Goal: Task Accomplishment & Management: Complete application form

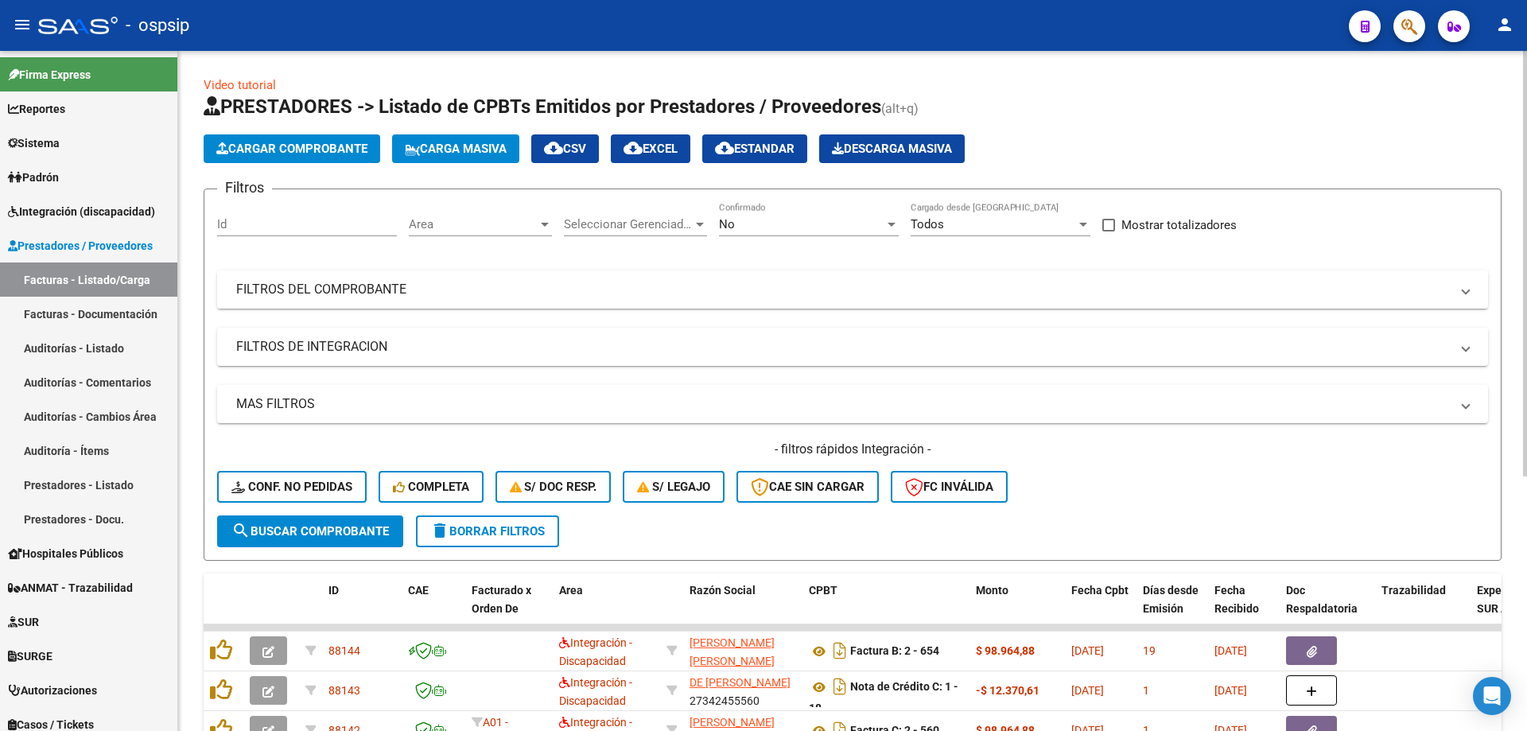
click at [349, 292] on mat-panel-title "FILTROS DEL COMPROBANTE" at bounding box center [842, 289] width 1213 height 17
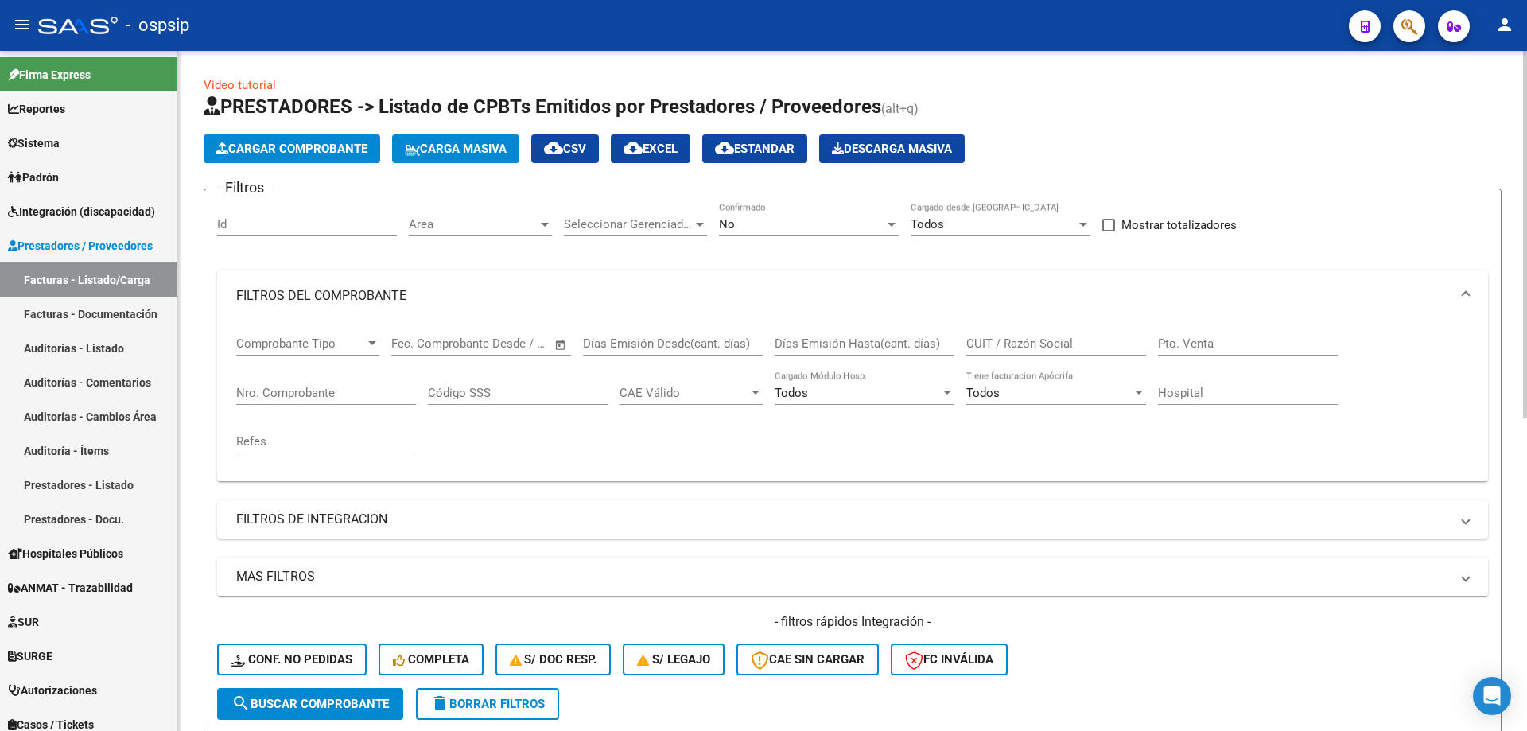
click at [835, 227] on div "No" at bounding box center [801, 224] width 165 height 14
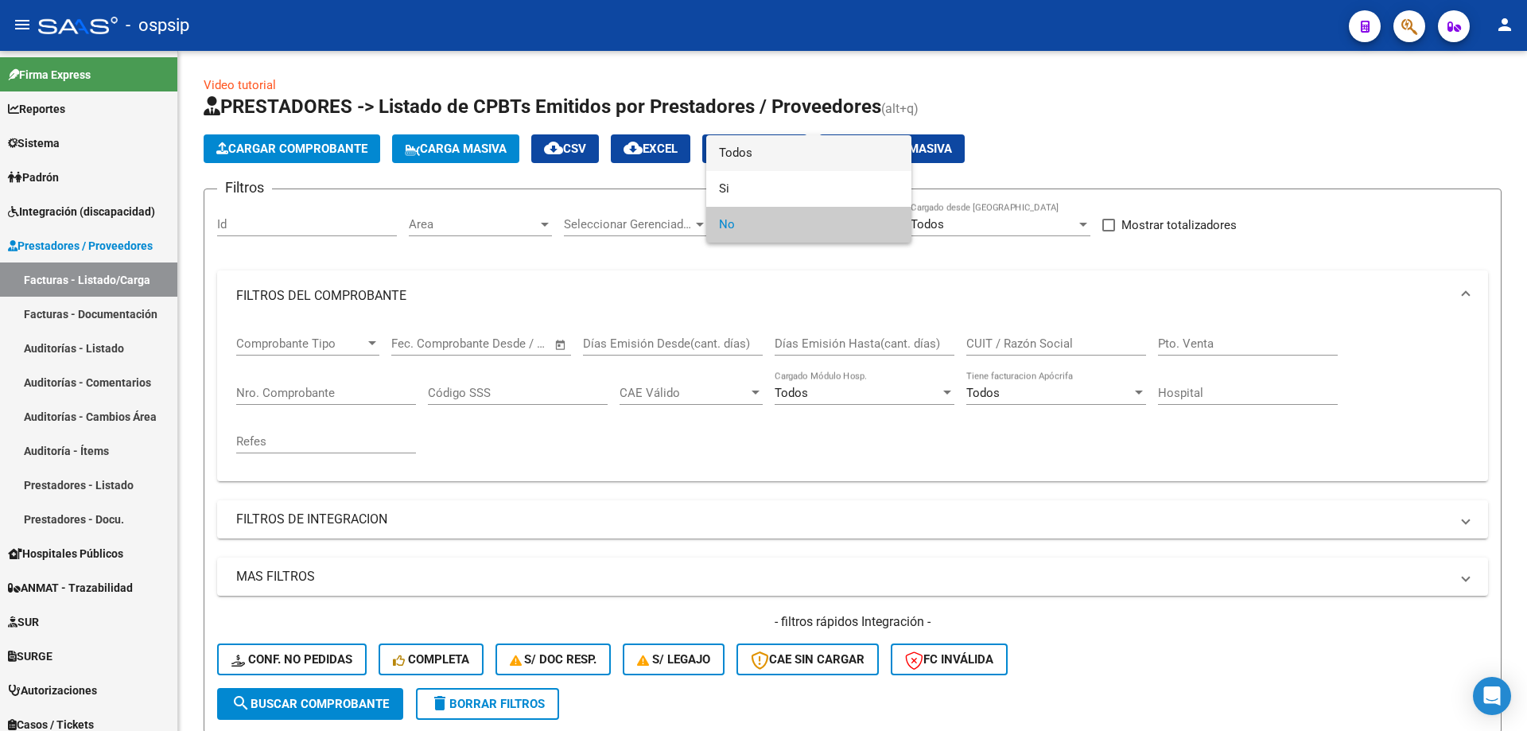
click at [795, 144] on span "Todos" at bounding box center [809, 153] width 180 height 36
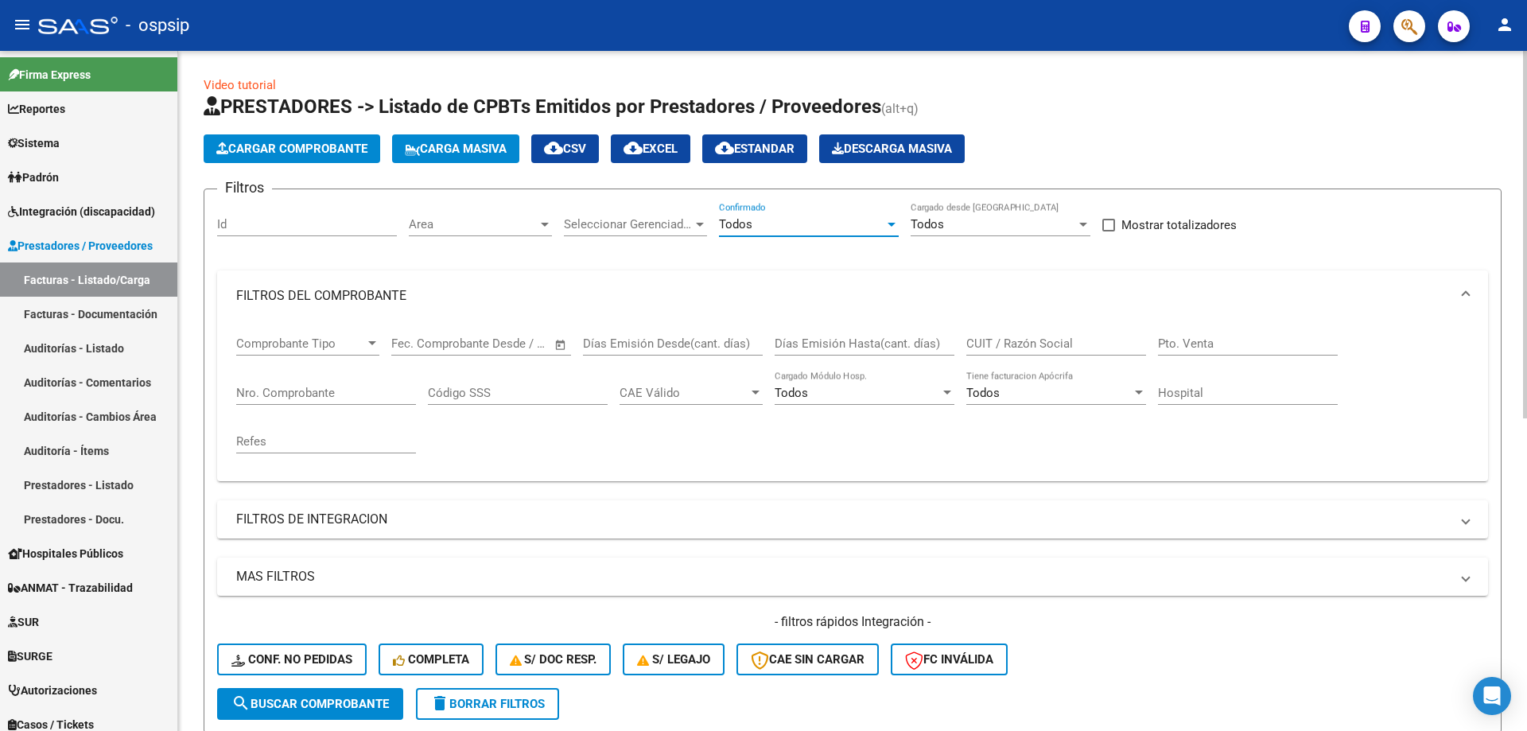
click at [313, 399] on input "Nro. Comprobante" at bounding box center [326, 393] width 180 height 14
click at [301, 402] on div "Nro. Comprobante" at bounding box center [326, 388] width 180 height 34
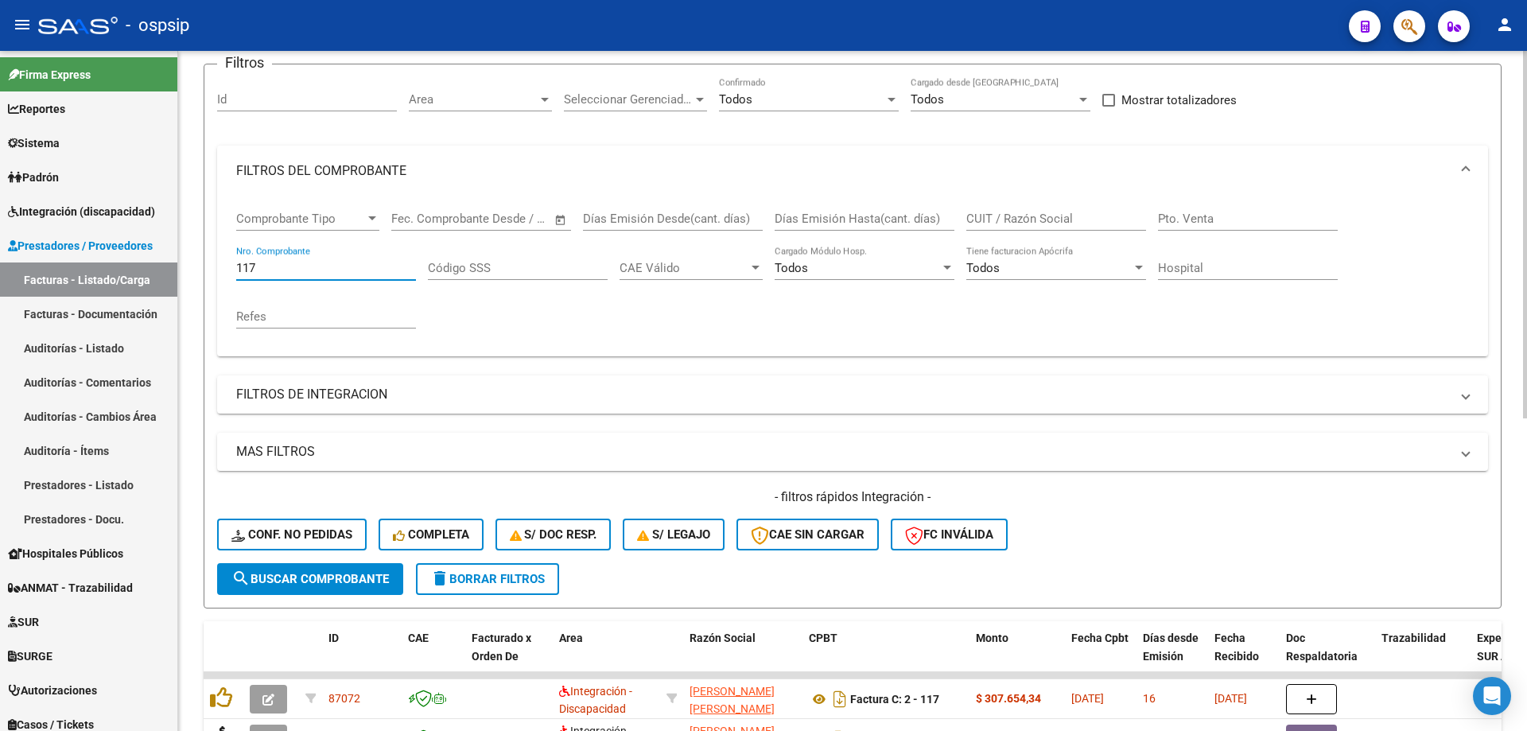
scroll to position [318, 0]
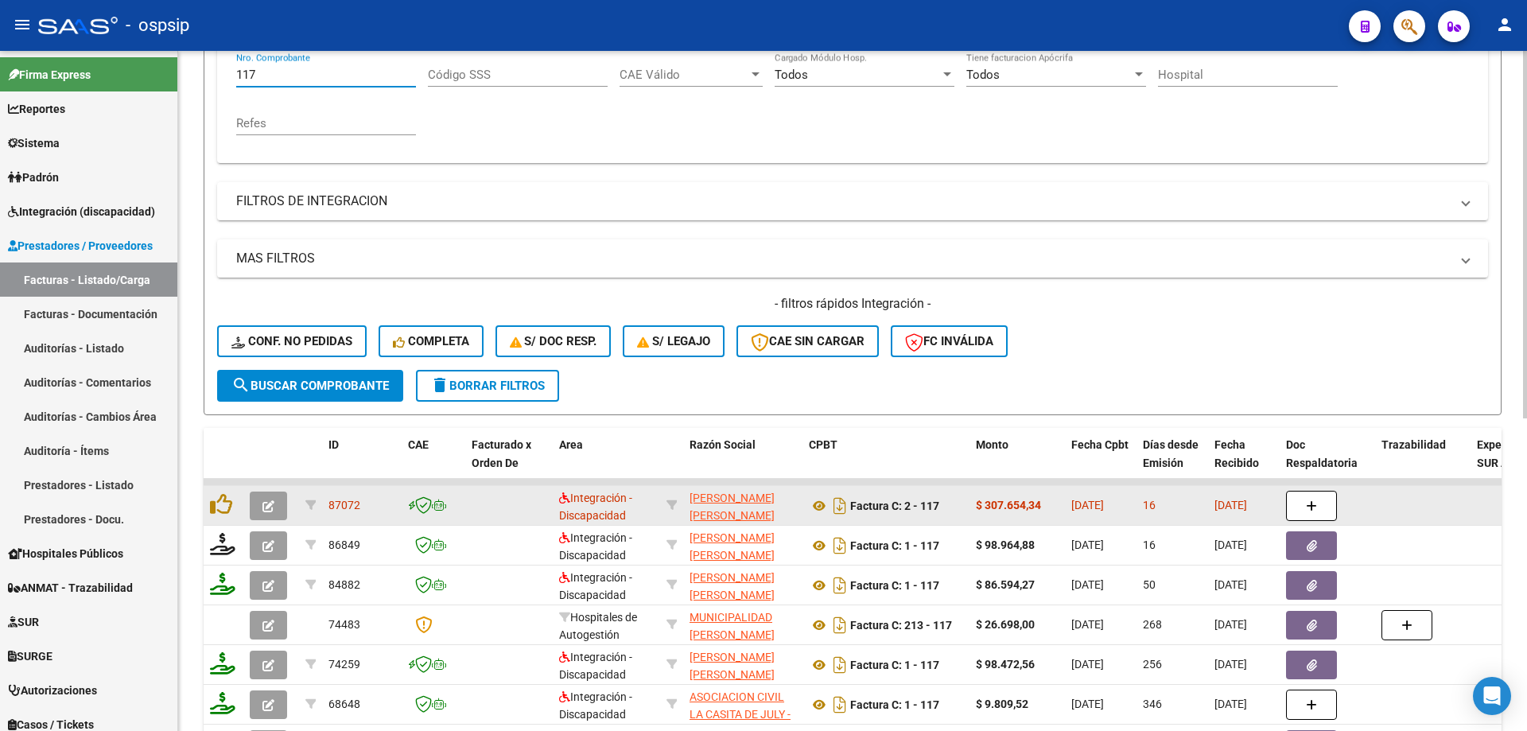
type input "117"
click at [258, 513] on button "button" at bounding box center [268, 505] width 37 height 29
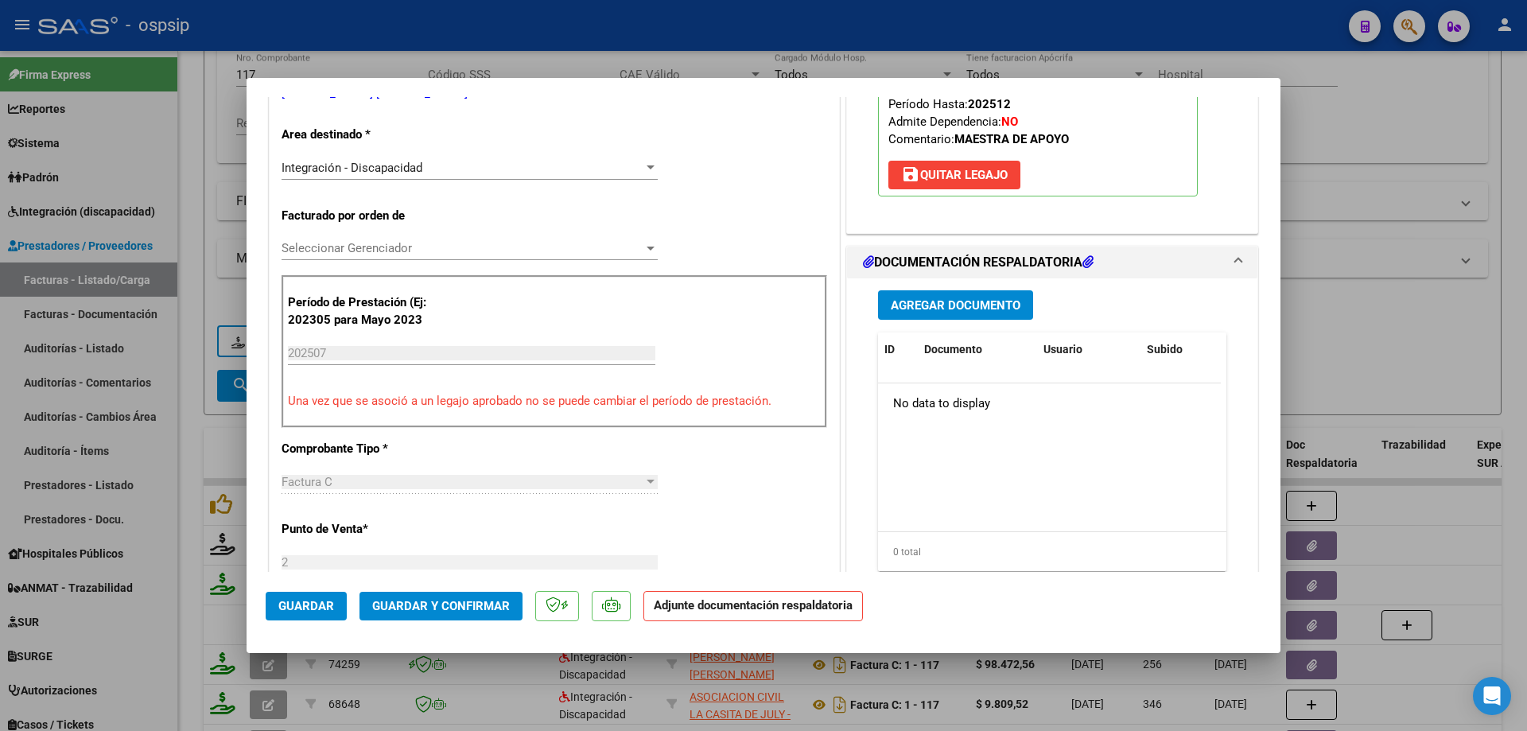
click at [986, 313] on span "Agregar Documento" at bounding box center [956, 305] width 130 height 14
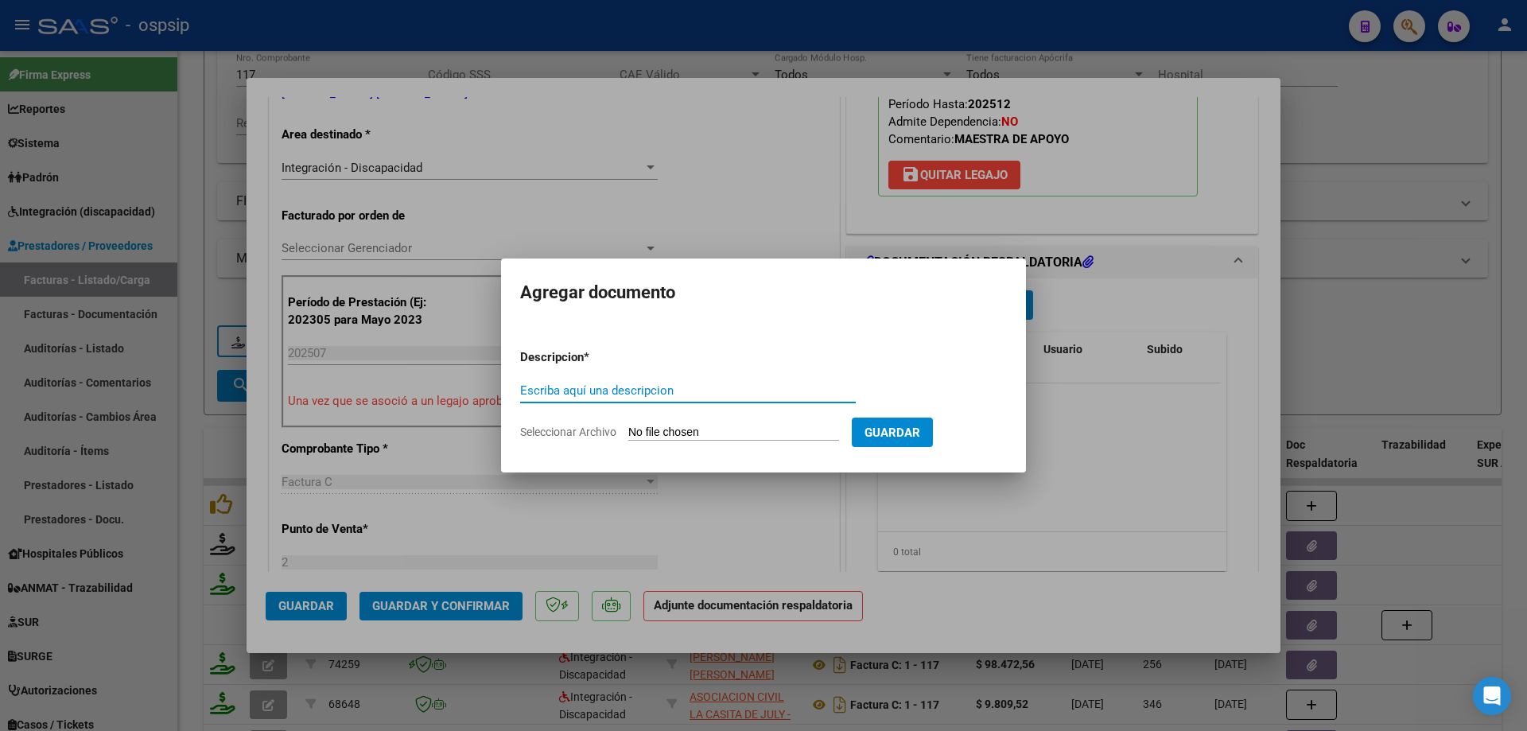
click at [600, 383] on input "Escriba aquí una descripcion" at bounding box center [688, 390] width 336 height 14
type input "Planilla Asistencia"
click at [663, 431] on input "Seleccionar Archivo" at bounding box center [733, 432] width 211 height 15
type input "C:\fakepath\53e9b5e5-0517-4a13-a808-2435352f1cd6.pdf"
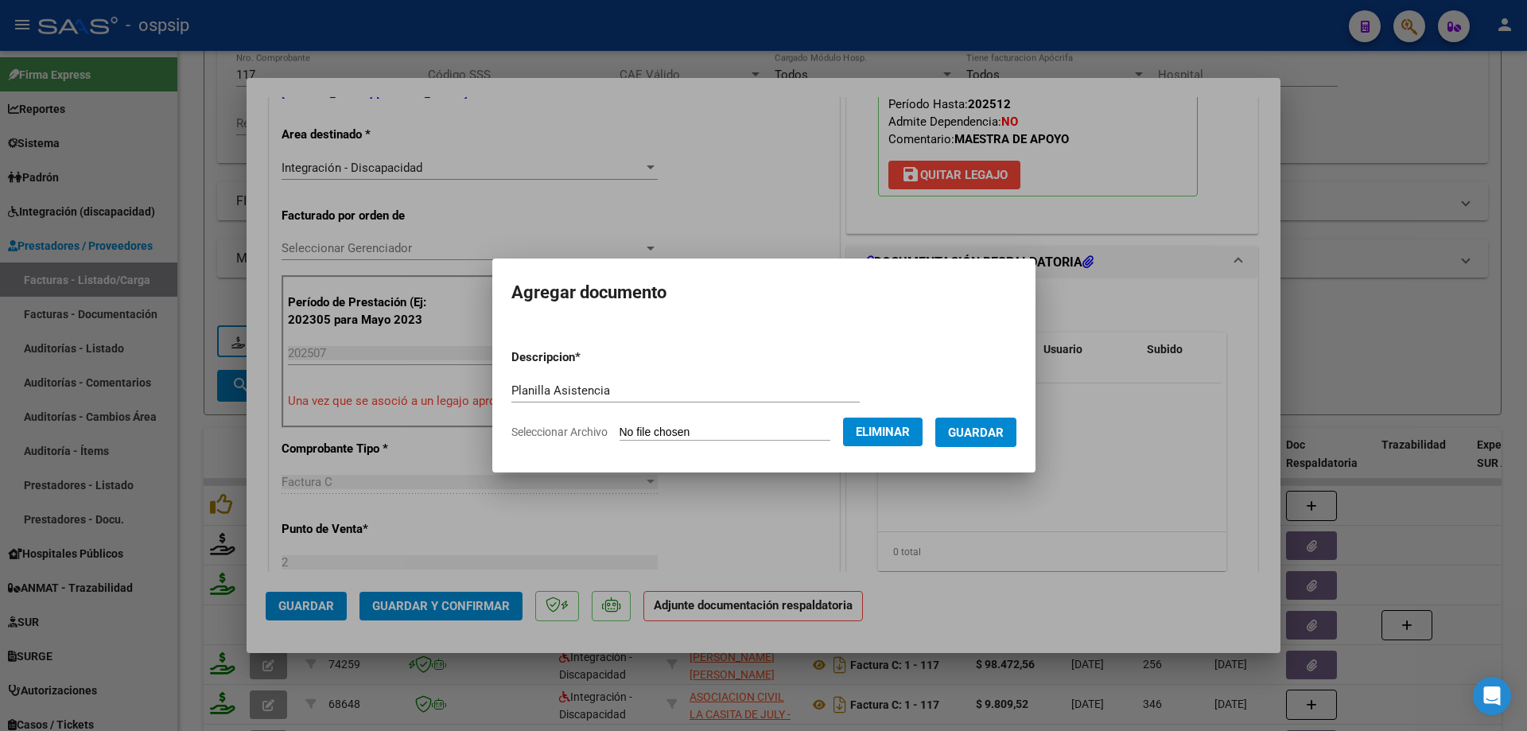
click at [1013, 440] on button "Guardar" at bounding box center [975, 431] width 81 height 29
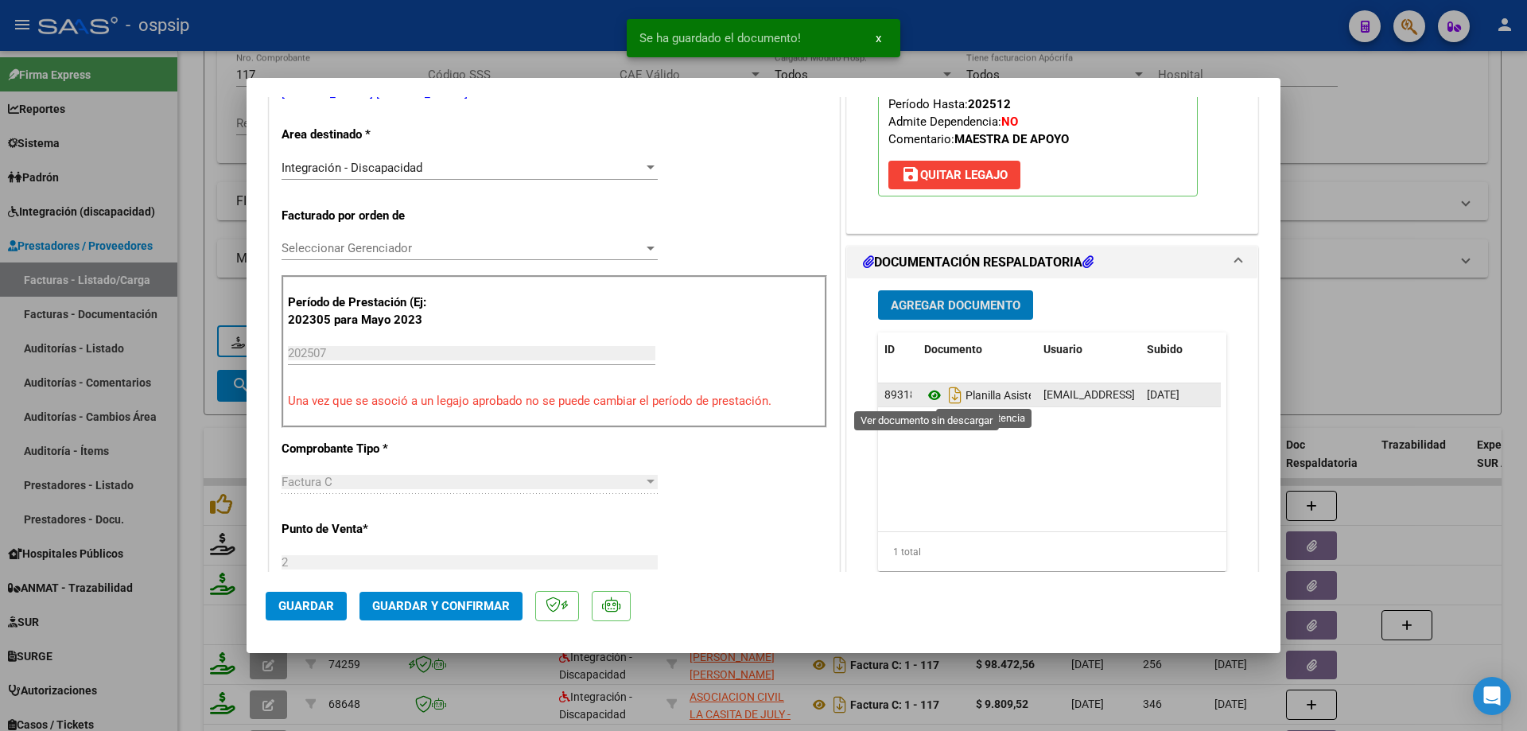
click at [926, 398] on icon at bounding box center [934, 395] width 21 height 19
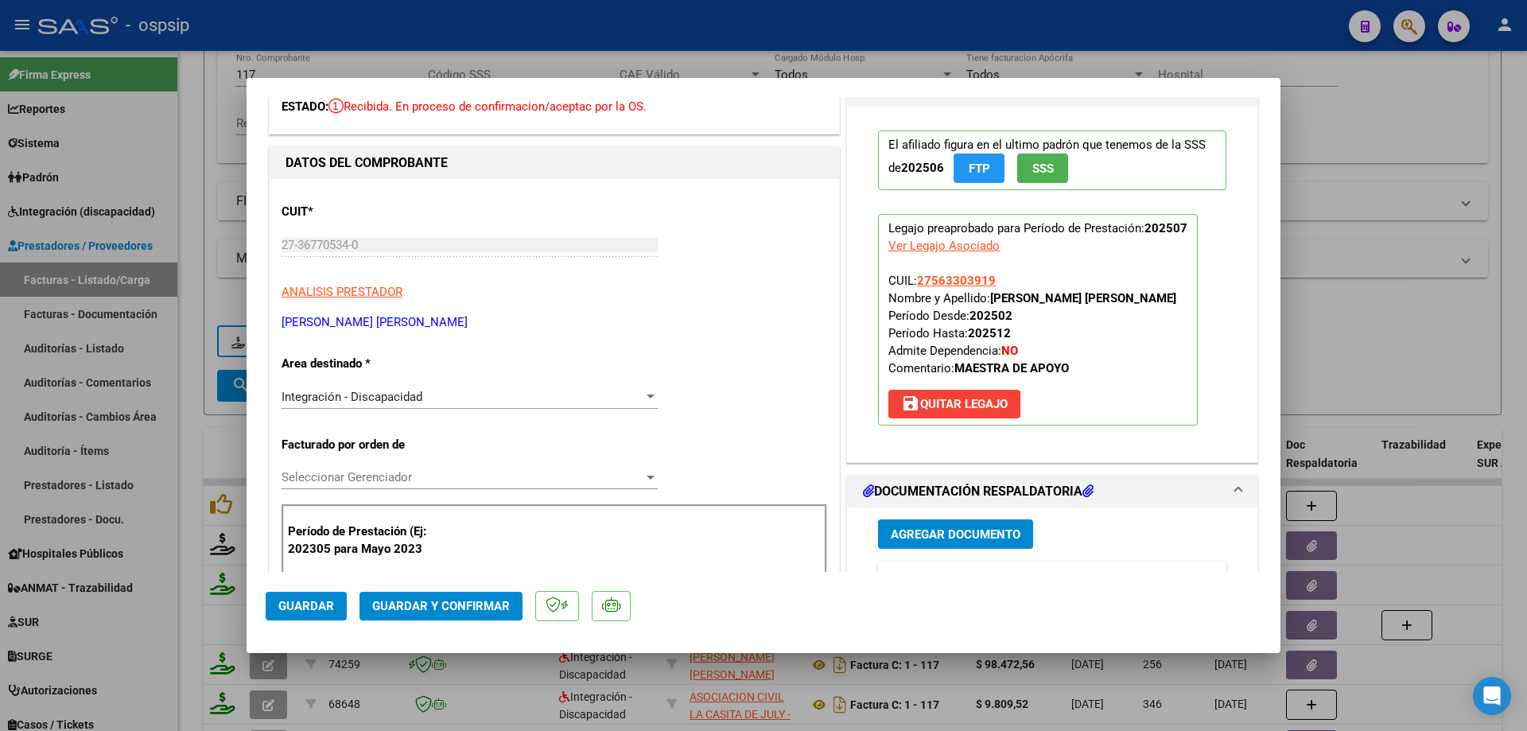
scroll to position [80, 0]
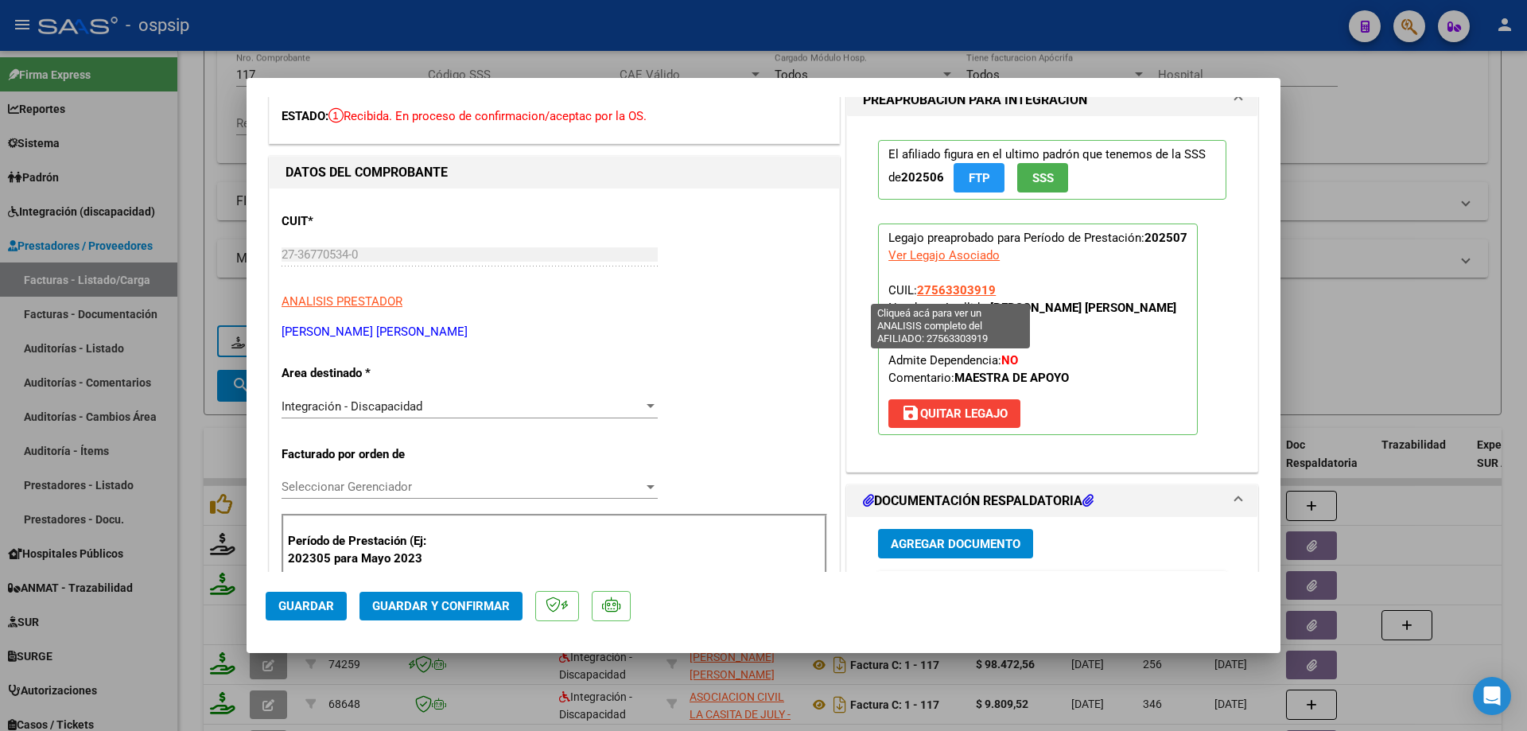
drag, startPoint x: 997, startPoint y: 284, endPoint x: 913, endPoint y: 286, distance: 84.3
click at [913, 286] on p "Legajo preaprobado para Período de Prestación: 202507 Ver Legajo Asociado CUIL:…" at bounding box center [1038, 329] width 320 height 212
copy span "27563303919"
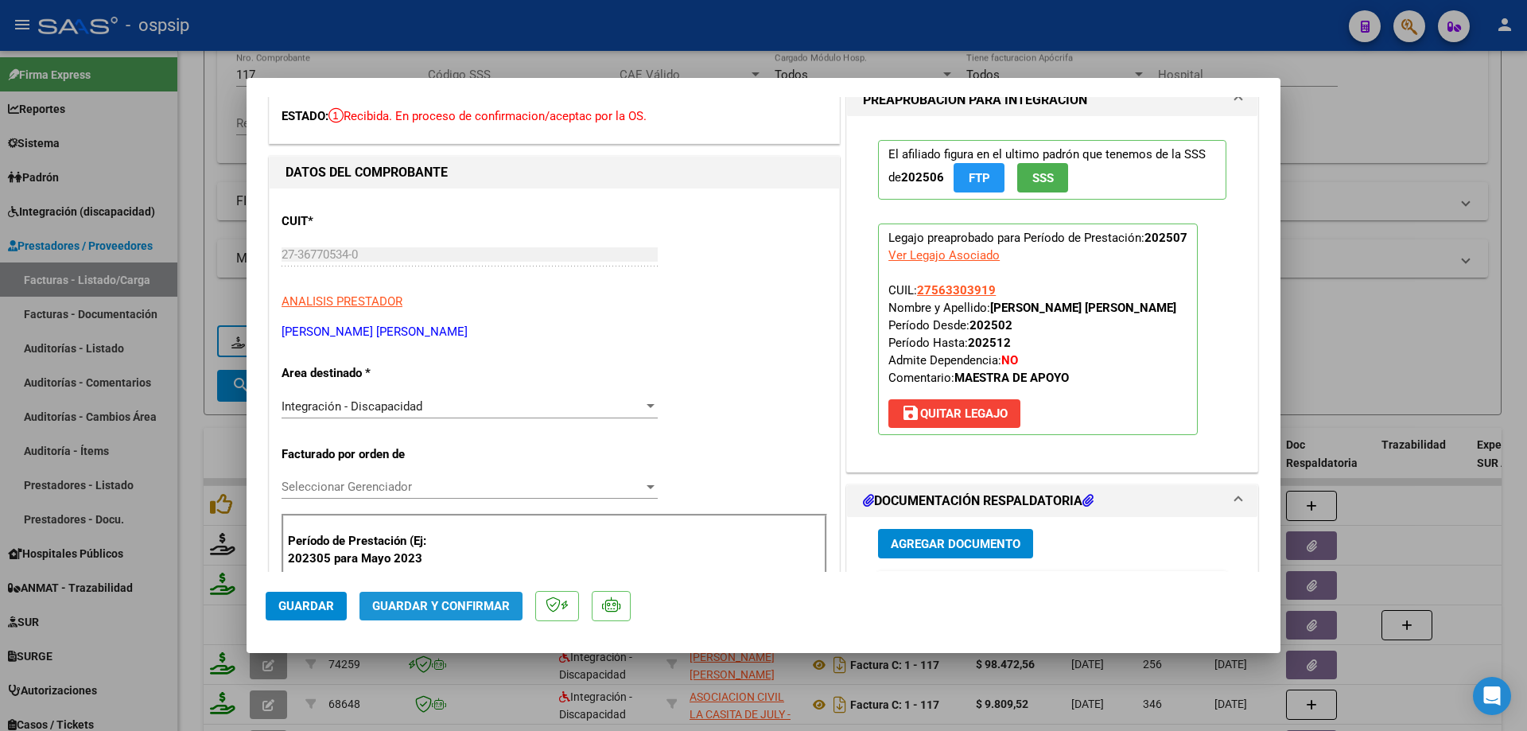
click at [489, 604] on span "Guardar y Confirmar" at bounding box center [441, 606] width 138 height 14
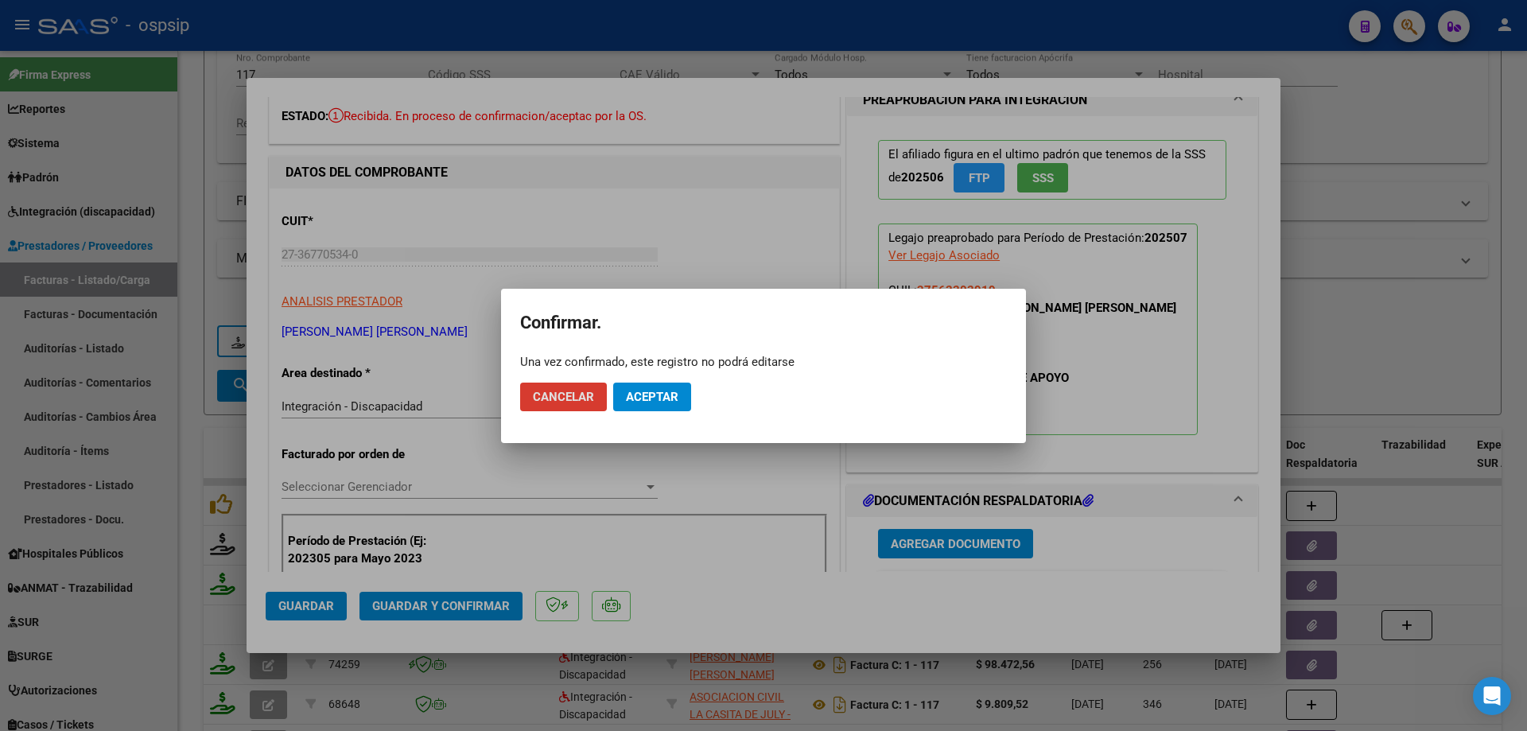
click at [646, 394] on span "Aceptar" at bounding box center [652, 397] width 52 height 14
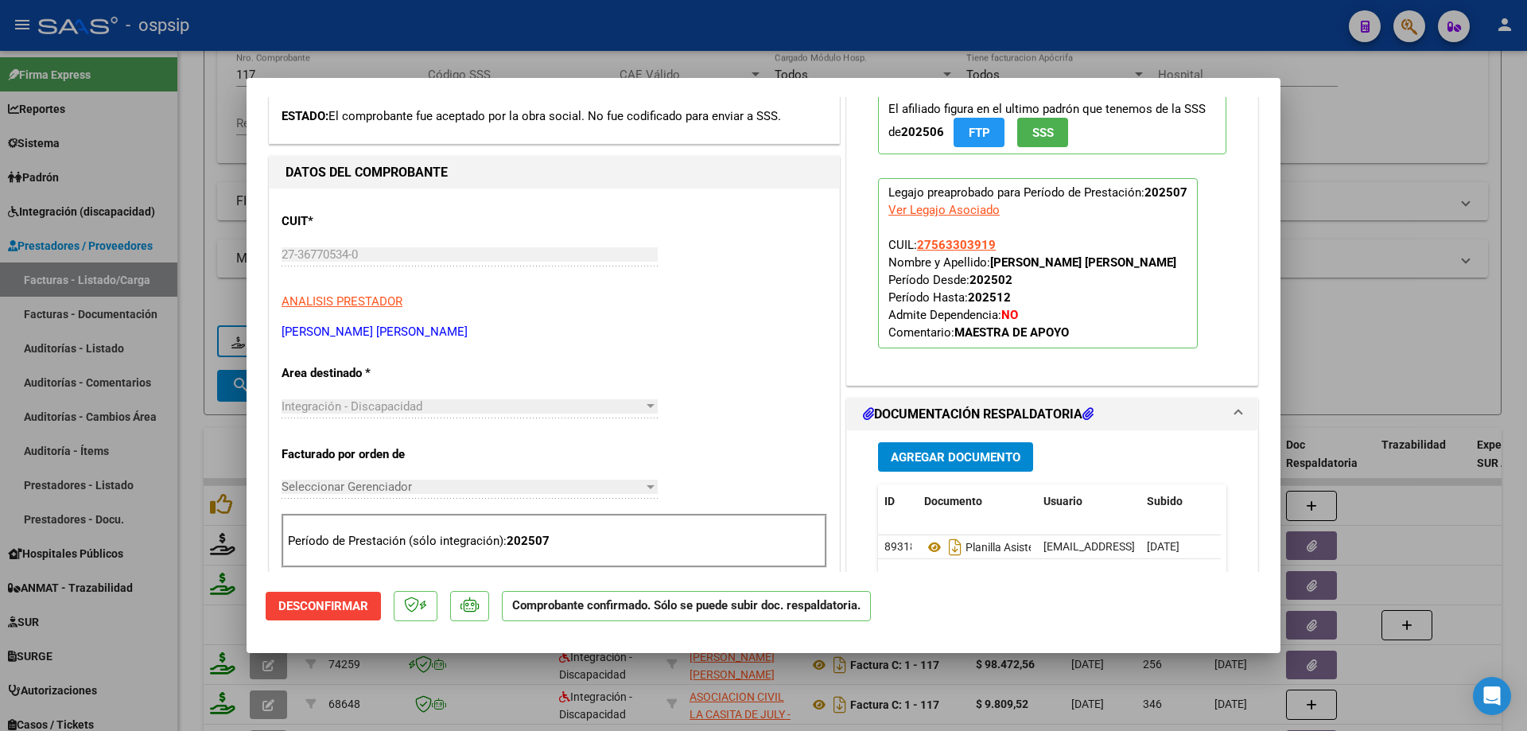
click at [1424, 225] on div at bounding box center [763, 365] width 1527 height 731
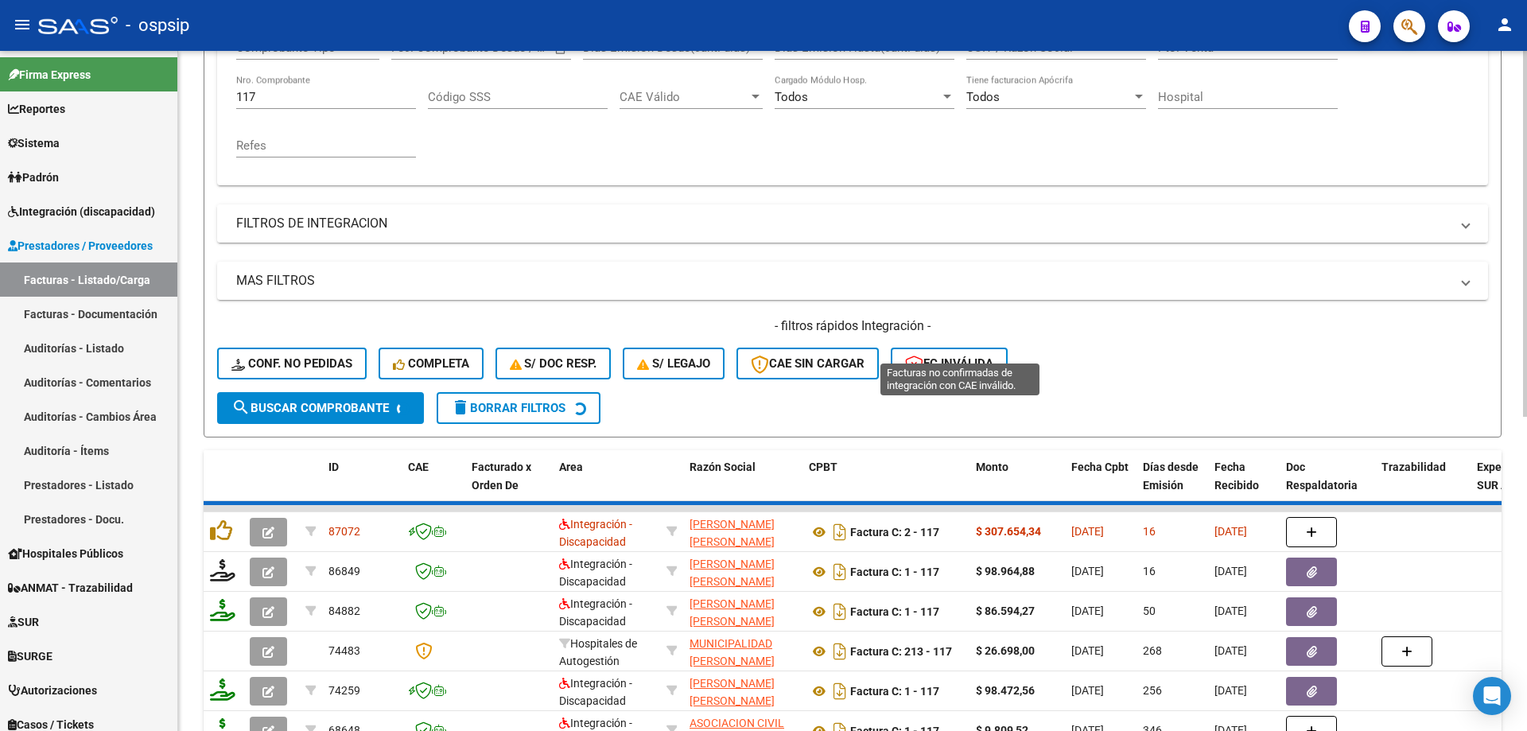
scroll to position [159, 0]
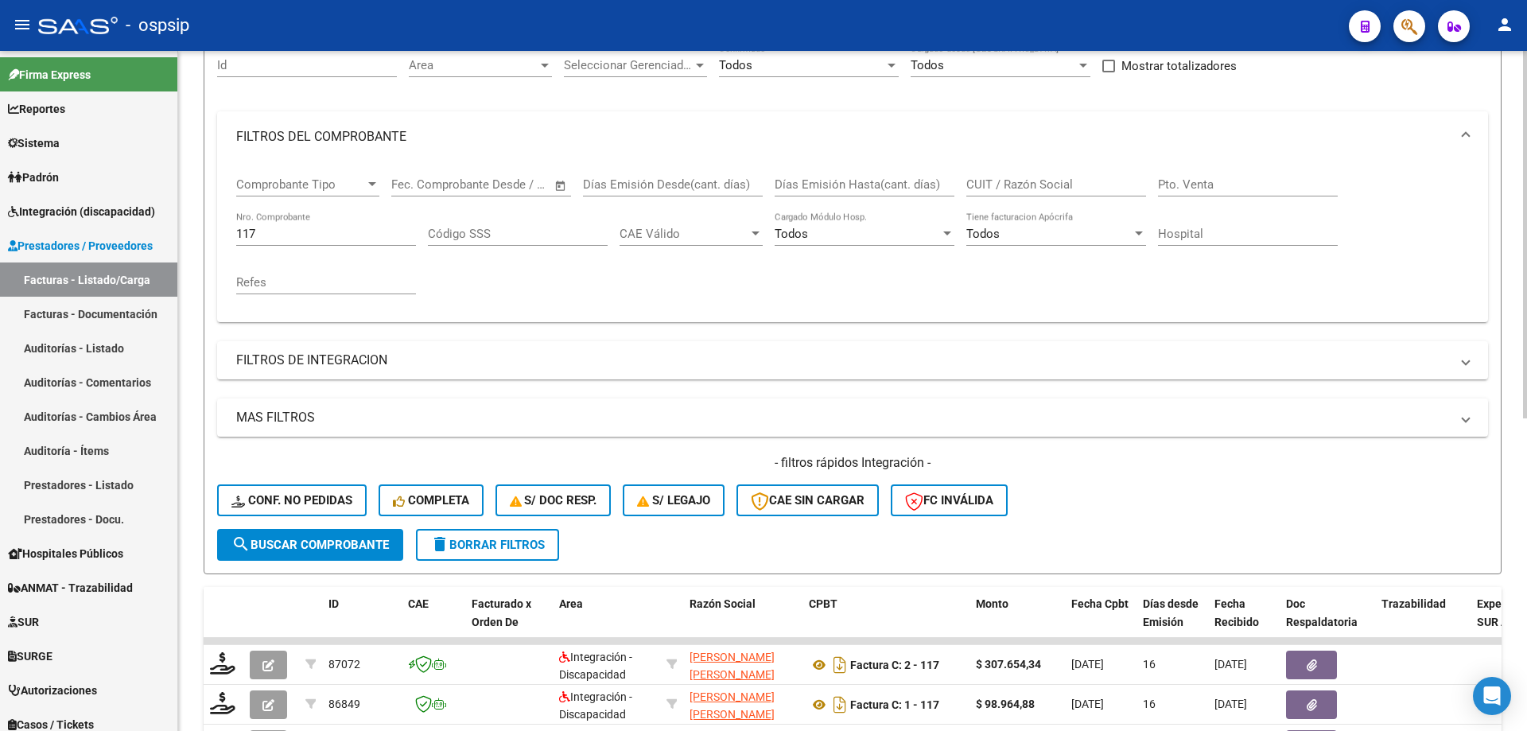
click at [328, 228] on input "117" at bounding box center [326, 234] width 180 height 14
type input "1"
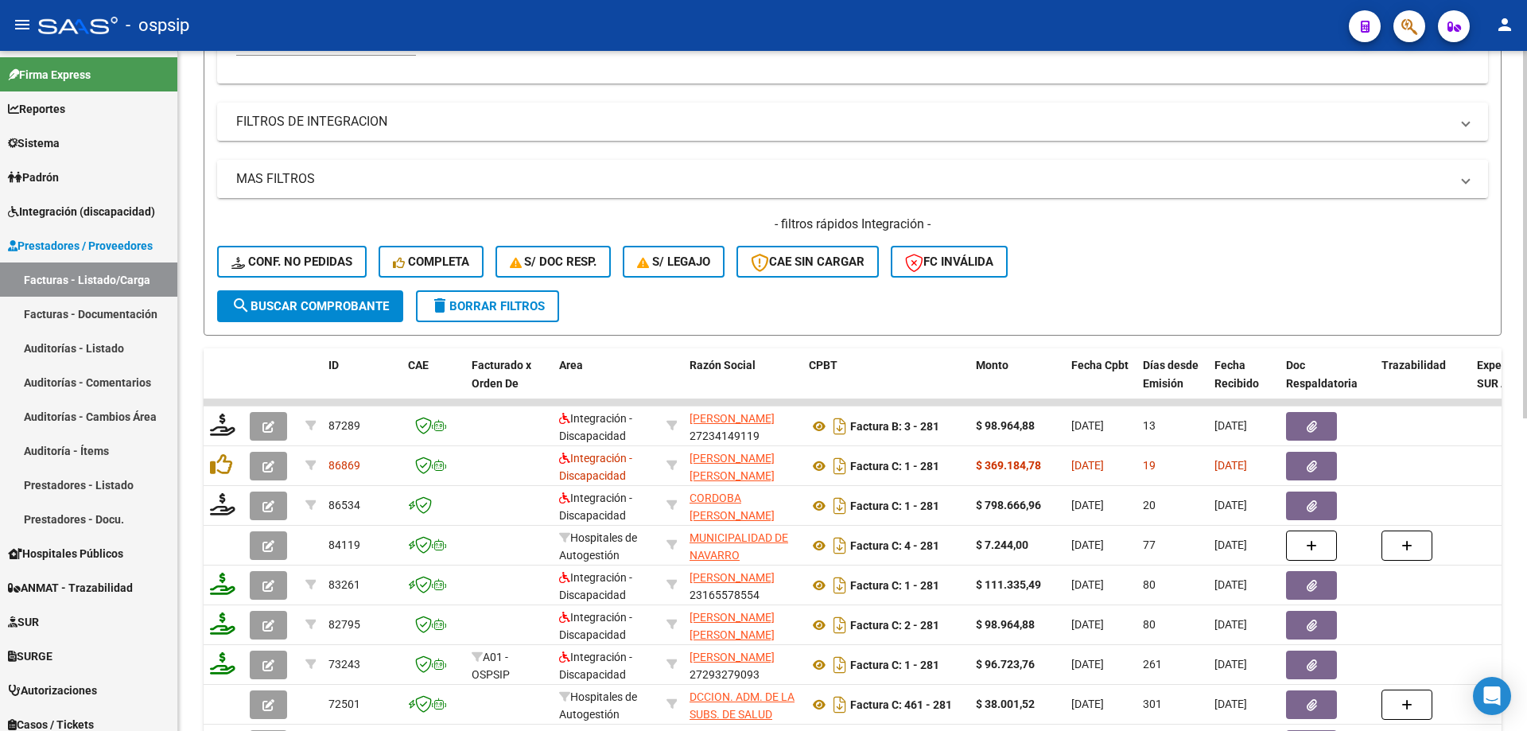
scroll to position [579, 0]
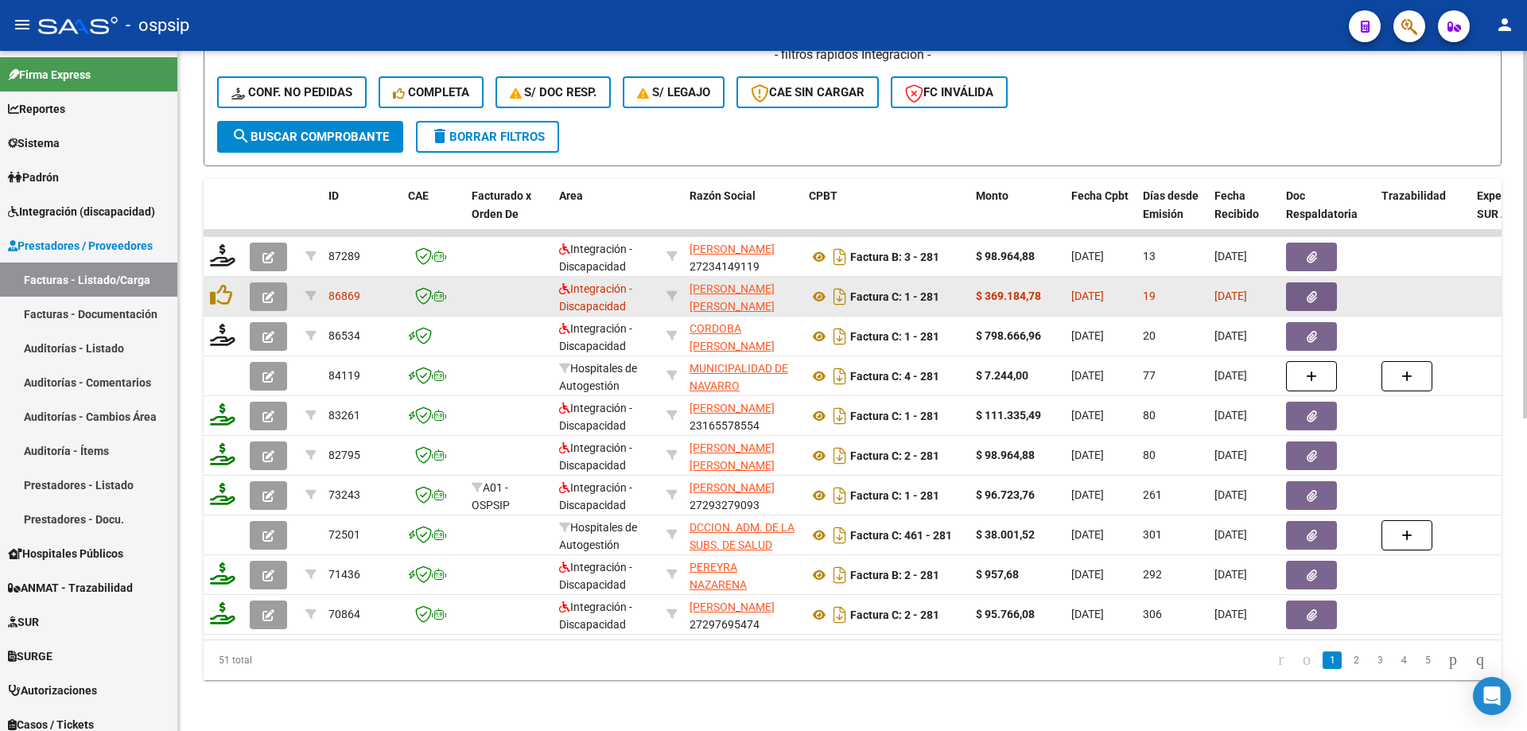
type input "281"
click at [258, 289] on button "button" at bounding box center [268, 296] width 37 height 29
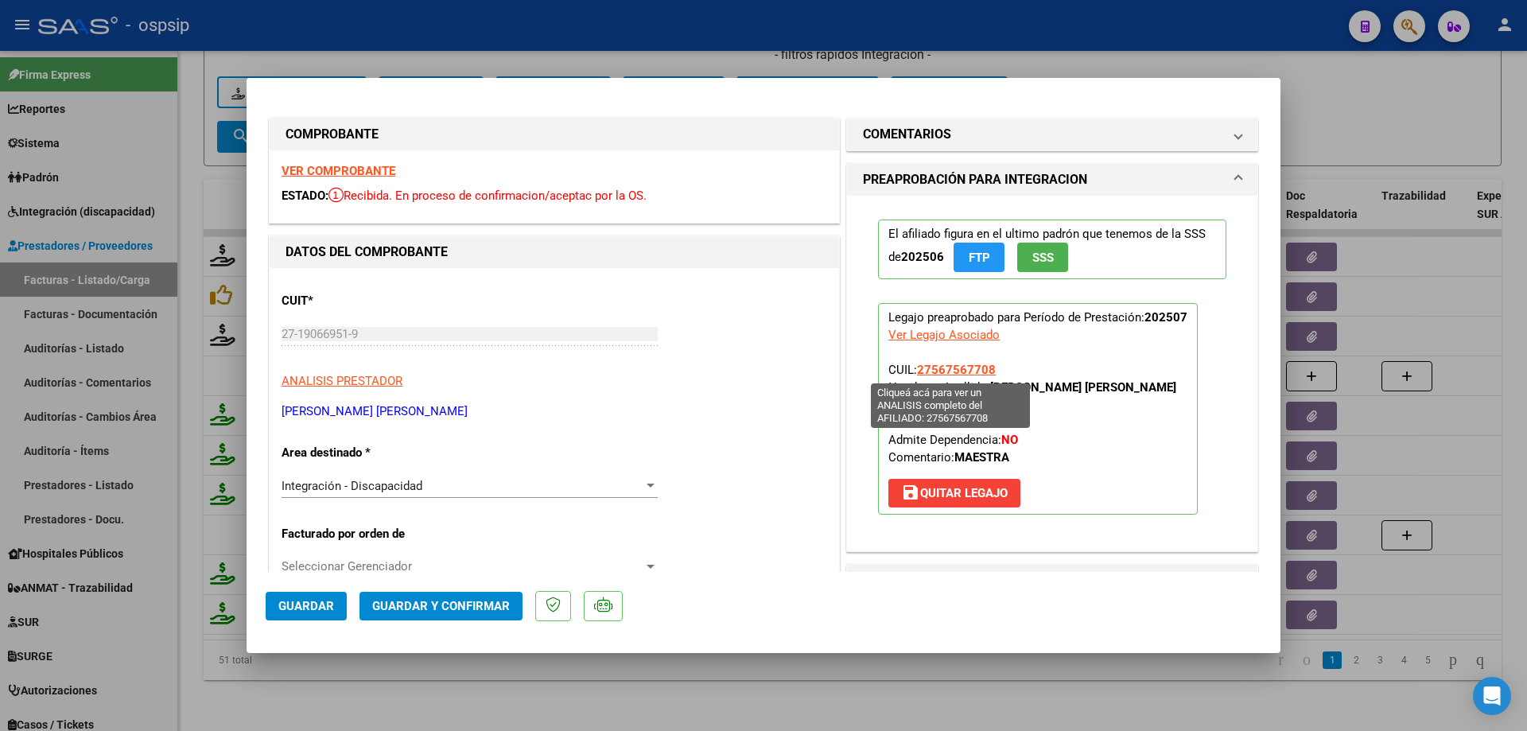
click at [953, 369] on span "27567567708" at bounding box center [956, 370] width 79 height 14
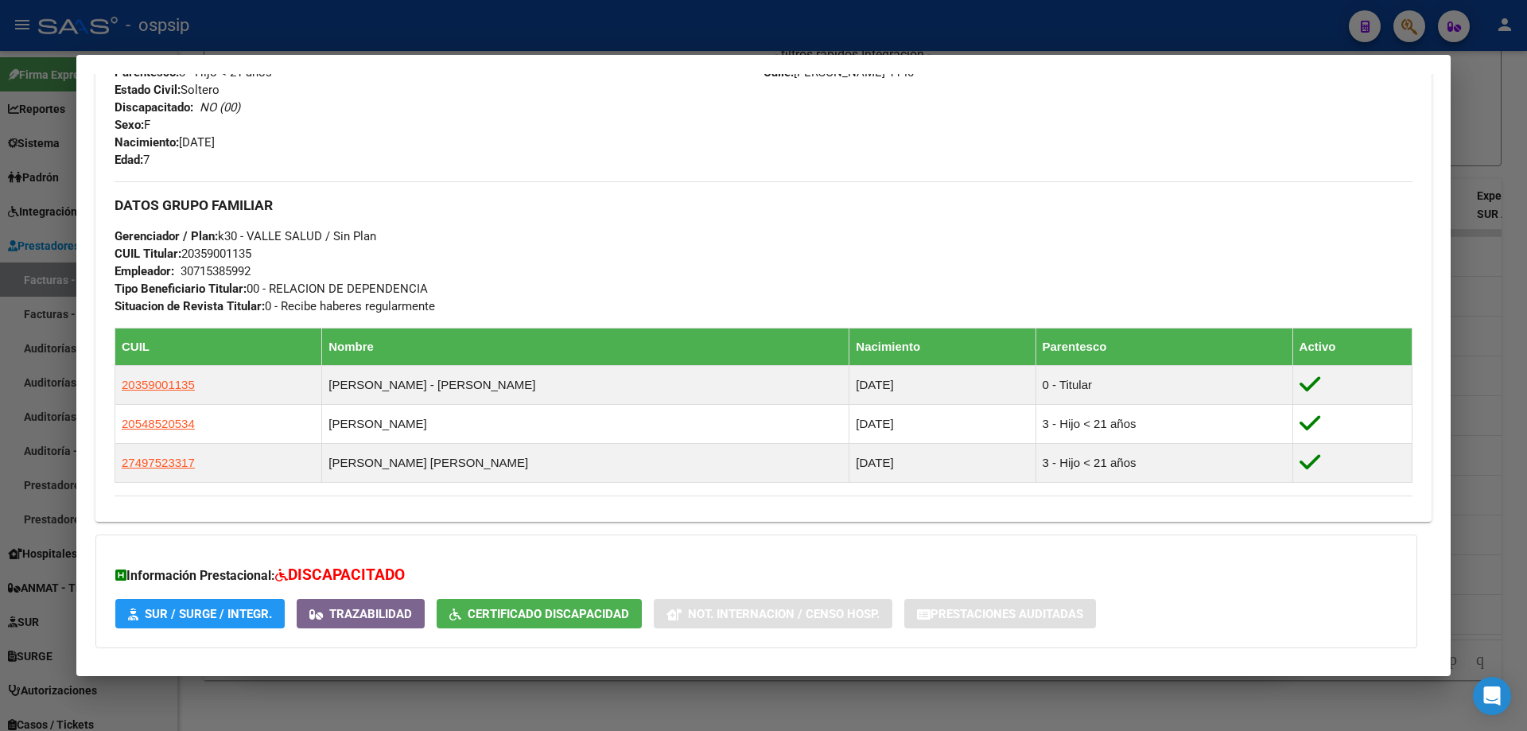
scroll to position [239, 0]
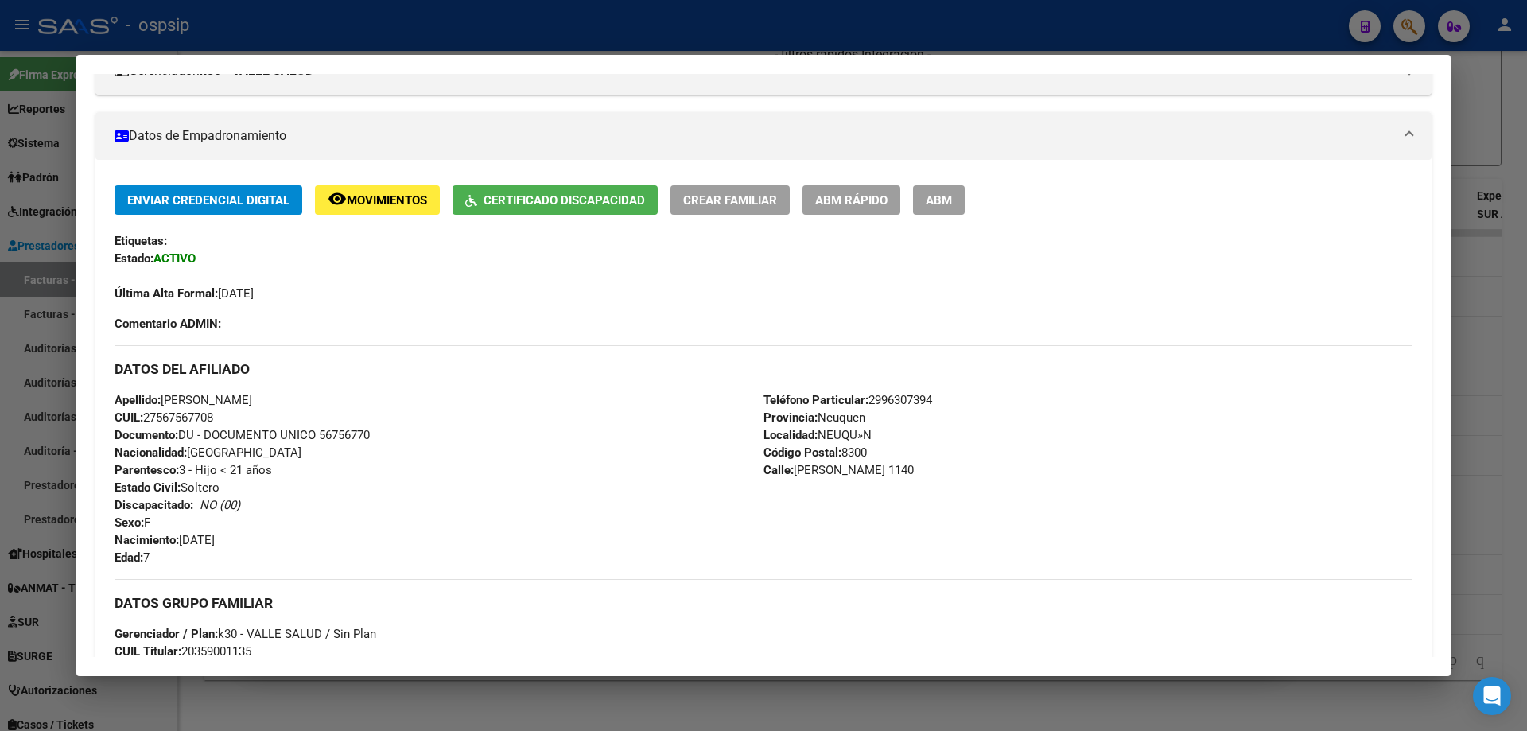
click at [1501, 394] on div at bounding box center [763, 365] width 1527 height 731
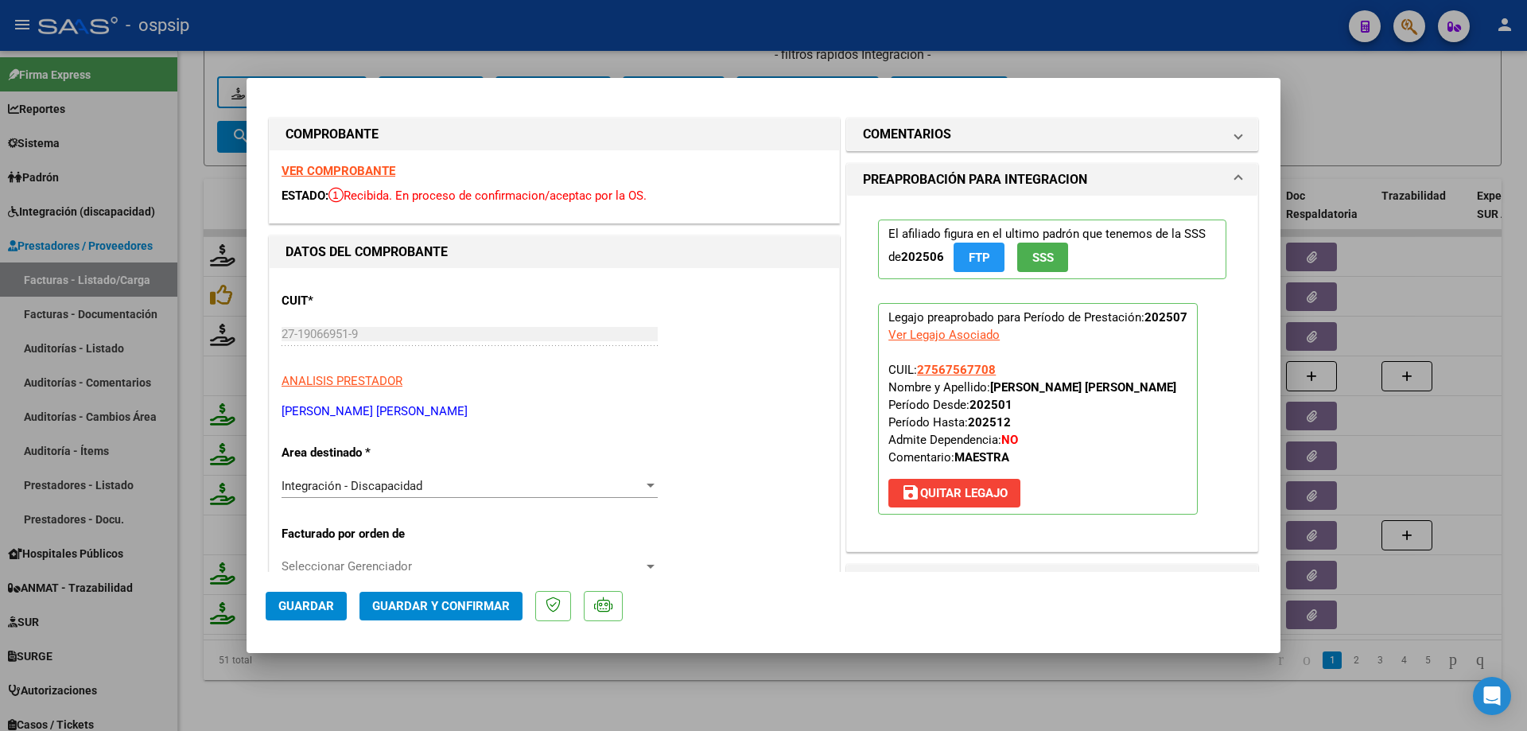
scroll to position [318, 0]
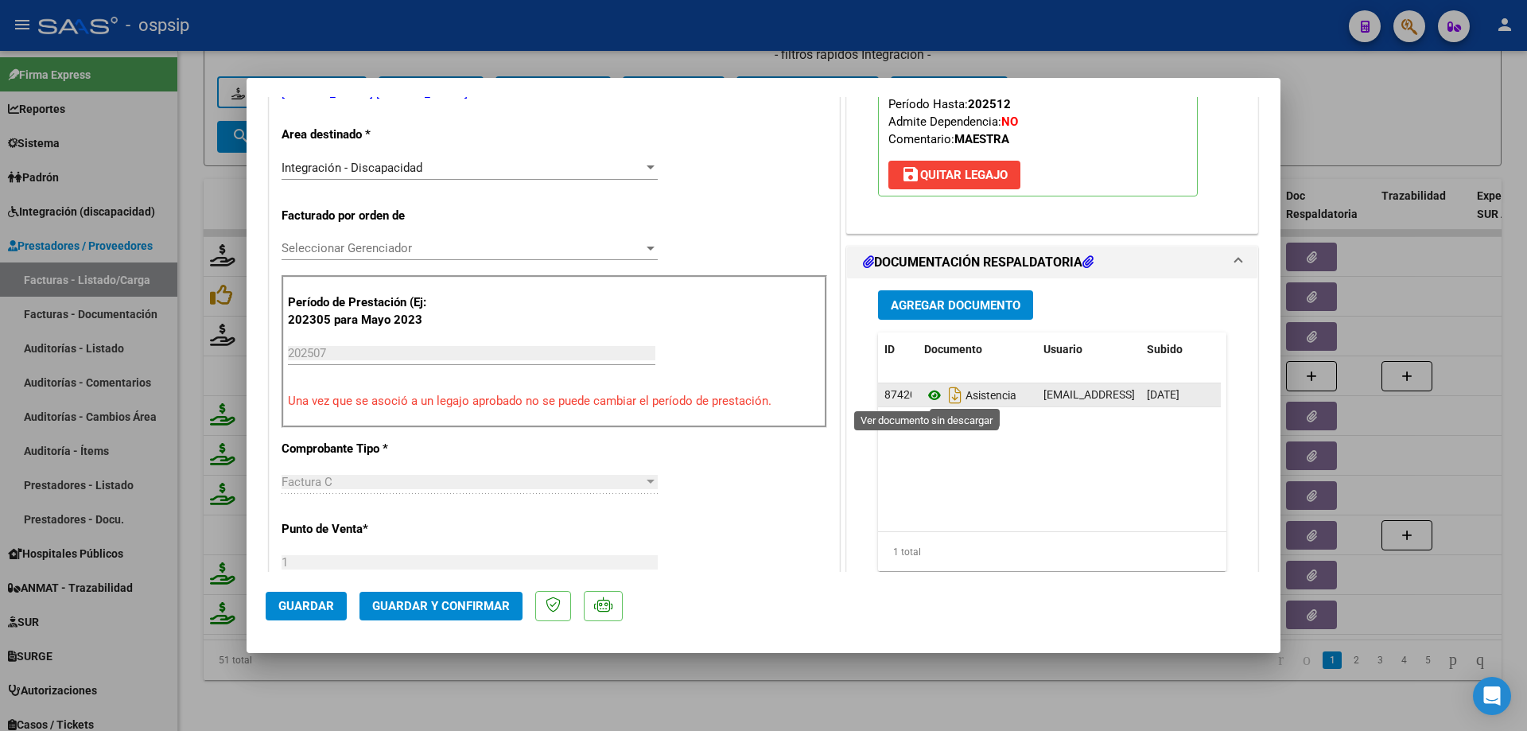
click at [932, 398] on icon at bounding box center [934, 395] width 21 height 19
click at [928, 392] on icon at bounding box center [934, 395] width 21 height 19
click at [1401, 120] on div at bounding box center [763, 365] width 1527 height 731
type input "$ 0,00"
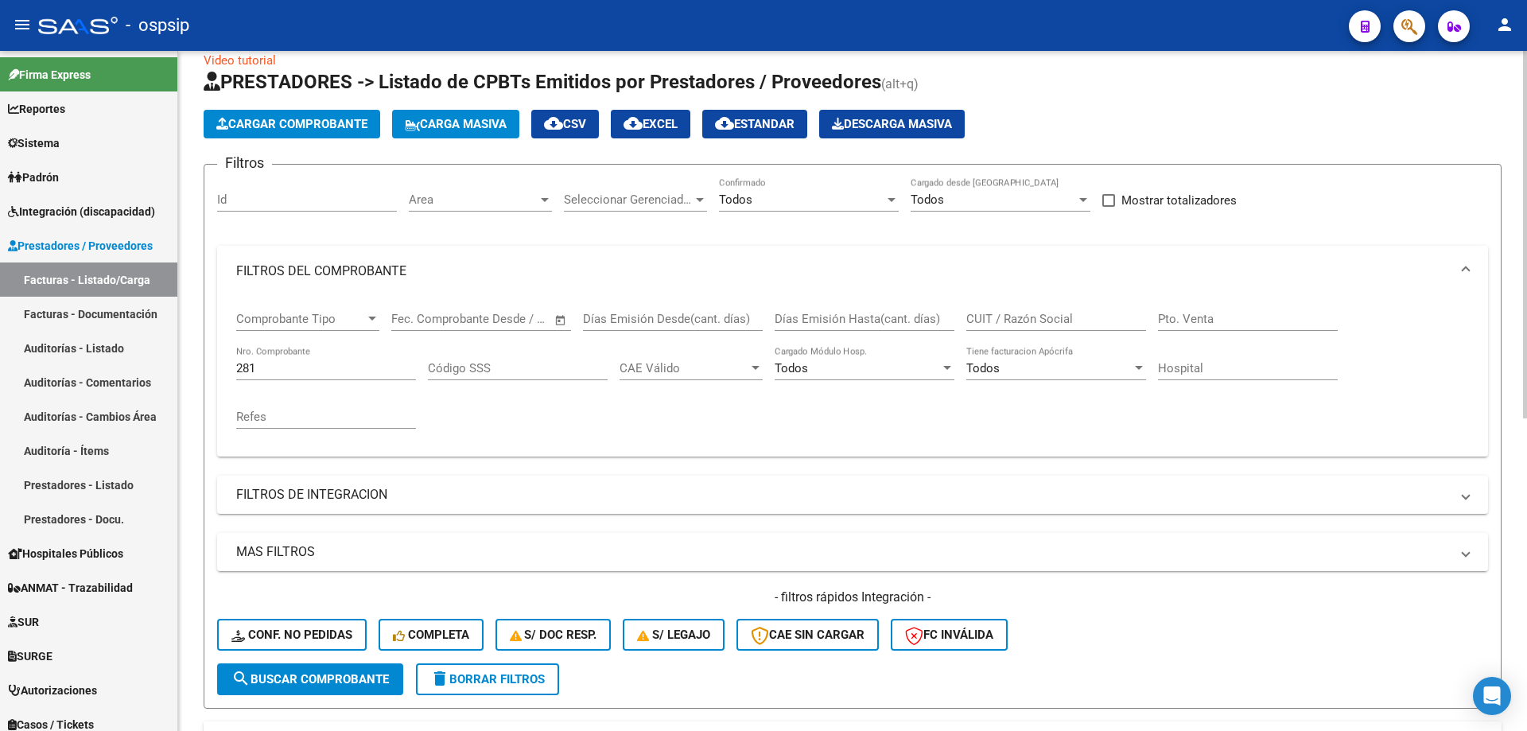
scroll to position [22, 0]
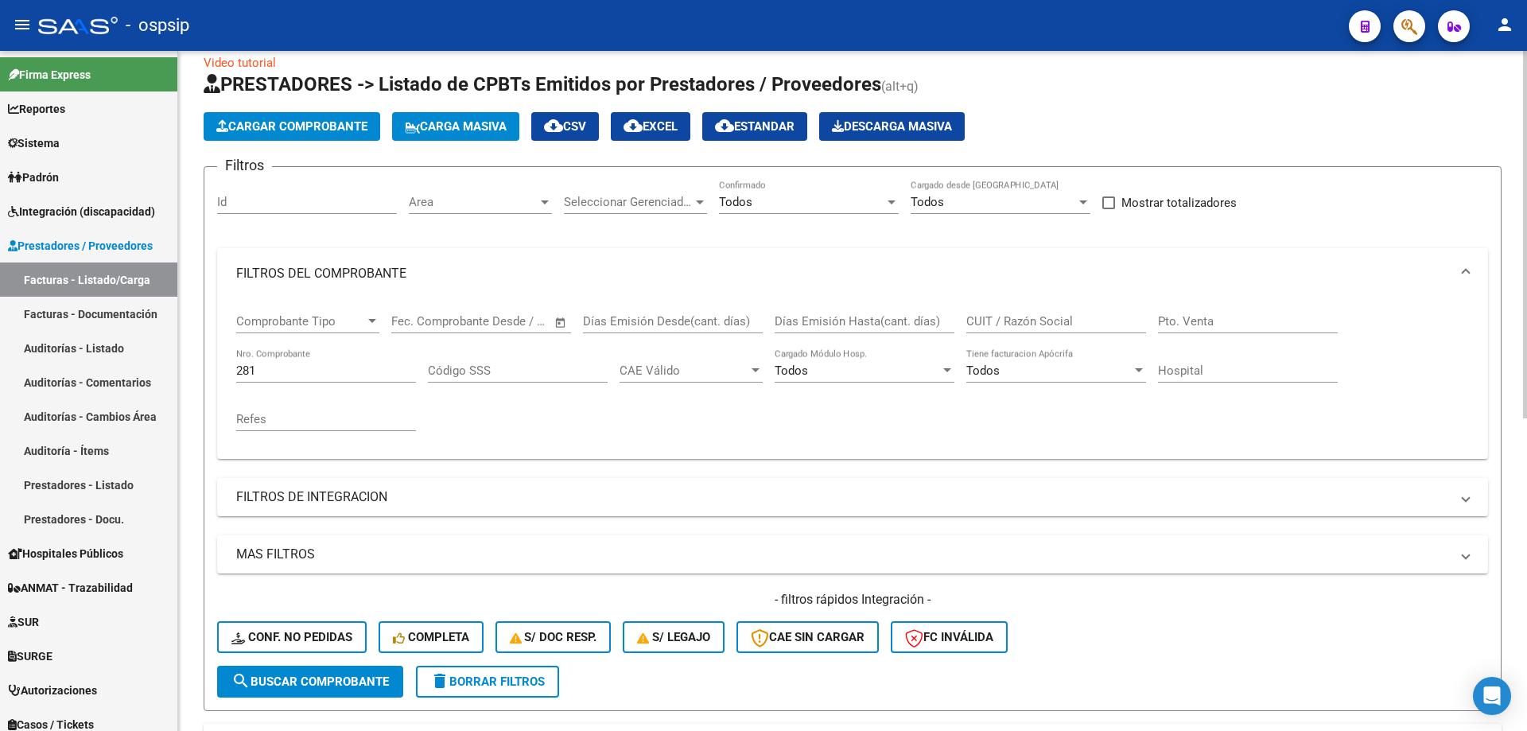
click at [313, 368] on input "281" at bounding box center [326, 370] width 180 height 14
type input "2"
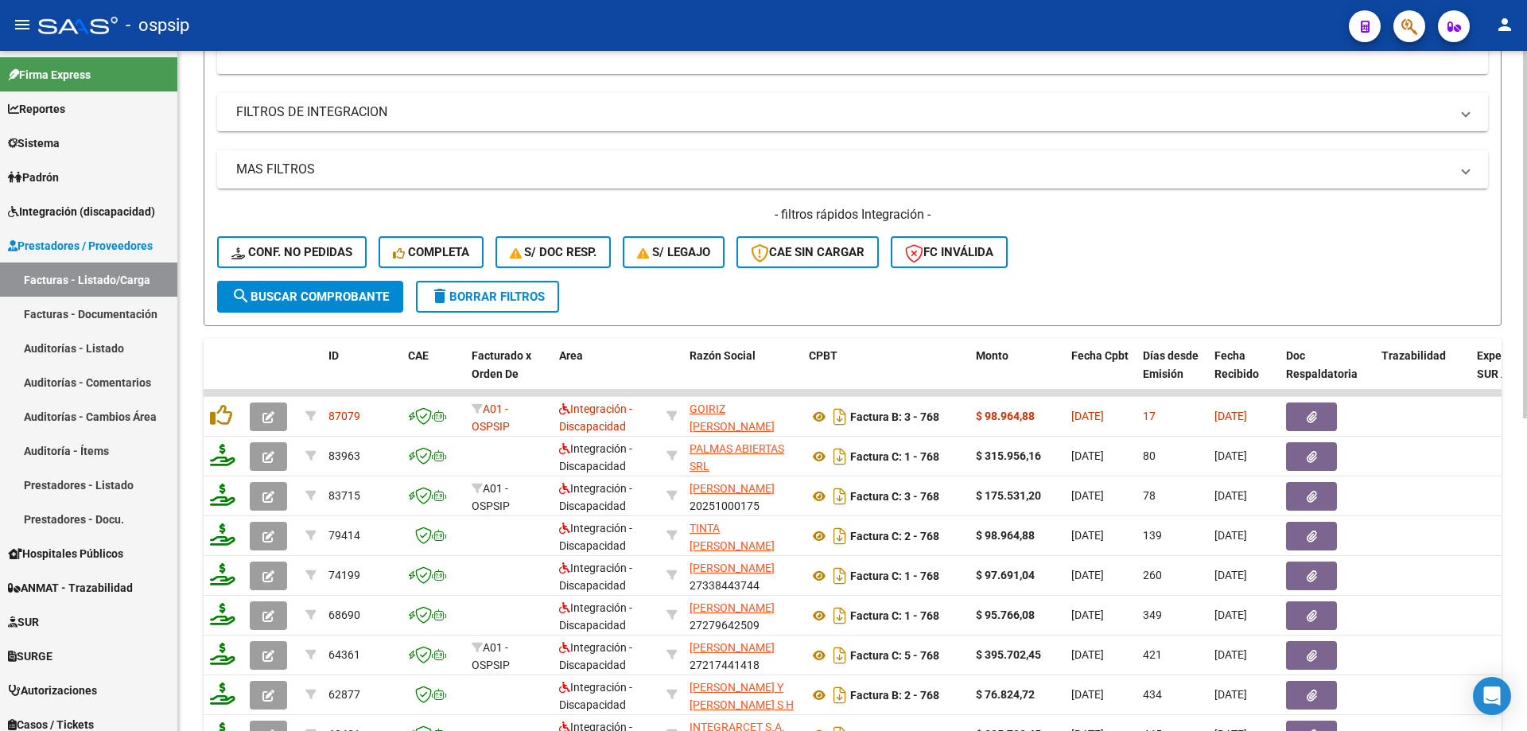
scroll to position [420, 0]
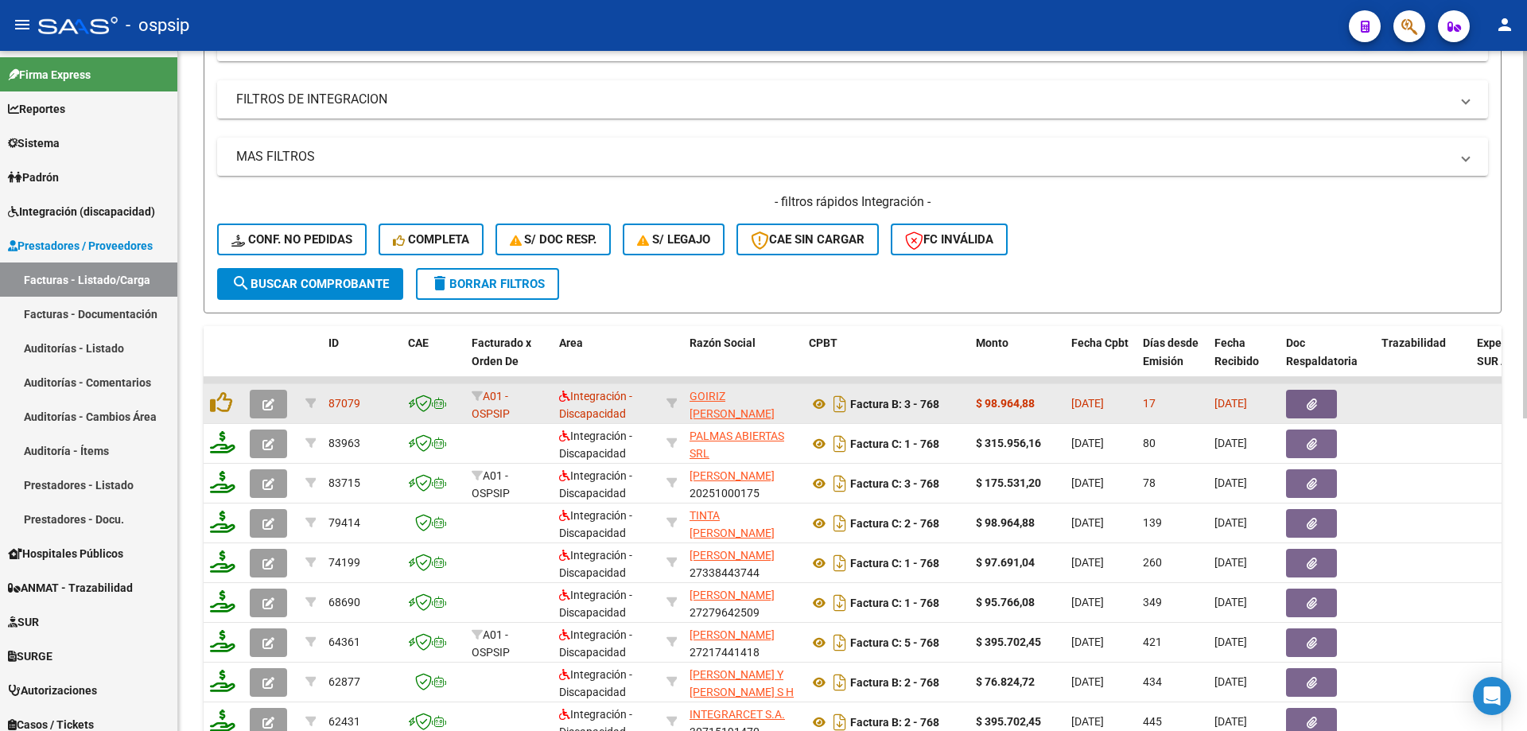
type input "768"
click at [265, 402] on icon "button" at bounding box center [268, 404] width 12 height 12
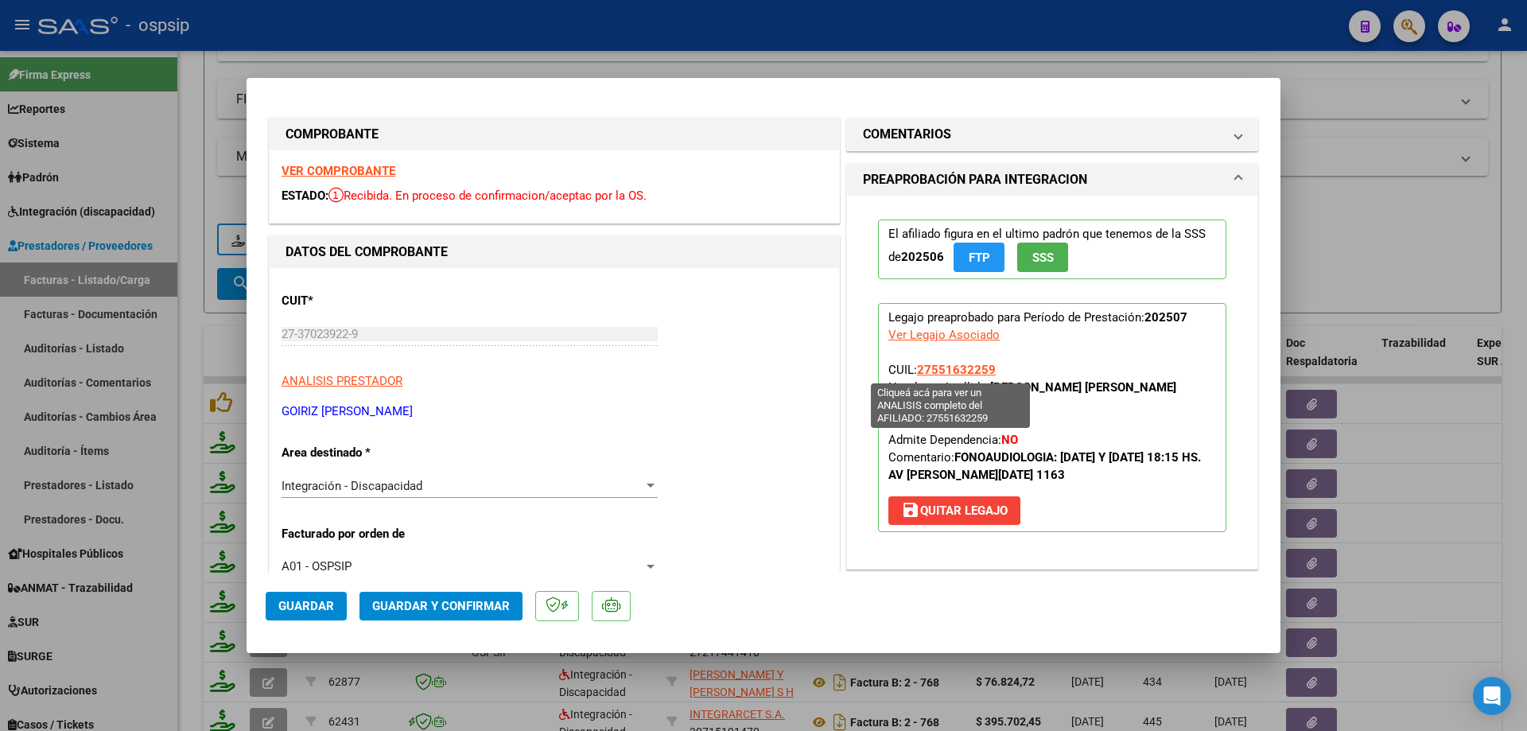
click at [973, 364] on span "27551632259" at bounding box center [956, 370] width 79 height 14
type textarea "27551632259"
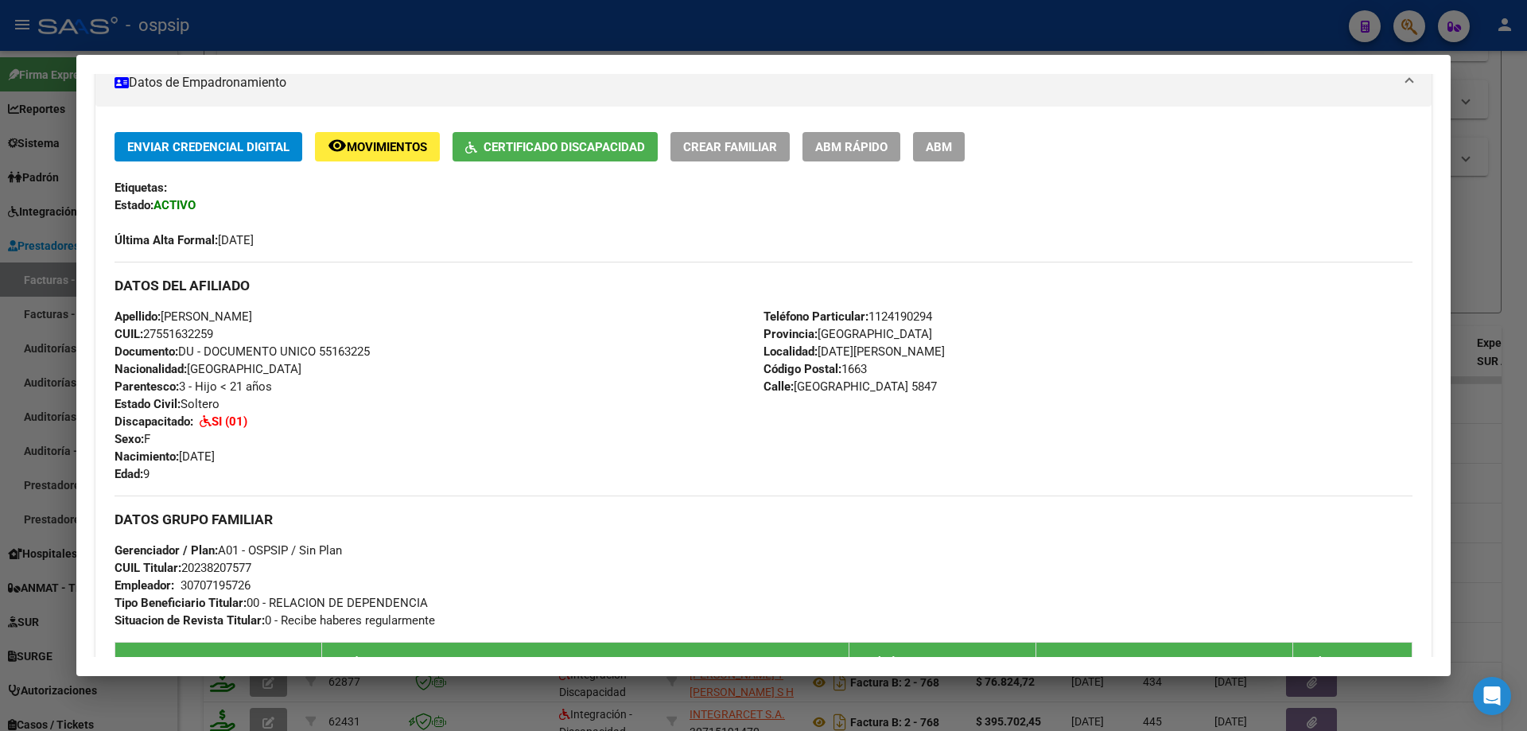
scroll to position [318, 0]
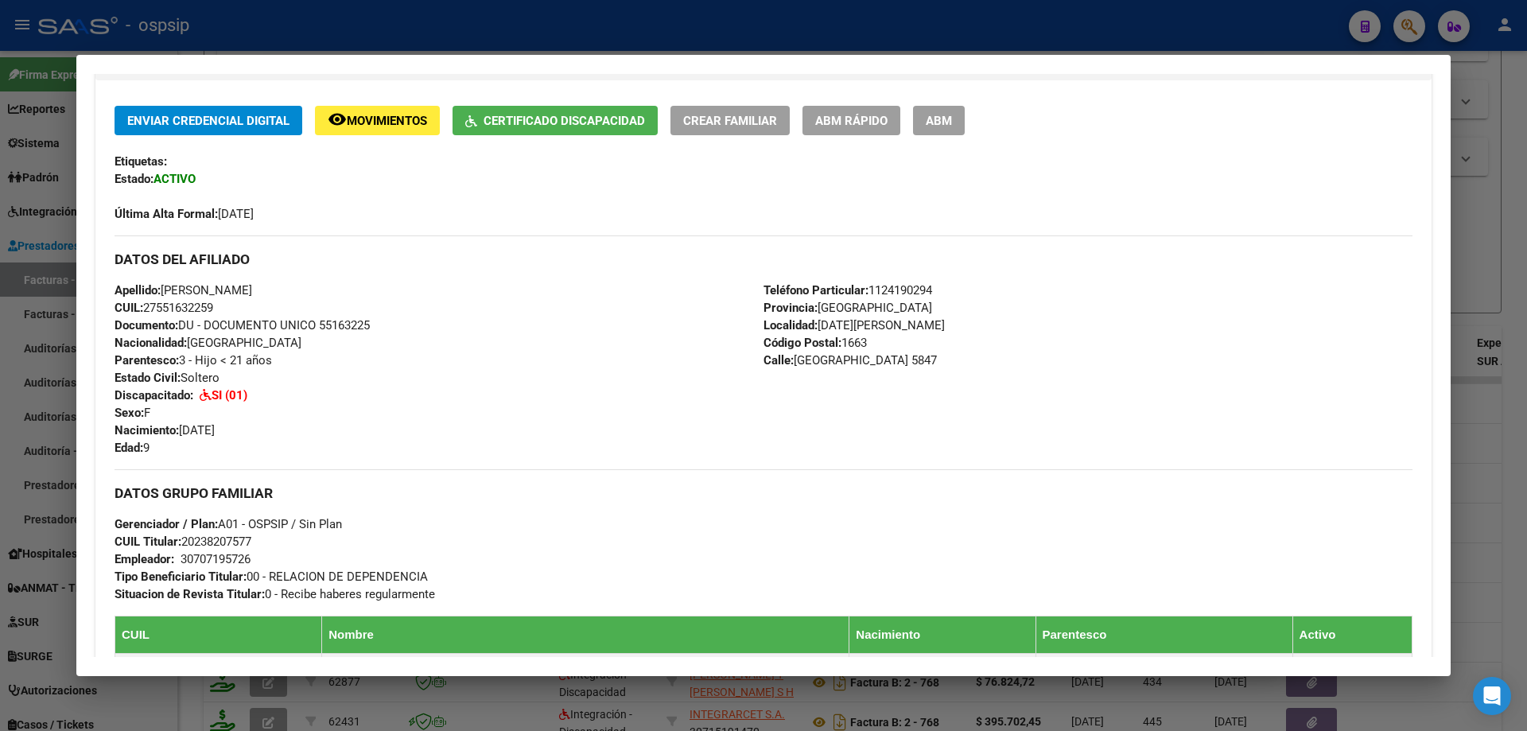
click at [1481, 395] on div at bounding box center [763, 365] width 1527 height 731
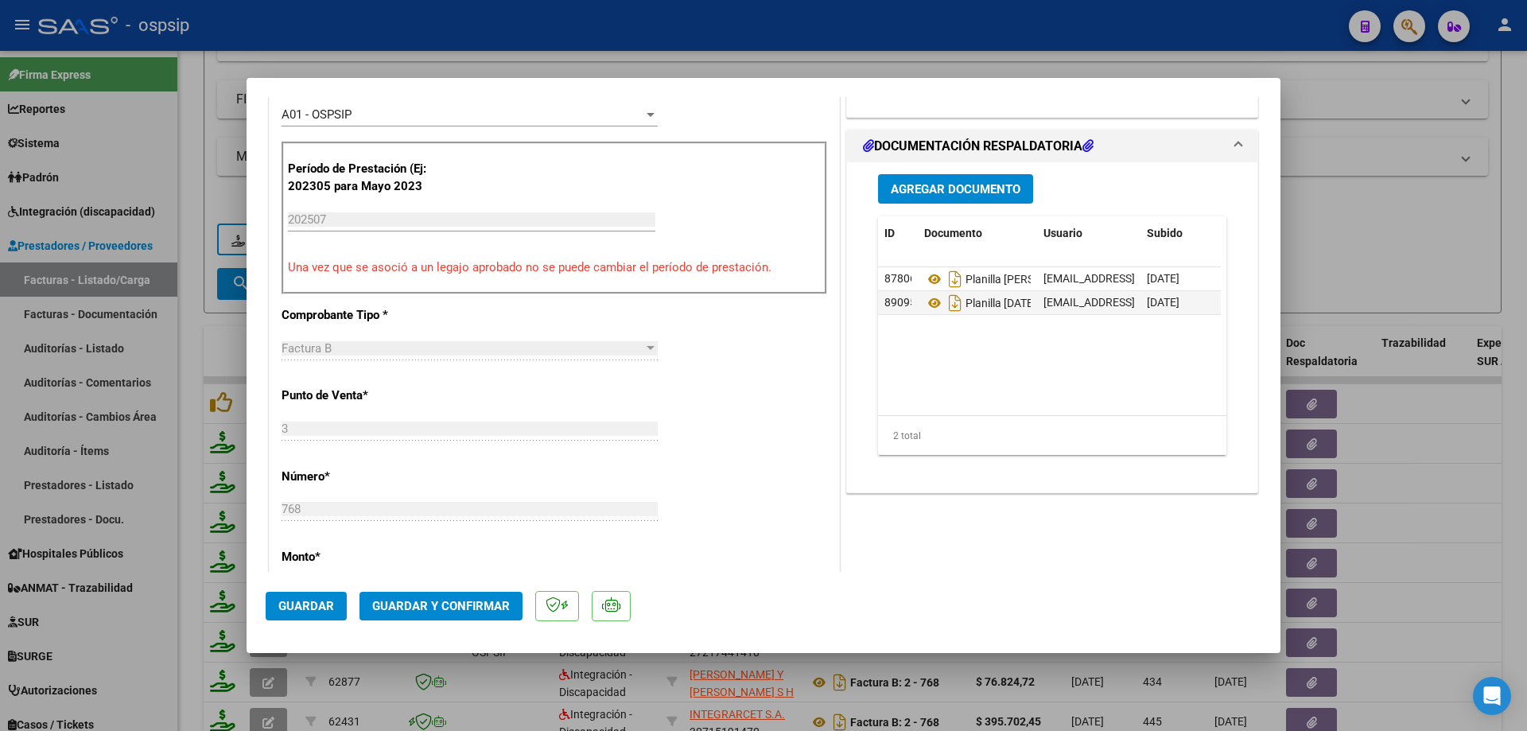
scroll to position [477, 0]
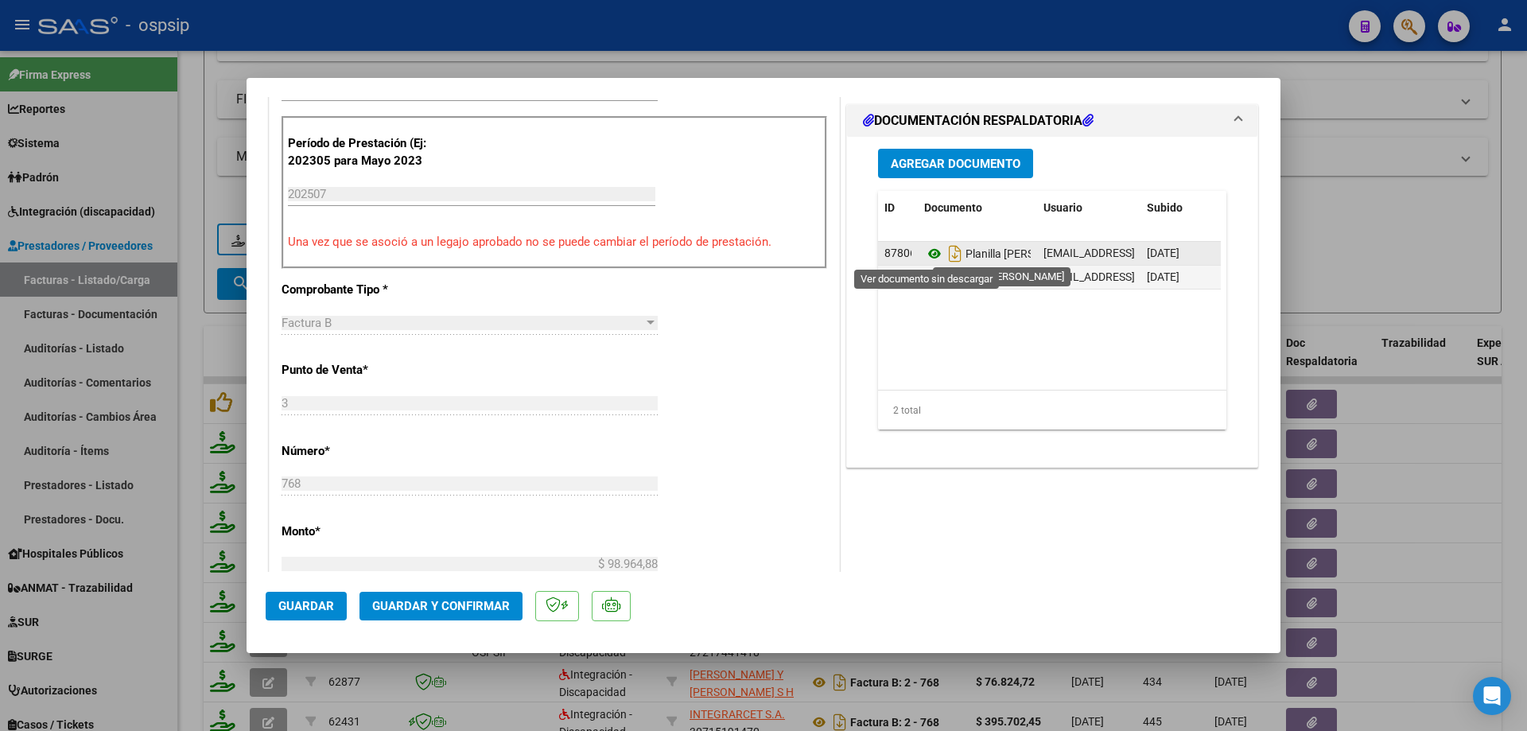
click at [925, 252] on icon at bounding box center [934, 253] width 21 height 19
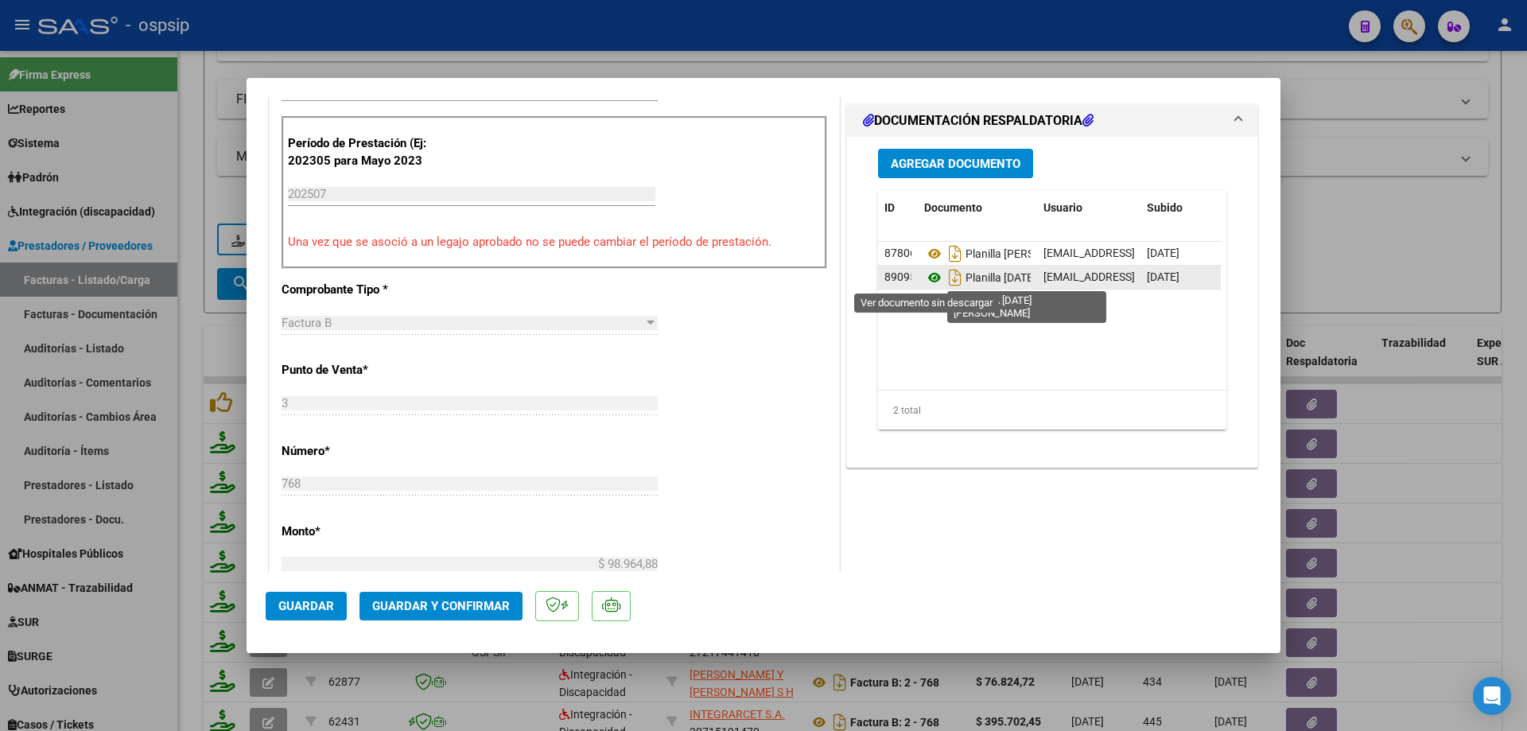
click at [929, 277] on icon at bounding box center [934, 277] width 21 height 19
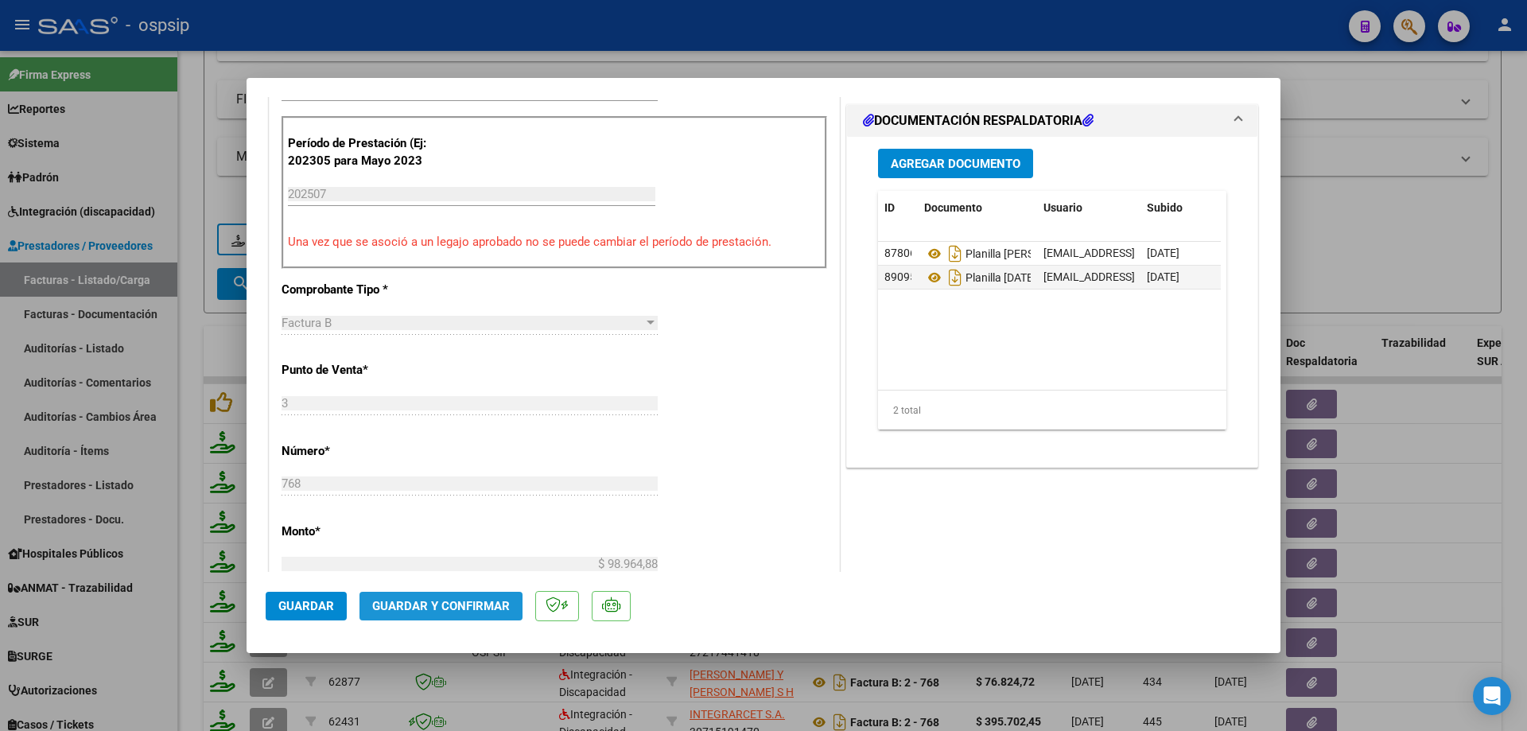
click at [460, 612] on span "Guardar y Confirmar" at bounding box center [441, 606] width 138 height 14
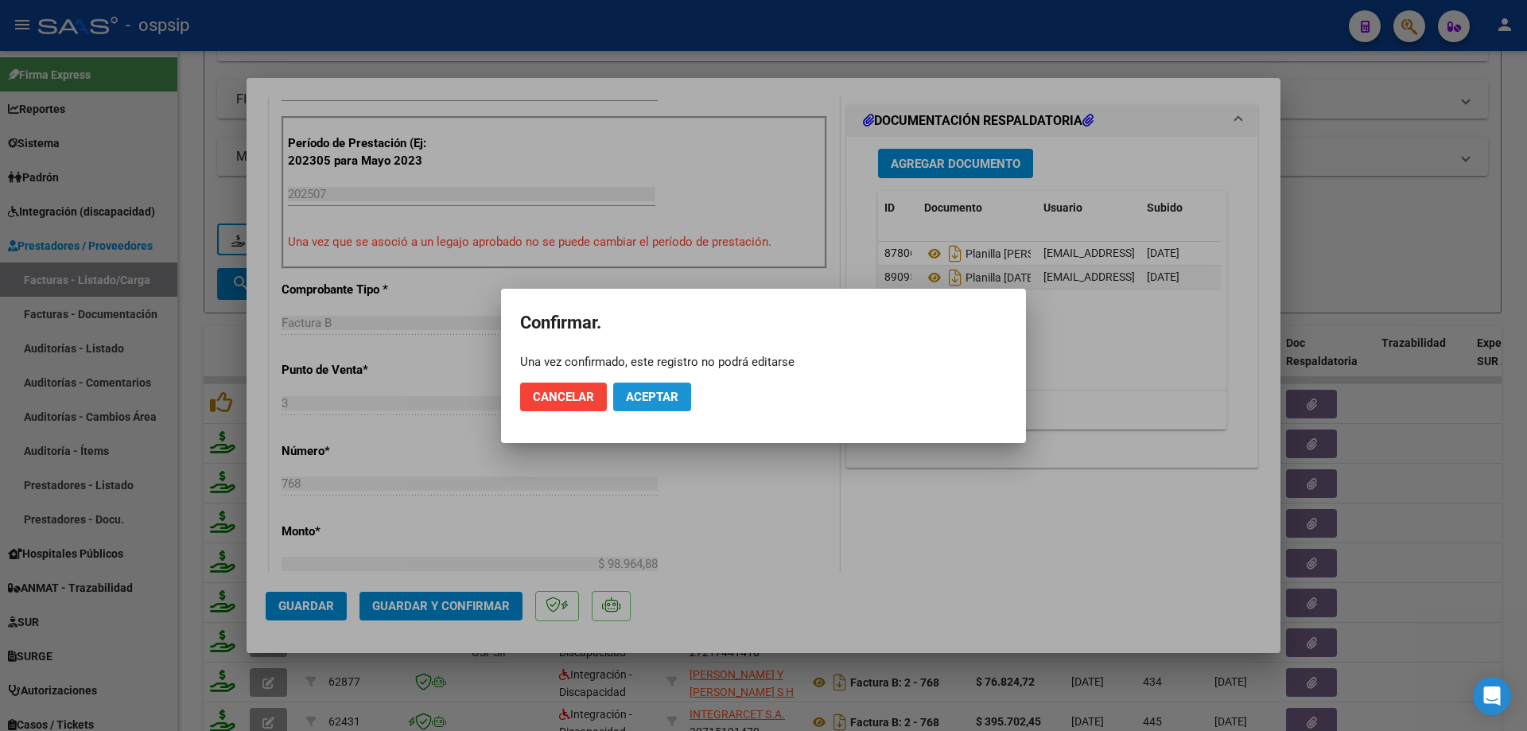
click at [639, 404] on button "Aceptar" at bounding box center [652, 396] width 78 height 29
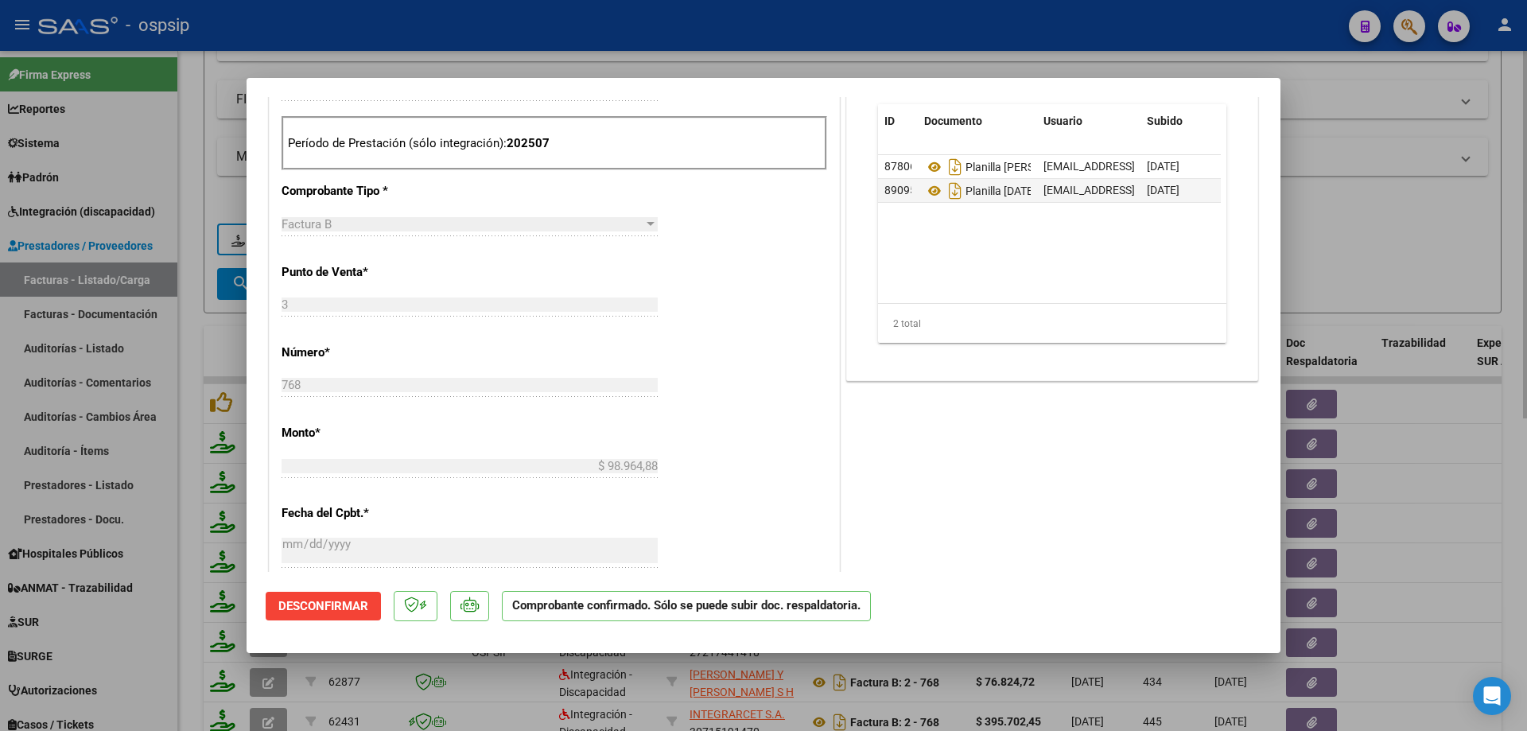
click at [1388, 270] on div at bounding box center [763, 365] width 1527 height 731
type input "$ 0,00"
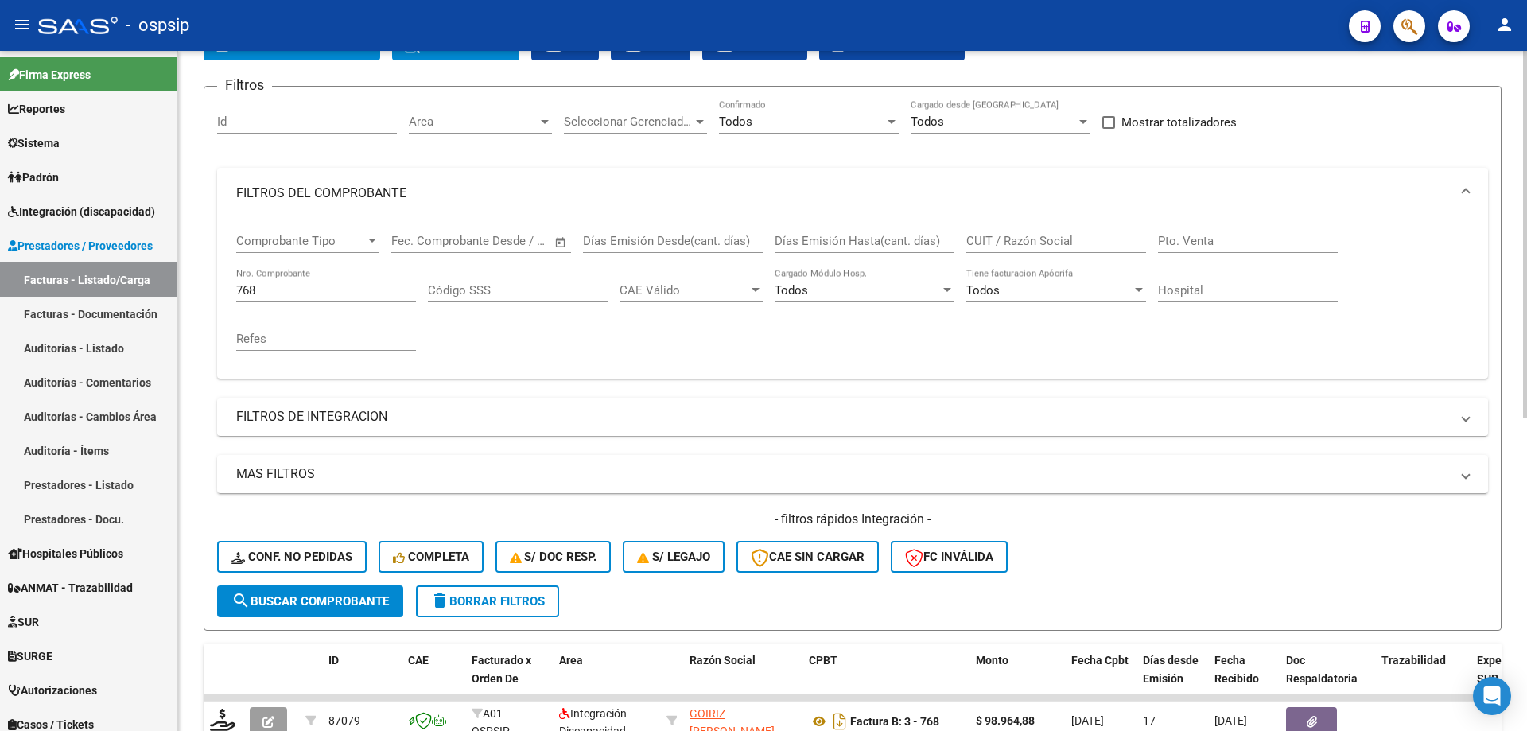
scroll to position [102, 0]
click at [277, 280] on div "768 Nro. Comprobante" at bounding box center [326, 286] width 180 height 34
click at [276, 290] on input "768" at bounding box center [326, 291] width 180 height 14
type input "7"
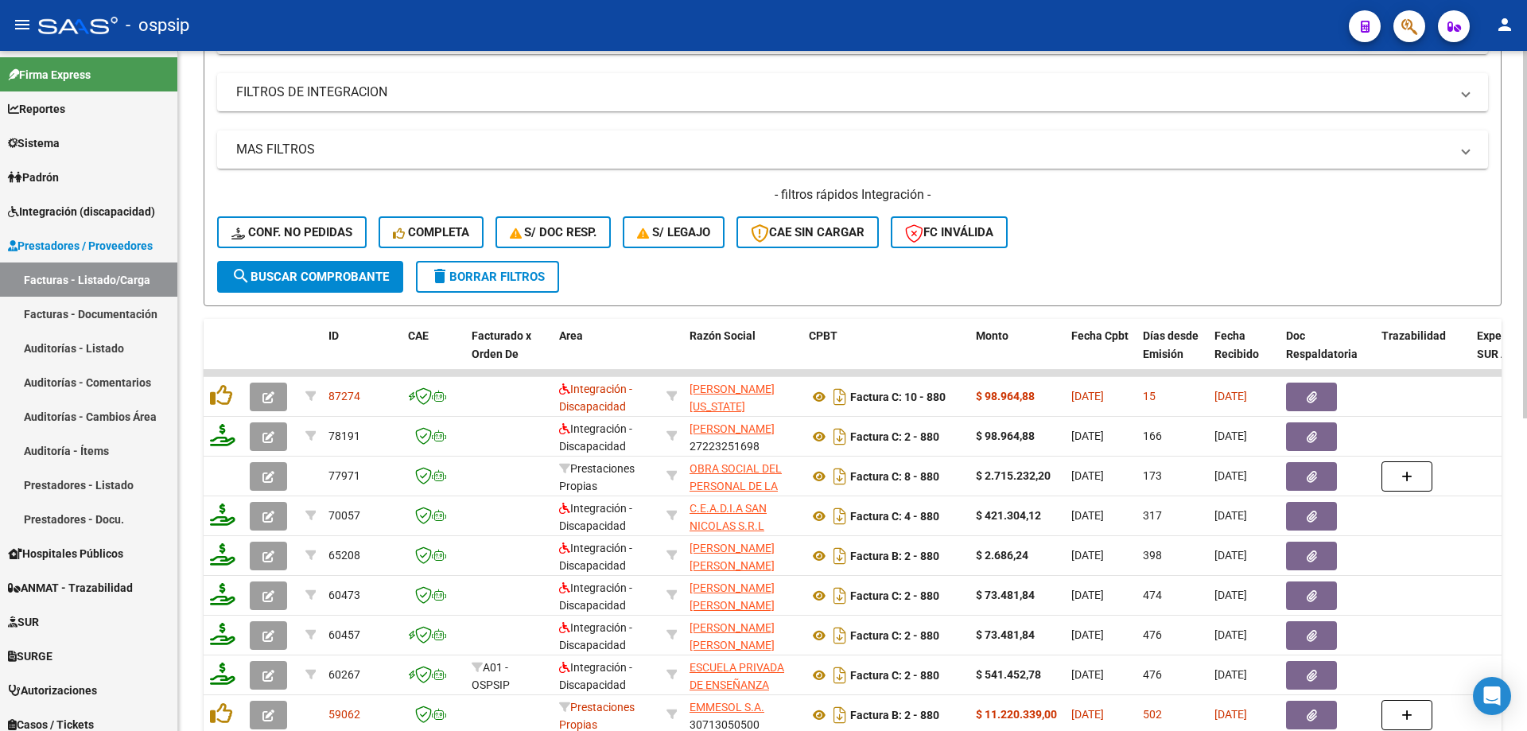
scroll to position [499, 0]
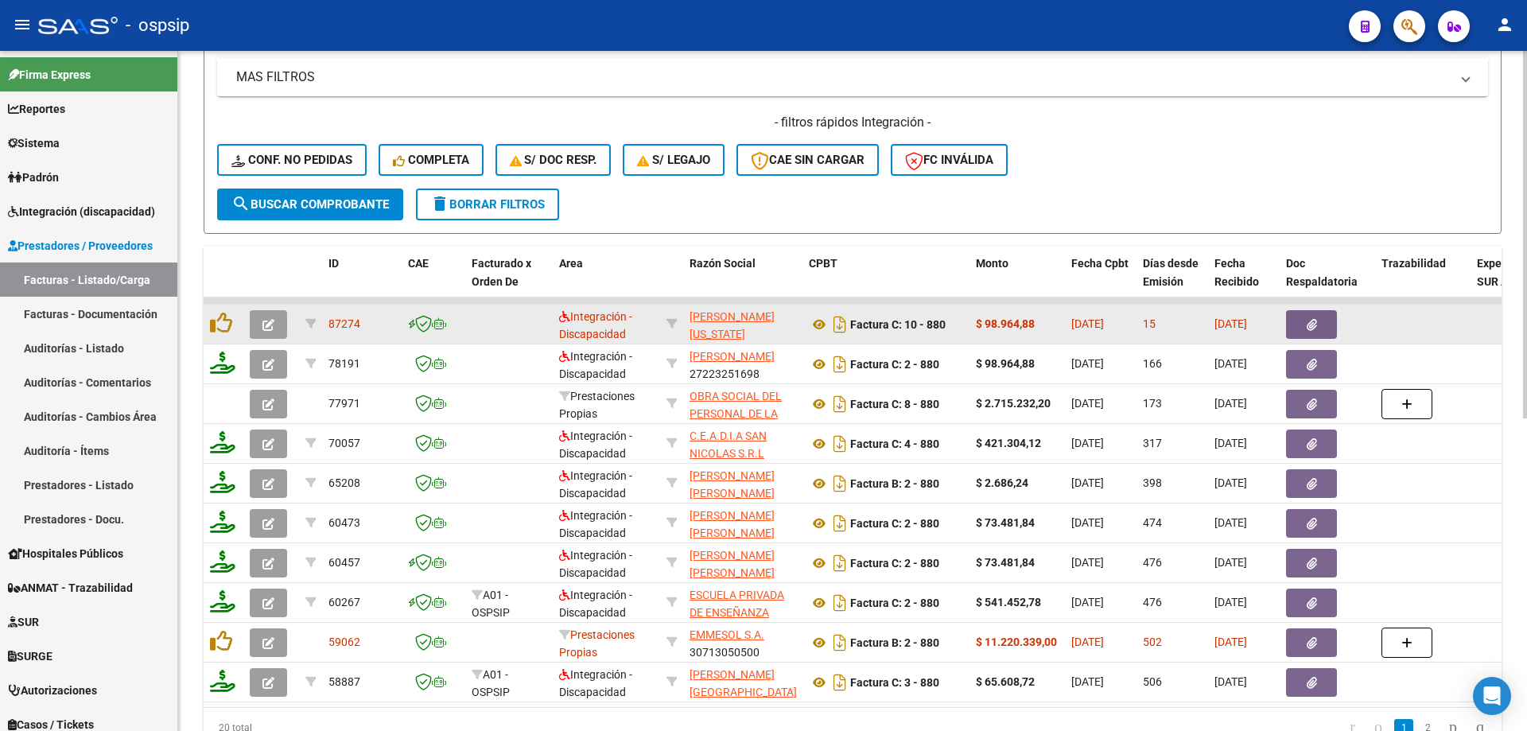
type input "879"
click at [265, 329] on icon "button" at bounding box center [268, 325] width 12 height 12
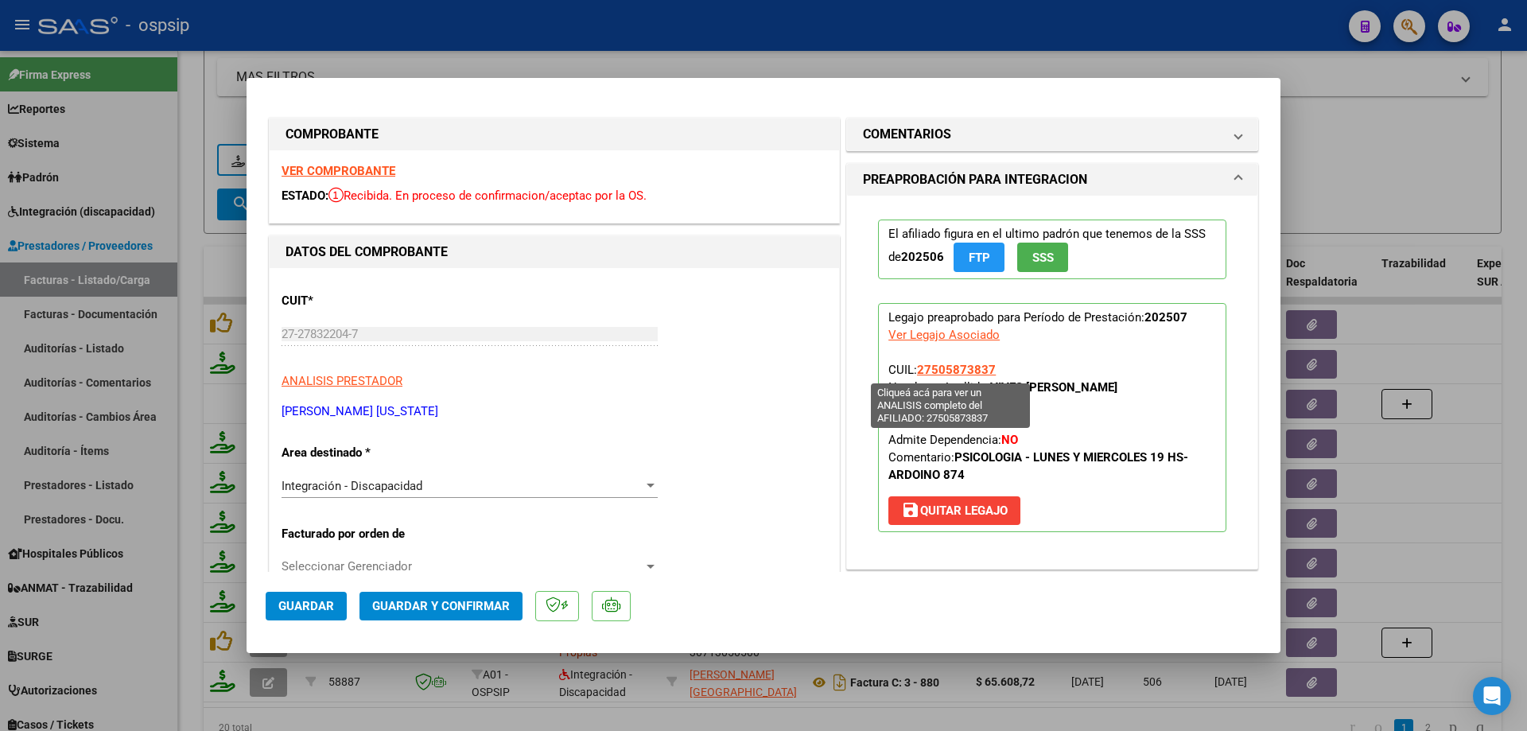
click at [969, 373] on span "27505873837" at bounding box center [956, 370] width 79 height 14
type textarea "27505873837"
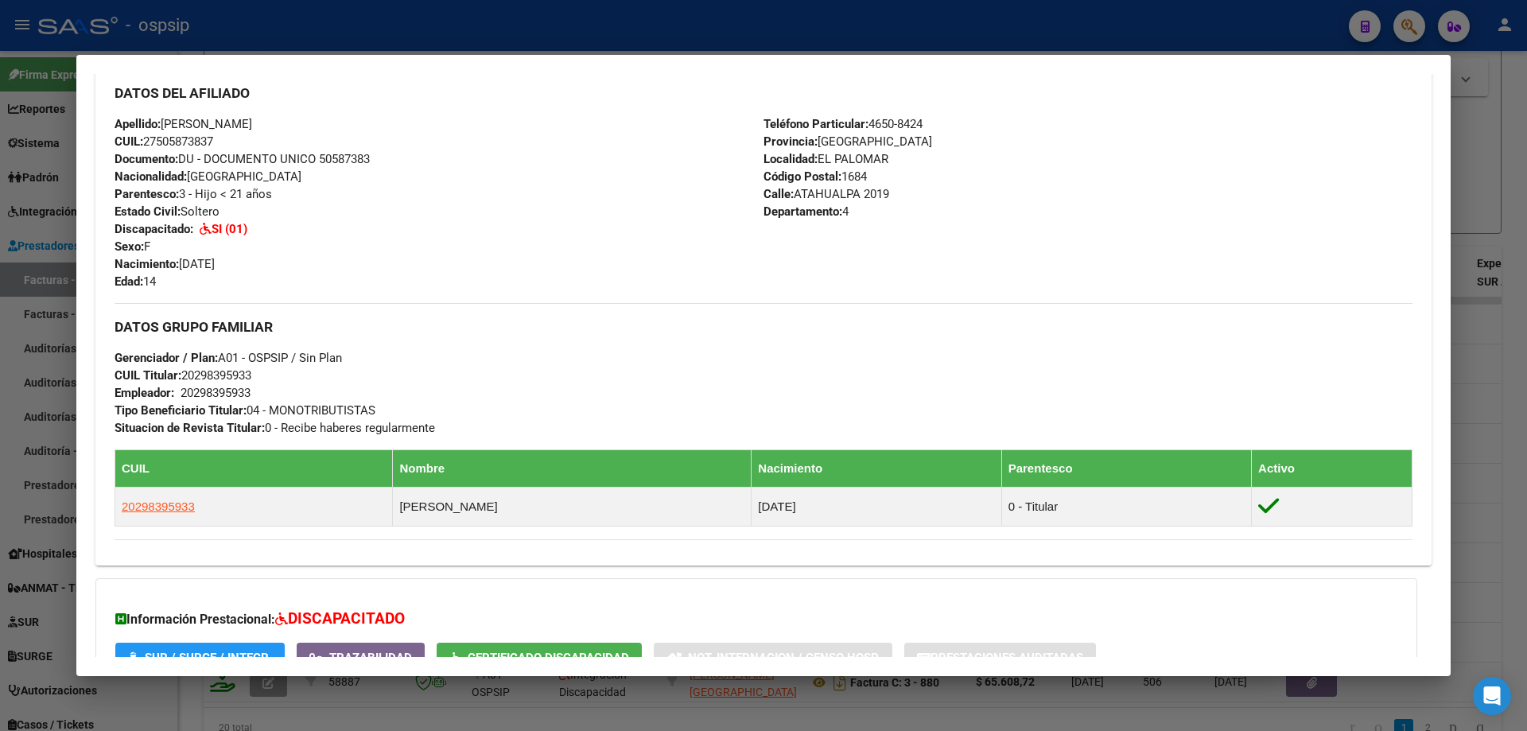
scroll to position [356, 0]
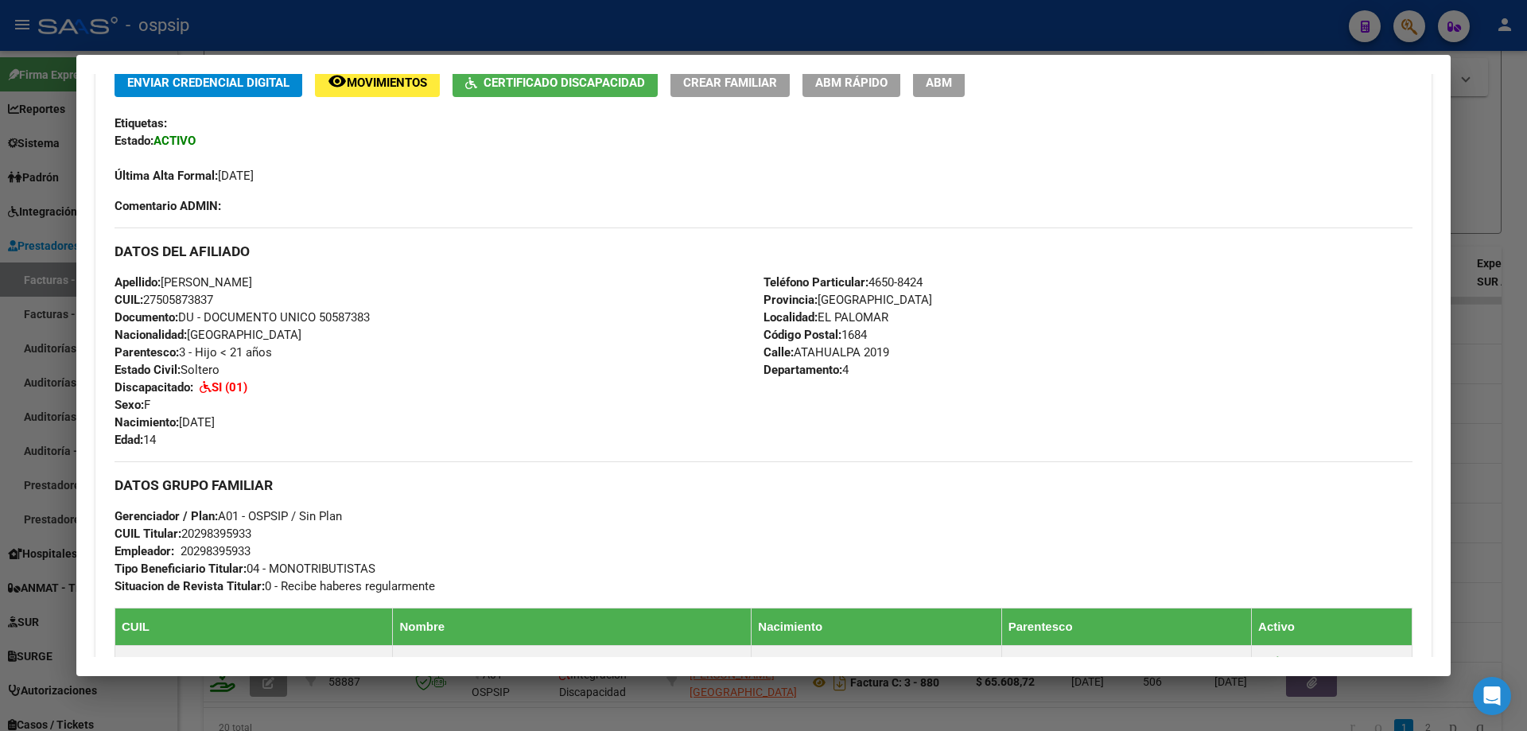
click at [1506, 451] on div at bounding box center [763, 365] width 1527 height 731
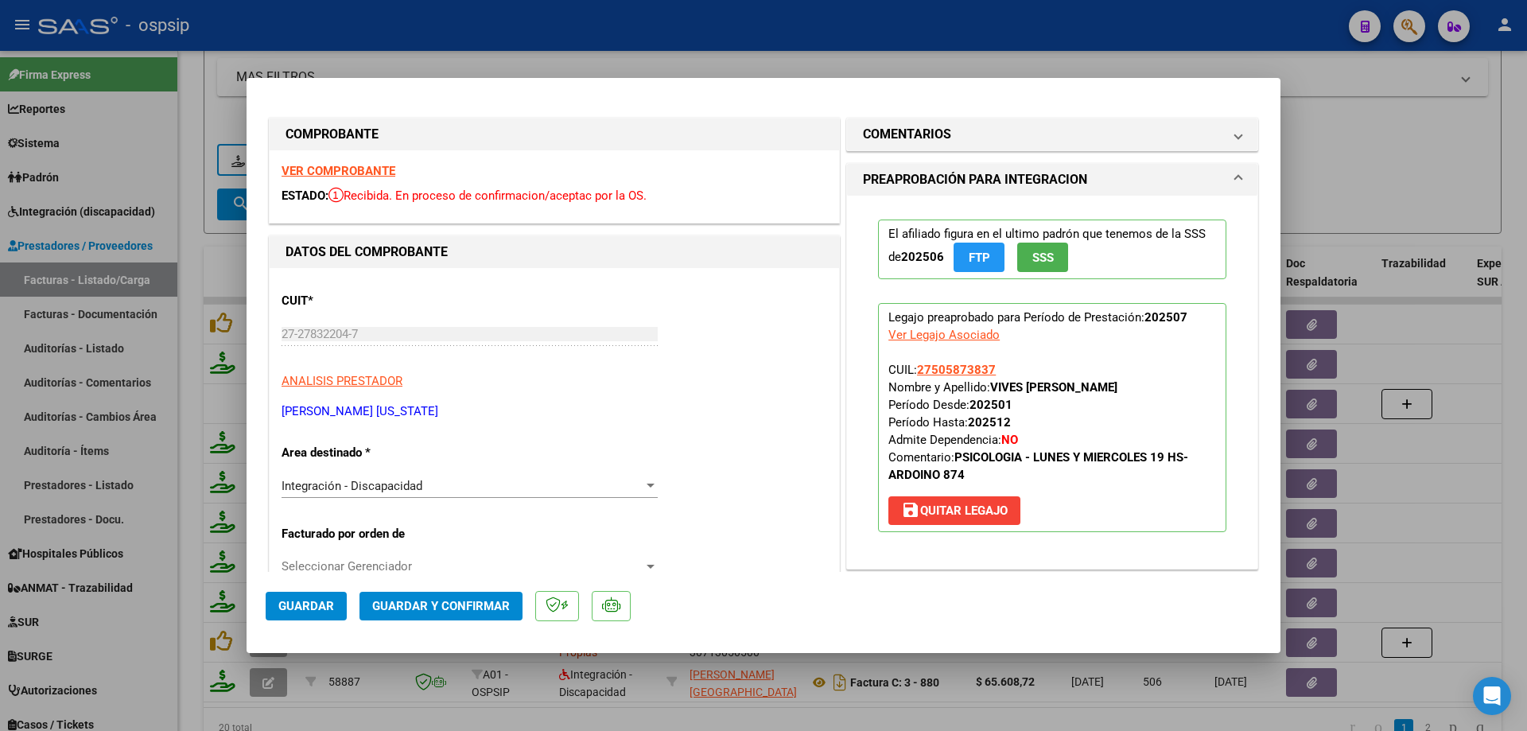
click at [1046, 259] on span "SSS" at bounding box center [1042, 257] width 21 height 14
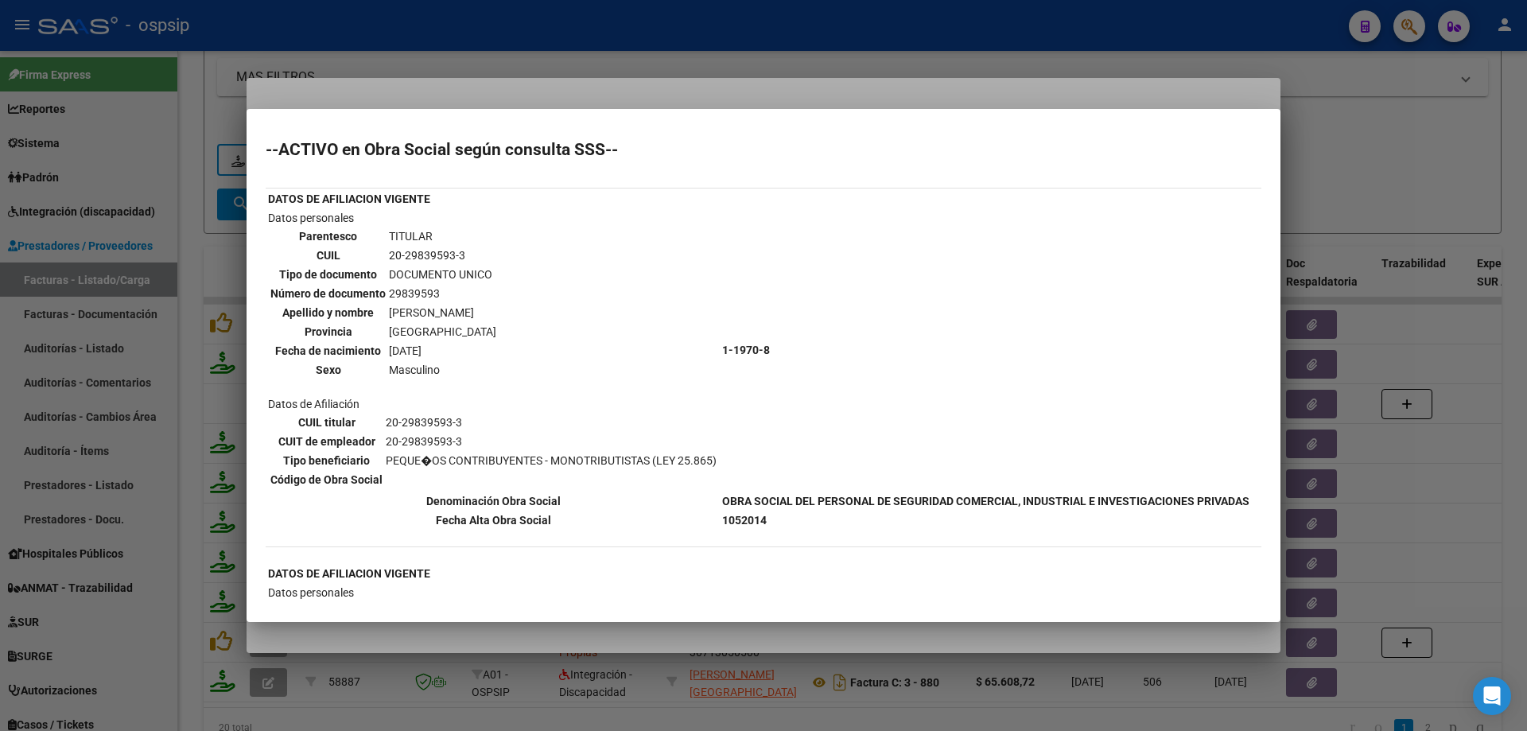
click at [1412, 194] on div at bounding box center [763, 365] width 1527 height 731
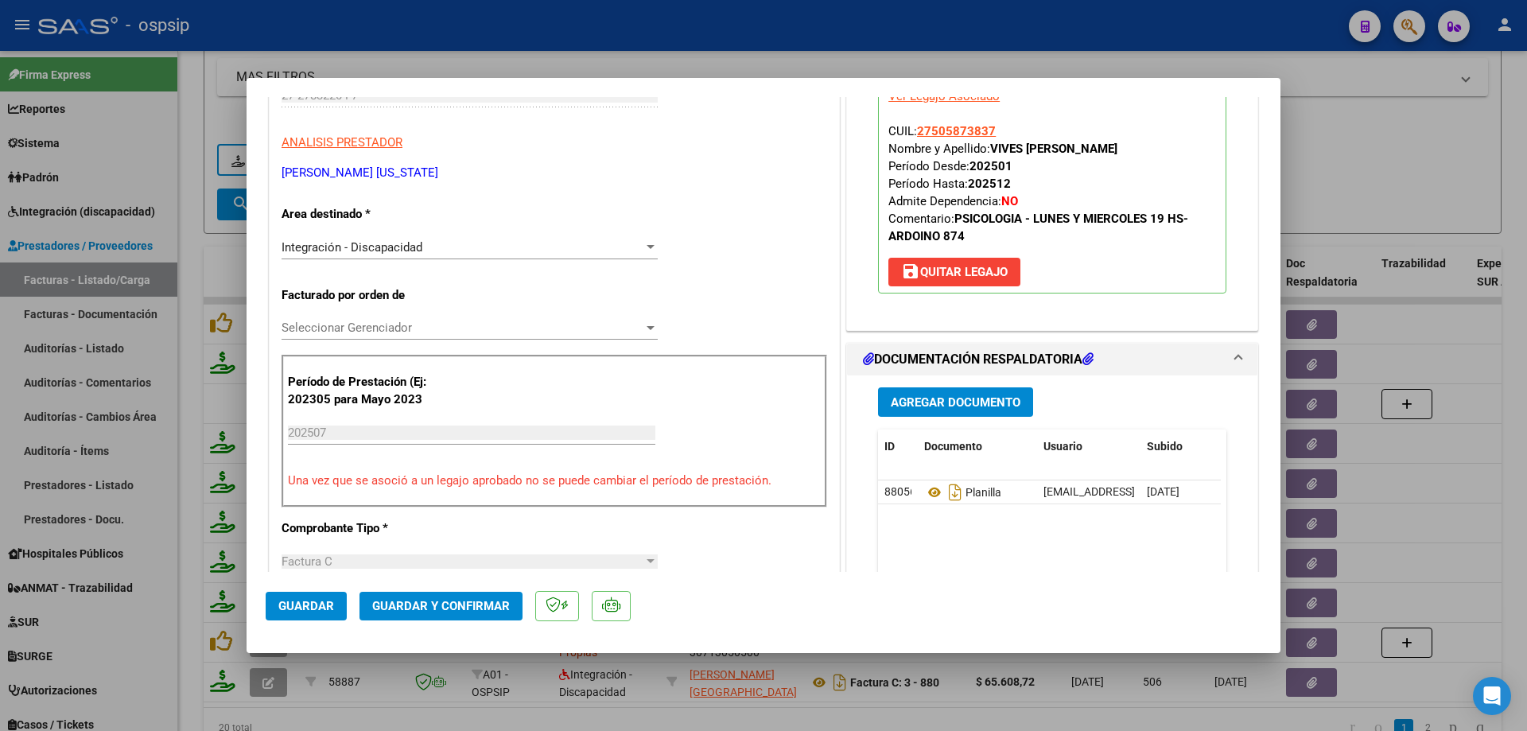
scroll to position [398, 0]
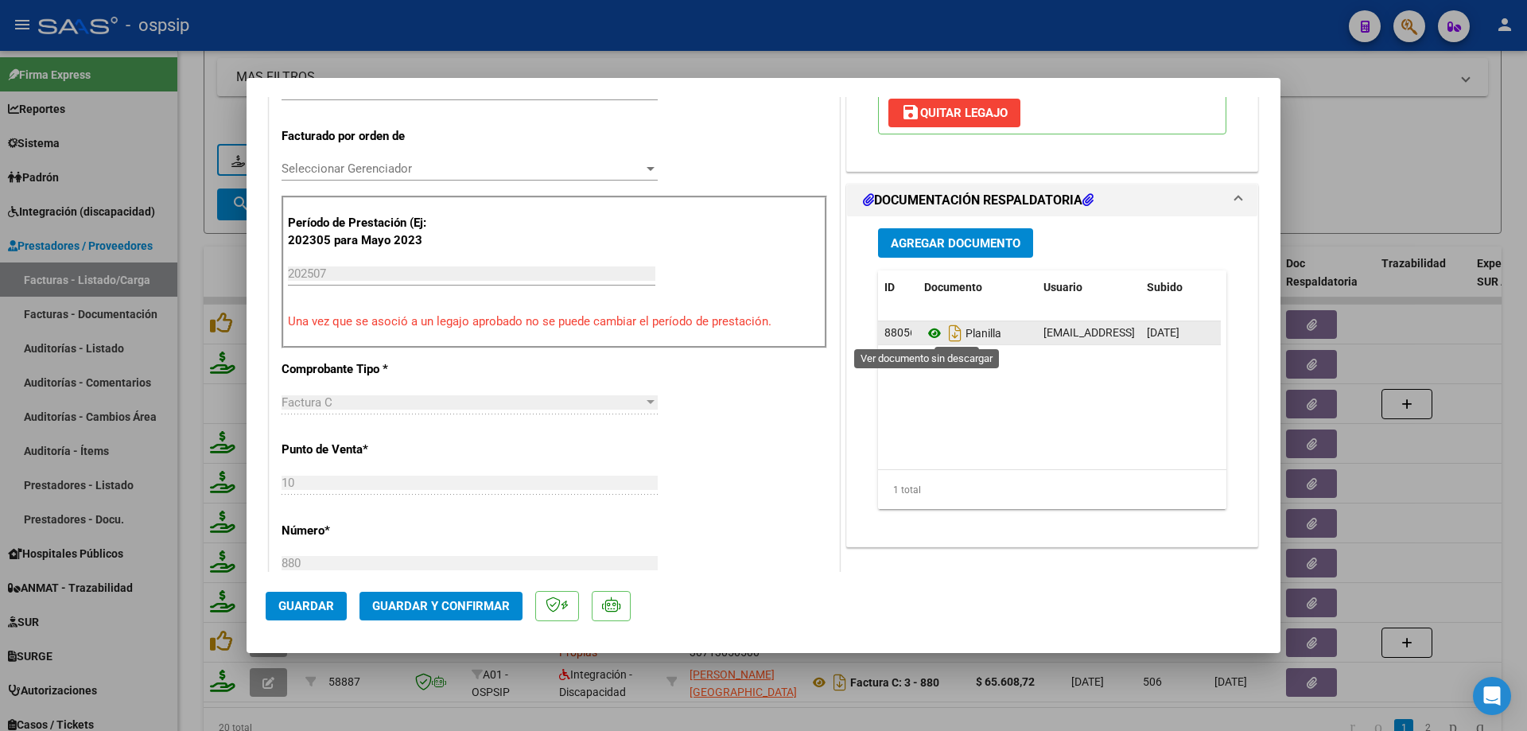
click at [931, 337] on icon at bounding box center [934, 333] width 21 height 19
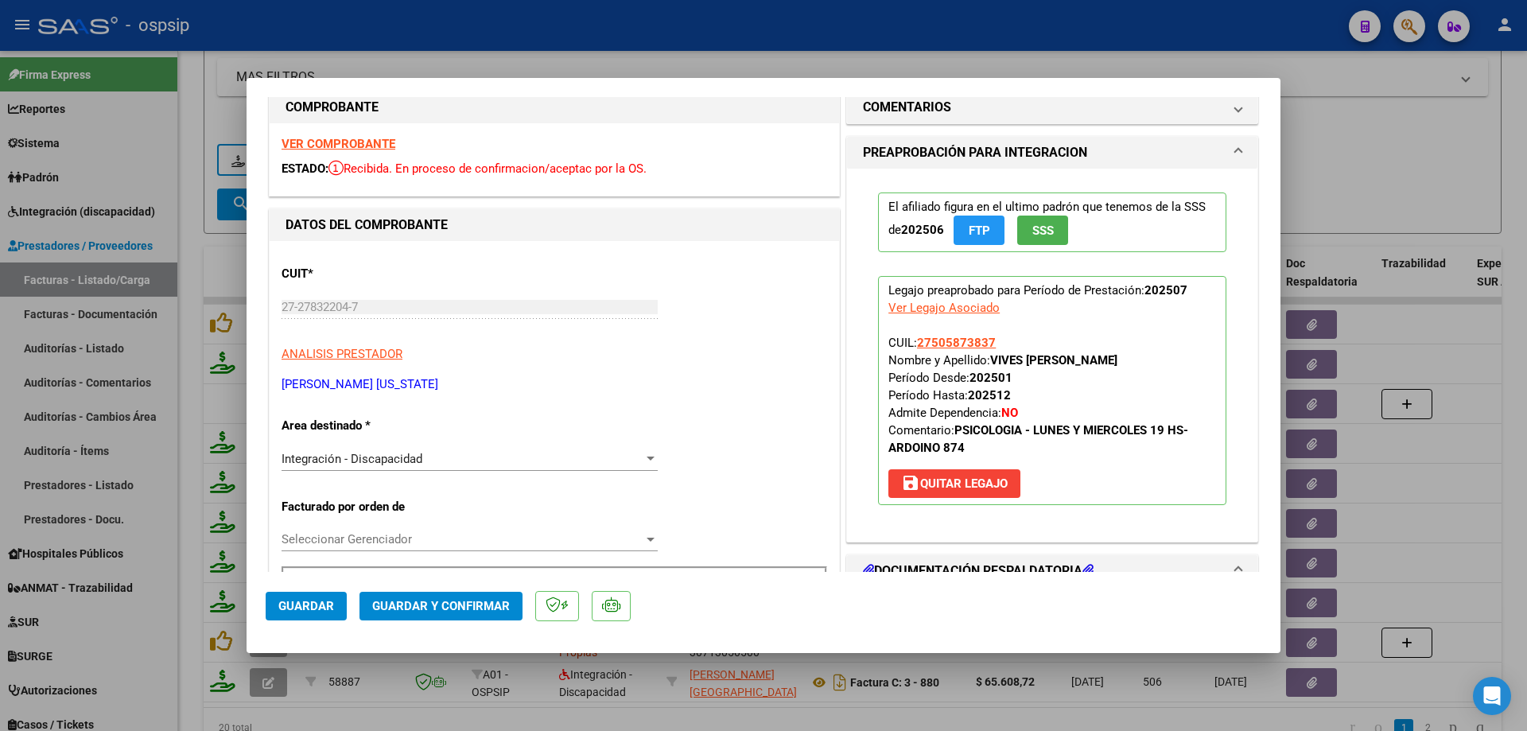
scroll to position [0, 0]
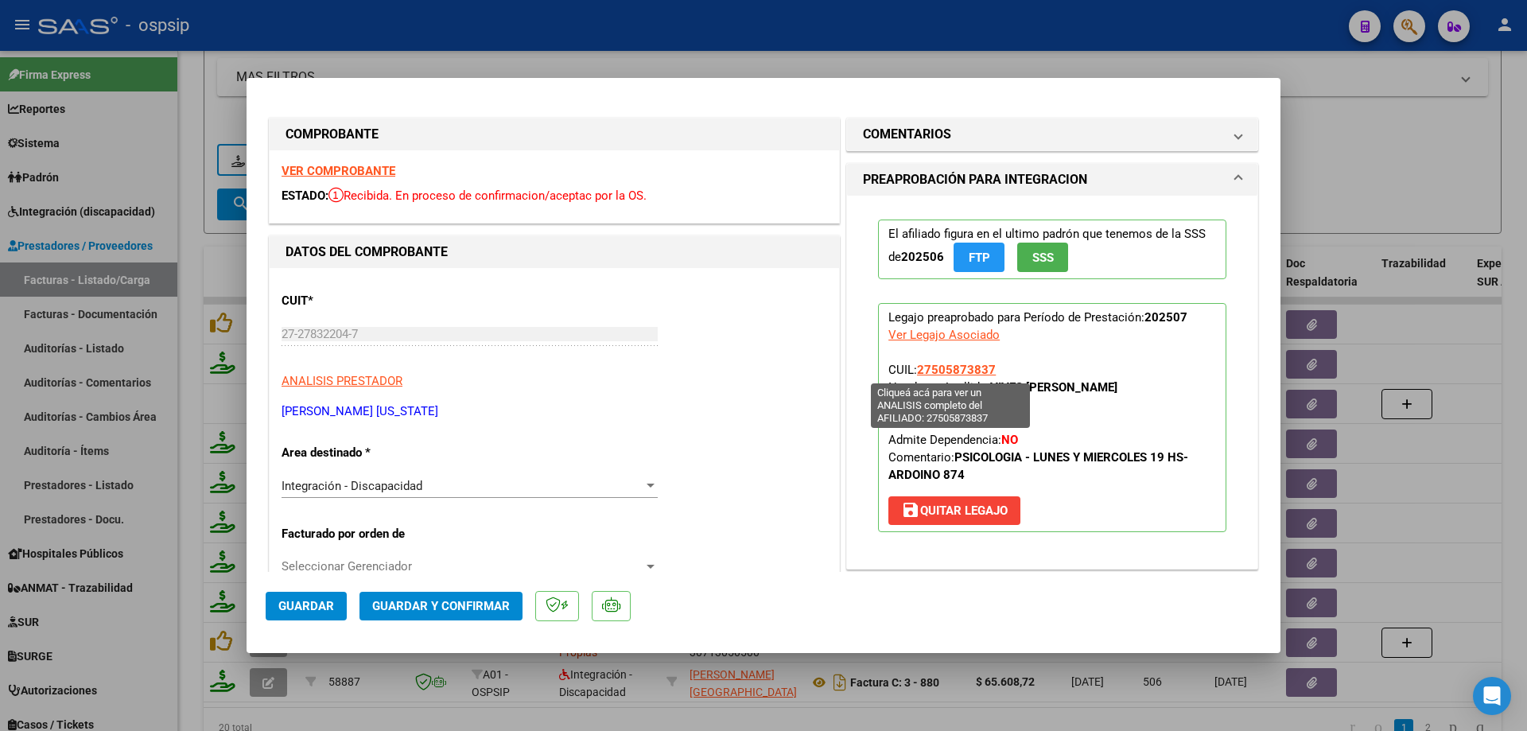
drag, startPoint x: 992, startPoint y: 369, endPoint x: 914, endPoint y: 364, distance: 78.1
click at [914, 364] on p "Legajo preaprobado para Período de Prestación: 202507 Ver Legajo Asociado CUIL:…" at bounding box center [1052, 417] width 348 height 229
copy span "27505873837"
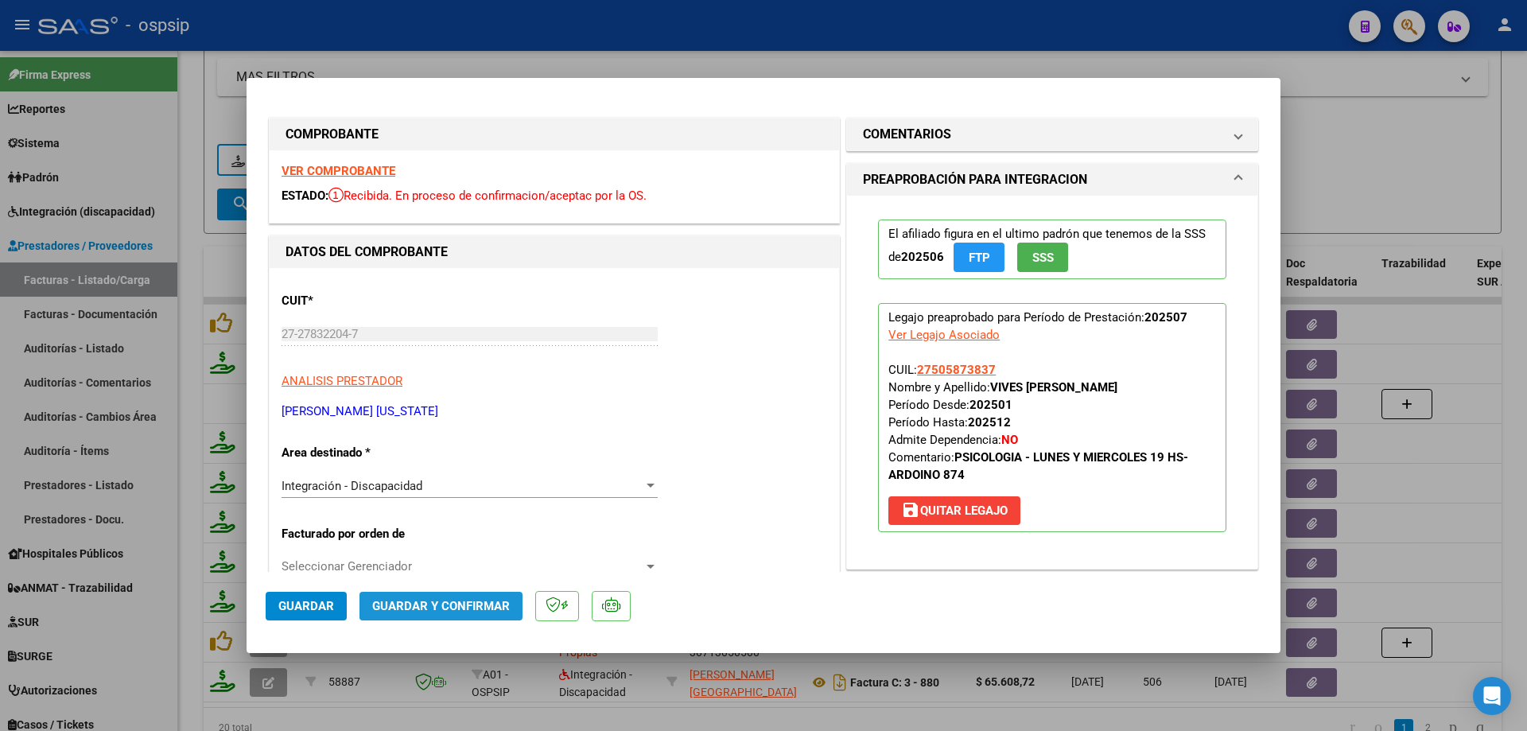
click at [477, 609] on span "Guardar y Confirmar" at bounding box center [441, 606] width 138 height 14
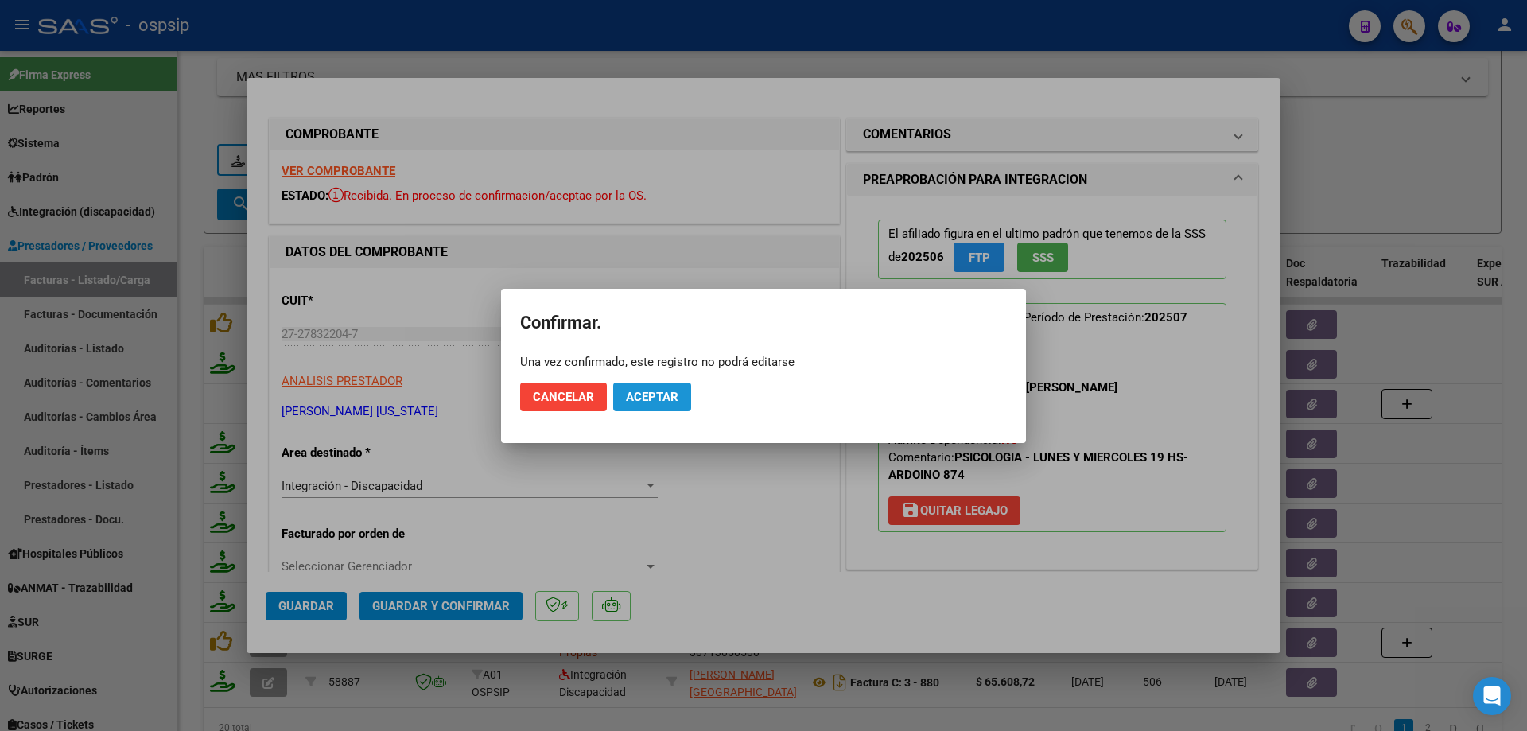
click at [647, 394] on span "Aceptar" at bounding box center [652, 397] width 52 height 14
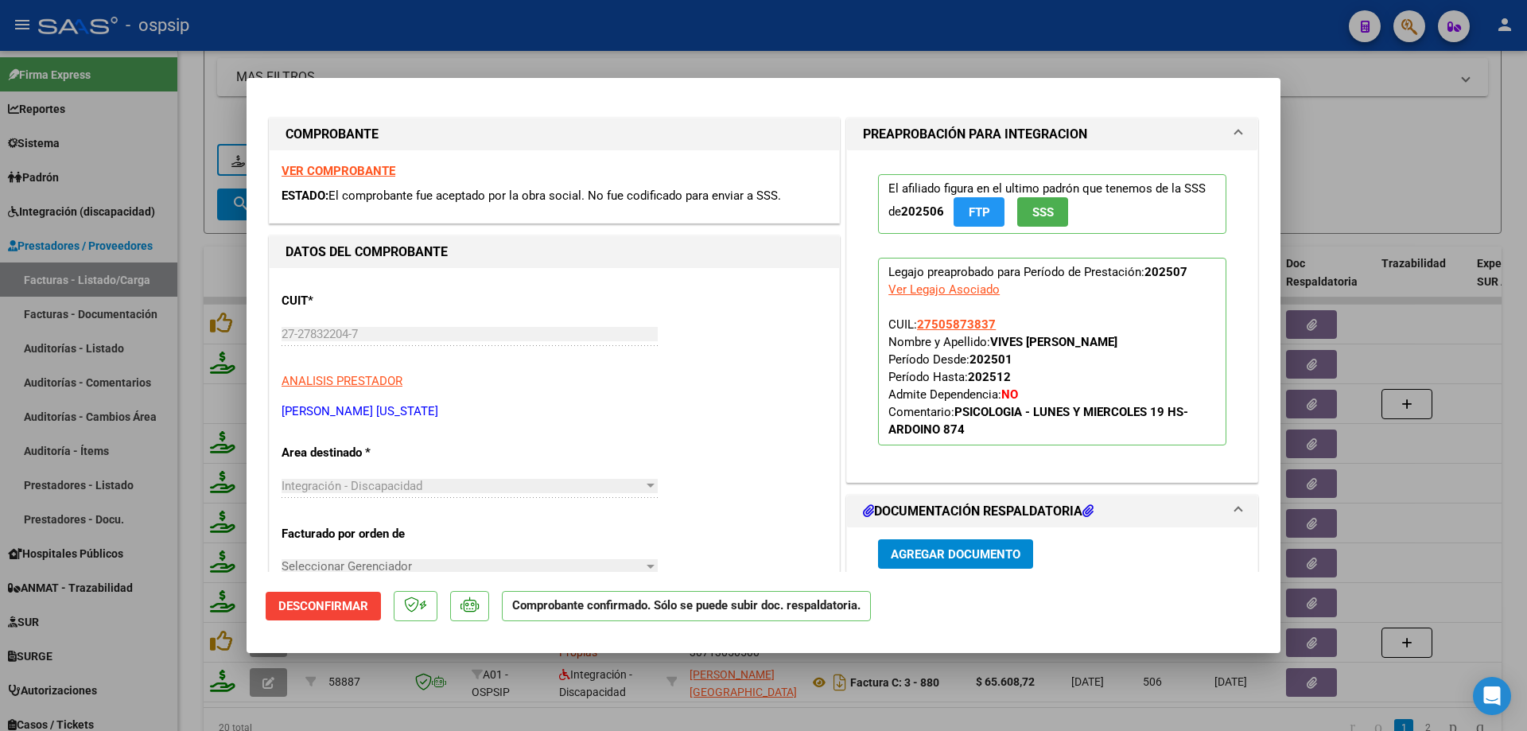
click at [1493, 170] on div at bounding box center [763, 365] width 1527 height 731
type input "$ 0,00"
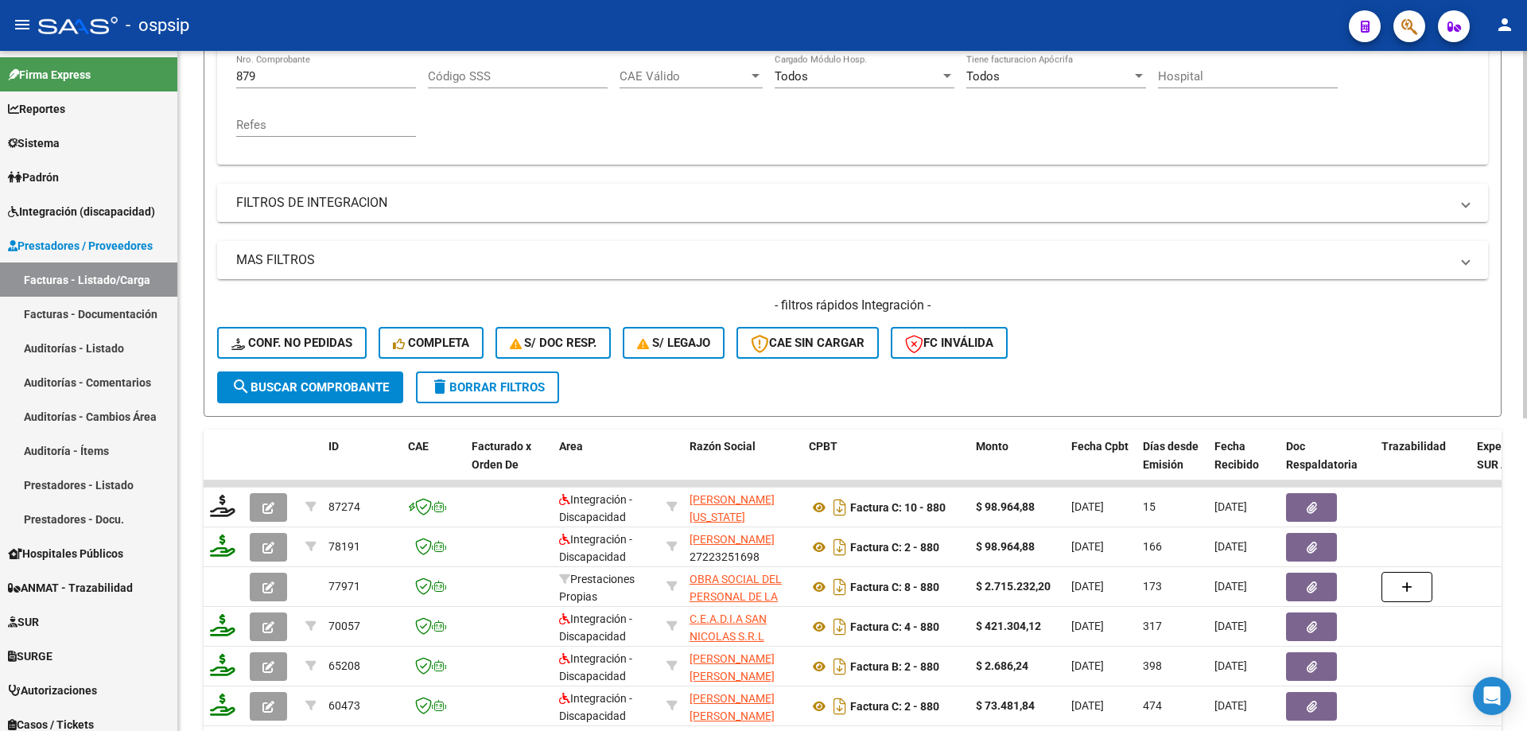
scroll to position [181, 0]
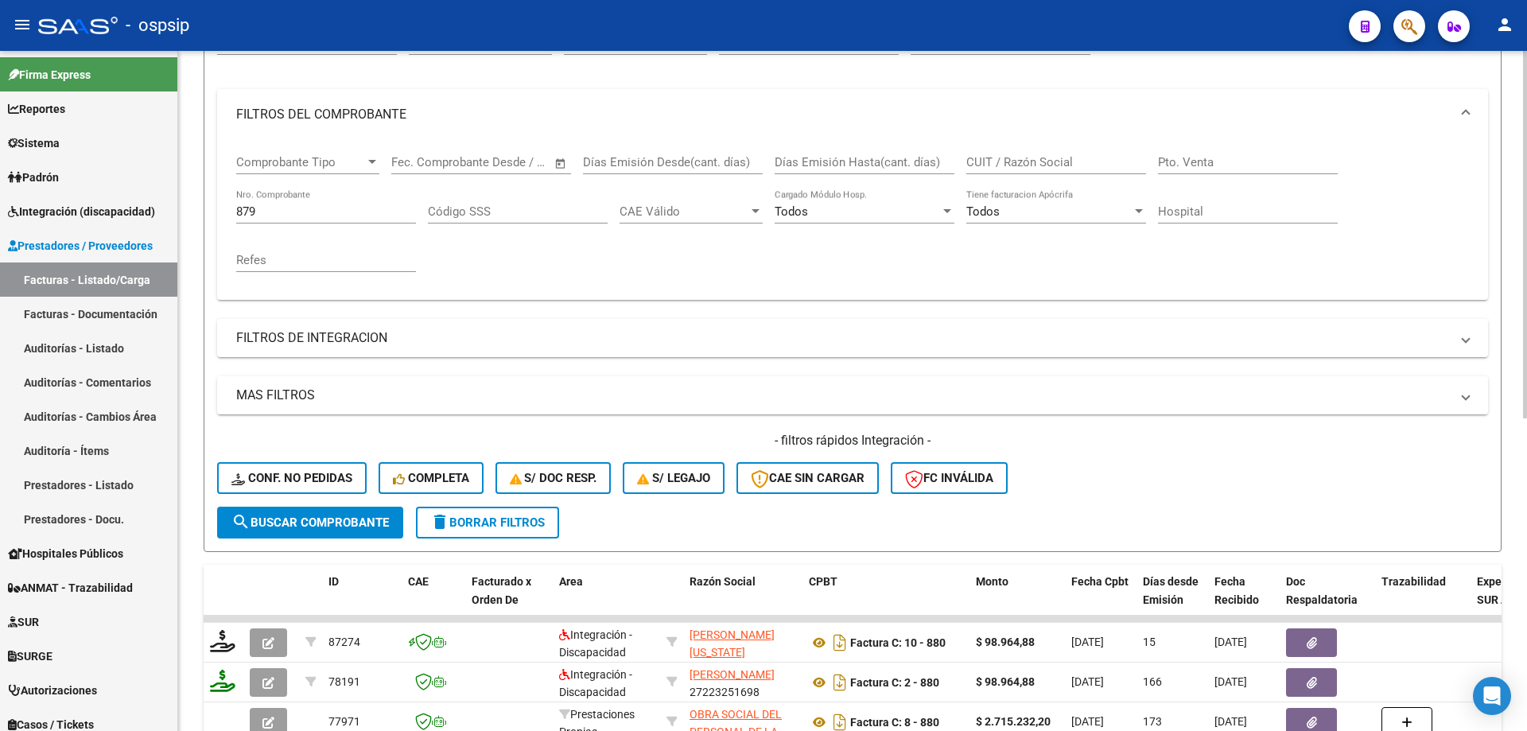
click at [273, 215] on input "879" at bounding box center [326, 211] width 180 height 14
type input "8"
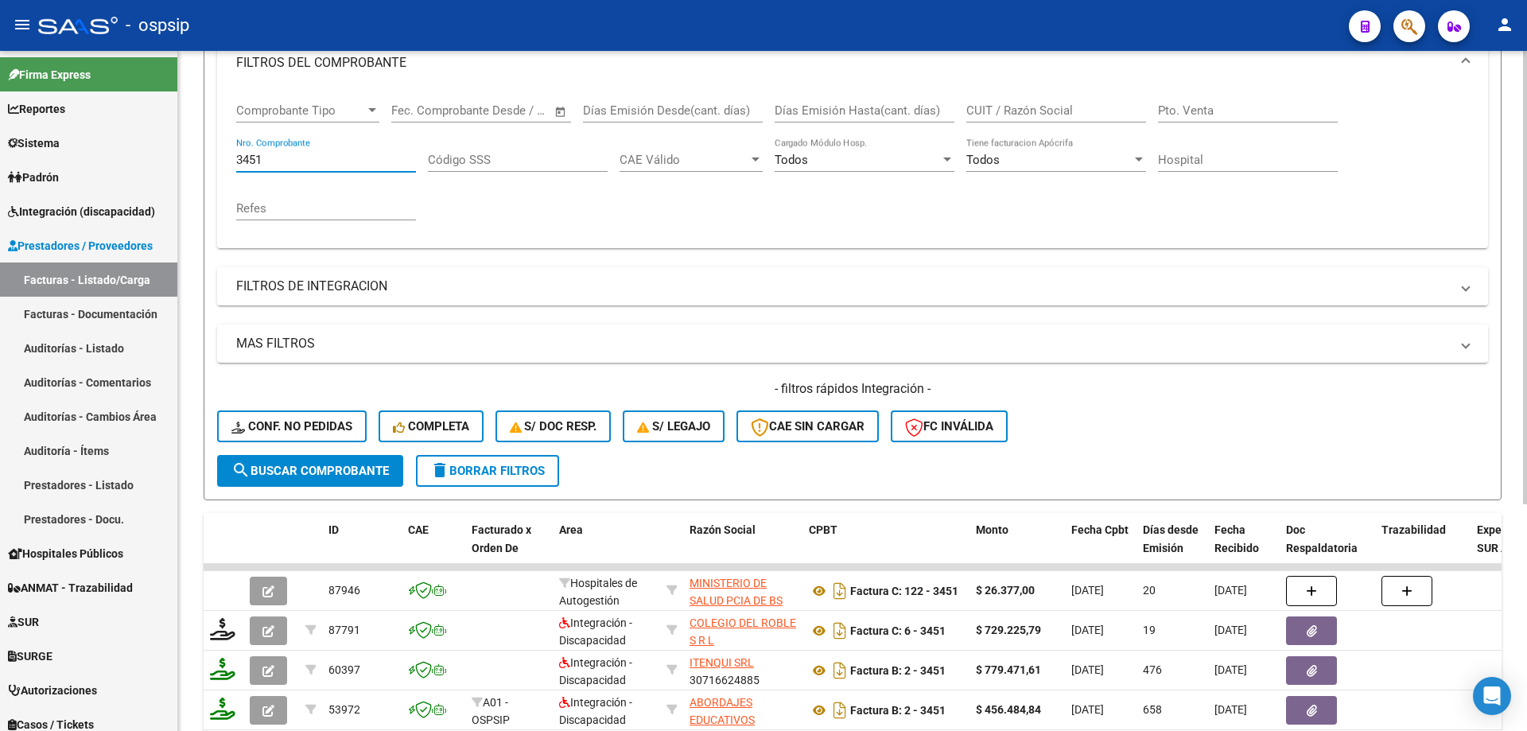
scroll to position [261, 0]
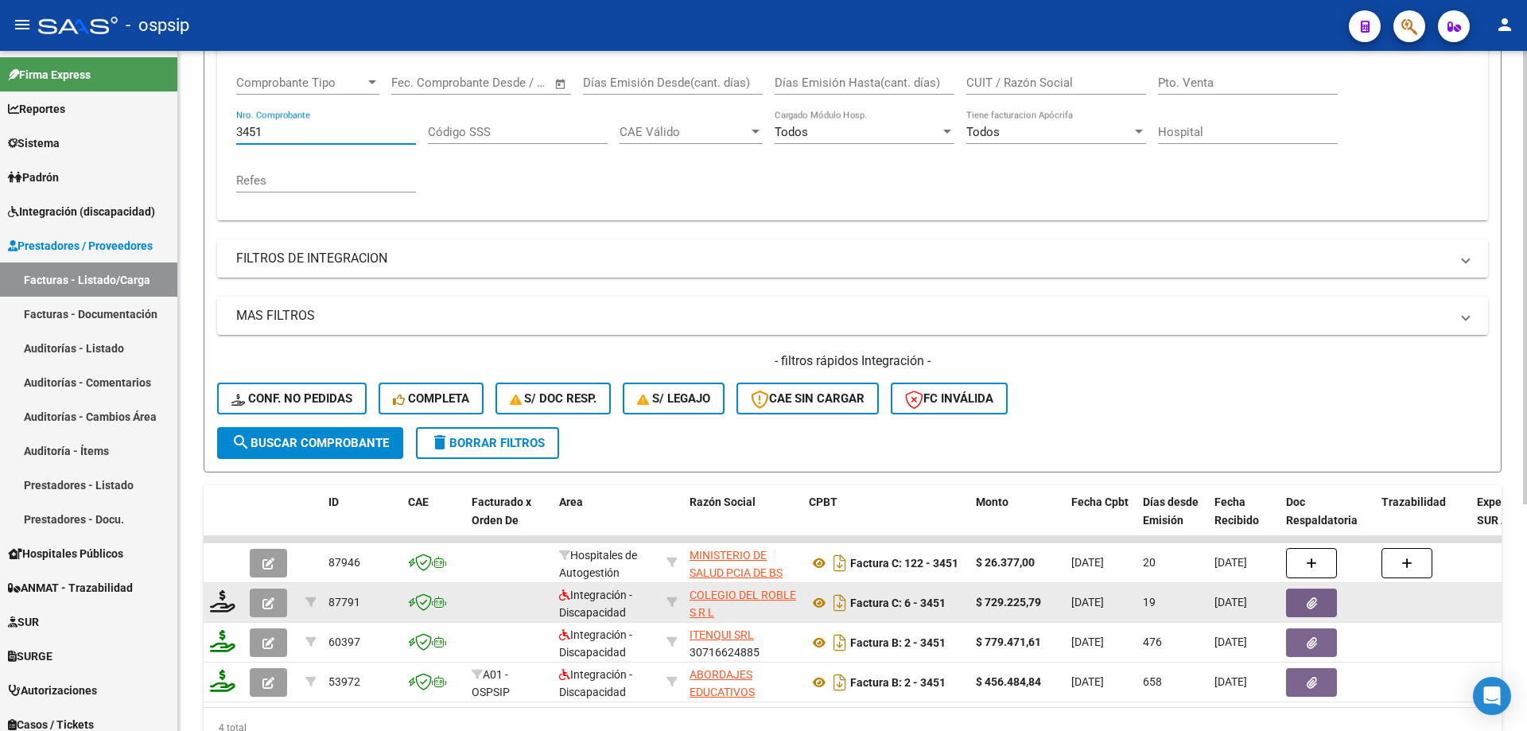
type input "3451"
click at [273, 608] on icon "button" at bounding box center [268, 603] width 12 height 12
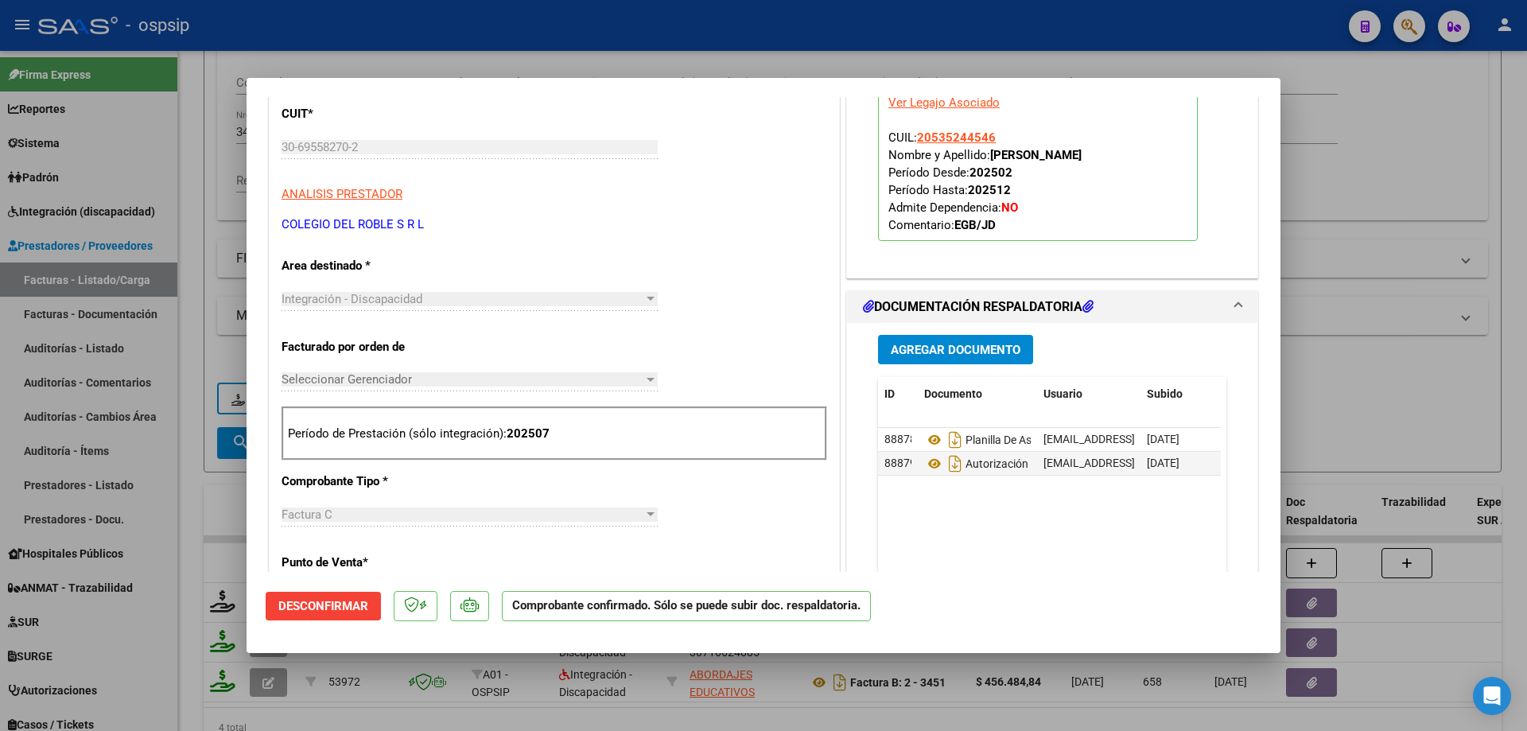
scroll to position [159, 0]
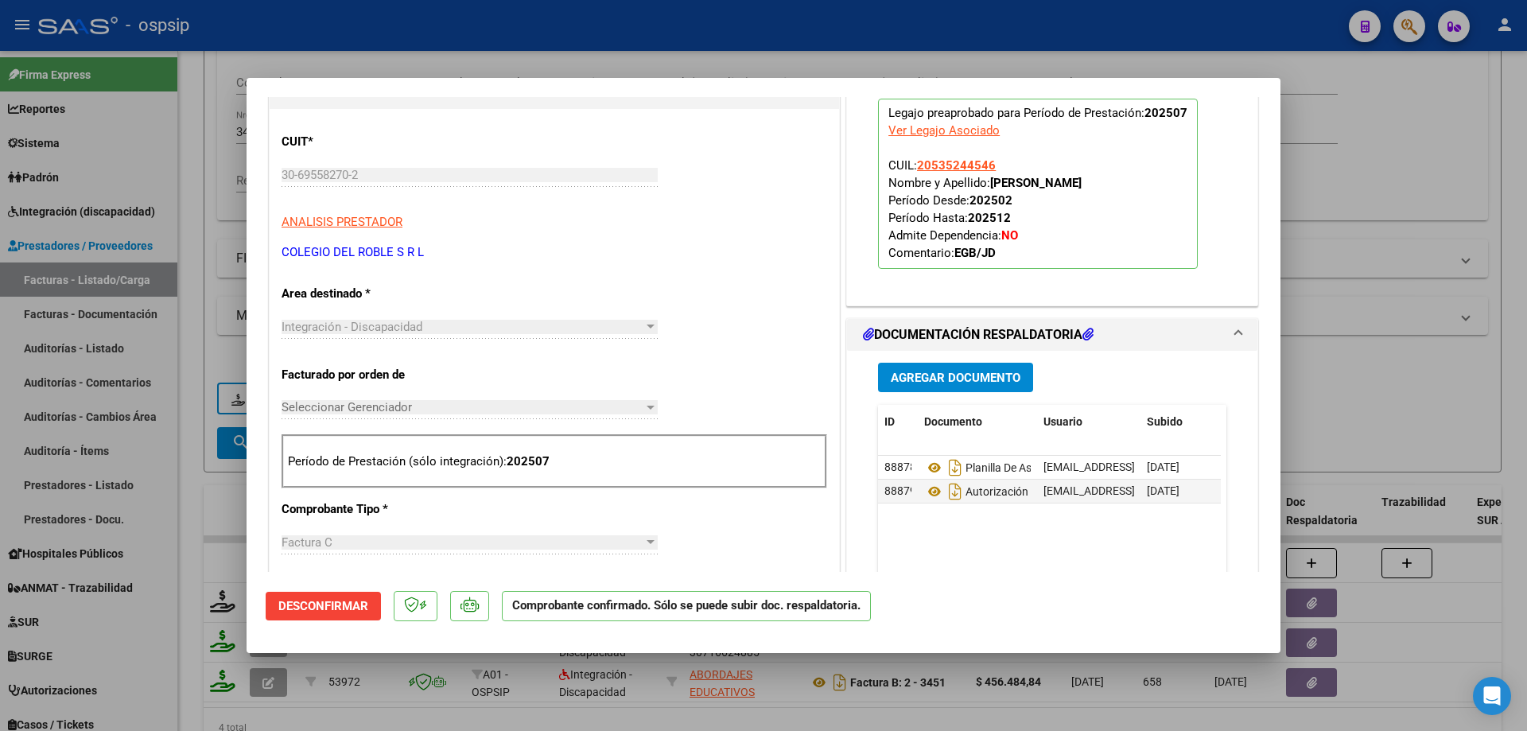
click at [1309, 306] on div at bounding box center [763, 365] width 1527 height 731
type input "$ 0,00"
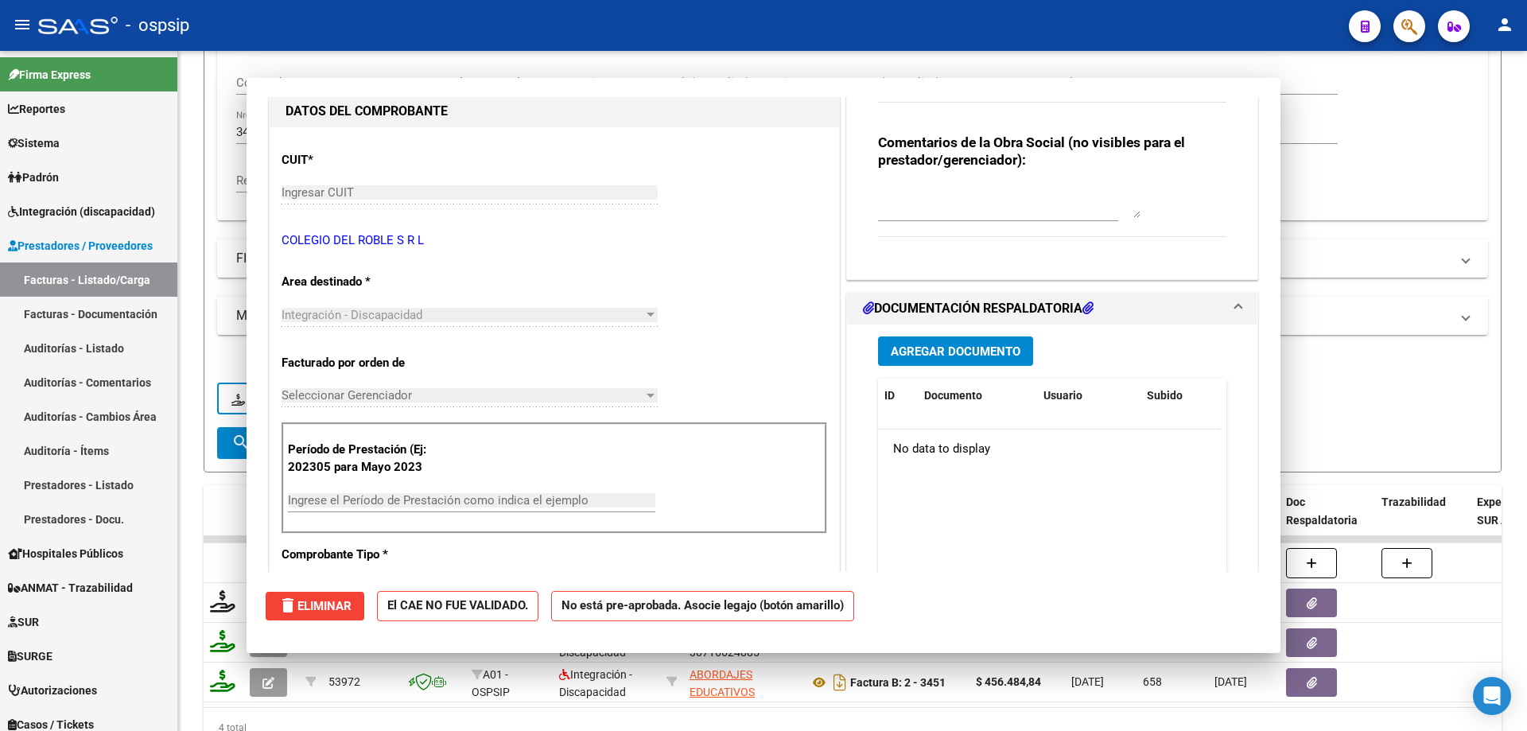
scroll to position [0, 0]
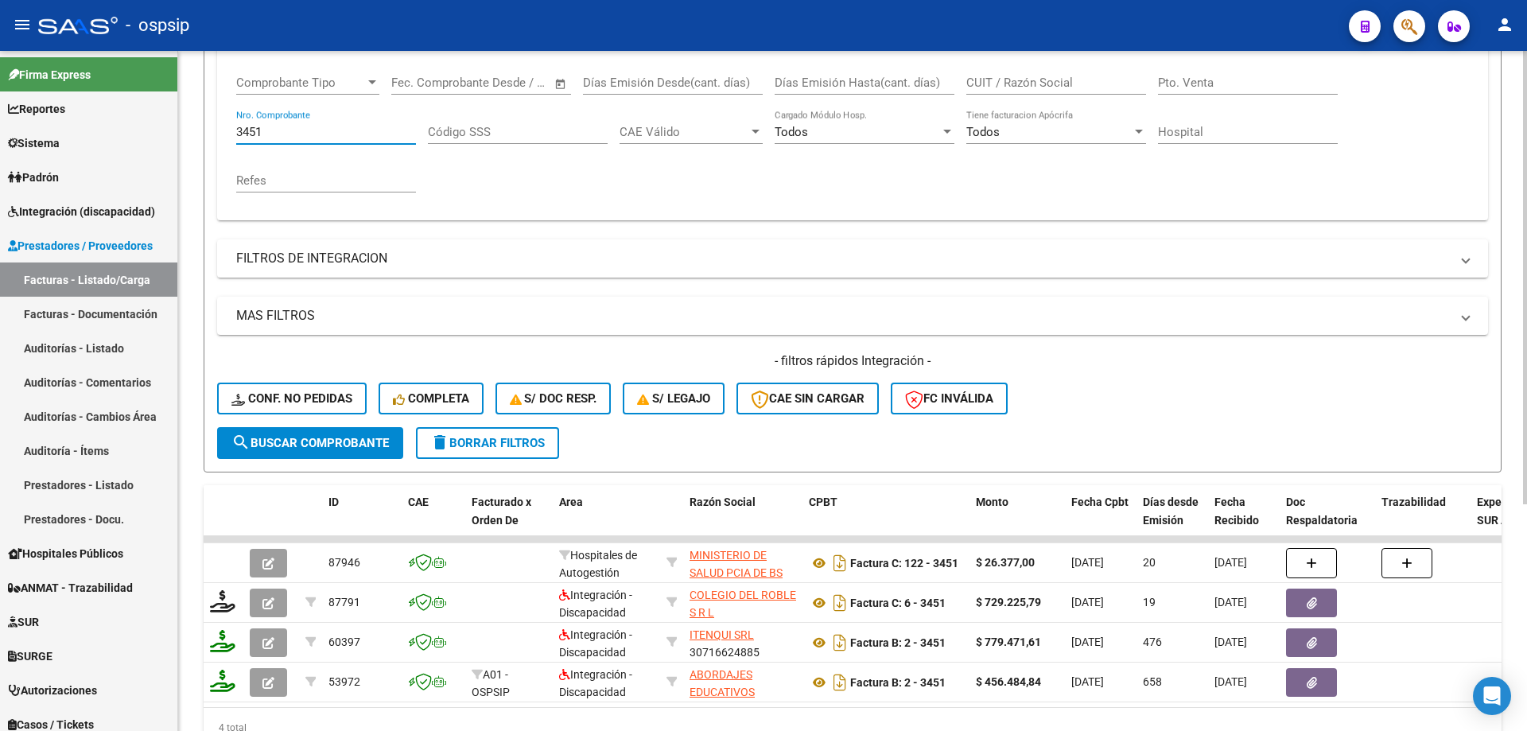
click at [351, 138] on input "3451" at bounding box center [326, 132] width 180 height 14
type input "3"
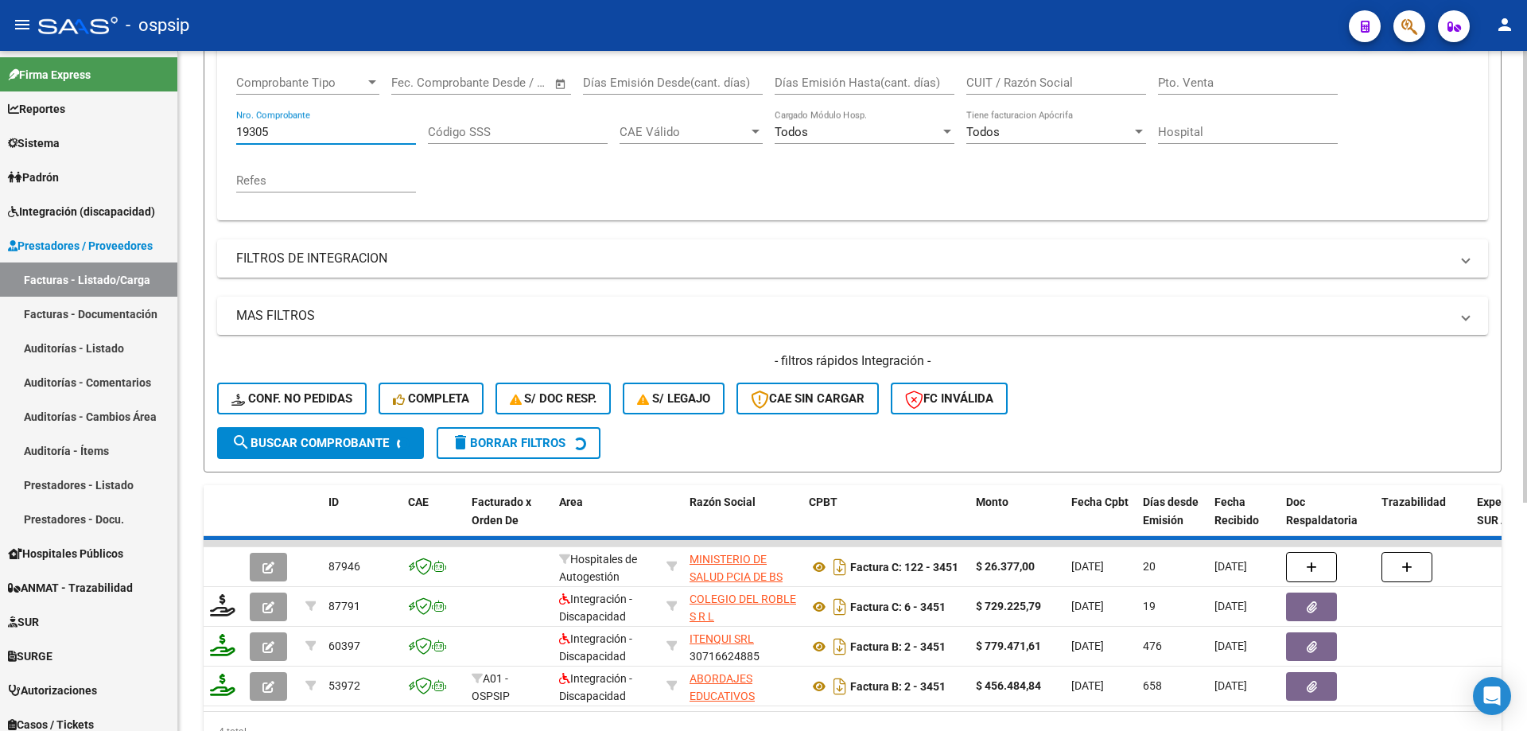
scroll to position [221, 0]
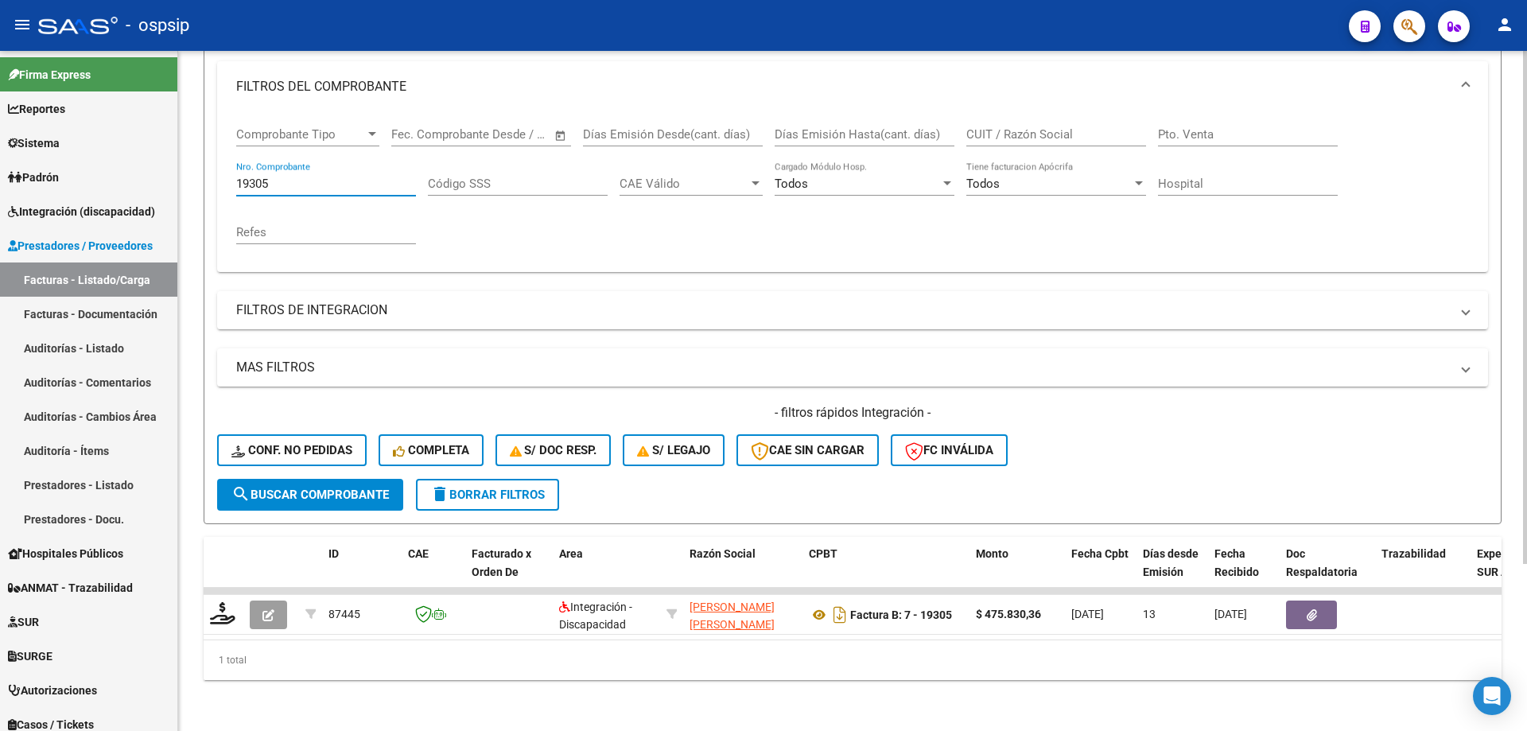
click at [323, 177] on input "19305" at bounding box center [326, 184] width 180 height 14
type input "1"
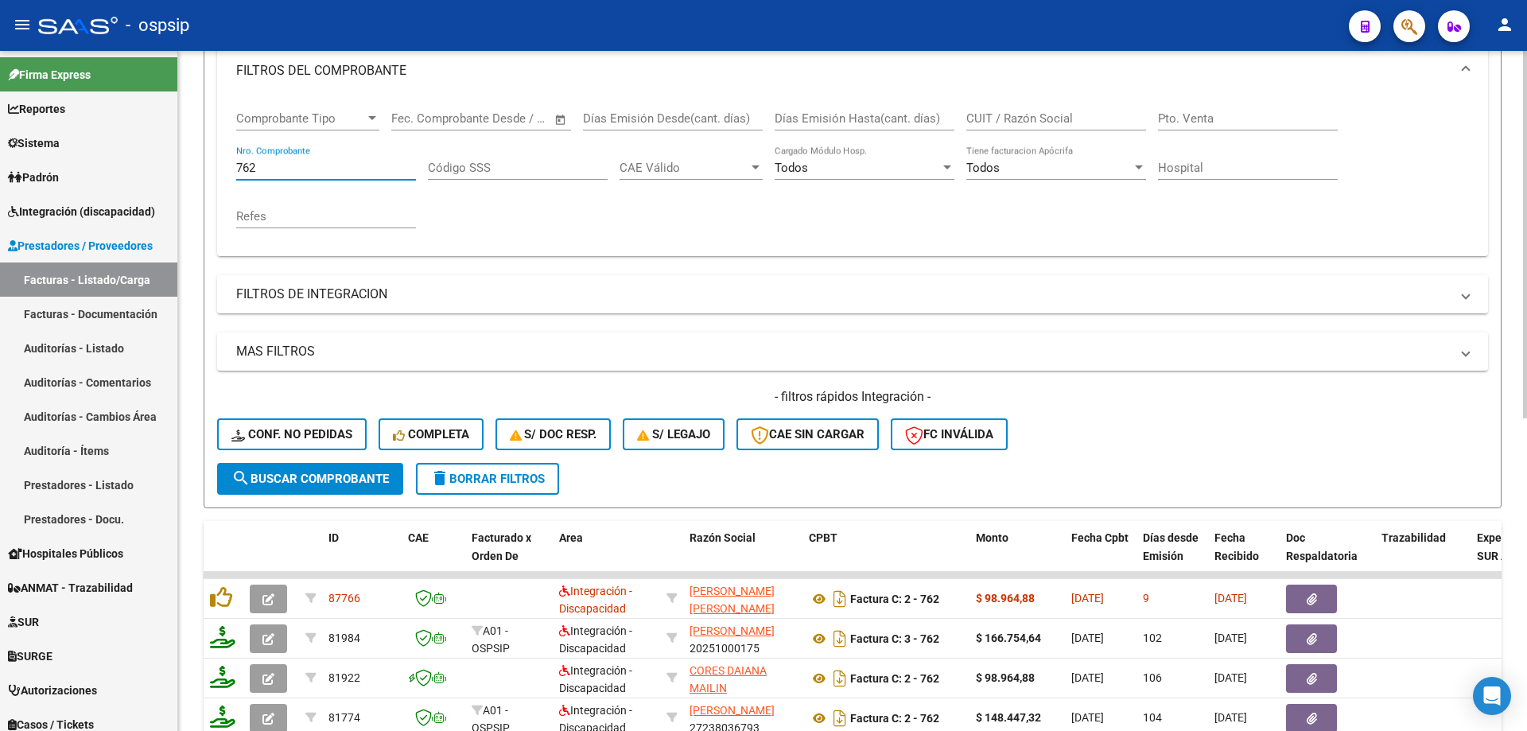
scroll to position [261, 0]
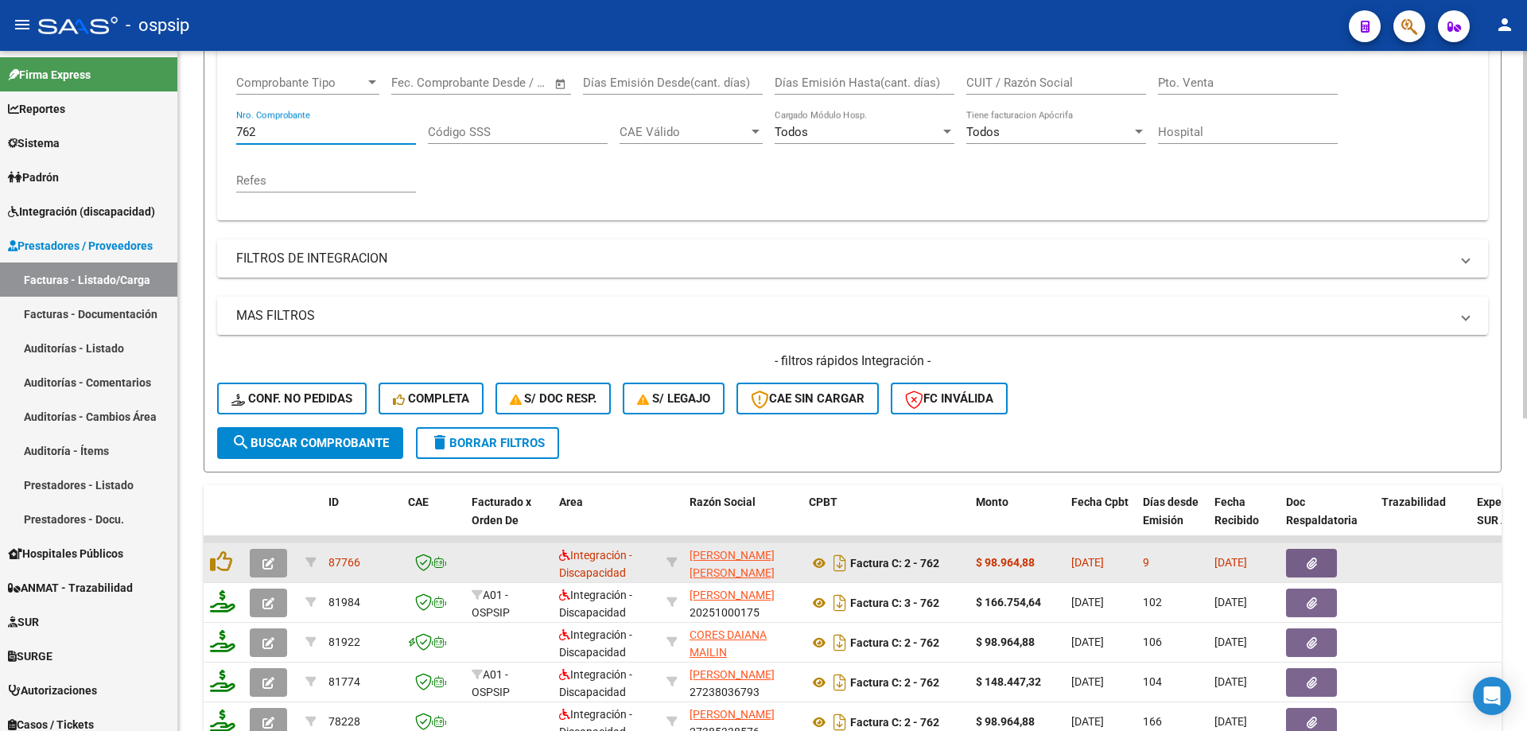
type input "762"
click at [267, 559] on icon "button" at bounding box center [268, 563] width 12 height 12
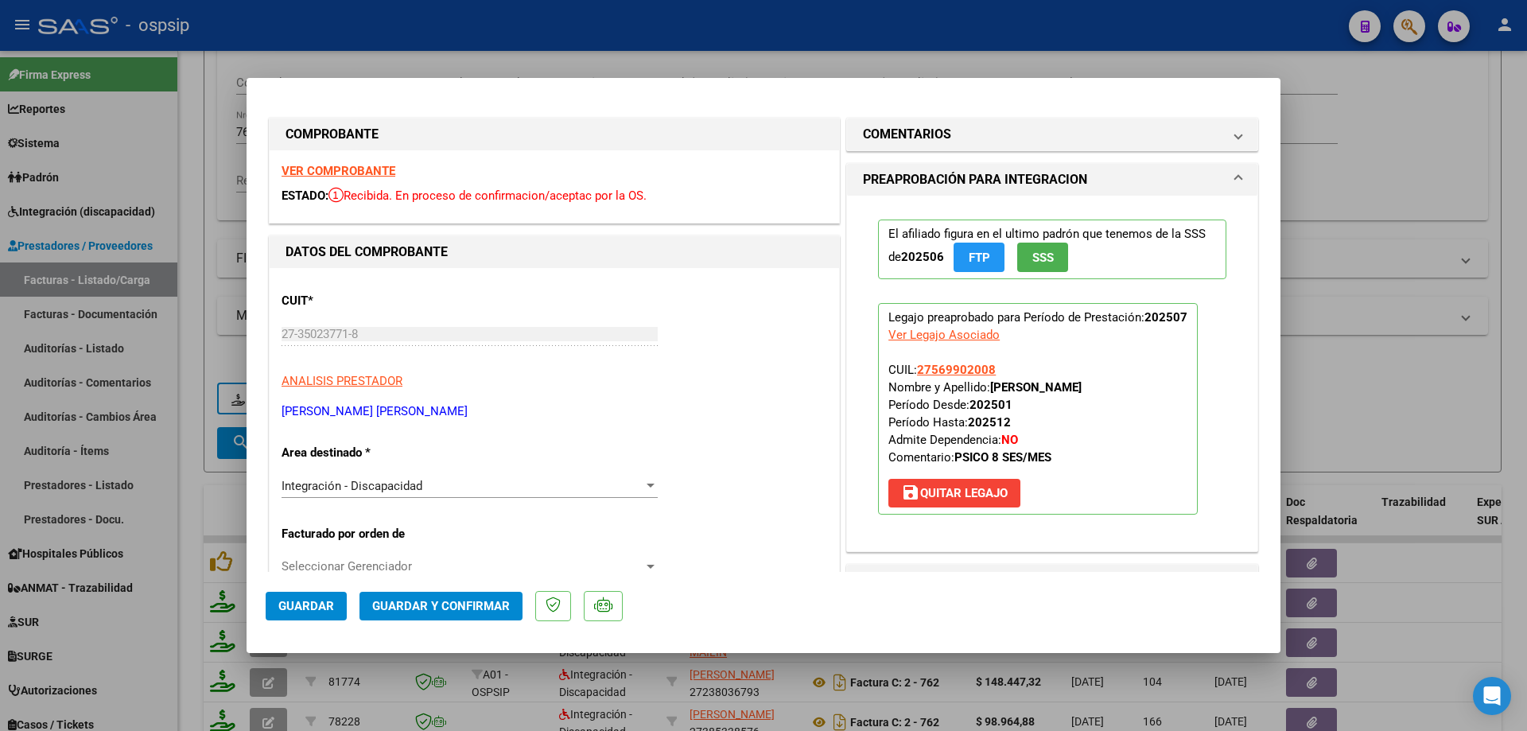
click at [1037, 258] on span "SSS" at bounding box center [1042, 257] width 21 height 14
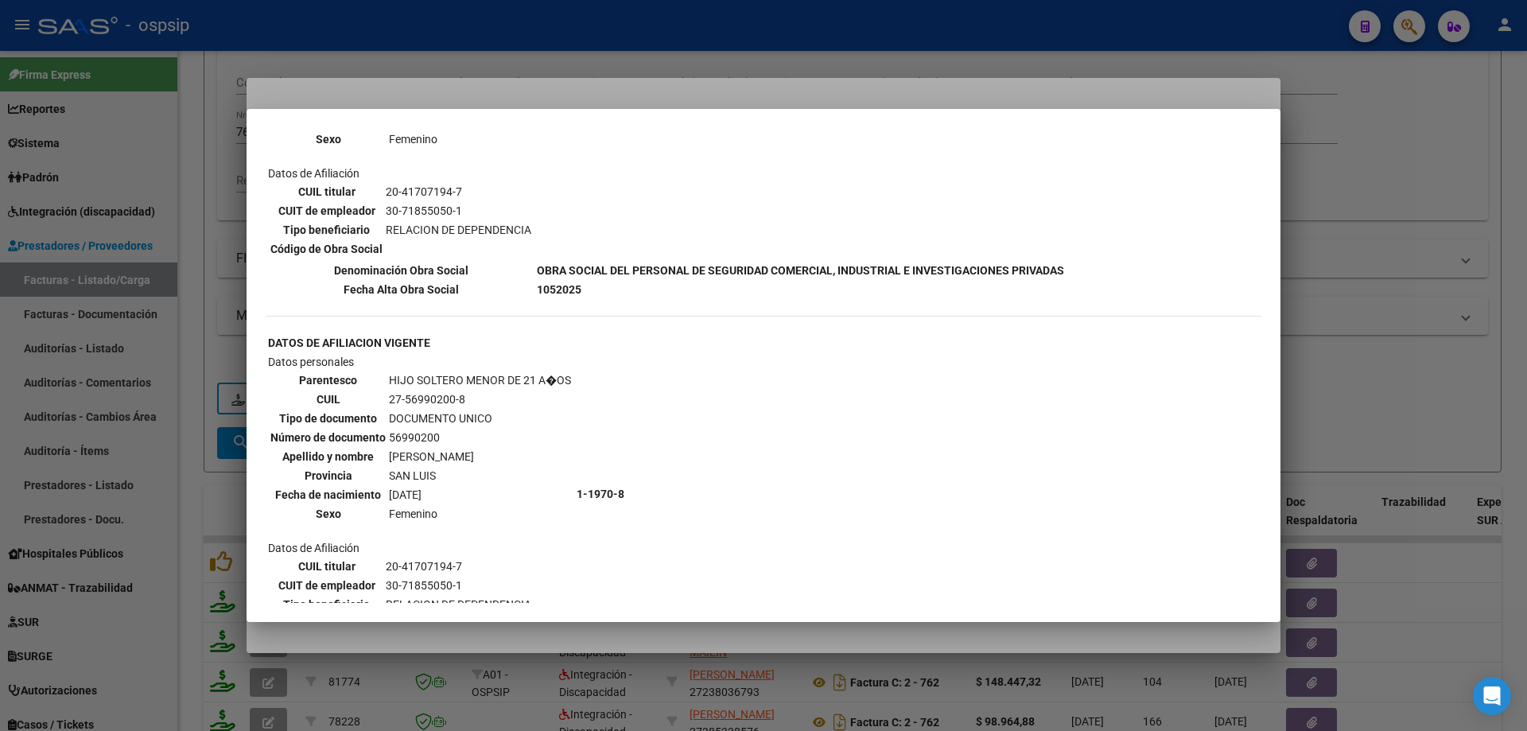
scroll to position [954, 0]
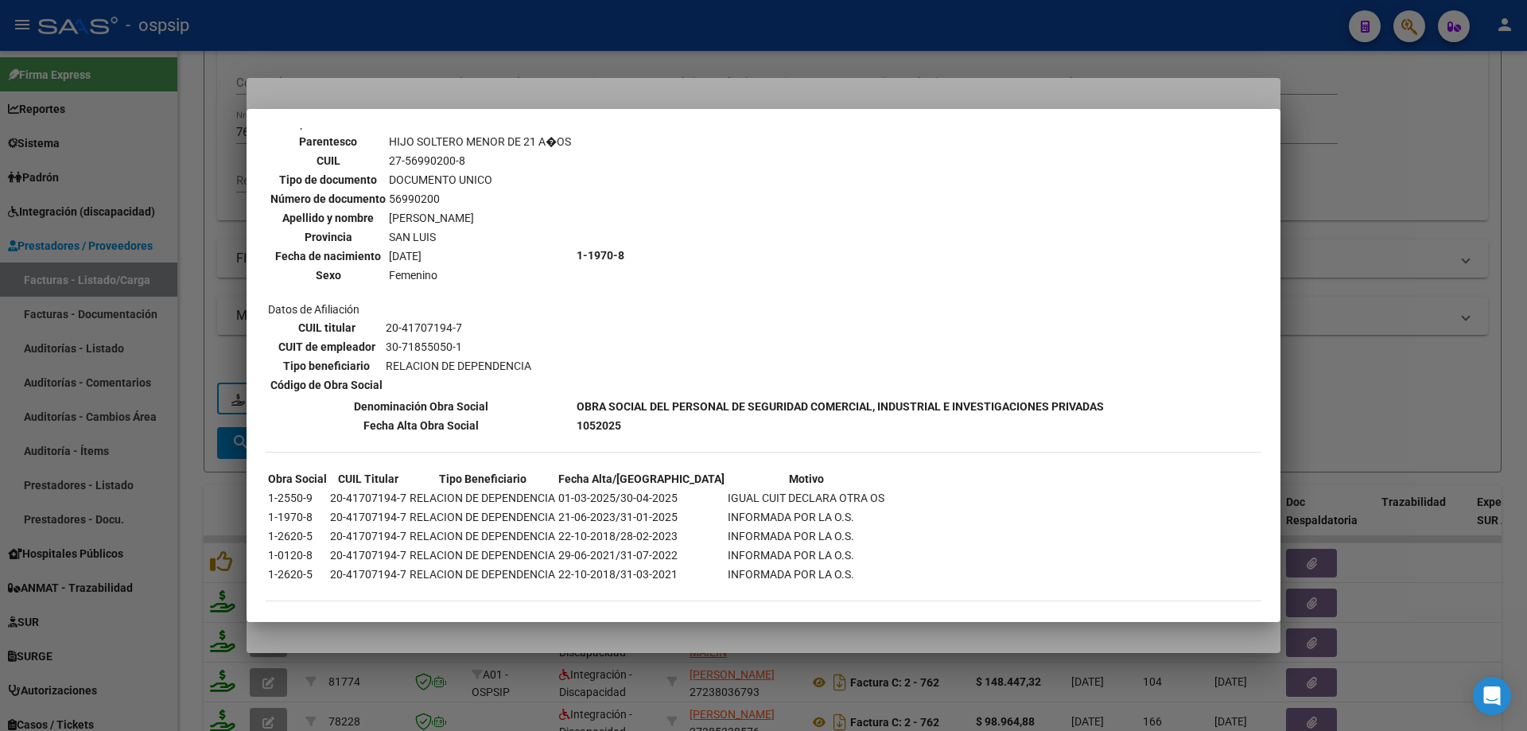
click at [1451, 328] on div at bounding box center [763, 365] width 1527 height 731
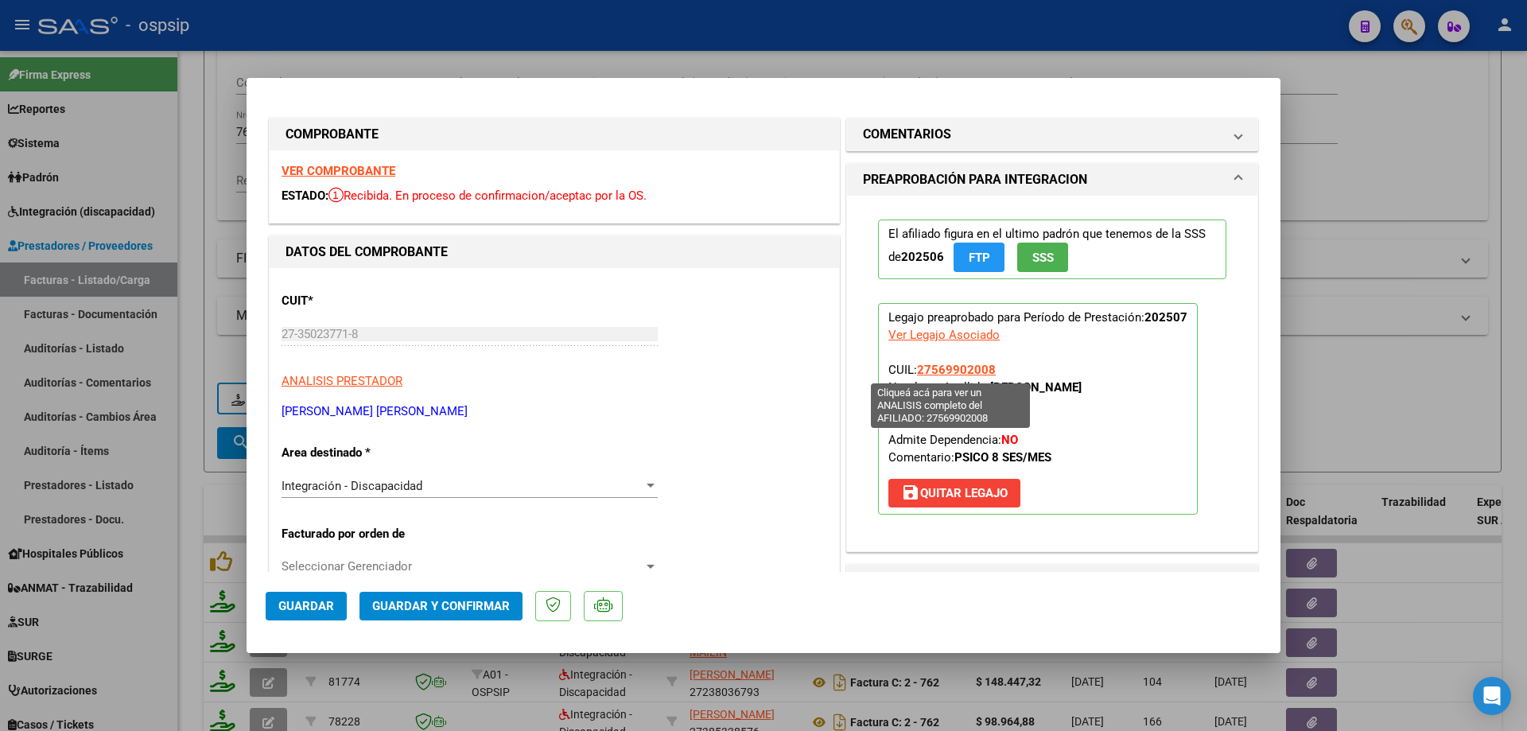
click at [964, 367] on span "27569902008" at bounding box center [956, 370] width 79 height 14
type textarea "27569902008"
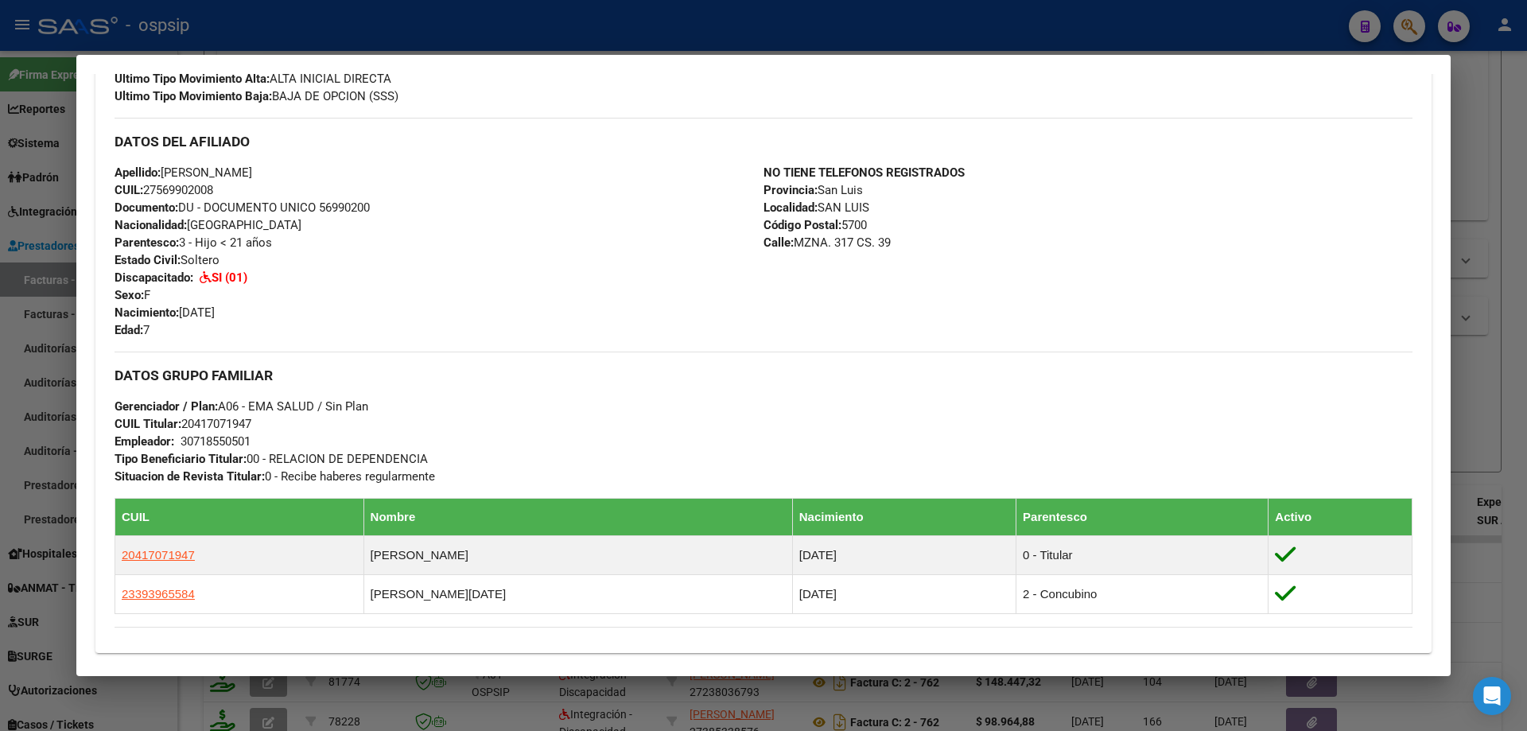
scroll to position [557, 0]
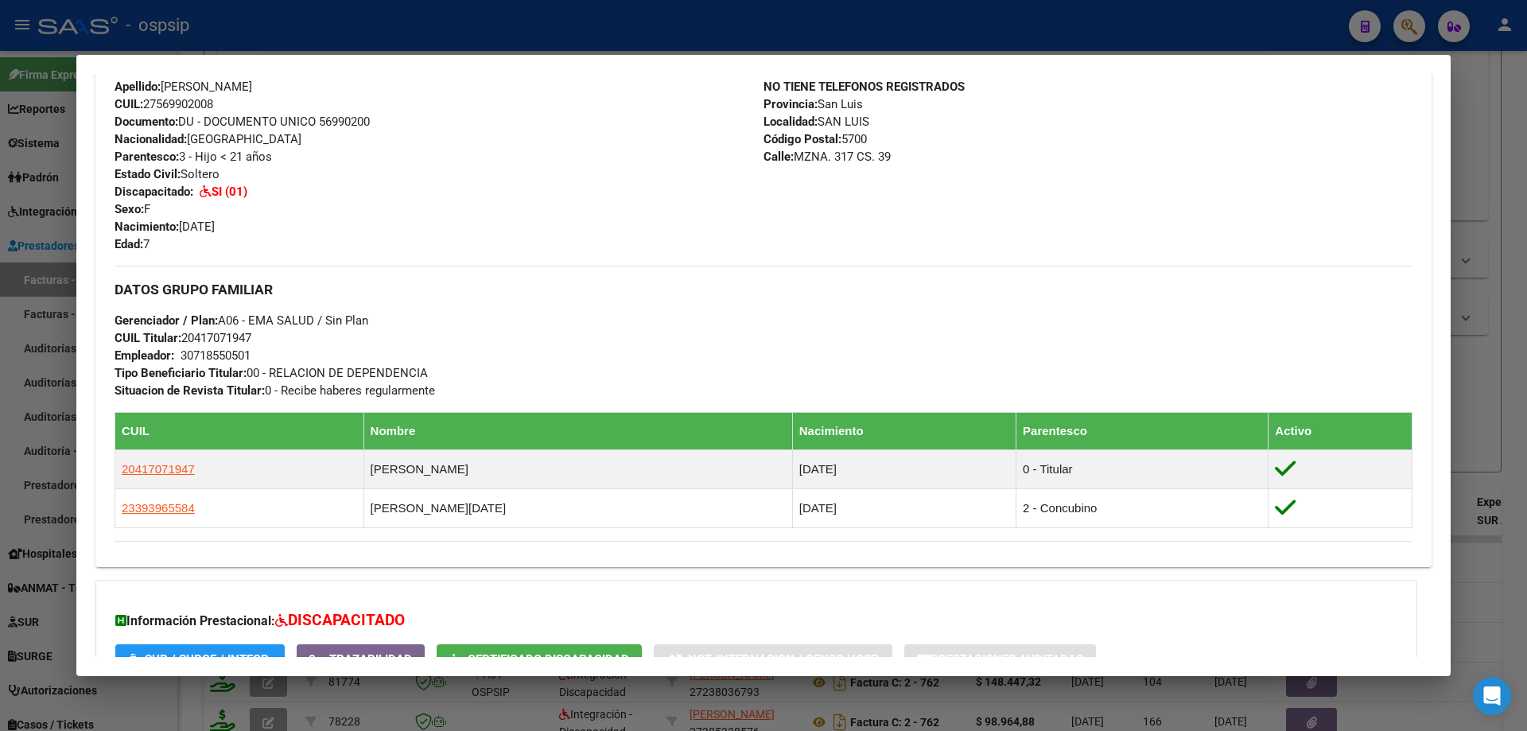
click at [1486, 400] on div at bounding box center [763, 365] width 1527 height 731
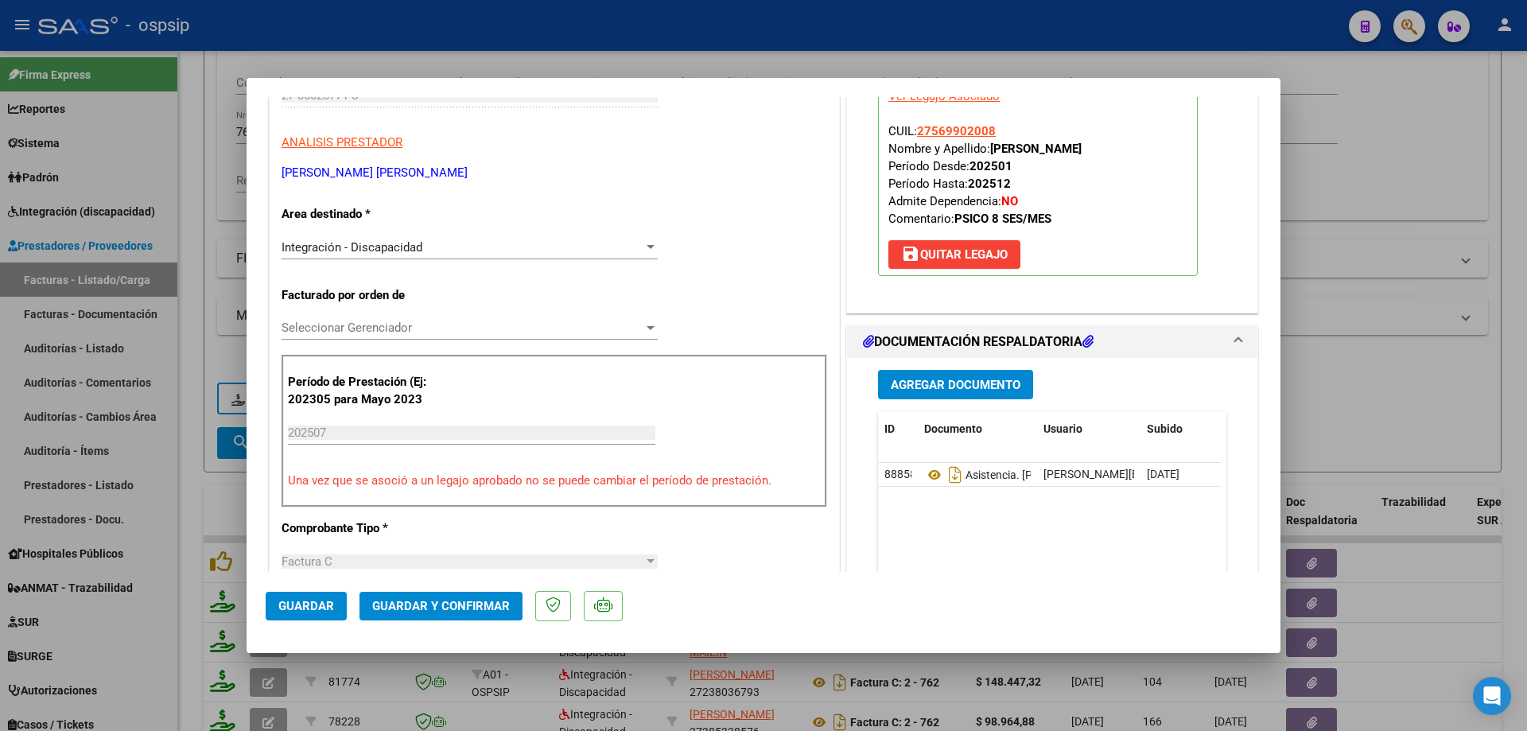
scroll to position [318, 0]
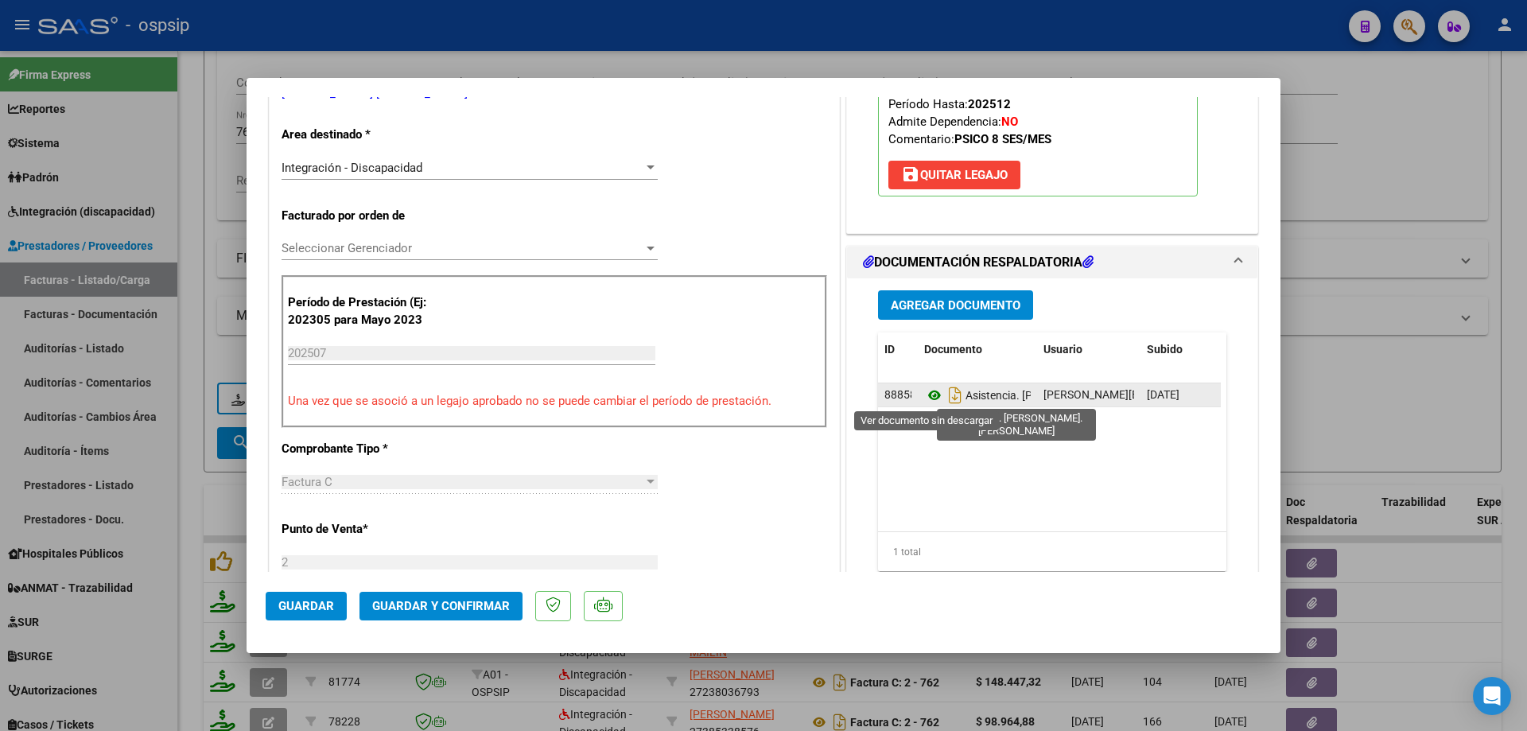
click at [932, 398] on icon at bounding box center [934, 395] width 21 height 19
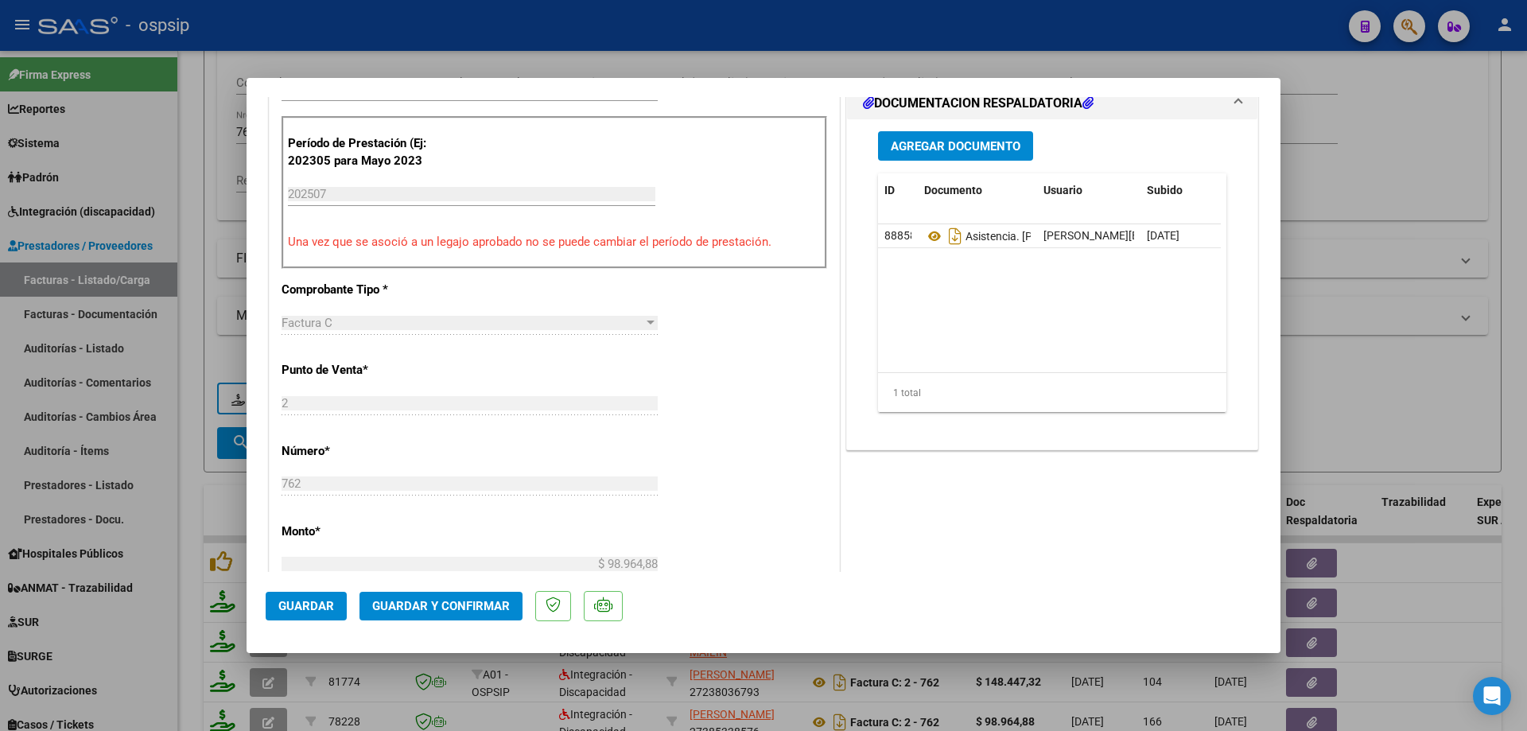
click at [1428, 415] on div at bounding box center [763, 365] width 1527 height 731
type input "$ 0,00"
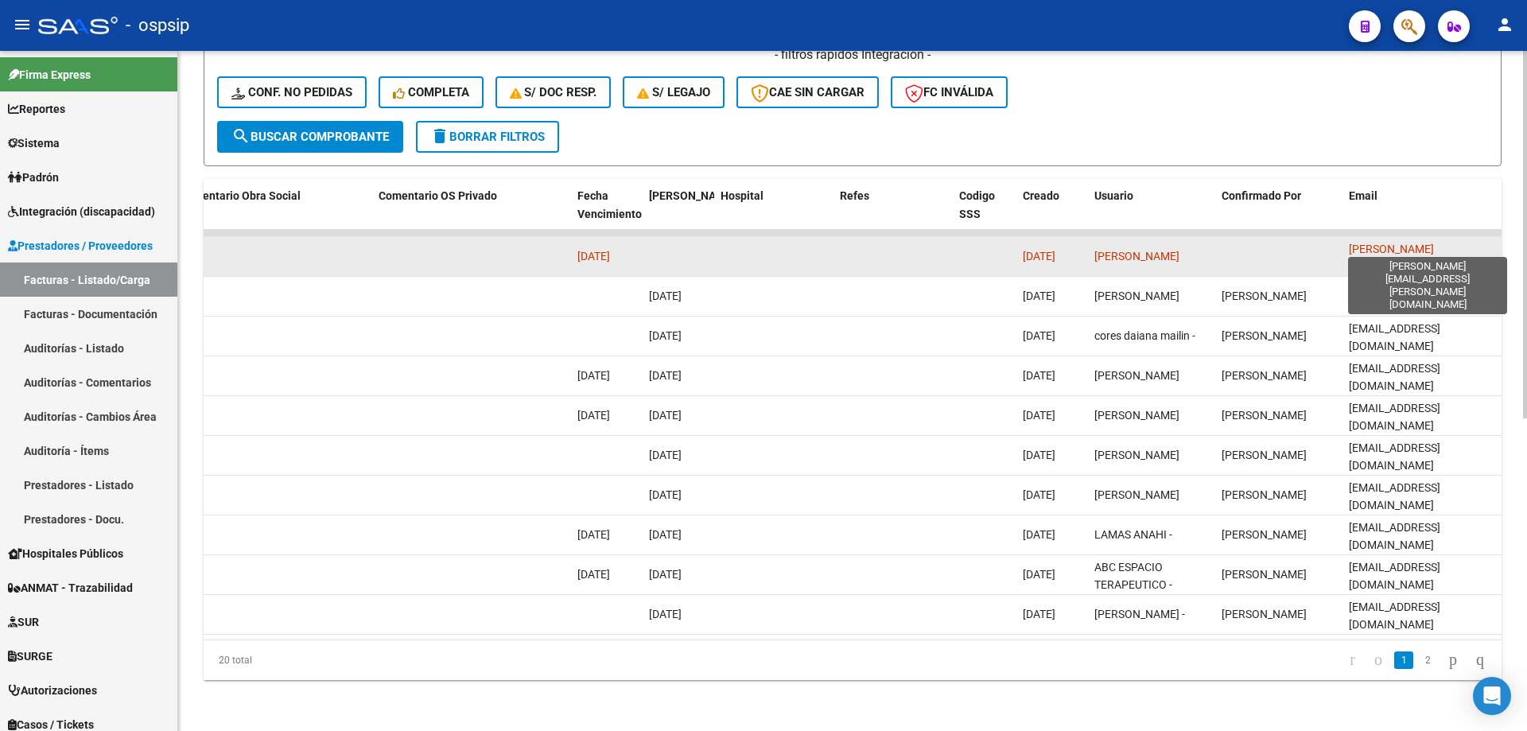
scroll to position [0, 10]
drag, startPoint x: 1346, startPoint y: 239, endPoint x: 1495, endPoint y: 250, distance: 149.1
click at [1495, 250] on datatable-body-cell "ismelda.almonacid@gmail.com" at bounding box center [1421, 256] width 159 height 39
copy span "ismelda.almonacid@gmail.com"
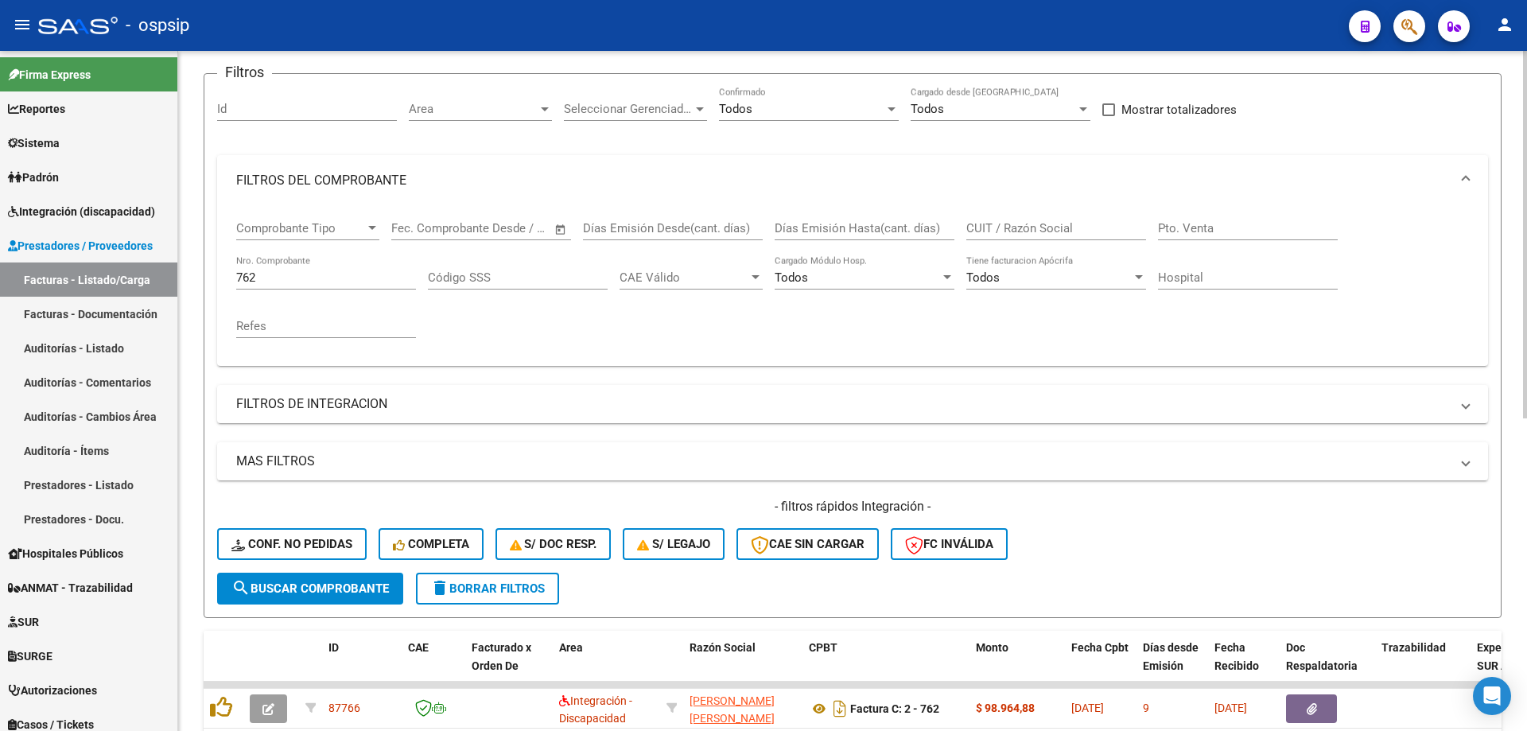
scroll to position [102, 0]
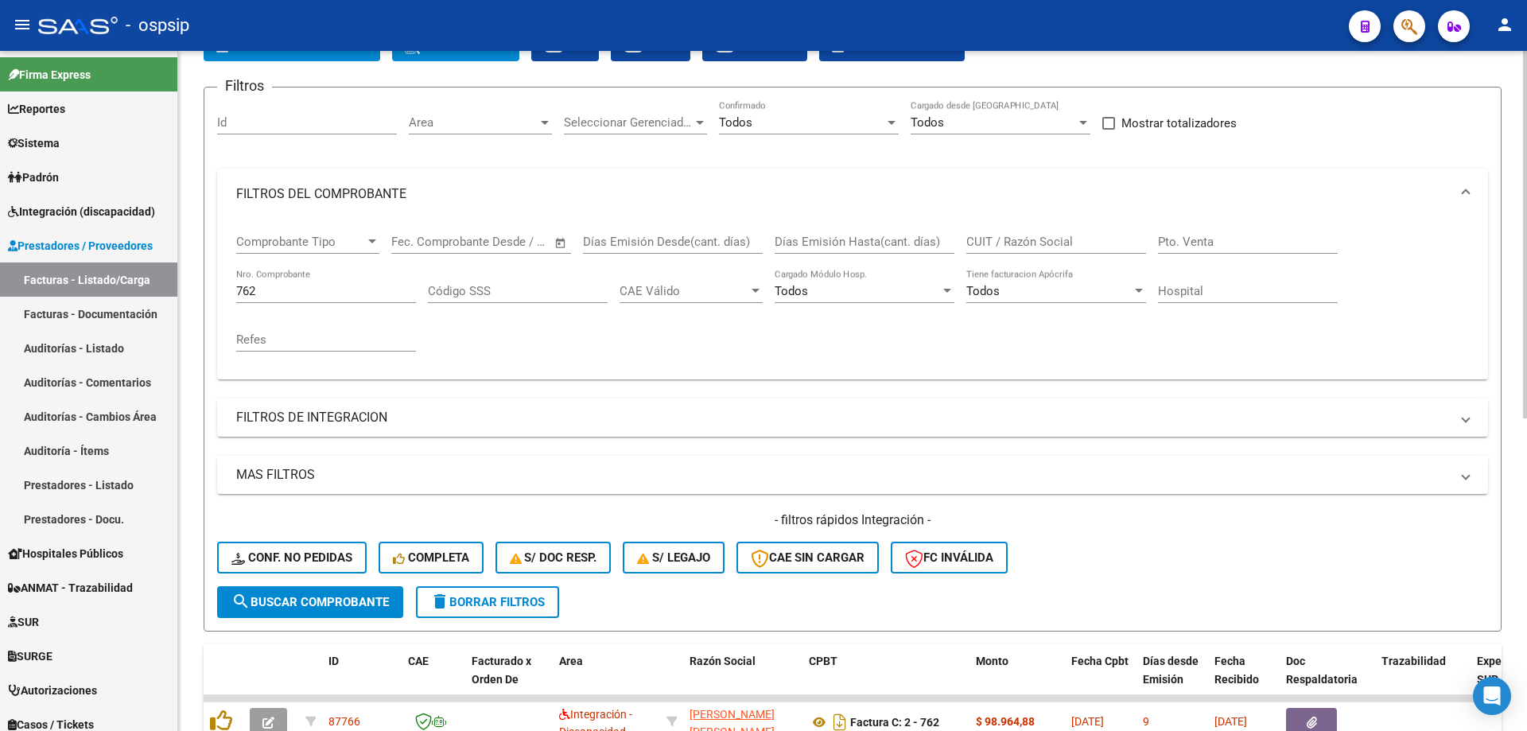
click at [315, 287] on input "762" at bounding box center [326, 291] width 180 height 14
type input "7"
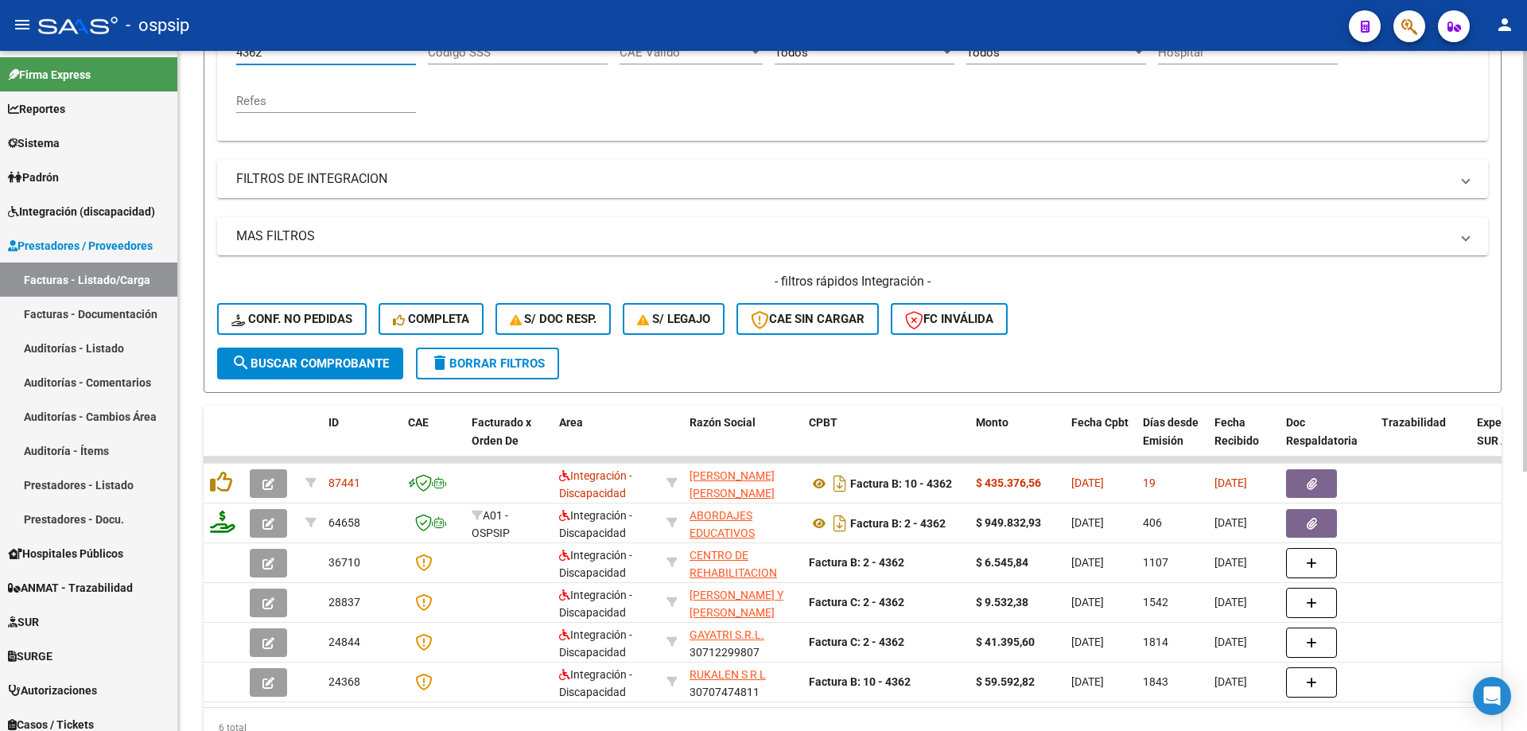
scroll to position [420, 0]
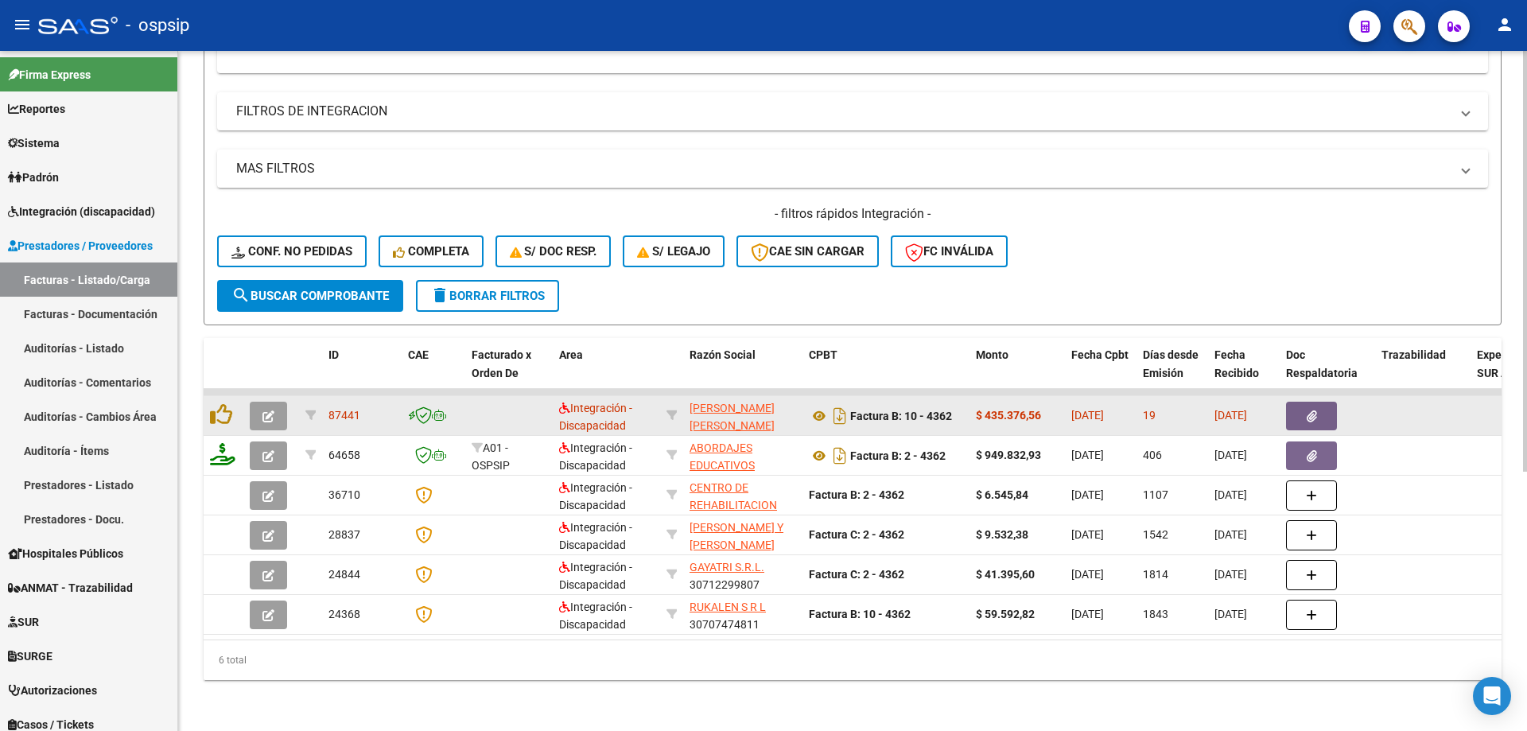
type input "4362"
click at [276, 414] on button "button" at bounding box center [268, 416] width 37 height 29
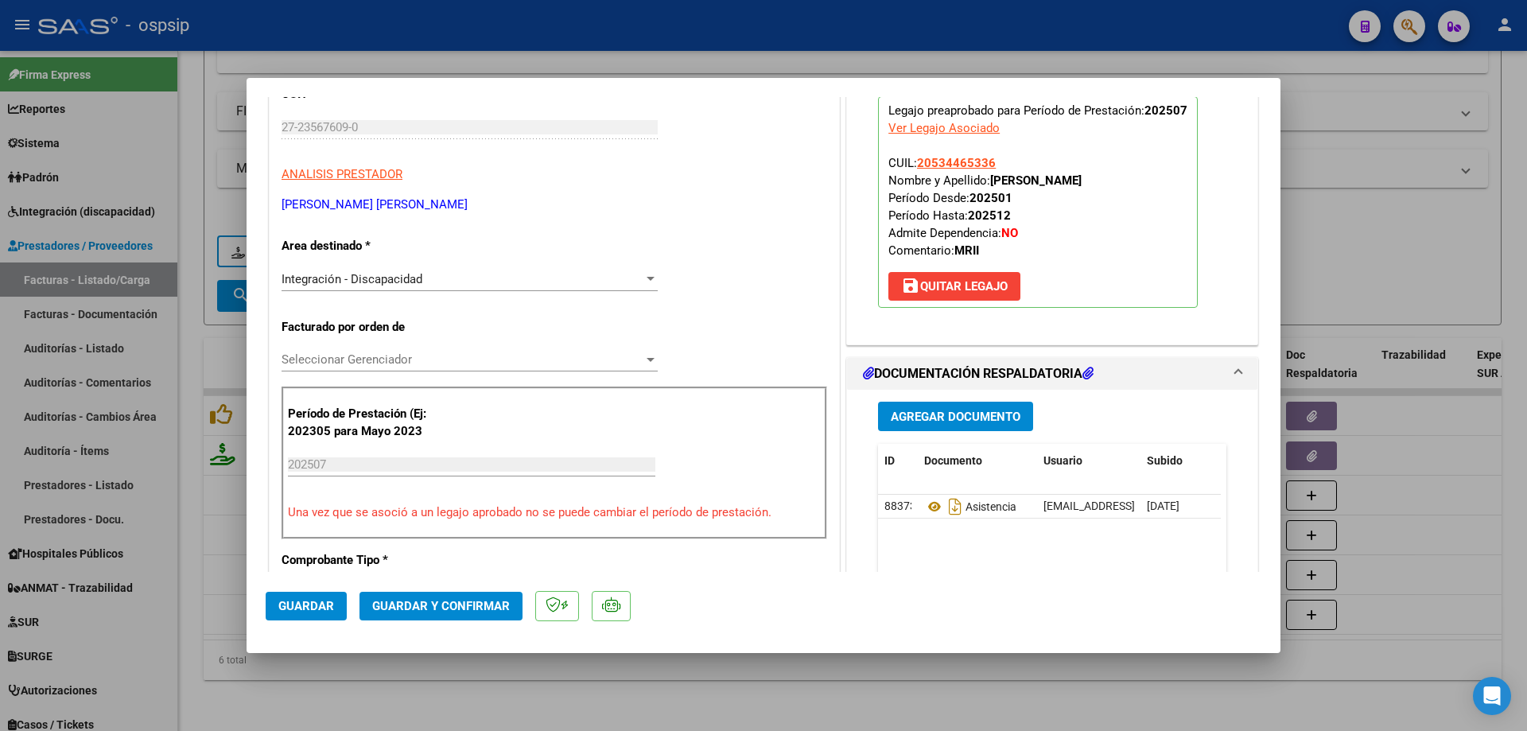
scroll to position [239, 0]
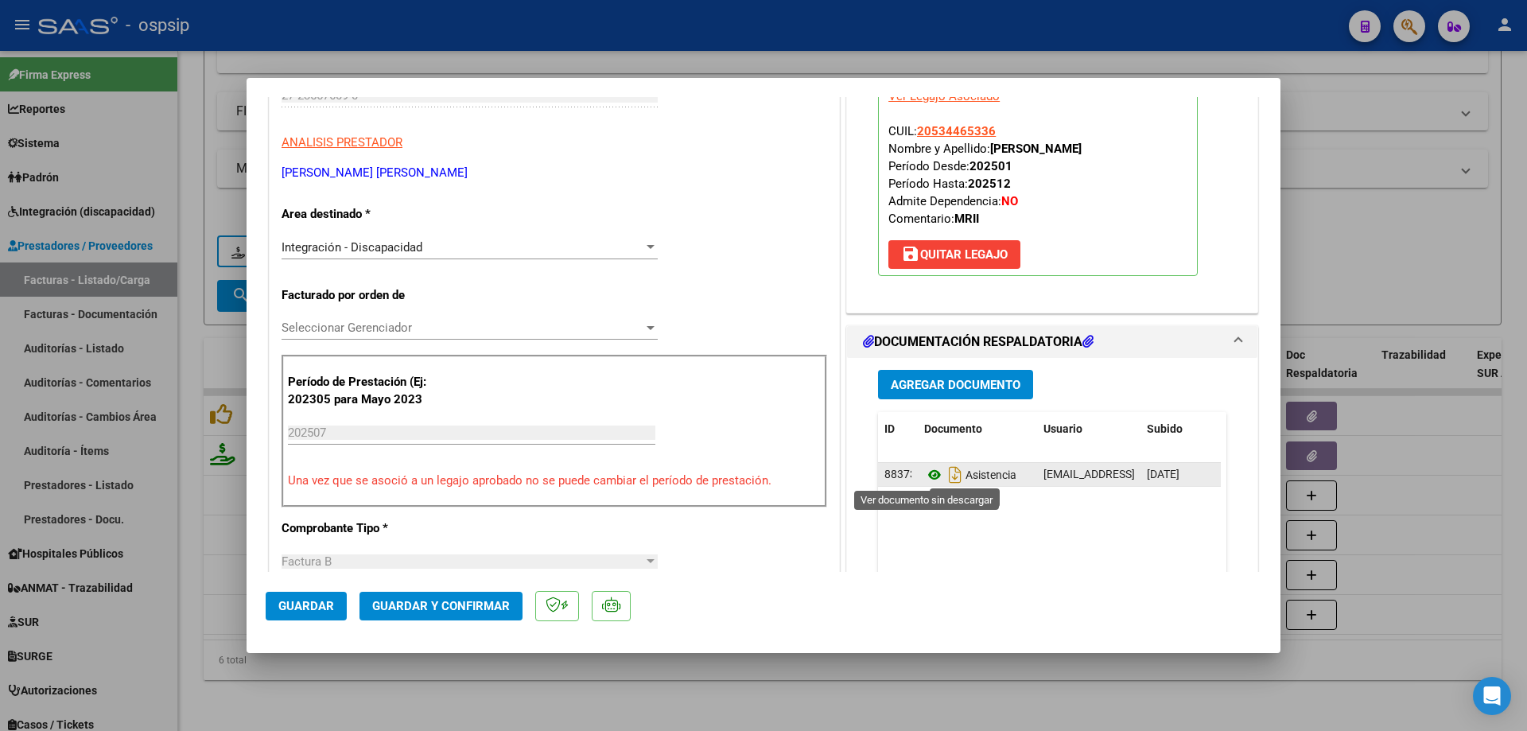
click at [926, 476] on icon at bounding box center [934, 474] width 21 height 19
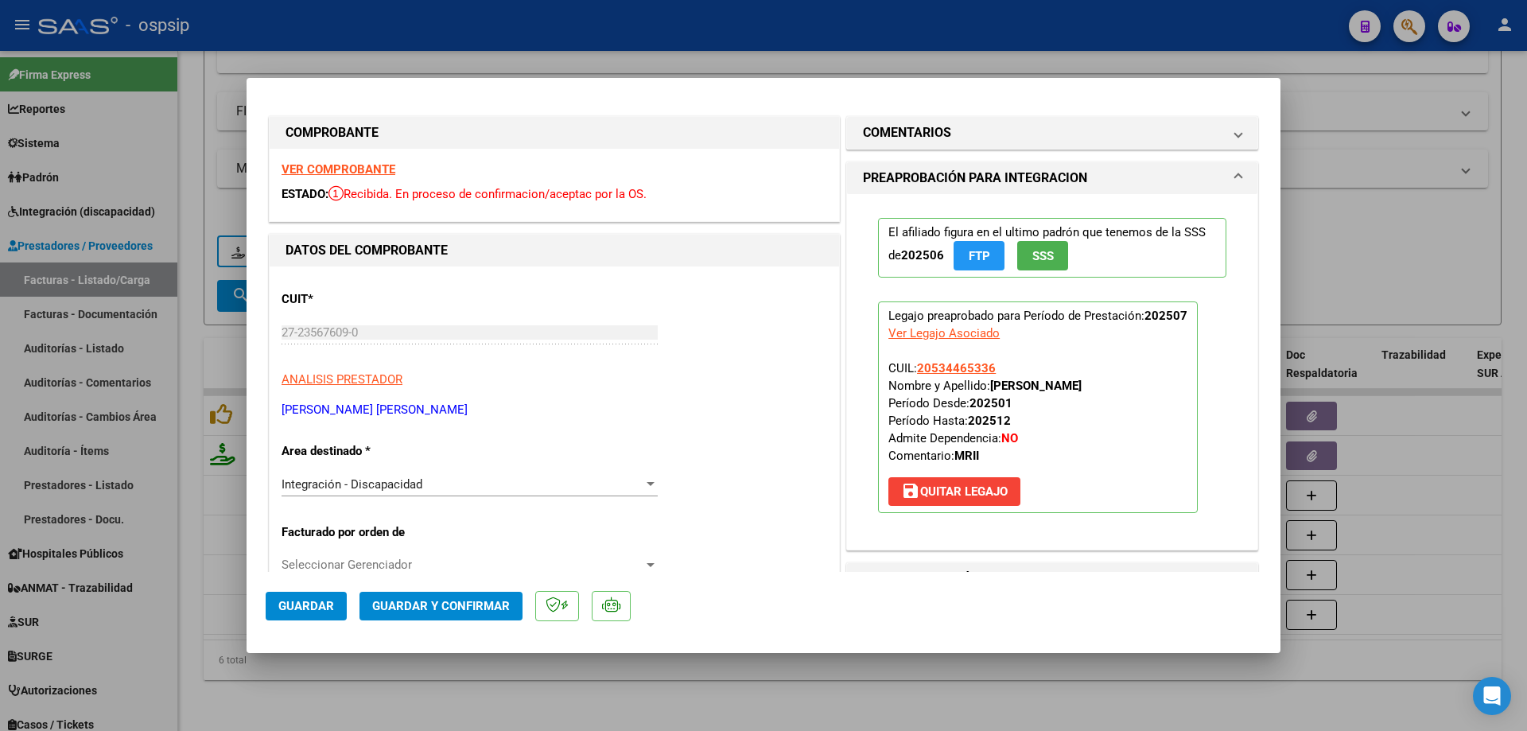
scroll to position [0, 0]
click at [1028, 130] on mat-panel-title "COMENTARIOS" at bounding box center [1042, 134] width 359 height 19
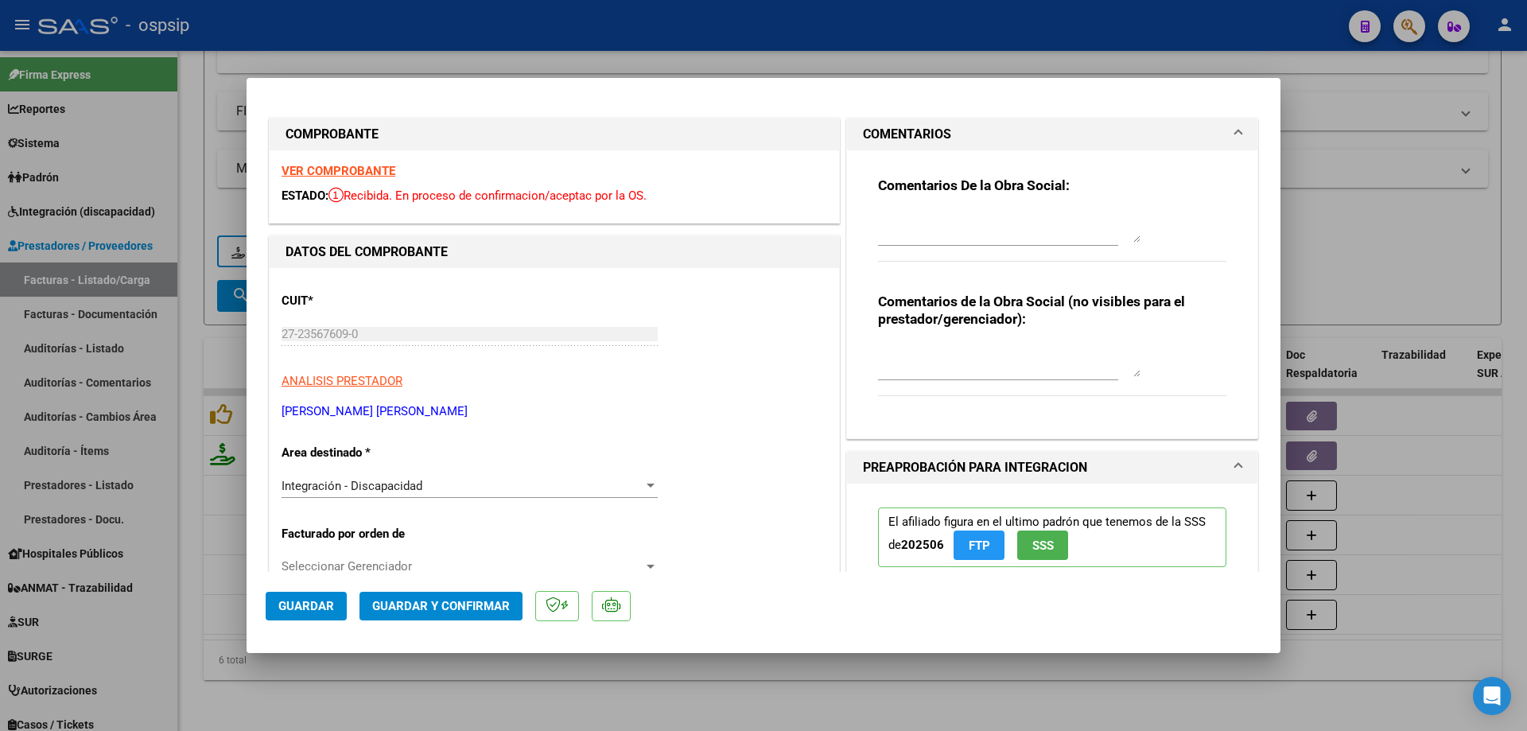
click at [943, 208] on div at bounding box center [1009, 227] width 262 height 38
type textarea "Debito total, mal DNI"
click at [448, 608] on span "Guardar y Confirmar" at bounding box center [441, 606] width 138 height 14
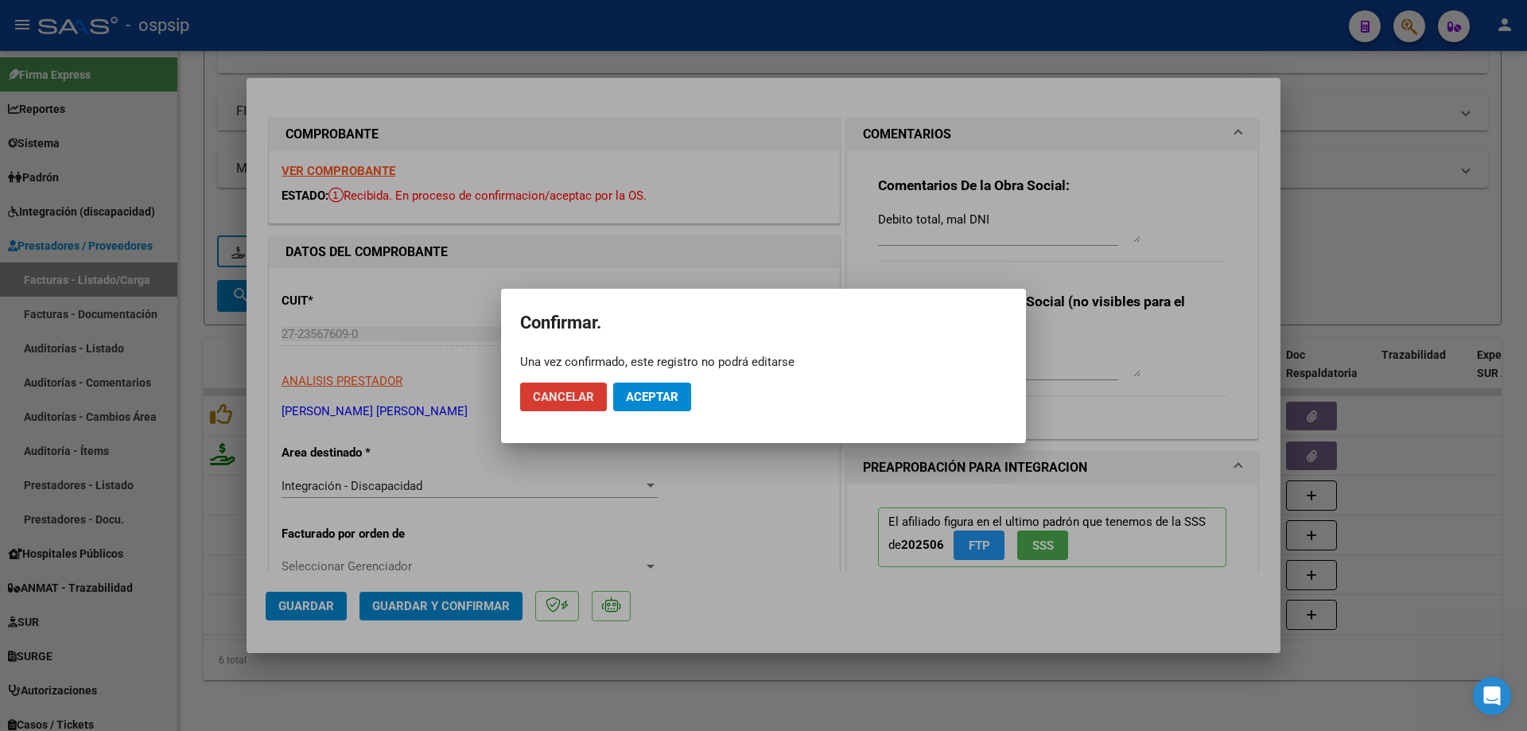
click at [672, 401] on span "Aceptar" at bounding box center [652, 397] width 52 height 14
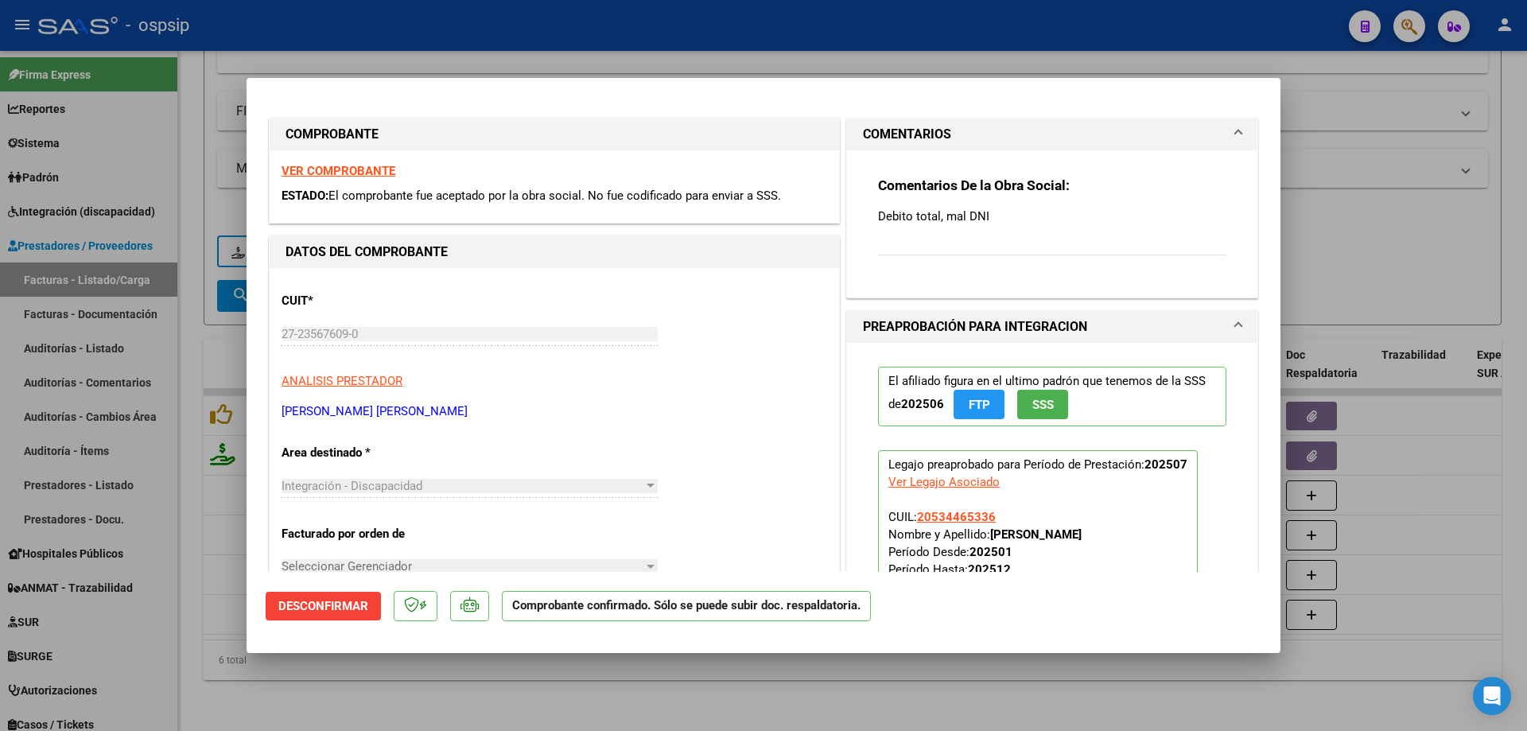
click at [1338, 223] on div at bounding box center [763, 365] width 1527 height 731
type input "$ 0,00"
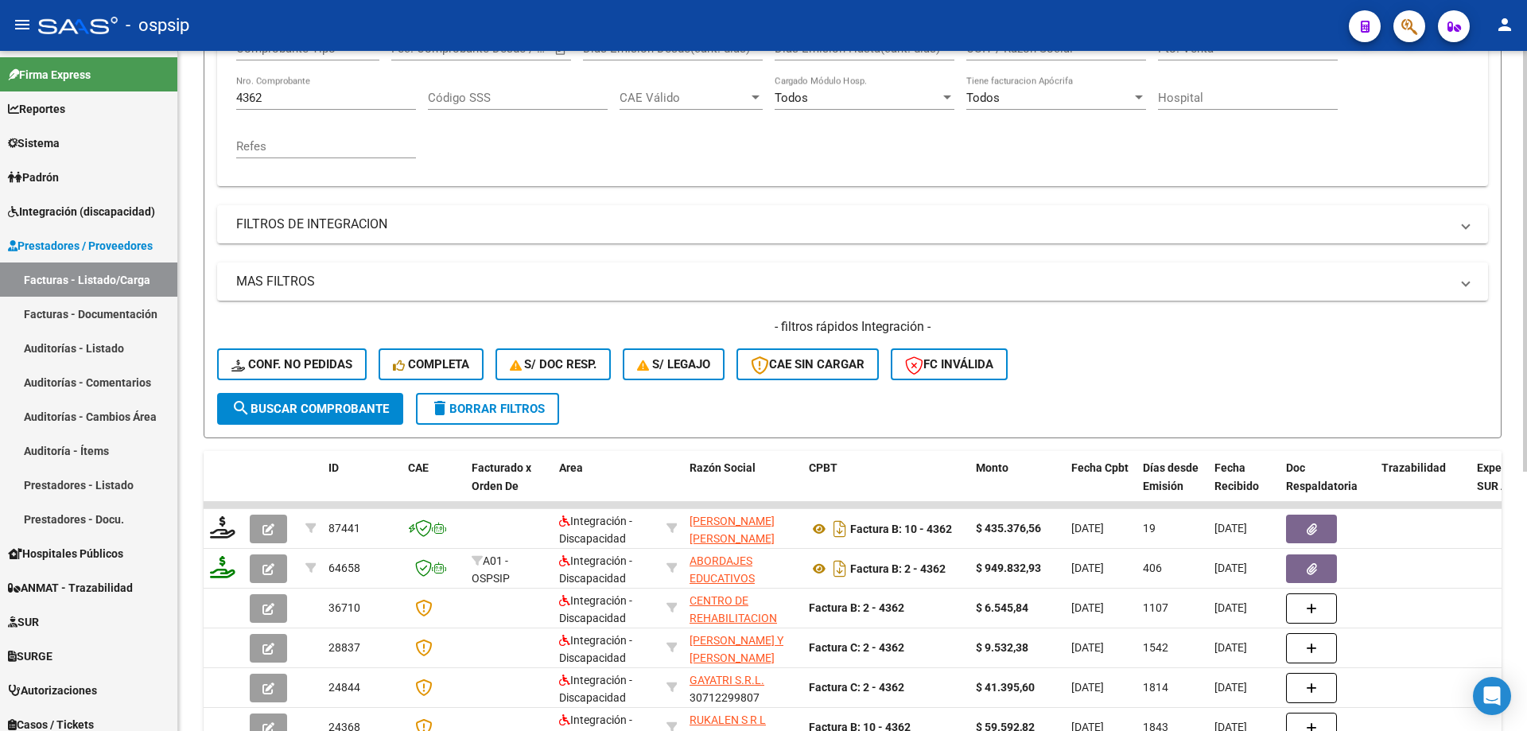
scroll to position [261, 0]
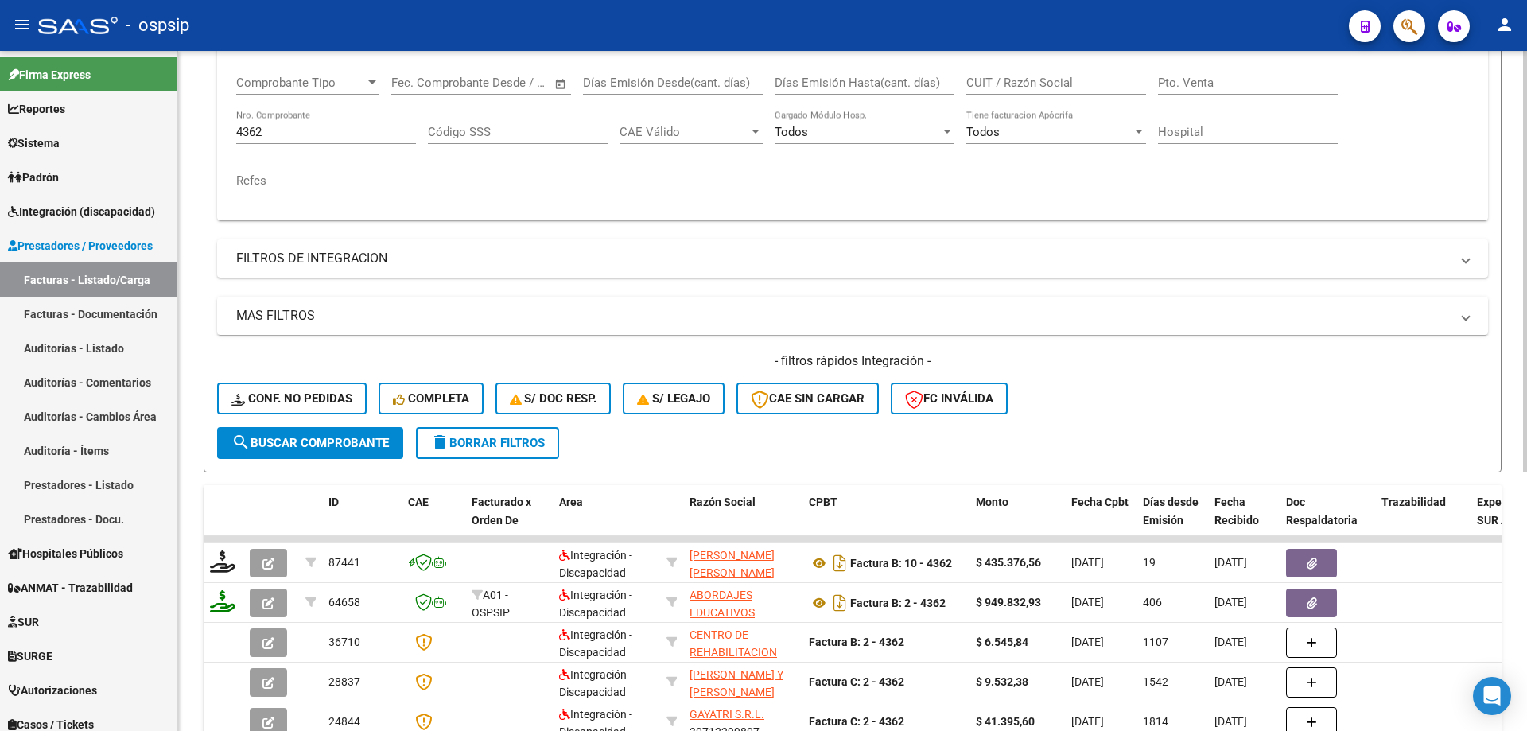
click at [275, 128] on input "4362" at bounding box center [326, 132] width 180 height 14
type input "4"
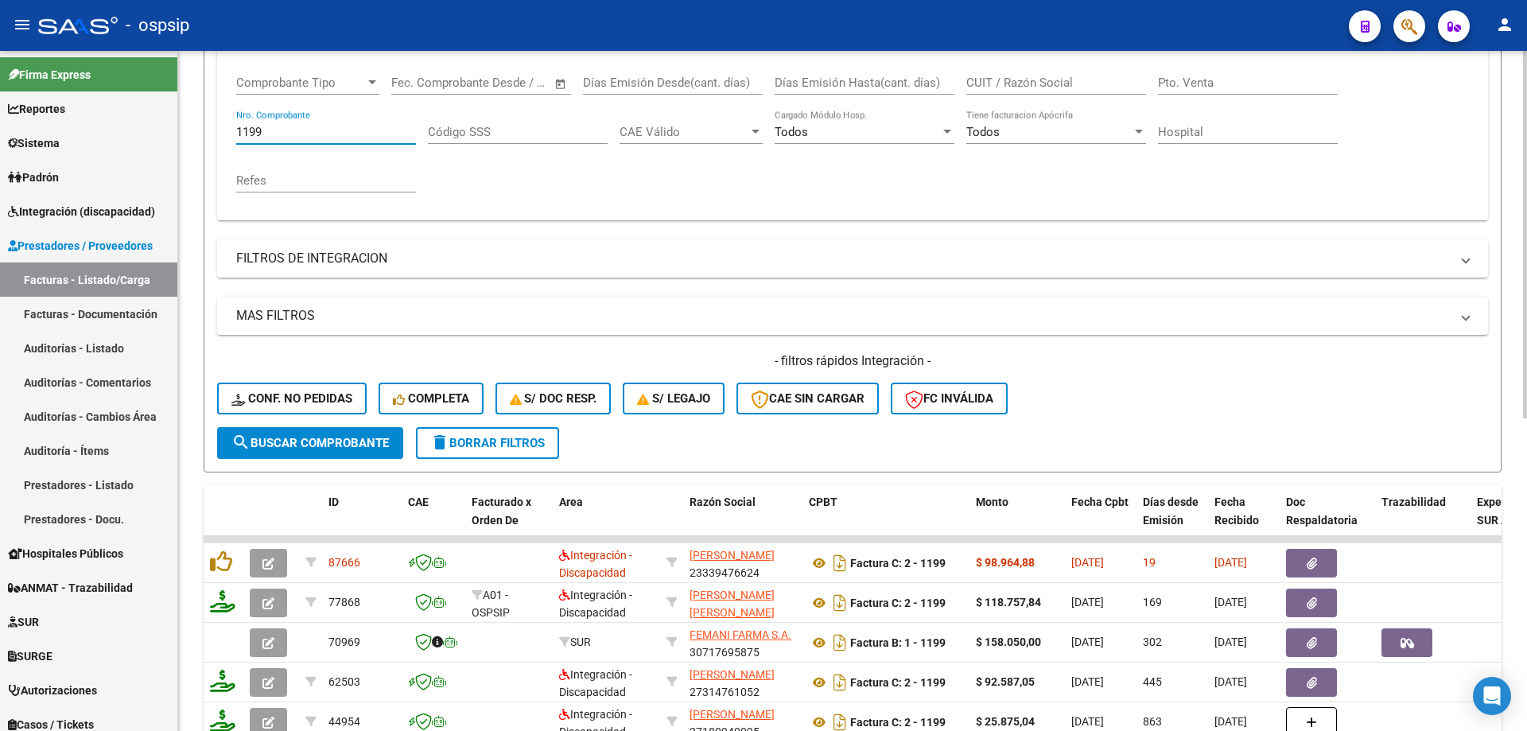
scroll to position [0, 5]
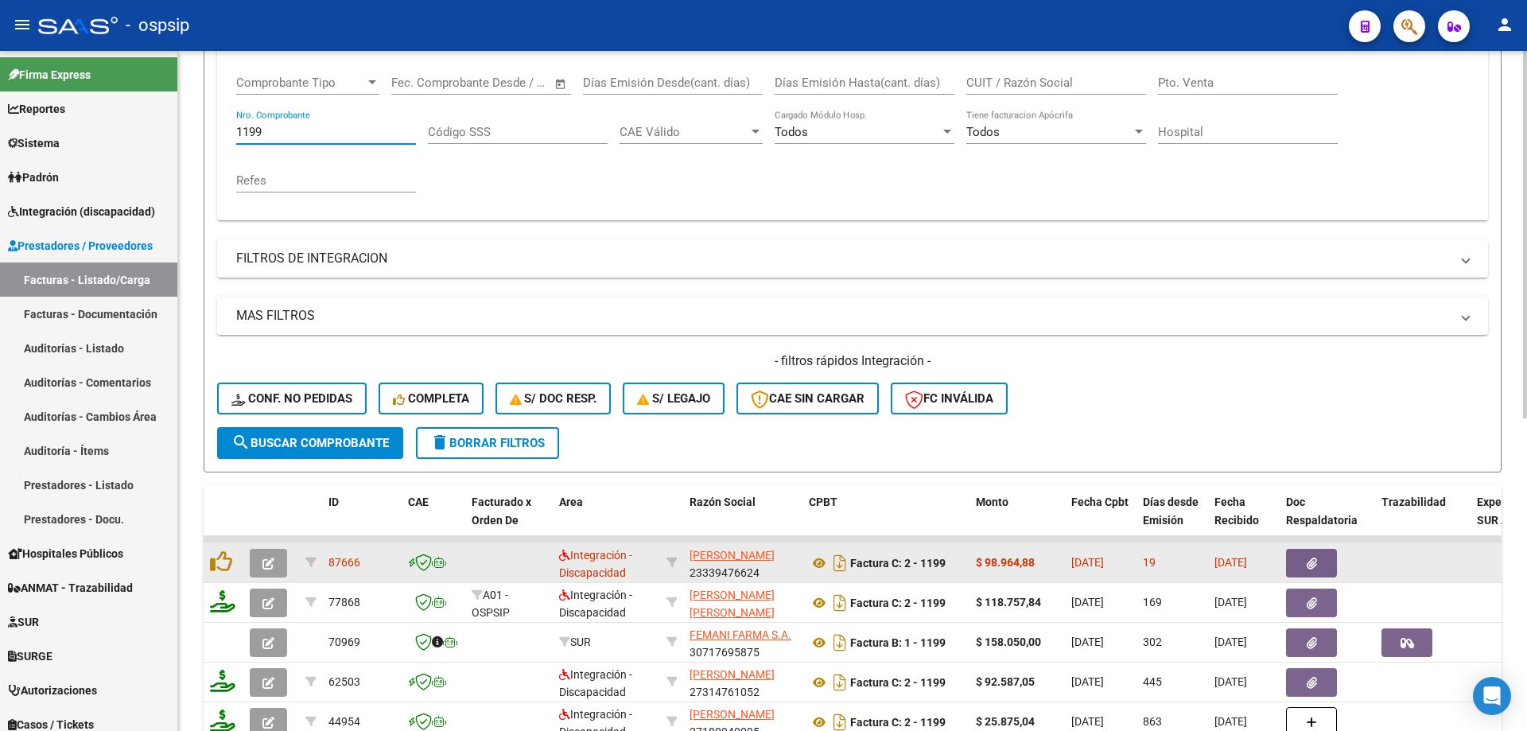
type input "1199"
click at [275, 560] on button "button" at bounding box center [268, 563] width 37 height 29
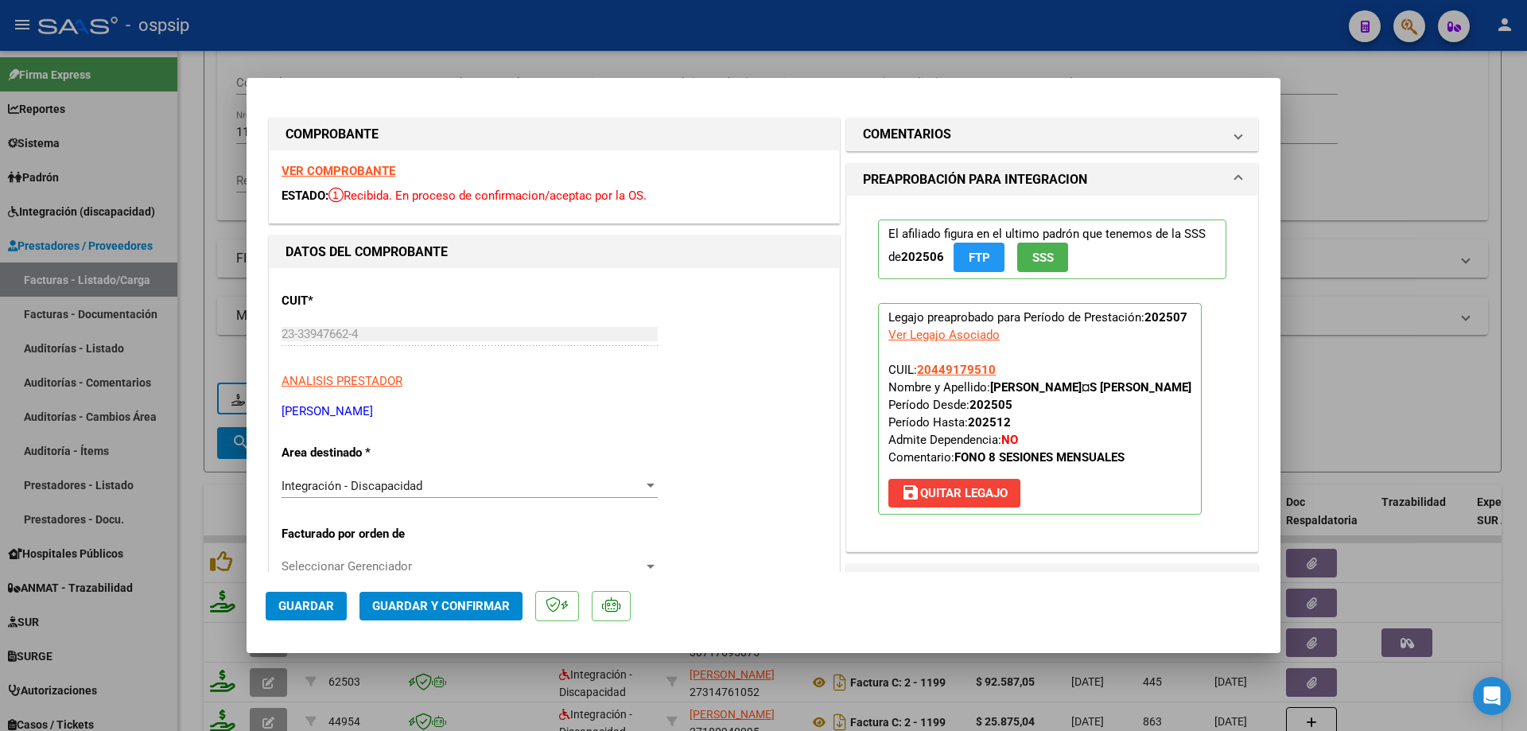
click at [1039, 264] on span "SSS" at bounding box center [1042, 257] width 21 height 14
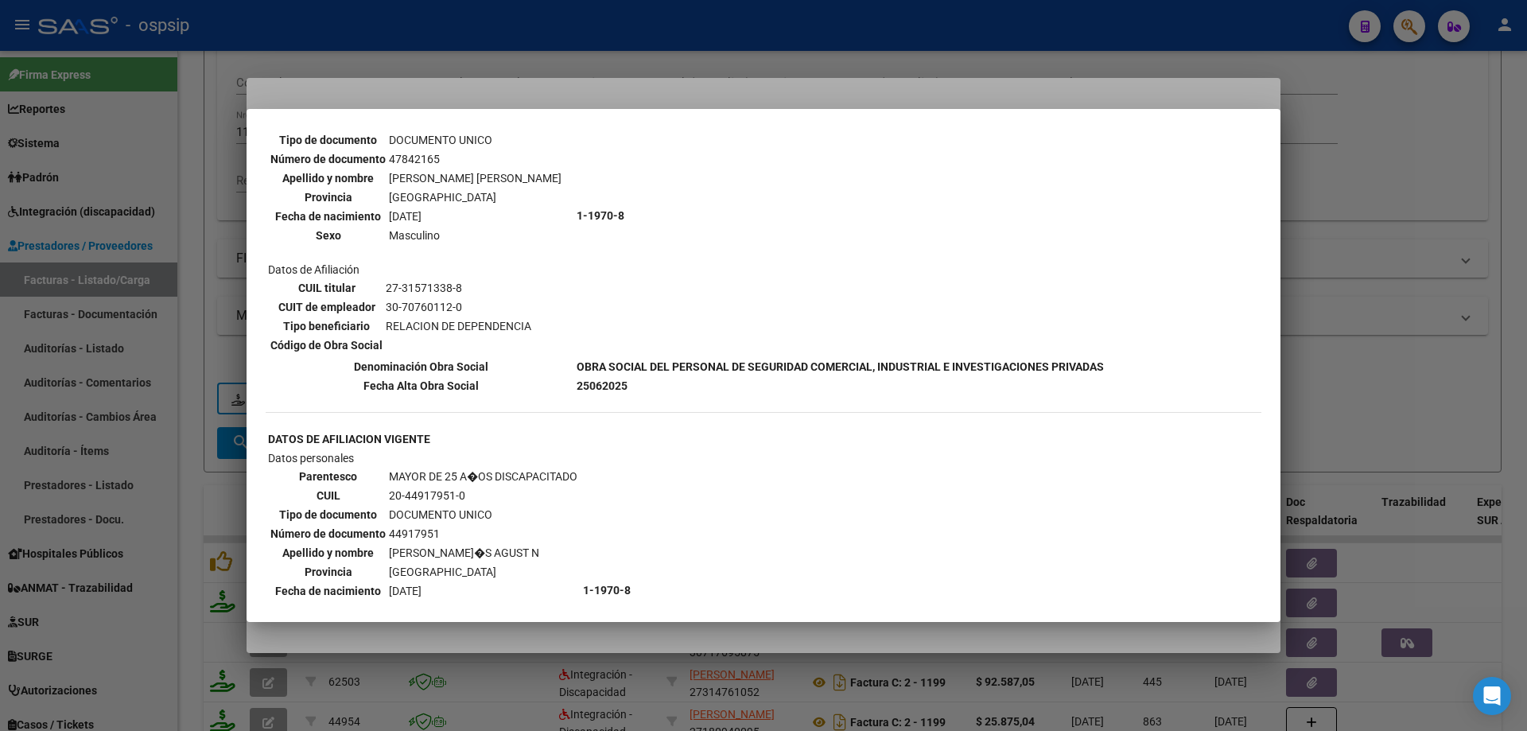
scroll to position [795, 0]
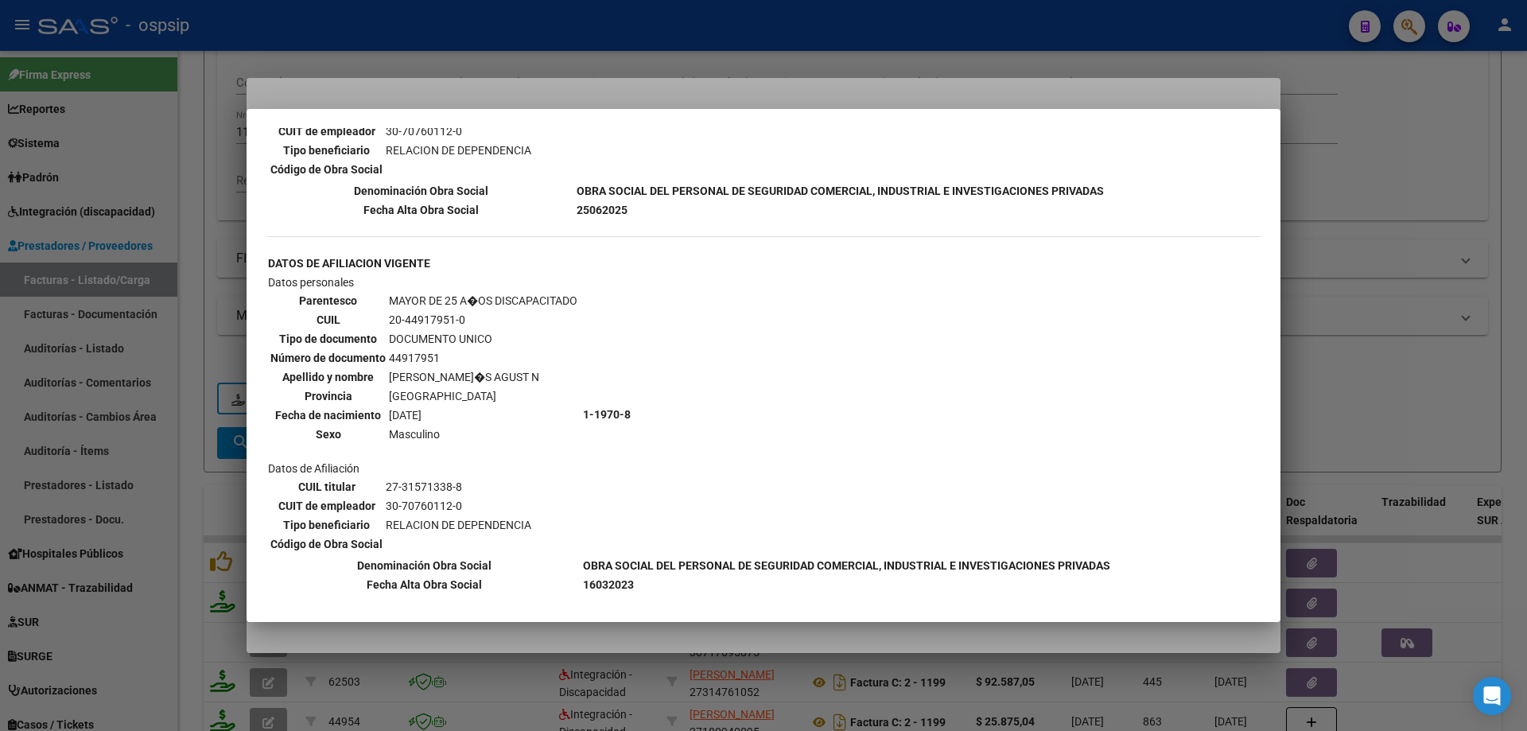
click at [1516, 223] on div at bounding box center [763, 365] width 1527 height 731
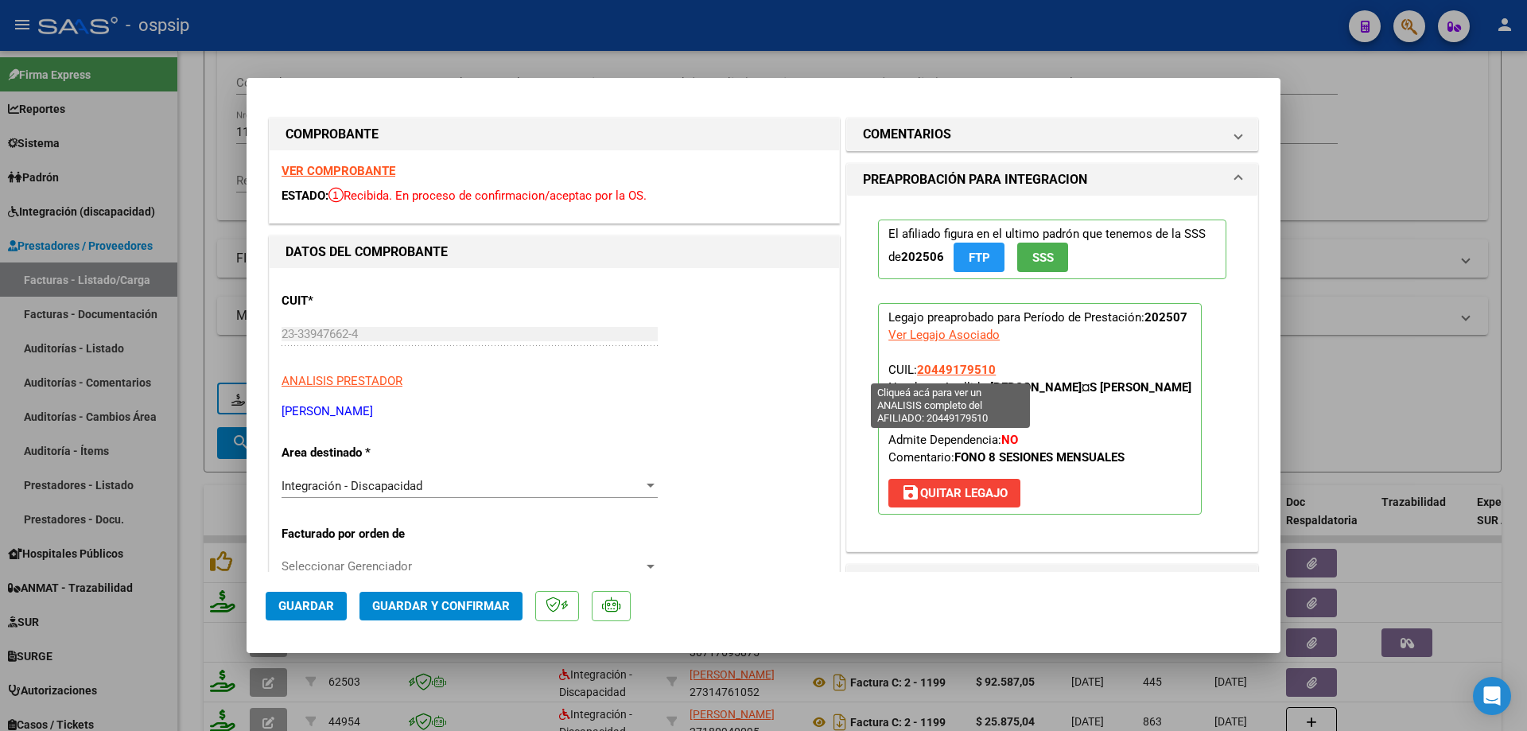
click at [965, 366] on span "20449179510" at bounding box center [956, 370] width 79 height 14
type textarea "20449179510"
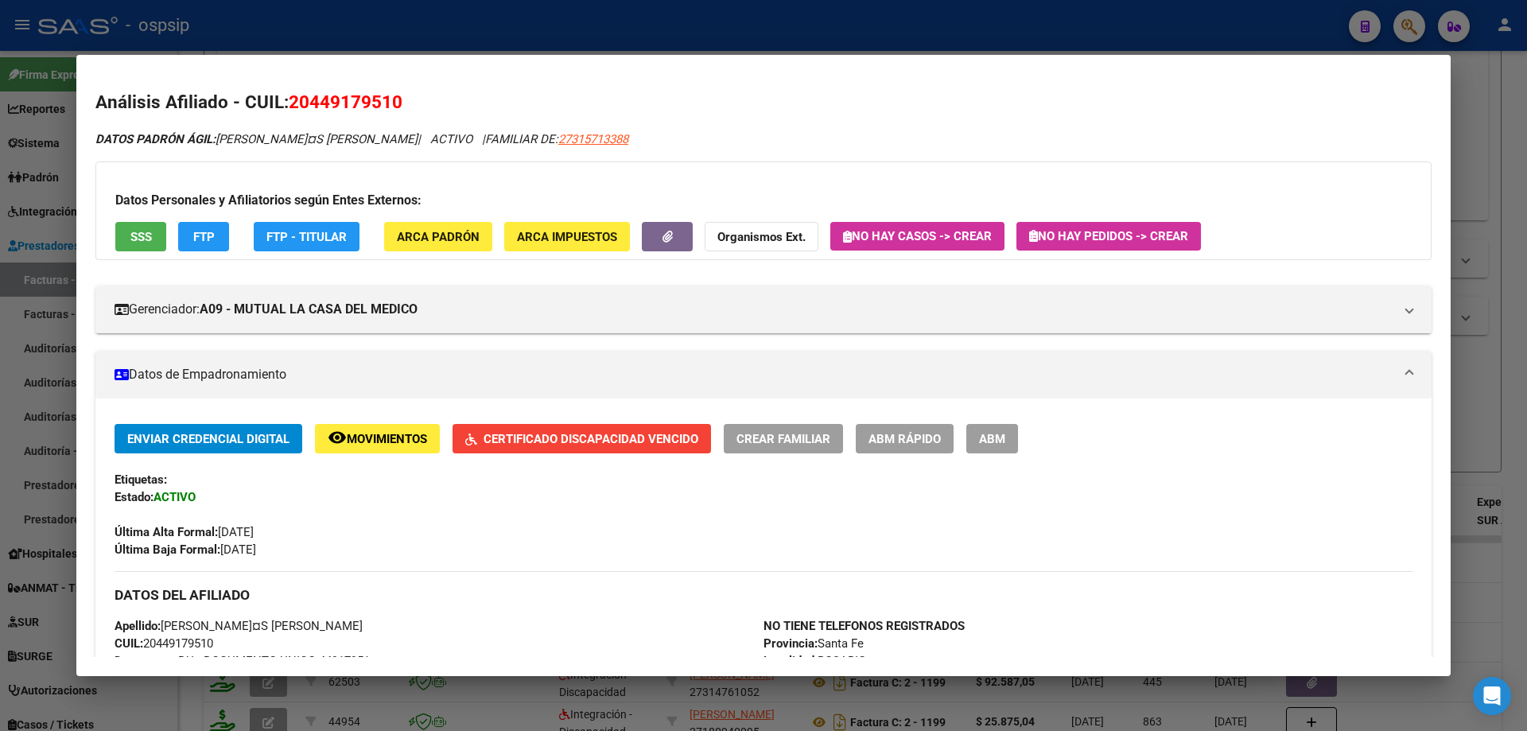
click at [608, 437] on span "Certificado Discapacidad Vencido" at bounding box center [590, 439] width 215 height 14
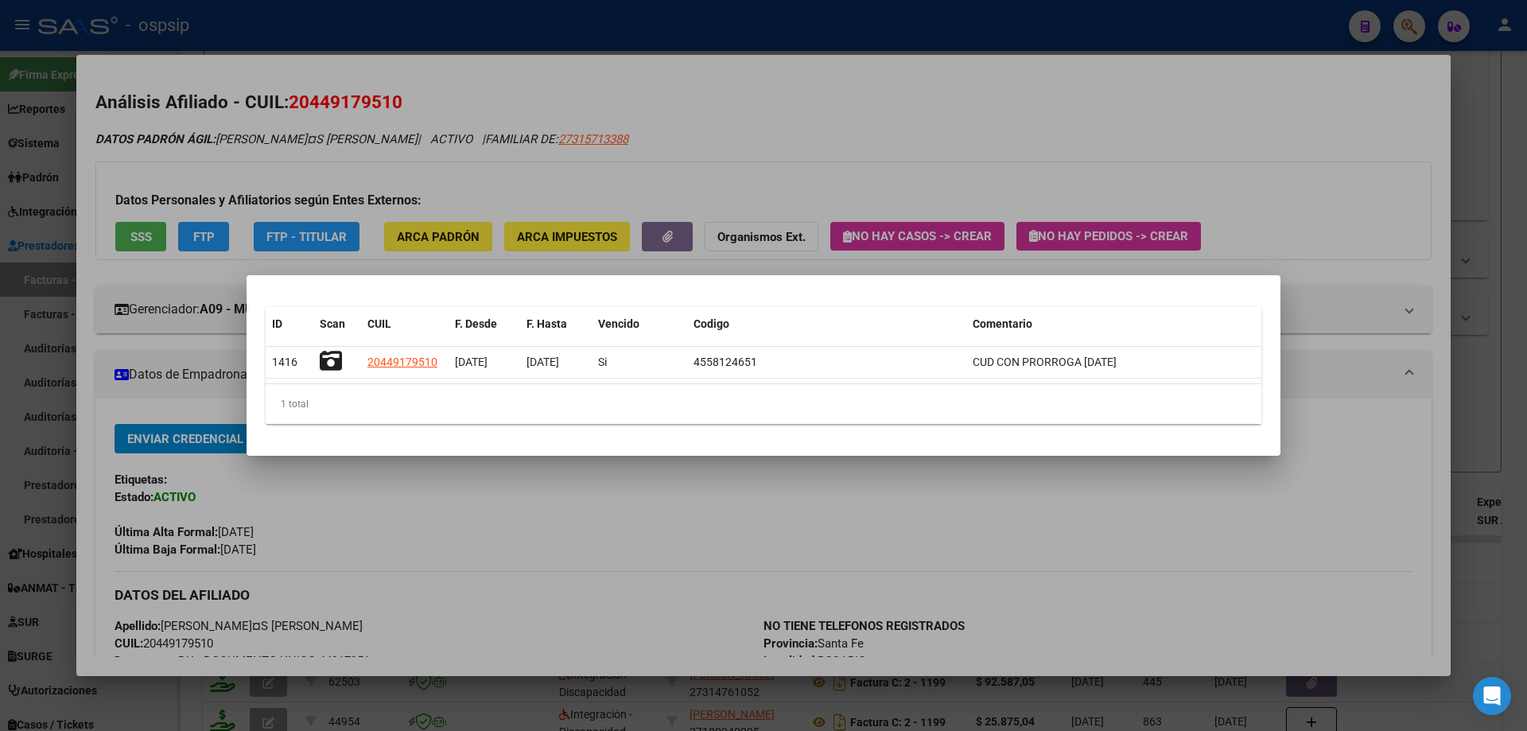
click at [1312, 227] on div at bounding box center [763, 365] width 1527 height 731
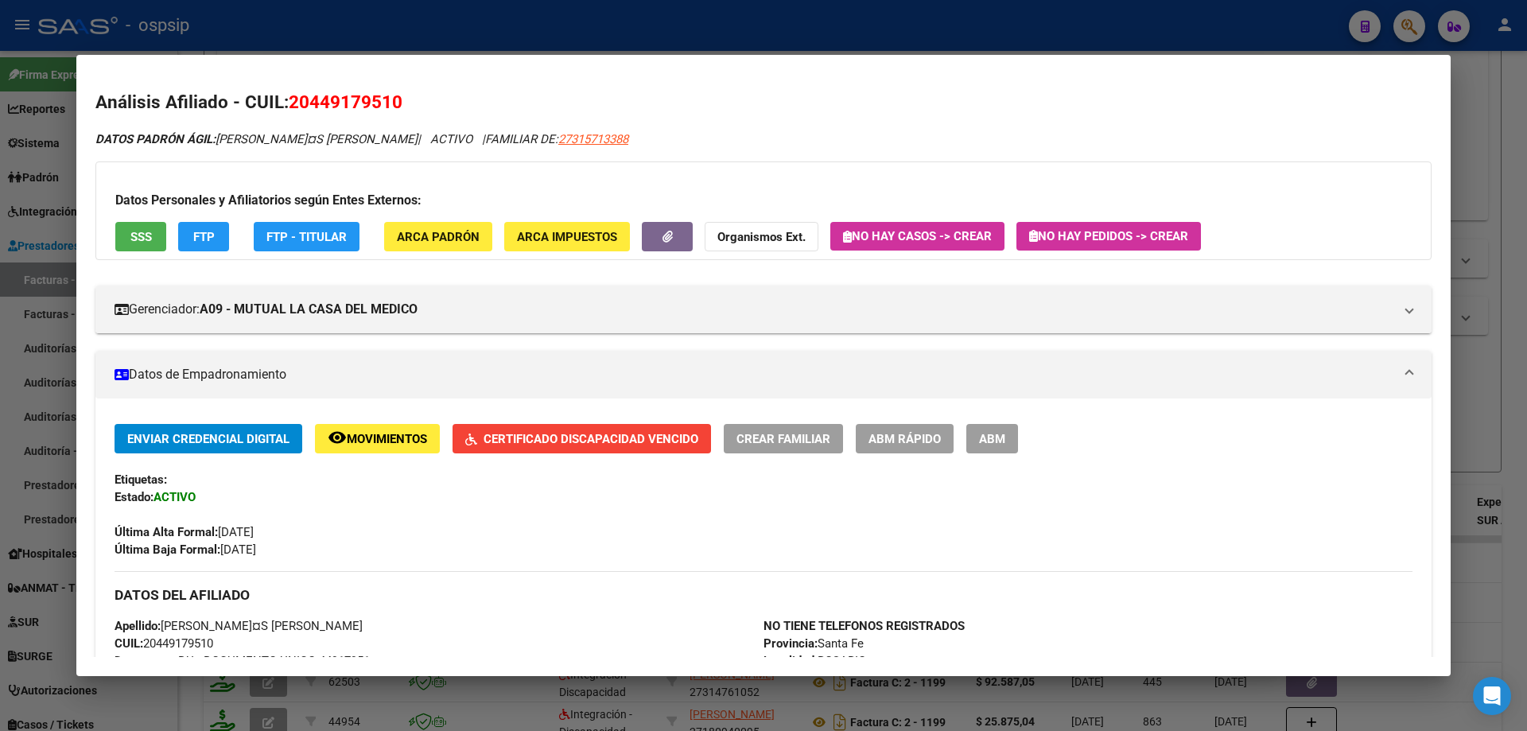
click at [1482, 362] on div at bounding box center [763, 365] width 1527 height 731
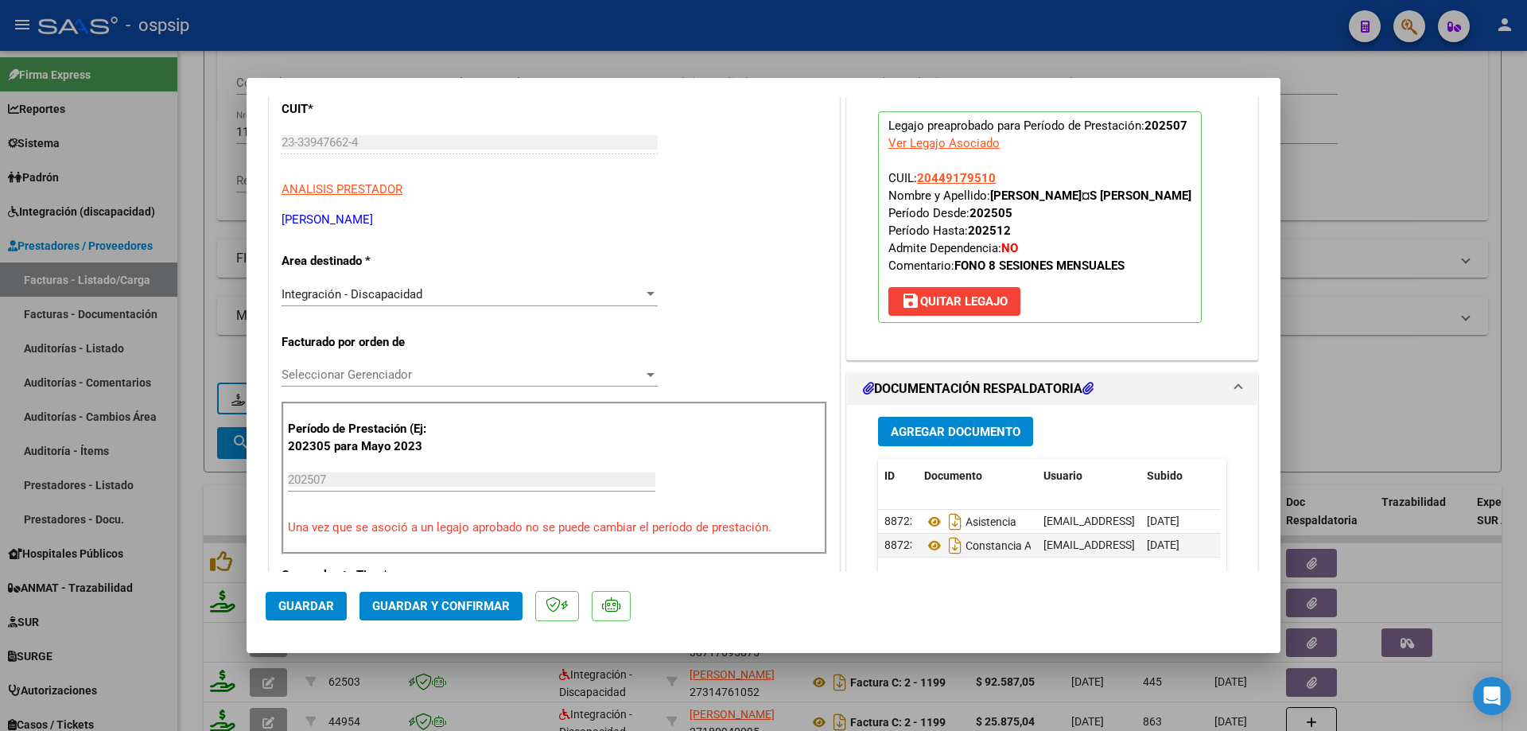
scroll to position [318, 0]
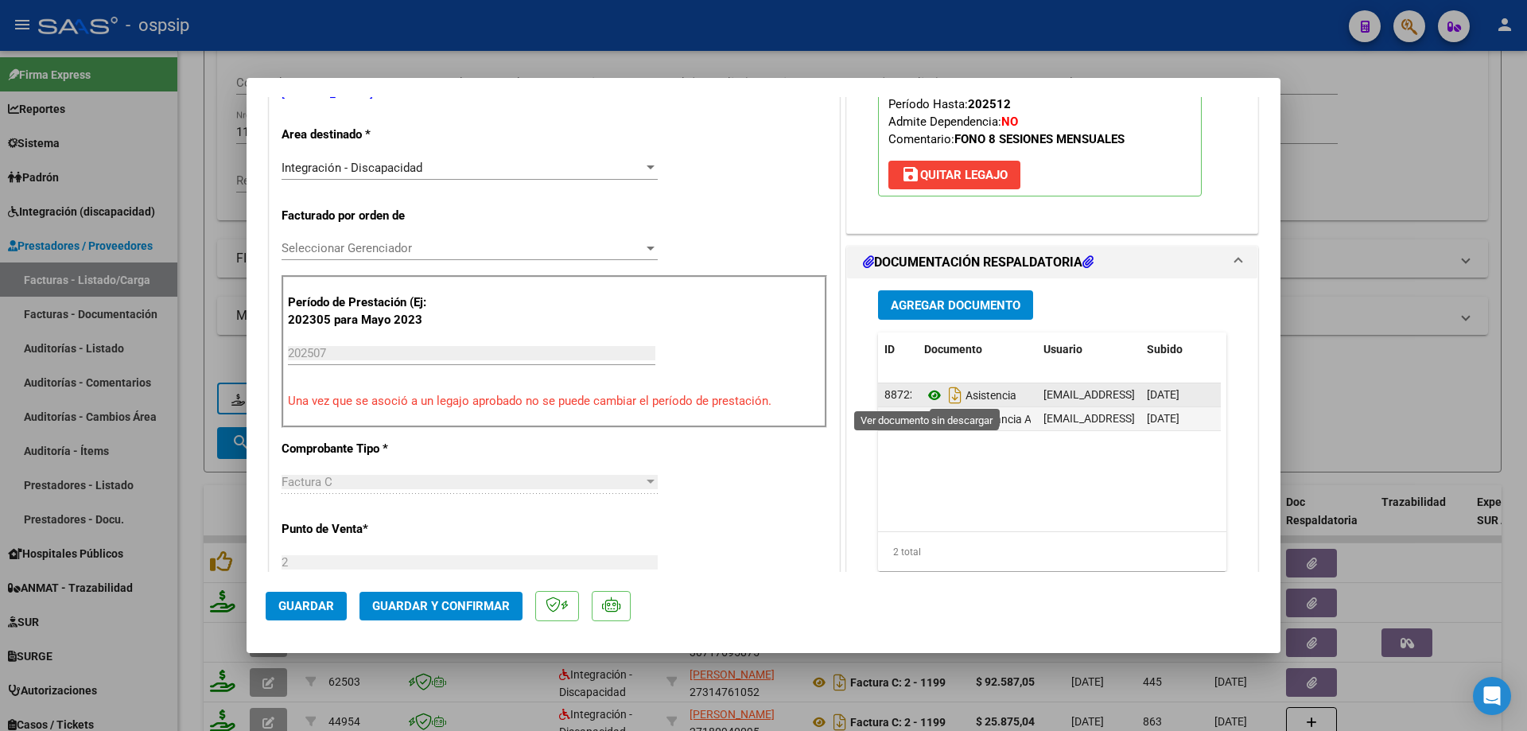
click at [926, 390] on icon at bounding box center [934, 395] width 21 height 19
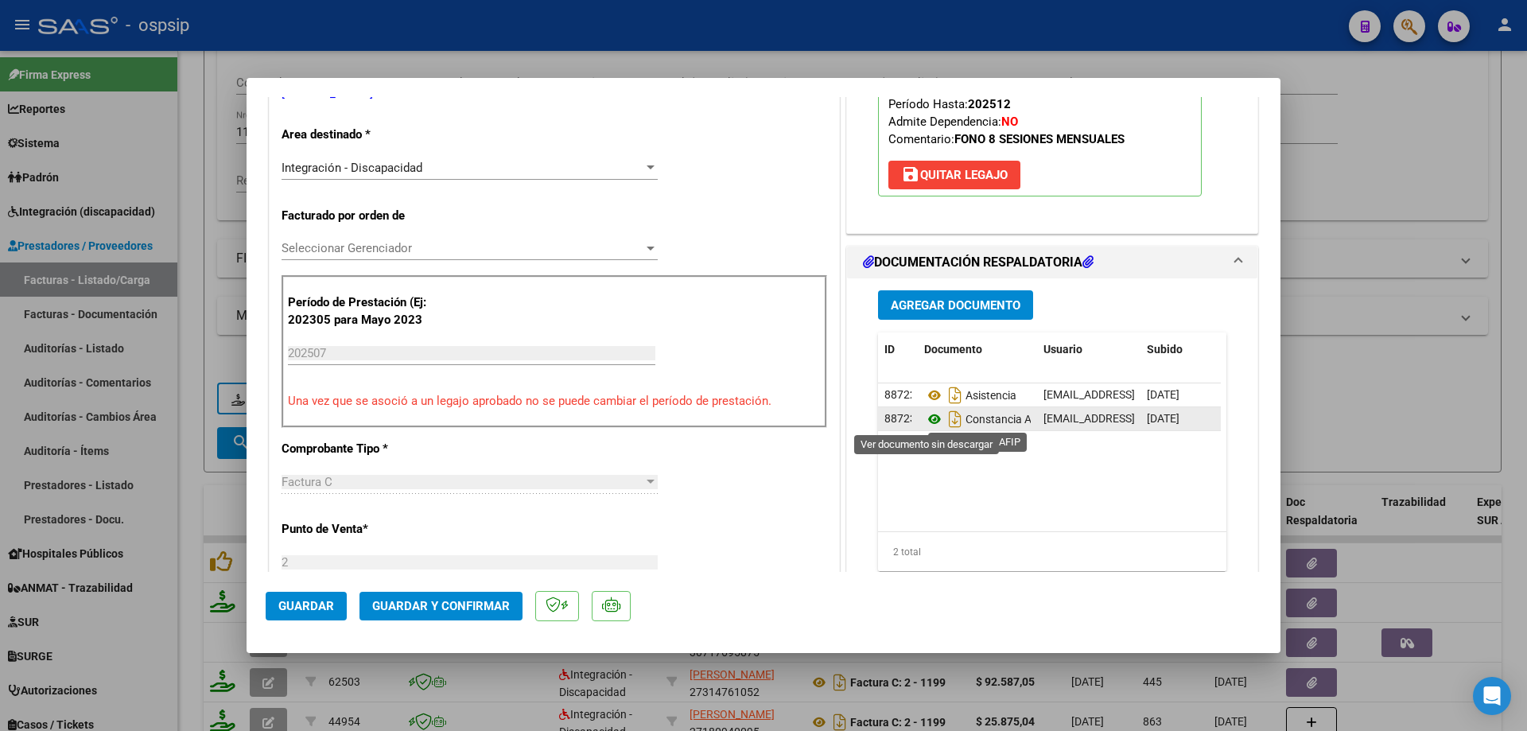
click at [924, 415] on icon at bounding box center [934, 419] width 21 height 19
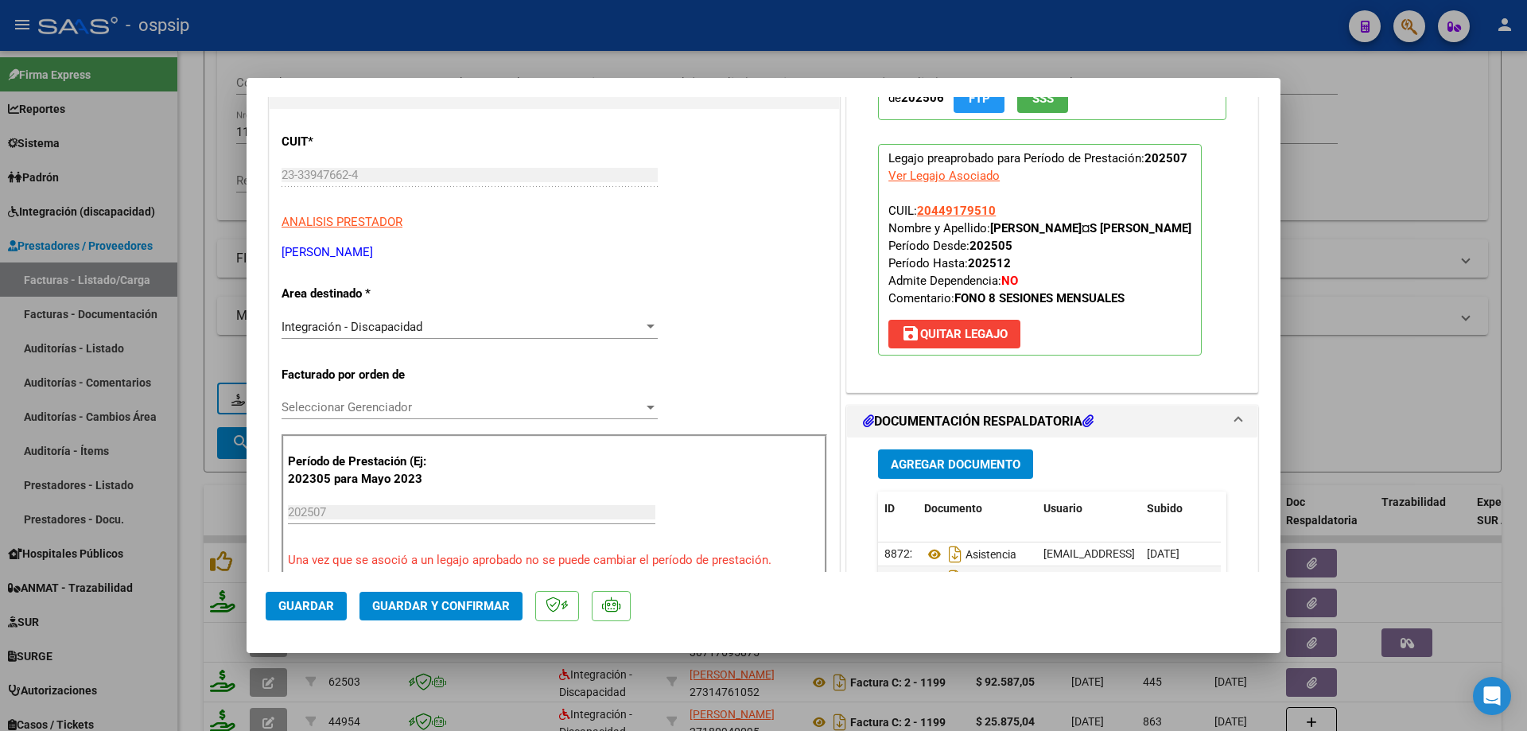
scroll to position [80, 0]
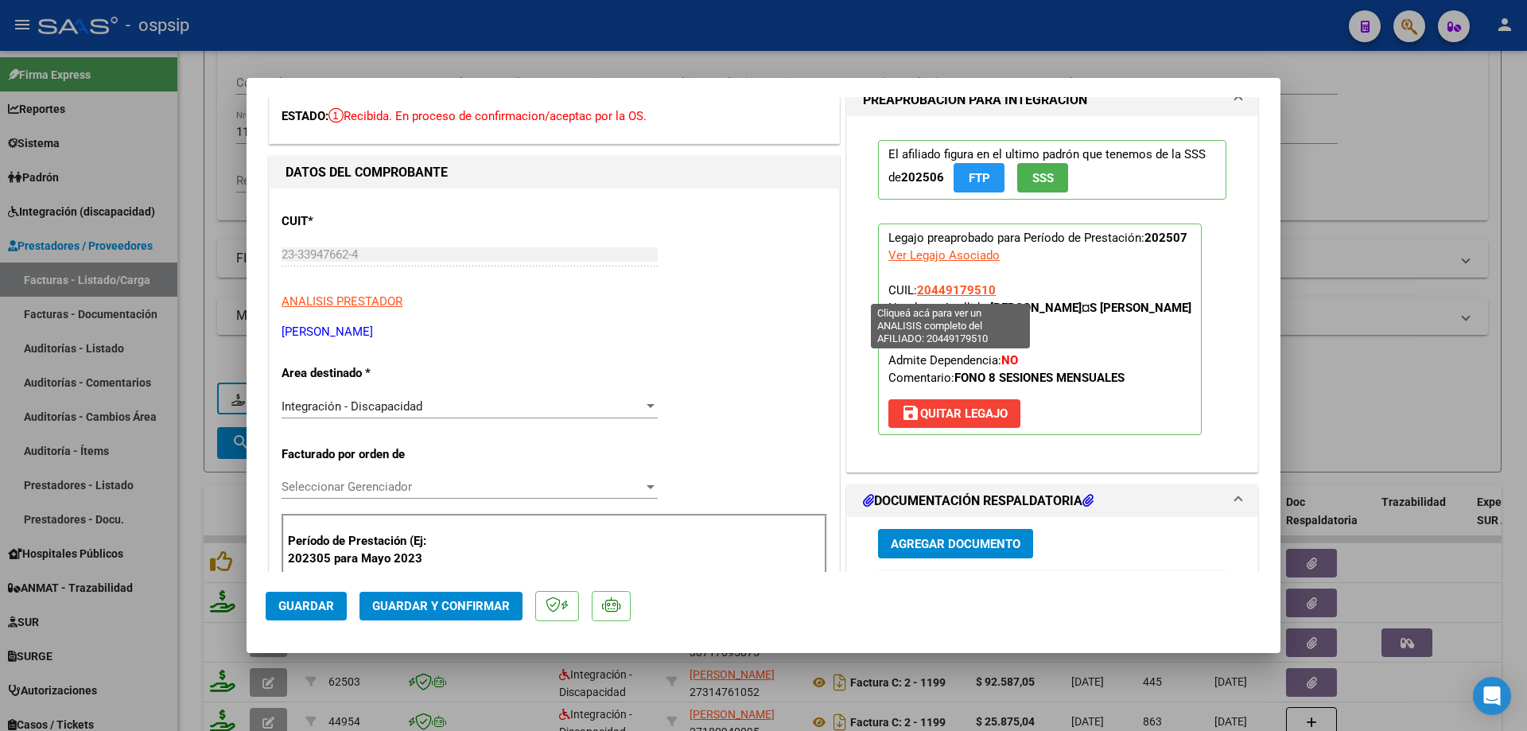
drag, startPoint x: 993, startPoint y: 287, endPoint x: 912, endPoint y: 289, distance: 81.1
click at [912, 289] on p "Legajo preaprobado para Período de Prestación: 202507 Ver Legajo Asociado CUIL:…" at bounding box center [1040, 329] width 324 height 212
copy span "20449179510"
click at [490, 604] on span "Guardar y Confirmar" at bounding box center [441, 606] width 138 height 14
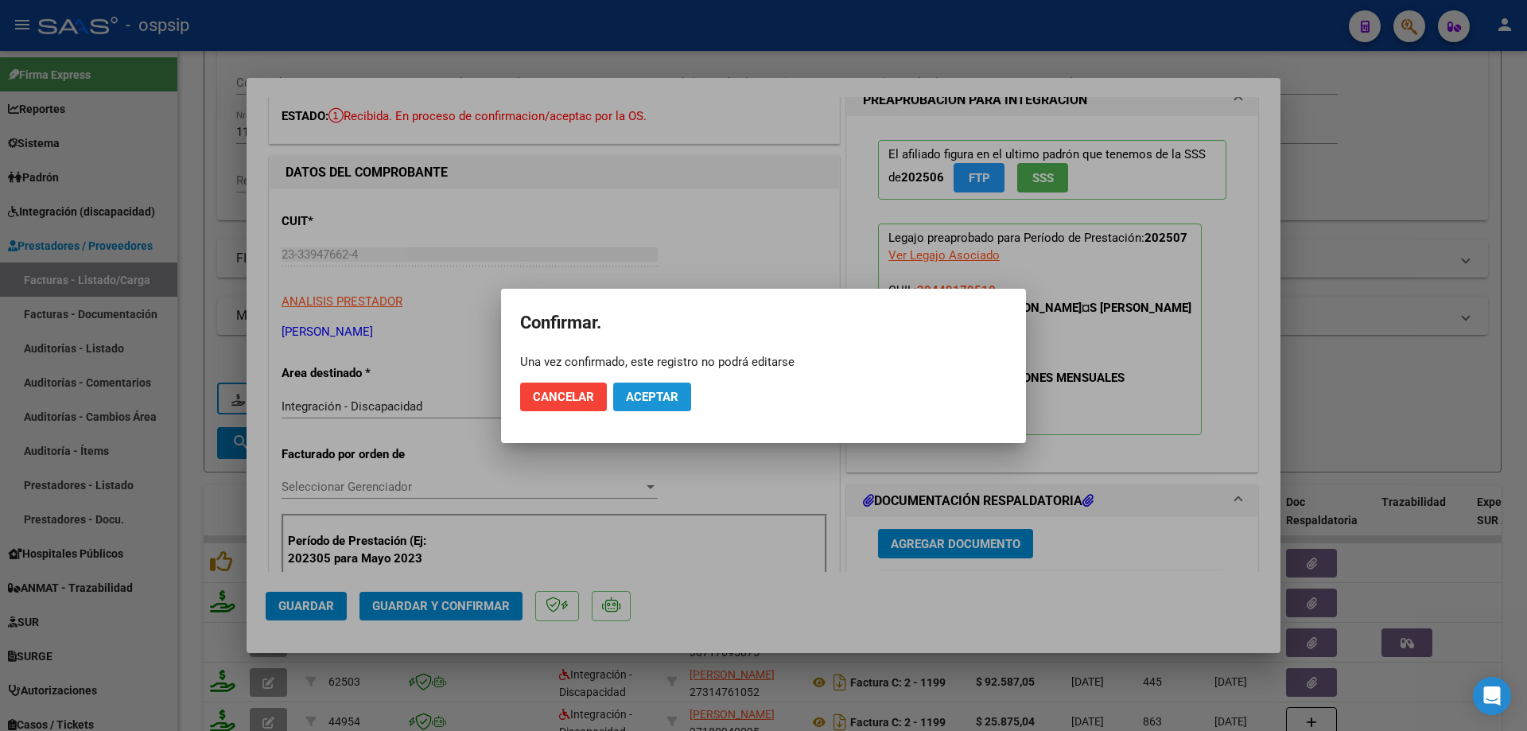
click at [635, 397] on span "Aceptar" at bounding box center [652, 397] width 52 height 14
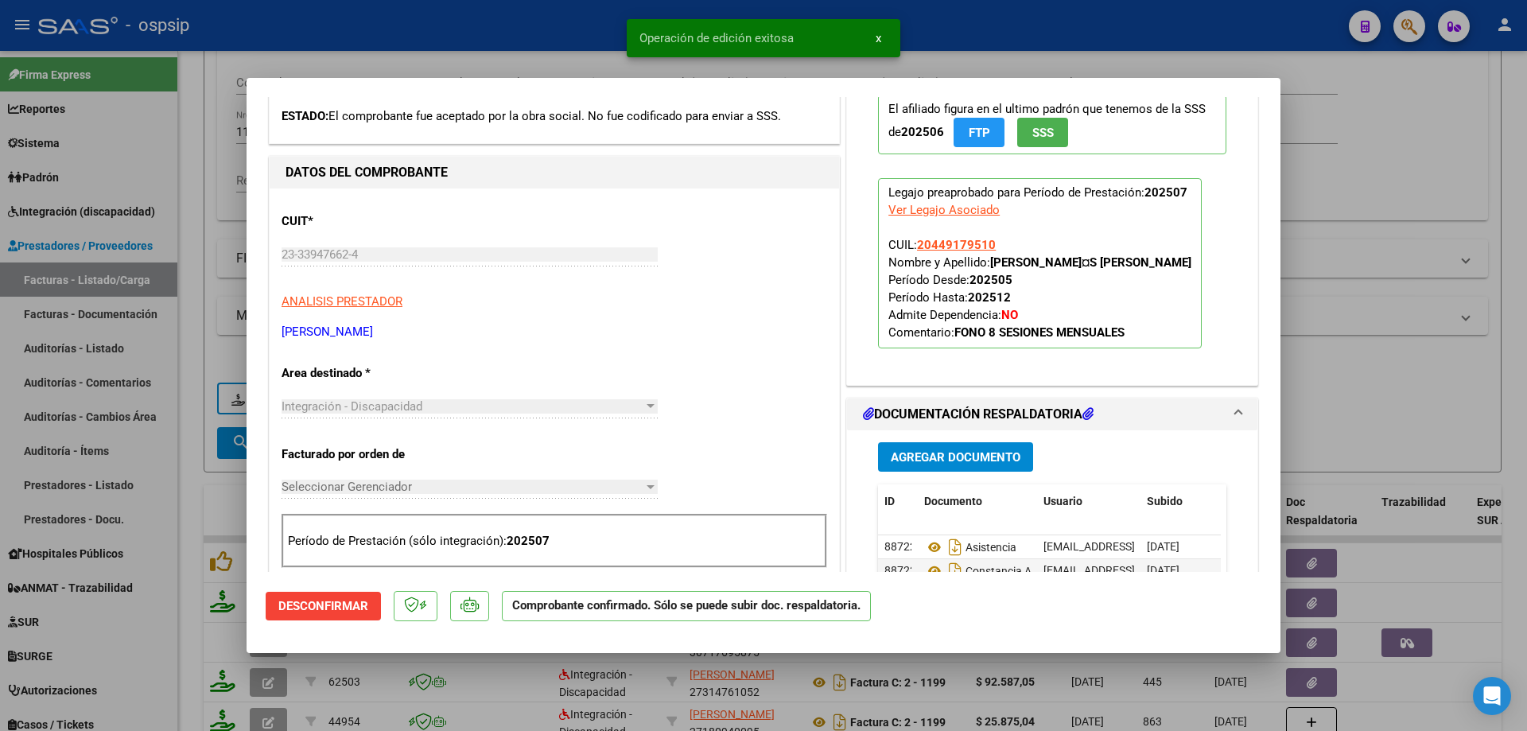
click at [1357, 262] on div at bounding box center [763, 365] width 1527 height 731
type input "$ 0,00"
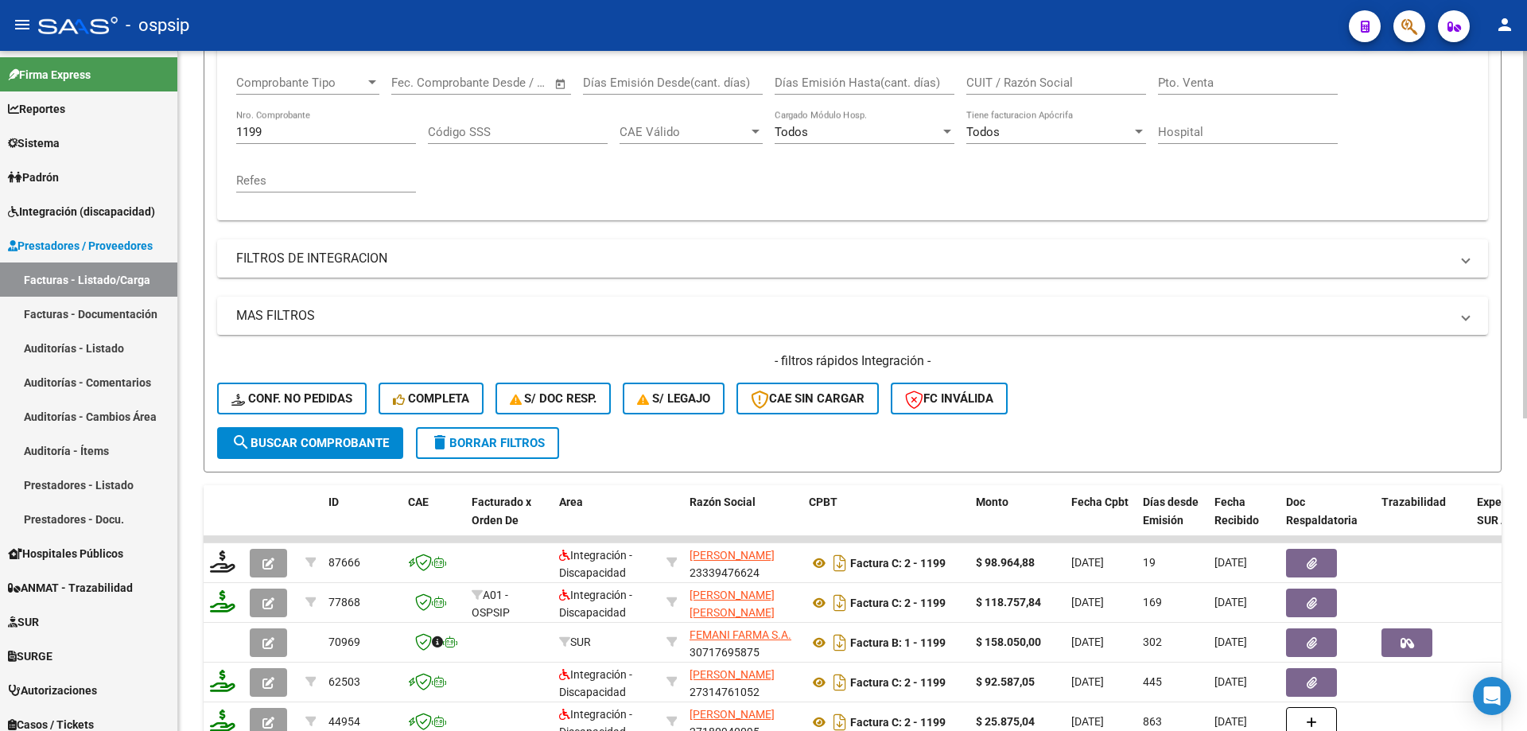
click at [336, 138] on input "1199" at bounding box center [326, 132] width 180 height 14
type input "1"
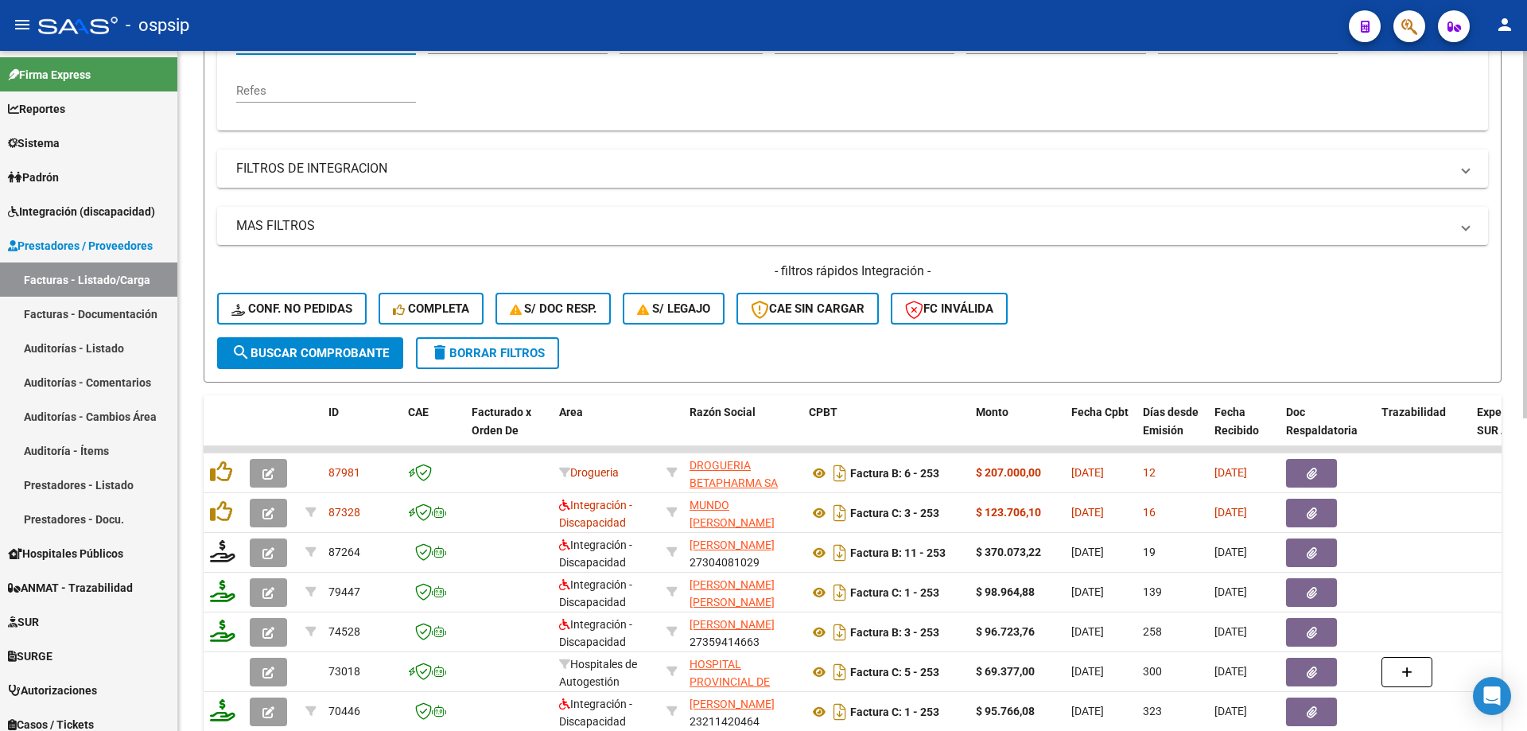
scroll to position [499, 0]
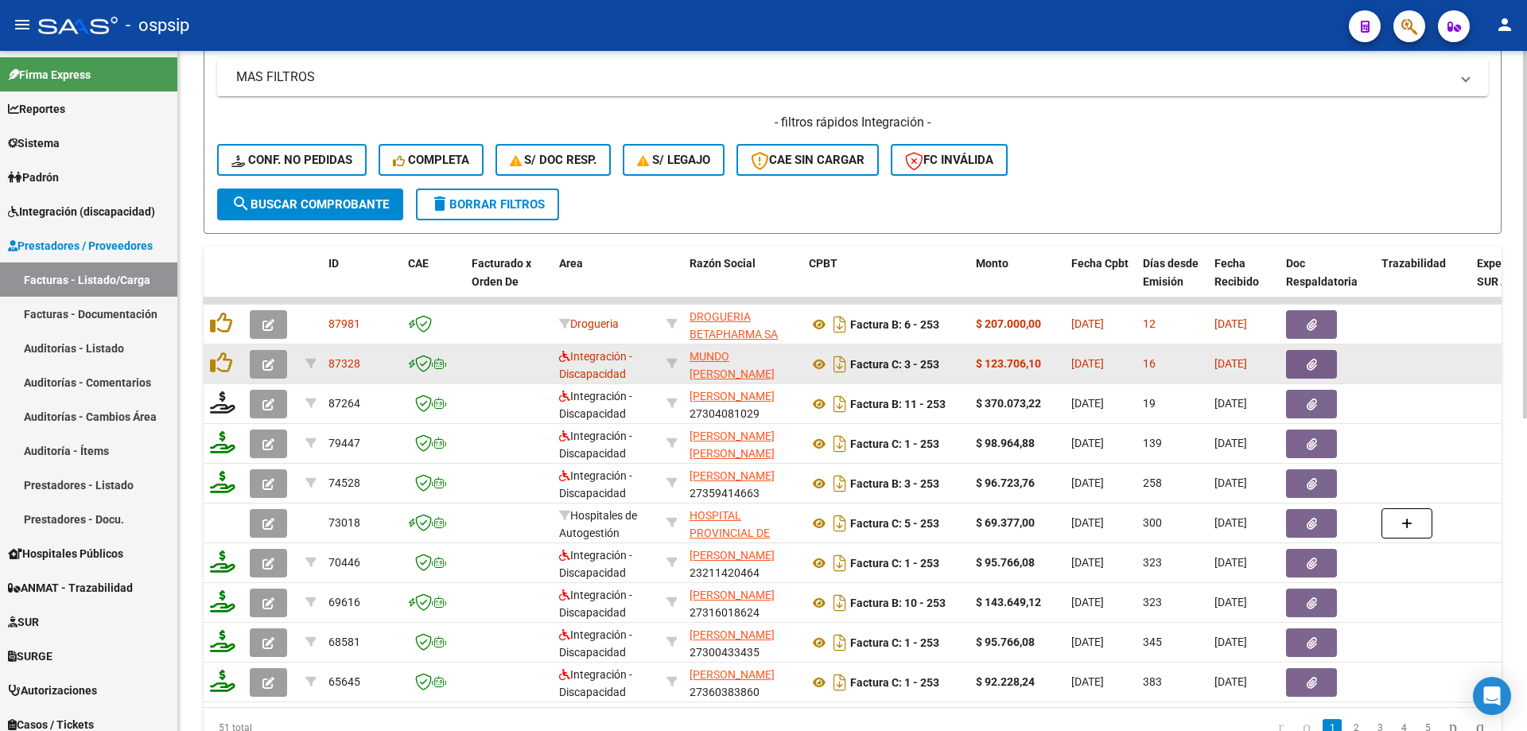
type input "253"
click at [271, 358] on span "button" at bounding box center [268, 364] width 12 height 14
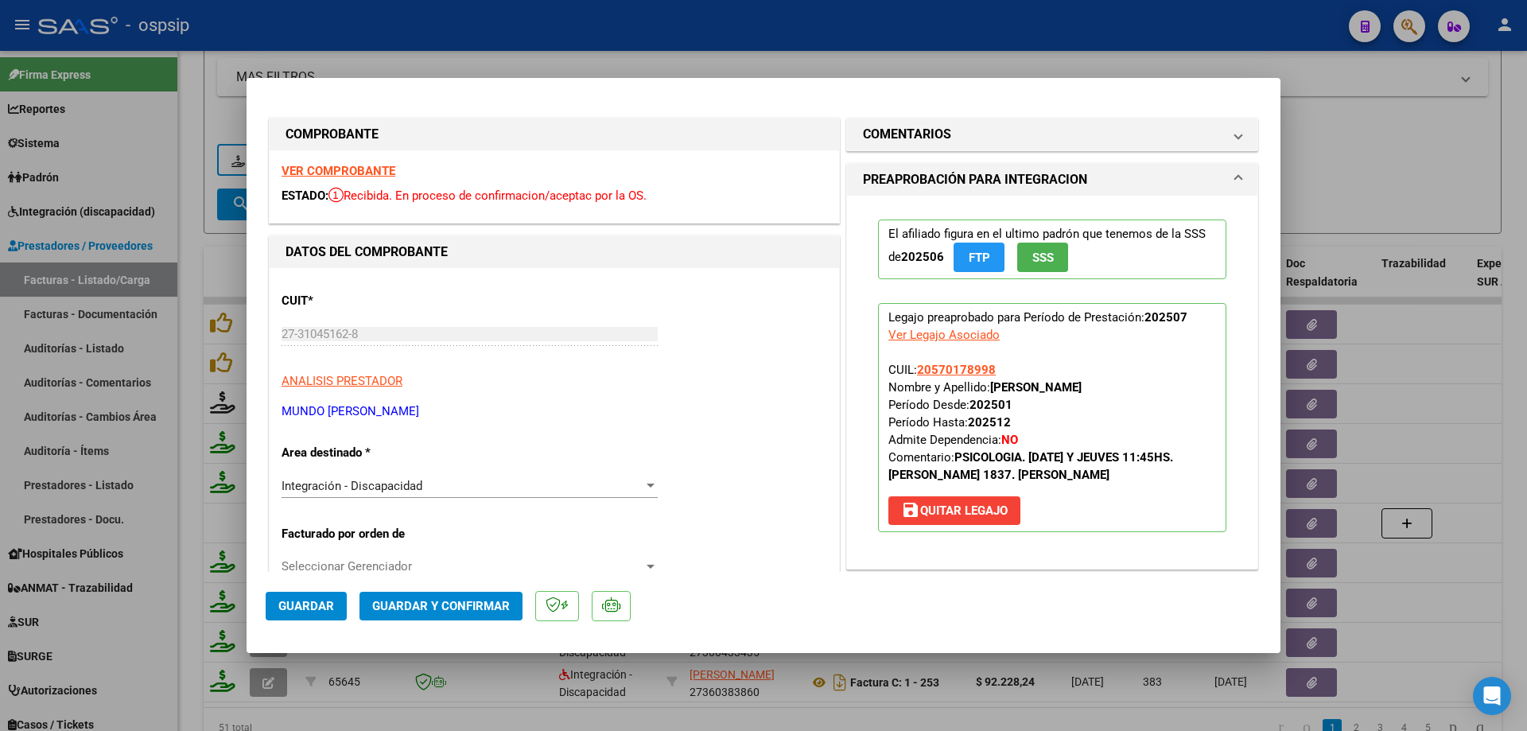
click at [1036, 257] on span "SSS" at bounding box center [1042, 257] width 21 height 14
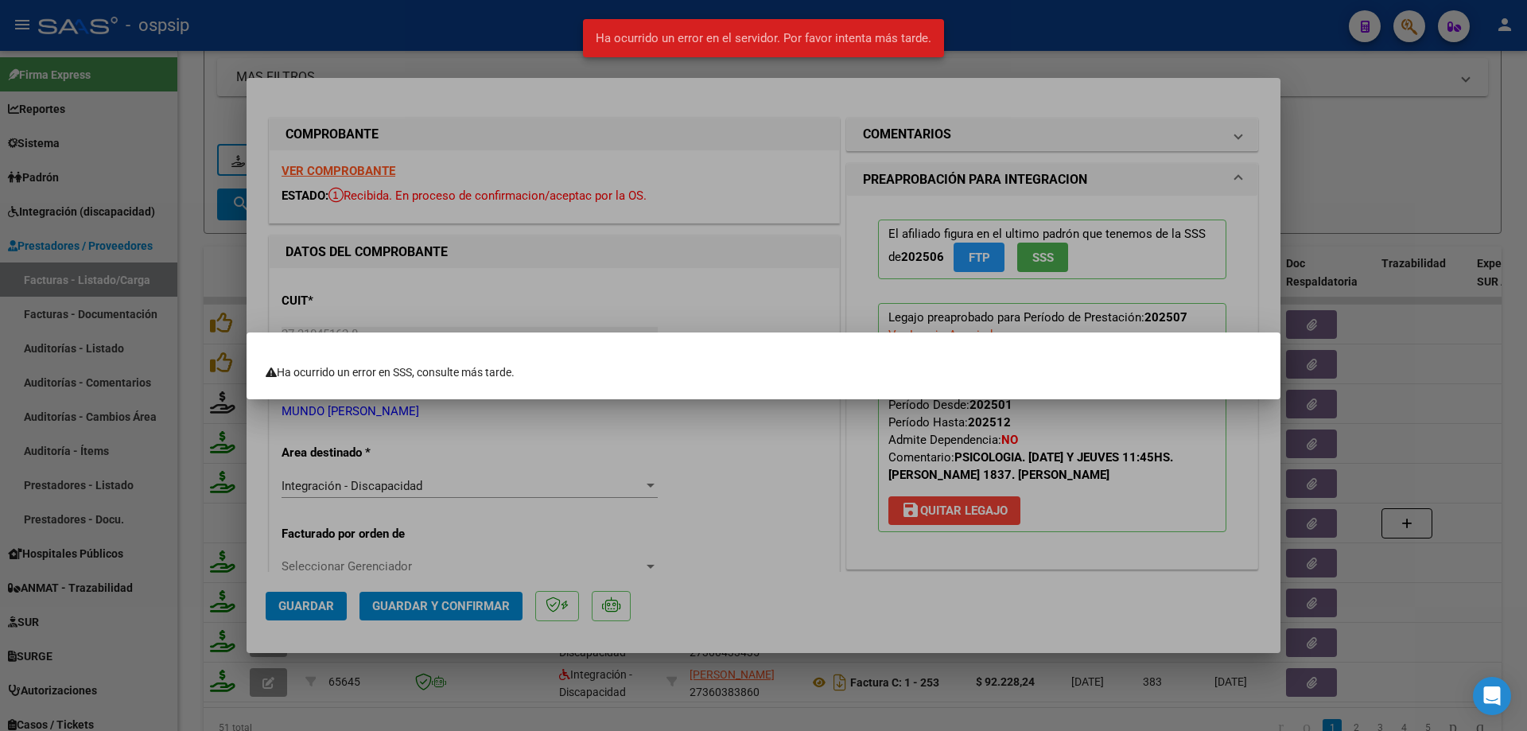
click at [1359, 219] on div at bounding box center [763, 365] width 1527 height 731
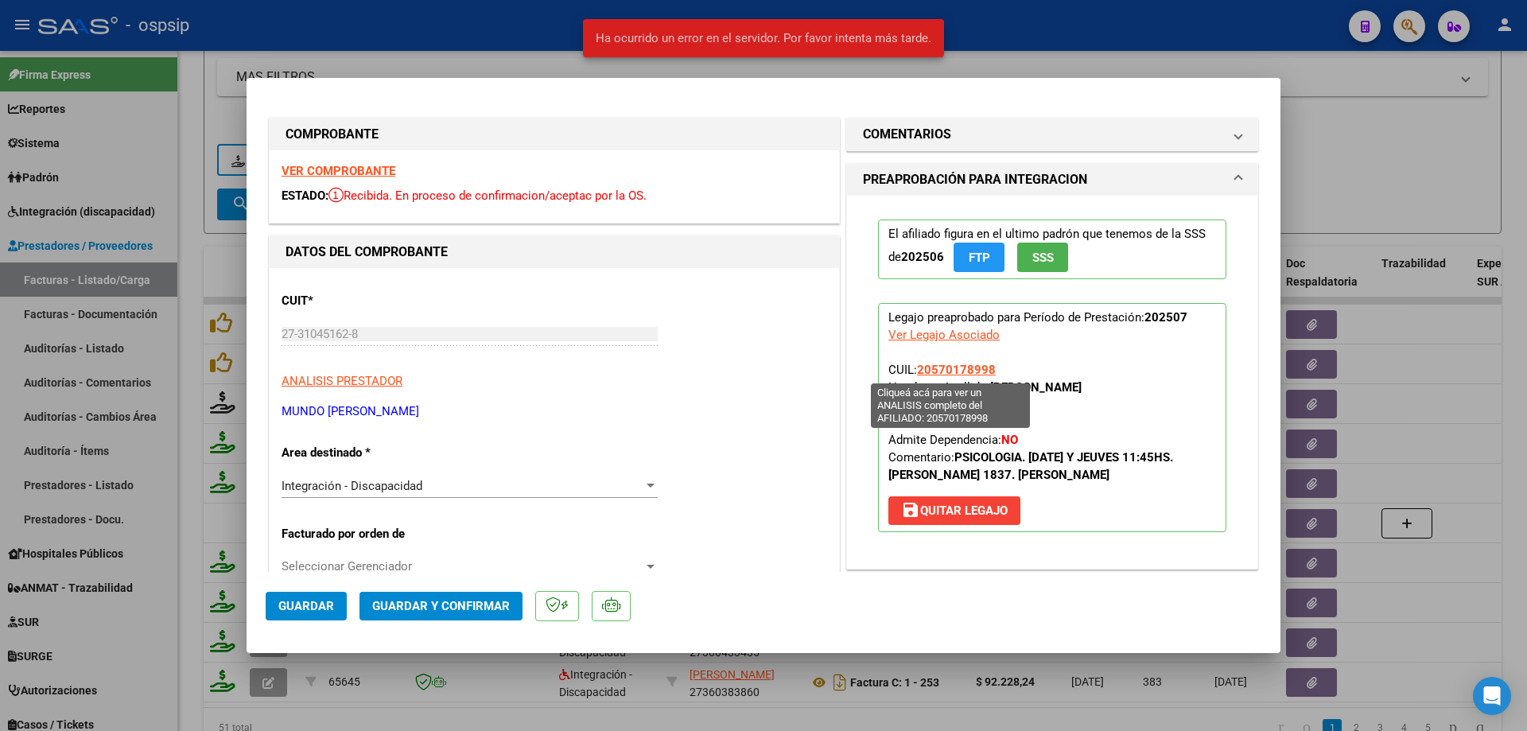
click at [950, 371] on span "20570178998" at bounding box center [956, 370] width 79 height 14
type textarea "20570178998"
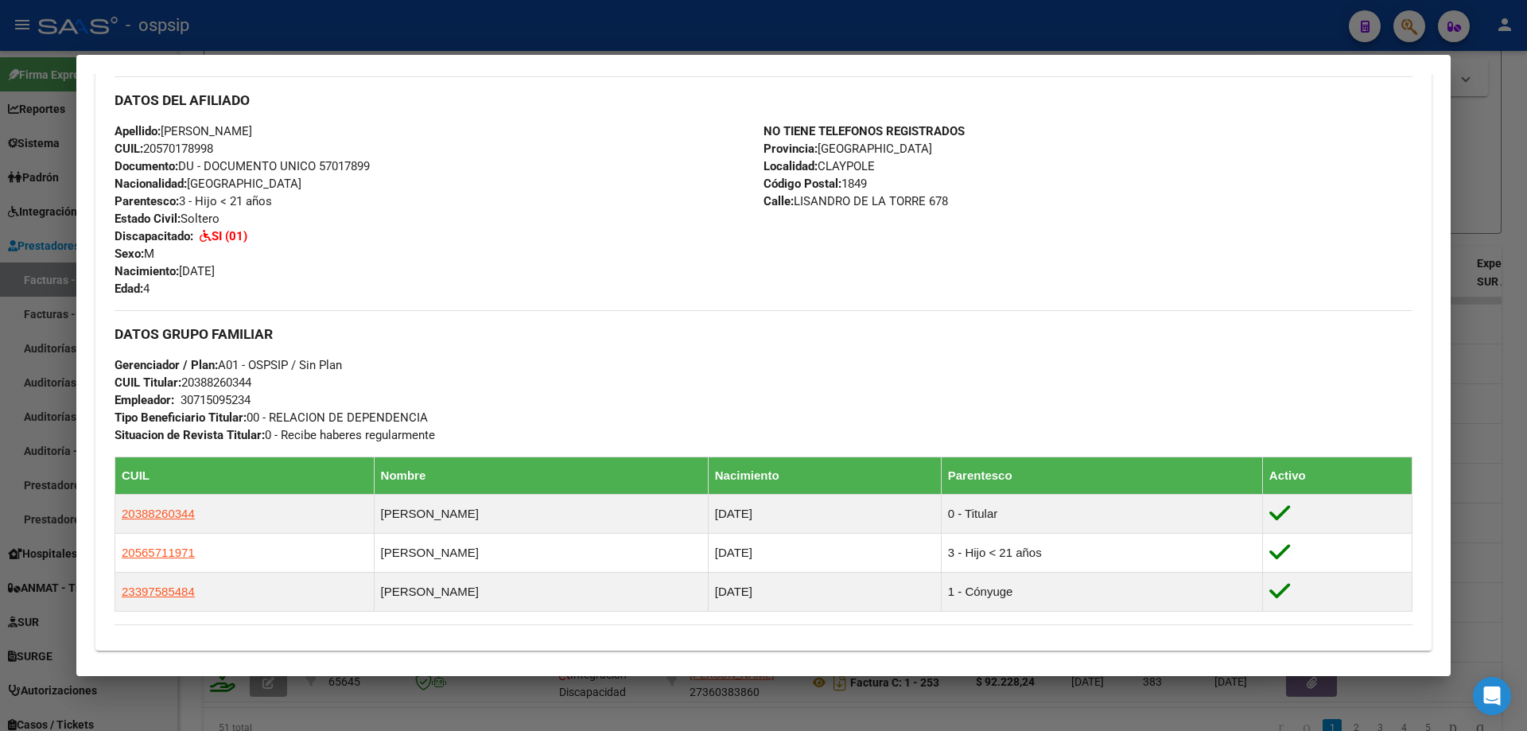
scroll to position [636, 0]
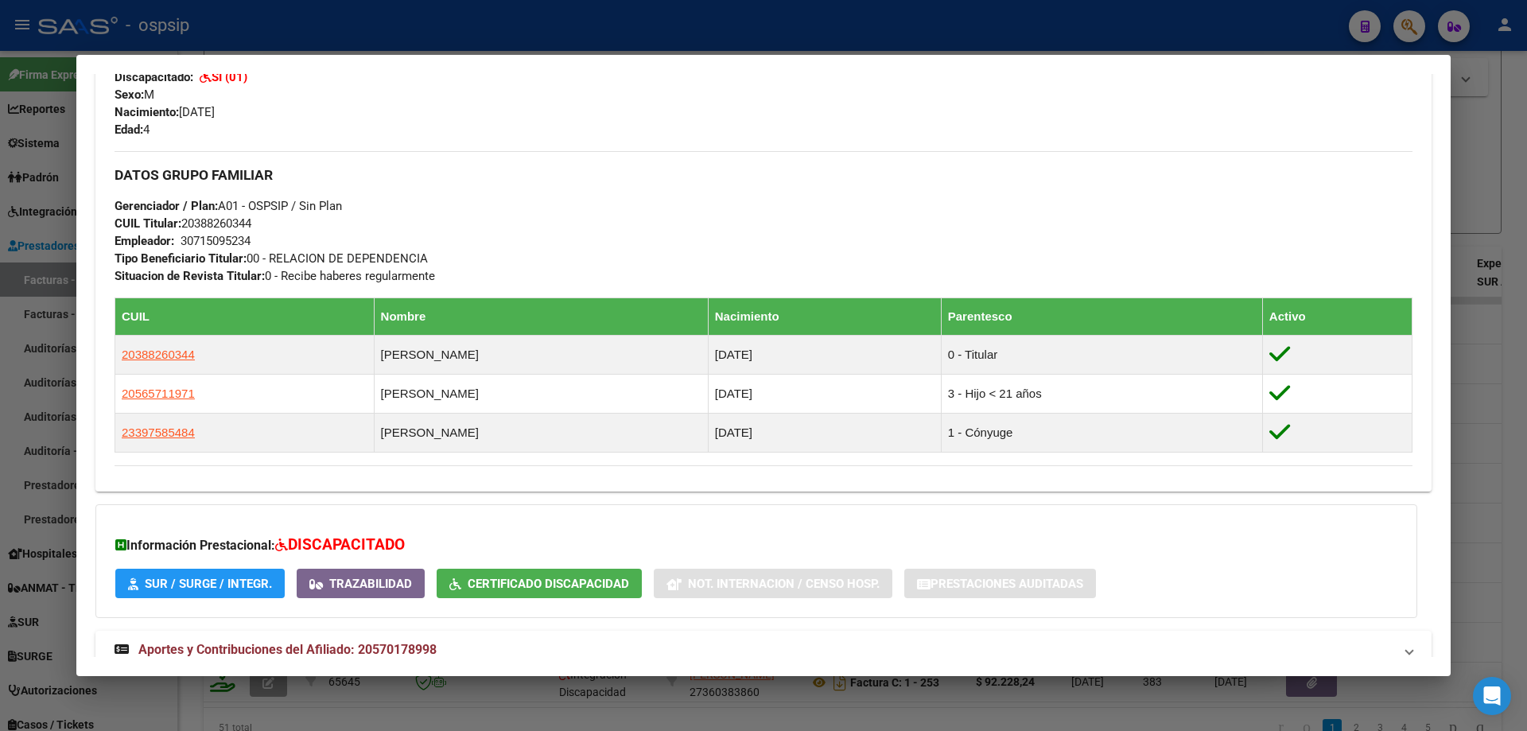
click at [1491, 319] on div at bounding box center [763, 365] width 1527 height 731
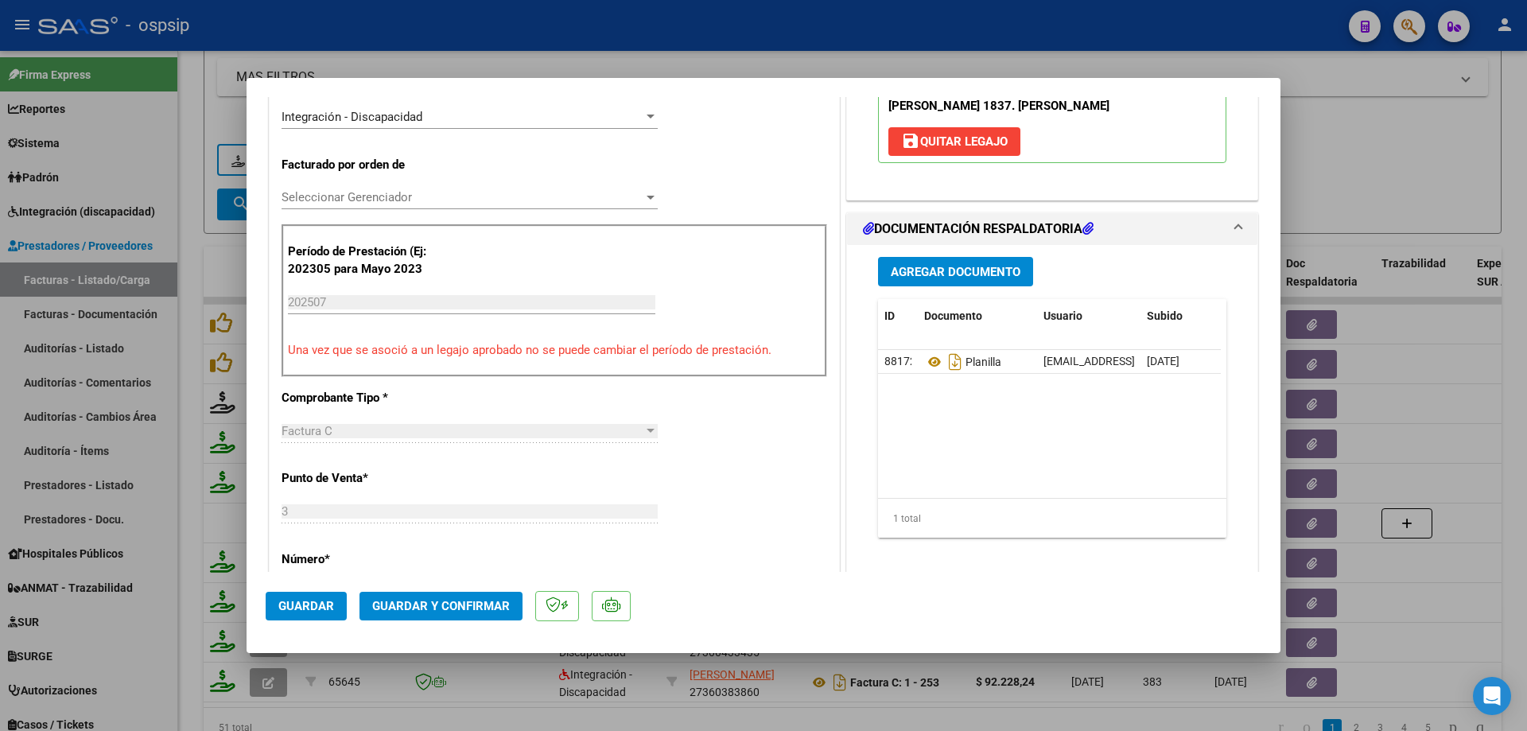
scroll to position [398, 0]
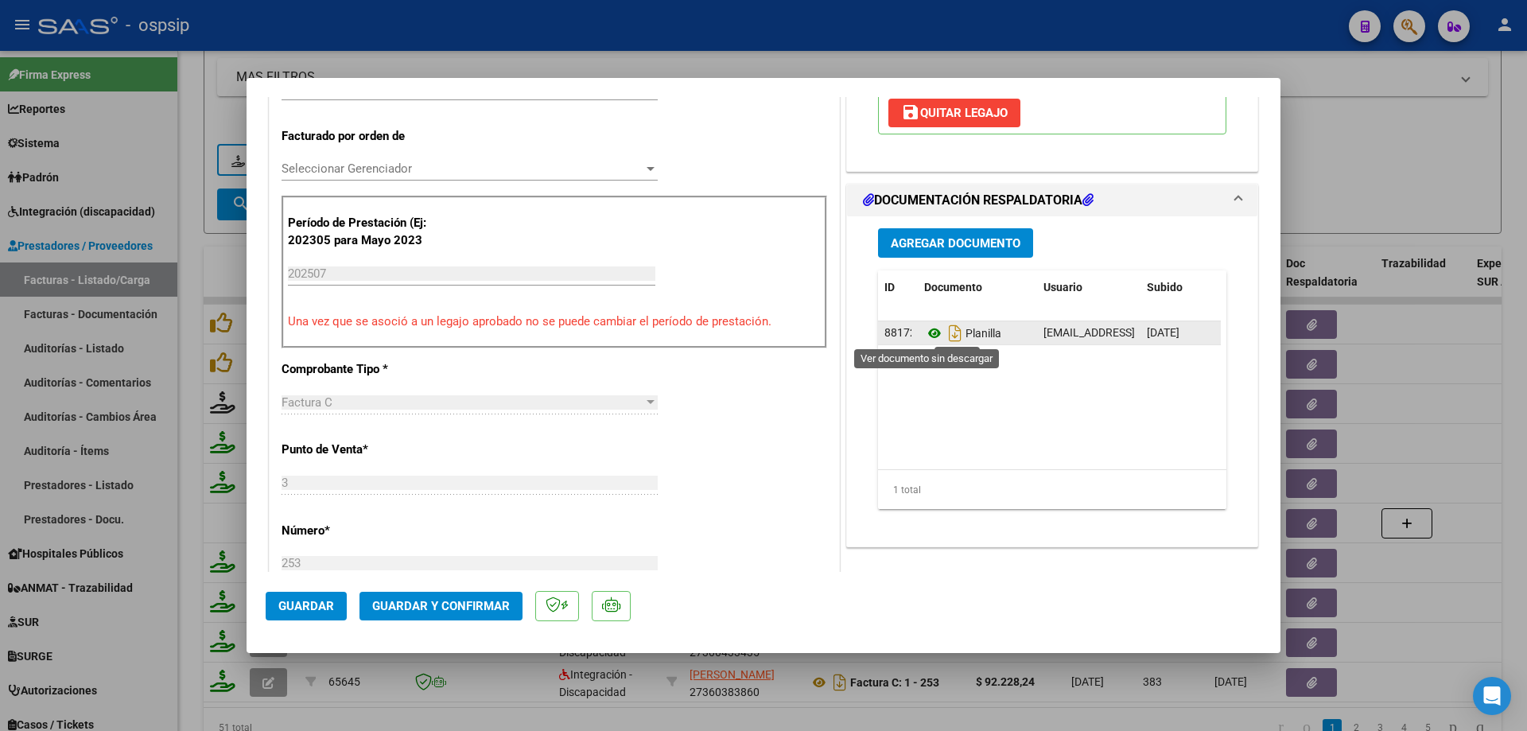
click at [926, 328] on icon at bounding box center [934, 333] width 21 height 19
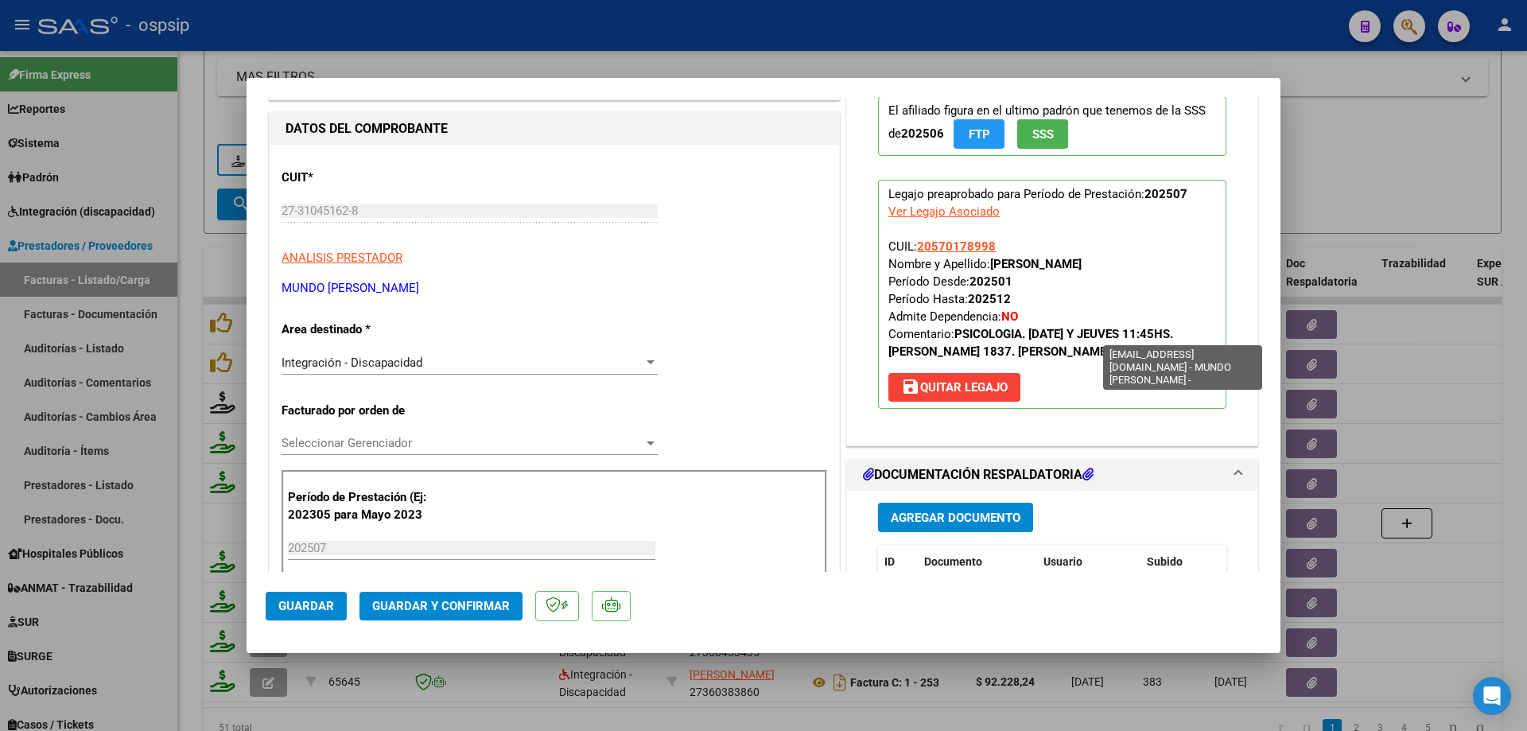
scroll to position [80, 0]
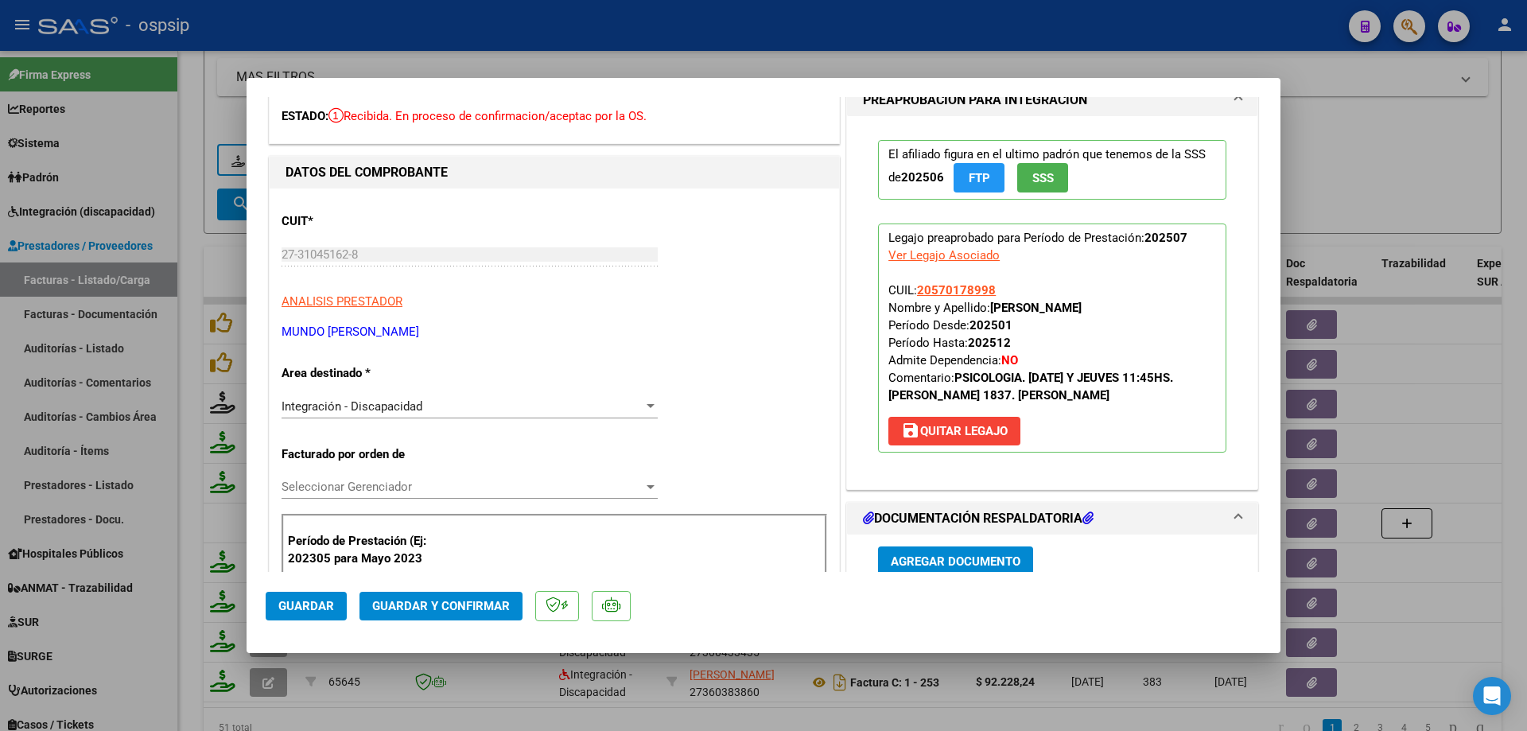
click at [1402, 189] on div at bounding box center [763, 365] width 1527 height 731
type input "$ 0,00"
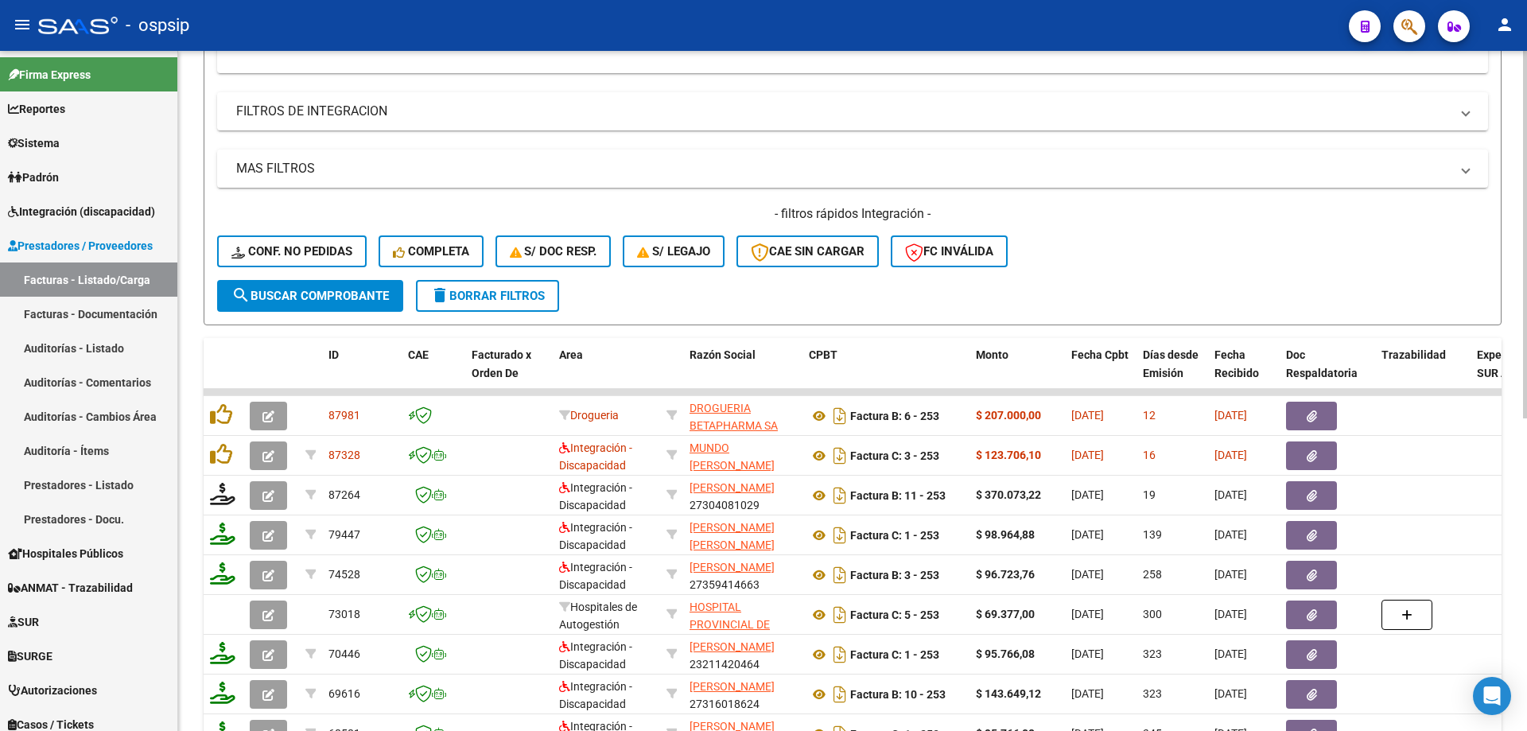
scroll to position [181, 0]
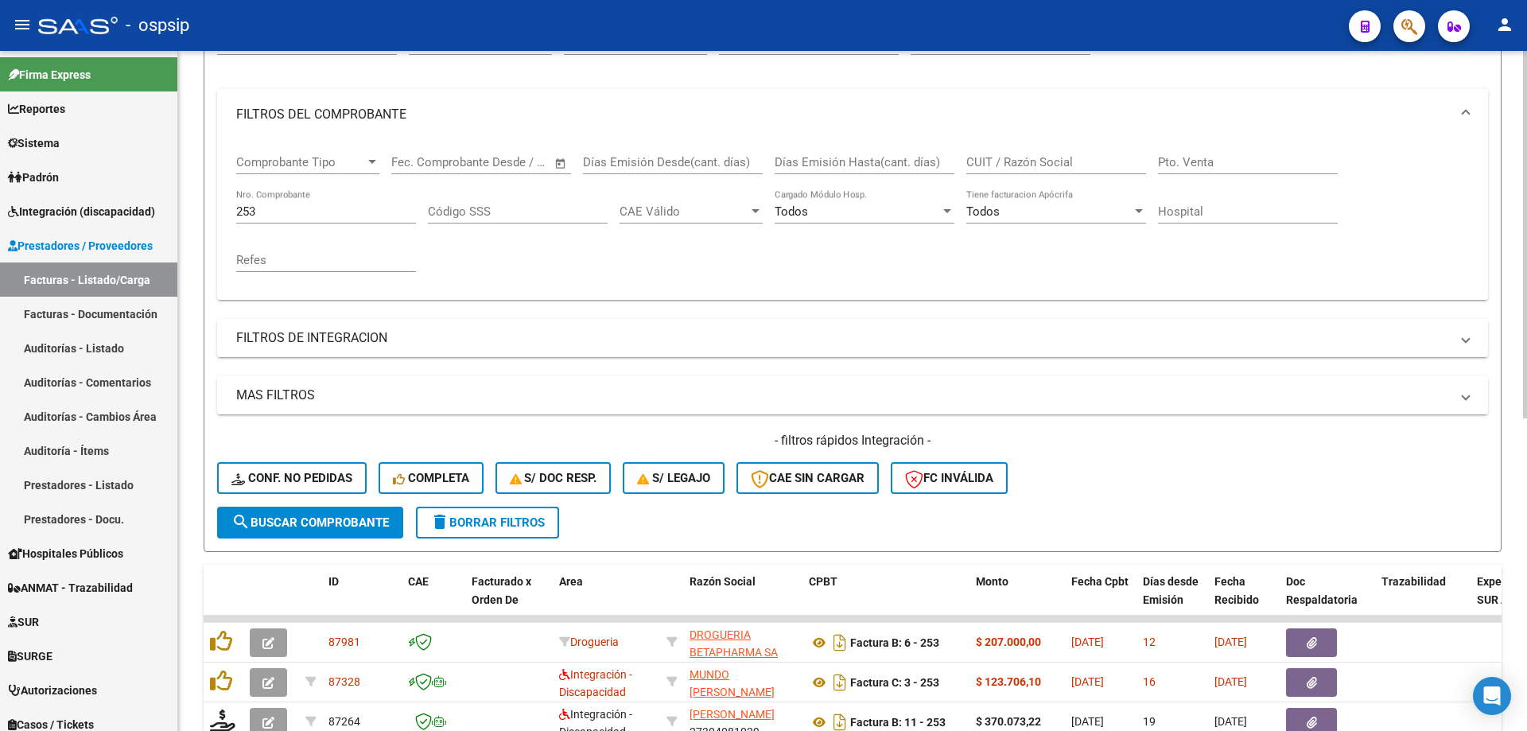
click at [311, 212] on input "253" at bounding box center [326, 211] width 180 height 14
type input "2"
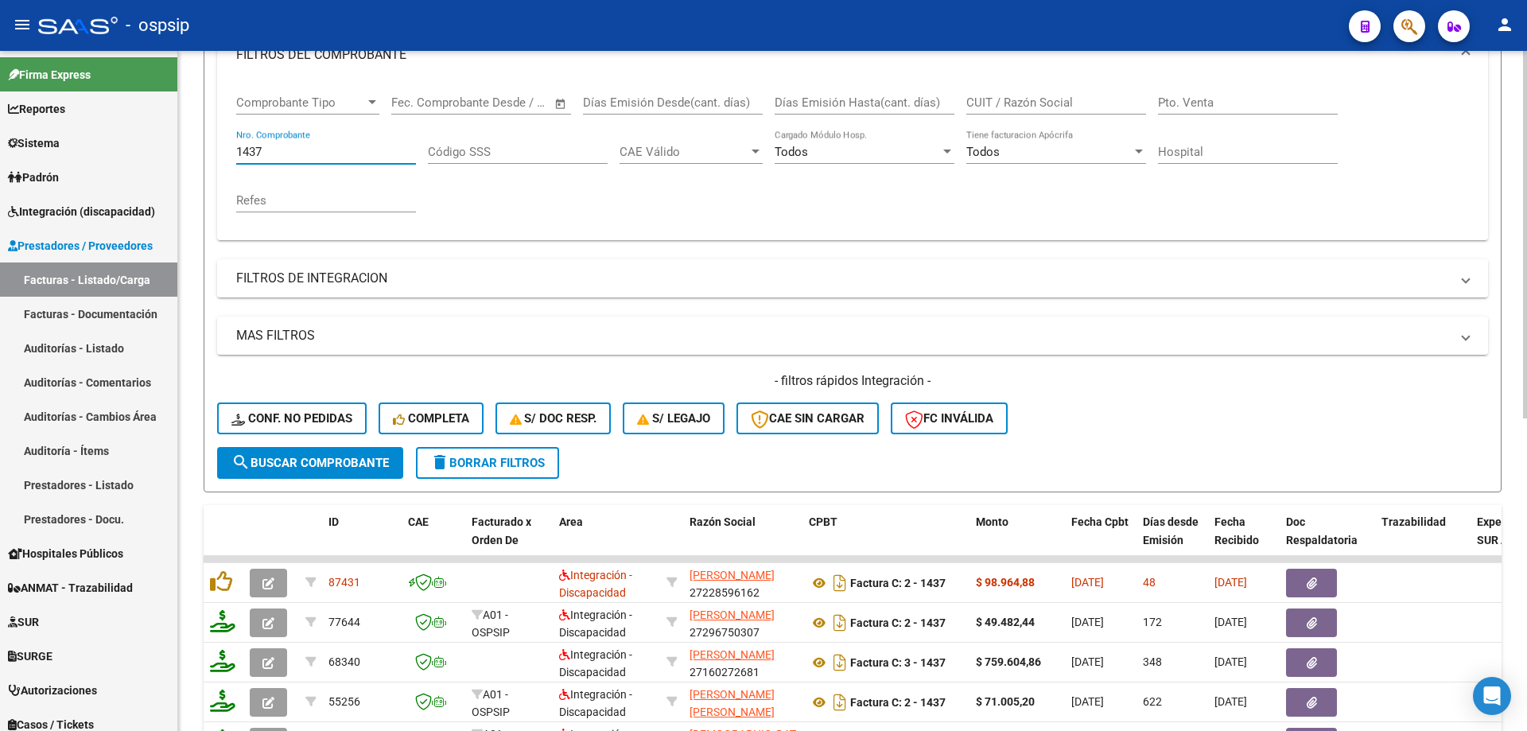
scroll to position [340, 0]
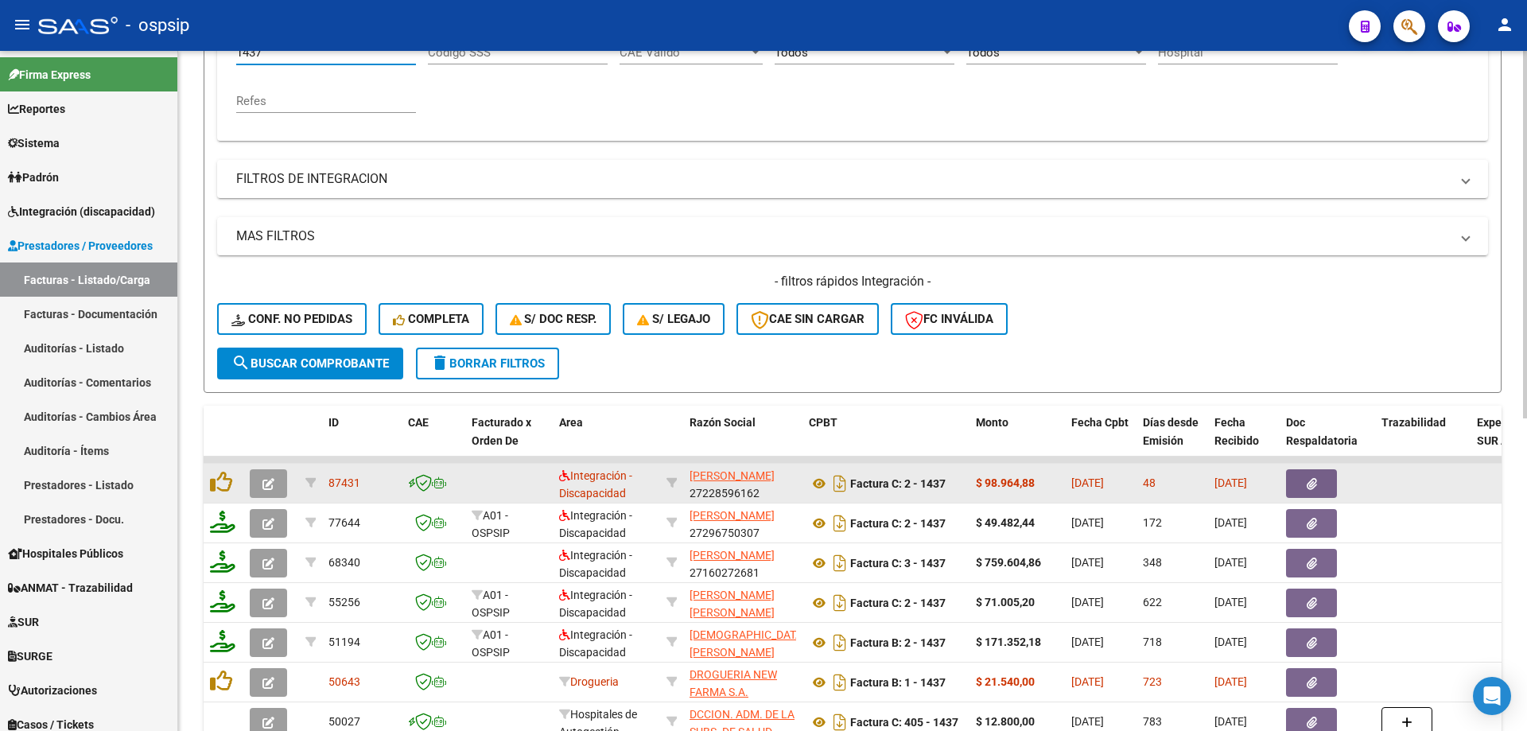
type input "1437"
click at [268, 480] on icon "button" at bounding box center [268, 484] width 12 height 12
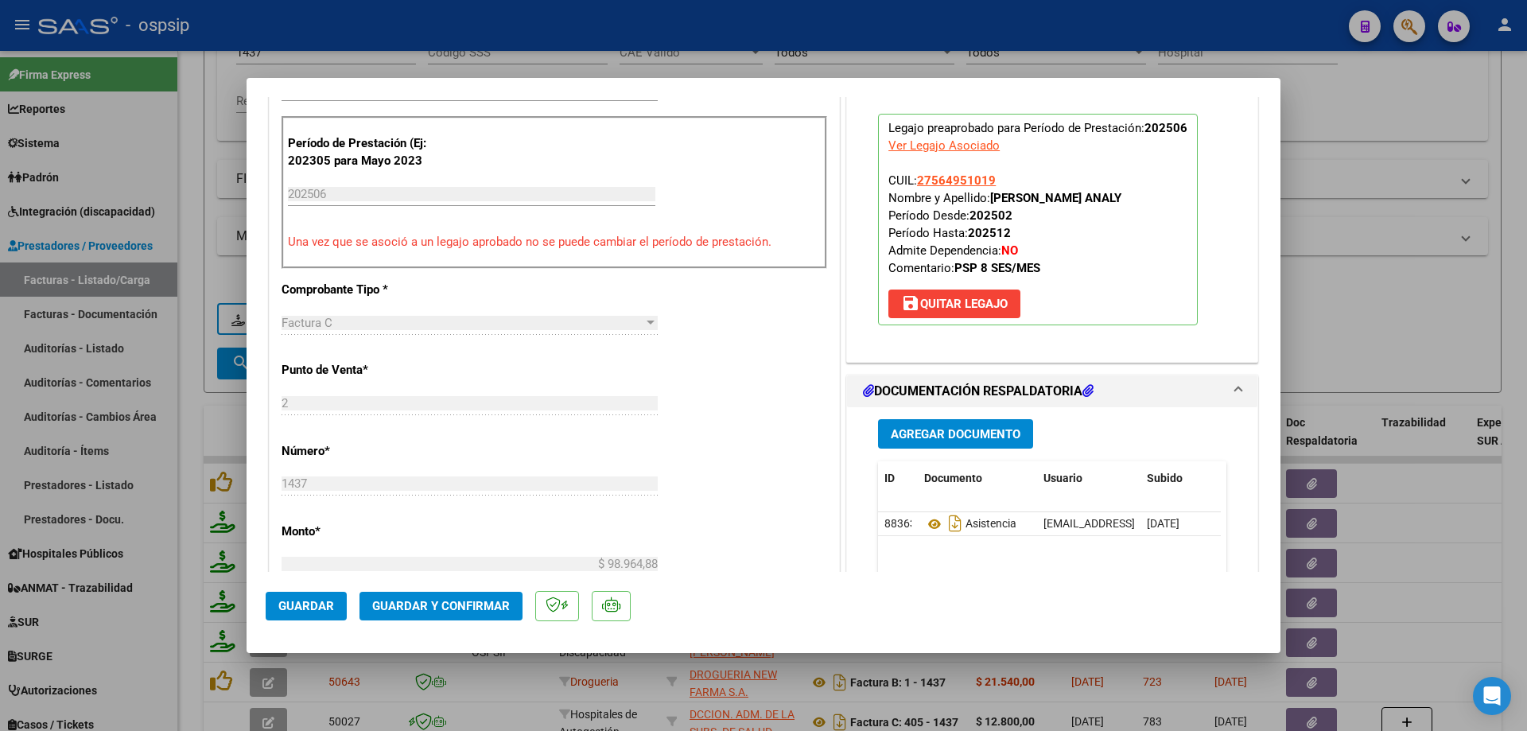
scroll to position [636, 0]
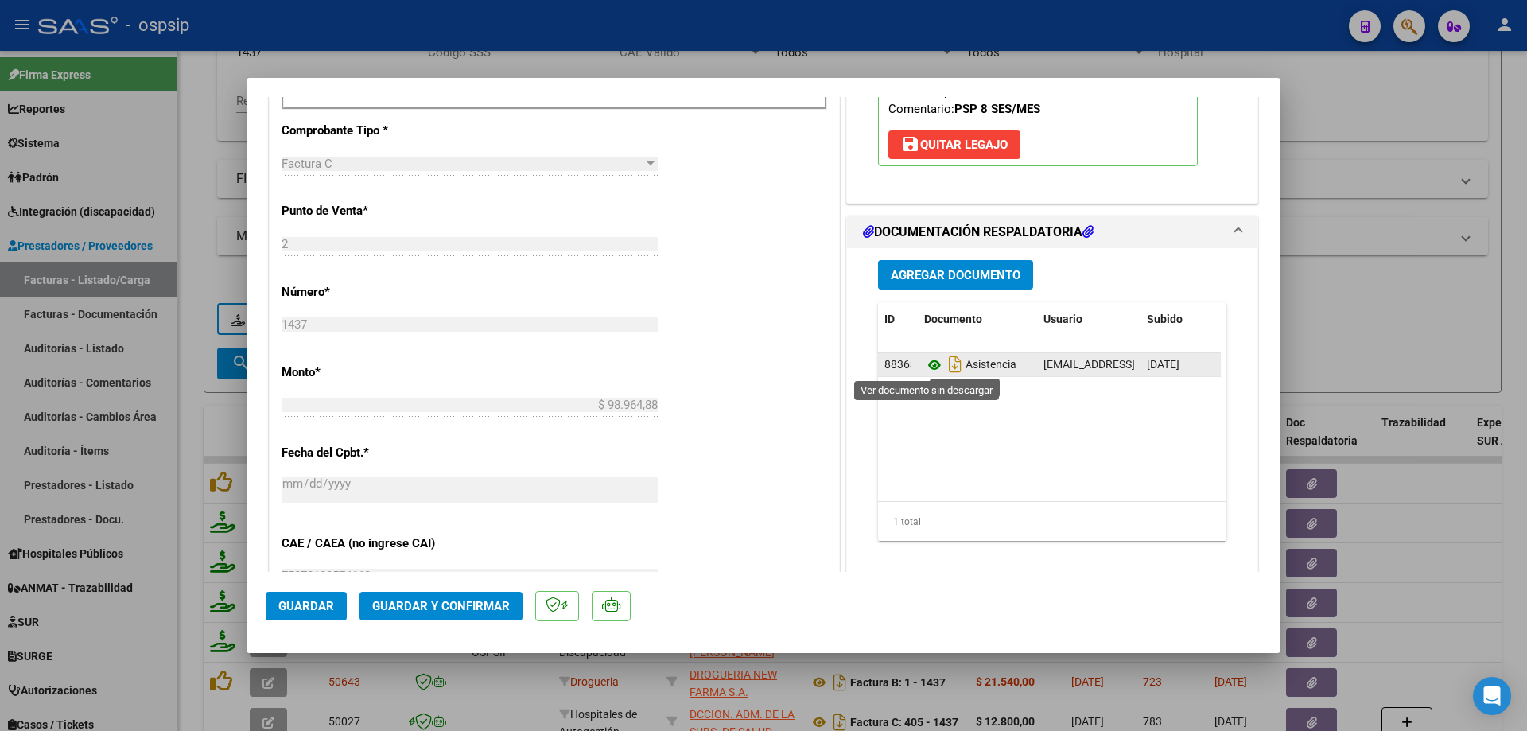
click at [924, 368] on icon at bounding box center [934, 364] width 21 height 19
drag, startPoint x: 1506, startPoint y: 301, endPoint x: 1498, endPoint y: 305, distance: 9.3
click at [1501, 304] on div at bounding box center [763, 365] width 1527 height 731
type input "$ 0,00"
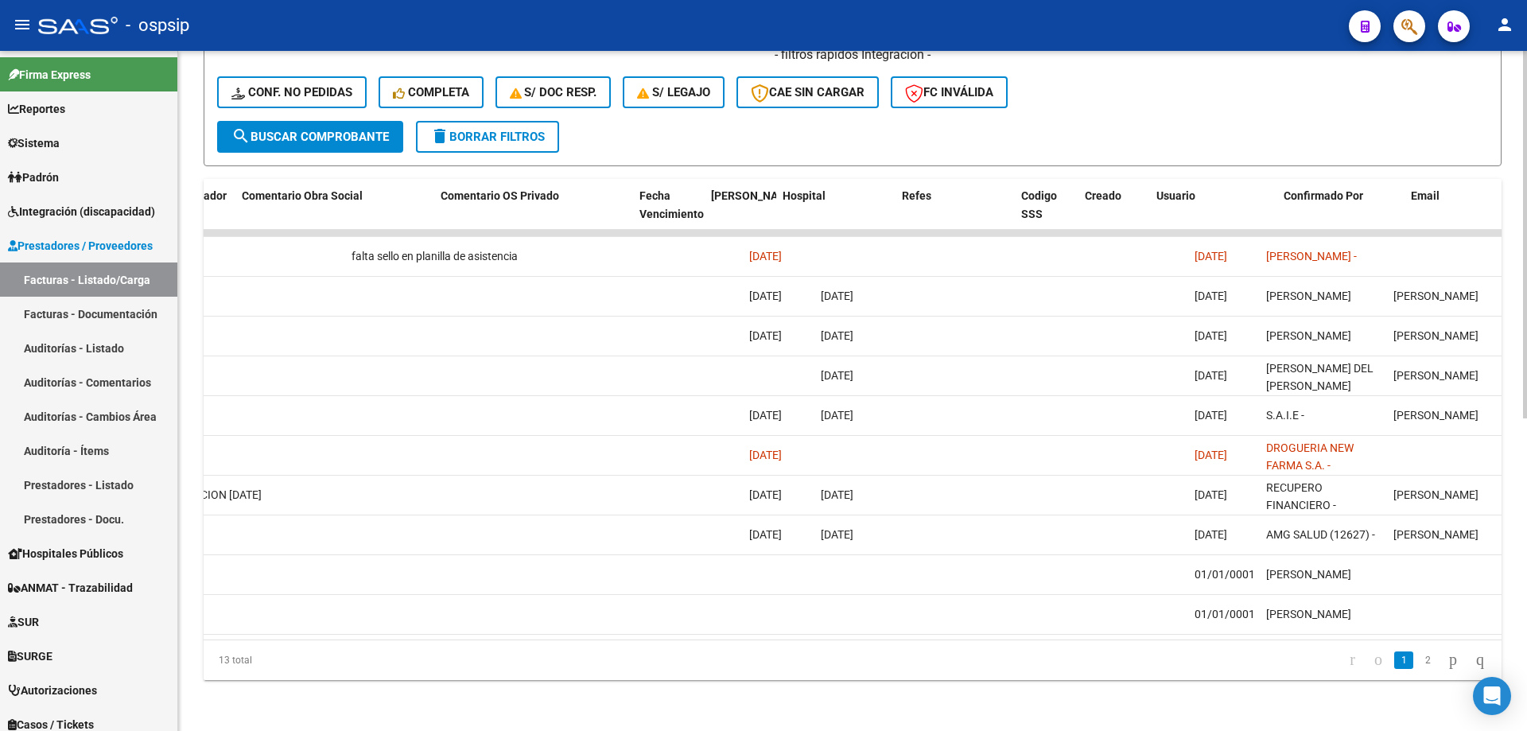
scroll to position [0, 2802]
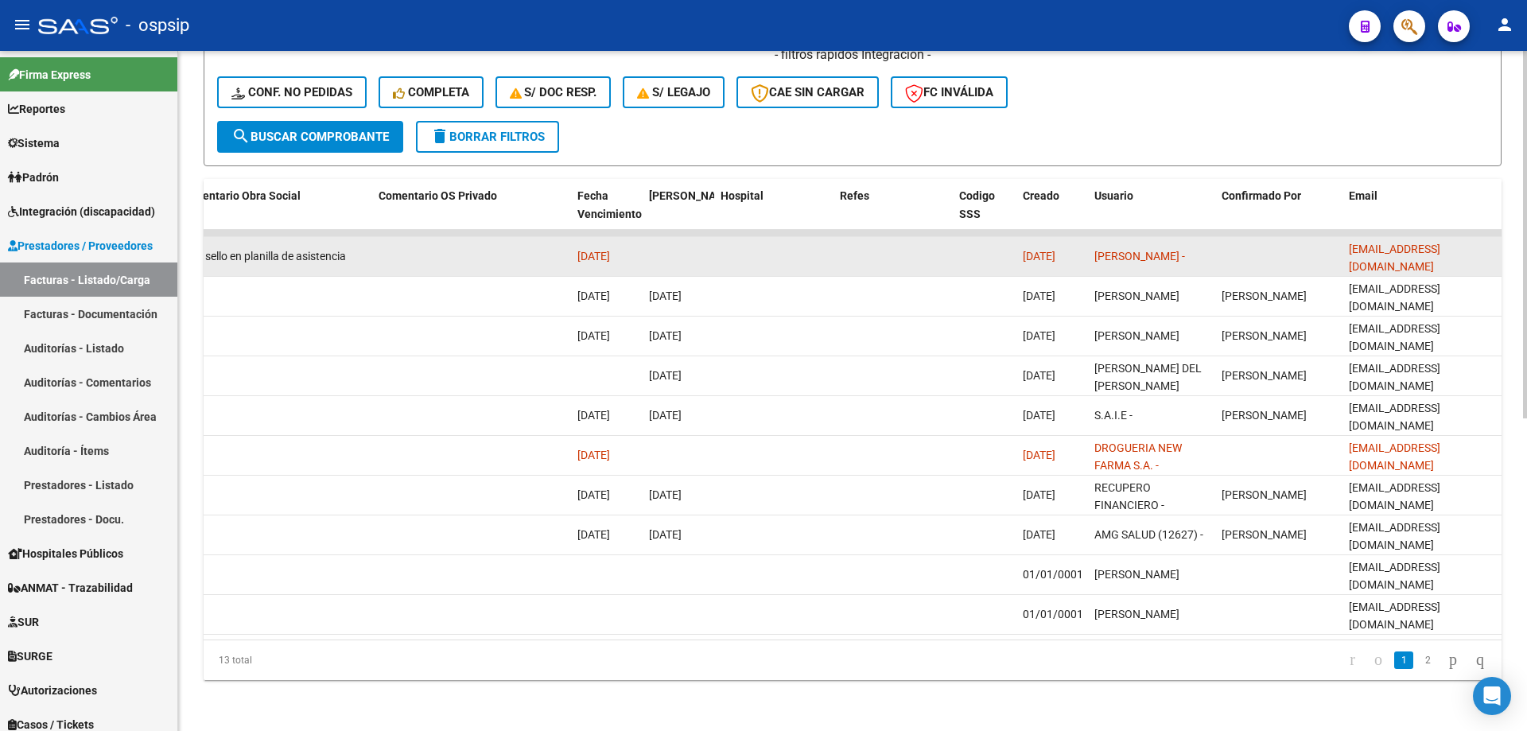
drag, startPoint x: 1344, startPoint y: 242, endPoint x: 1457, endPoint y: 244, distance: 112.9
click at [1485, 244] on datatable-body-cell "leticiadeheza@hotmail.com" at bounding box center [1421, 256] width 159 height 39
copy span "leticiadeheza@hotmail.com"
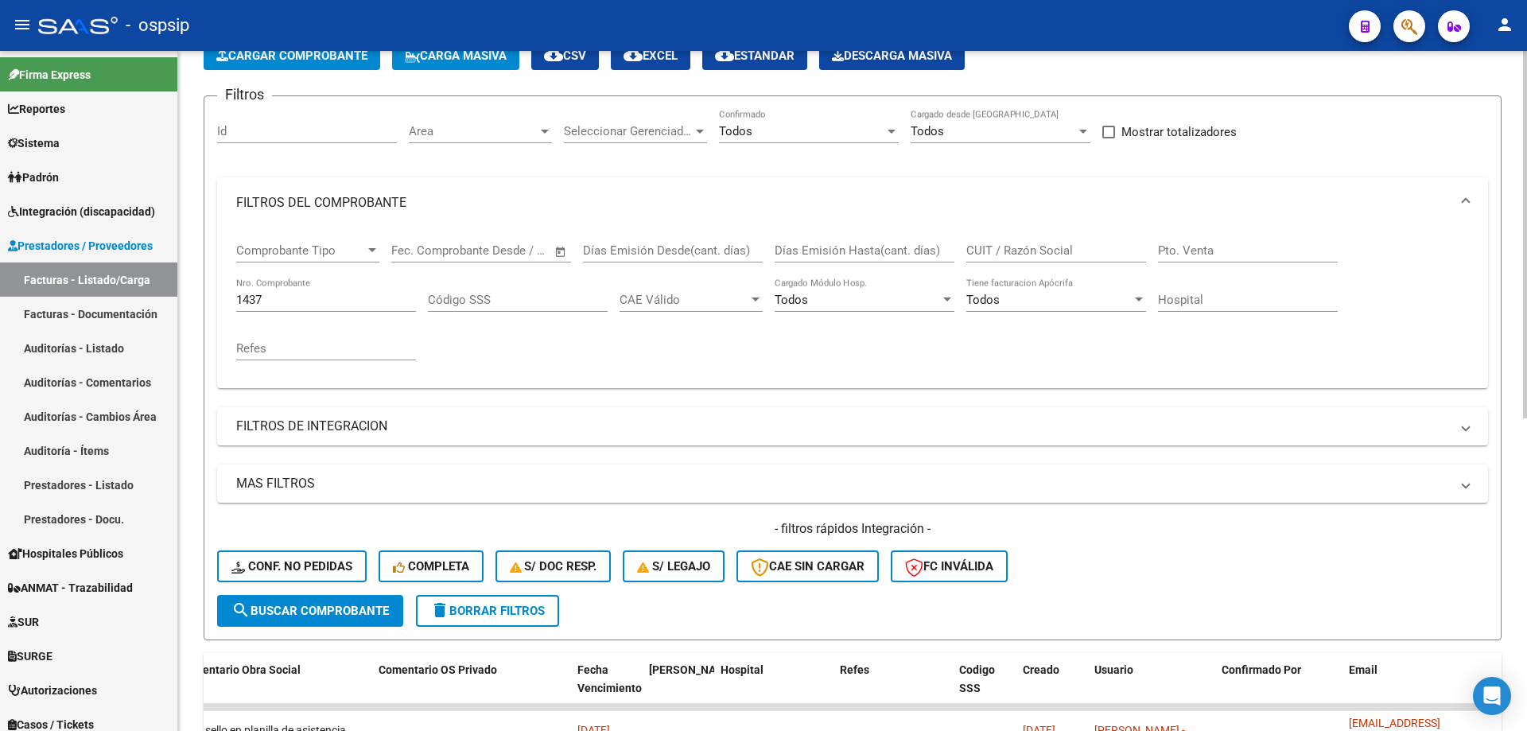
scroll to position [0, 0]
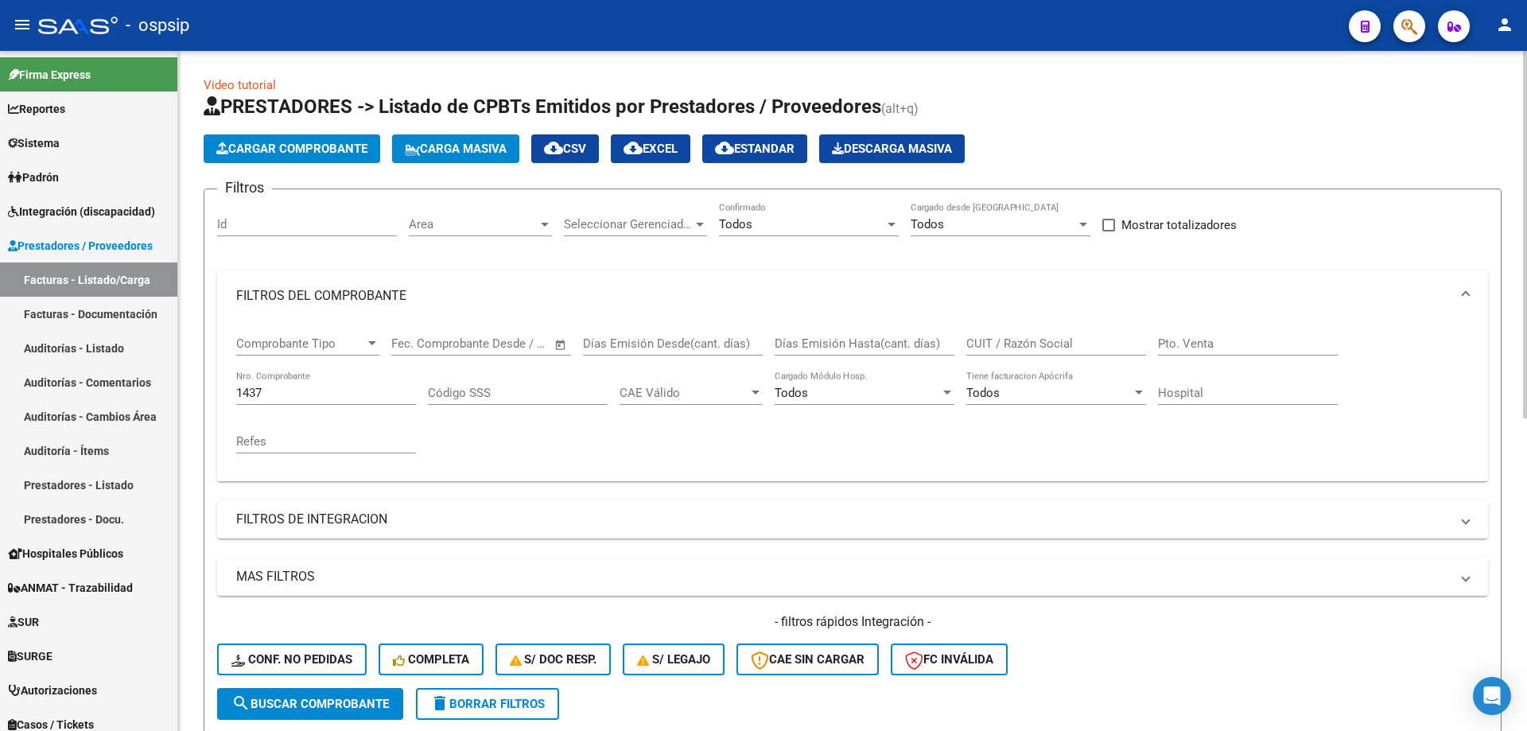
click at [316, 391] on input "1437" at bounding box center [326, 393] width 180 height 14
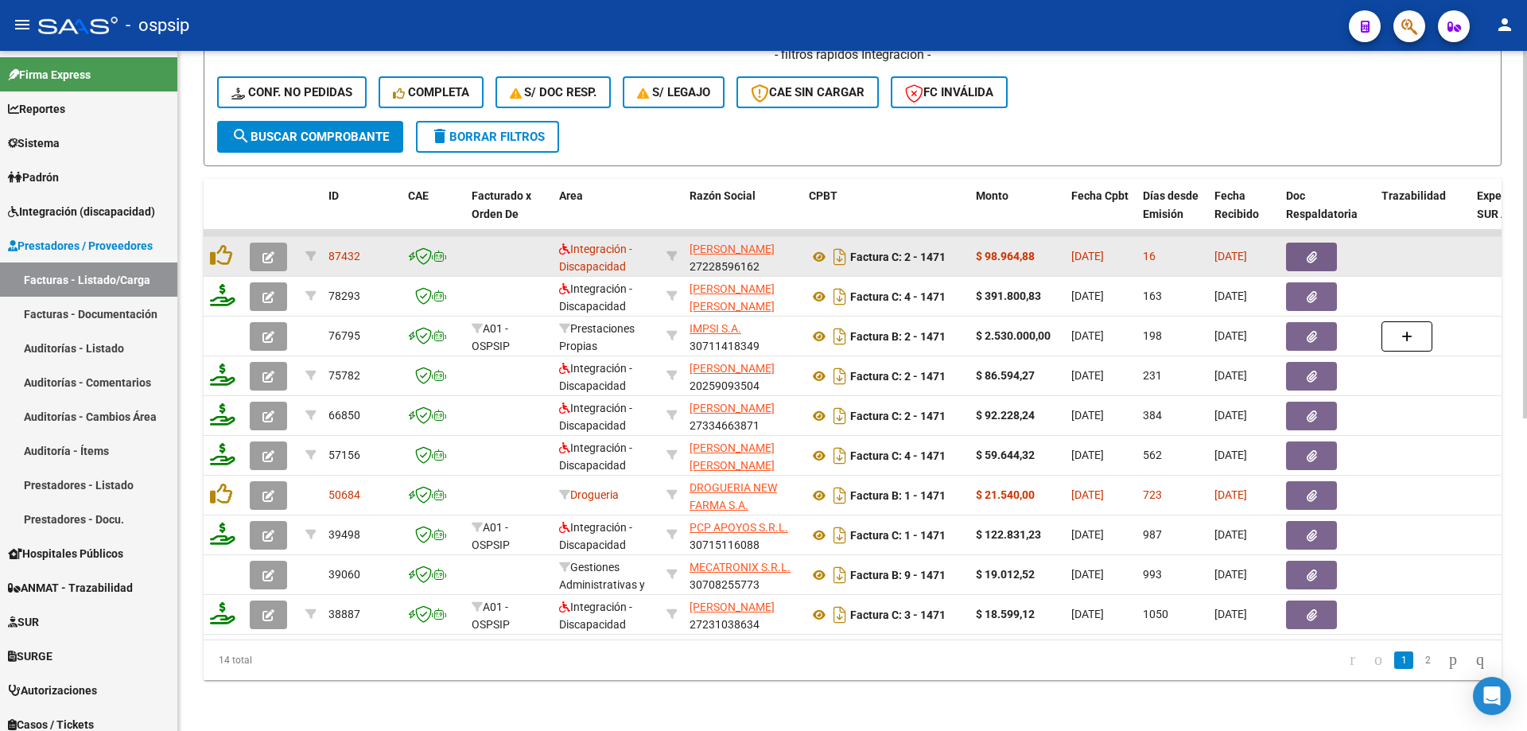
type input "1471"
click at [269, 251] on icon "button" at bounding box center [268, 257] width 12 height 12
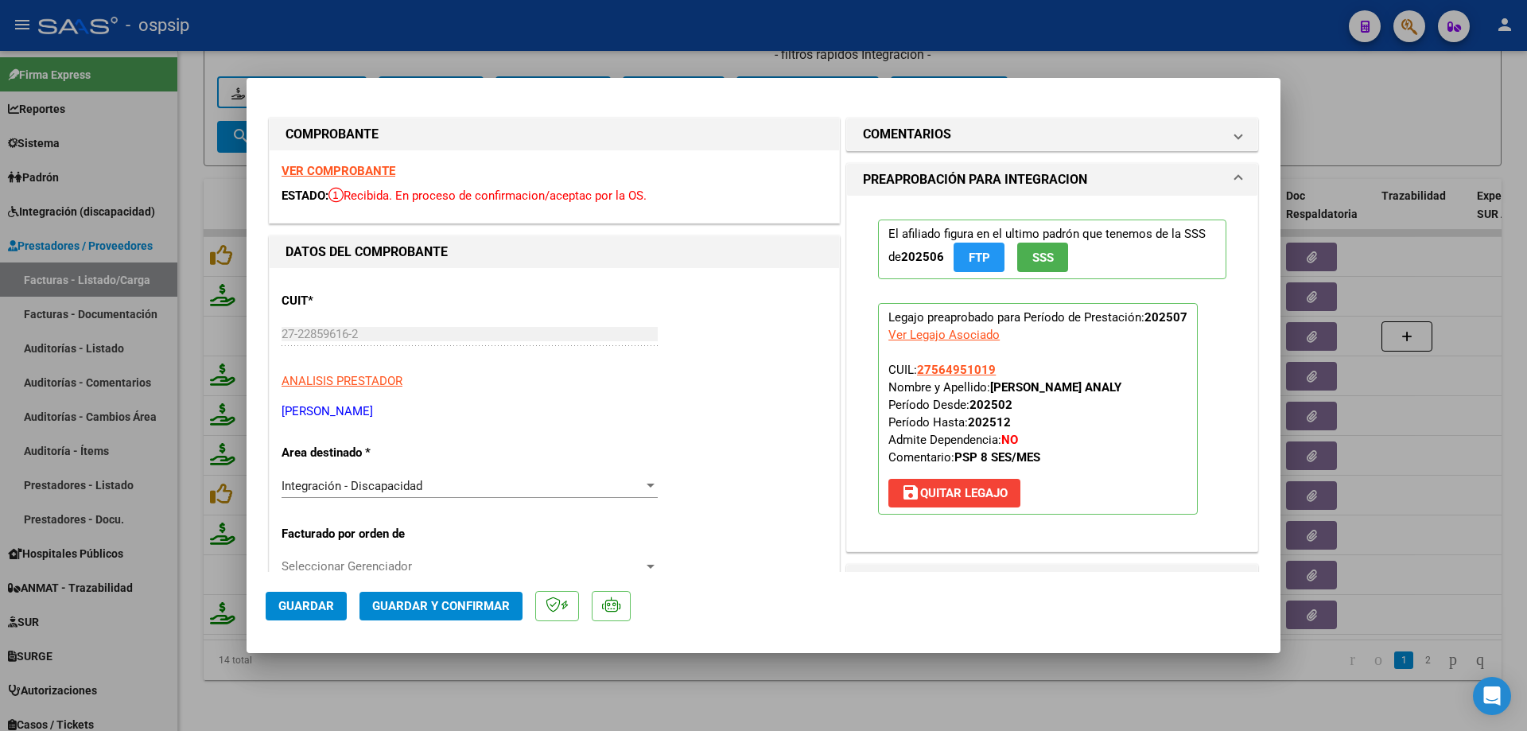
click at [1047, 260] on span "SSS" at bounding box center [1042, 257] width 21 height 14
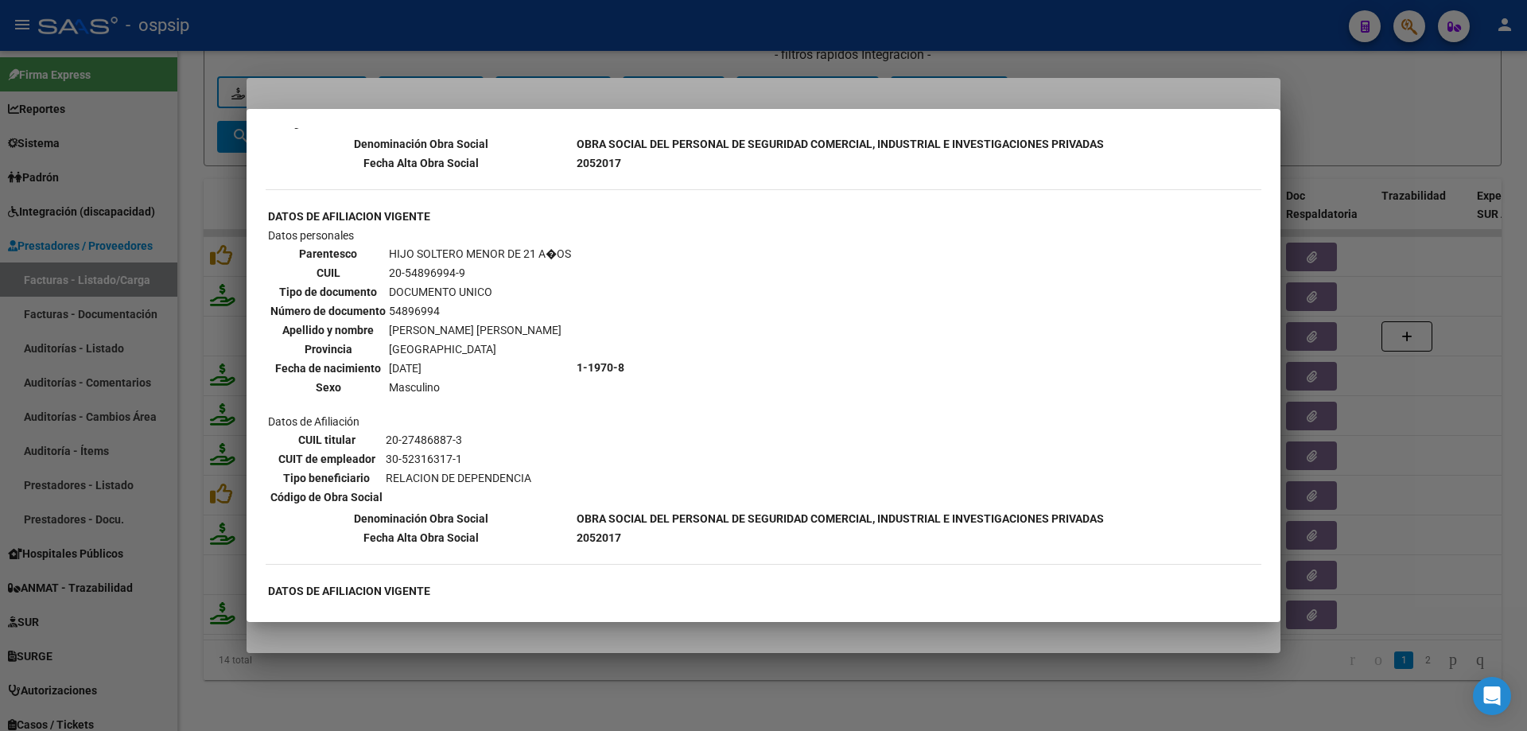
scroll to position [1352, 0]
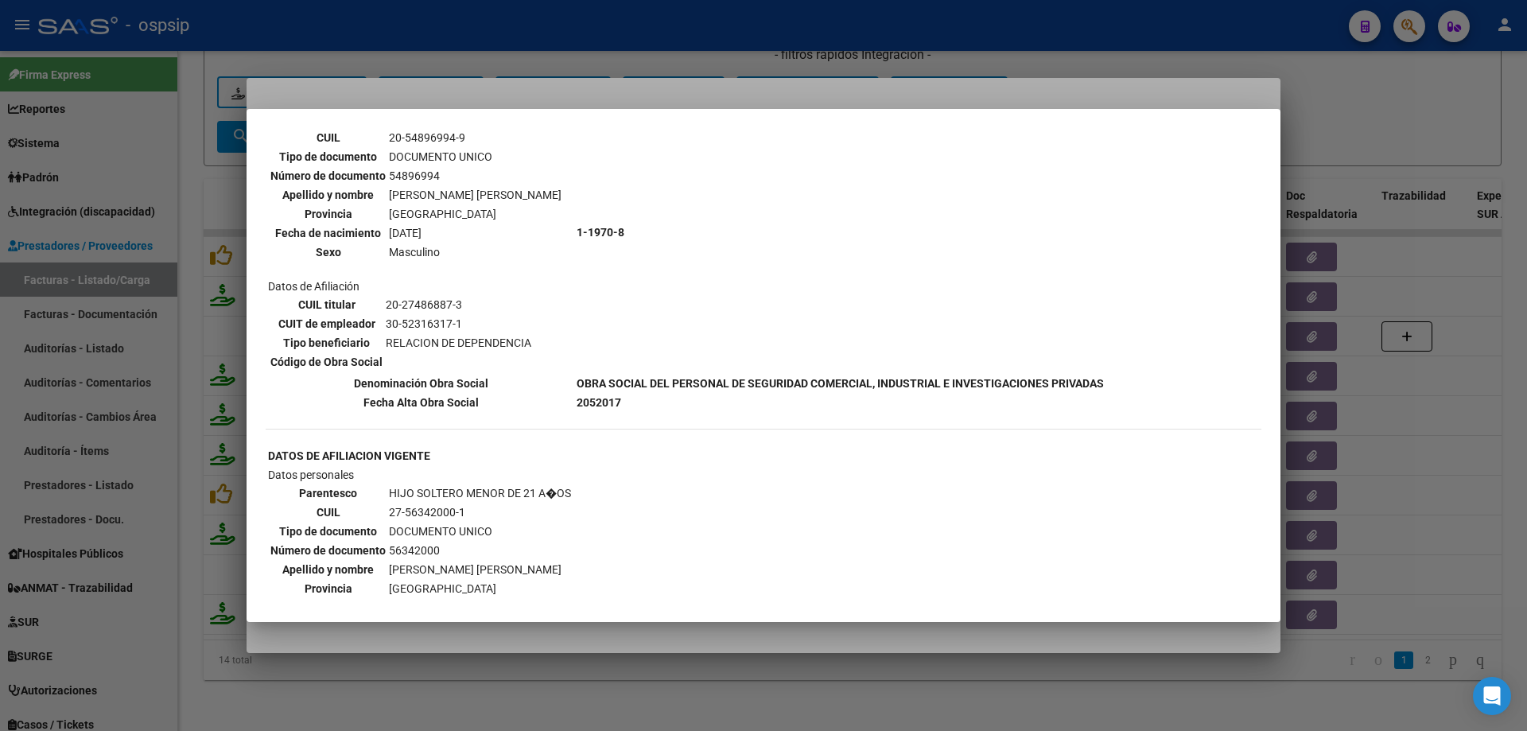
click at [1367, 135] on div at bounding box center [763, 365] width 1527 height 731
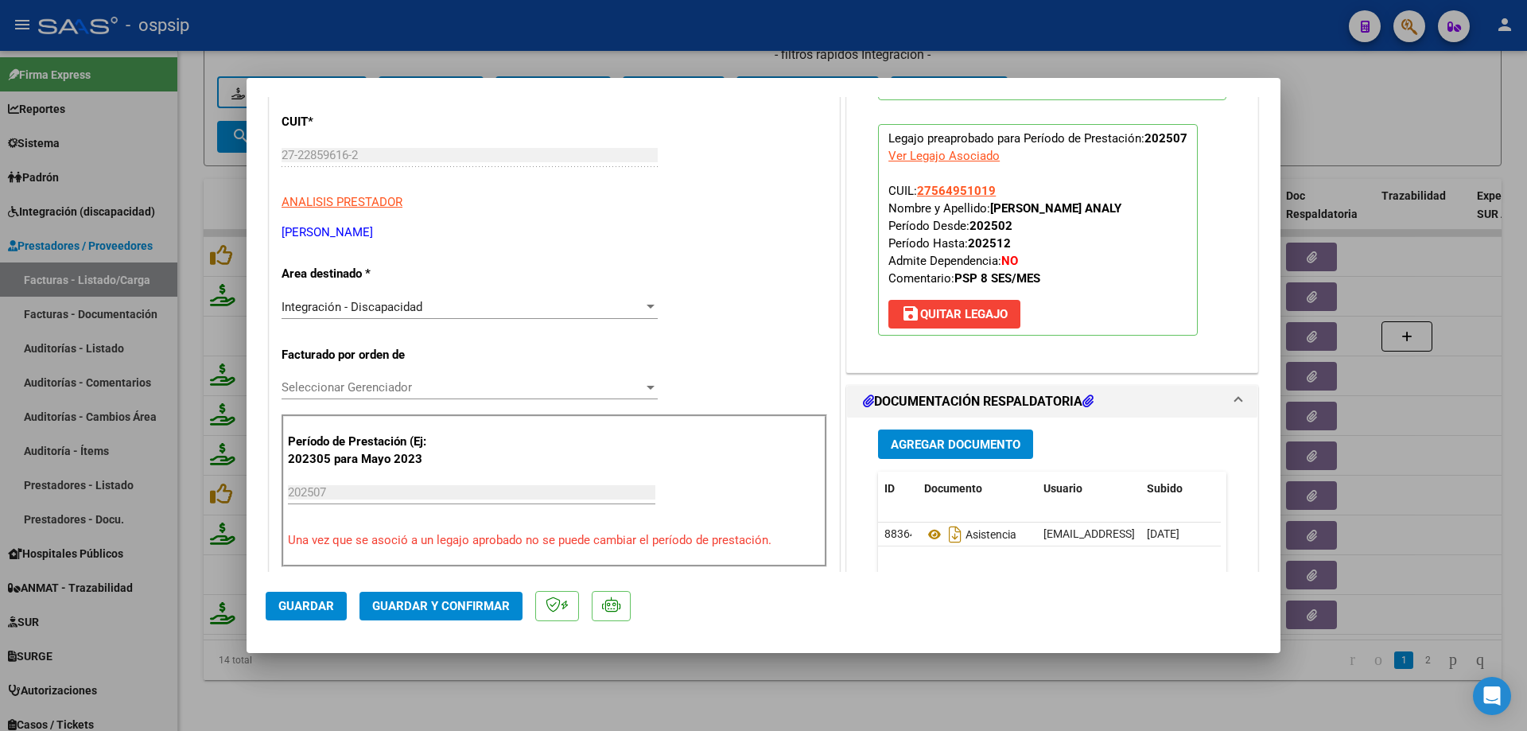
scroll to position [318, 0]
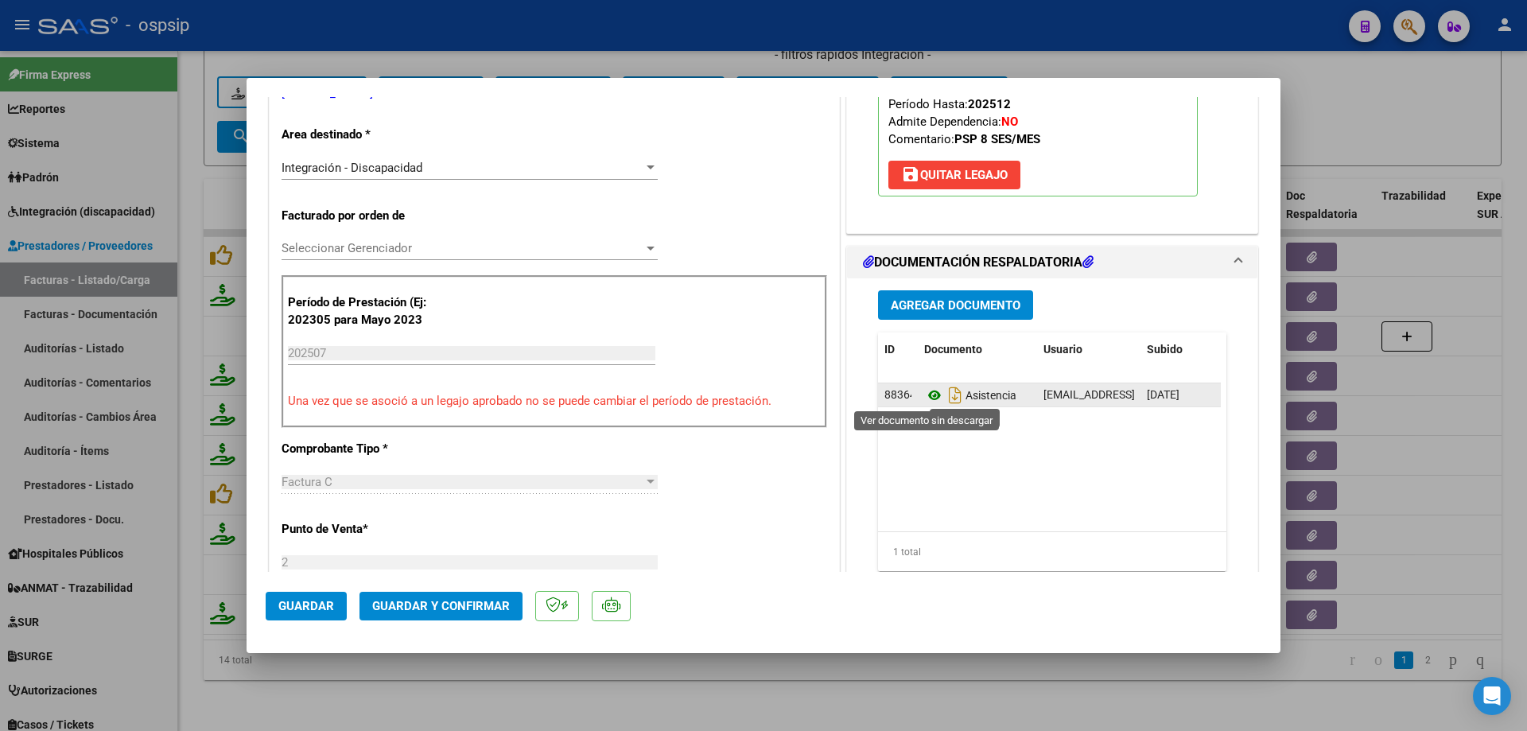
click at [930, 387] on icon at bounding box center [934, 395] width 21 height 19
click at [1343, 124] on div at bounding box center [763, 365] width 1527 height 731
type input "$ 0,00"
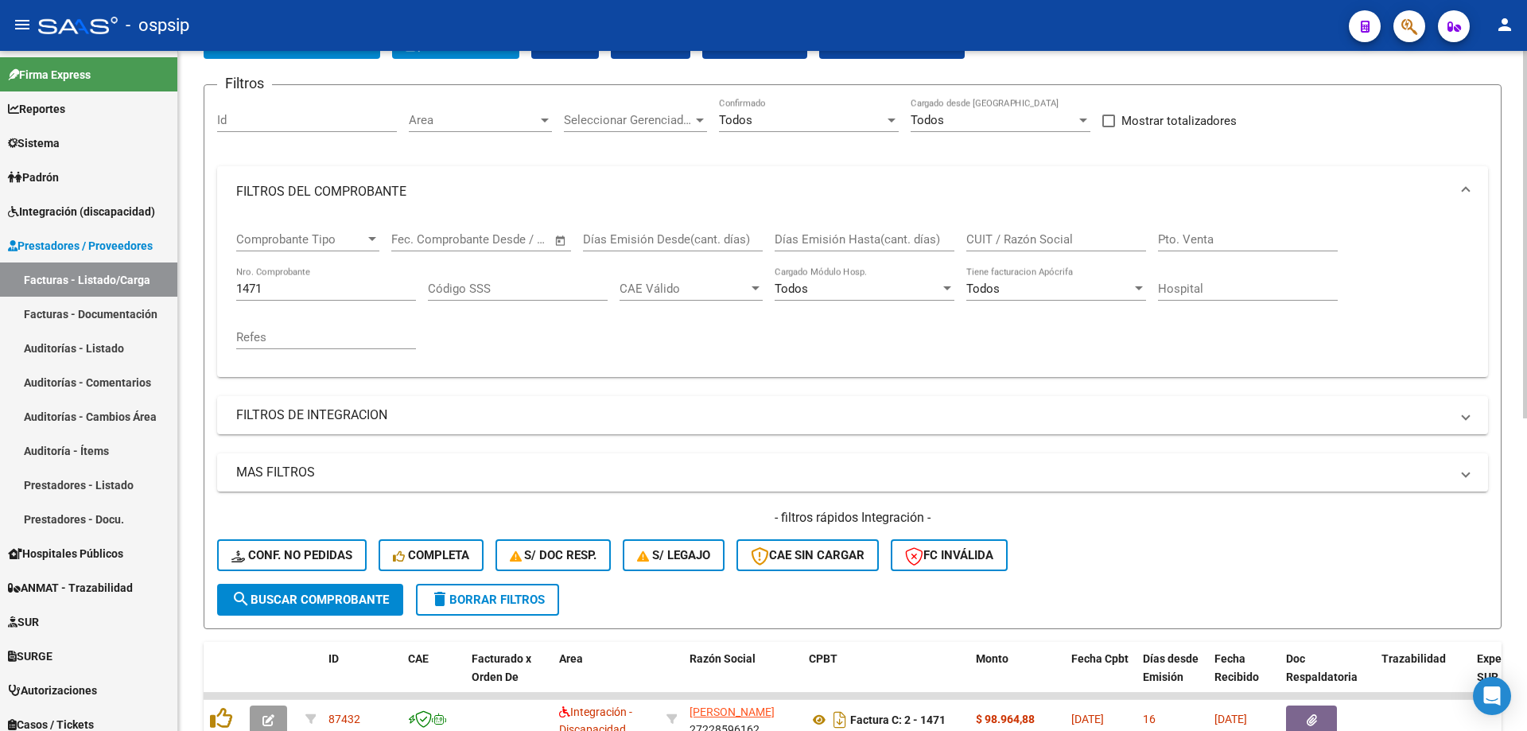
scroll to position [102, 0]
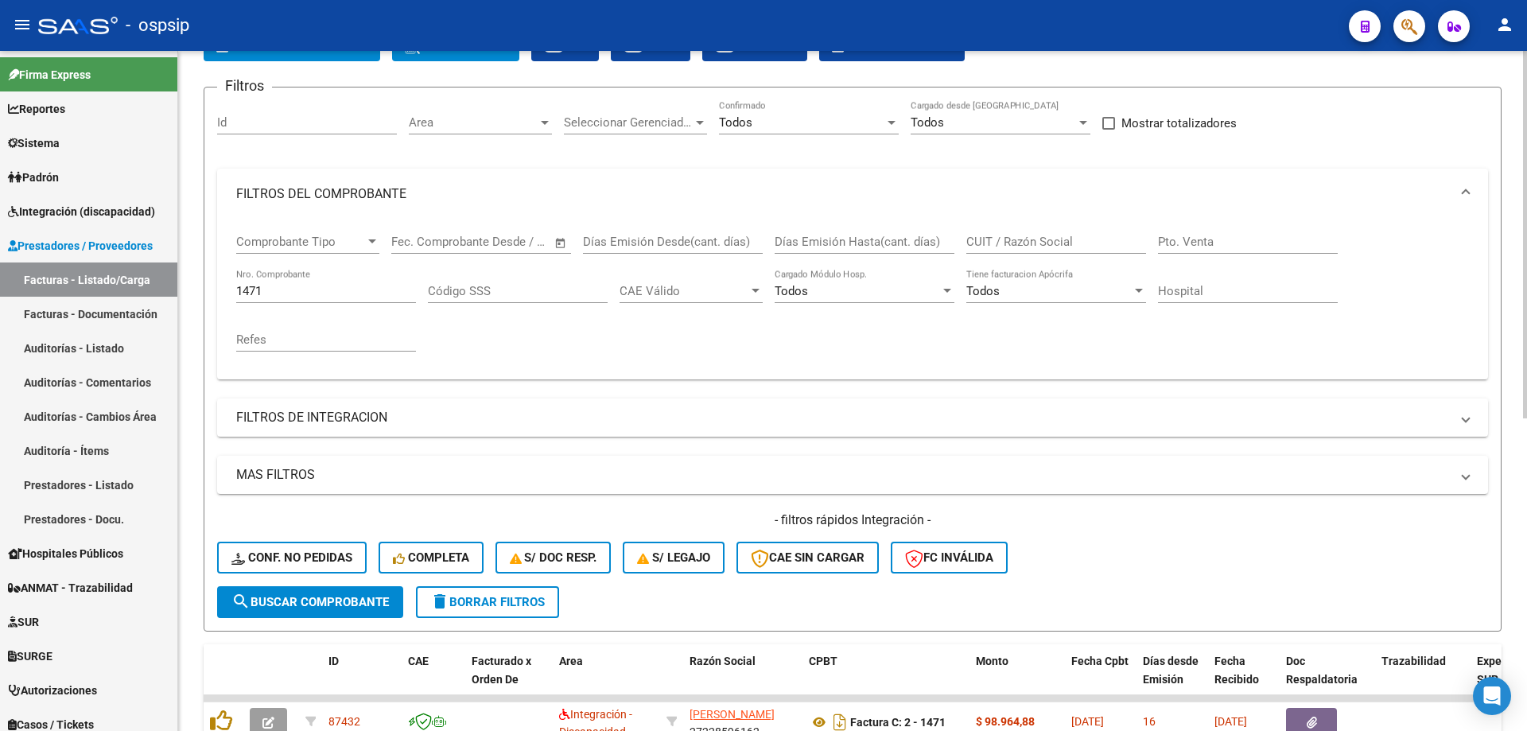
click at [286, 287] on input "1471" at bounding box center [326, 291] width 180 height 14
type input "1"
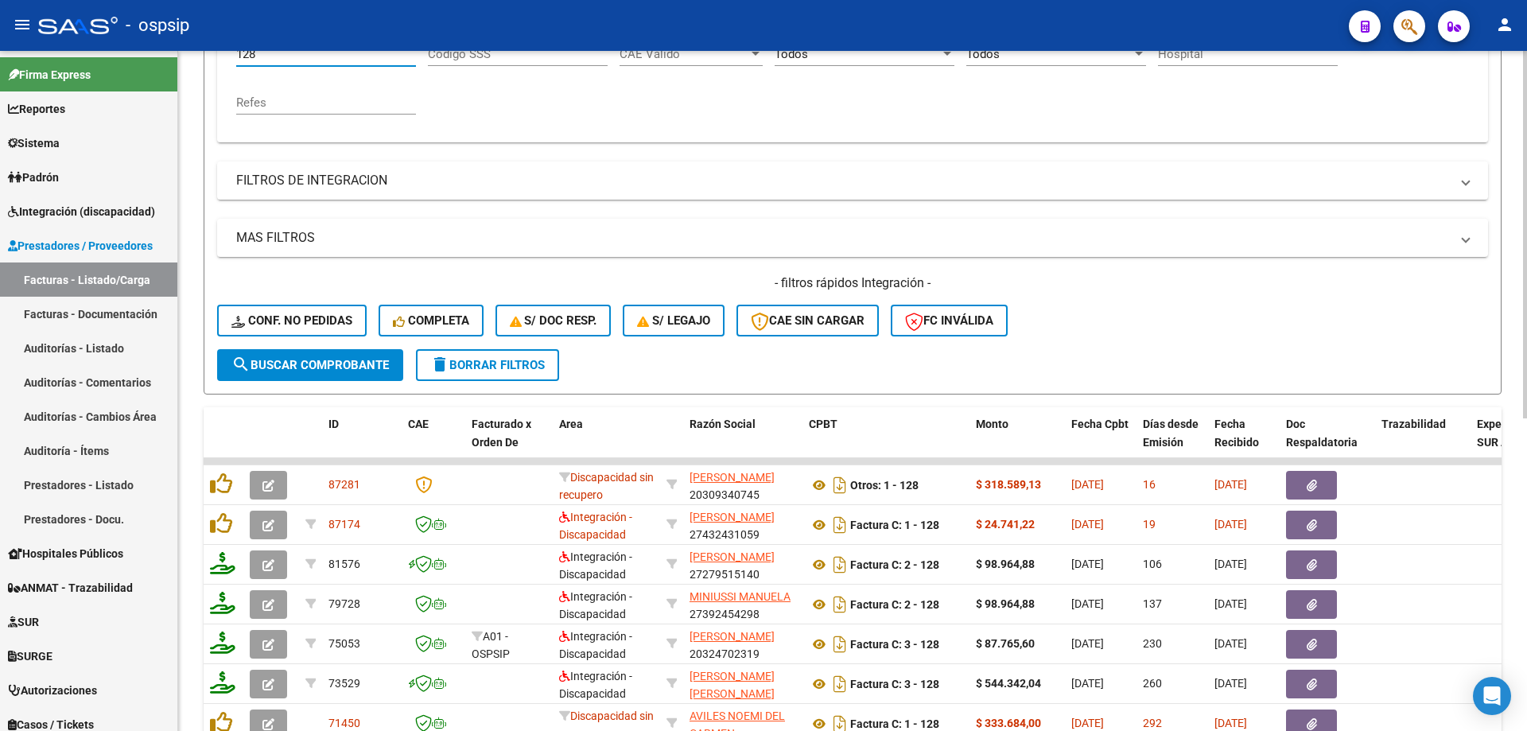
scroll to position [340, 0]
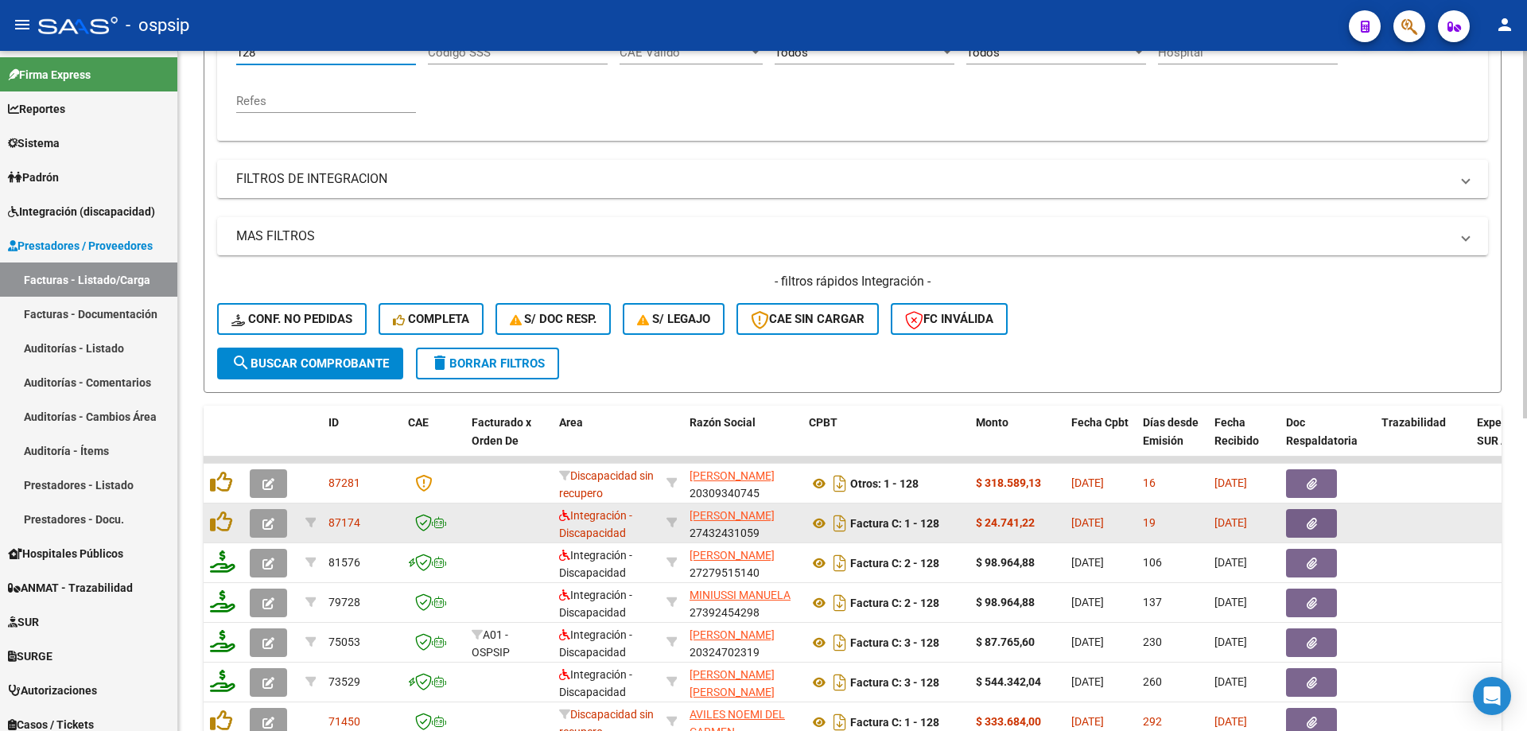
type input "128"
click at [271, 527] on icon "button" at bounding box center [268, 524] width 12 height 12
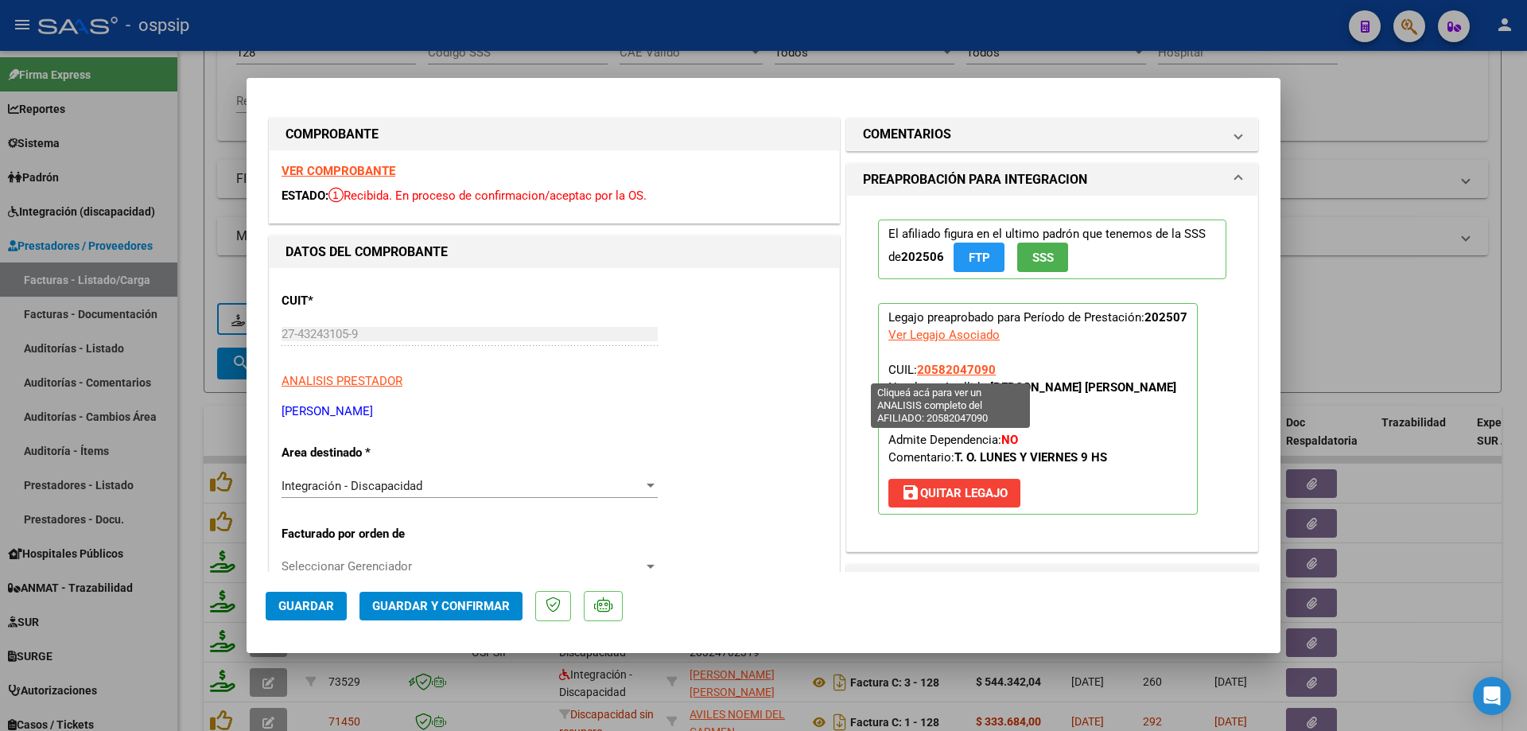
drag, startPoint x: 986, startPoint y: 368, endPoint x: 914, endPoint y: 370, distance: 71.6
click at [917, 370] on span "20582047090" at bounding box center [956, 370] width 79 height 14
copy span "20582047090"
type textarea "20582047090"
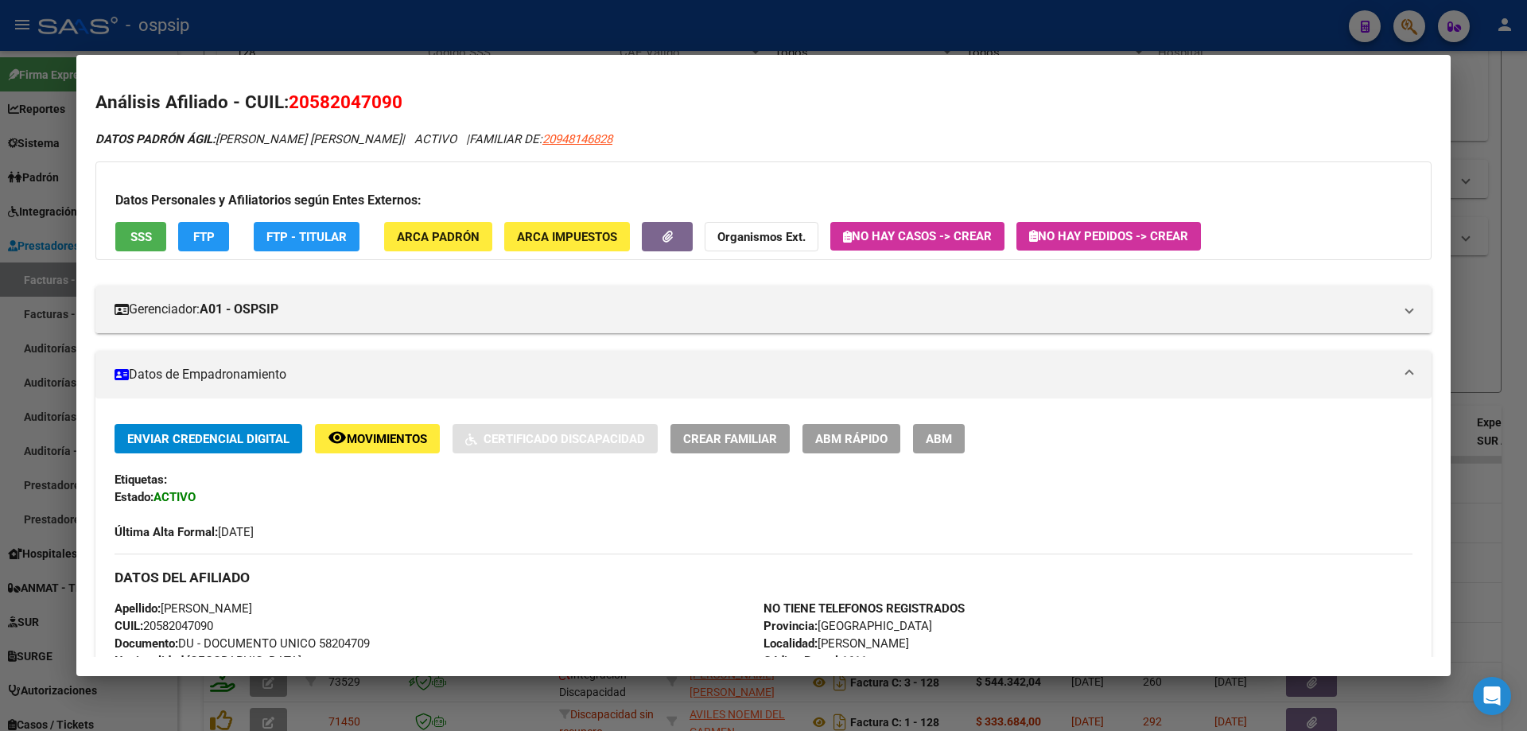
click at [1509, 324] on div at bounding box center [763, 365] width 1527 height 731
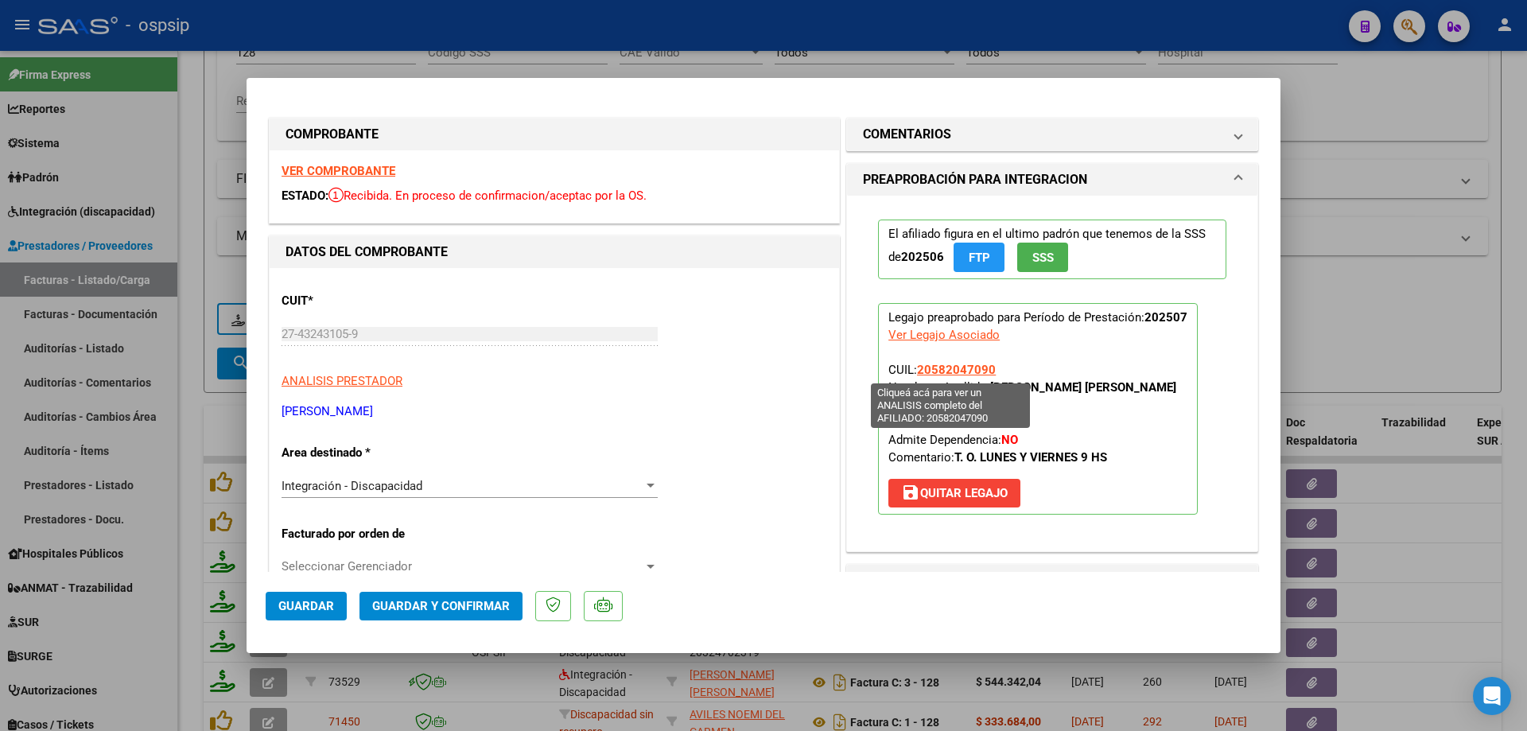
drag, startPoint x: 1011, startPoint y: 367, endPoint x: 914, endPoint y: 373, distance: 96.4
click at [914, 373] on p "Legajo preaprobado para Período de Prestación: 202507 Ver Legajo Asociado CUIL:…" at bounding box center [1038, 409] width 320 height 212
copy span "20582047090"
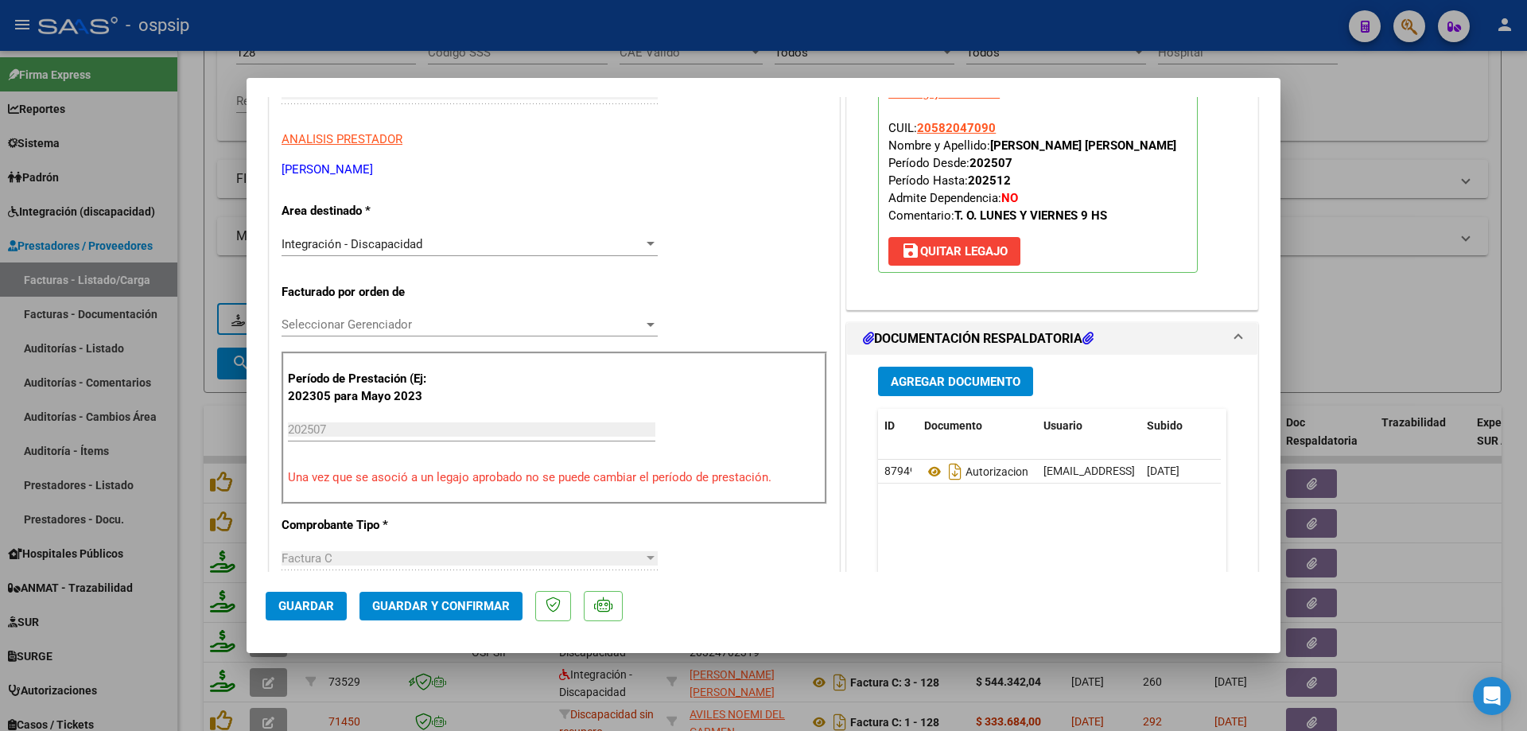
scroll to position [318, 0]
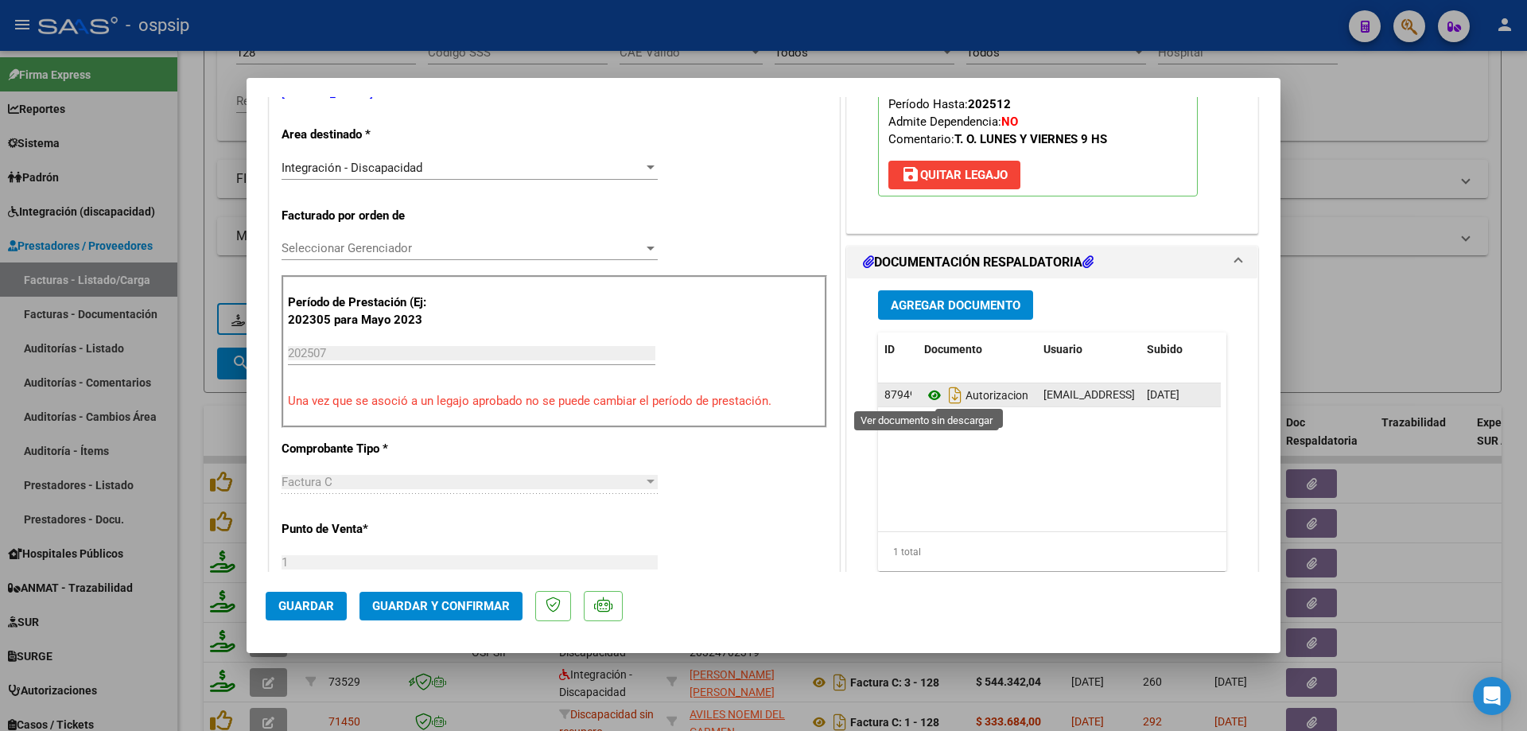
click at [932, 394] on icon at bounding box center [934, 395] width 21 height 19
click at [1450, 272] on div at bounding box center [763, 365] width 1527 height 731
type input "$ 0,00"
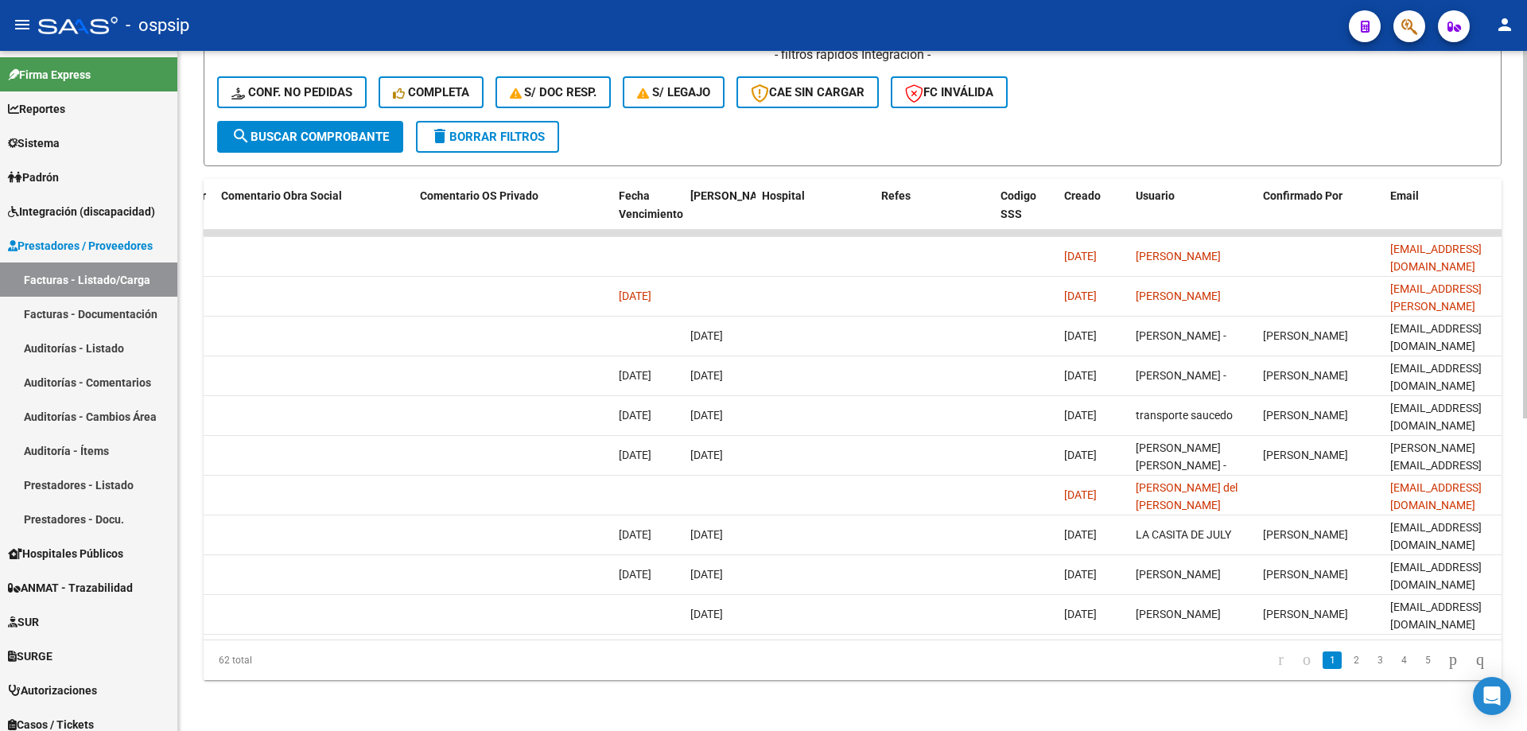
scroll to position [0, 2802]
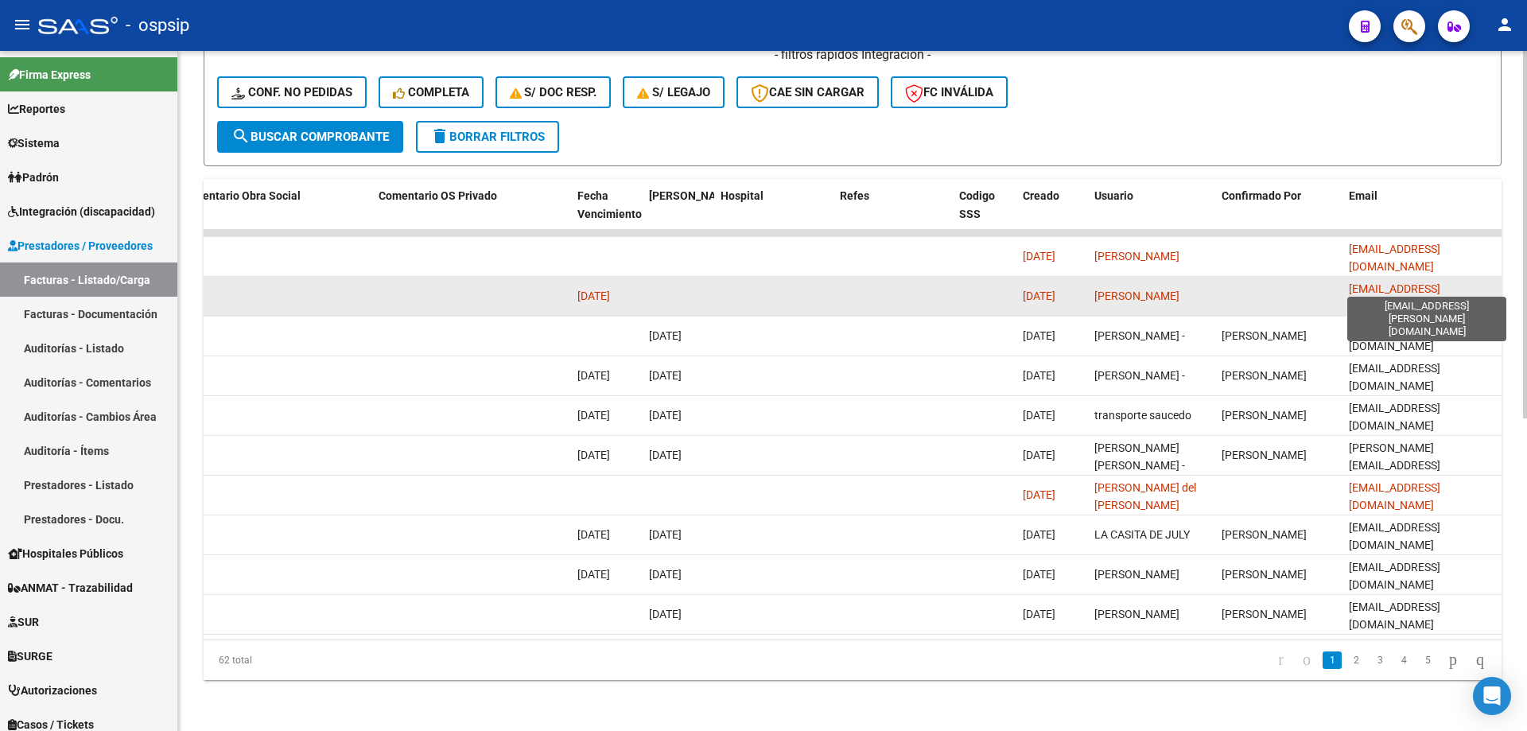
drag, startPoint x: 1341, startPoint y: 284, endPoint x: 1397, endPoint y: 287, distance: 55.8
click at [1344, 280] on datatable-body-cell "martu.lorenzutti@gmail.com" at bounding box center [1421, 296] width 159 height 39
drag, startPoint x: 1493, startPoint y: 283, endPoint x: 1343, endPoint y: 295, distance: 150.8
click at [1343, 295] on datatable-body-cell "martu.lorenzutti@gmail.com" at bounding box center [1421, 296] width 159 height 39
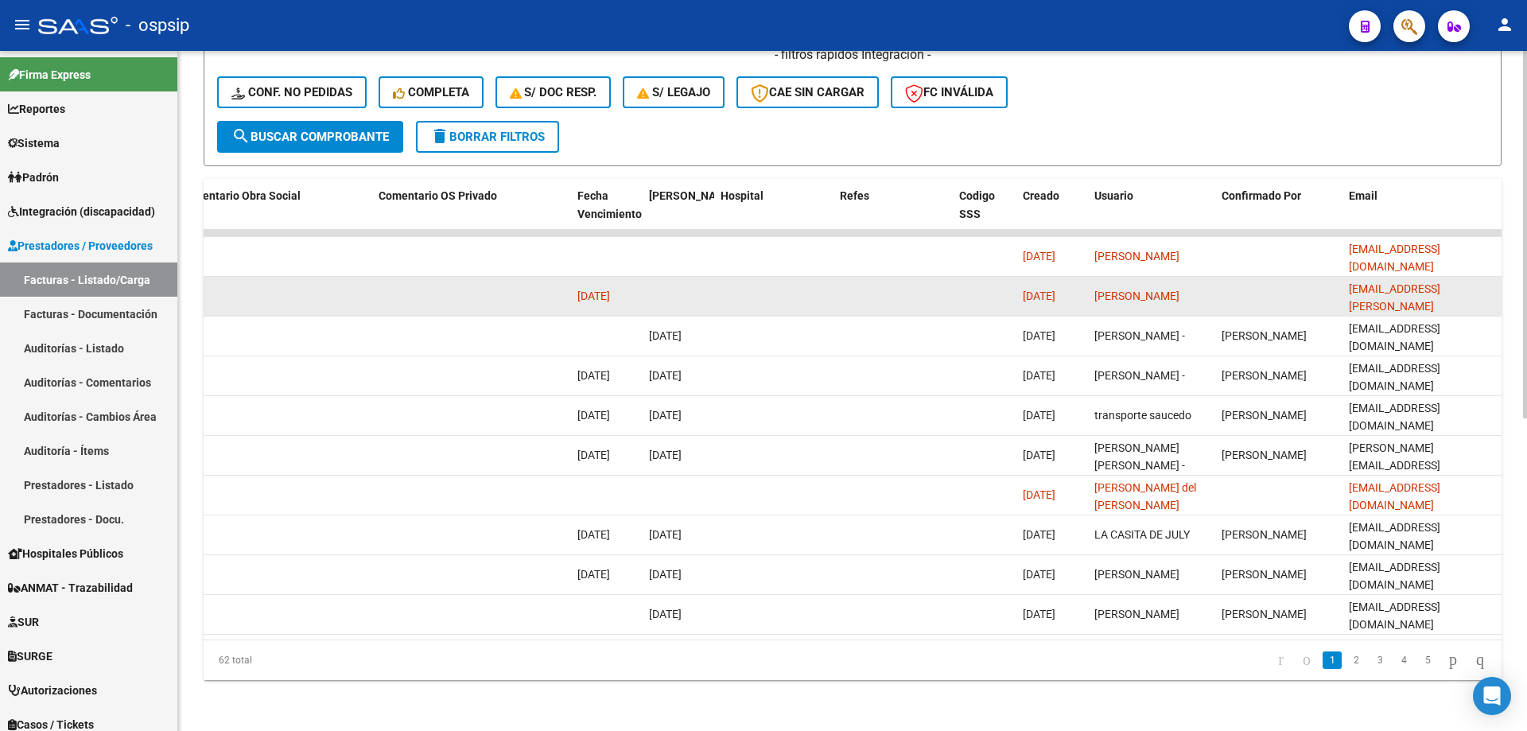
copy span "martu.lorenzutti@gmail.com"
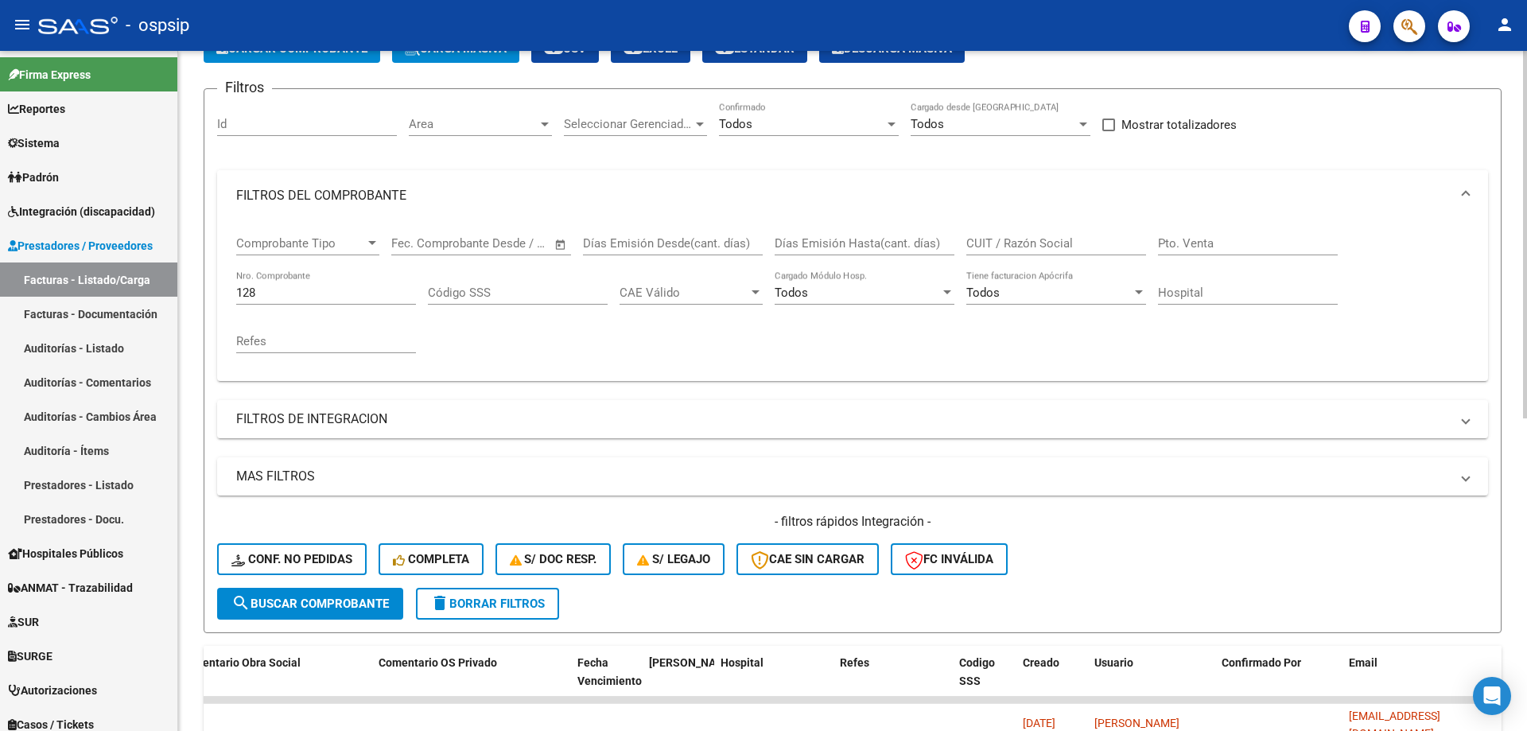
scroll to position [0, 0]
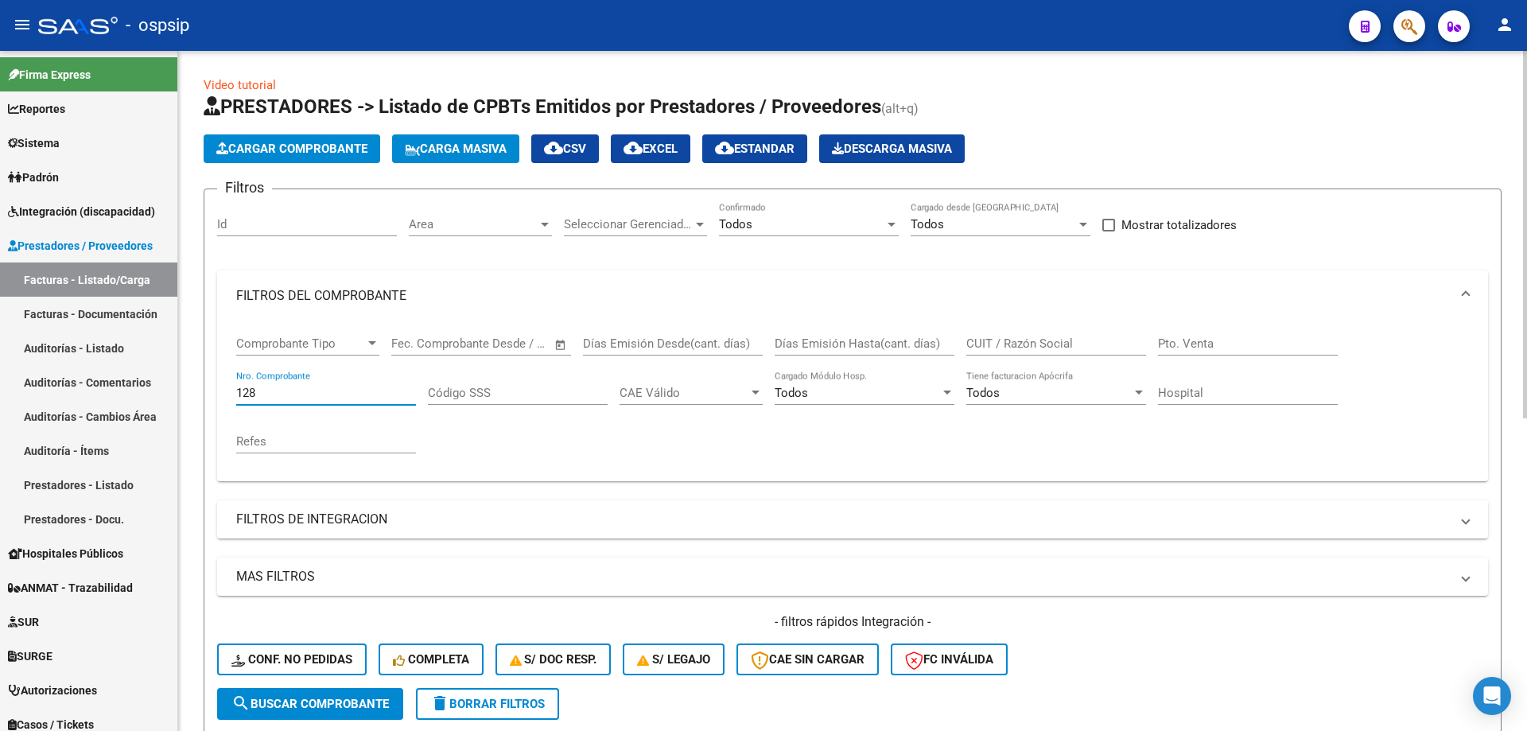
click at [303, 396] on input "128" at bounding box center [326, 393] width 180 height 14
type input "1"
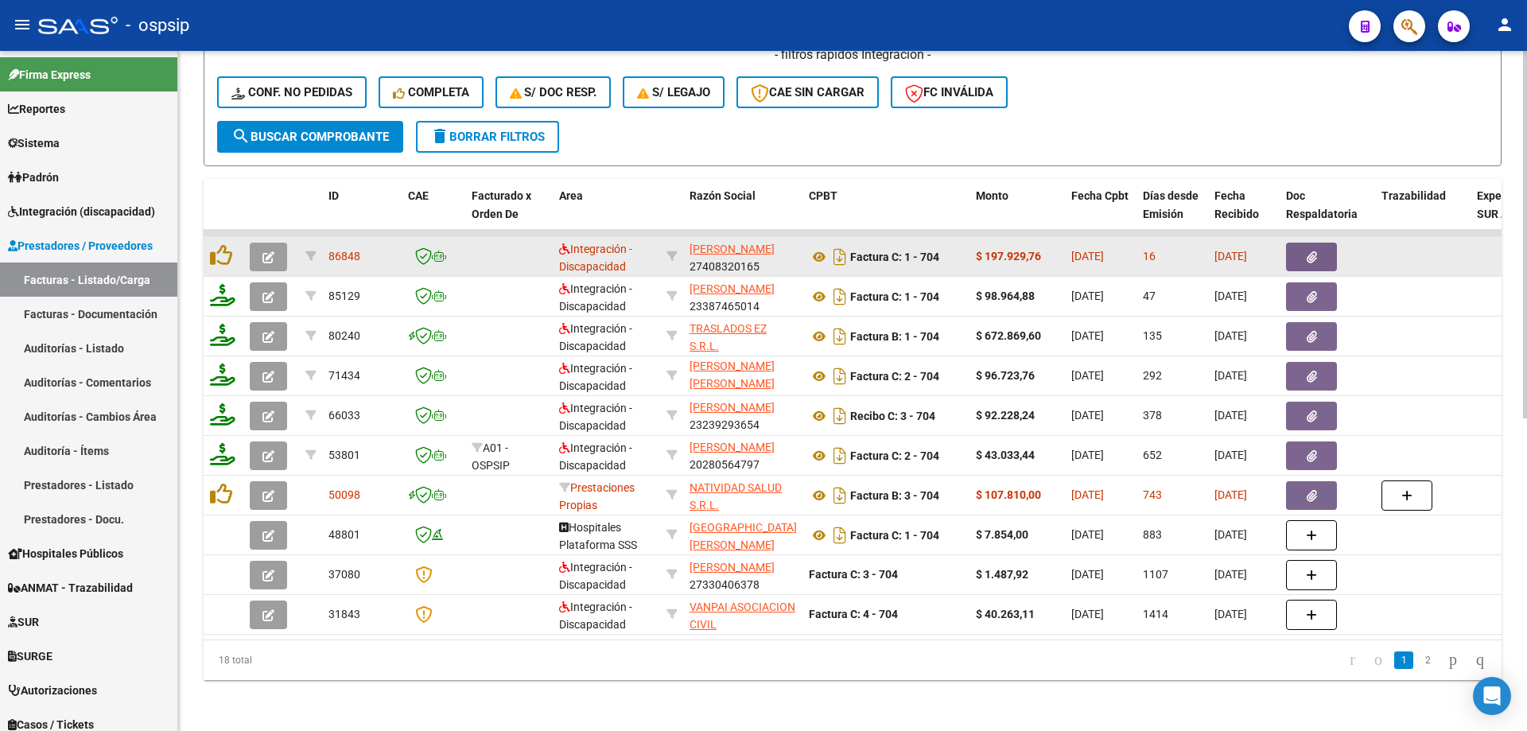
type input "704"
click at [263, 251] on icon "button" at bounding box center [268, 257] width 12 height 12
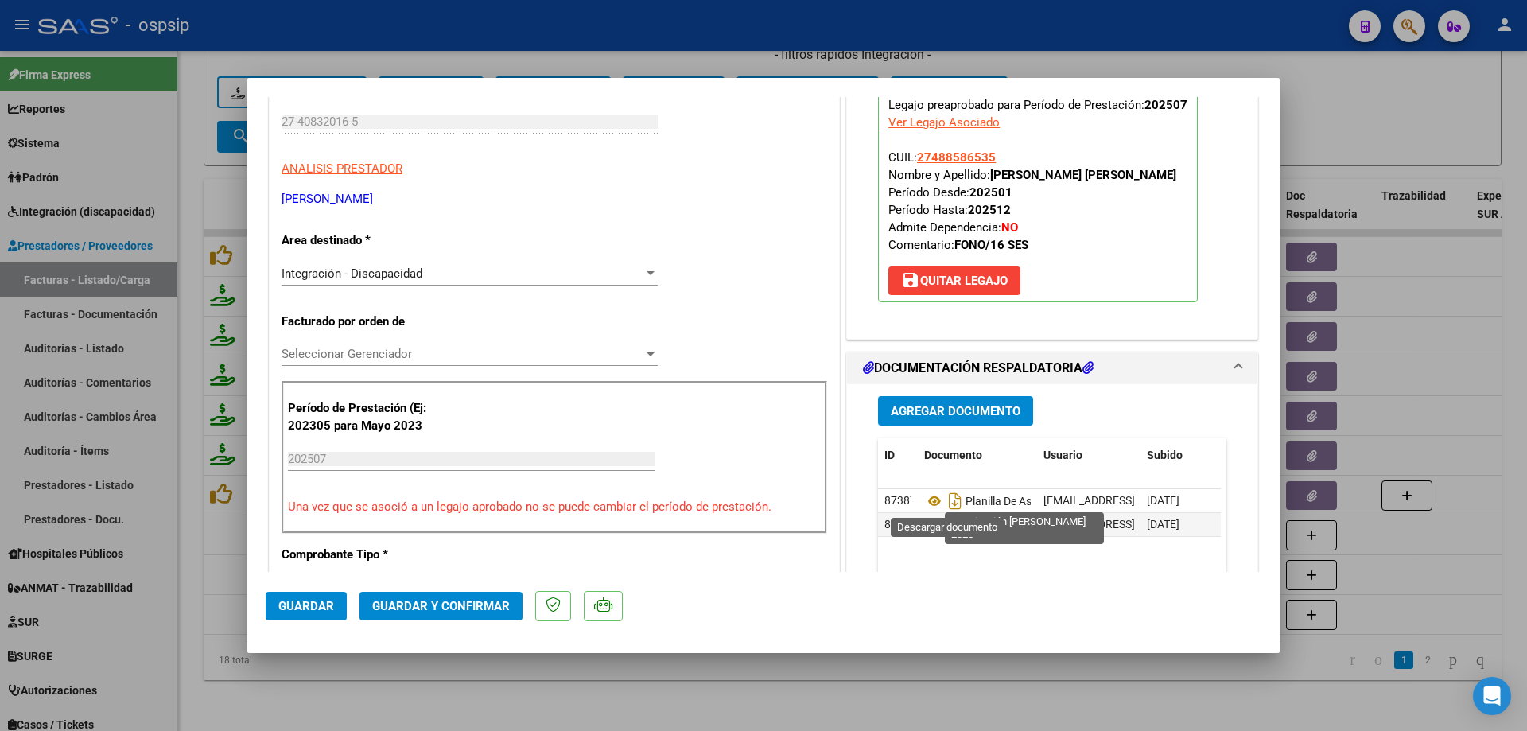
scroll to position [239, 0]
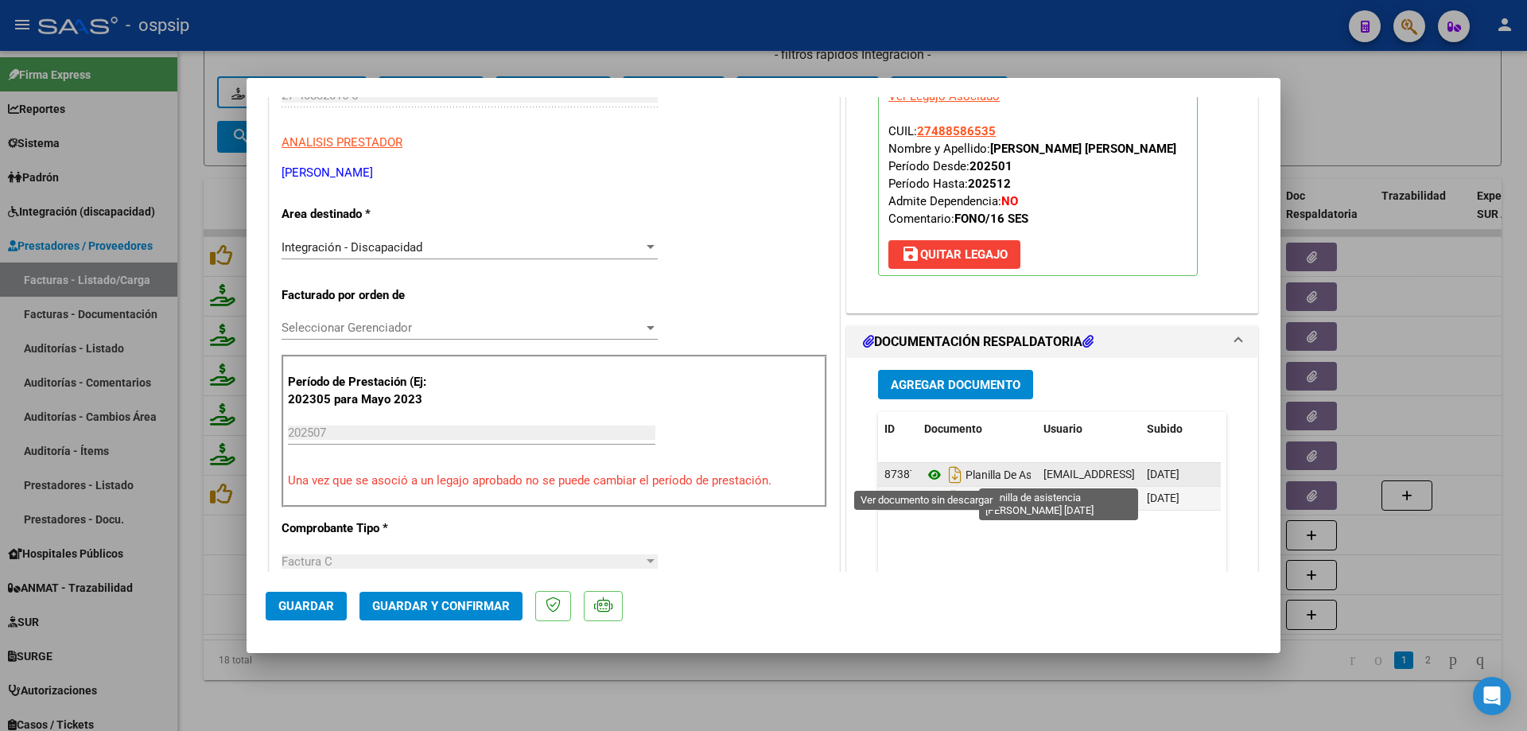
click at [924, 476] on icon at bounding box center [934, 474] width 21 height 19
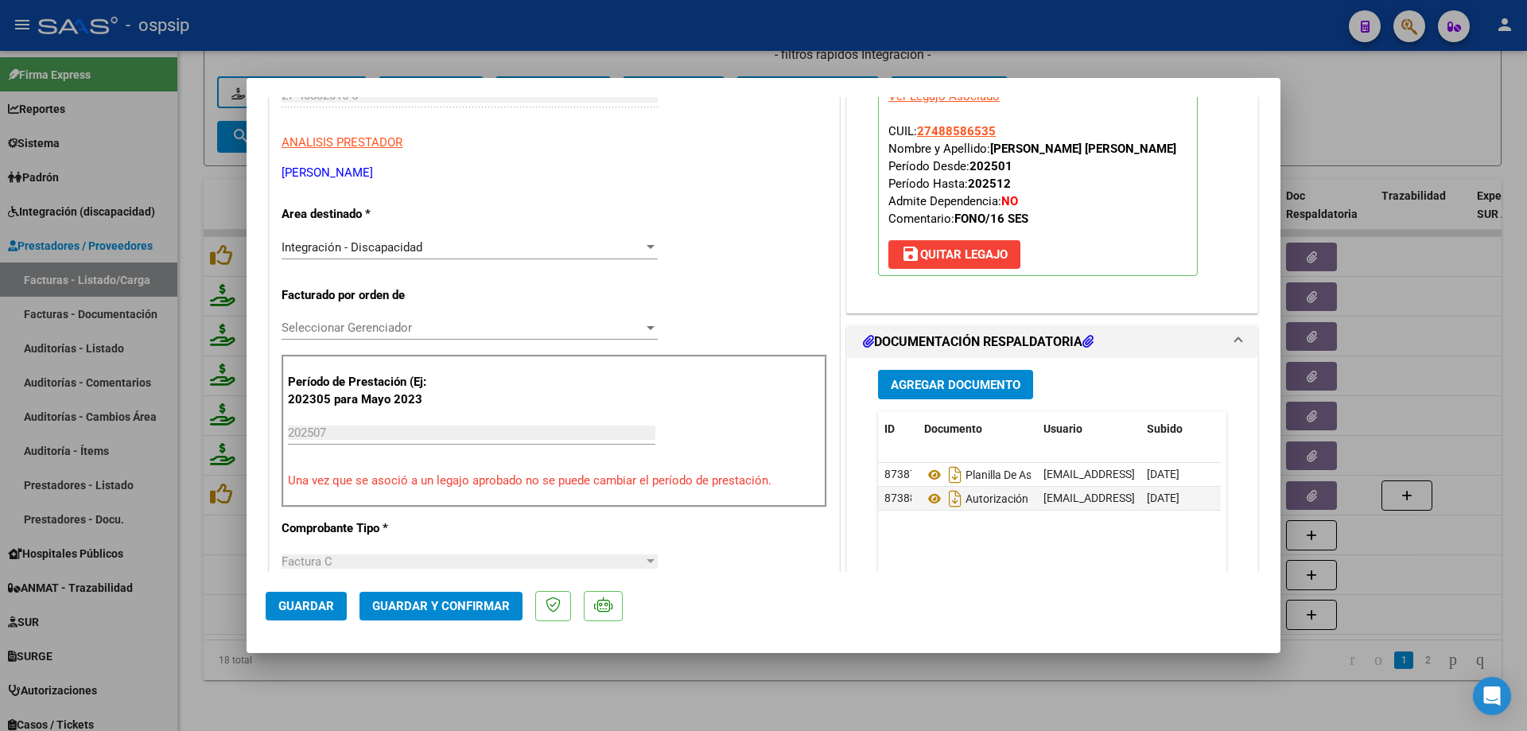
click at [448, 599] on span "Guardar y Confirmar" at bounding box center [441, 606] width 138 height 14
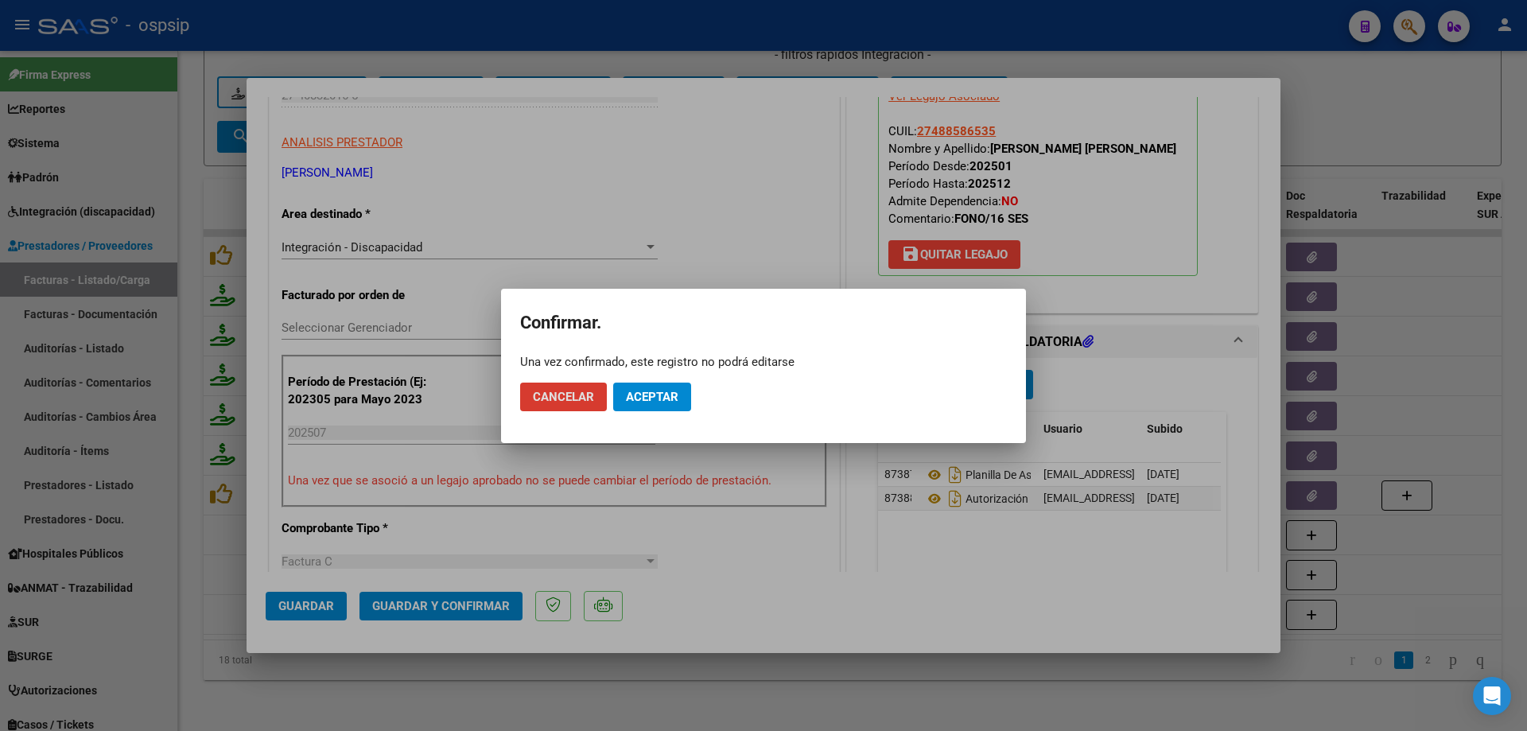
click at [674, 386] on button "Aceptar" at bounding box center [652, 396] width 78 height 29
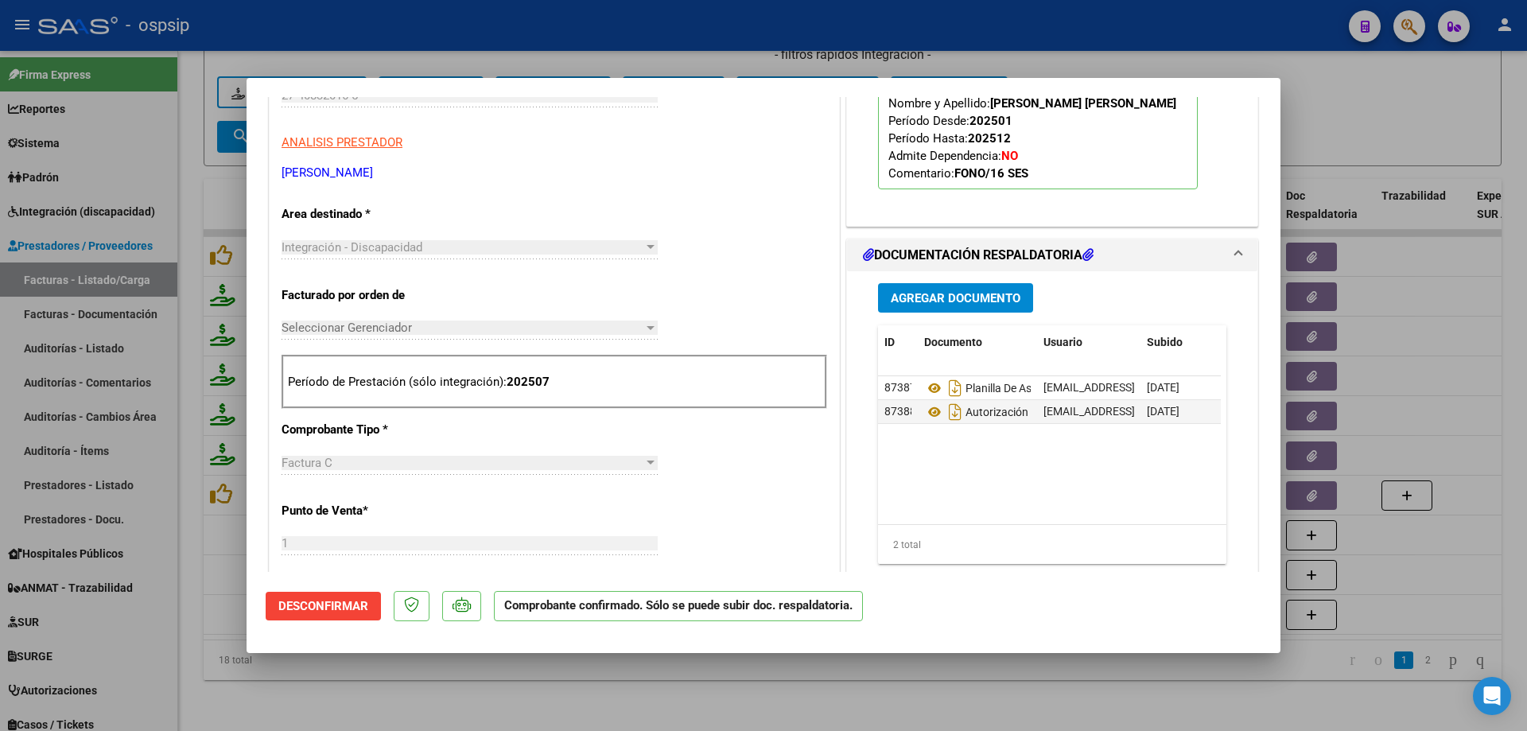
click at [1350, 137] on div at bounding box center [763, 365] width 1527 height 731
type input "$ 0,00"
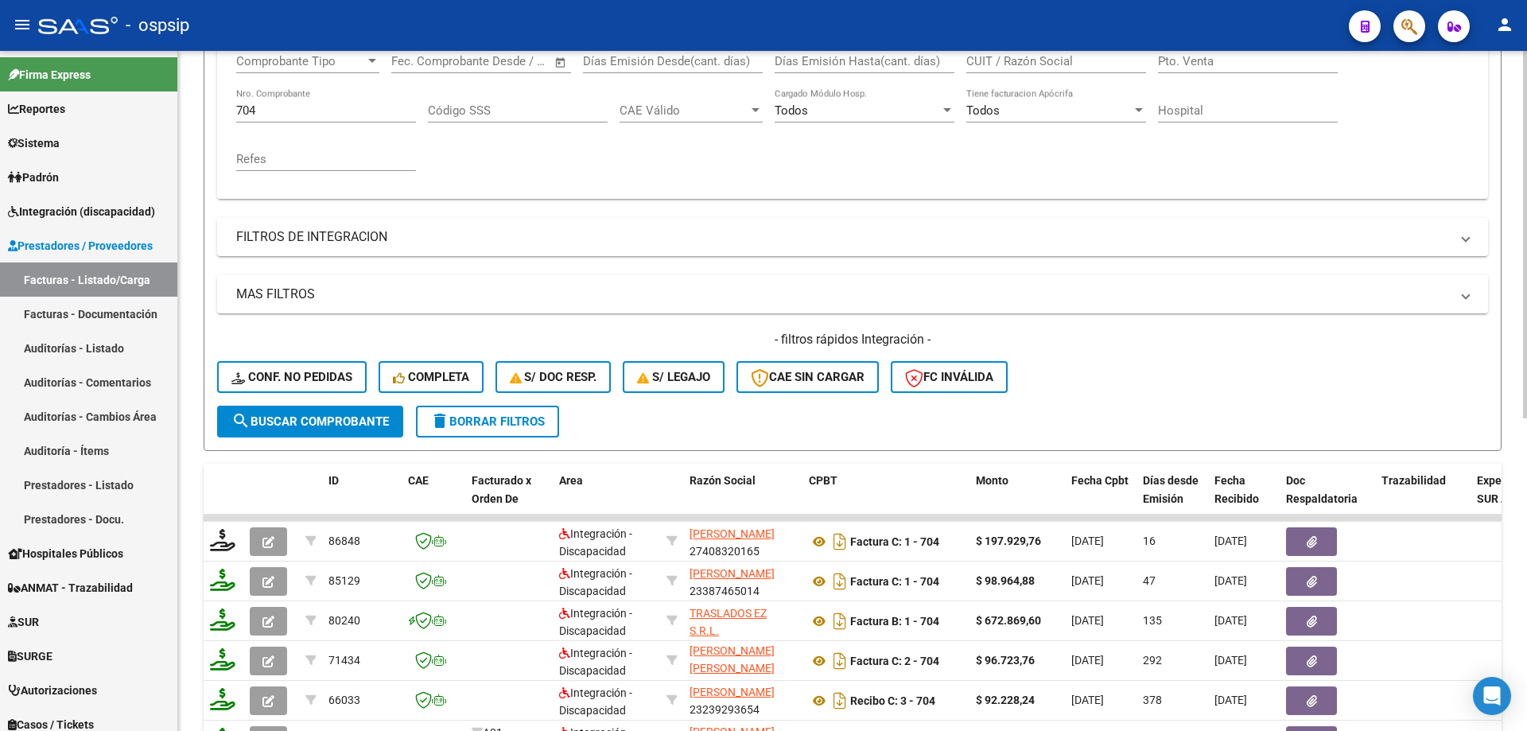
scroll to position [181, 0]
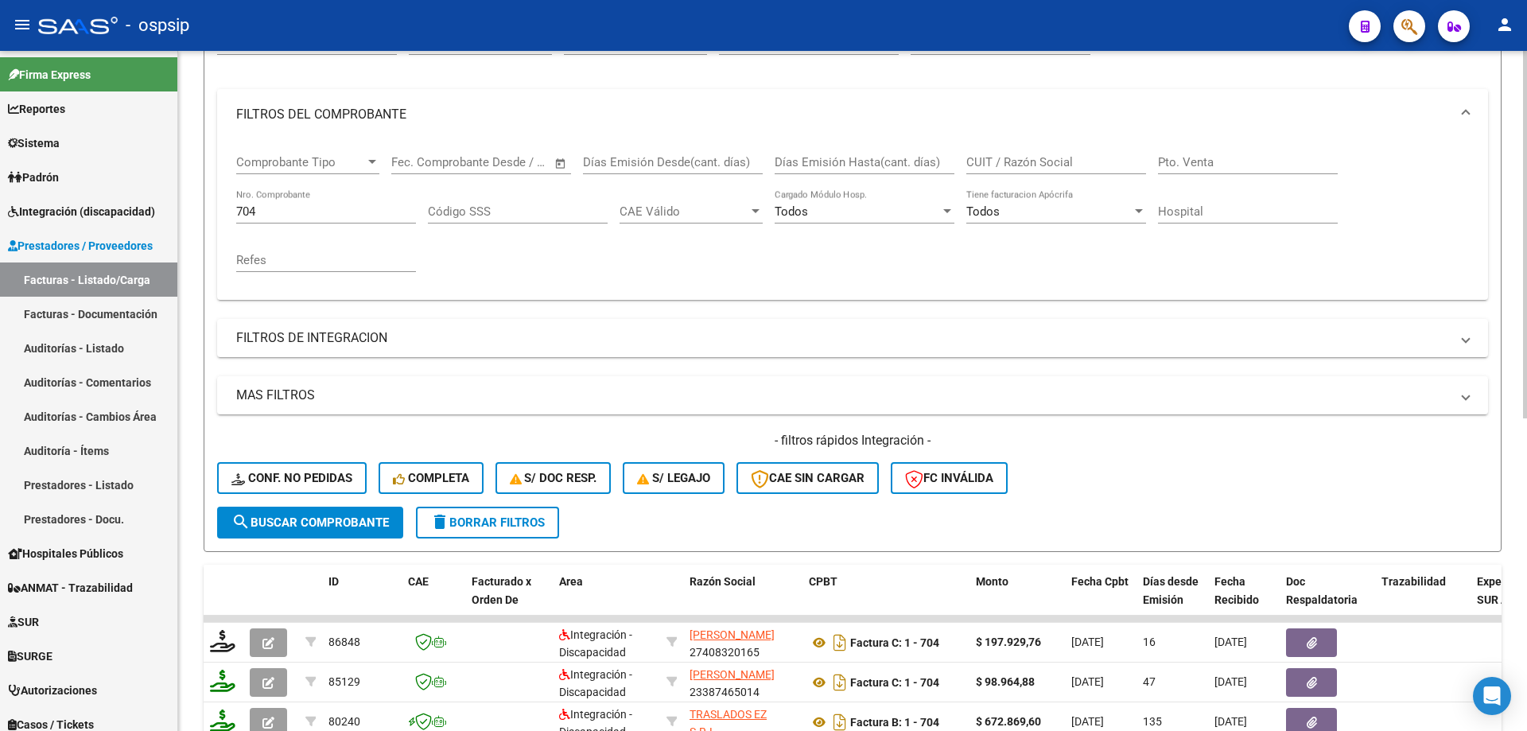
click at [266, 210] on input "704" at bounding box center [326, 211] width 180 height 14
type input "7"
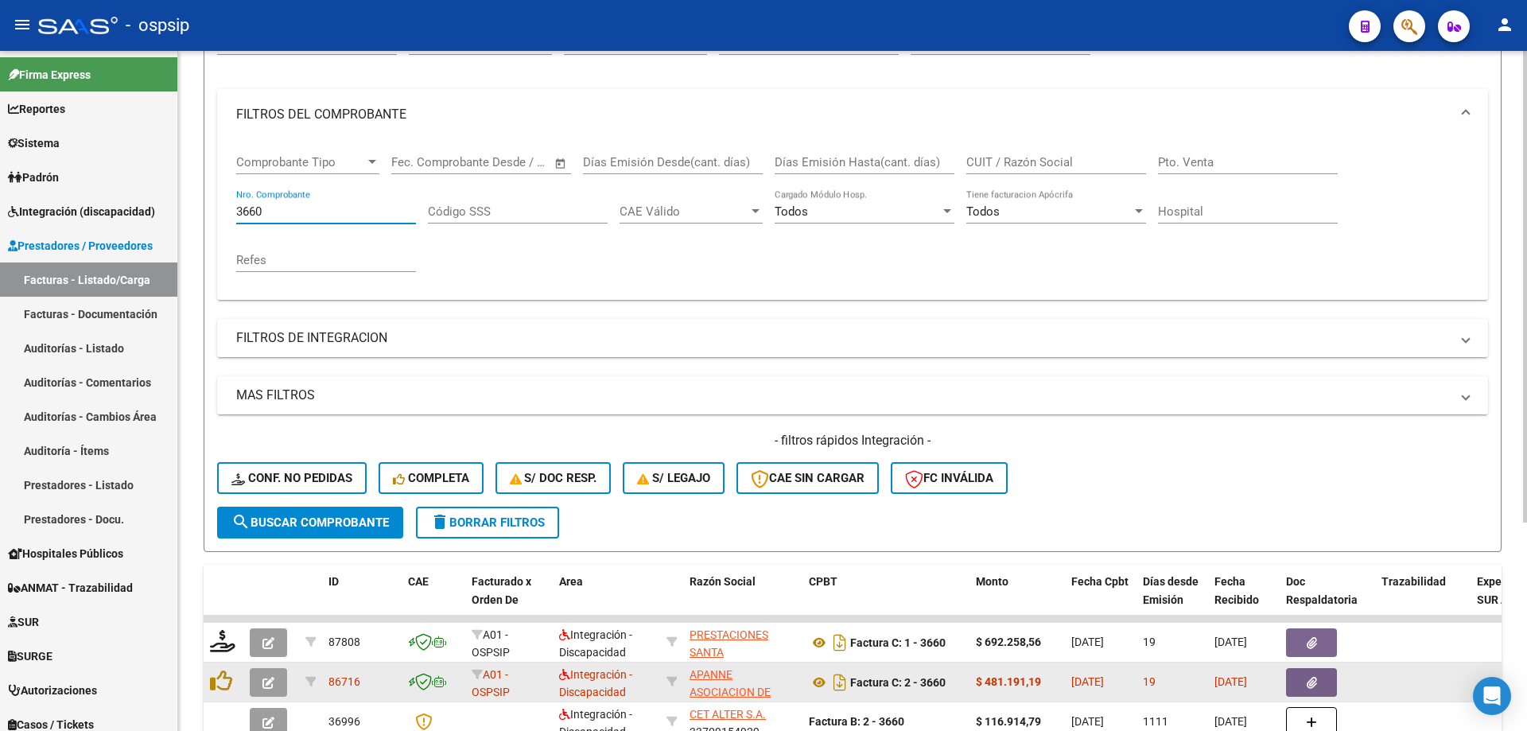
type input "3660"
click at [279, 685] on button "button" at bounding box center [268, 682] width 37 height 29
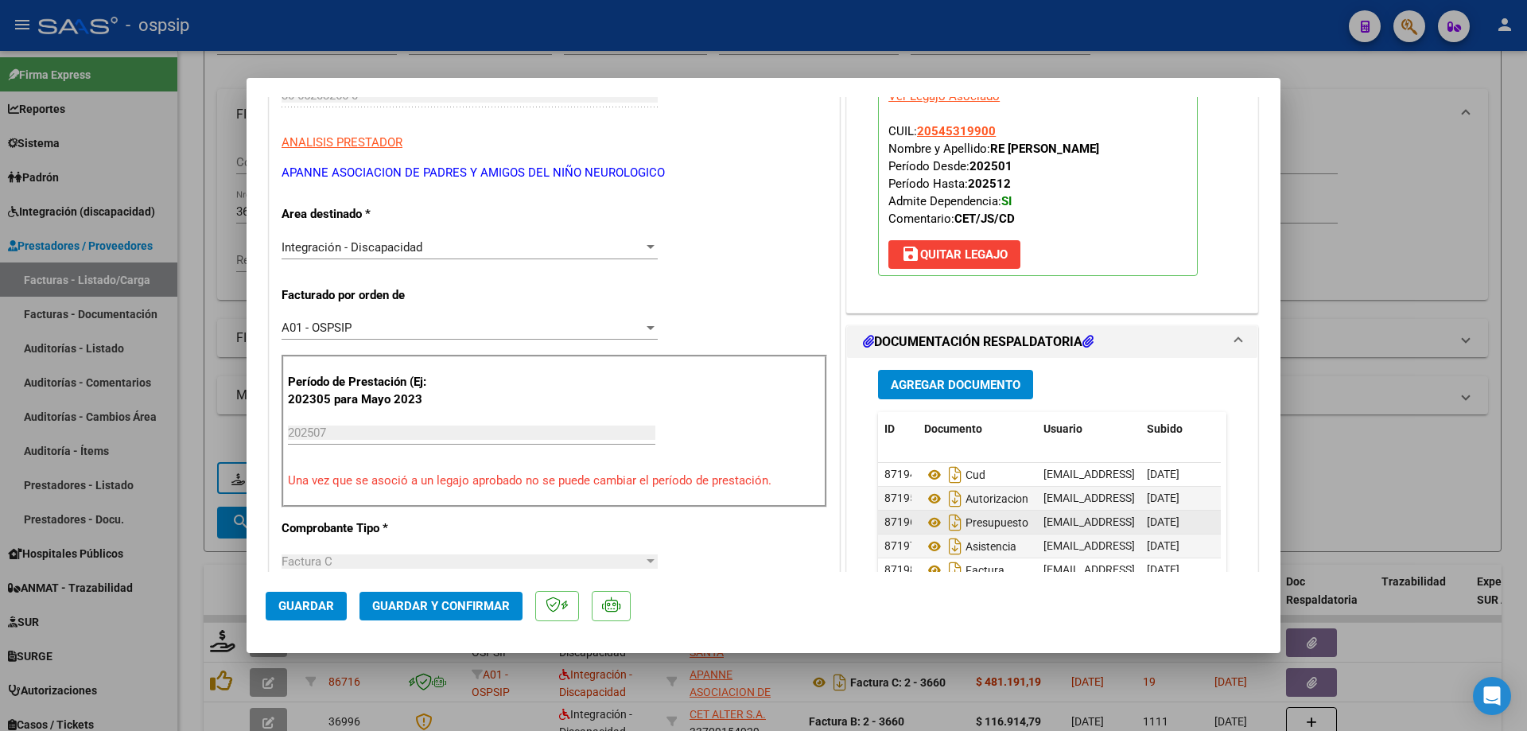
scroll to position [318, 0]
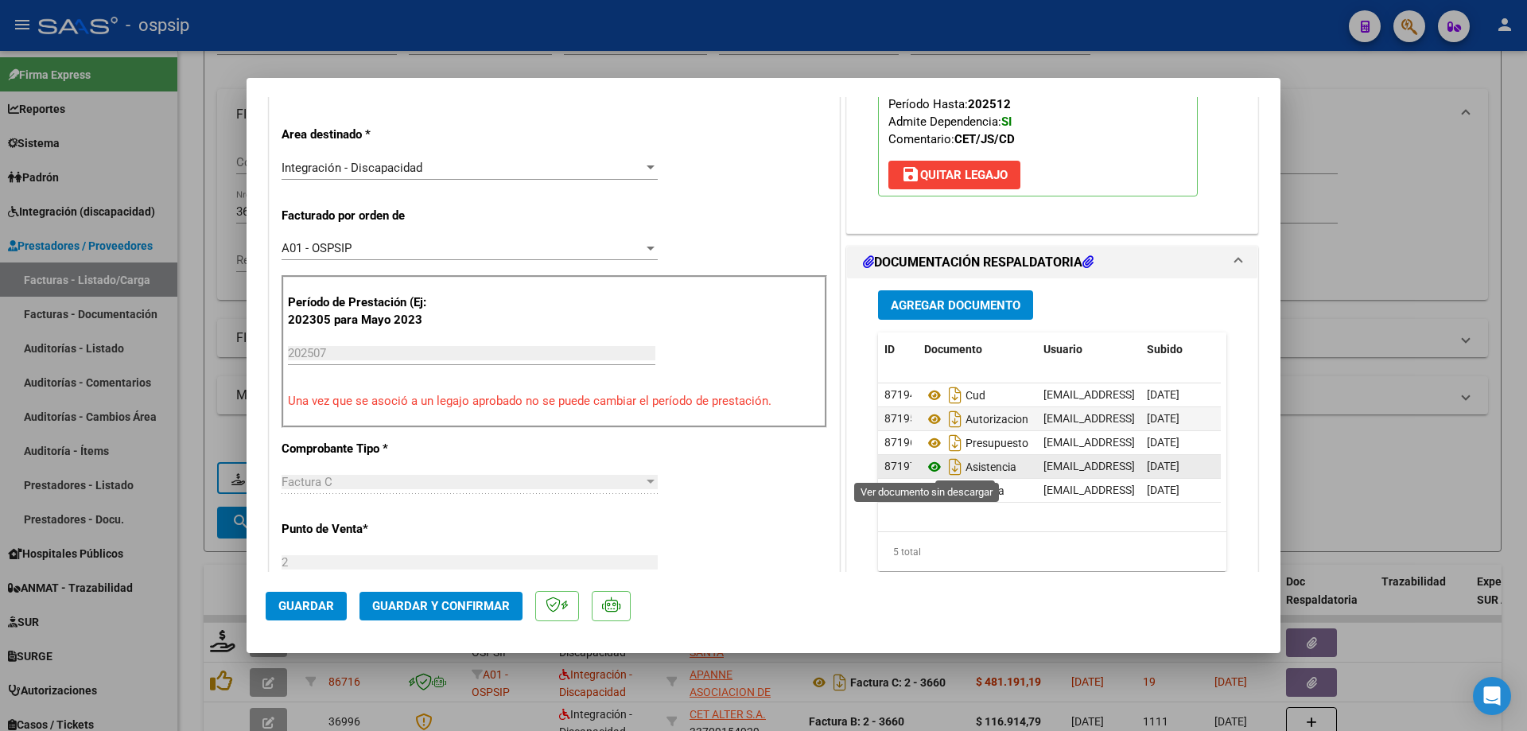
click at [926, 472] on icon at bounding box center [934, 466] width 21 height 19
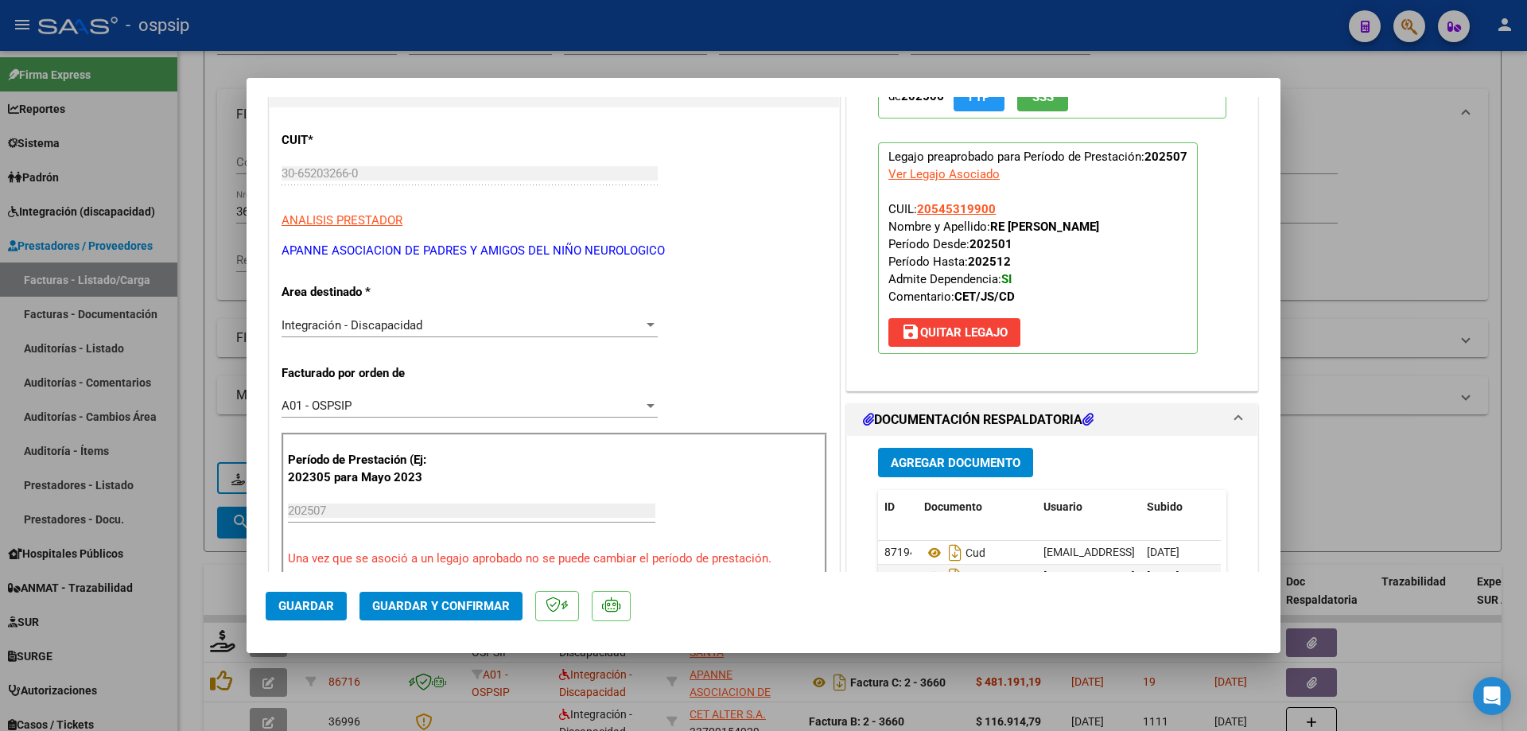
scroll to position [159, 0]
click at [465, 608] on span "Guardar y Confirmar" at bounding box center [441, 606] width 138 height 14
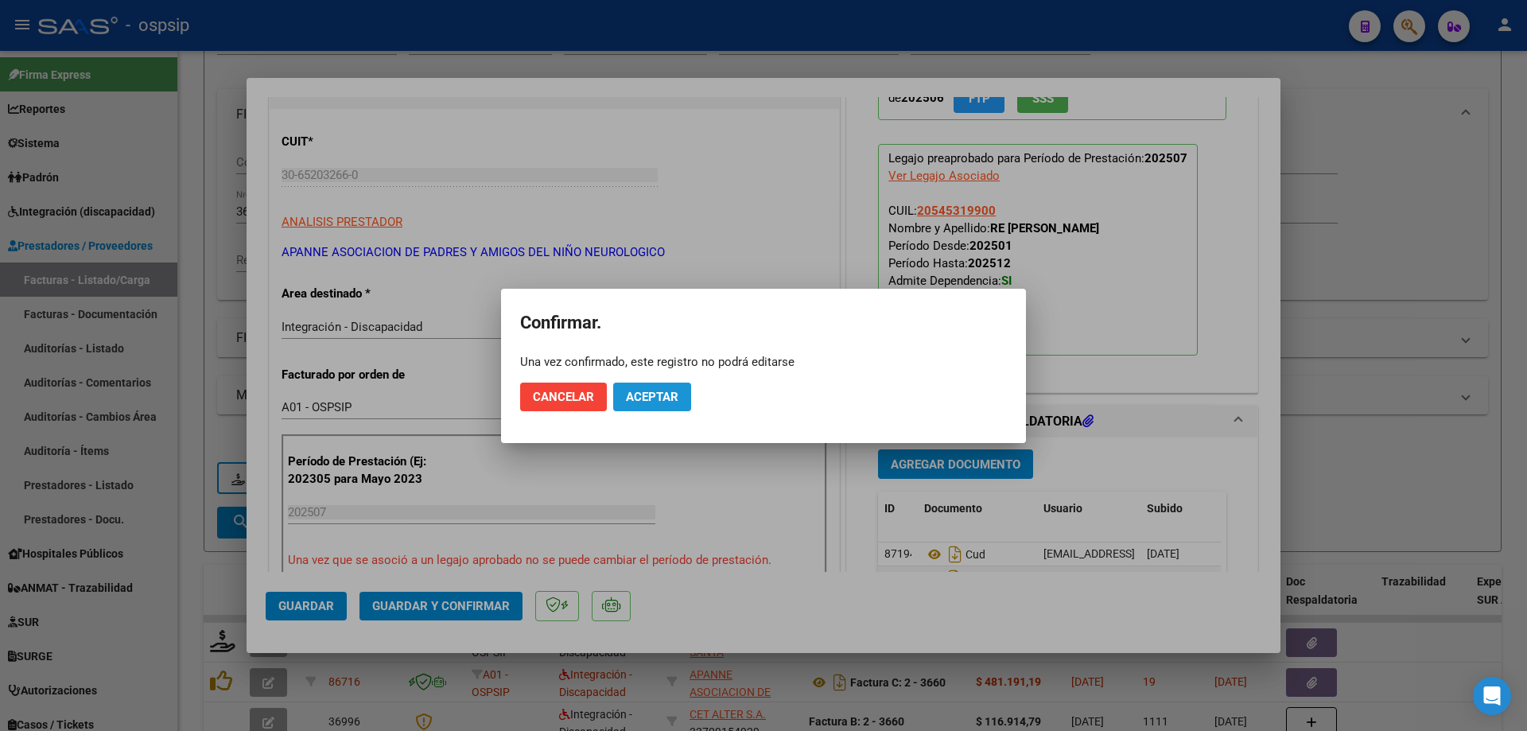
click at [625, 409] on button "Aceptar" at bounding box center [652, 396] width 78 height 29
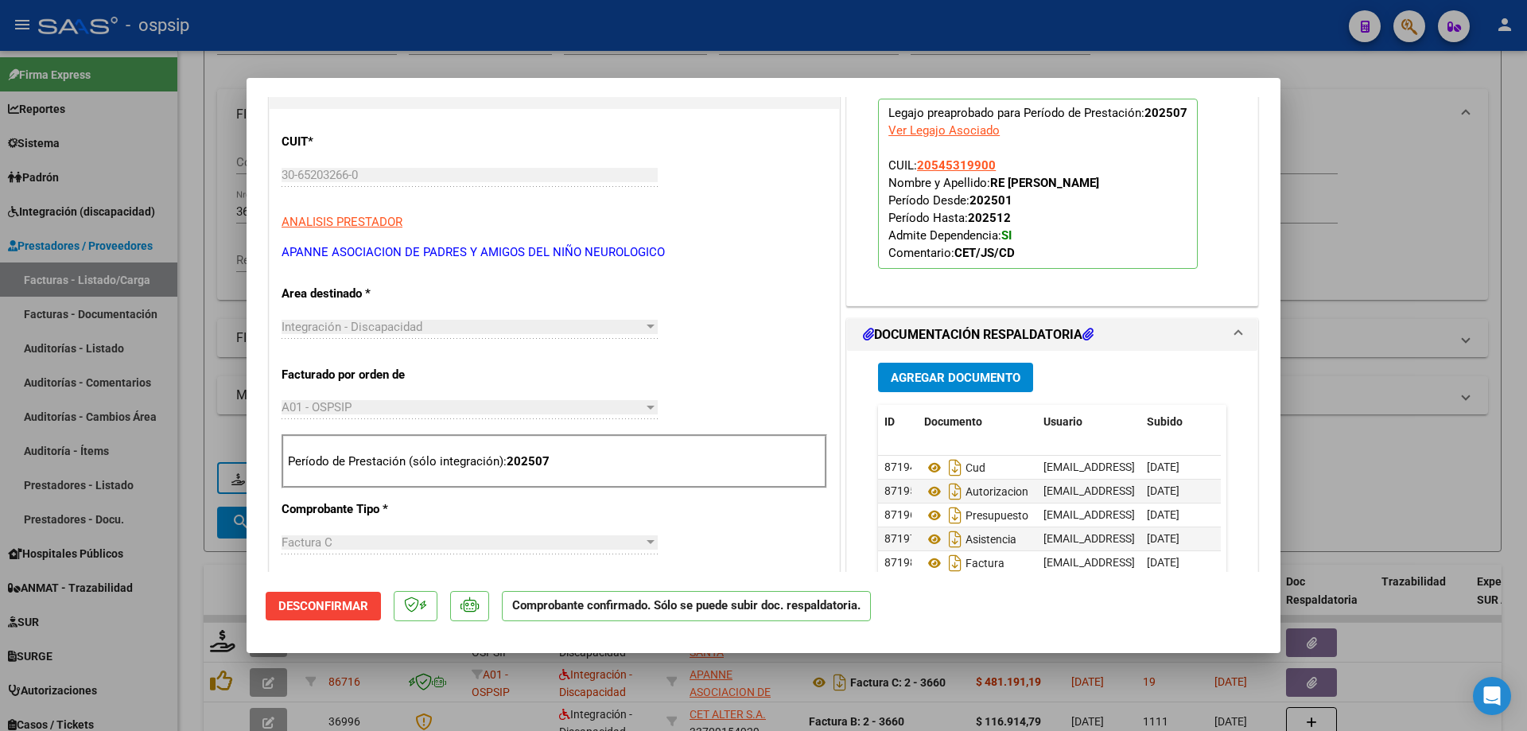
click at [1379, 234] on div at bounding box center [763, 365] width 1527 height 731
type input "$ 0,00"
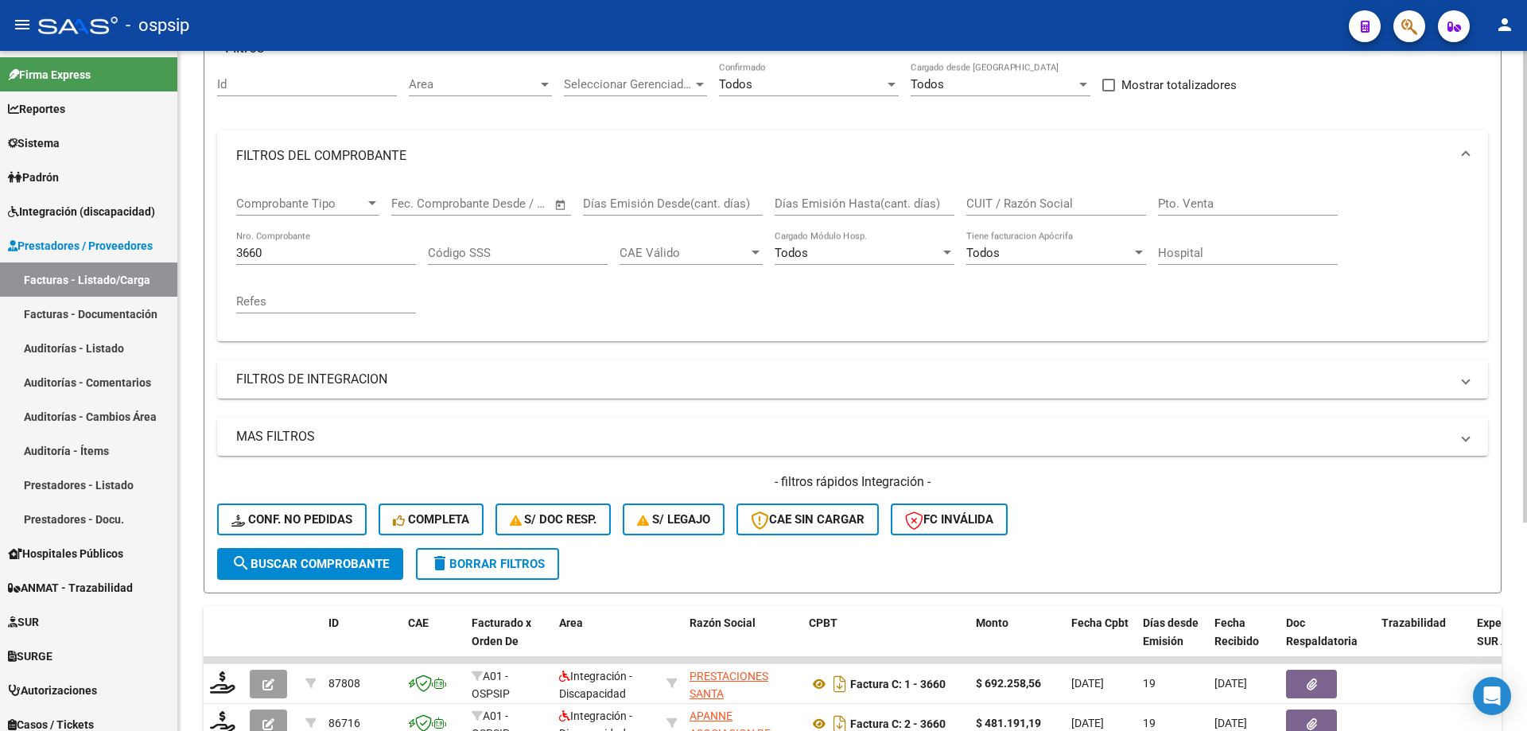
scroll to position [102, 0]
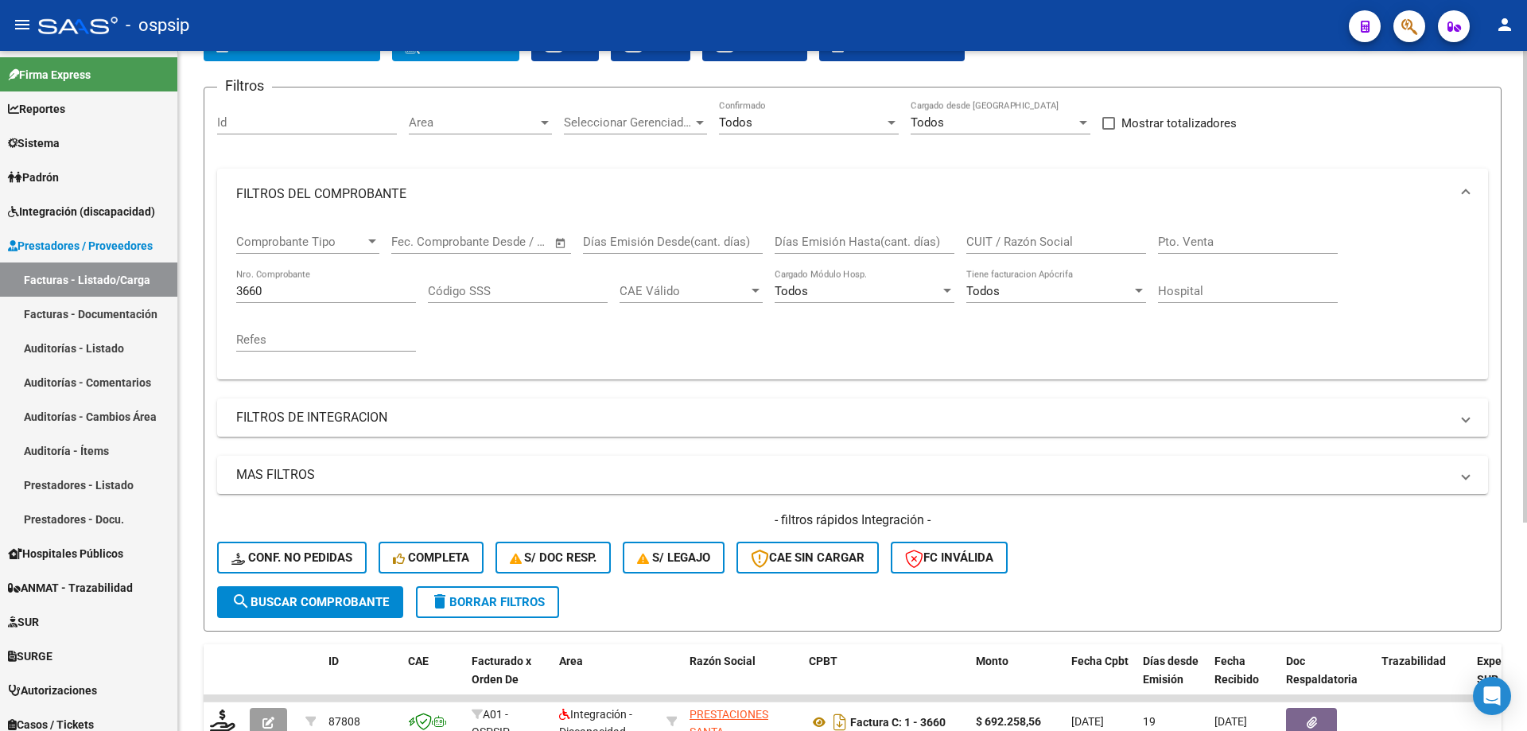
click at [342, 278] on div "3660 Nro. Comprobante" at bounding box center [326, 286] width 180 height 34
type input "3"
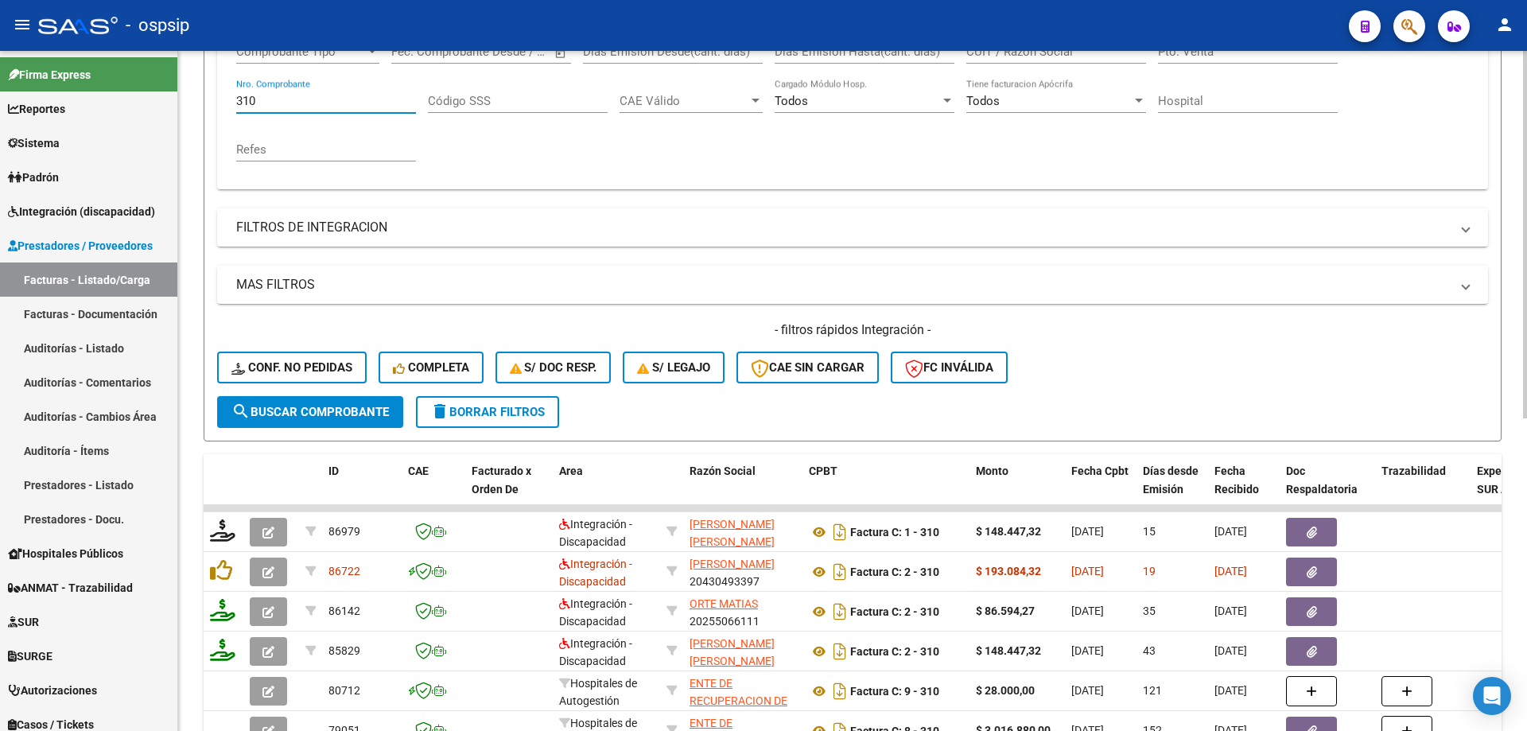
scroll to position [340, 0]
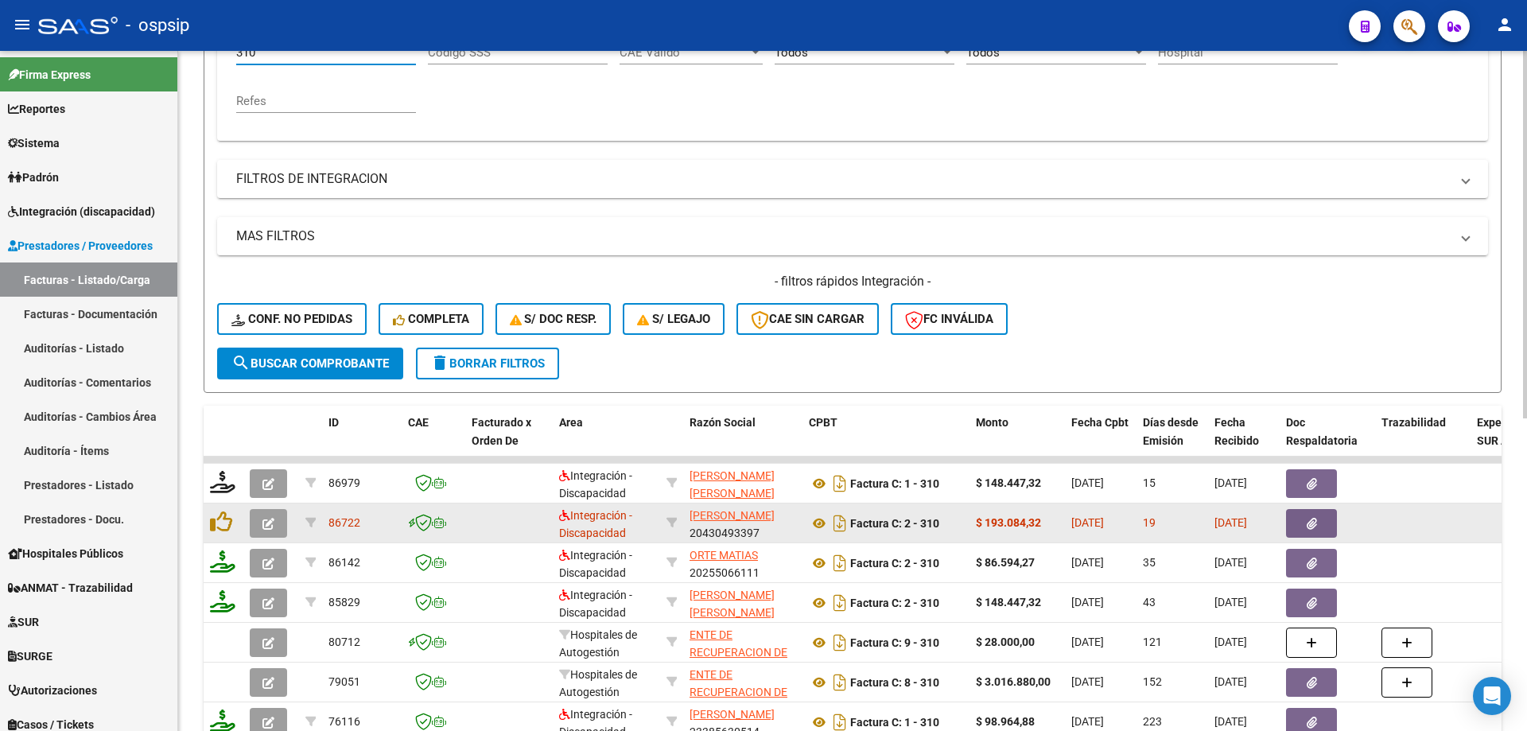
type input "310"
click at [270, 523] on icon "button" at bounding box center [268, 524] width 12 height 12
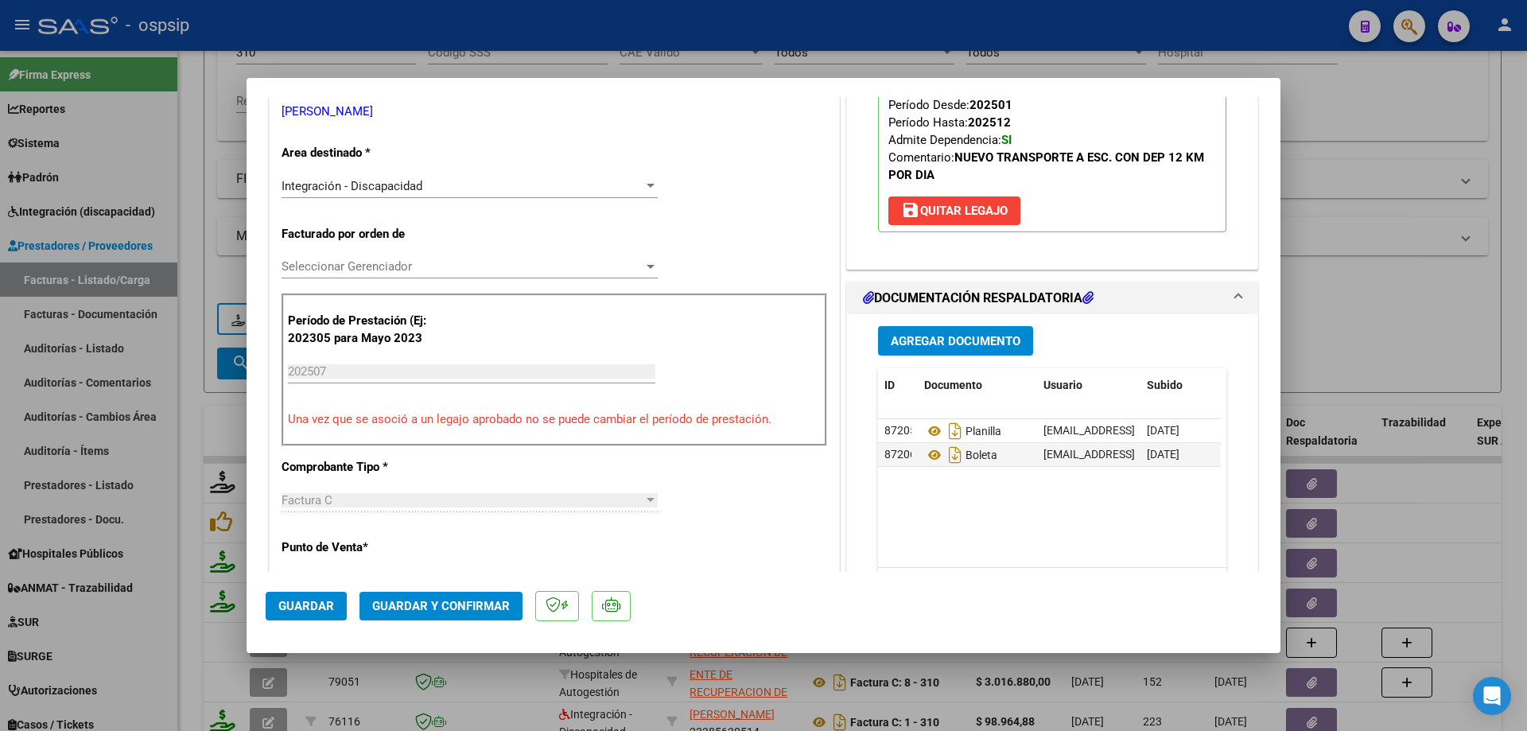
scroll to position [318, 0]
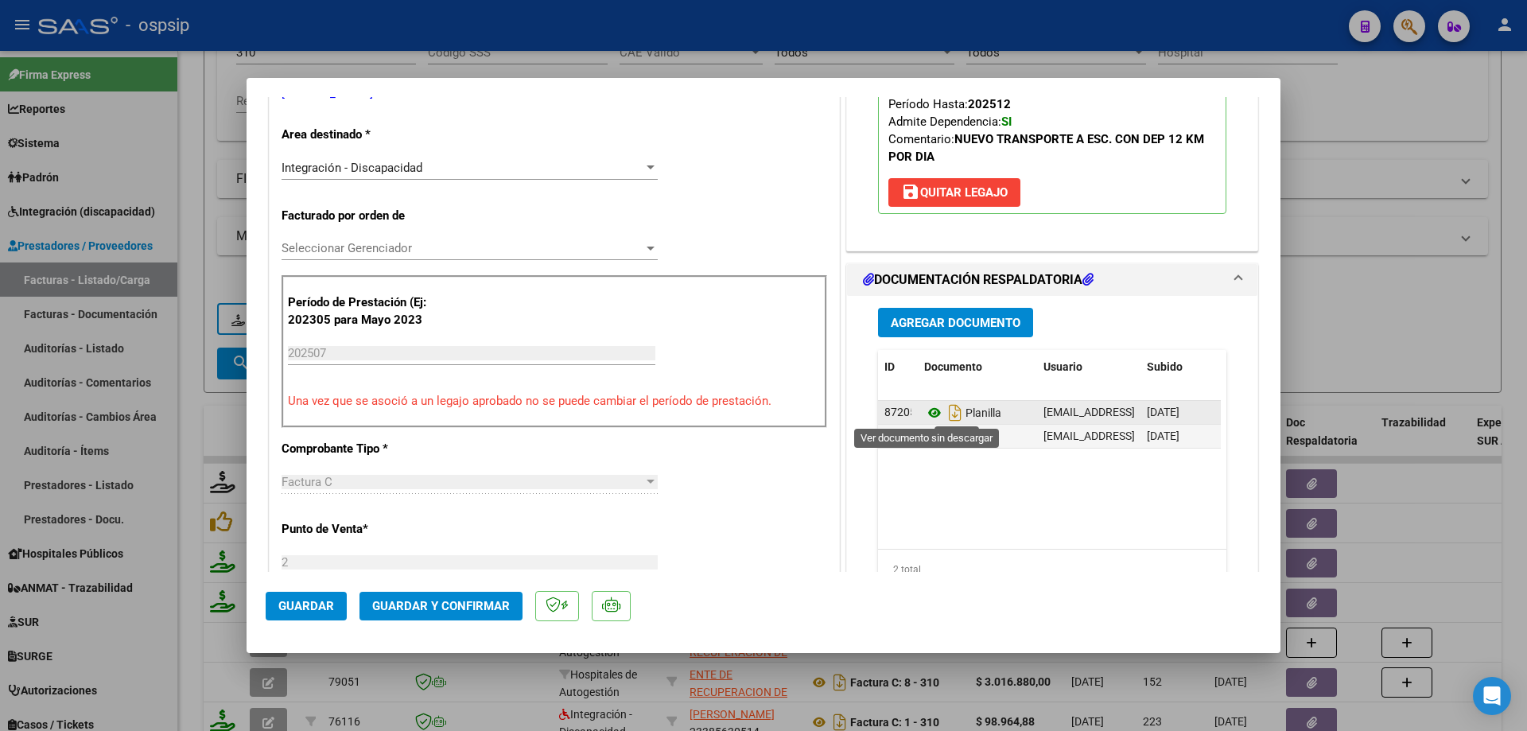
click at [925, 410] on icon at bounding box center [934, 412] width 21 height 19
click at [1420, 113] on div at bounding box center [763, 365] width 1527 height 731
type input "$ 0,00"
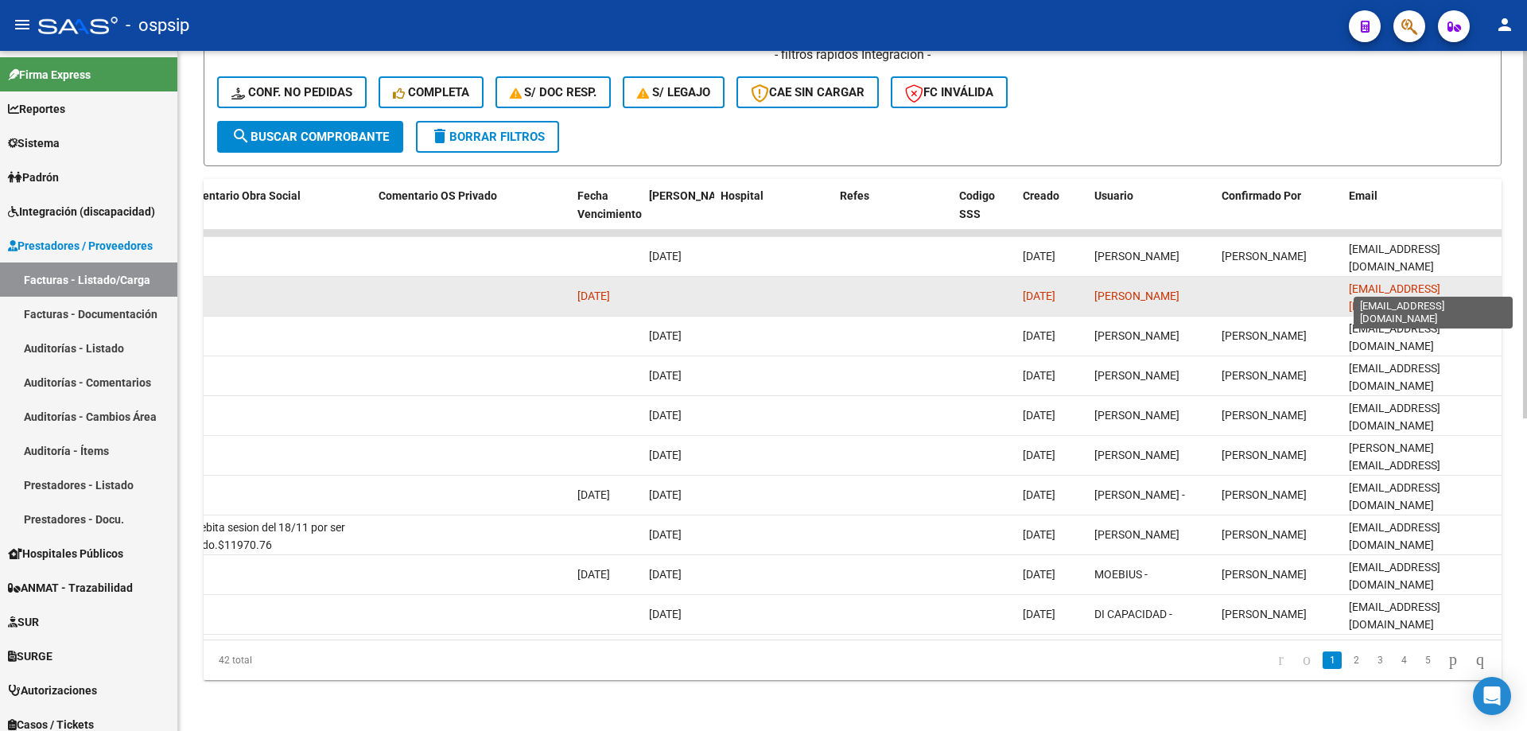
scroll to position [0, 23]
drag, startPoint x: 1344, startPoint y: 275, endPoint x: 1497, endPoint y: 282, distance: 152.8
click at [1497, 282] on datatable-body-cell "transportejuprokarina@gmail.com" at bounding box center [1421, 296] width 159 height 39
copy span "transportejuprokarina@gmail.com"
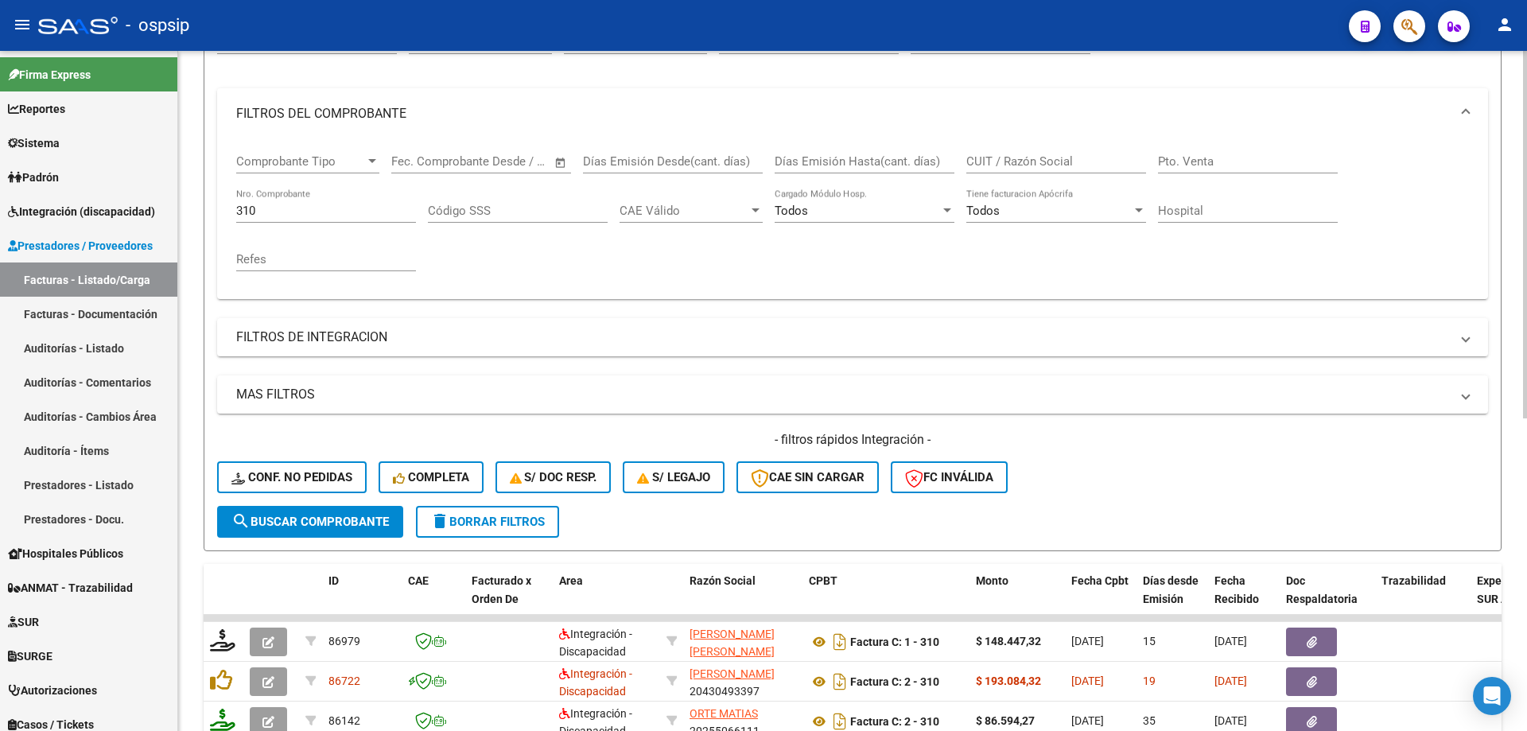
scroll to position [181, 0]
click at [257, 217] on input "310" at bounding box center [326, 211] width 180 height 14
type input "3"
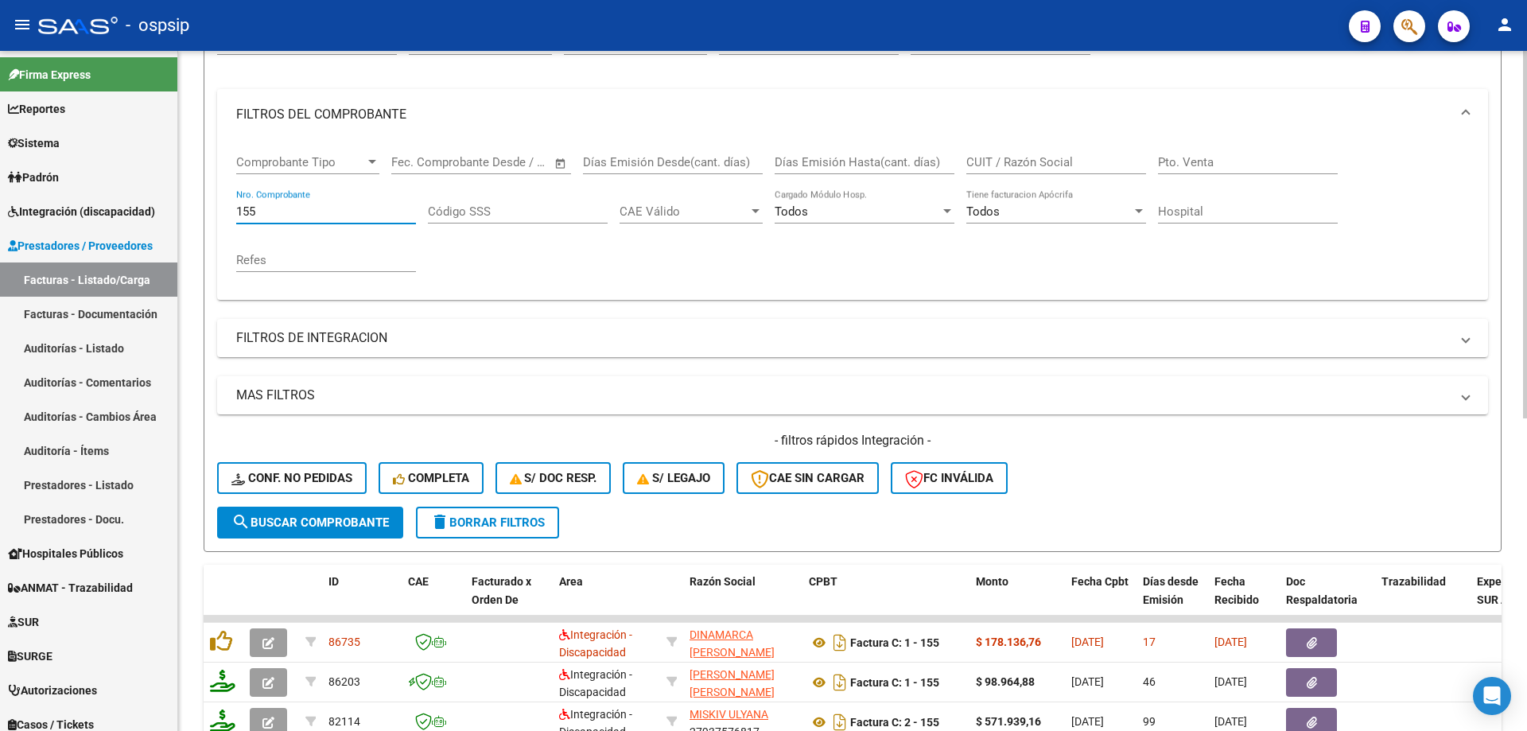
scroll to position [0, 0]
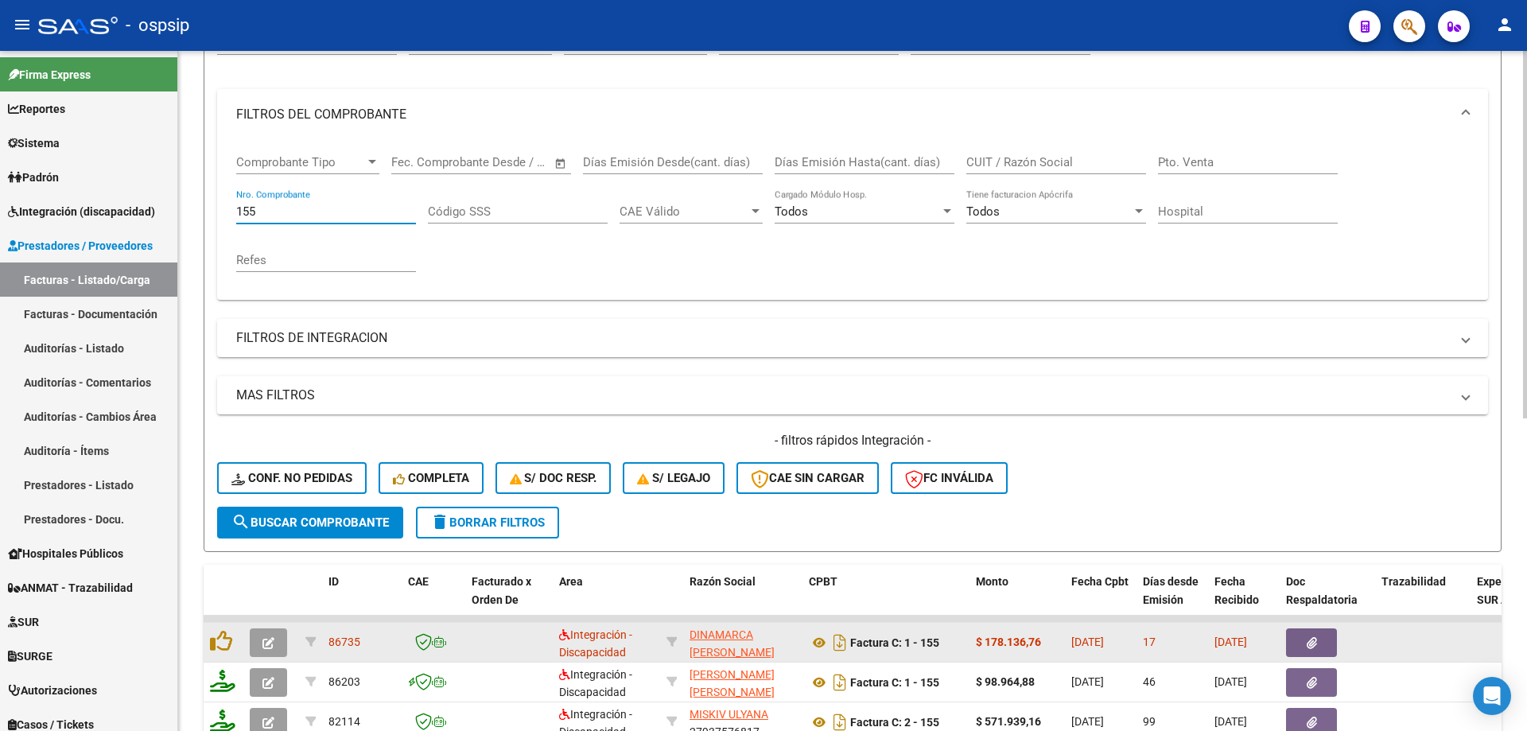
type input "155"
click at [265, 639] on icon "button" at bounding box center [268, 643] width 12 height 12
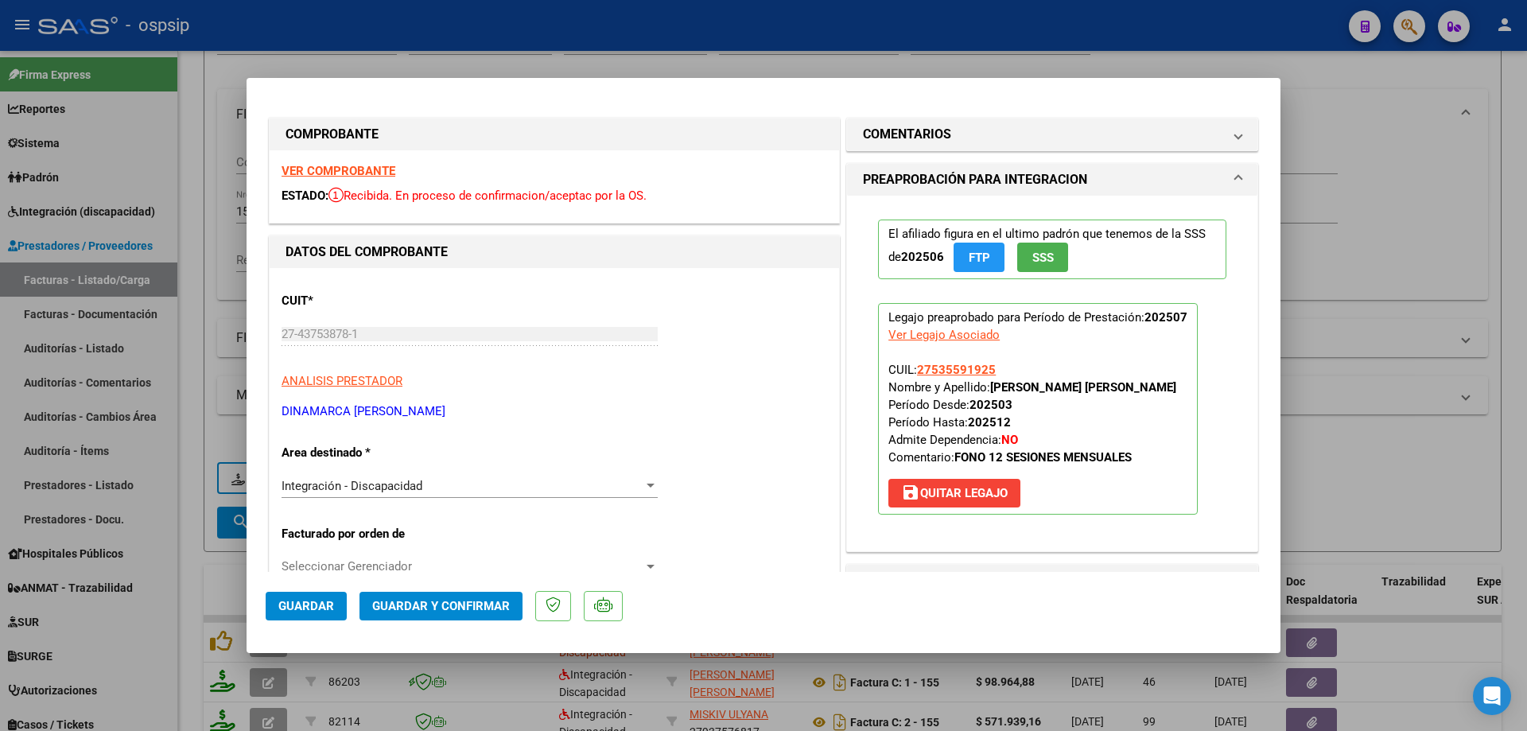
click at [1047, 260] on span "SSS" at bounding box center [1042, 257] width 21 height 14
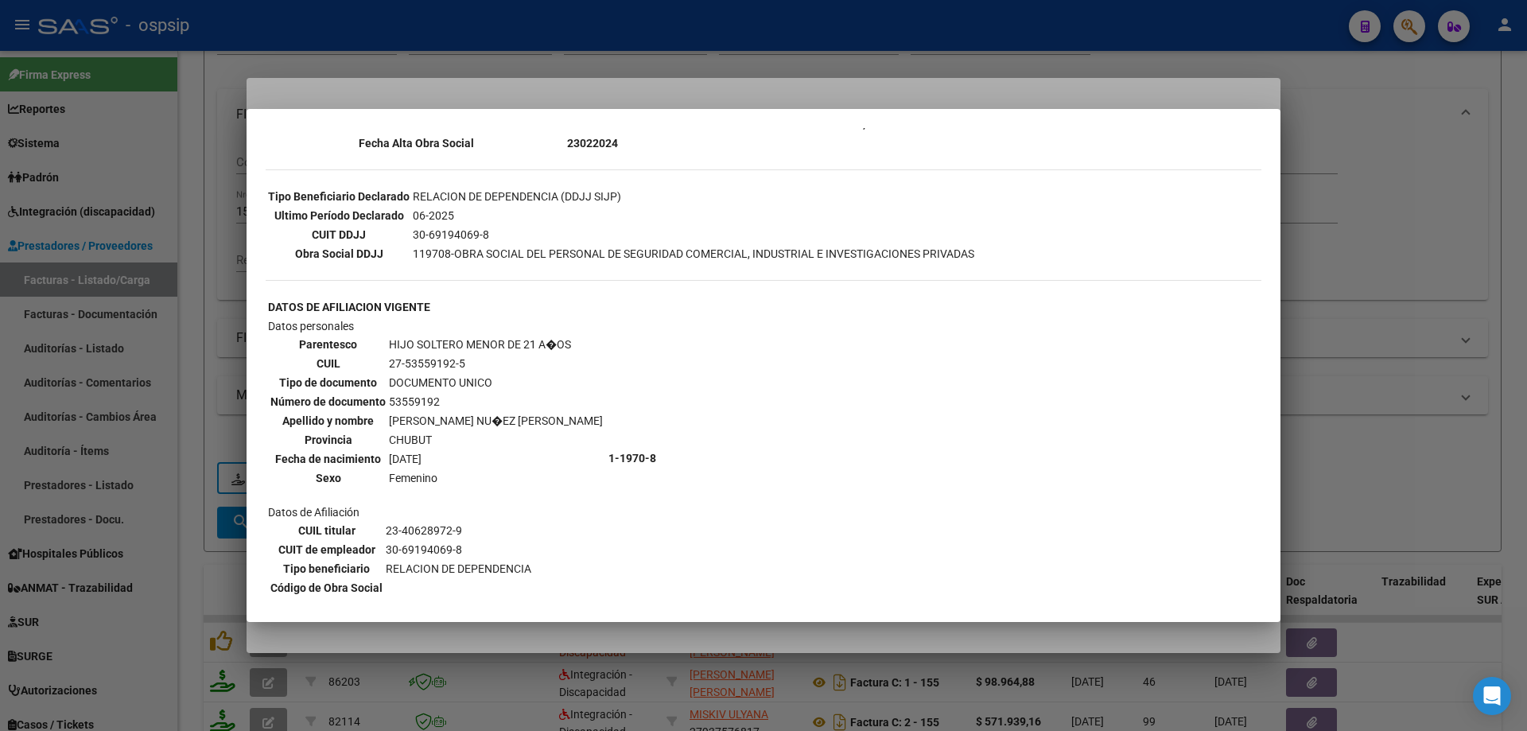
scroll to position [445, 0]
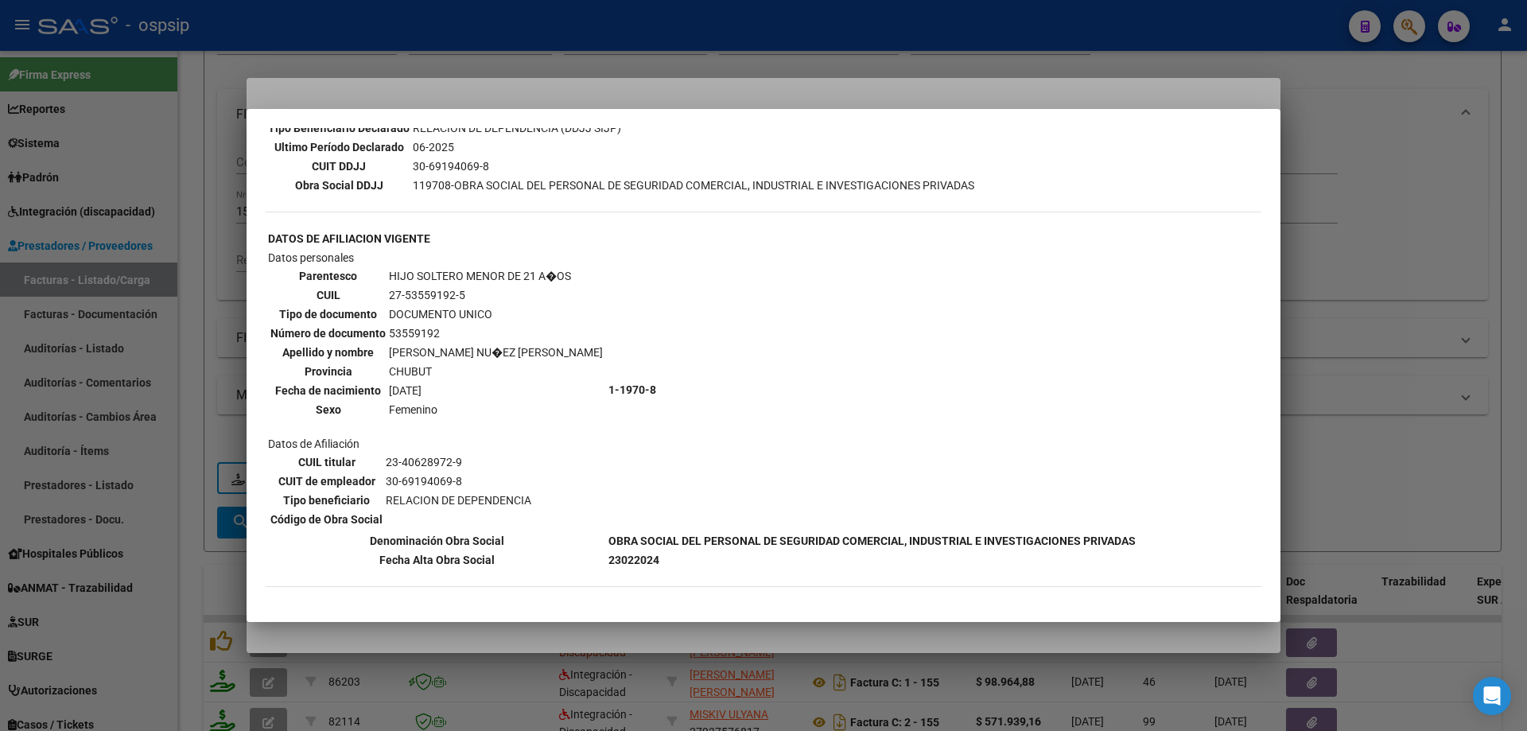
click at [1351, 312] on div at bounding box center [763, 365] width 1527 height 731
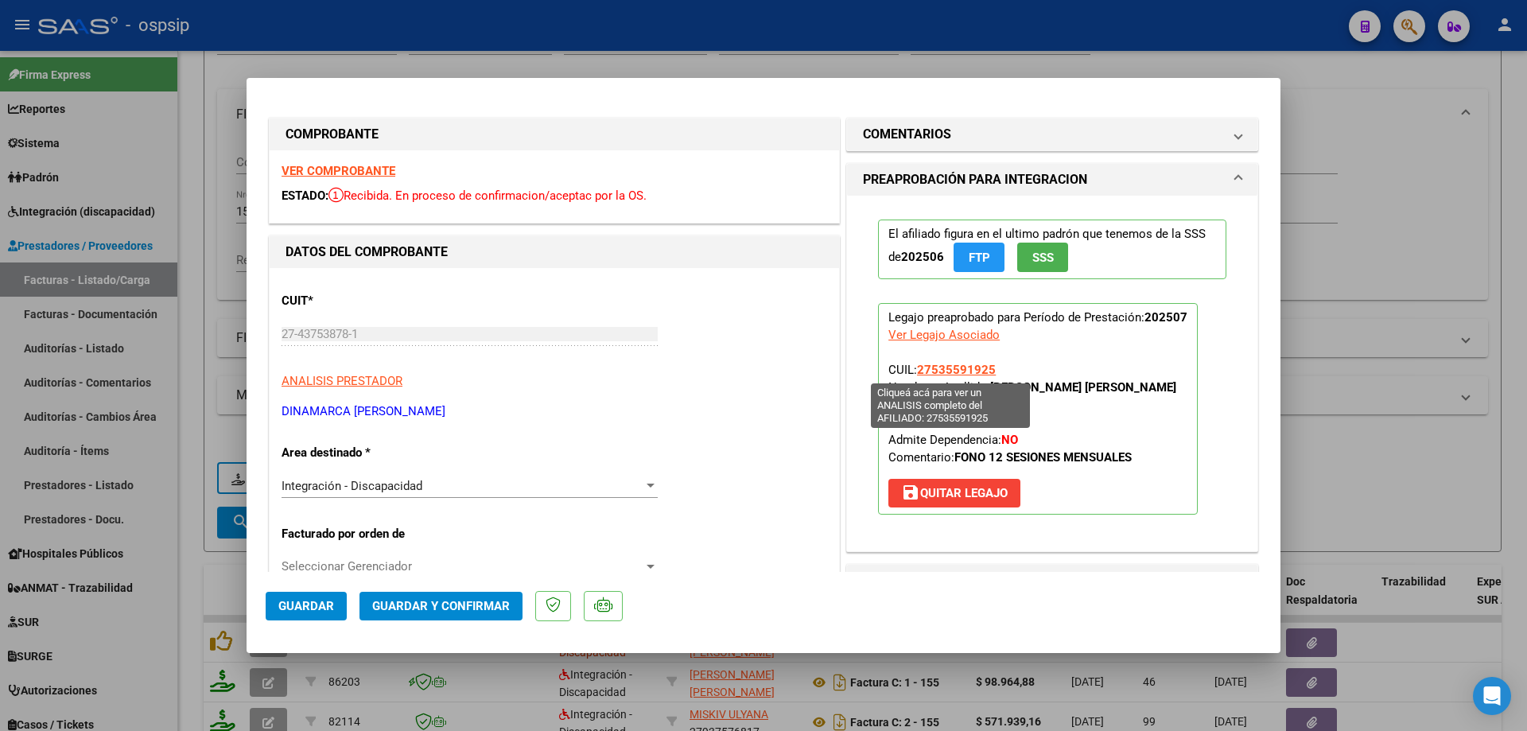
click at [966, 366] on span "27535591925" at bounding box center [956, 370] width 79 height 14
type textarea "27535591925"
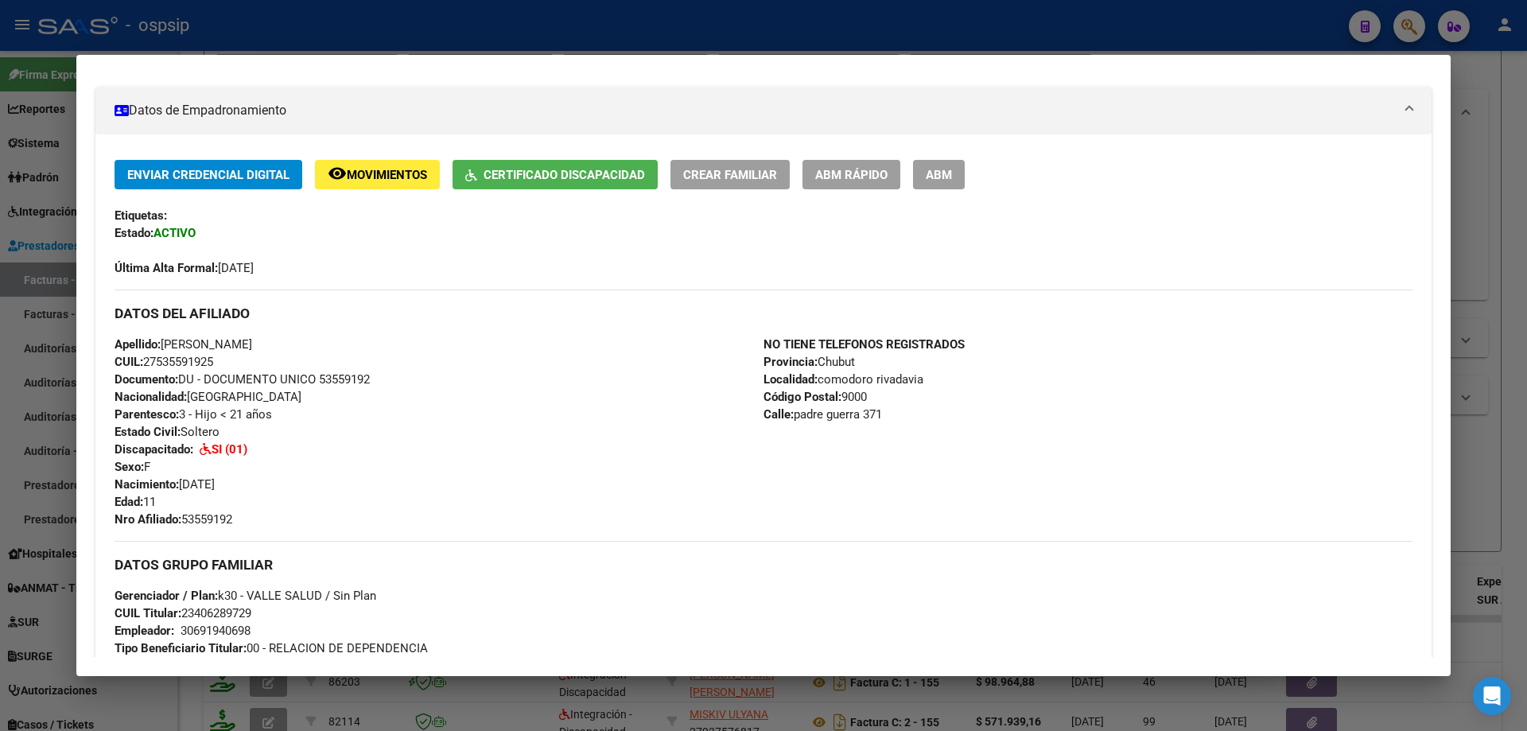
scroll to position [25, 0]
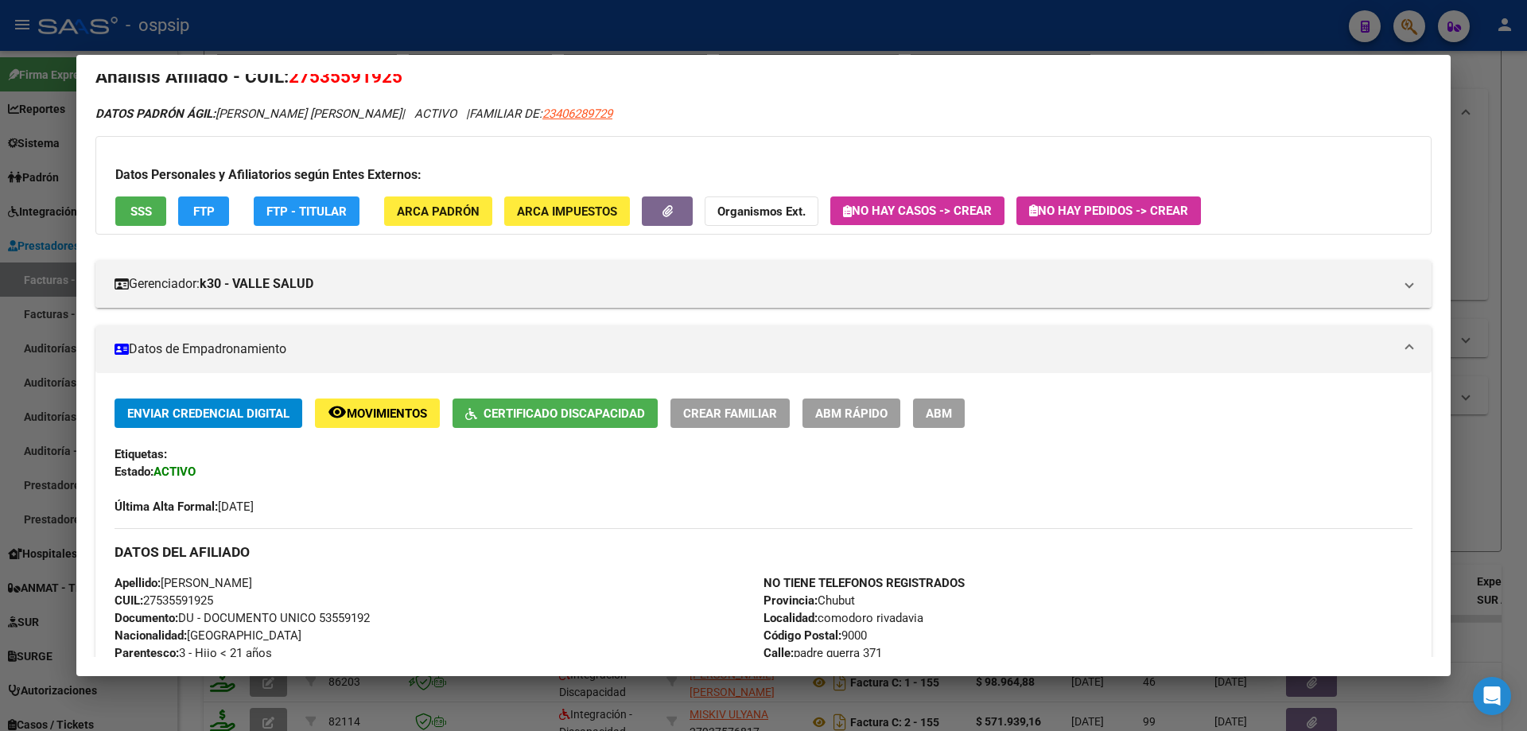
click at [1512, 382] on div at bounding box center [763, 365] width 1527 height 731
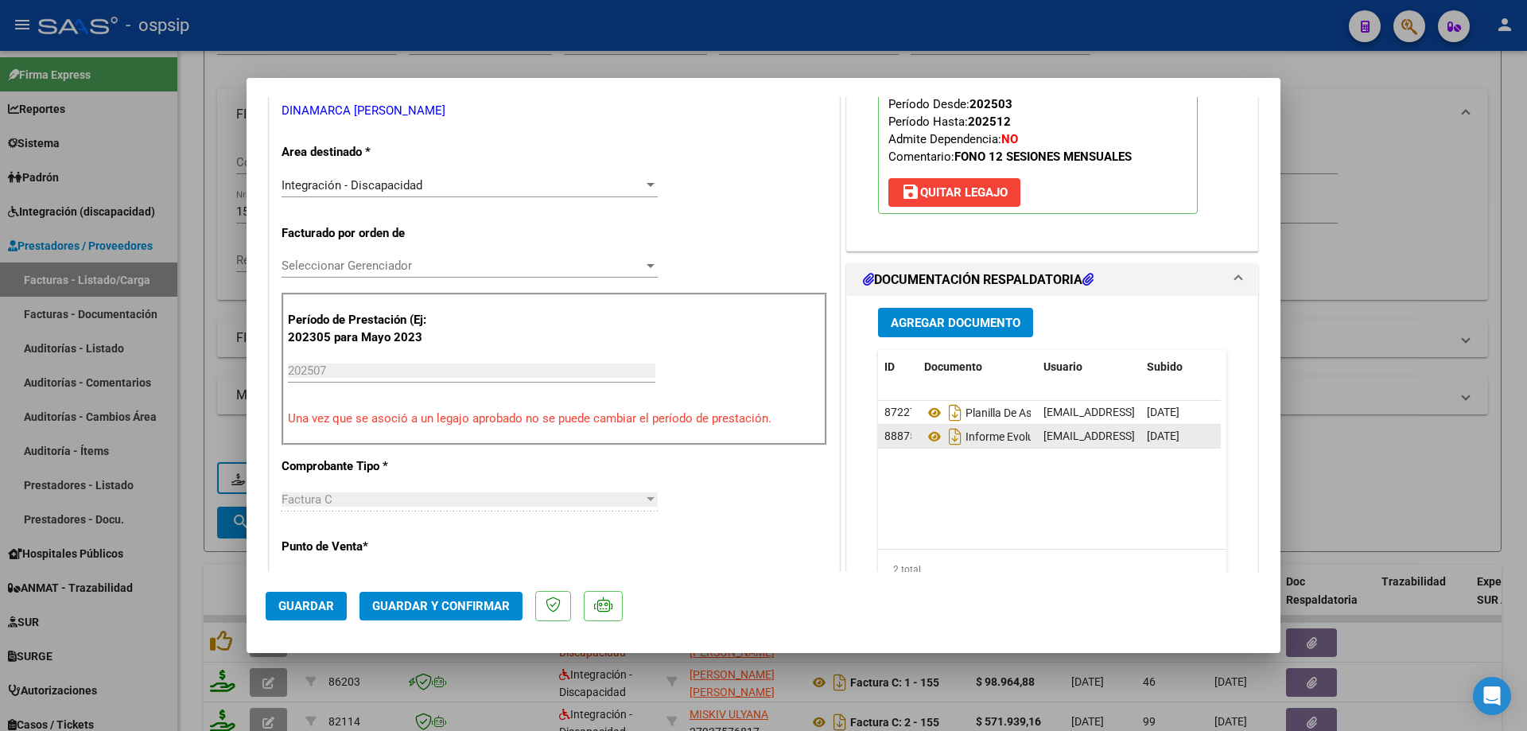
scroll to position [318, 0]
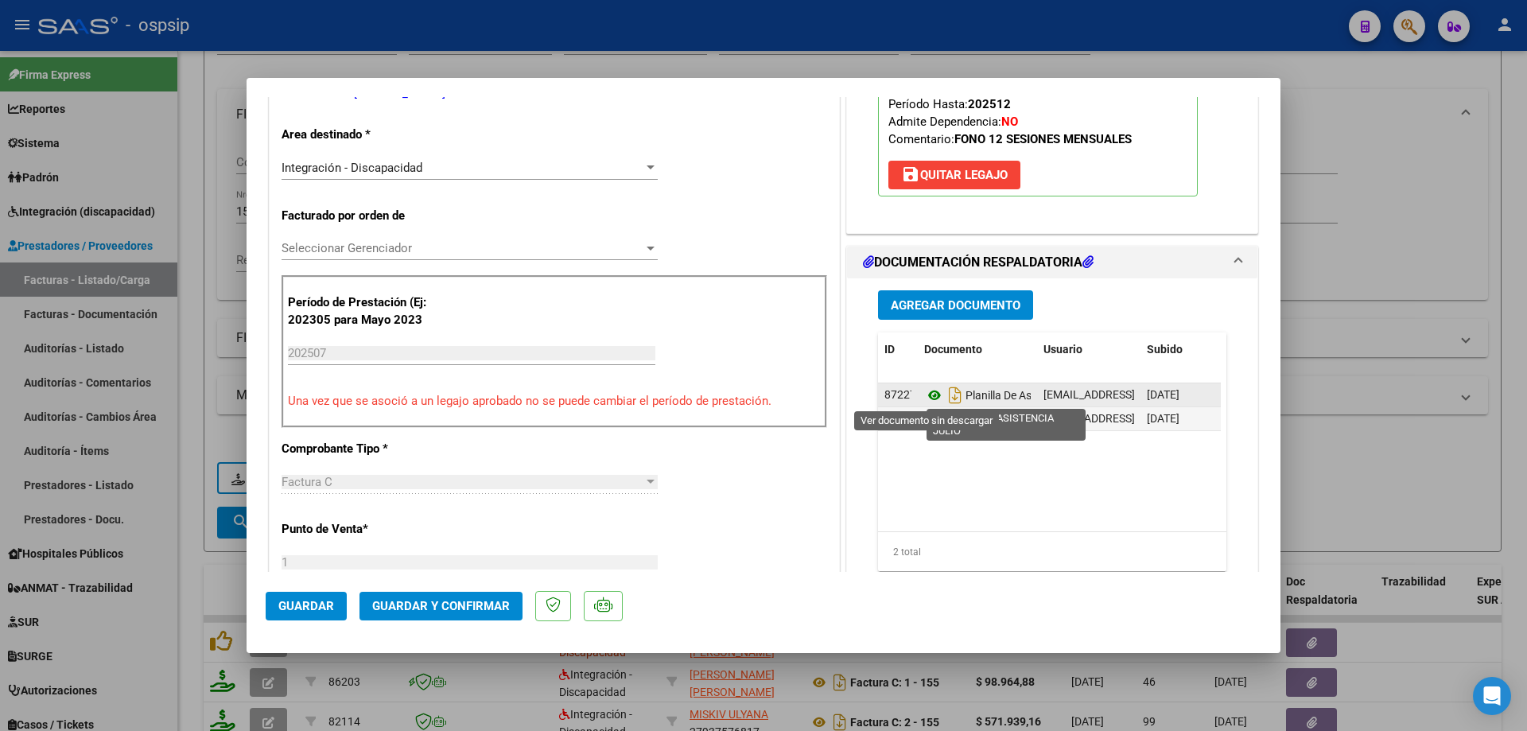
click at [930, 393] on icon at bounding box center [934, 395] width 21 height 19
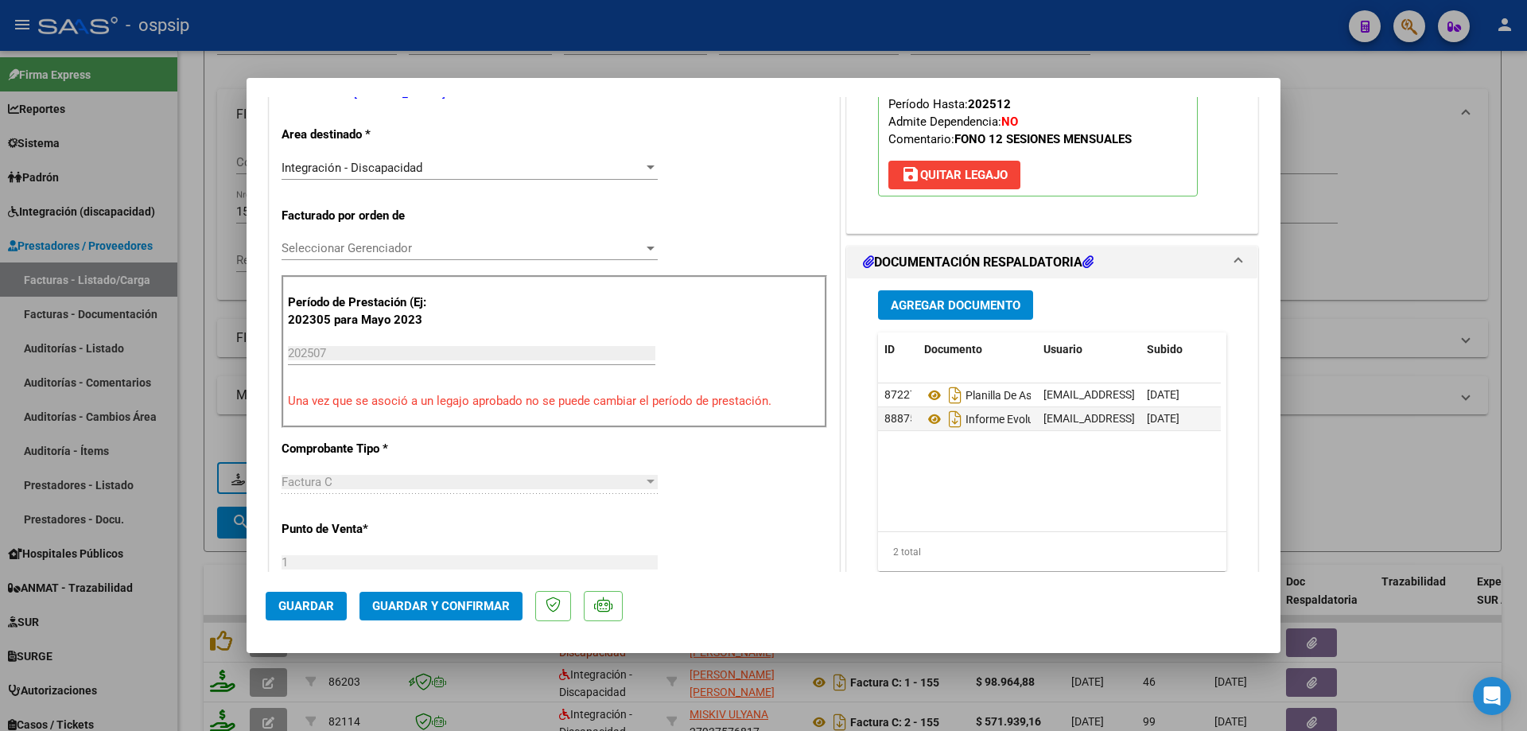
click at [438, 583] on mat-dialog-actions "Guardar Guardar y Confirmar" at bounding box center [764, 603] width 996 height 63
click at [441, 612] on span "Guardar y Confirmar" at bounding box center [441, 606] width 138 height 14
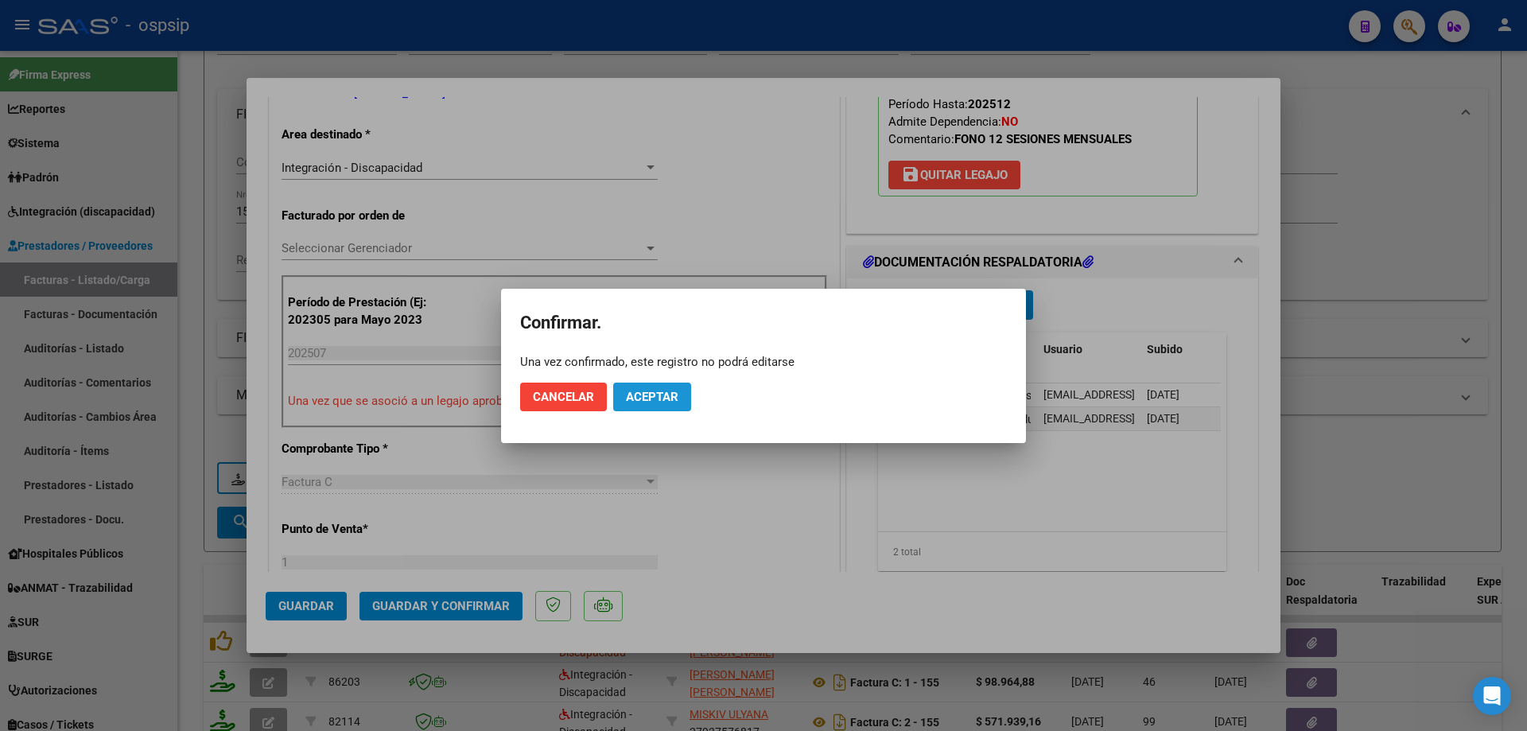
click at [659, 394] on span "Aceptar" at bounding box center [652, 397] width 52 height 14
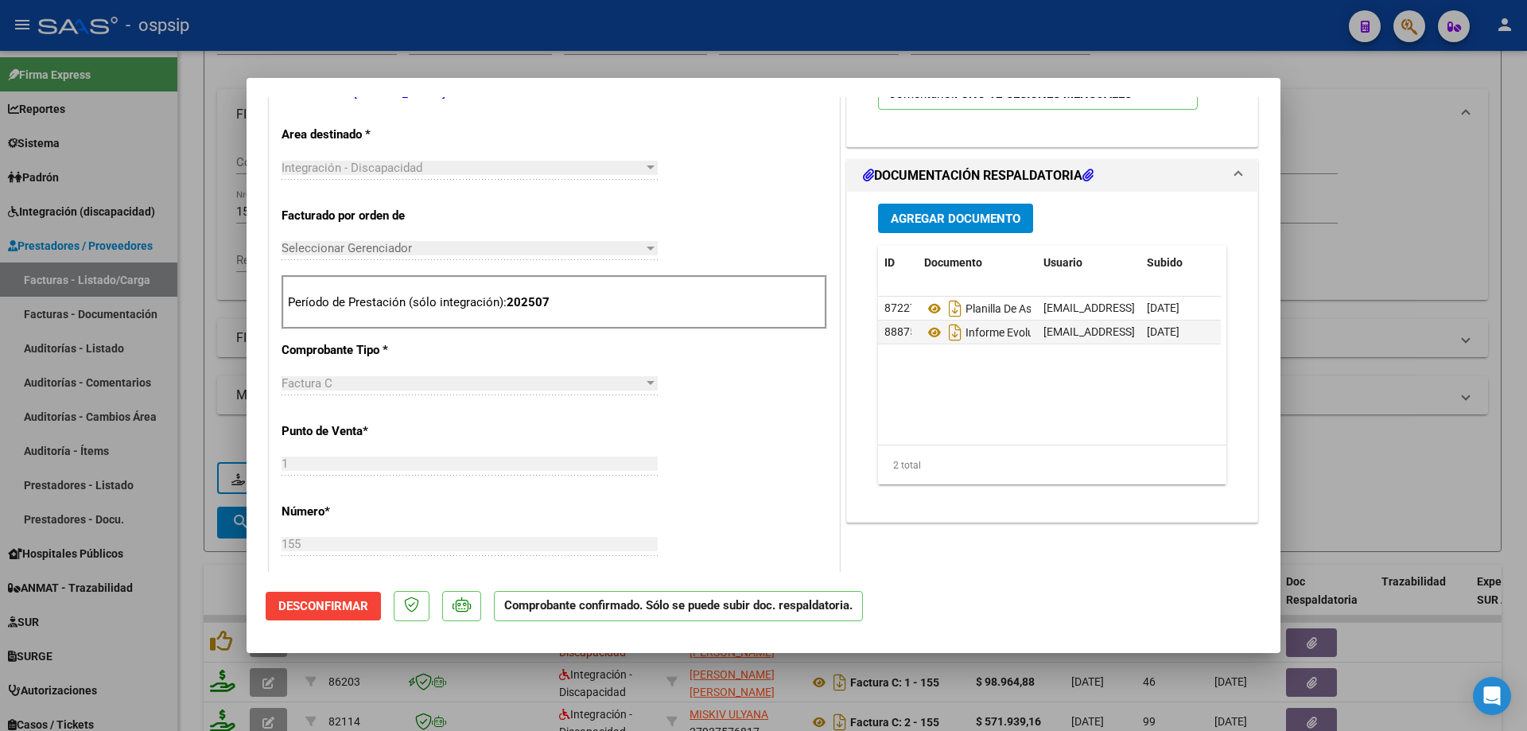
click at [1311, 208] on div at bounding box center [763, 365] width 1527 height 731
type input "$ 0,00"
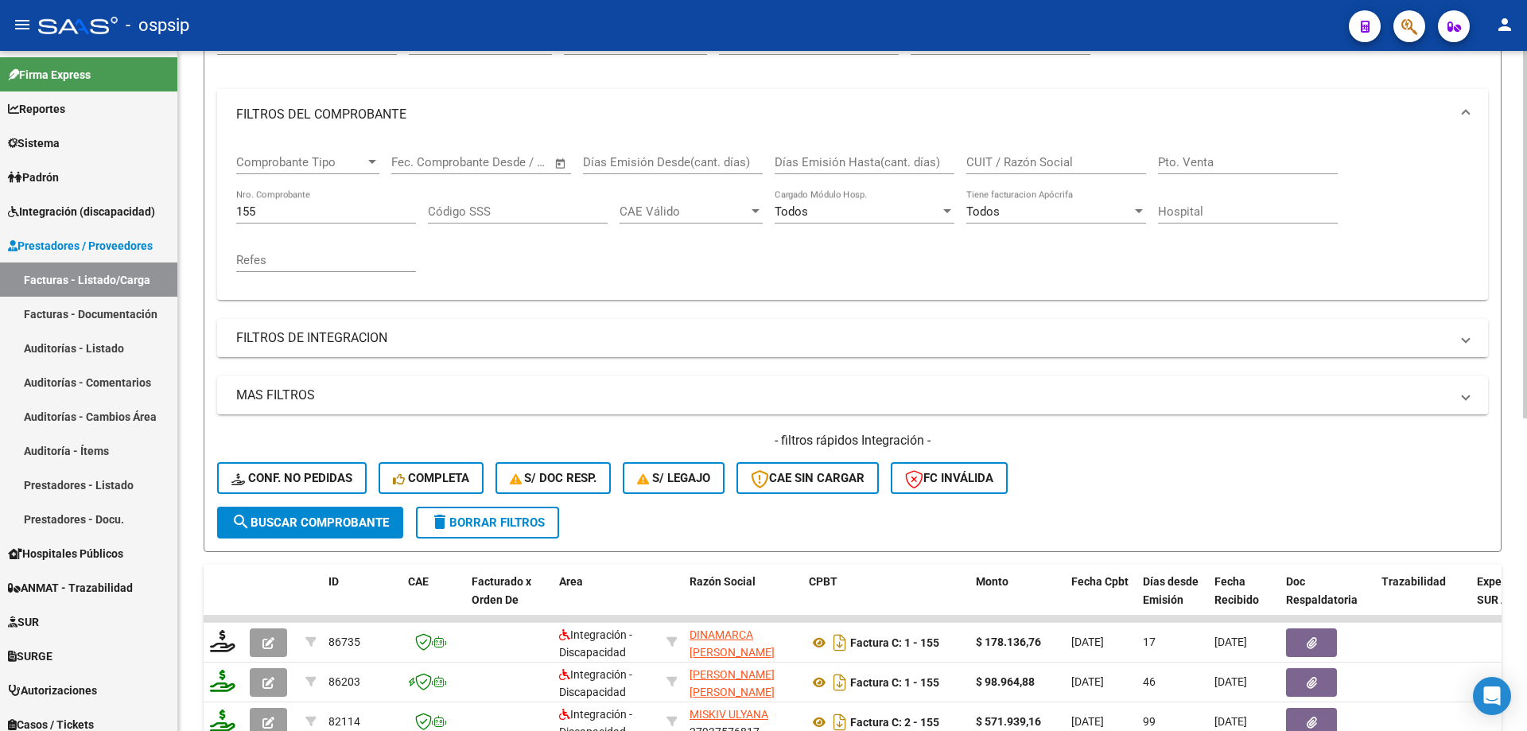
click at [264, 212] on input "155" at bounding box center [326, 211] width 180 height 14
type input "1"
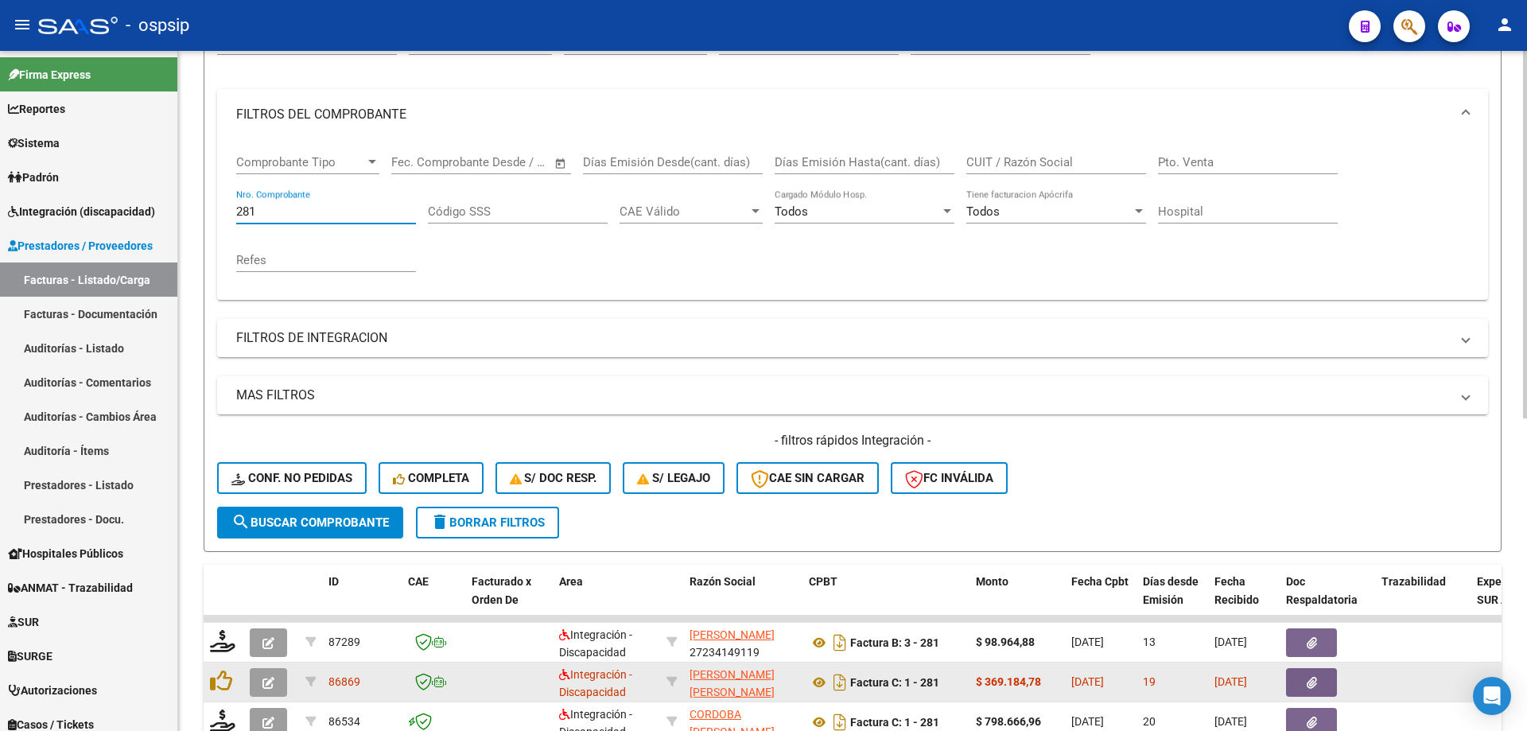
type input "281"
click at [268, 685] on icon "button" at bounding box center [268, 683] width 12 height 12
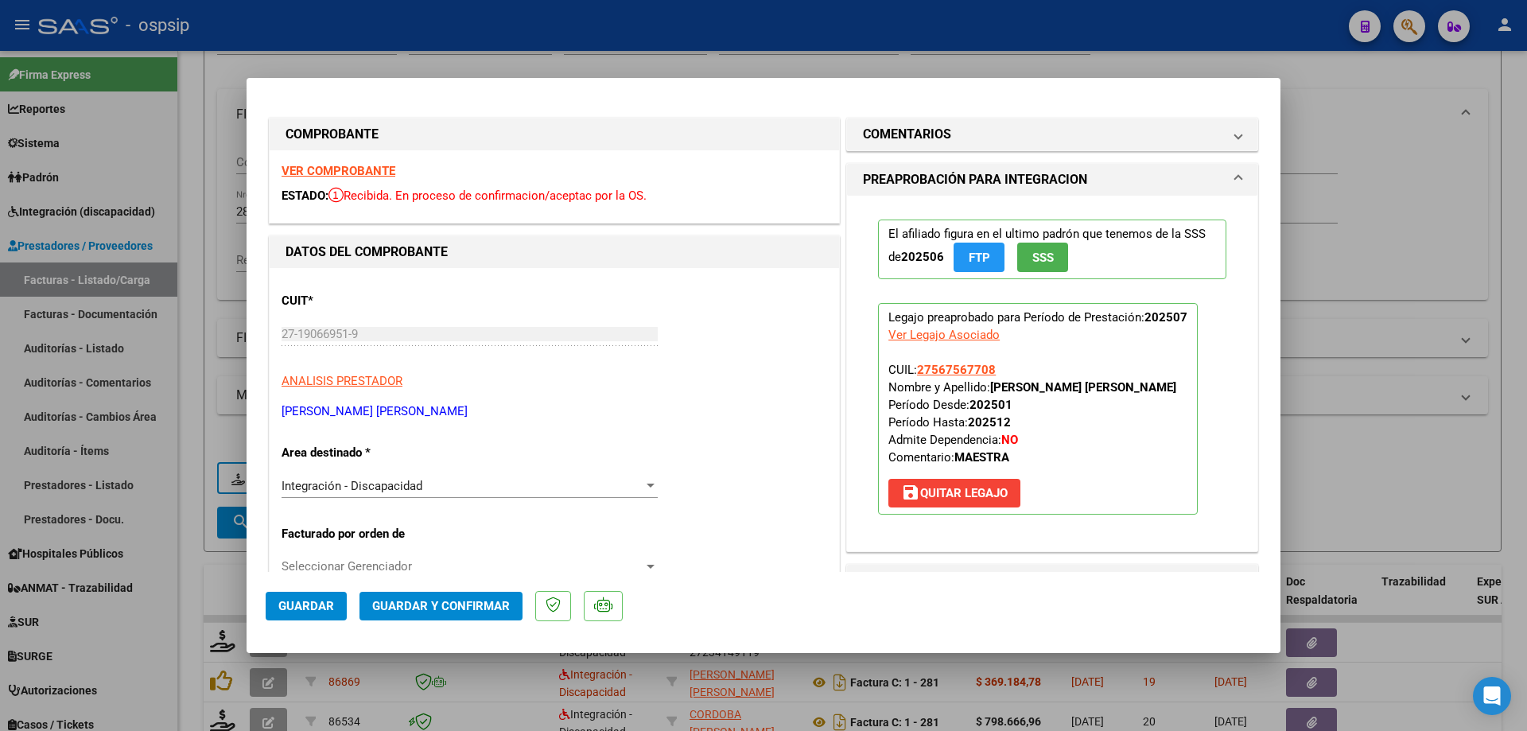
scroll to position [318, 0]
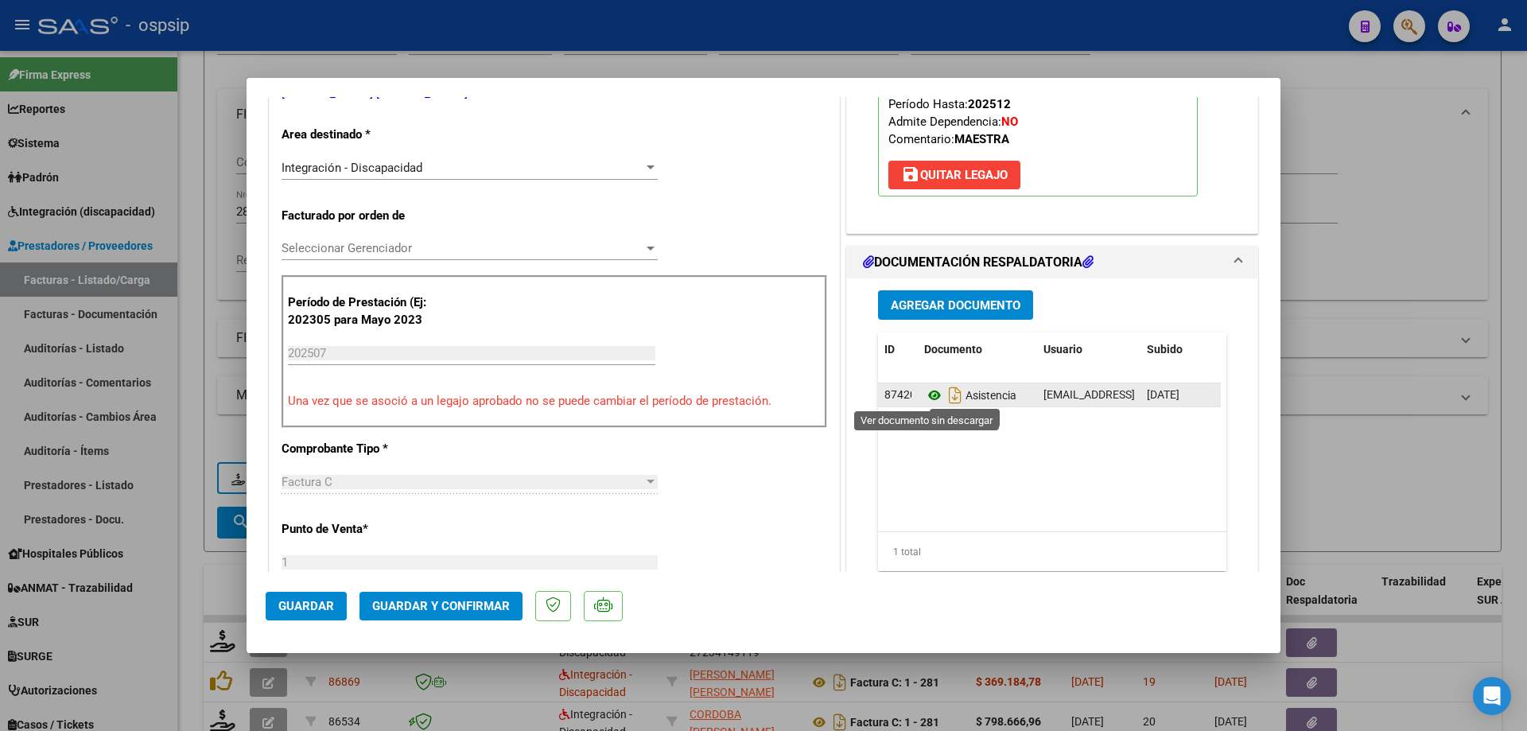
click at [932, 398] on icon at bounding box center [934, 395] width 21 height 19
click at [1340, 200] on div at bounding box center [763, 365] width 1527 height 731
type input "$ 0,00"
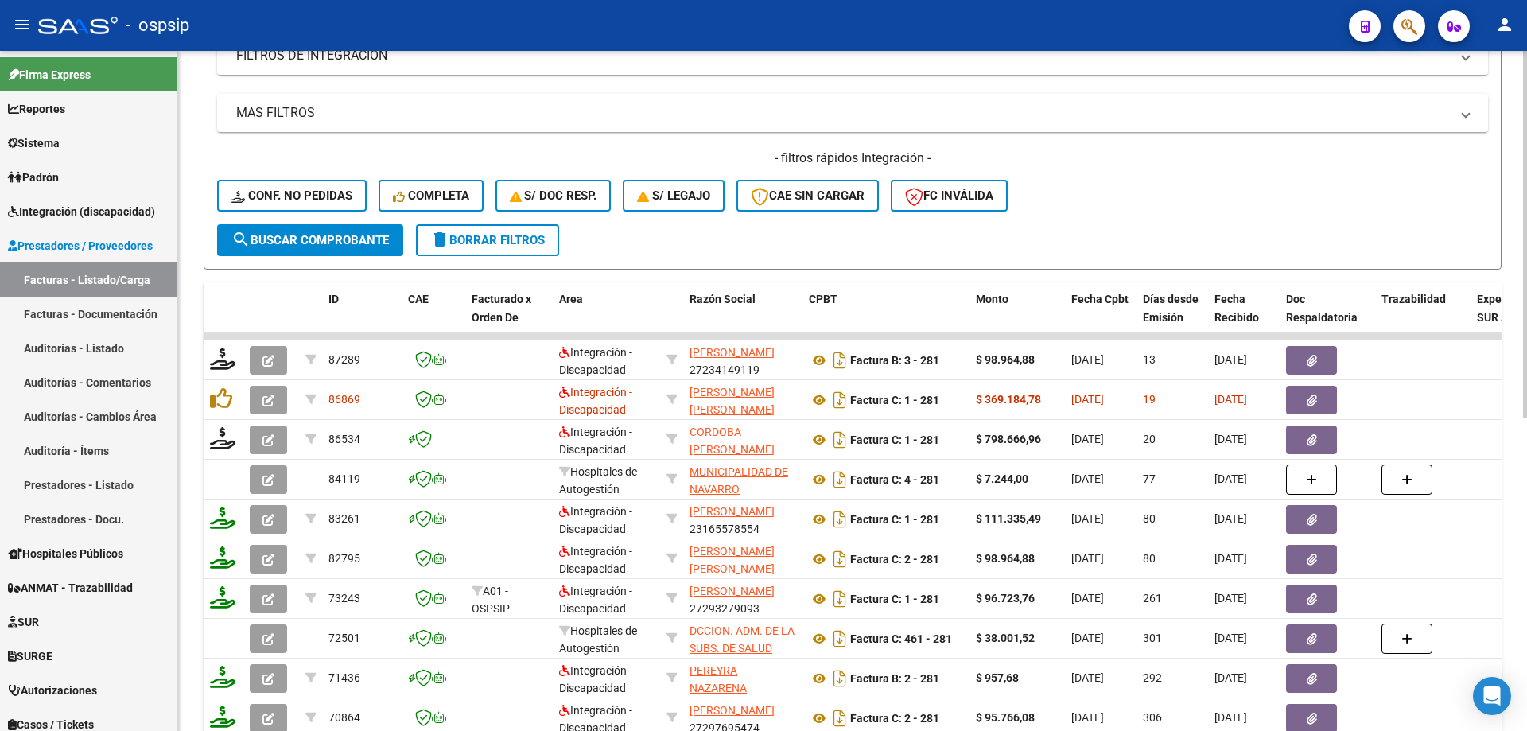
scroll to position [420, 0]
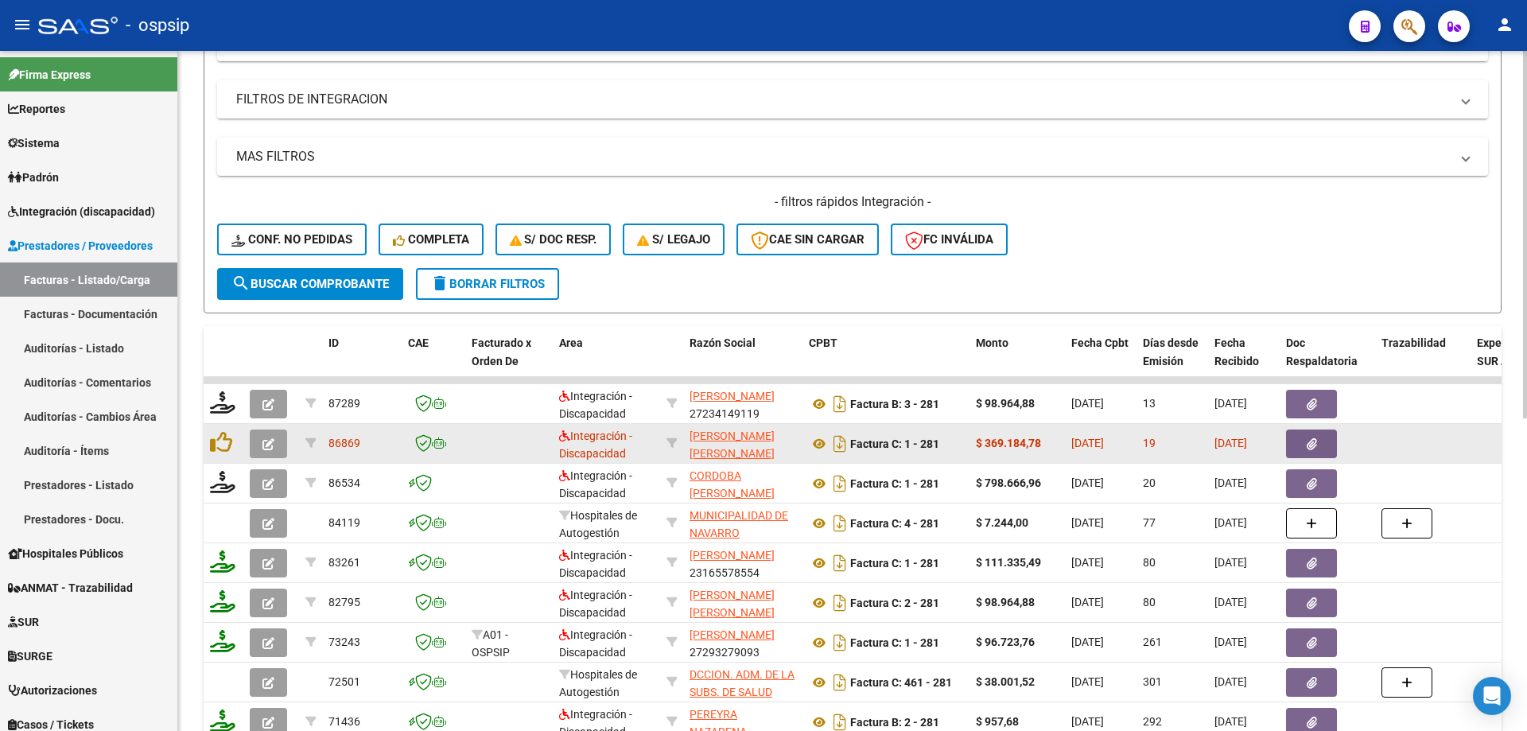
click at [268, 431] on button "button" at bounding box center [268, 443] width 37 height 29
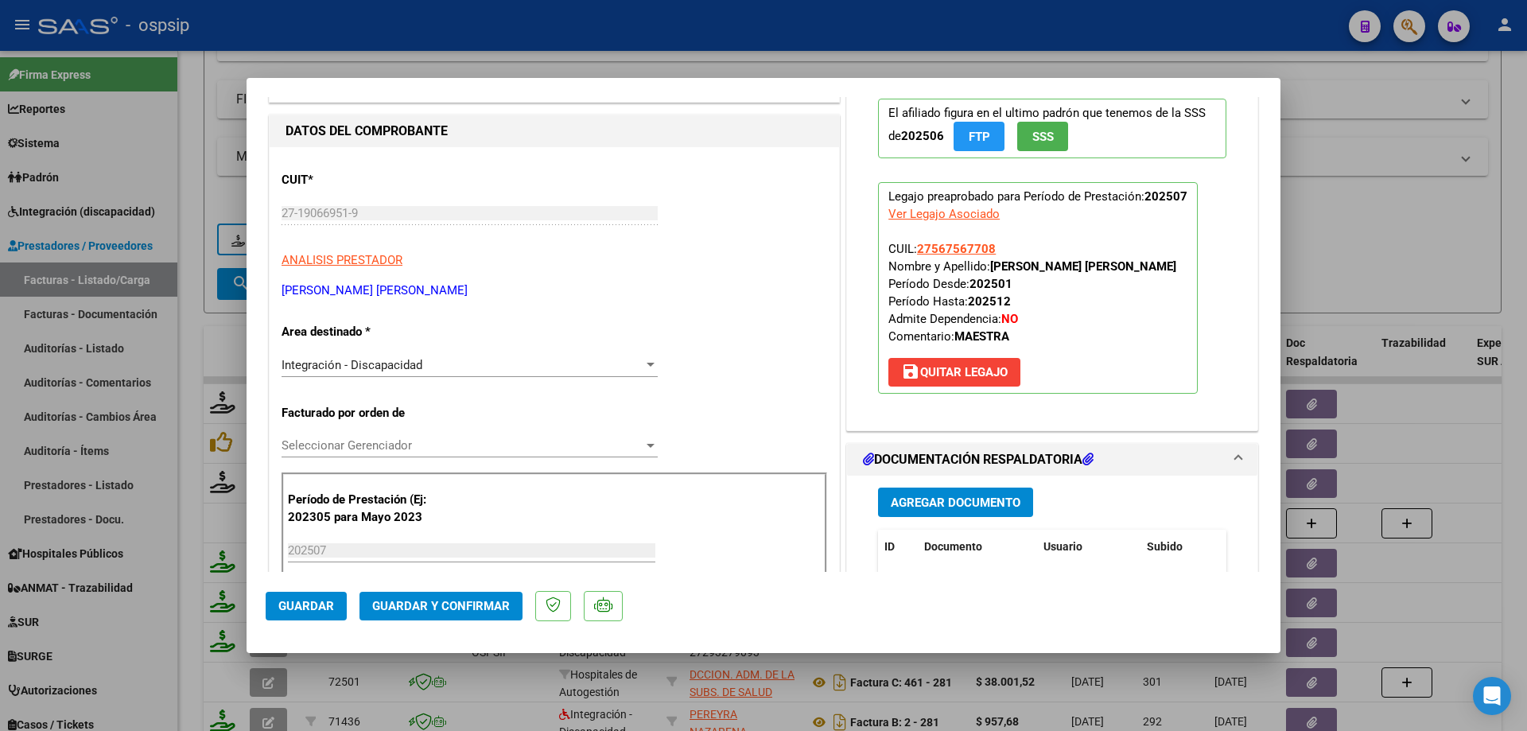
scroll to position [239, 0]
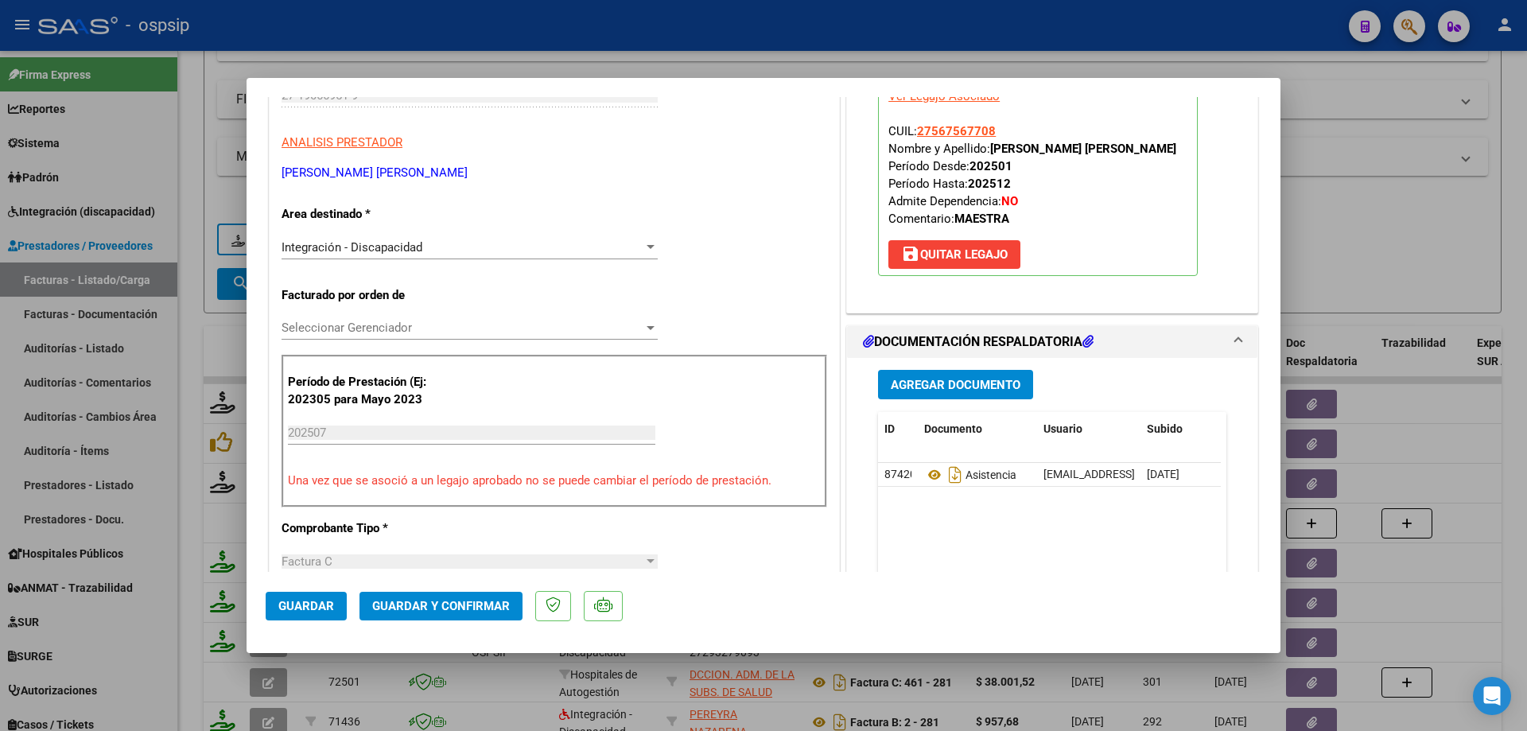
click at [957, 378] on span "Agregar Documento" at bounding box center [956, 385] width 130 height 14
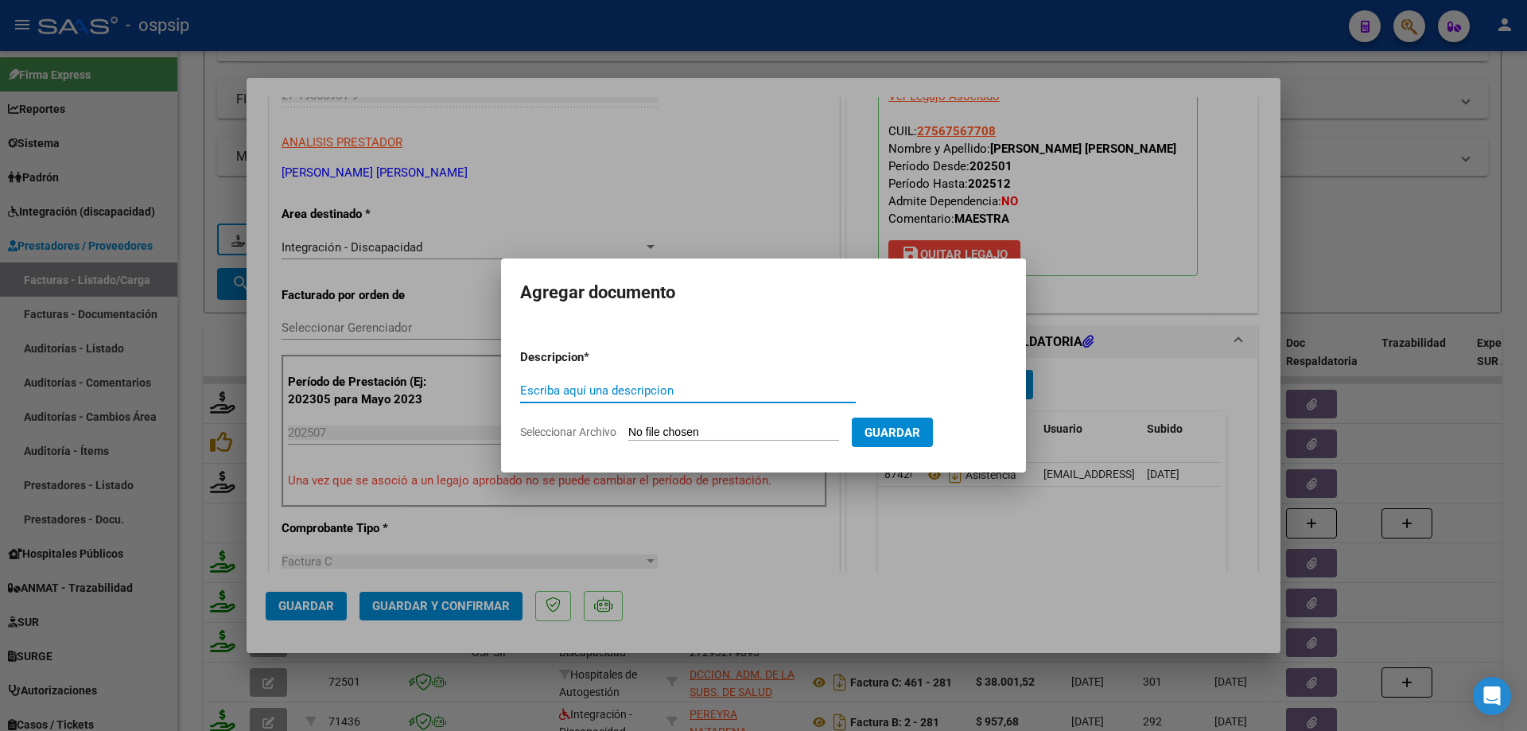
click at [696, 394] on input "Escriba aquí una descripcion" at bounding box center [688, 390] width 336 height 14
click at [642, 394] on input "Escriba aquí una descripcion" at bounding box center [688, 390] width 336 height 14
type input "Planilla de asistencia"
click at [747, 430] on input "Seleccionar Archivo" at bounding box center [733, 432] width 211 height 15
type input "C:\fakepath\609af01c-eee6-4eb2-b7f1-b948cc9c3e41.pdf"
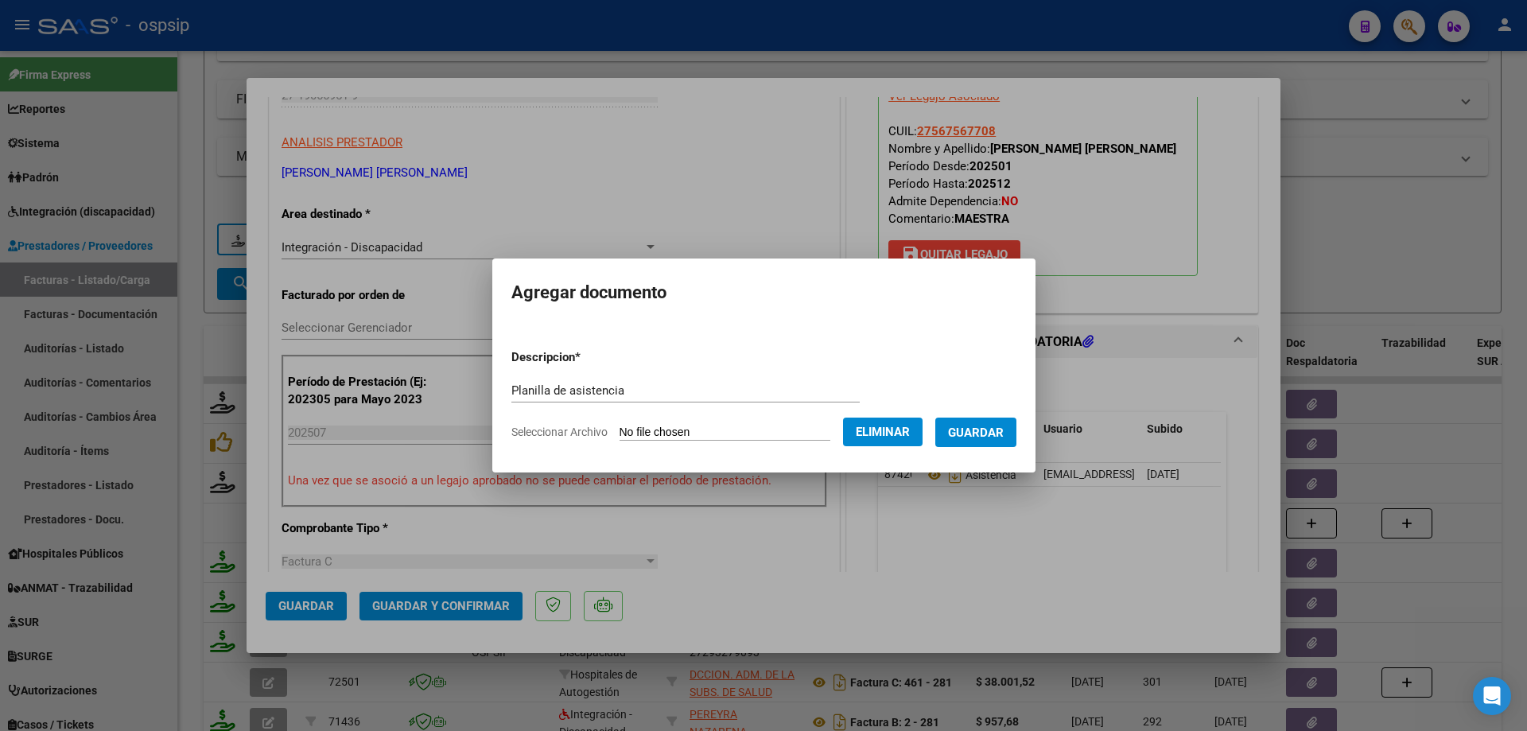
click at [989, 429] on span "Guardar" at bounding box center [976, 432] width 56 height 14
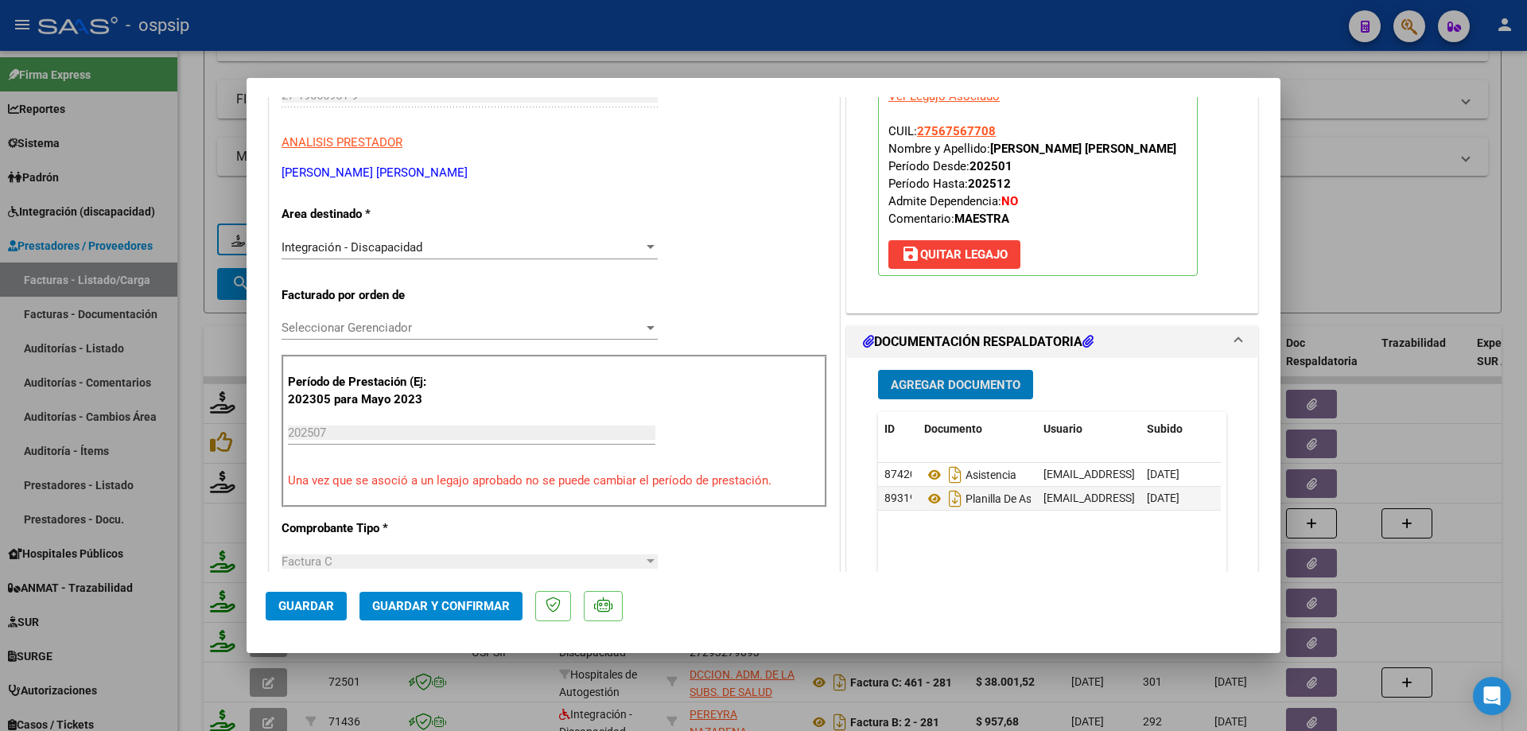
click at [410, 598] on button "Guardar y Confirmar" at bounding box center [440, 606] width 163 height 29
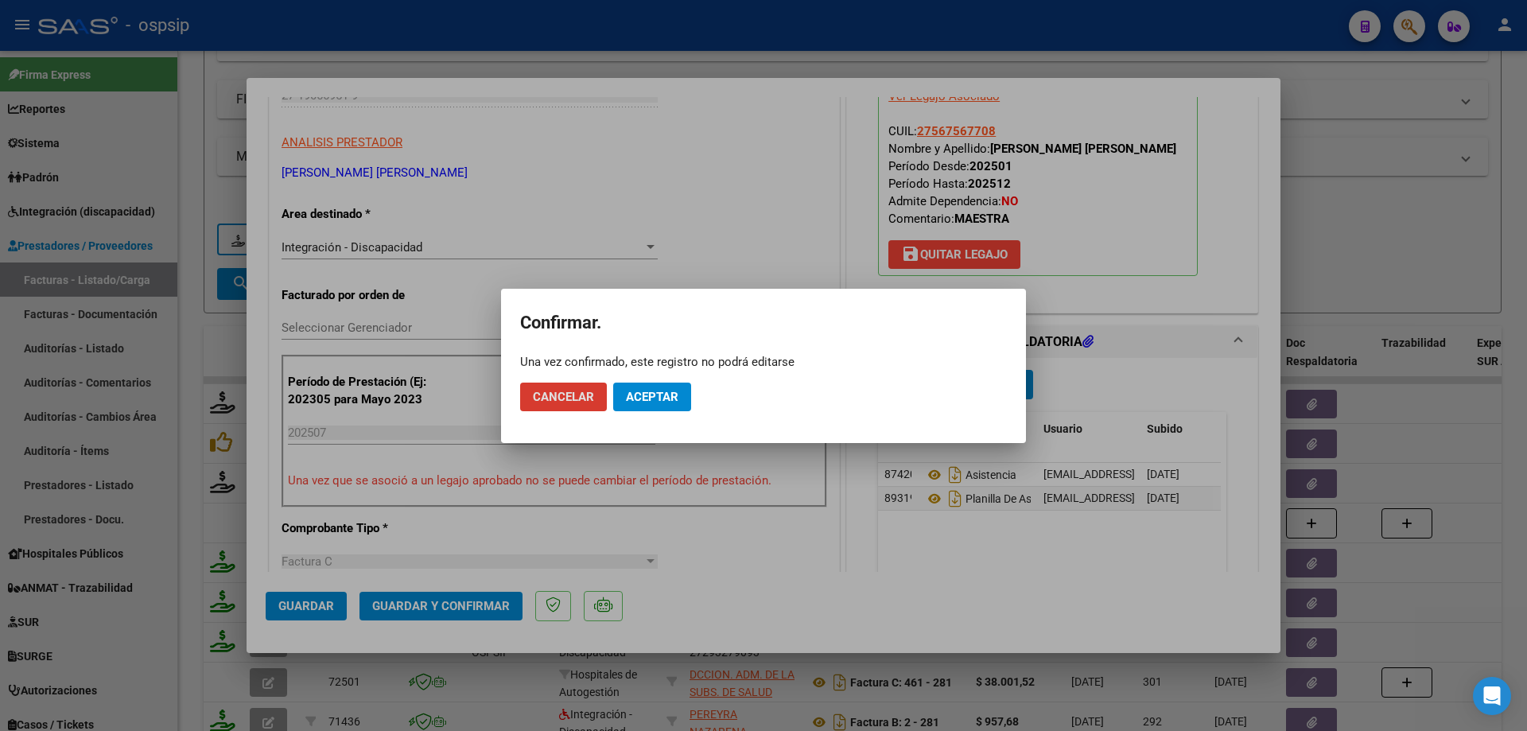
click at [650, 379] on mat-dialog-actions "Cancelar Aceptar" at bounding box center [763, 397] width 487 height 54
click at [658, 410] on button "Aceptar" at bounding box center [652, 396] width 78 height 29
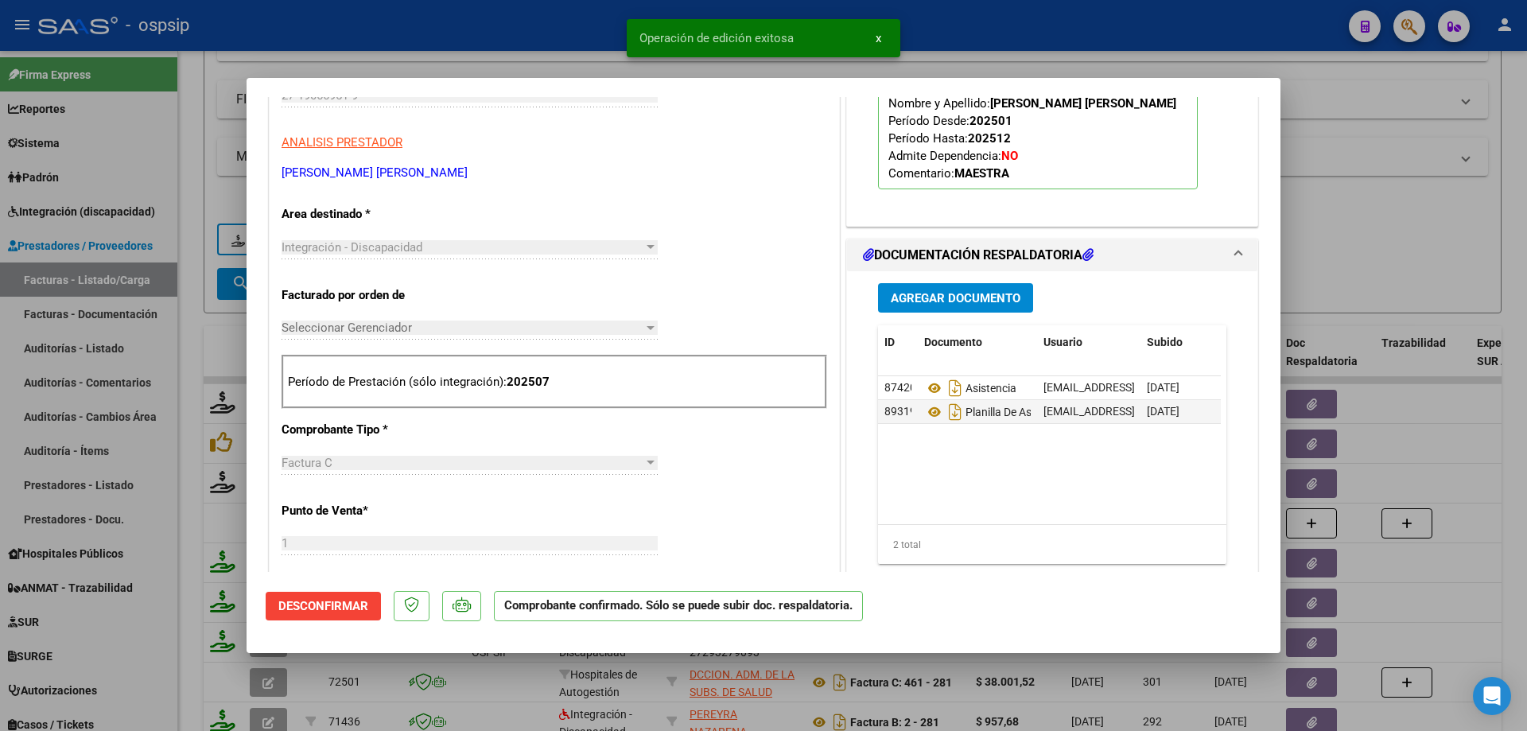
click at [1368, 257] on div at bounding box center [763, 365] width 1527 height 731
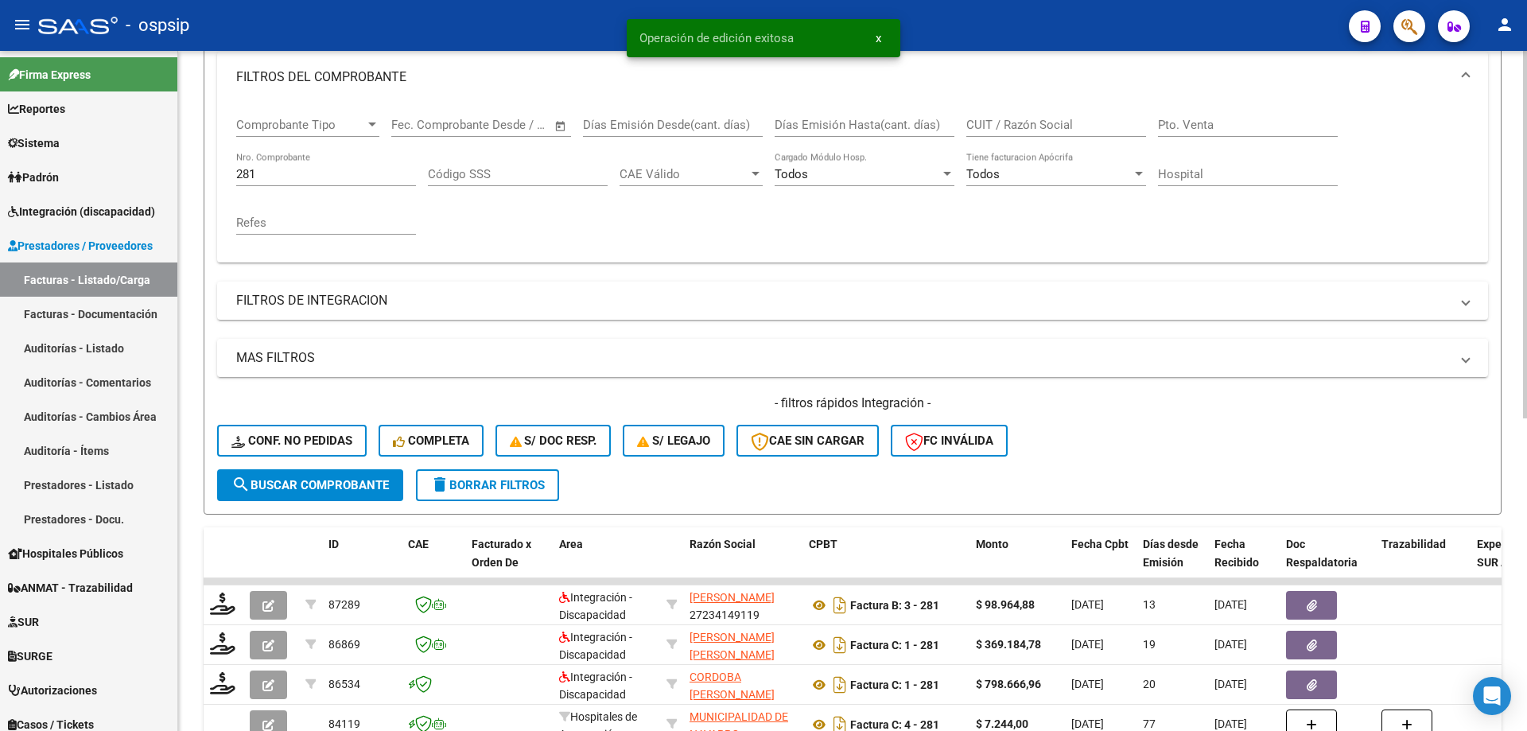
scroll to position [181, 0]
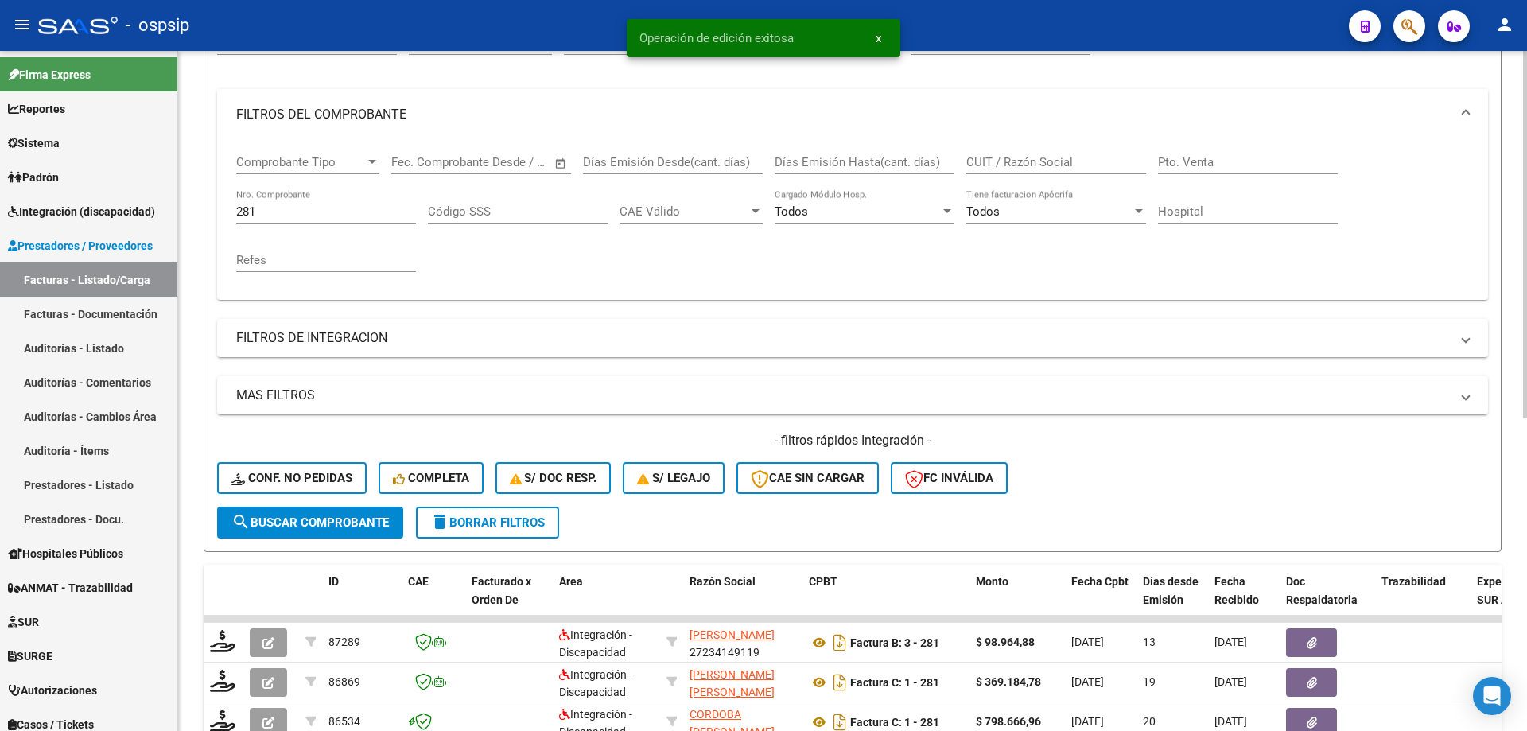
click at [290, 212] on input "281" at bounding box center [326, 211] width 180 height 14
type input "2"
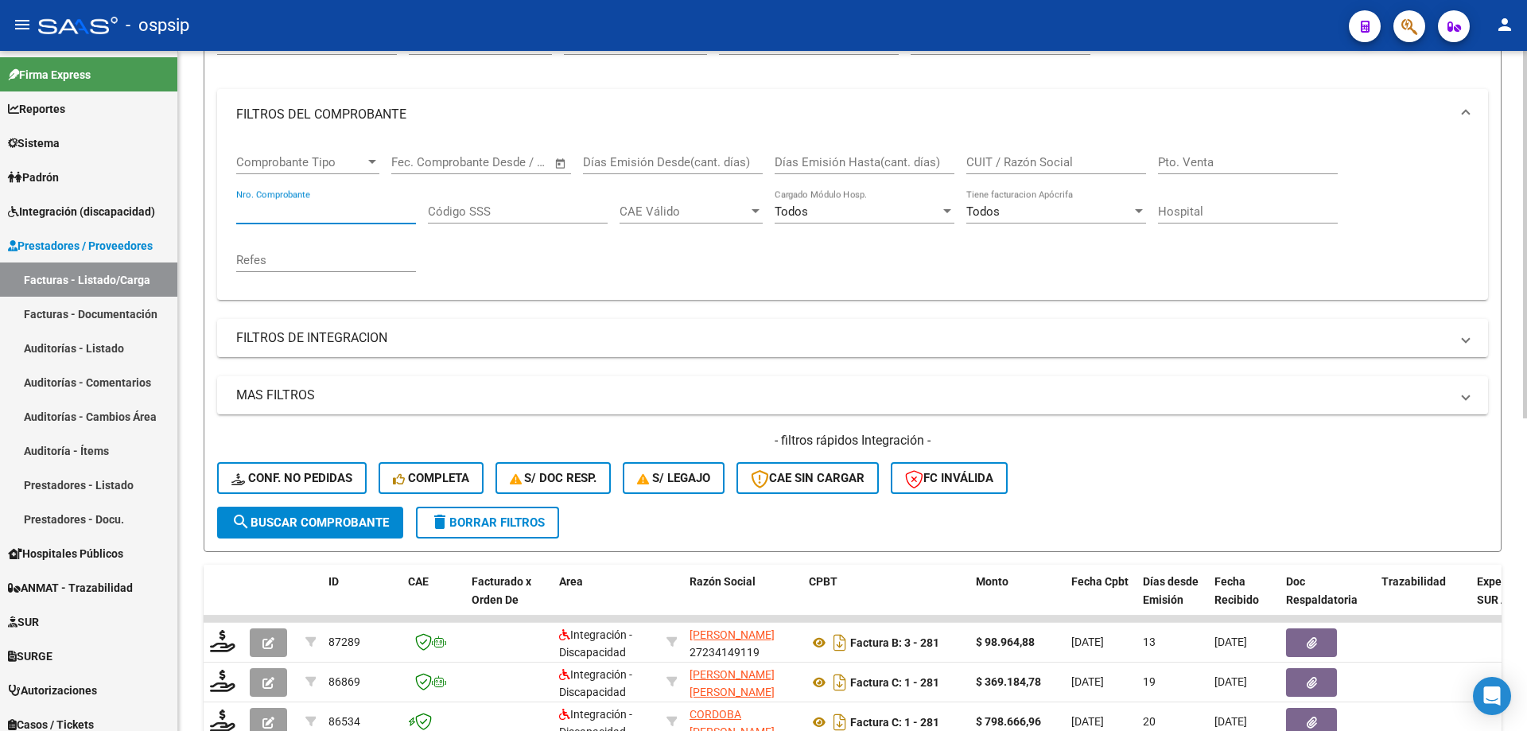
click at [328, 218] on input "Nro. Comprobante" at bounding box center [326, 211] width 180 height 14
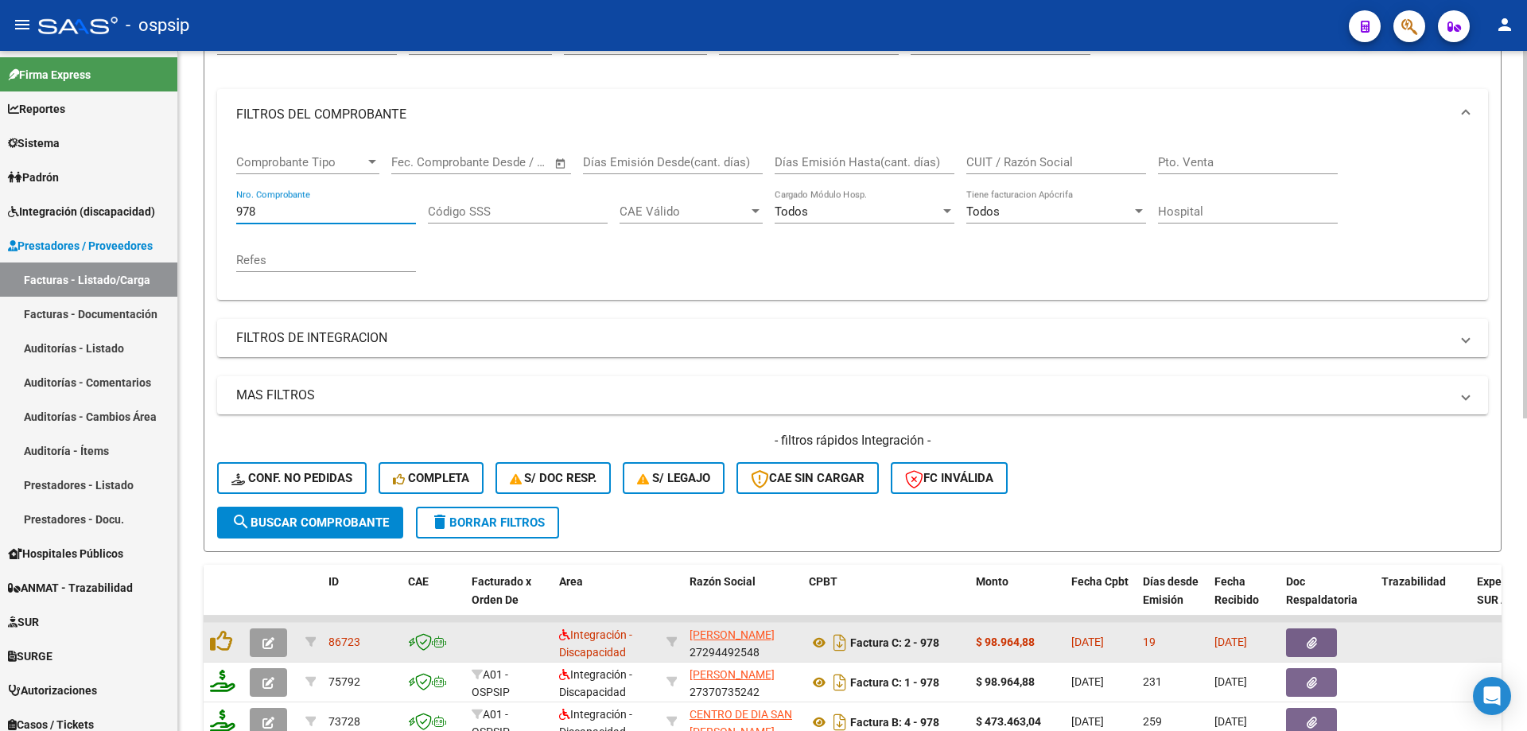
type input "978"
click at [268, 643] on icon "button" at bounding box center [268, 643] width 12 height 12
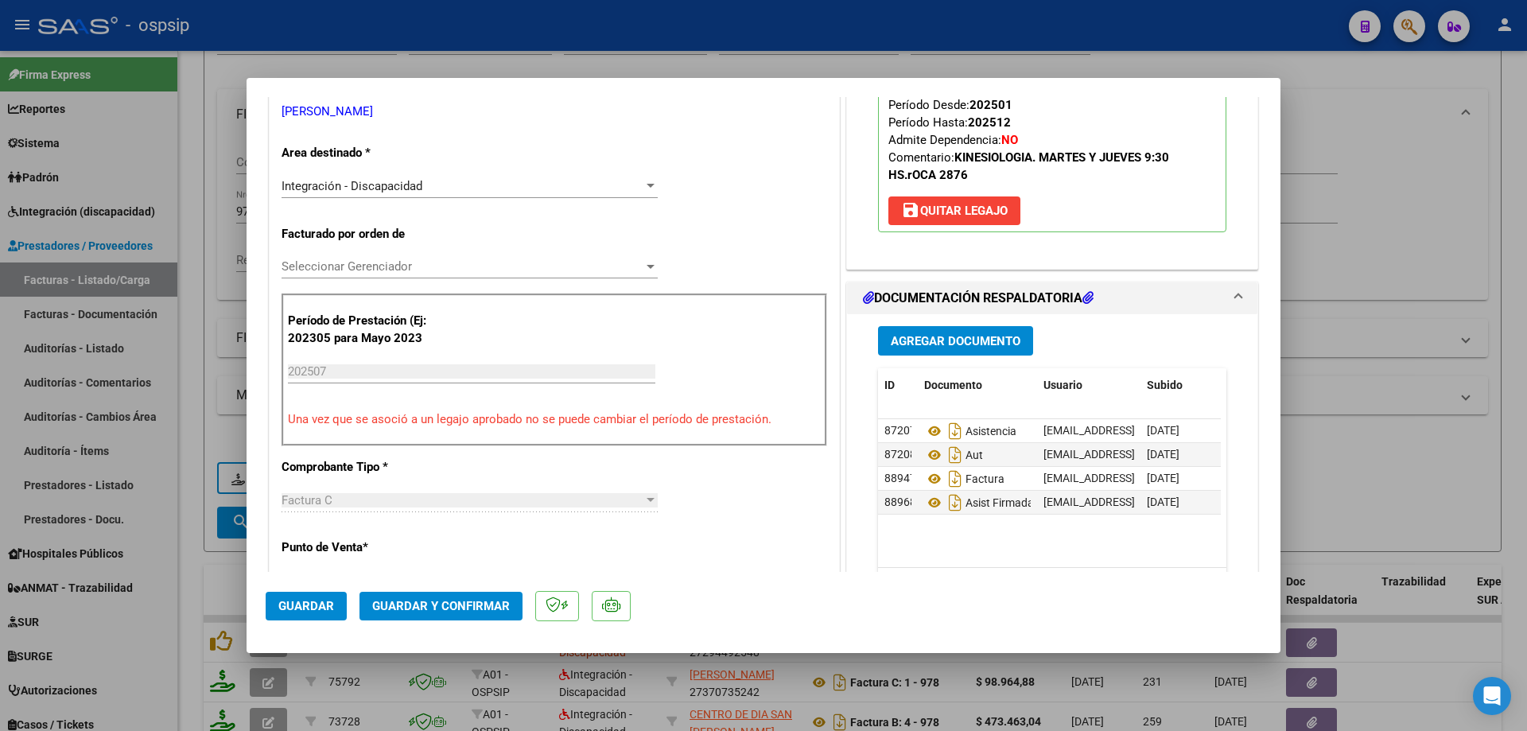
scroll to position [318, 0]
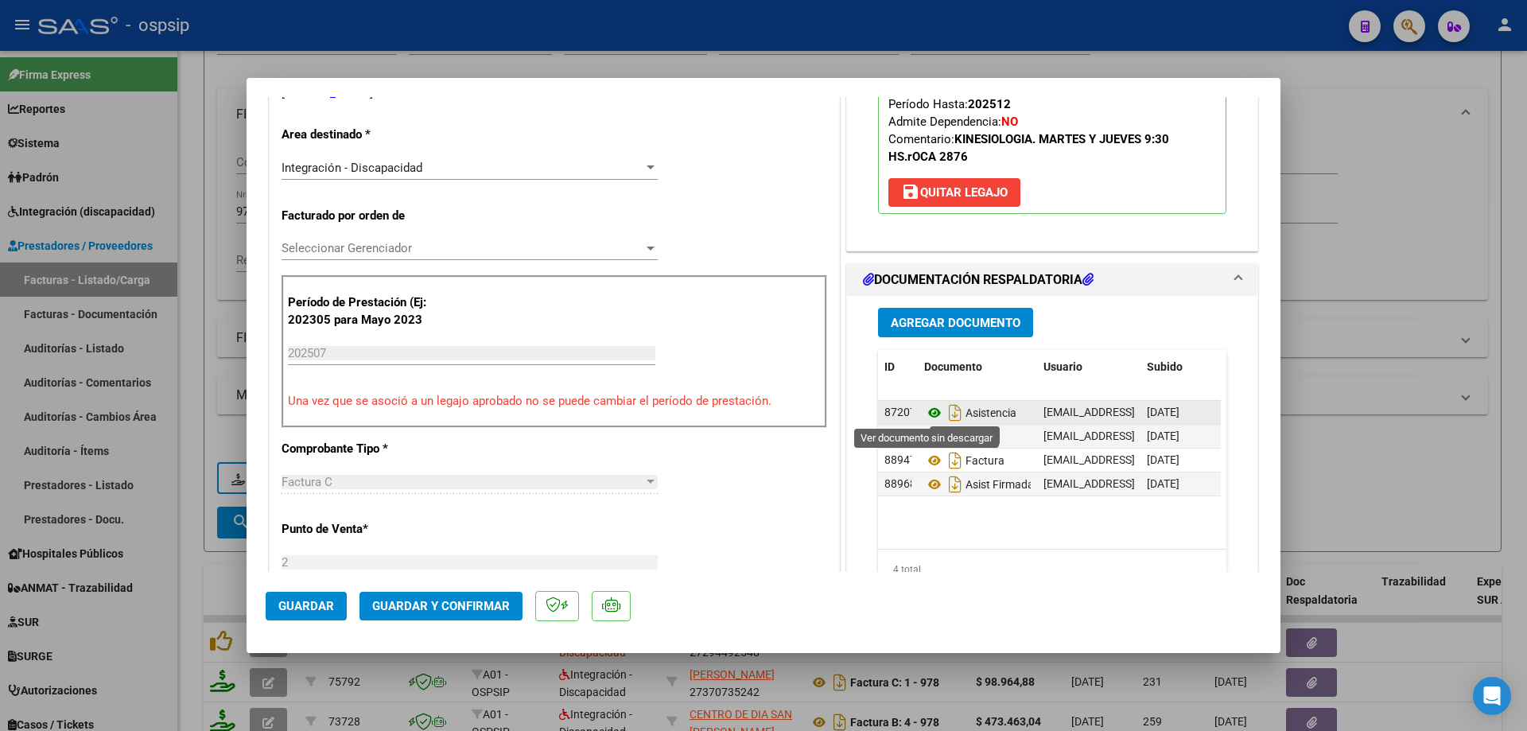
click at [928, 415] on icon at bounding box center [934, 412] width 21 height 19
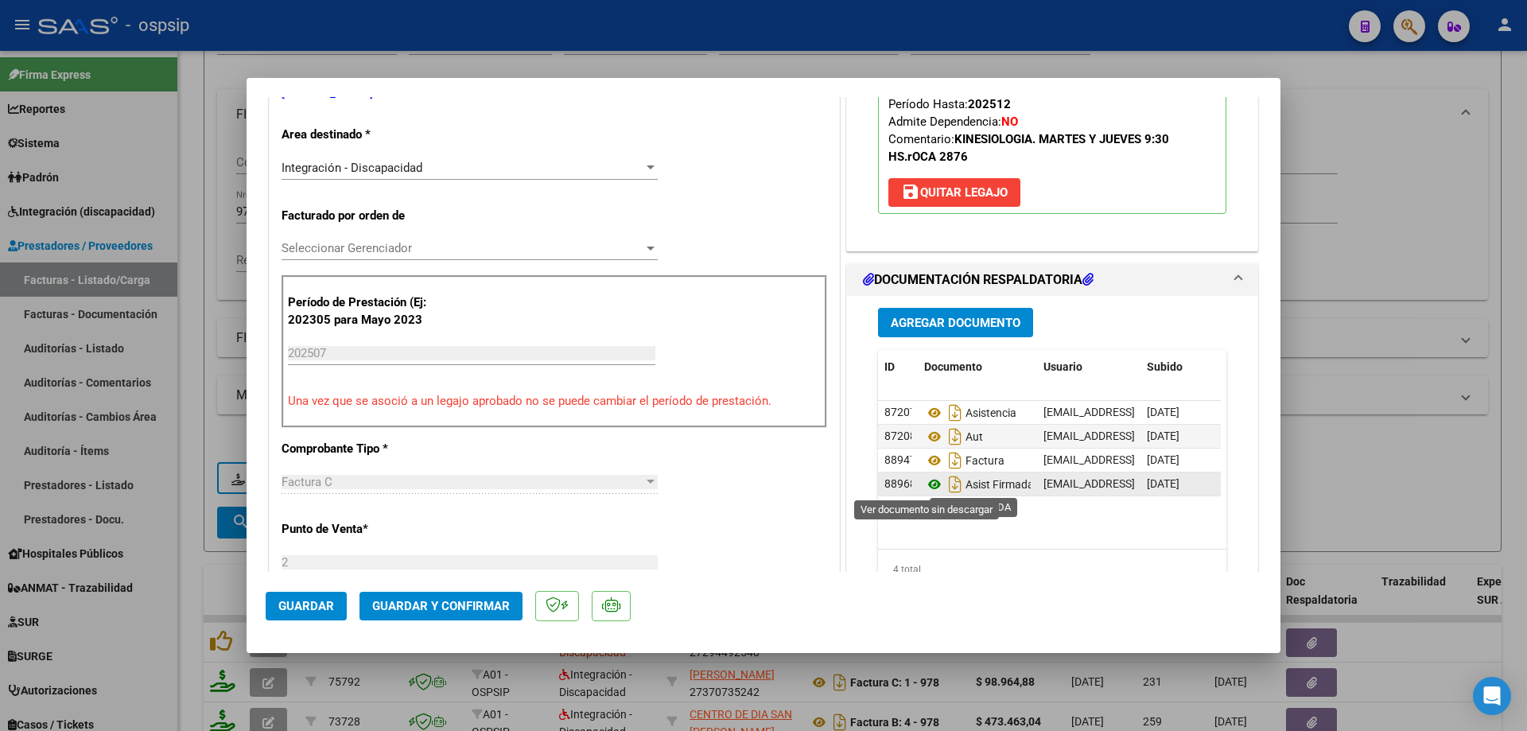
click at [924, 483] on icon at bounding box center [934, 484] width 21 height 19
click at [441, 601] on span "Guardar y Confirmar" at bounding box center [441, 606] width 138 height 14
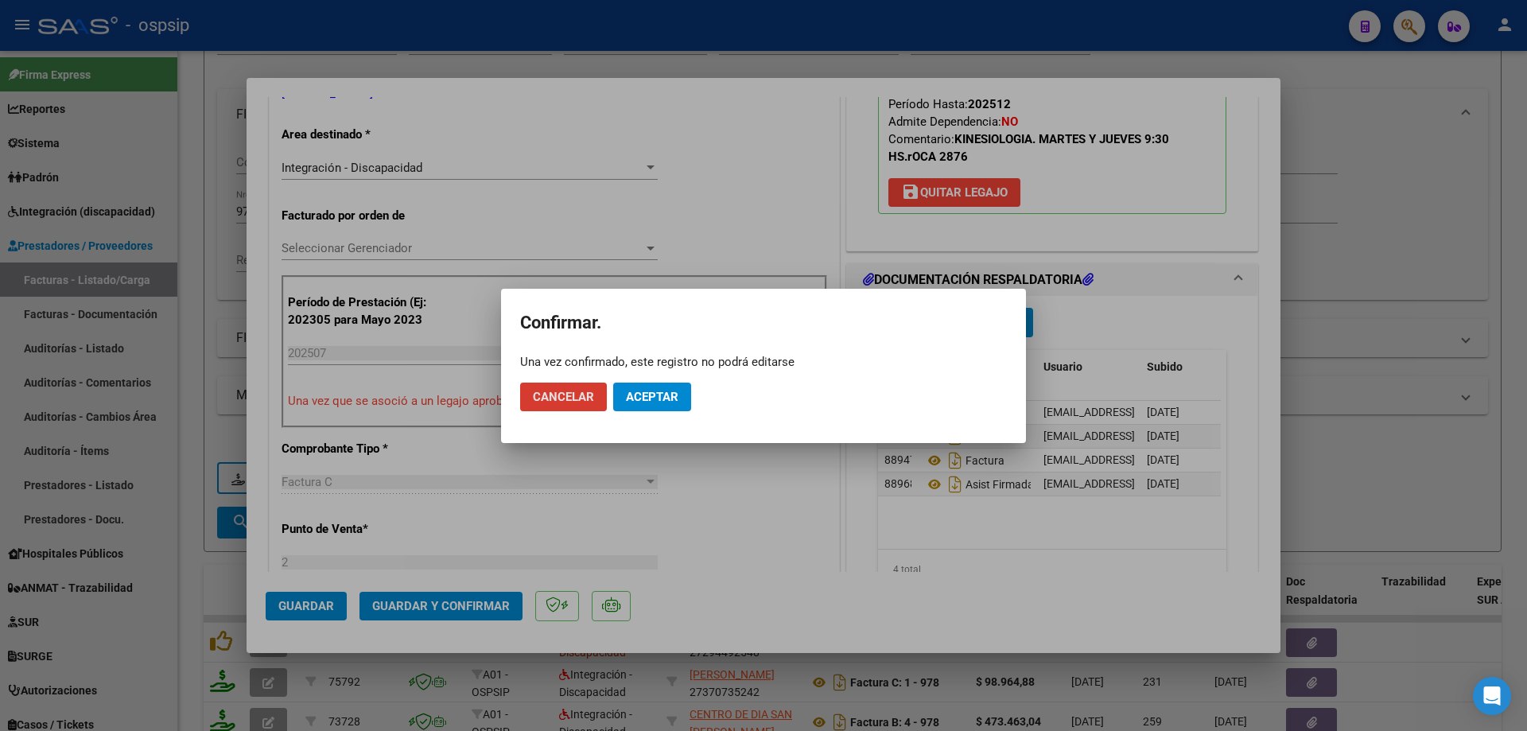
click at [658, 406] on button "Aceptar" at bounding box center [652, 396] width 78 height 29
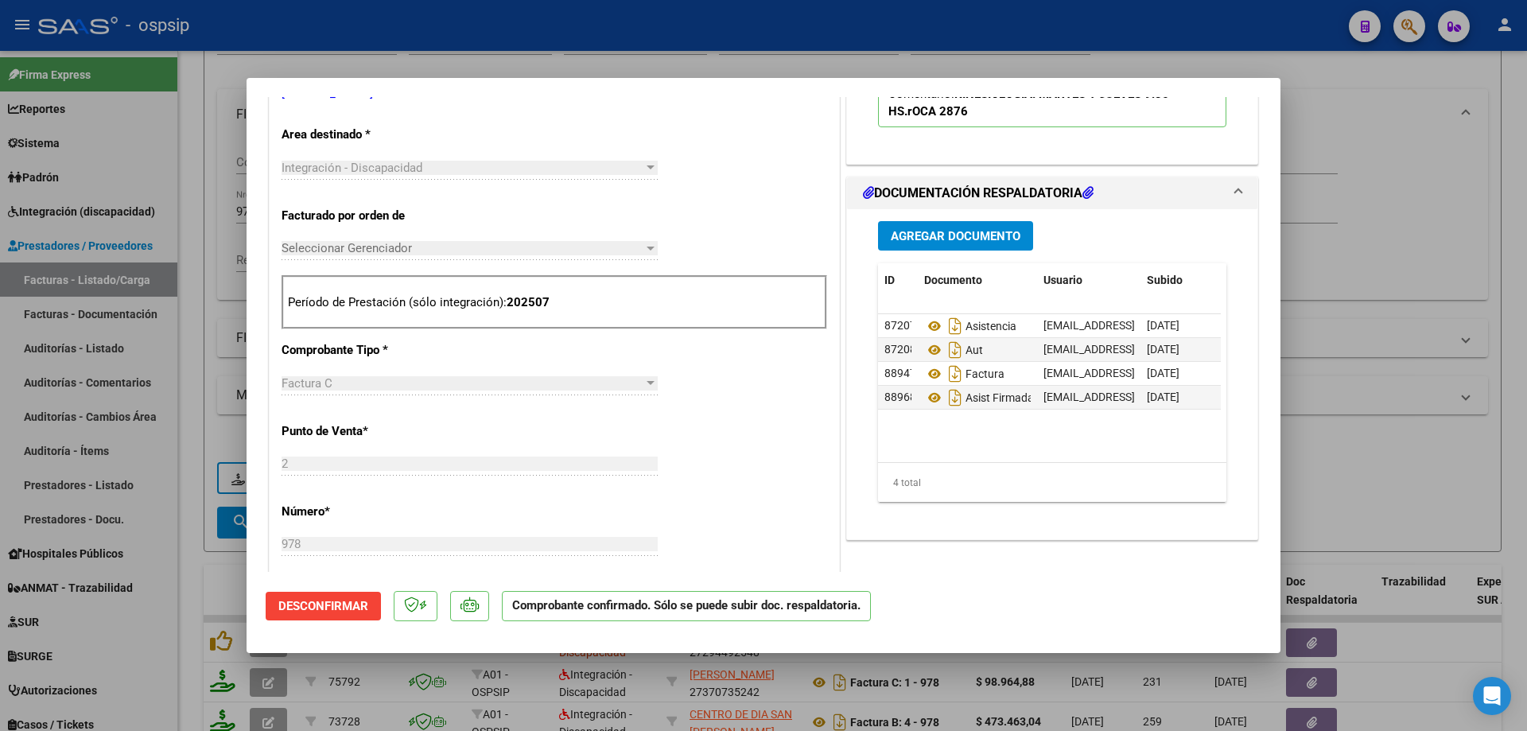
click at [1331, 118] on div at bounding box center [763, 365] width 1527 height 731
type input "$ 0,00"
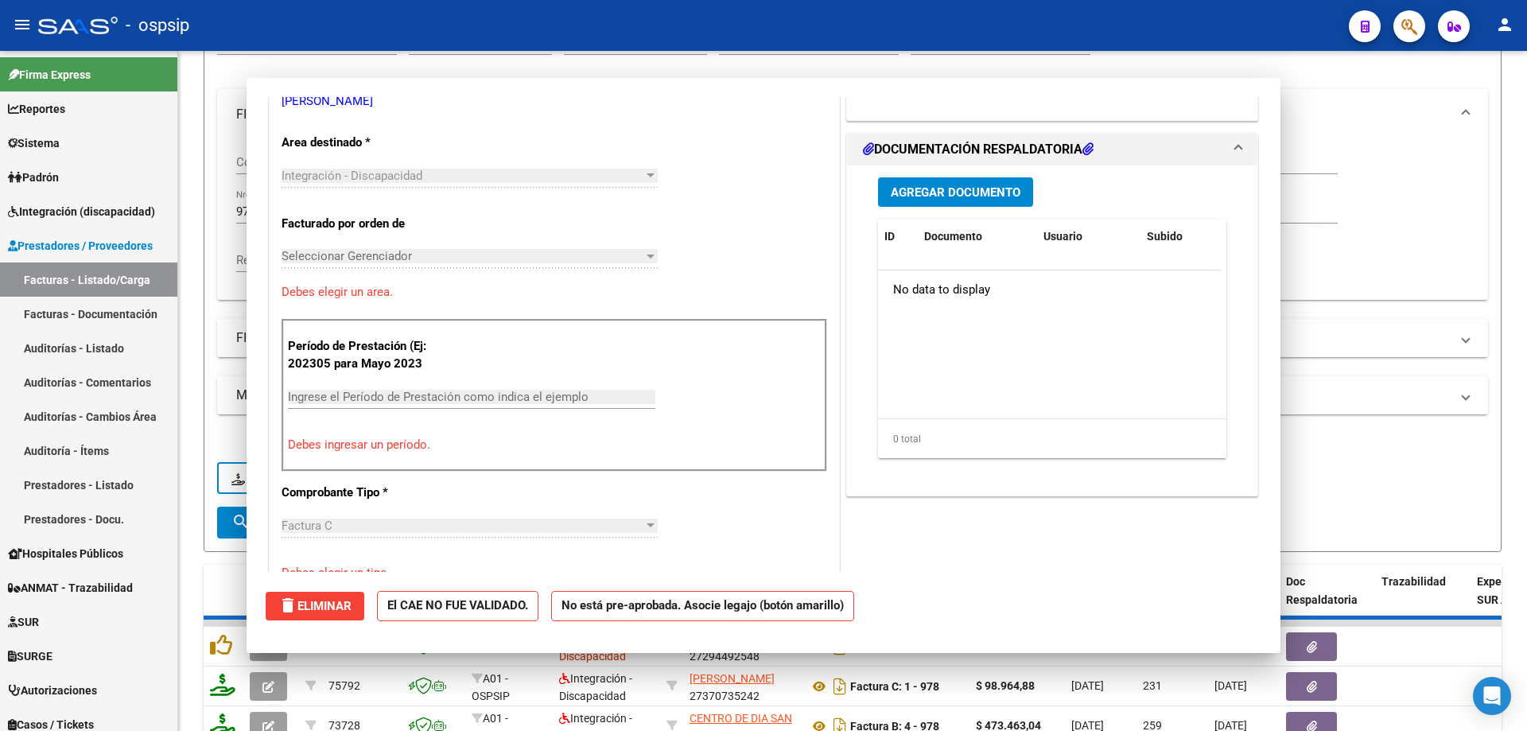
scroll to position [326, 0]
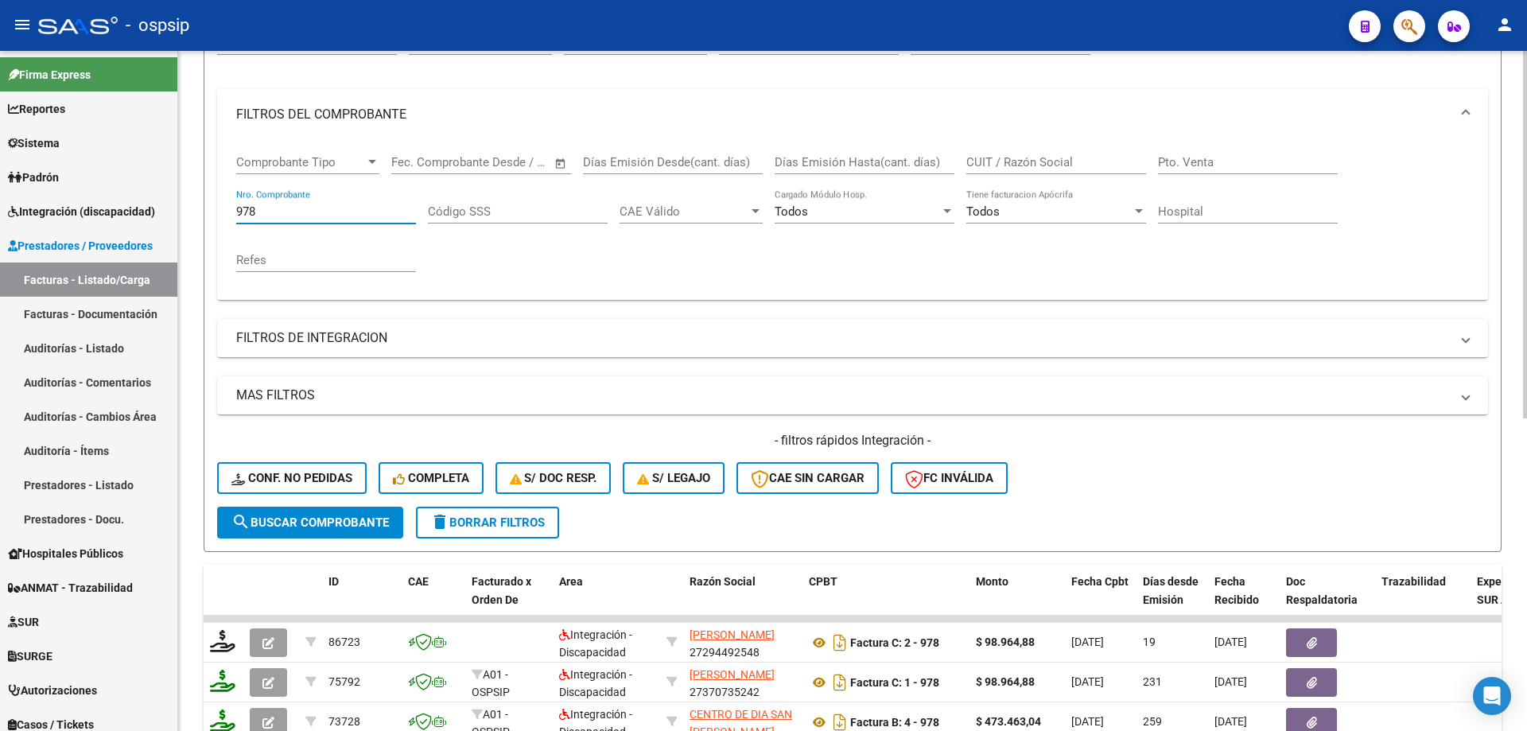
click at [347, 207] on input "978" at bounding box center [326, 211] width 180 height 14
type input "9"
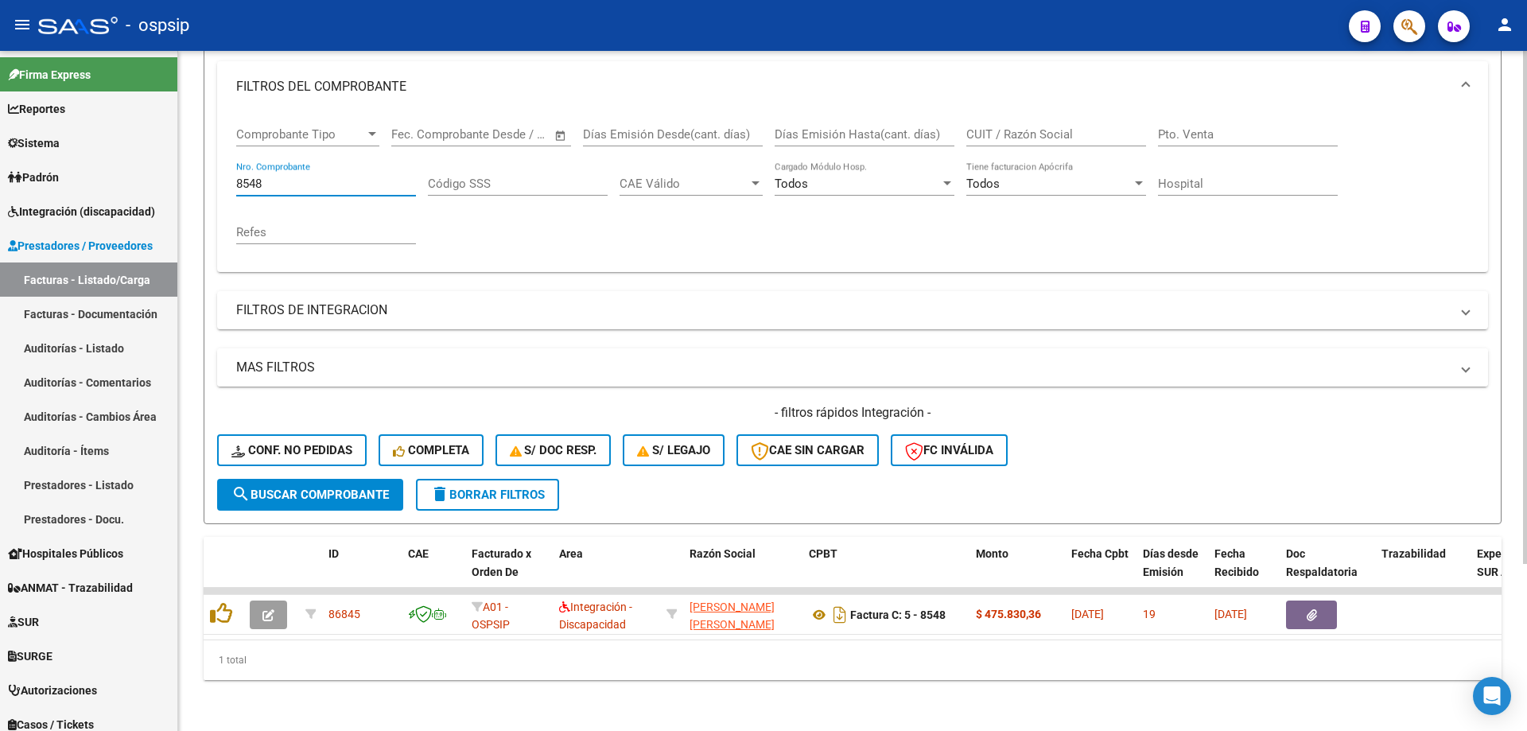
scroll to position [221, 0]
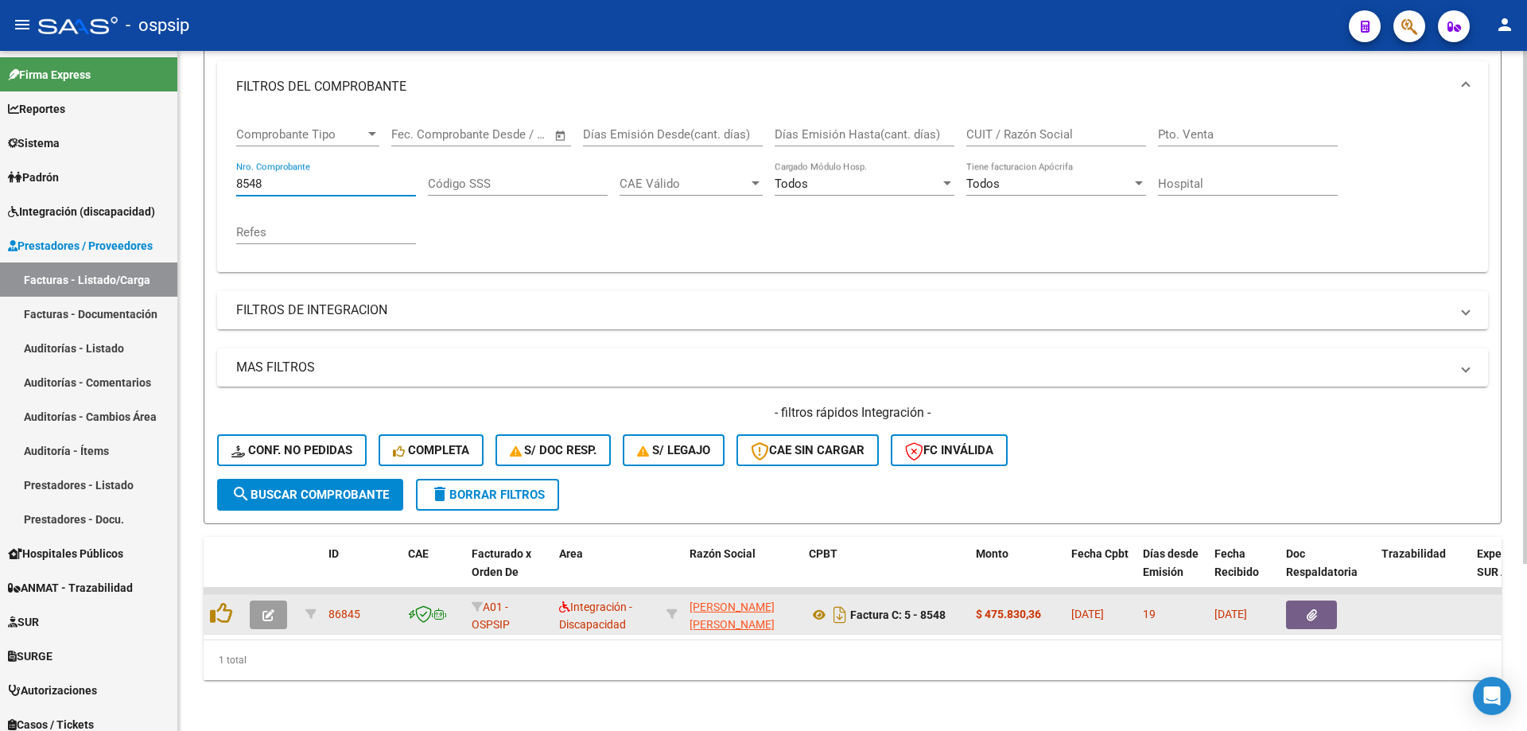
type input "8548"
click at [264, 609] on icon "button" at bounding box center [268, 615] width 12 height 12
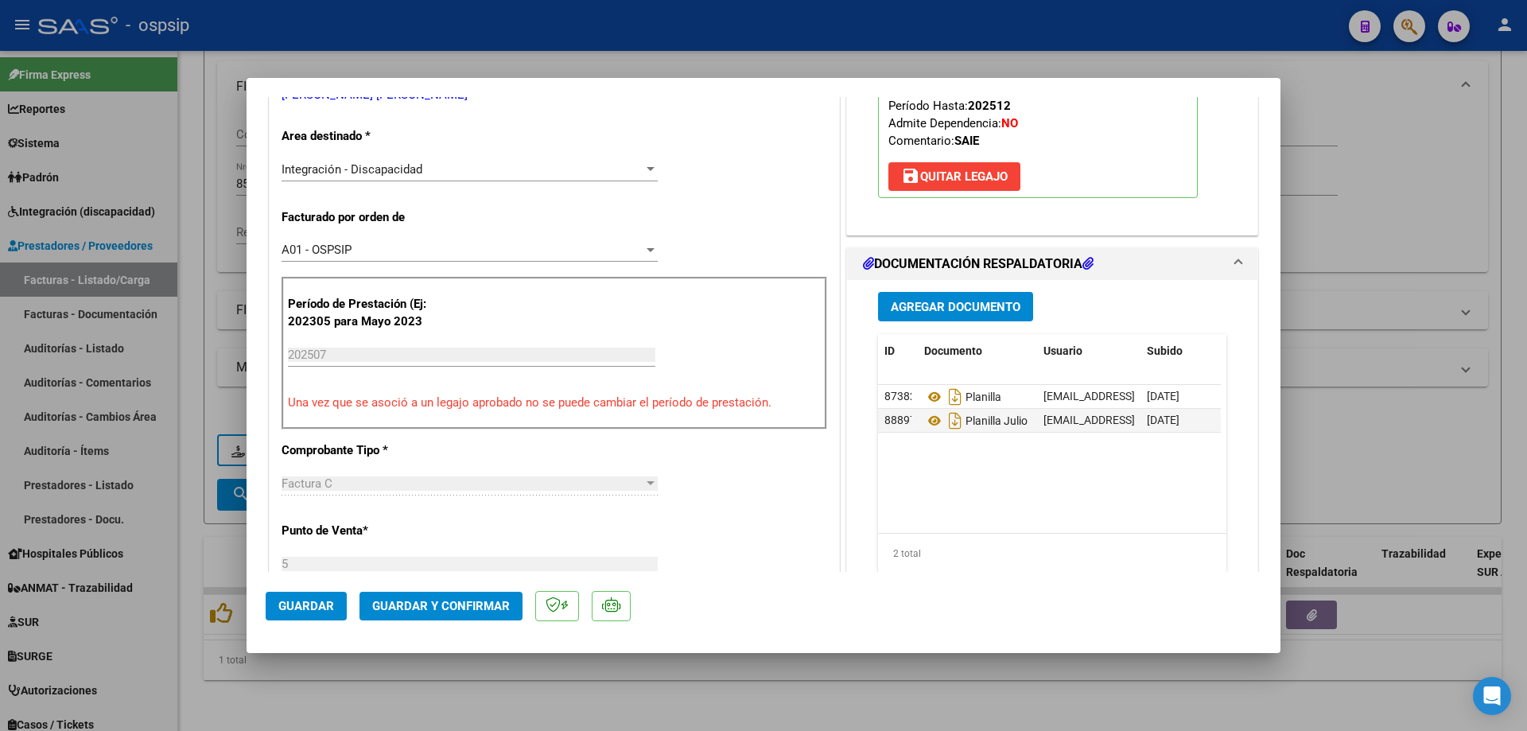
scroll to position [318, 0]
click at [925, 416] on icon at bounding box center [934, 419] width 21 height 19
click at [434, 602] on span "Guardar y Confirmar" at bounding box center [441, 606] width 138 height 14
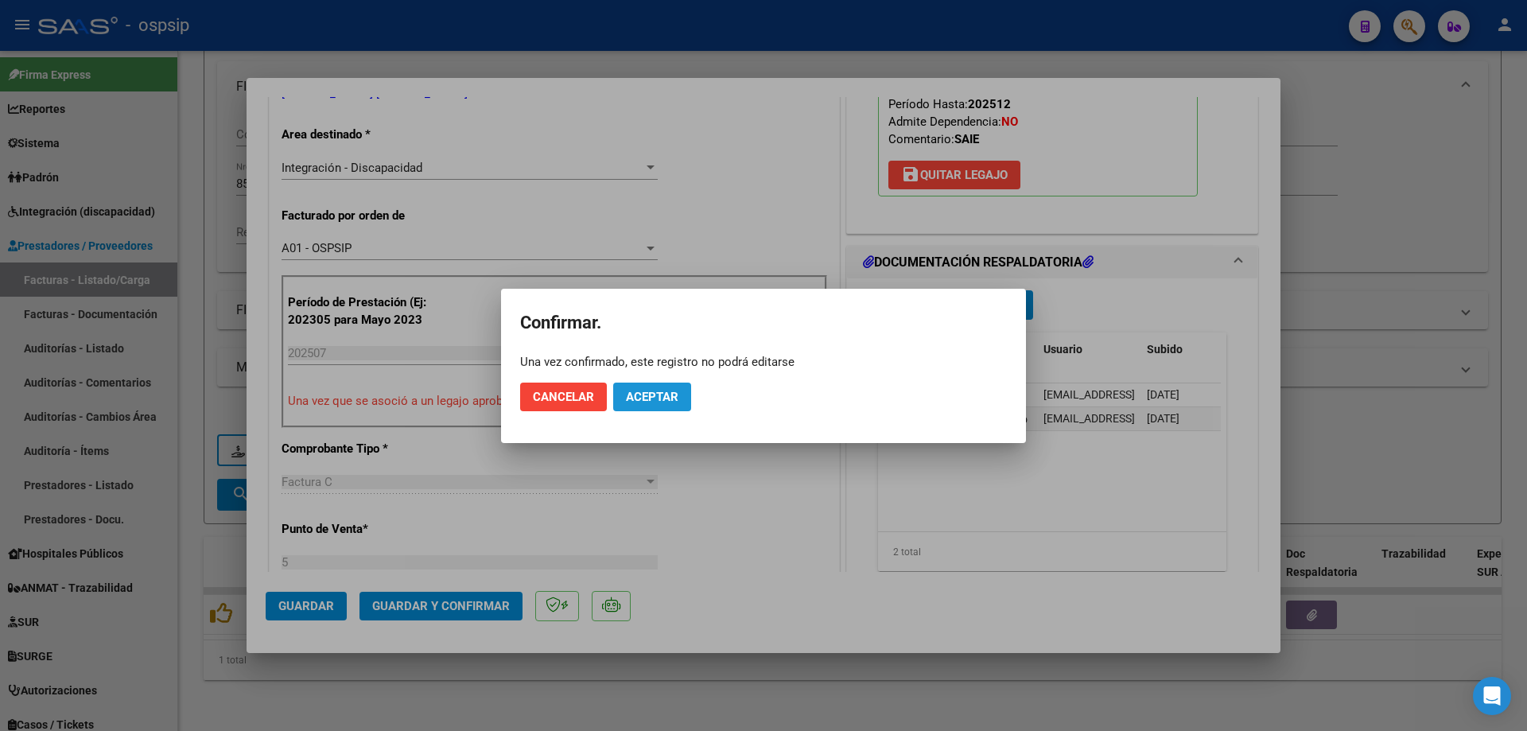
click at [656, 396] on span "Aceptar" at bounding box center [652, 397] width 52 height 14
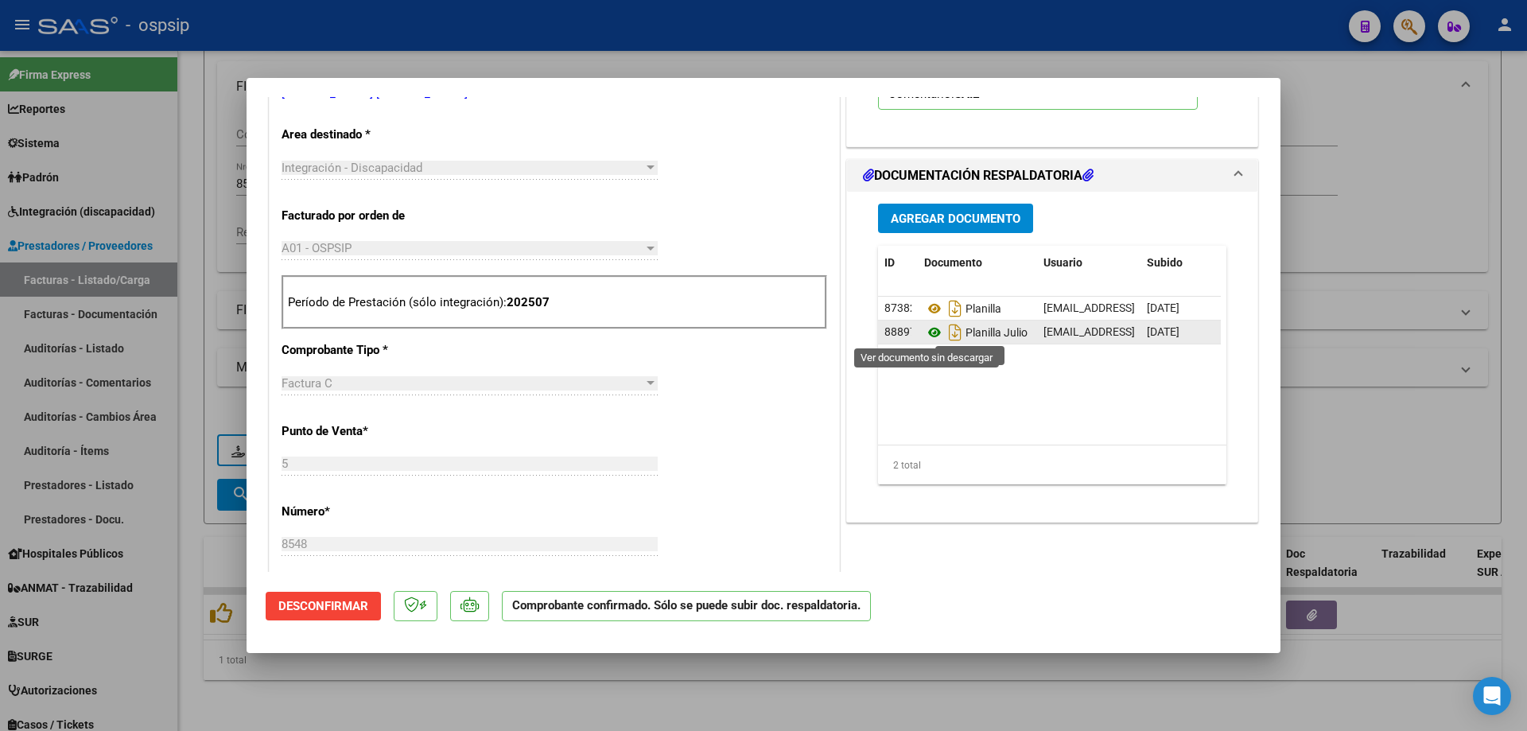
click at [928, 331] on icon at bounding box center [934, 332] width 21 height 19
click at [1372, 196] on div at bounding box center [763, 365] width 1527 height 731
type input "$ 0,00"
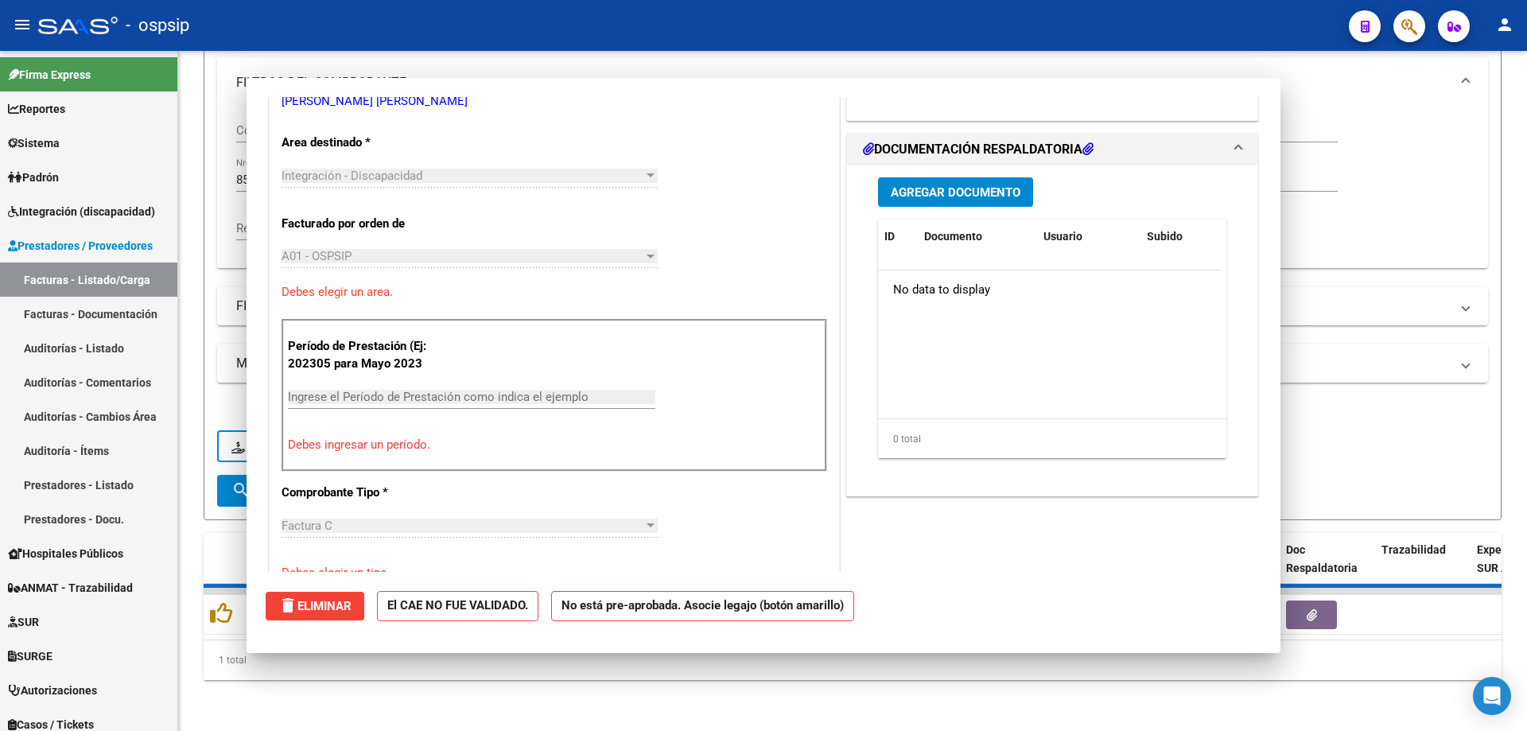
scroll to position [326, 0]
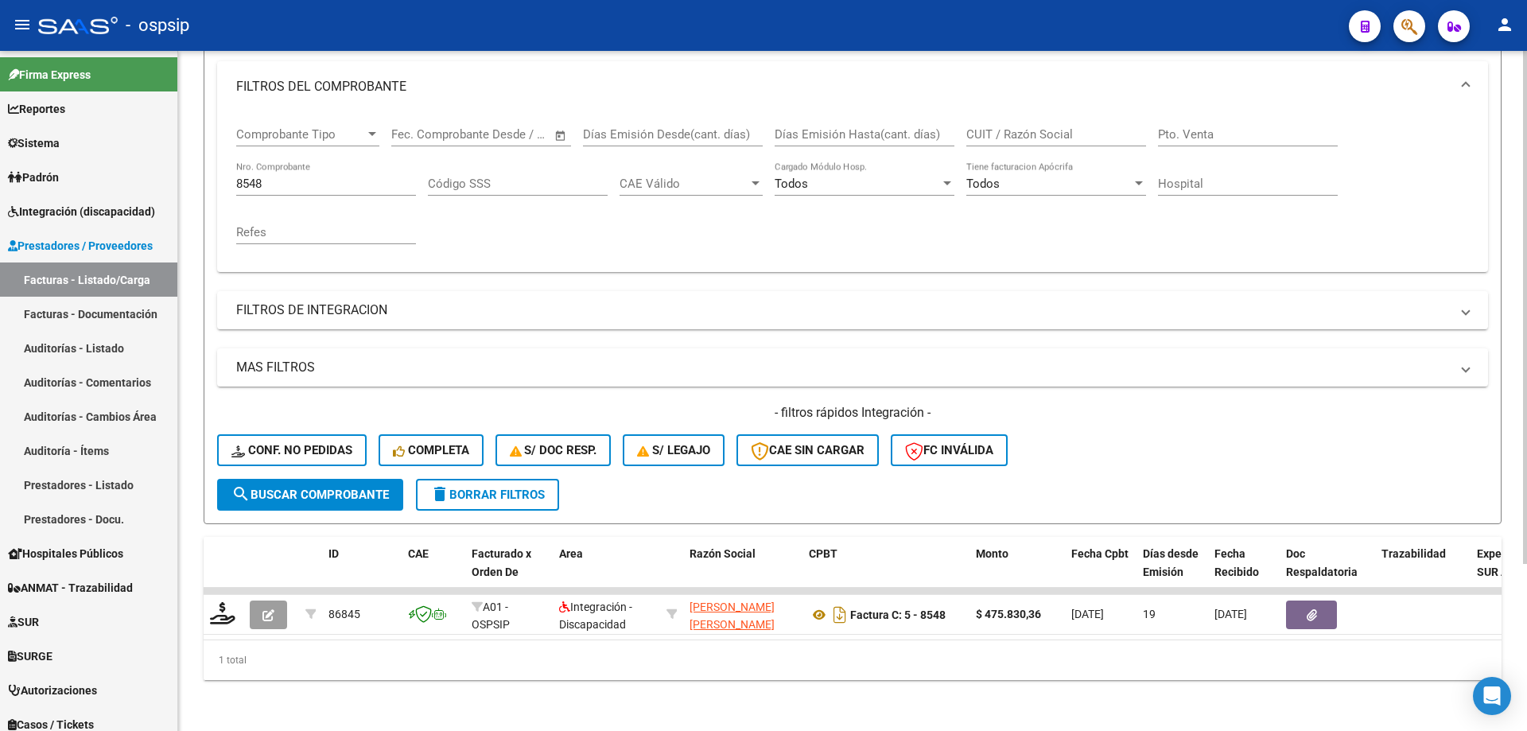
click at [309, 177] on input "8548" at bounding box center [326, 184] width 180 height 14
type input "8"
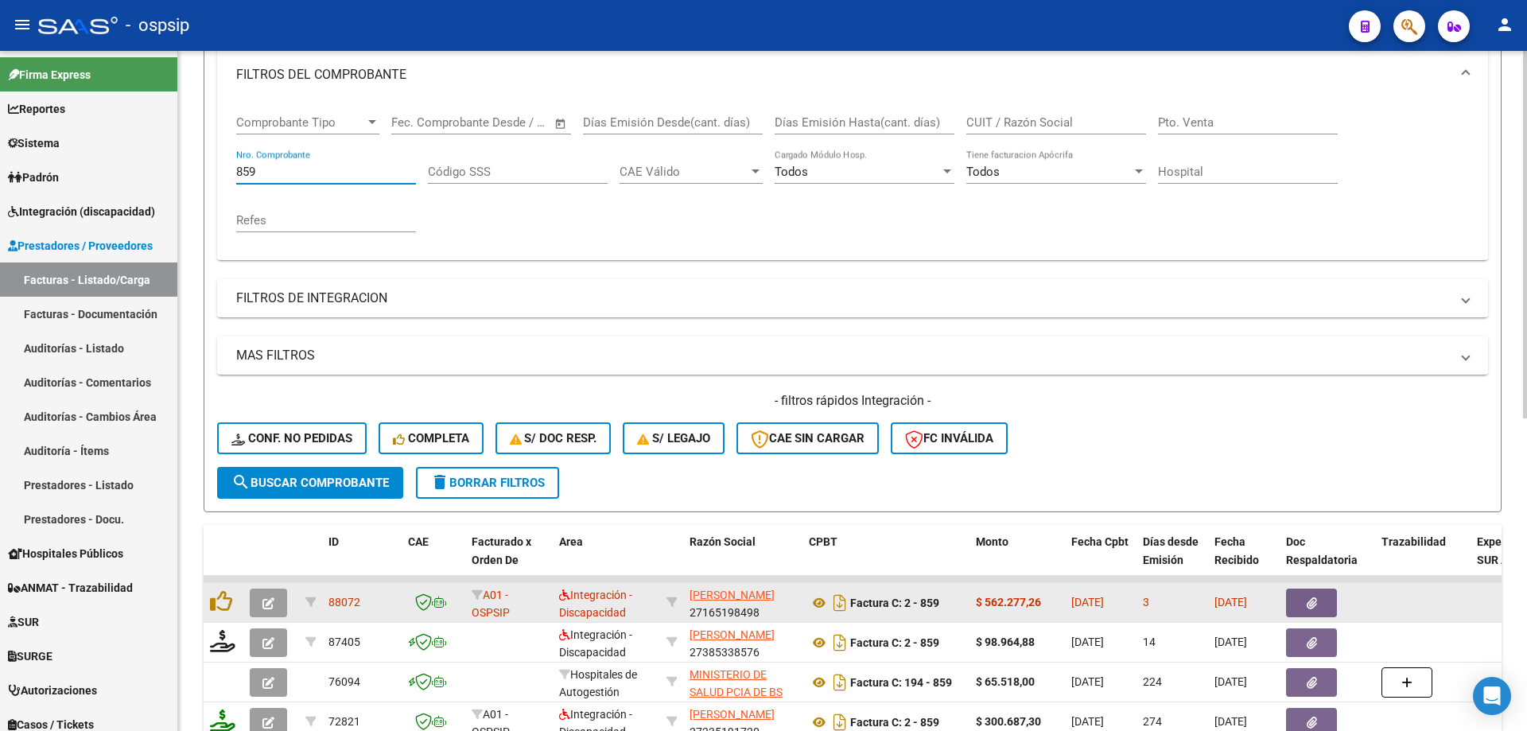
type input "859"
click at [266, 609] on icon "button" at bounding box center [268, 603] width 12 height 12
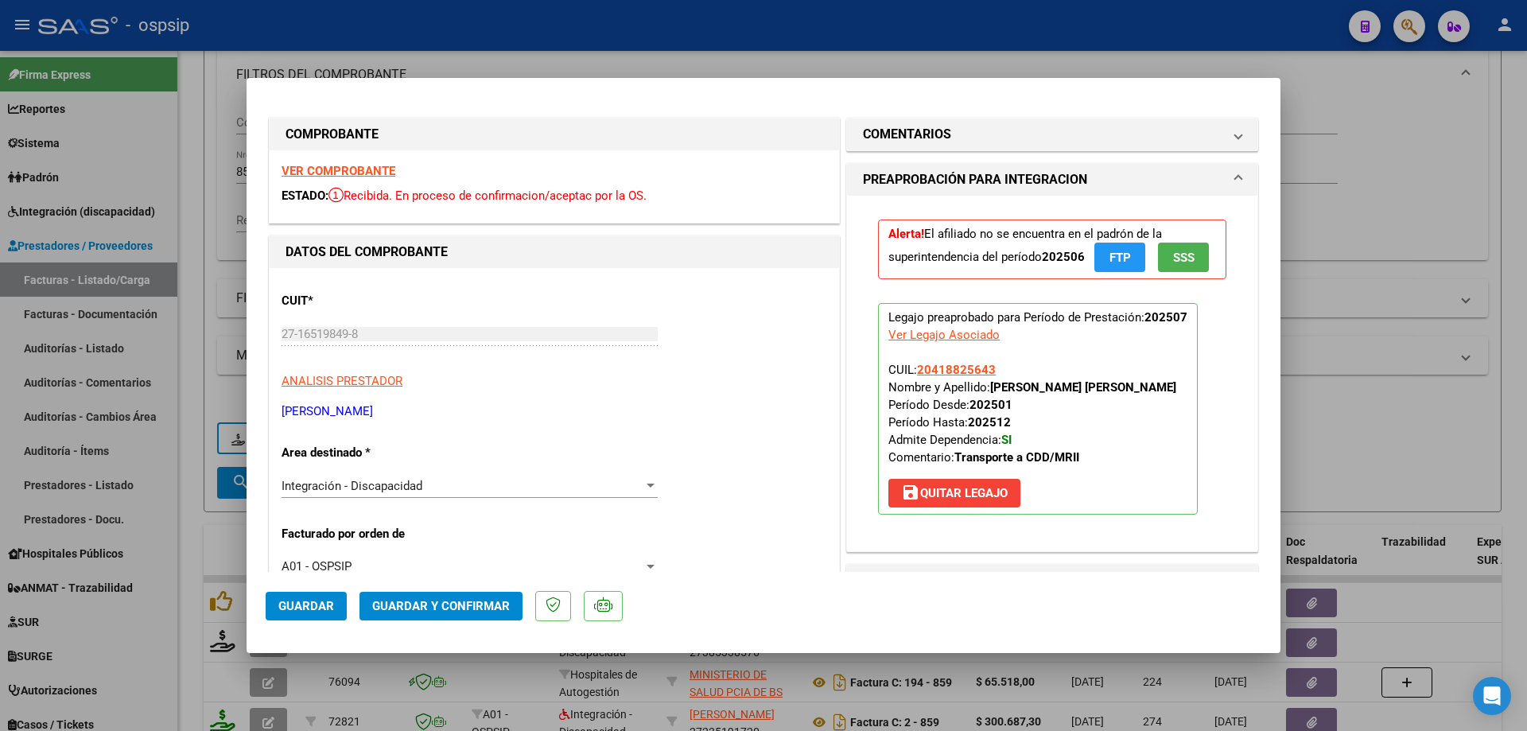
click at [1159, 259] on button "SSS" at bounding box center [1183, 257] width 51 height 29
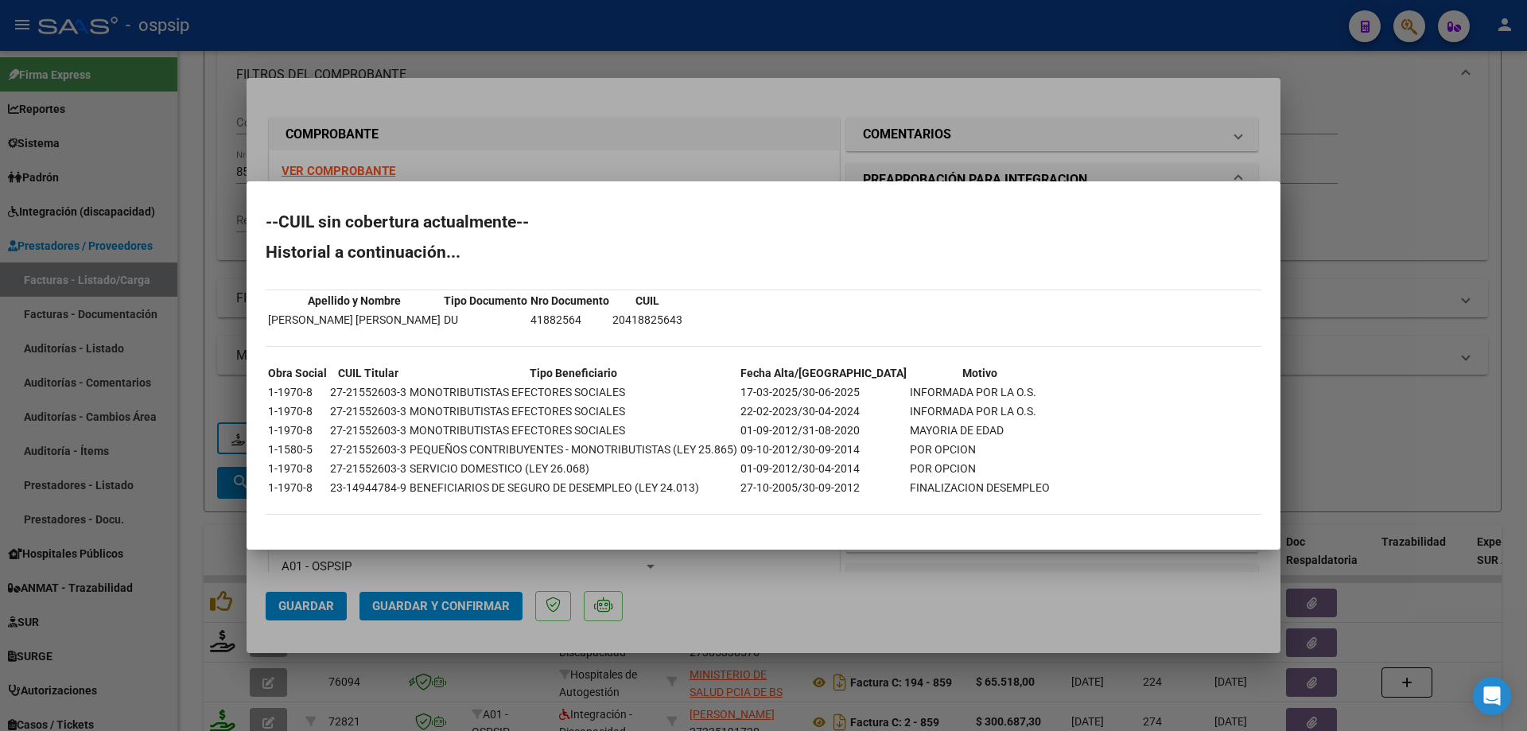
click at [1289, 288] on div at bounding box center [763, 365] width 1527 height 731
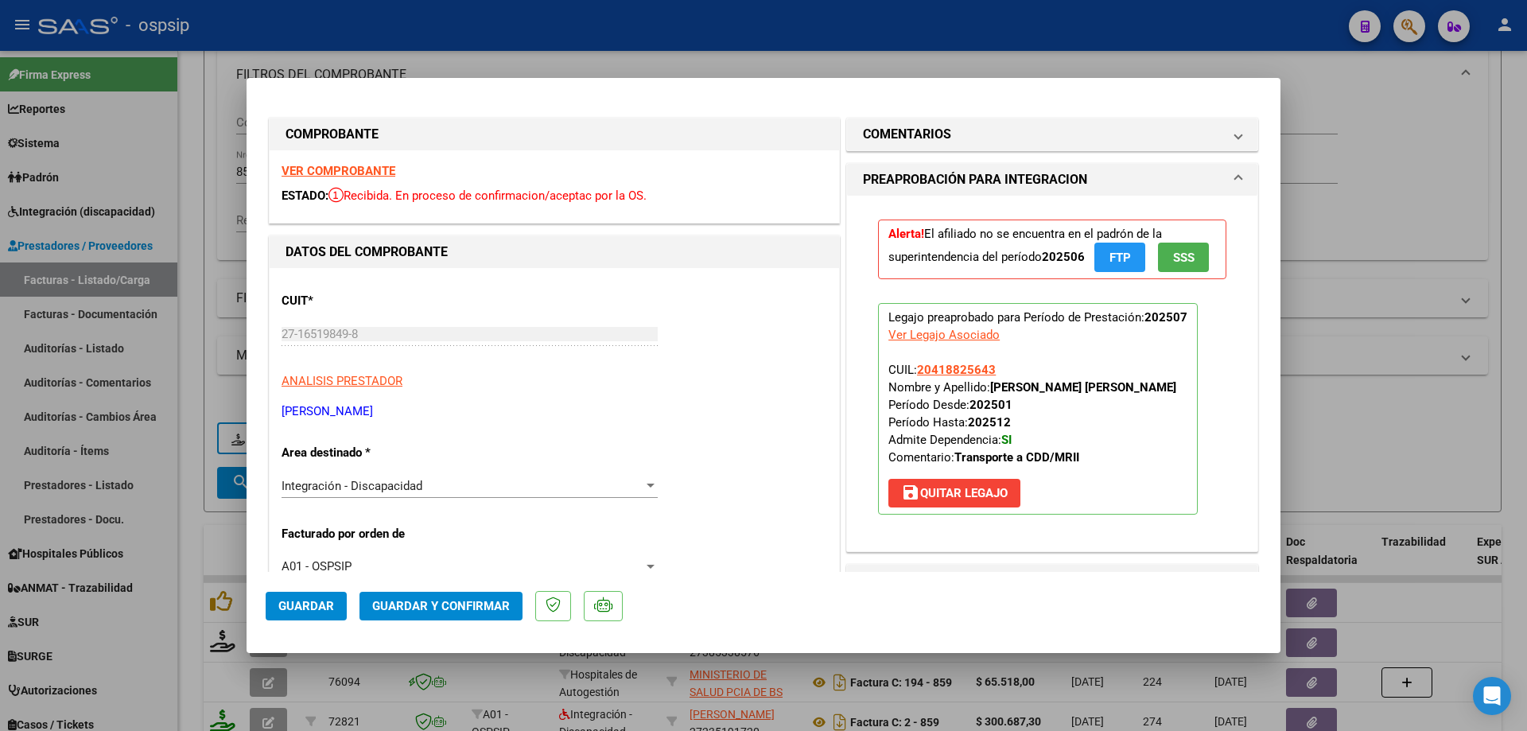
click at [1402, 190] on div at bounding box center [763, 365] width 1527 height 731
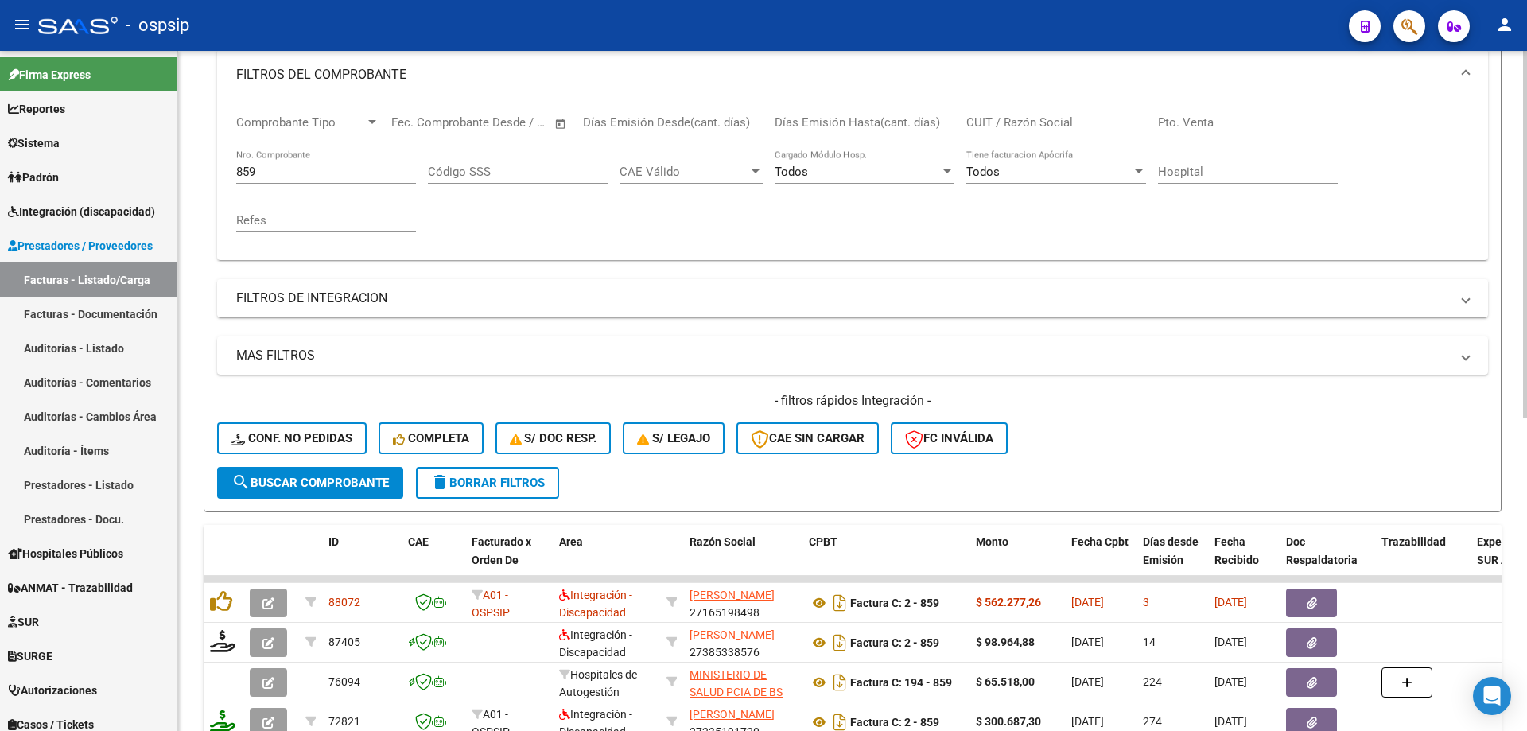
click at [281, 165] on input "859" at bounding box center [326, 172] width 180 height 14
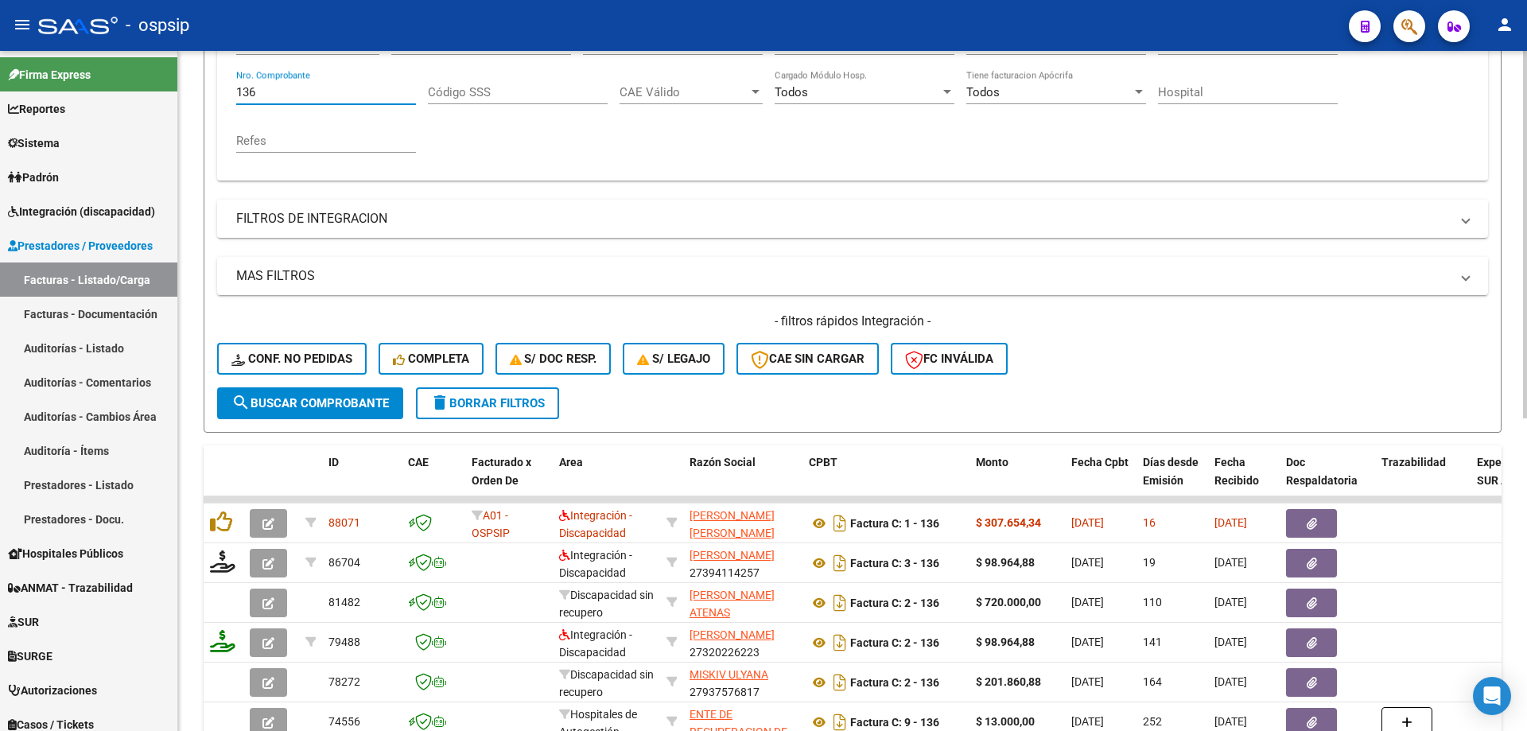
scroll to position [380, 0]
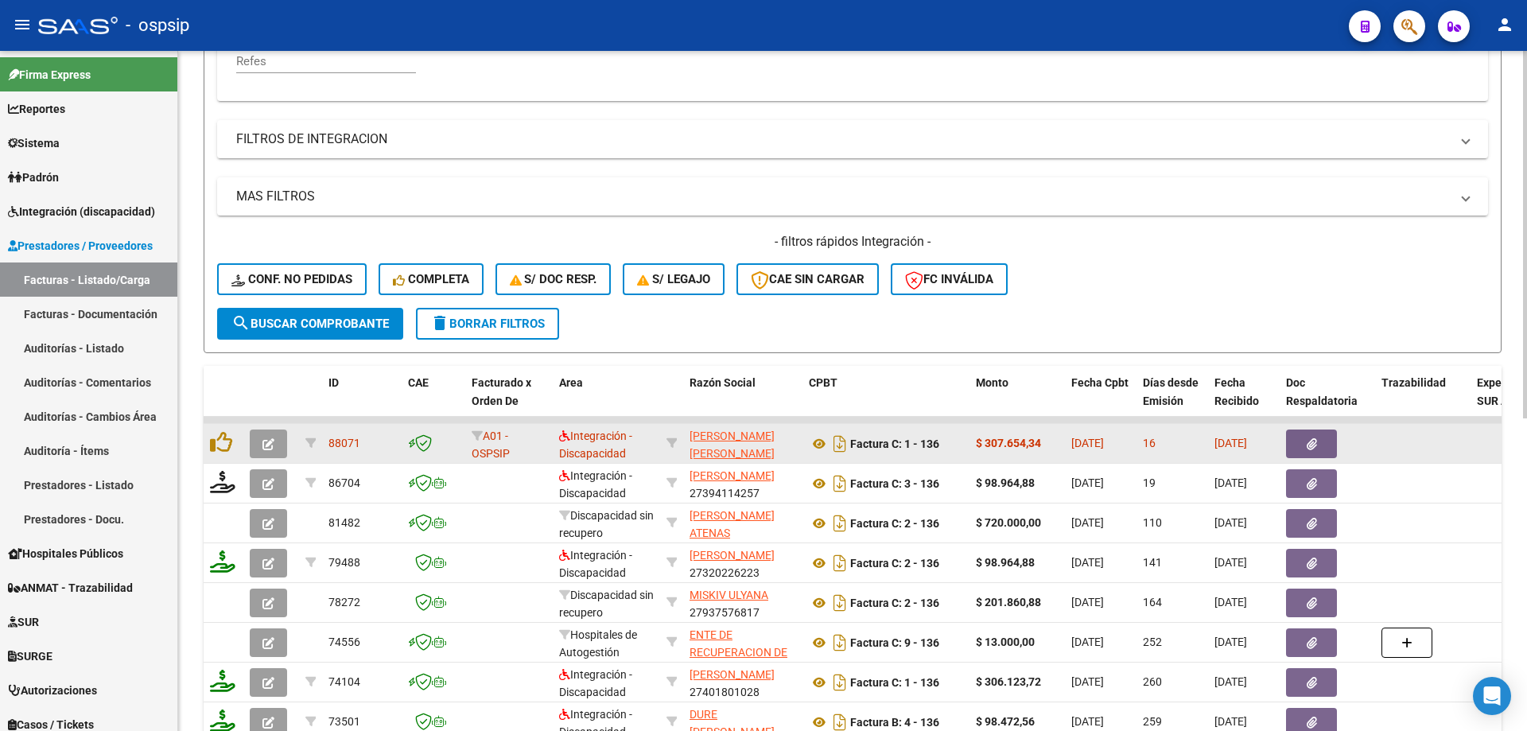
click at [258, 441] on button "button" at bounding box center [268, 443] width 37 height 29
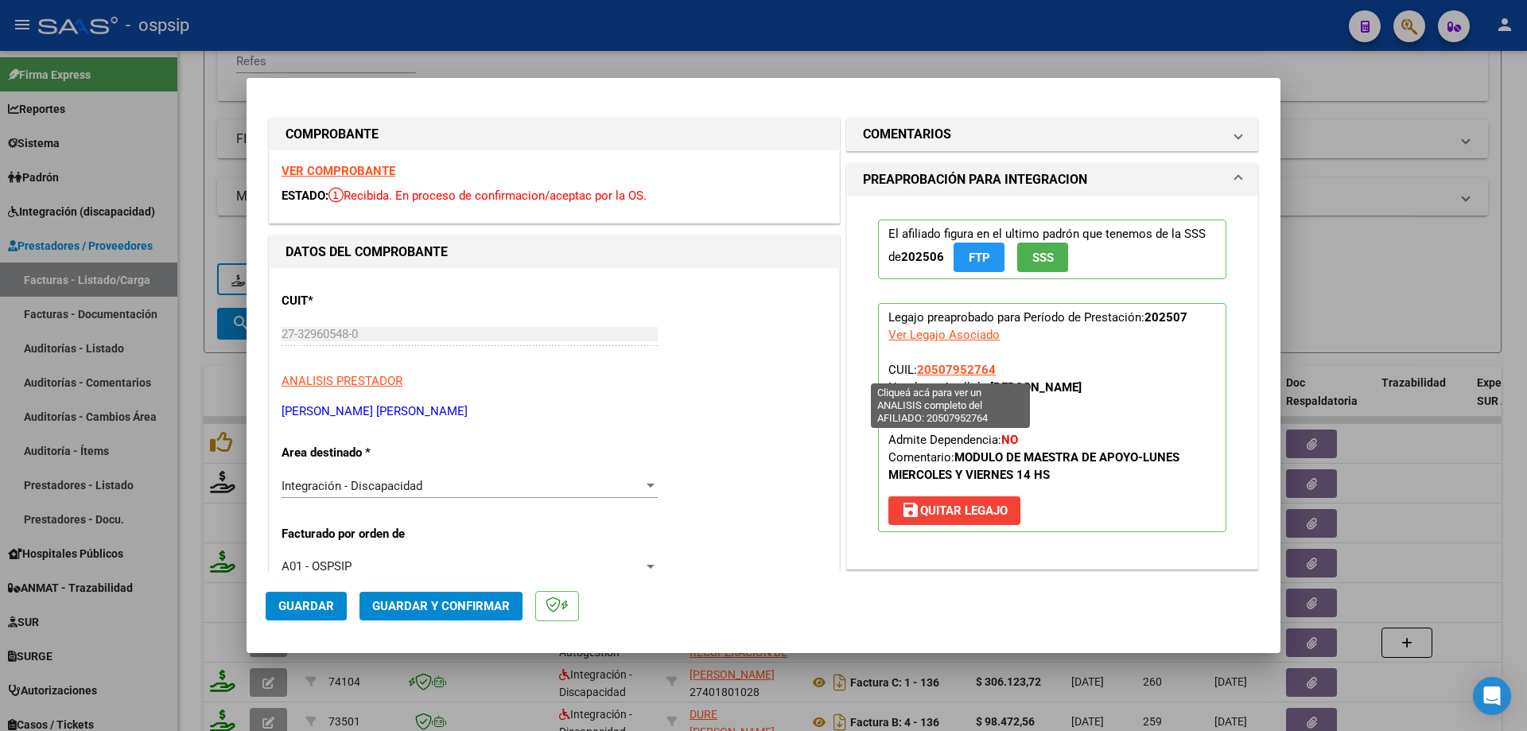
click at [956, 368] on span "20507952764" at bounding box center [956, 370] width 79 height 14
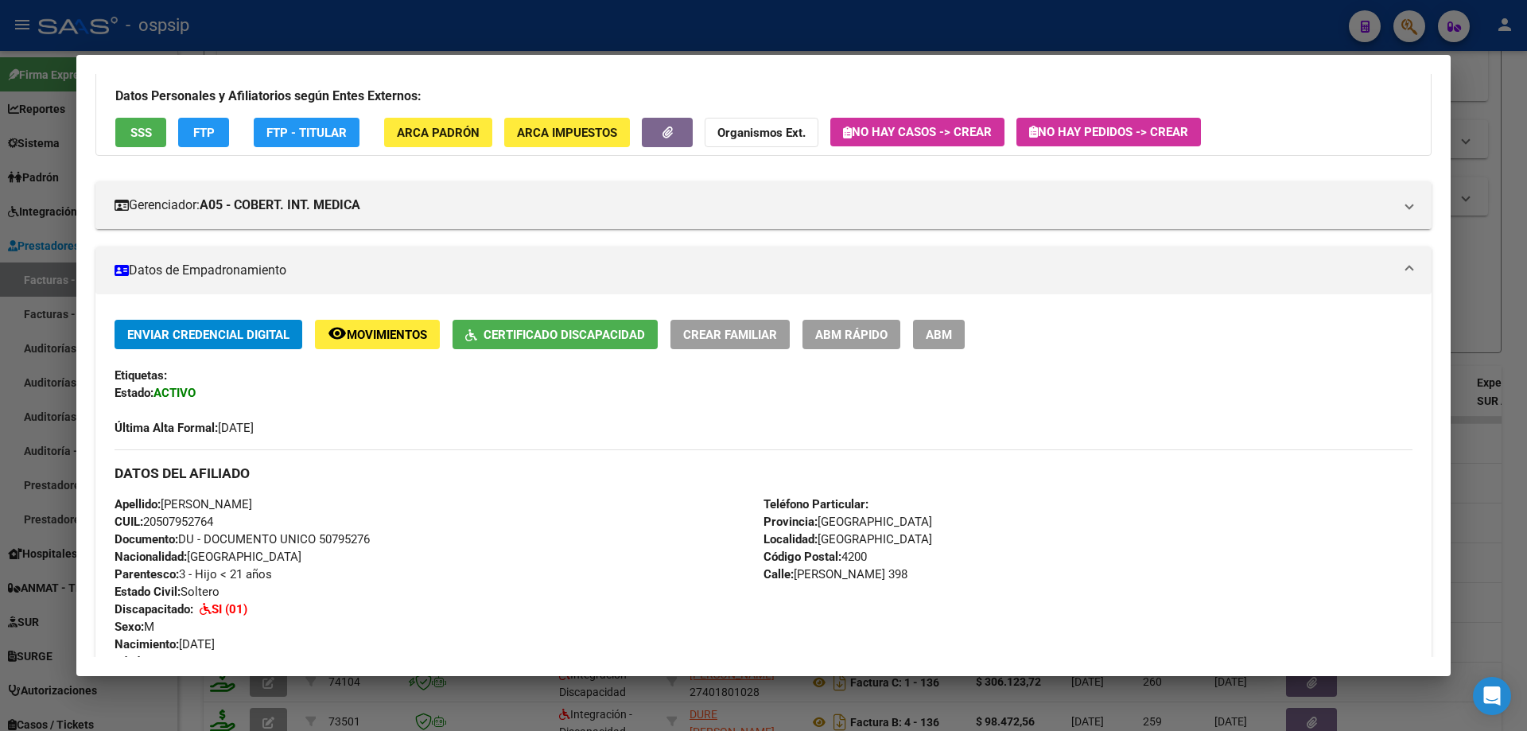
scroll to position [47, 0]
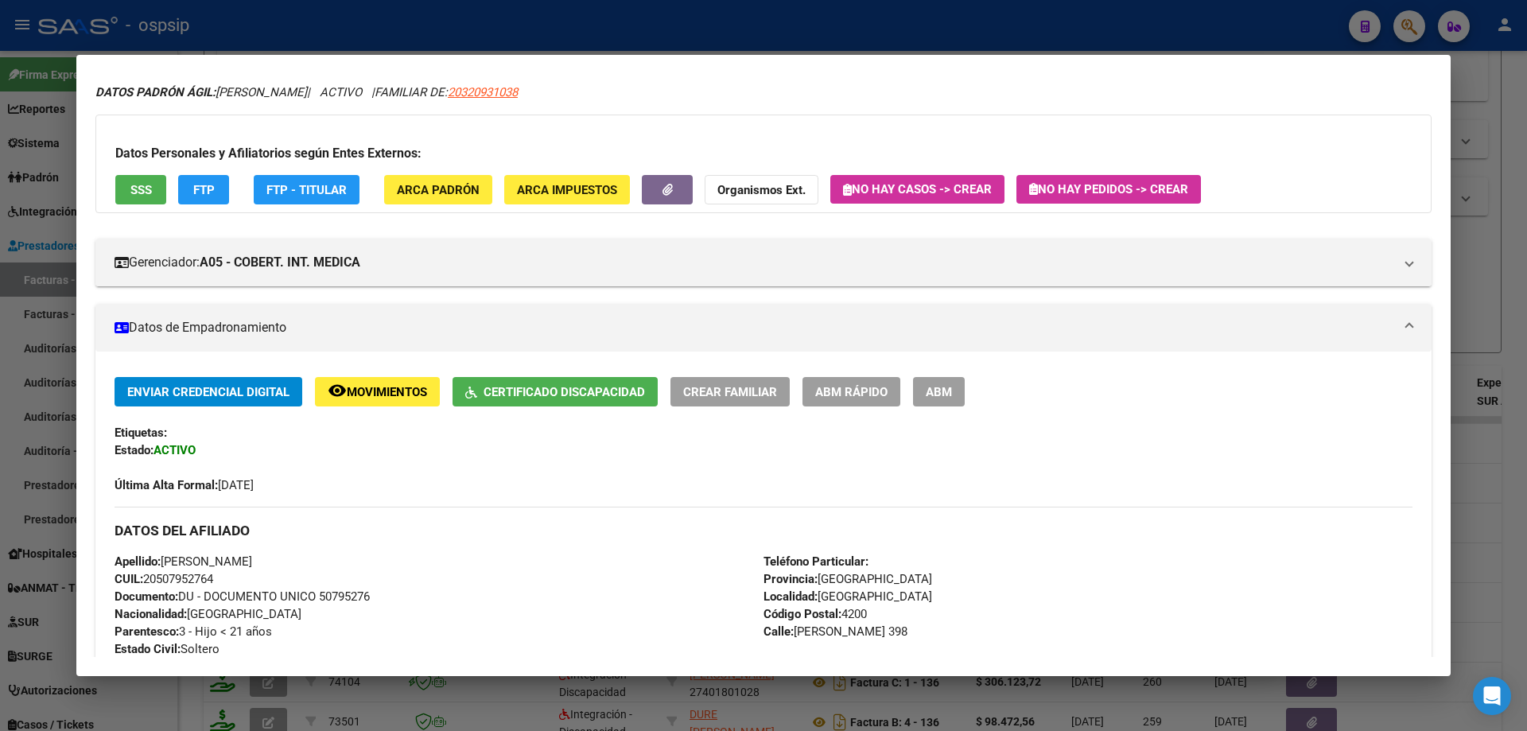
click at [1489, 344] on div at bounding box center [763, 365] width 1527 height 731
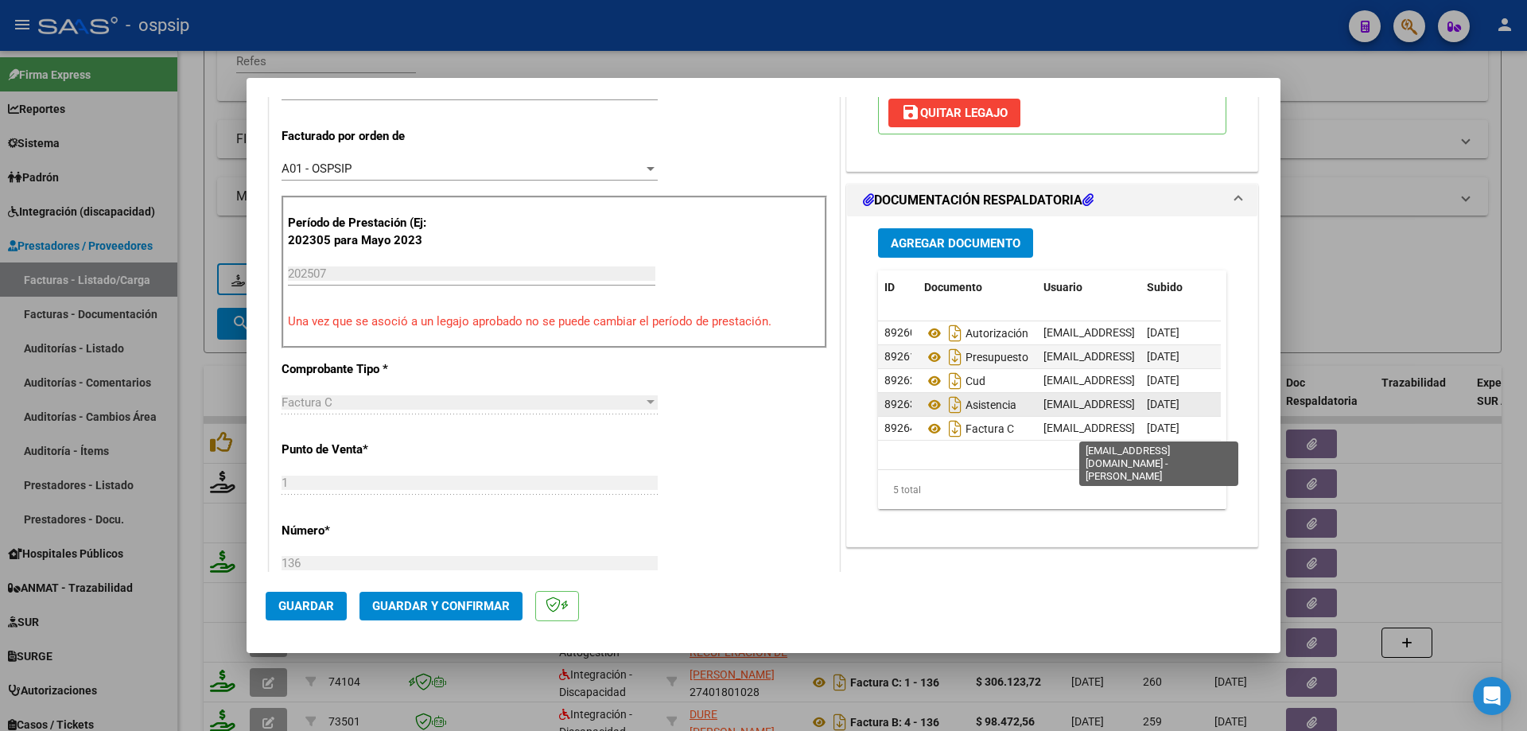
scroll to position [477, 0]
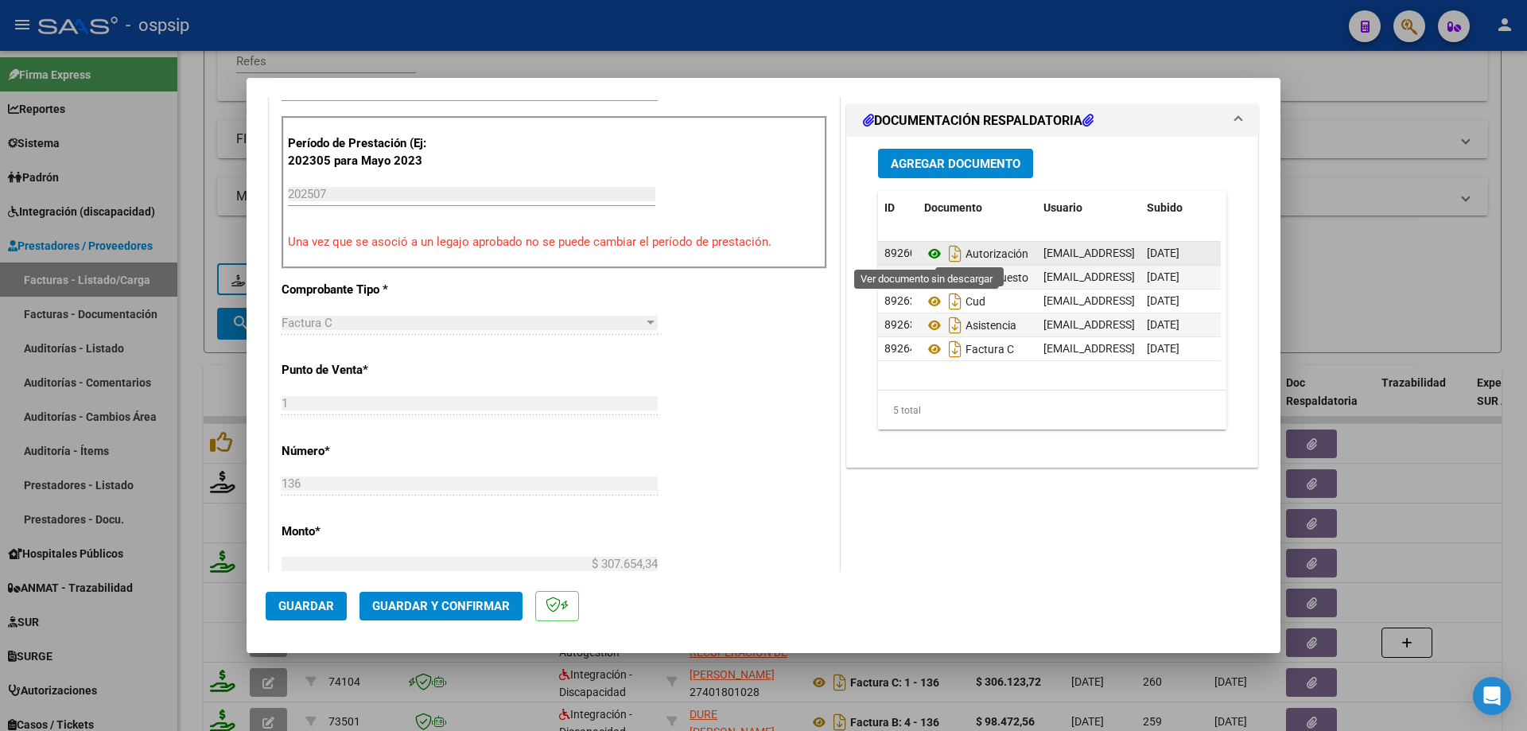
click at [927, 254] on icon at bounding box center [934, 253] width 21 height 19
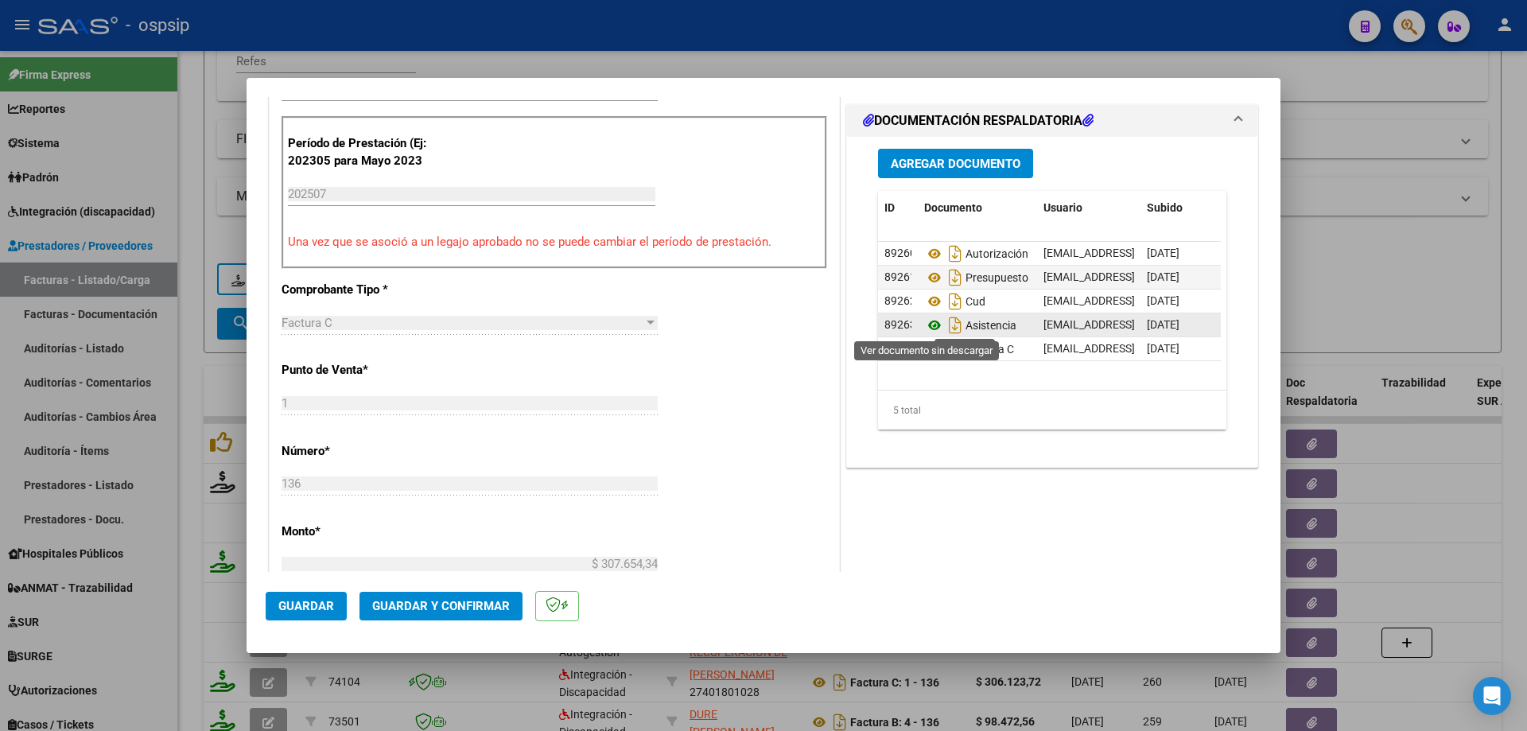
click at [926, 329] on icon at bounding box center [934, 325] width 21 height 19
click at [461, 606] on span "Guardar y Confirmar" at bounding box center [441, 606] width 138 height 14
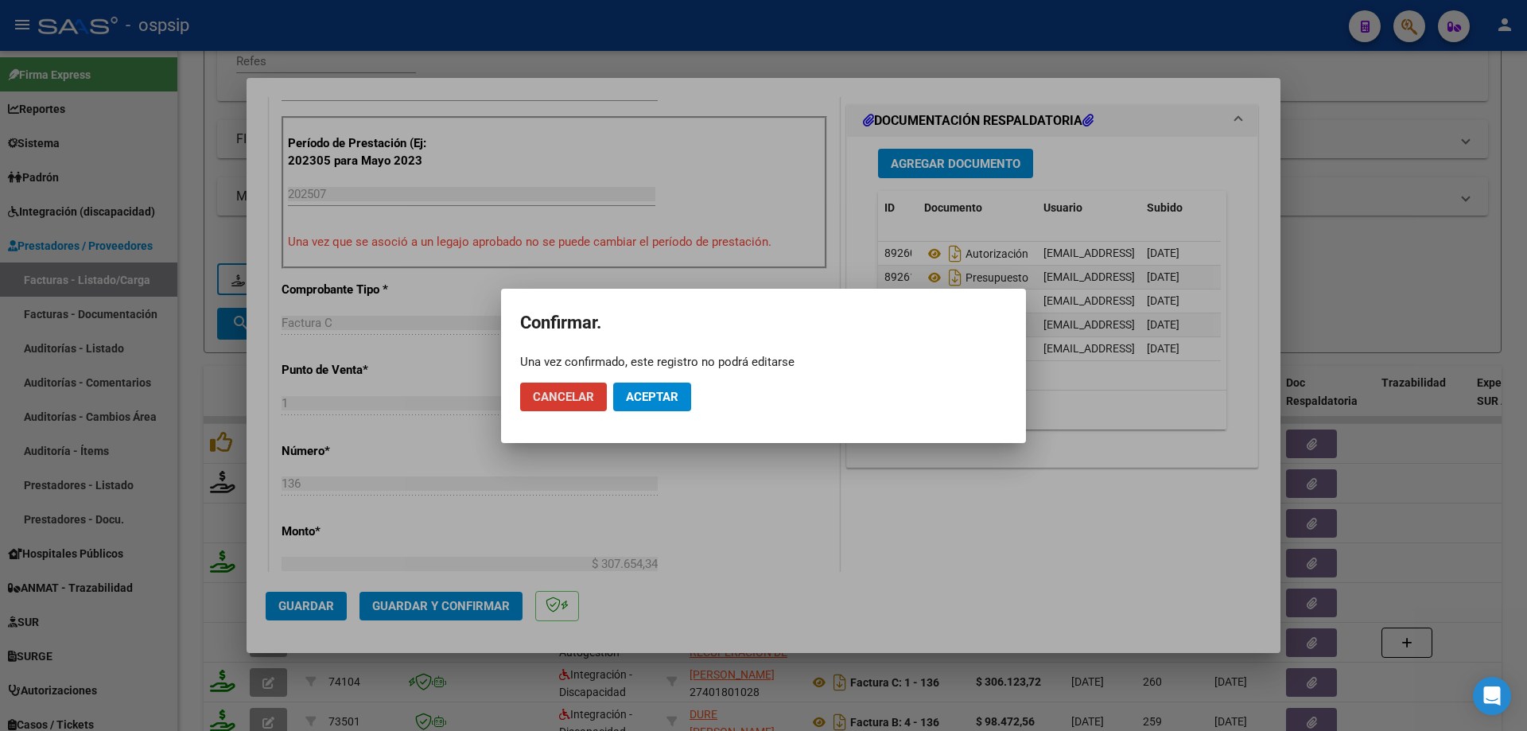
click at [681, 396] on button "Aceptar" at bounding box center [652, 396] width 78 height 29
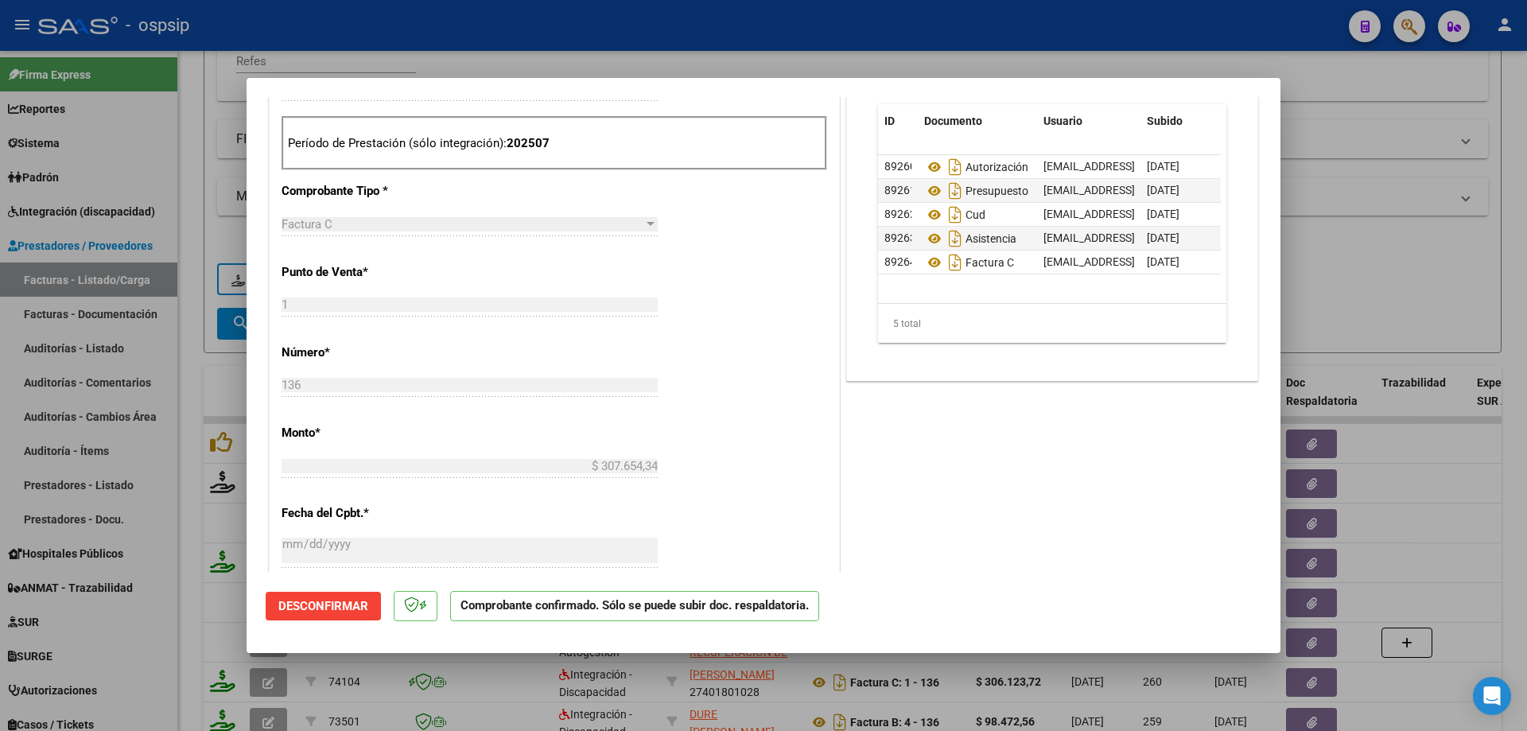
click at [1347, 307] on div at bounding box center [763, 365] width 1527 height 731
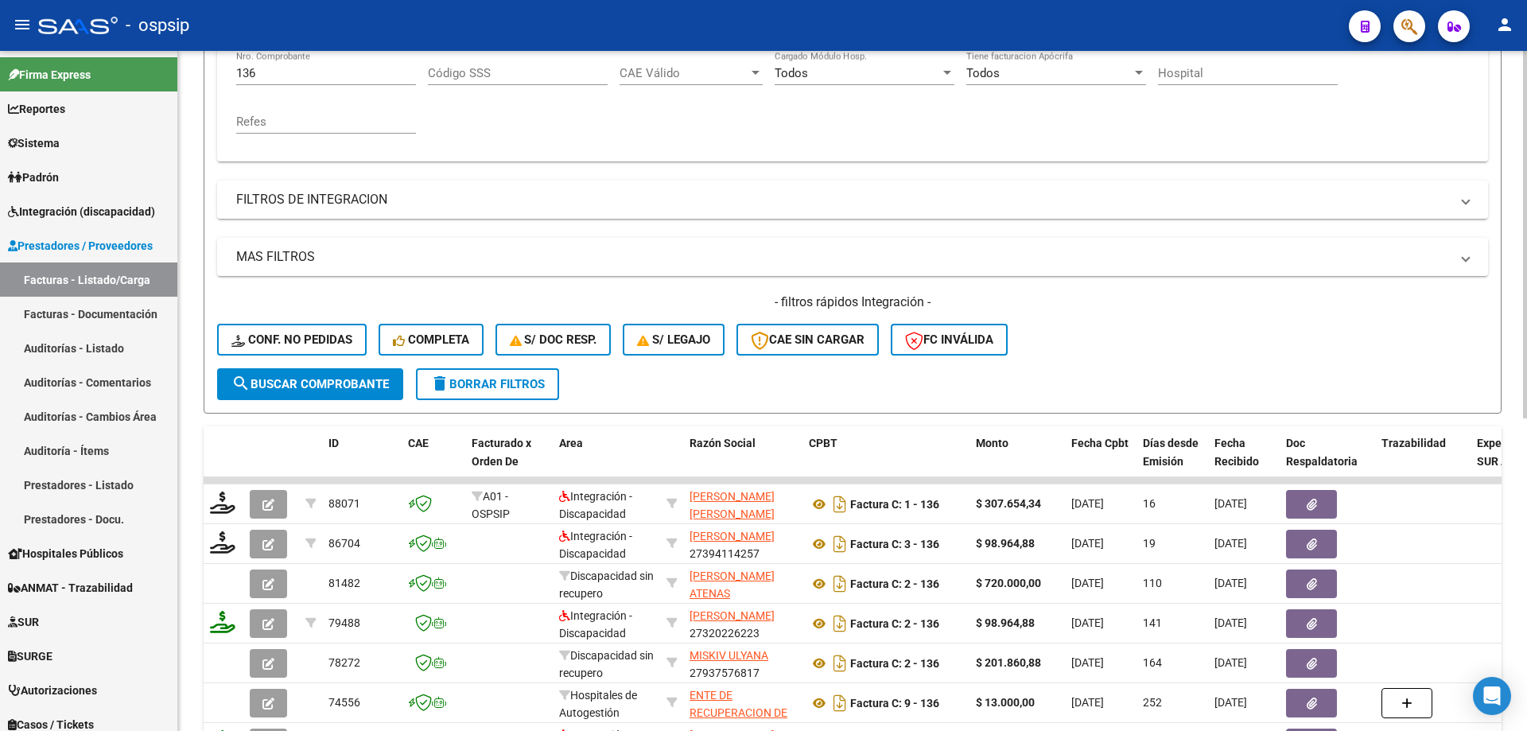
scroll to position [221, 0]
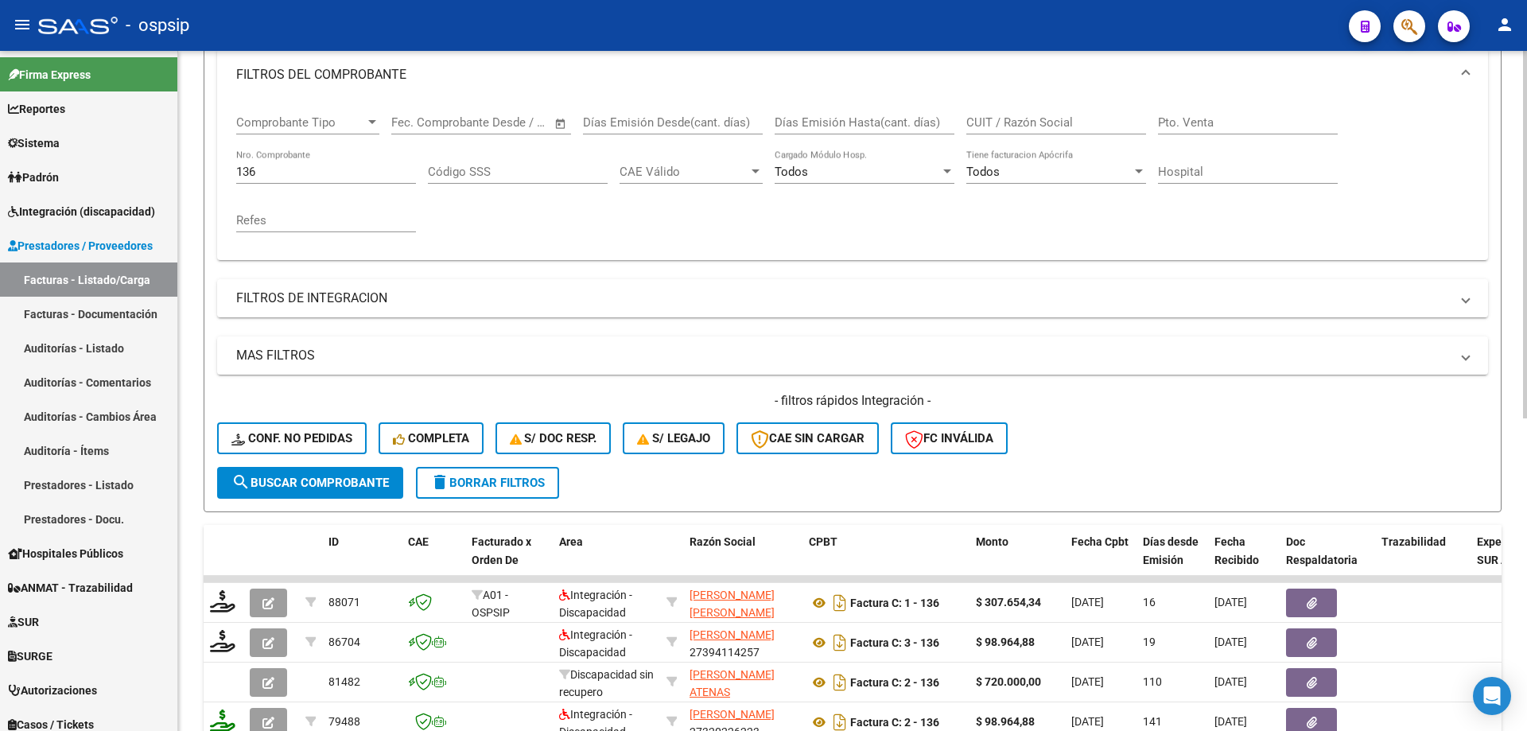
click at [304, 172] on input "136" at bounding box center [326, 172] width 180 height 14
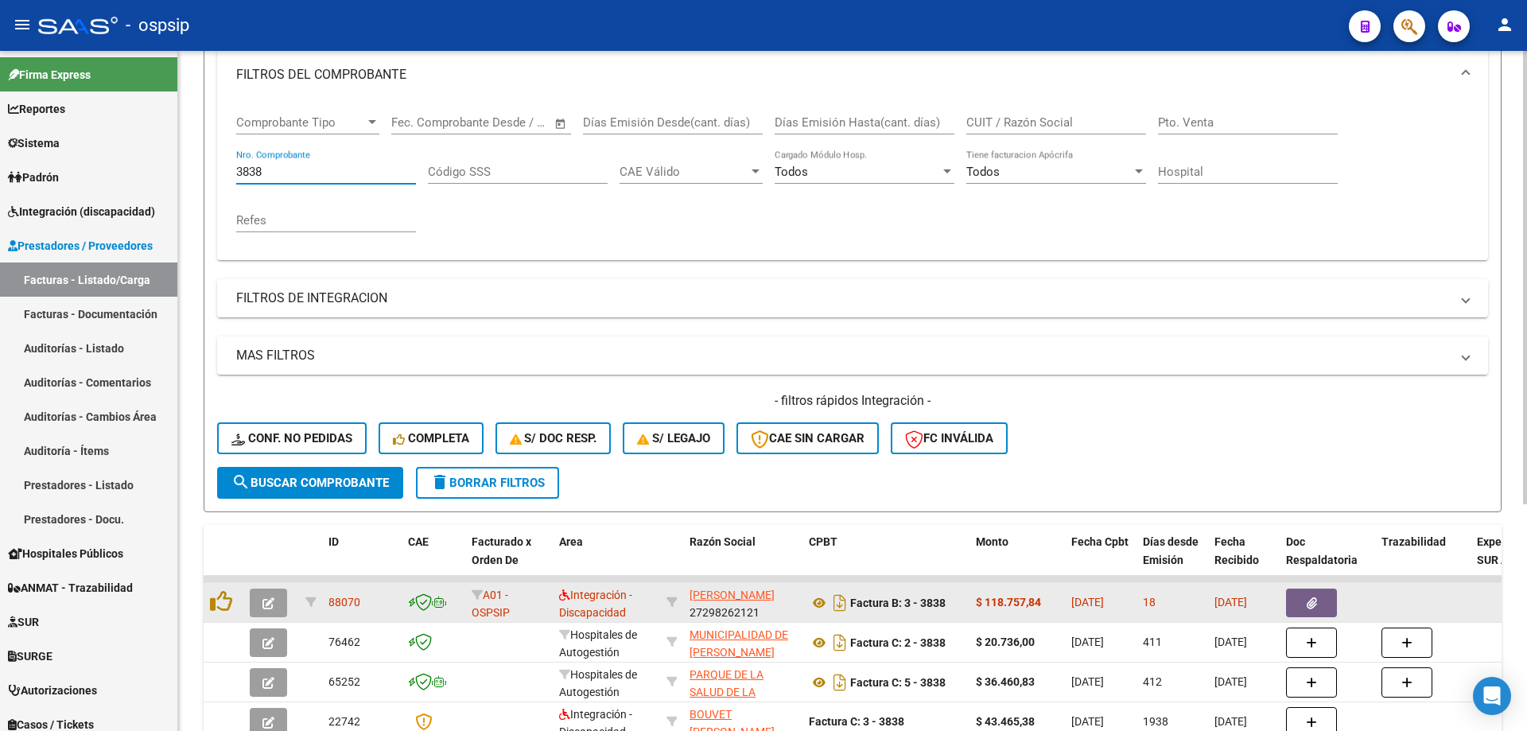
click at [253, 598] on button "button" at bounding box center [268, 602] width 37 height 29
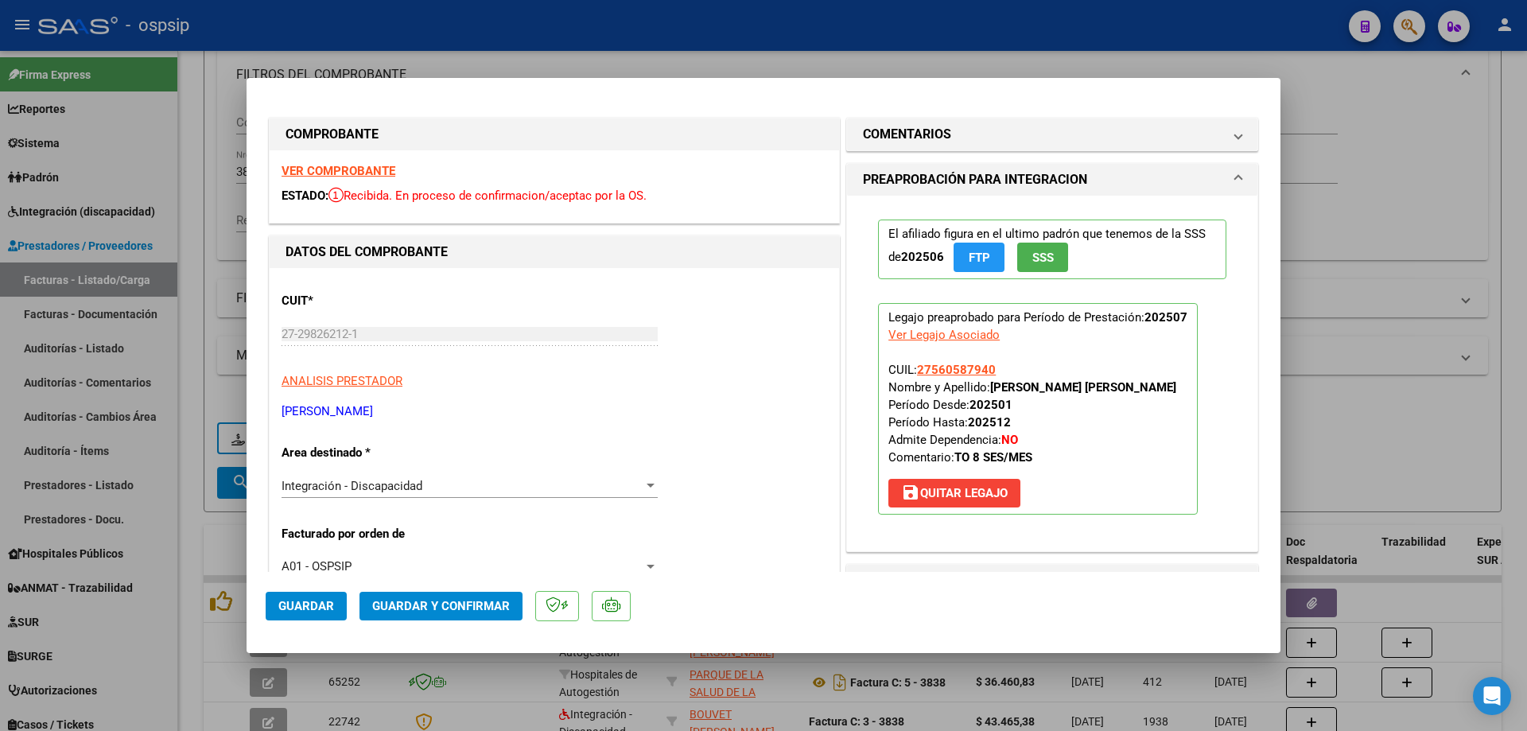
click at [1039, 258] on span "SSS" at bounding box center [1042, 257] width 21 height 14
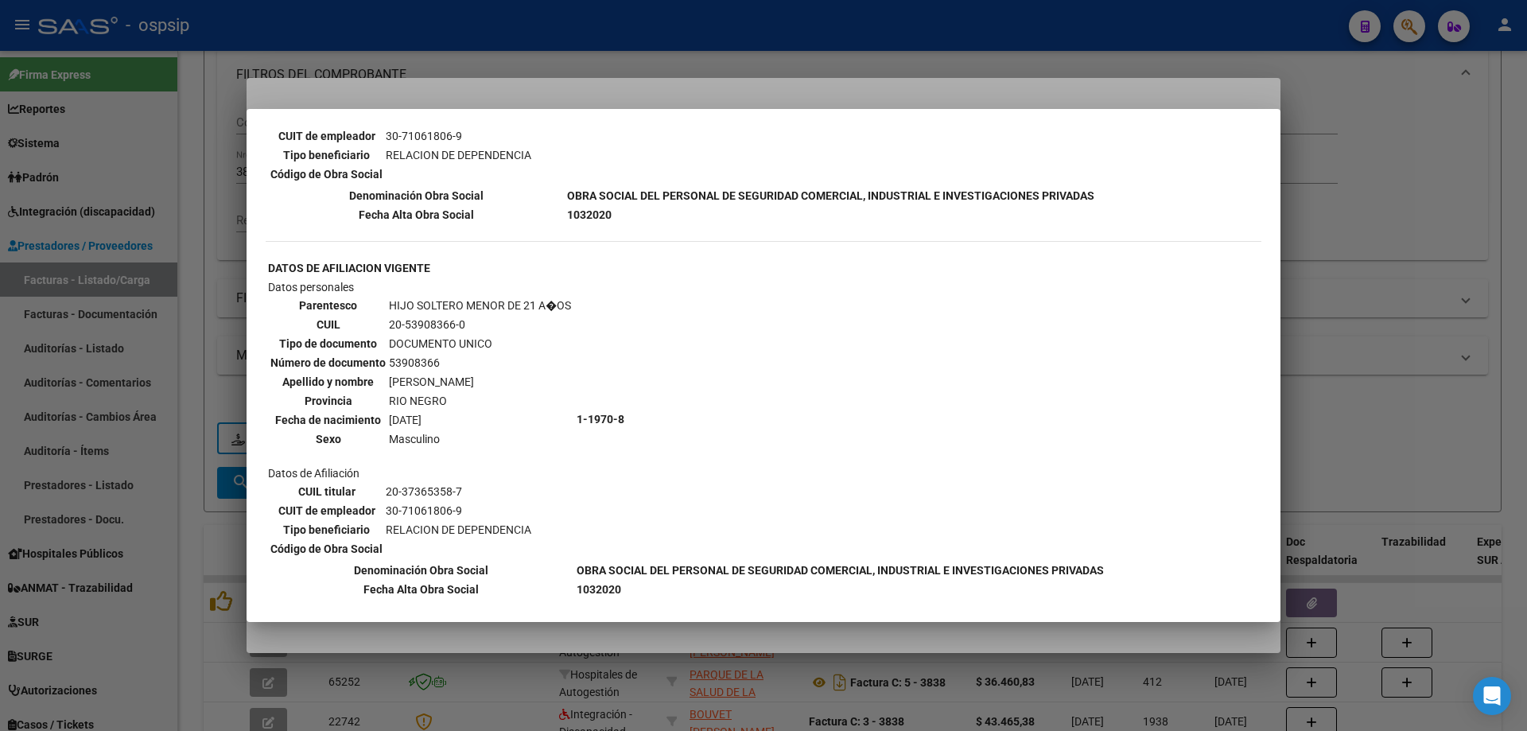
scroll to position [954, 0]
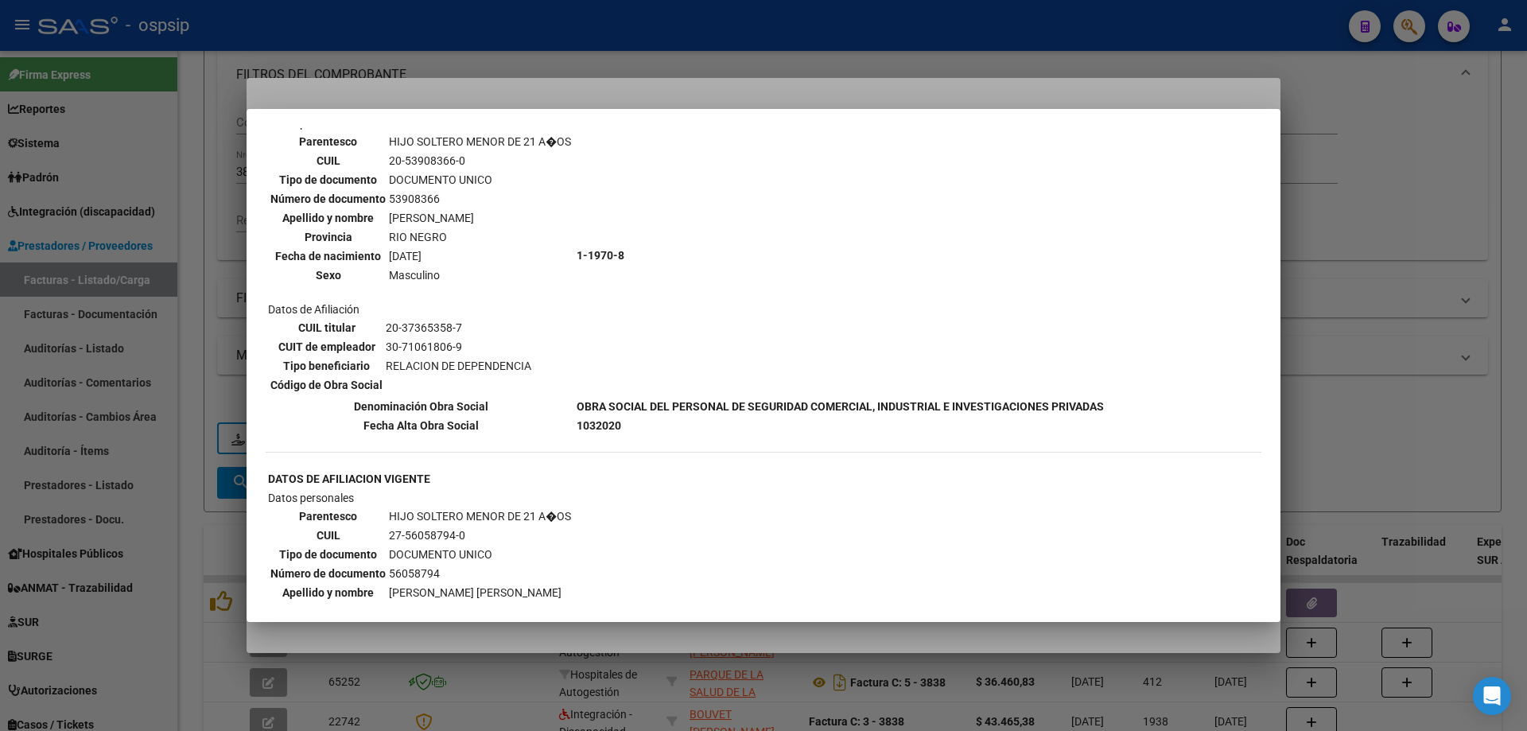
click at [1387, 272] on div at bounding box center [763, 365] width 1527 height 731
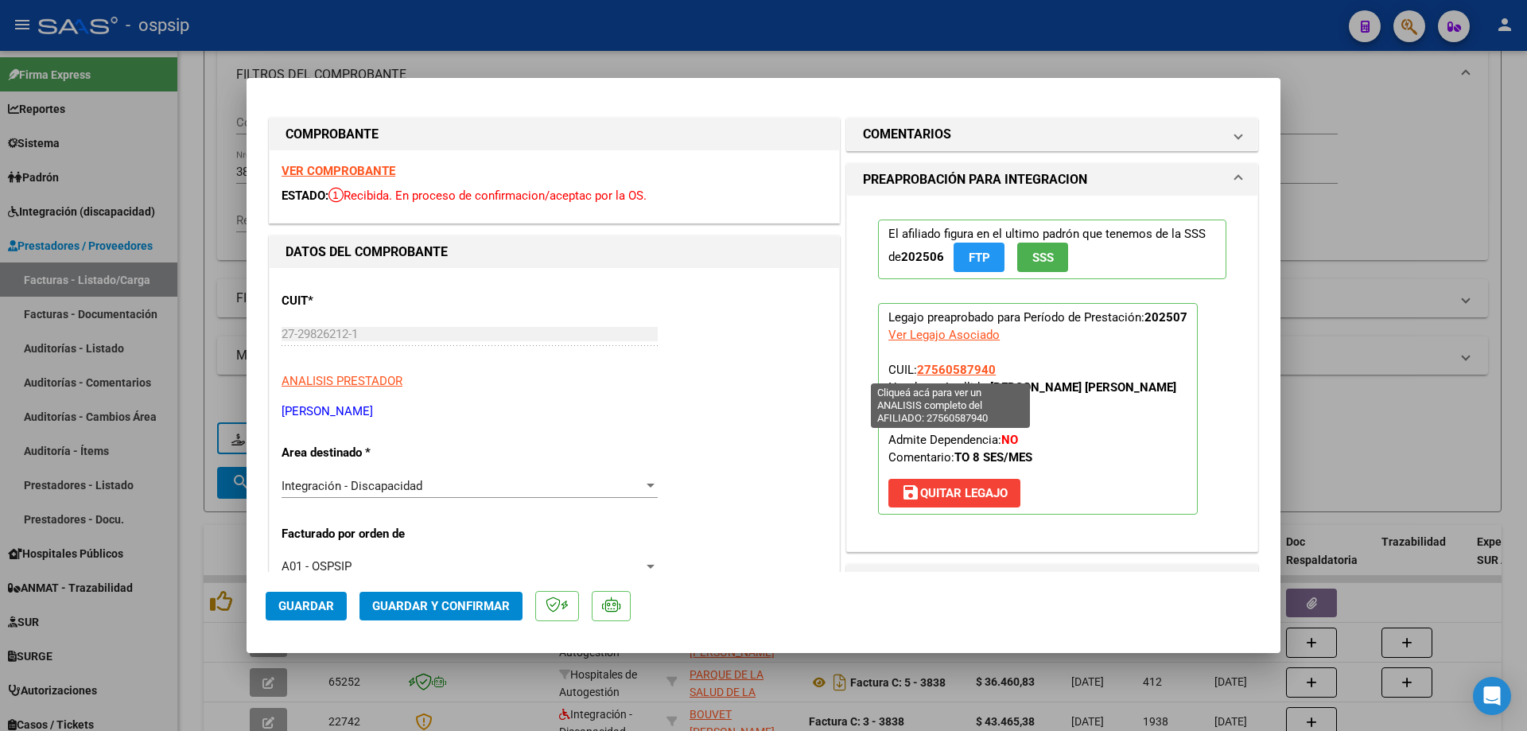
click at [952, 370] on span "27560587940" at bounding box center [956, 370] width 79 height 14
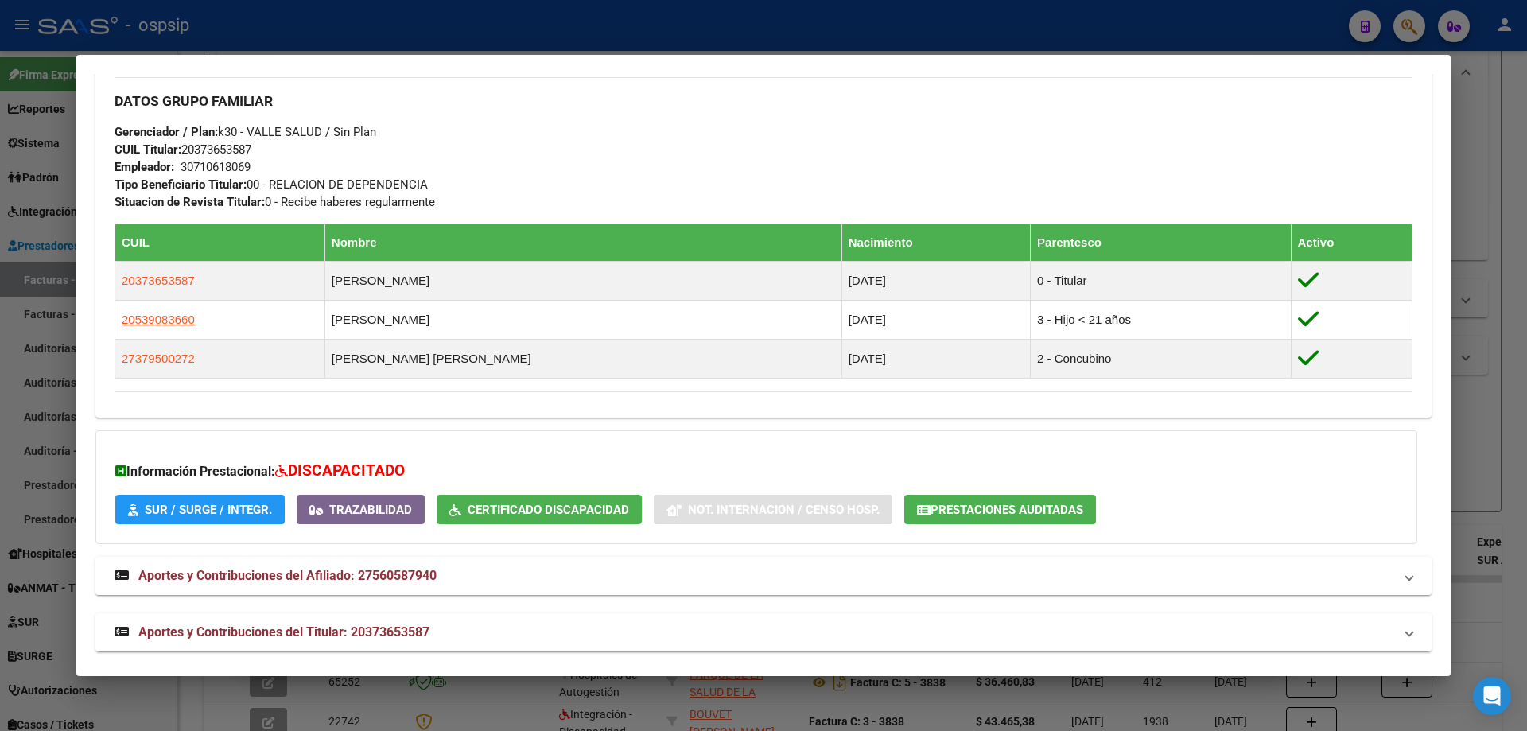
scroll to position [752, 0]
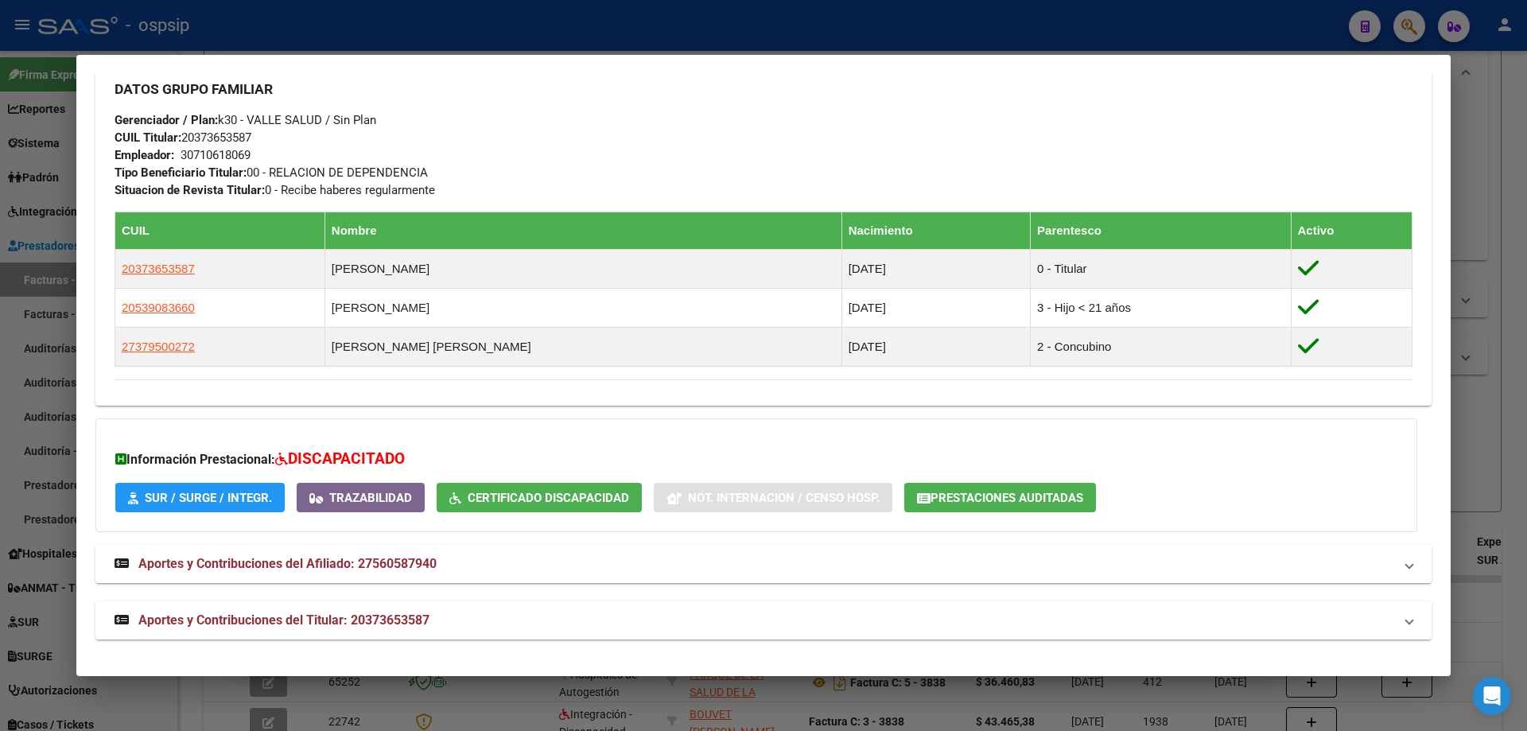
click at [1491, 445] on div at bounding box center [763, 365] width 1527 height 731
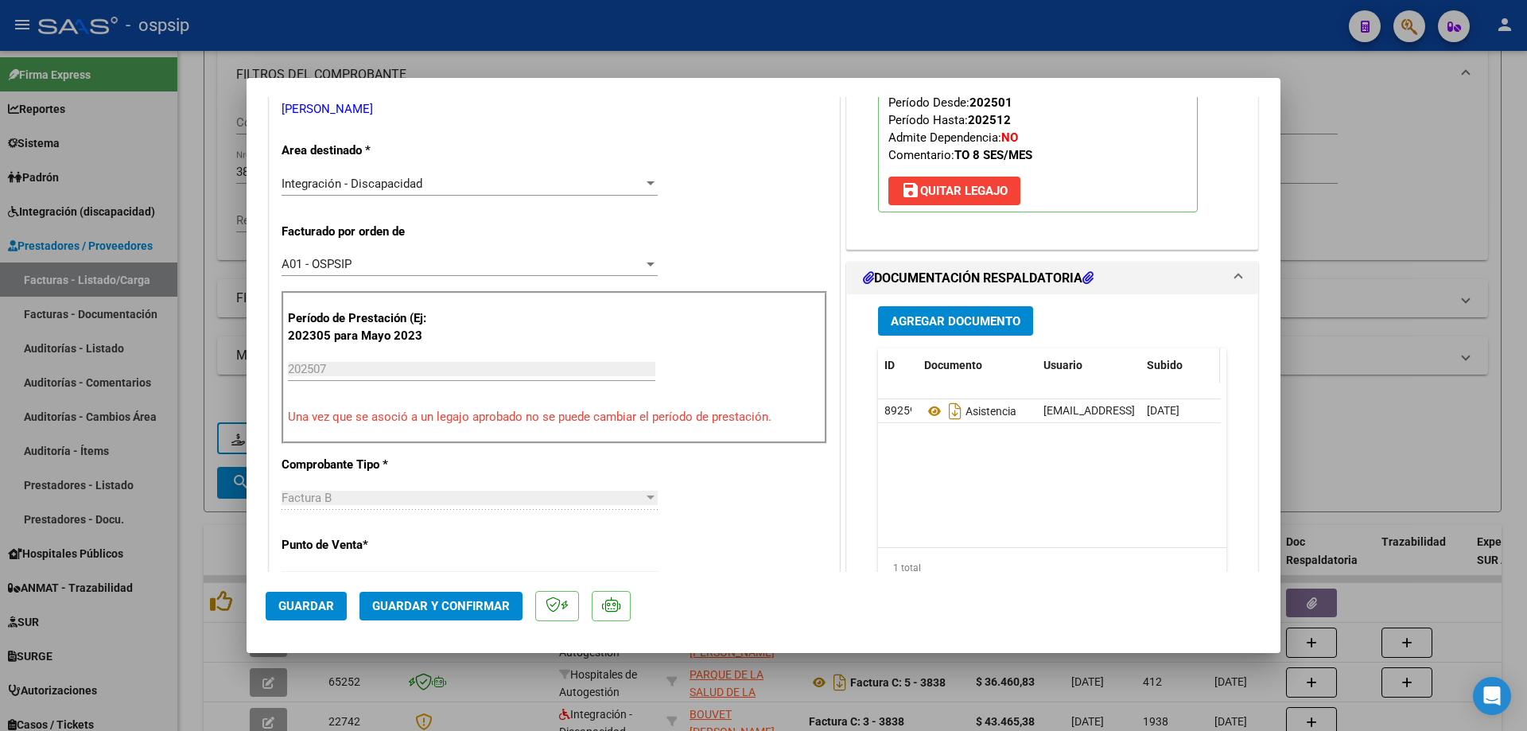
scroll to position [318, 0]
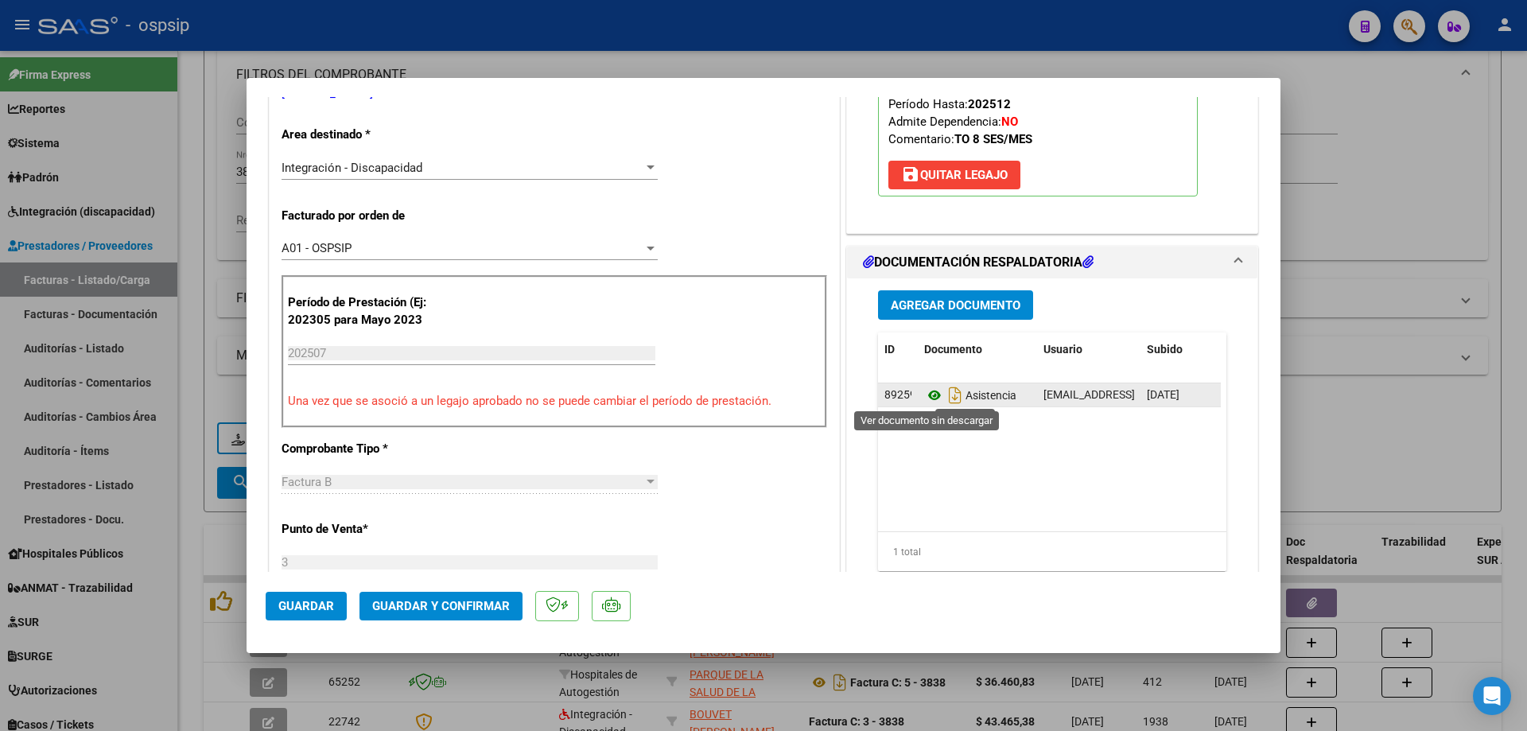
click at [926, 398] on icon at bounding box center [934, 395] width 21 height 19
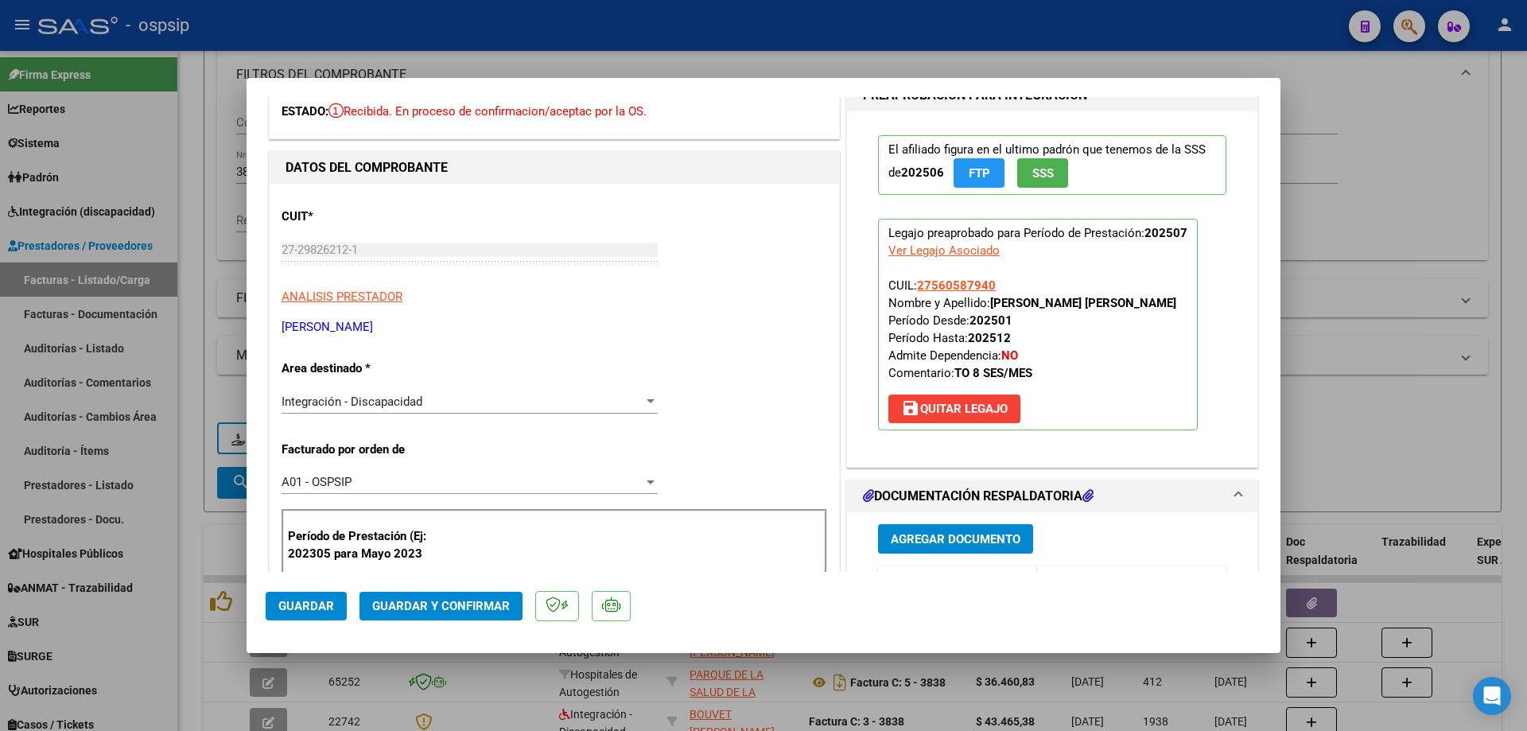
scroll to position [80, 0]
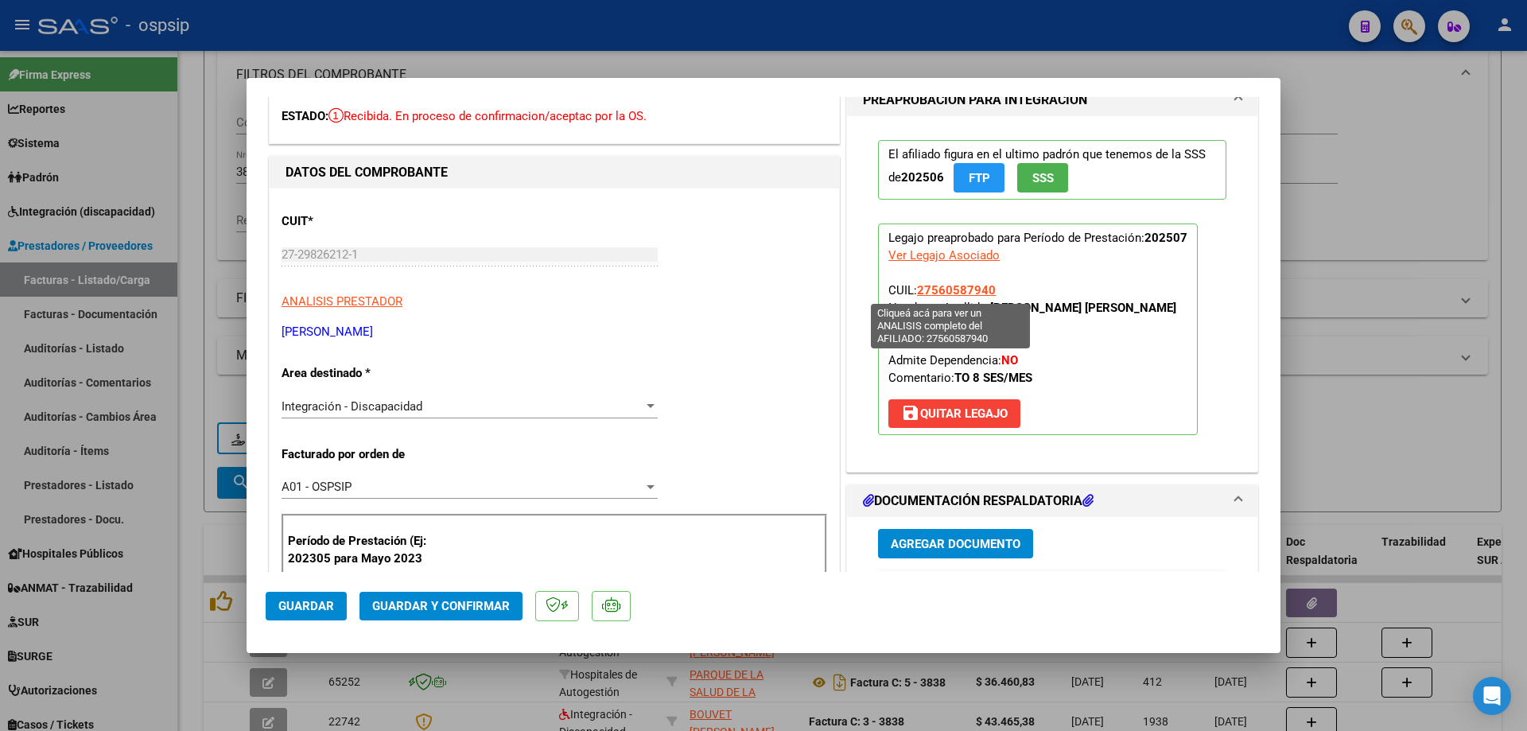
drag, startPoint x: 992, startPoint y: 289, endPoint x: 914, endPoint y: 283, distance: 78.1
click at [914, 283] on p "Legajo preaprobado para Período de Prestación: 202507 Ver Legajo Asociado CUIL:…" at bounding box center [1038, 329] width 320 height 212
copy span "27560587940"
click at [479, 604] on span "Guardar y Confirmar" at bounding box center [441, 606] width 138 height 14
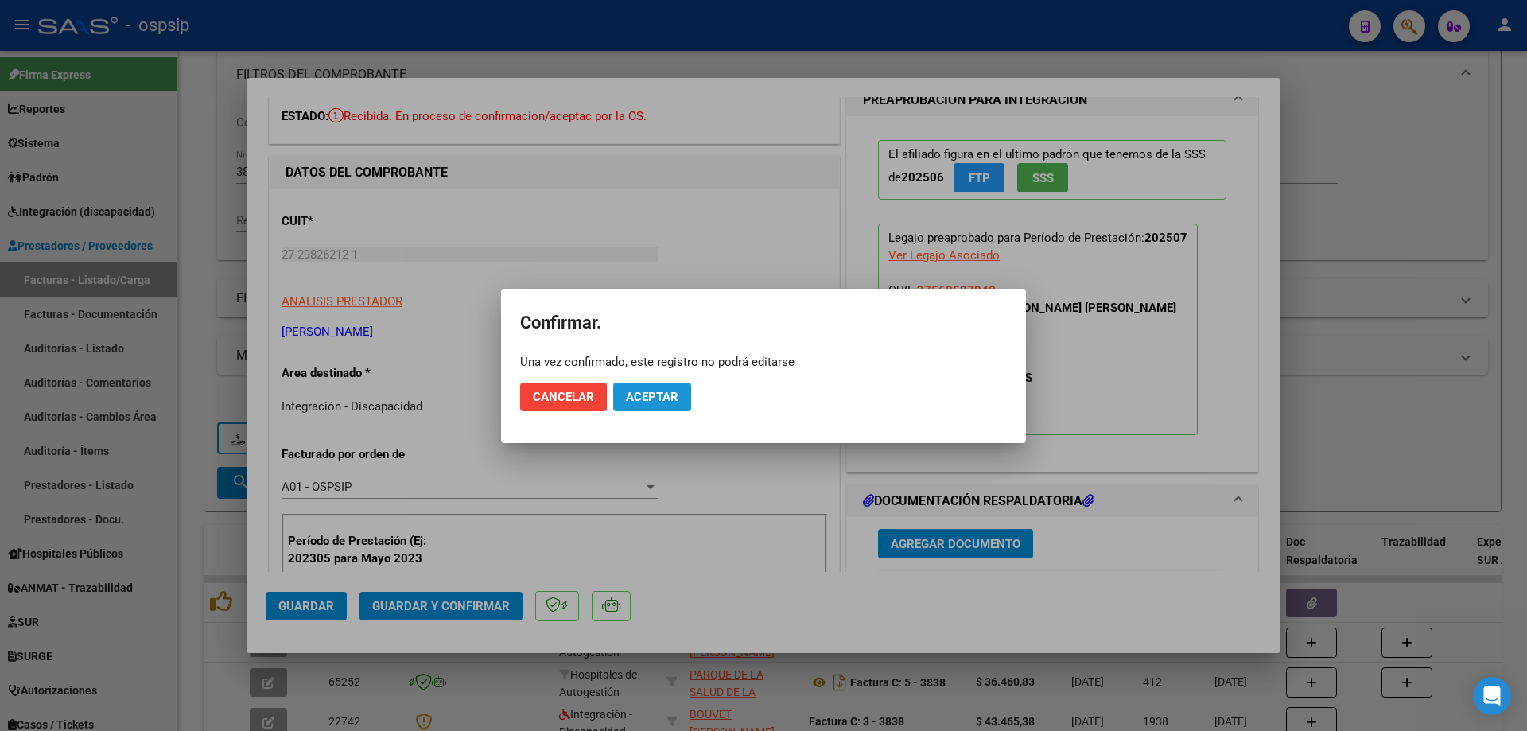
click at [658, 403] on span "Aceptar" at bounding box center [652, 397] width 52 height 14
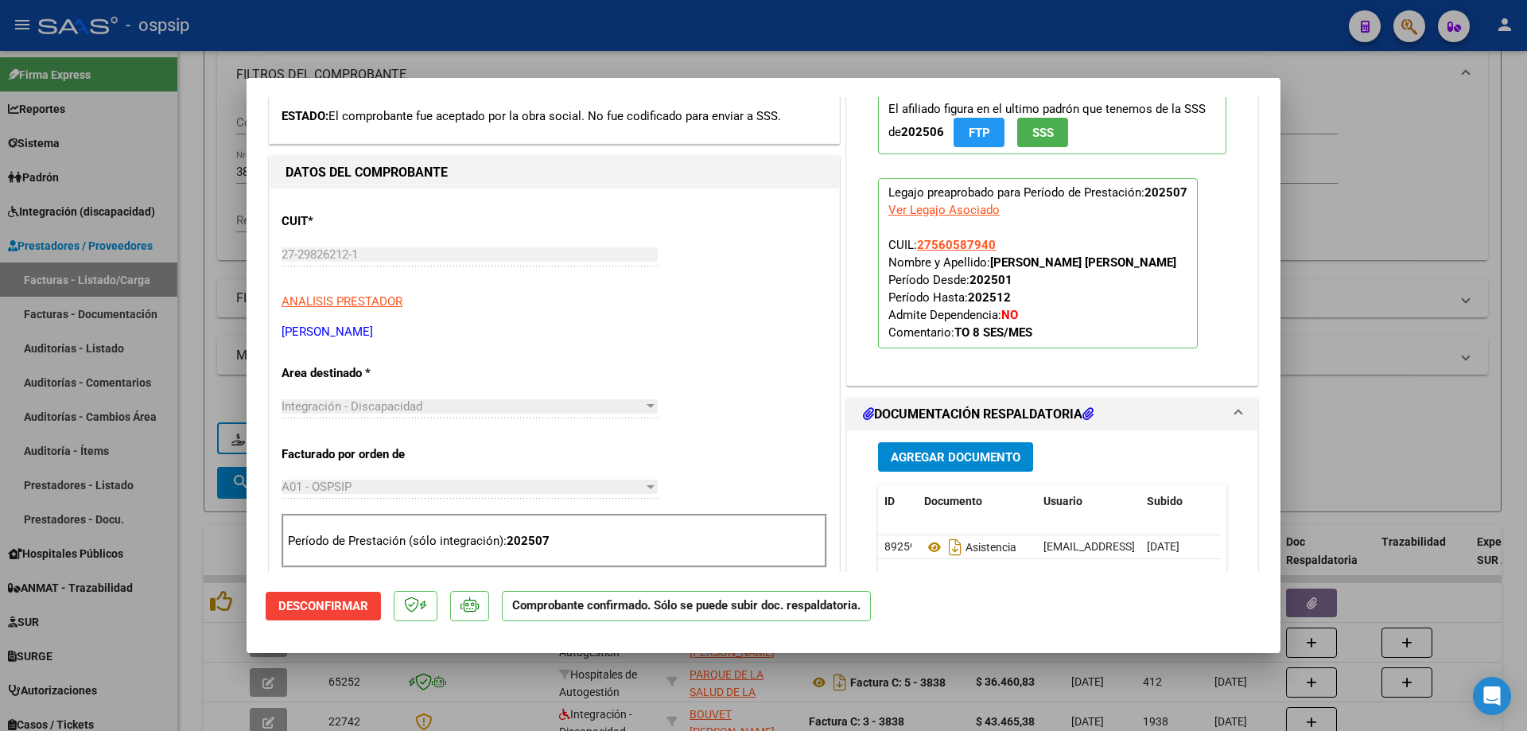
click at [1387, 215] on div at bounding box center [763, 365] width 1527 height 731
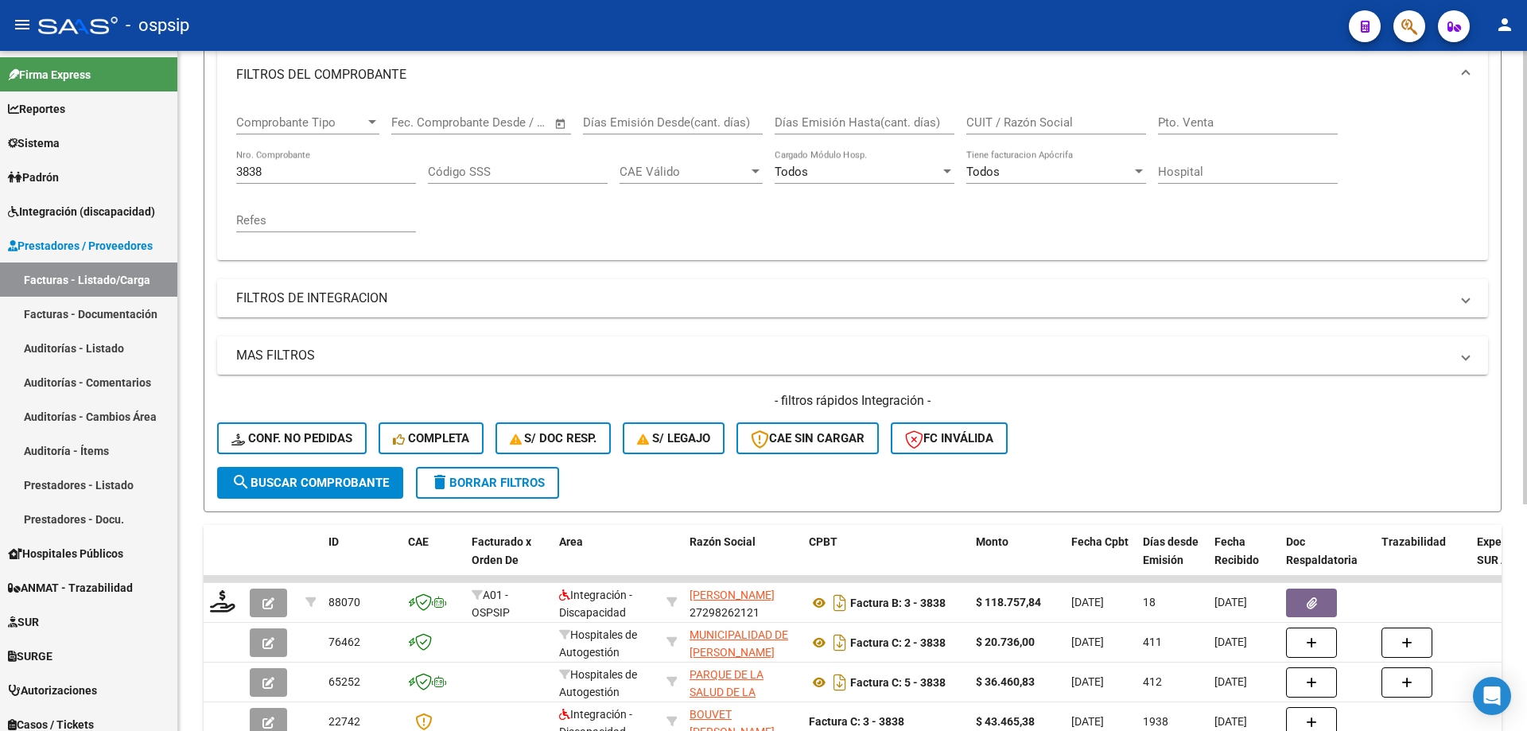
click at [304, 172] on input "3838" at bounding box center [326, 172] width 180 height 14
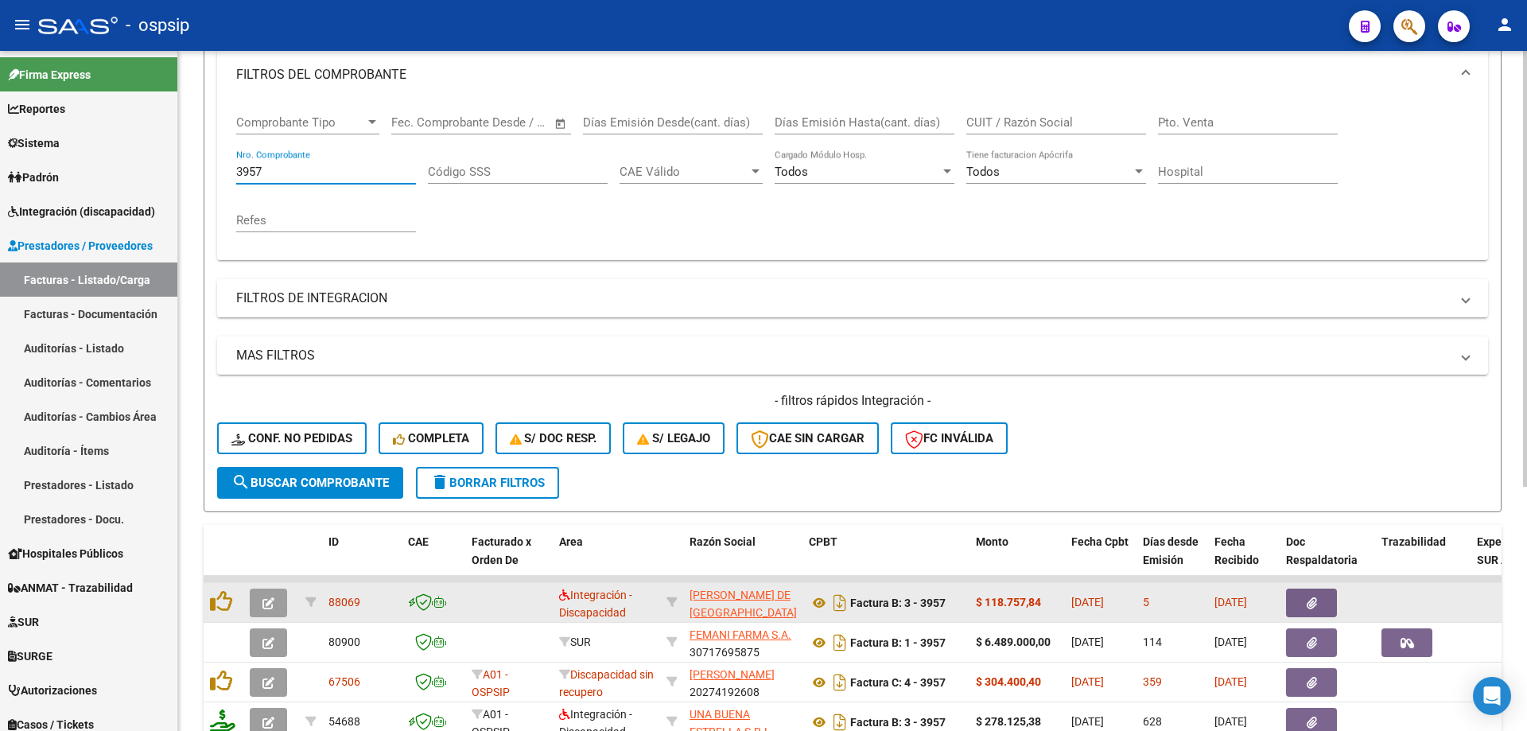
click at [260, 601] on button "button" at bounding box center [268, 602] width 37 height 29
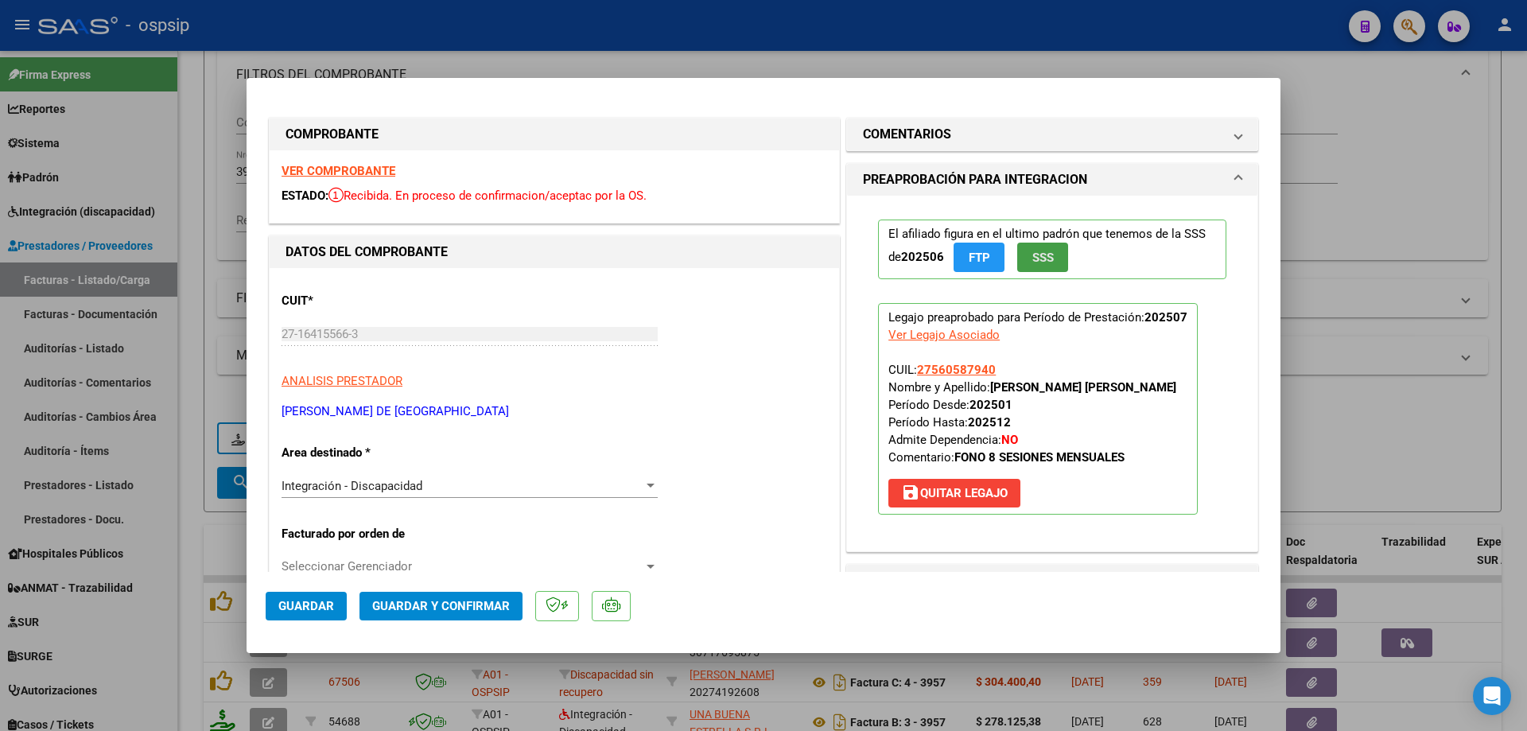
click at [1042, 259] on span "SSS" at bounding box center [1042, 257] width 21 height 14
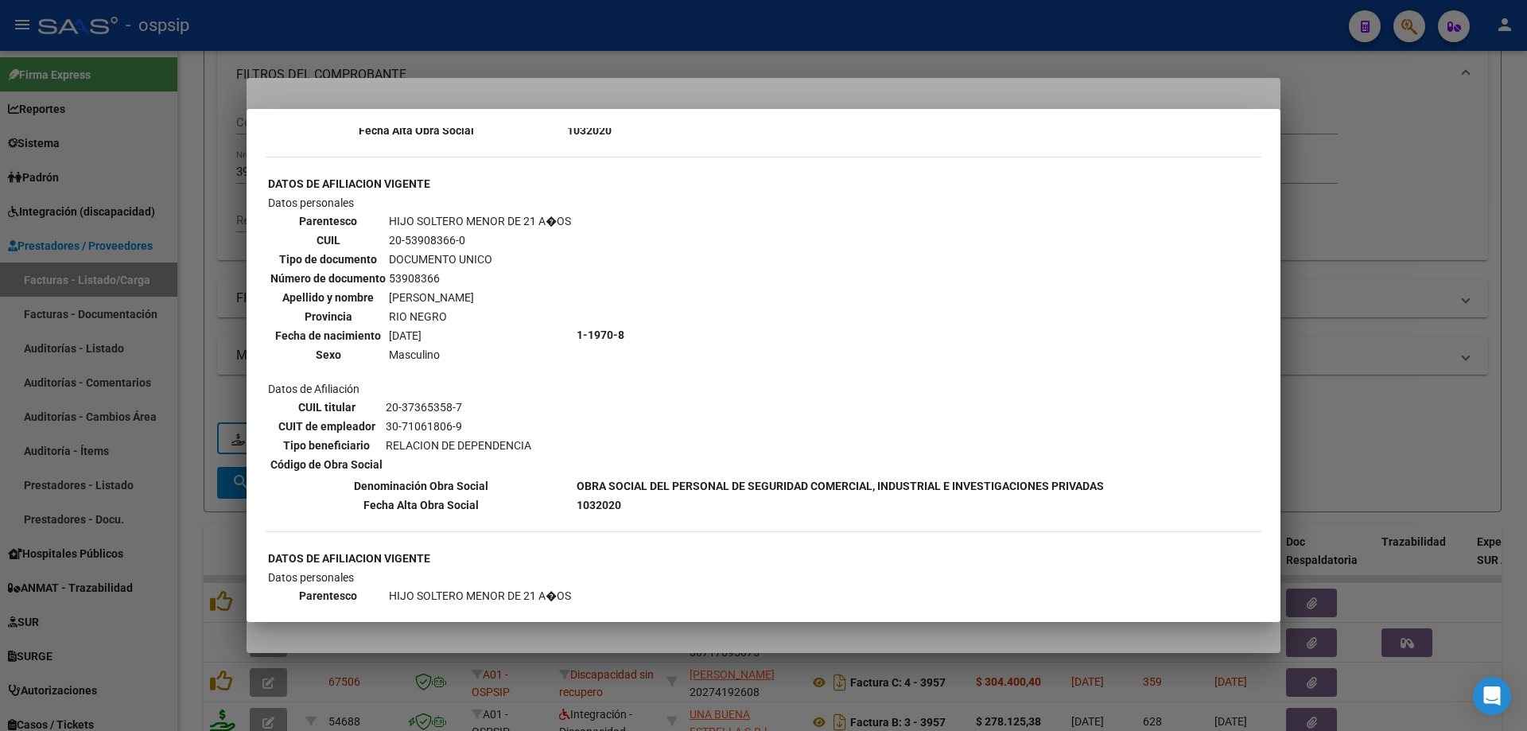
scroll to position [1267, 0]
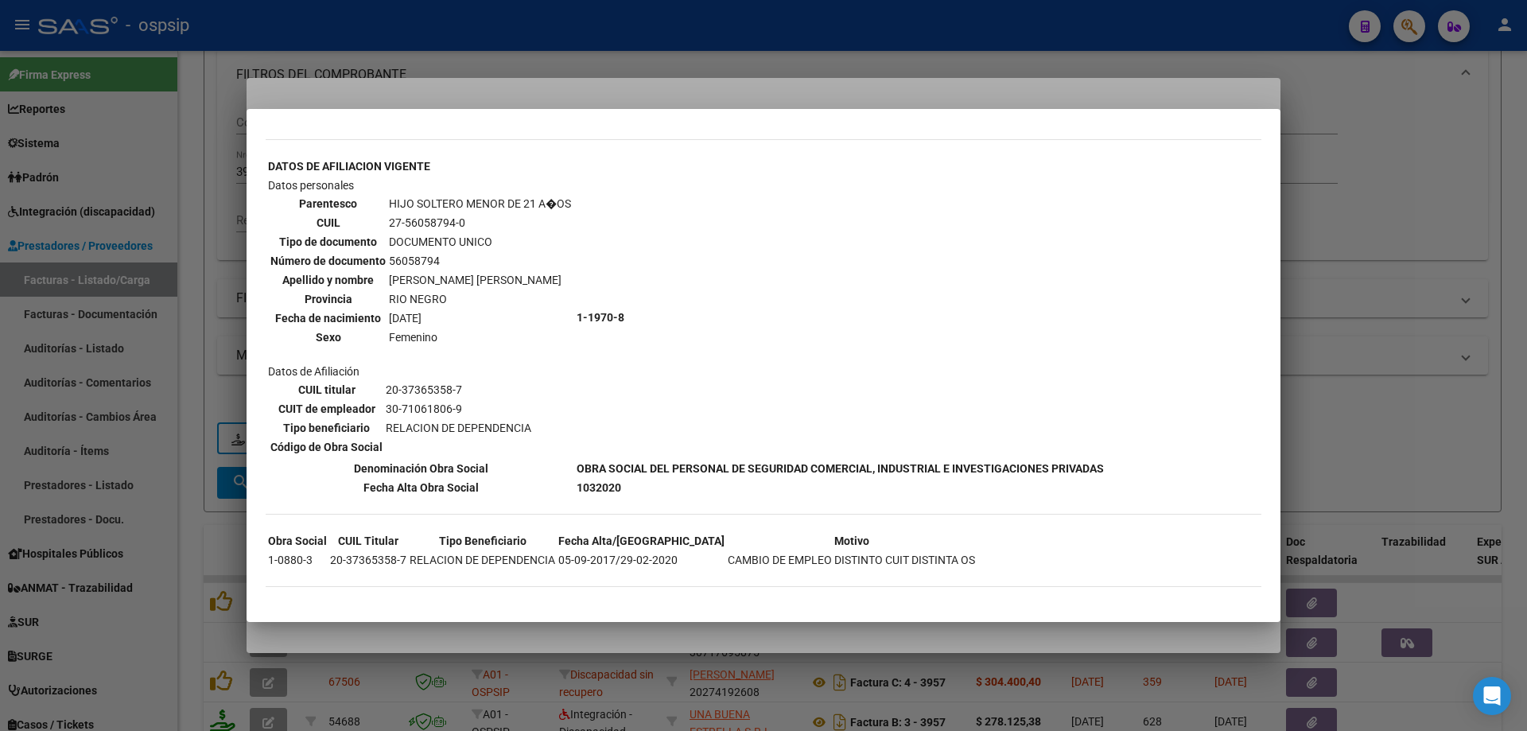
click at [1392, 228] on div at bounding box center [763, 365] width 1527 height 731
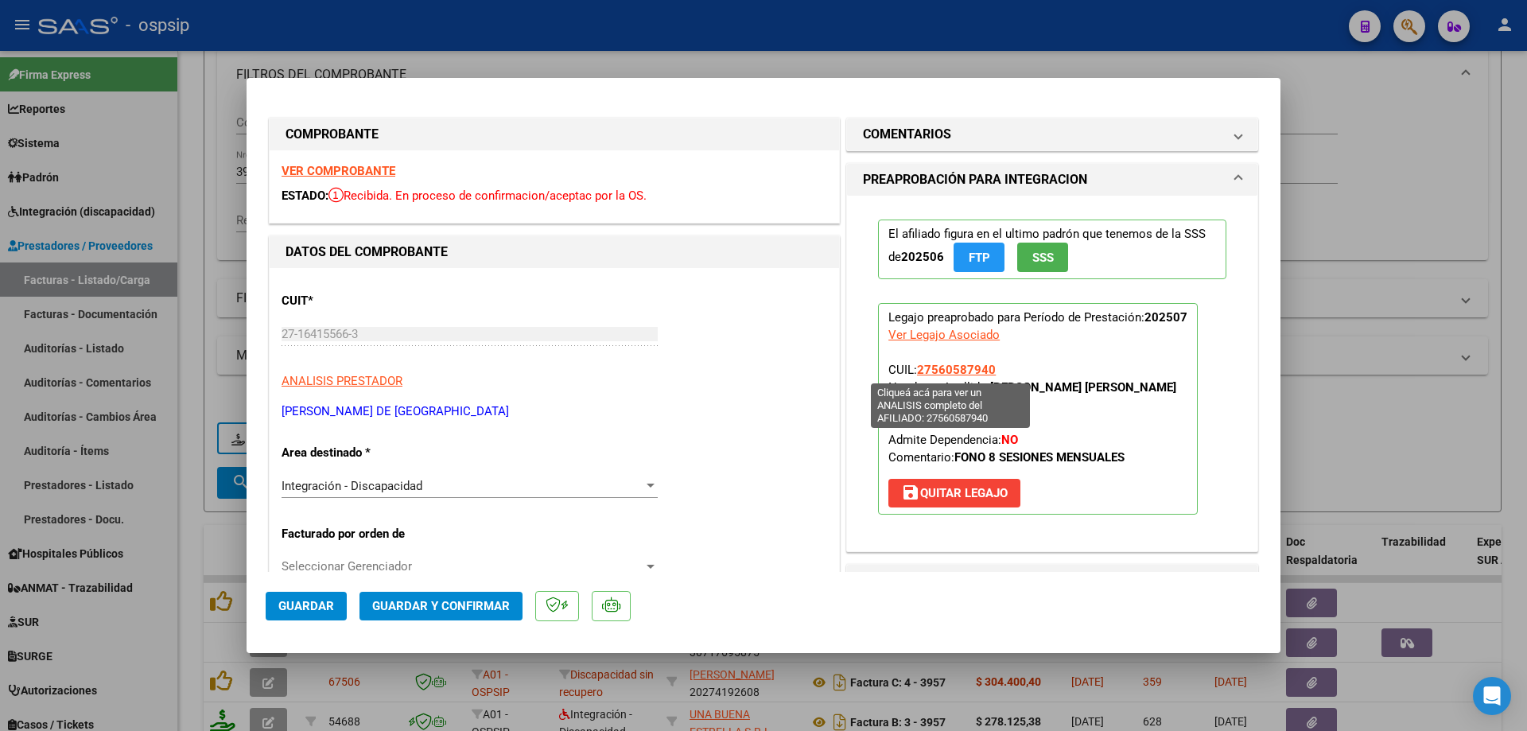
click at [953, 371] on span "27560587940" at bounding box center [956, 370] width 79 height 14
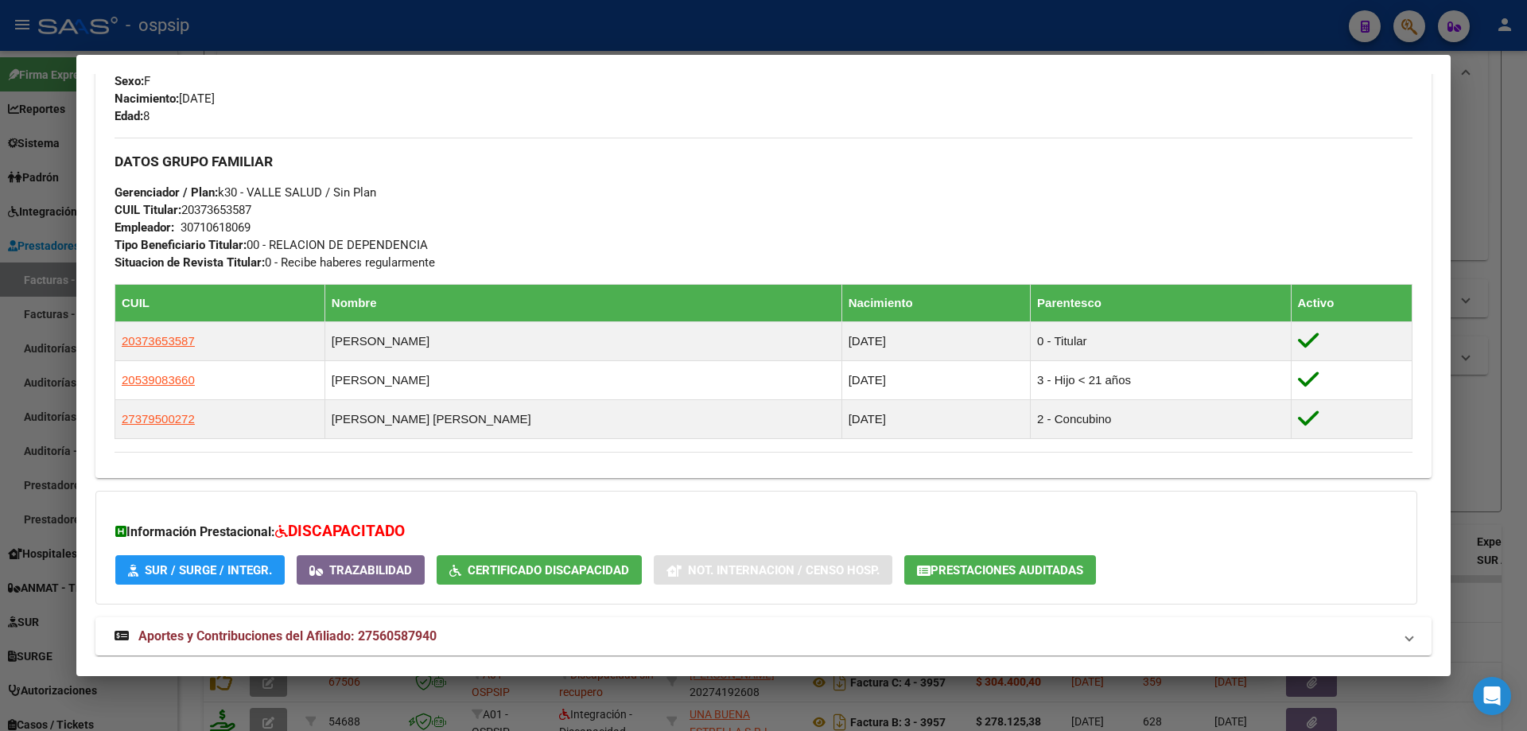
scroll to position [752, 0]
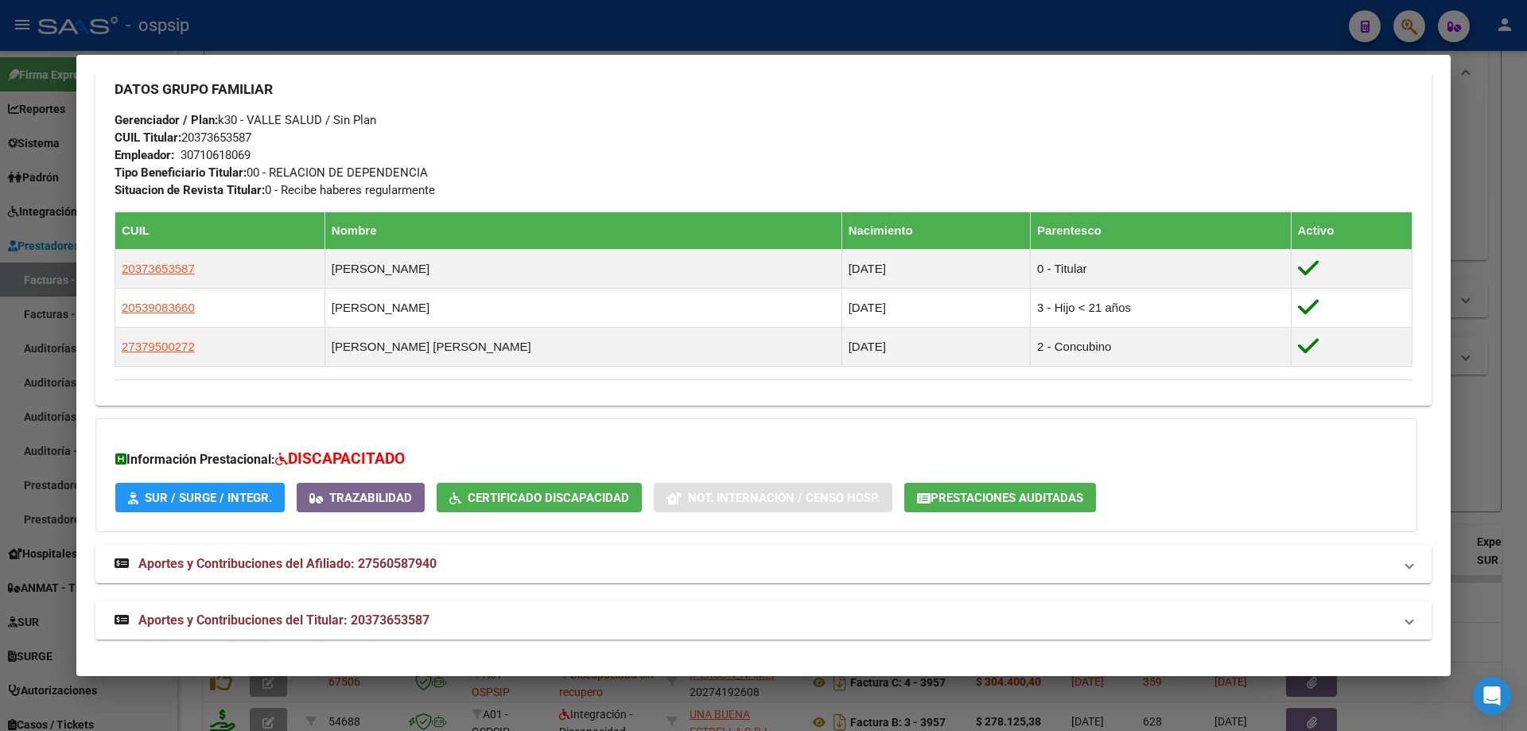
click at [1482, 415] on div at bounding box center [763, 365] width 1527 height 731
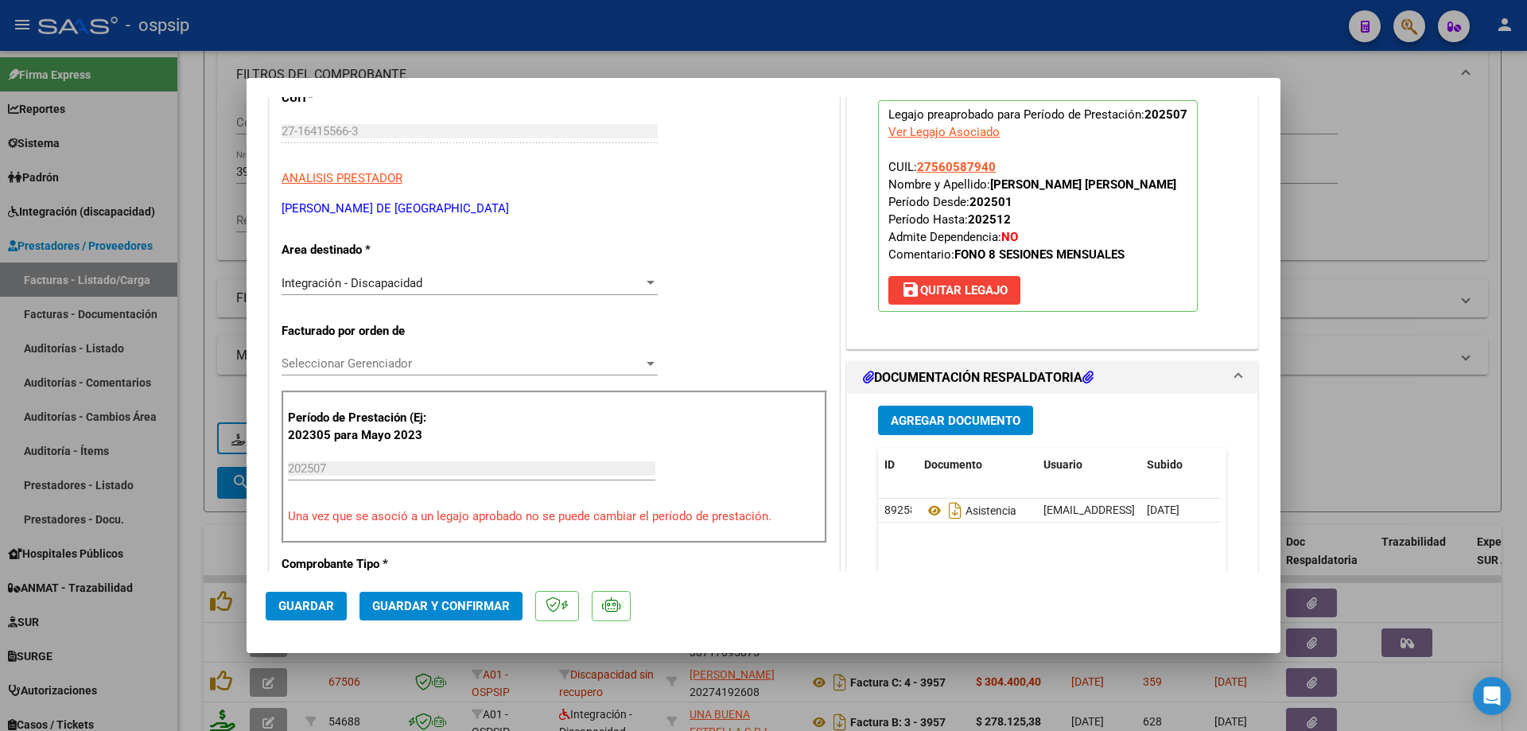
scroll to position [239, 0]
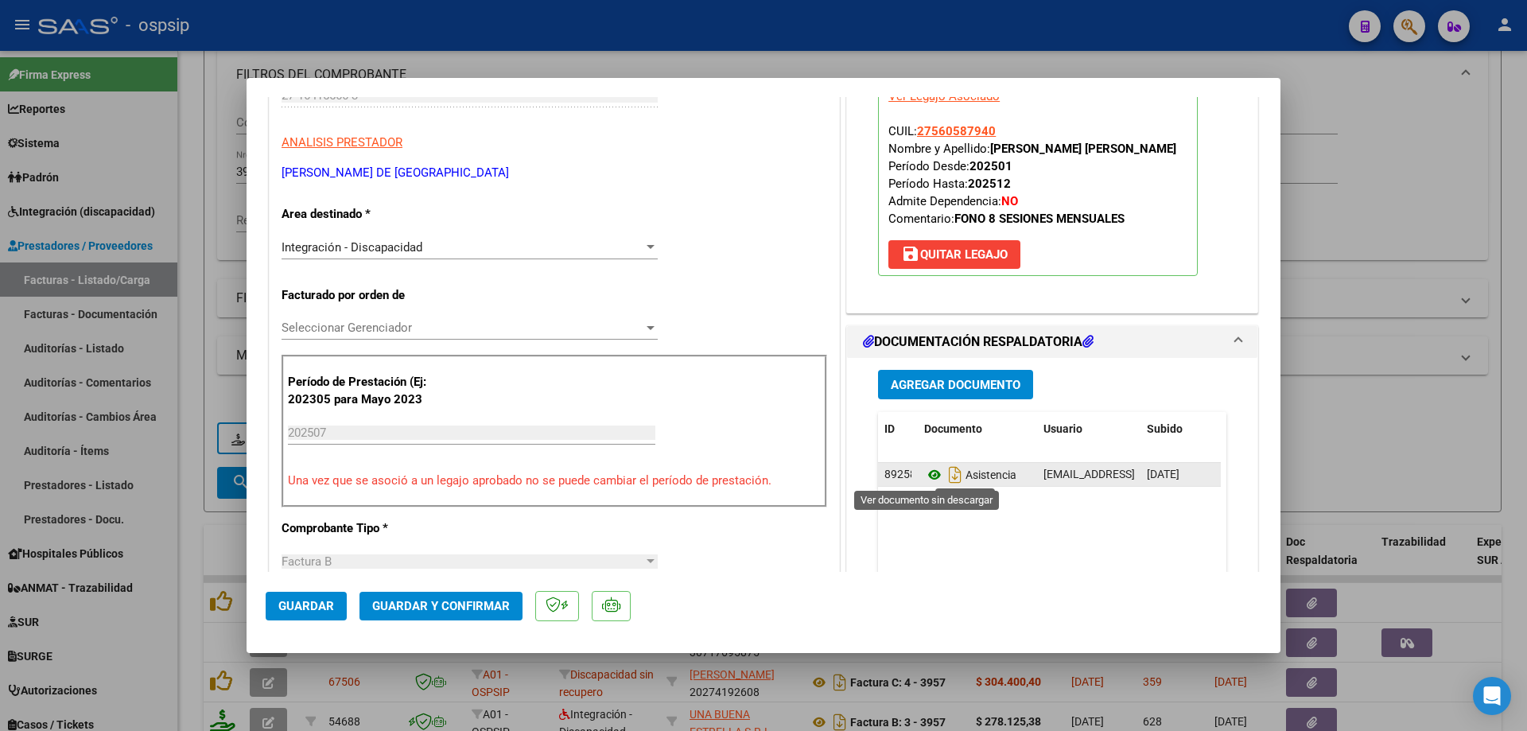
click at [930, 475] on icon at bounding box center [934, 474] width 21 height 19
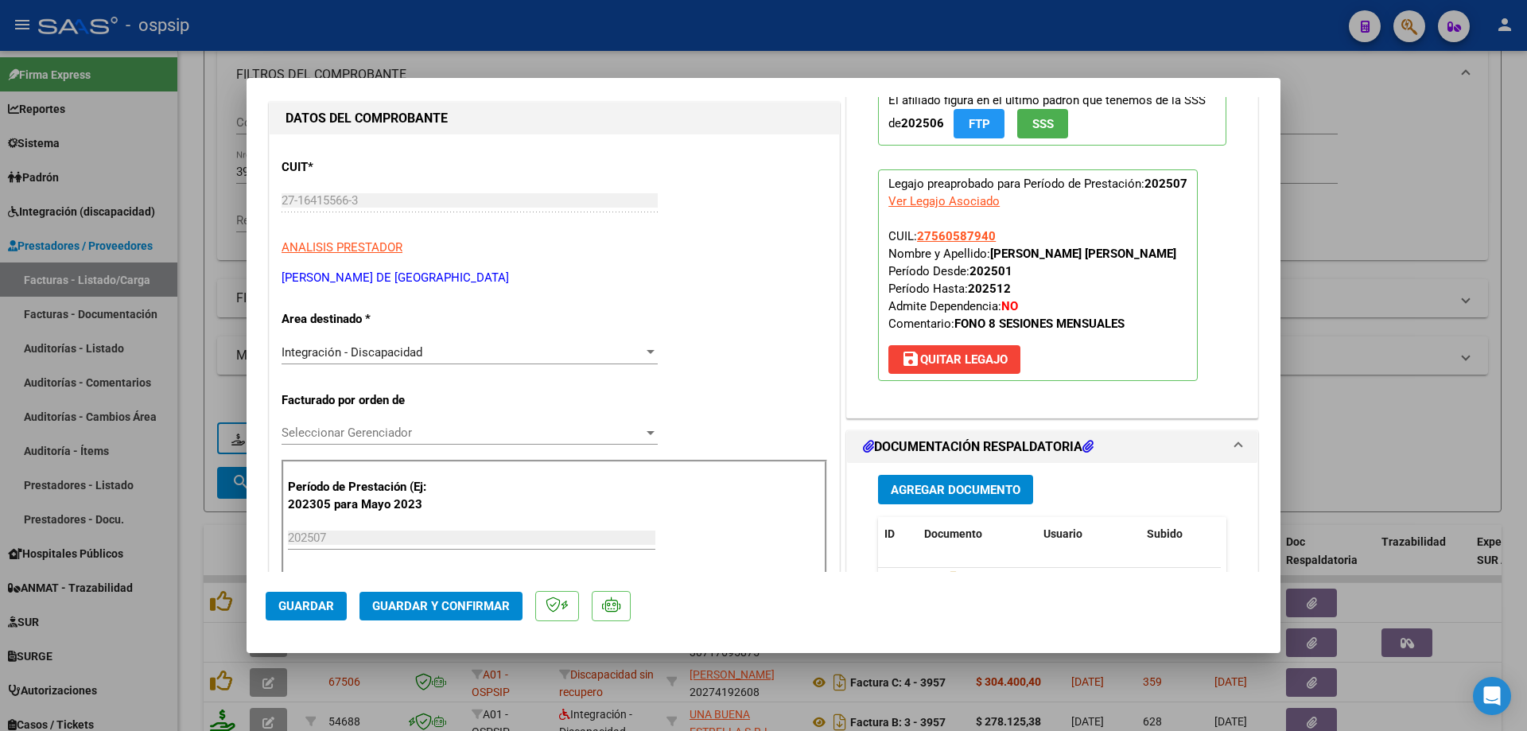
scroll to position [0, 0]
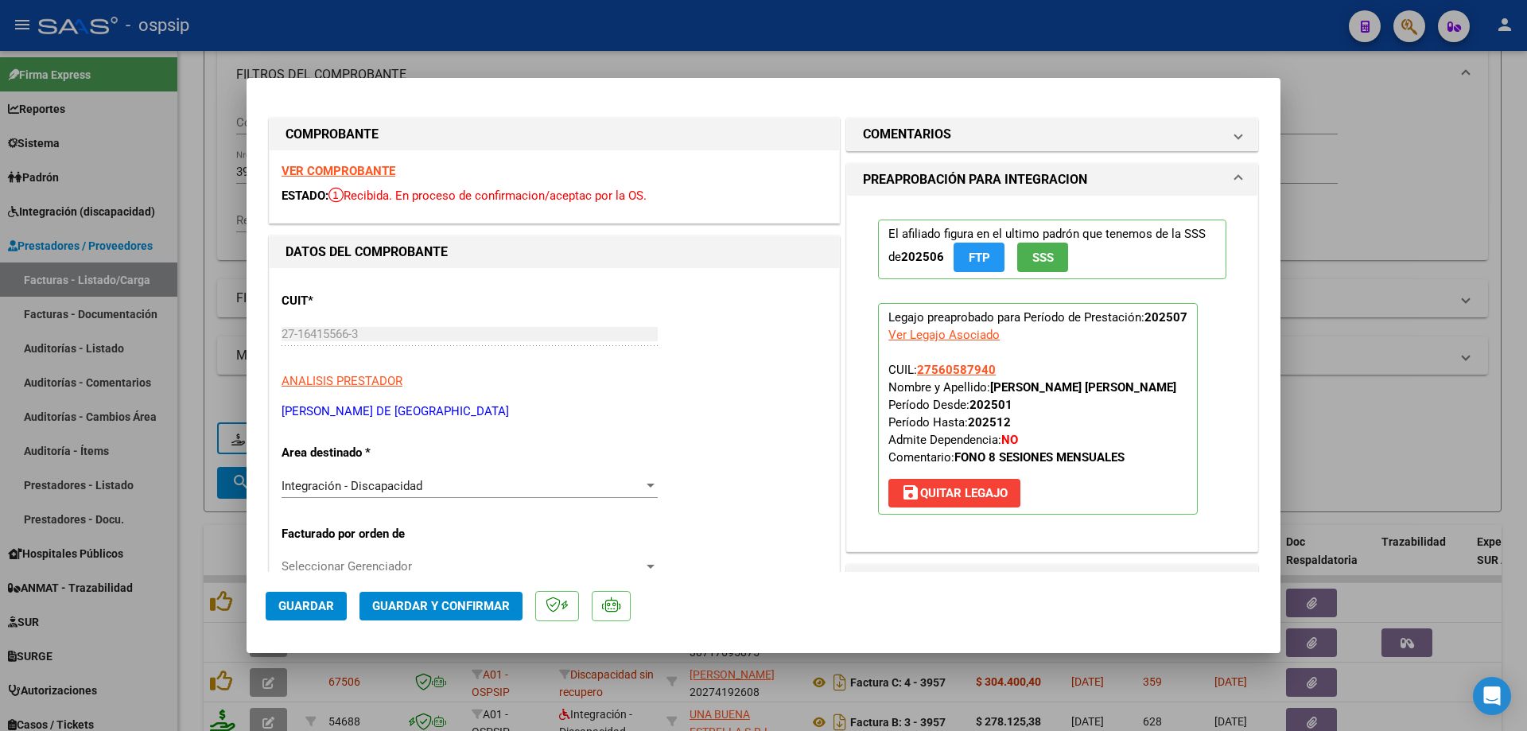
drag, startPoint x: 981, startPoint y: 373, endPoint x: 915, endPoint y: 371, distance: 66.0
click at [913, 371] on p "Legajo preaprobado para Período de Prestación: 202507 Ver Legajo Asociado CUIL:…" at bounding box center [1038, 409] width 320 height 212
click at [407, 616] on button "Guardar y Confirmar" at bounding box center [440, 606] width 163 height 29
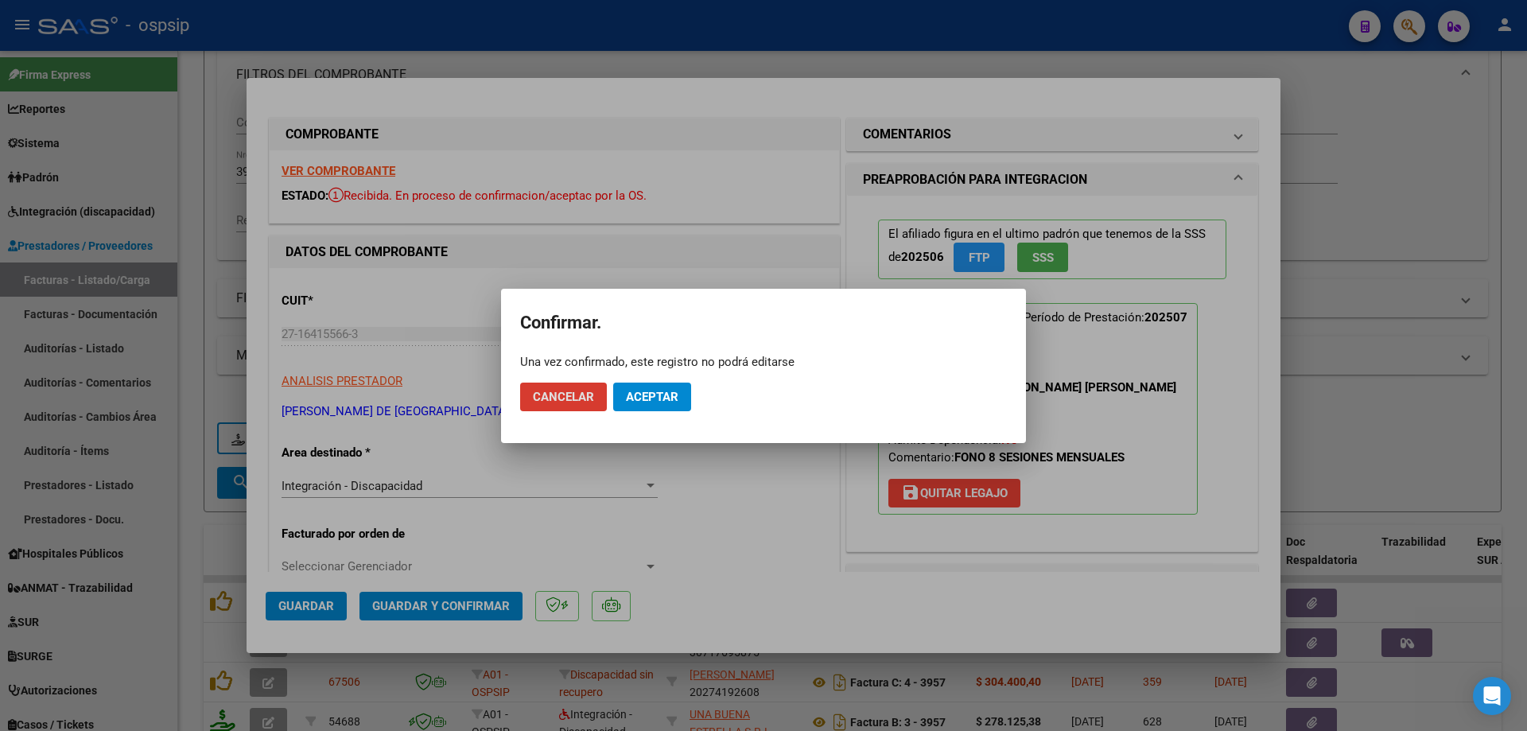
click at [654, 386] on button "Aceptar" at bounding box center [652, 396] width 78 height 29
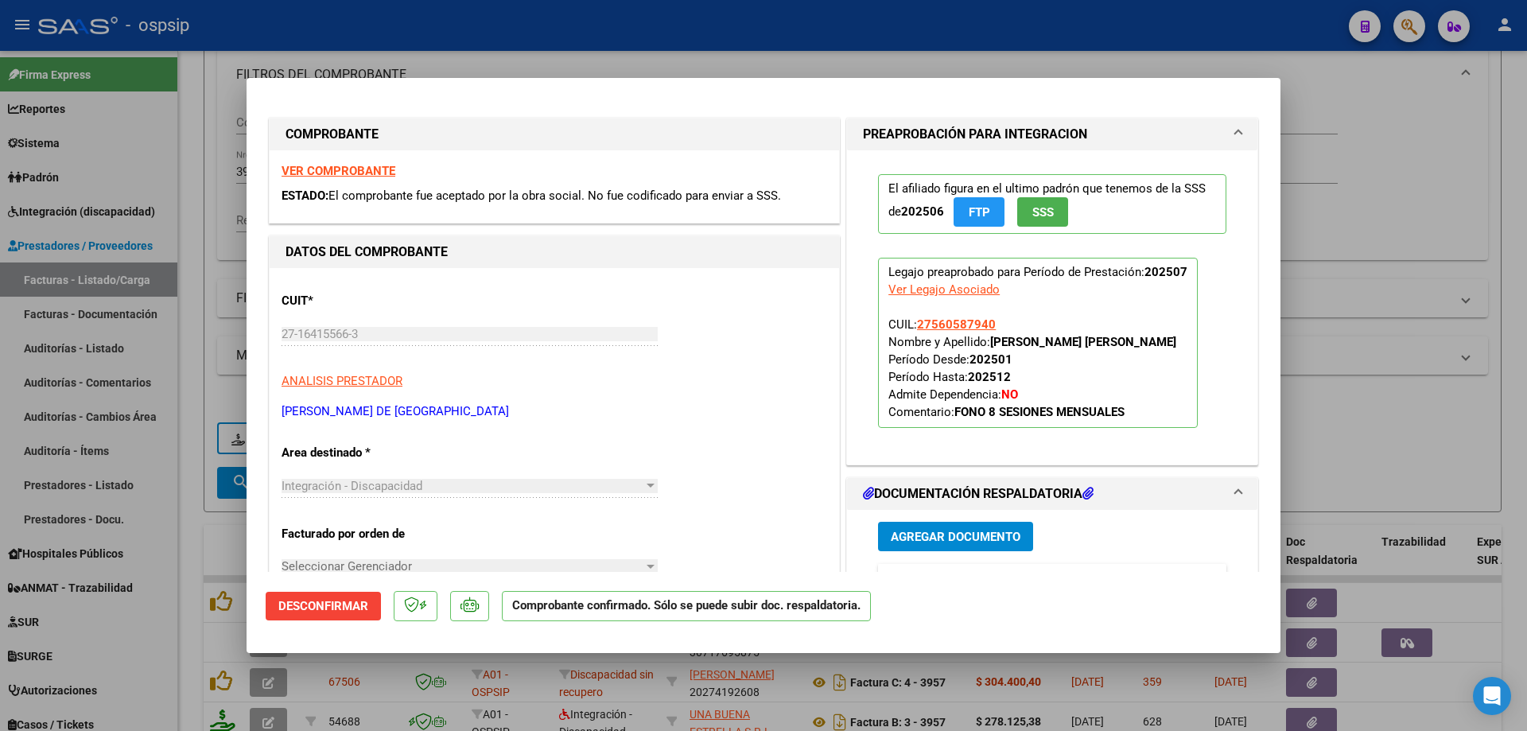
click at [1353, 415] on div at bounding box center [763, 365] width 1527 height 731
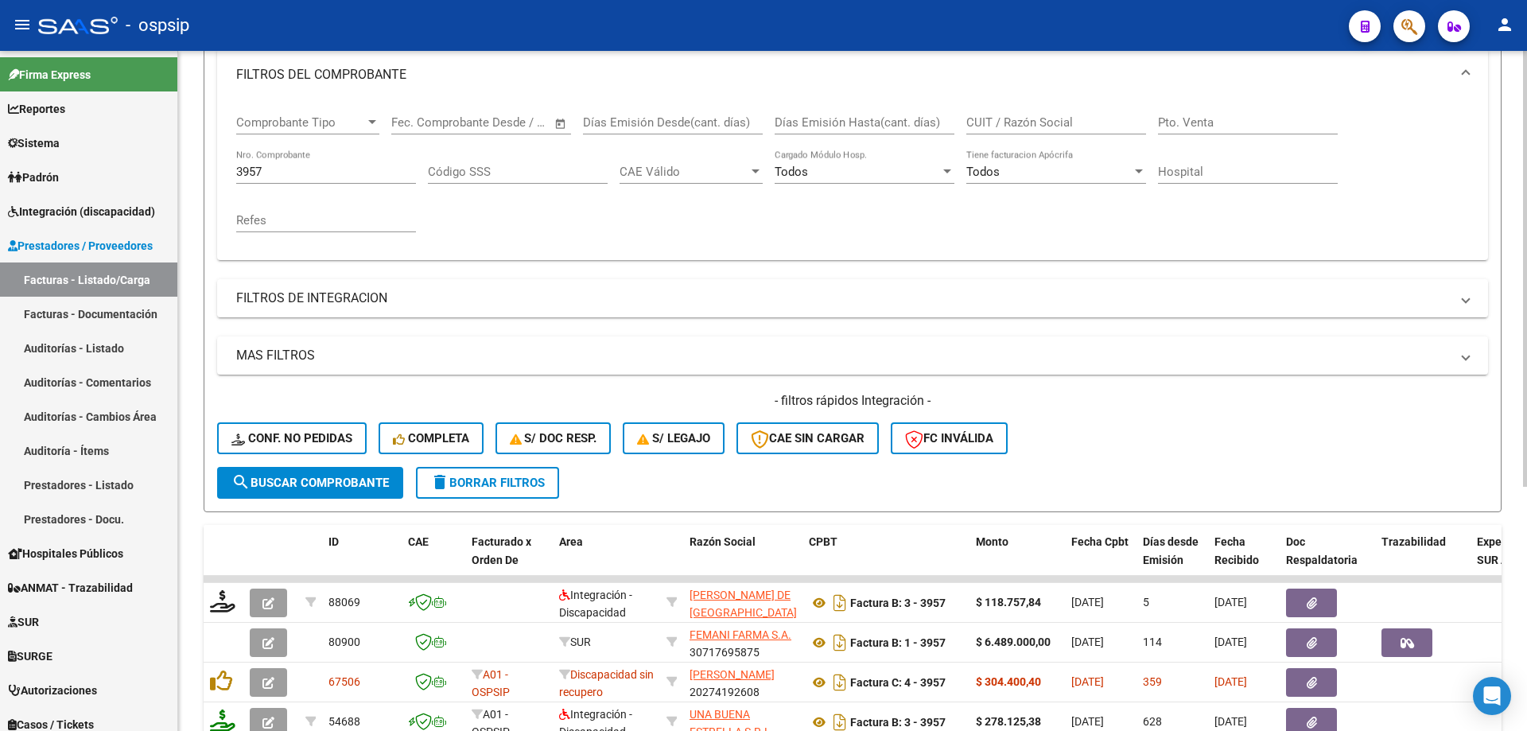
click at [280, 169] on input "3957" at bounding box center [326, 172] width 180 height 14
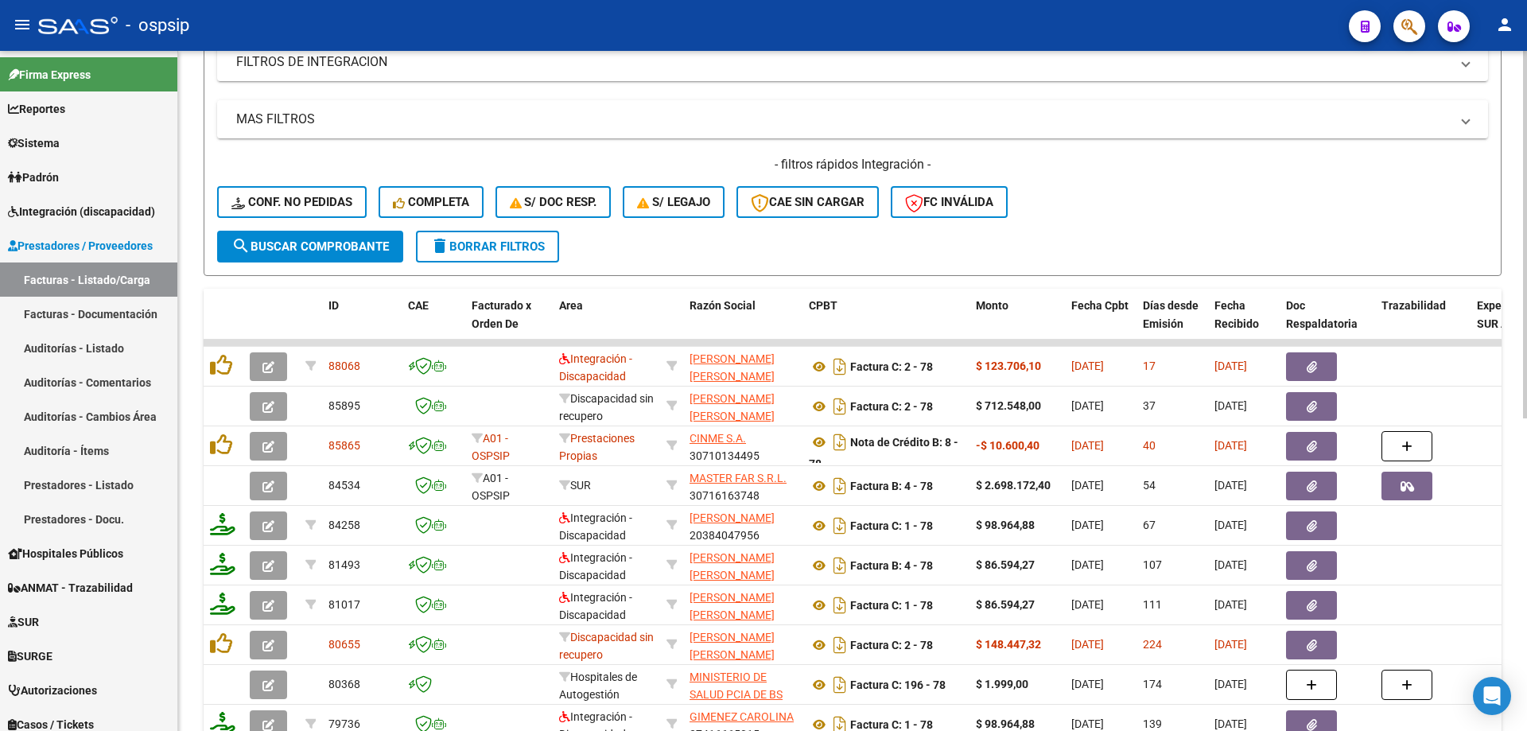
scroll to position [460, 0]
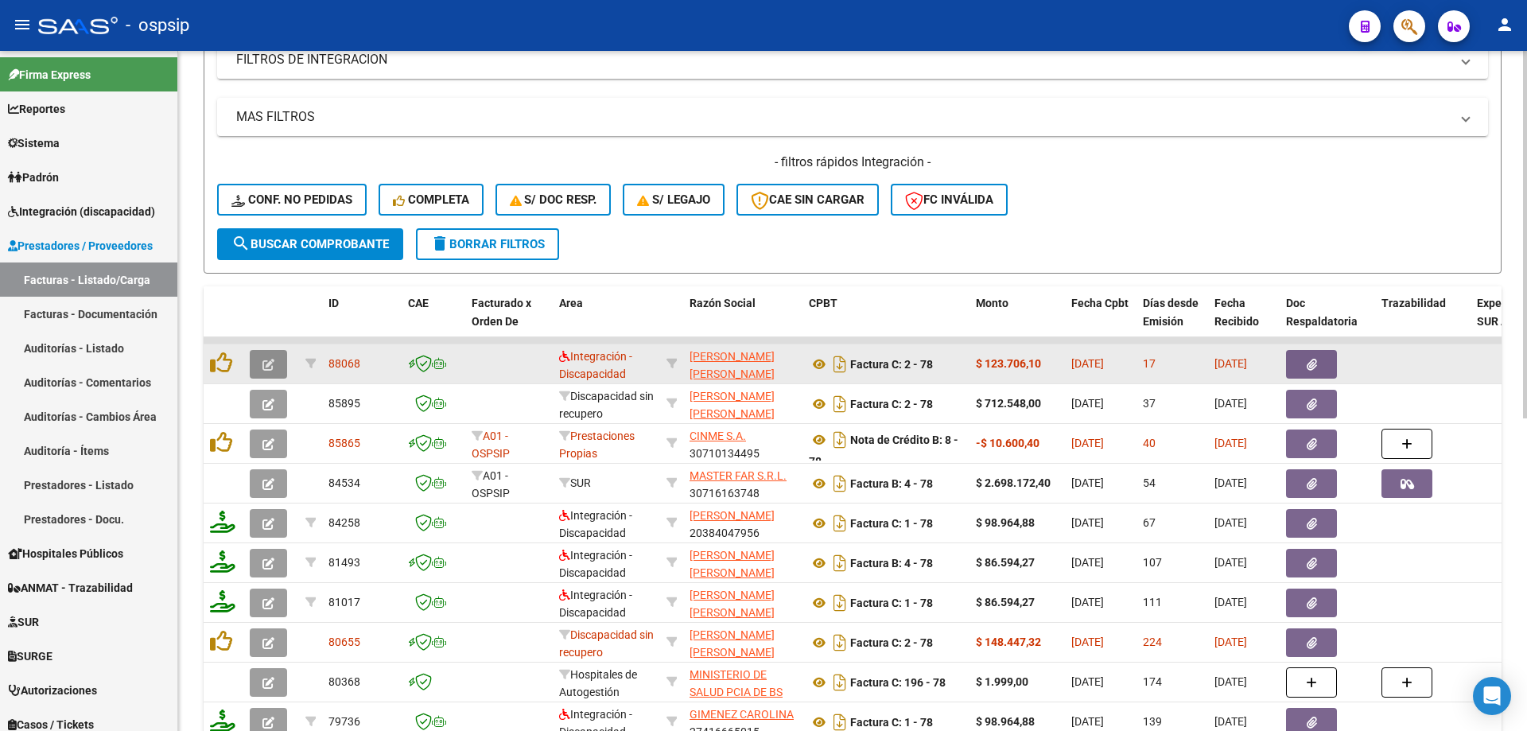
click at [260, 370] on button "button" at bounding box center [268, 364] width 37 height 29
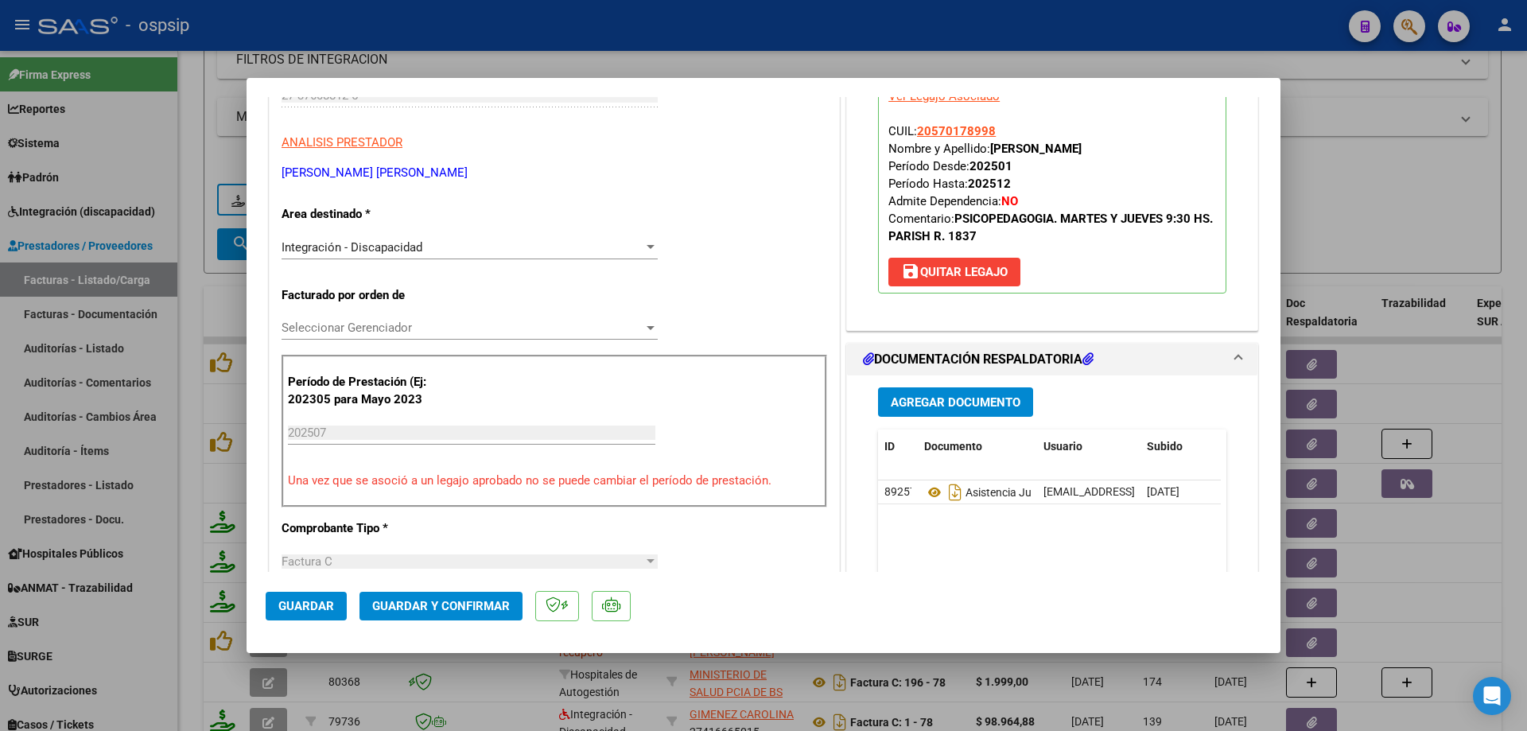
scroll to position [318, 0]
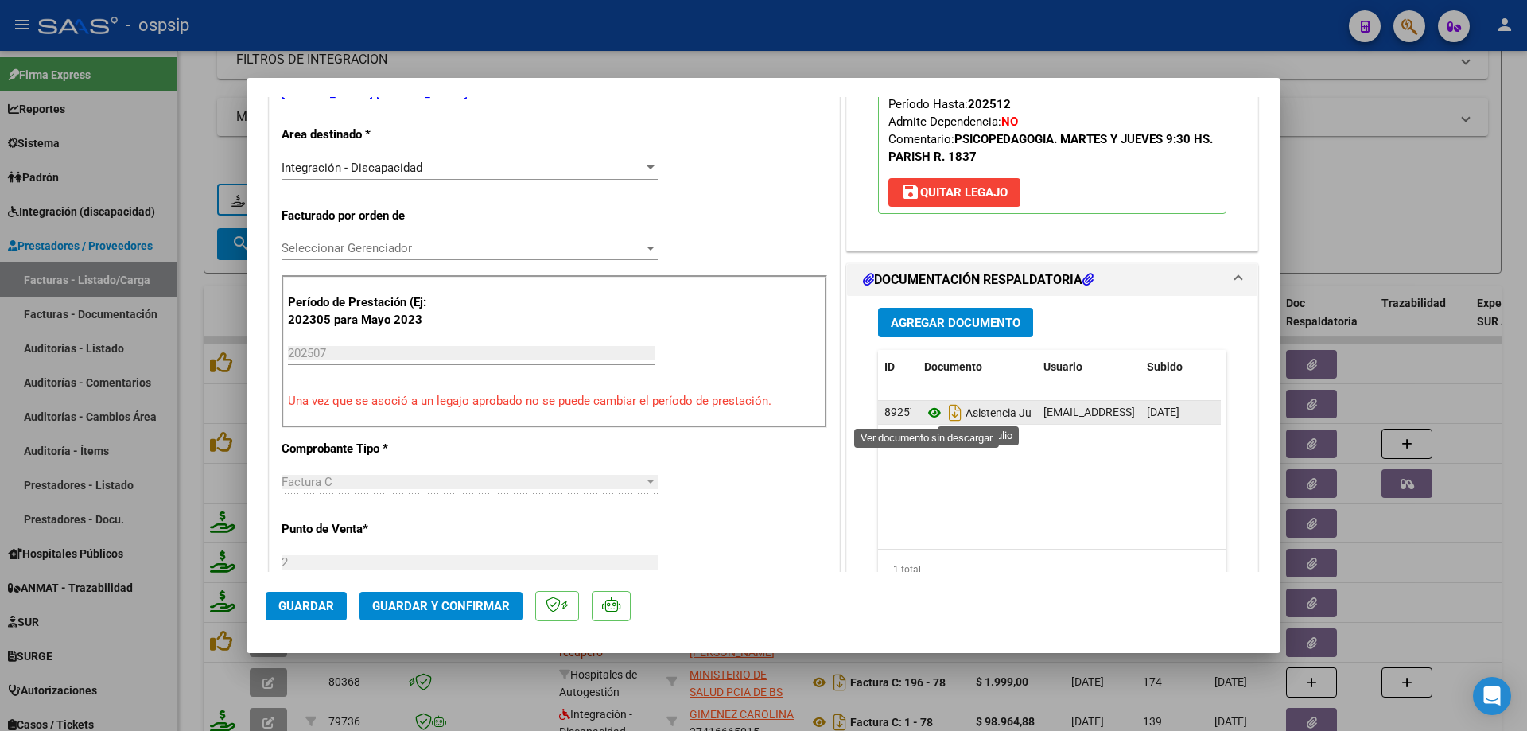
click at [926, 414] on icon at bounding box center [934, 412] width 21 height 19
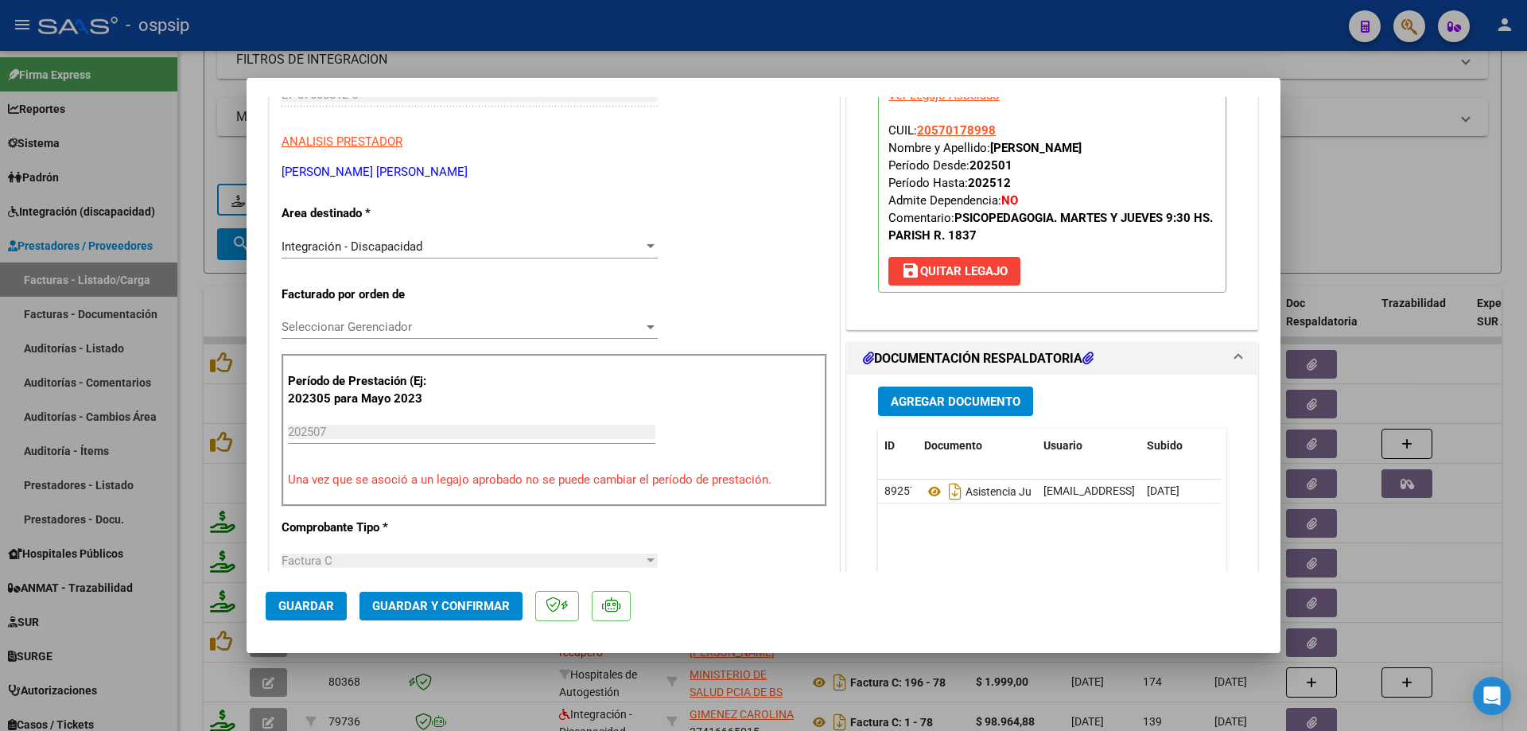
scroll to position [159, 0]
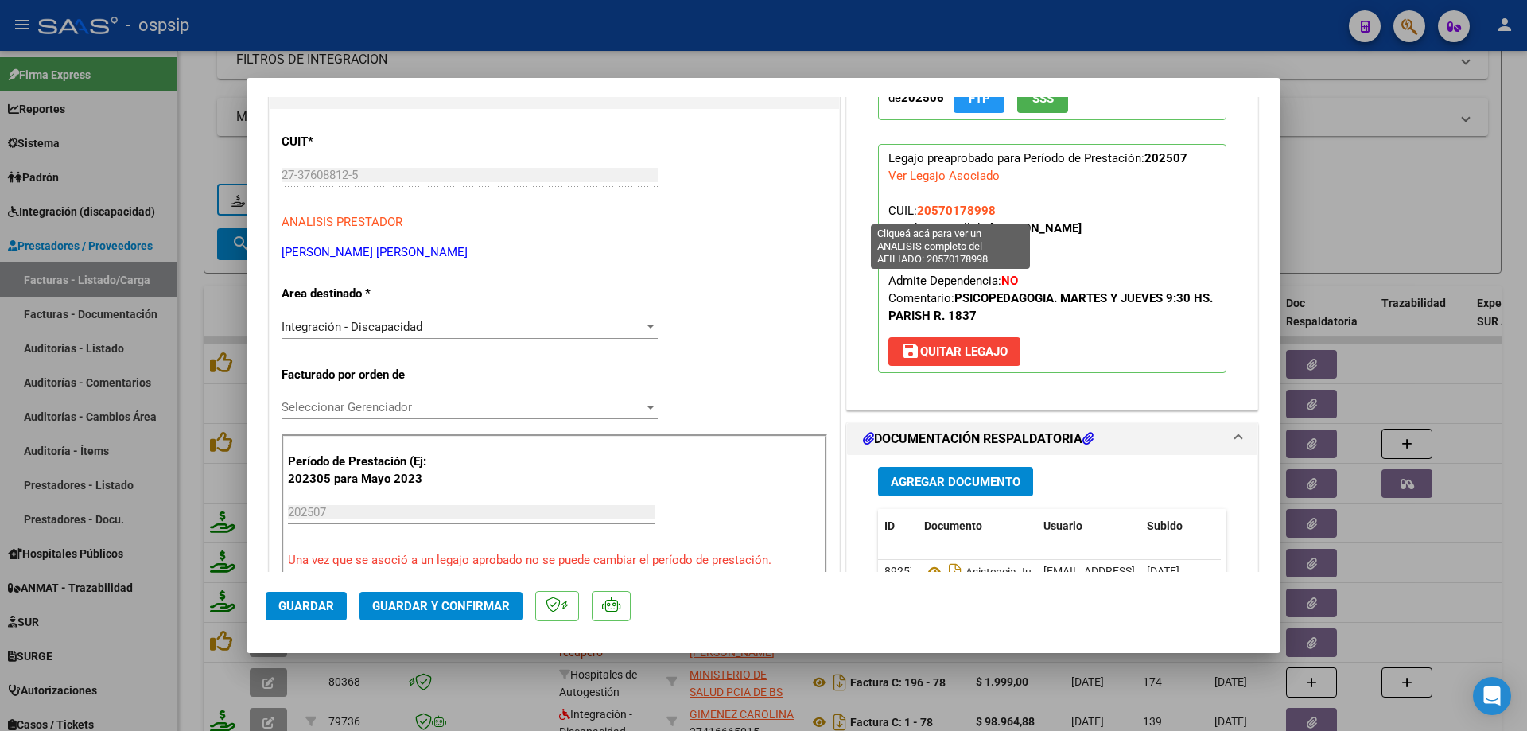
drag, startPoint x: 991, startPoint y: 208, endPoint x: 914, endPoint y: 206, distance: 76.4
click at [914, 206] on p "Legajo preaprobado para Período de Prestación: 202507 Ver Legajo Asociado CUIL:…" at bounding box center [1052, 258] width 348 height 229
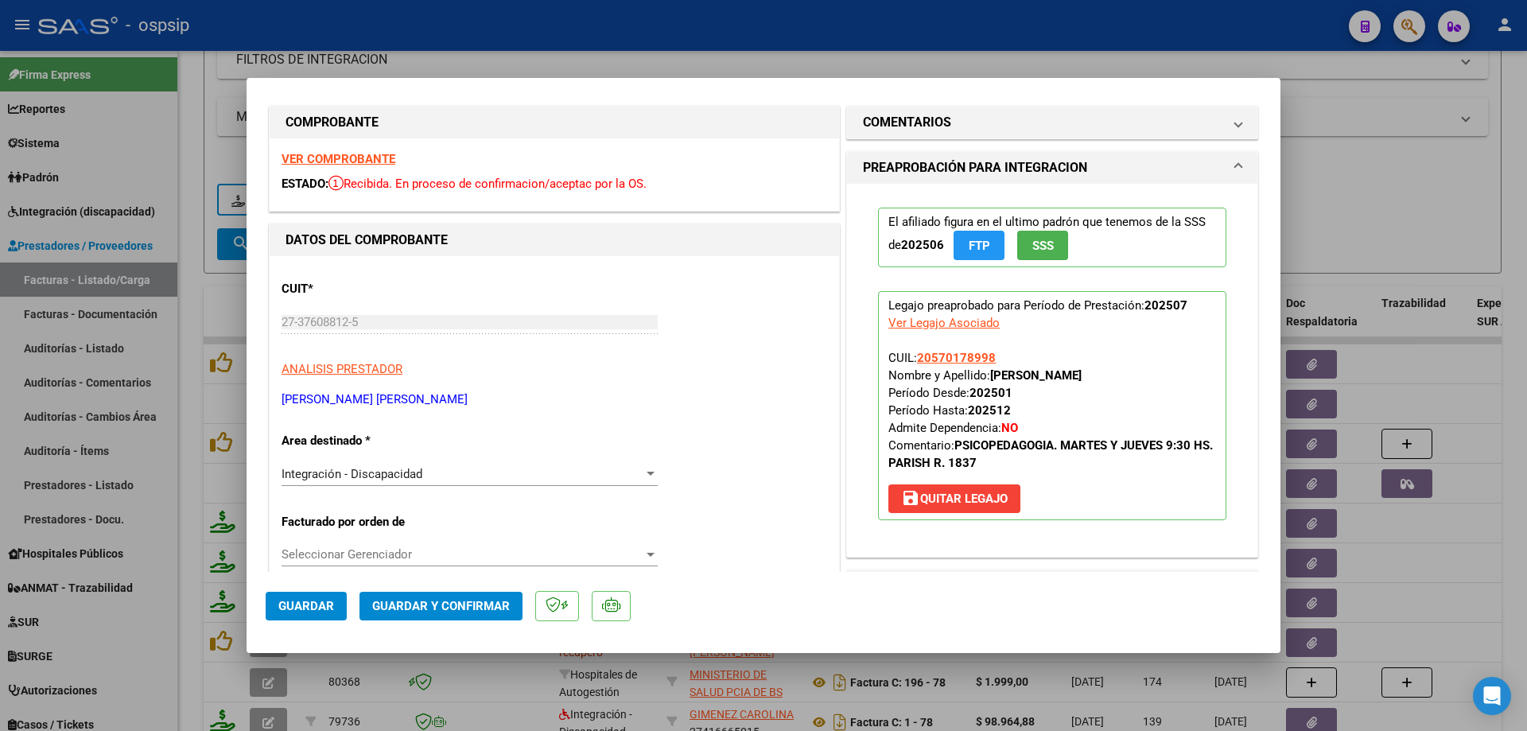
scroll to position [0, 0]
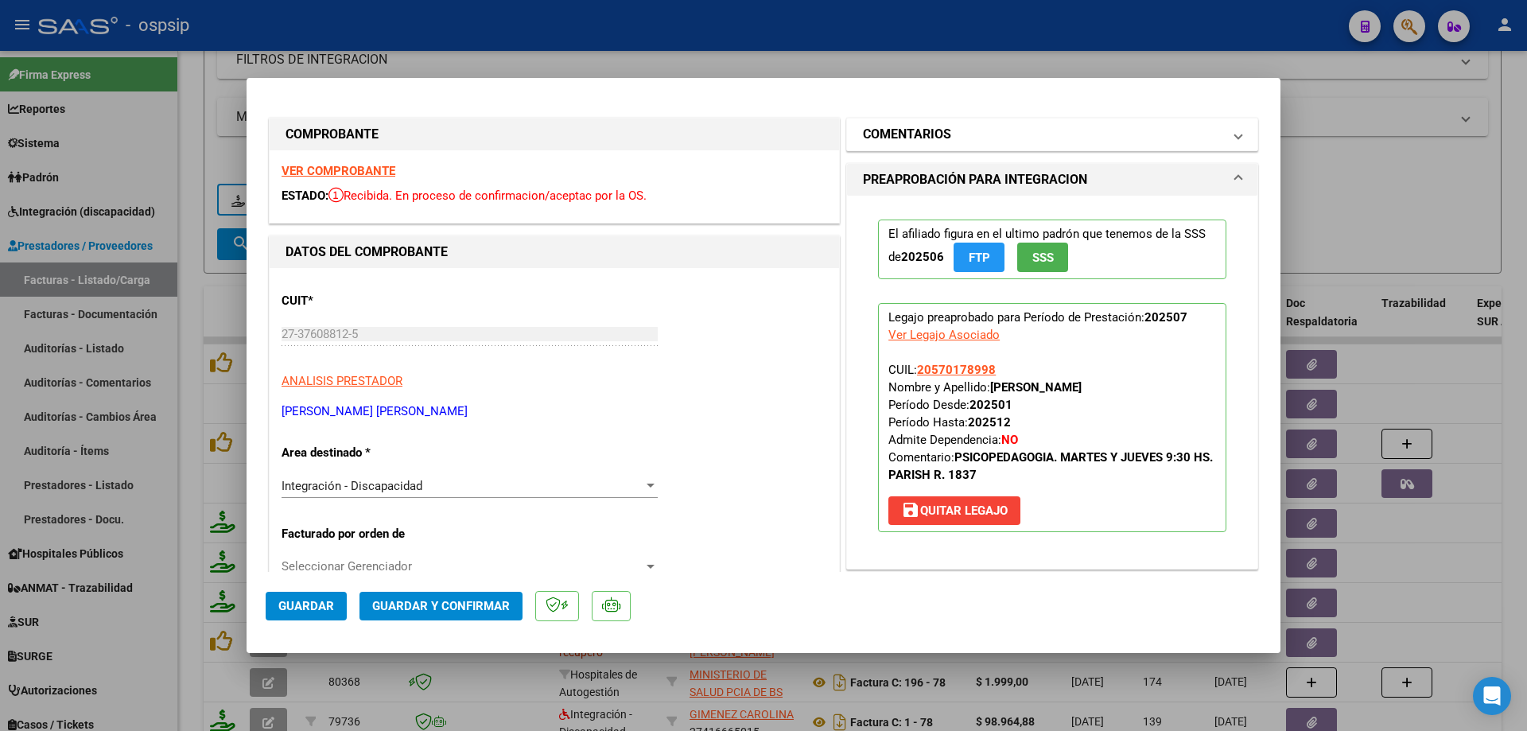
click at [1028, 135] on mat-panel-title "COMENTARIOS" at bounding box center [1042, 134] width 359 height 19
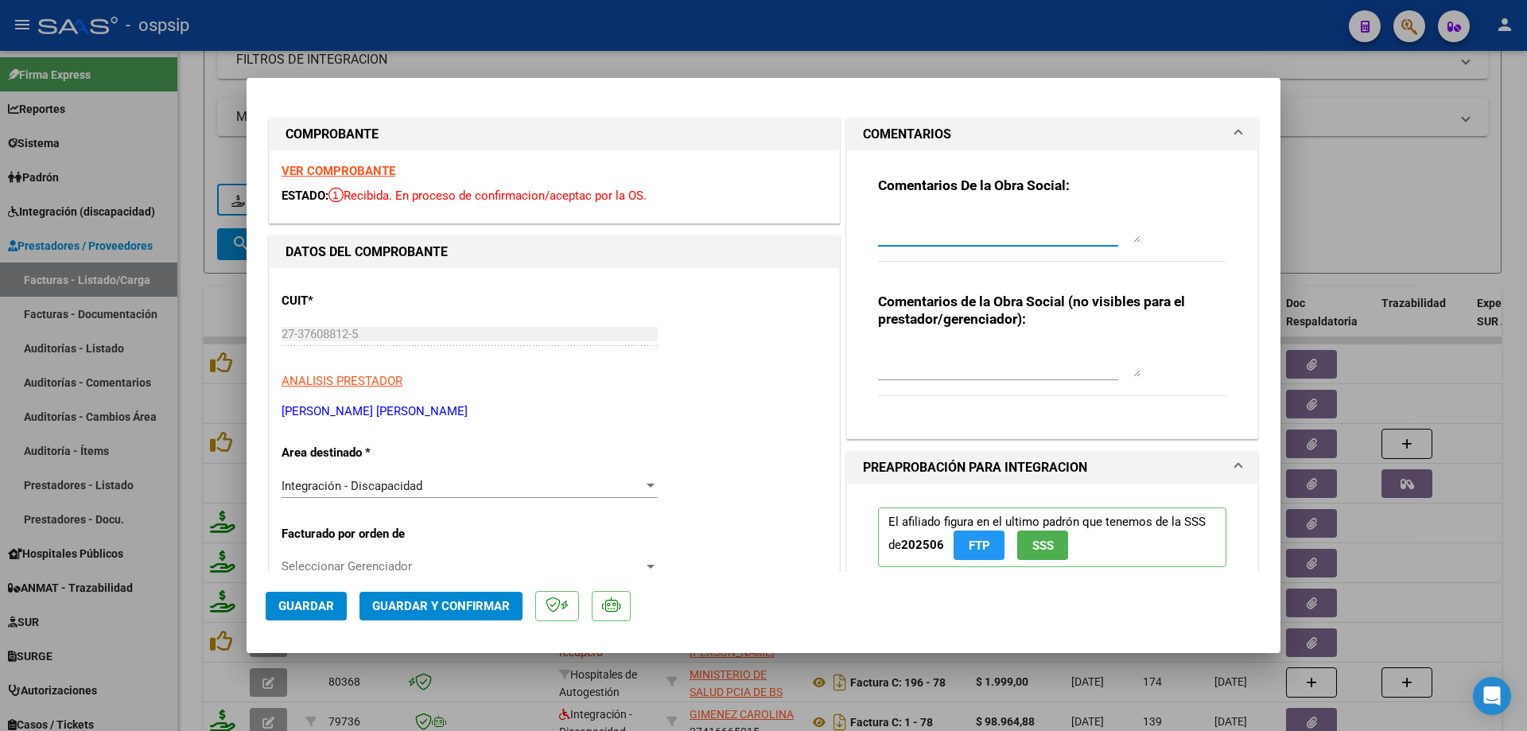
click at [934, 213] on textarea at bounding box center [1009, 227] width 262 height 32
click at [902, 237] on textarea "Debito dos sesiones facturadas de mas,autorizadas 8" at bounding box center [1009, 227] width 262 height 32
click at [901, 237] on textarea "Debito dos sesiones facturadas de mas,autorizadas 8" at bounding box center [1009, 227] width 262 height 32
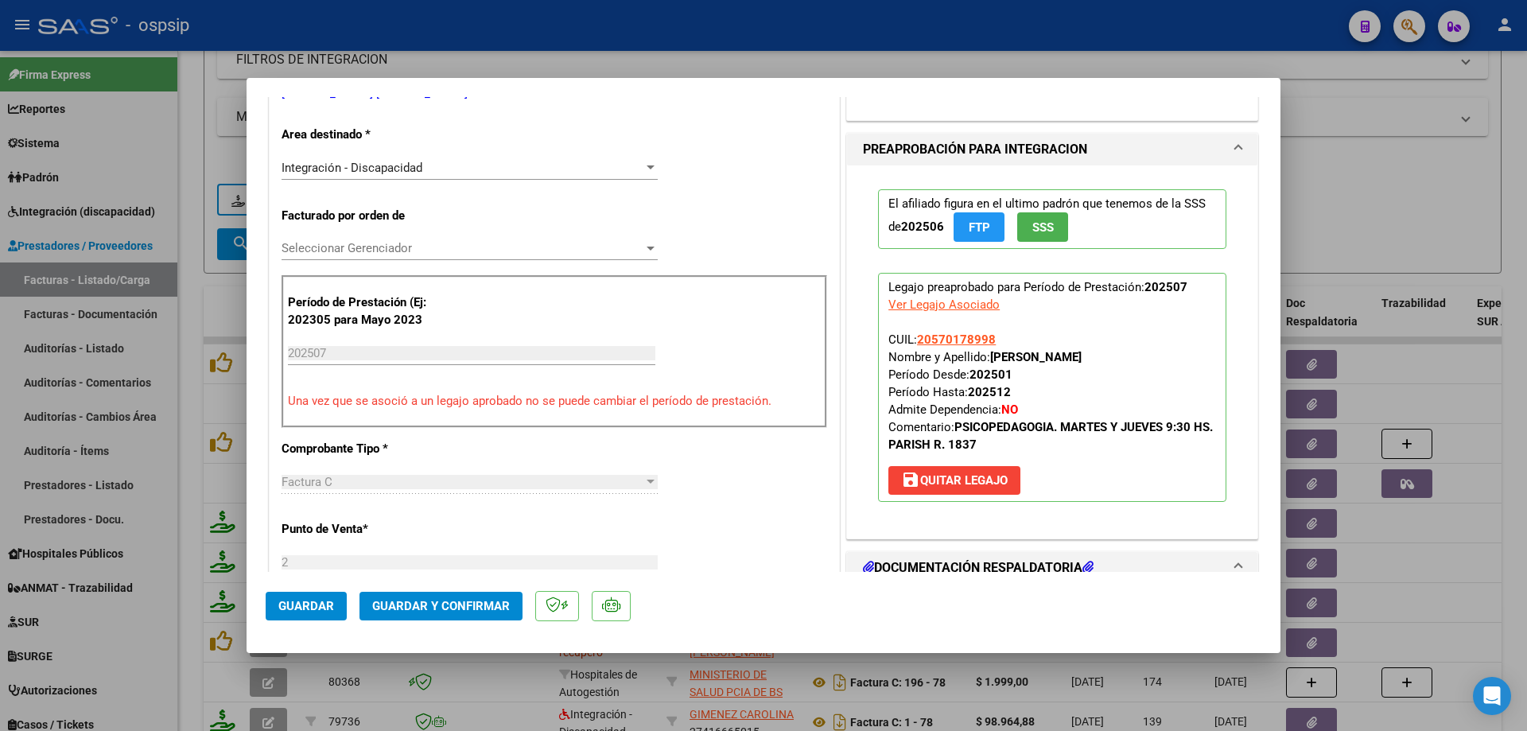
scroll to position [557, 0]
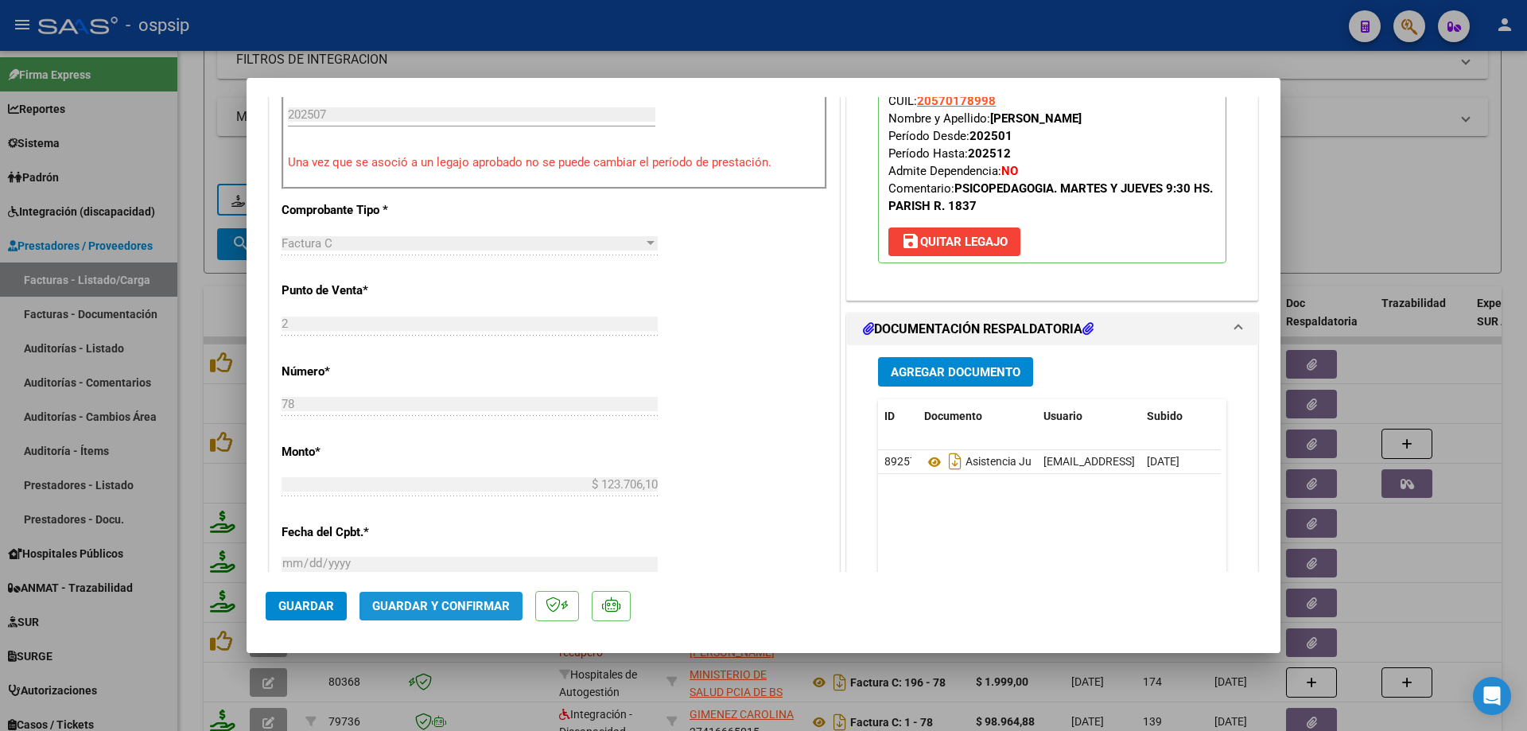
click at [453, 602] on span "Guardar y Confirmar" at bounding box center [441, 606] width 138 height 14
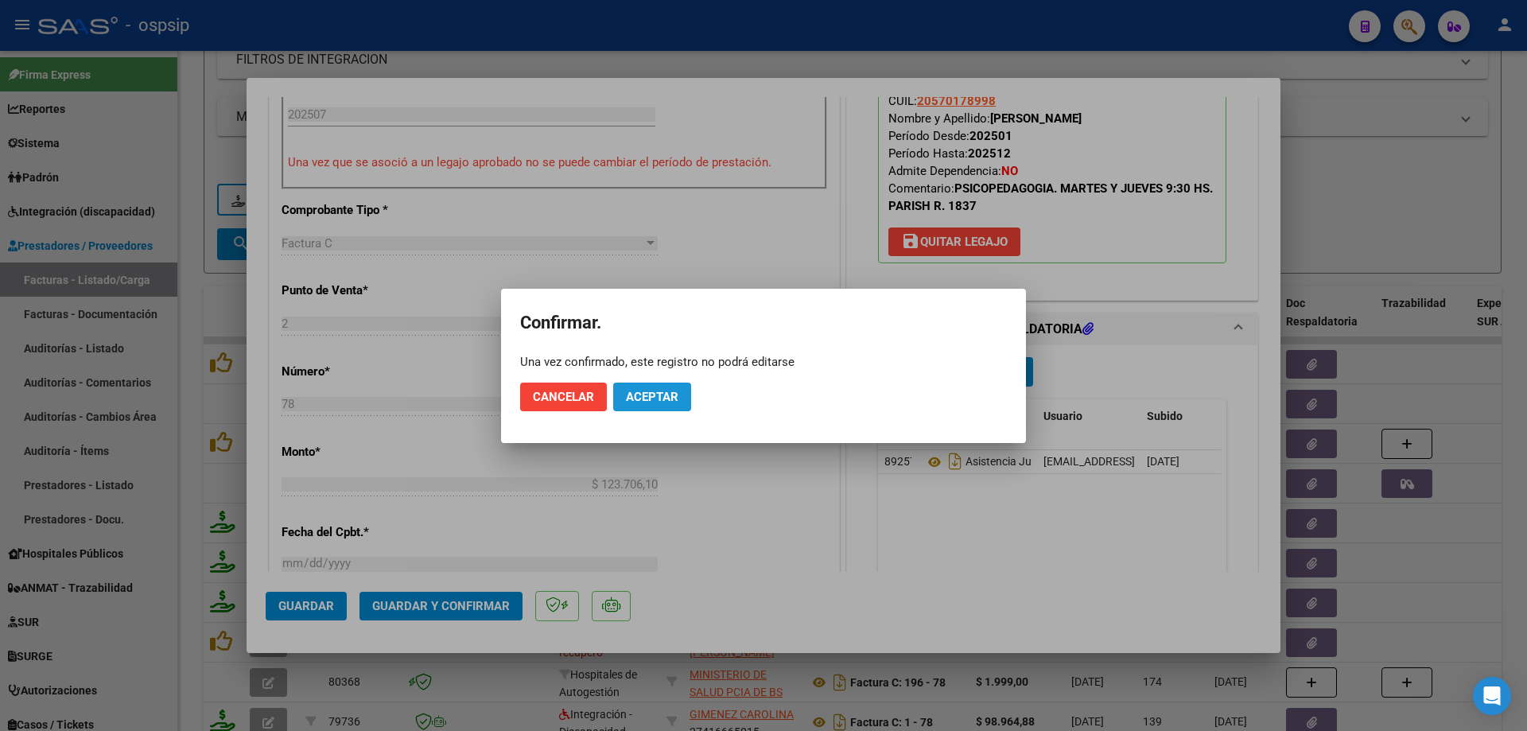
click at [671, 395] on span "Aceptar" at bounding box center [652, 397] width 52 height 14
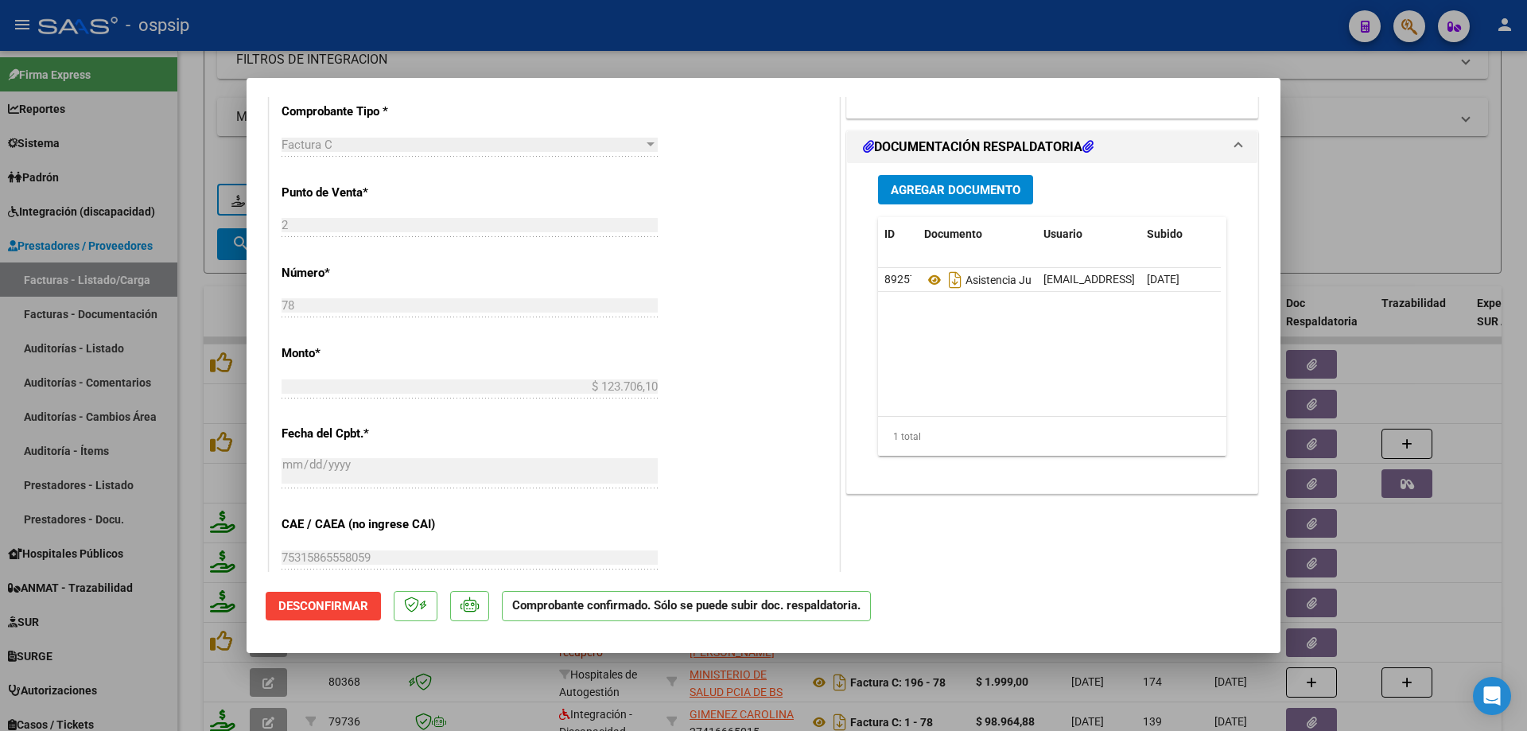
click at [1363, 153] on div at bounding box center [763, 365] width 1527 height 731
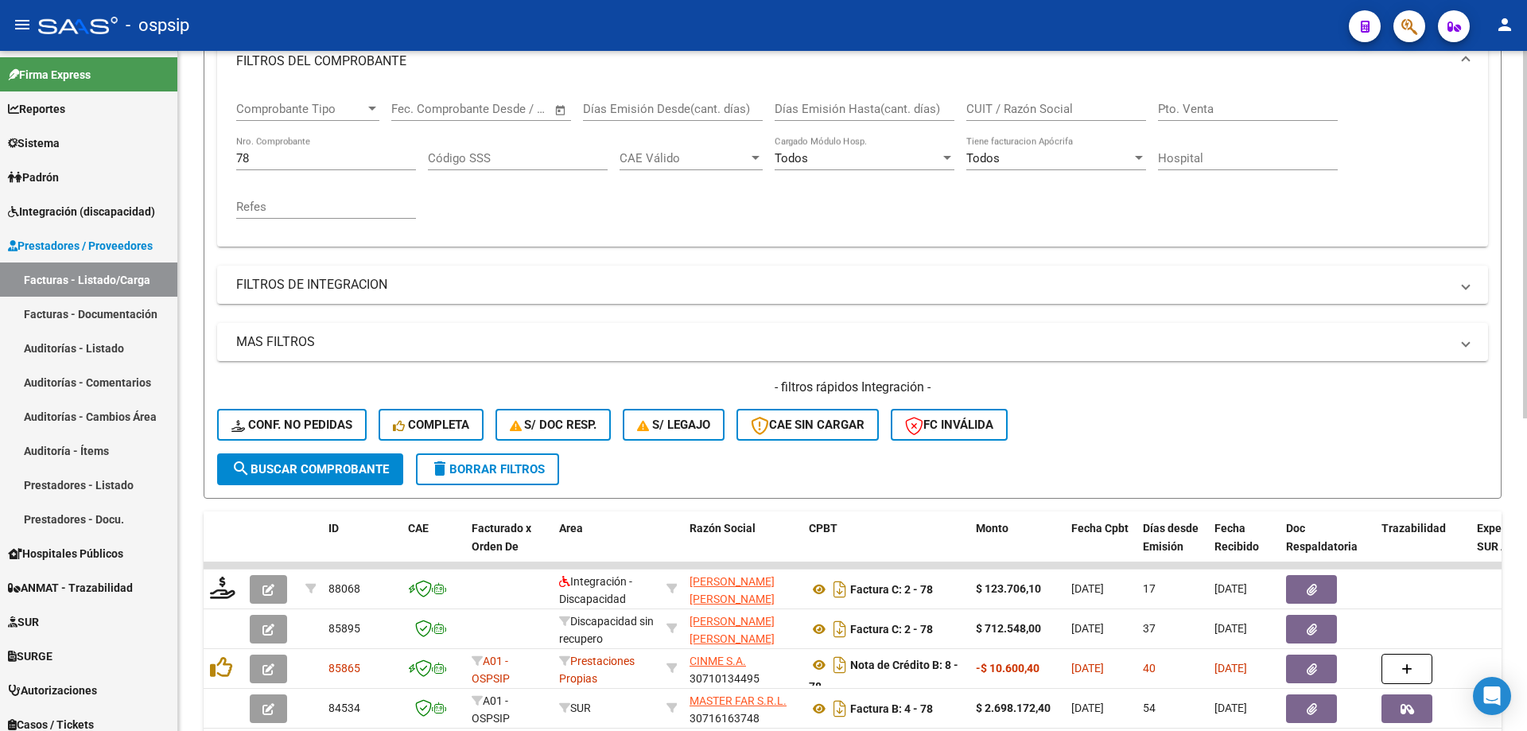
scroll to position [221, 0]
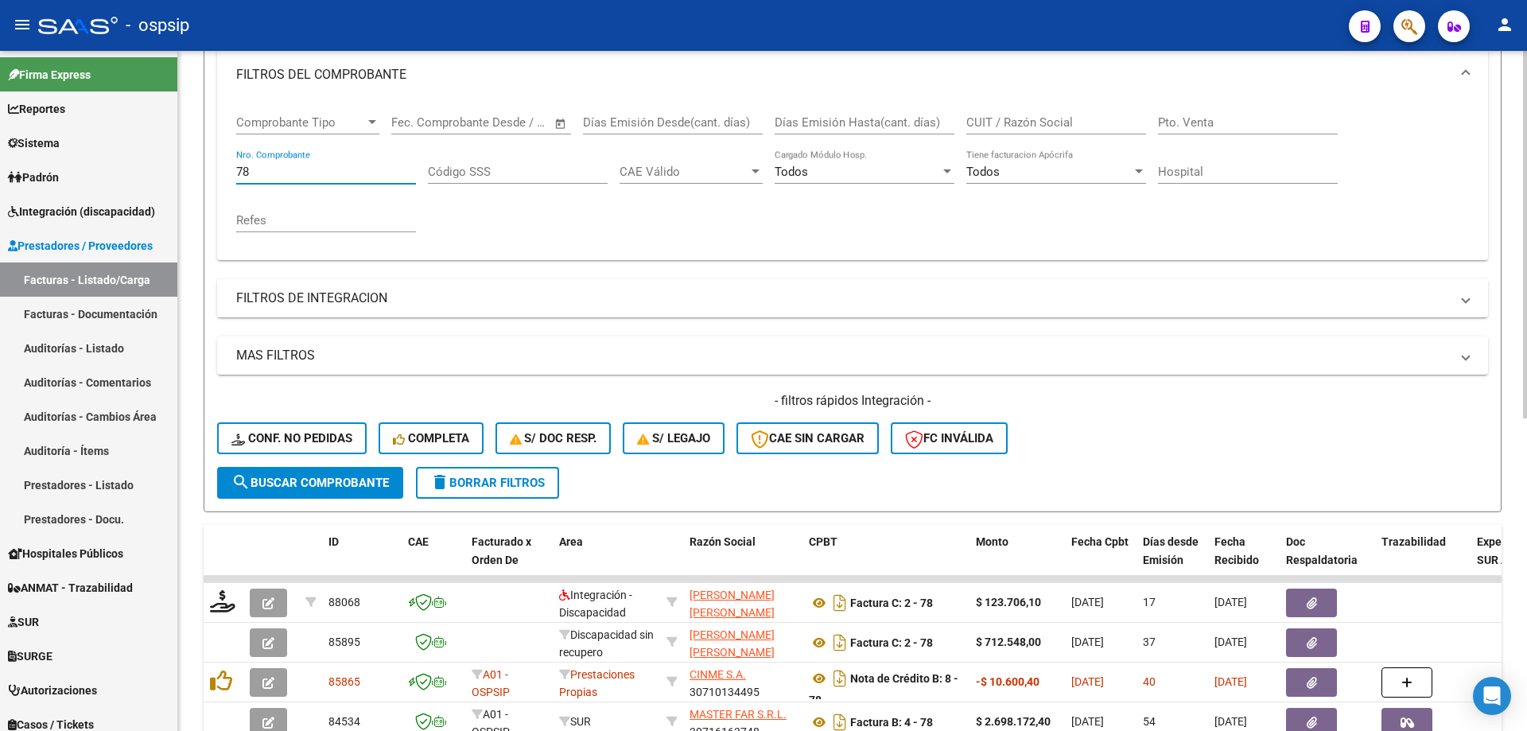
click at [279, 167] on input "78" at bounding box center [326, 172] width 180 height 14
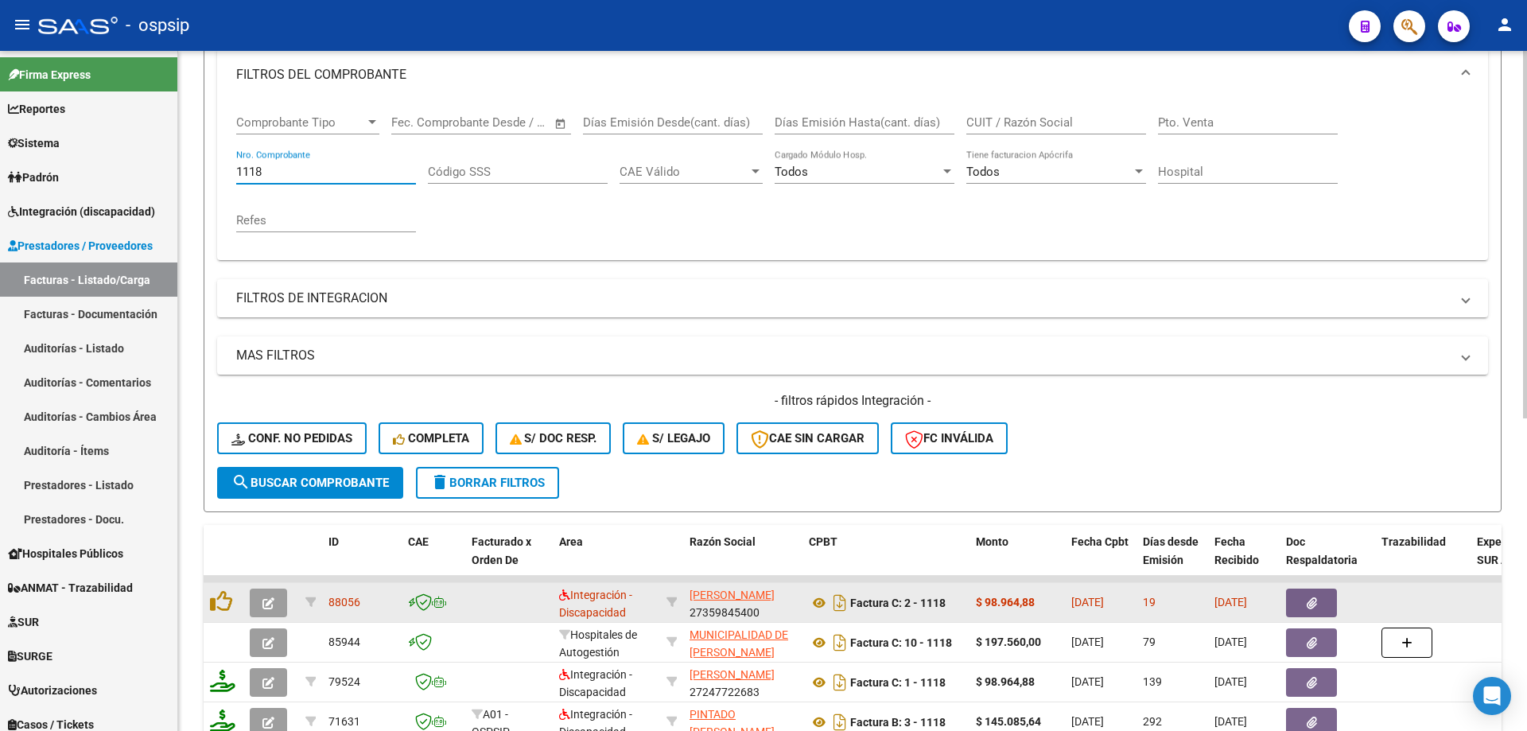
click at [264, 596] on span "button" at bounding box center [268, 603] width 12 height 14
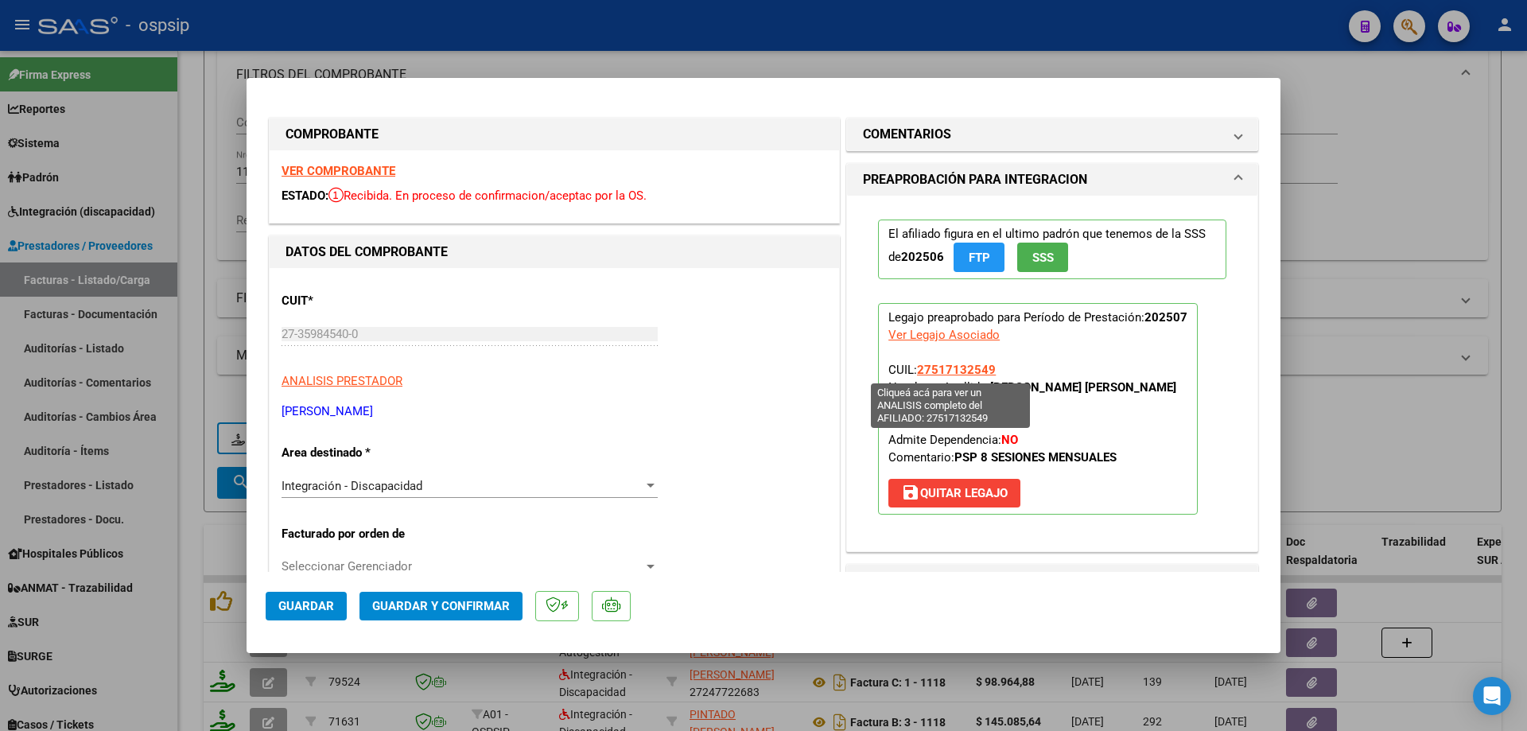
click at [957, 367] on span "27517132549" at bounding box center [956, 370] width 79 height 14
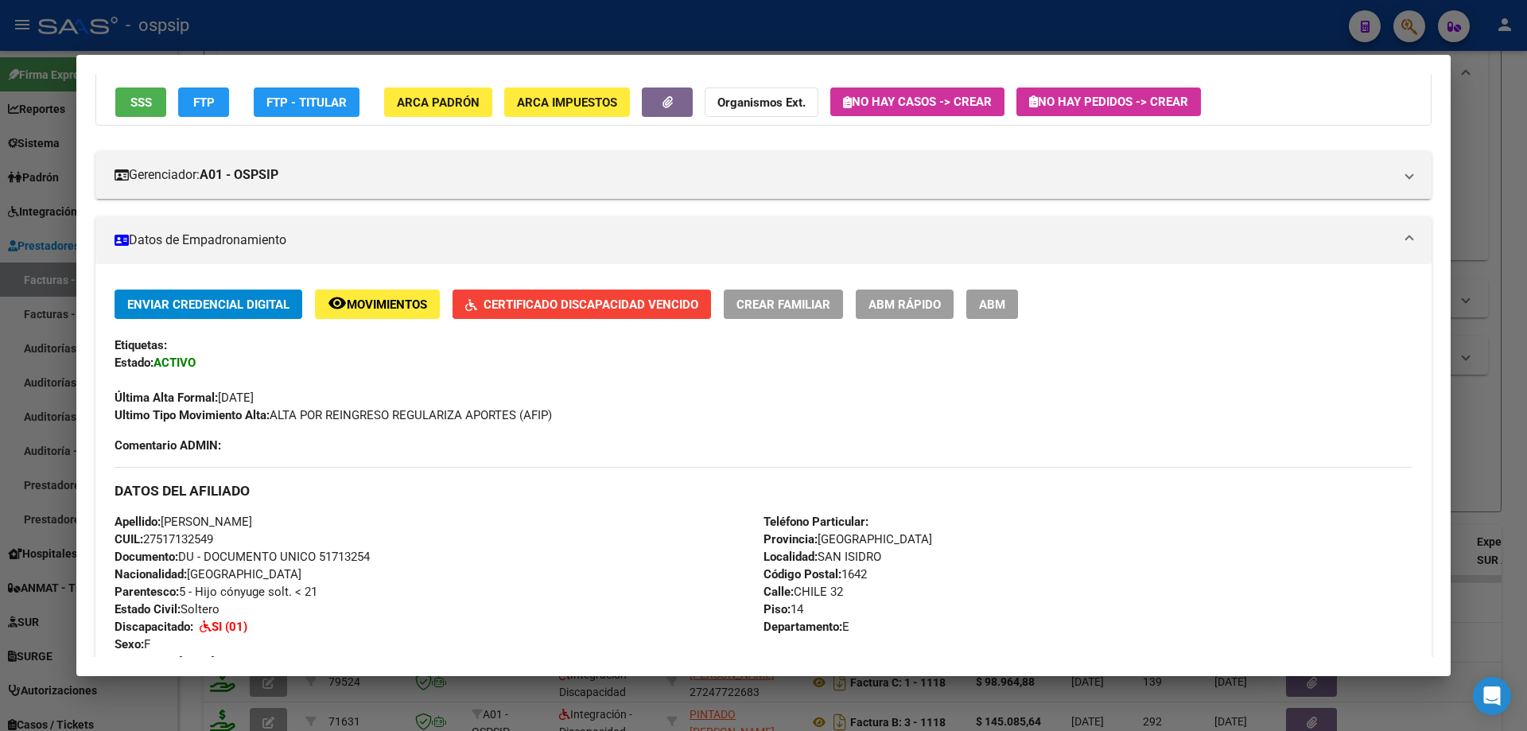
scroll to position [159, 0]
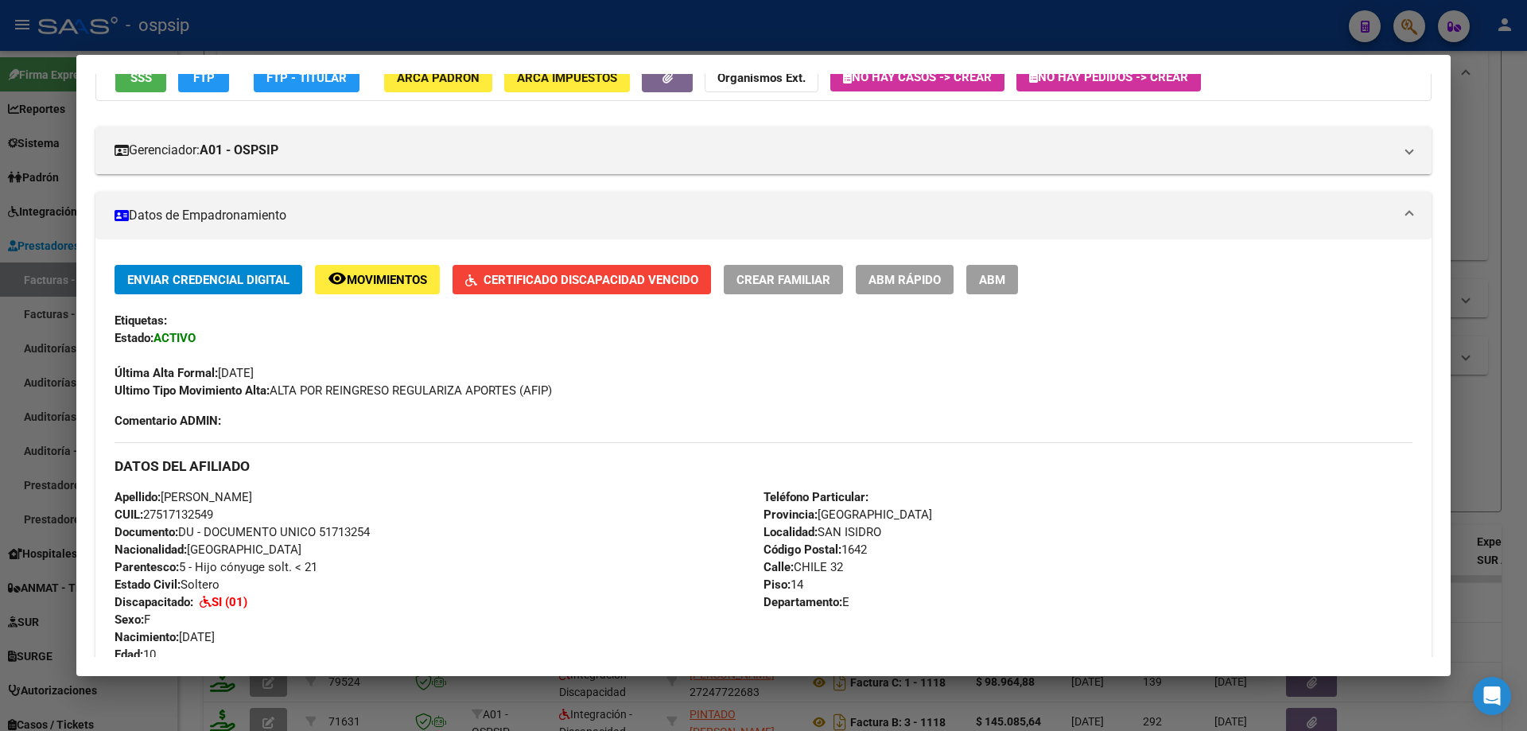
click at [613, 284] on span "Certificado Discapacidad Vencido" at bounding box center [590, 280] width 215 height 14
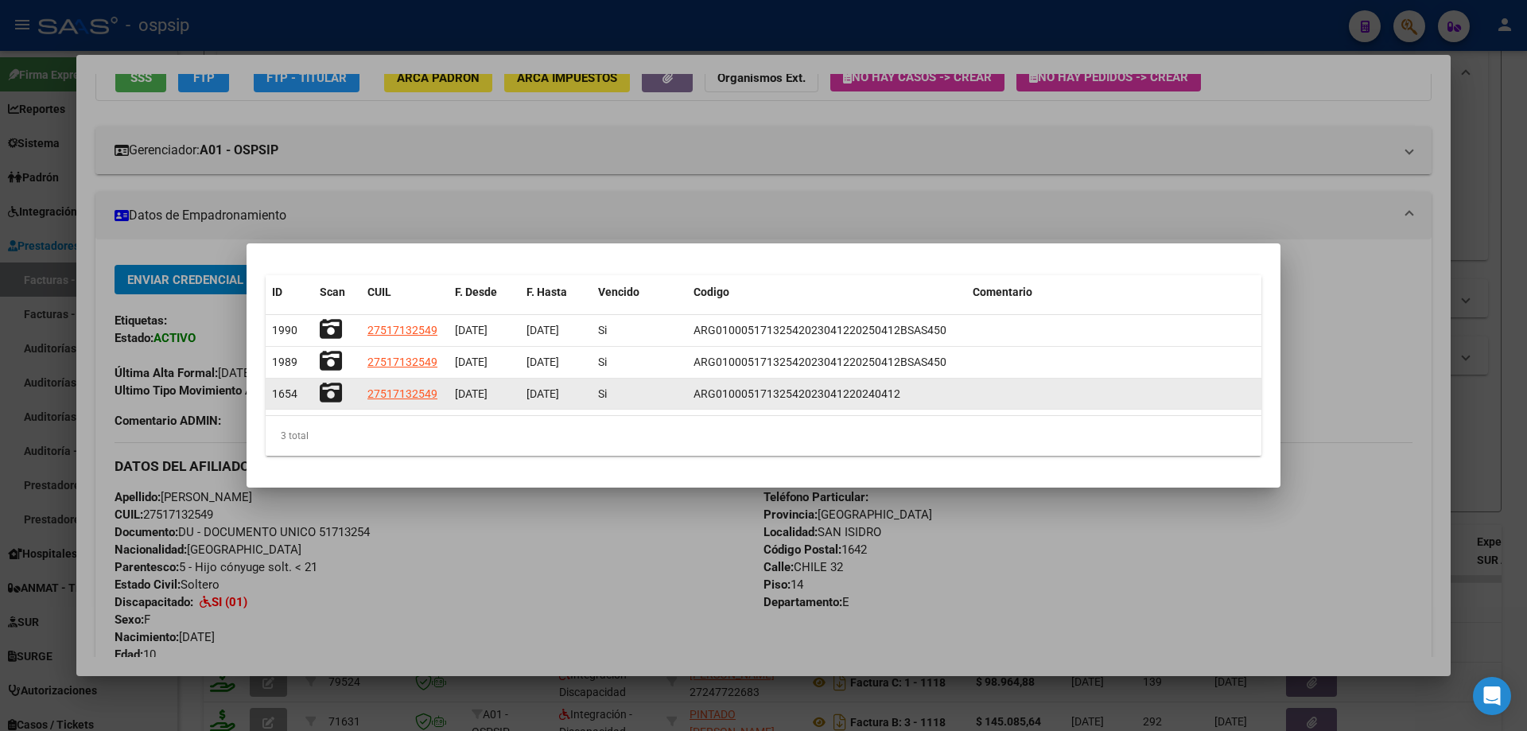
click at [336, 394] on icon at bounding box center [331, 393] width 22 height 22
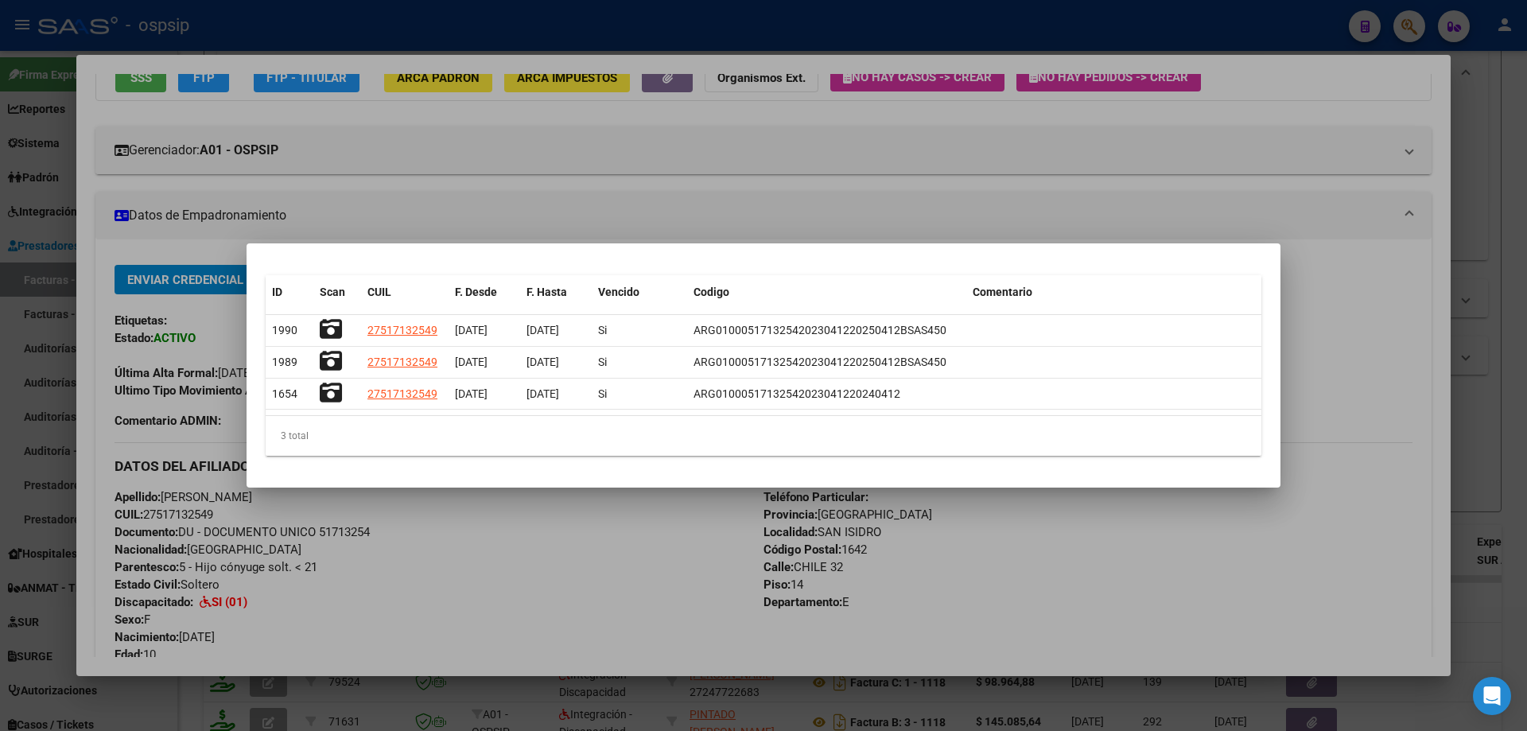
click at [1314, 329] on div at bounding box center [763, 365] width 1527 height 731
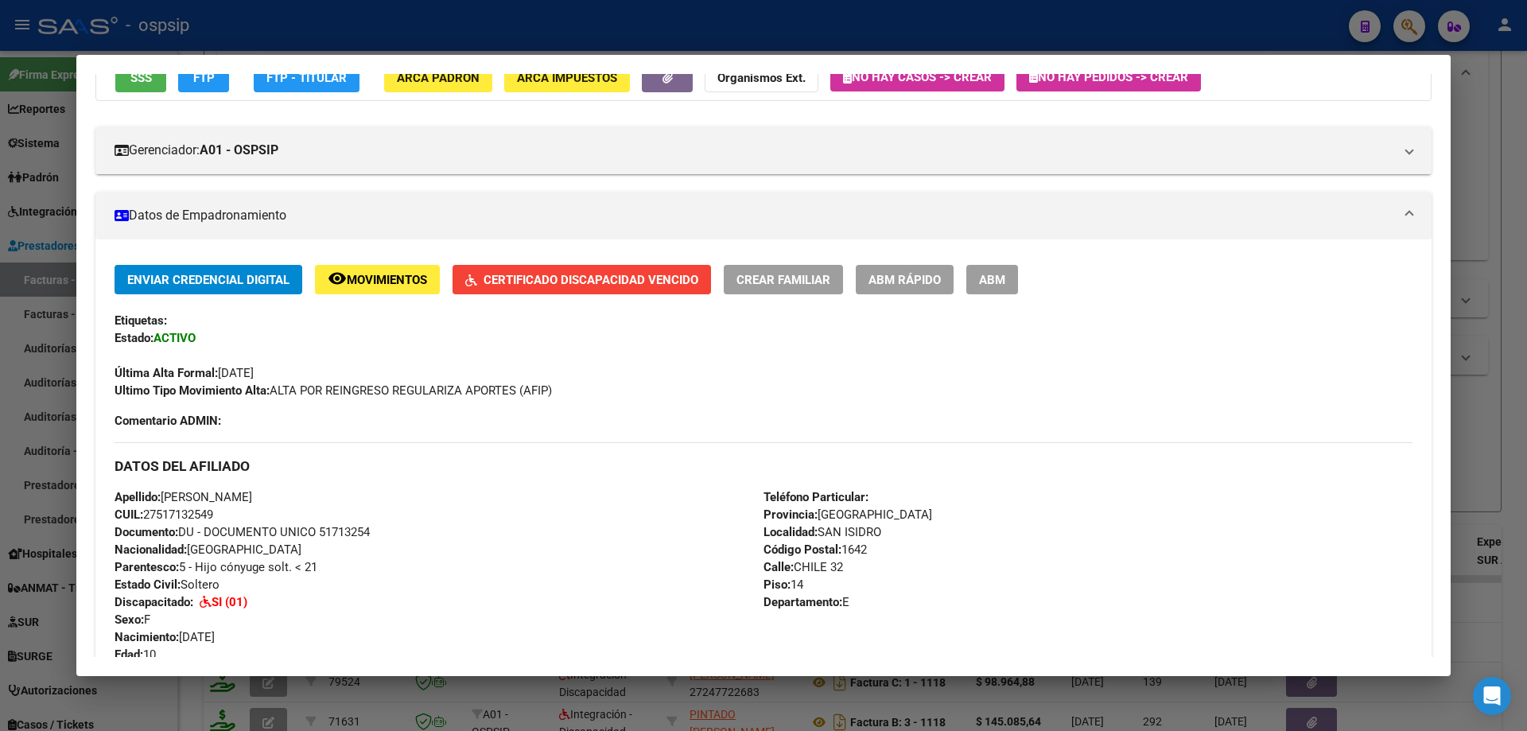
click at [1497, 131] on div at bounding box center [763, 365] width 1527 height 731
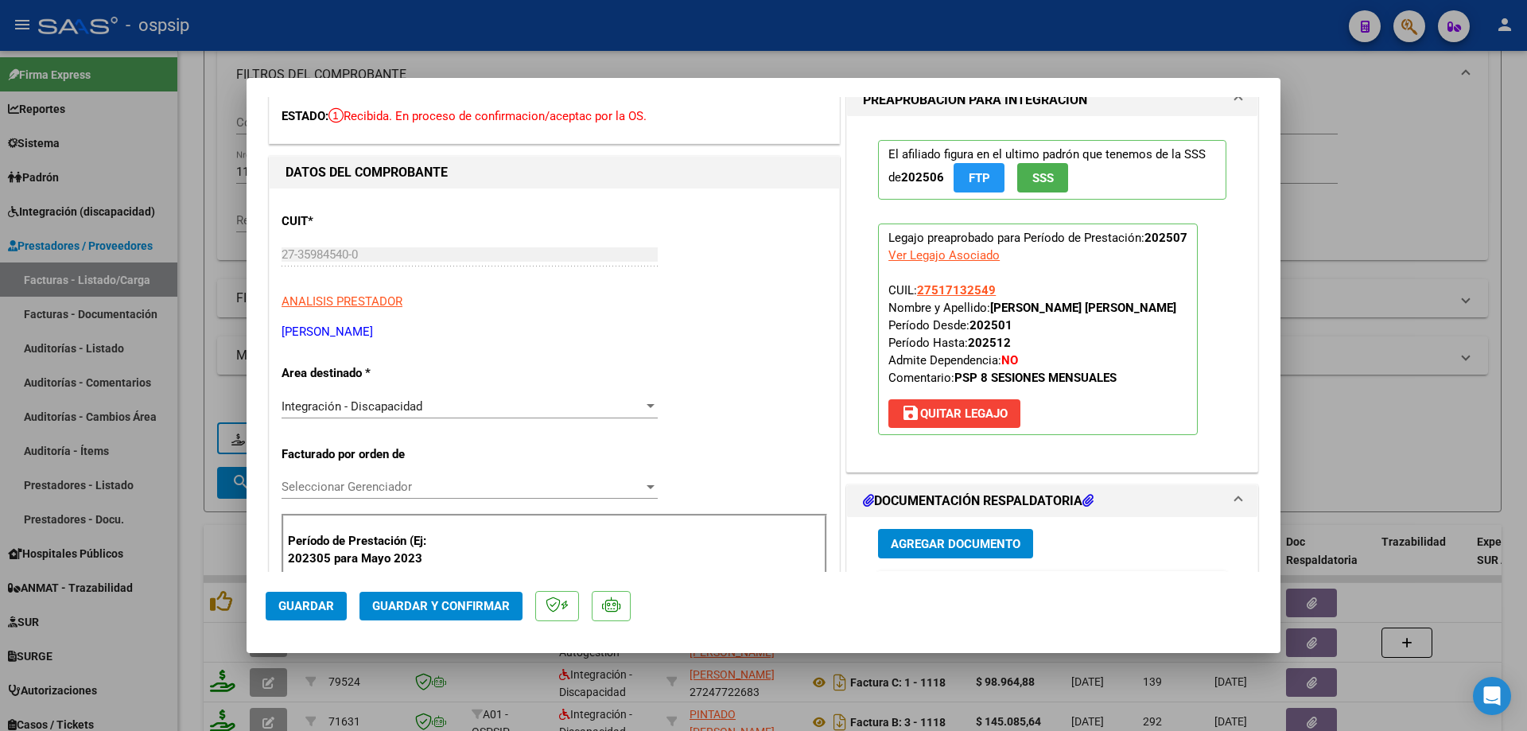
scroll to position [398, 0]
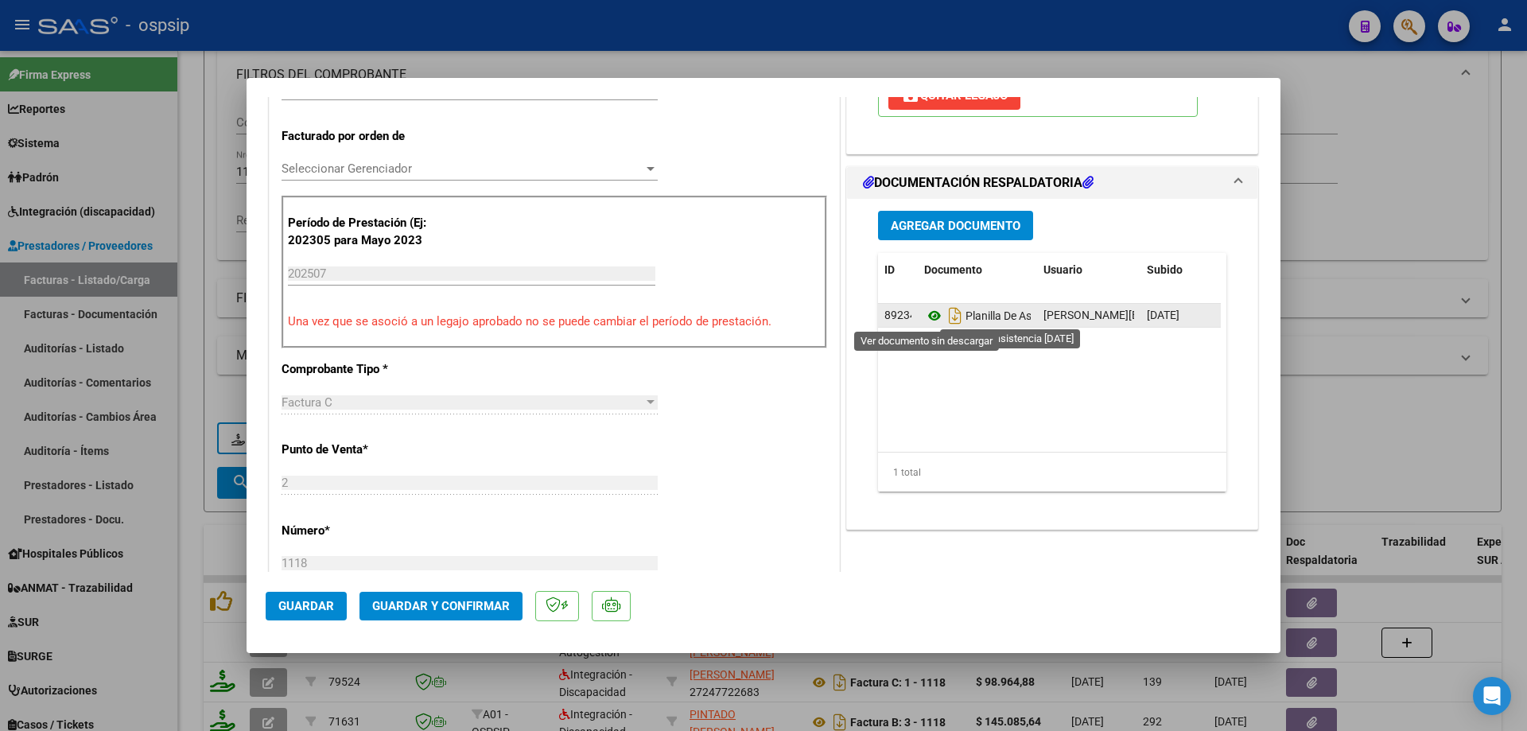
click at [924, 312] on icon at bounding box center [934, 315] width 21 height 19
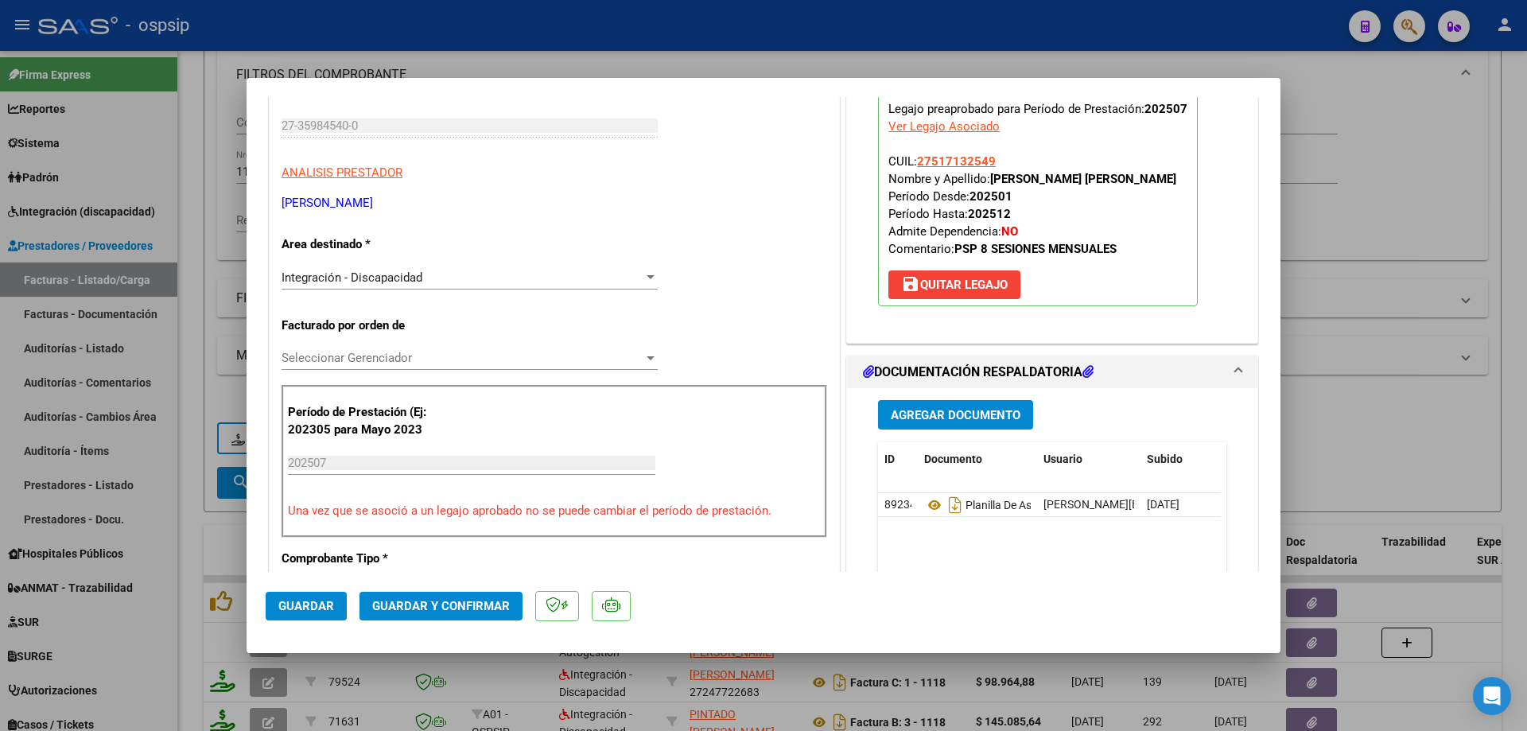
scroll to position [159, 0]
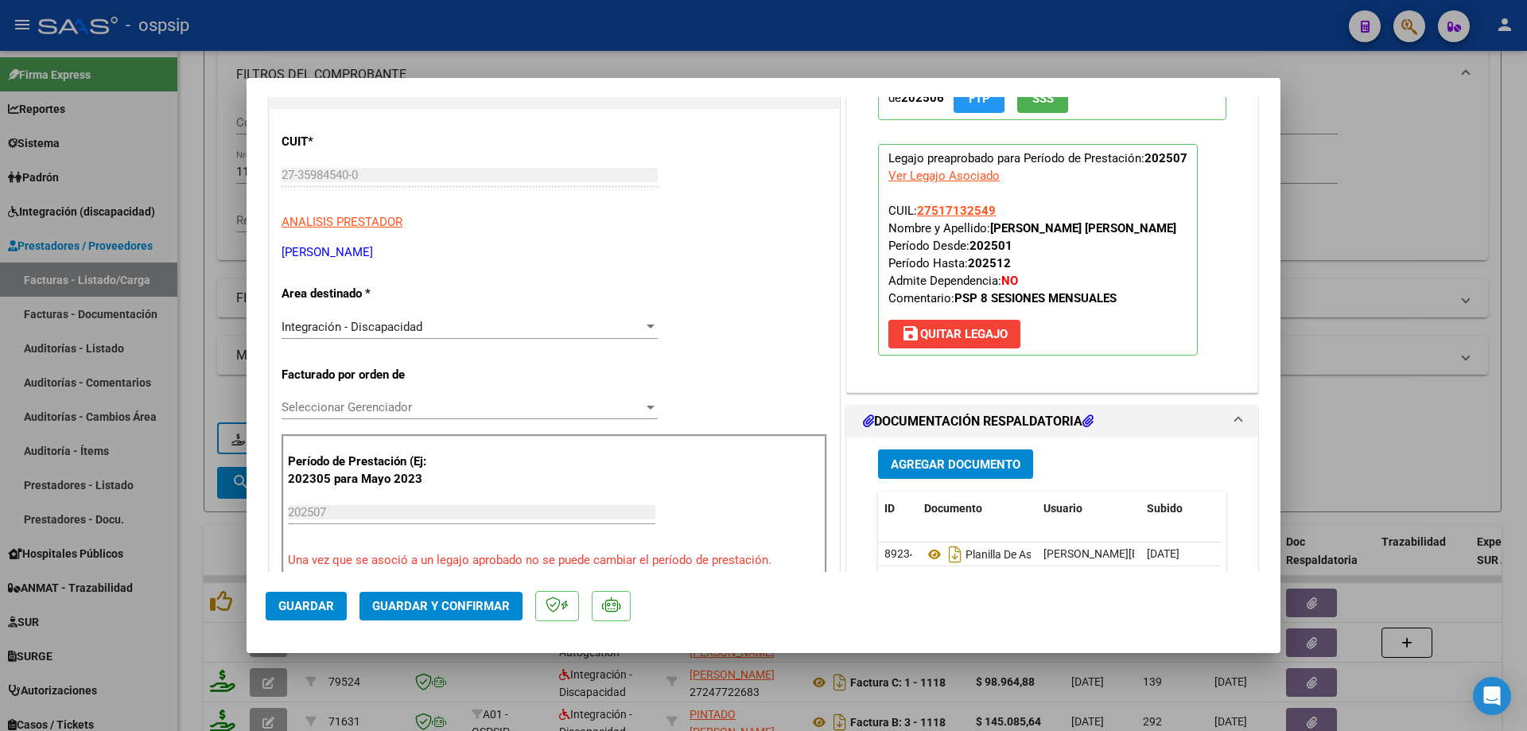
drag, startPoint x: 989, startPoint y: 206, endPoint x: 908, endPoint y: 209, distance: 81.2
click at [908, 209] on p "Legajo preaprobado para Período de Prestación: 202507 Ver Legajo Asociado CUIL:…" at bounding box center [1038, 250] width 320 height 212
click at [448, 601] on span "Guardar y Confirmar" at bounding box center [441, 606] width 138 height 14
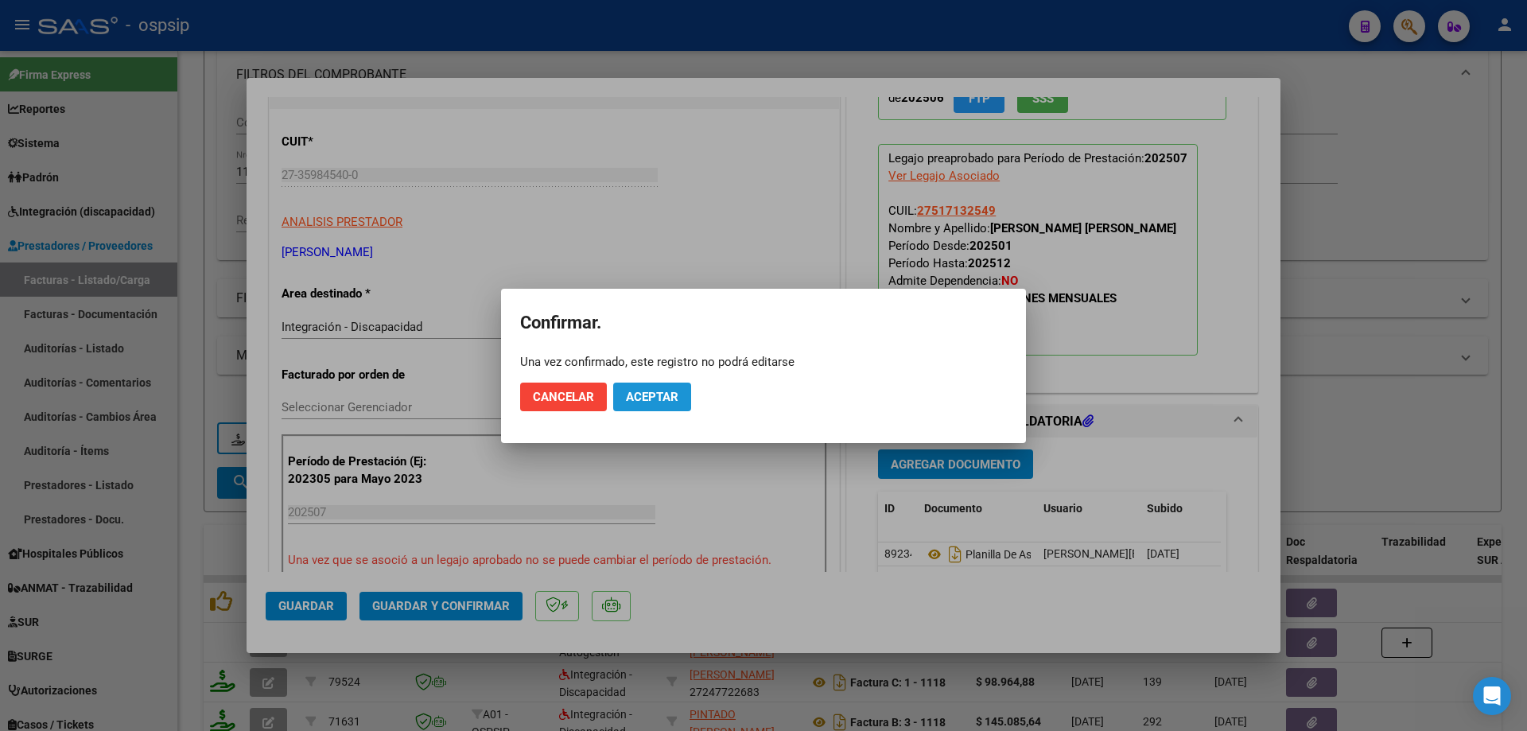
click at [627, 396] on span "Aceptar" at bounding box center [652, 397] width 52 height 14
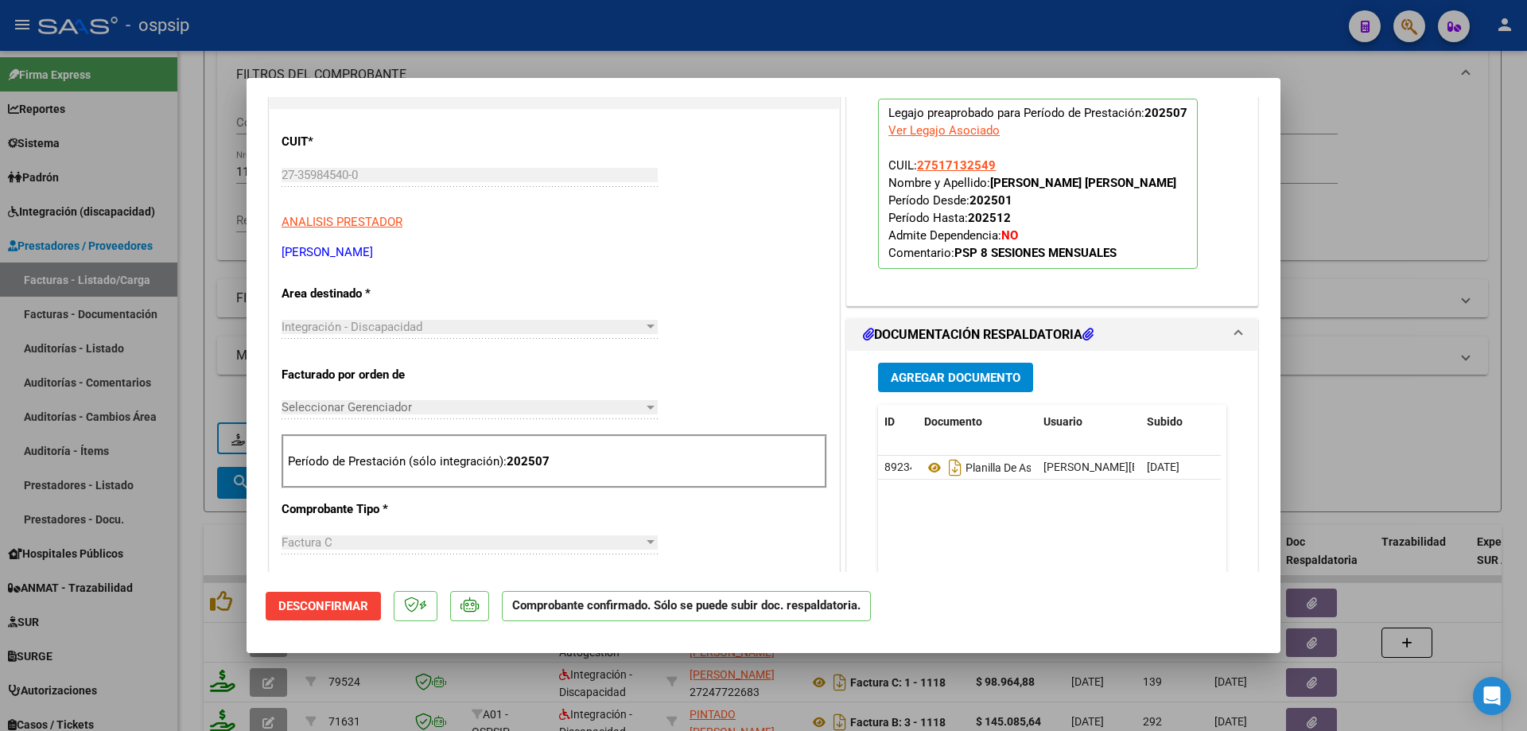
click at [1414, 367] on div at bounding box center [763, 365] width 1527 height 731
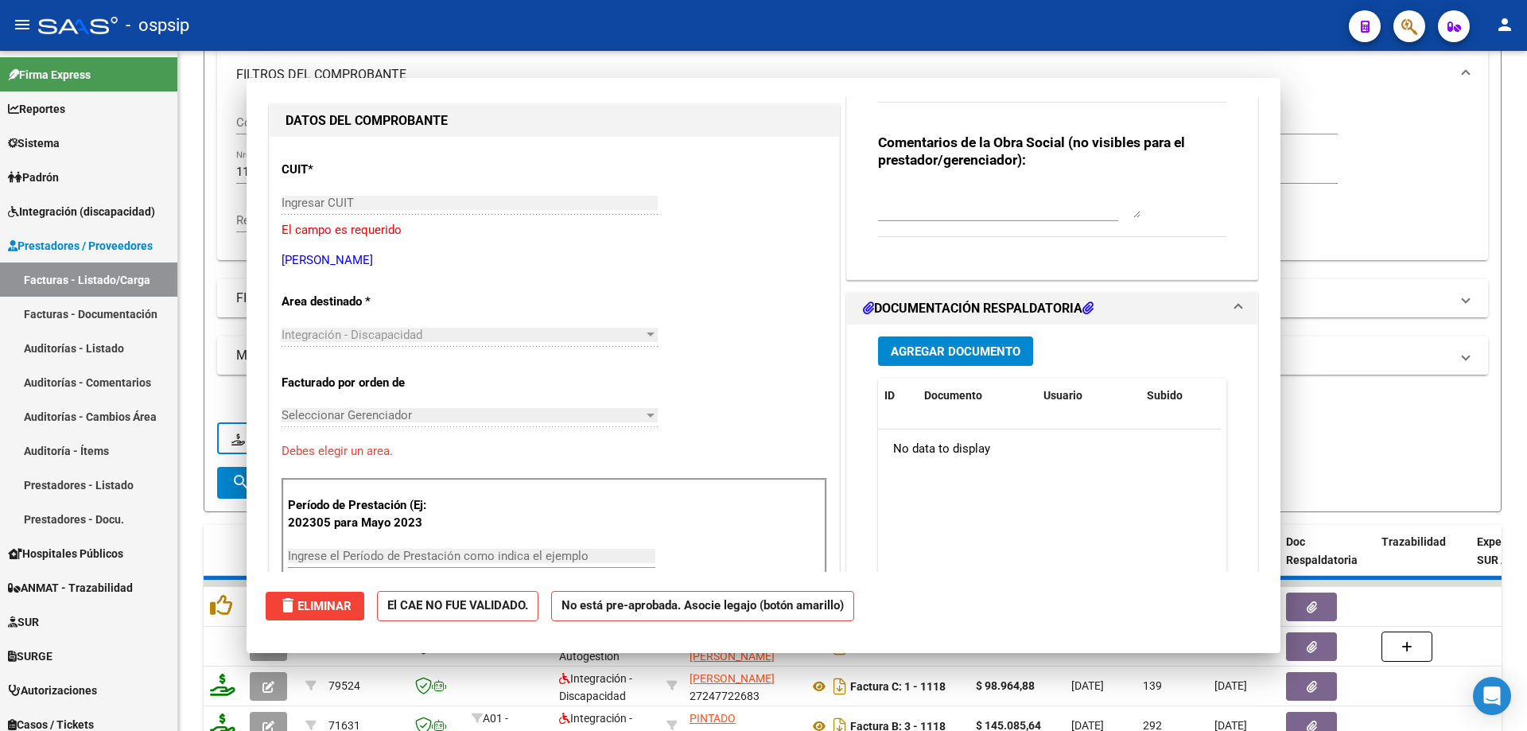
scroll to position [187, 0]
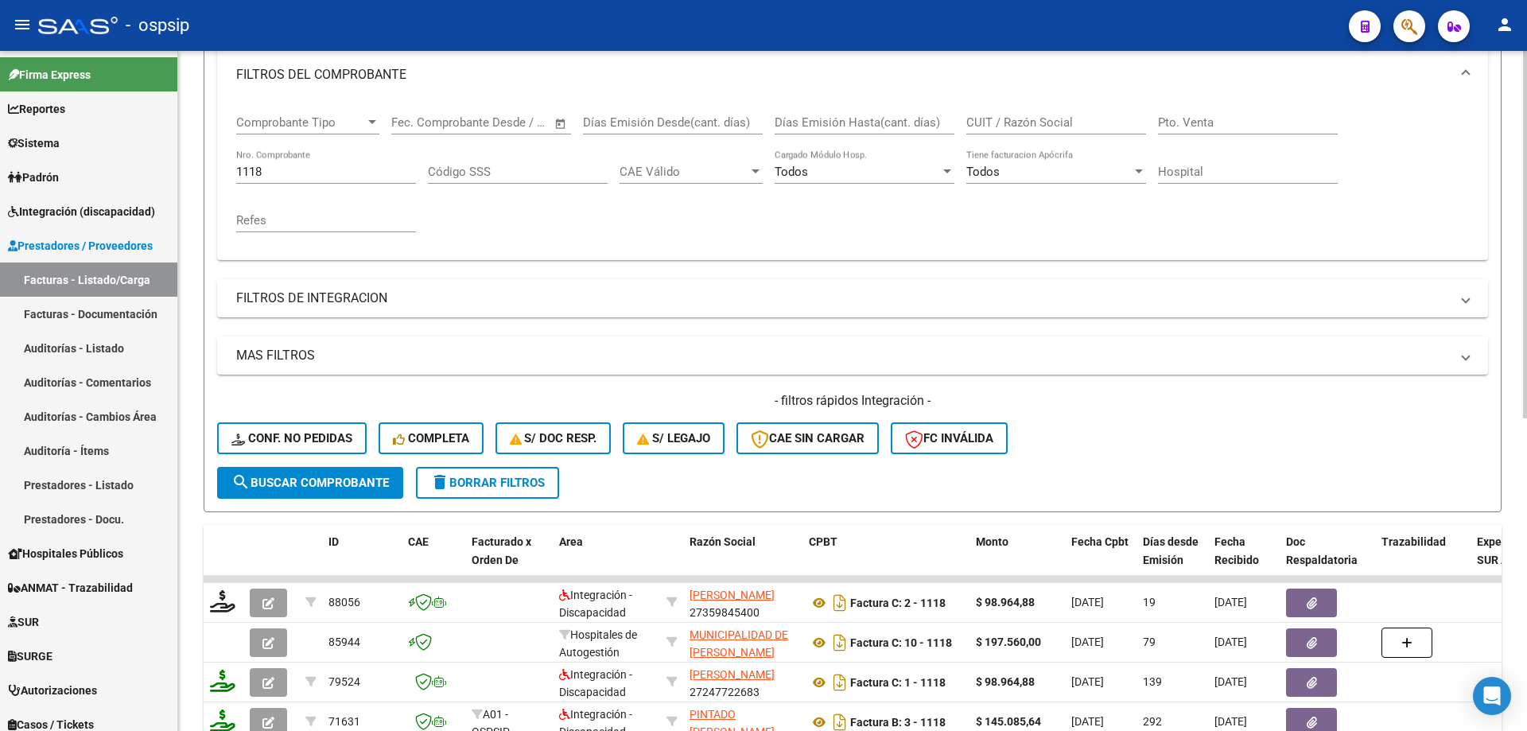
click at [319, 162] on div "1118 Nro. Comprobante" at bounding box center [326, 166] width 180 height 34
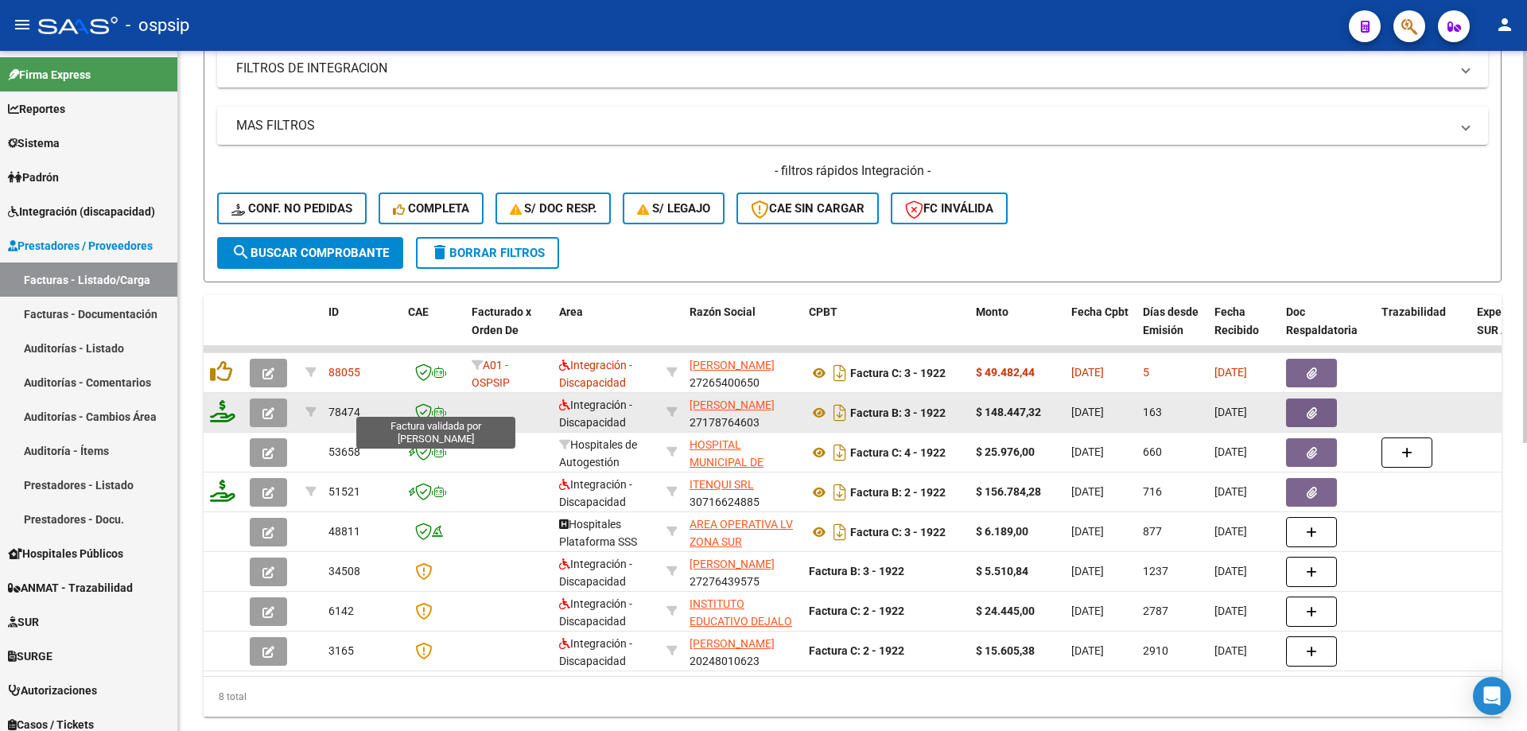
scroll to position [460, 0]
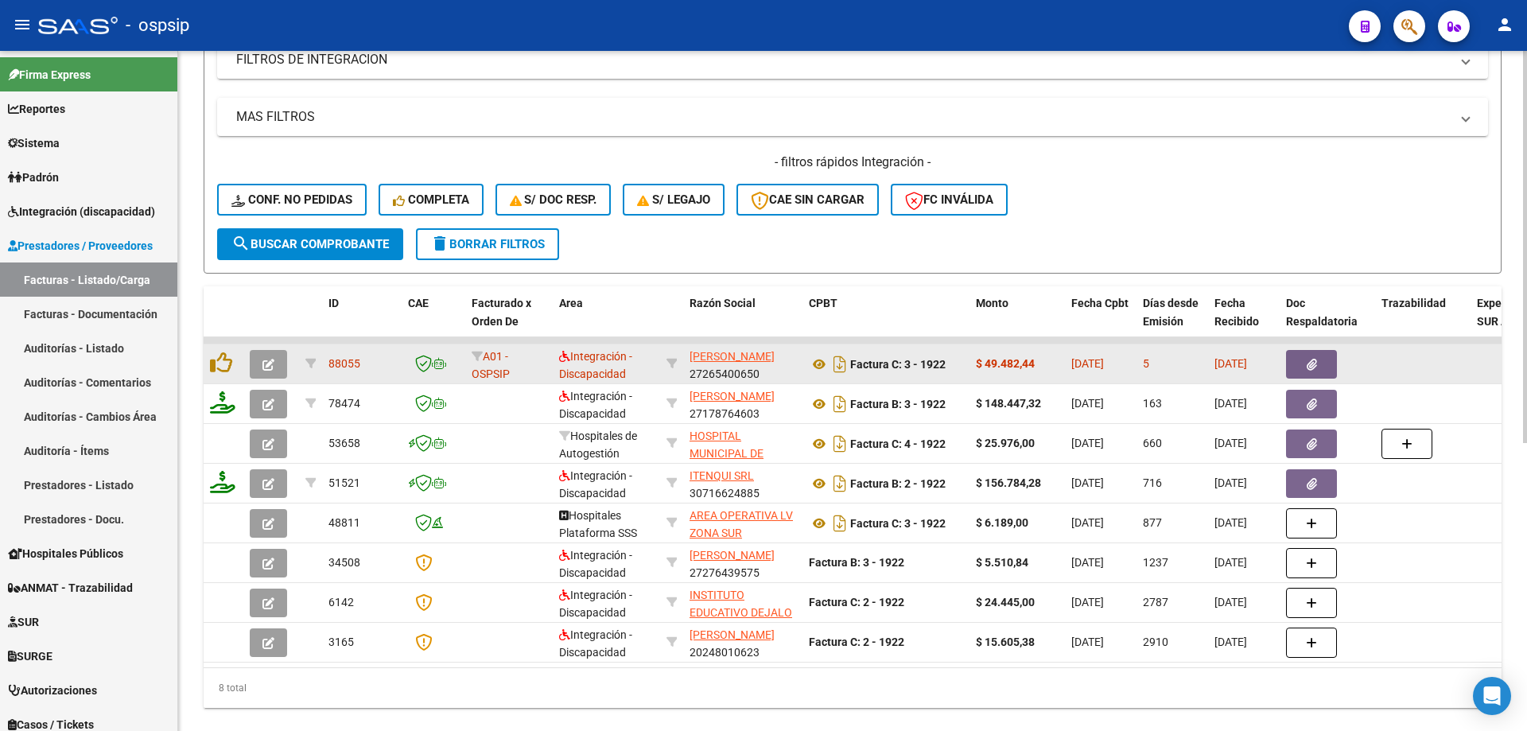
click at [270, 362] on icon "button" at bounding box center [268, 365] width 12 height 12
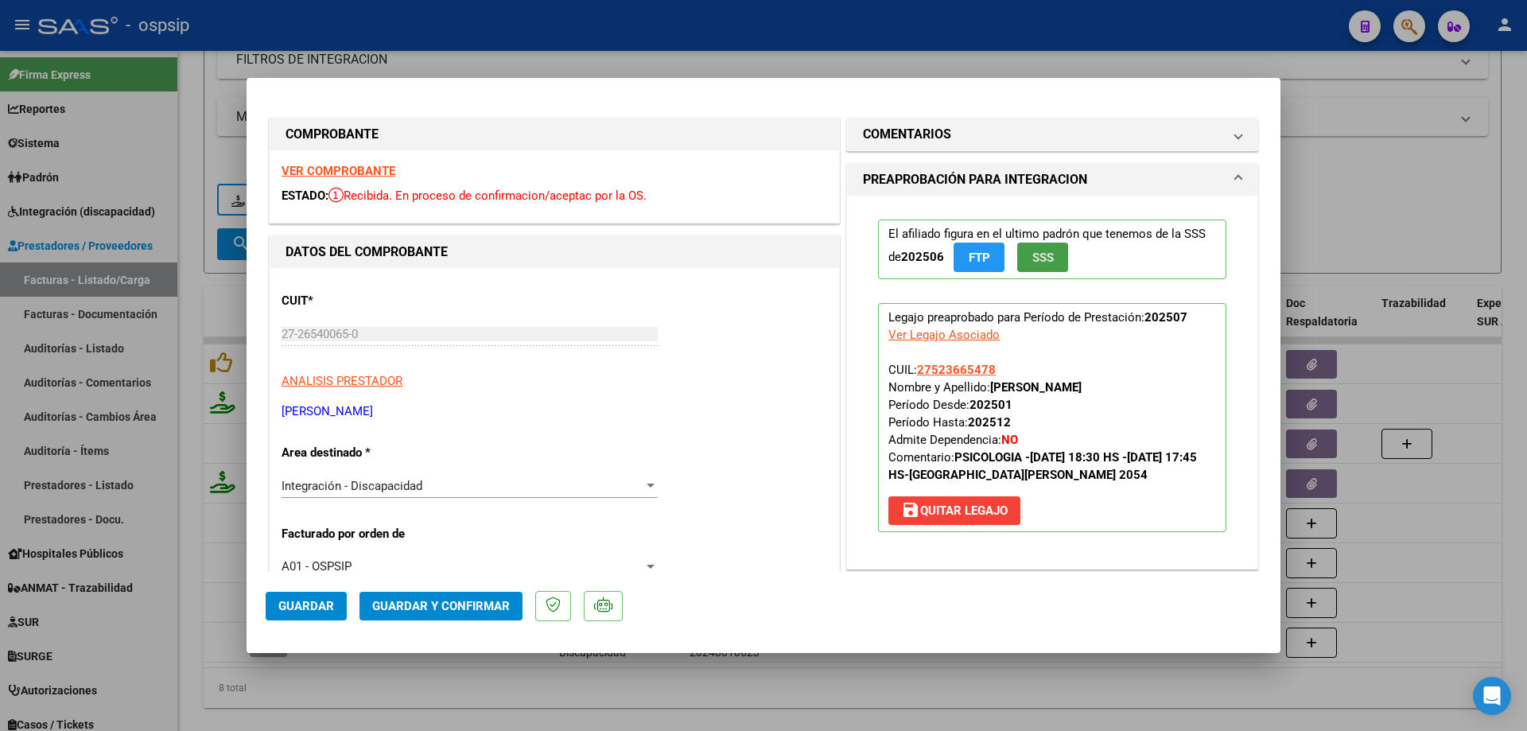
click at [1045, 262] on span "SSS" at bounding box center [1042, 257] width 21 height 14
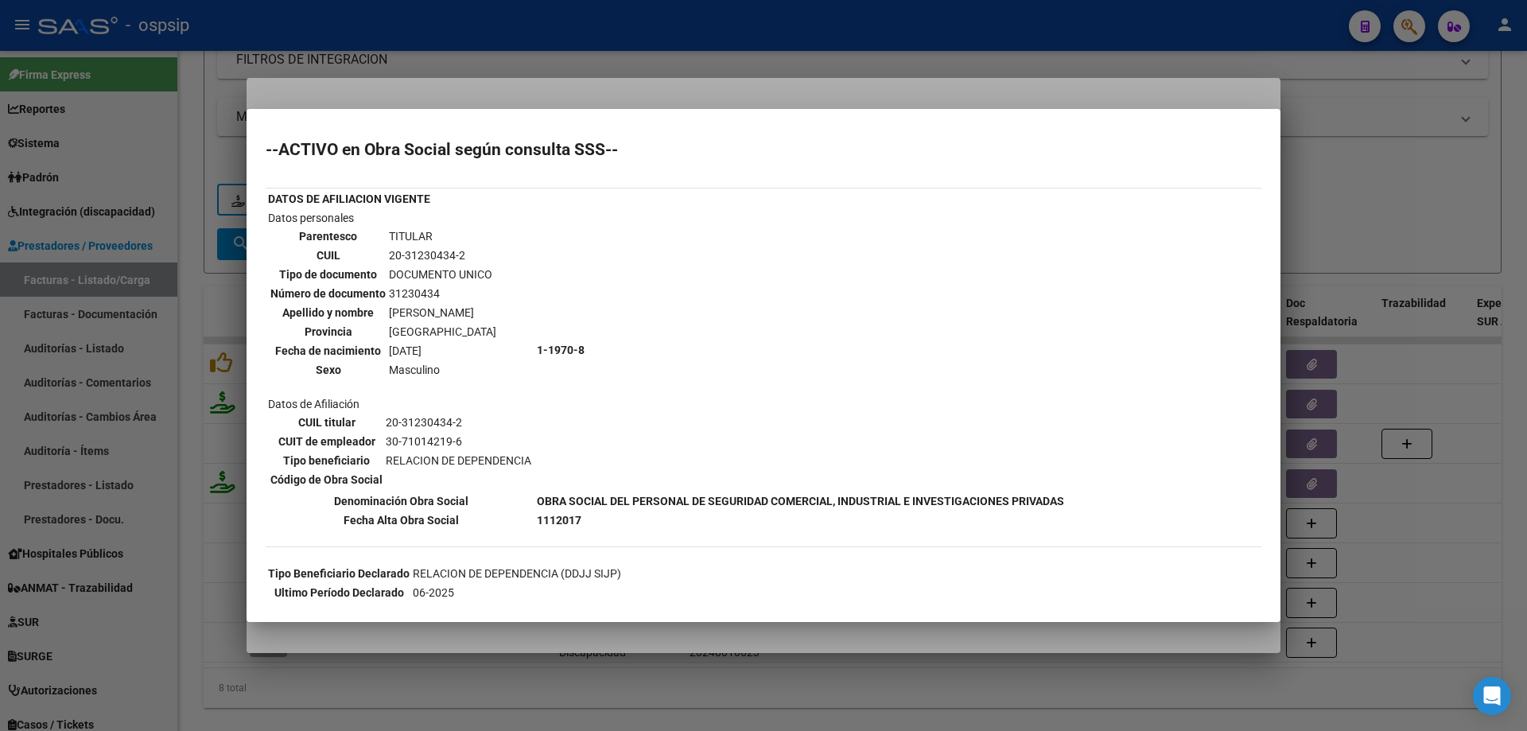
scroll to position [239, 0]
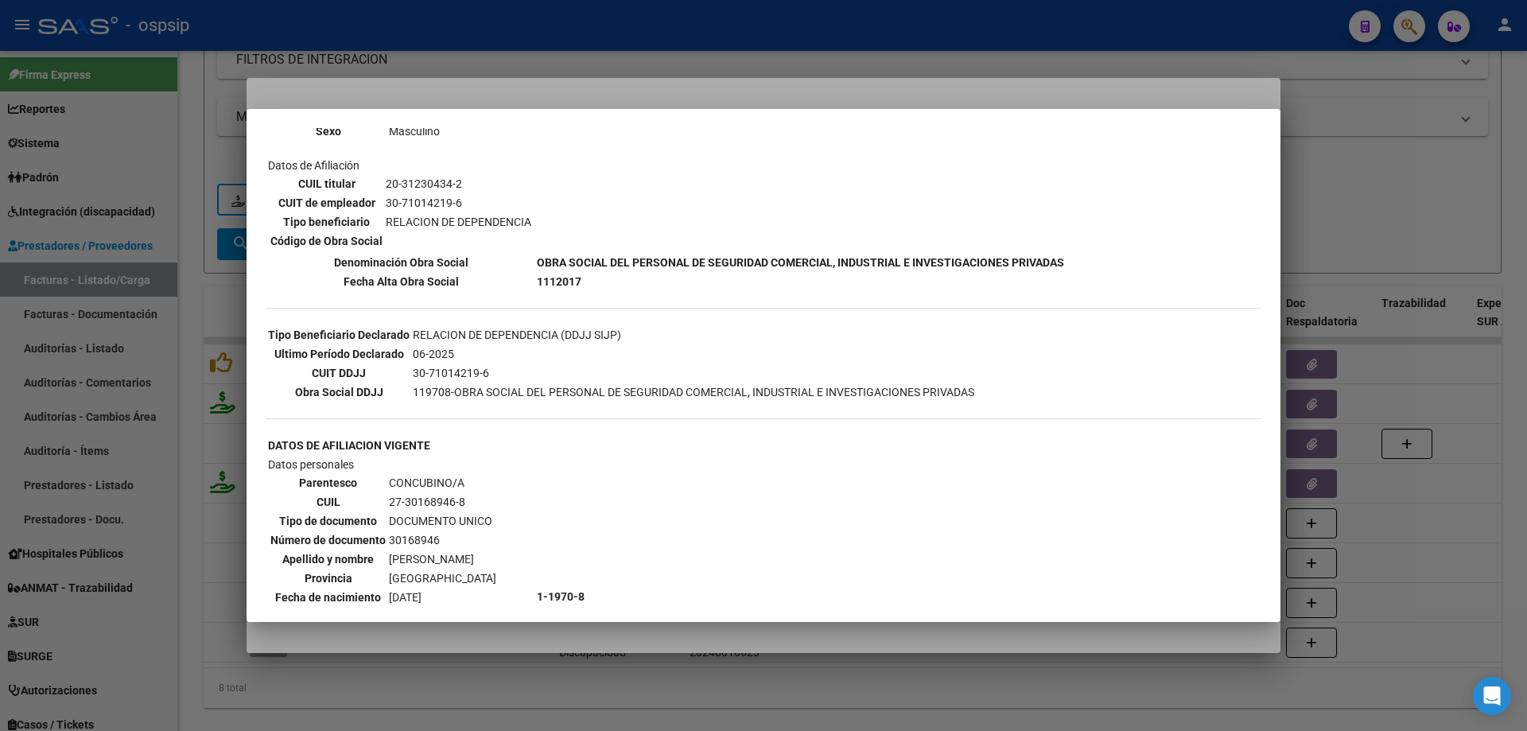
click at [1426, 163] on div at bounding box center [763, 365] width 1527 height 731
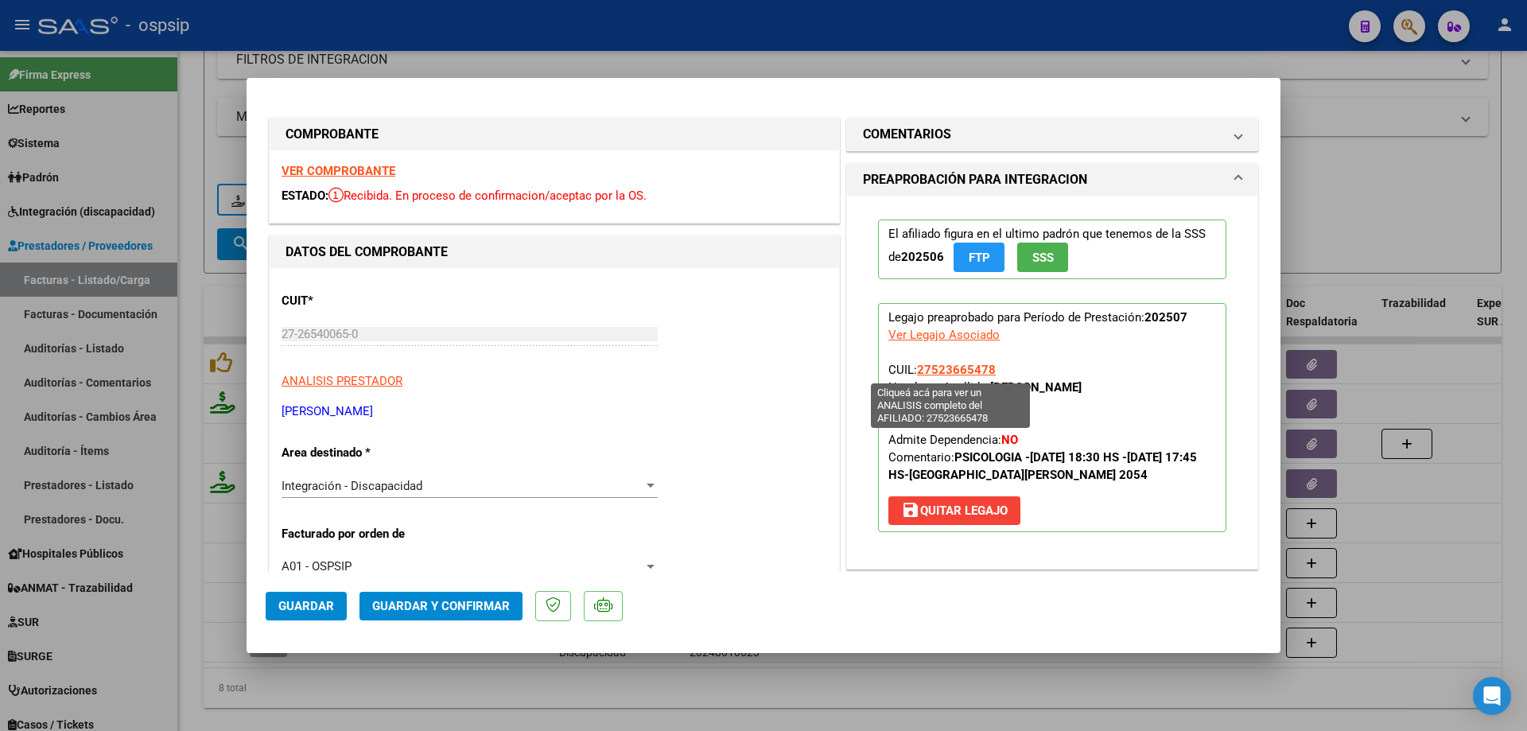
click at [953, 371] on span "27523665478" at bounding box center [956, 370] width 79 height 14
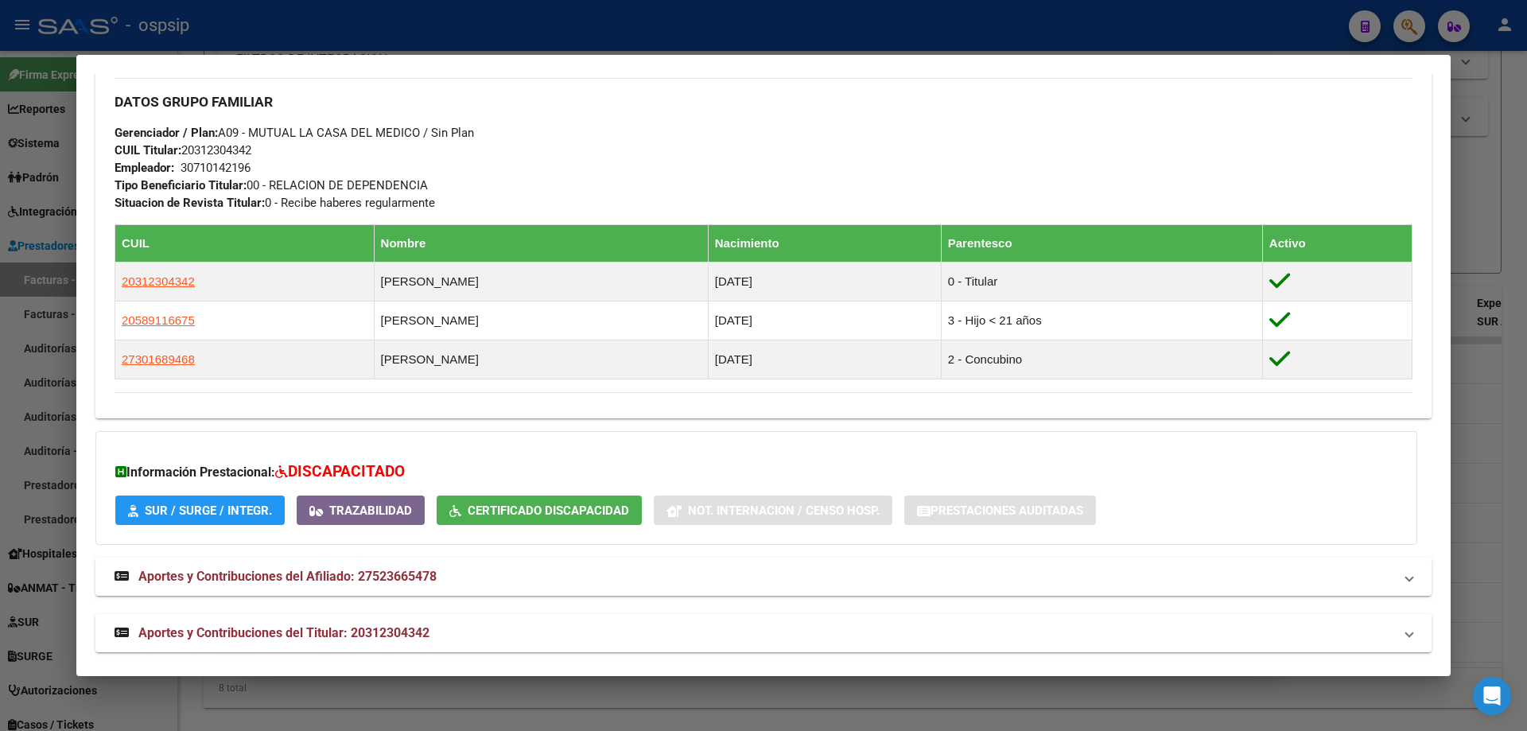
scroll to position [752, 0]
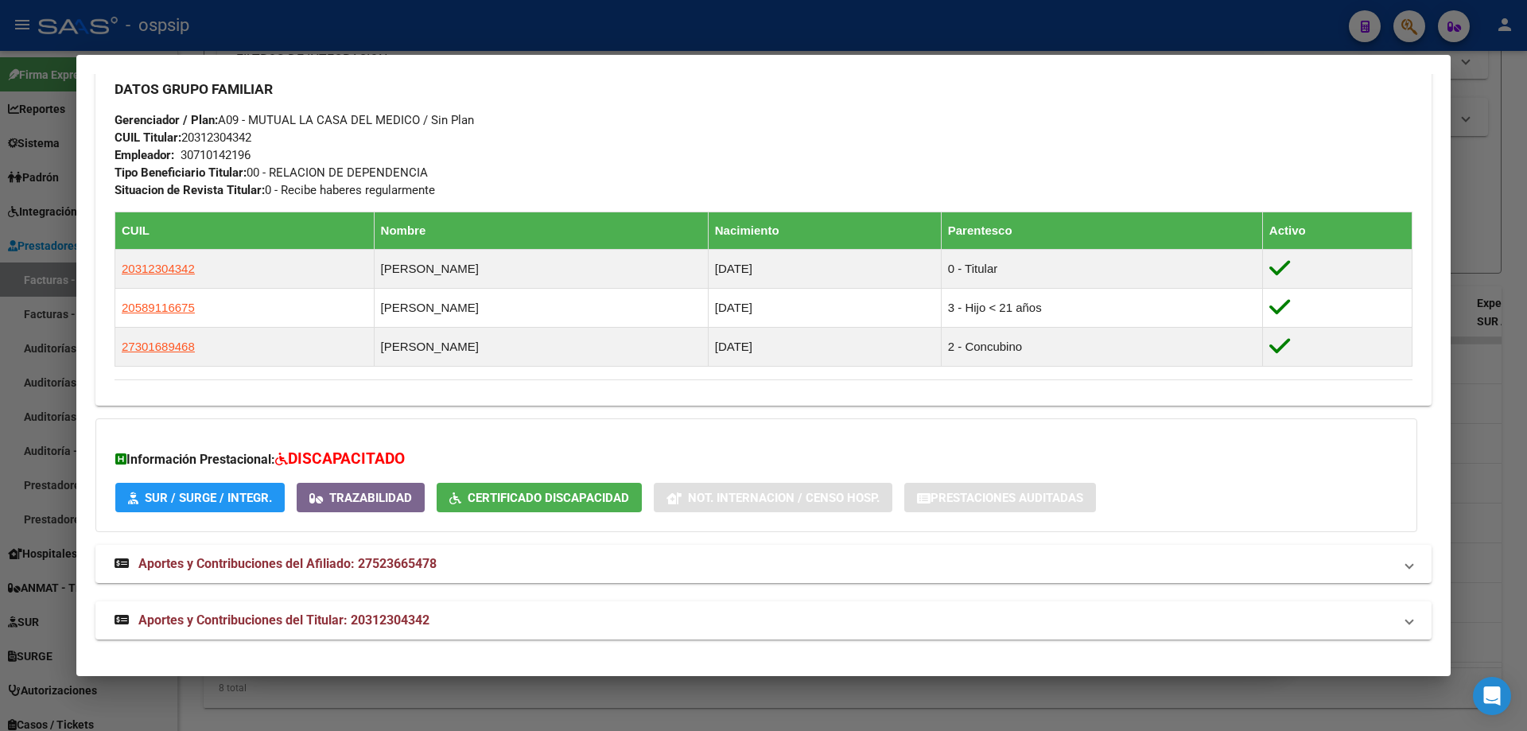
click at [1485, 424] on div at bounding box center [763, 365] width 1527 height 731
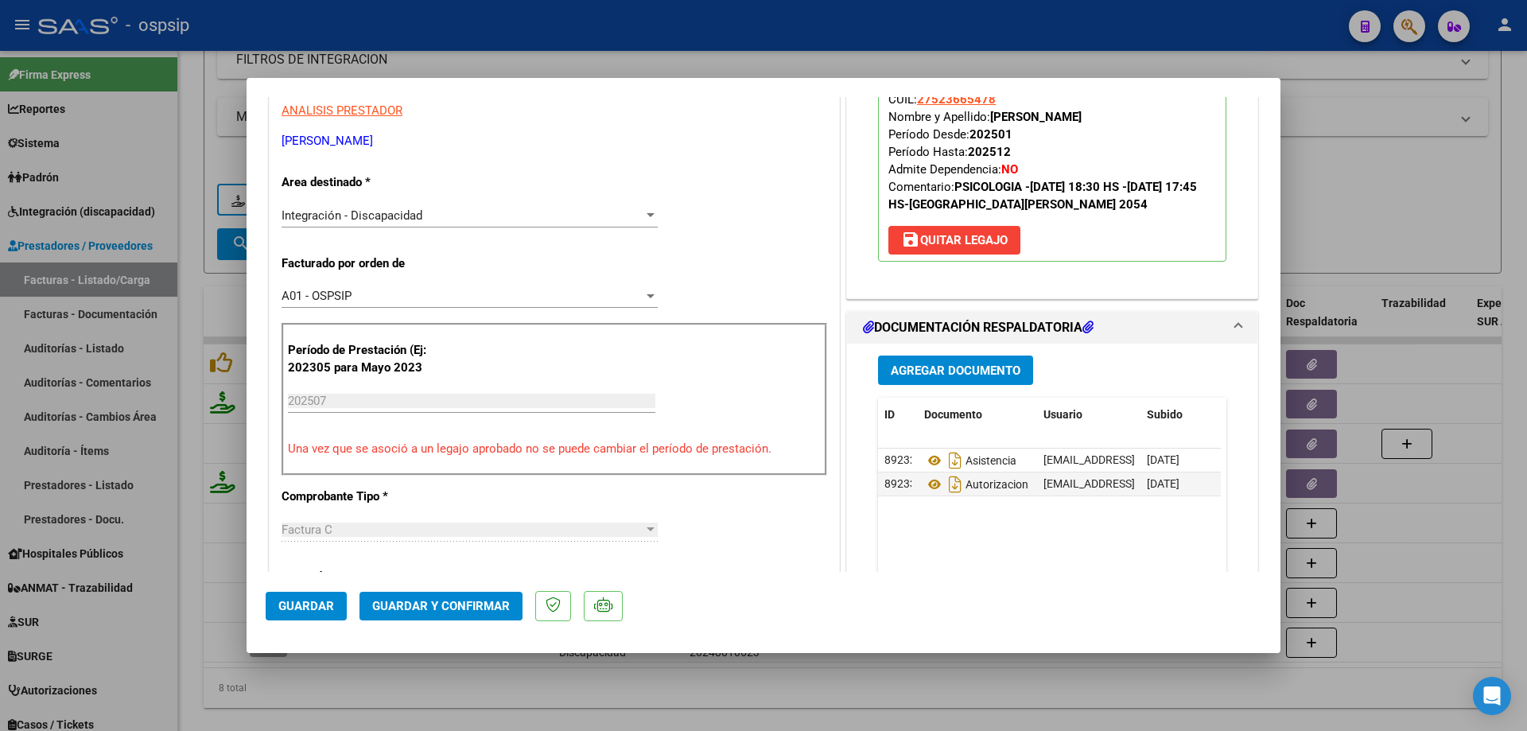
scroll to position [318, 0]
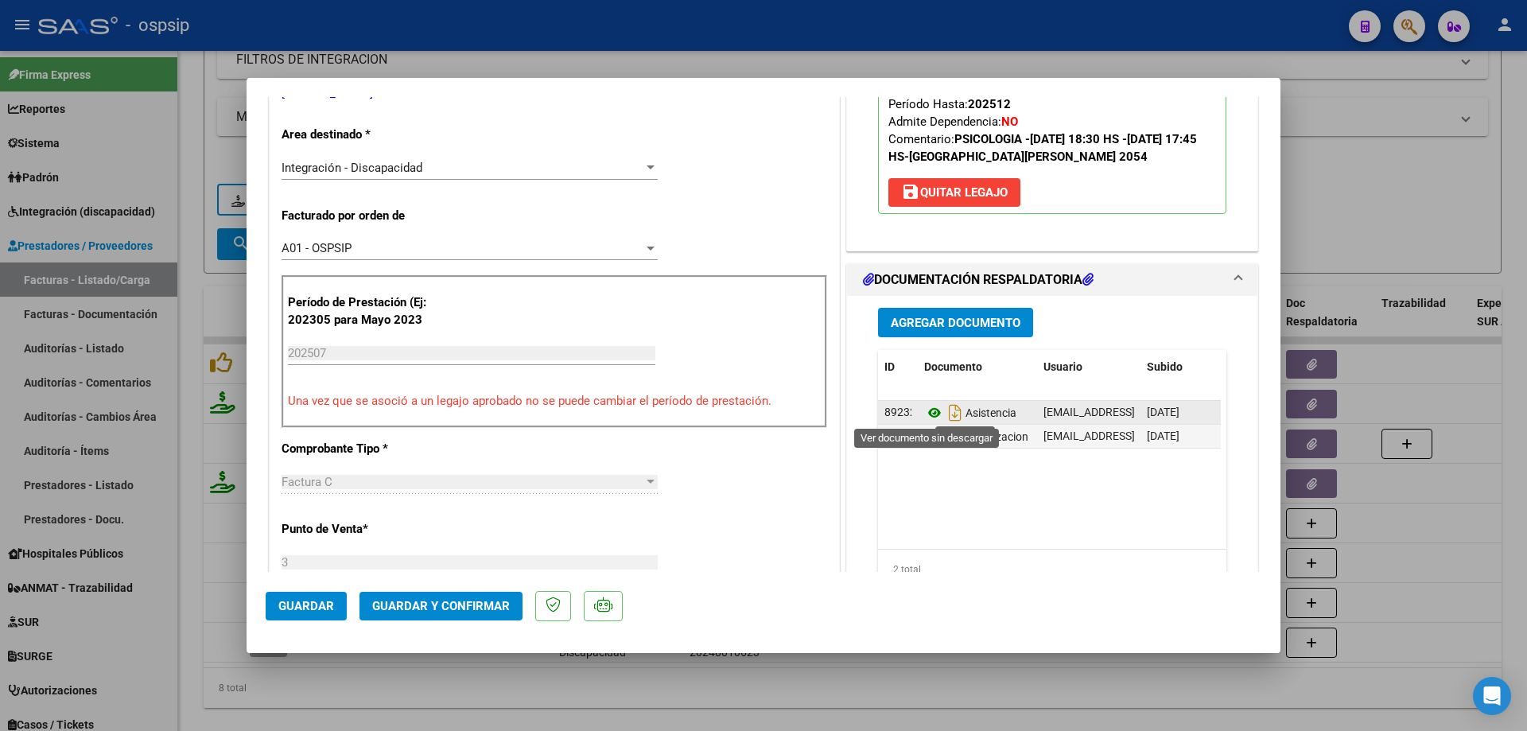
click at [928, 412] on icon at bounding box center [934, 412] width 21 height 19
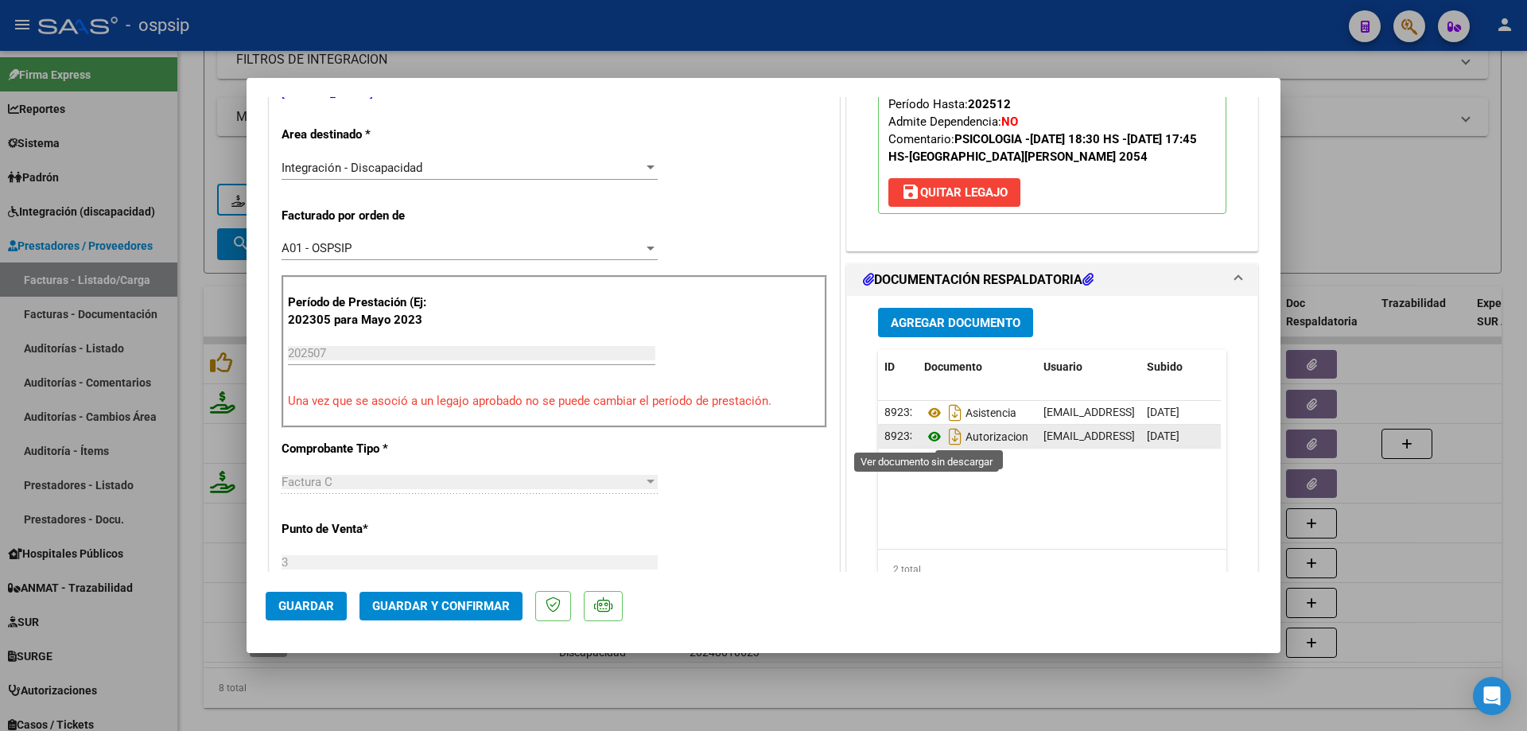
click at [926, 441] on icon at bounding box center [934, 436] width 21 height 19
click at [460, 605] on span "Guardar y Confirmar" at bounding box center [441, 606] width 138 height 14
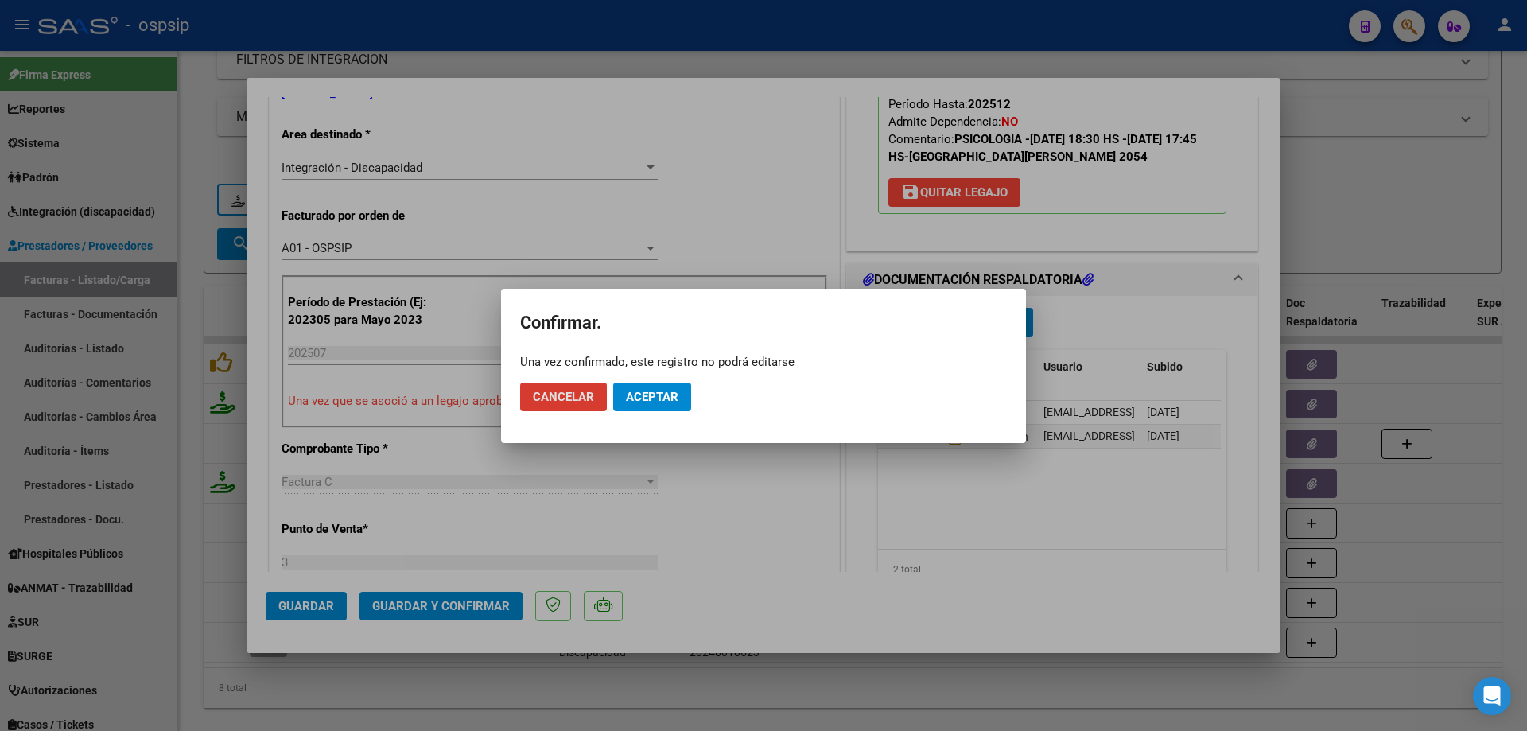
click at [648, 382] on button "Aceptar" at bounding box center [652, 396] width 78 height 29
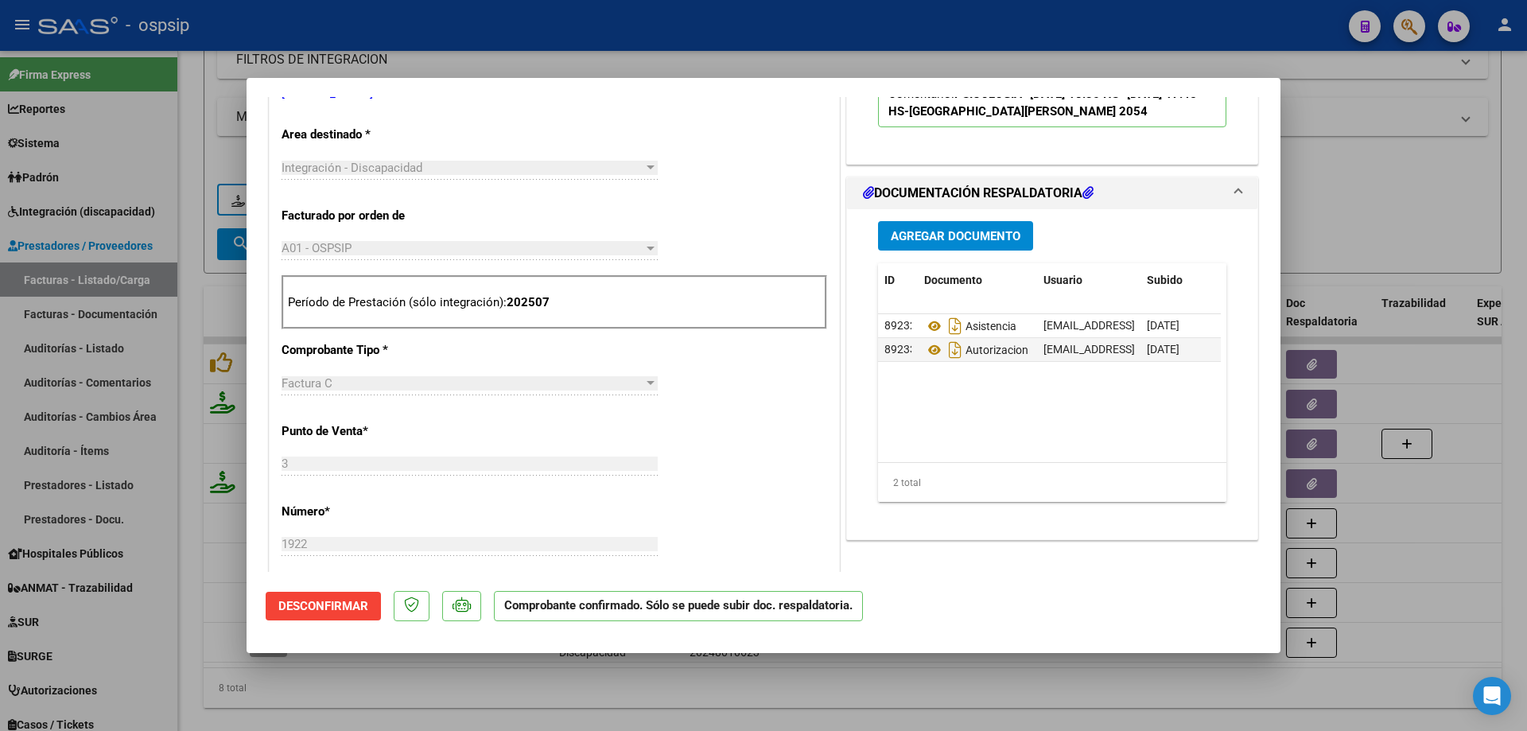
click at [1451, 208] on div at bounding box center [763, 365] width 1527 height 731
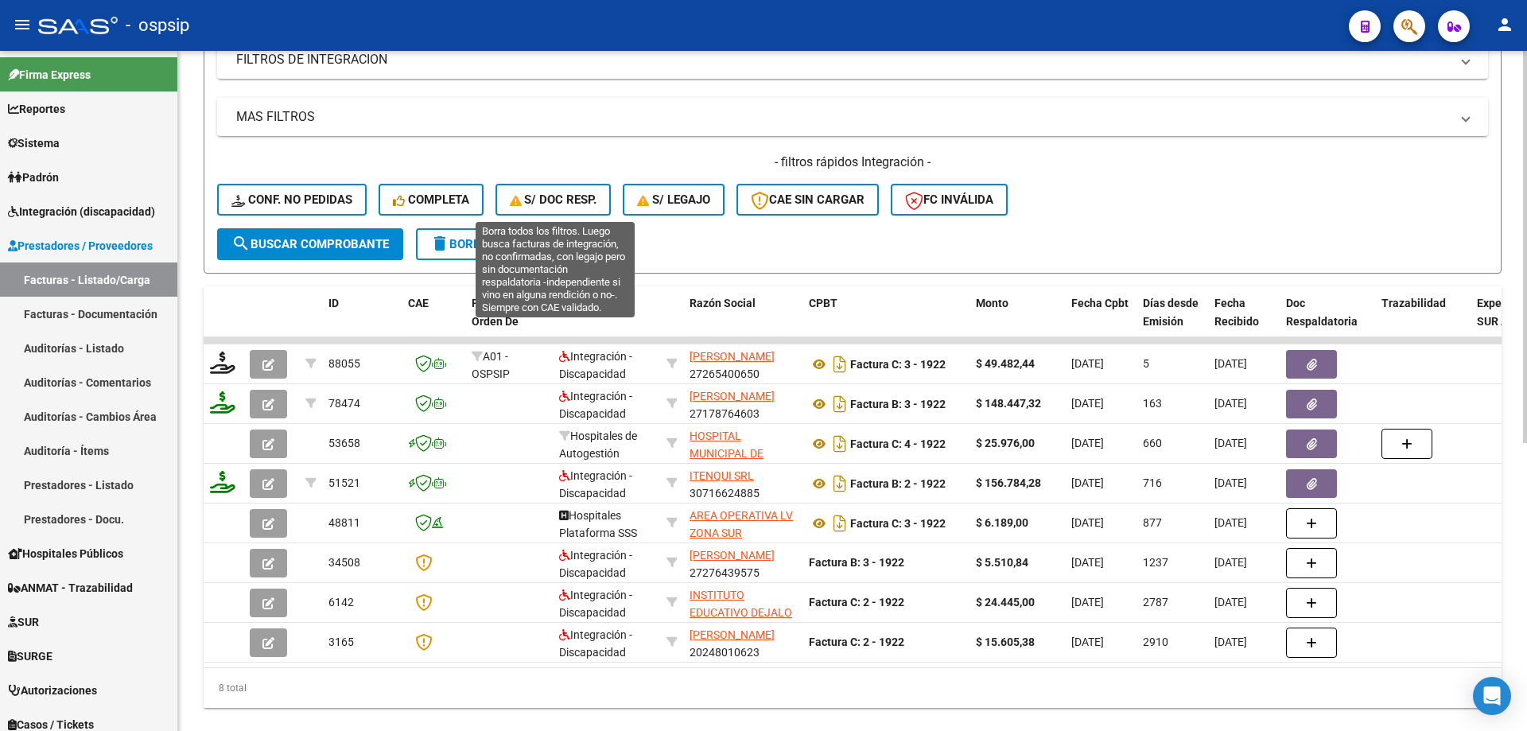
scroll to position [301, 0]
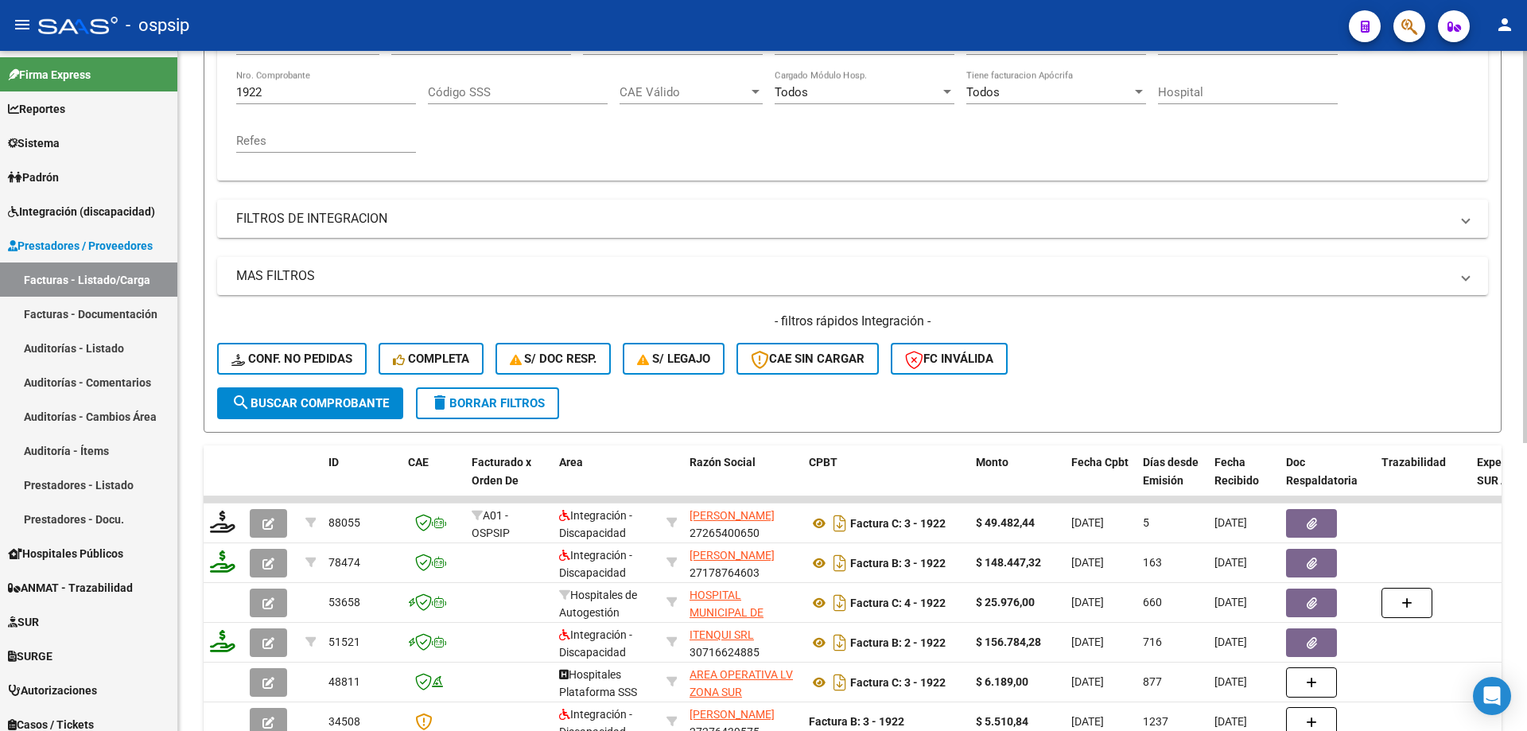
click at [303, 93] on input "1922" at bounding box center [326, 92] width 180 height 14
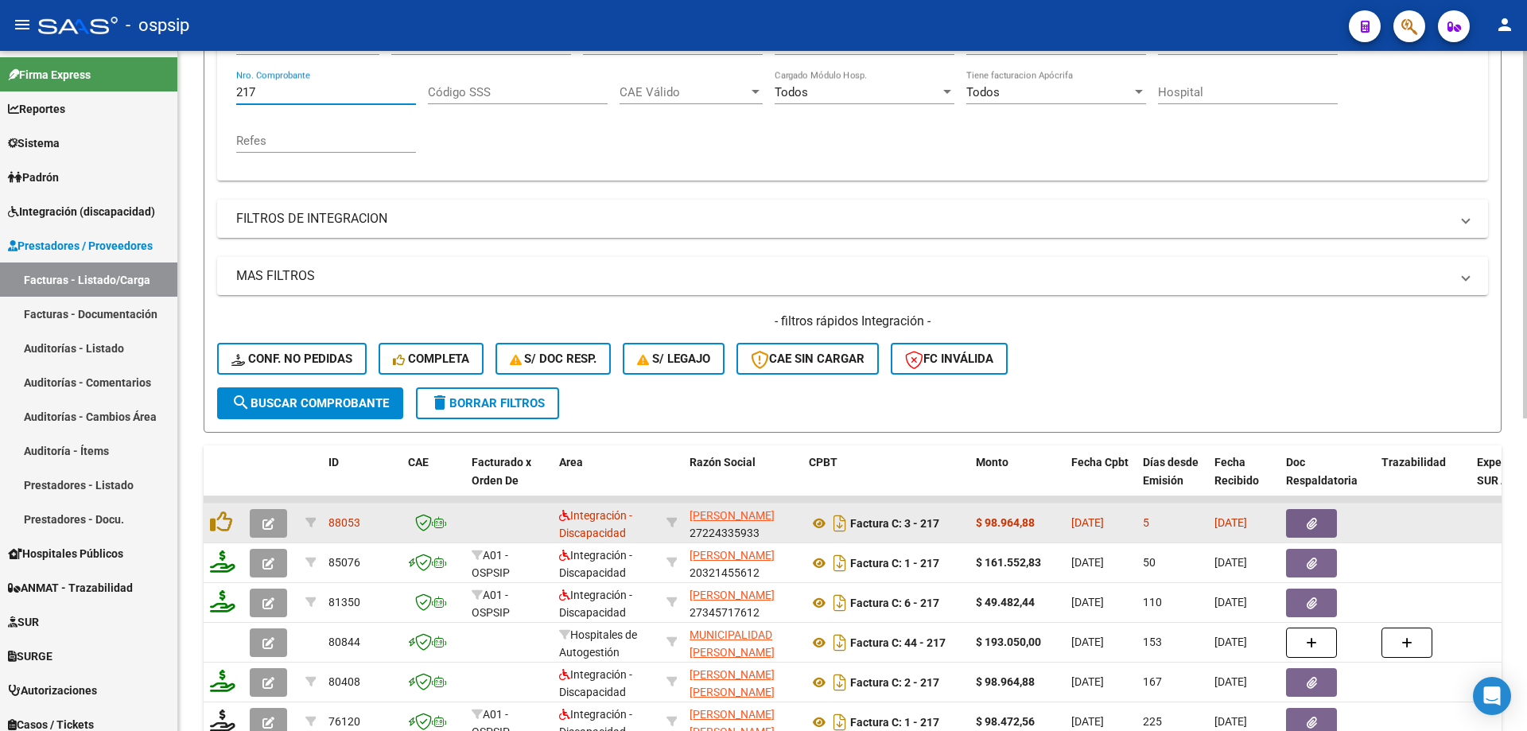
click at [262, 520] on button "button" at bounding box center [268, 523] width 37 height 29
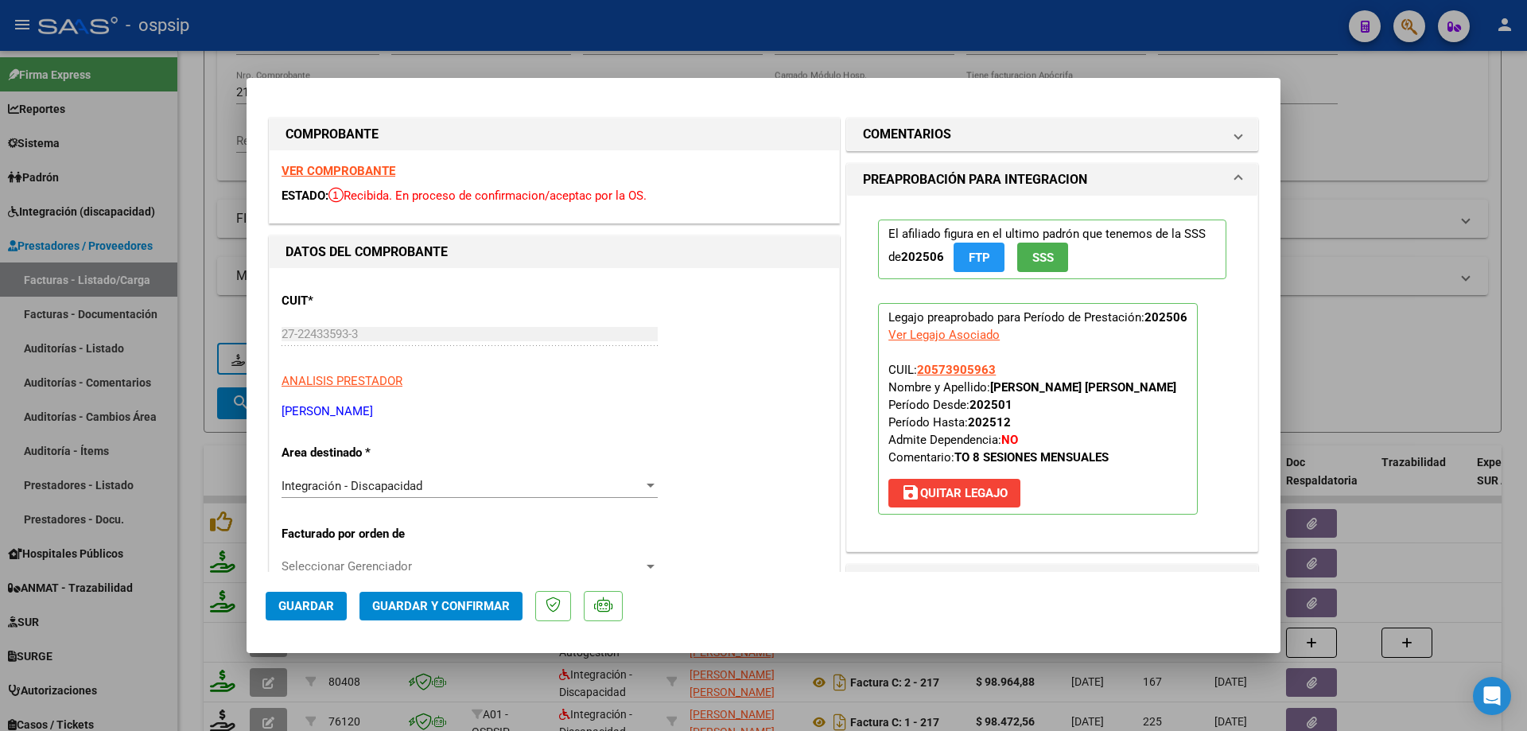
click at [1044, 262] on span "SSS" at bounding box center [1042, 257] width 21 height 14
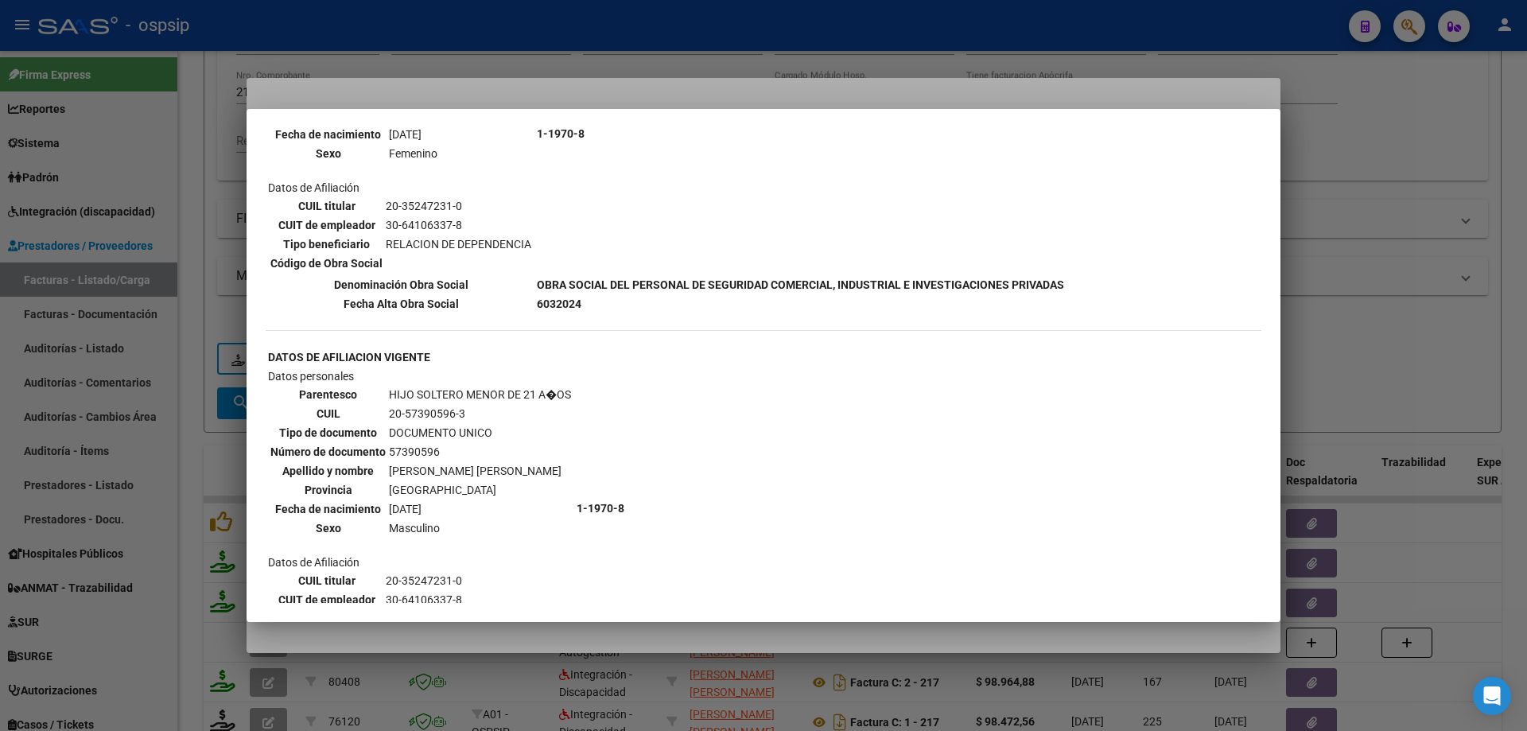
scroll to position [716, 0]
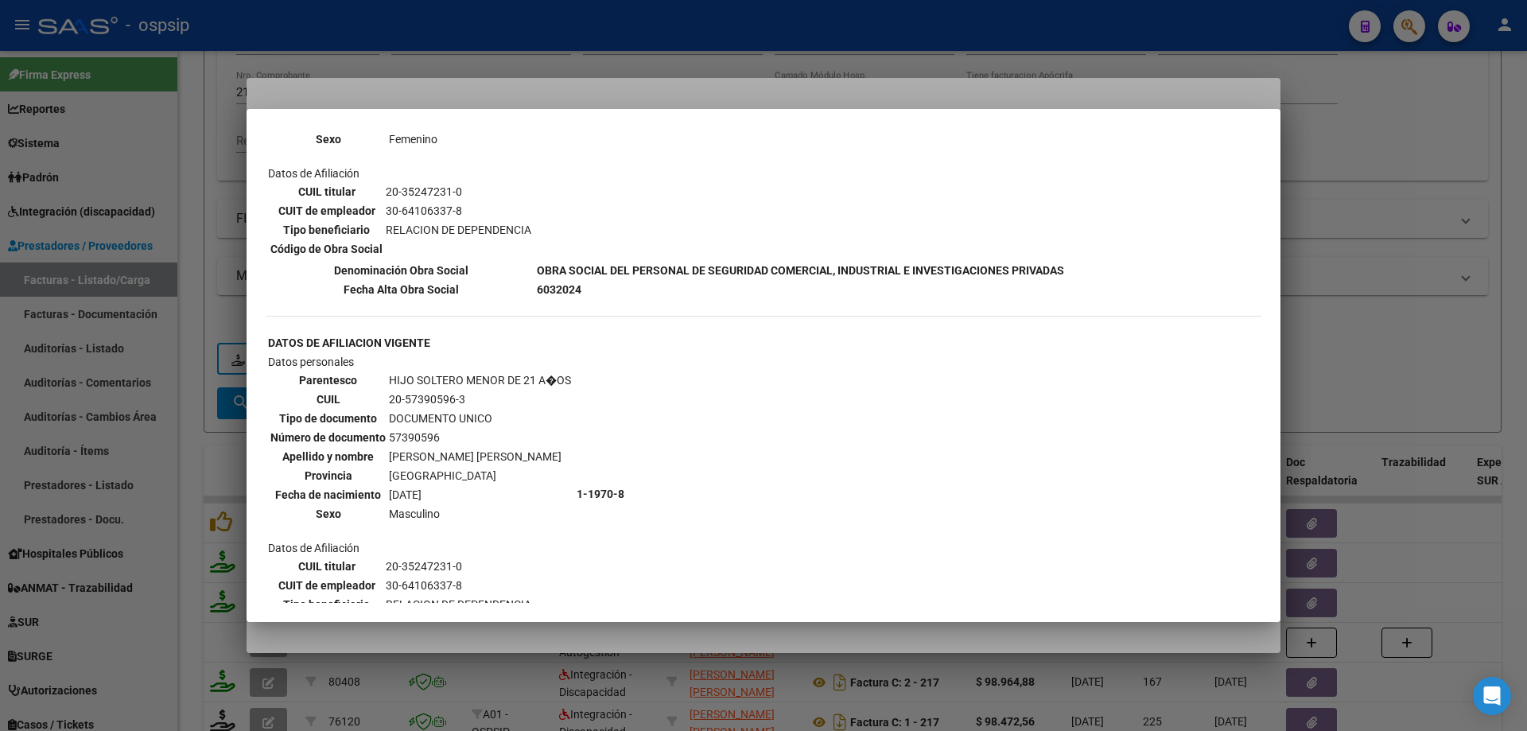
click at [1434, 317] on div at bounding box center [763, 365] width 1527 height 731
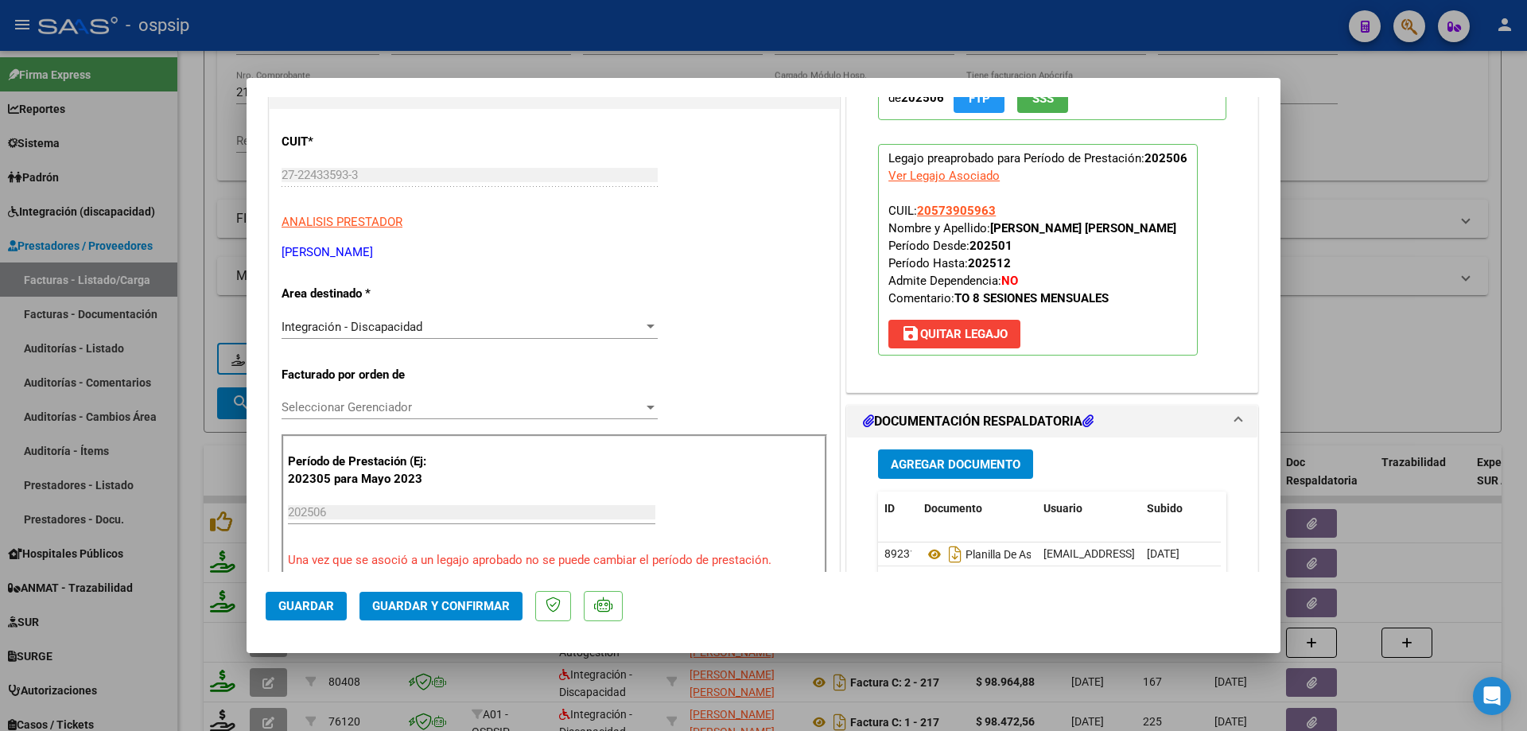
scroll to position [318, 0]
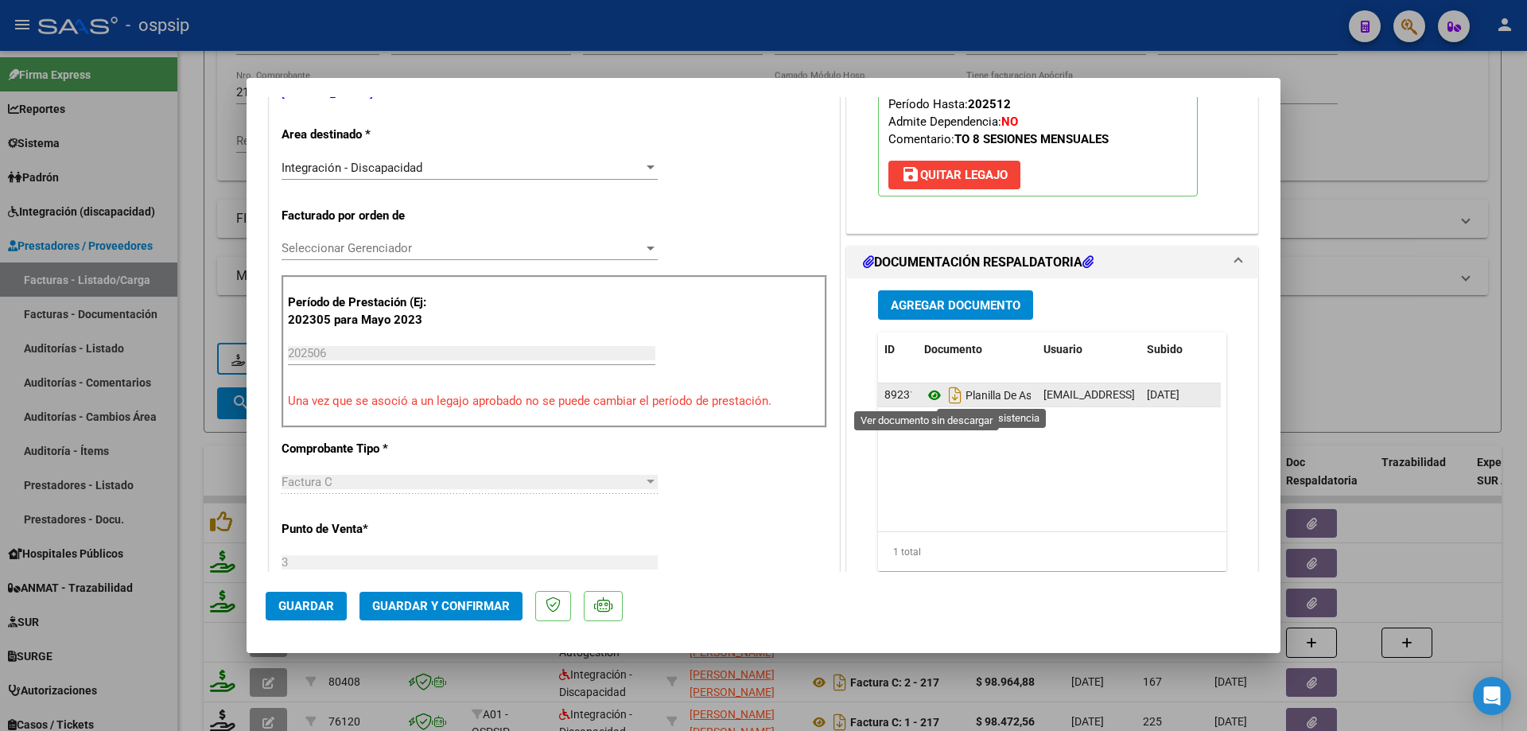
click at [924, 397] on icon at bounding box center [934, 395] width 21 height 19
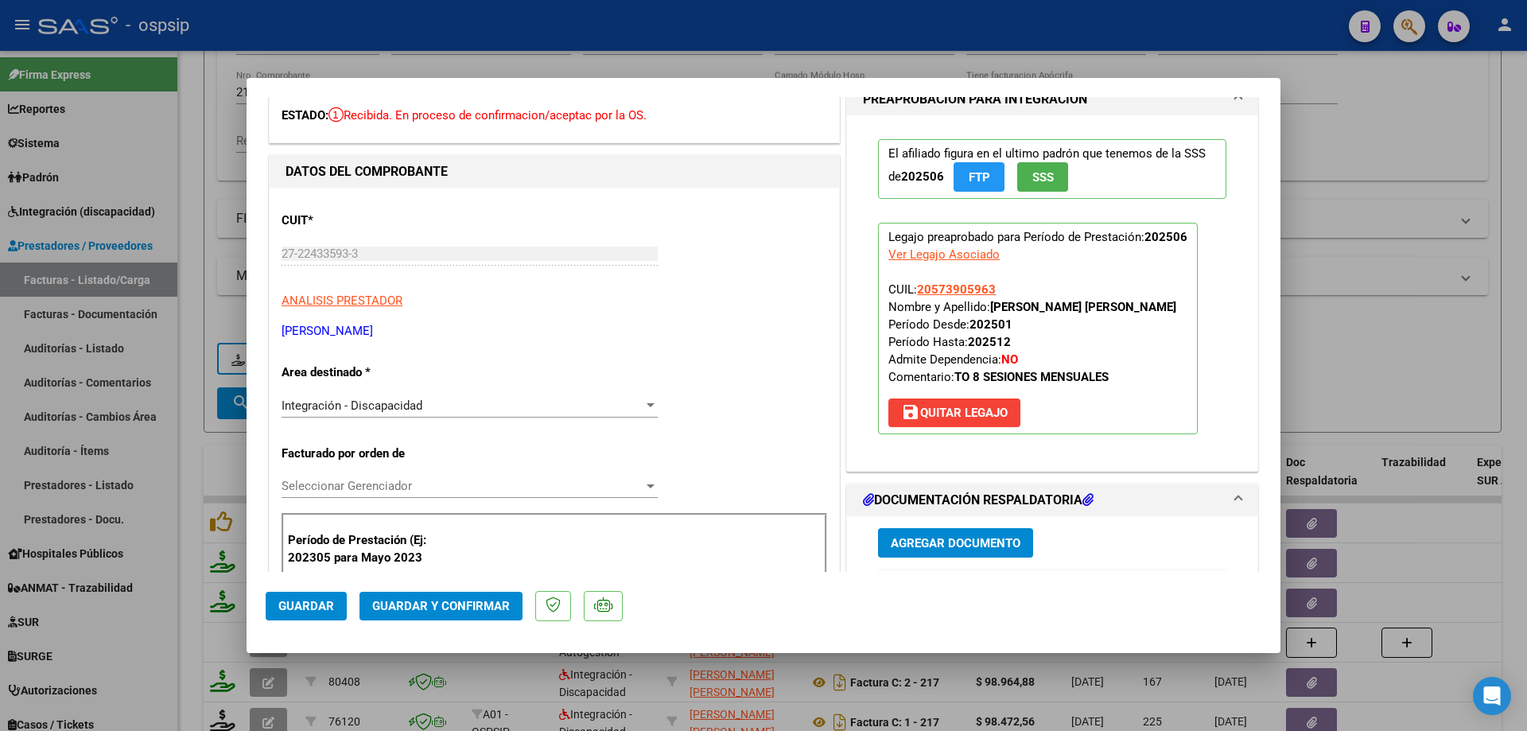
scroll to position [80, 0]
drag, startPoint x: 998, startPoint y: 286, endPoint x: 915, endPoint y: 293, distance: 83.0
click at [915, 293] on p "Legajo preaprobado para Período de Prestación: 202506 Ver Legajo Asociado CUIL:…" at bounding box center [1038, 329] width 320 height 212
click at [437, 604] on span "Guardar y Confirmar" at bounding box center [441, 606] width 138 height 14
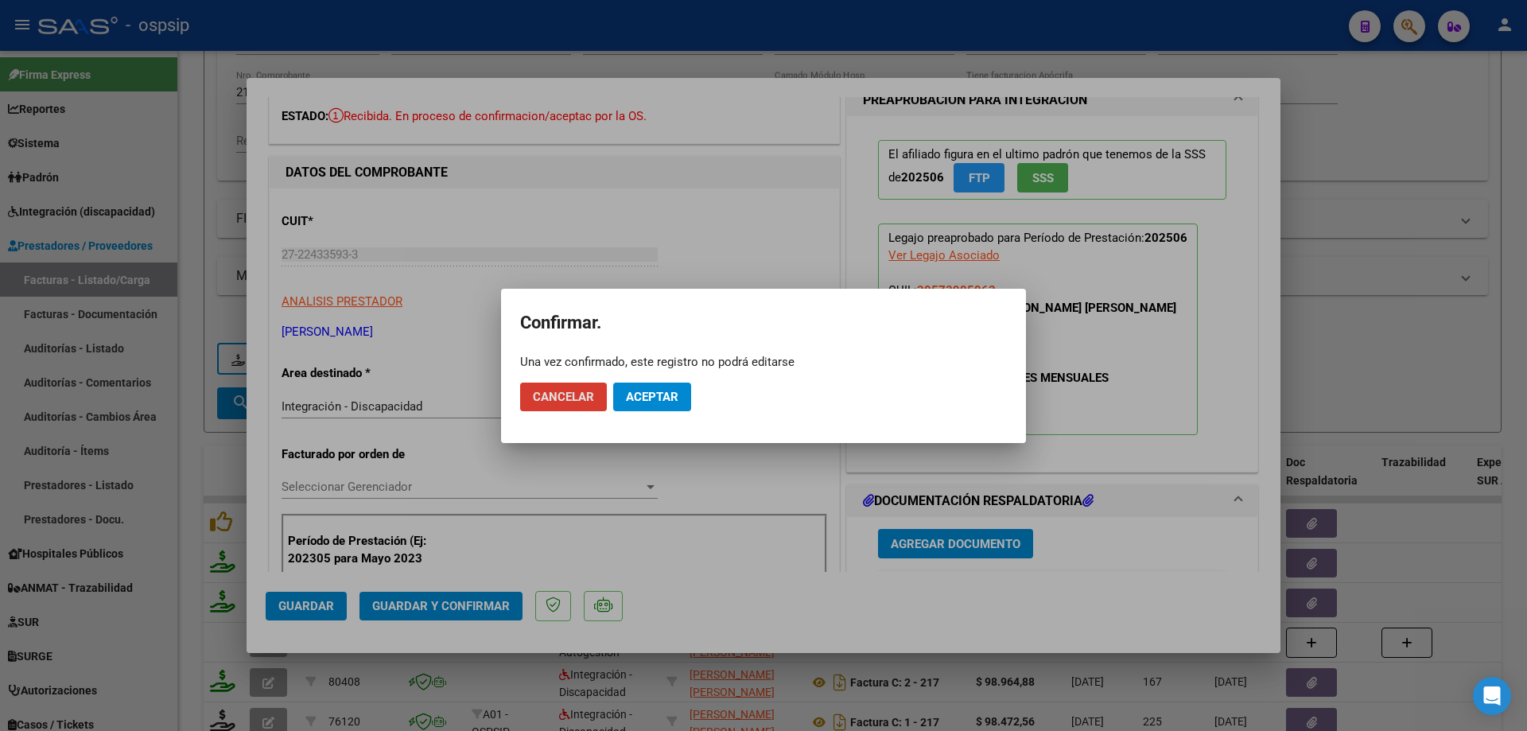
click at [650, 406] on button "Aceptar" at bounding box center [652, 396] width 78 height 29
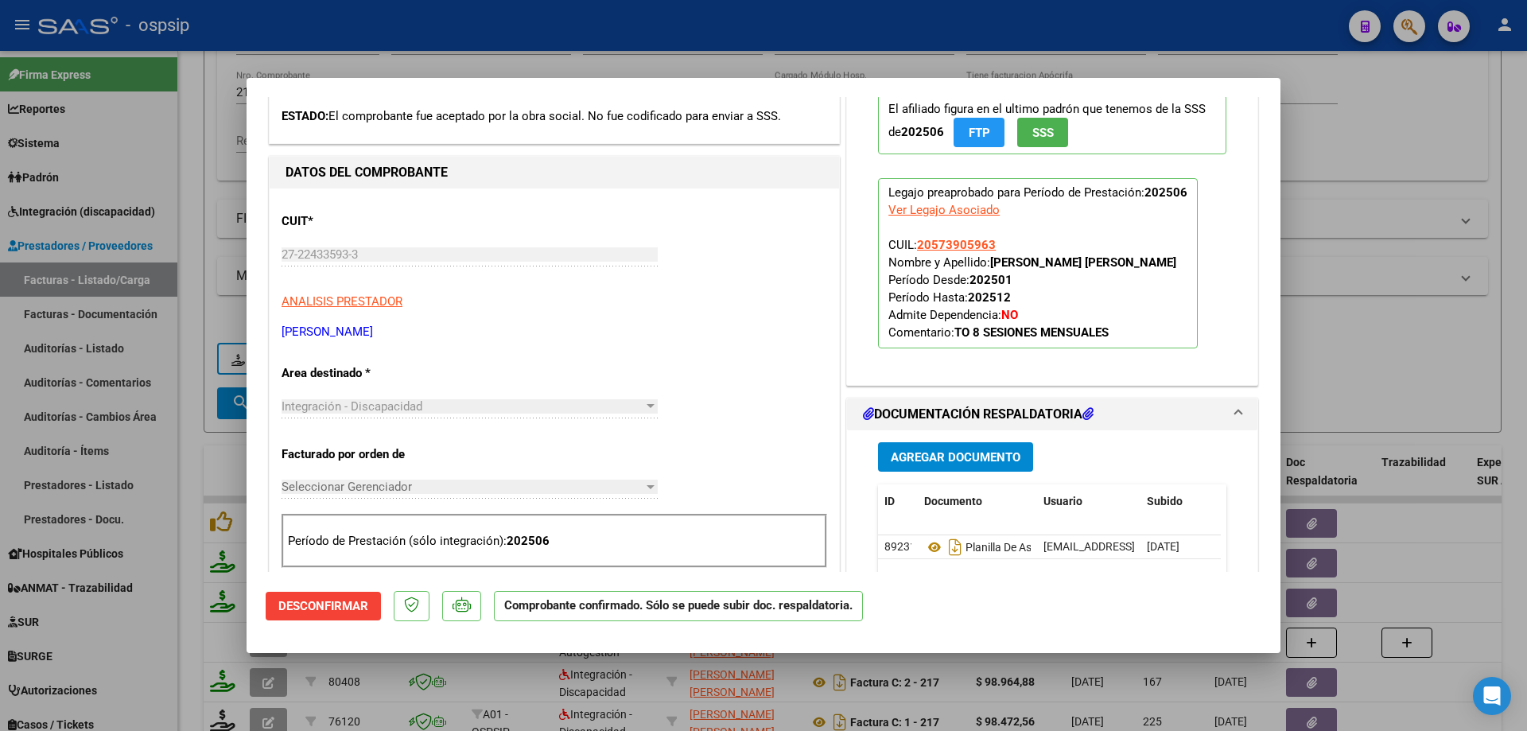
click at [1365, 171] on div at bounding box center [763, 365] width 1527 height 731
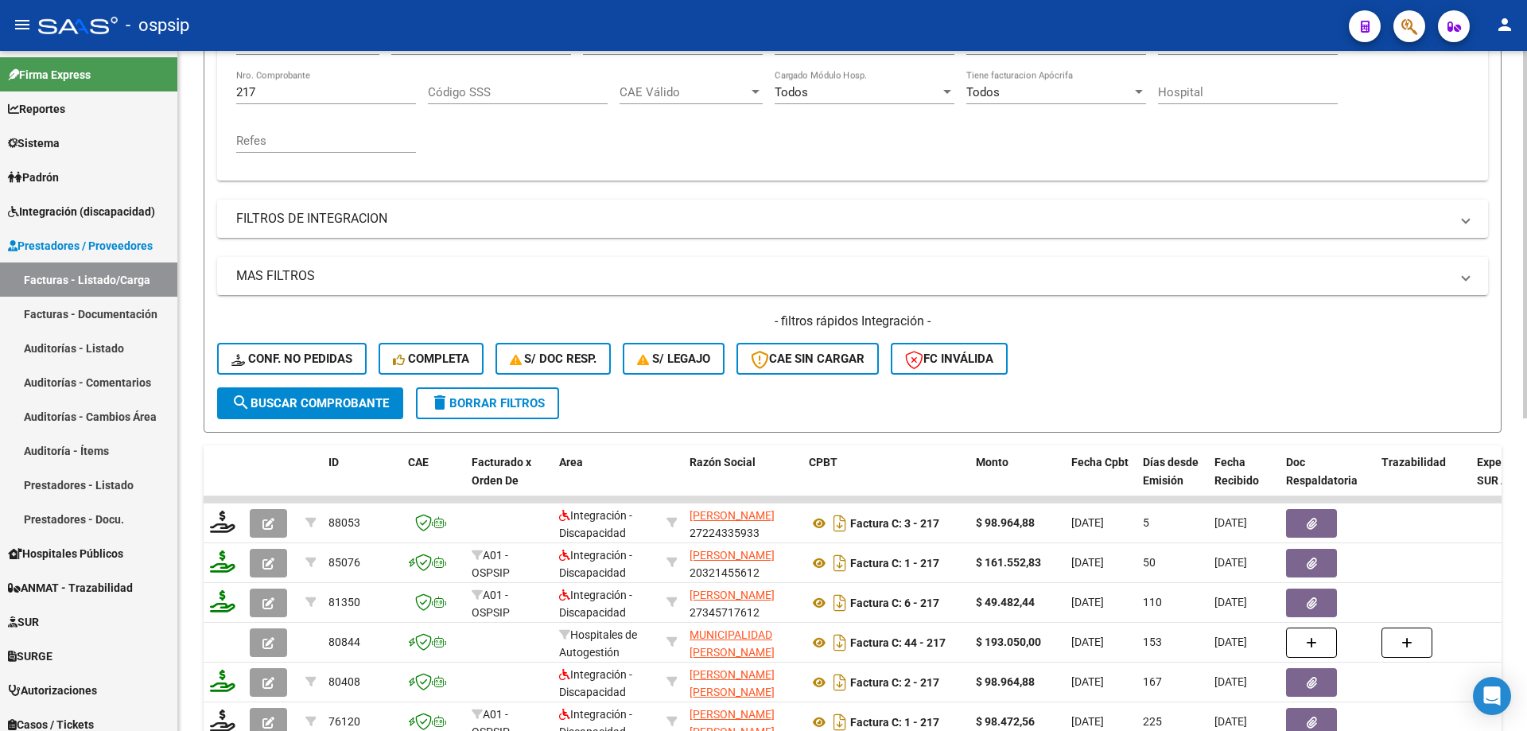
click at [297, 89] on input "217" at bounding box center [326, 92] width 180 height 14
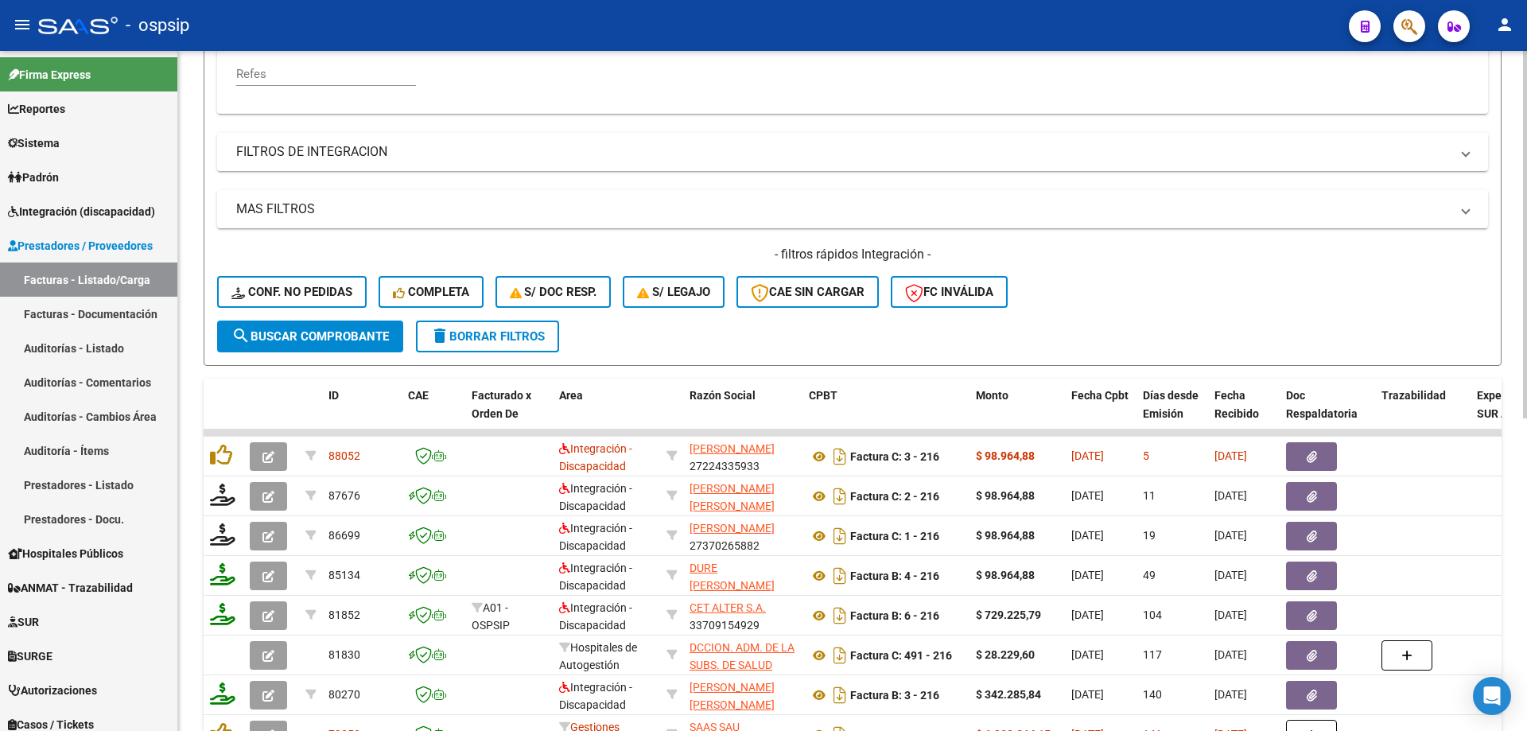
scroll to position [460, 0]
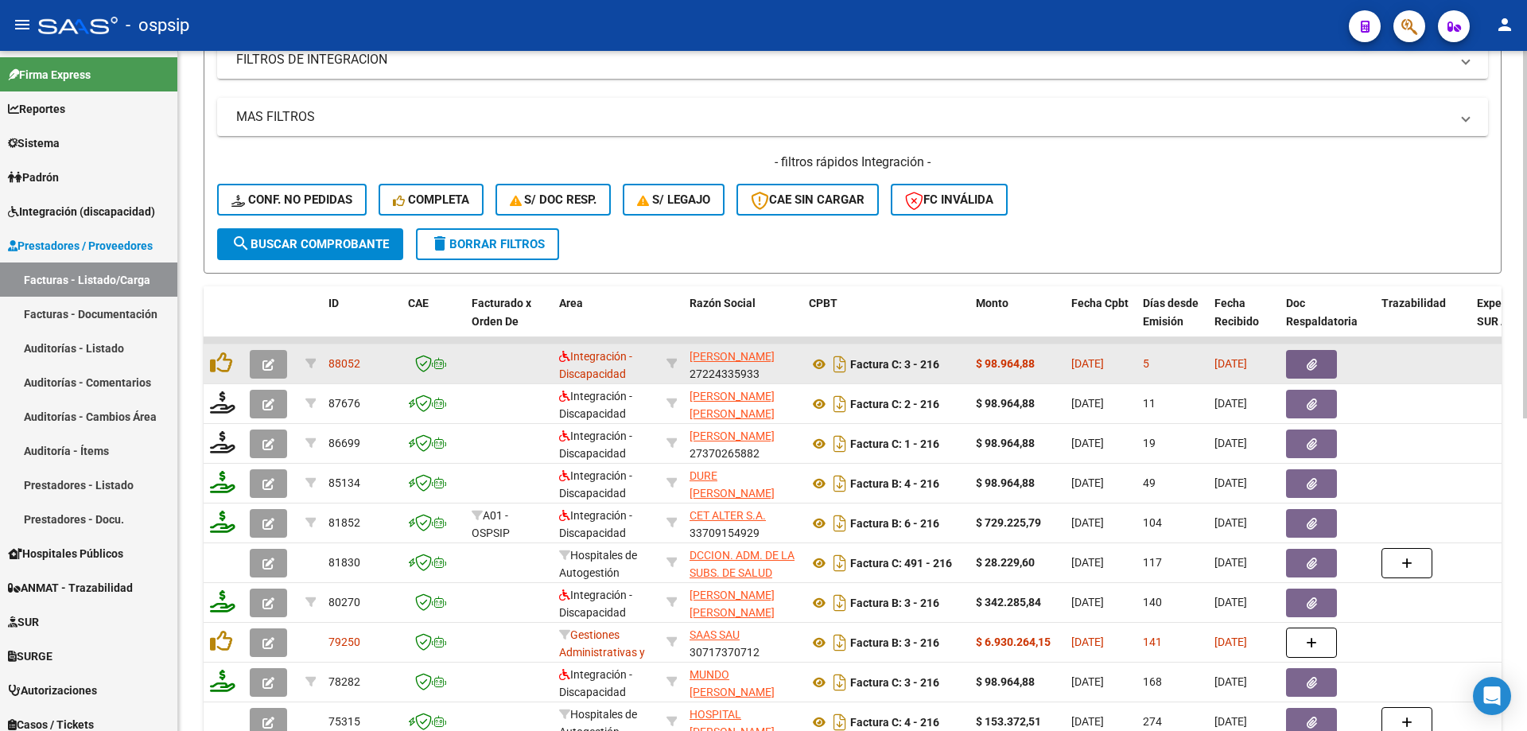
click at [266, 362] on icon "button" at bounding box center [268, 365] width 12 height 12
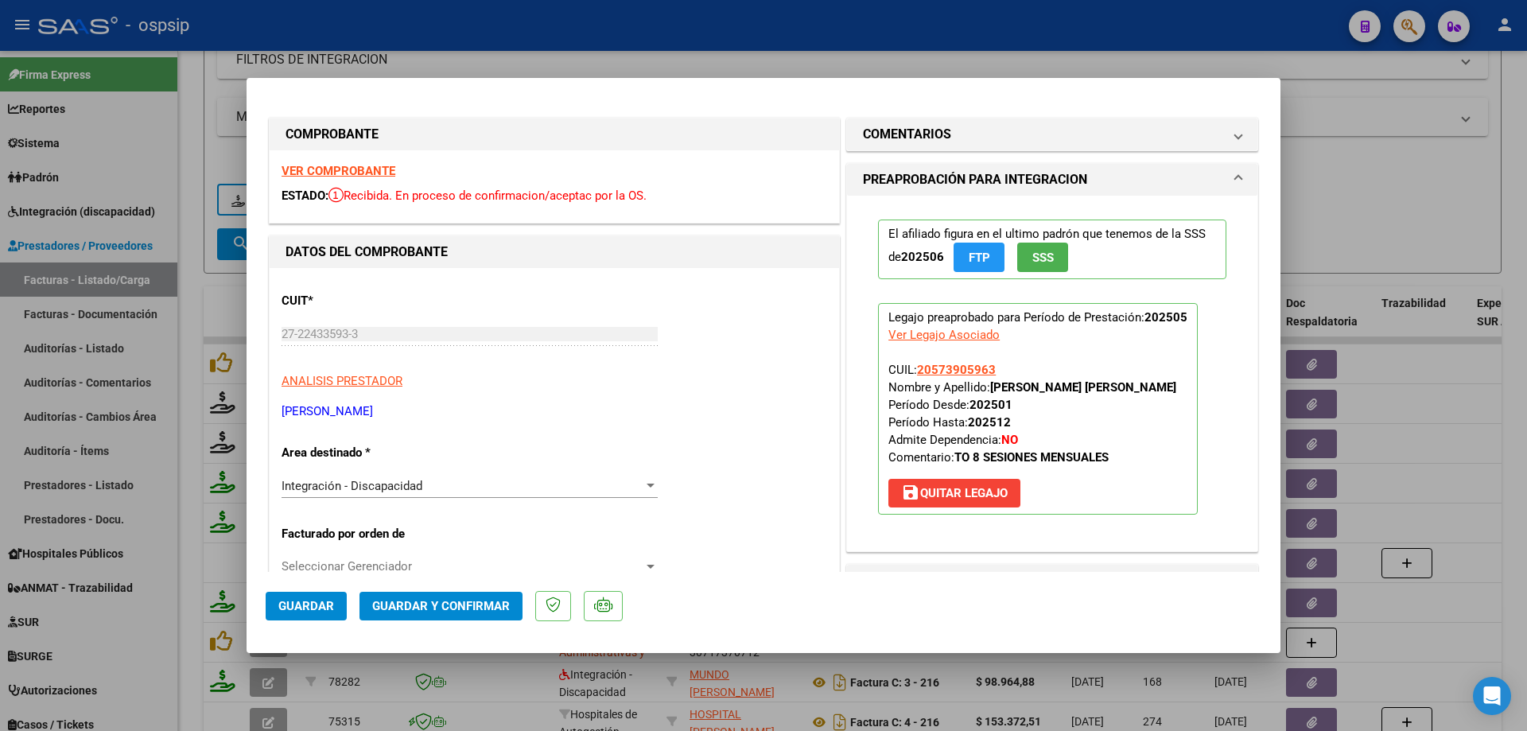
click at [1051, 256] on button "SSS" at bounding box center [1042, 257] width 51 height 29
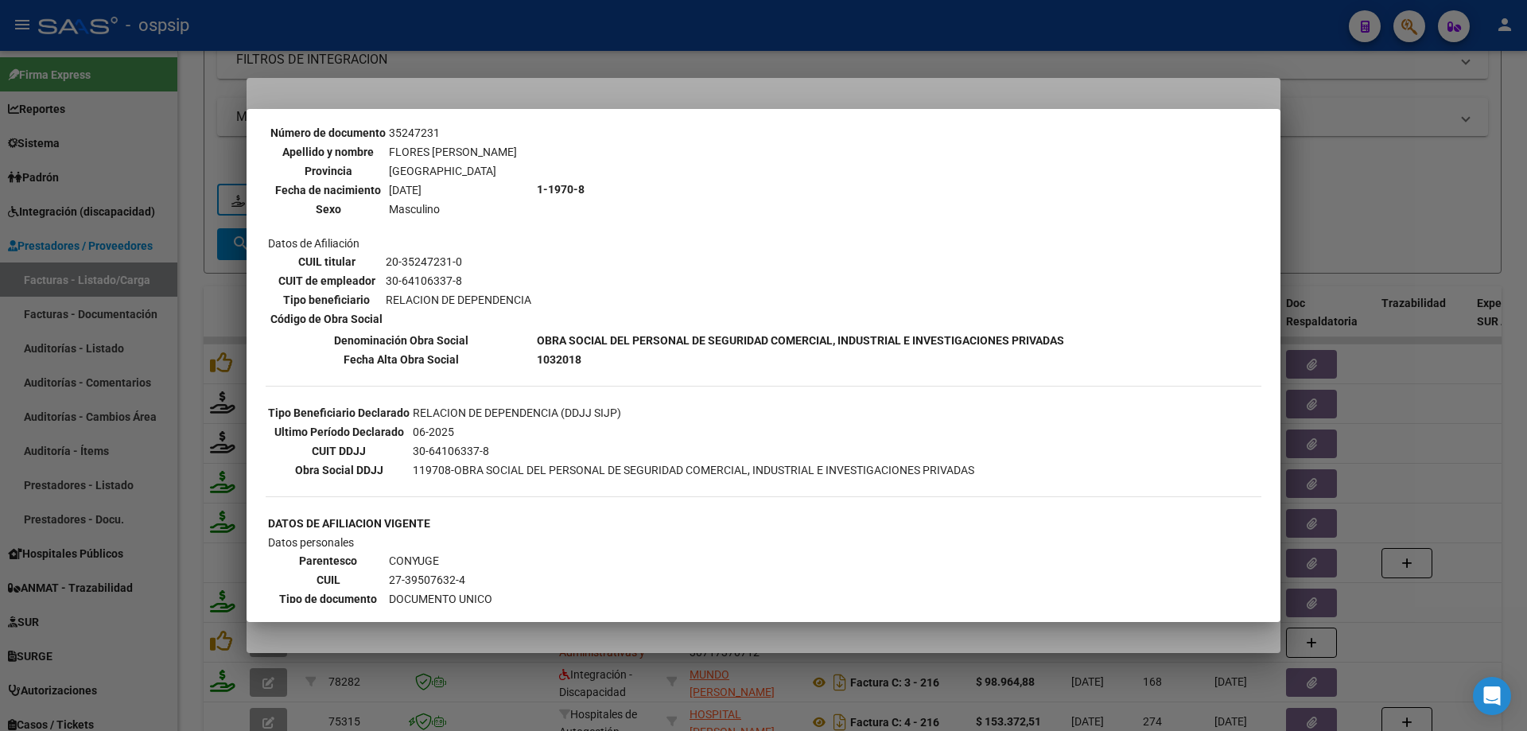
scroll to position [0, 0]
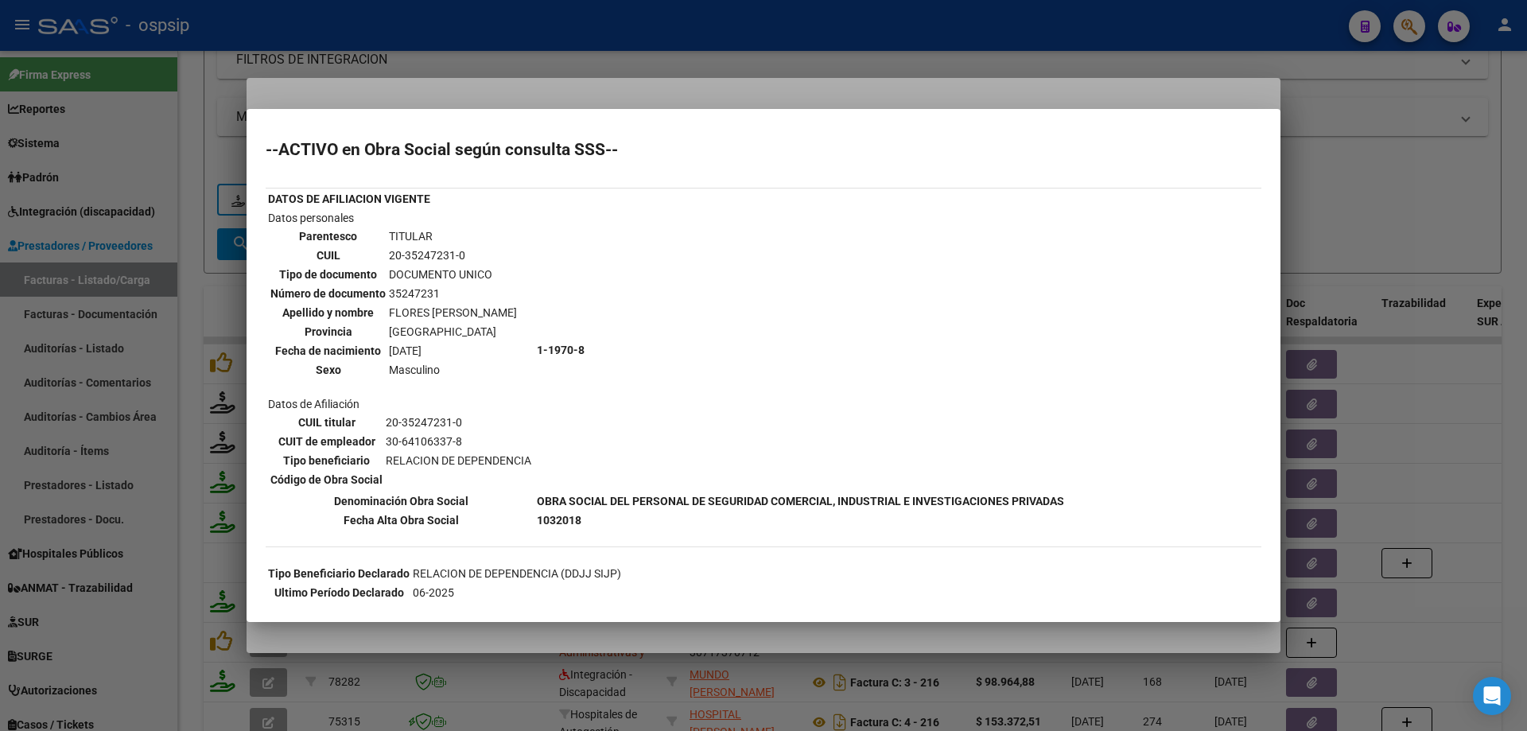
click at [1437, 192] on div at bounding box center [763, 365] width 1527 height 731
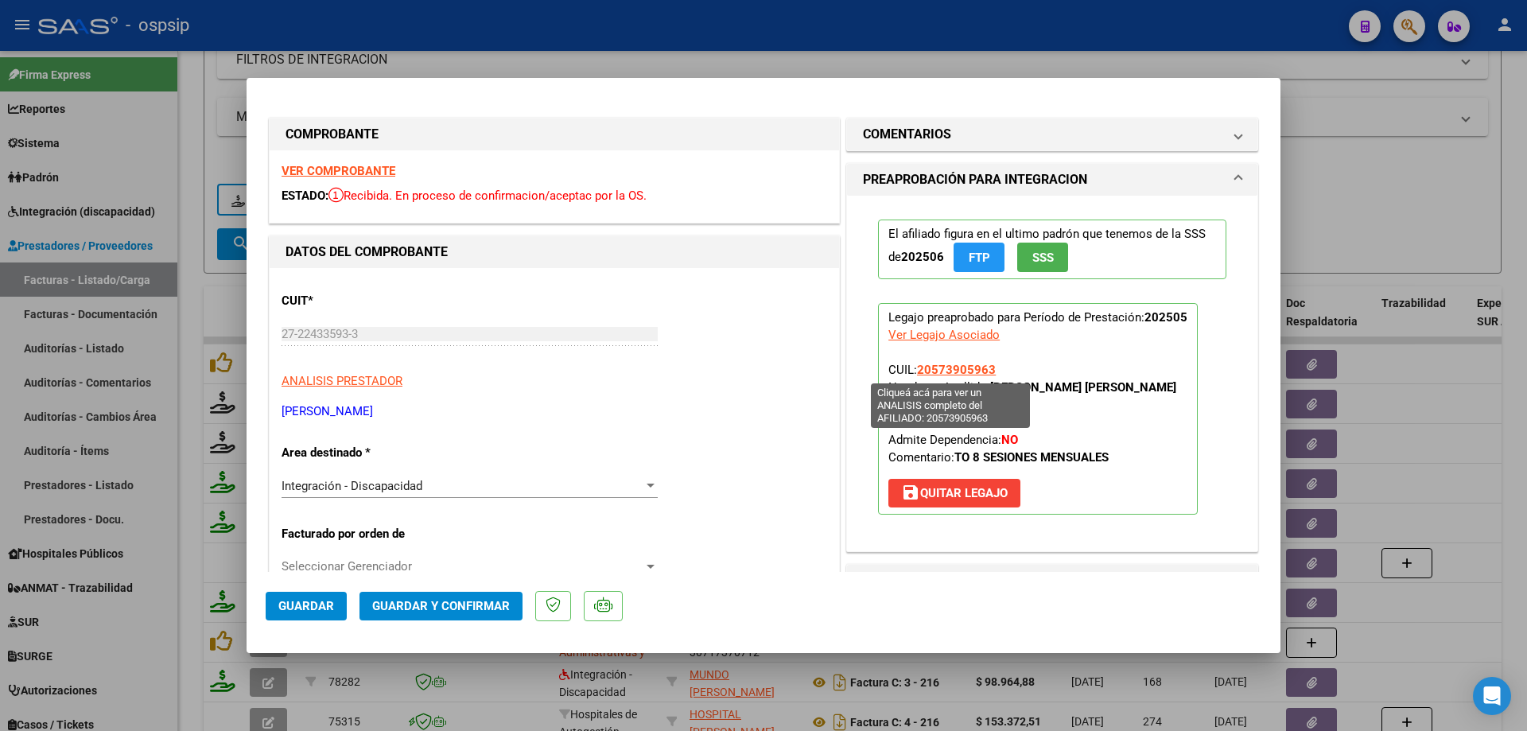
click at [961, 365] on span "20573905963" at bounding box center [956, 370] width 79 height 14
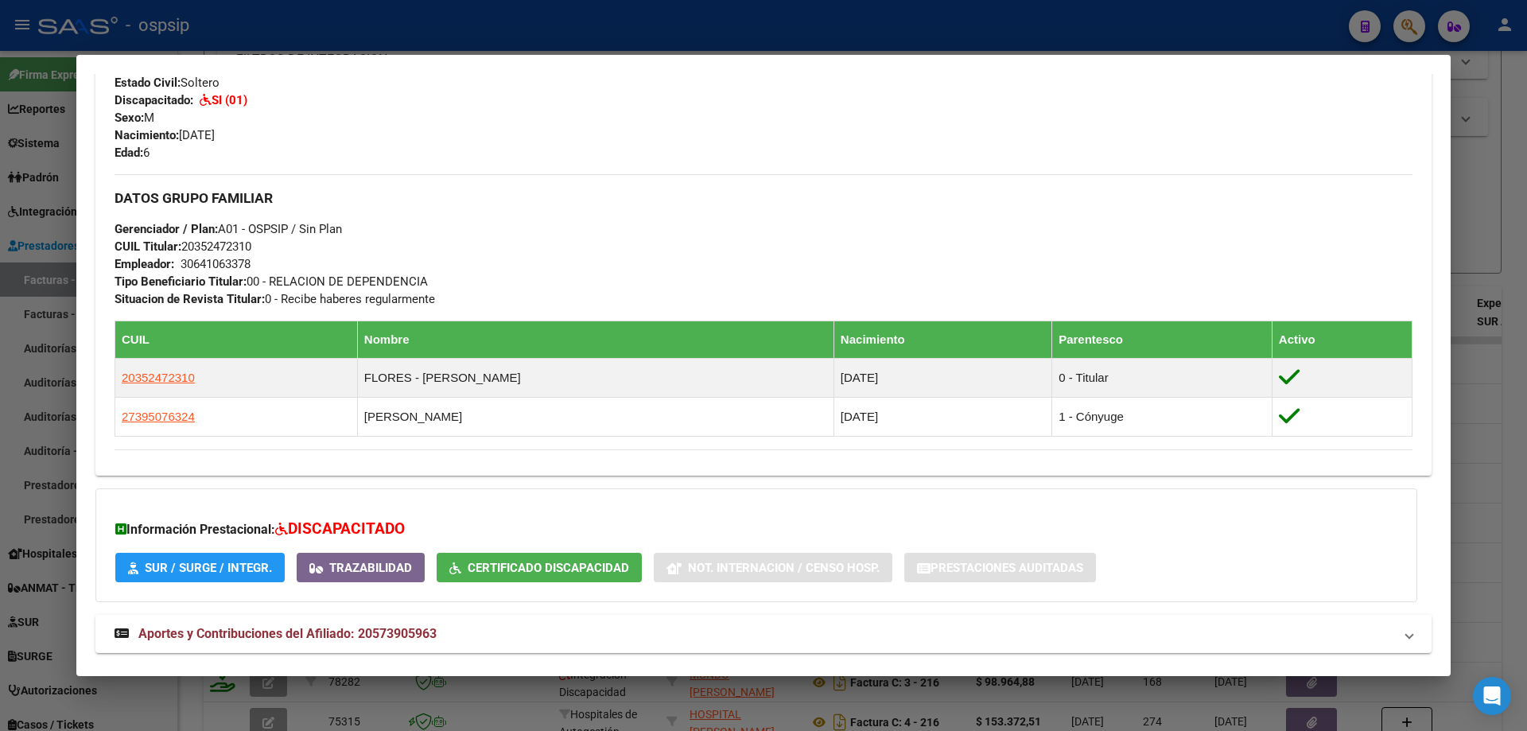
scroll to position [524, 0]
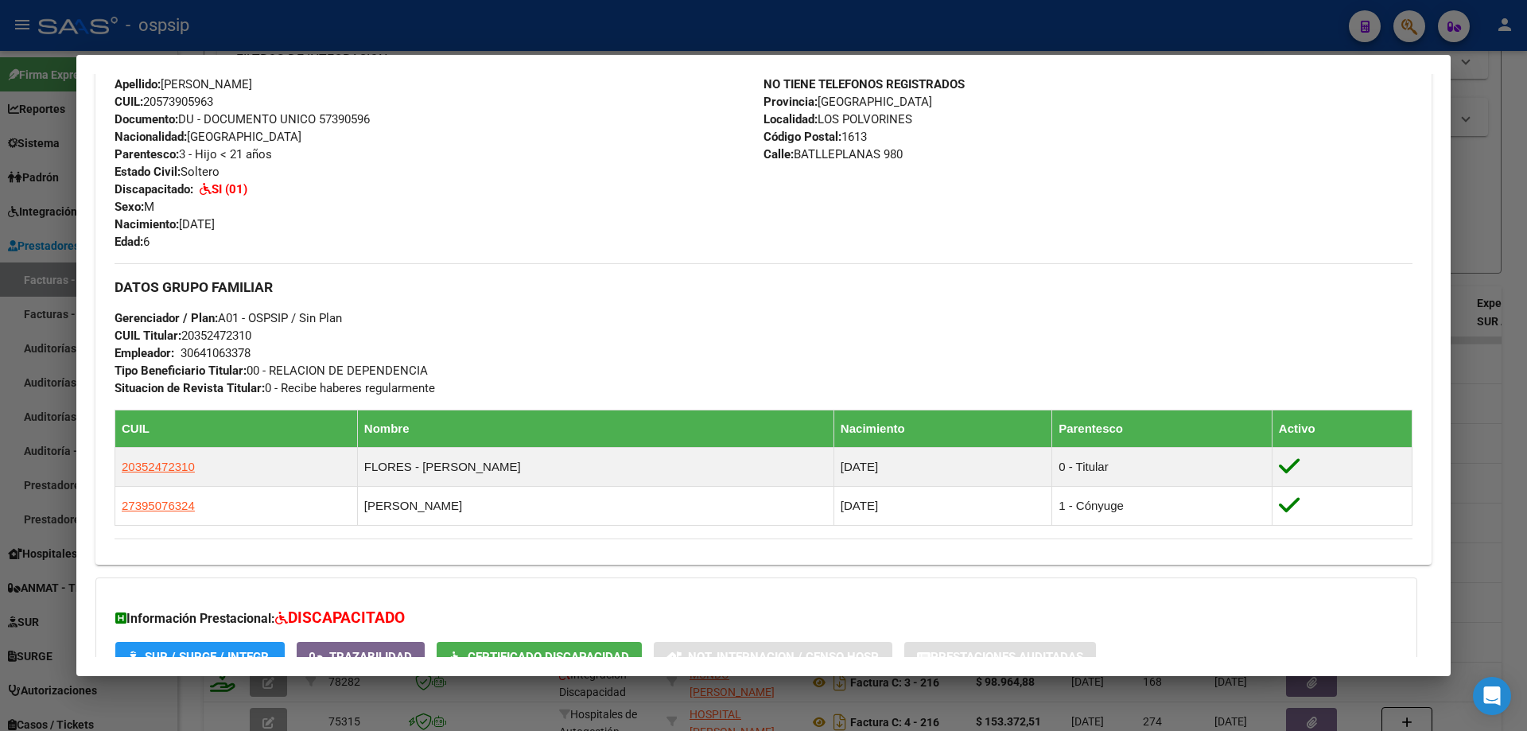
click at [1493, 228] on div at bounding box center [763, 365] width 1527 height 731
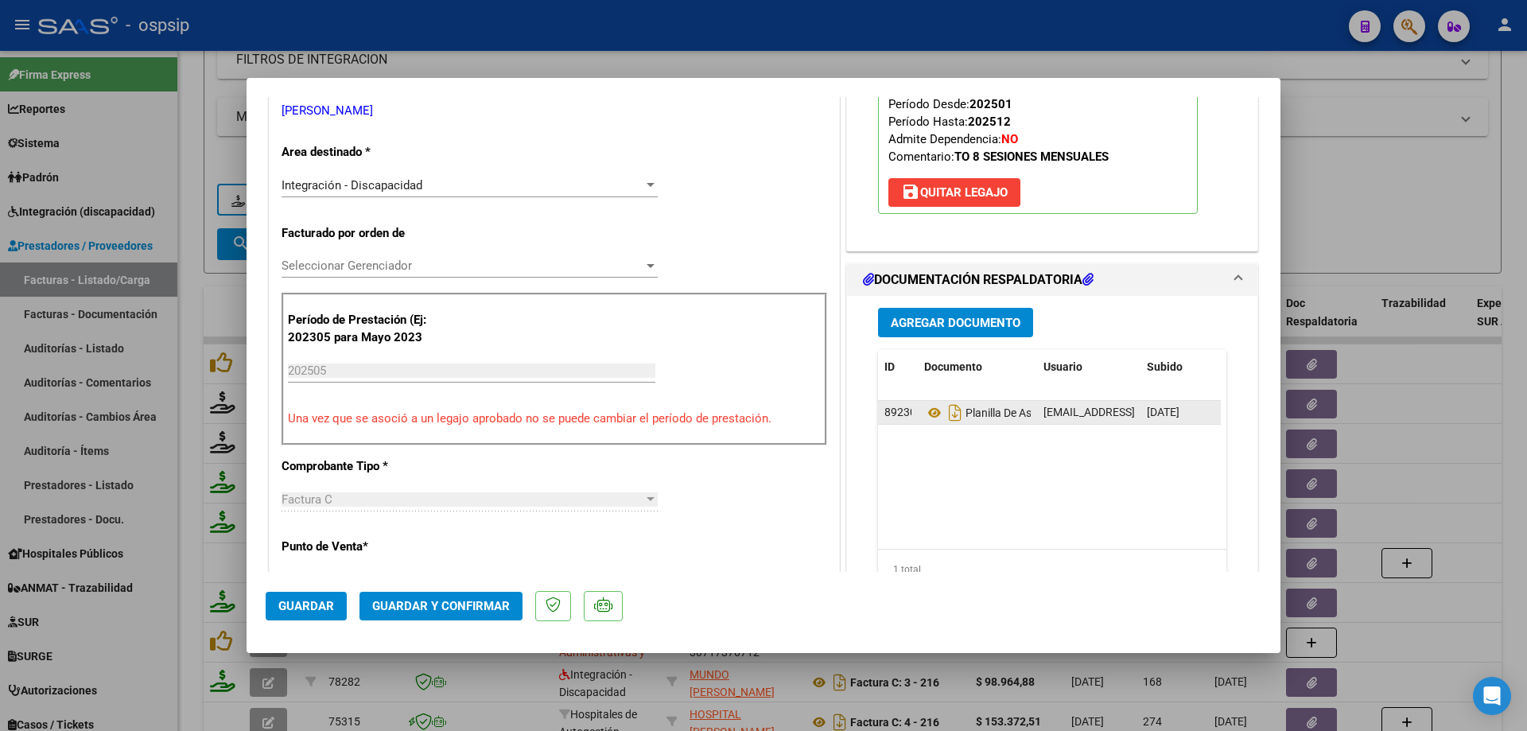
scroll to position [318, 0]
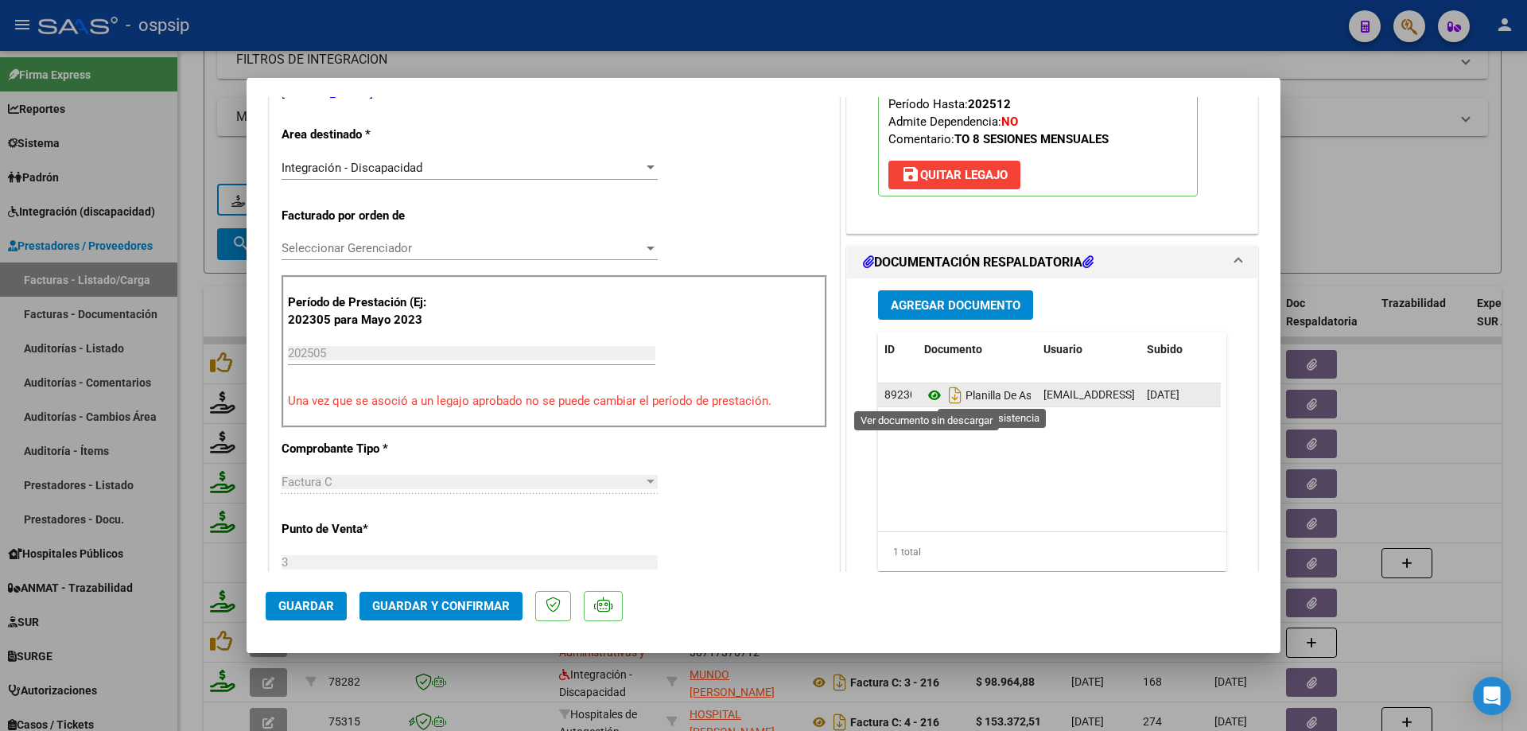
click at [930, 395] on icon at bounding box center [934, 395] width 21 height 19
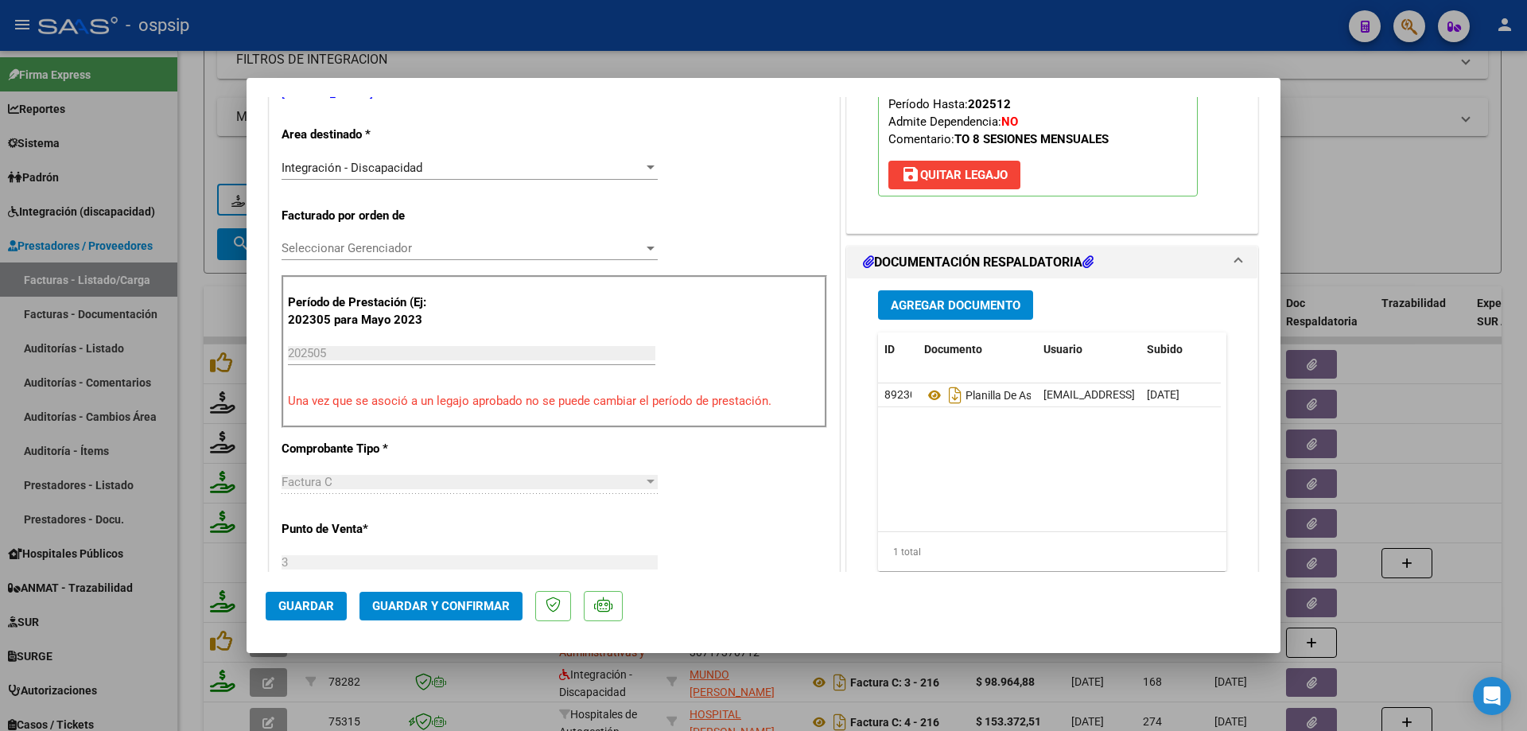
click at [1392, 145] on div at bounding box center [763, 365] width 1527 height 731
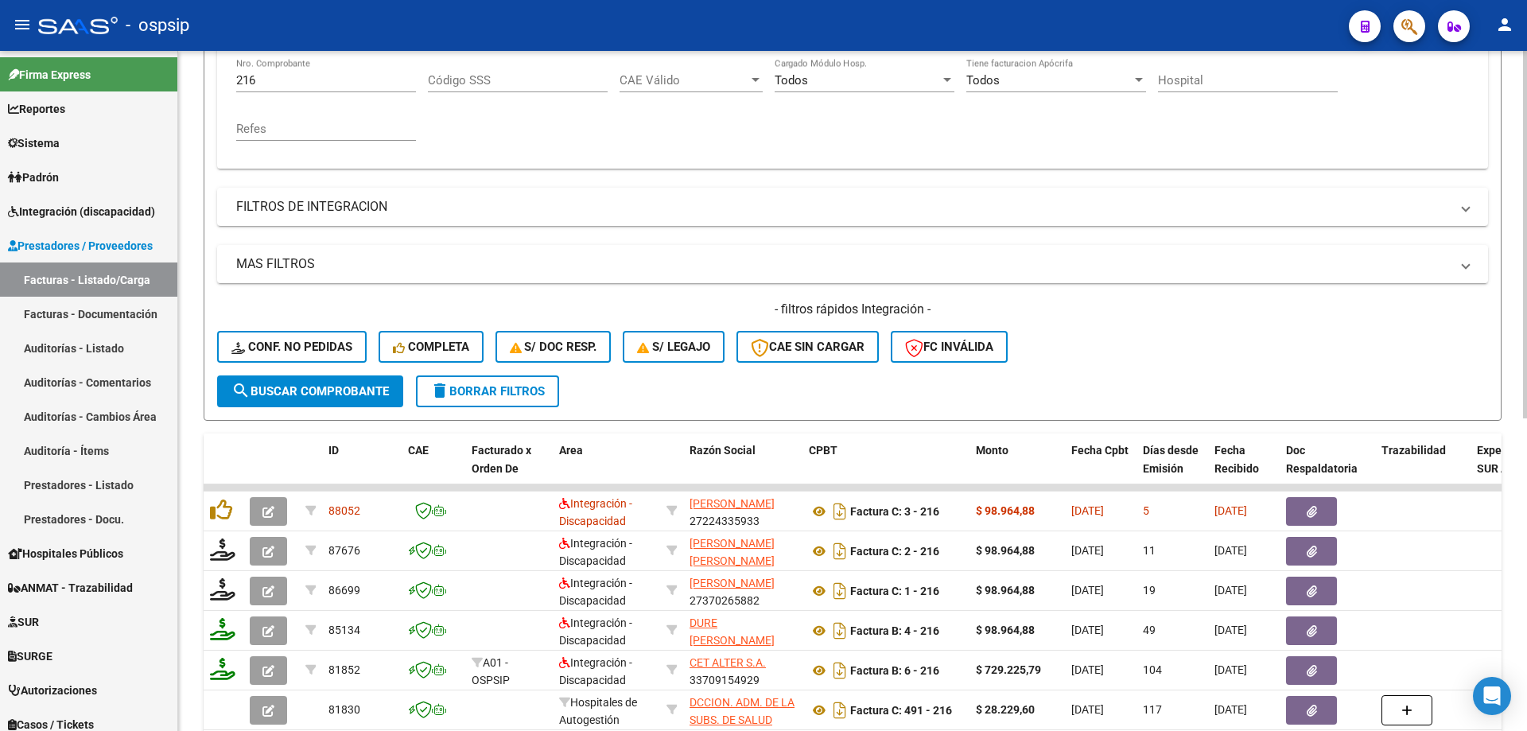
scroll to position [301, 0]
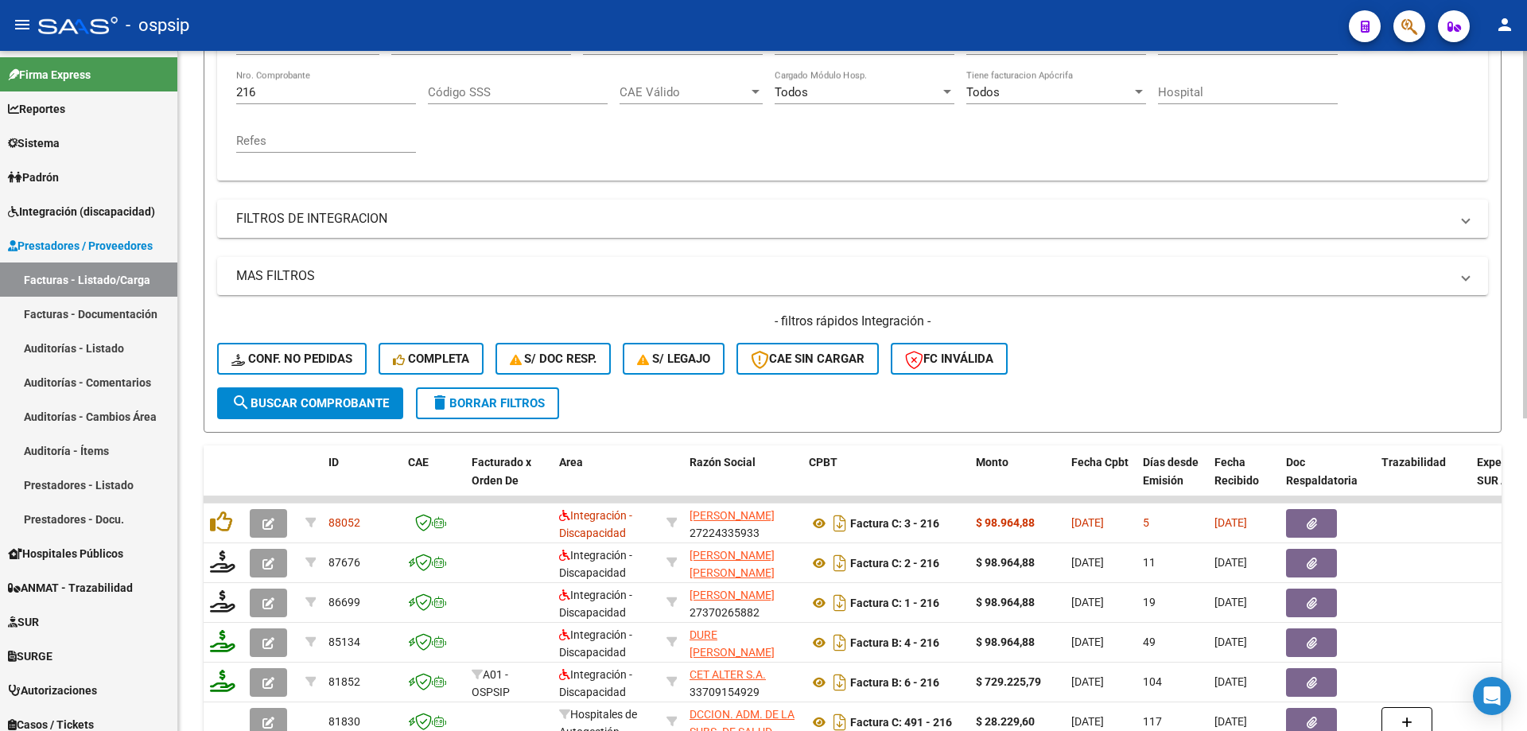
click at [305, 91] on input "216" at bounding box center [326, 92] width 180 height 14
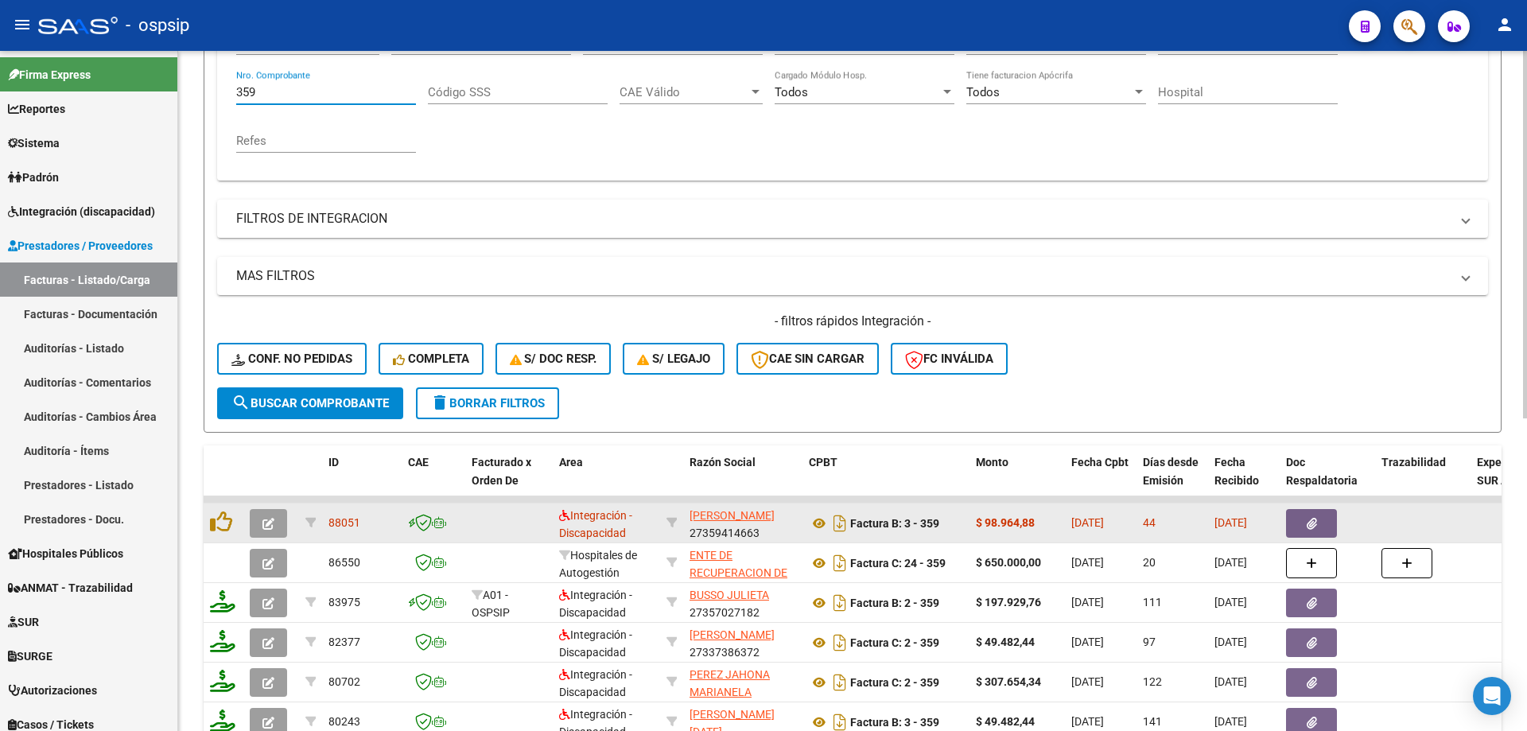
click at [268, 522] on icon "button" at bounding box center [268, 524] width 12 height 12
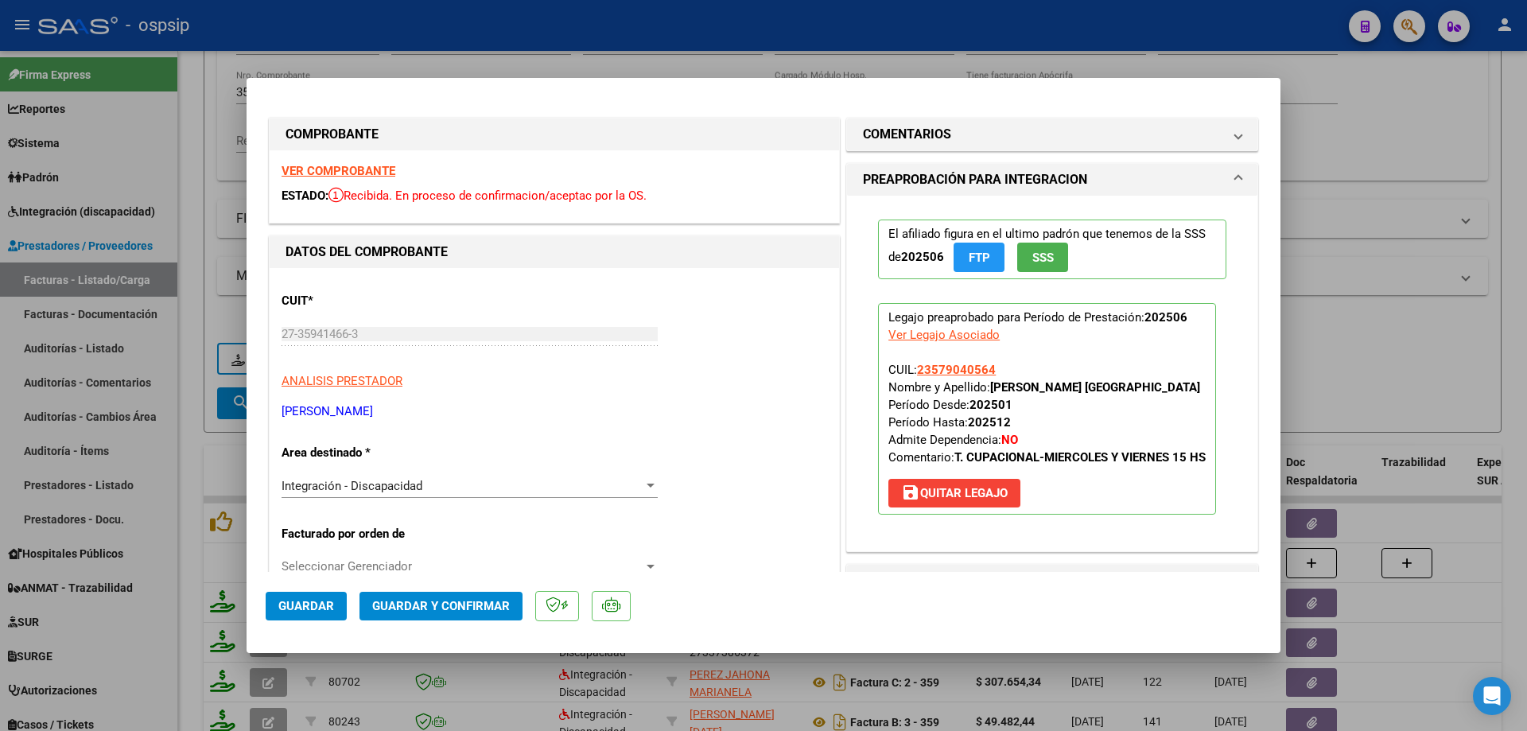
click at [1046, 266] on button "SSS" at bounding box center [1042, 257] width 51 height 29
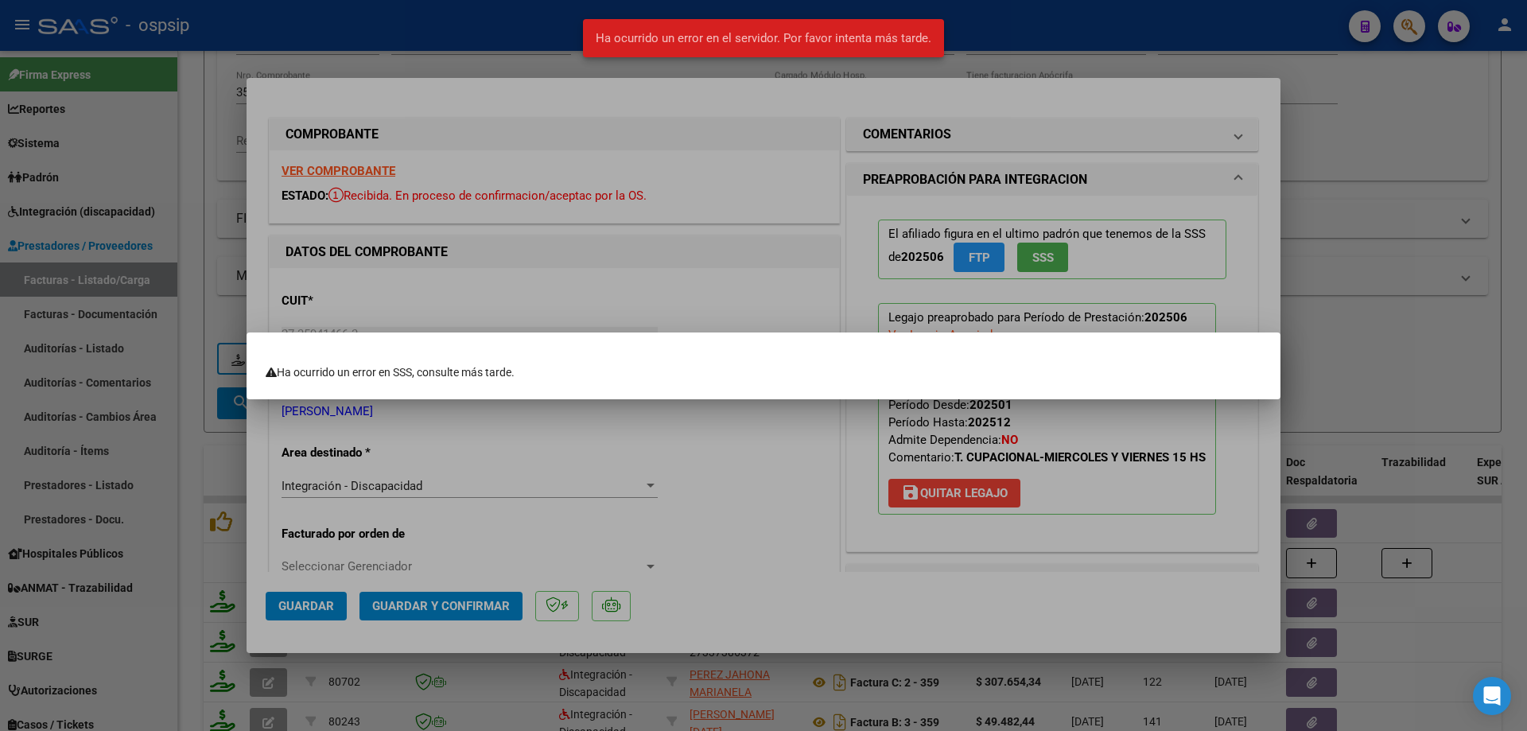
click at [1327, 260] on div at bounding box center [763, 365] width 1527 height 731
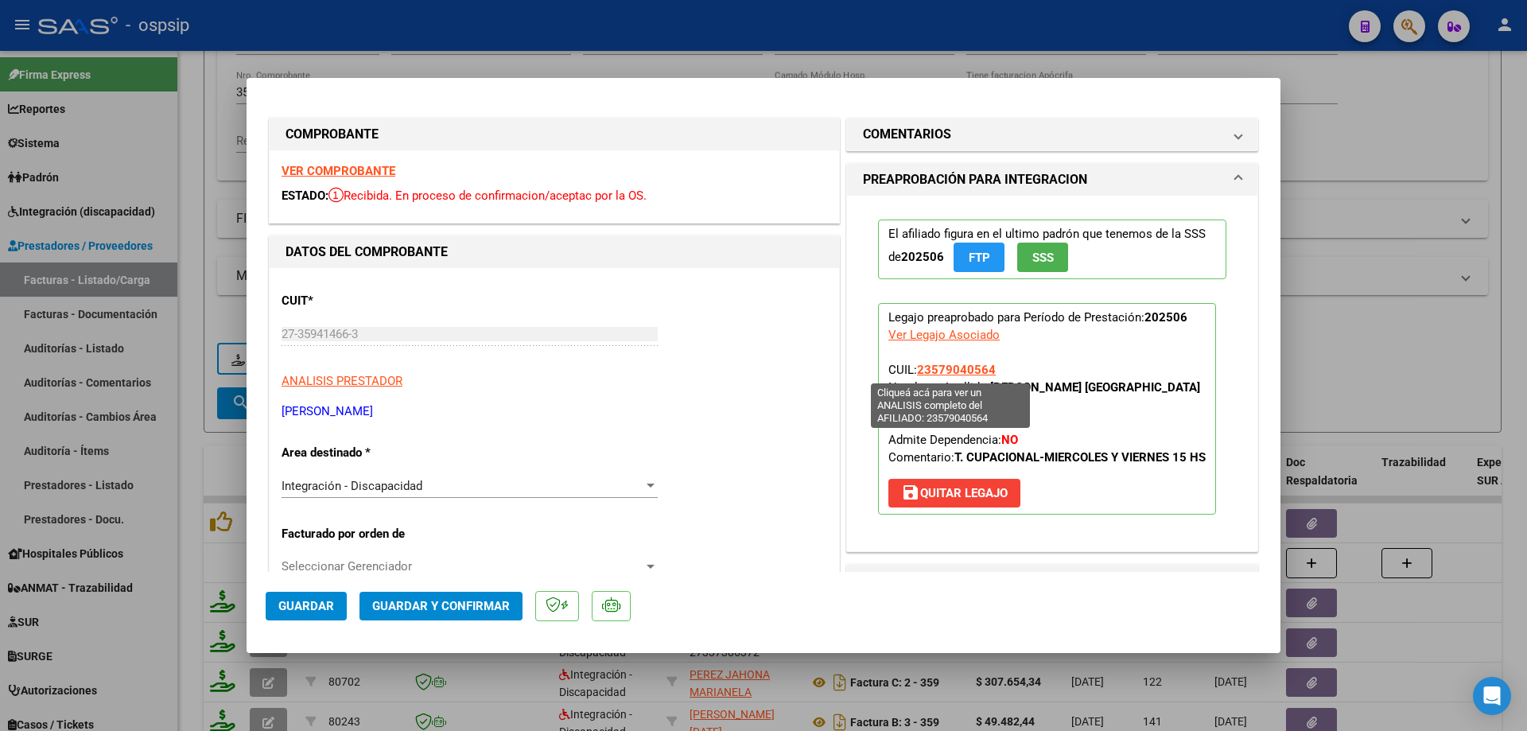
click at [949, 370] on span "23579040564" at bounding box center [956, 370] width 79 height 14
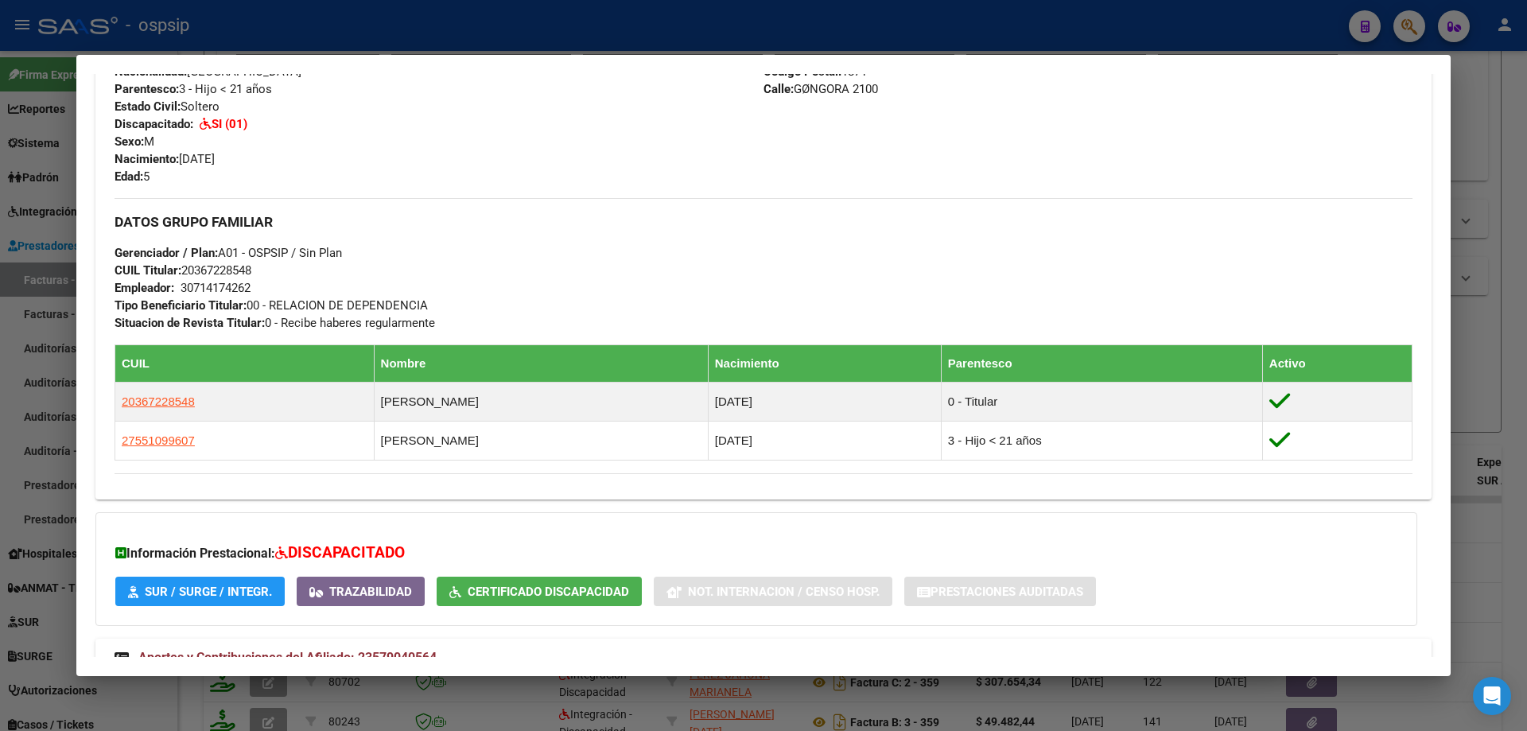
scroll to position [683, 0]
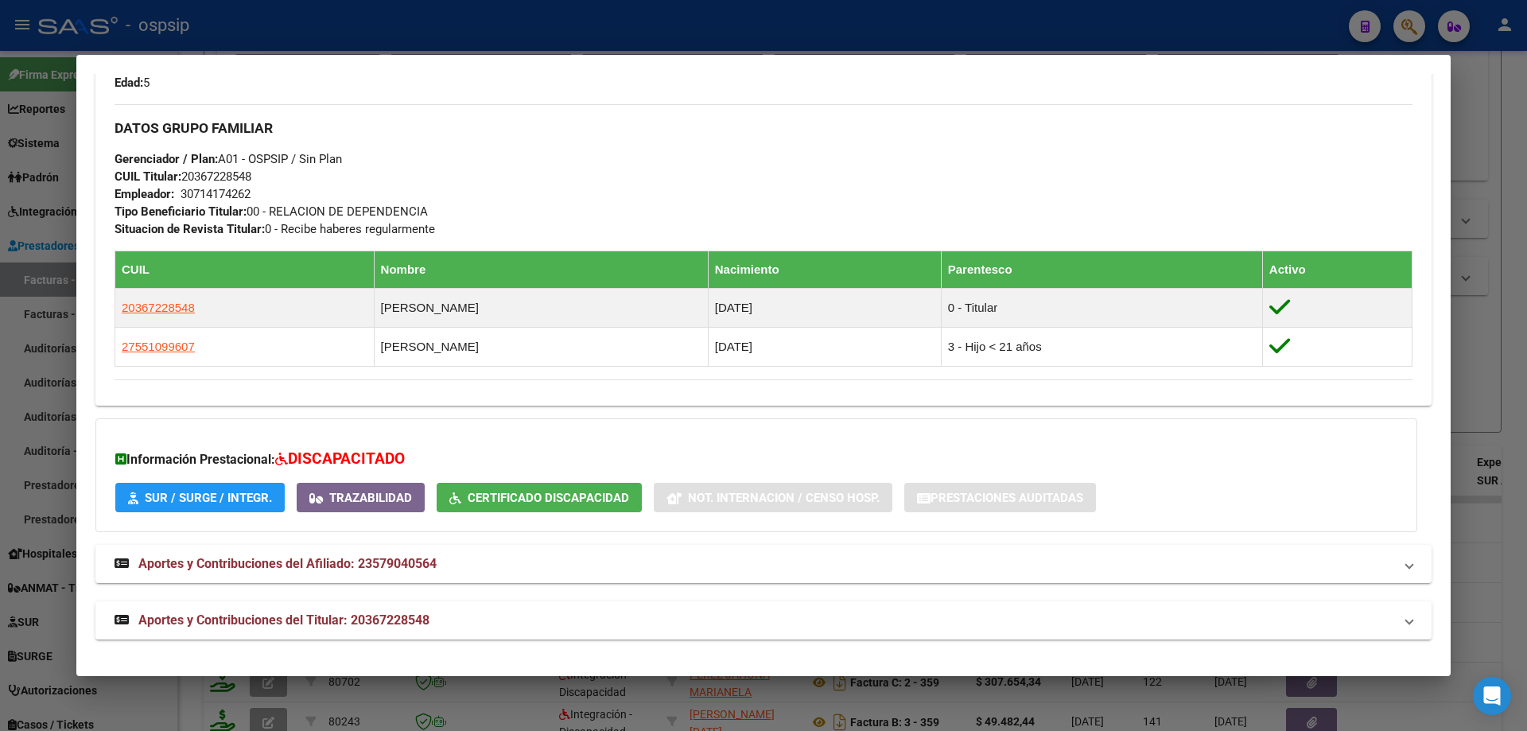
click at [1477, 395] on div at bounding box center [763, 365] width 1527 height 731
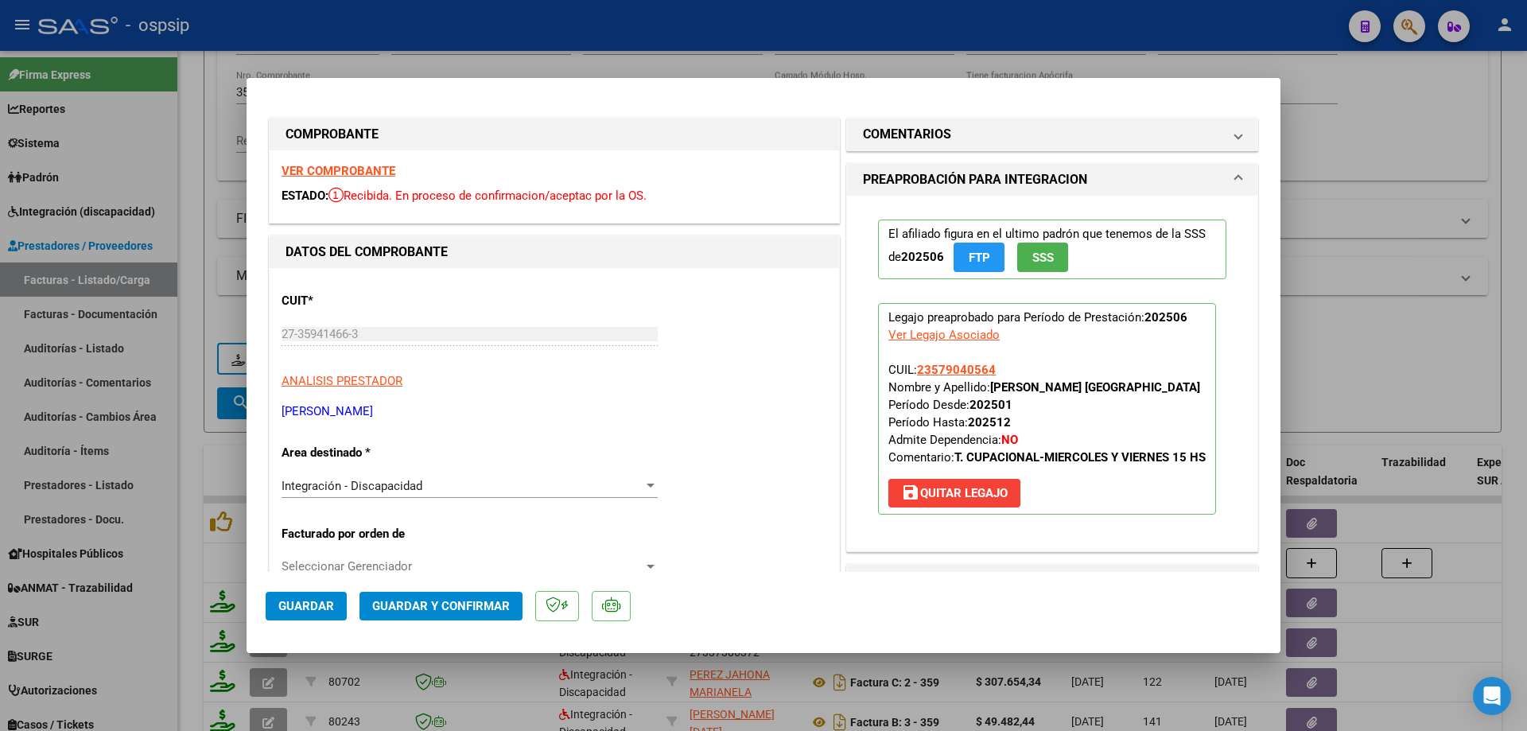
scroll to position [318, 0]
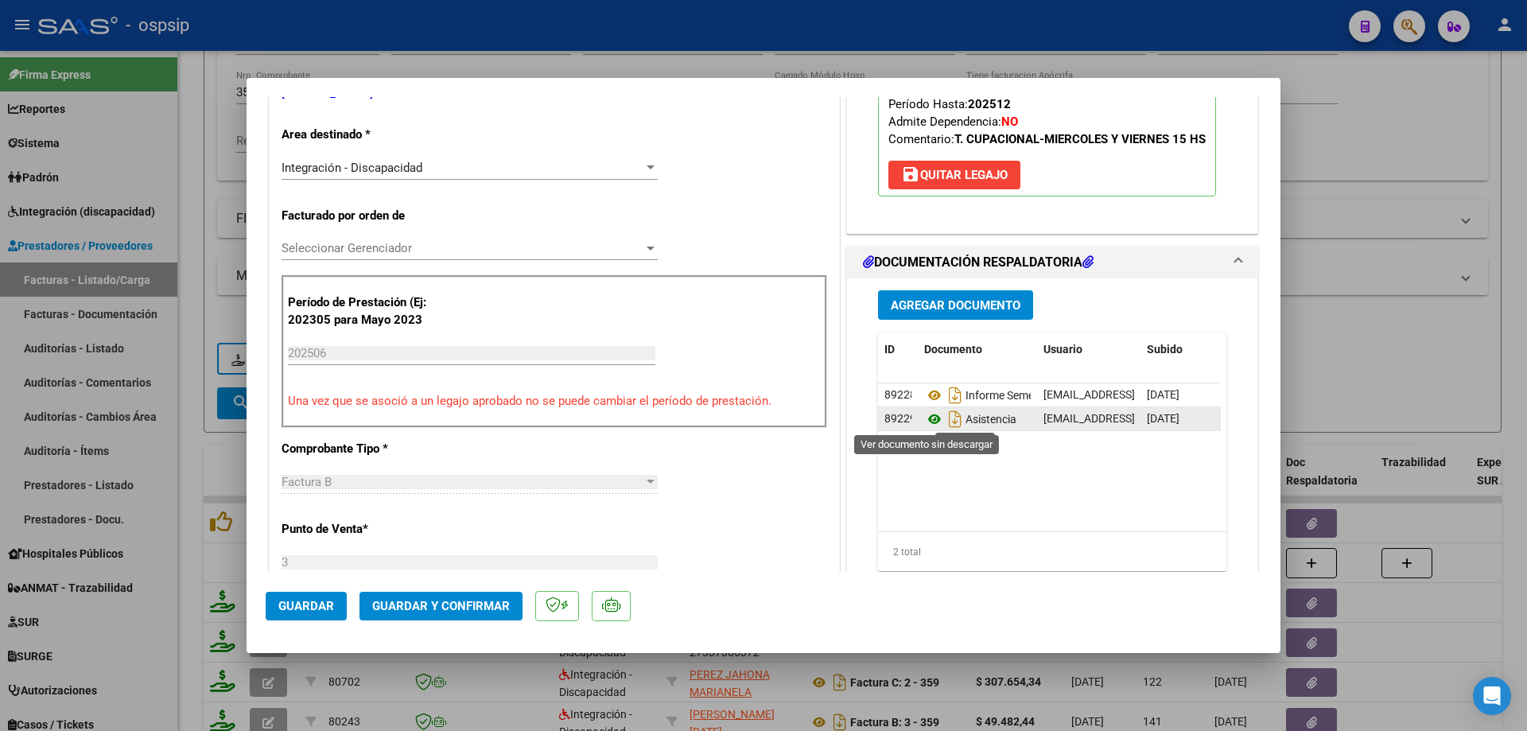
click at [924, 422] on icon at bounding box center [934, 419] width 21 height 19
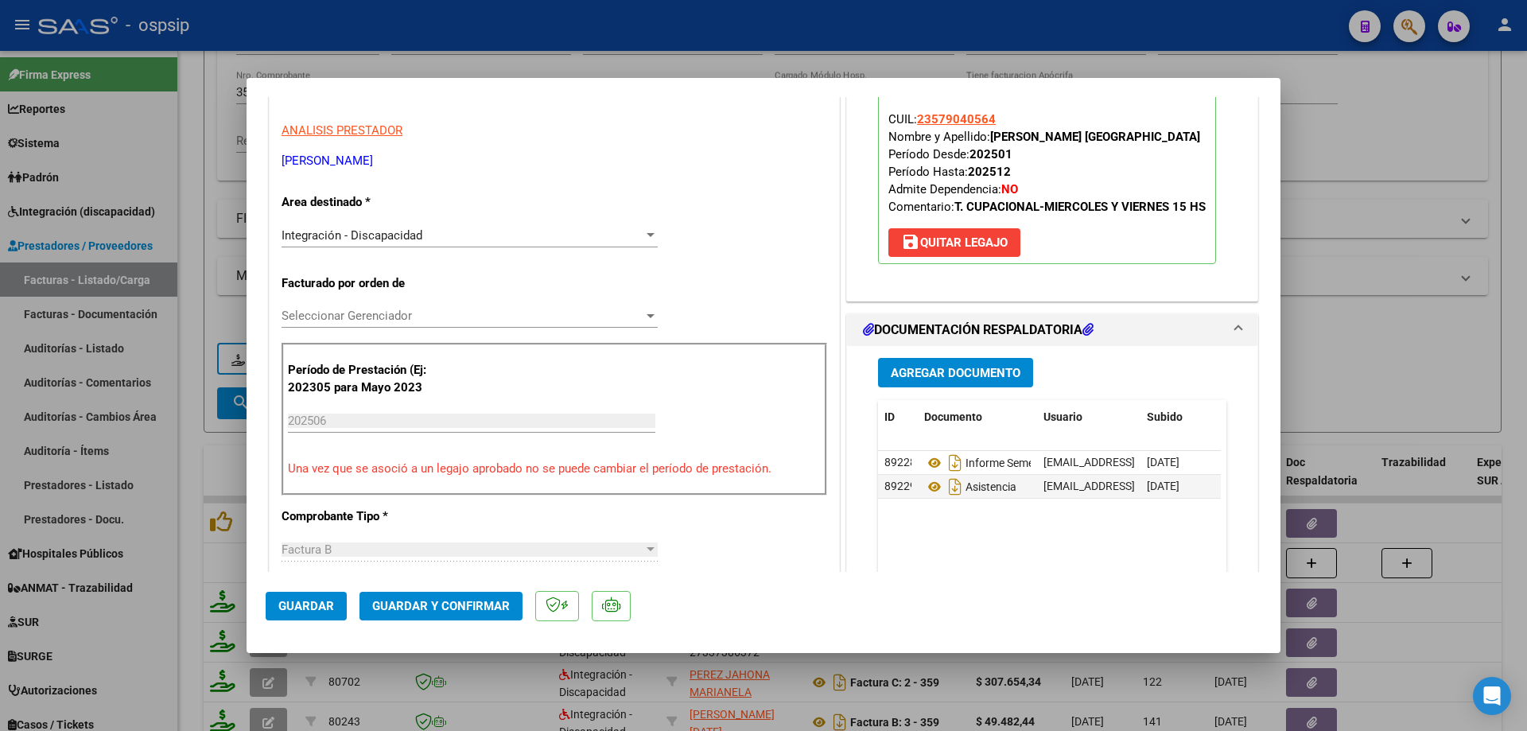
scroll to position [159, 0]
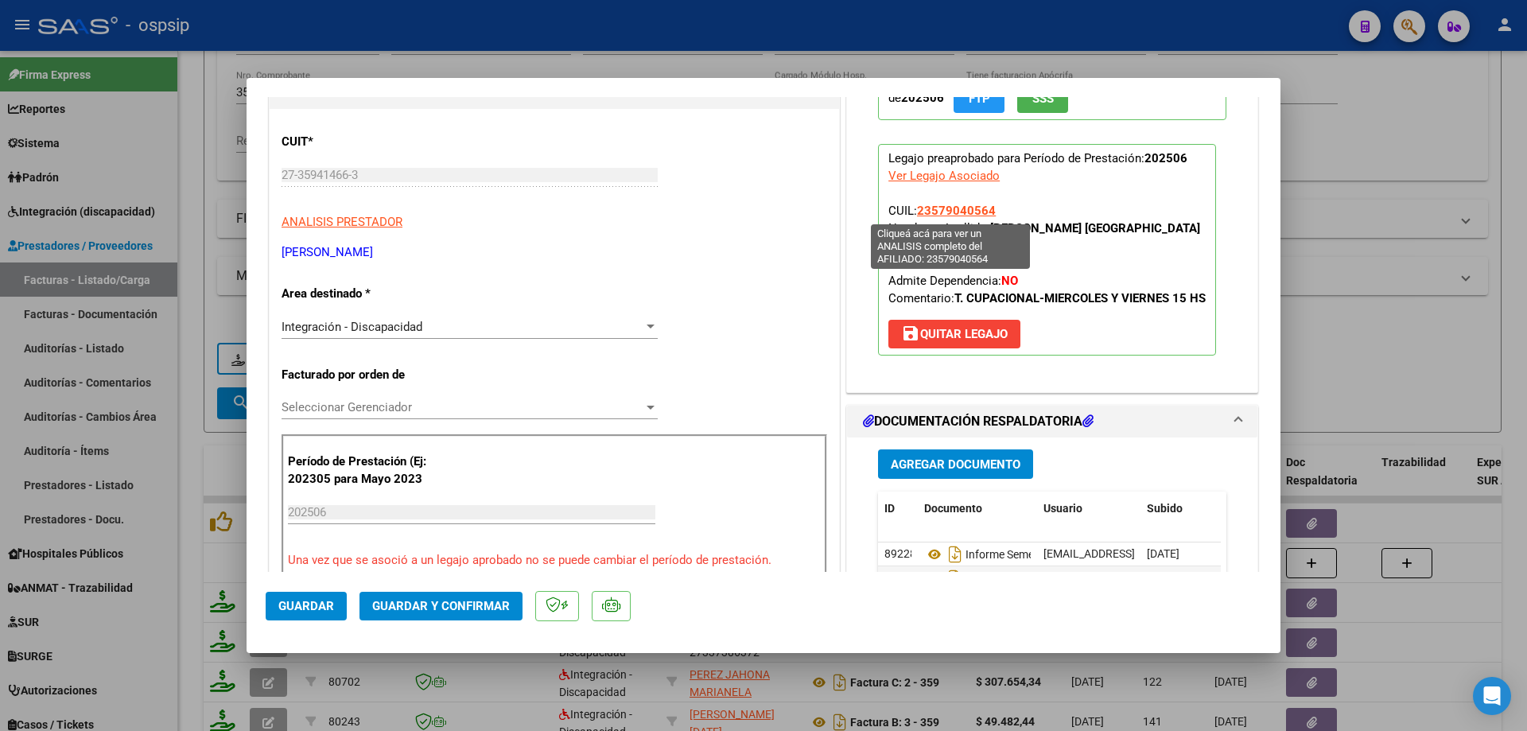
drag, startPoint x: 992, startPoint y: 208, endPoint x: 914, endPoint y: 209, distance: 78.7
click at [914, 209] on p "Legajo preaprobado para Período de Prestación: 202506 Ver Legajo Asociado CUIL:…" at bounding box center [1047, 250] width 338 height 212
click at [450, 602] on span "Guardar y Confirmar" at bounding box center [441, 606] width 138 height 14
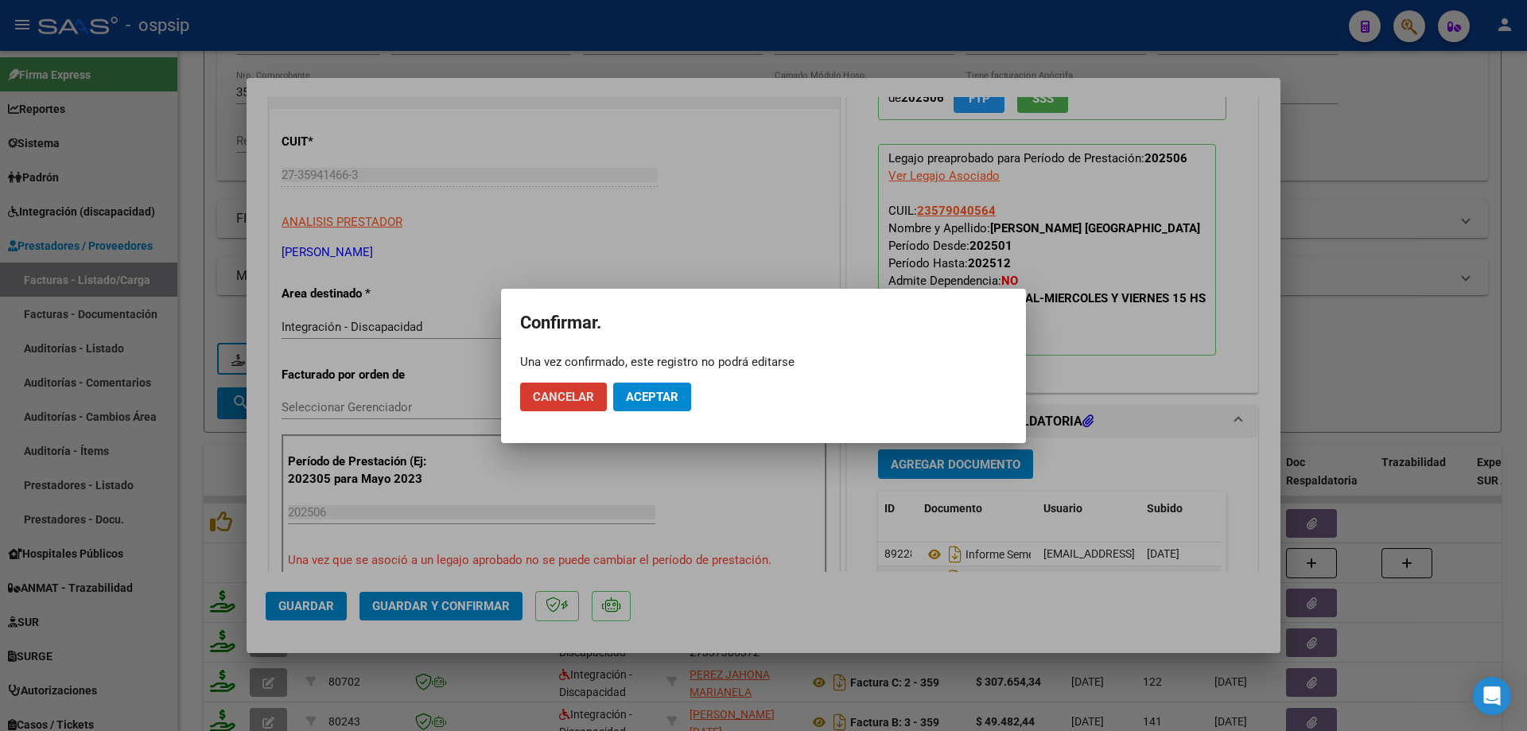
click at [635, 390] on span "Aceptar" at bounding box center [652, 397] width 52 height 14
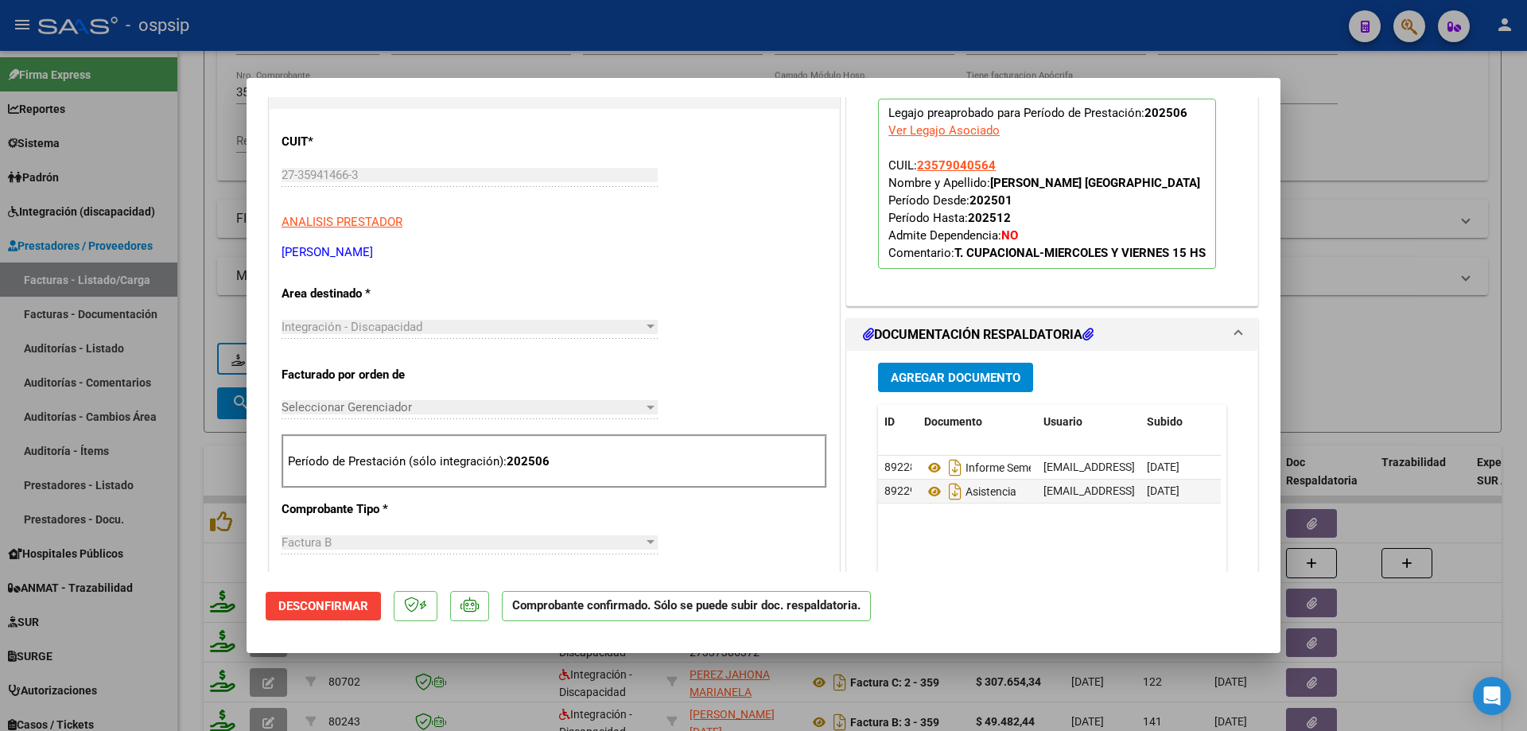
click at [363, 616] on button "Desconfirmar" at bounding box center [323, 606] width 115 height 29
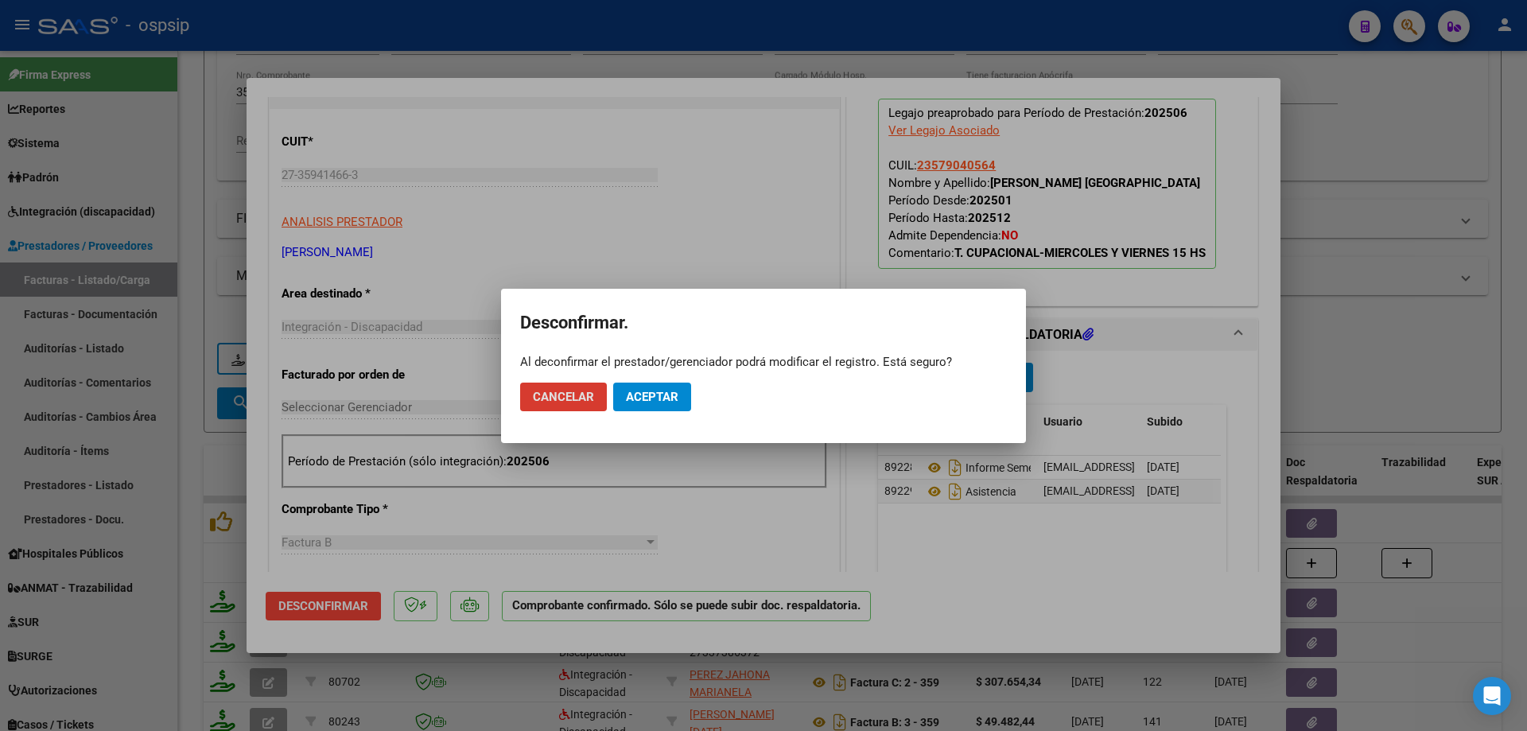
click at [647, 410] on button "Aceptar" at bounding box center [652, 396] width 78 height 29
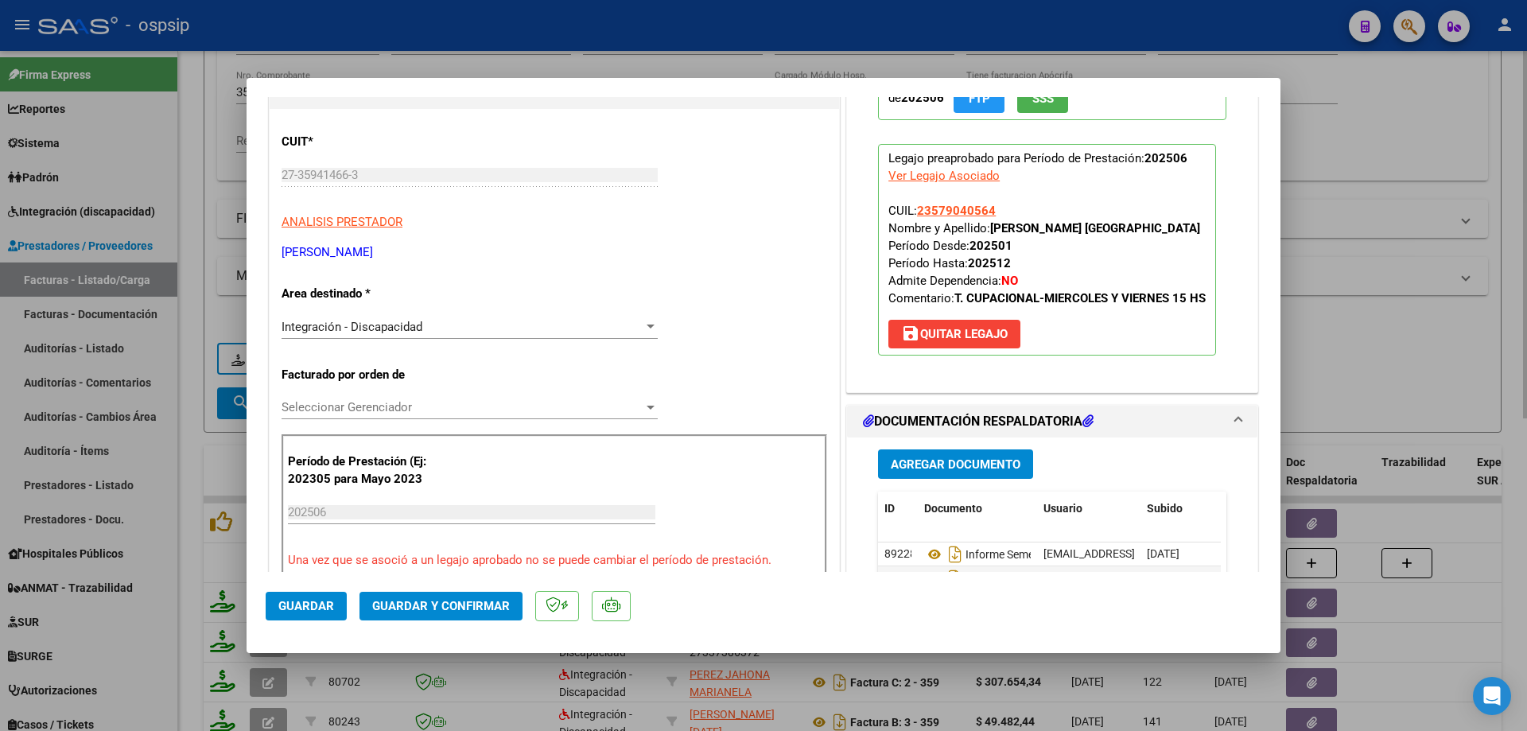
click at [1384, 381] on div at bounding box center [763, 365] width 1527 height 731
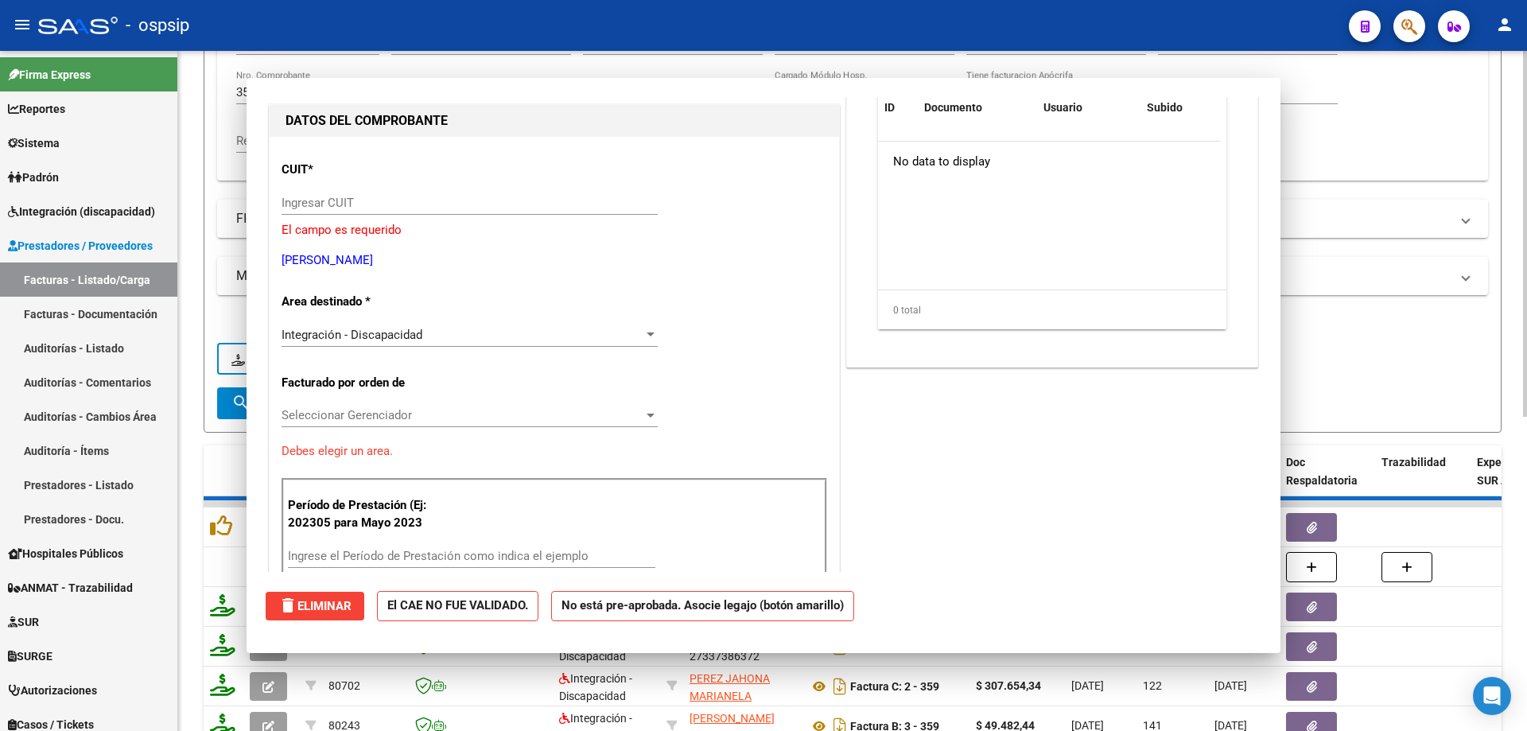
scroll to position [187, 0]
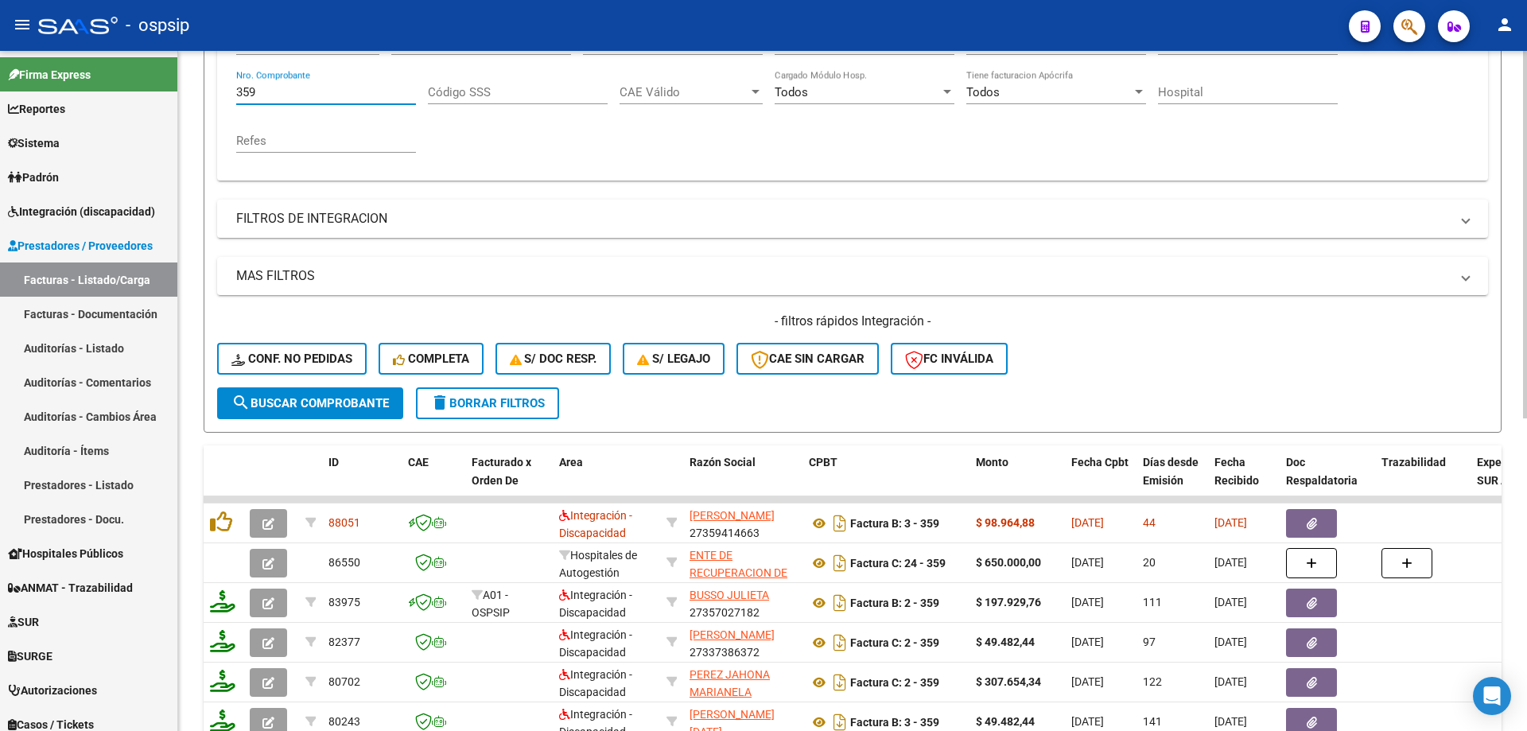
click at [293, 94] on input "359" at bounding box center [326, 92] width 180 height 14
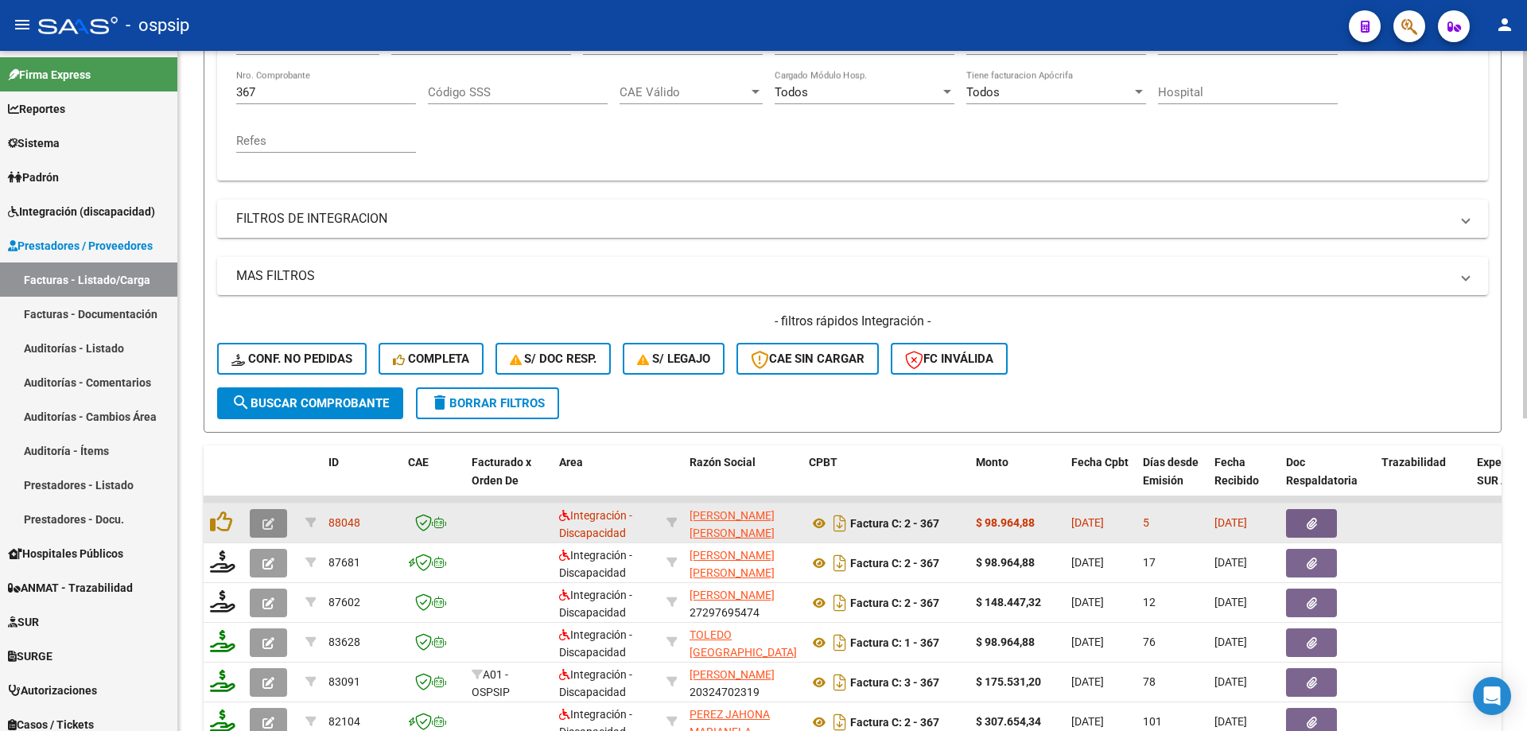
click at [266, 524] on icon "button" at bounding box center [268, 524] width 12 height 12
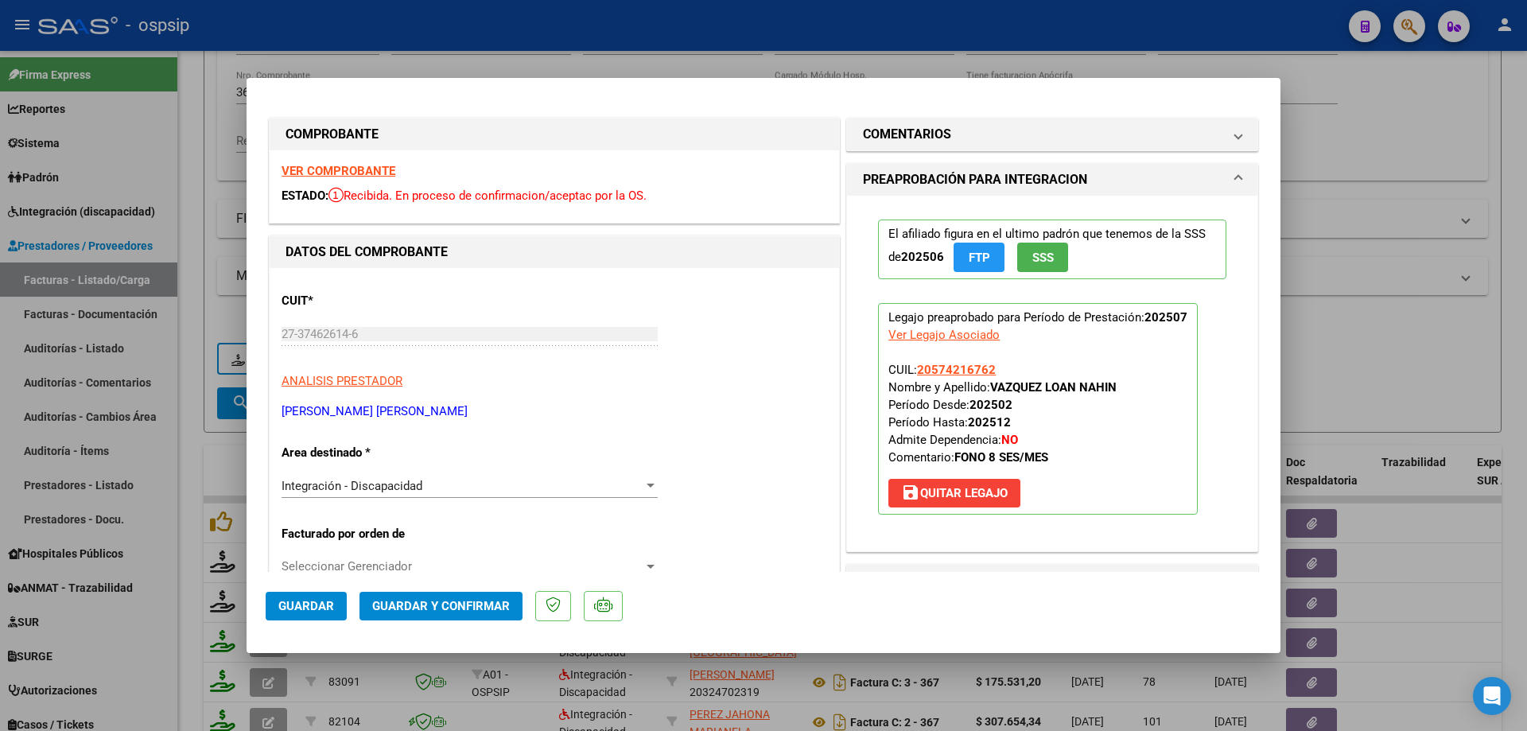
click at [1023, 256] on button "SSS" at bounding box center [1042, 257] width 51 height 29
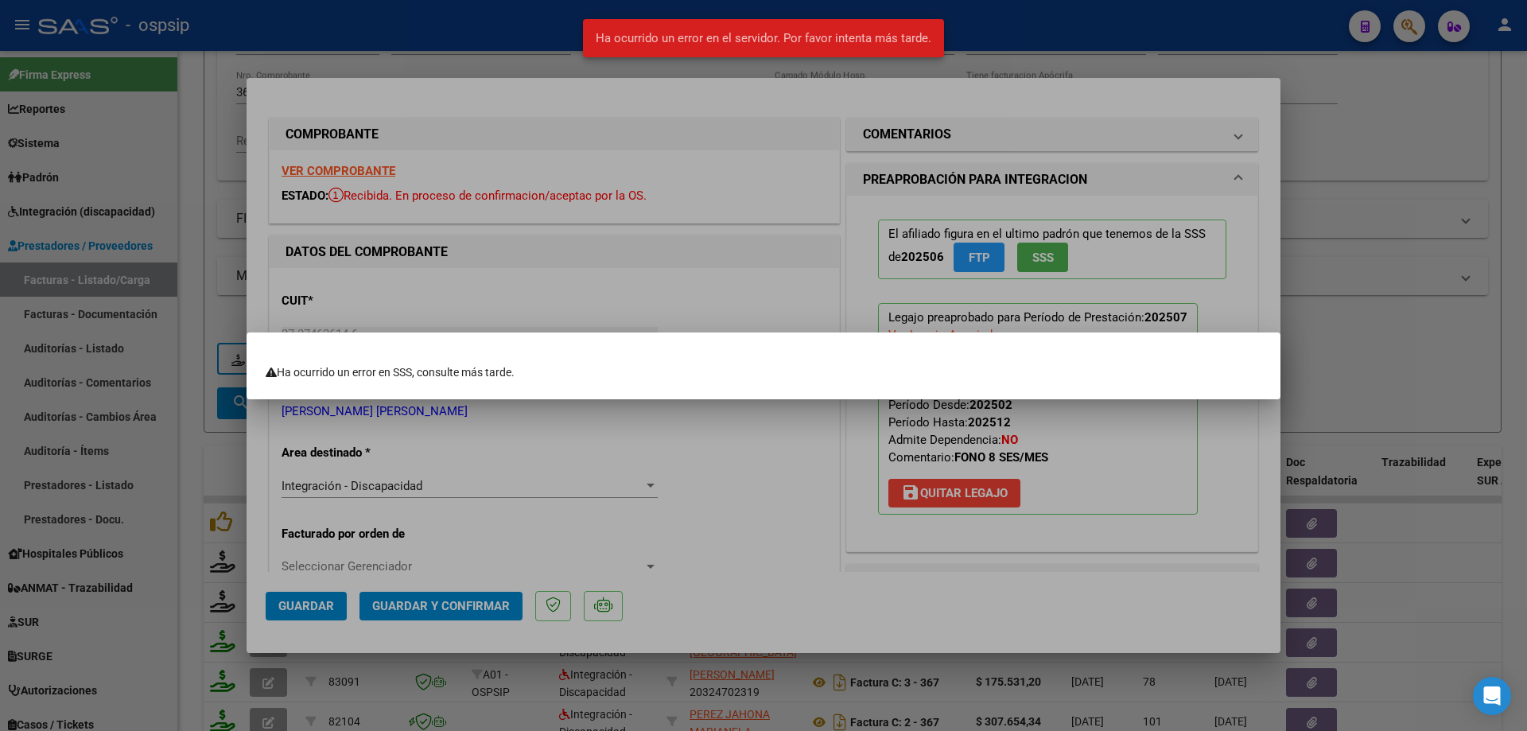
click at [1126, 266] on div at bounding box center [763, 365] width 1527 height 731
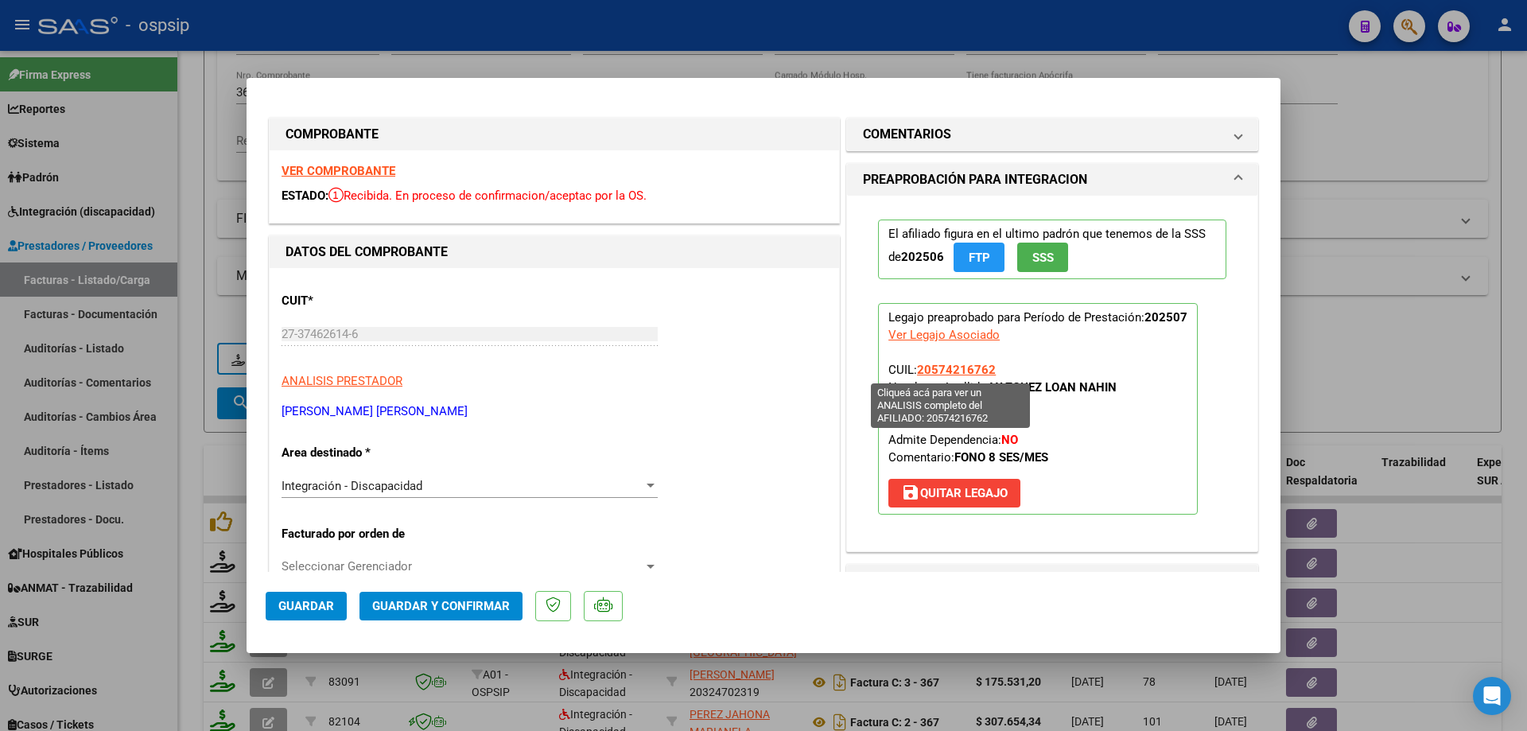
click at [963, 368] on span "20574216762" at bounding box center [956, 370] width 79 height 14
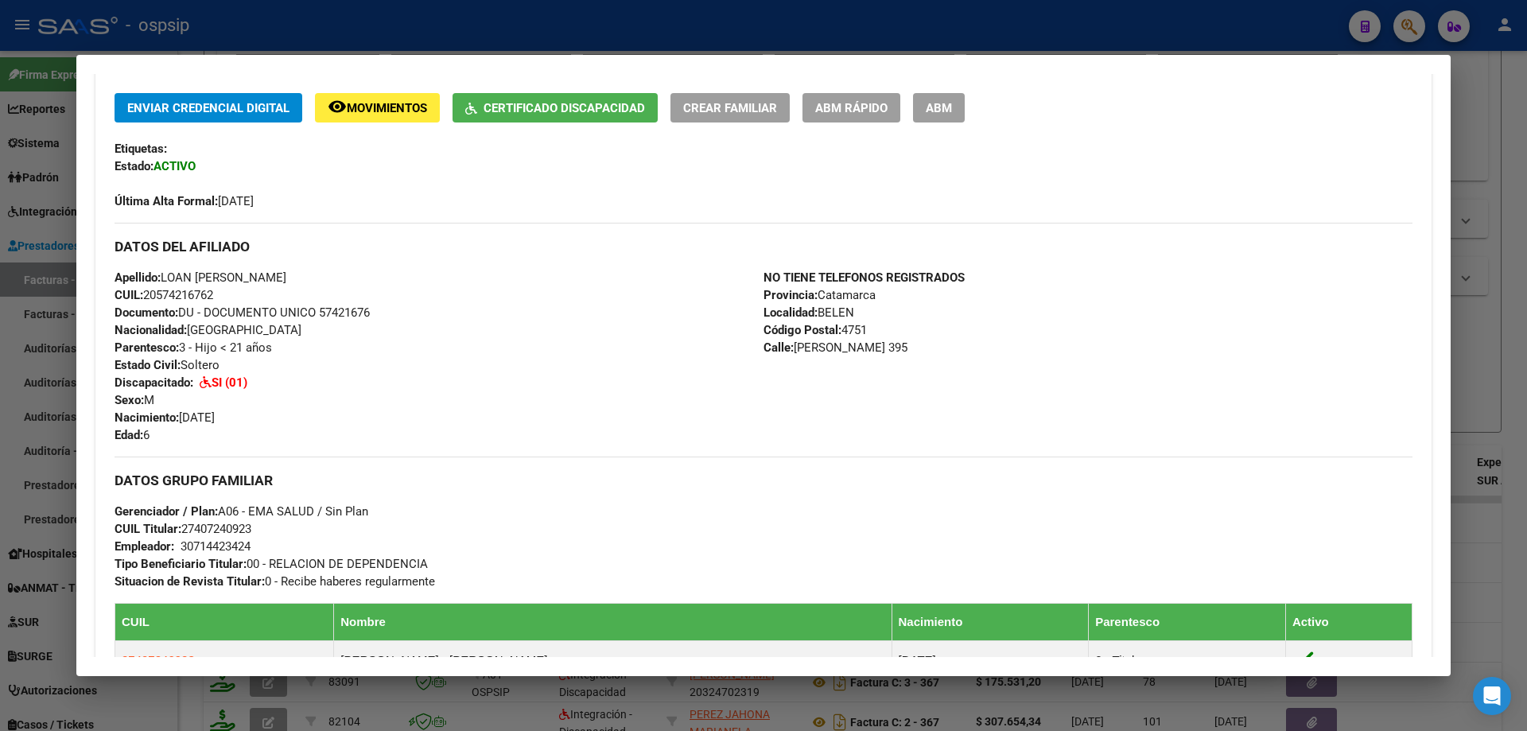
scroll to position [557, 0]
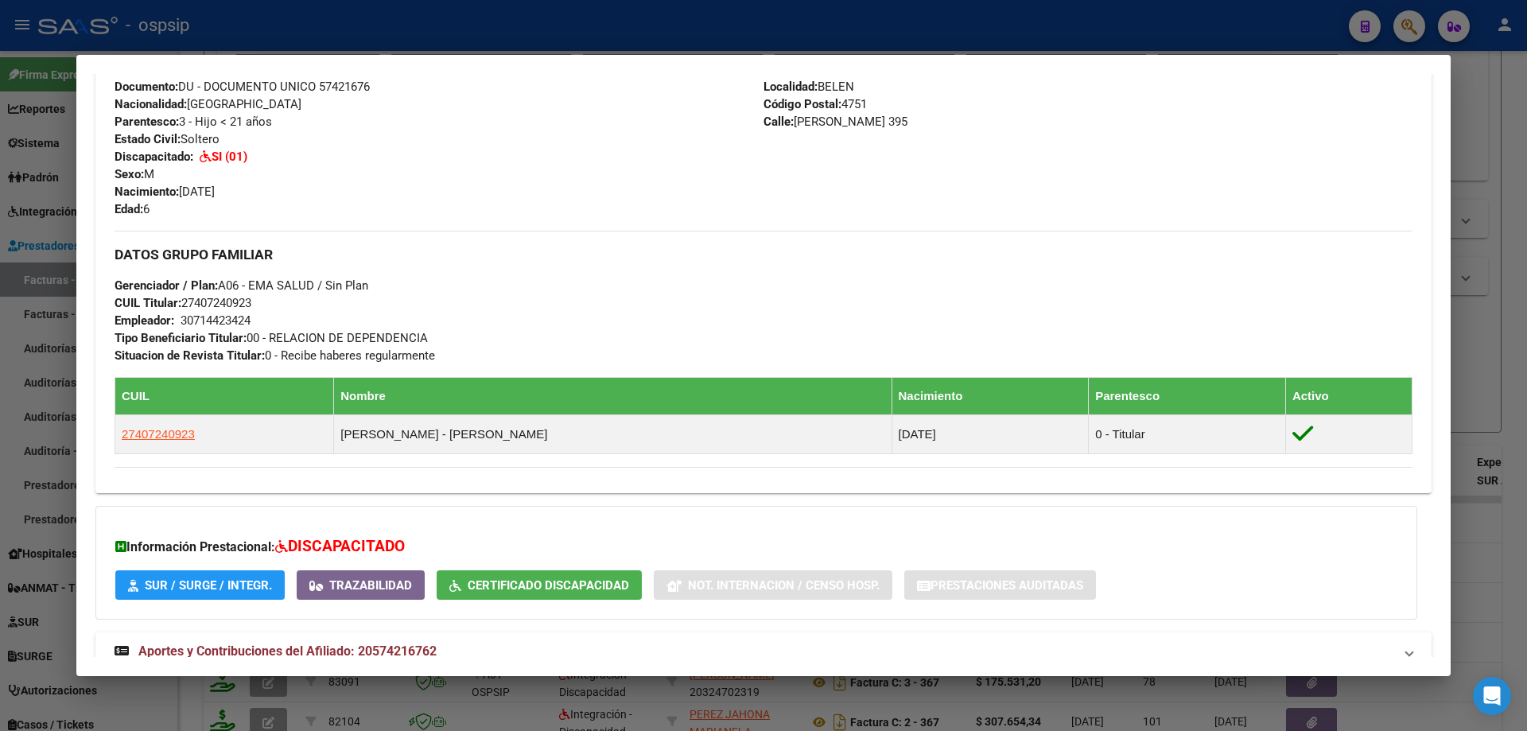
click at [1482, 388] on div at bounding box center [763, 365] width 1527 height 731
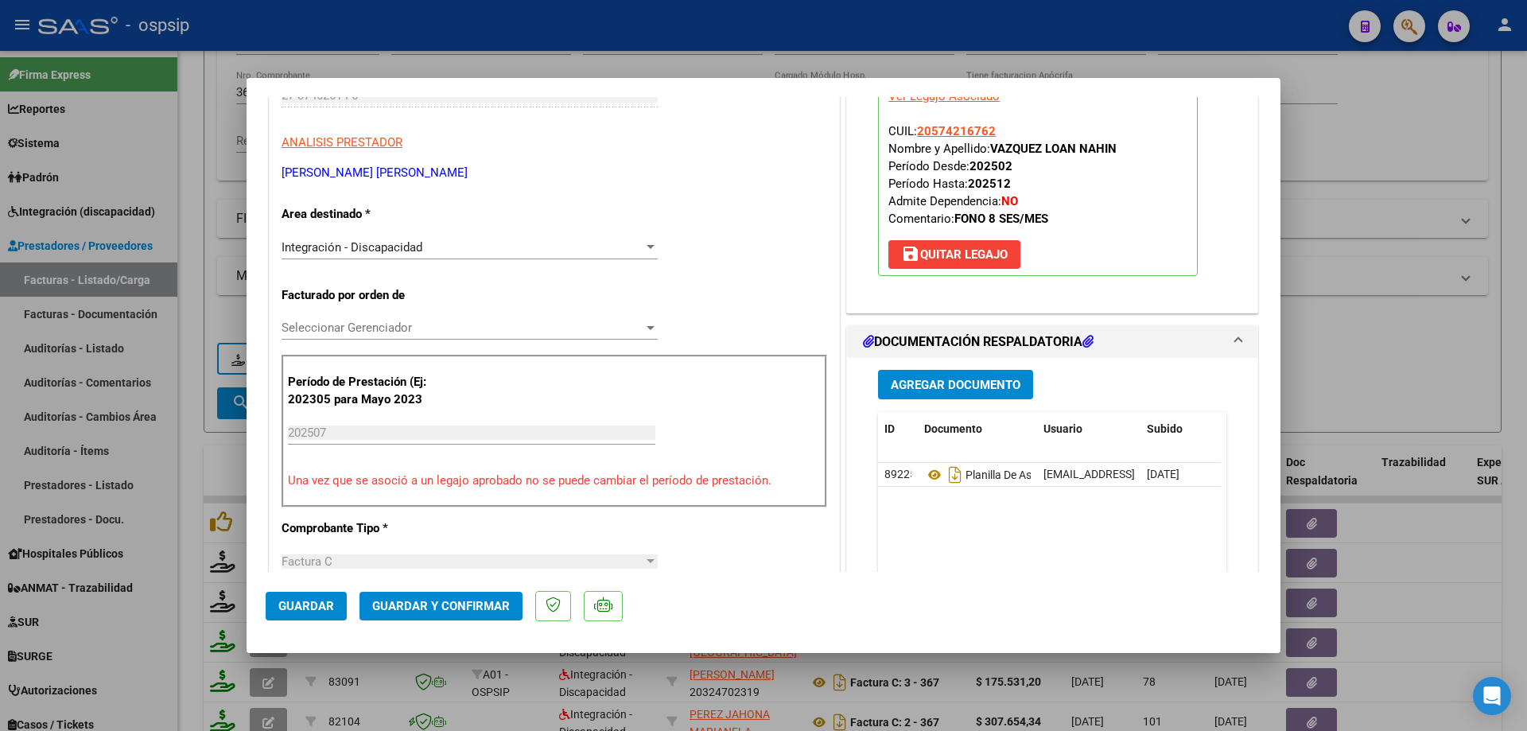
scroll to position [318, 0]
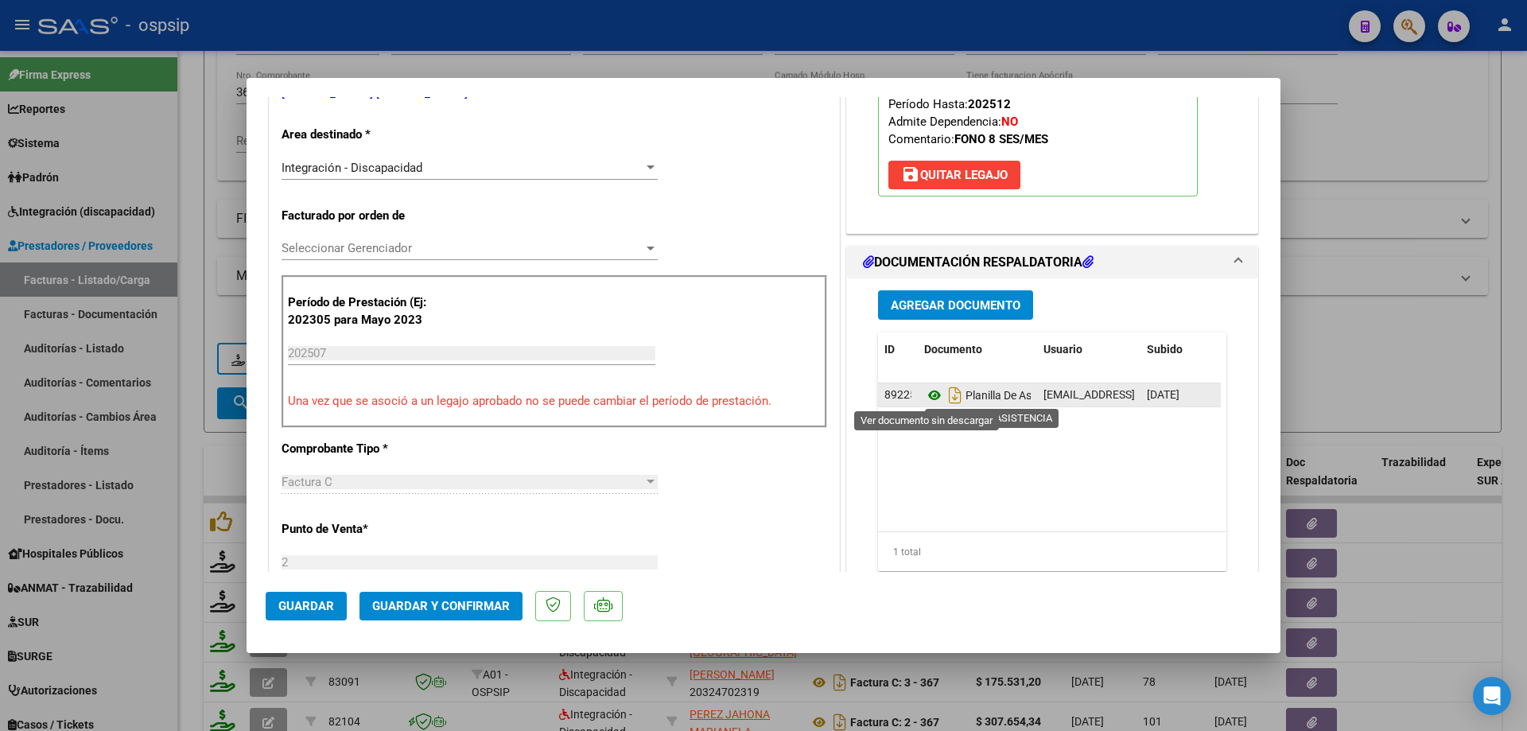
click at [925, 390] on icon at bounding box center [934, 395] width 21 height 19
click at [927, 393] on icon at bounding box center [934, 395] width 21 height 19
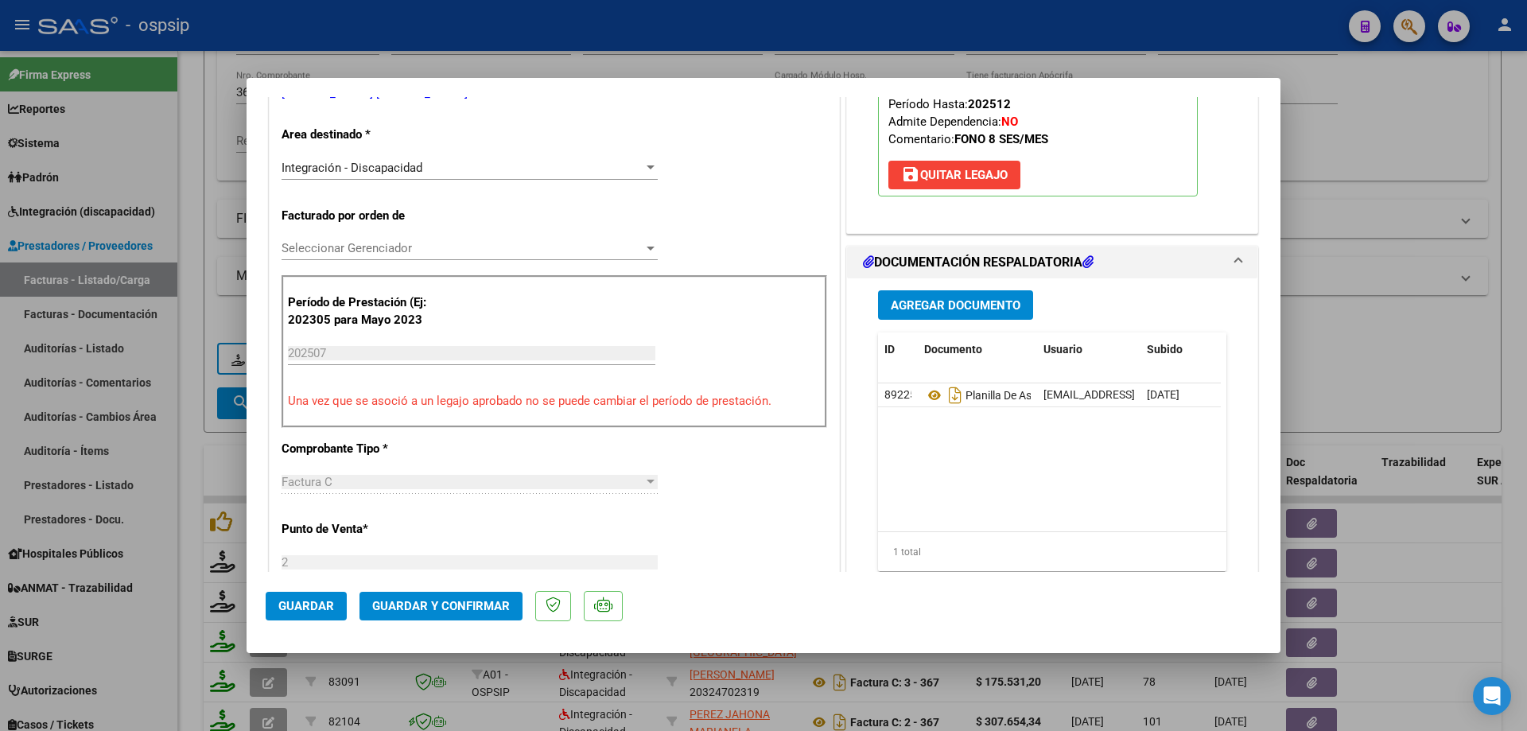
scroll to position [80, 0]
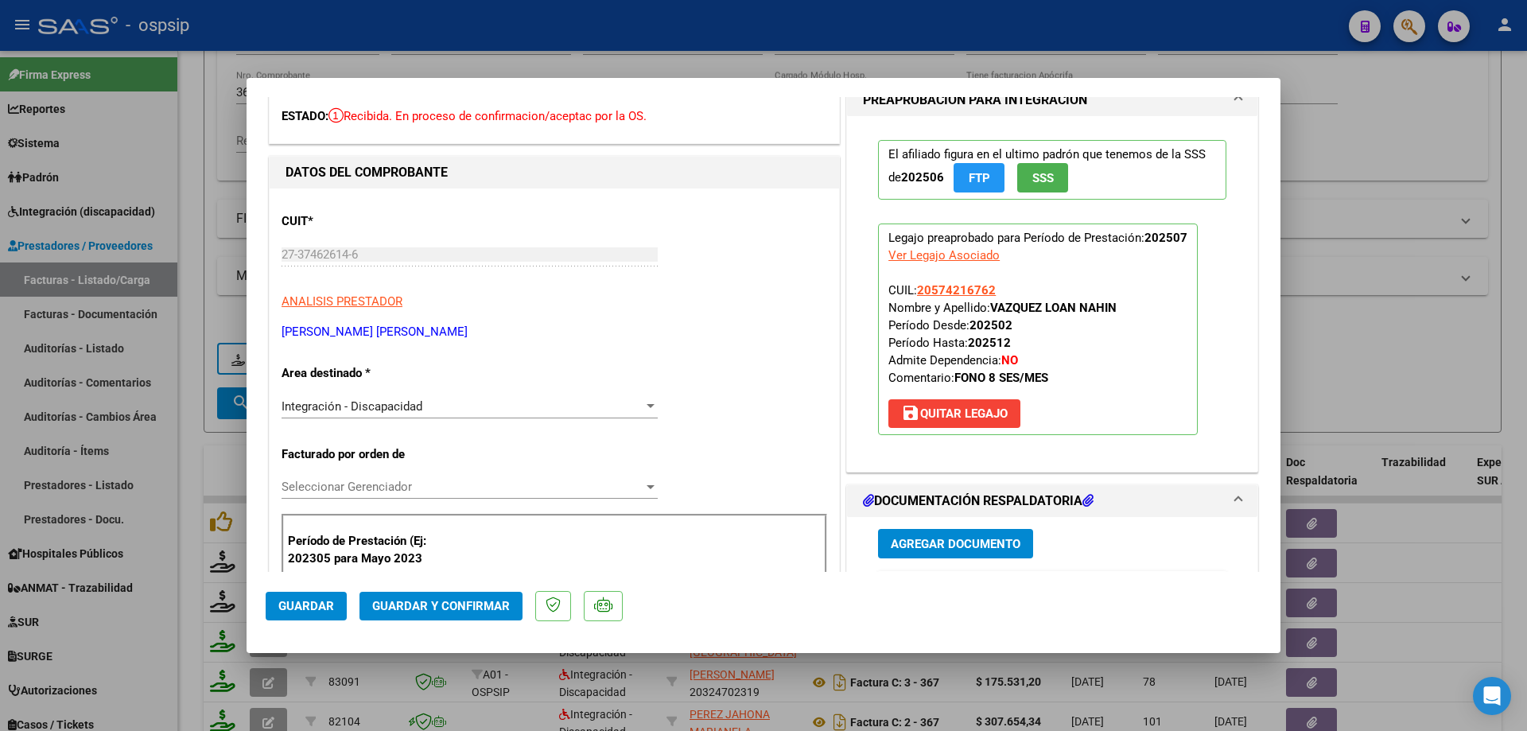
drag, startPoint x: 992, startPoint y: 296, endPoint x: 911, endPoint y: 292, distance: 81.2
click at [911, 292] on p "Legajo preaprobado para Período de Prestación: 202507 Ver Legajo Asociado CUIL:…" at bounding box center [1038, 329] width 320 height 212
click at [476, 599] on span "Guardar y Confirmar" at bounding box center [441, 606] width 138 height 14
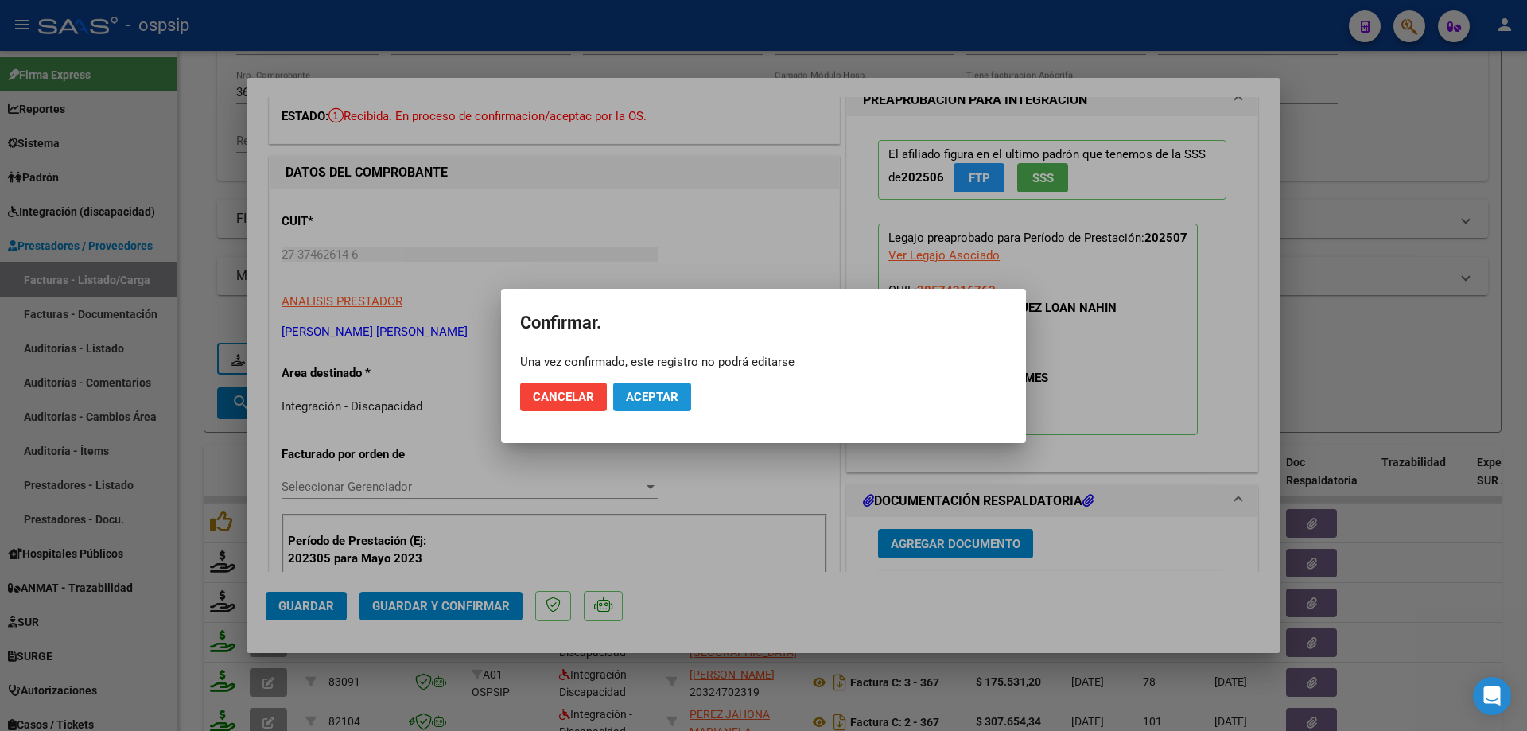
click at [667, 390] on span "Aceptar" at bounding box center [652, 397] width 52 height 14
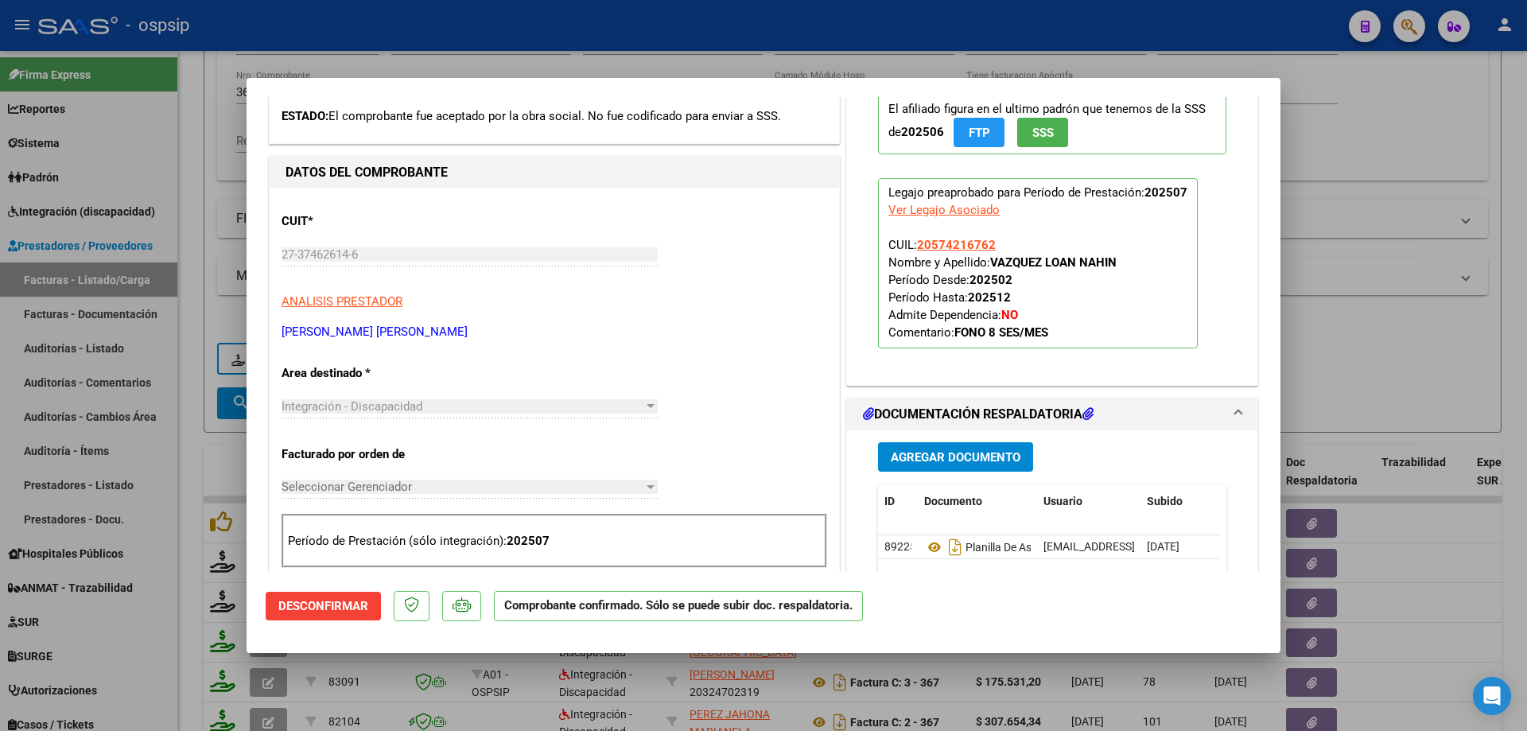
click at [1458, 332] on div at bounding box center [763, 365] width 1527 height 731
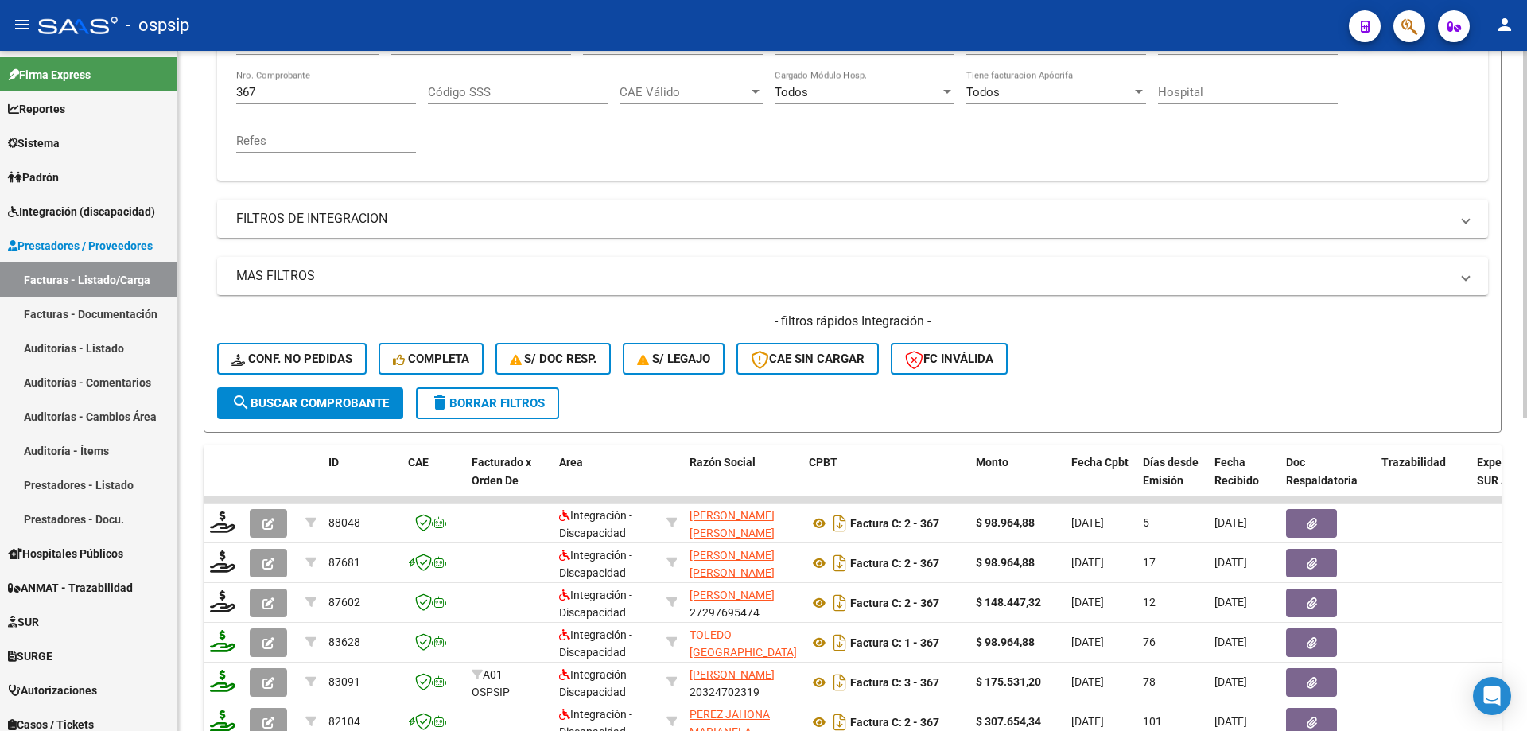
click at [281, 88] on input "367" at bounding box center [326, 92] width 180 height 14
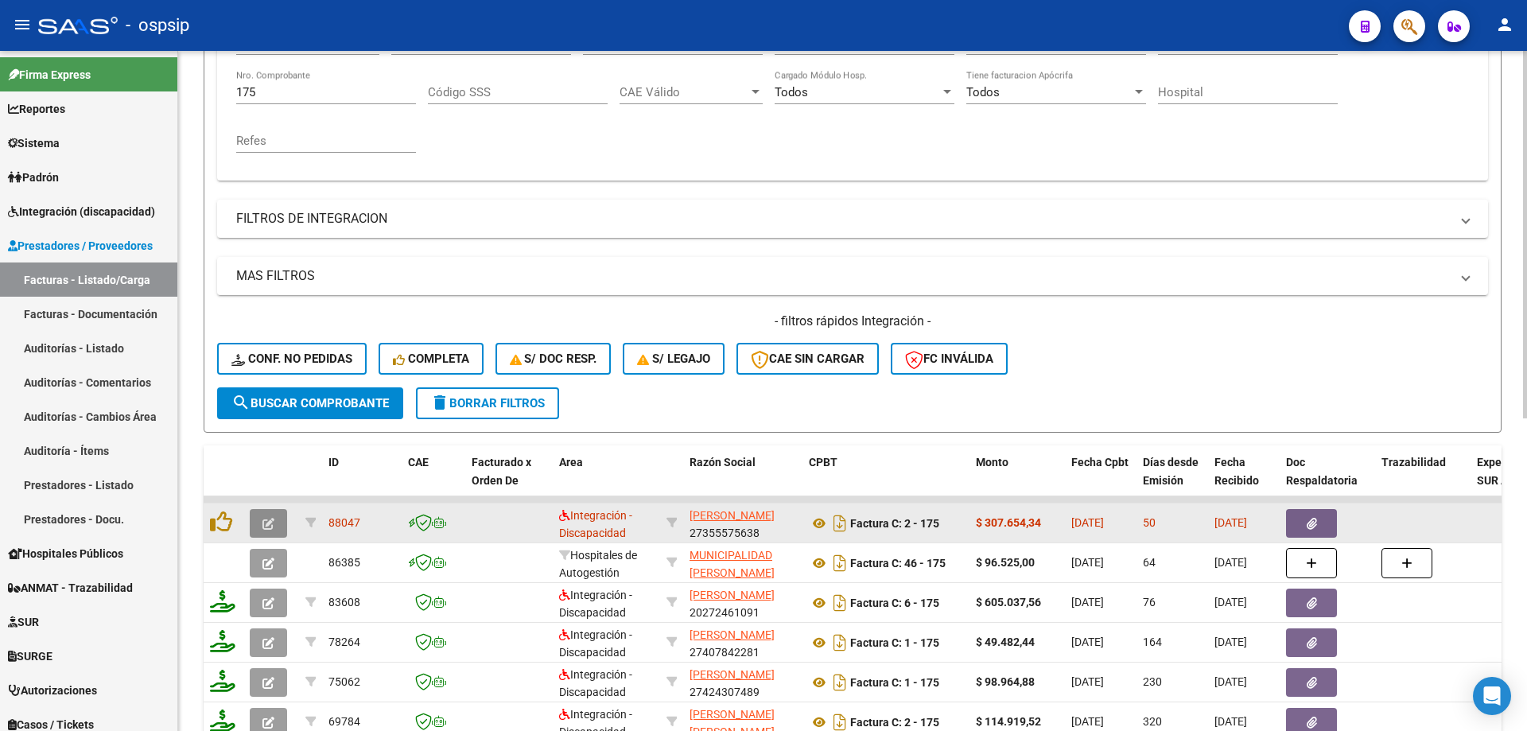
click at [274, 530] on icon "button" at bounding box center [268, 524] width 12 height 12
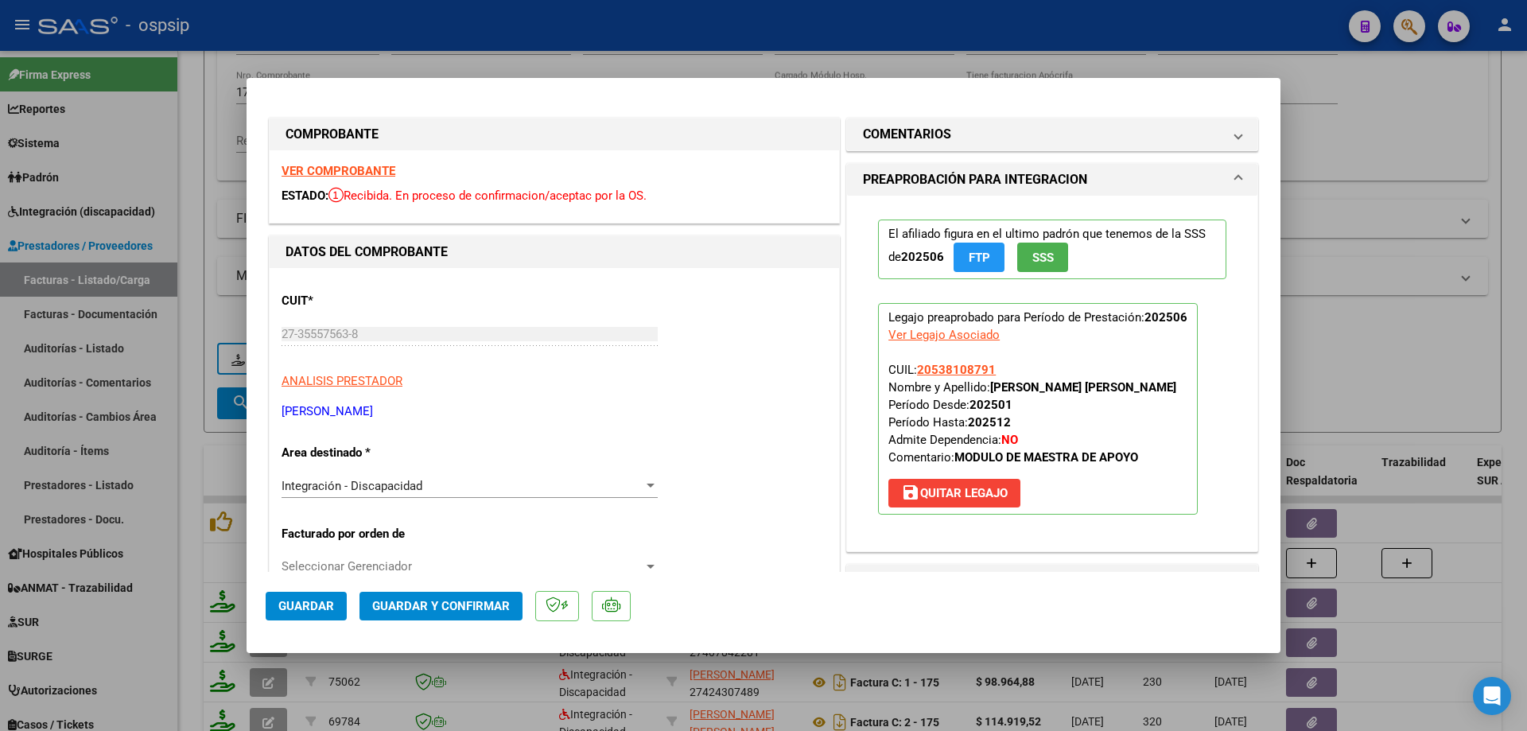
click at [1047, 257] on span "SSS" at bounding box center [1042, 257] width 21 height 14
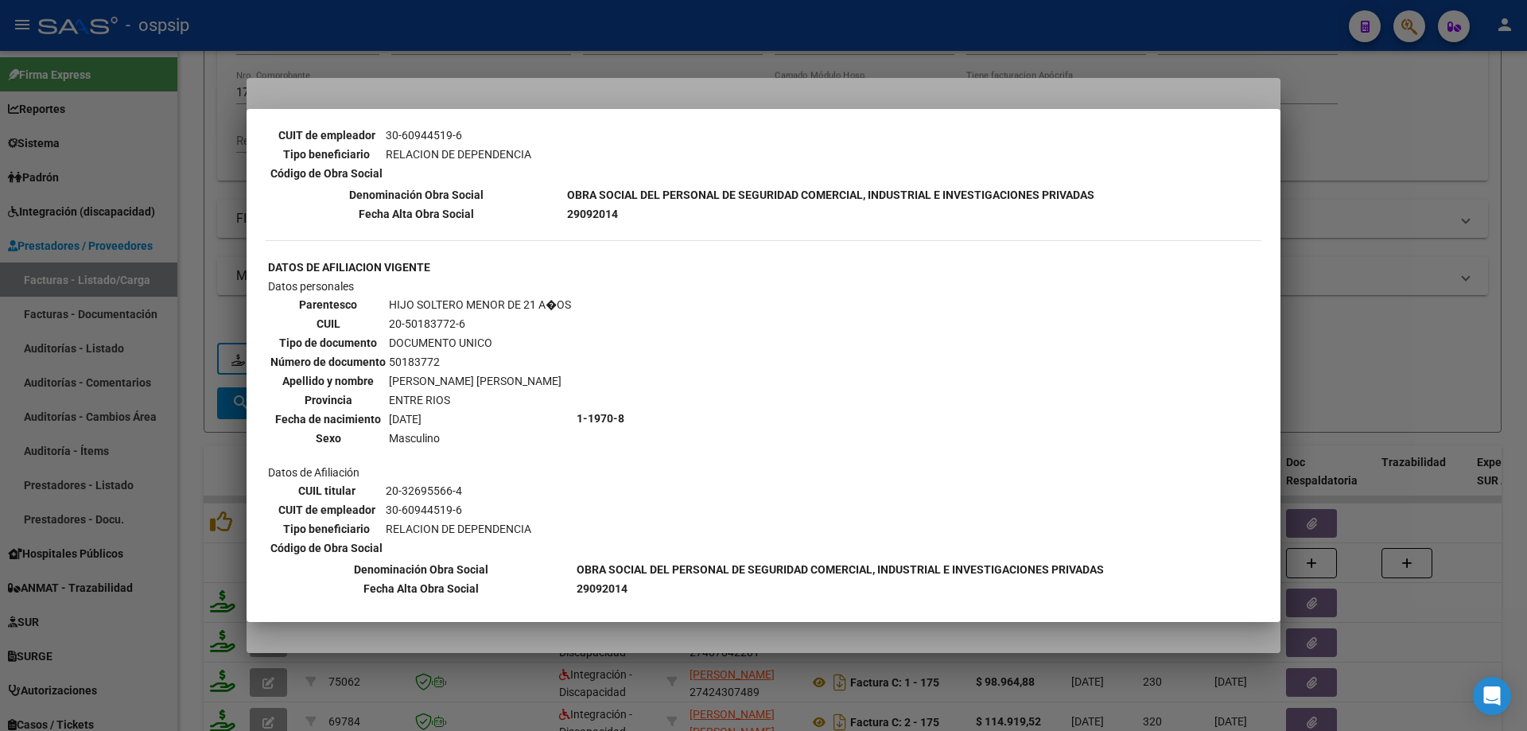
scroll to position [795, 0]
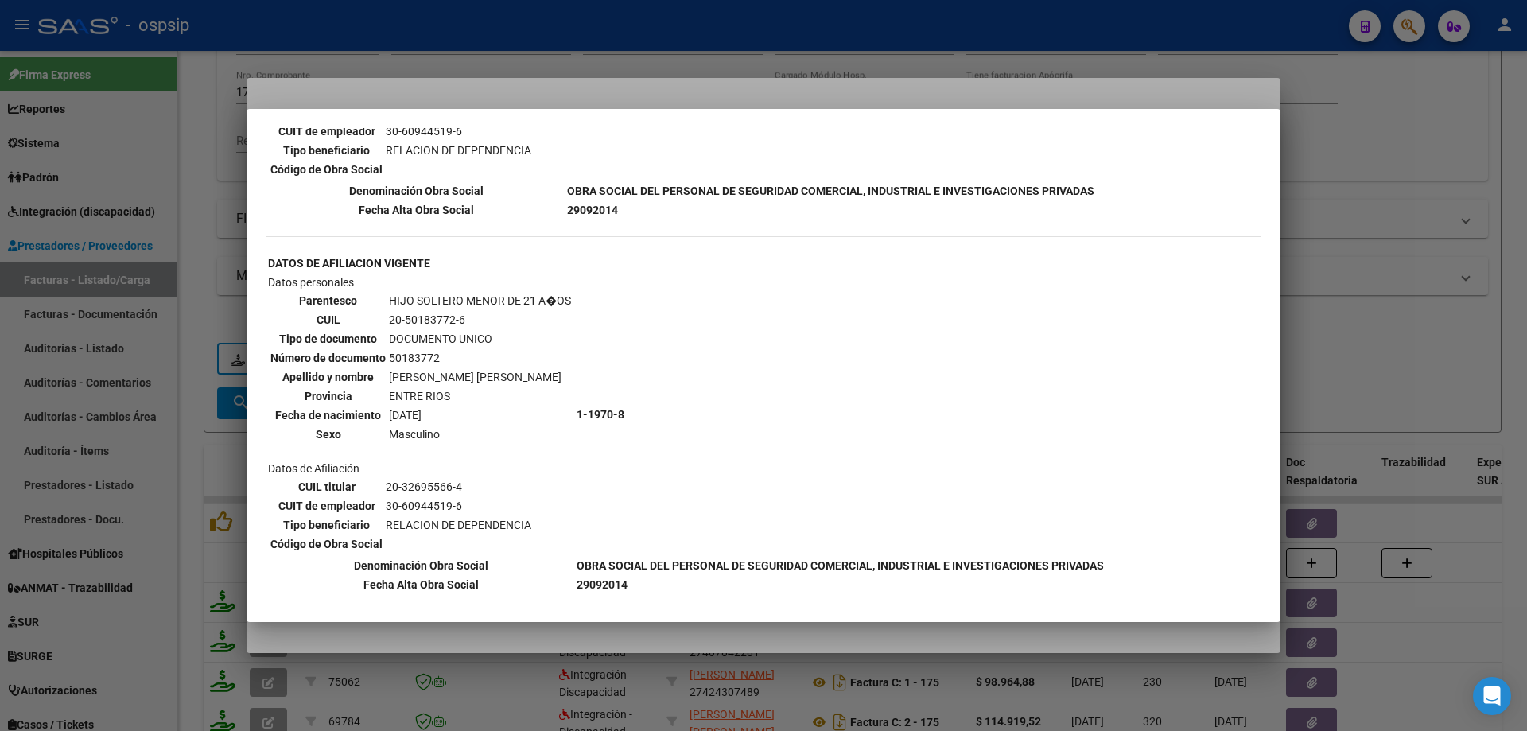
click at [1395, 382] on div at bounding box center [763, 365] width 1527 height 731
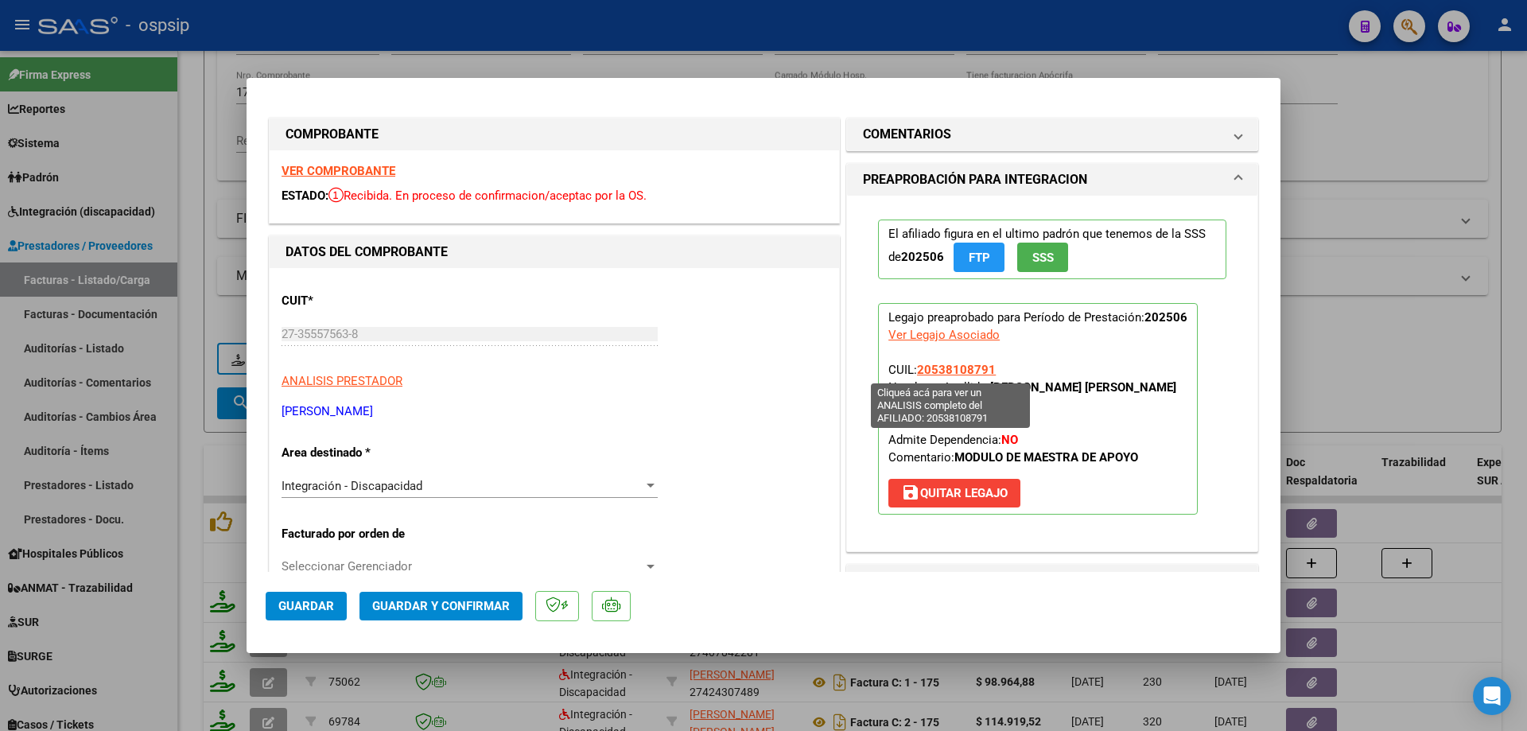
click at [966, 373] on span "20538108791" at bounding box center [956, 370] width 79 height 14
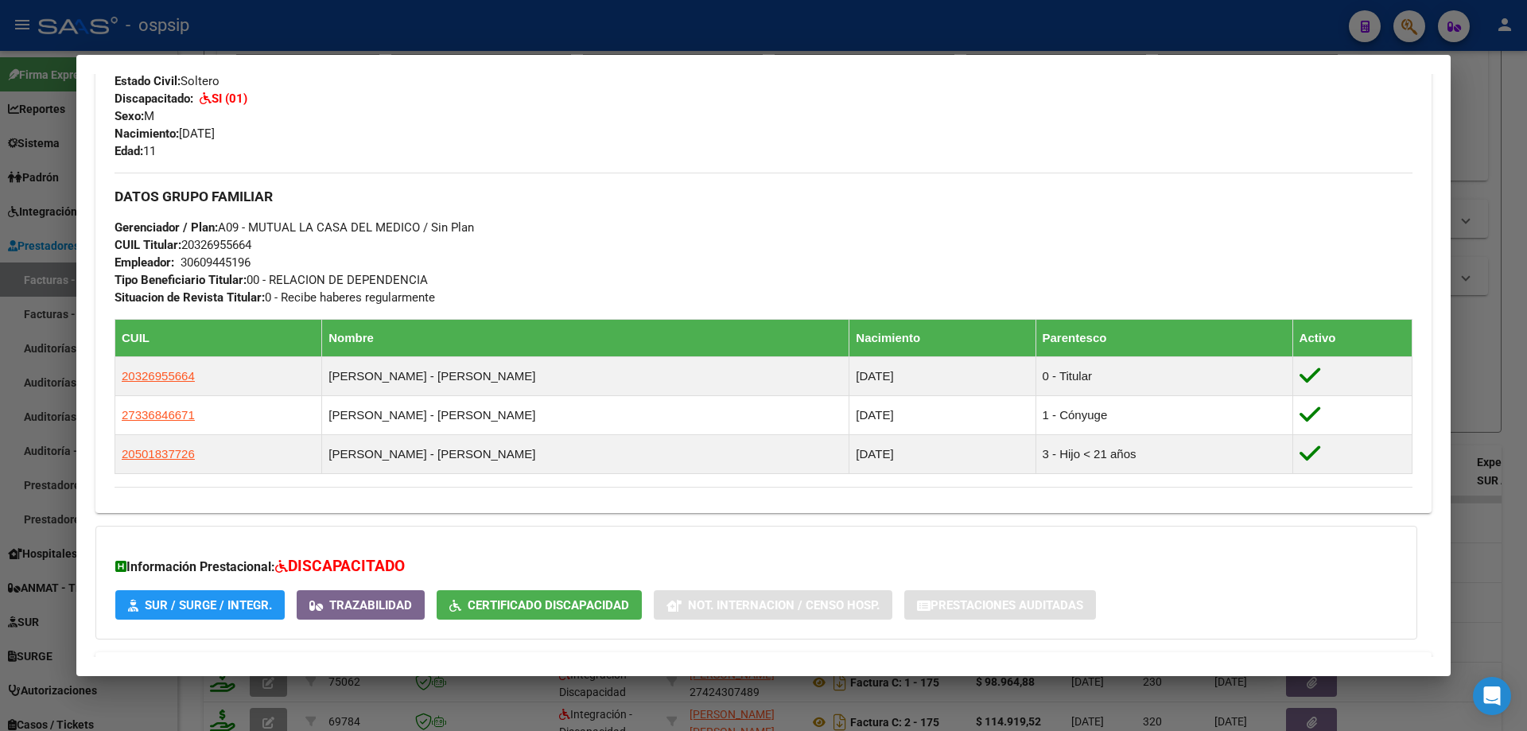
scroll to position [636, 0]
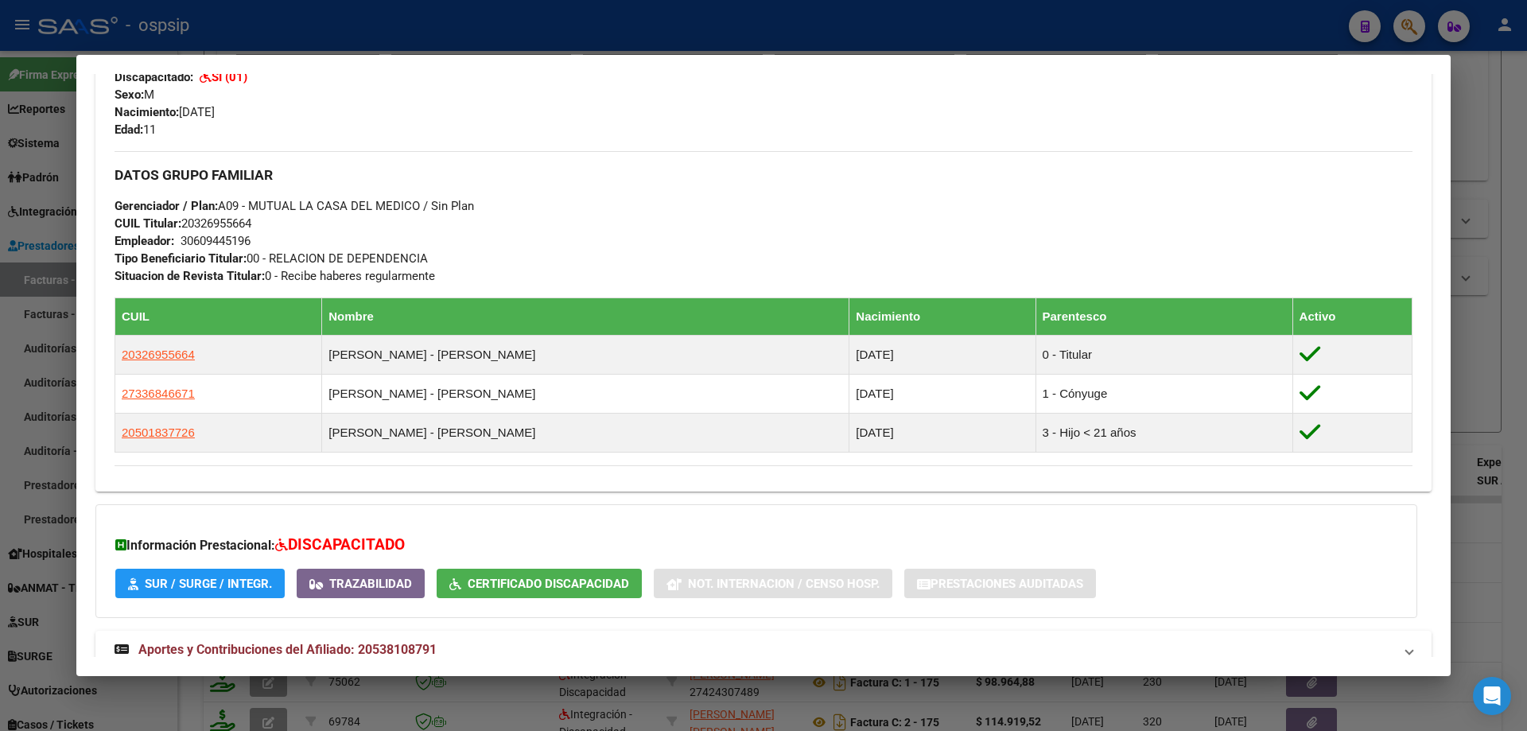
click at [1490, 395] on div at bounding box center [763, 365] width 1527 height 731
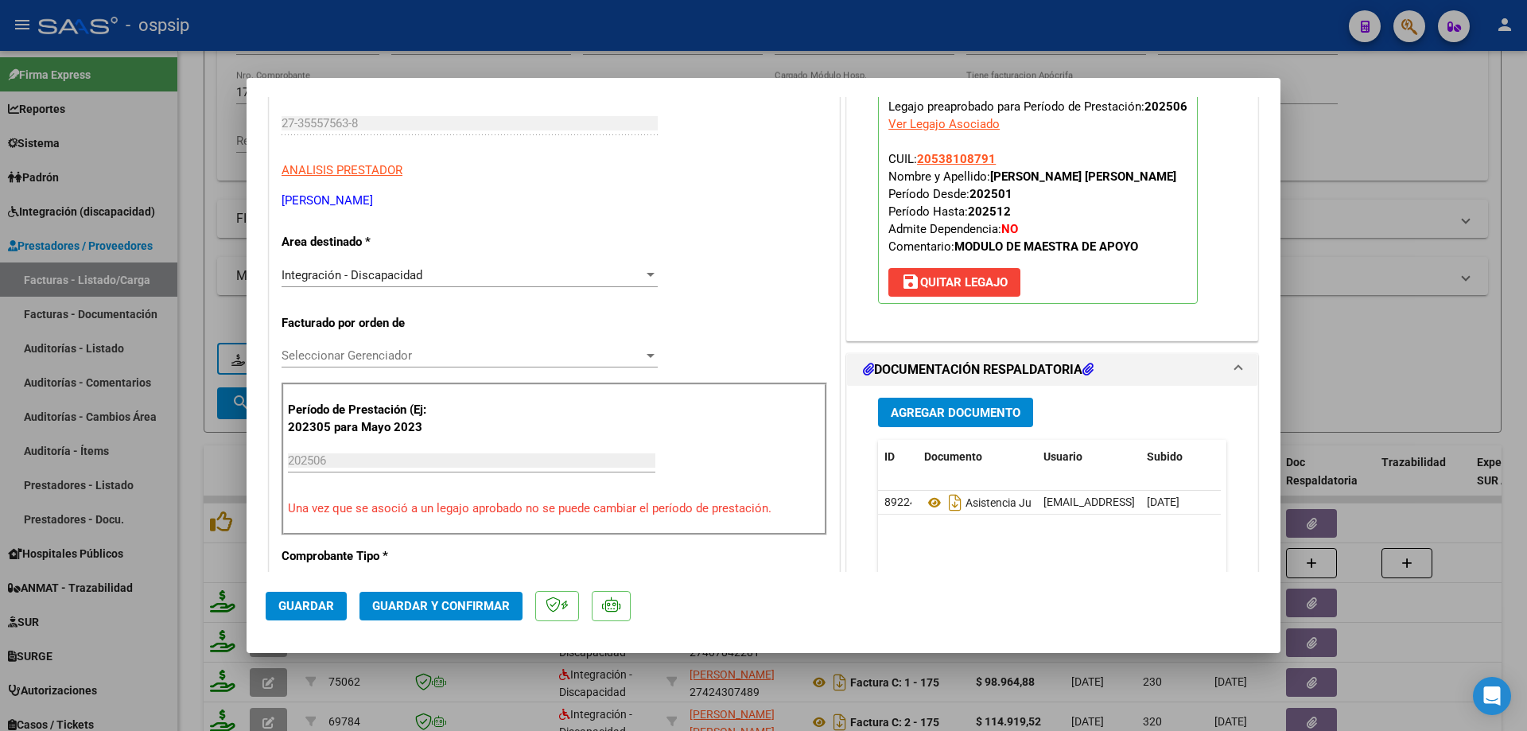
scroll to position [239, 0]
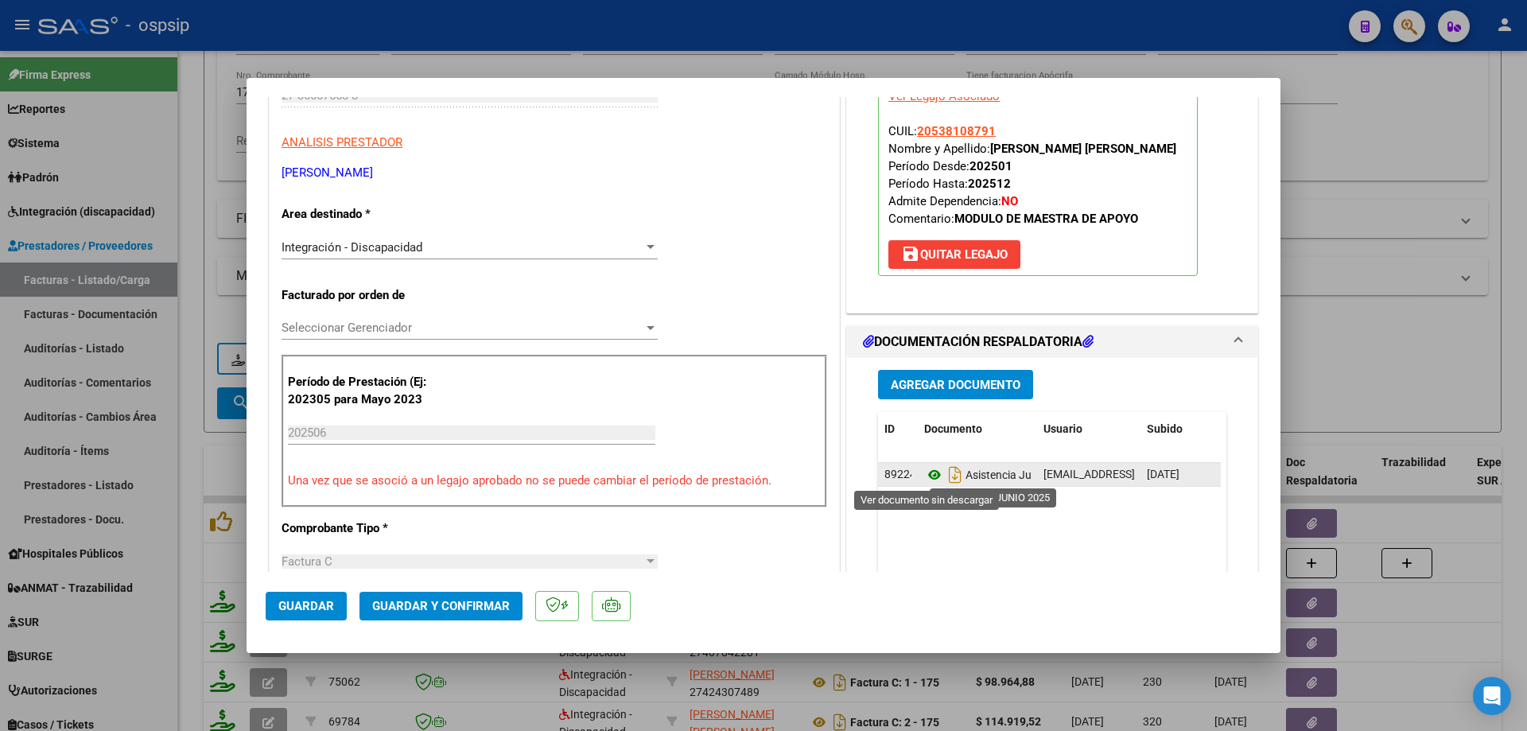
click at [931, 475] on icon at bounding box center [934, 474] width 21 height 19
click at [924, 474] on icon at bounding box center [934, 474] width 21 height 19
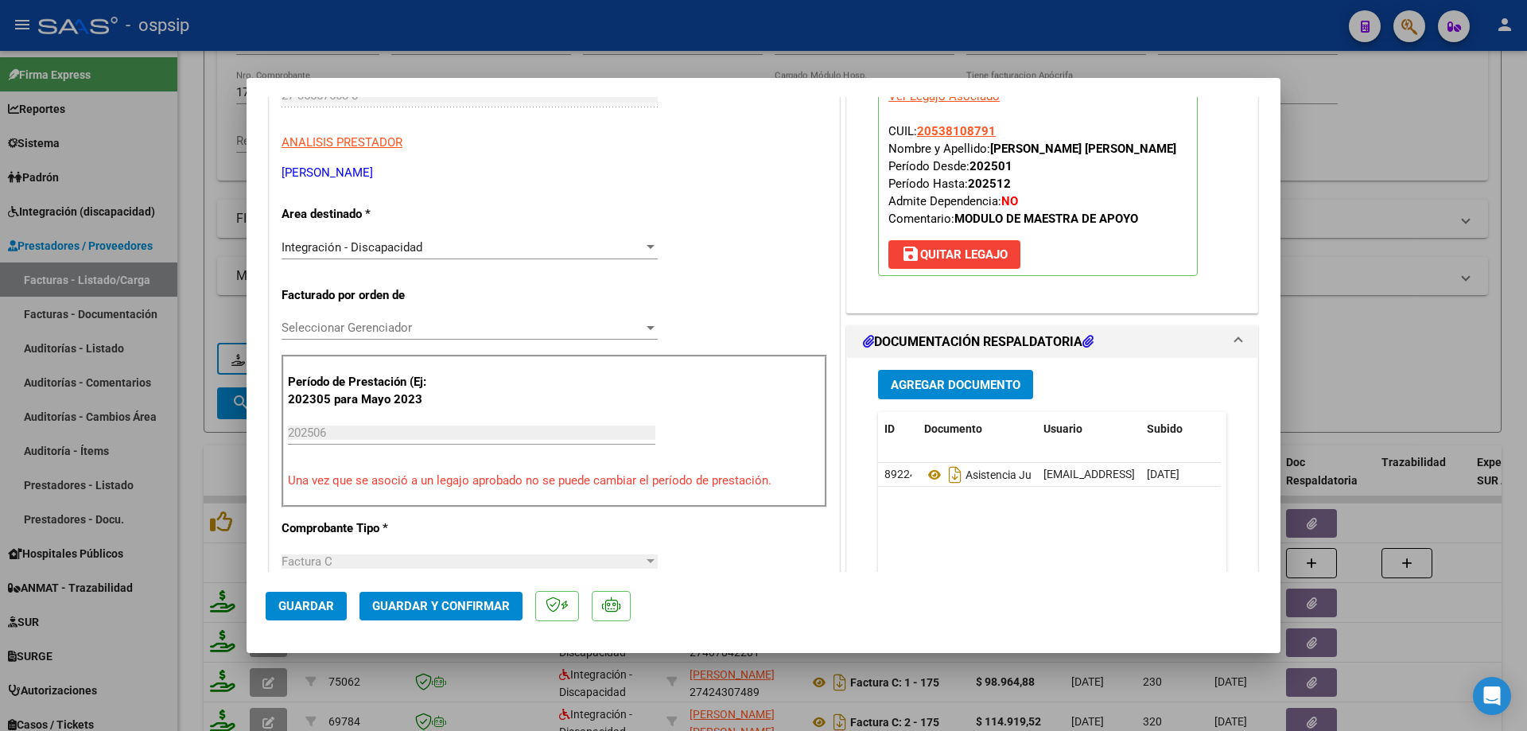
click at [1411, 324] on div at bounding box center [763, 365] width 1527 height 731
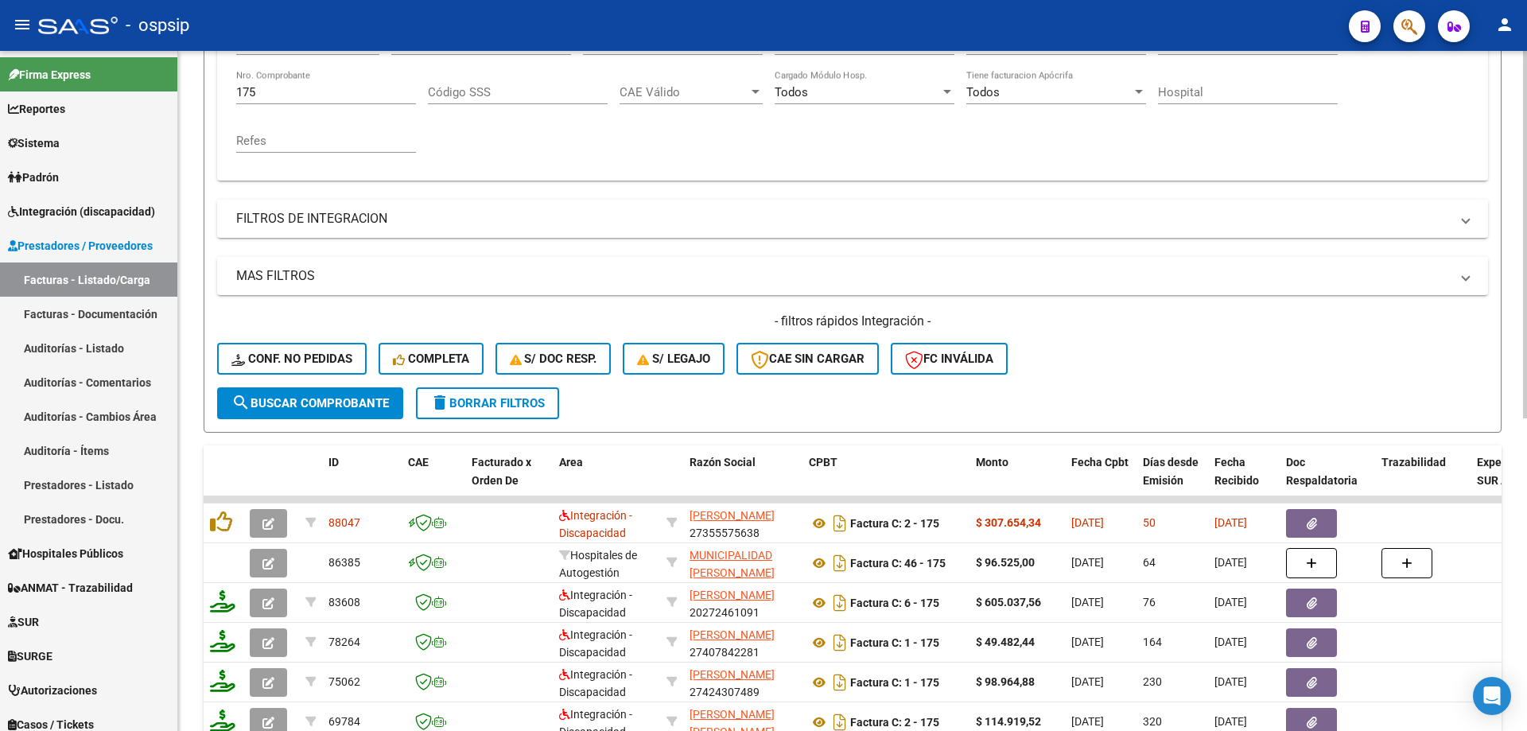
click at [281, 89] on input "175" at bounding box center [326, 92] width 180 height 14
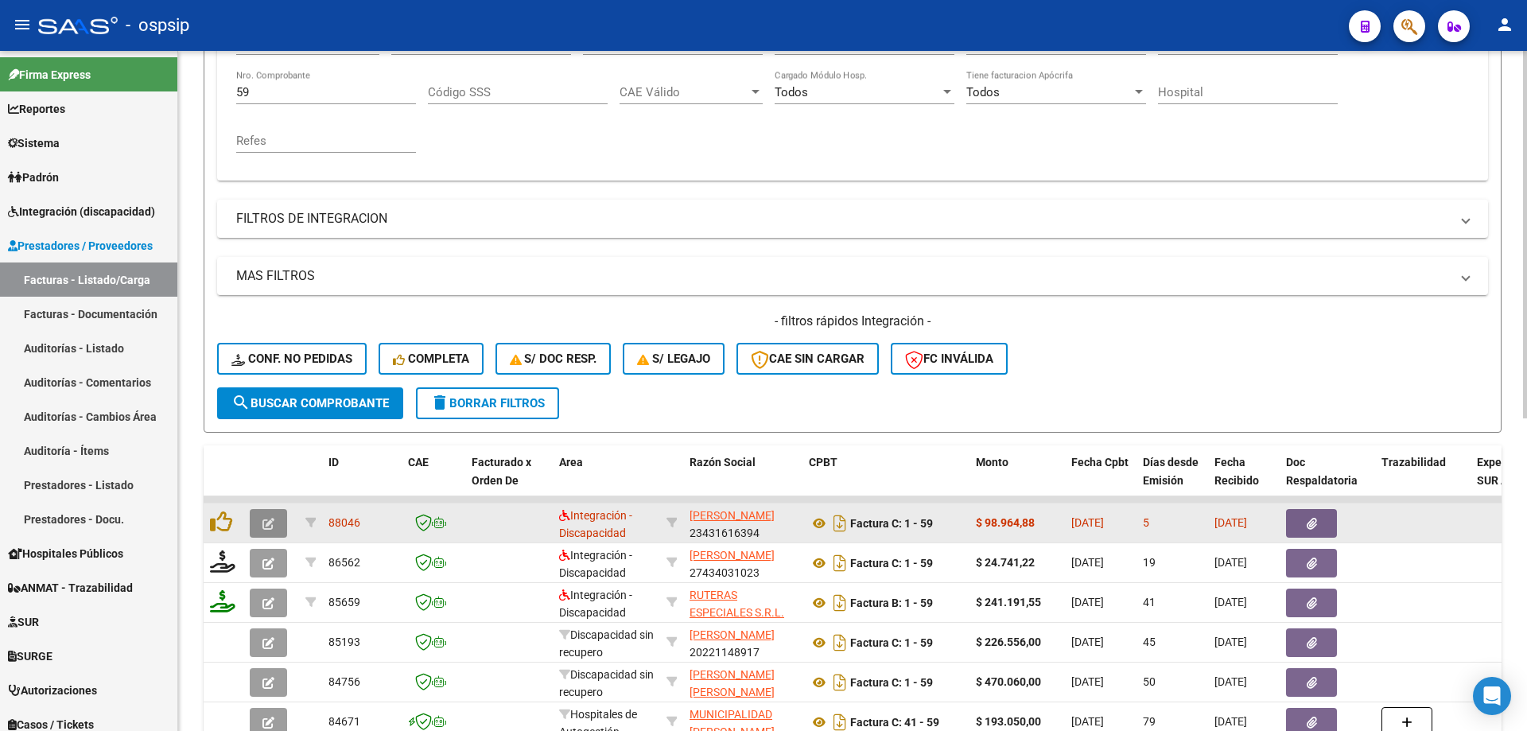
click at [274, 522] on icon "button" at bounding box center [268, 524] width 12 height 12
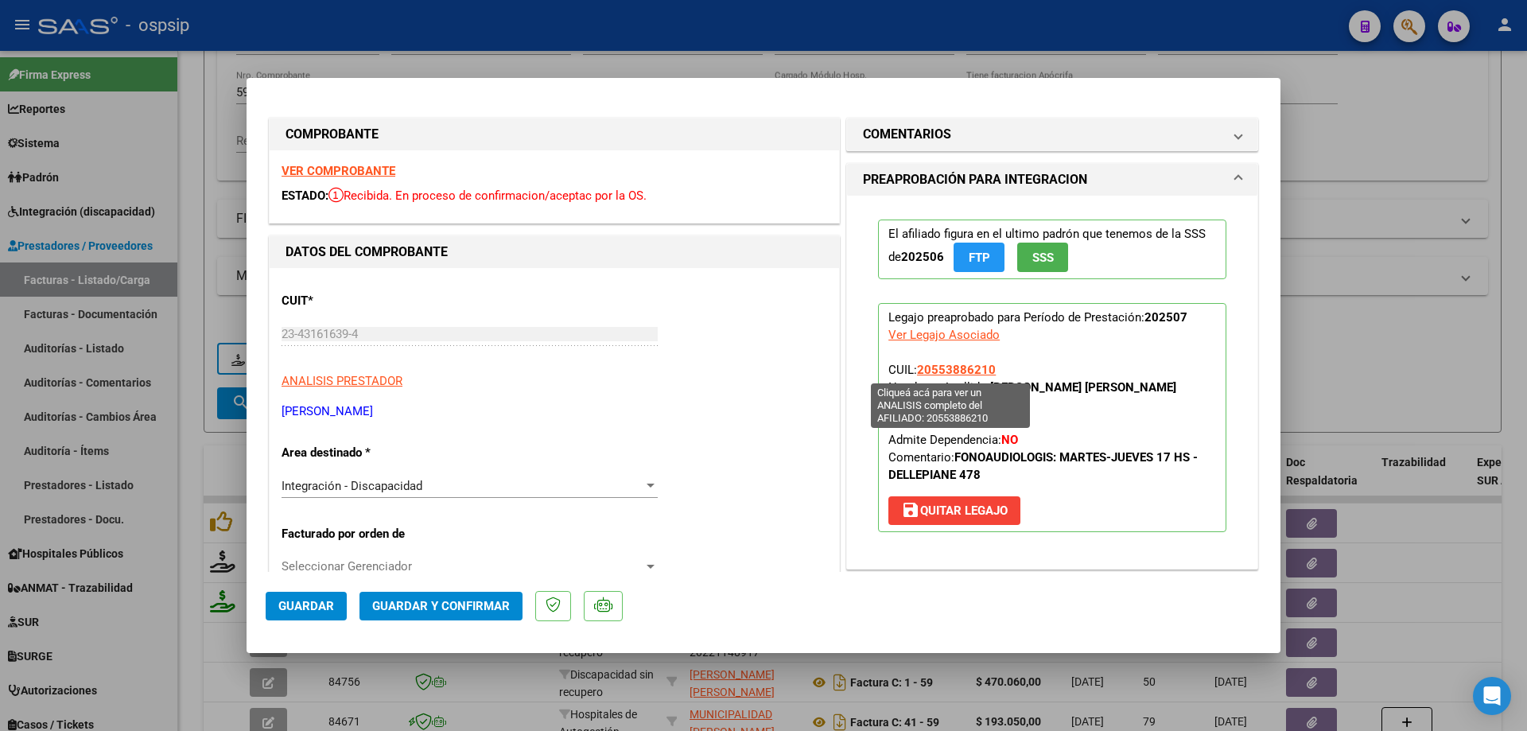
click at [965, 371] on span "20553886210" at bounding box center [956, 370] width 79 height 14
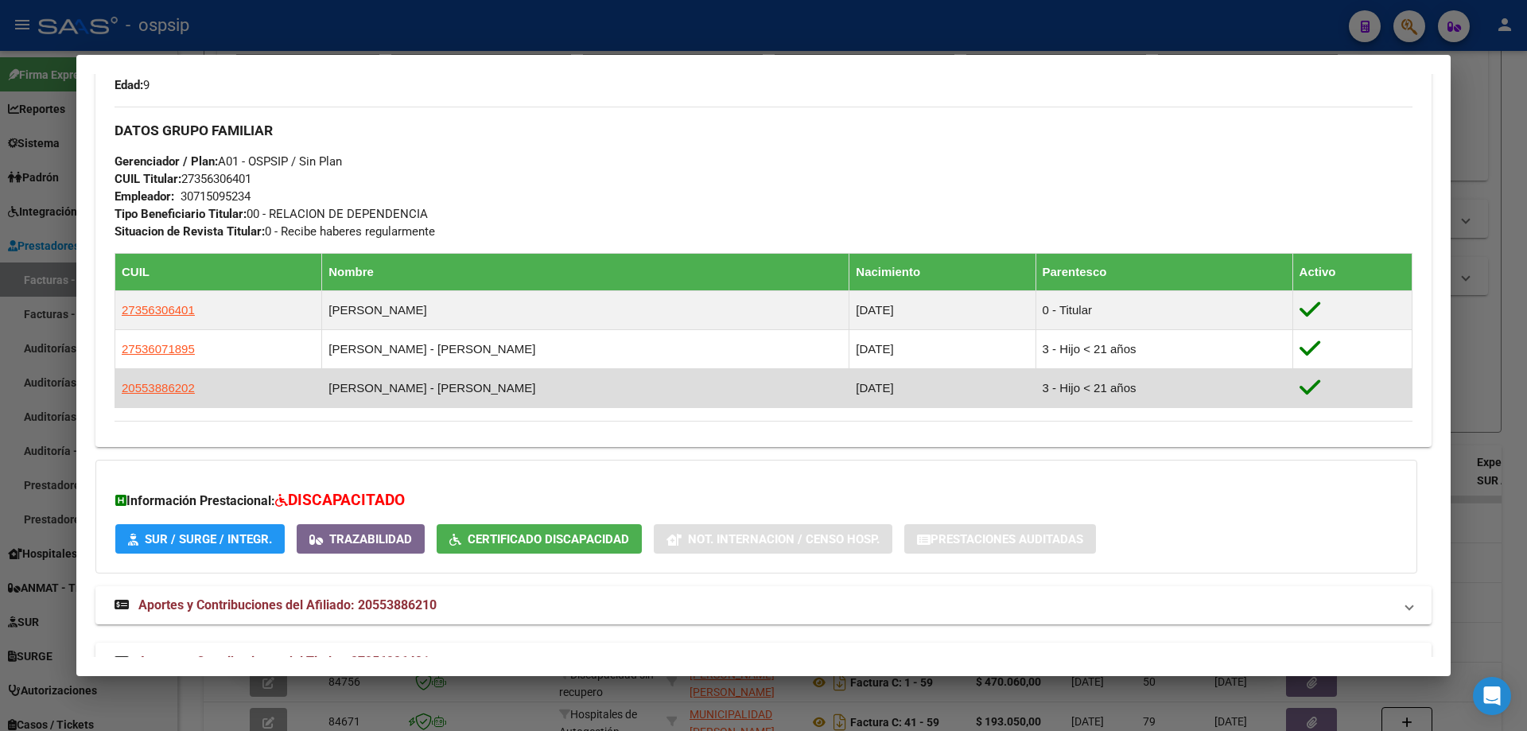
scroll to position [757, 0]
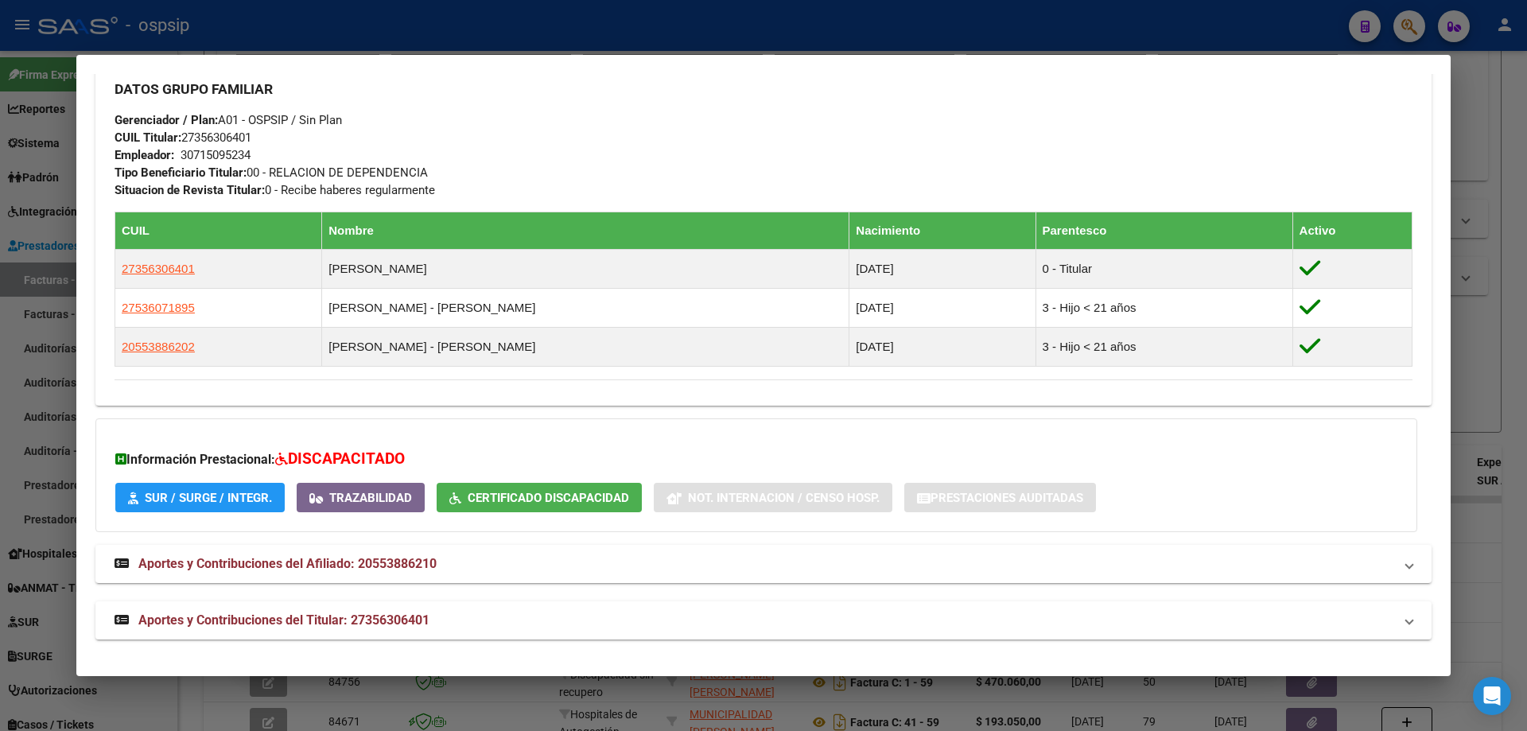
click at [1493, 387] on div at bounding box center [763, 365] width 1527 height 731
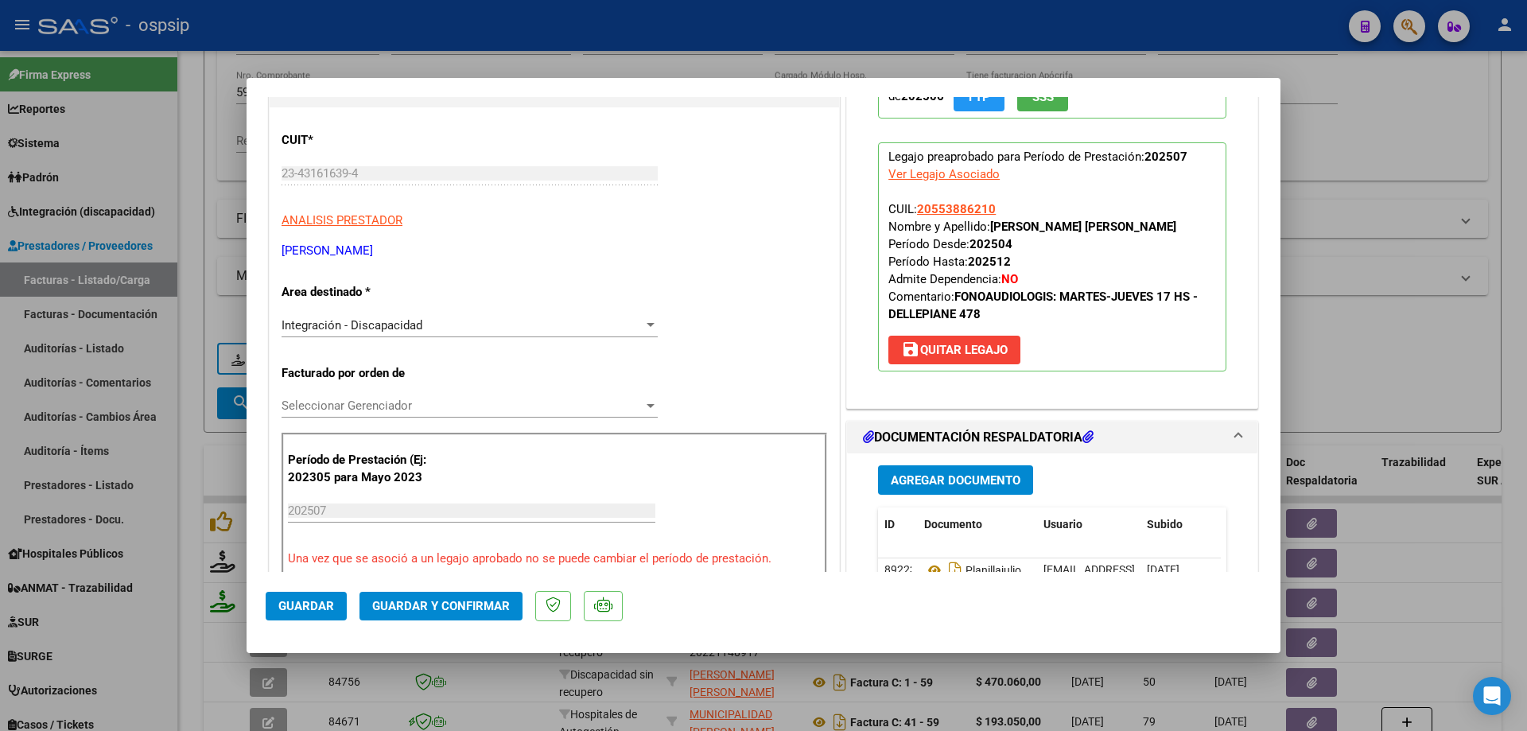
scroll to position [239, 0]
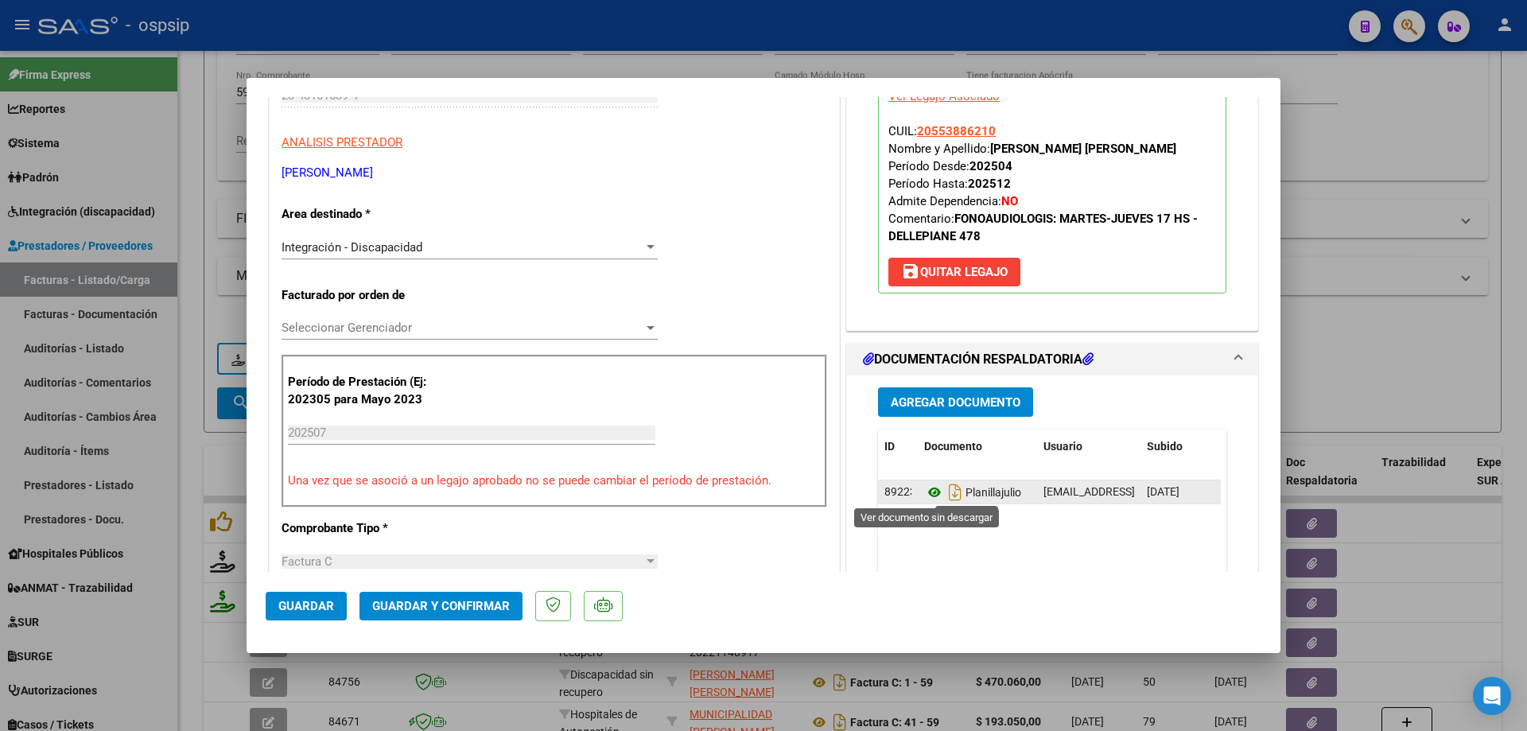
click at [927, 495] on icon at bounding box center [934, 492] width 21 height 19
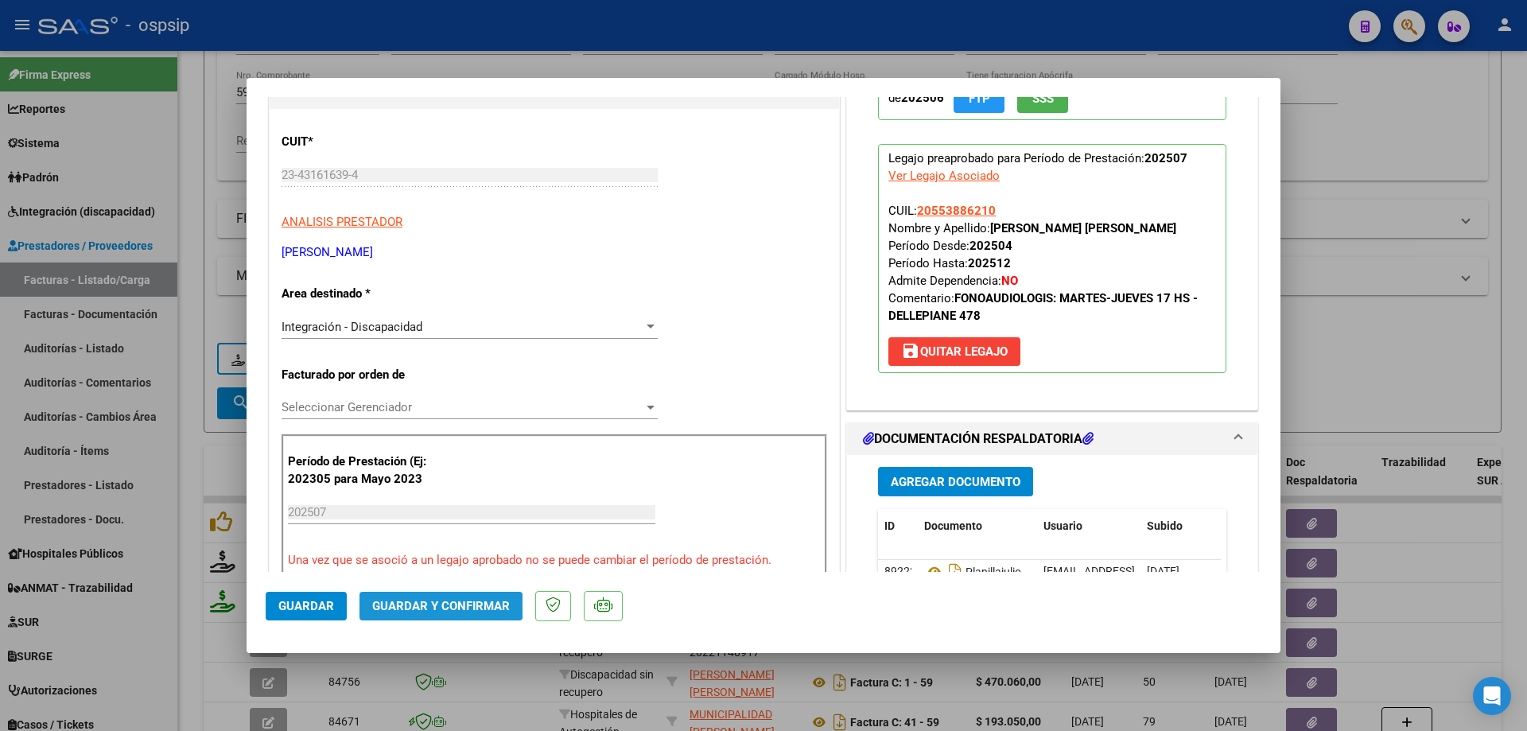
click at [427, 602] on span "Guardar y Confirmar" at bounding box center [441, 606] width 138 height 14
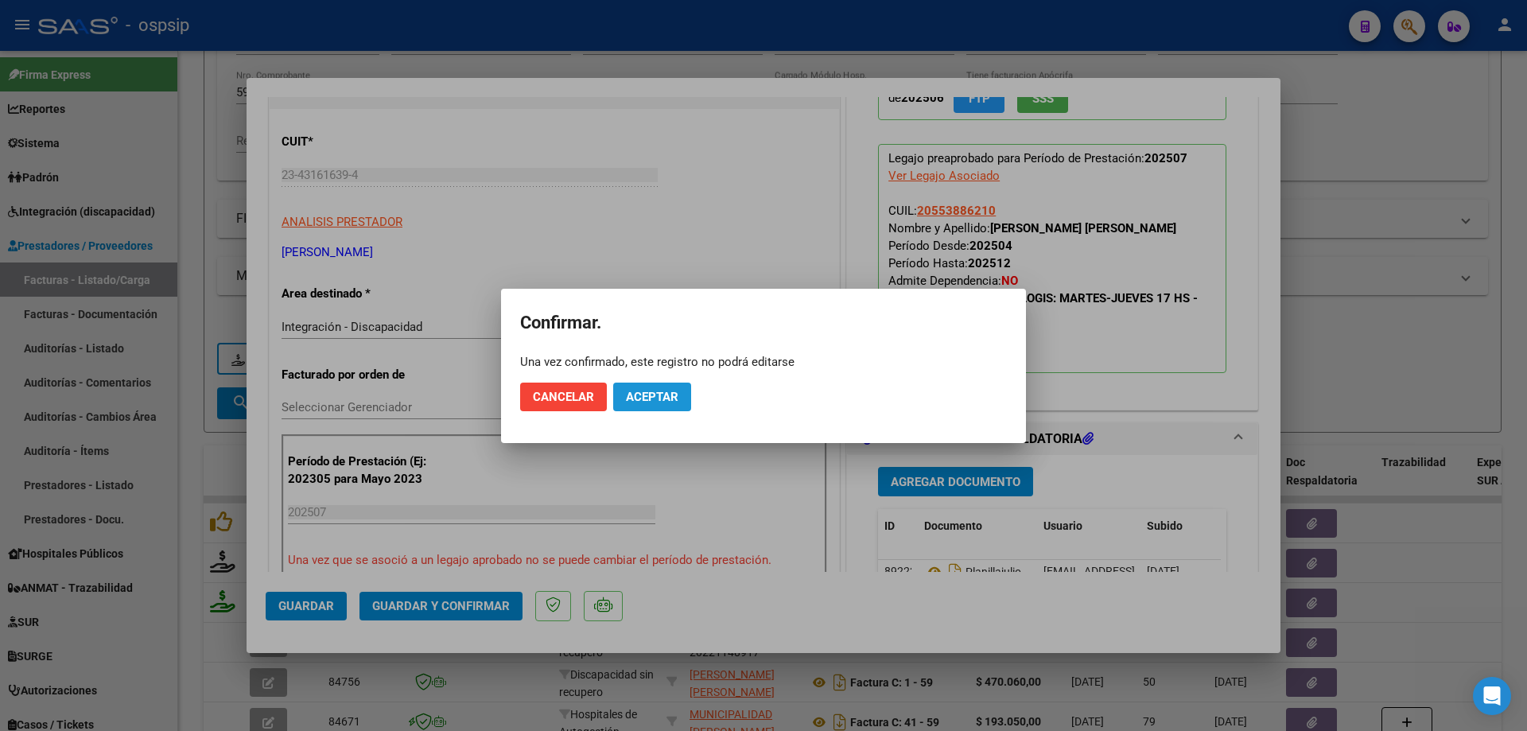
click at [680, 400] on button "Aceptar" at bounding box center [652, 396] width 78 height 29
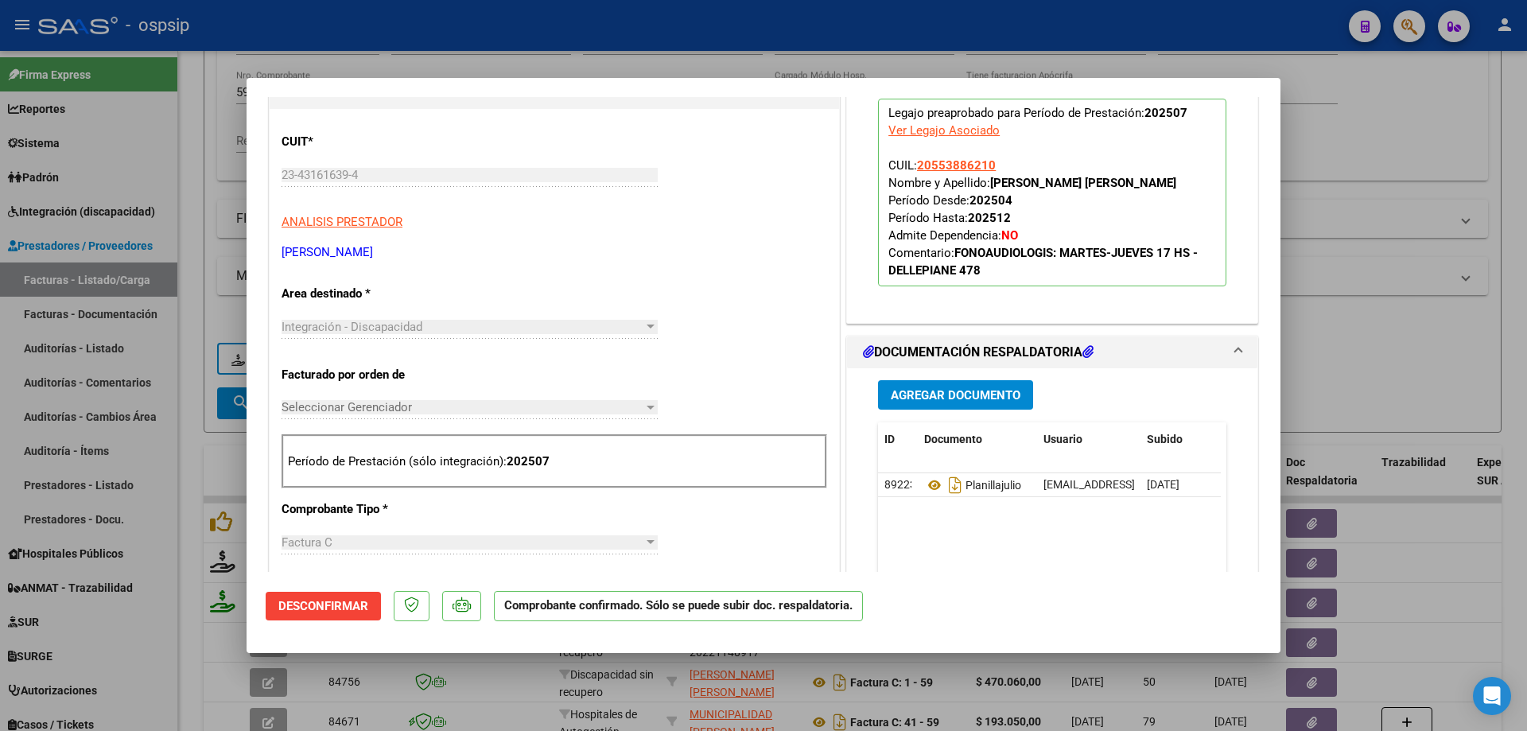
click at [1352, 223] on div at bounding box center [763, 365] width 1527 height 731
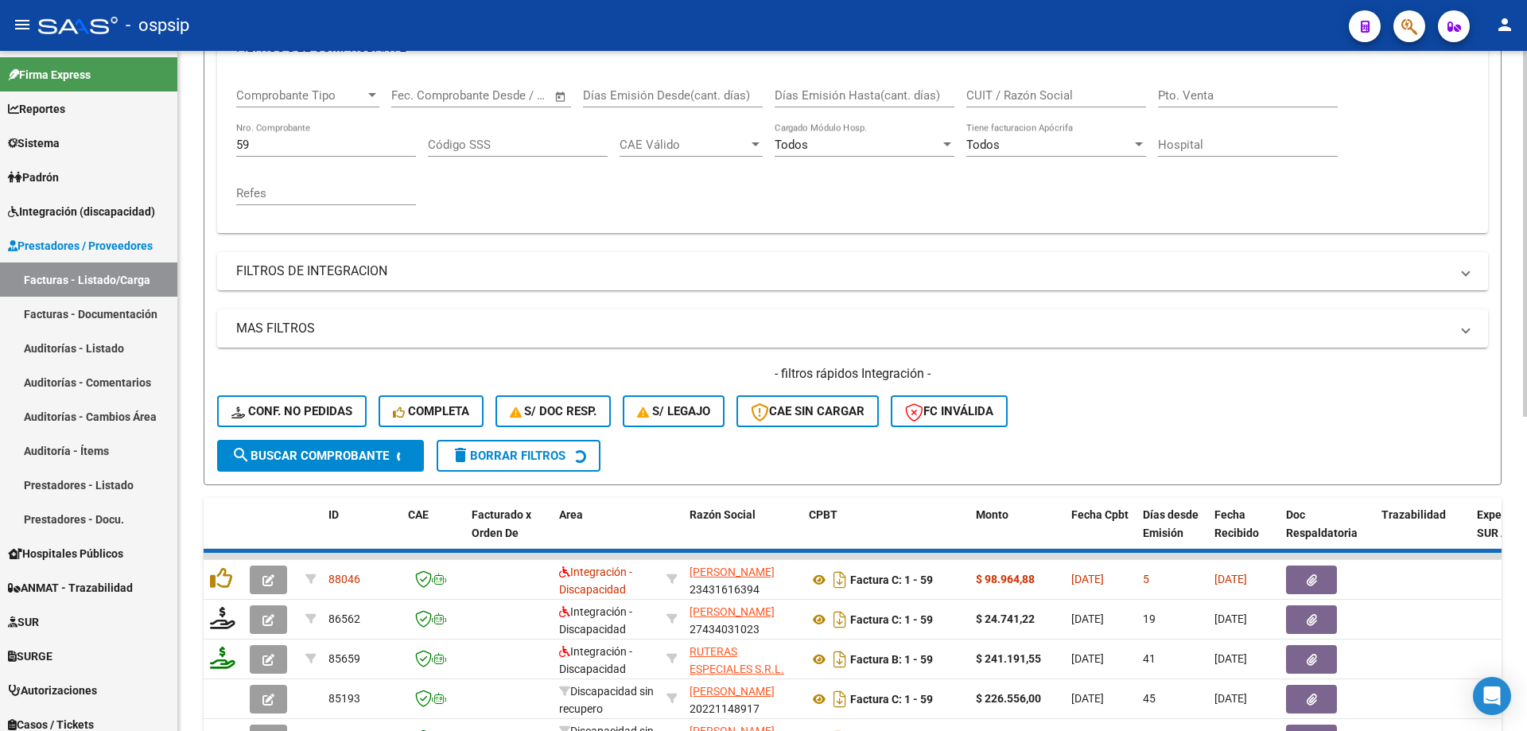
scroll to position [221, 0]
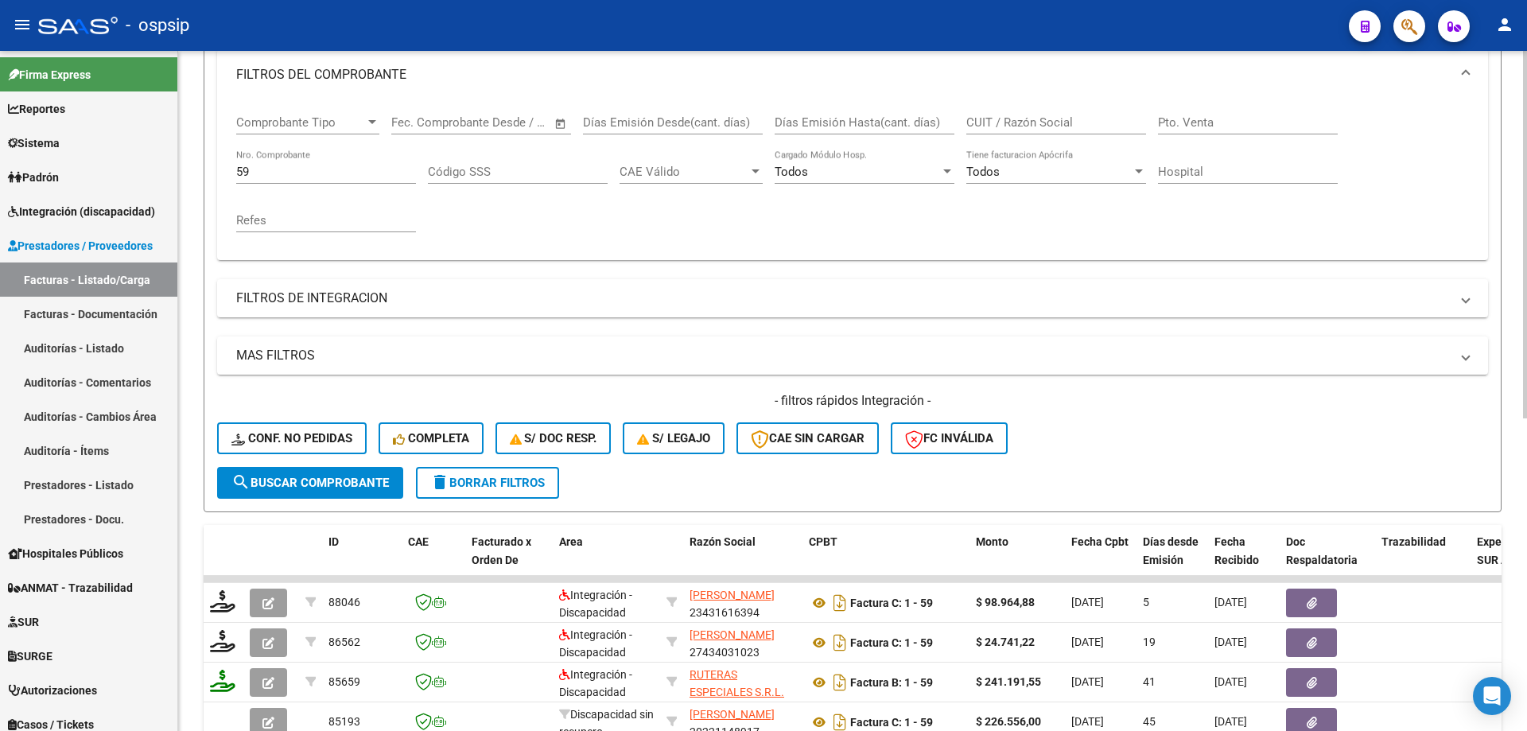
click at [268, 165] on input "59" at bounding box center [326, 172] width 180 height 14
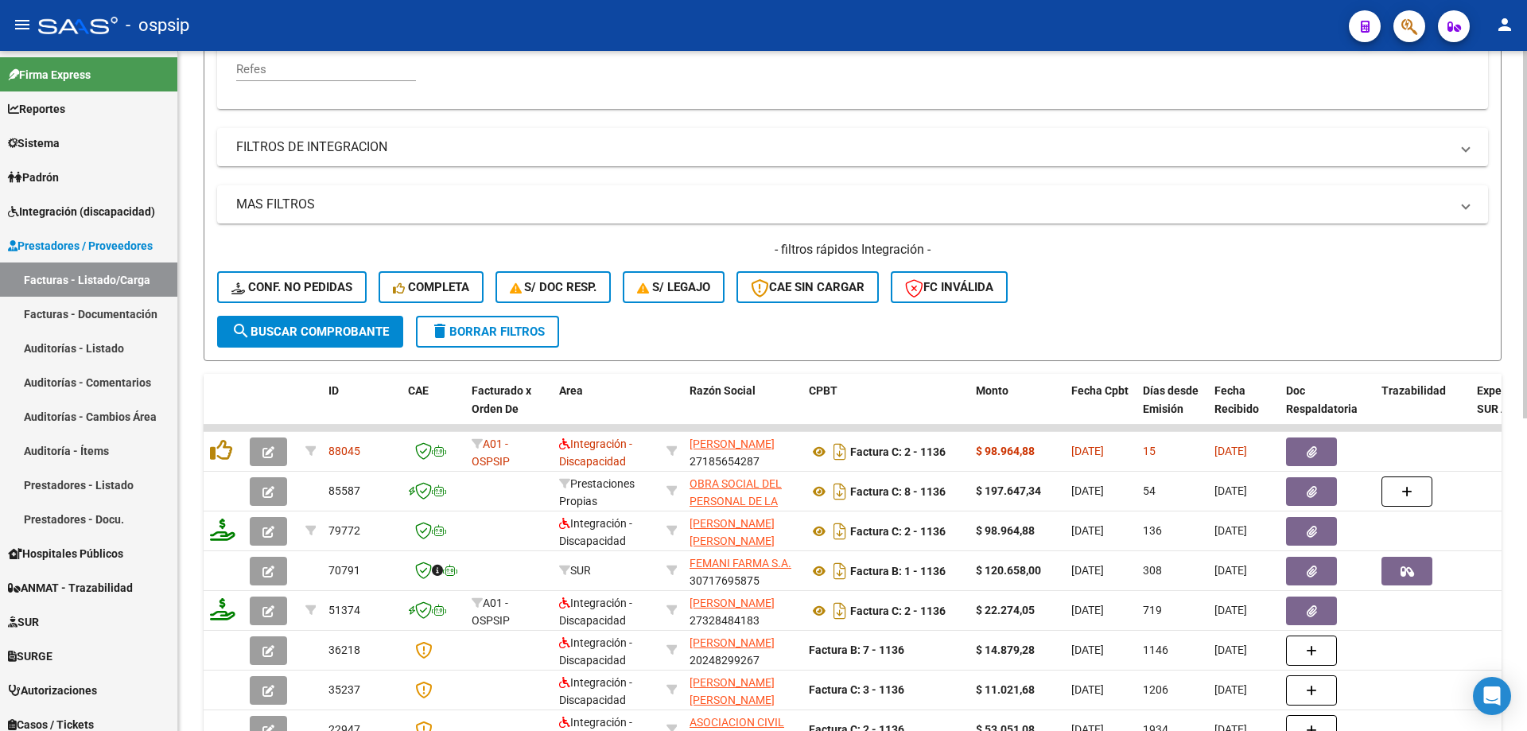
scroll to position [380, 0]
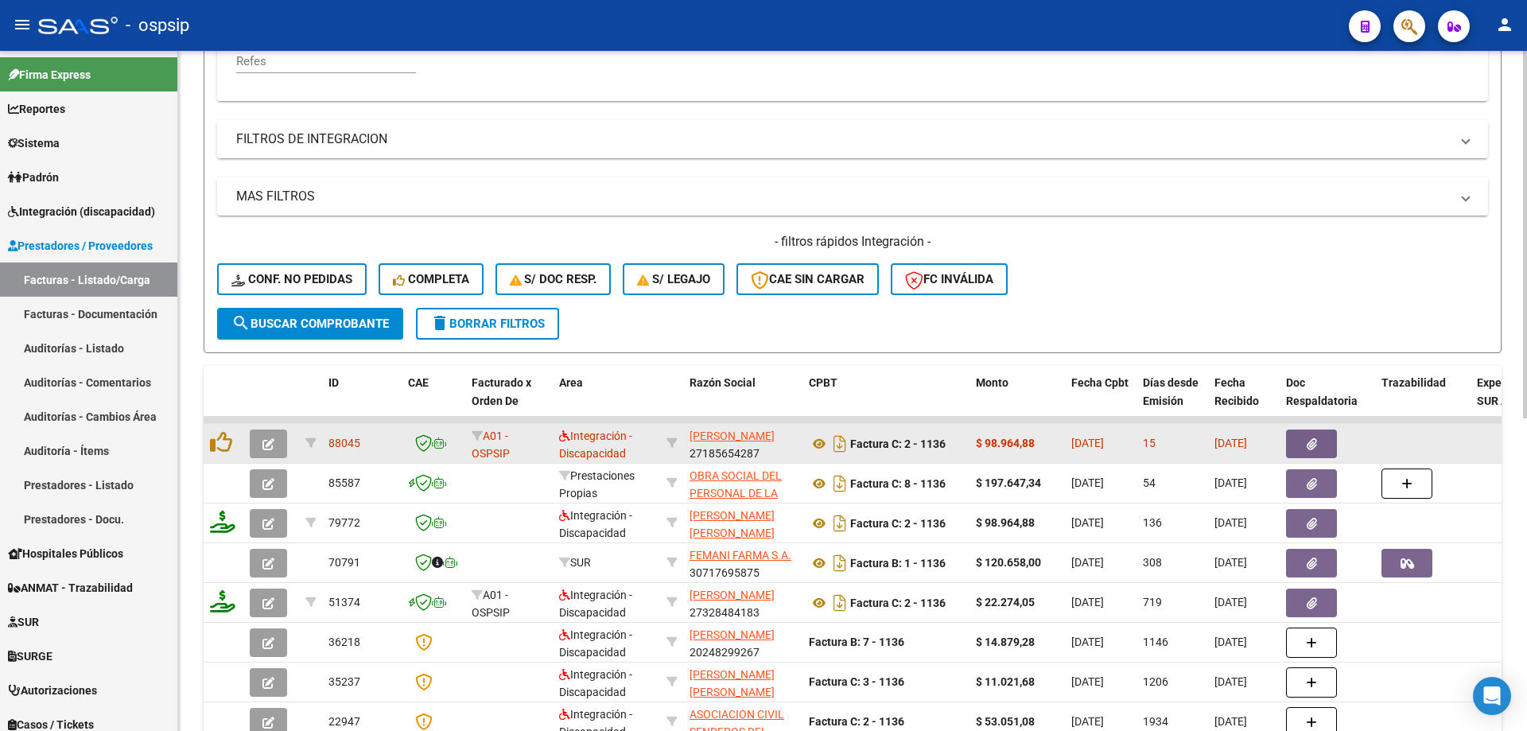
click at [274, 444] on icon "button" at bounding box center [268, 444] width 12 height 12
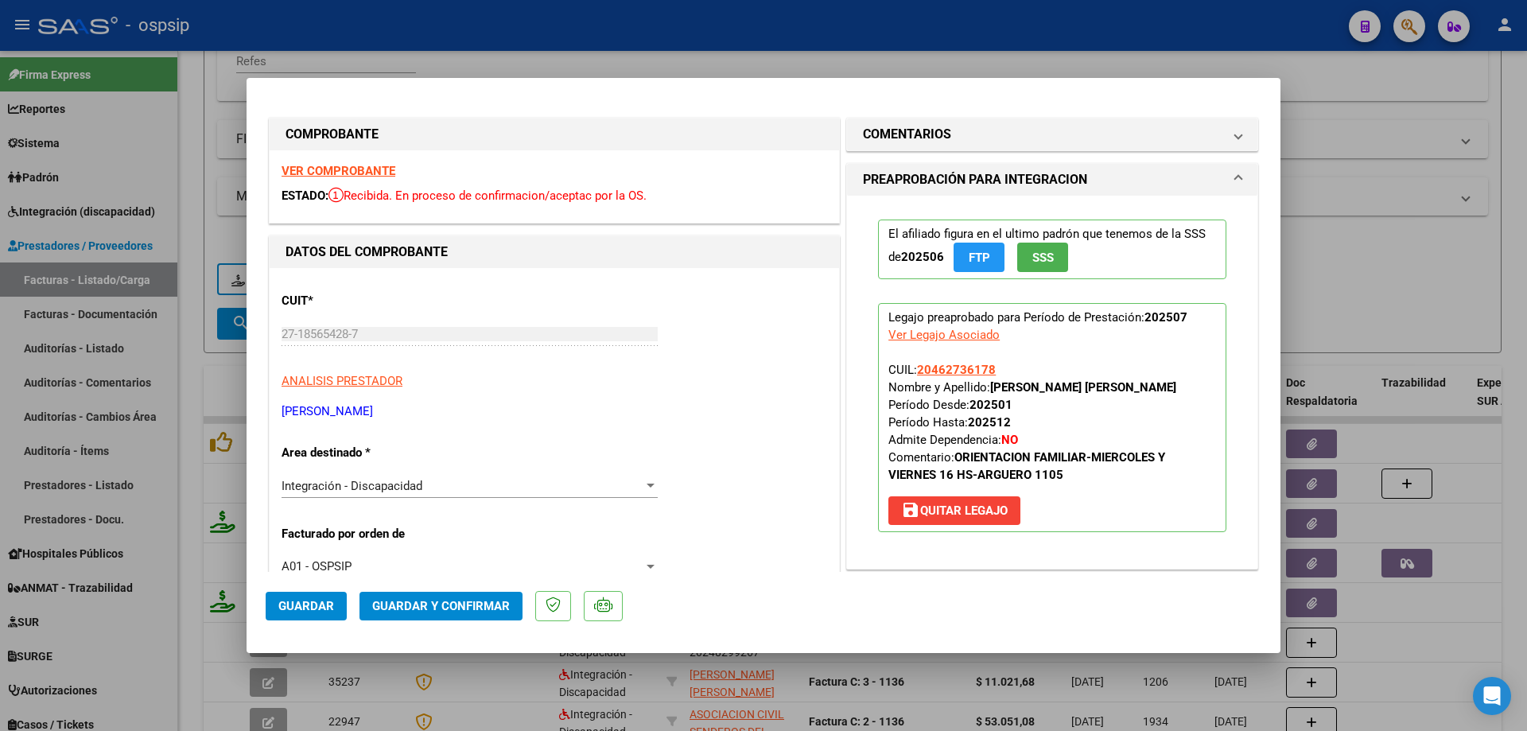
click at [1049, 255] on button "SSS" at bounding box center [1042, 257] width 51 height 29
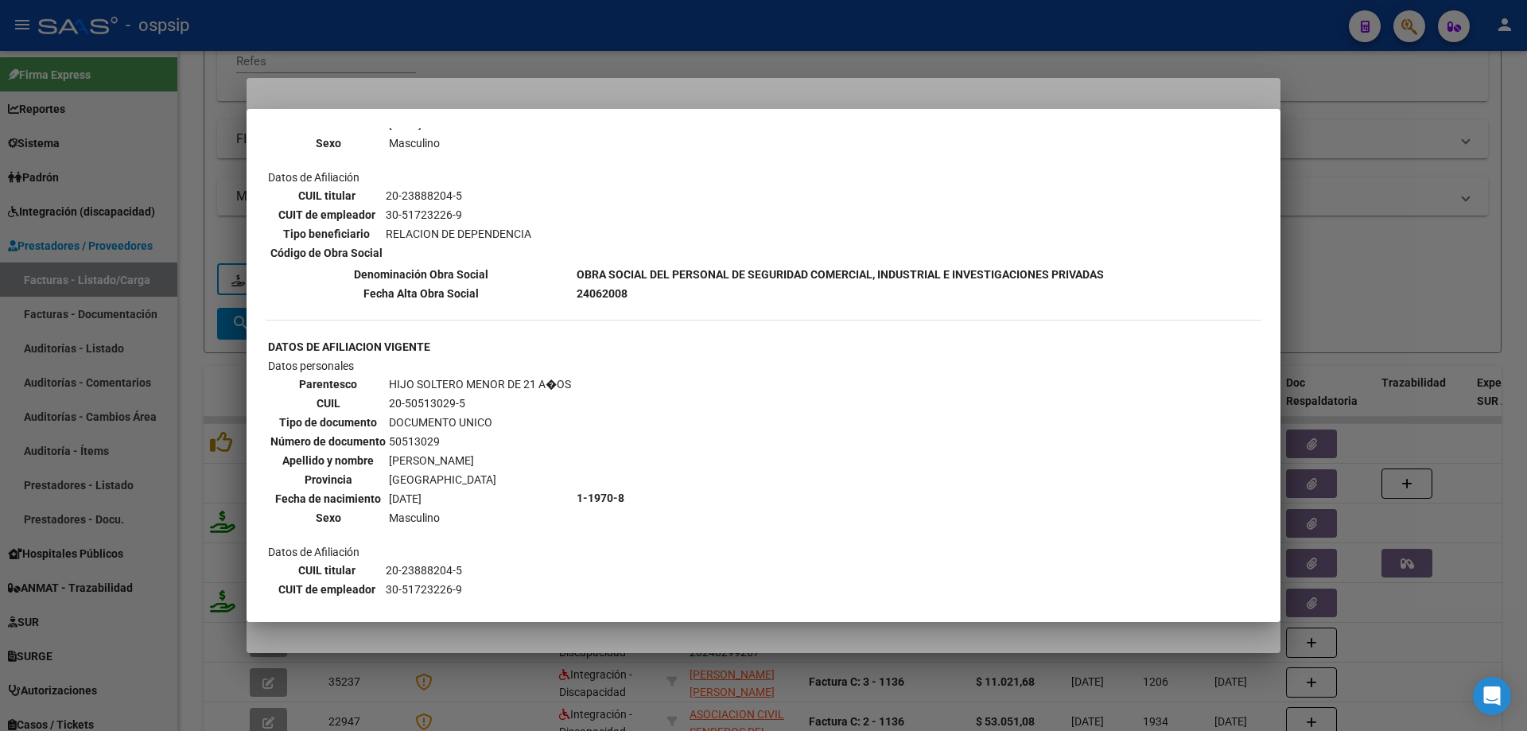
scroll to position [930, 0]
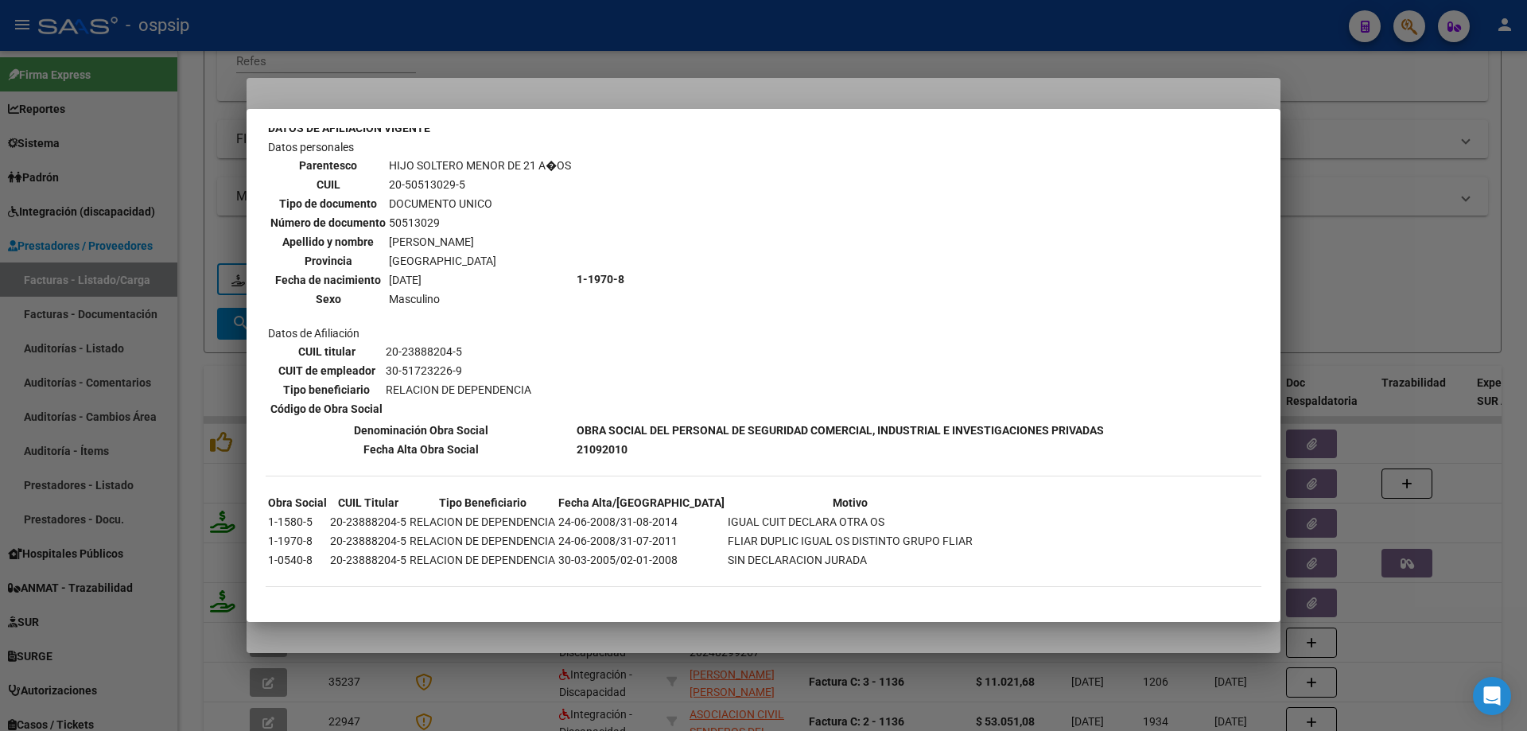
click at [1474, 245] on div at bounding box center [763, 365] width 1527 height 731
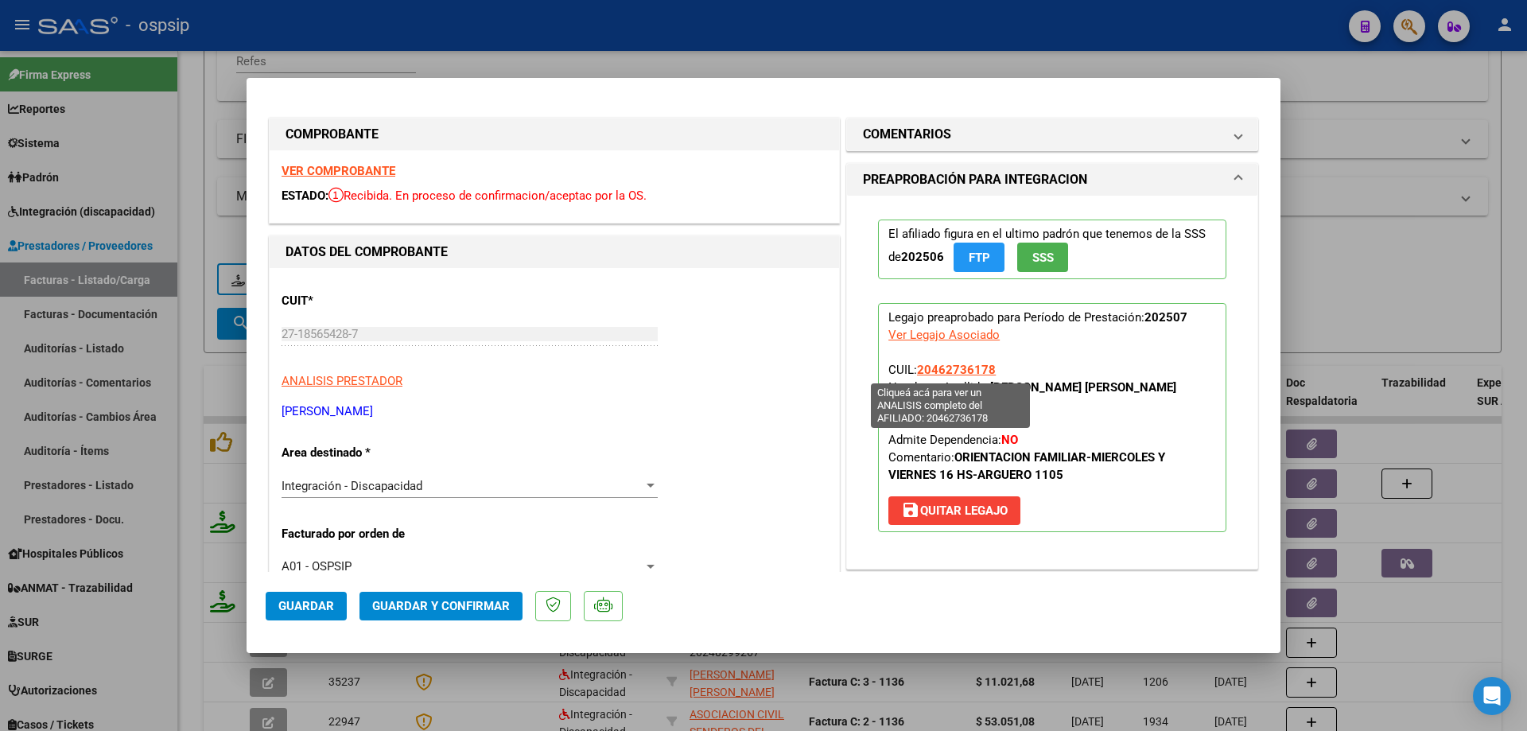
click at [953, 371] on span "20462736178" at bounding box center [956, 370] width 79 height 14
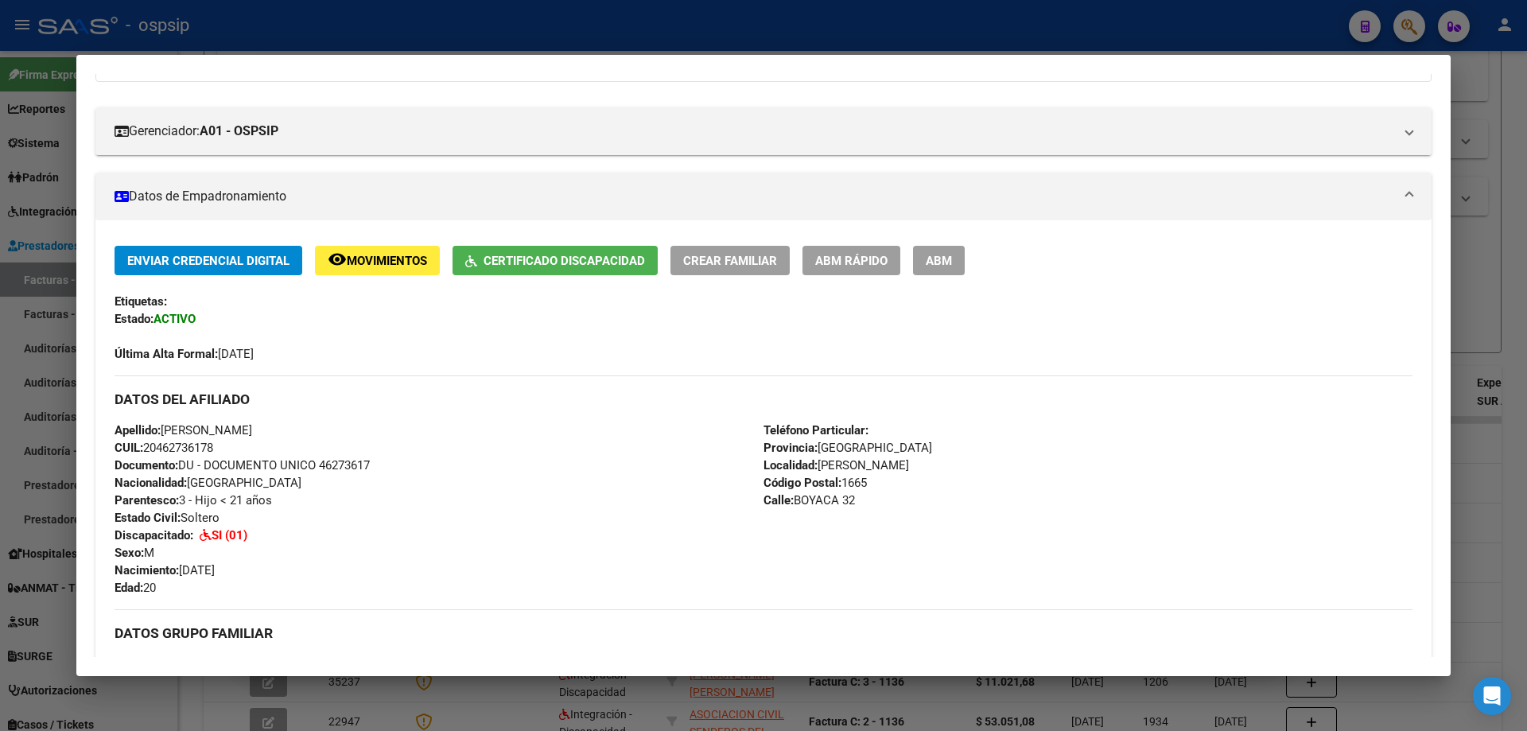
scroll to position [239, 0]
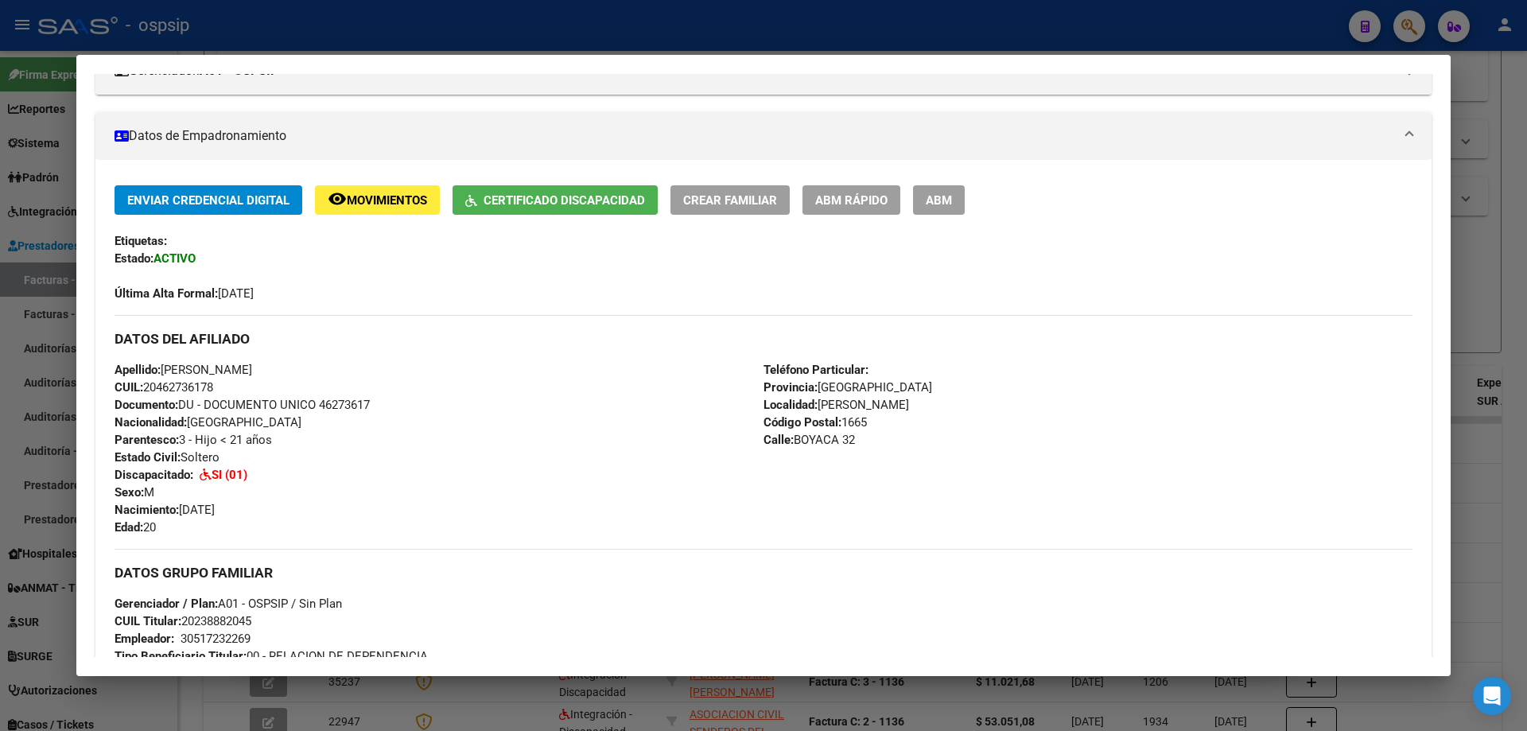
click at [1473, 550] on div at bounding box center [763, 365] width 1527 height 731
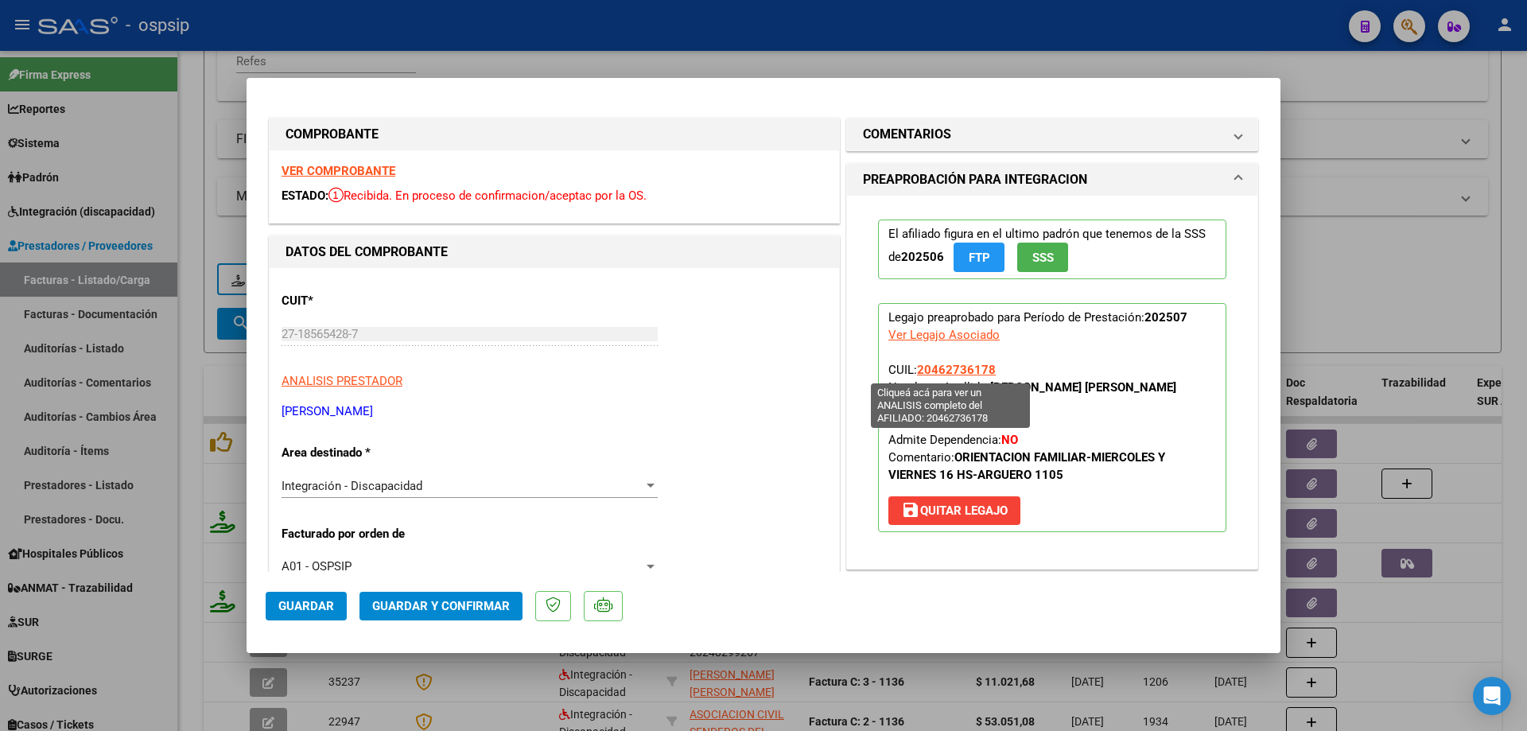
click at [945, 369] on span "20462736178" at bounding box center [956, 370] width 79 height 14
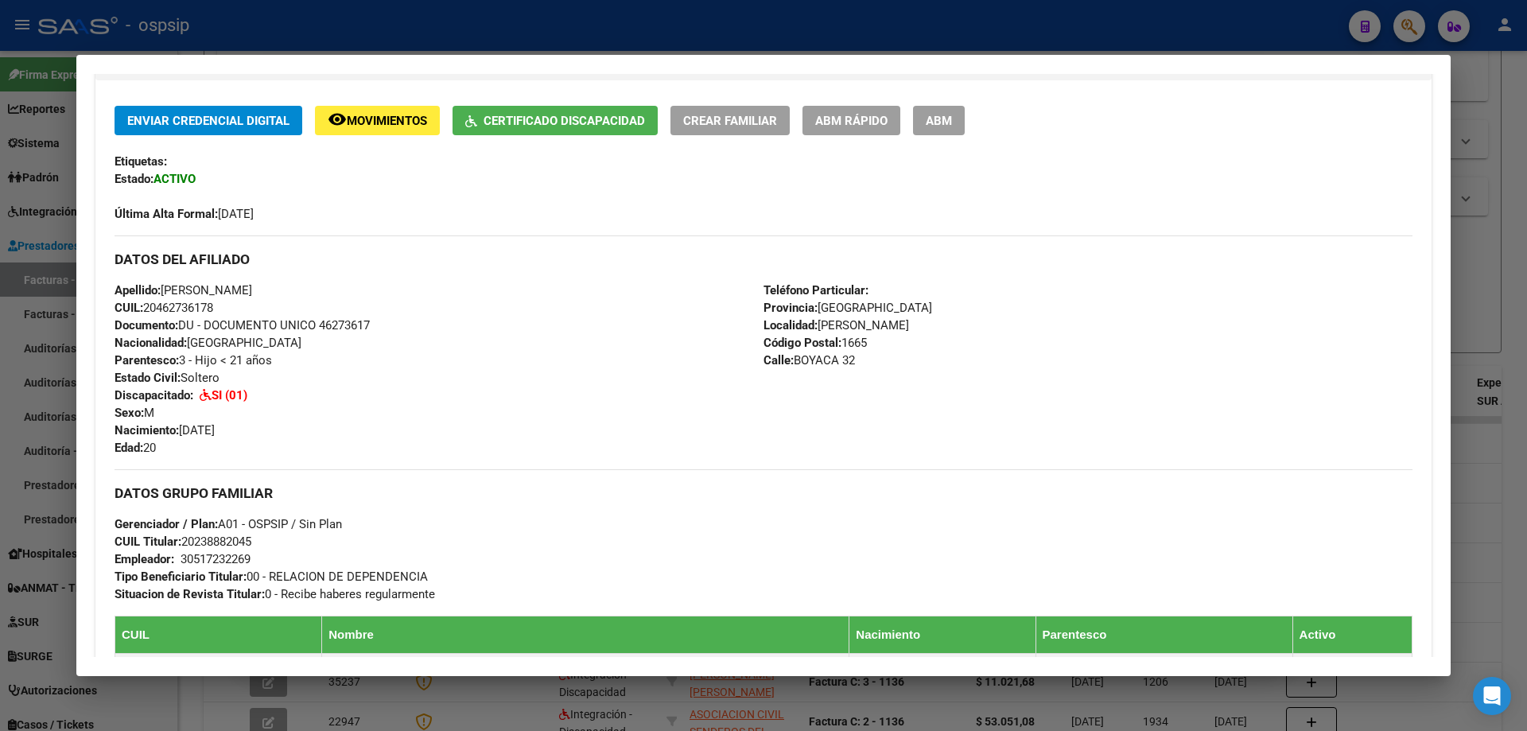
scroll to position [477, 0]
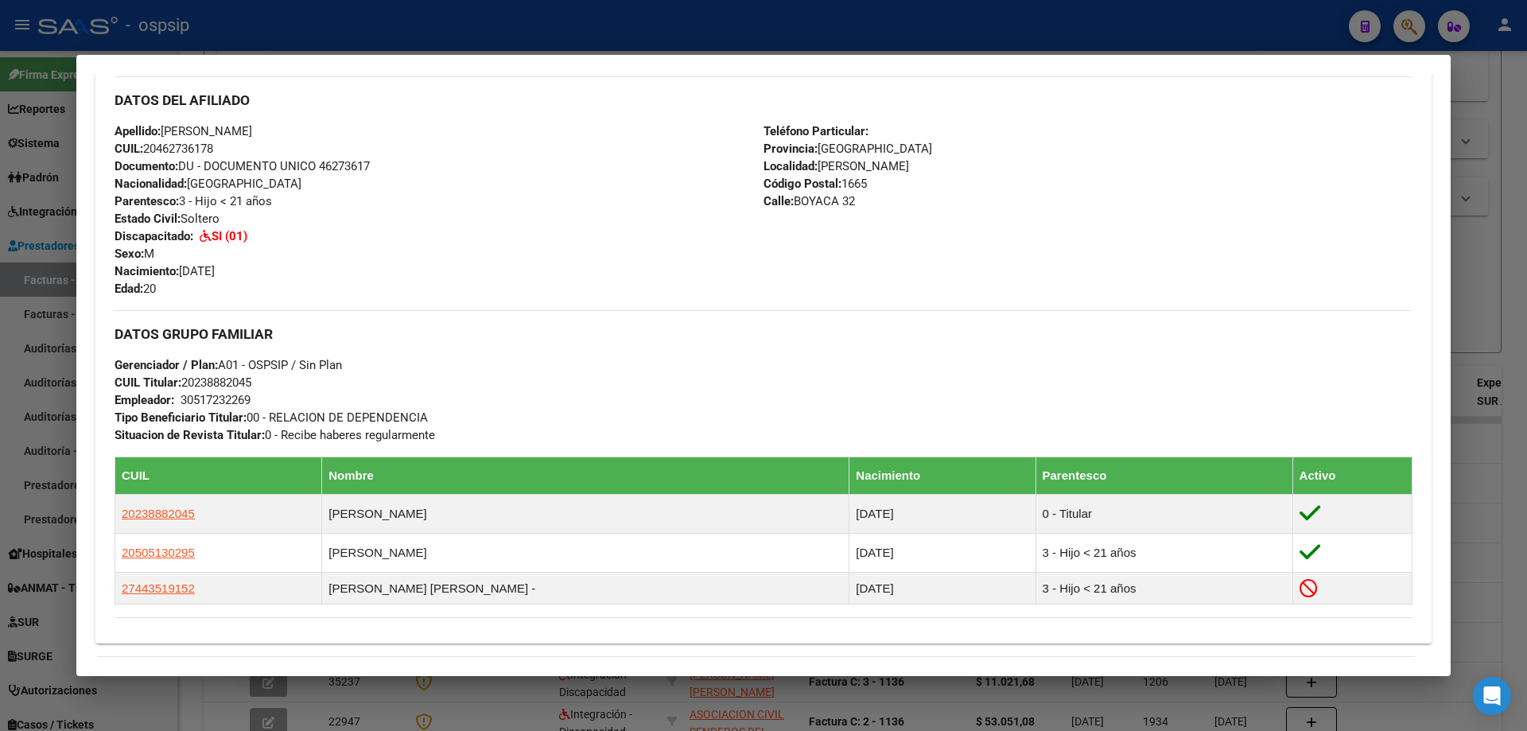
click at [1503, 456] on div at bounding box center [763, 365] width 1527 height 731
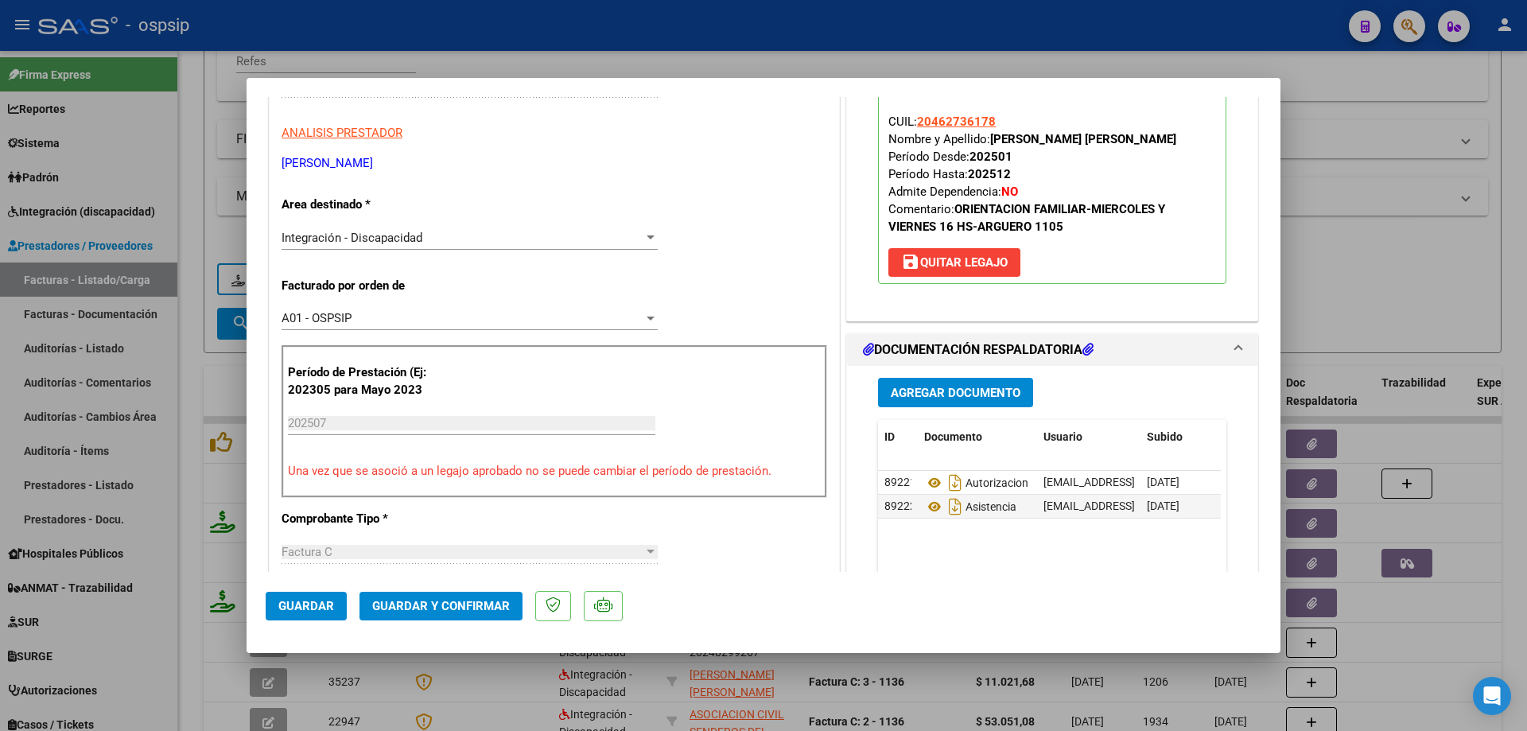
scroll to position [318, 0]
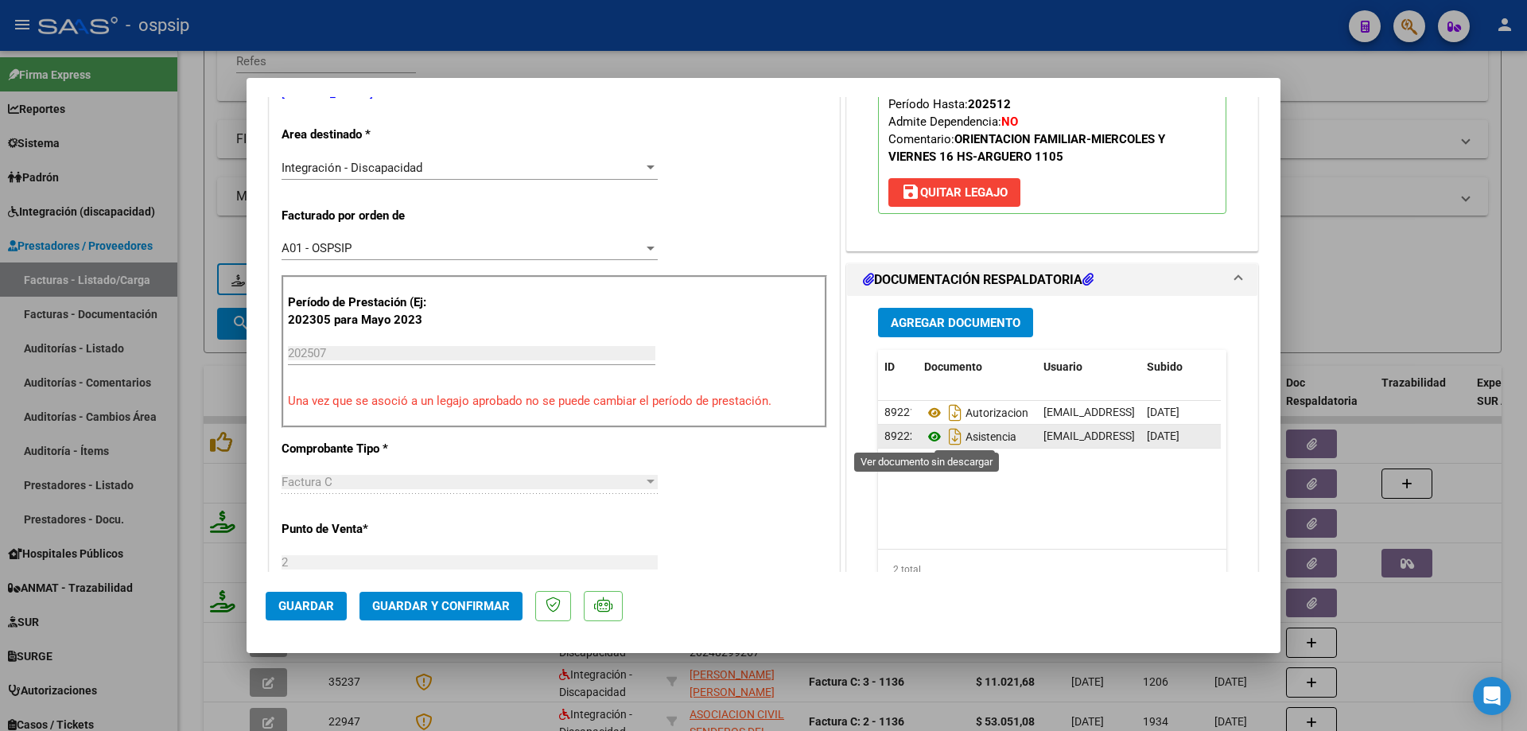
click at [930, 438] on icon at bounding box center [934, 436] width 21 height 19
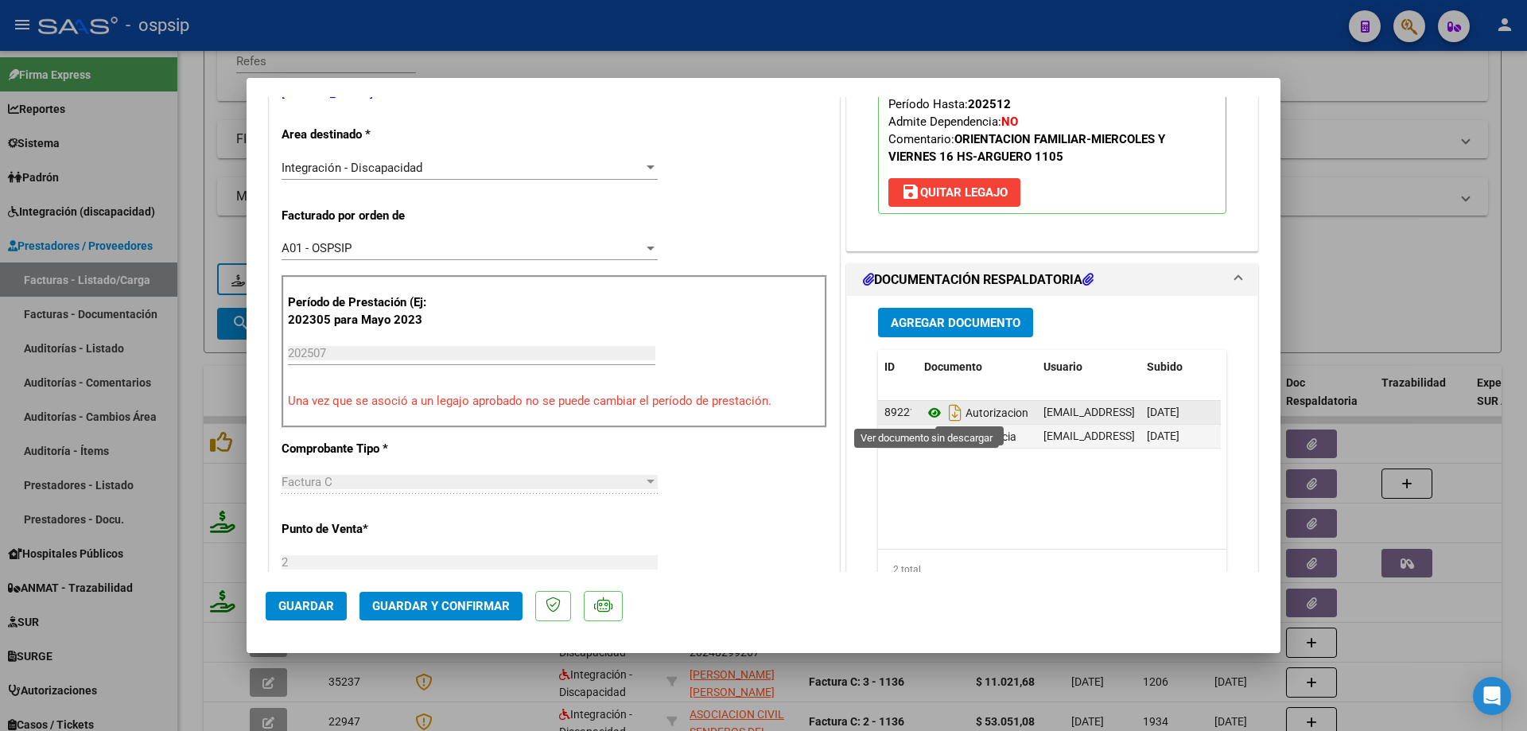
click at [930, 415] on icon at bounding box center [934, 412] width 21 height 19
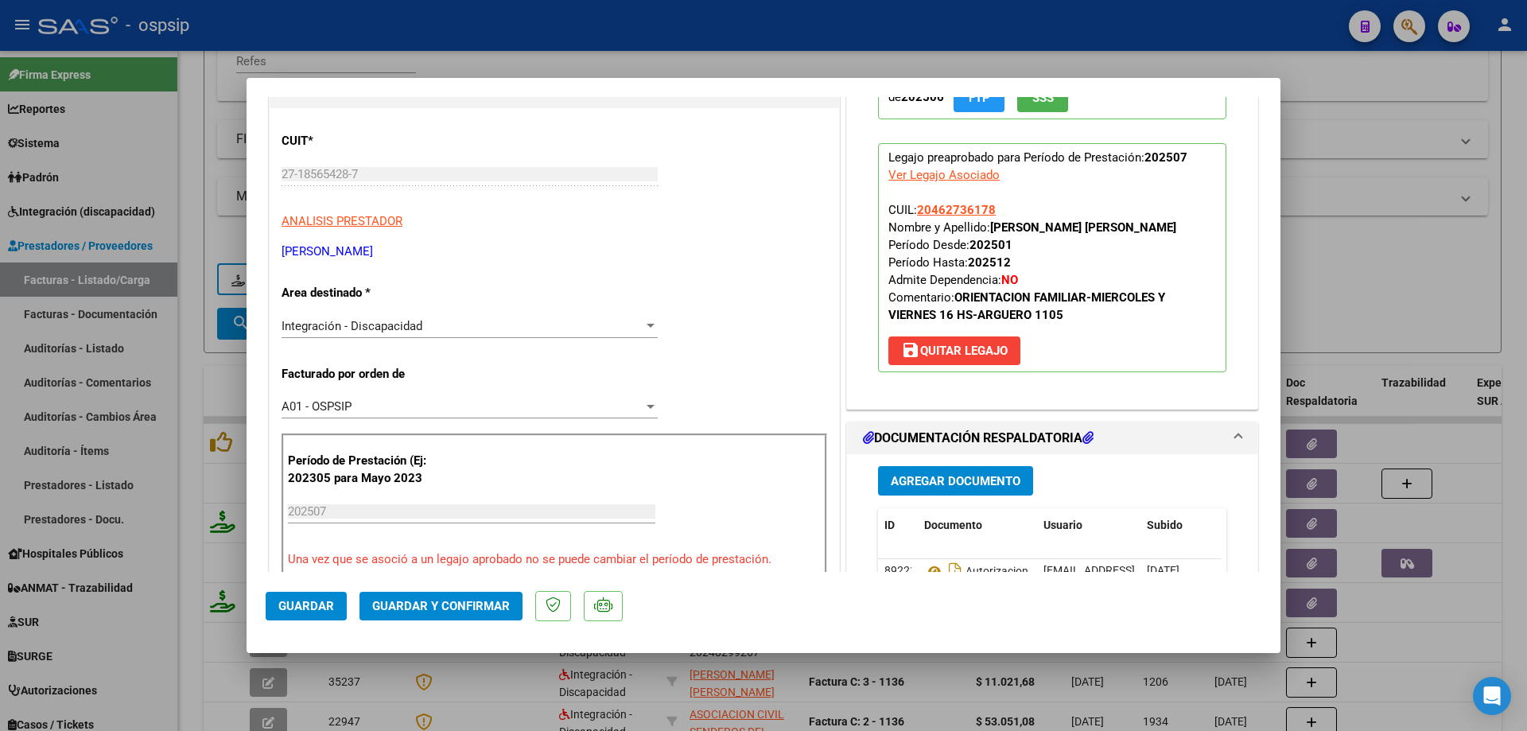
scroll to position [159, 0]
click at [457, 596] on button "Guardar y Confirmar" at bounding box center [440, 606] width 163 height 29
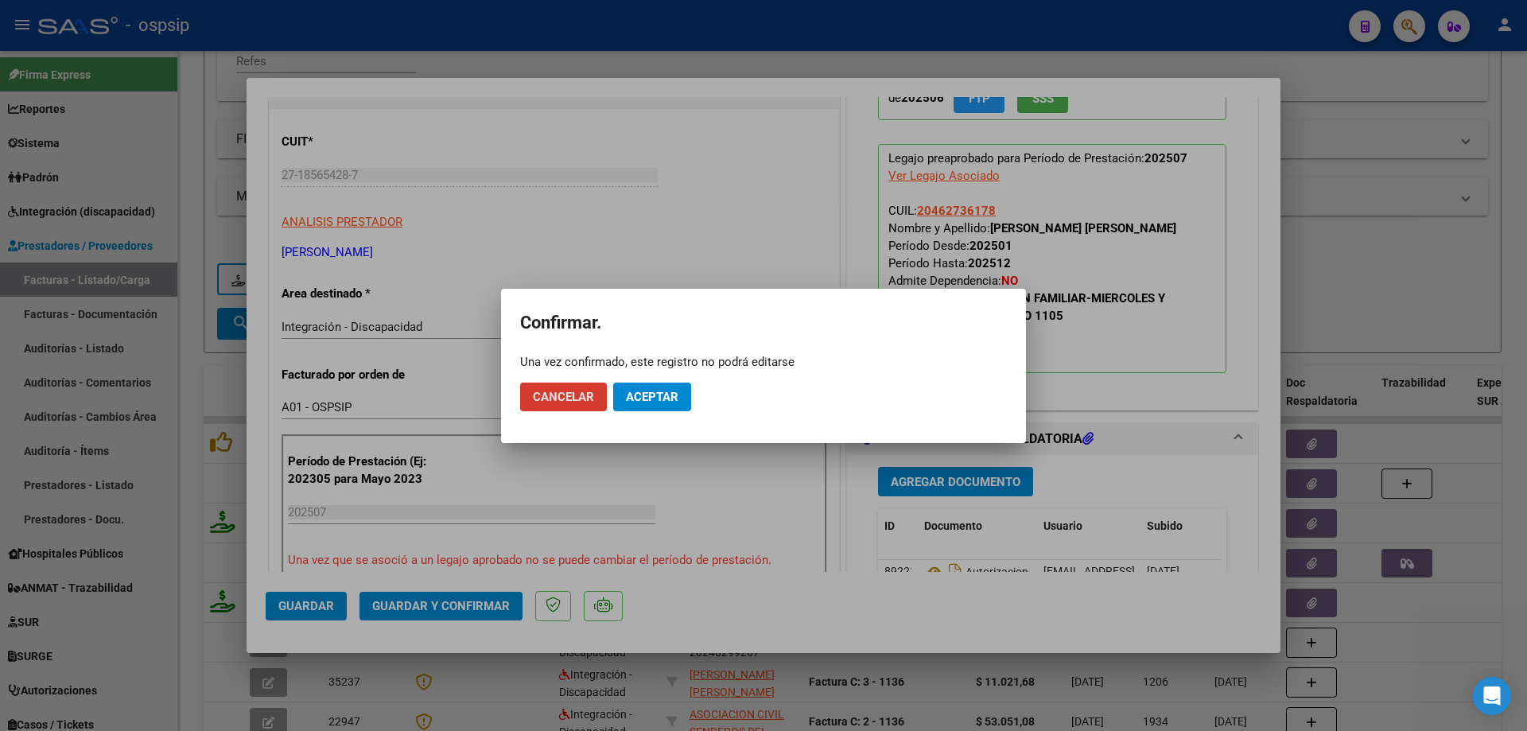
click at [666, 401] on span "Aceptar" at bounding box center [652, 397] width 52 height 14
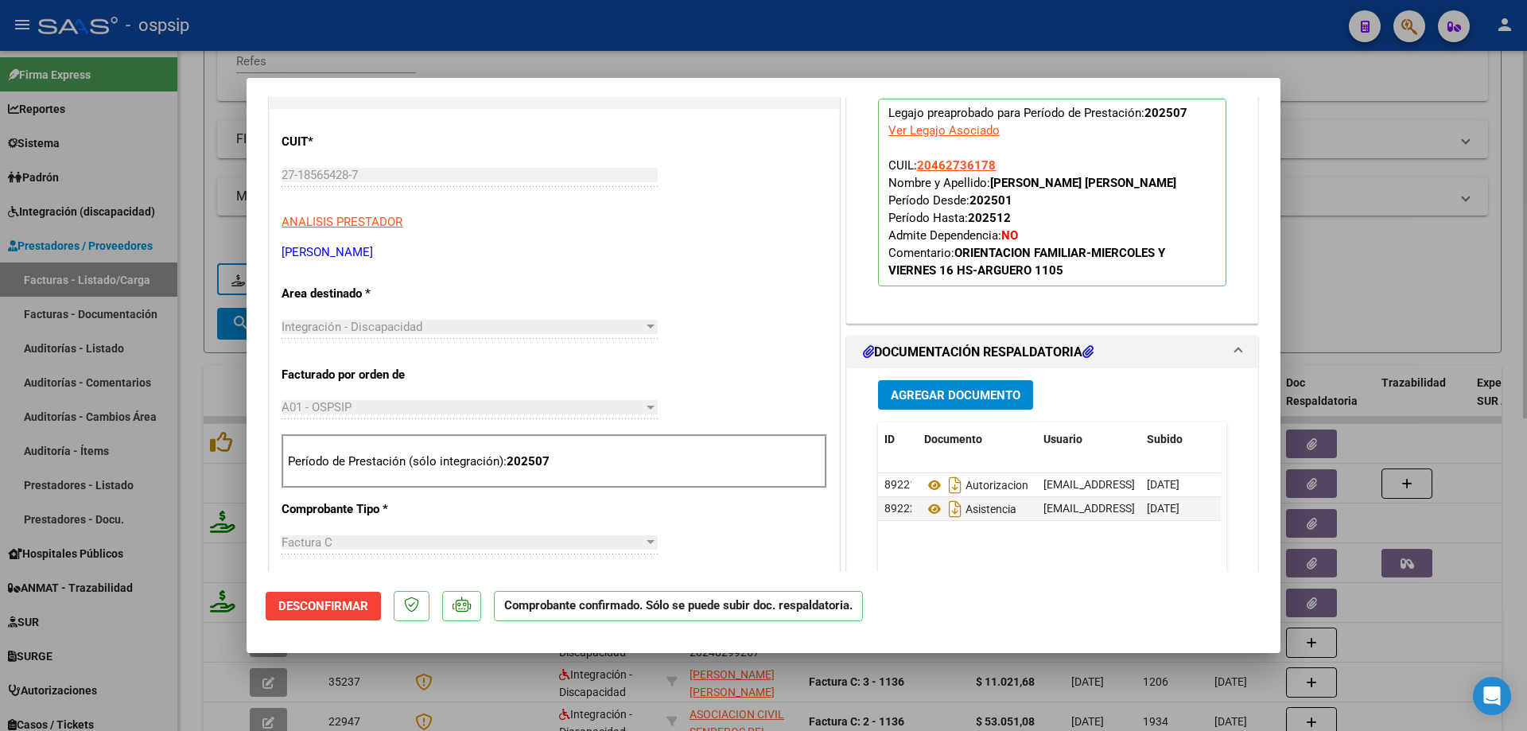
click at [1428, 318] on div at bounding box center [763, 365] width 1527 height 731
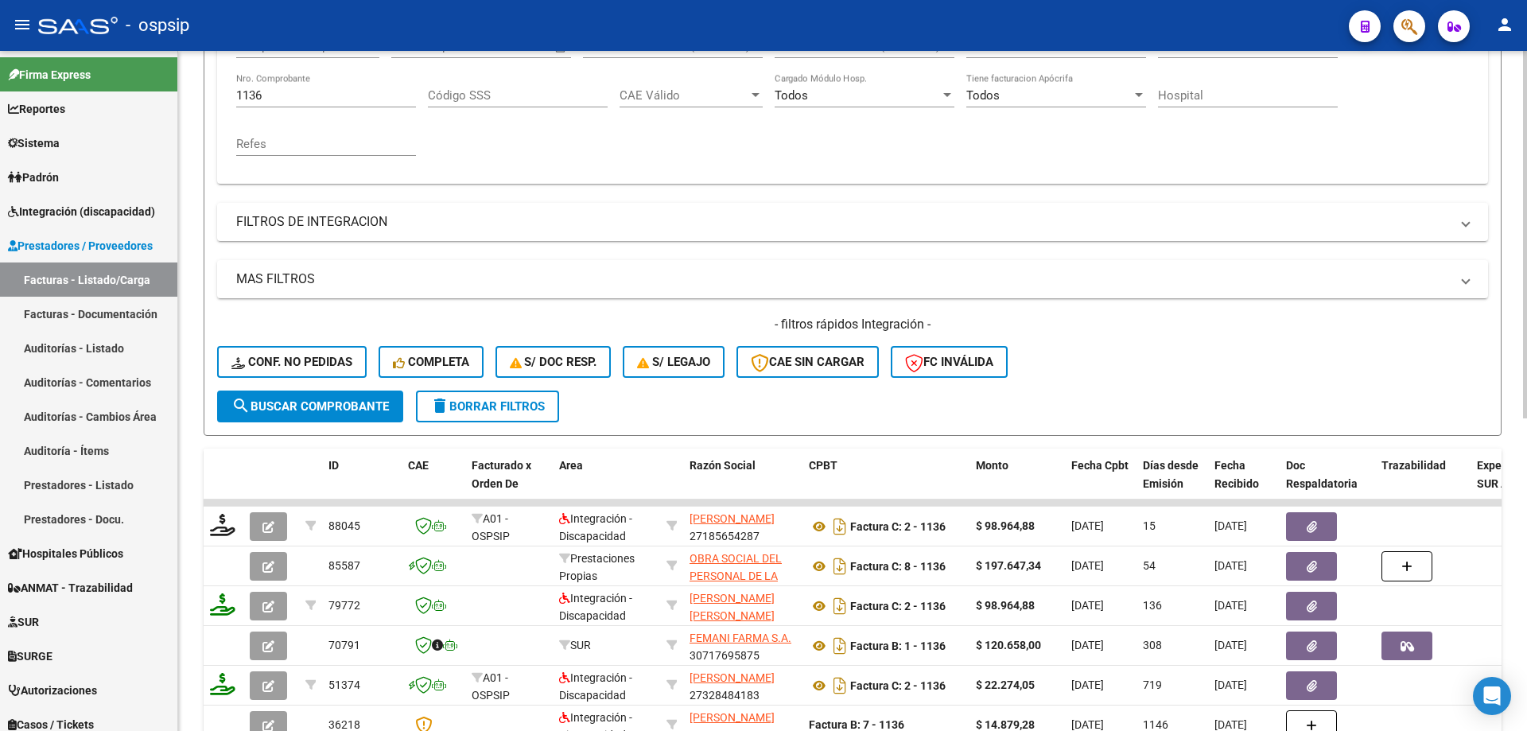
scroll to position [301, 0]
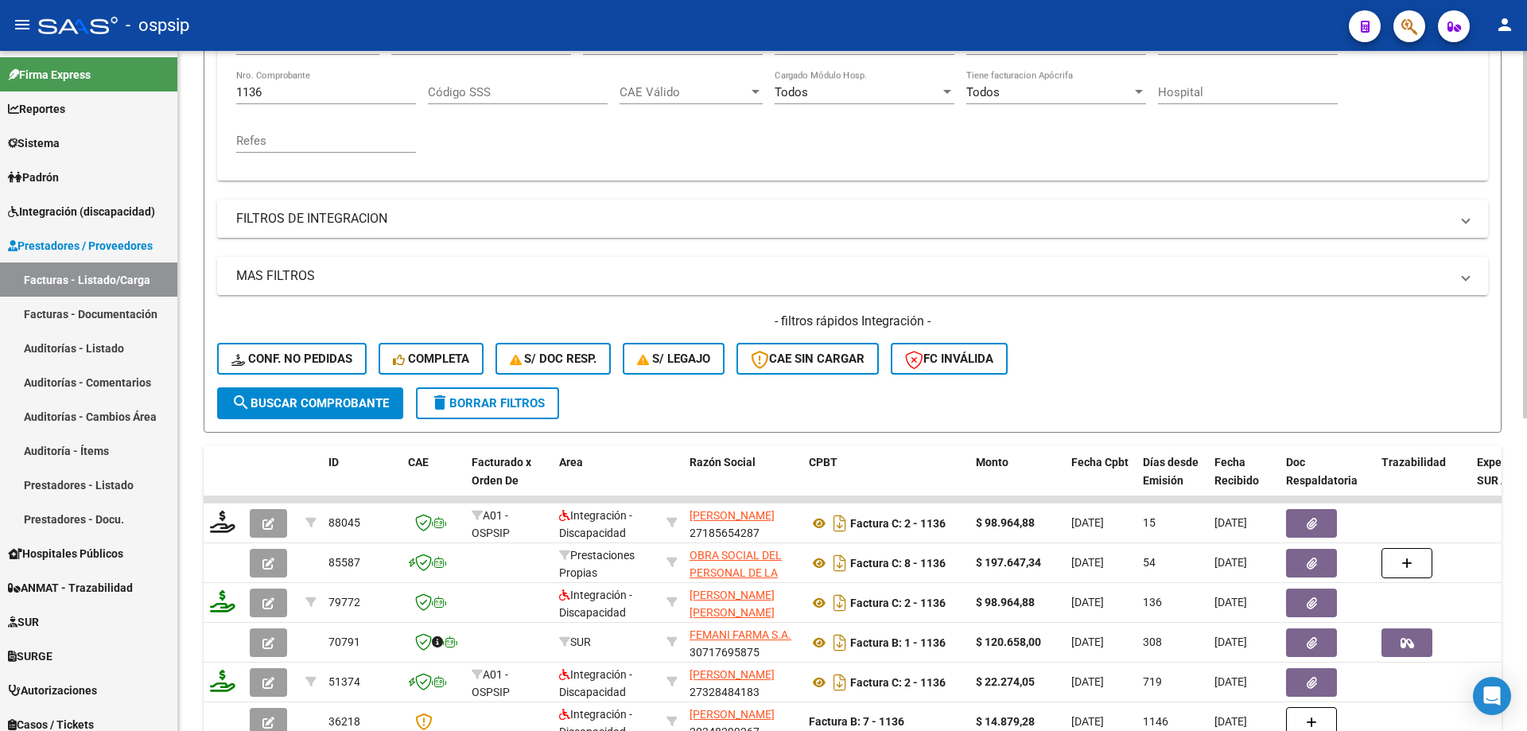
click at [303, 95] on input "1136" at bounding box center [326, 92] width 180 height 14
click at [293, 92] on input "Nro. Comprobante" at bounding box center [326, 92] width 180 height 14
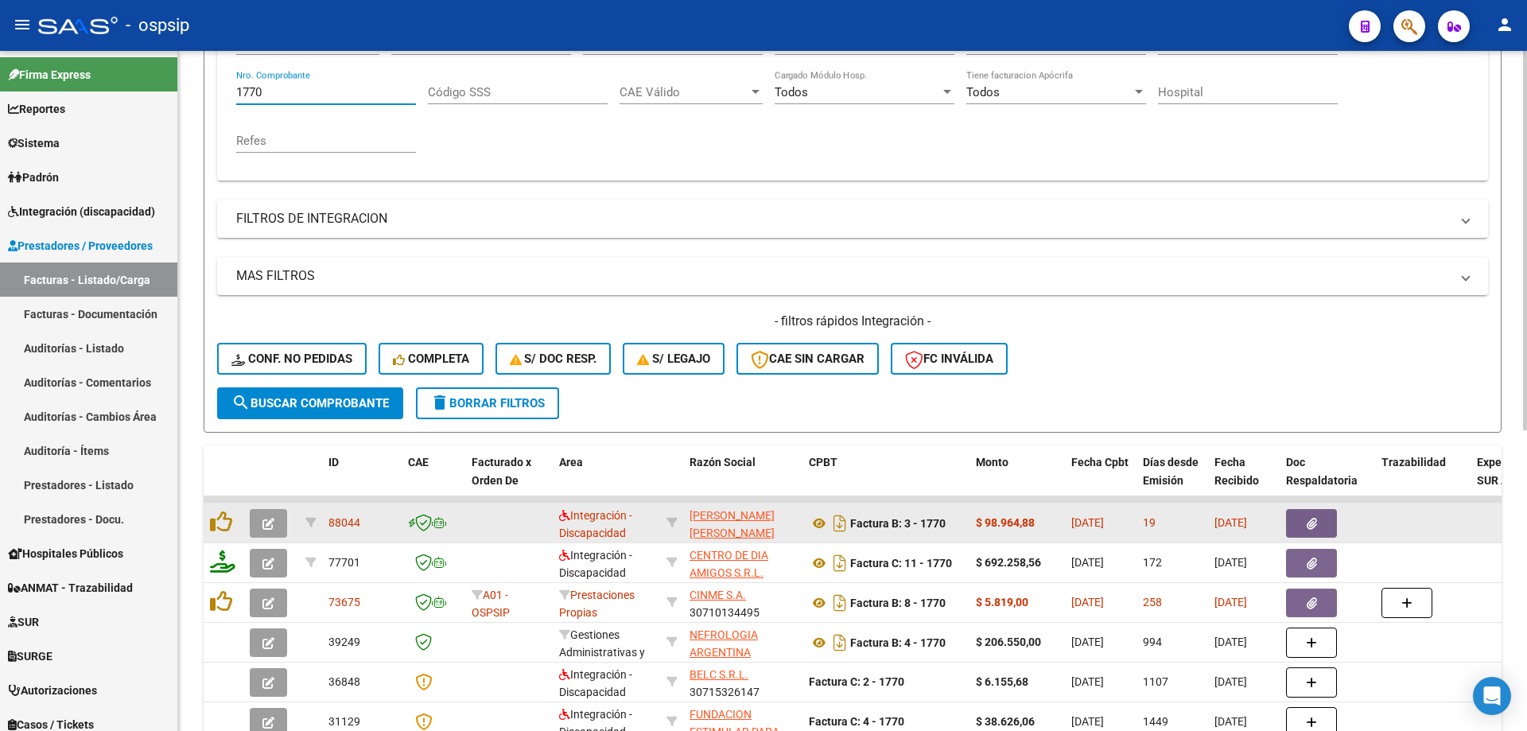
click at [270, 520] on icon "button" at bounding box center [268, 524] width 12 height 12
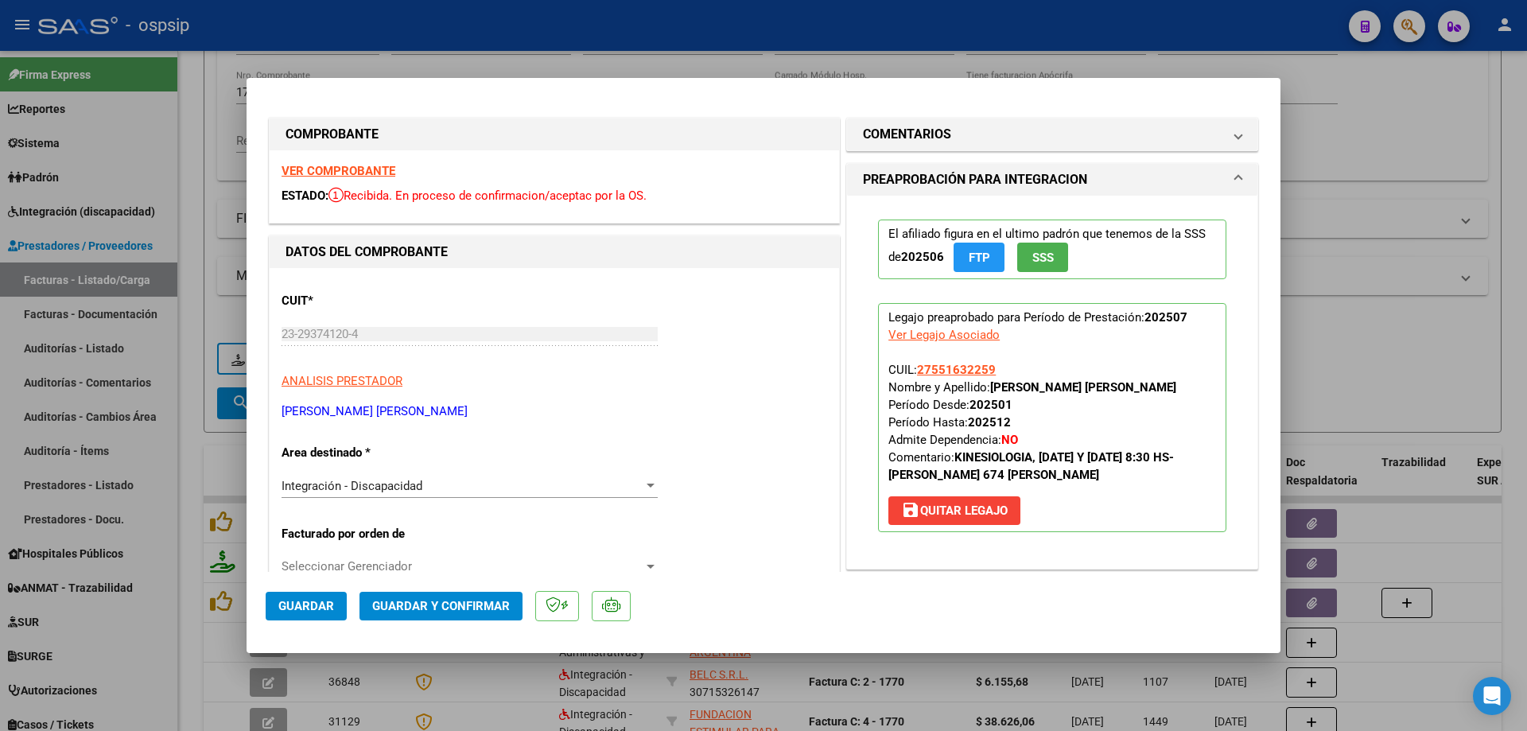
click at [1023, 261] on button "SSS" at bounding box center [1042, 257] width 51 height 29
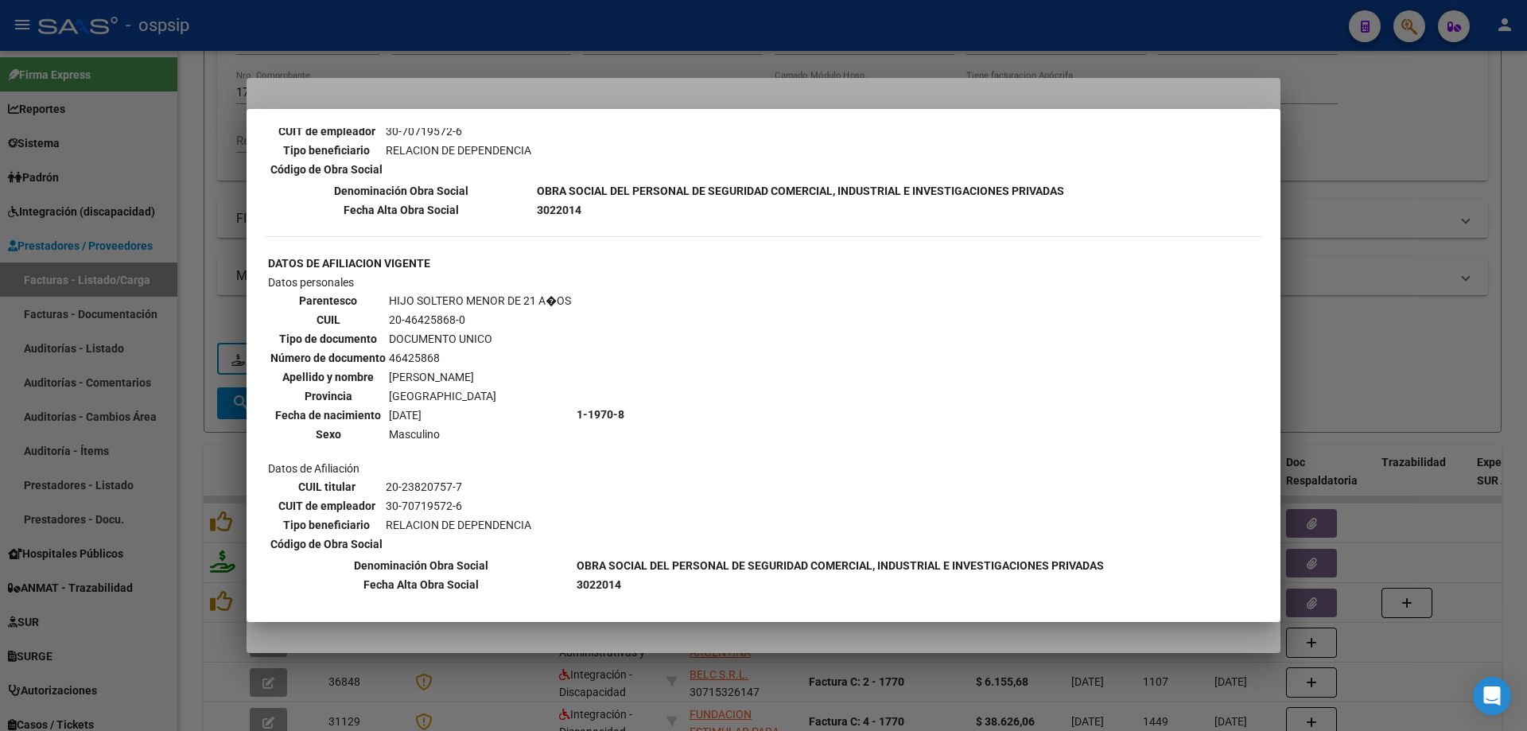
scroll to position [1193, 0]
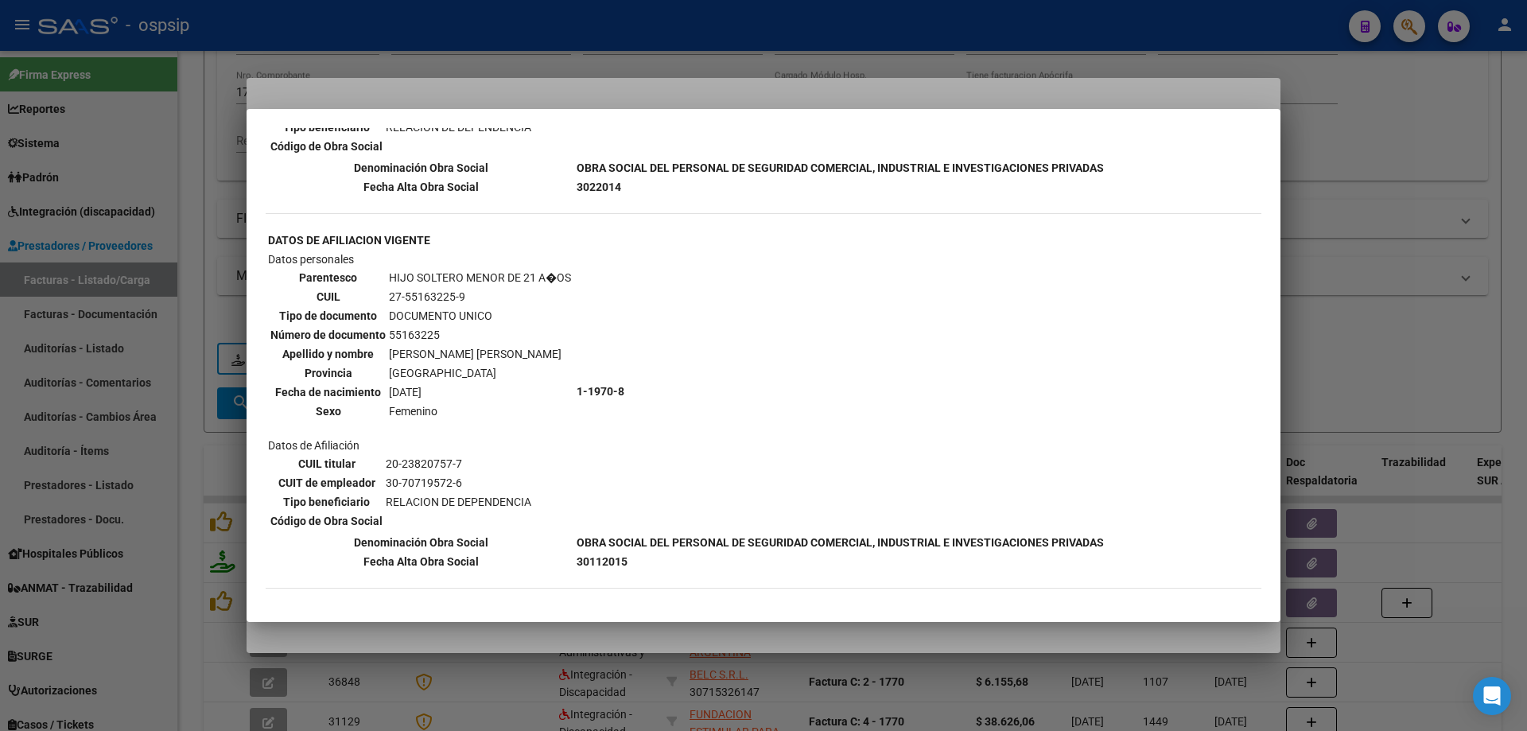
click at [1333, 286] on div at bounding box center [763, 365] width 1527 height 731
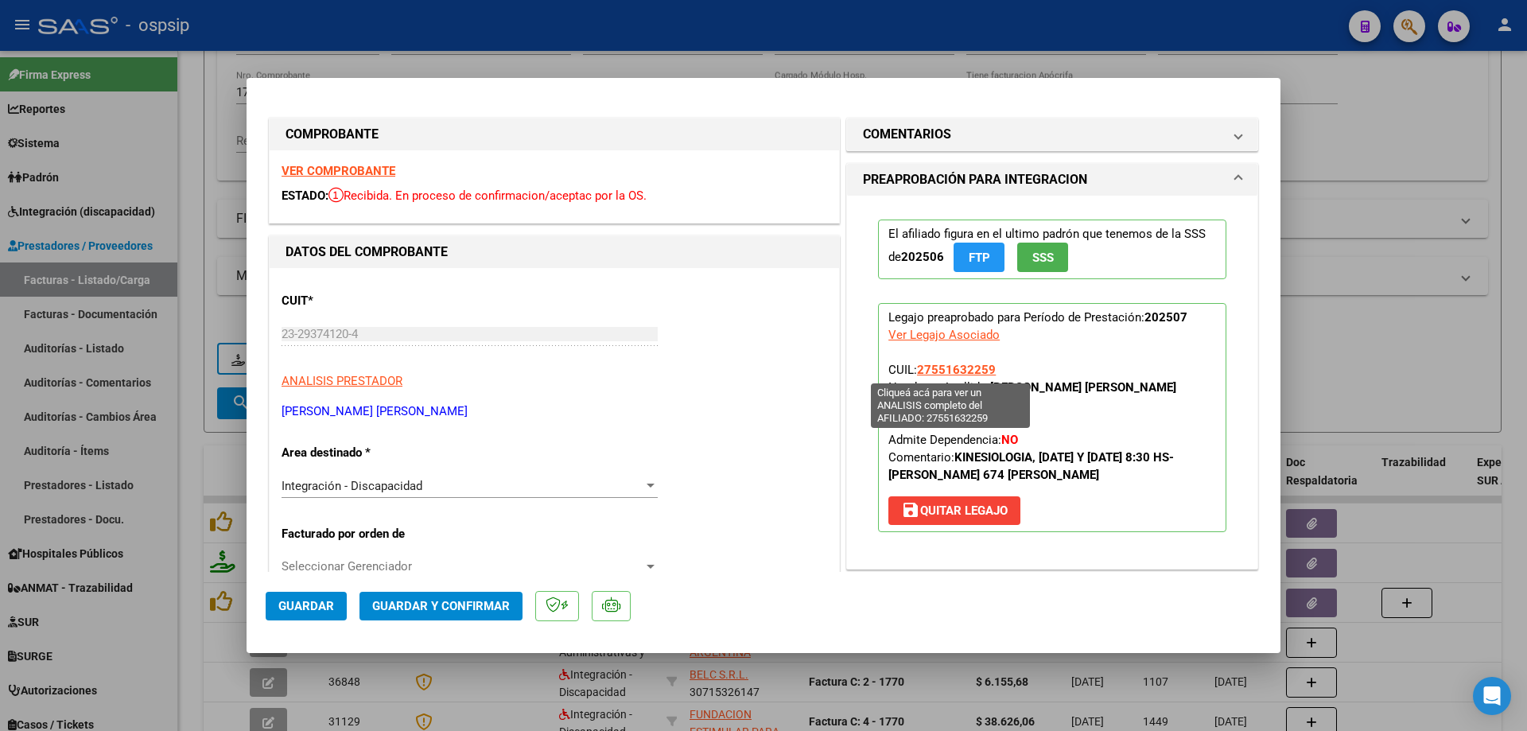
click at [953, 367] on span "27551632259" at bounding box center [956, 370] width 79 height 14
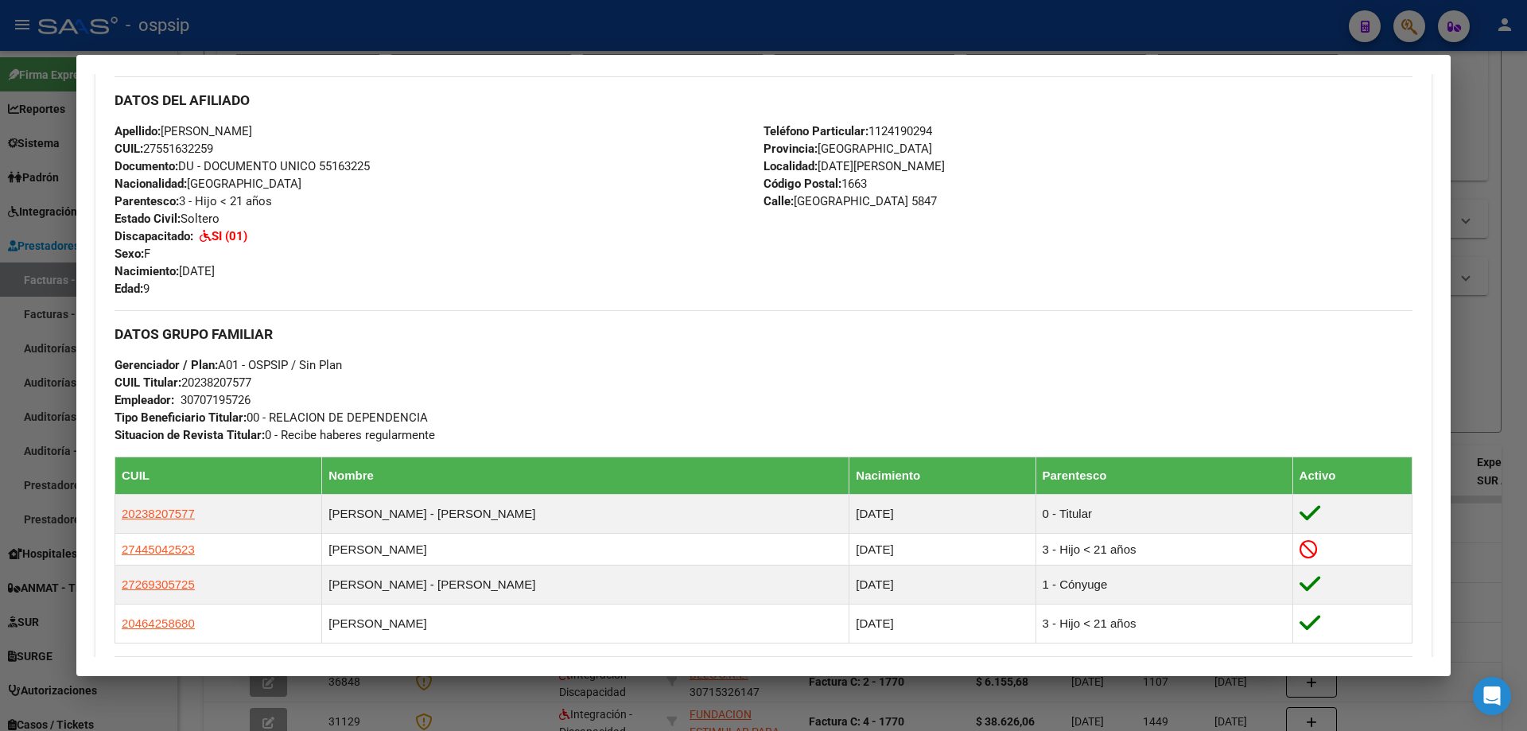
scroll to position [754, 0]
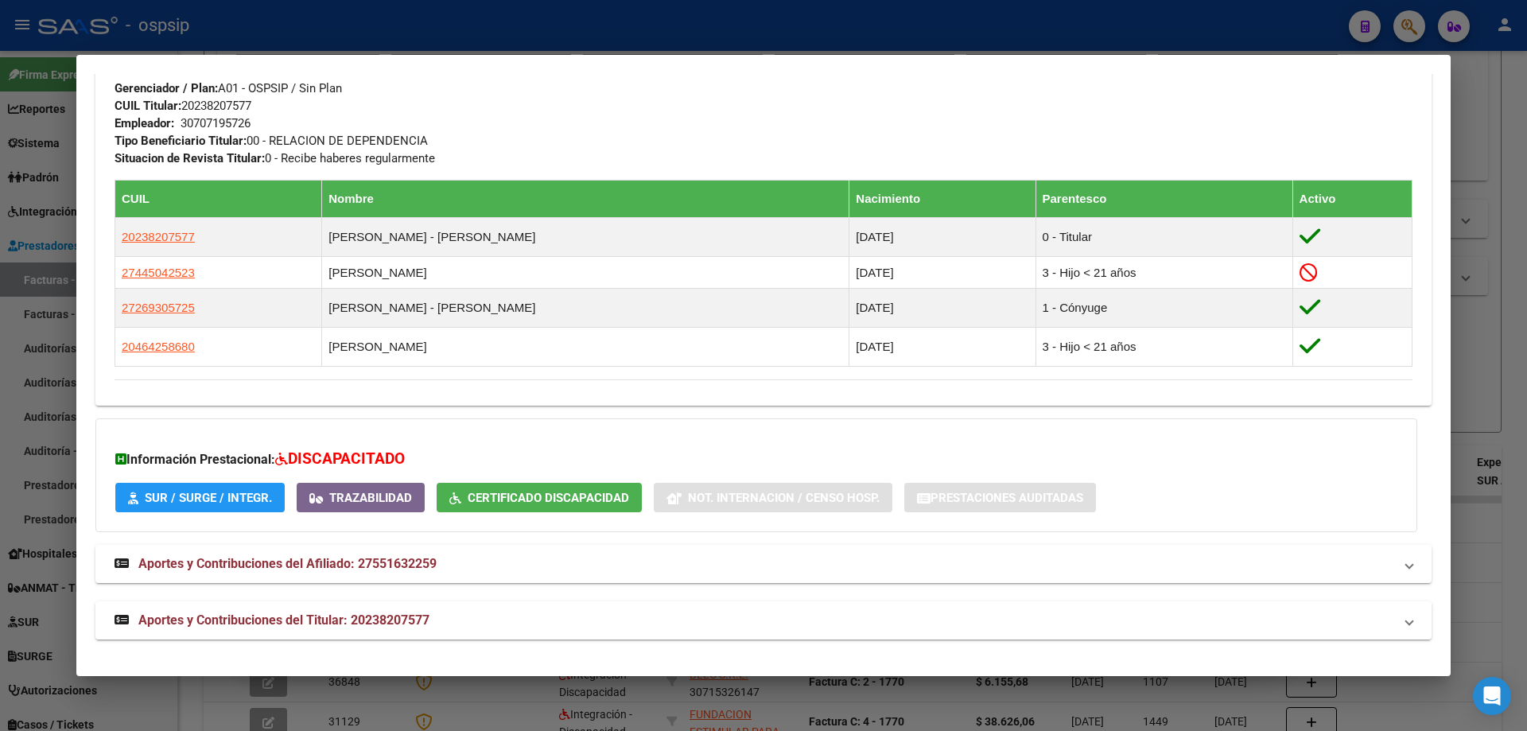
click at [1501, 361] on div at bounding box center [763, 365] width 1527 height 731
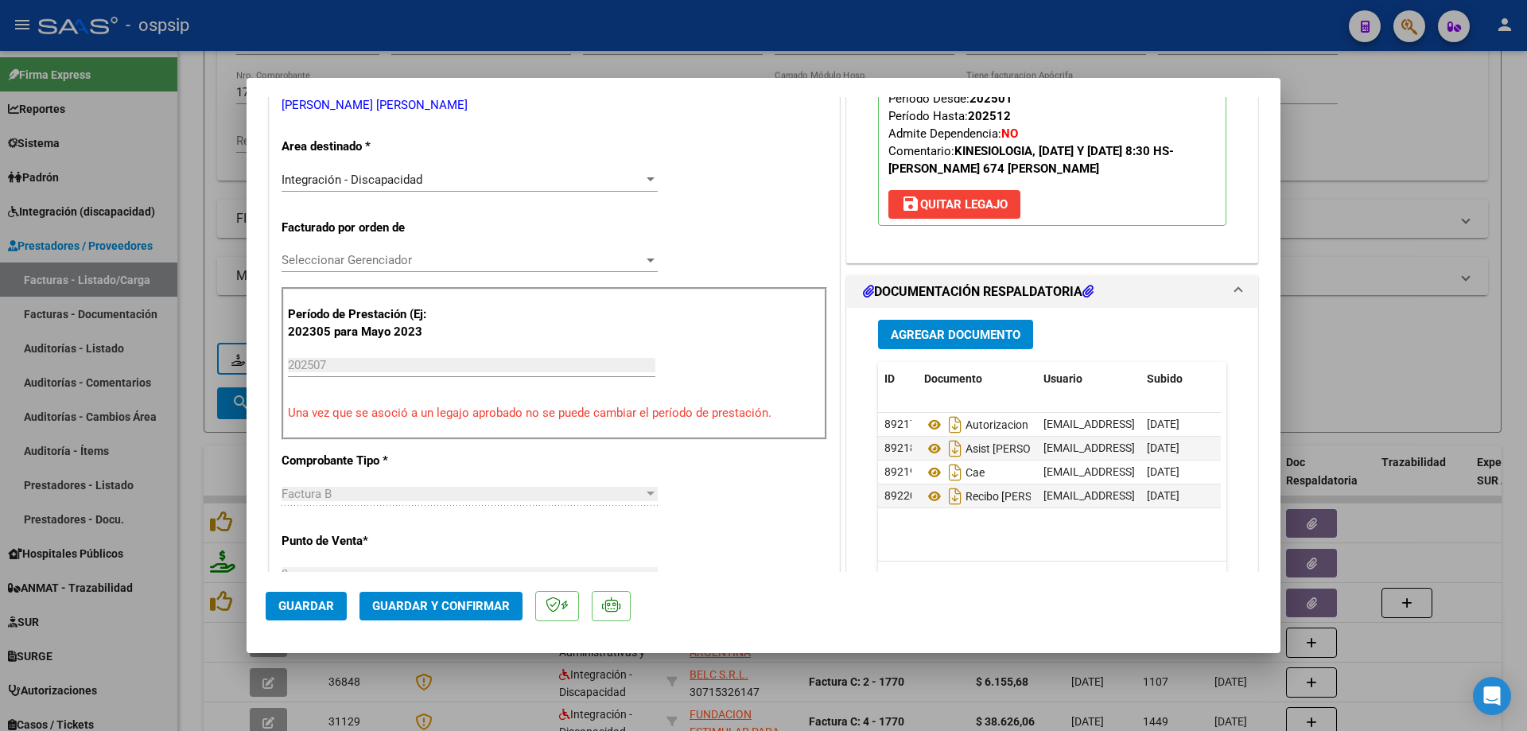
scroll to position [398, 0]
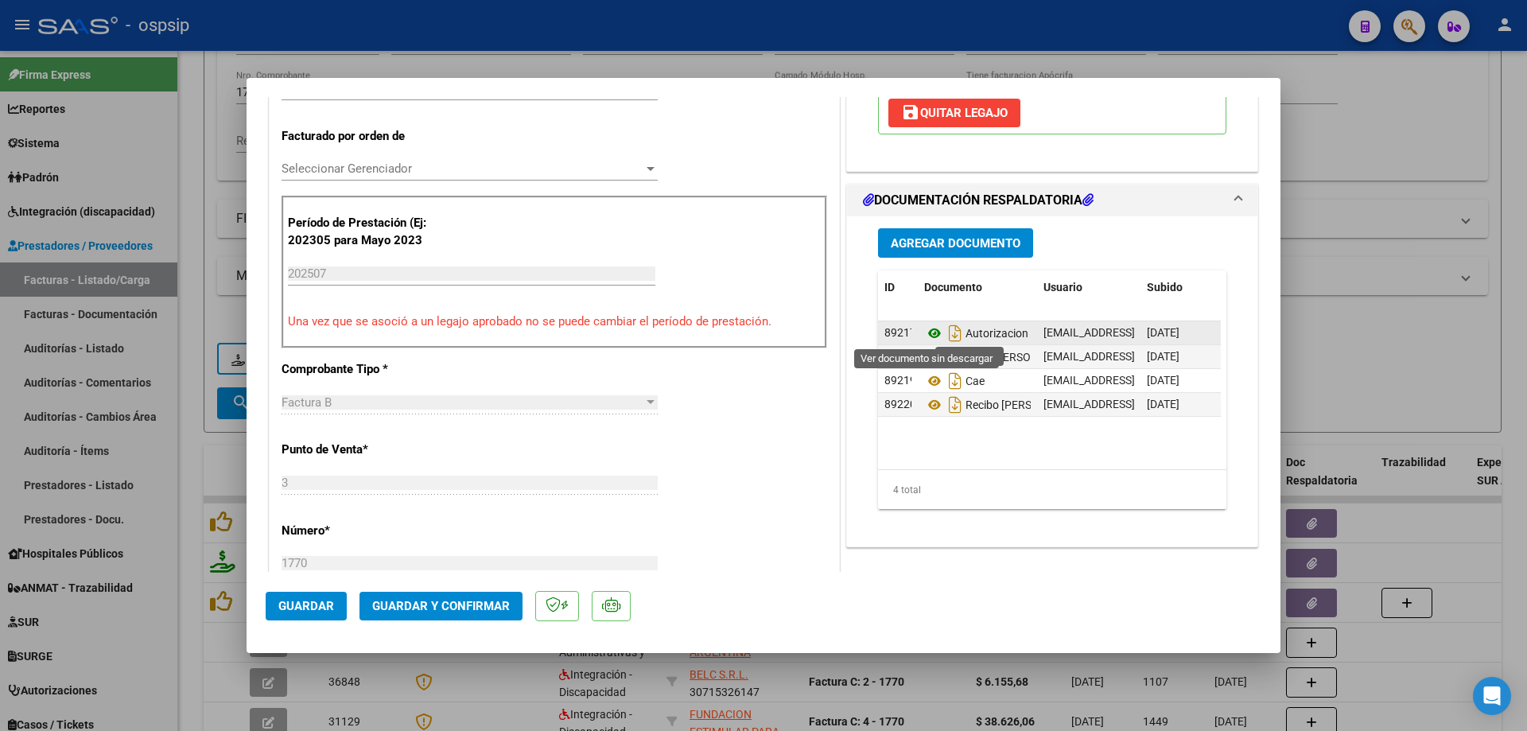
click at [927, 336] on icon at bounding box center [934, 333] width 21 height 19
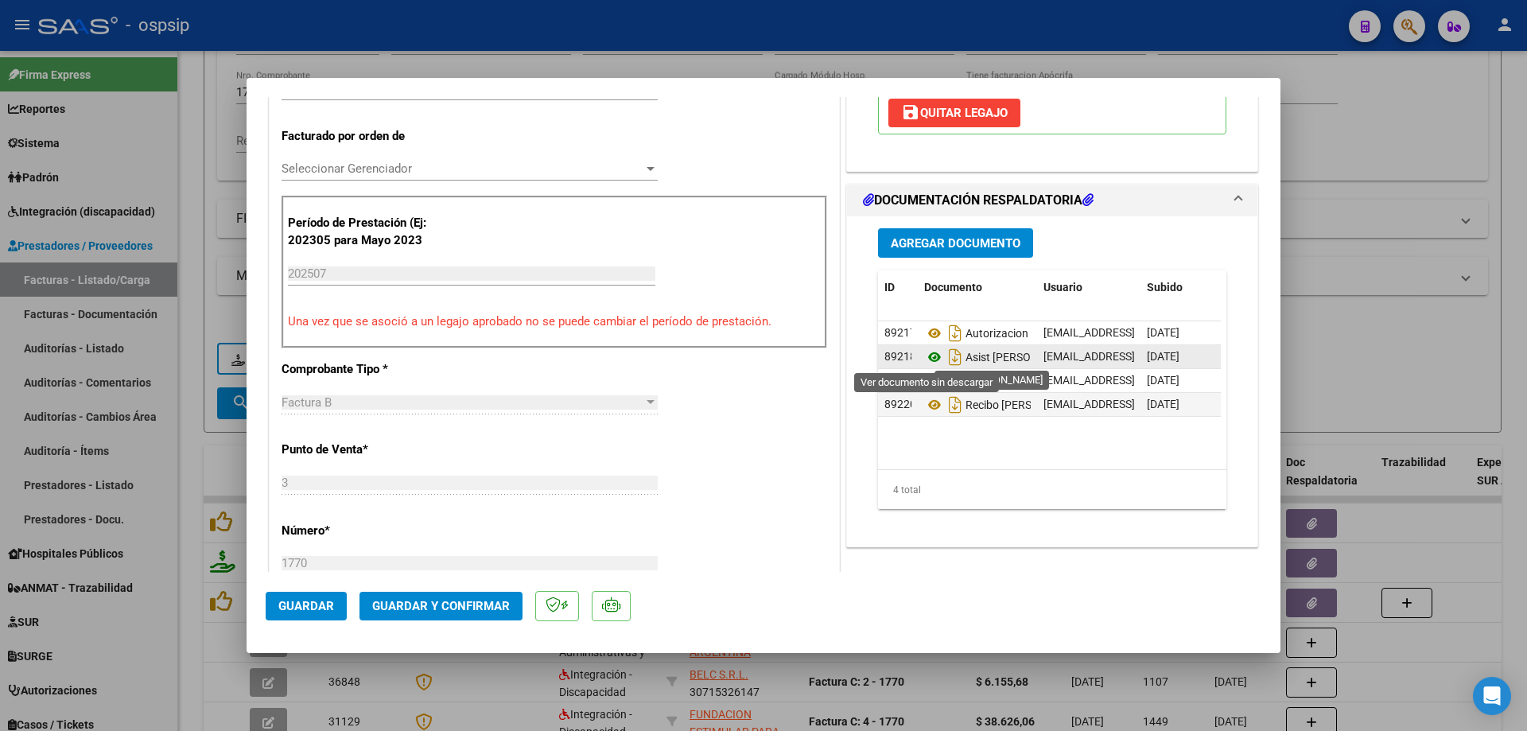
click at [924, 356] on icon at bounding box center [934, 356] width 21 height 19
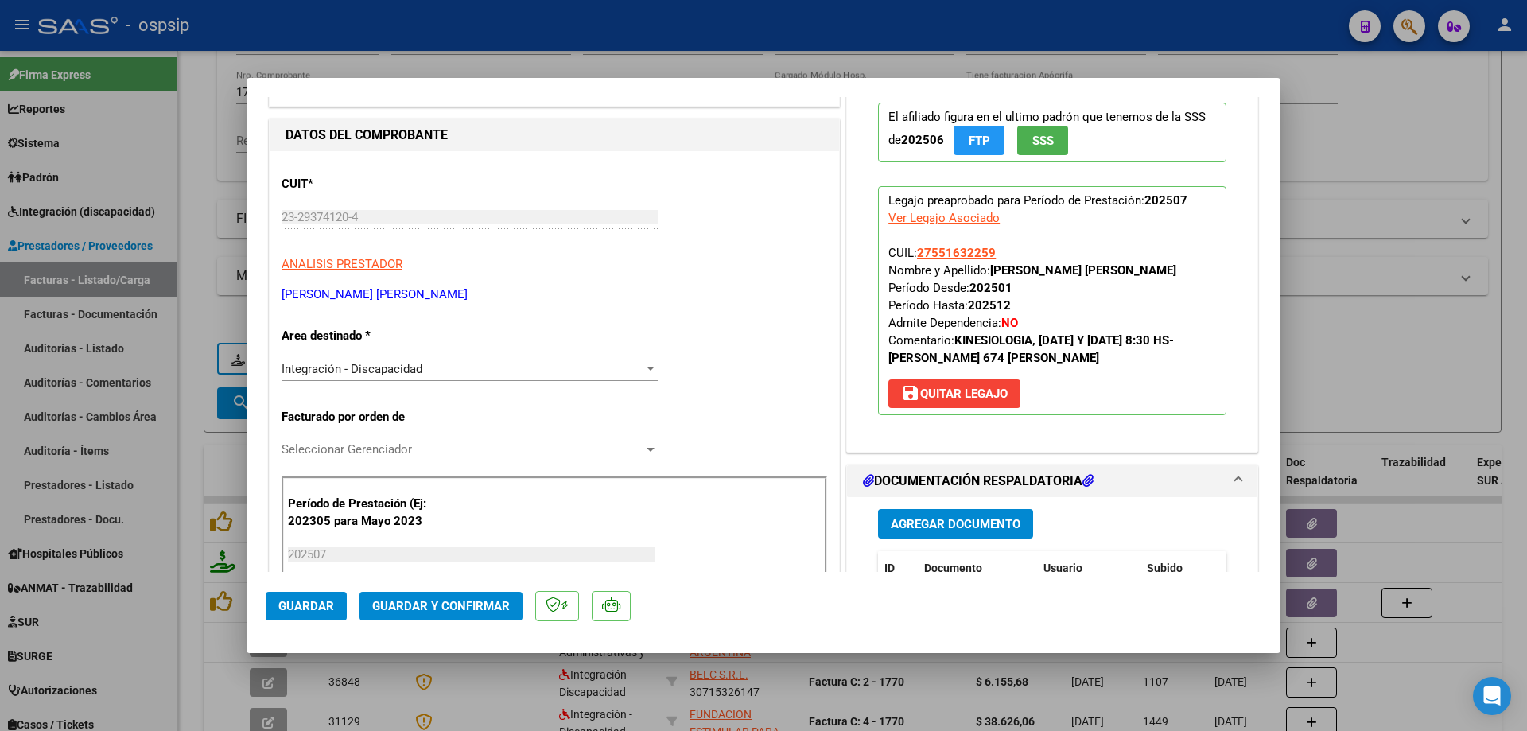
scroll to position [80, 0]
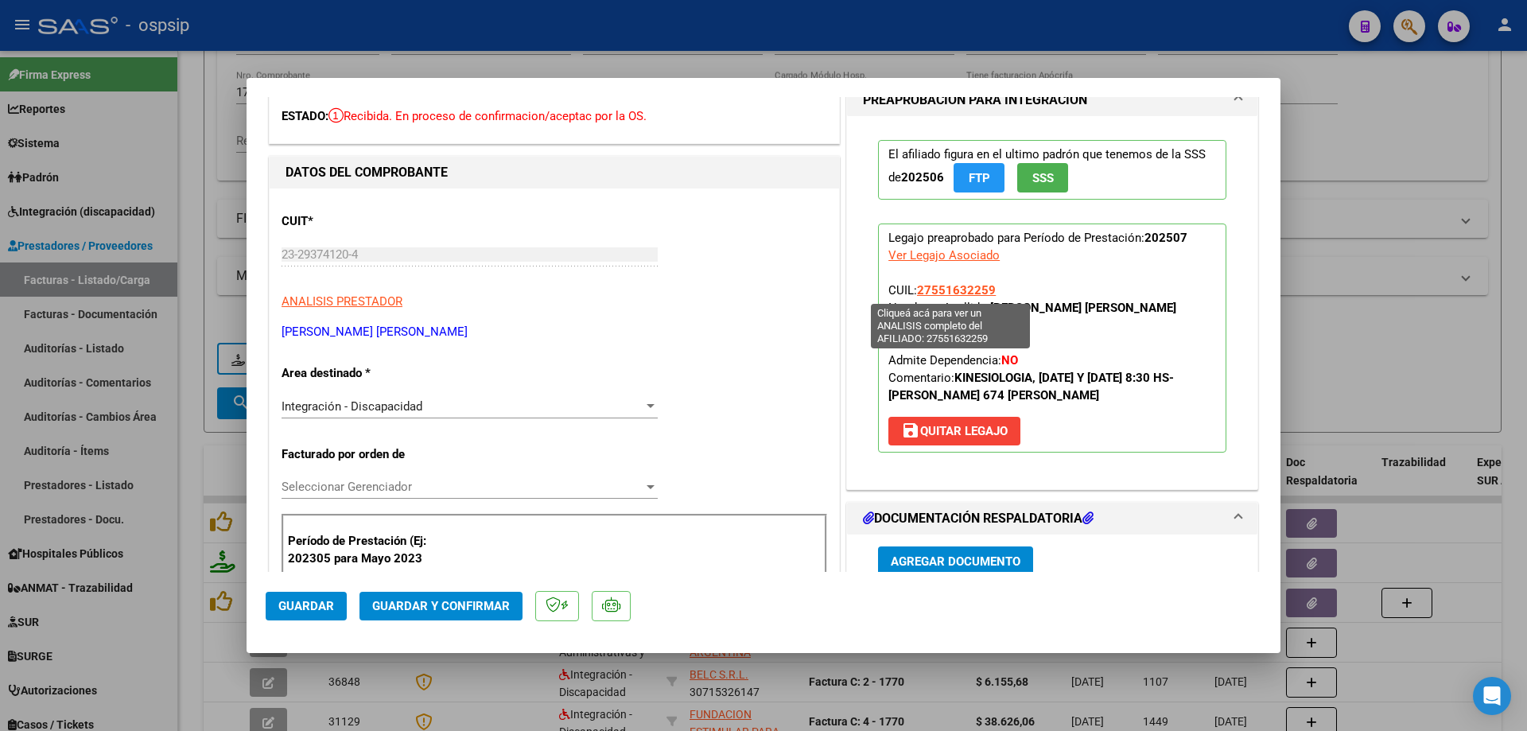
drag, startPoint x: 992, startPoint y: 293, endPoint x: 914, endPoint y: 291, distance: 77.9
click at [914, 291] on p "Legajo preaprobado para Período de Prestación: 202507 Ver Legajo Asociado CUIL:…" at bounding box center [1052, 337] width 348 height 229
click at [496, 618] on button "Guardar y Confirmar" at bounding box center [440, 606] width 163 height 29
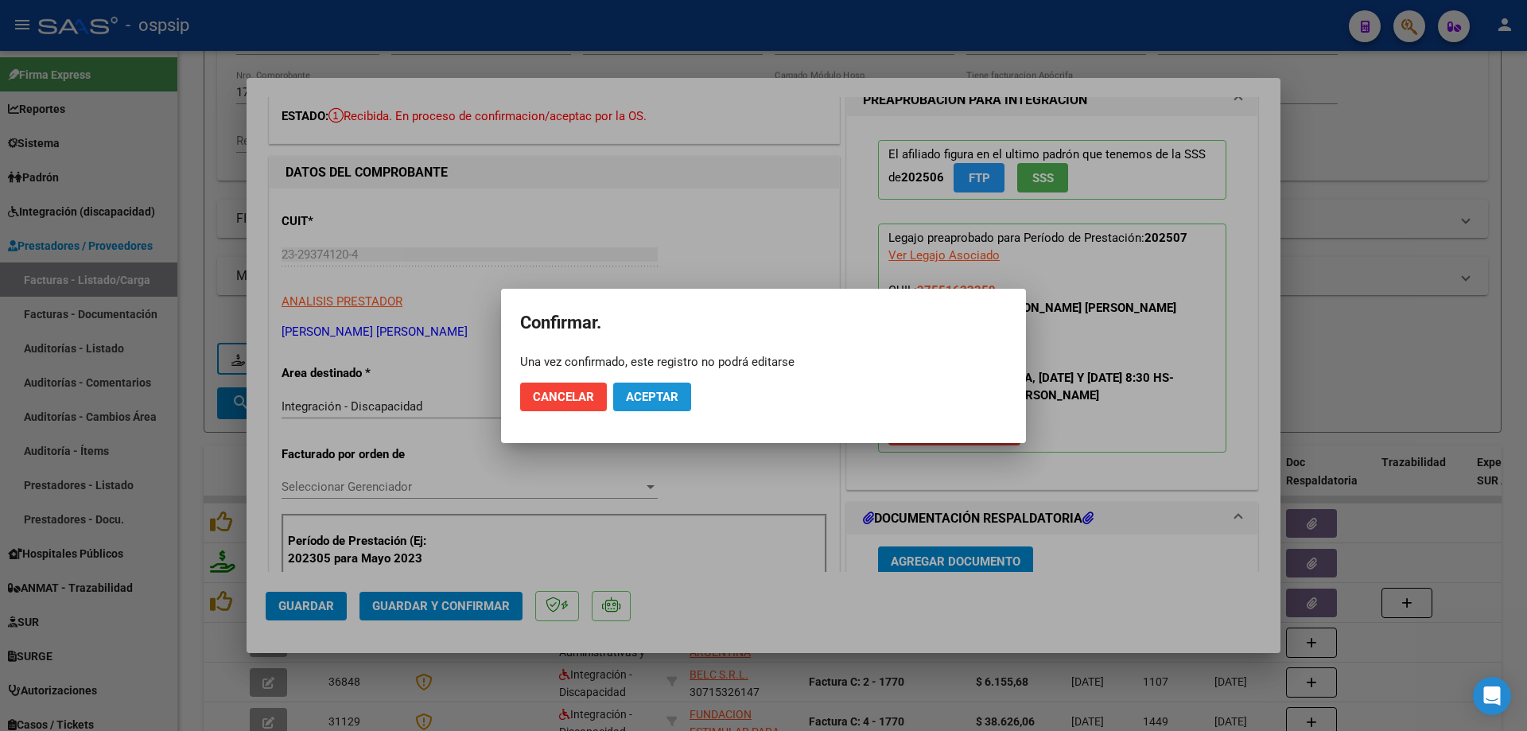
click at [663, 396] on span "Aceptar" at bounding box center [652, 397] width 52 height 14
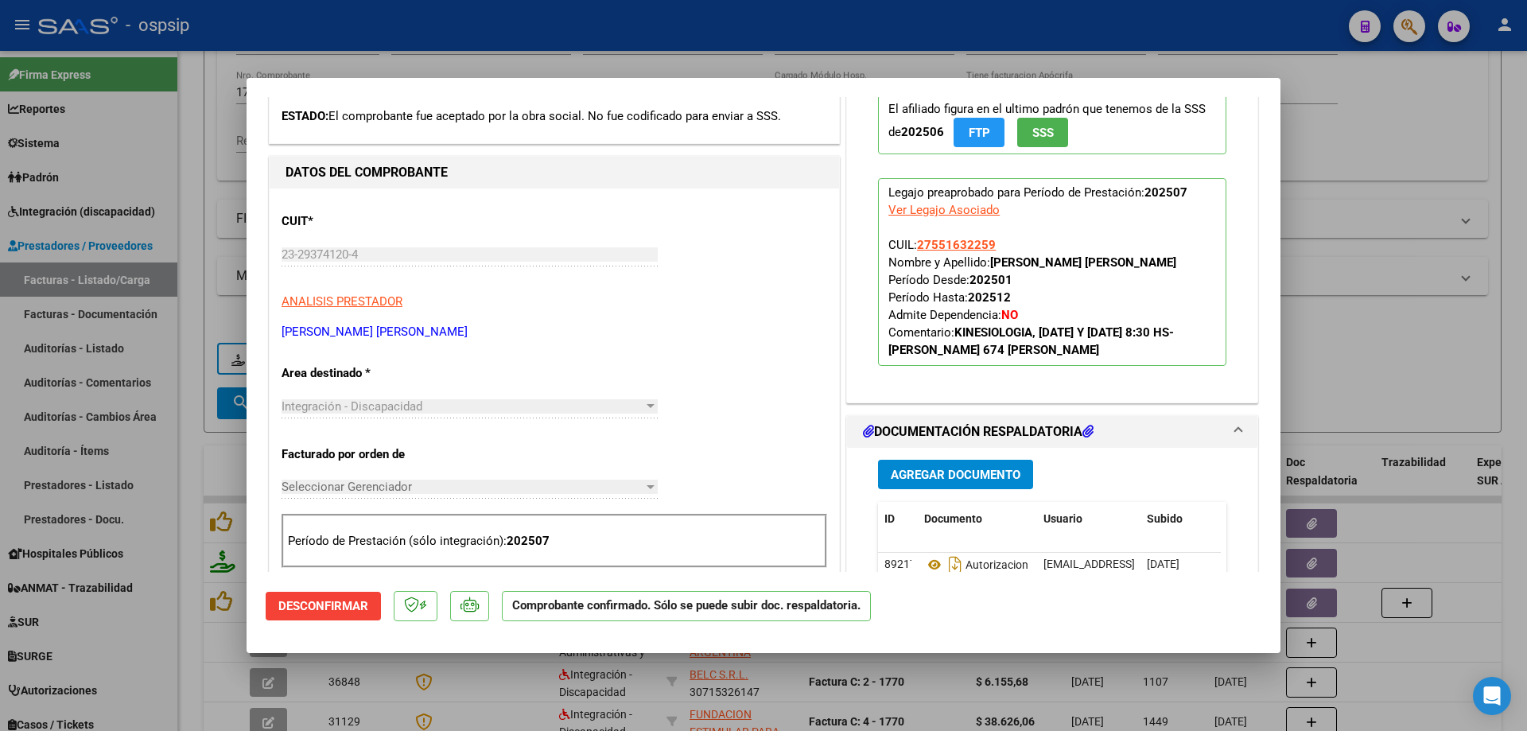
click at [1375, 298] on div at bounding box center [763, 365] width 1527 height 731
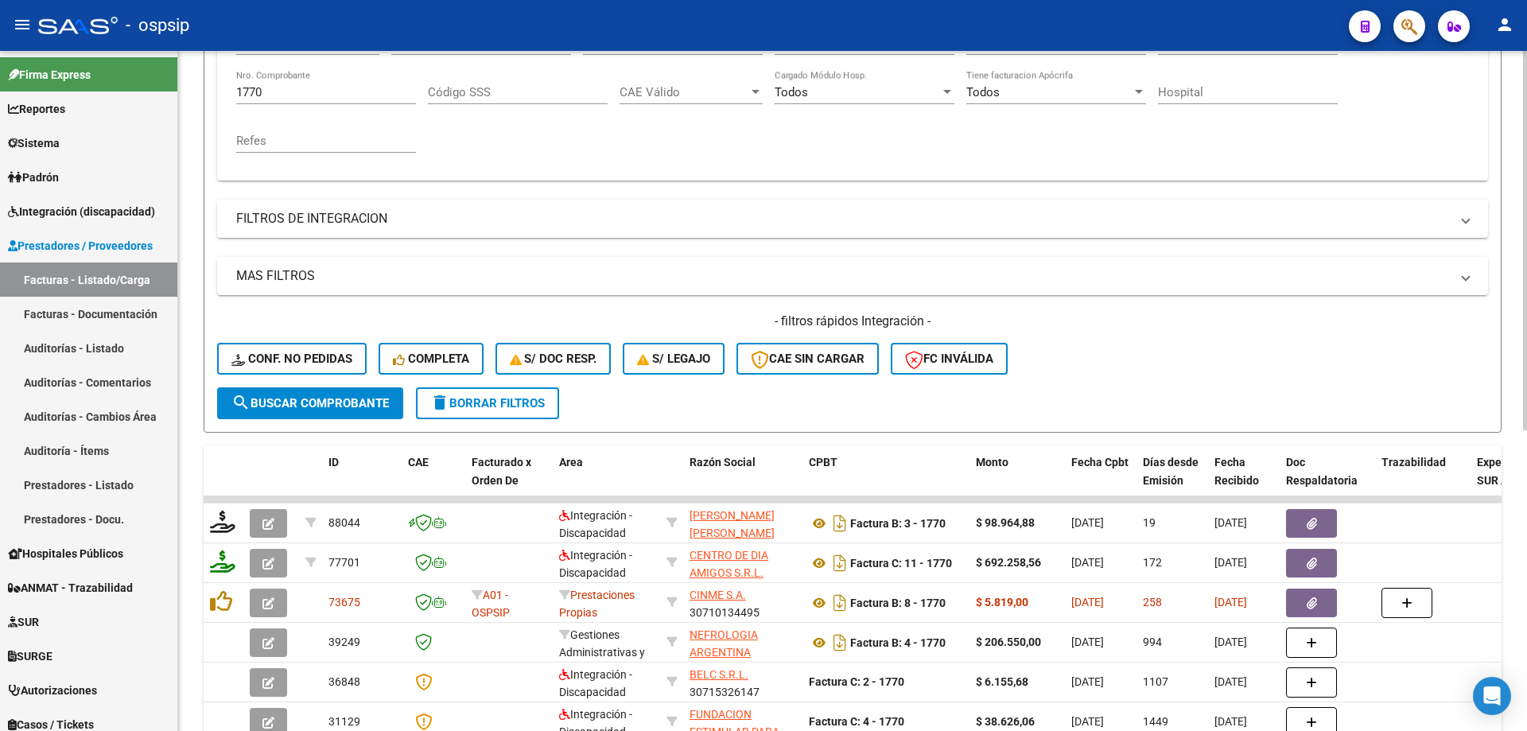
click at [306, 91] on input "1770" at bounding box center [326, 92] width 180 height 14
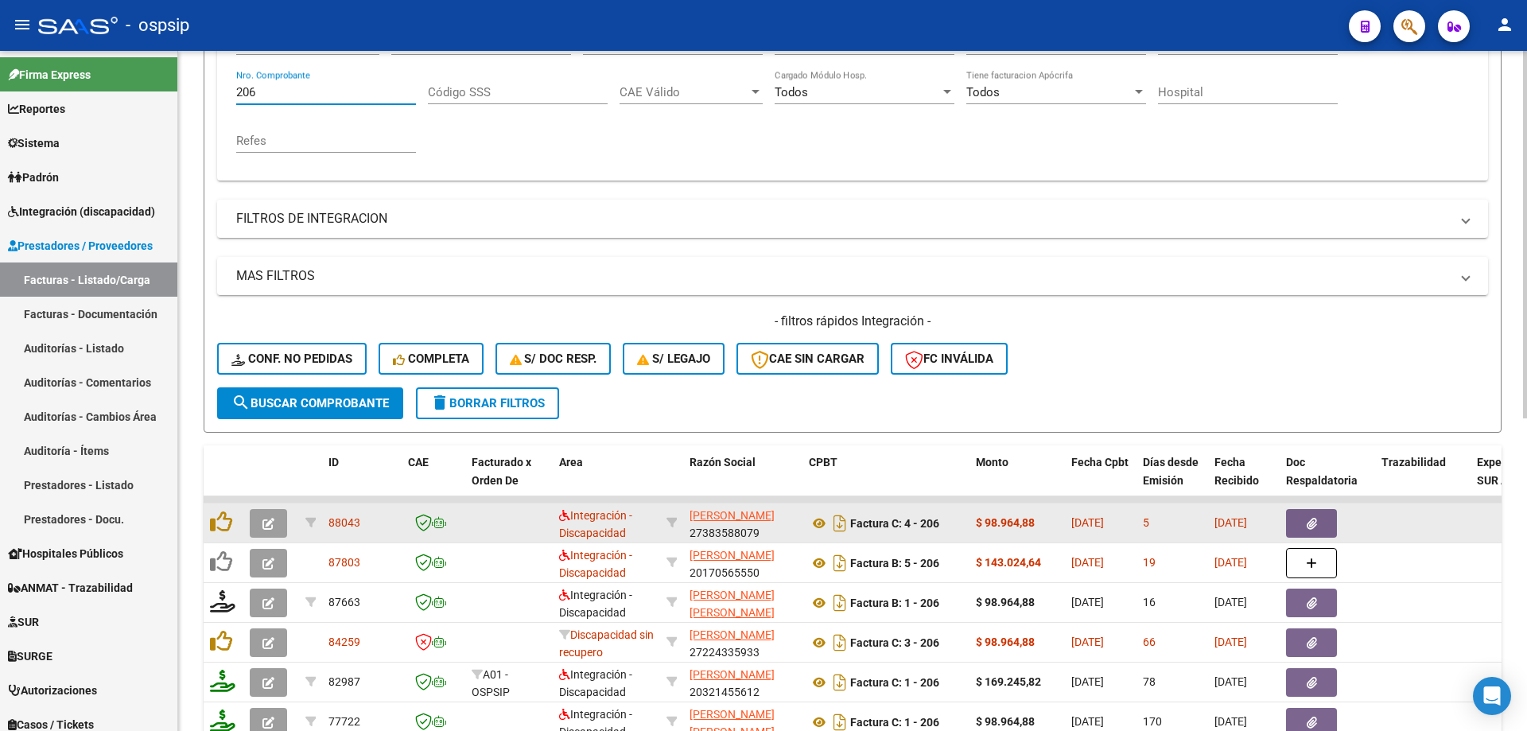
click at [272, 525] on icon "button" at bounding box center [268, 524] width 12 height 12
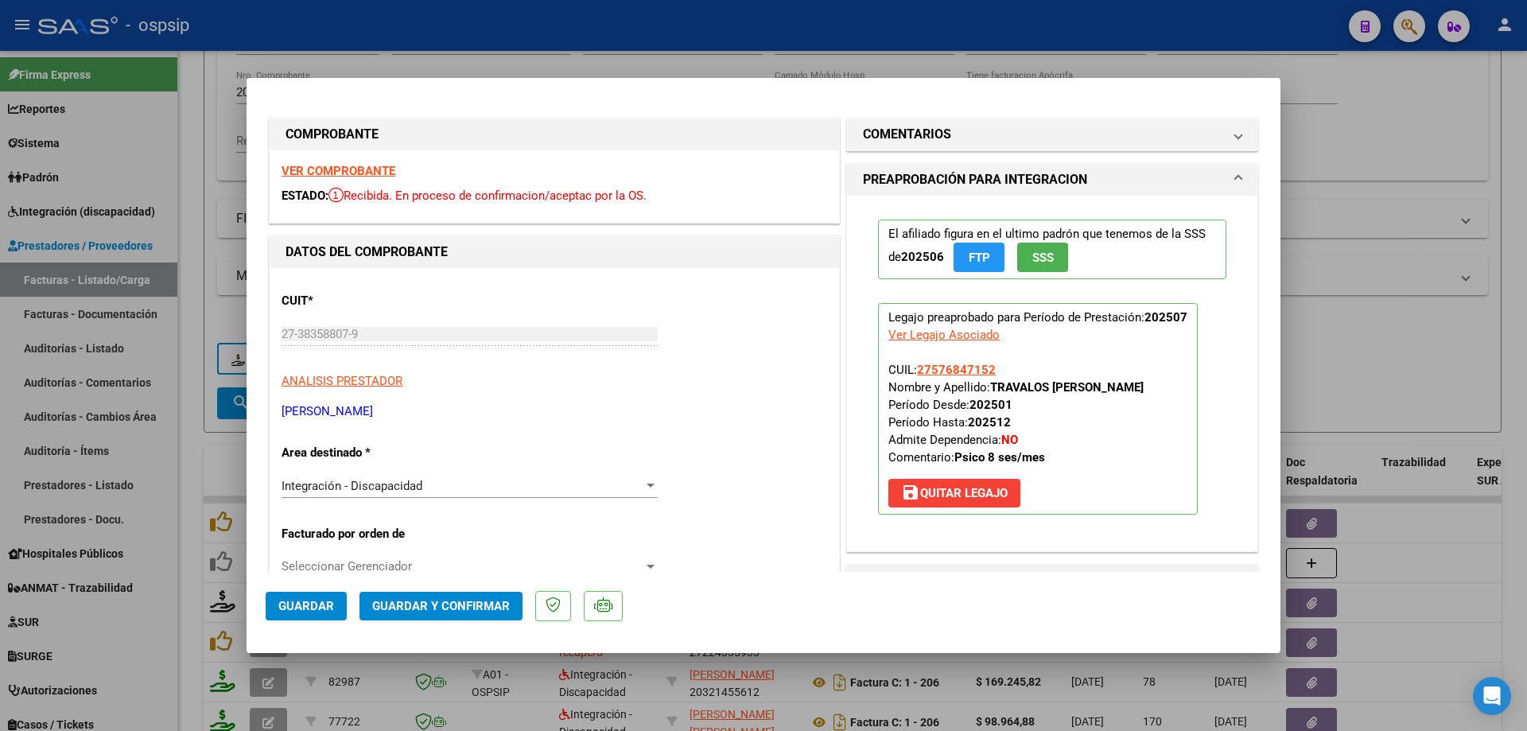
click at [1056, 259] on button "SSS" at bounding box center [1042, 257] width 51 height 29
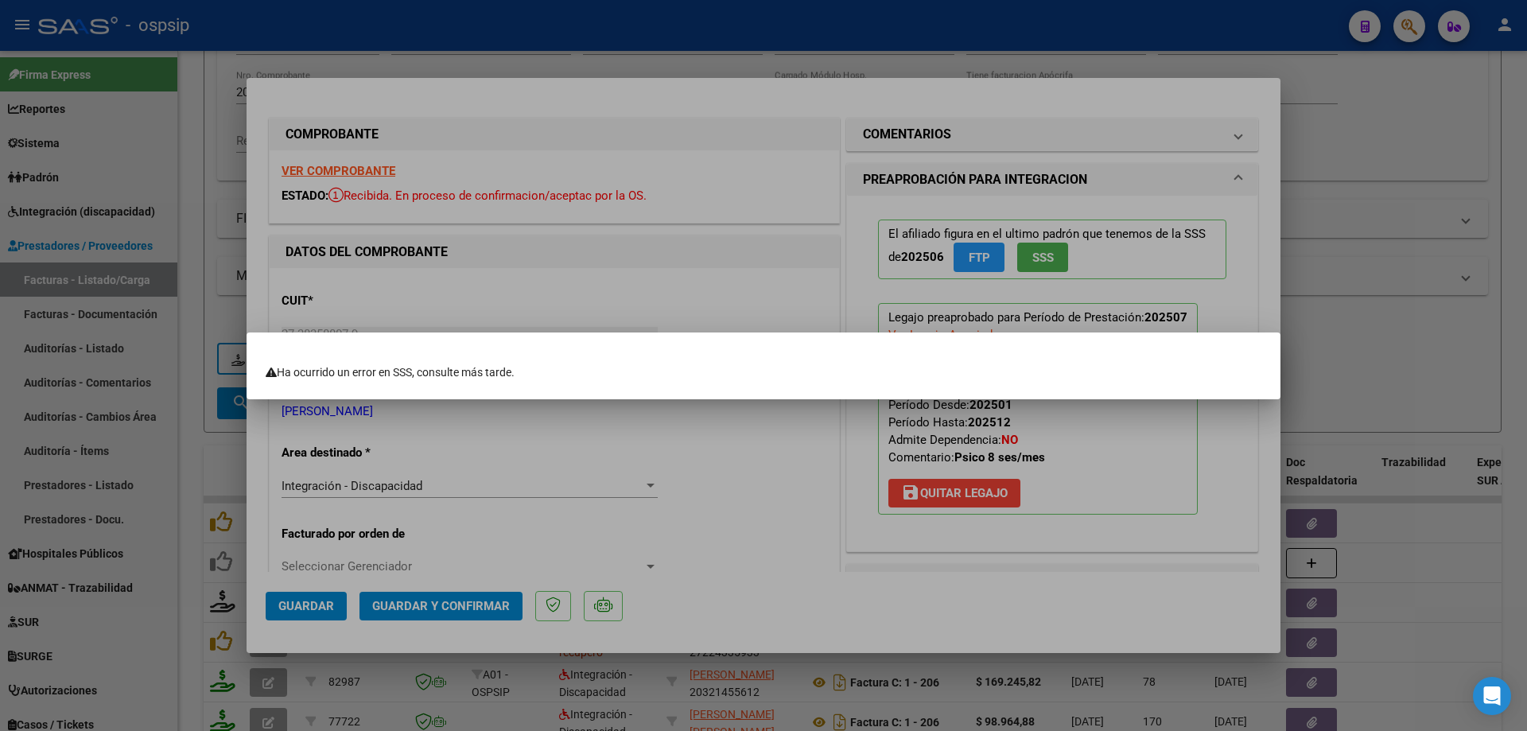
click at [1525, 396] on div at bounding box center [763, 365] width 1527 height 731
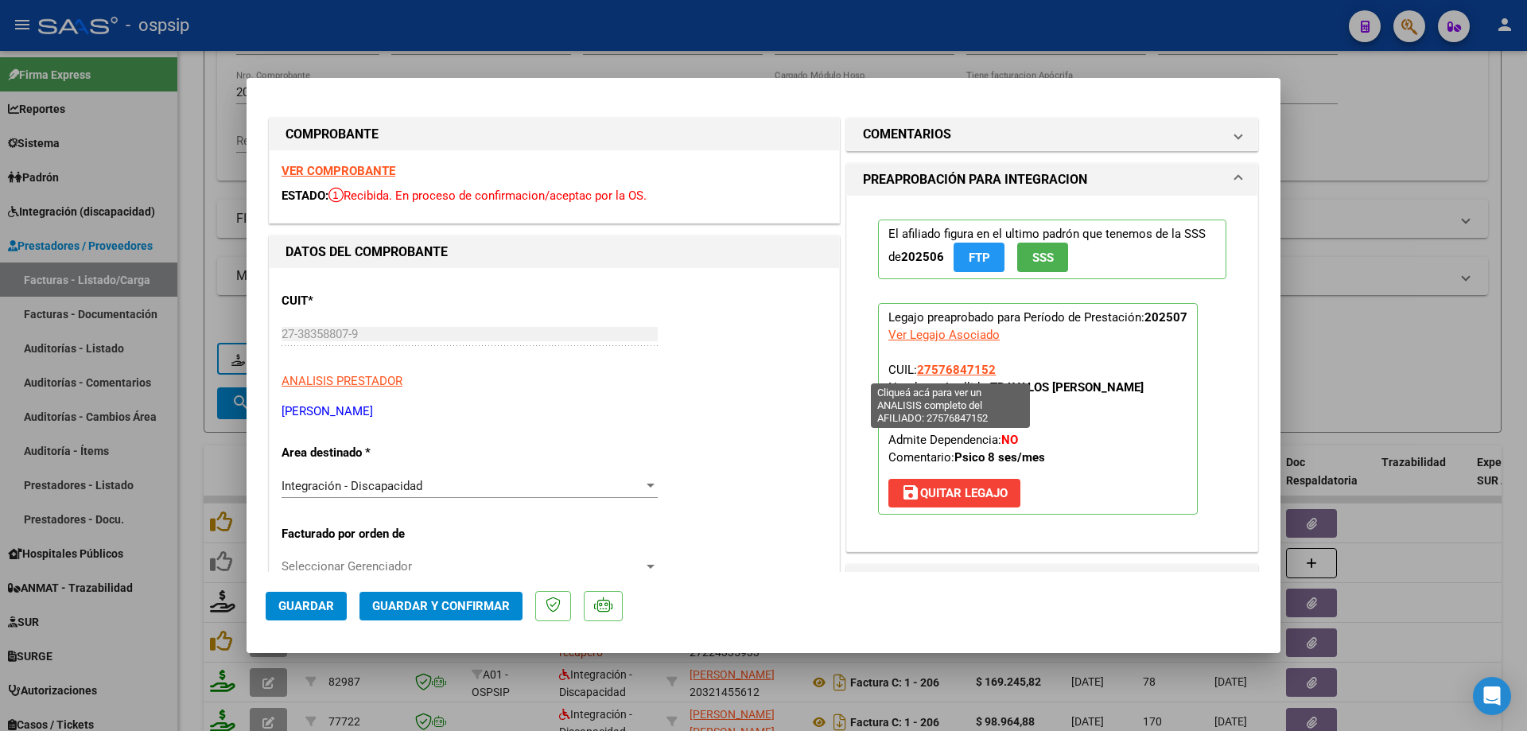
click at [961, 364] on span "27576847152" at bounding box center [956, 370] width 79 height 14
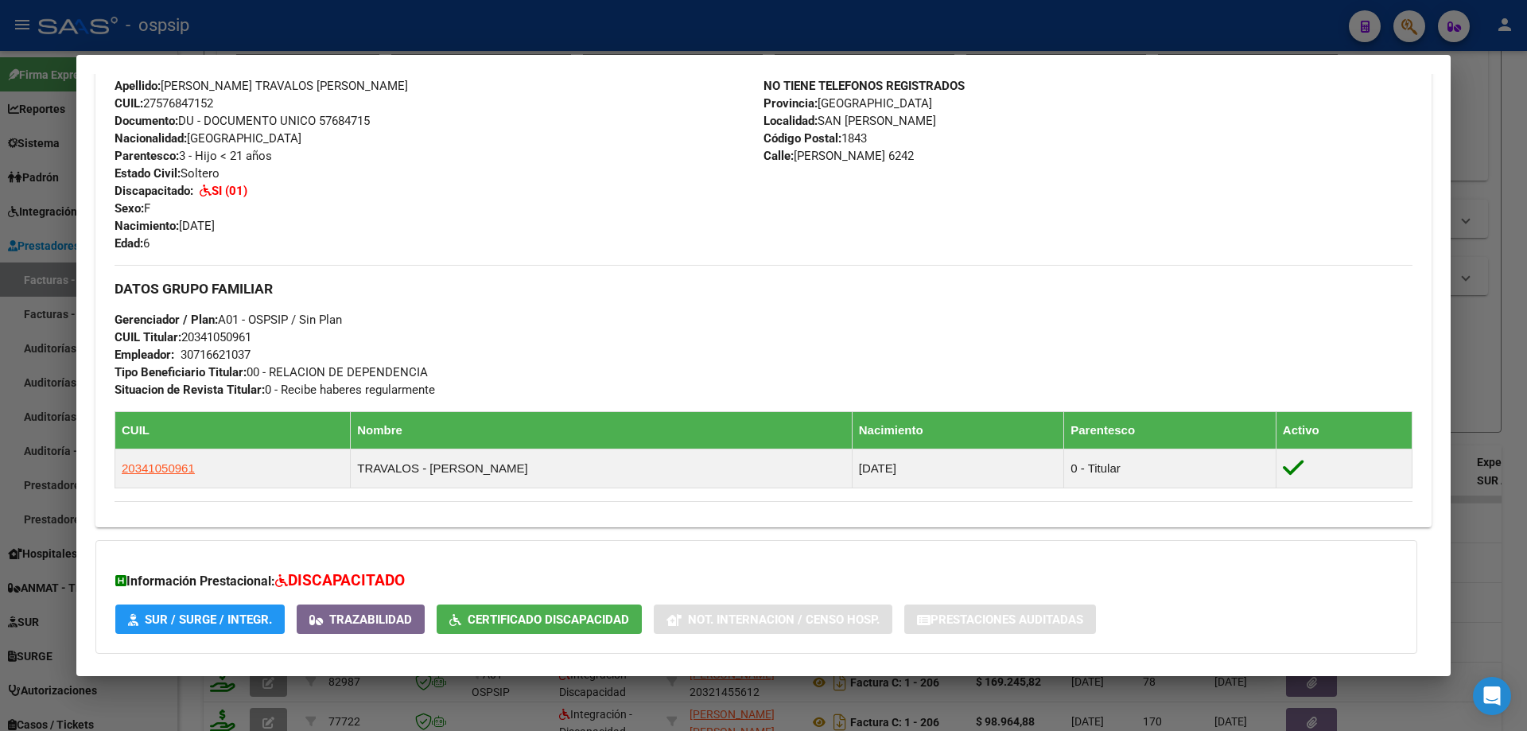
scroll to position [644, 0]
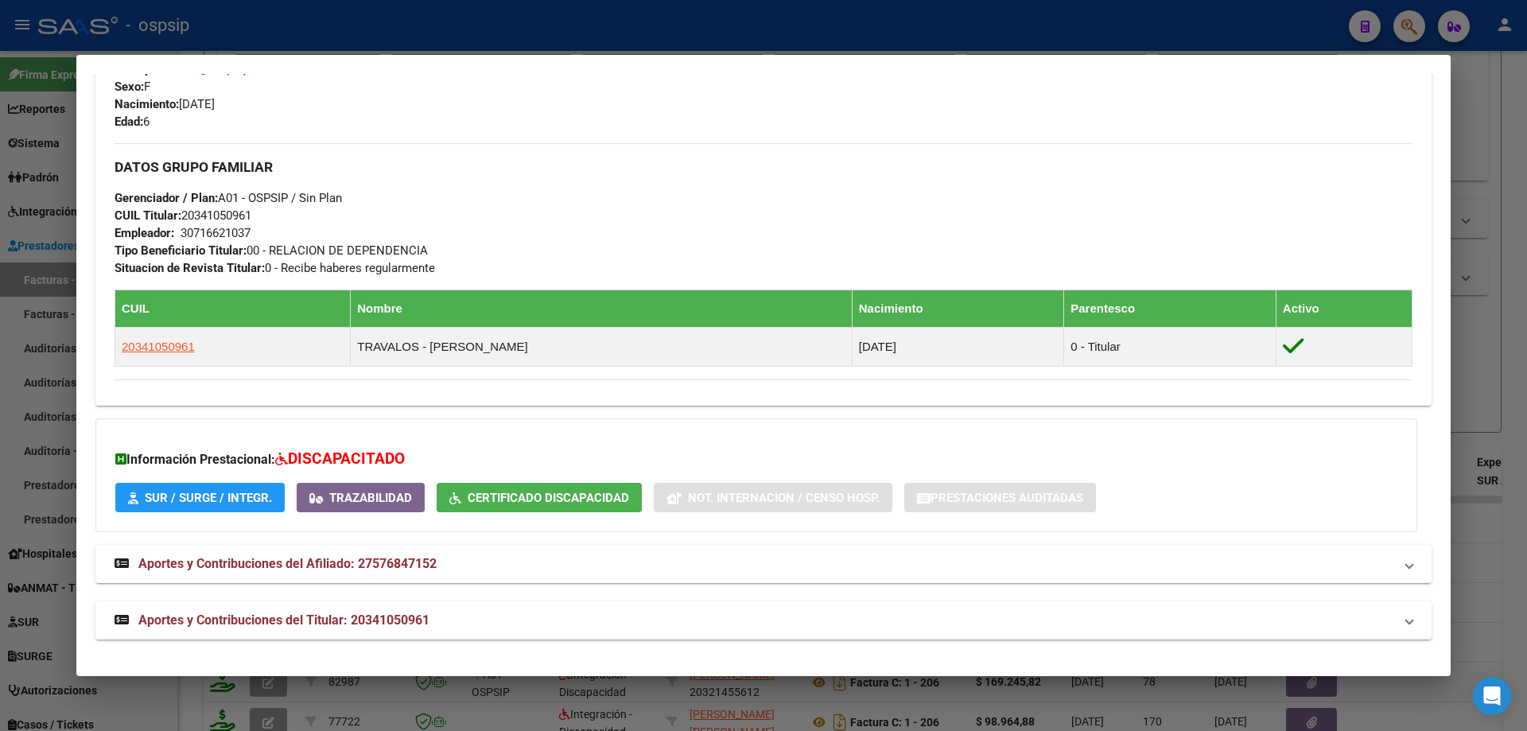
click at [1498, 352] on div at bounding box center [763, 365] width 1527 height 731
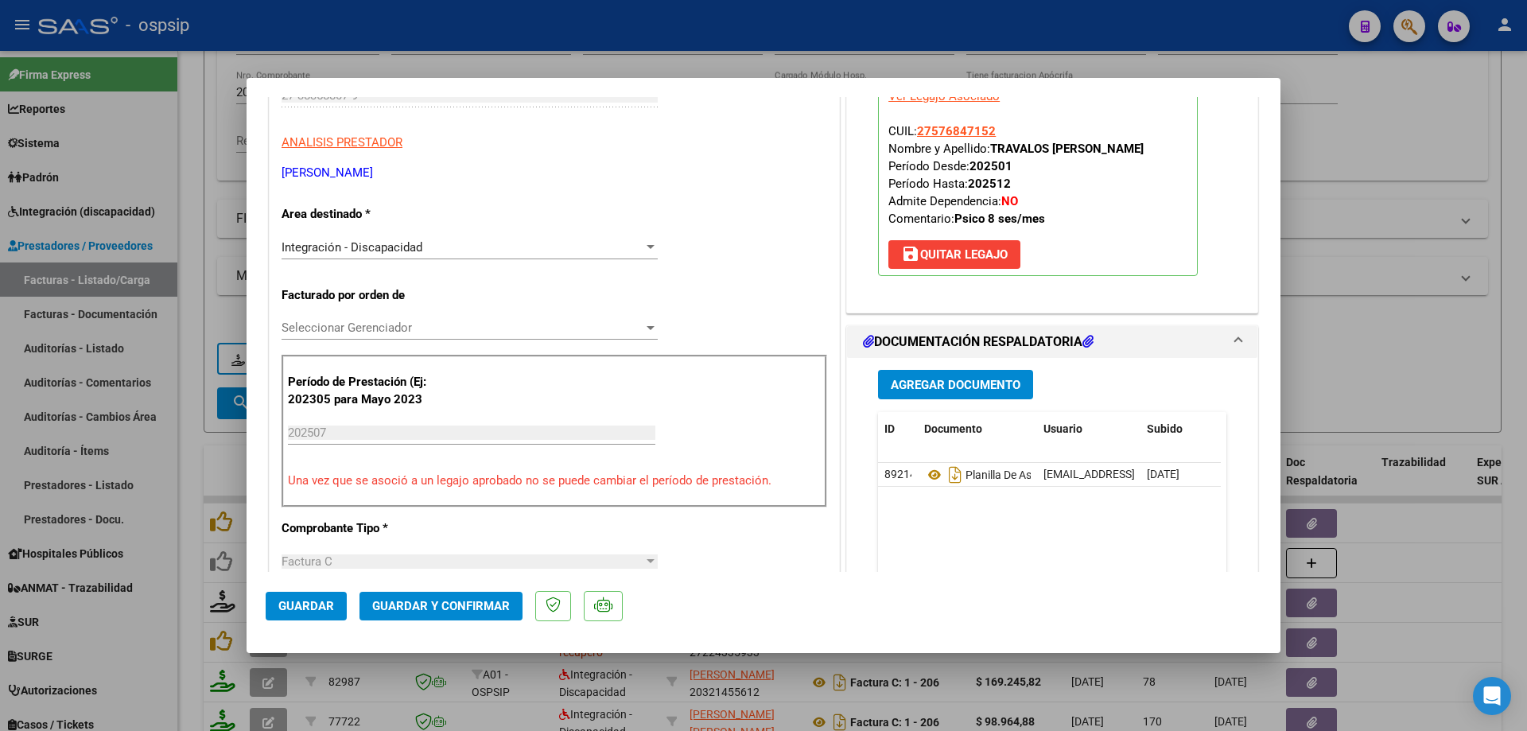
scroll to position [398, 0]
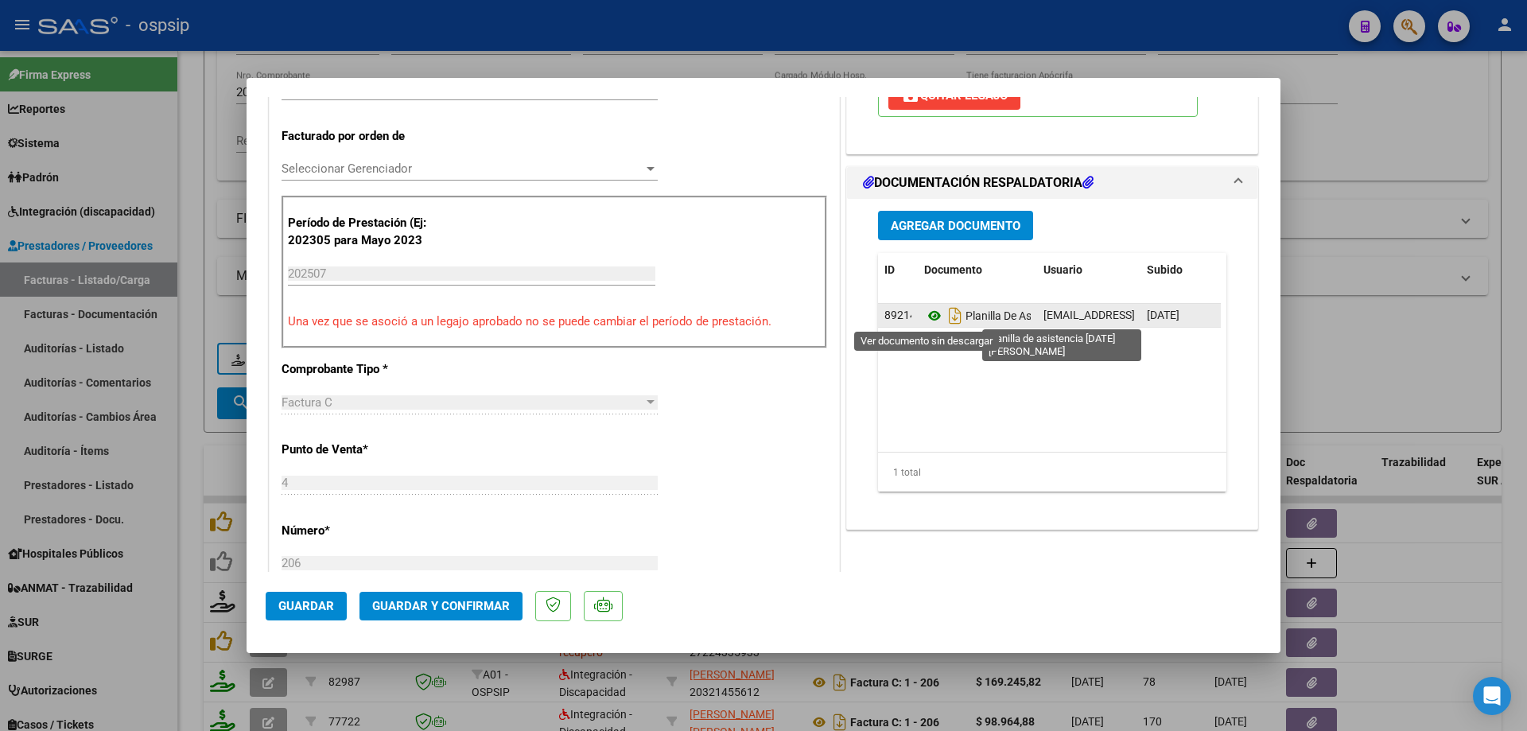
click at [926, 315] on icon at bounding box center [934, 315] width 21 height 19
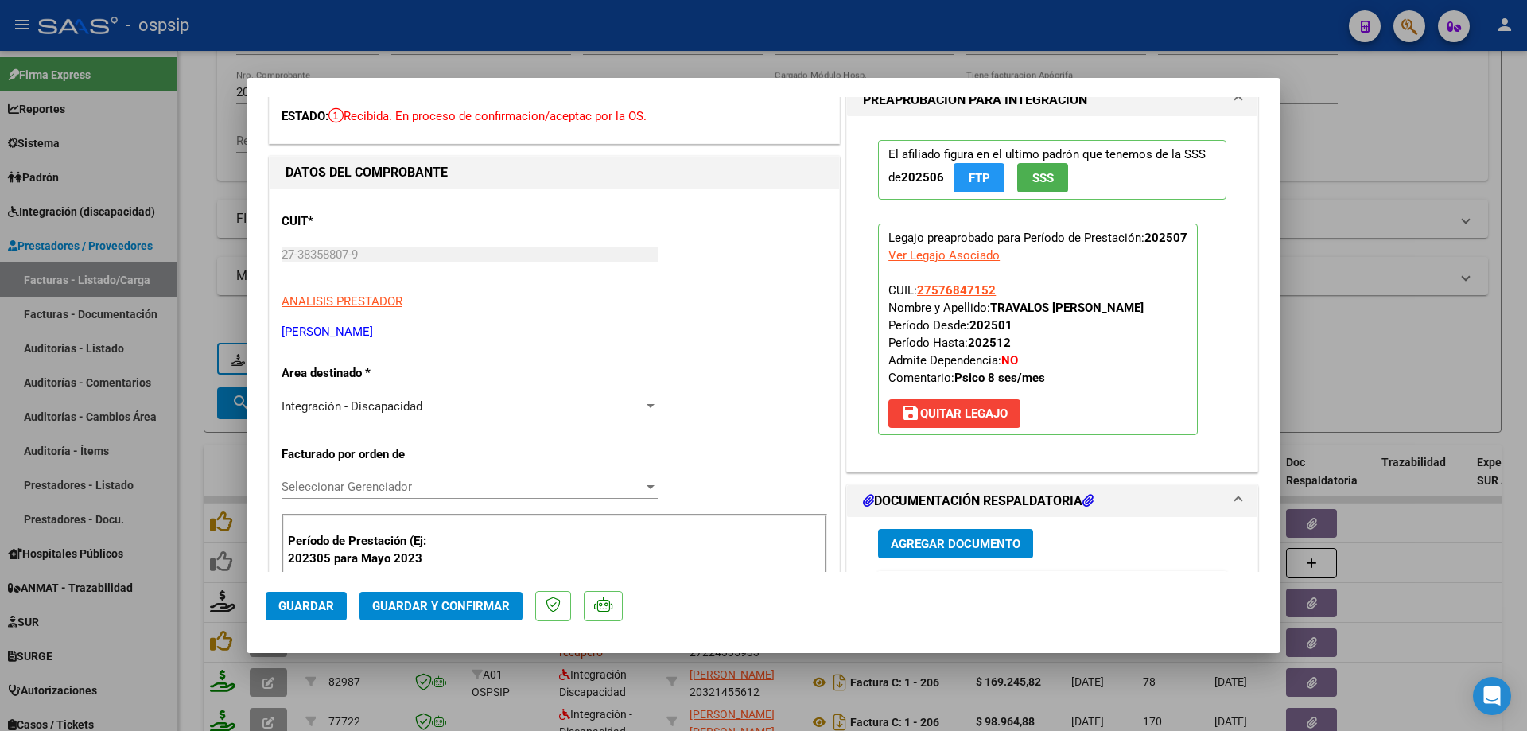
scroll to position [0, 0]
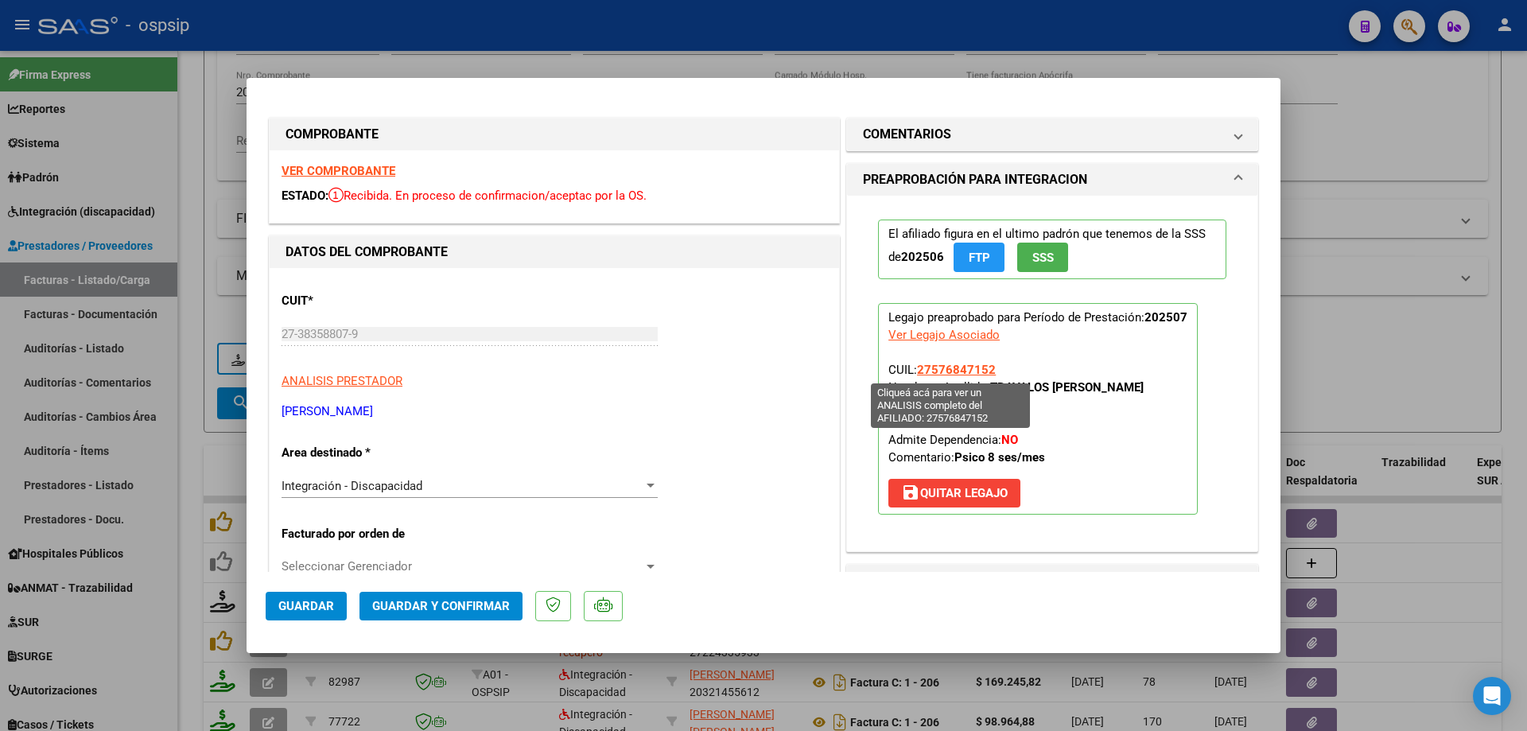
drag, startPoint x: 996, startPoint y: 367, endPoint x: 913, endPoint y: 370, distance: 82.8
click at [913, 370] on p "Legajo preaprobado para Período de Prestación: 202507 Ver Legajo Asociado CUIL:…" at bounding box center [1038, 409] width 320 height 212
click at [468, 596] on button "Guardar y Confirmar" at bounding box center [440, 606] width 163 height 29
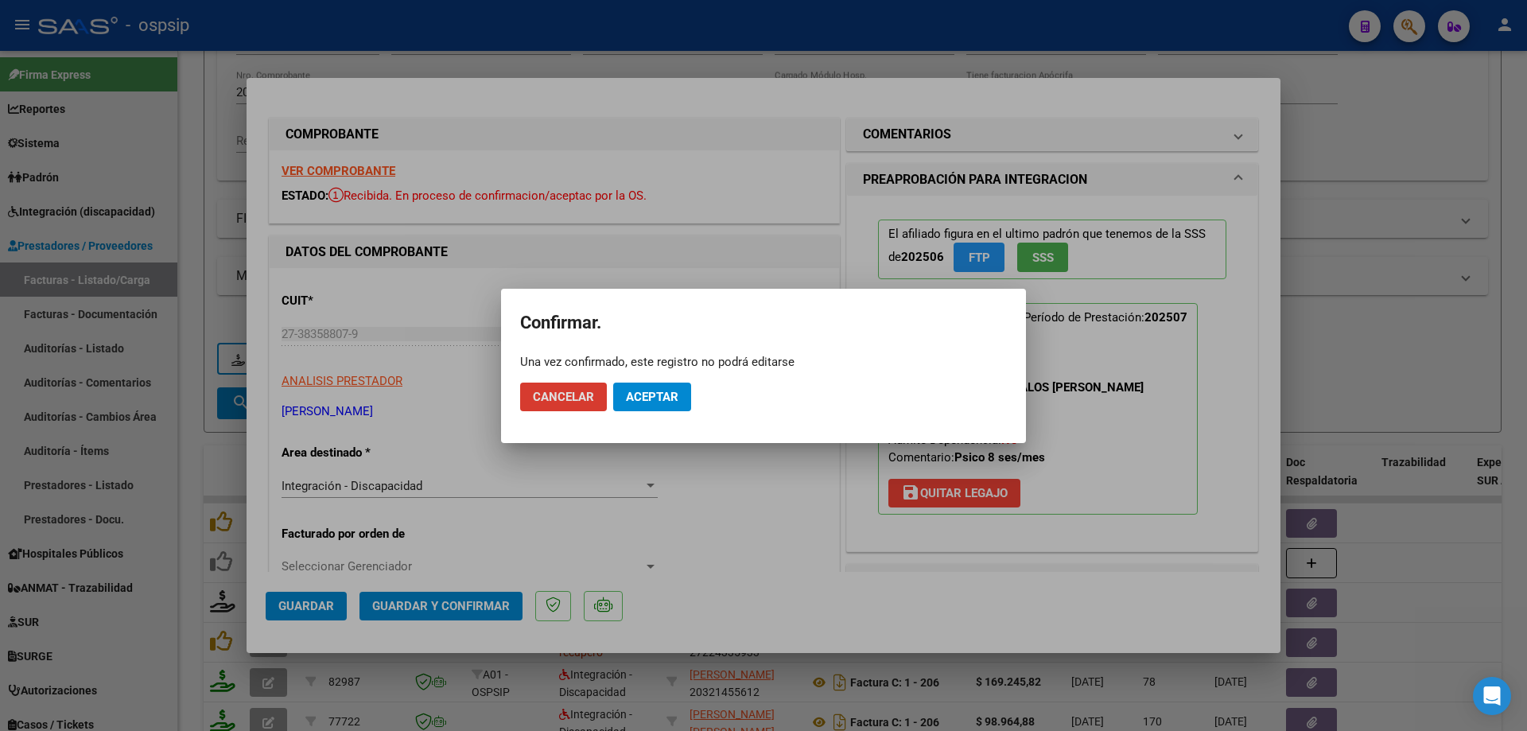
click at [662, 396] on span "Aceptar" at bounding box center [652, 397] width 52 height 14
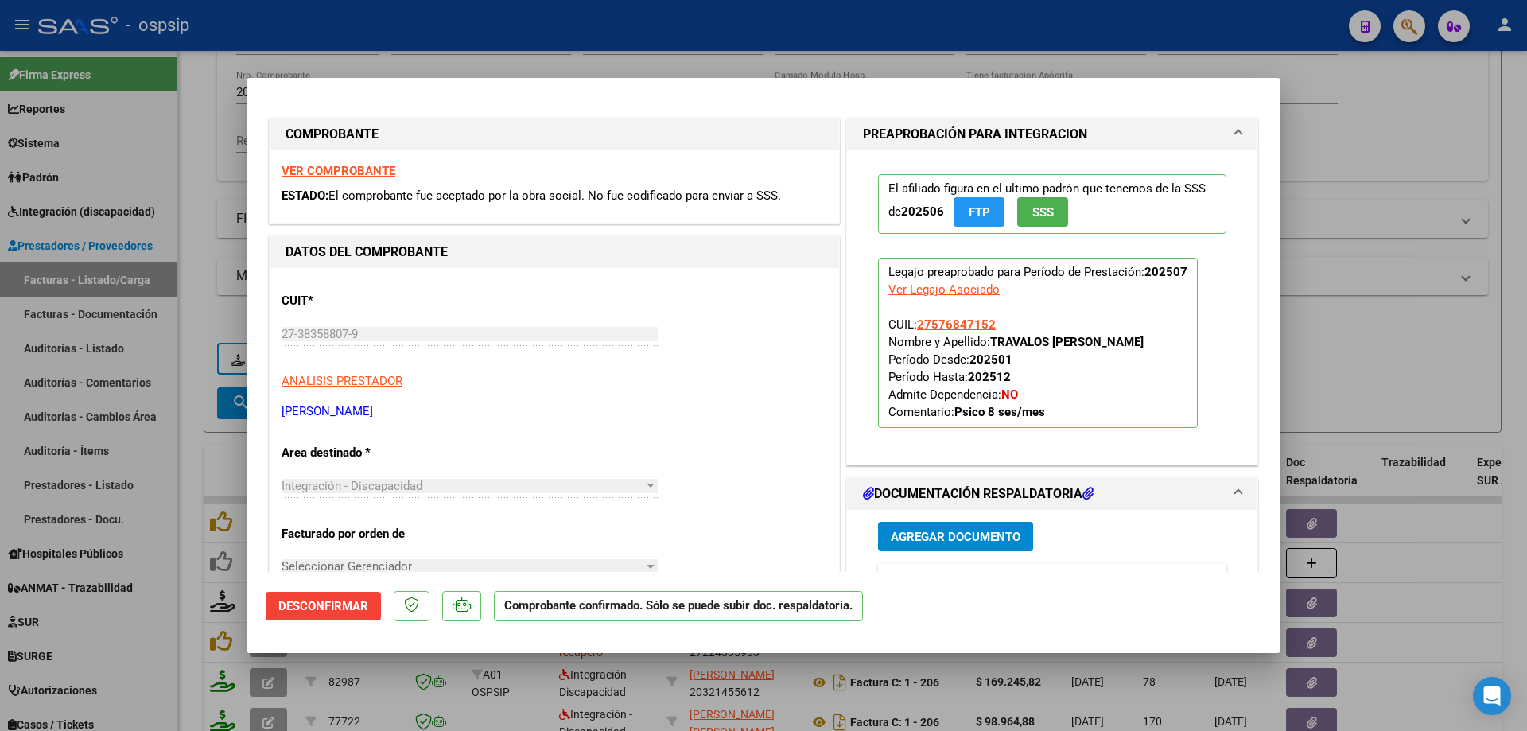
click at [1413, 380] on div at bounding box center [763, 365] width 1527 height 731
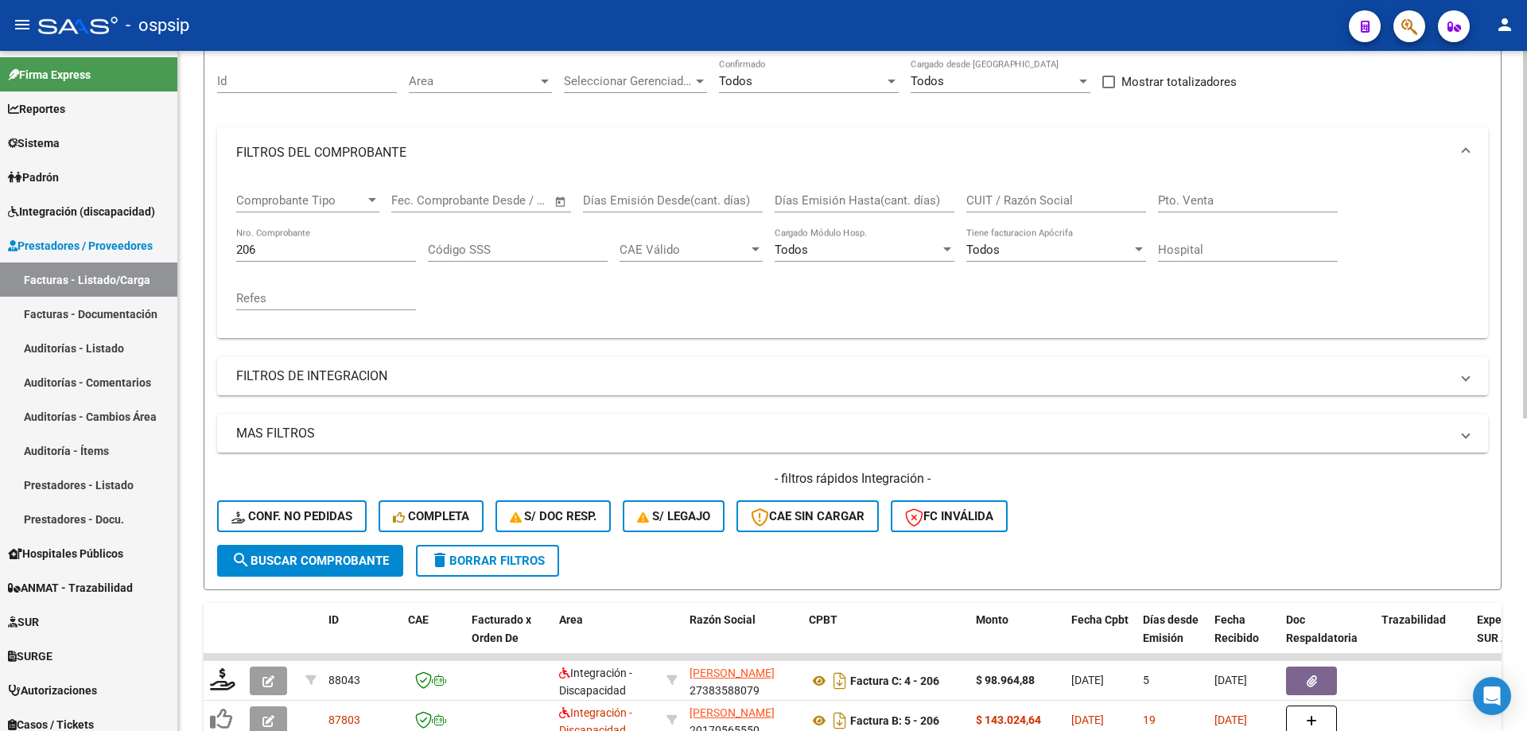
scroll to position [142, 0]
click at [266, 244] on input "206" at bounding box center [326, 251] width 180 height 14
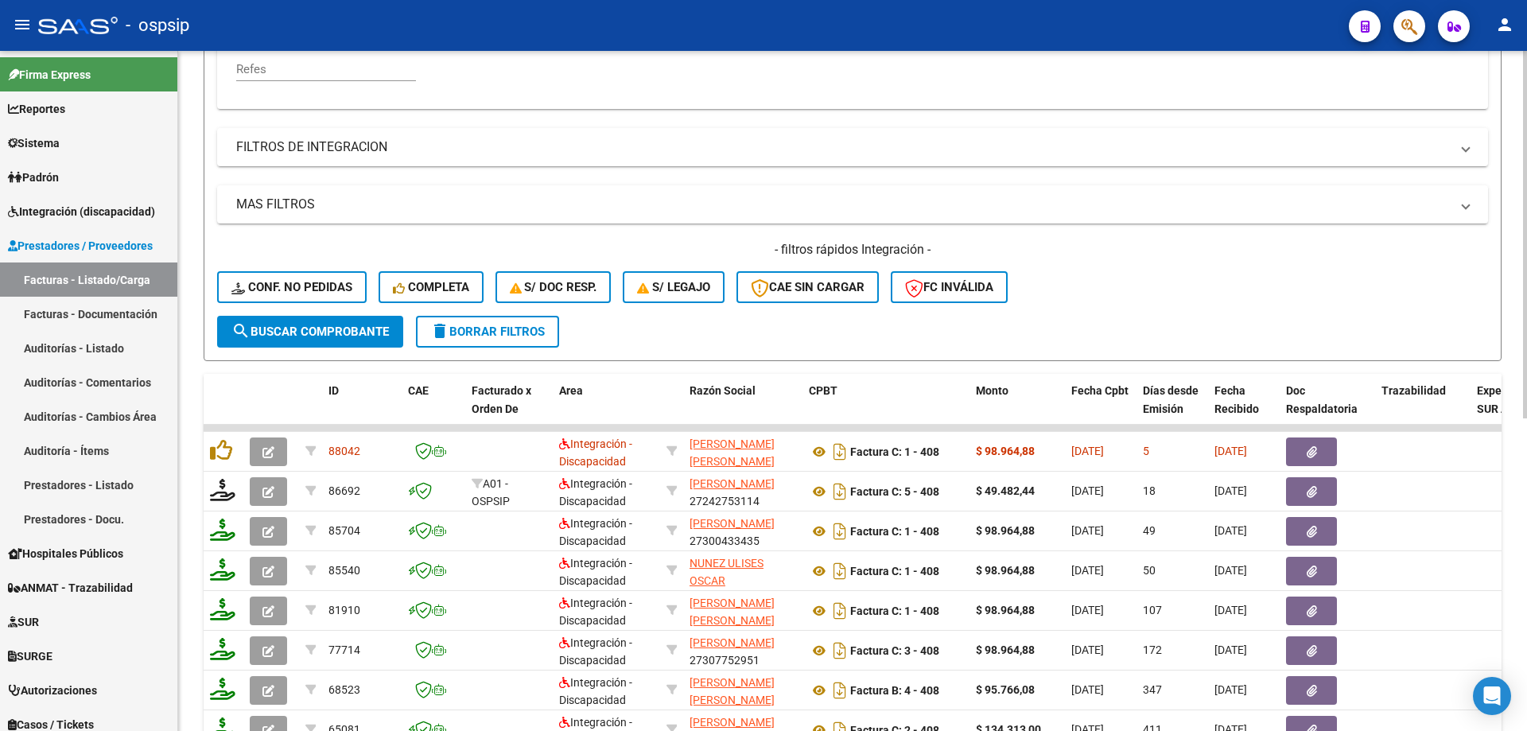
scroll to position [460, 0]
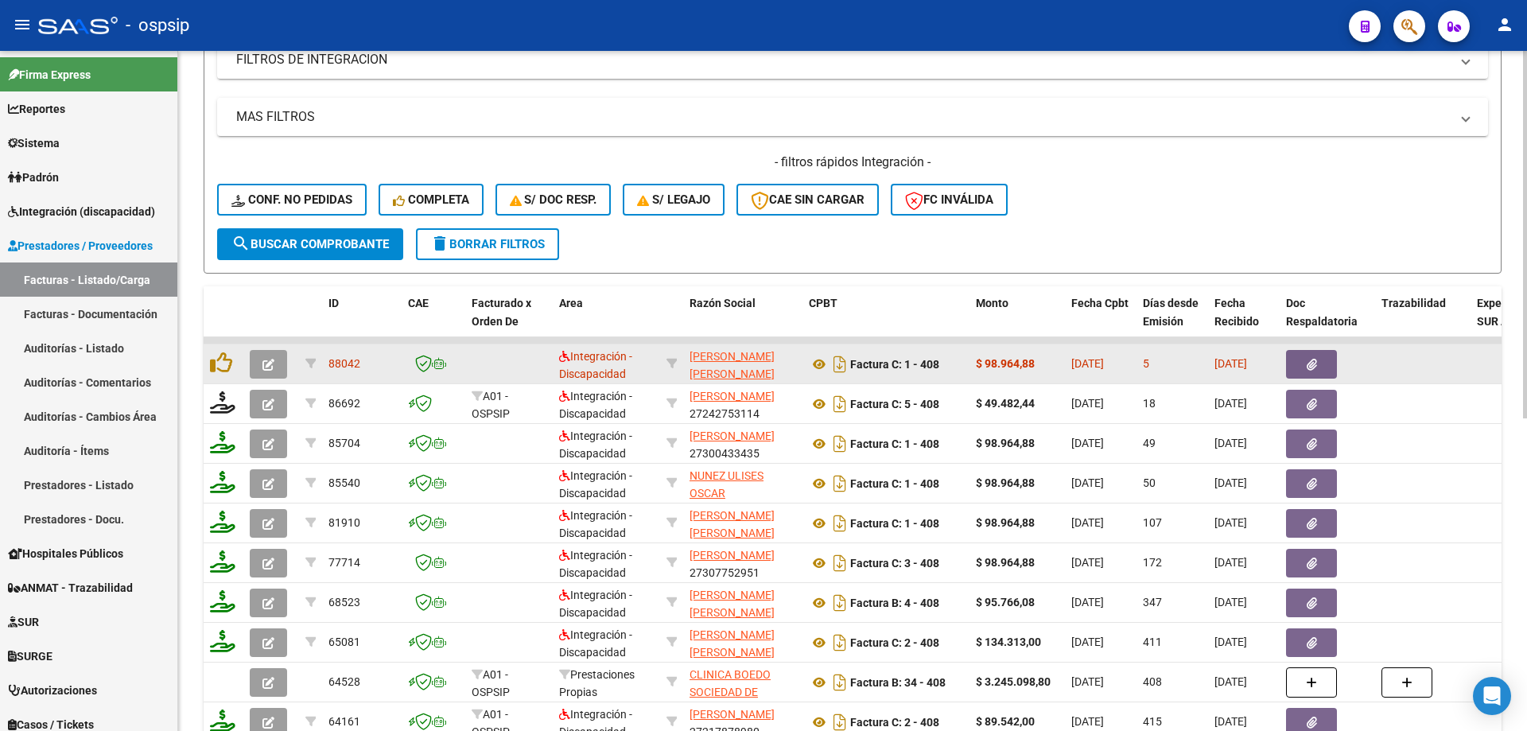
click at [275, 362] on button "button" at bounding box center [268, 364] width 37 height 29
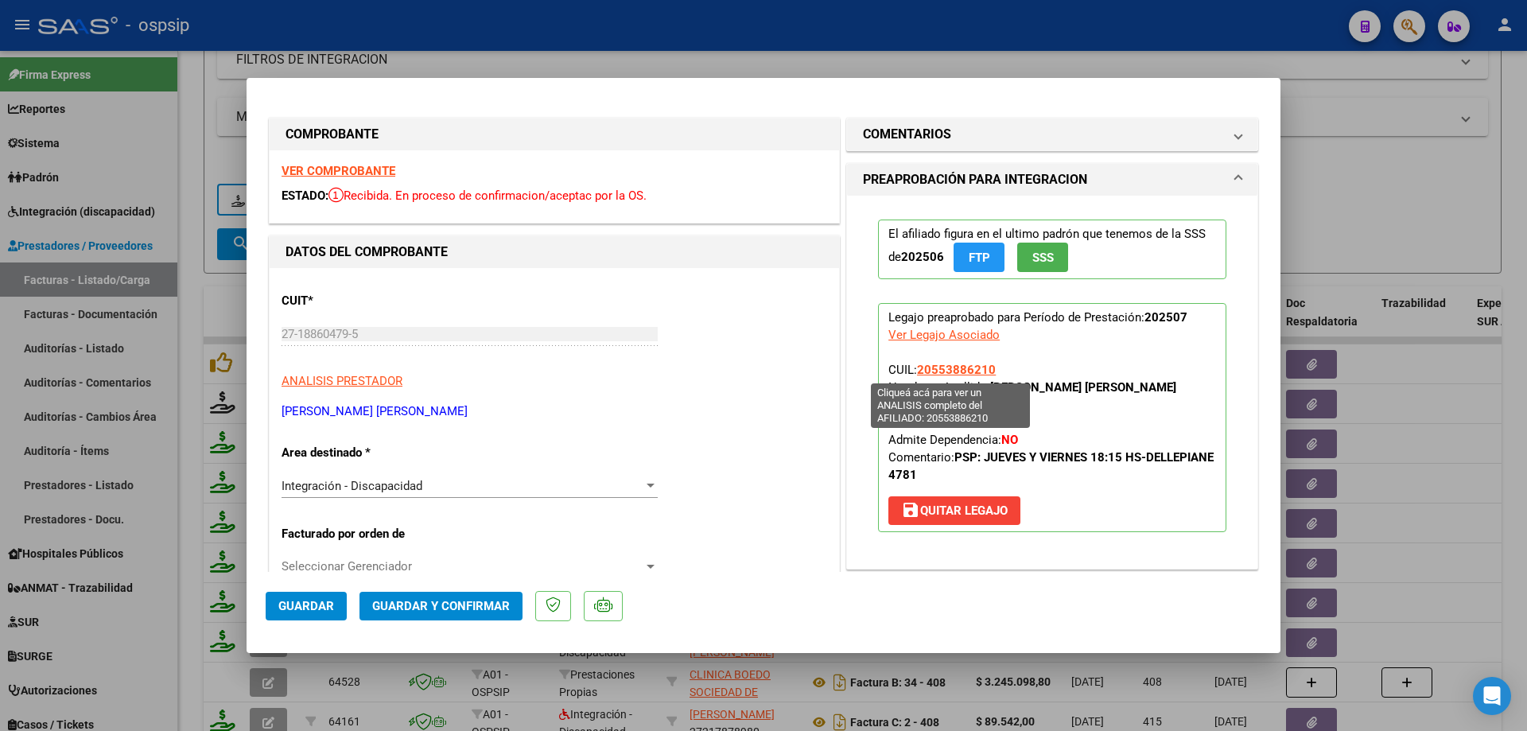
click at [967, 372] on span "20553886210" at bounding box center [956, 370] width 79 height 14
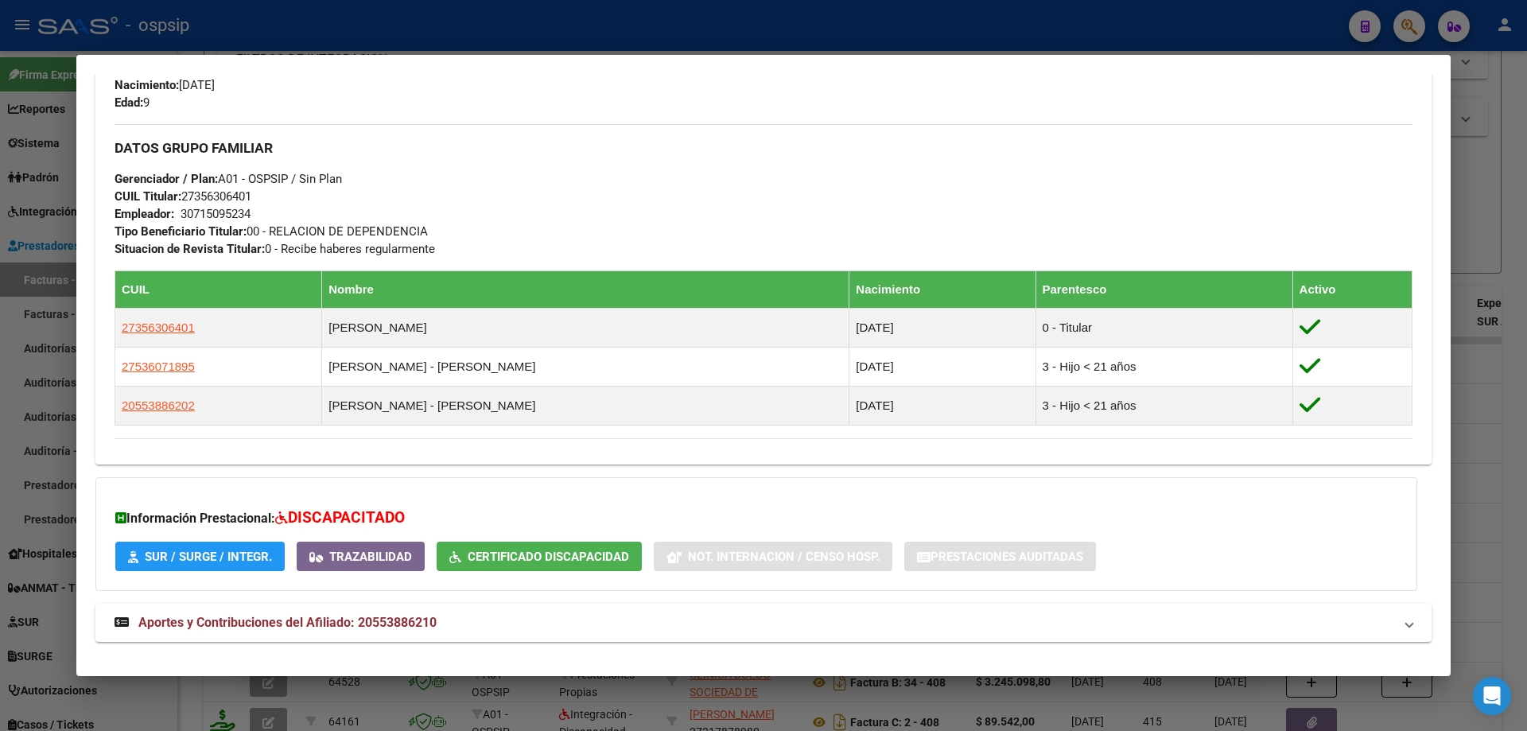
scroll to position [757, 0]
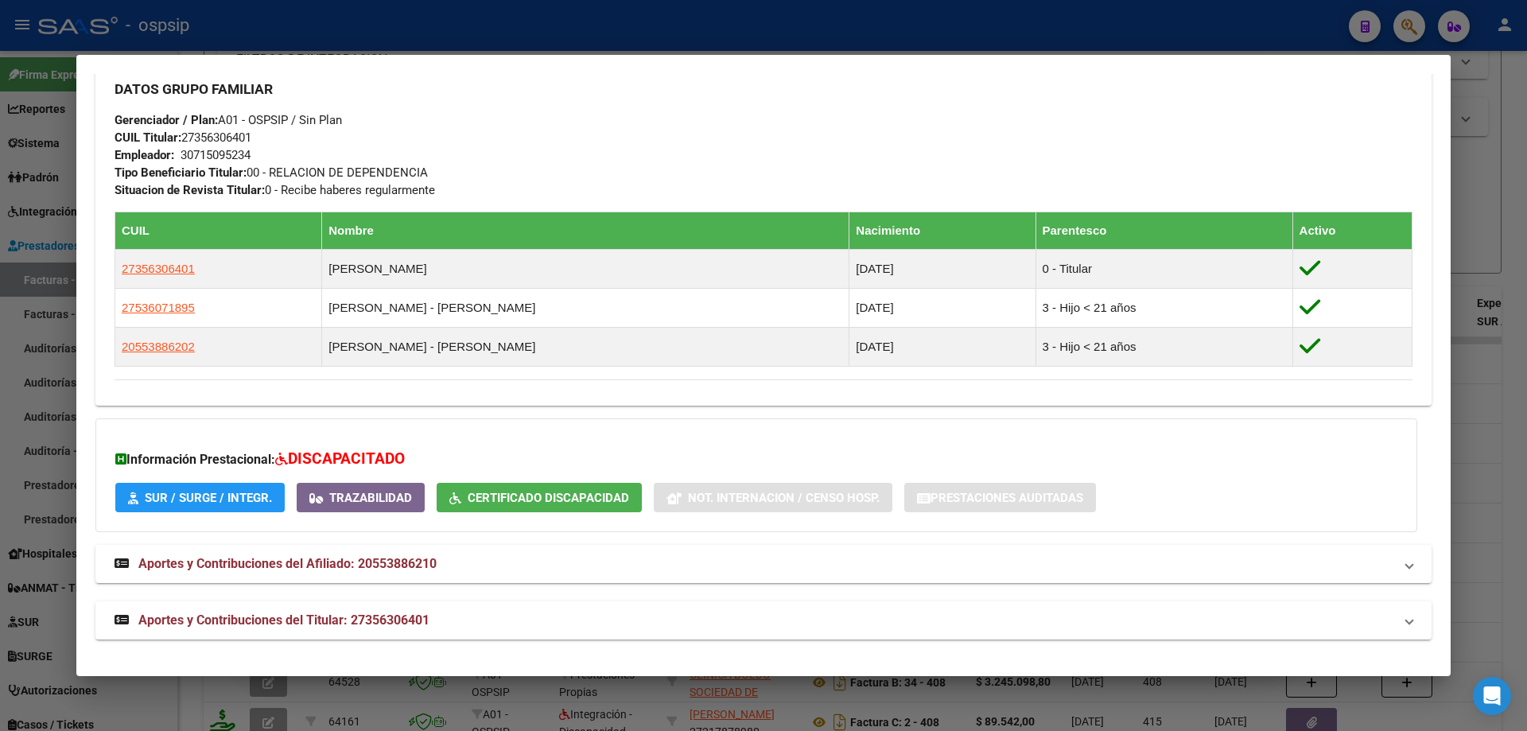
click at [1503, 394] on div at bounding box center [763, 365] width 1527 height 731
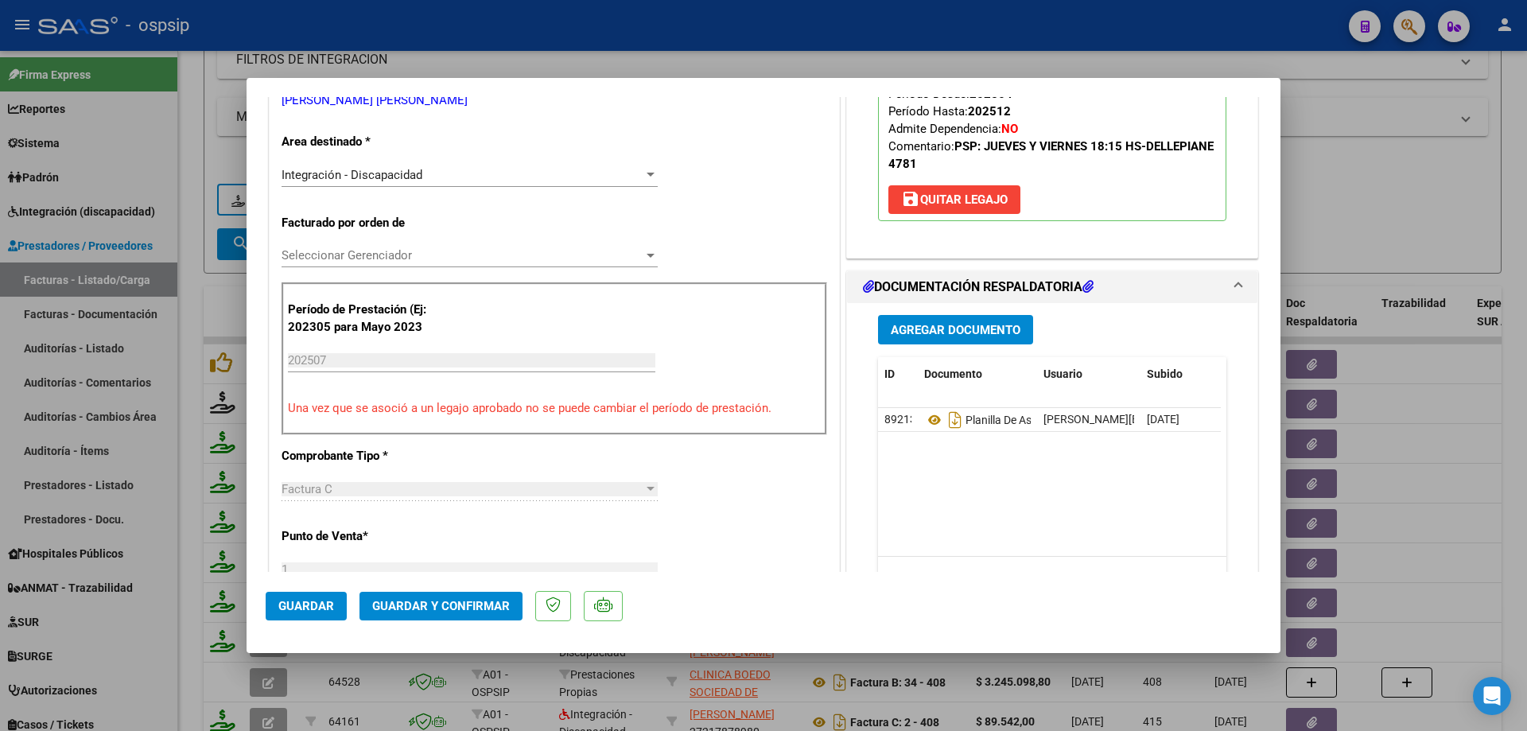
scroll to position [318, 0]
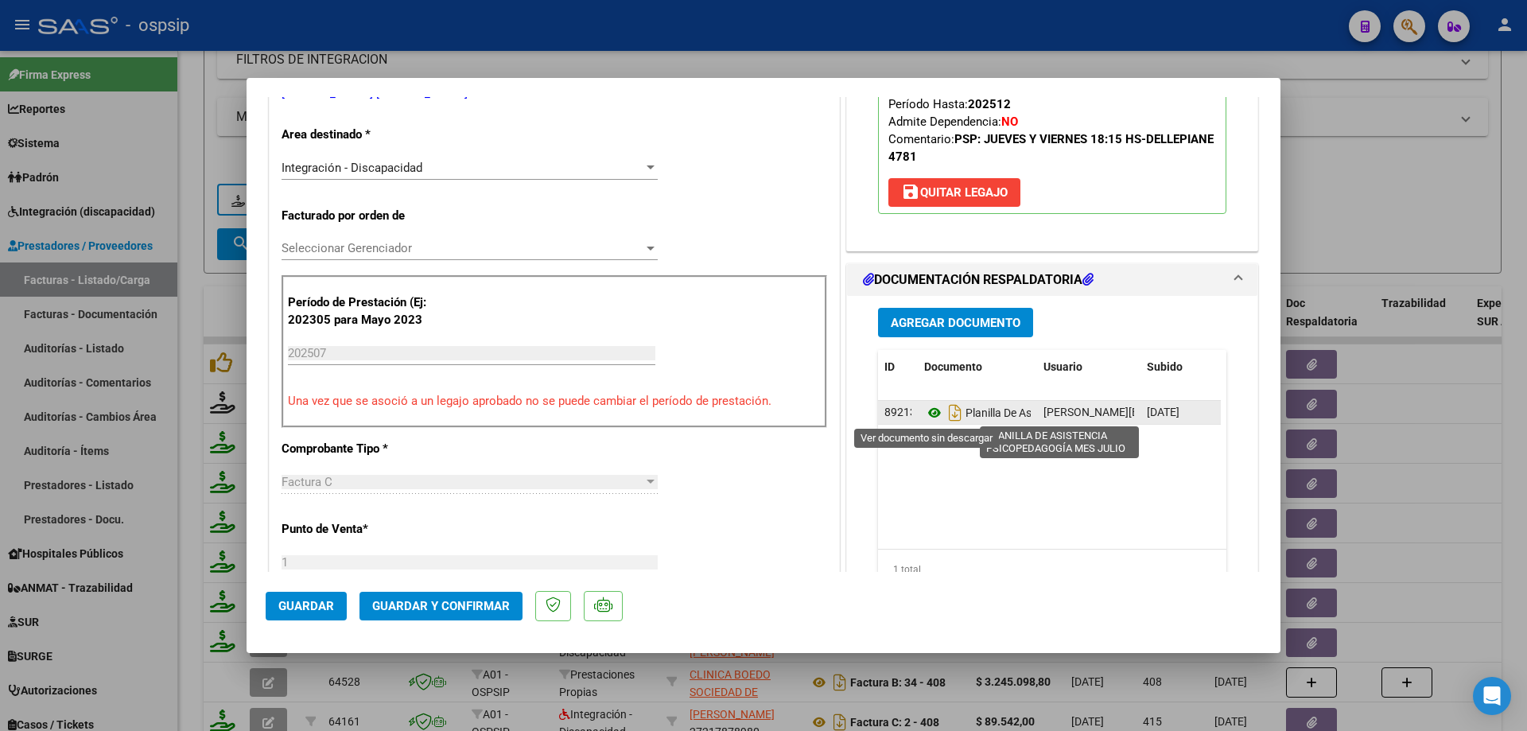
click at [932, 414] on icon at bounding box center [934, 412] width 21 height 19
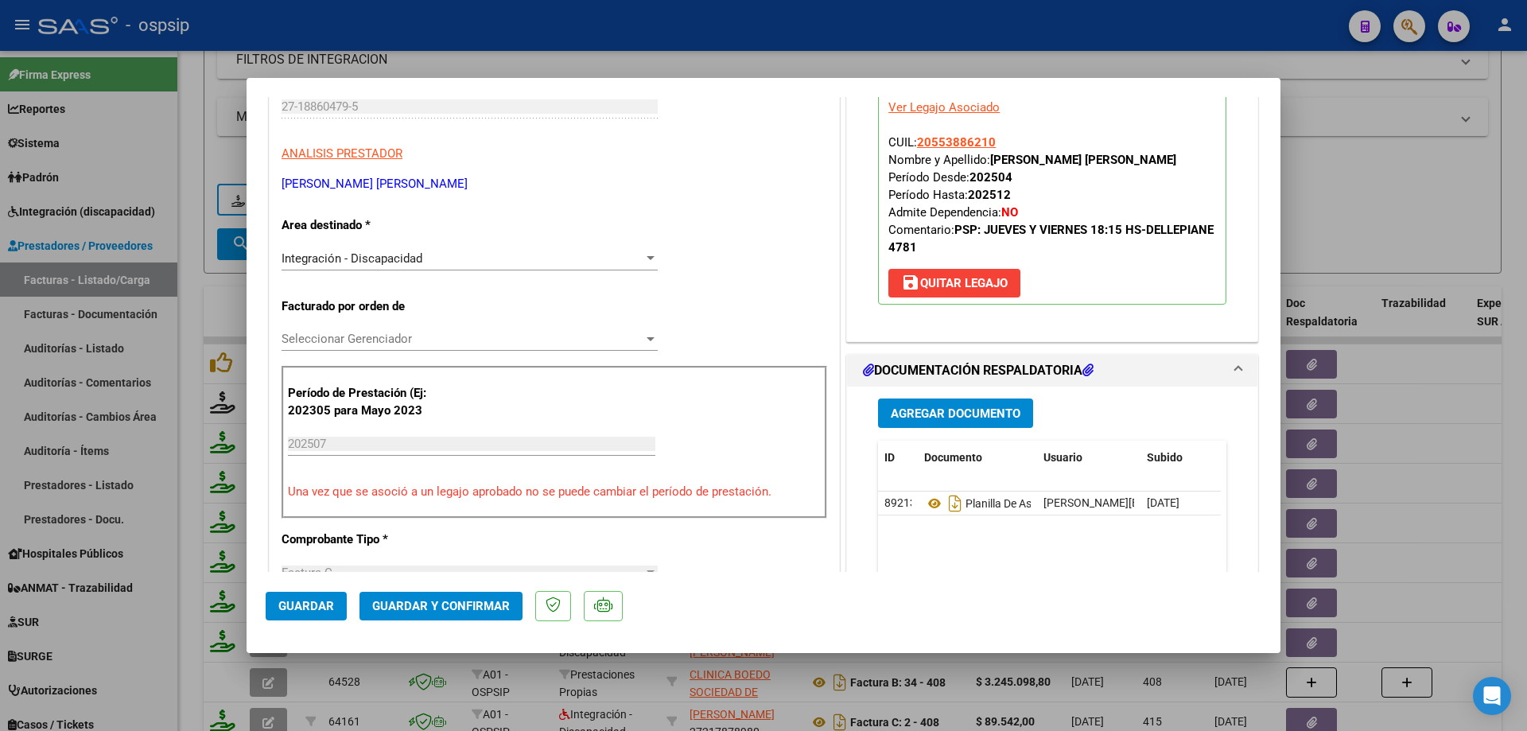
scroll to position [80, 0]
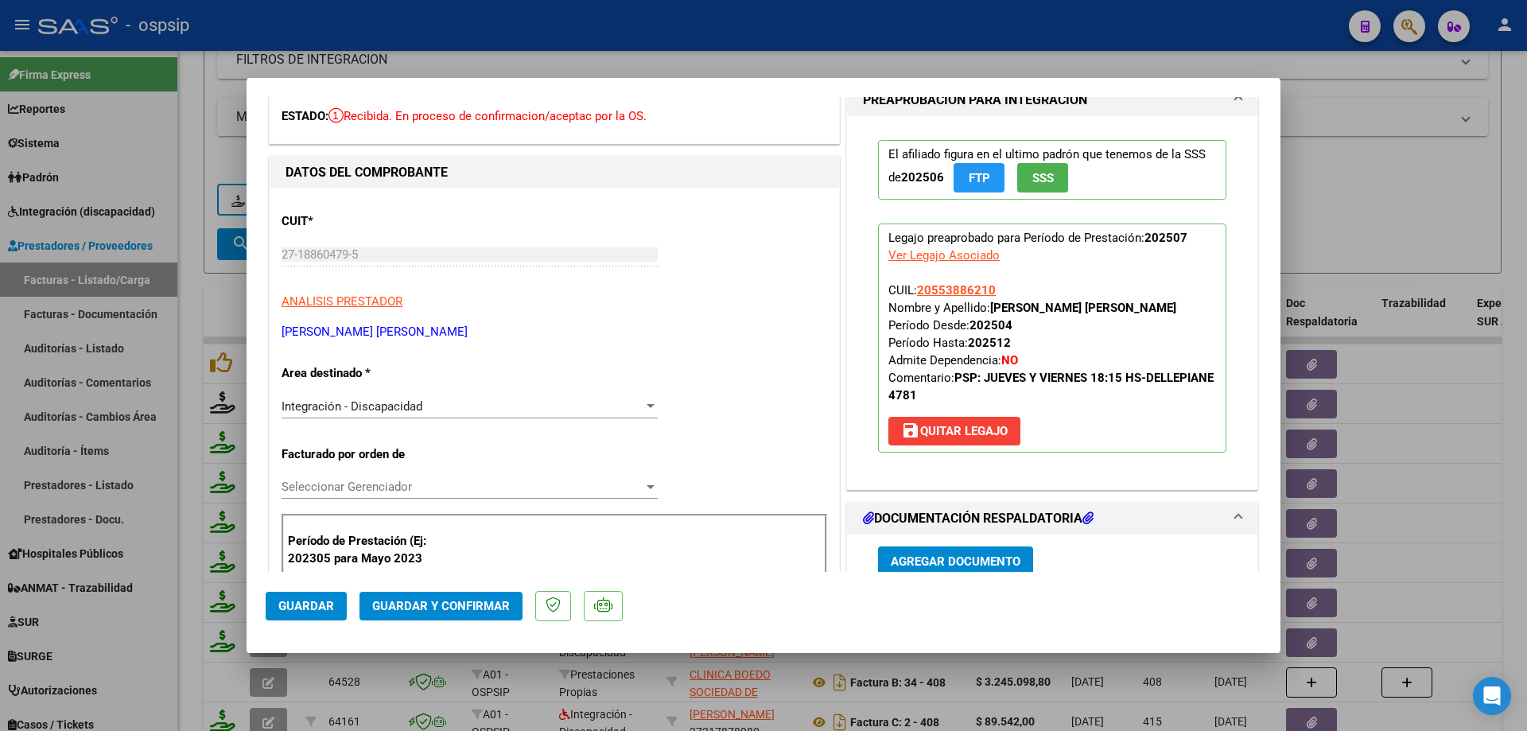
drag, startPoint x: 1000, startPoint y: 289, endPoint x: 910, endPoint y: 288, distance: 89.9
click at [910, 288] on p "Legajo preaprobado para Período de Prestación: 202507 Ver Legajo Asociado CUIL:…" at bounding box center [1052, 337] width 348 height 229
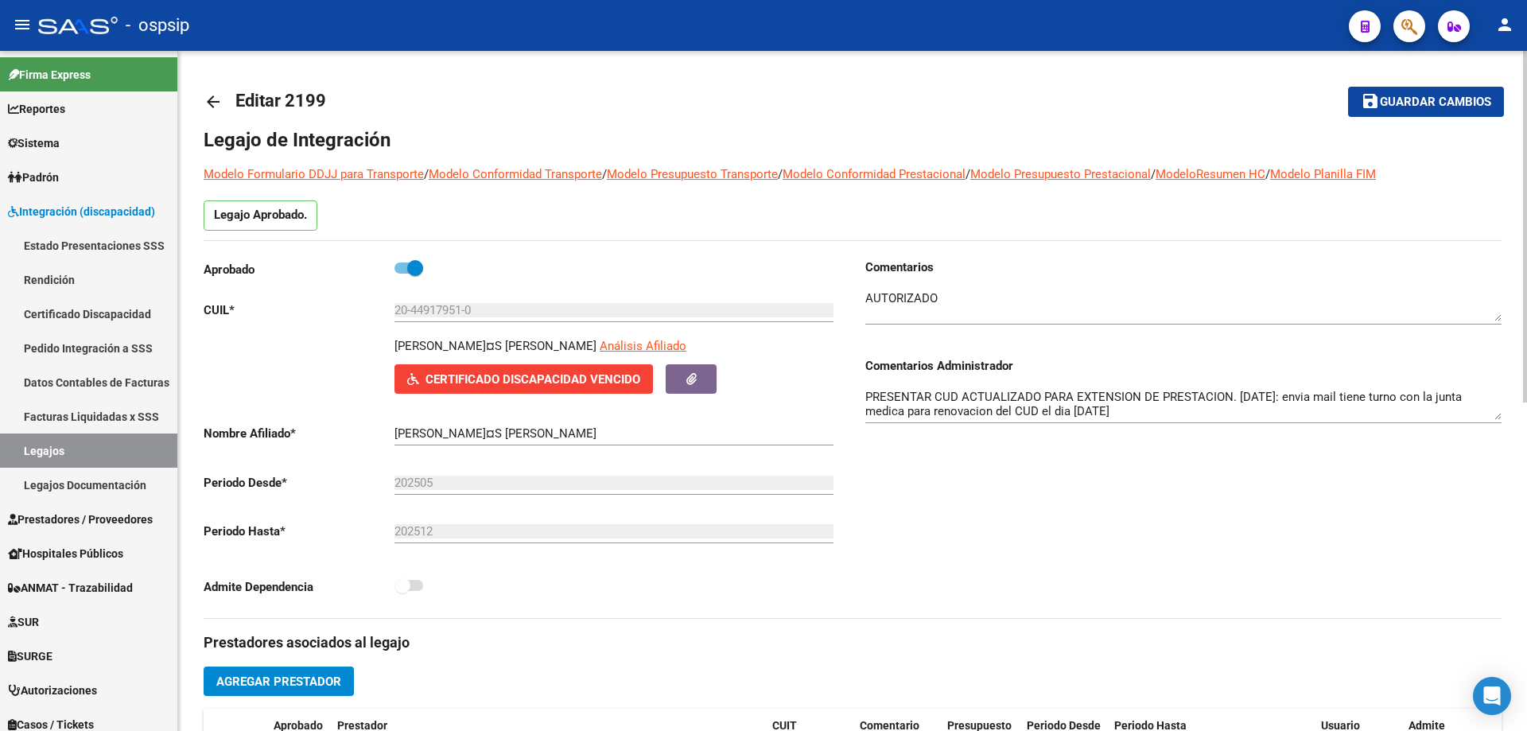
click at [208, 105] on mat-icon "arrow_back" at bounding box center [213, 101] width 19 height 19
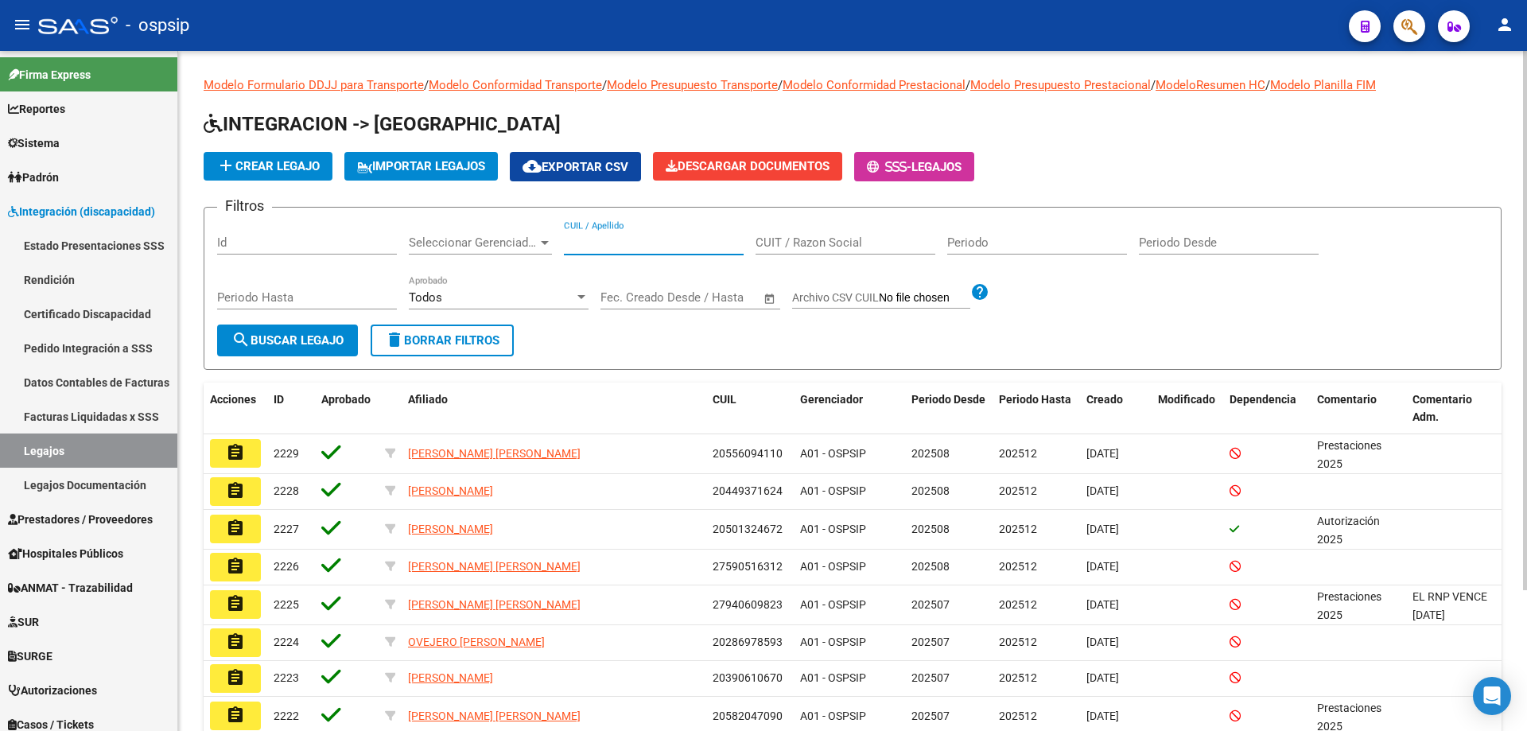
paste input "27560587940"
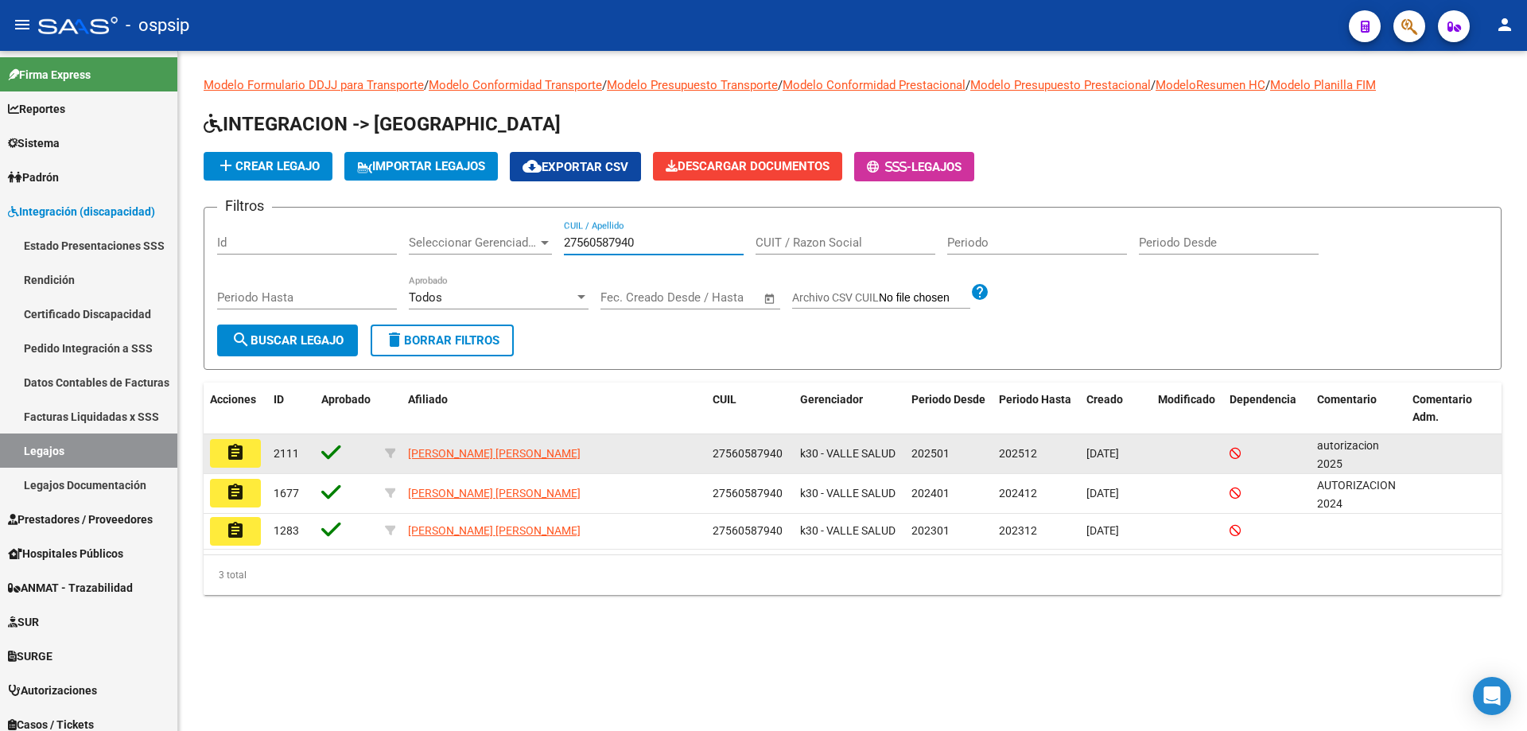
type input "27560587940"
click at [238, 448] on mat-icon "assignment" at bounding box center [235, 452] width 19 height 19
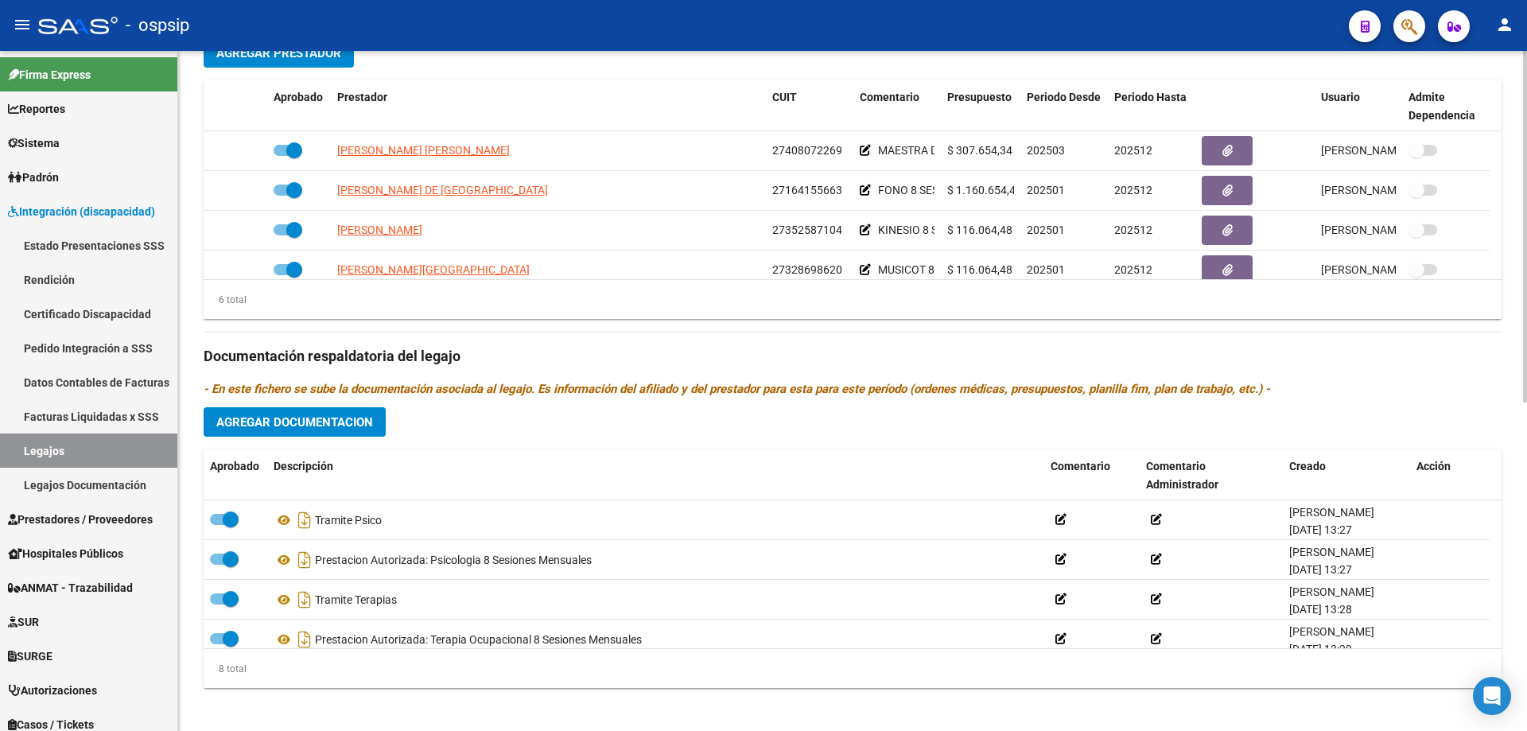
scroll to position [636, 0]
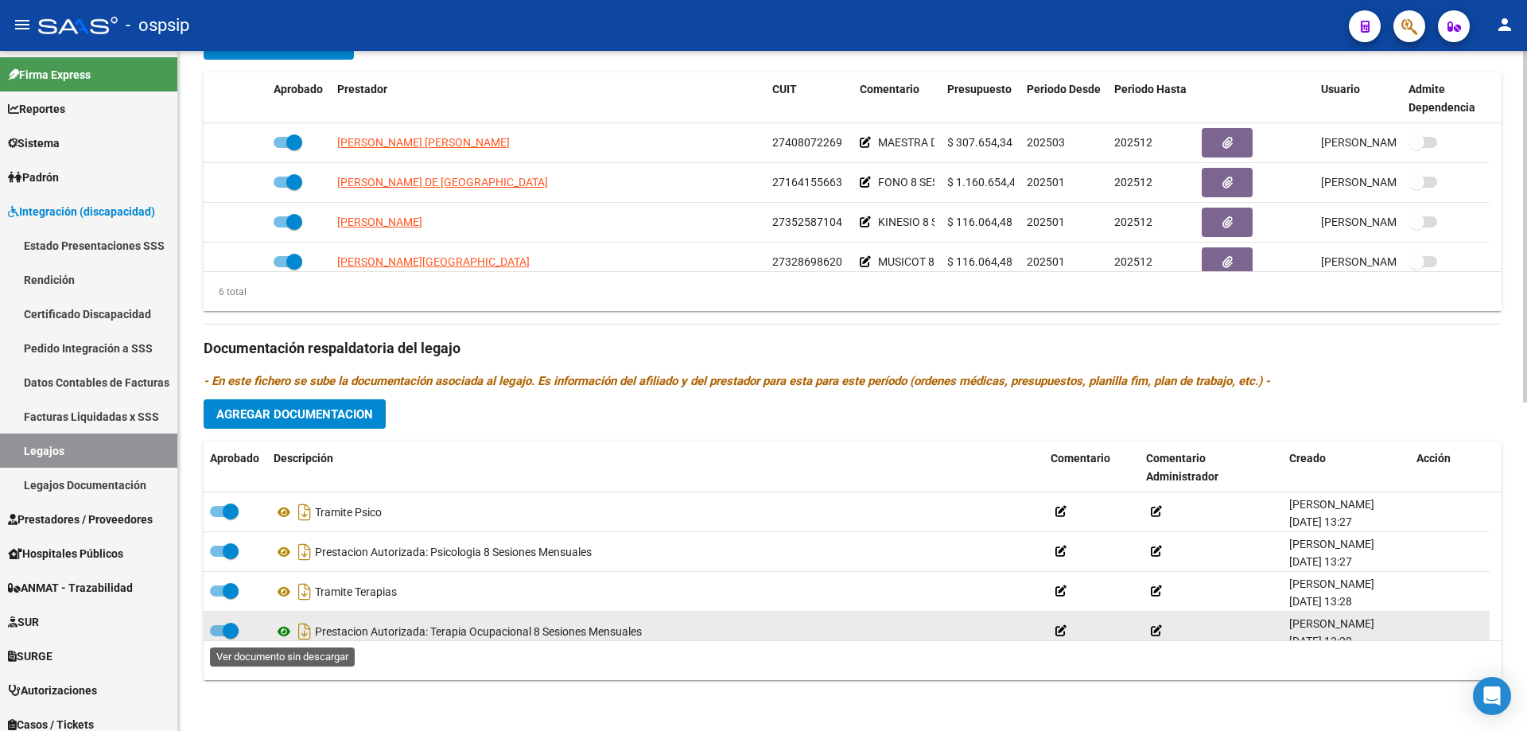
click at [284, 631] on icon at bounding box center [284, 631] width 21 height 19
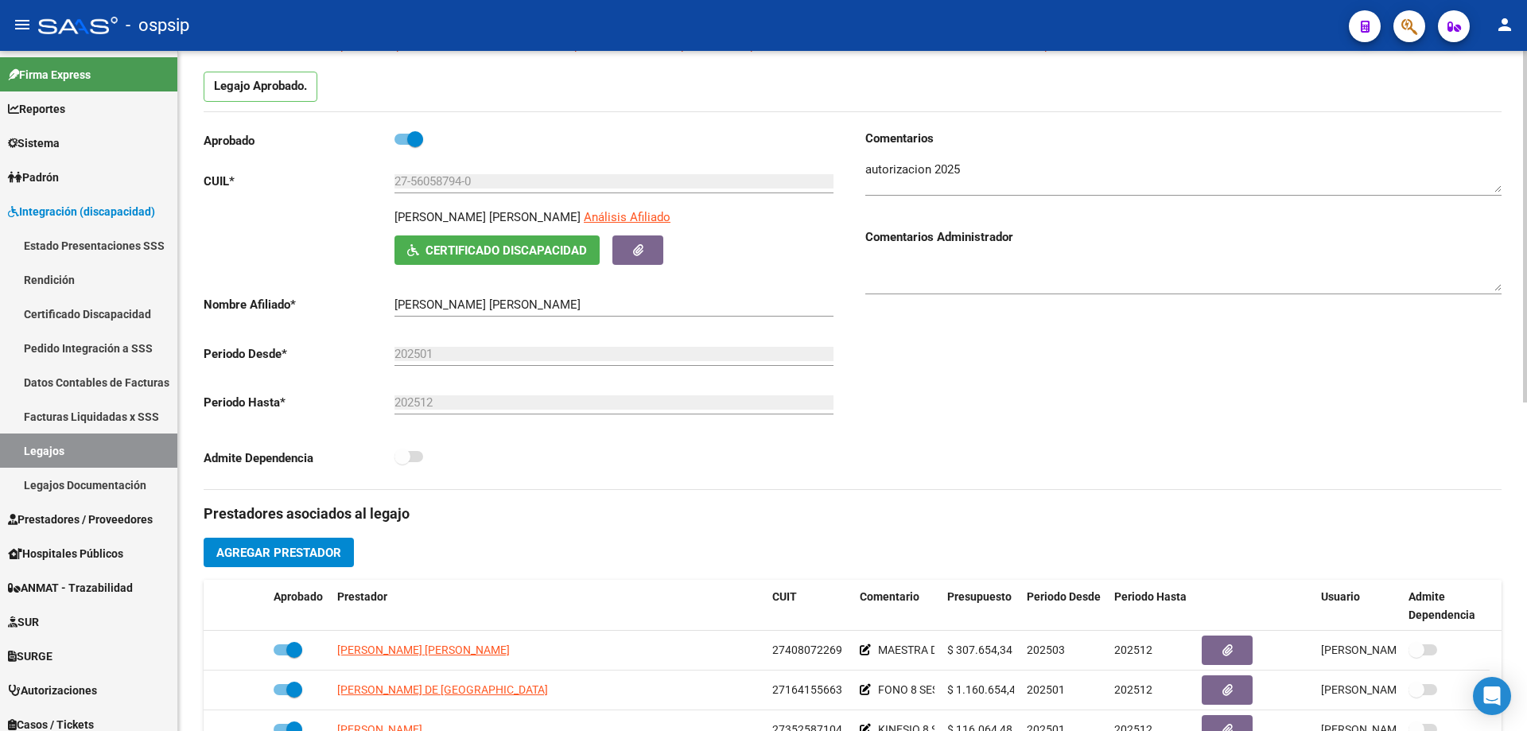
scroll to position [0, 0]
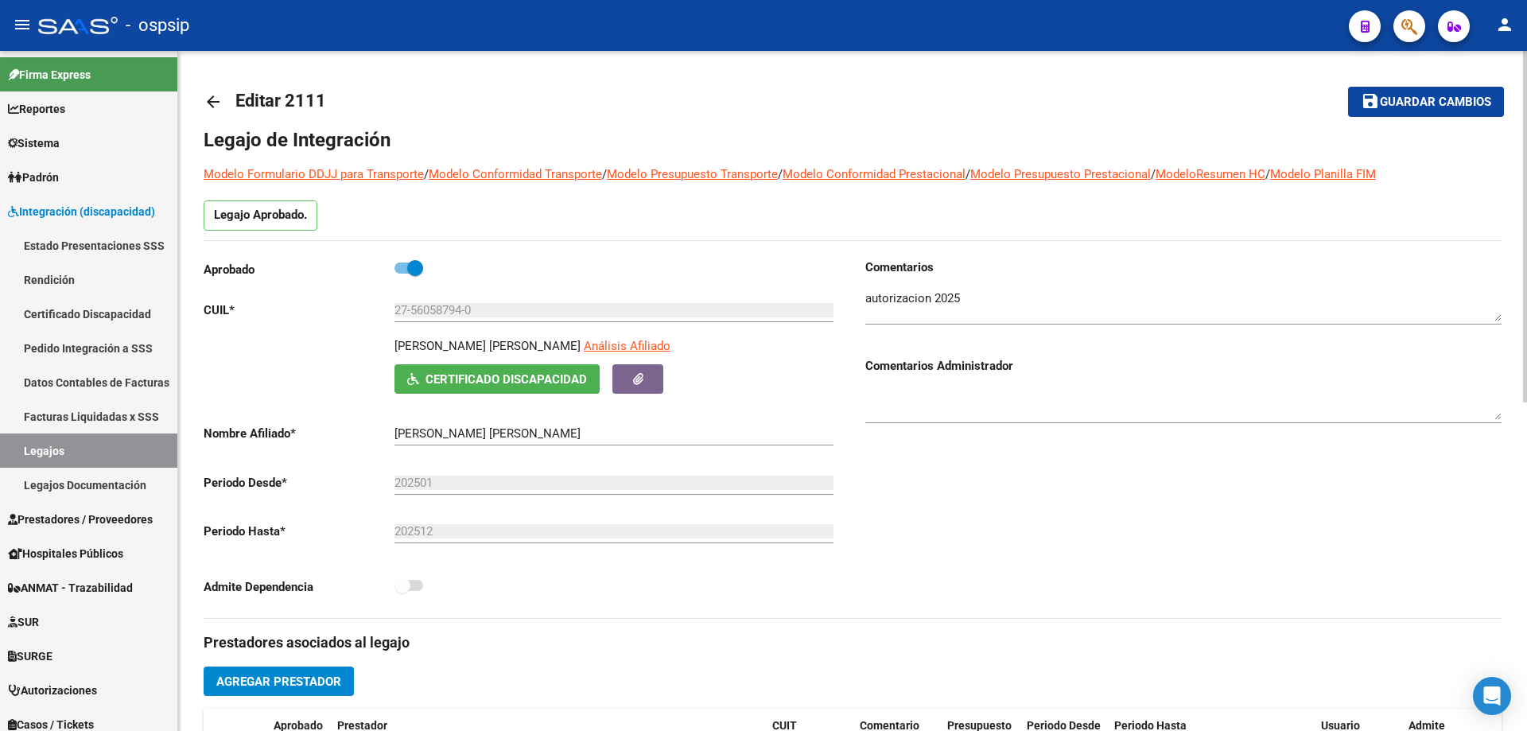
click at [207, 99] on mat-icon "arrow_back" at bounding box center [213, 101] width 19 height 19
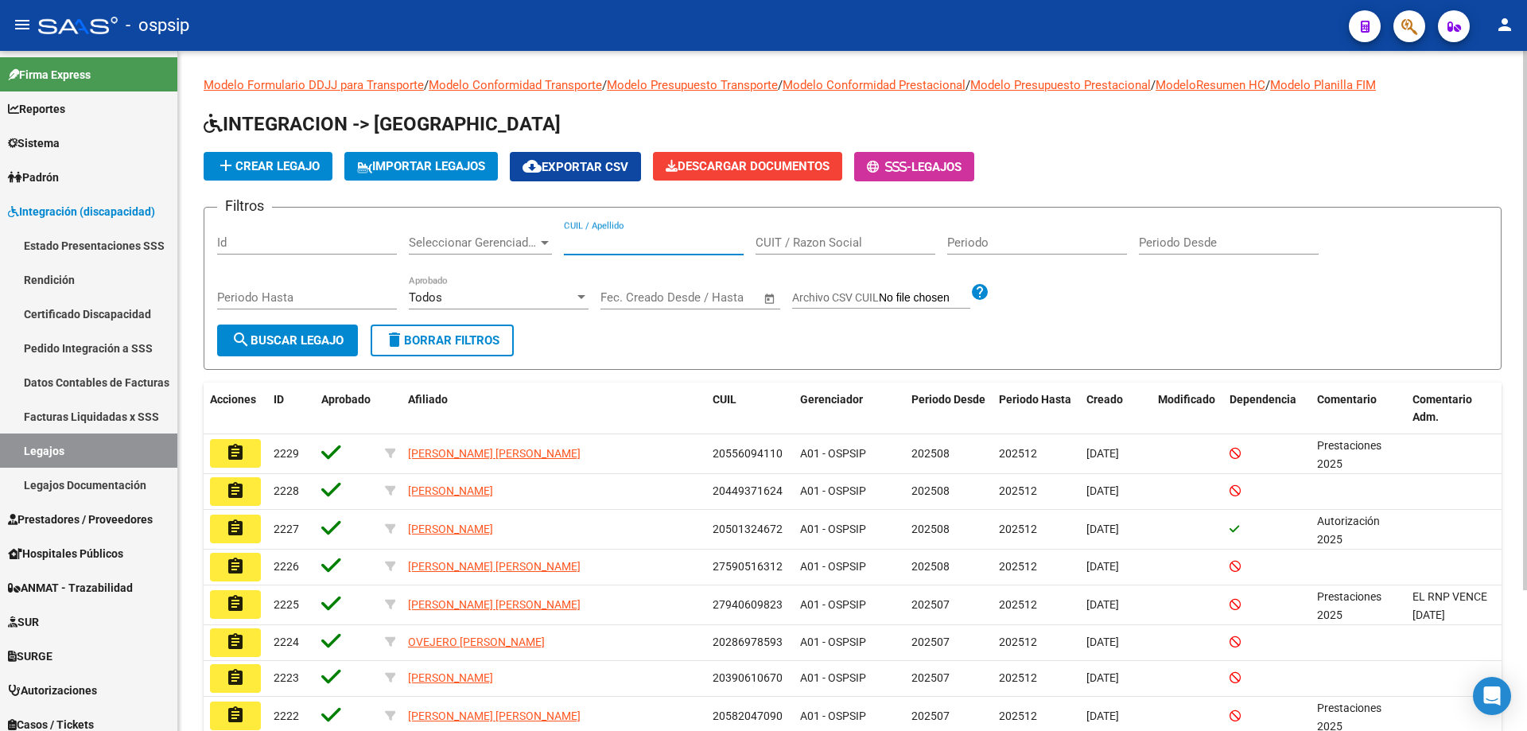
paste input "27560587940"
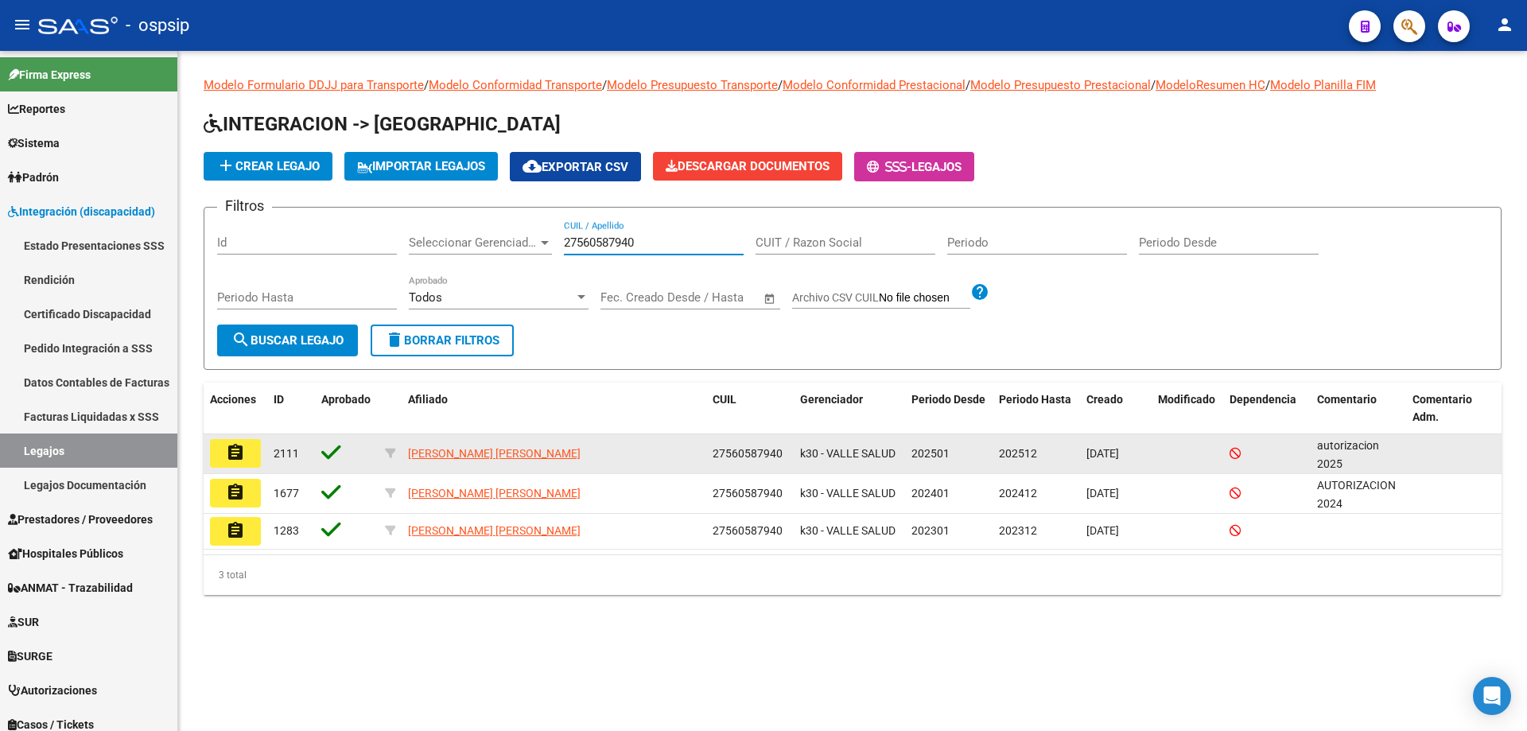
type input "27560587940"
click at [238, 458] on mat-icon "assignment" at bounding box center [235, 452] width 19 height 19
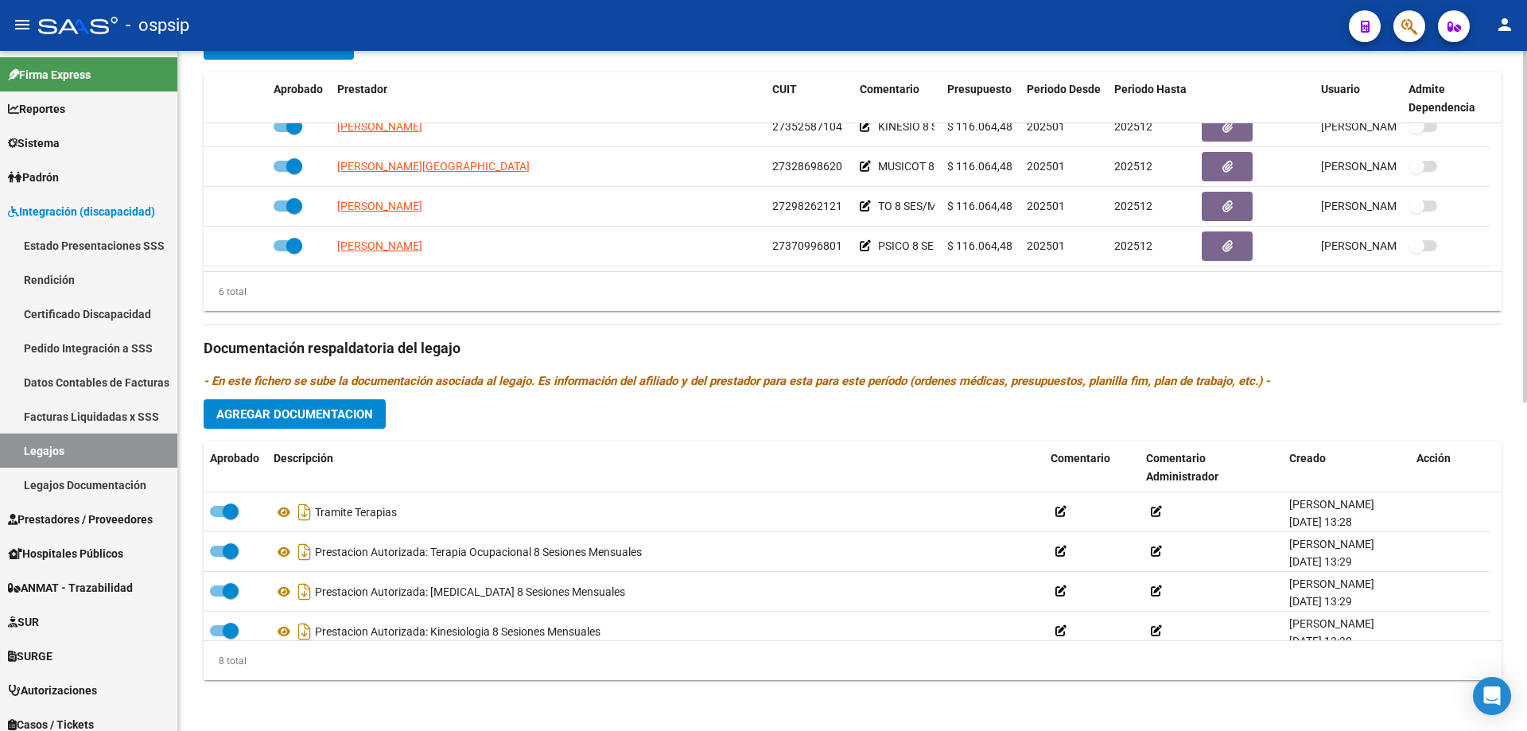
scroll to position [159, 0]
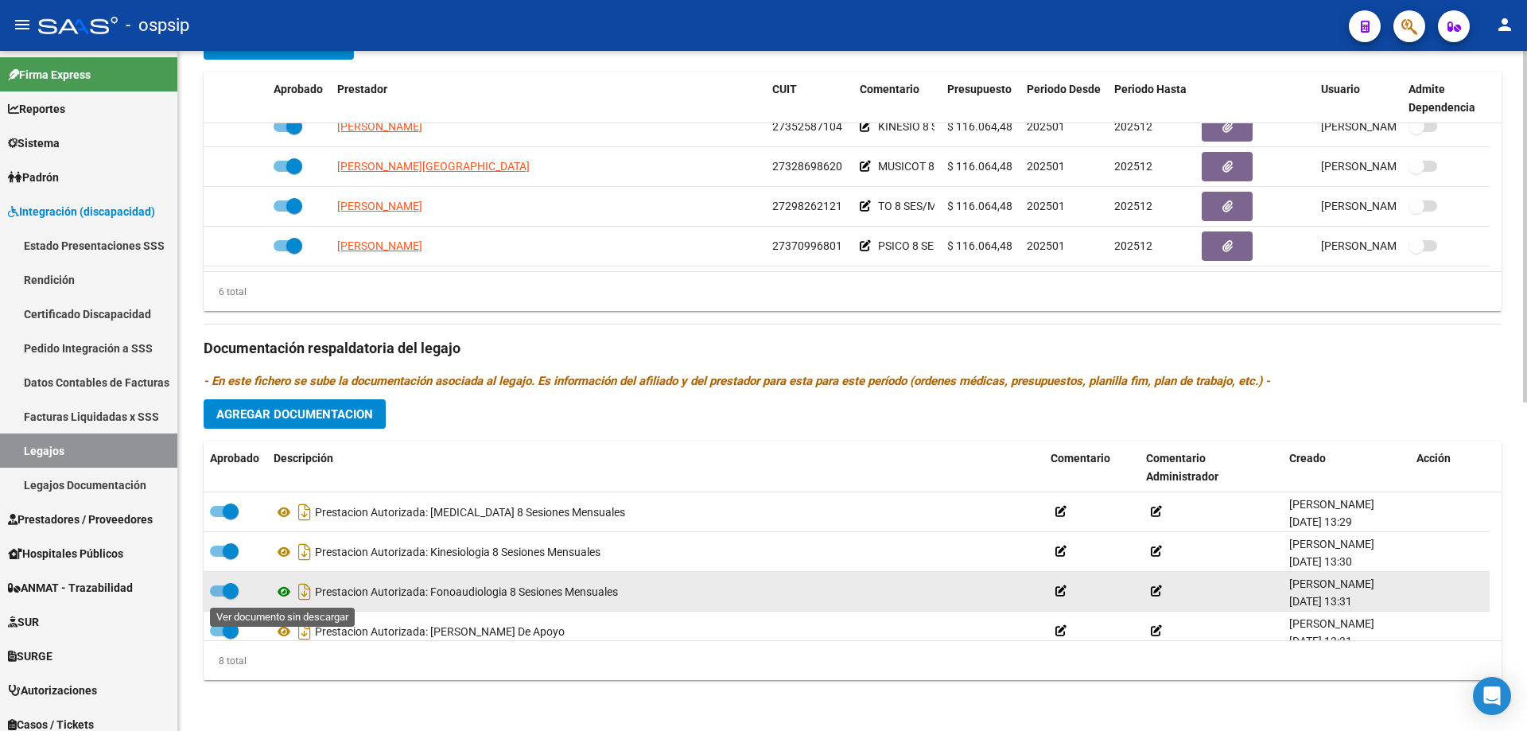
click at [281, 592] on icon at bounding box center [284, 591] width 21 height 19
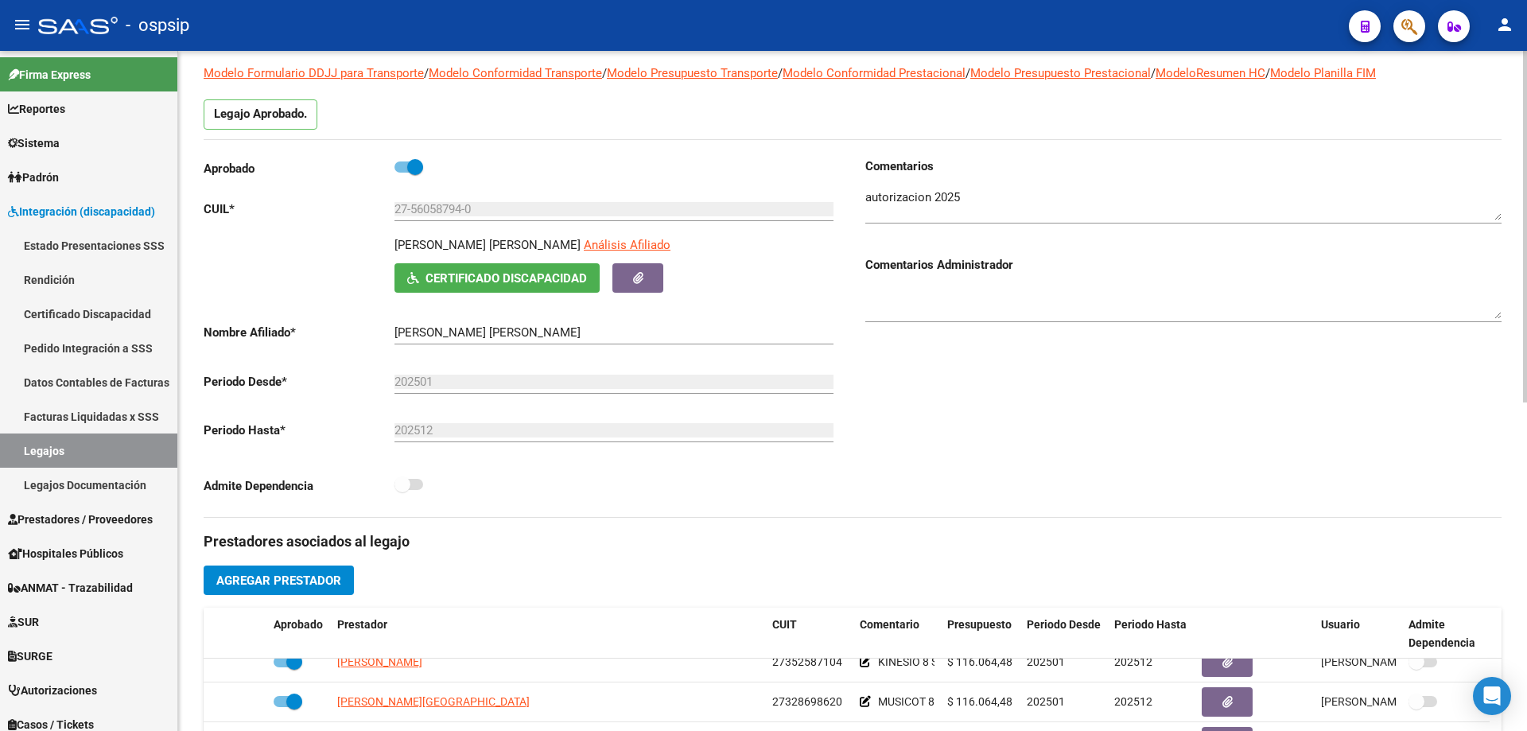
scroll to position [0, 0]
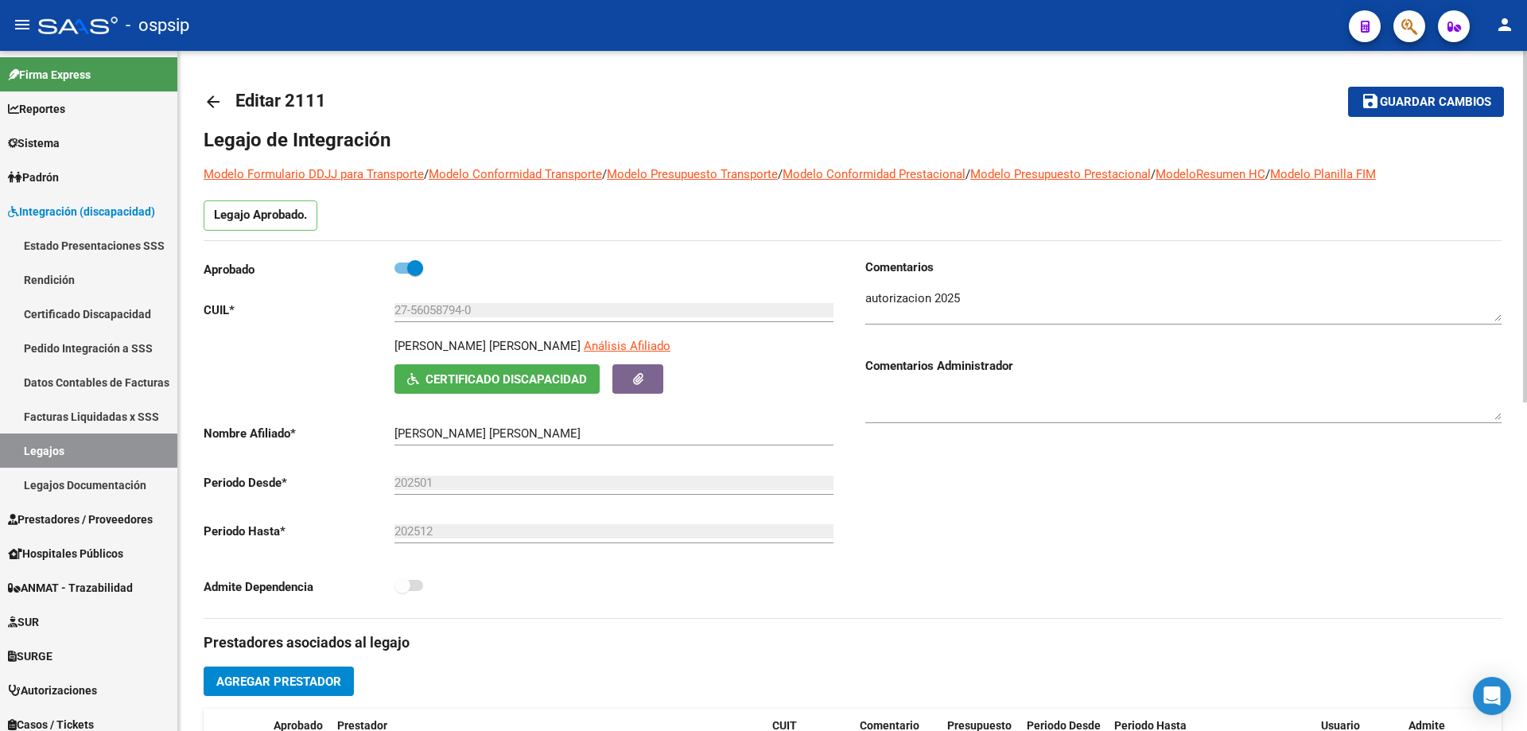
click at [207, 99] on mat-icon "arrow_back" at bounding box center [213, 101] width 19 height 19
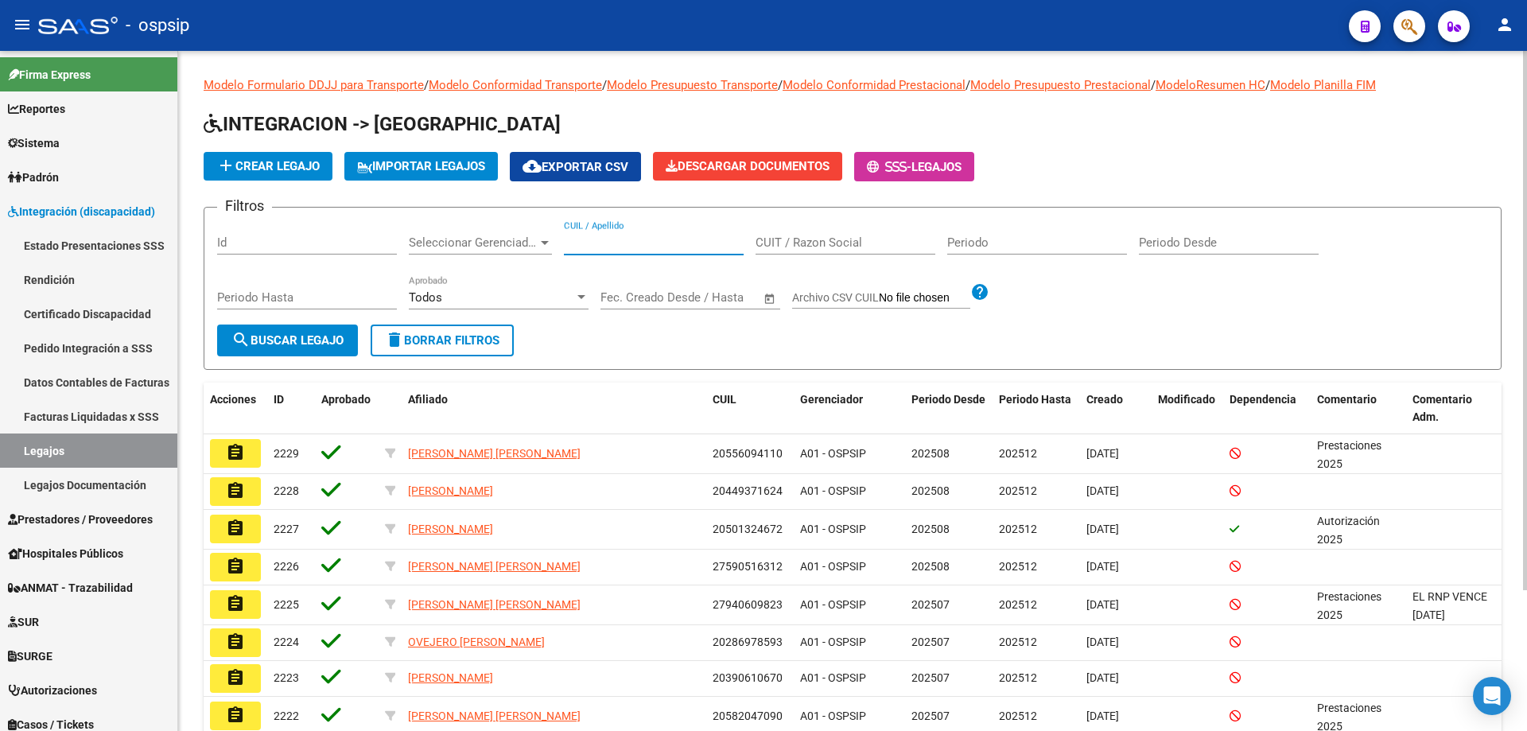
paste input "20570178998"
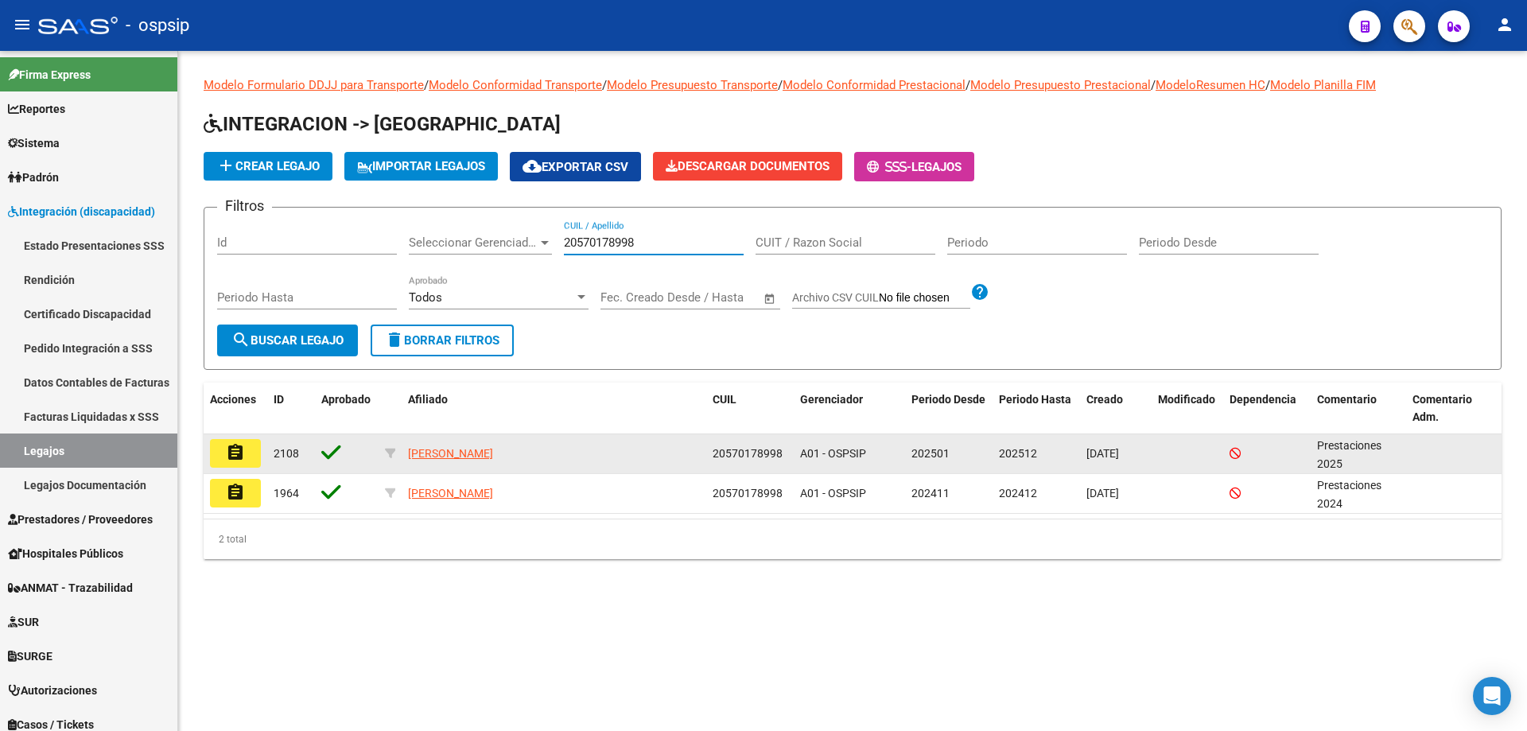
type input "20570178998"
click at [243, 458] on mat-icon "assignment" at bounding box center [235, 452] width 19 height 19
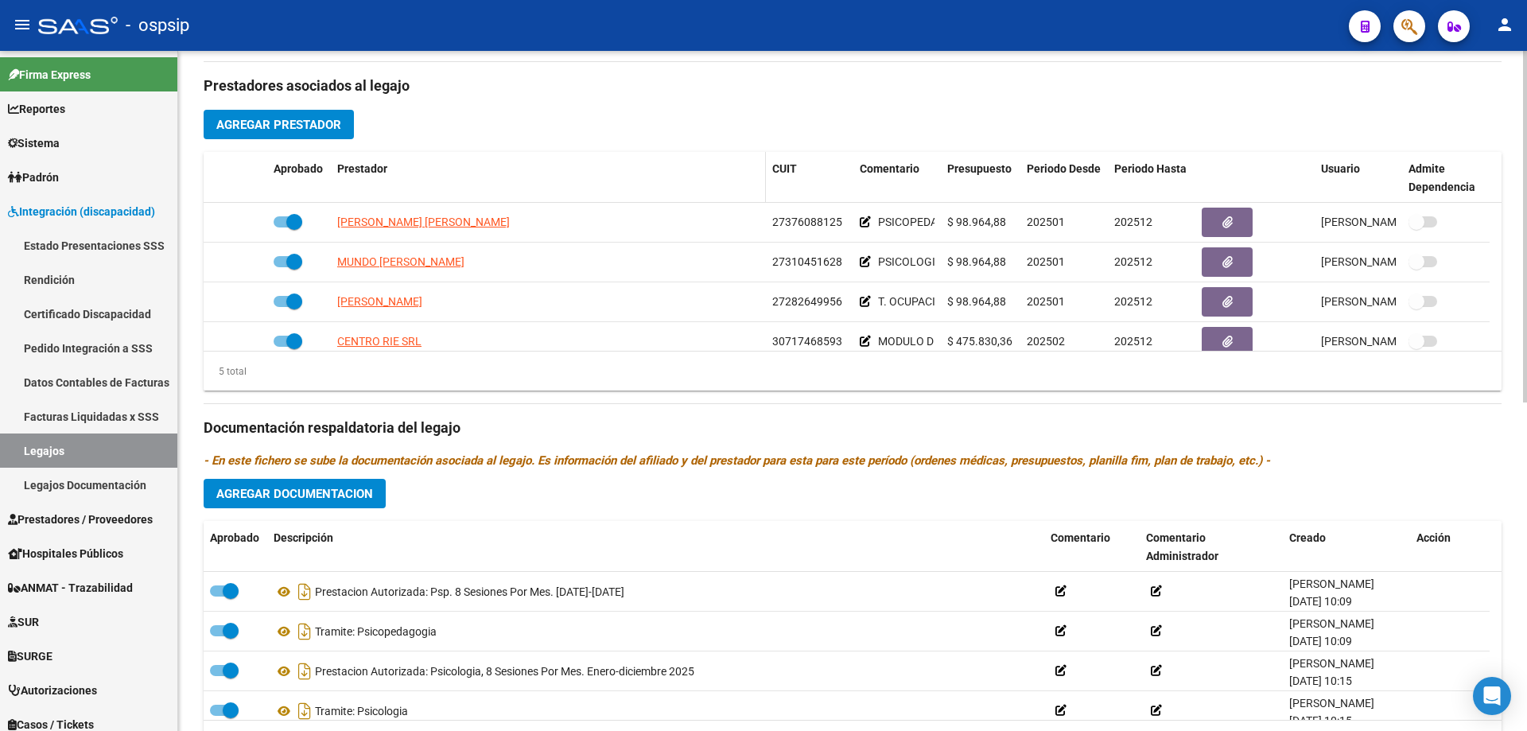
scroll to position [636, 0]
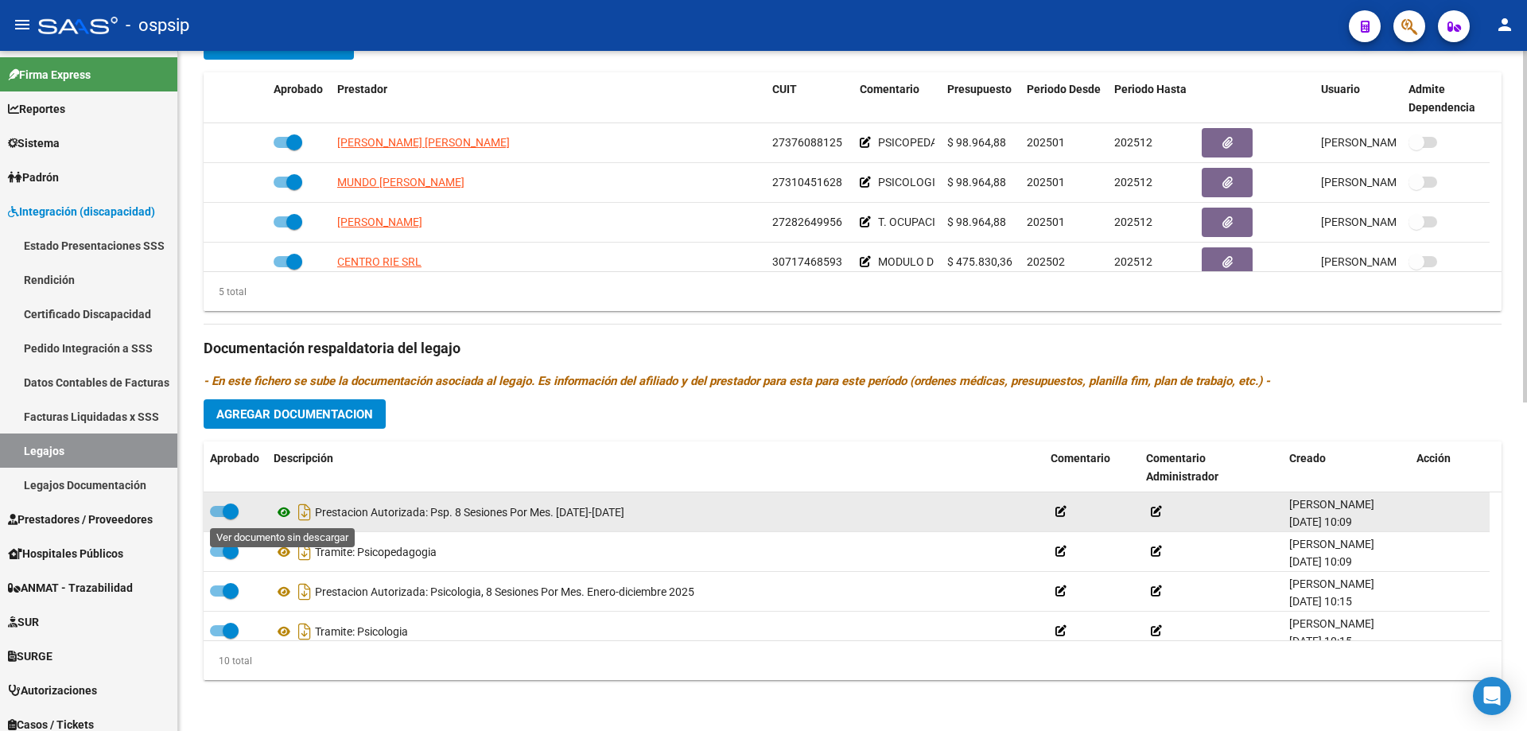
click at [283, 512] on icon at bounding box center [284, 512] width 21 height 19
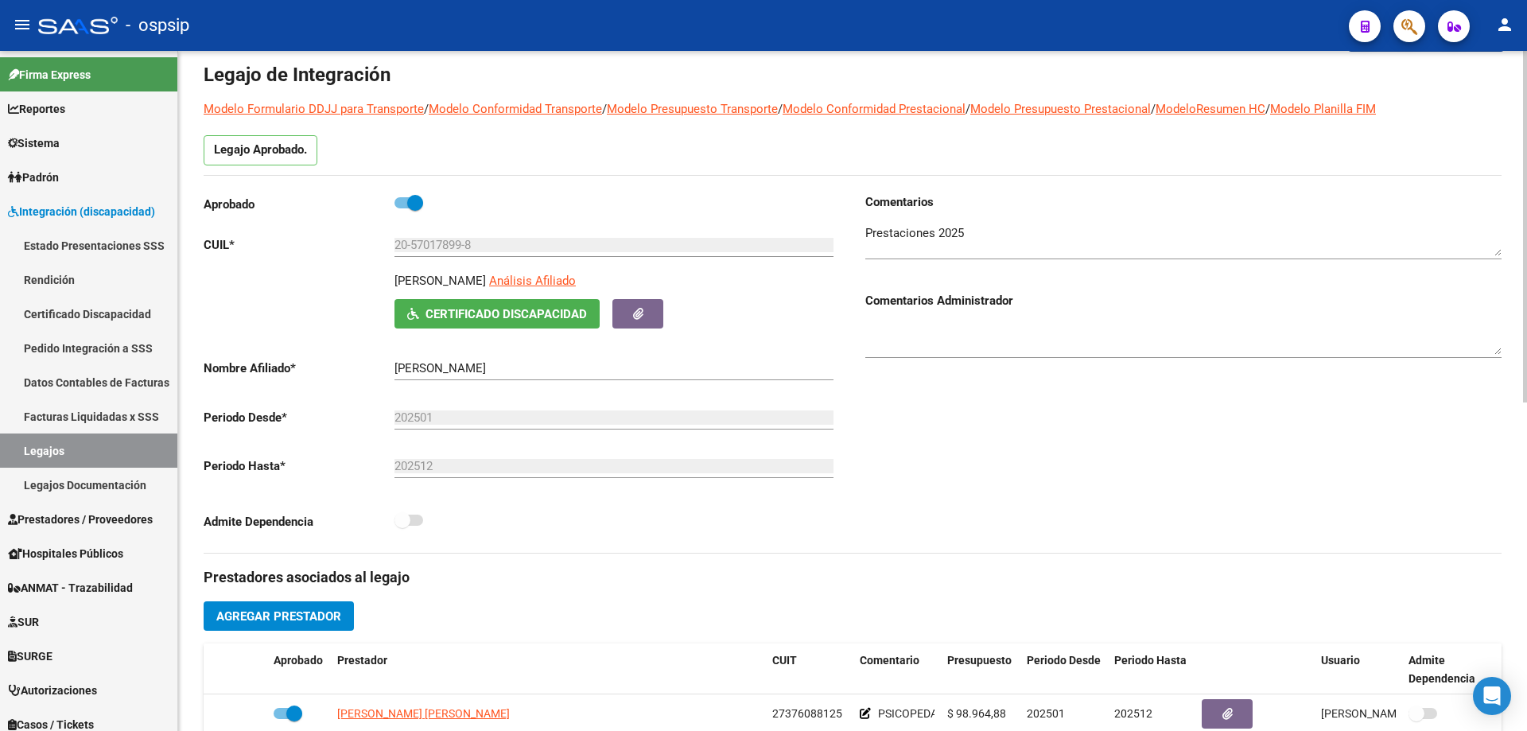
scroll to position [0, 0]
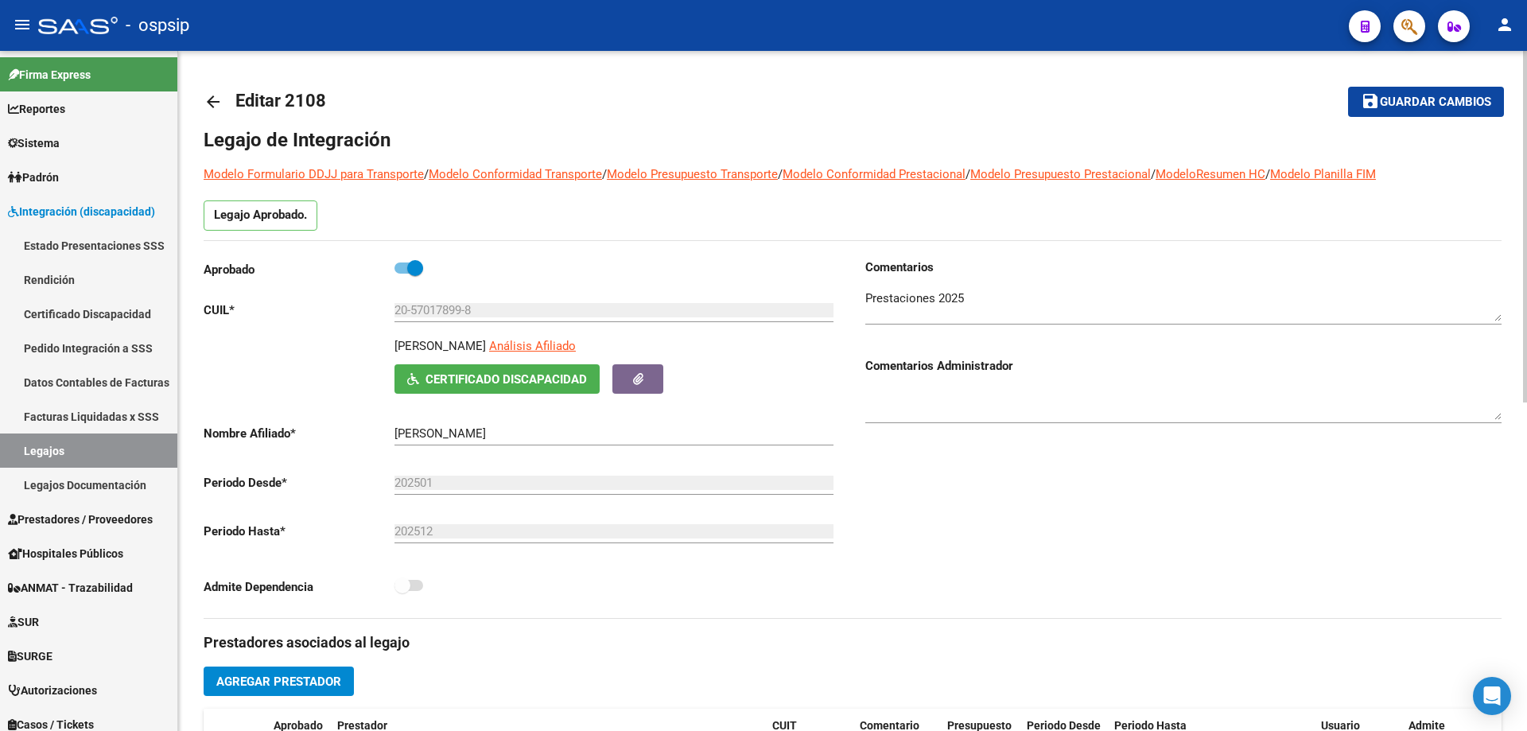
click at [210, 101] on mat-icon "arrow_back" at bounding box center [213, 101] width 19 height 19
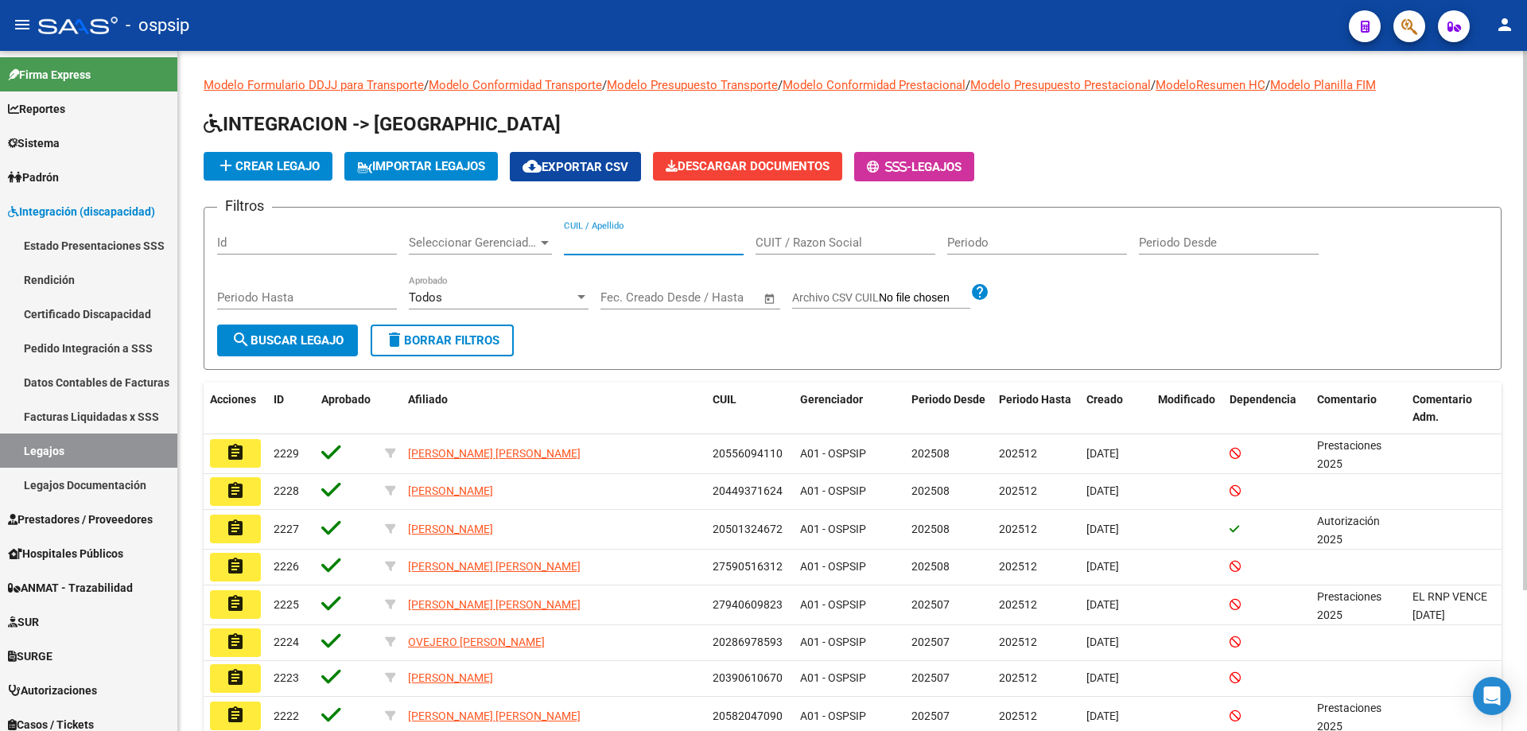
paste input "27517132549"
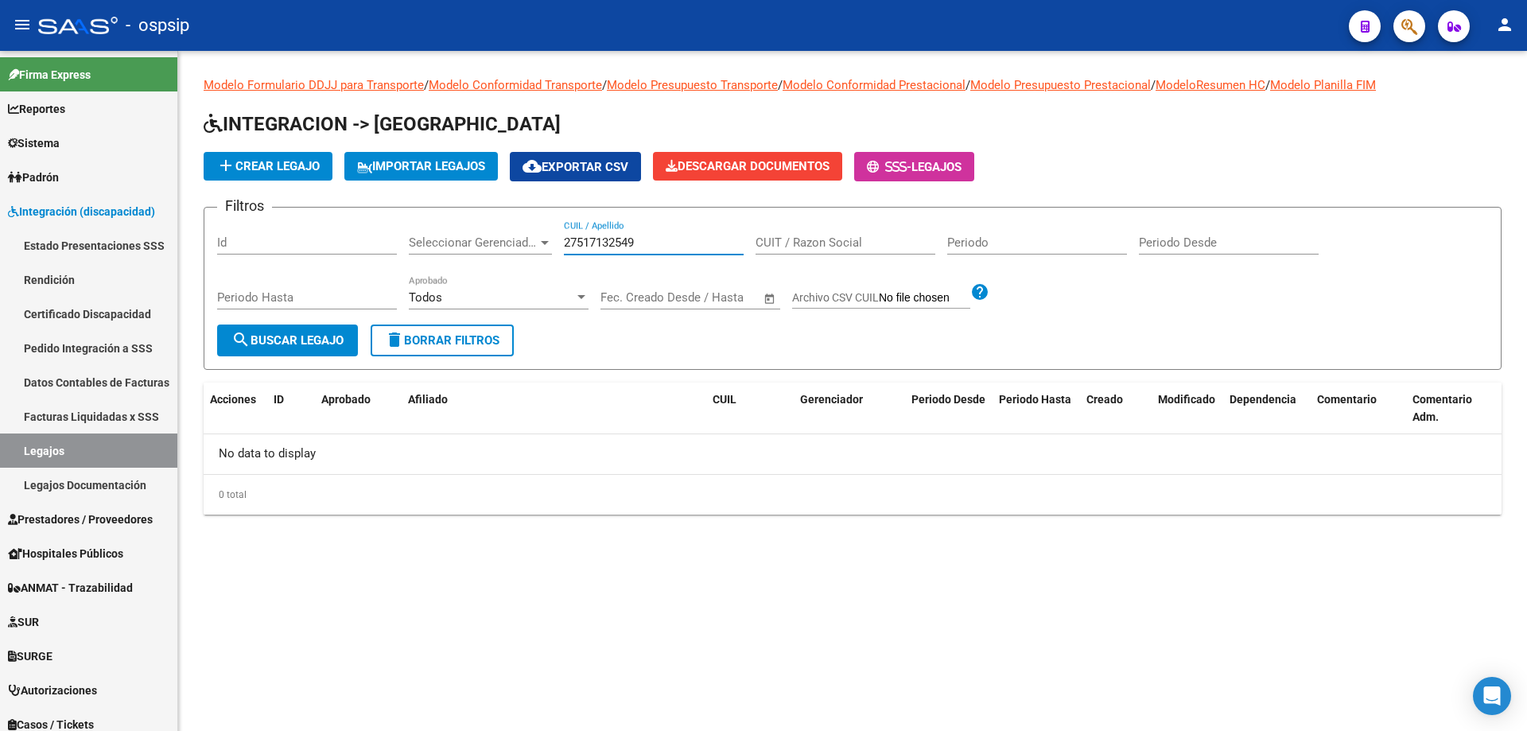
click at [565, 242] on input "27517132549" at bounding box center [654, 242] width 180 height 14
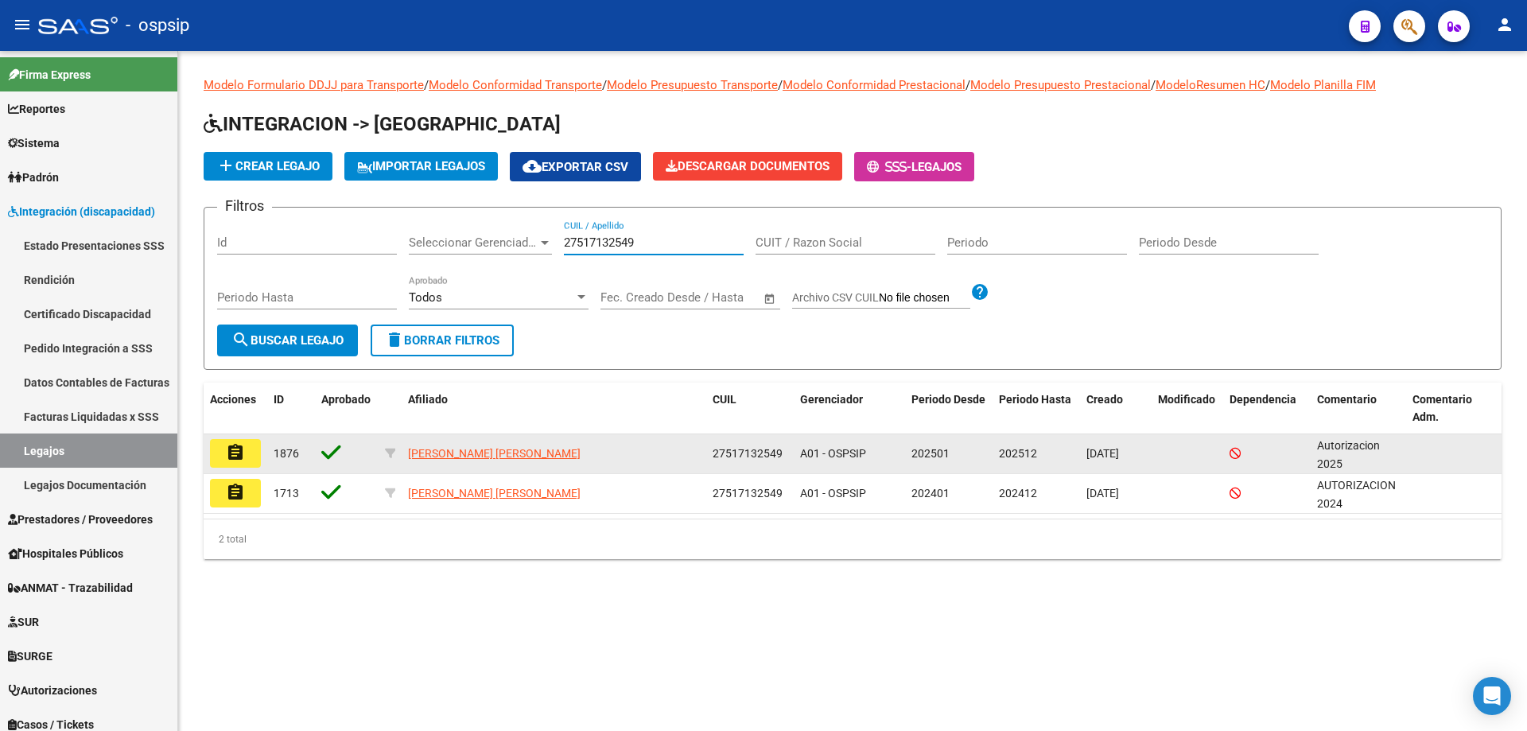
type input "27517132549"
click at [226, 457] on mat-icon "assignment" at bounding box center [235, 452] width 19 height 19
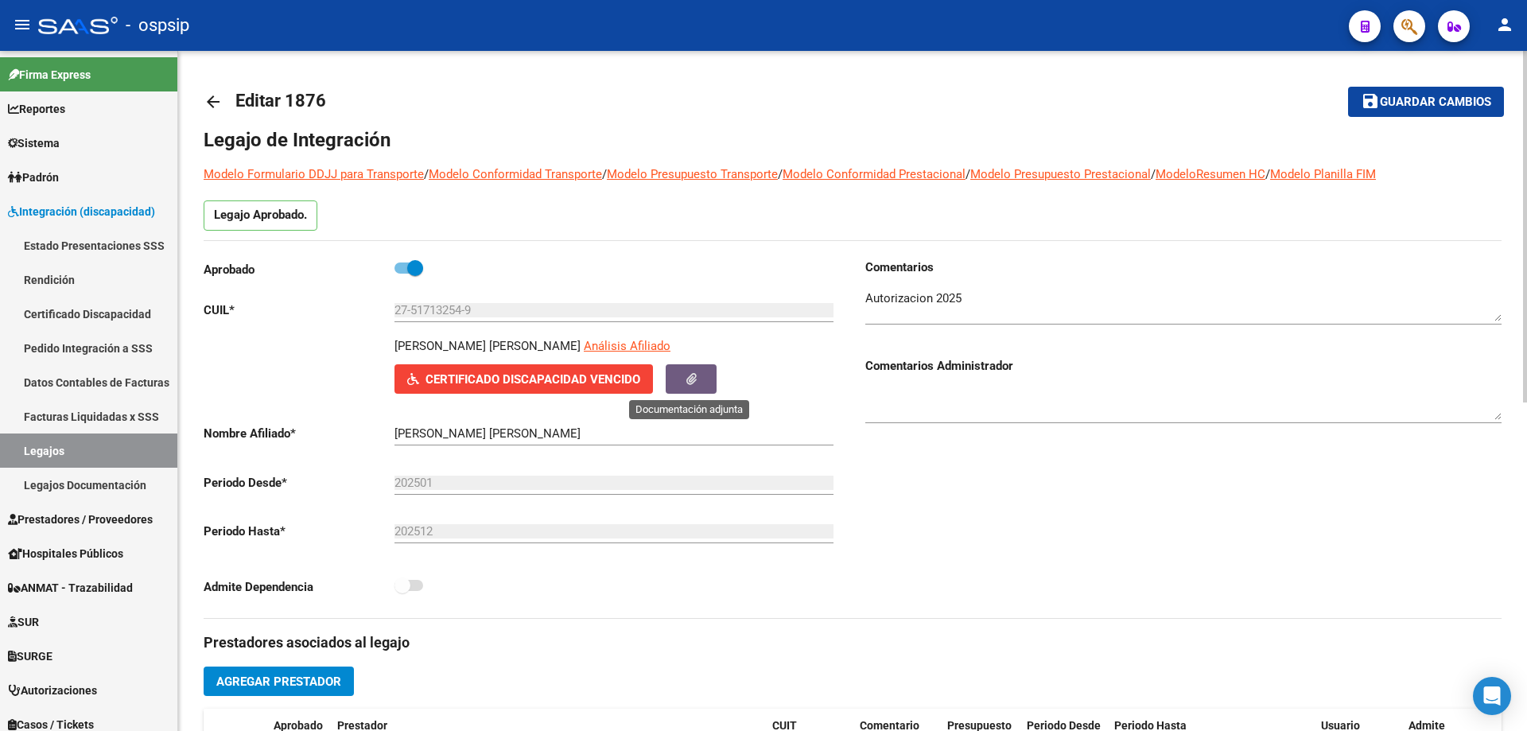
click at [681, 388] on button "button" at bounding box center [691, 378] width 51 height 29
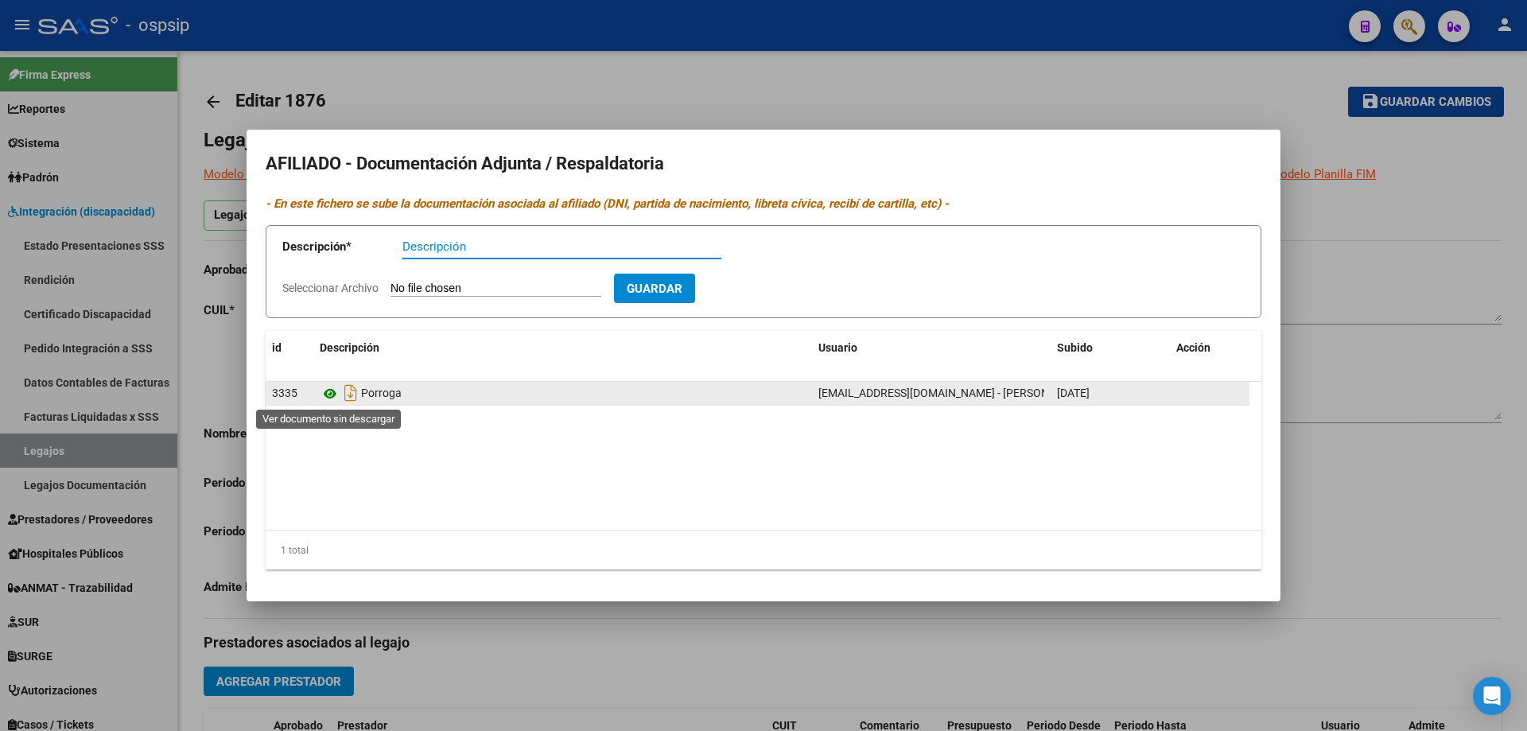
click at [330, 393] on icon at bounding box center [330, 393] width 21 height 19
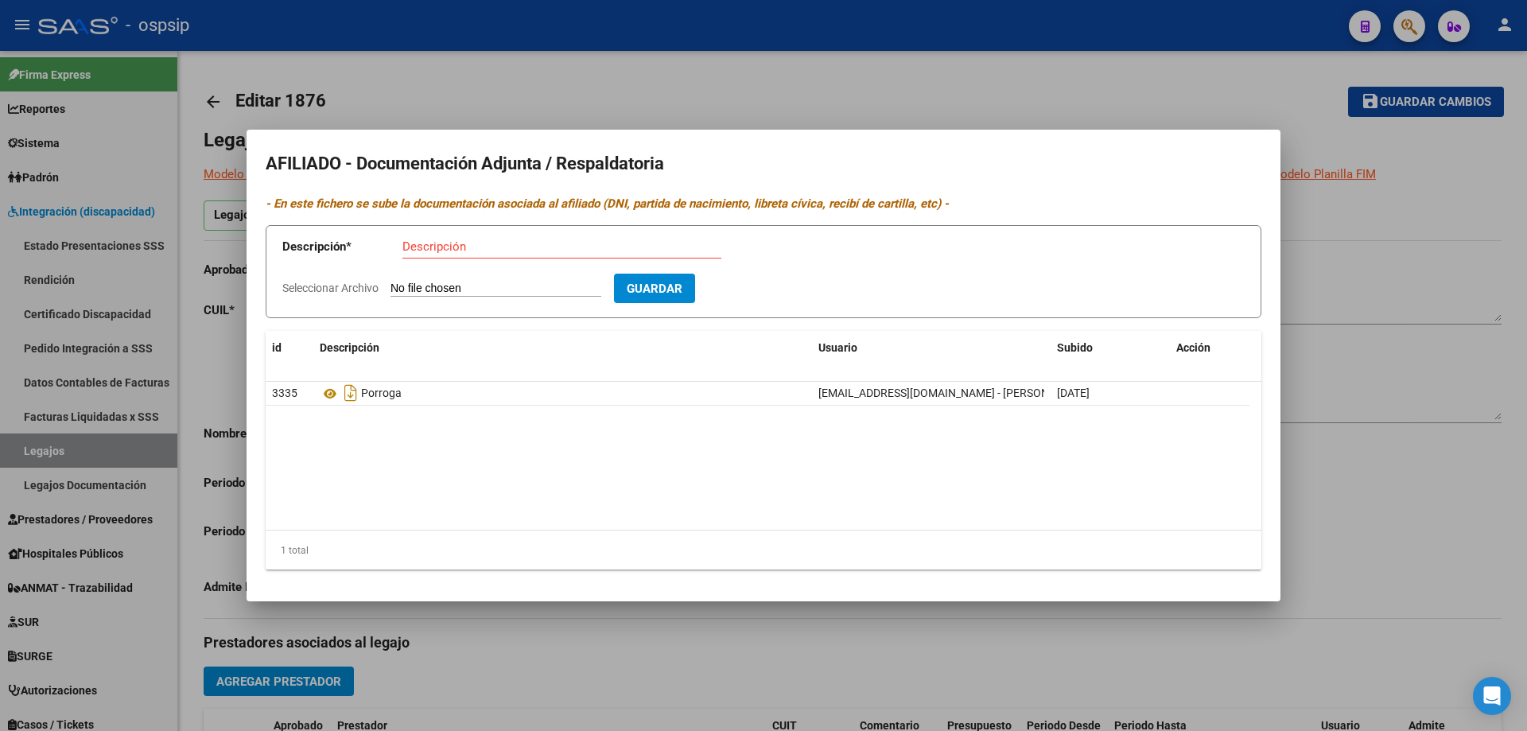
click at [1342, 217] on div at bounding box center [763, 365] width 1527 height 731
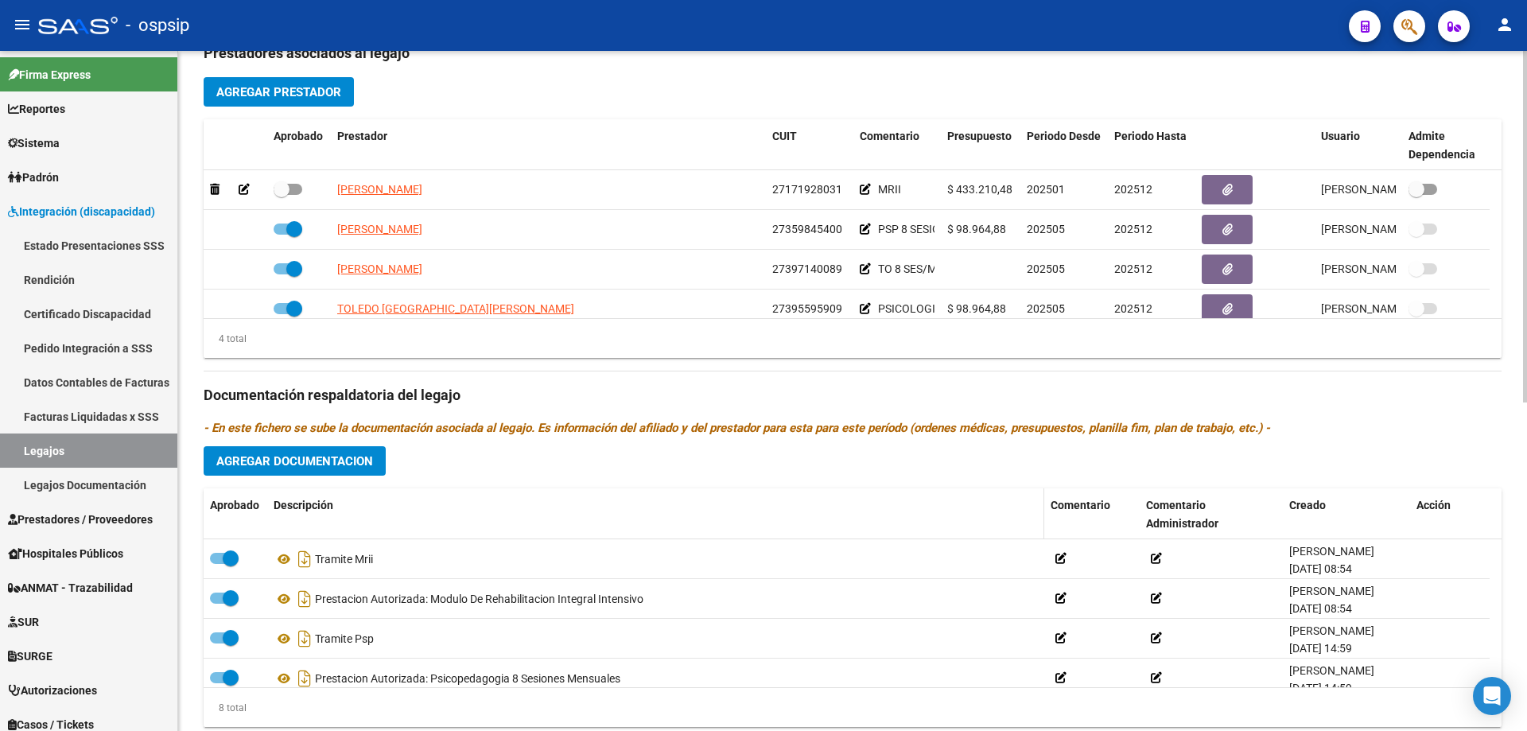
scroll to position [636, 0]
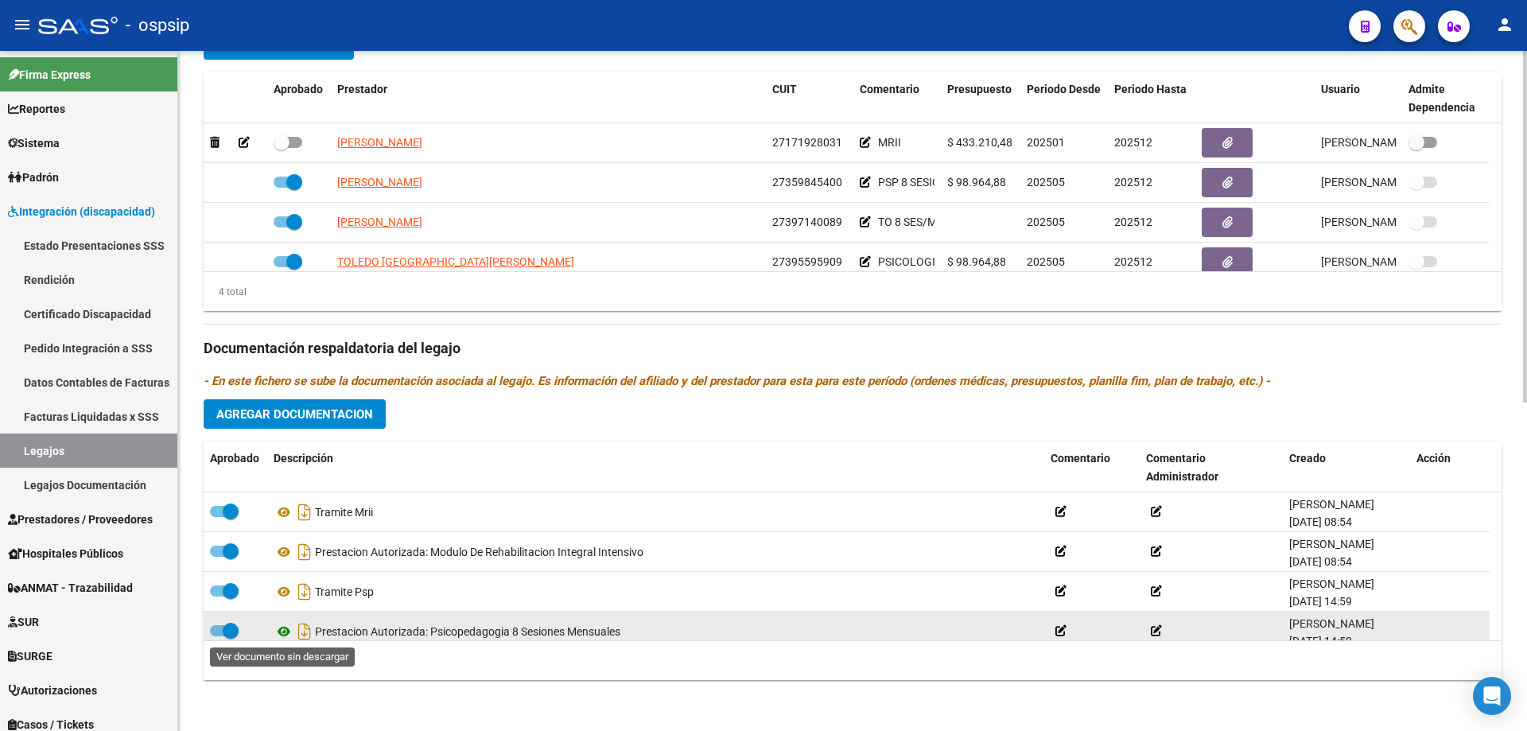
click at [281, 630] on icon at bounding box center [284, 631] width 21 height 19
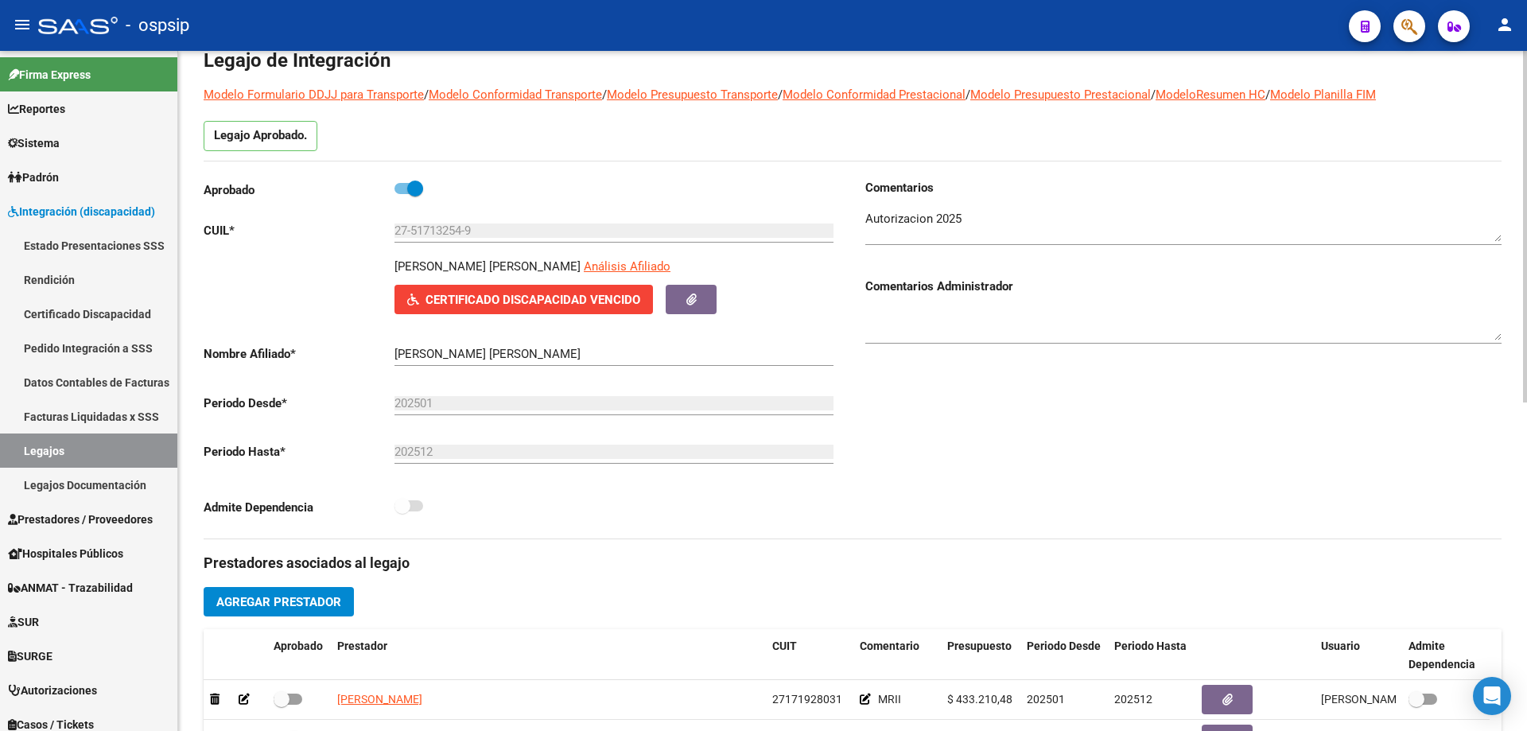
scroll to position [0, 0]
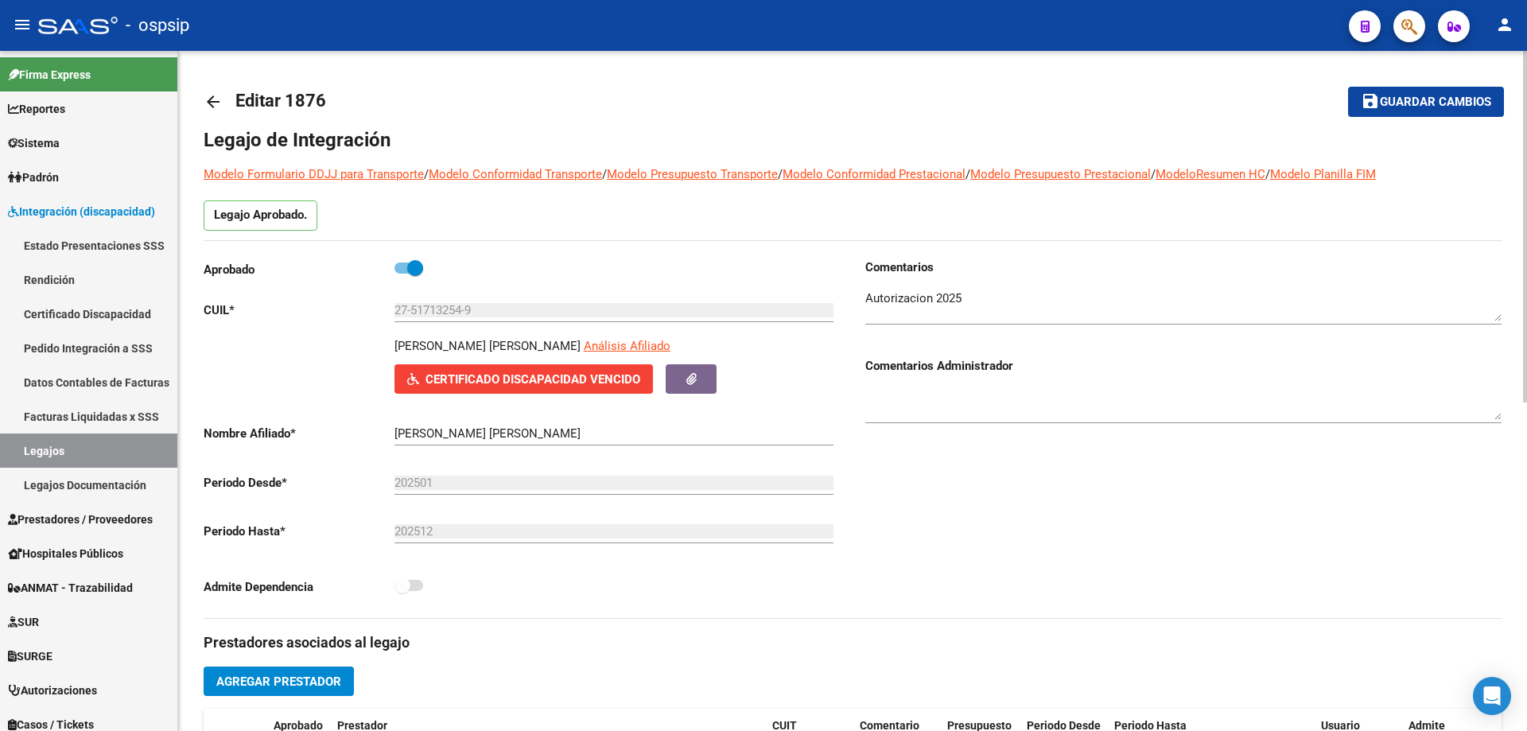
click at [208, 105] on mat-icon "arrow_back" at bounding box center [213, 101] width 19 height 19
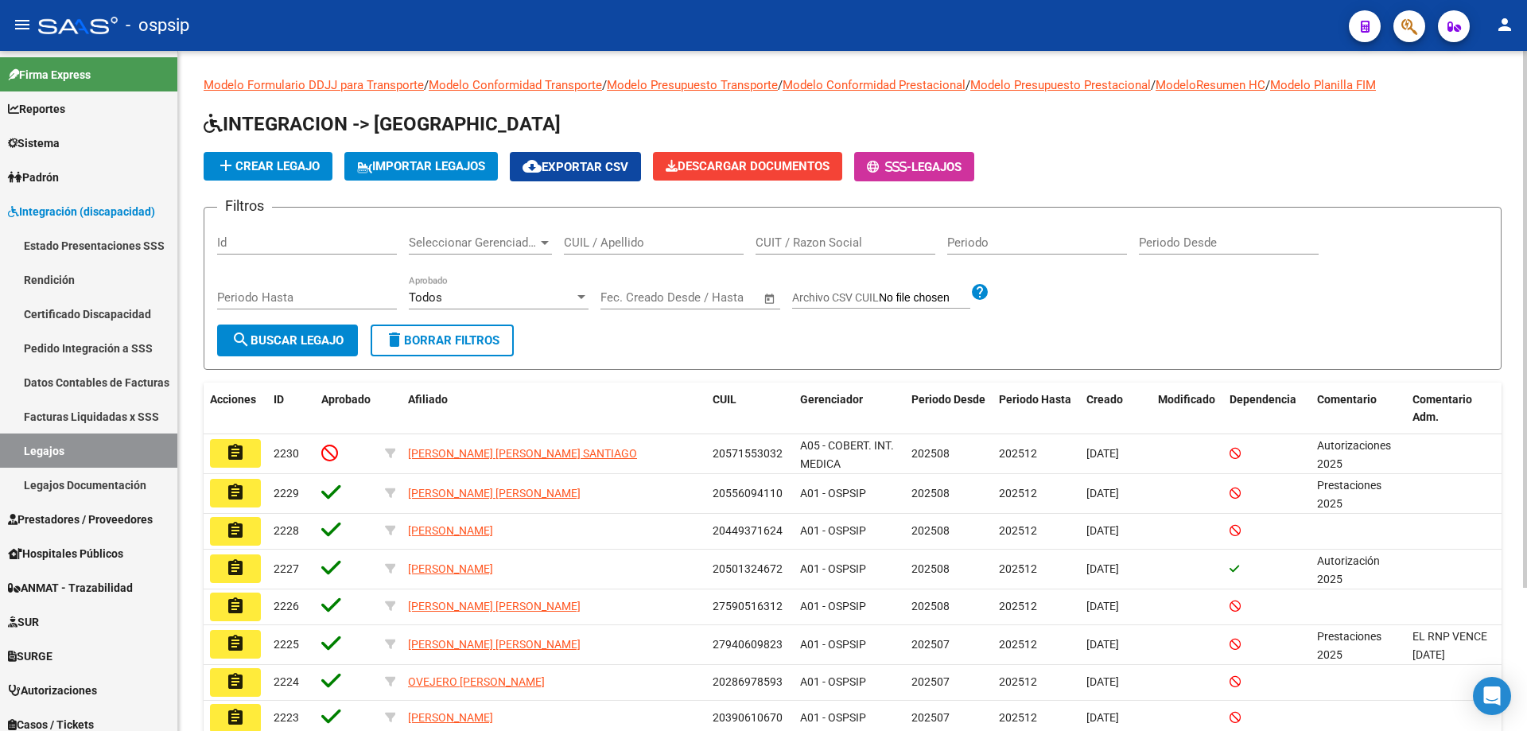
drag, startPoint x: 562, startPoint y: 239, endPoint x: 573, endPoint y: 229, distance: 14.6
click at [573, 229] on div "CUIL / Apellido" at bounding box center [654, 237] width 180 height 34
paste input "20573905963"
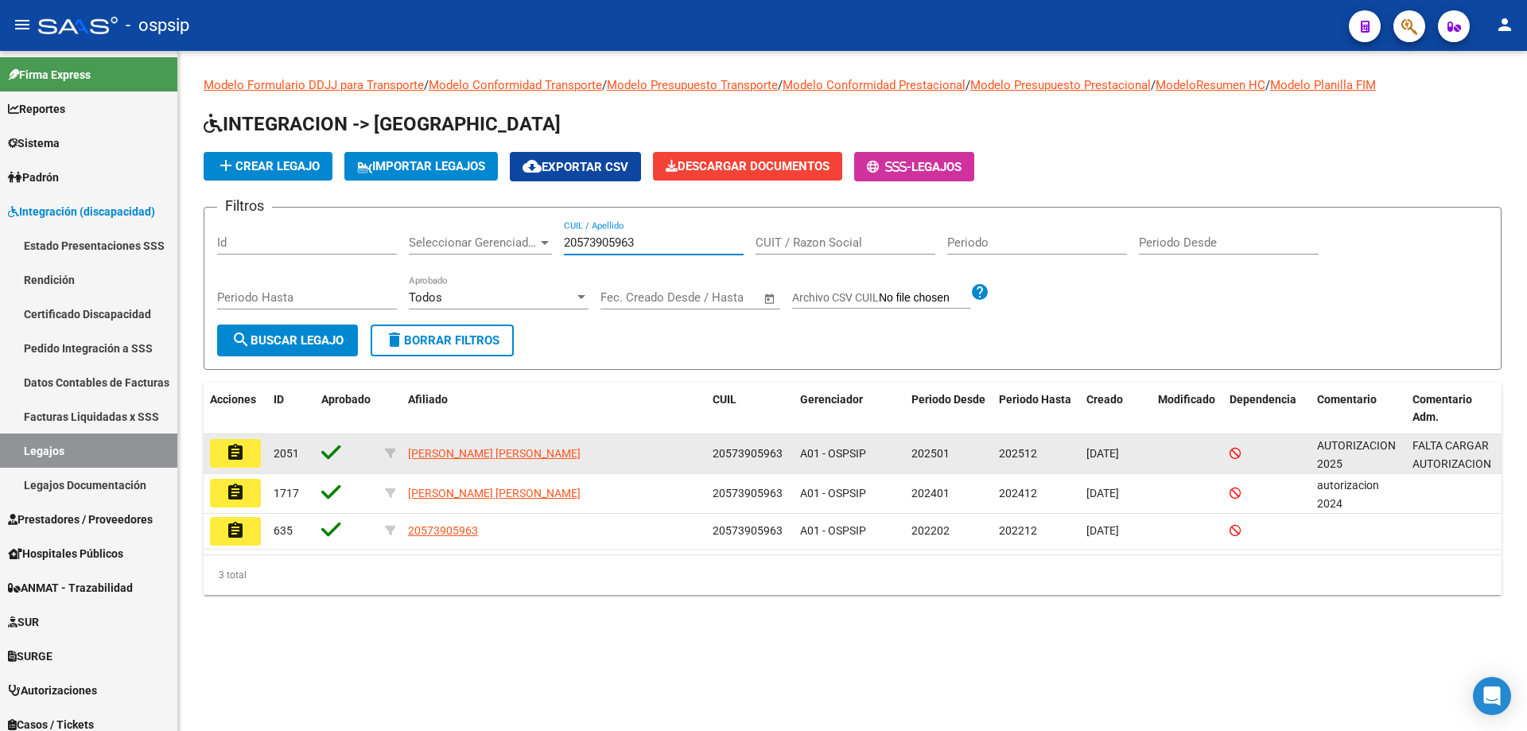
type input "20573905963"
click at [233, 454] on mat-icon "assignment" at bounding box center [235, 452] width 19 height 19
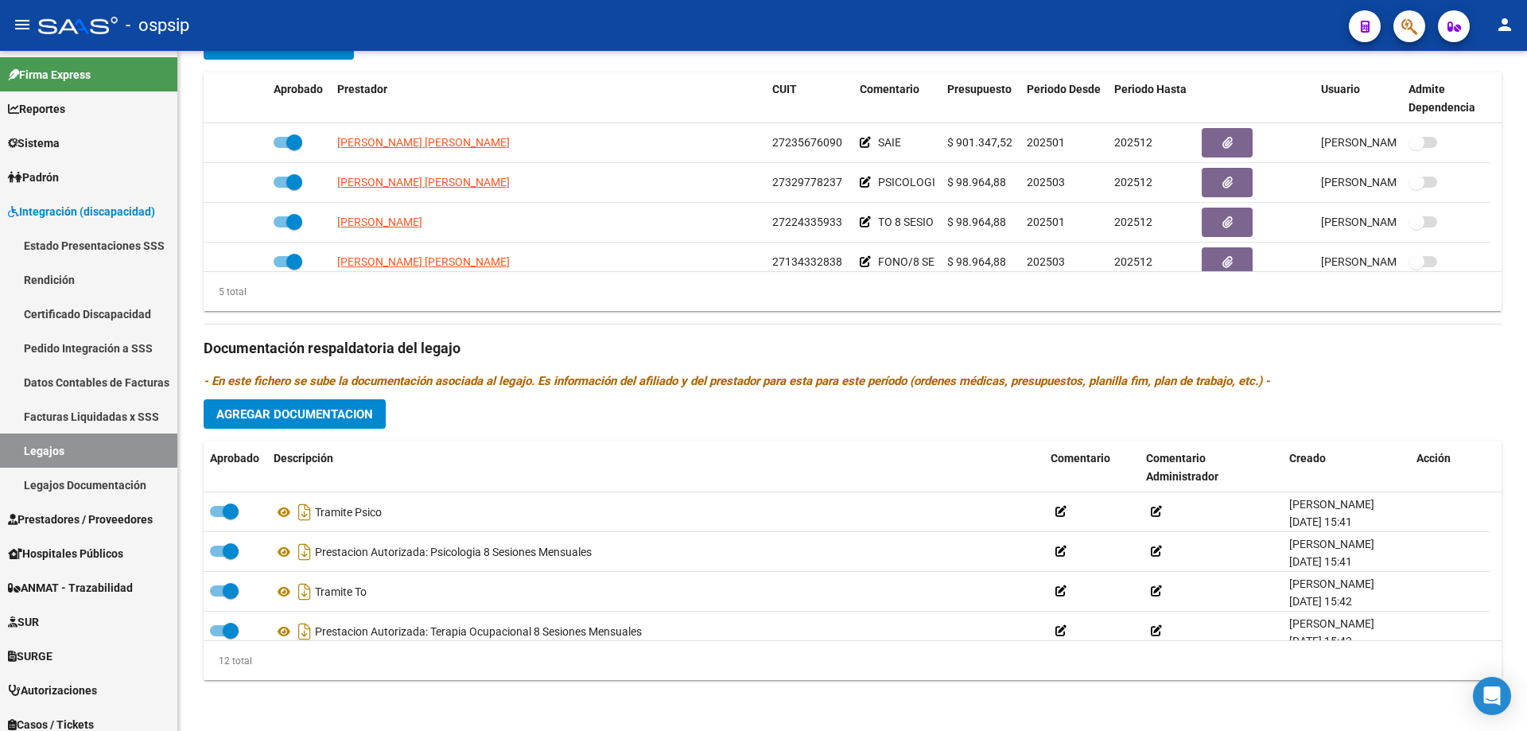
scroll to position [239, 0]
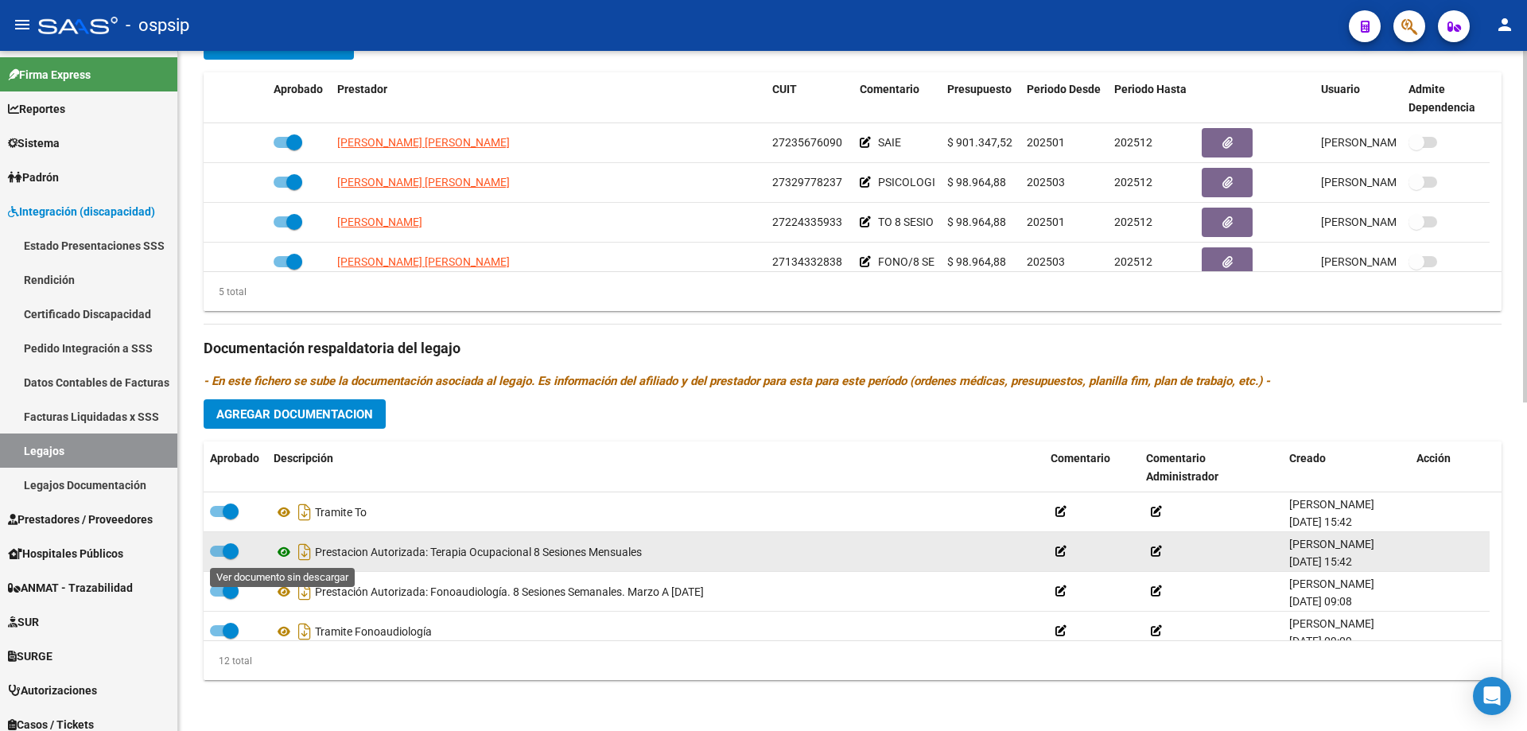
click at [287, 553] on icon at bounding box center [284, 551] width 21 height 19
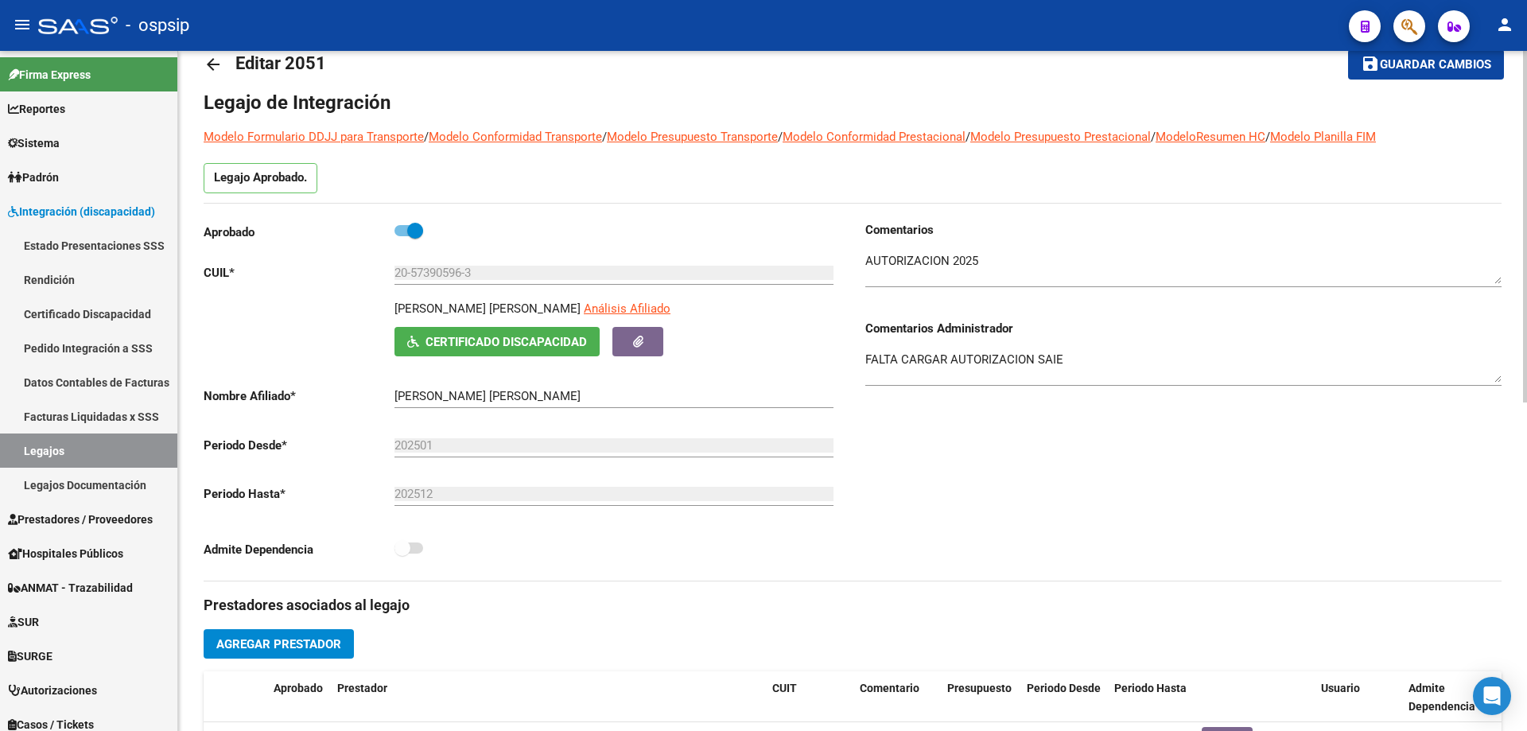
scroll to position [0, 0]
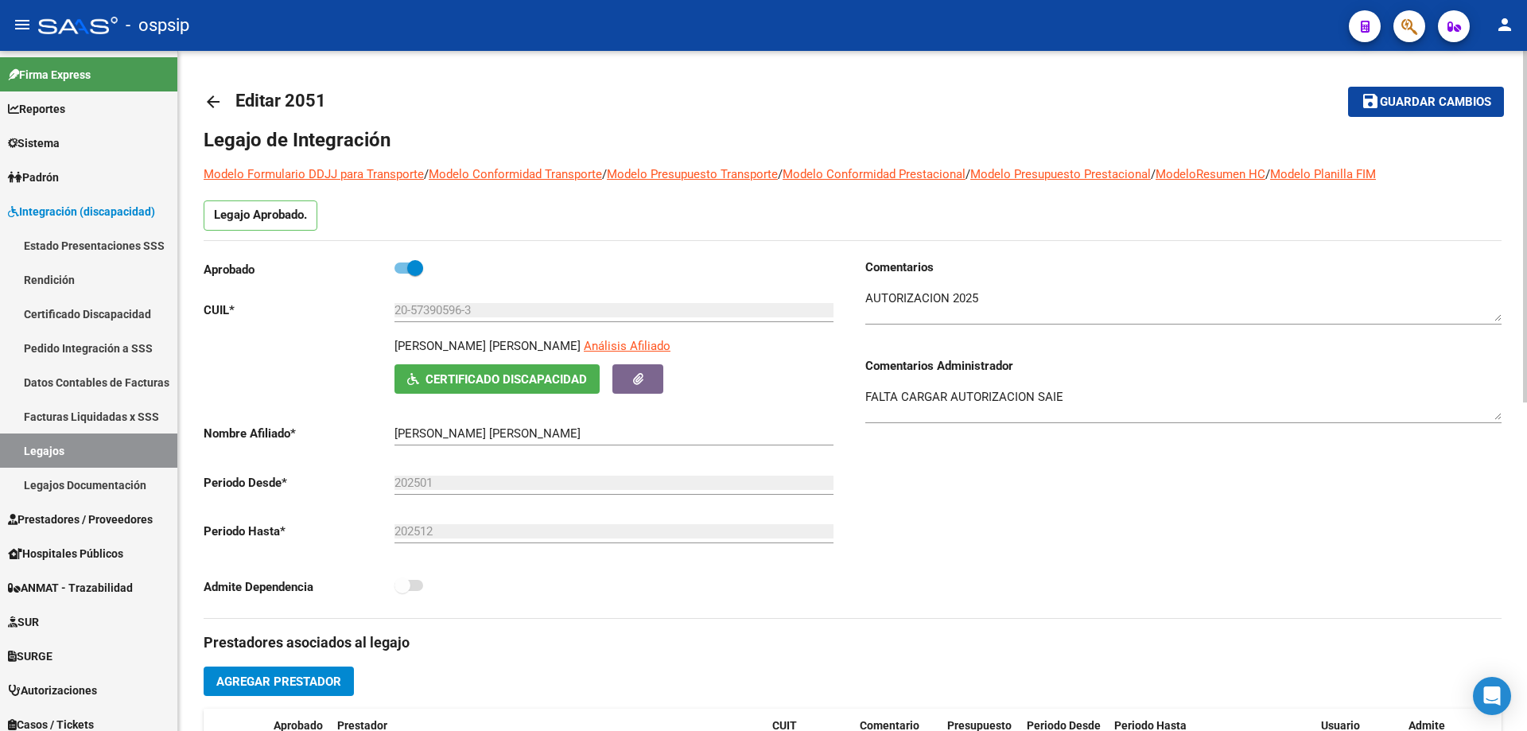
click at [217, 100] on mat-icon "arrow_back" at bounding box center [213, 101] width 19 height 19
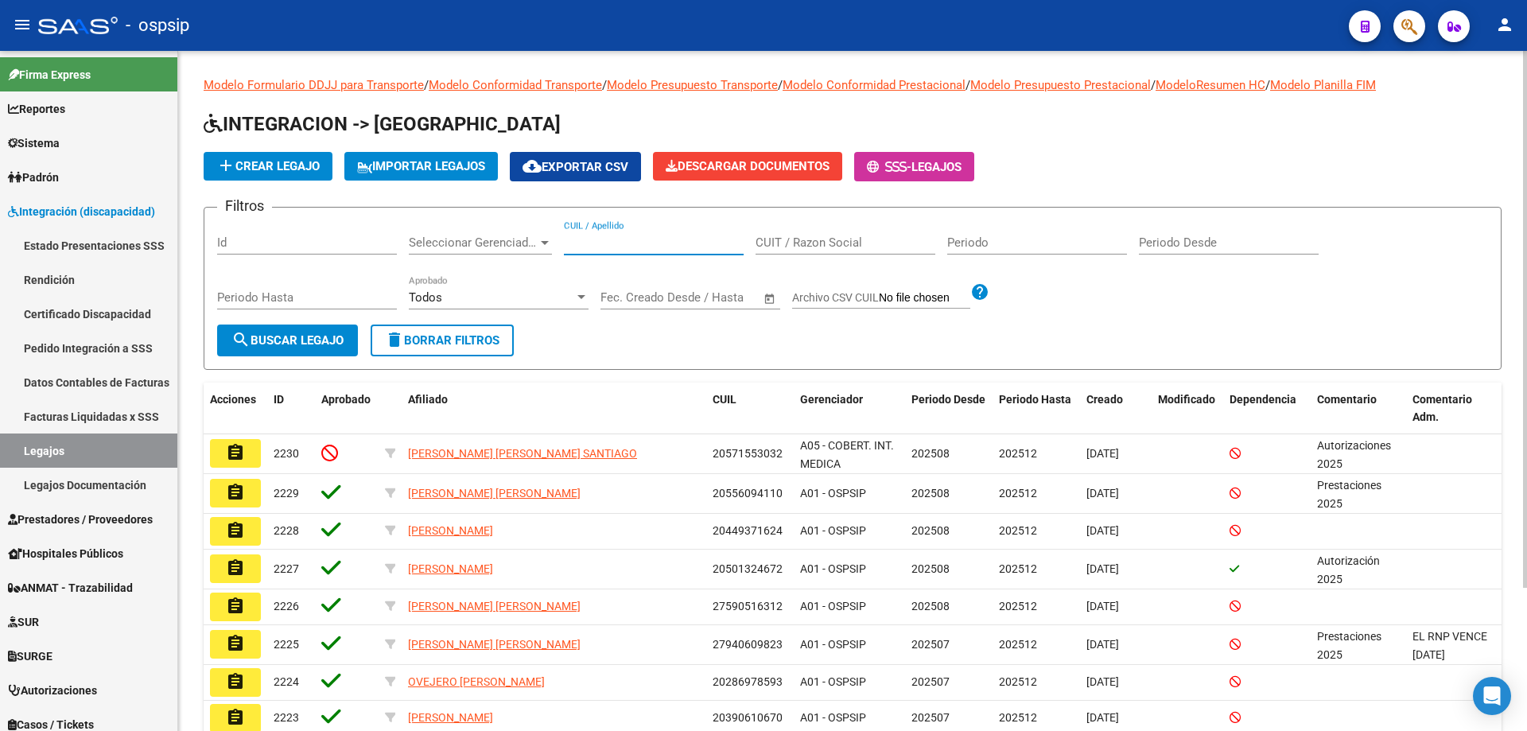
paste input "23579040564"
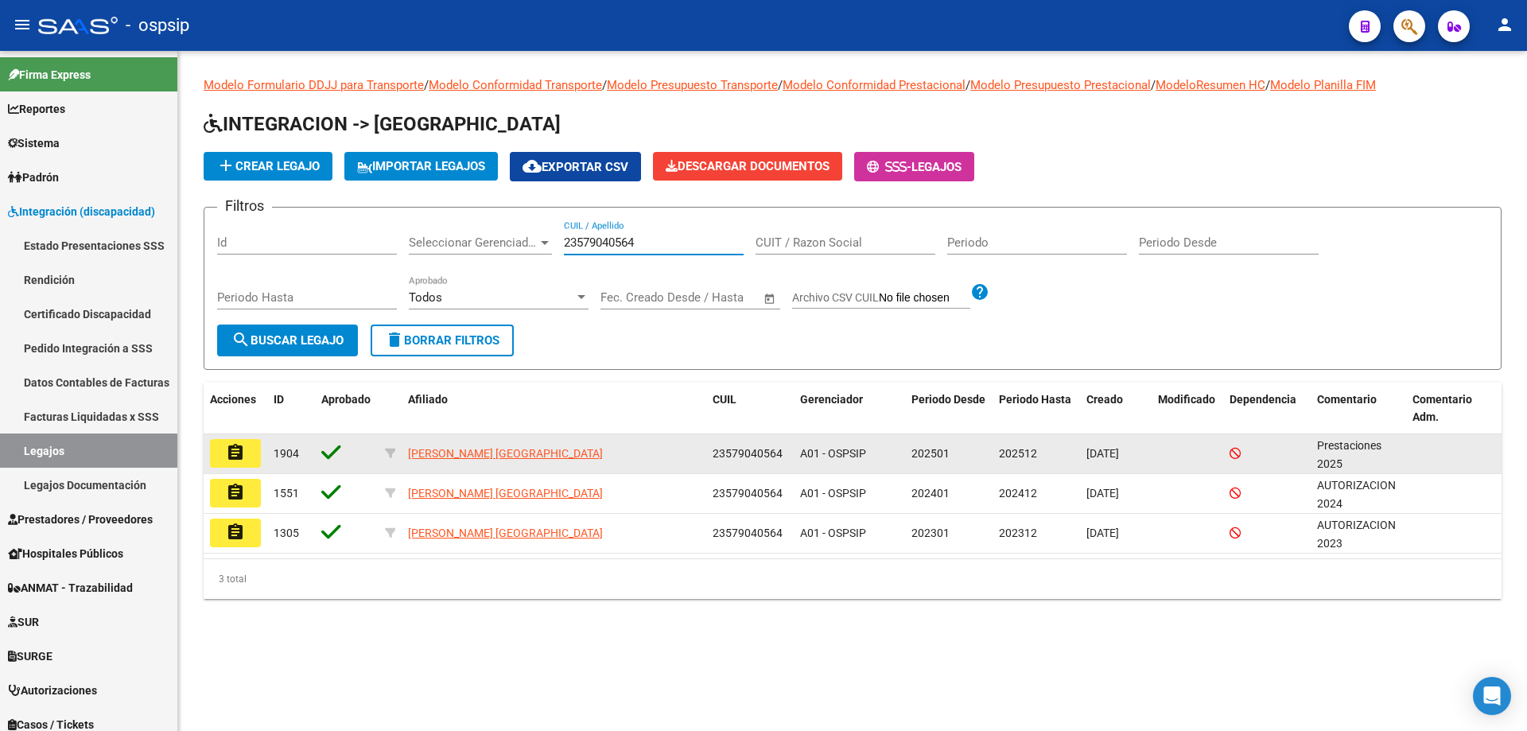
type input "23579040564"
click at [244, 459] on mat-icon "assignment" at bounding box center [235, 452] width 19 height 19
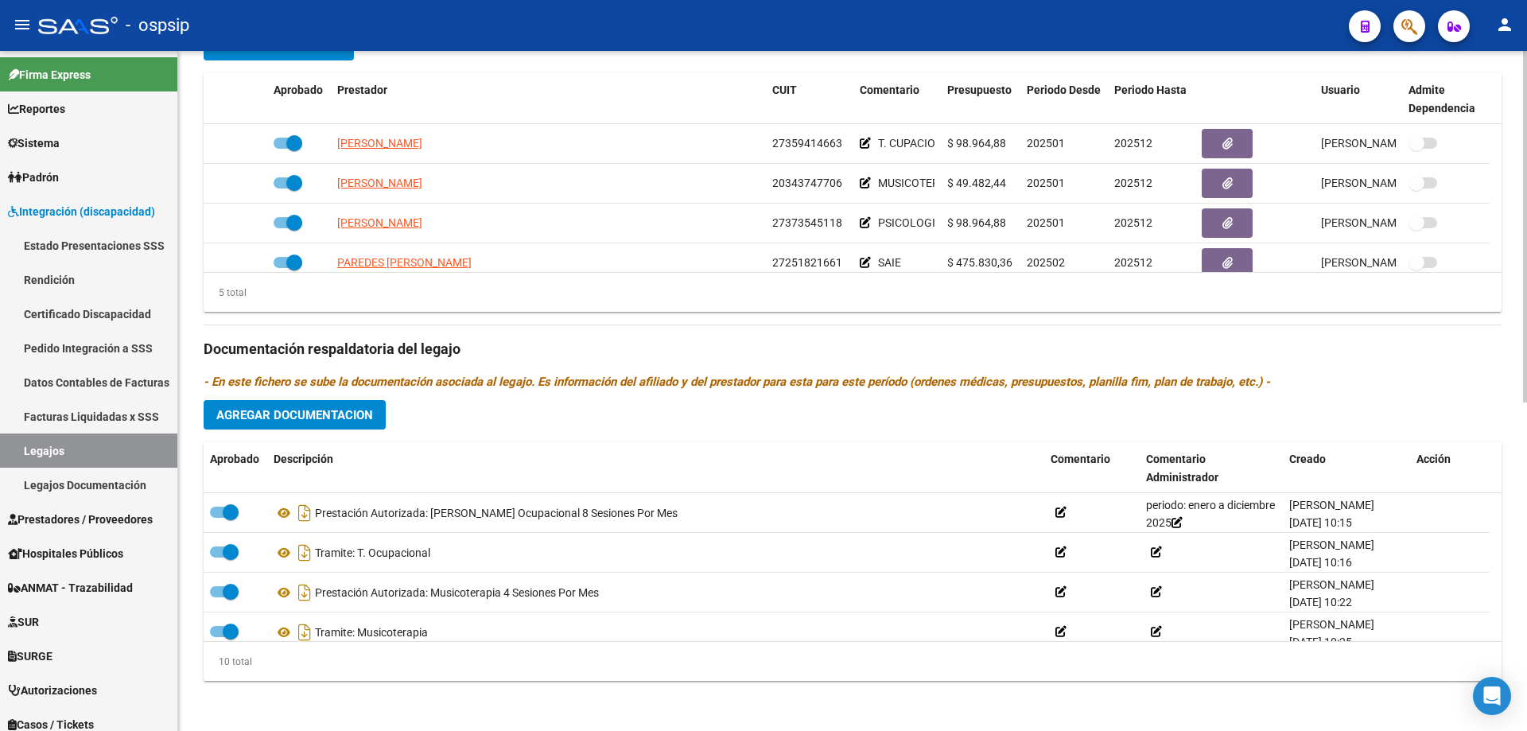
scroll to position [636, 0]
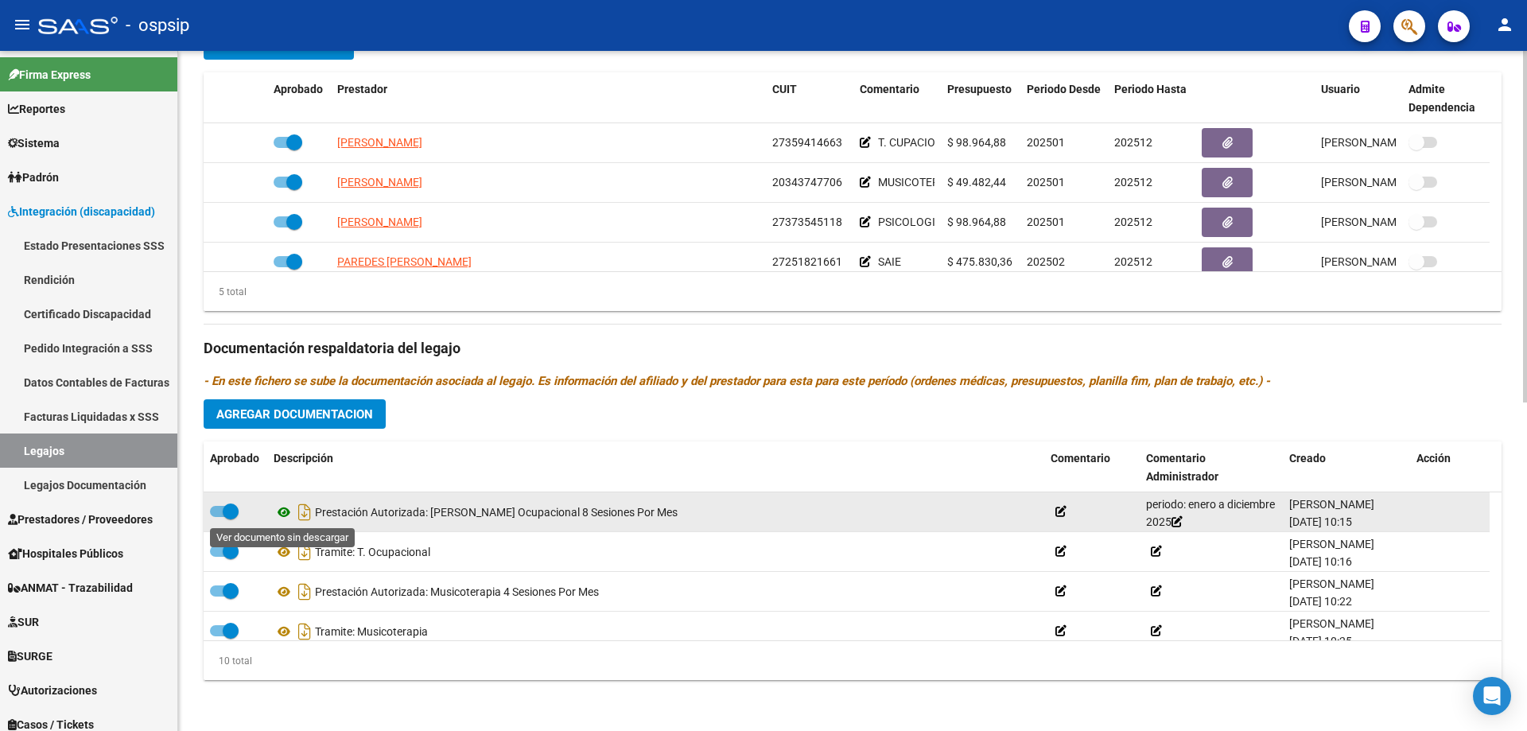
click at [286, 508] on icon at bounding box center [284, 512] width 21 height 19
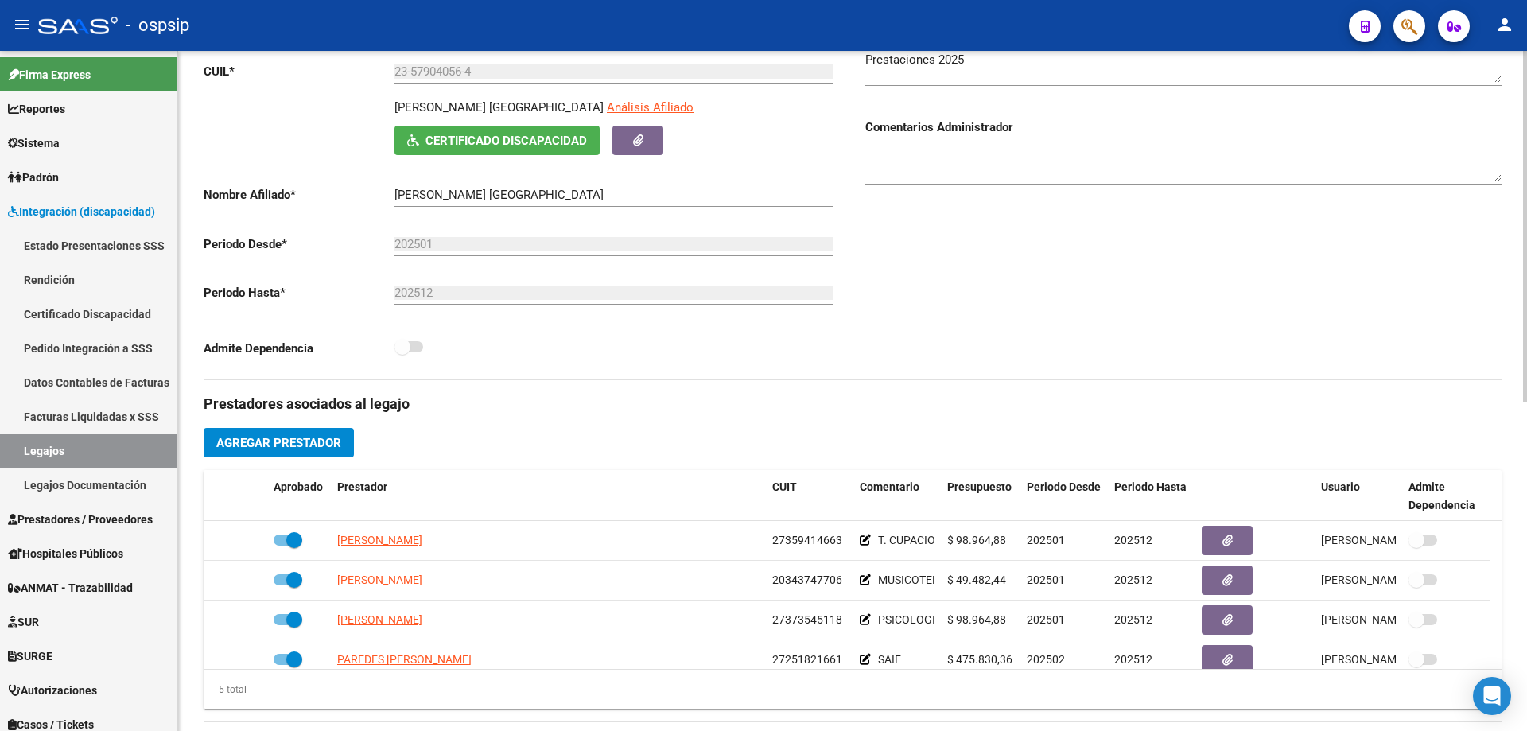
scroll to position [0, 0]
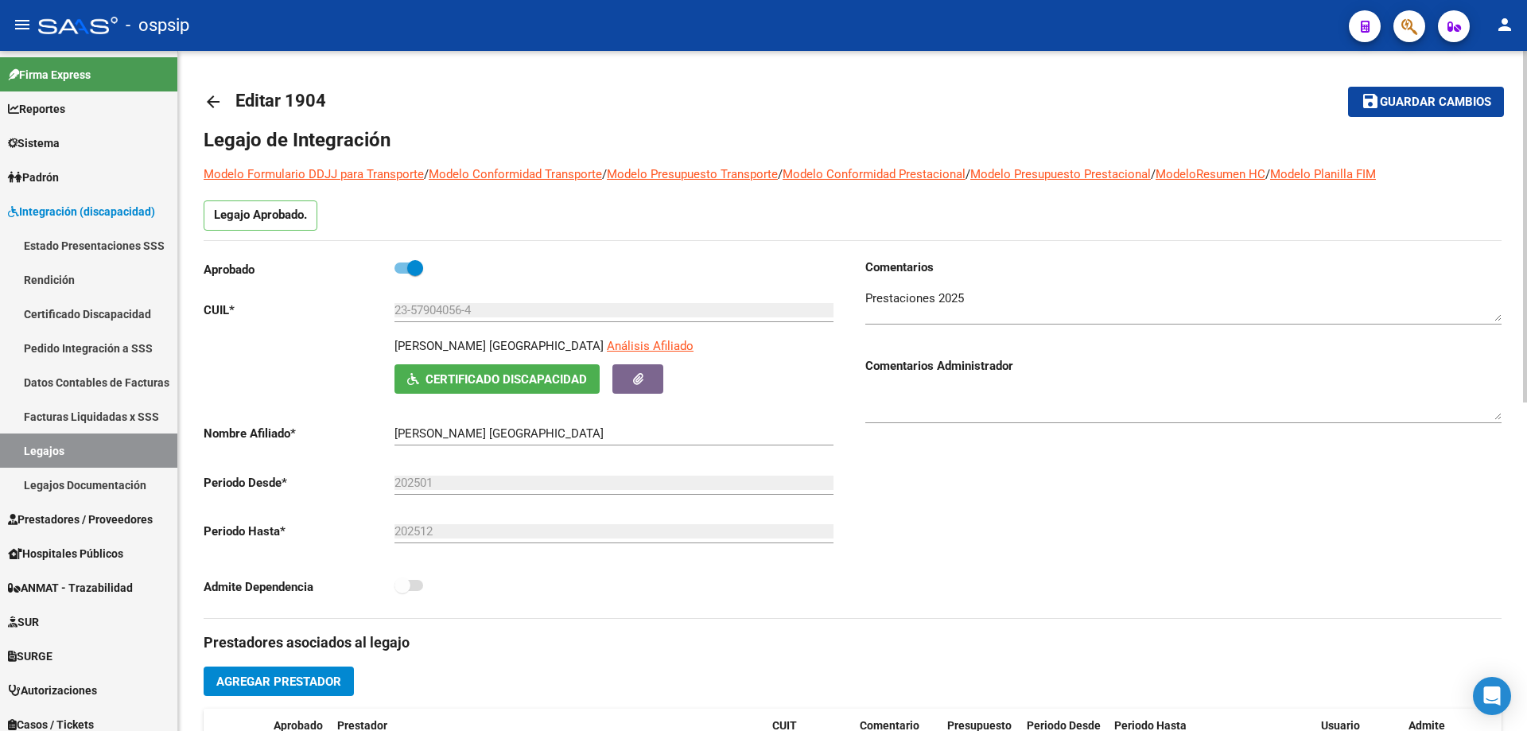
click at [207, 99] on mat-icon "arrow_back" at bounding box center [213, 101] width 19 height 19
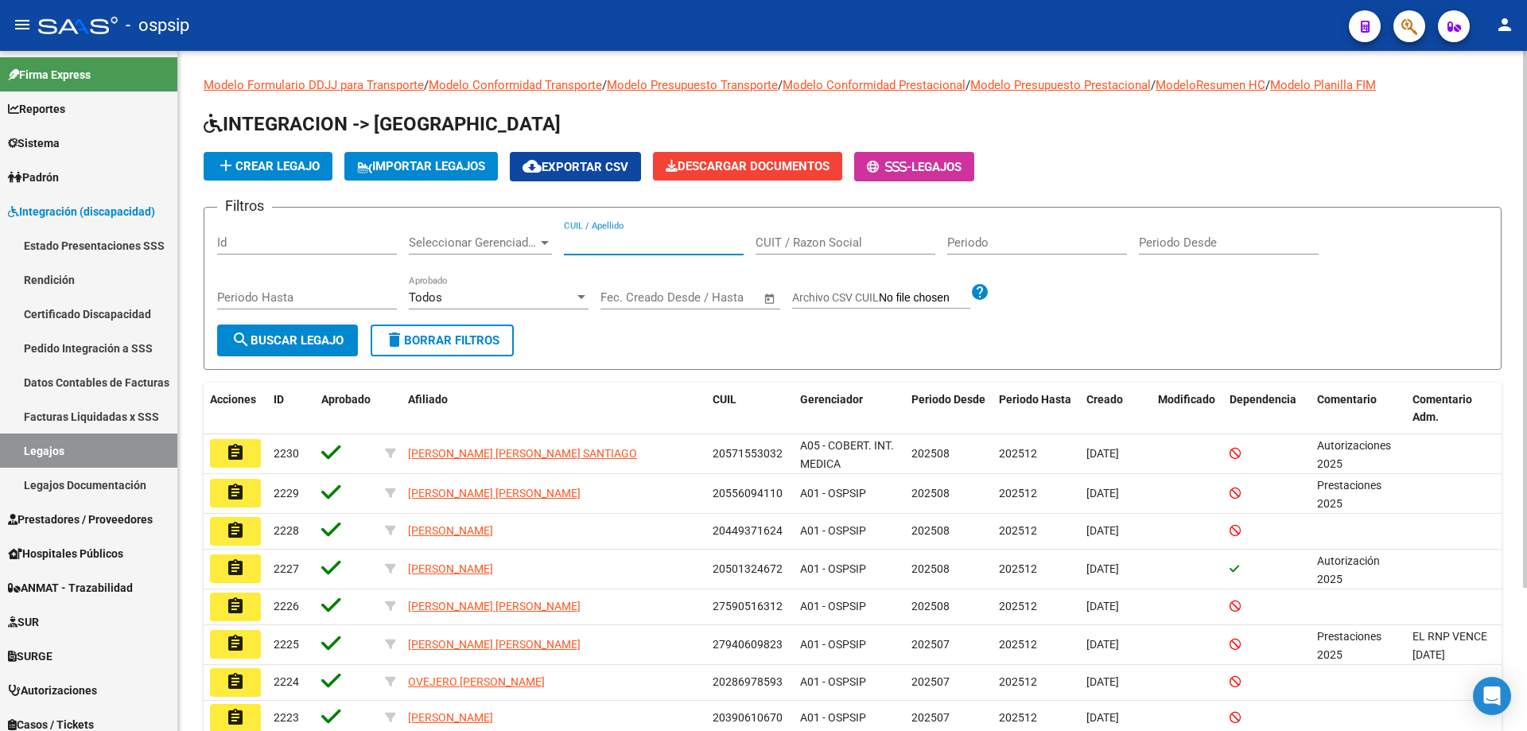
paste input "20574216762"
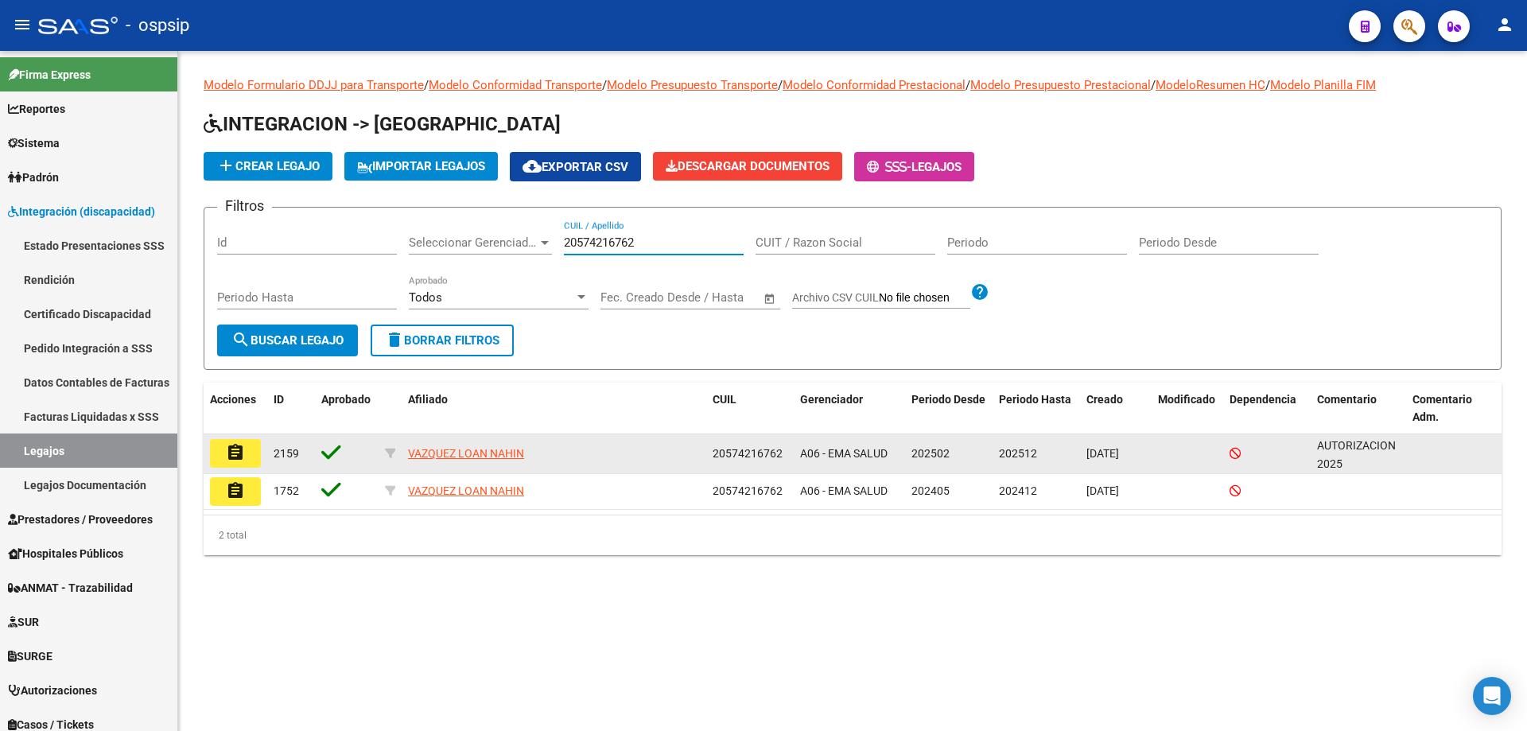
type input "20574216762"
click at [248, 449] on button "assignment" at bounding box center [235, 453] width 51 height 29
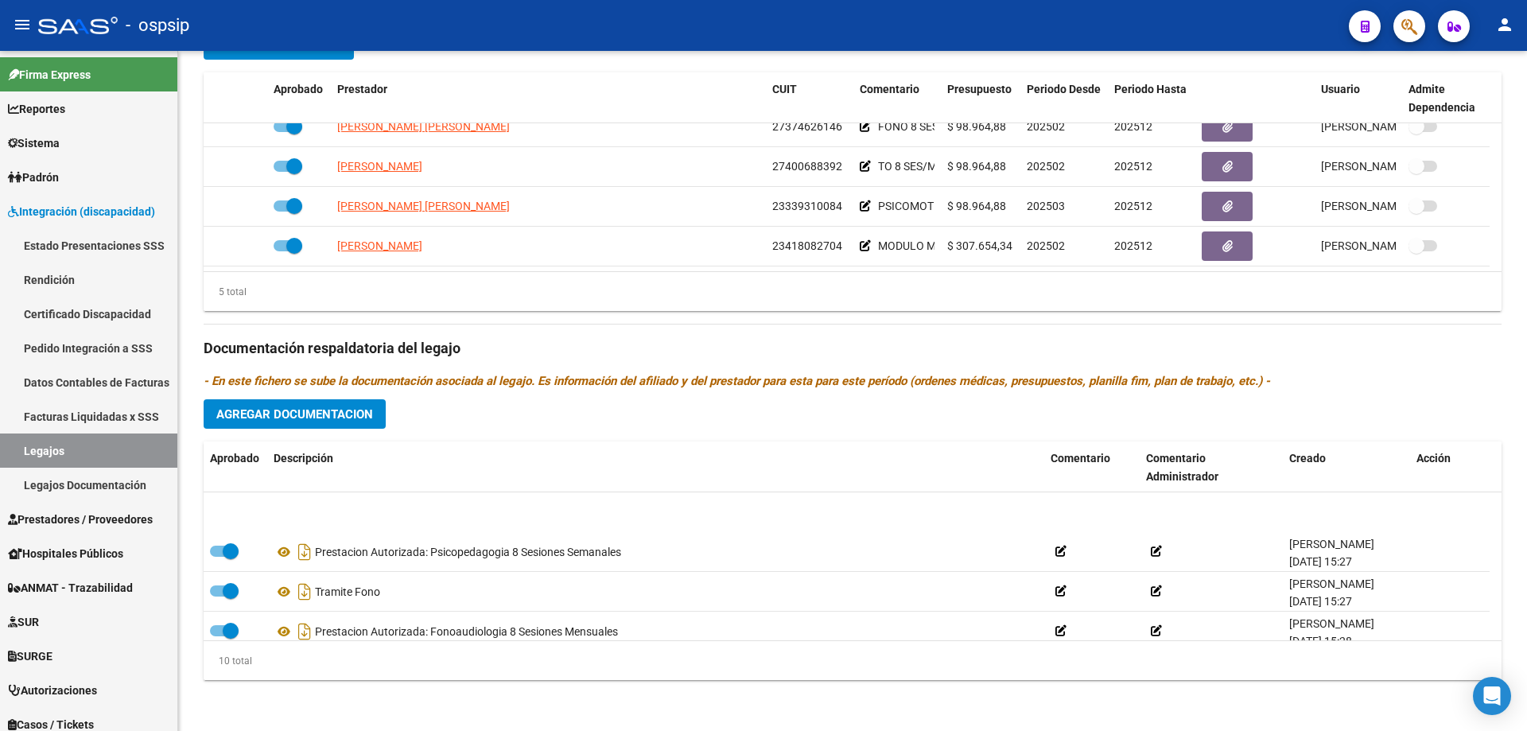
scroll to position [80, 0]
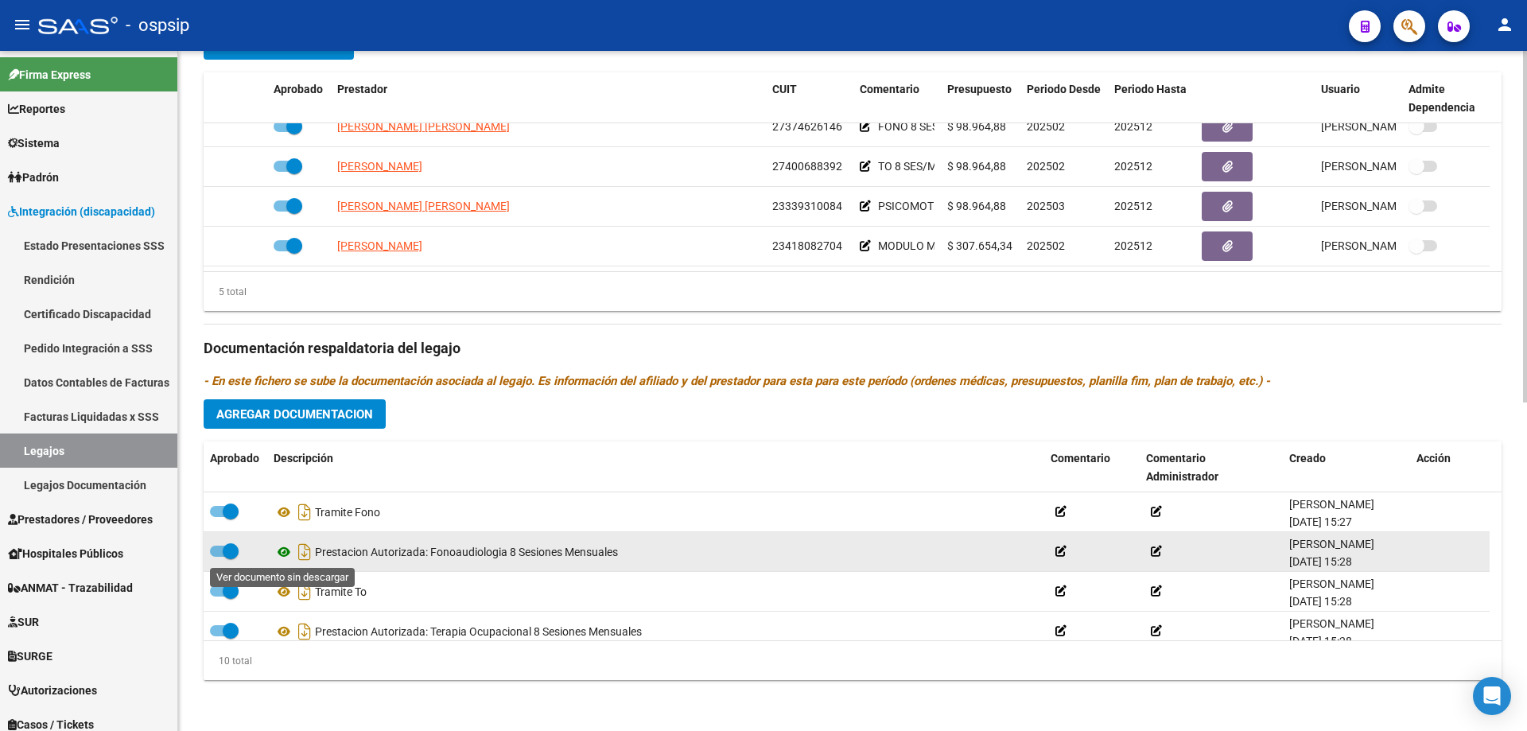
click at [286, 551] on icon at bounding box center [284, 551] width 21 height 19
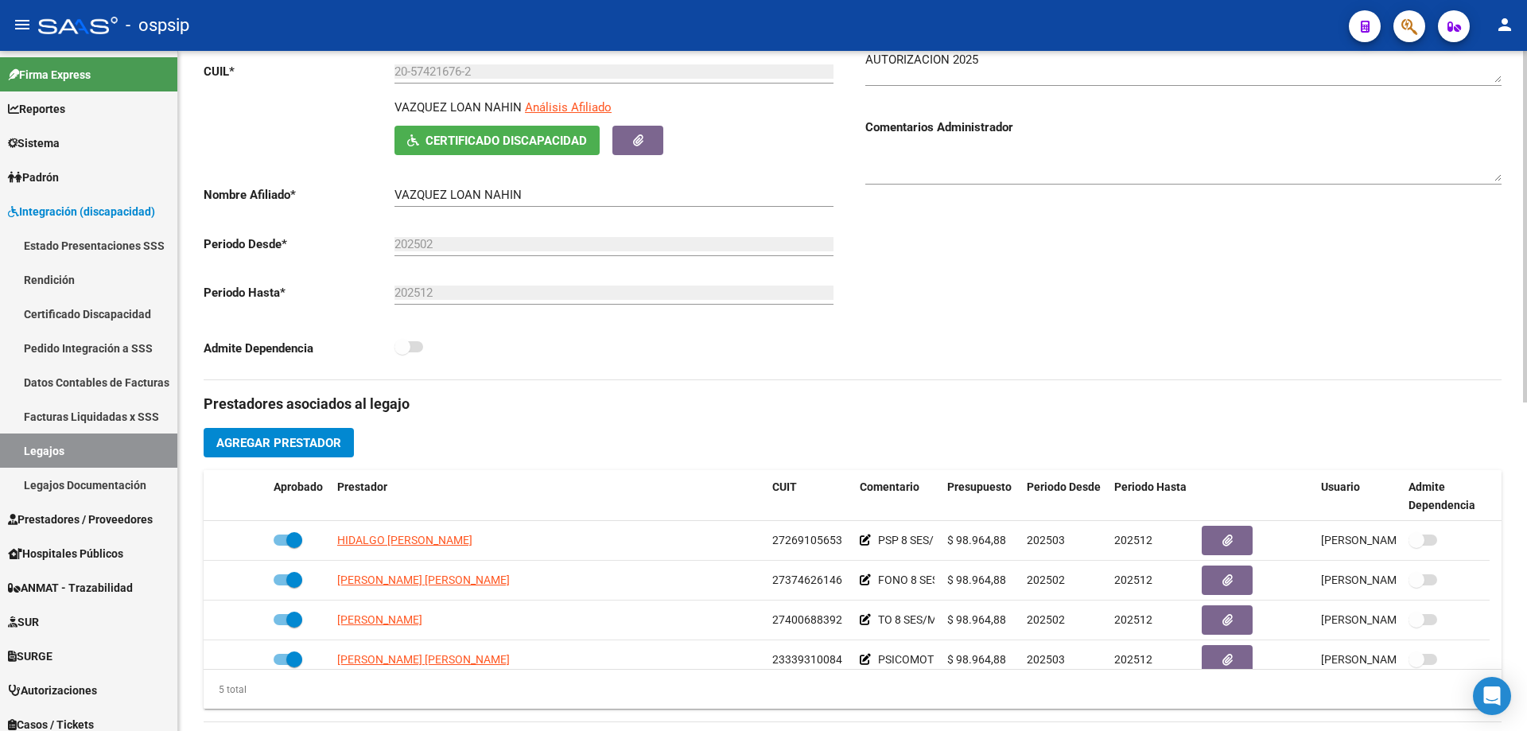
scroll to position [0, 0]
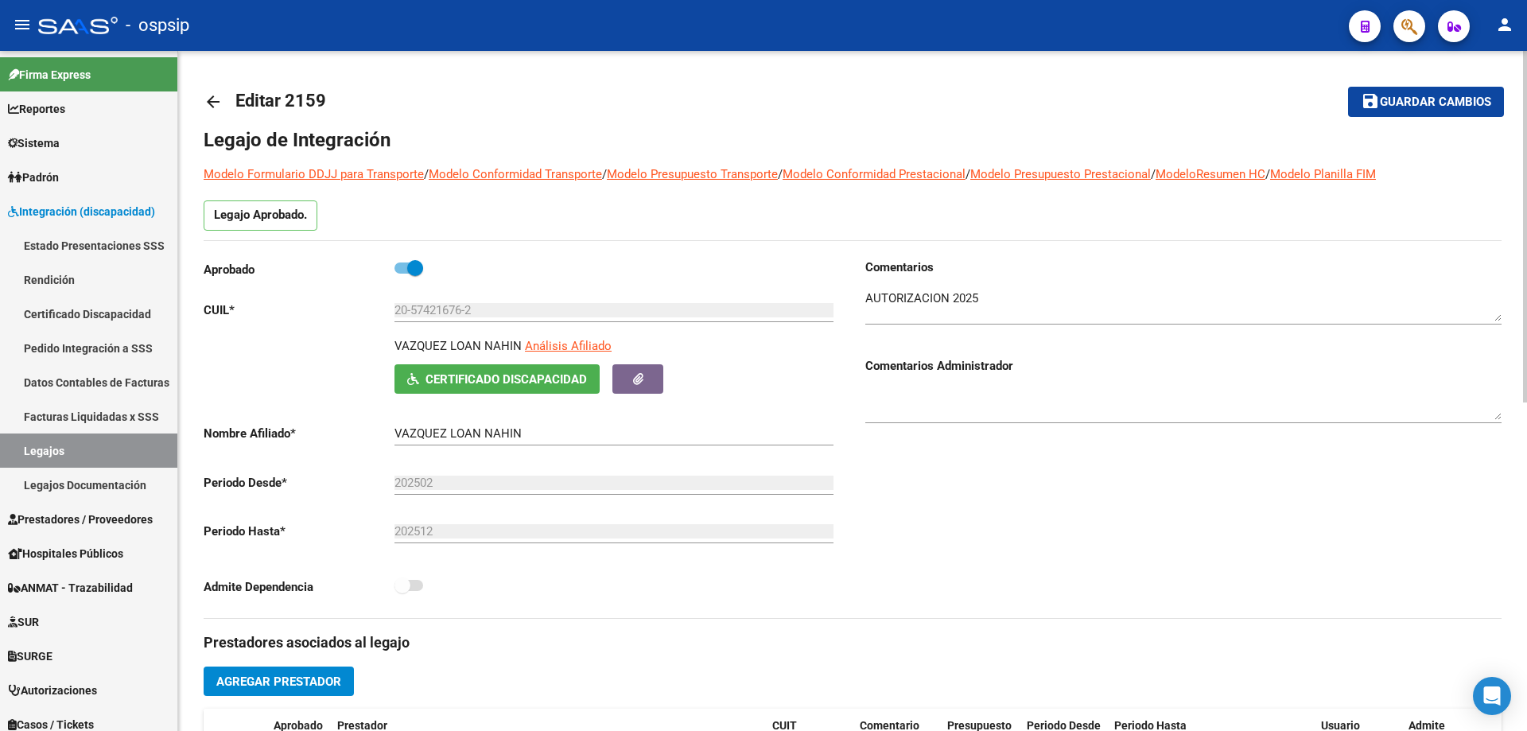
click at [215, 96] on mat-icon "arrow_back" at bounding box center [213, 101] width 19 height 19
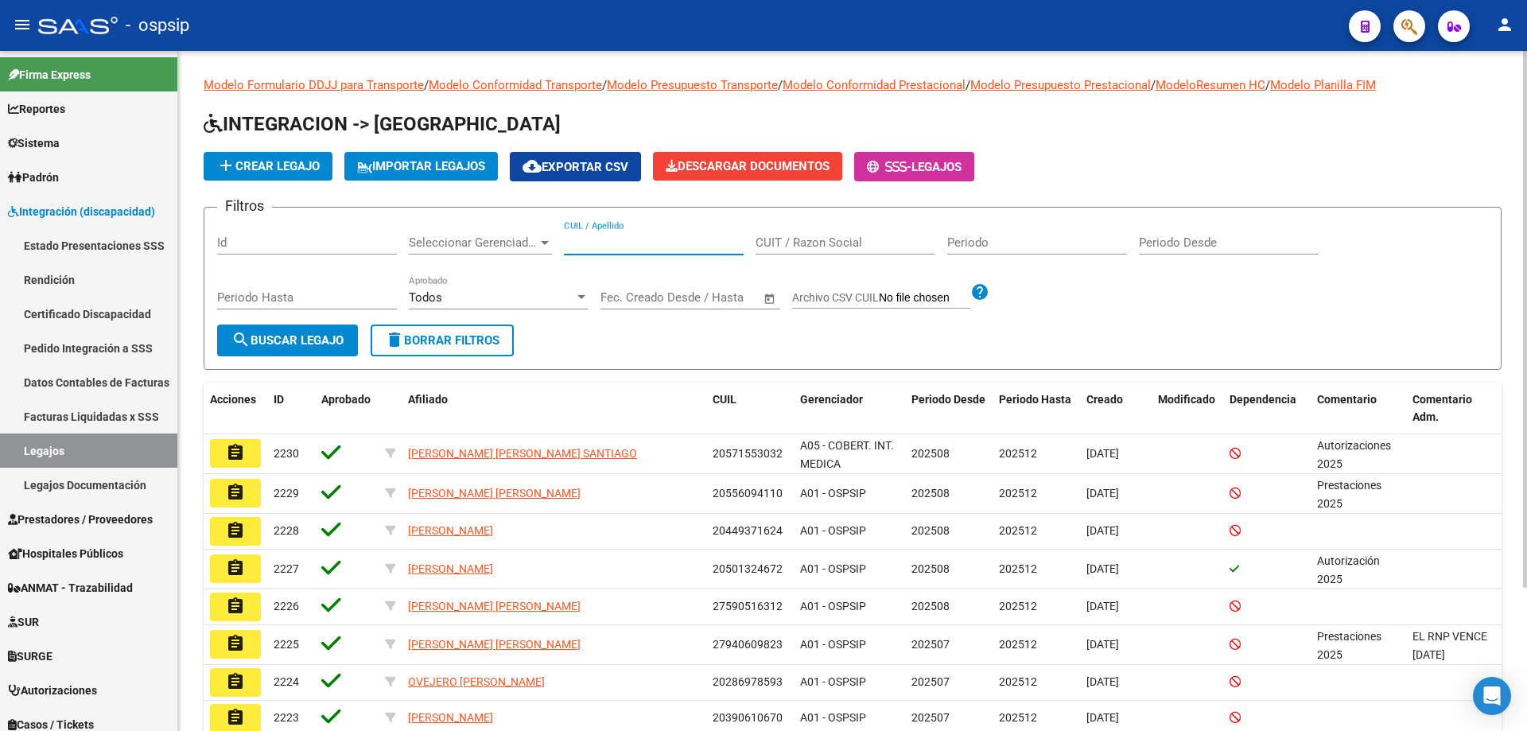
paste input "27551632259"
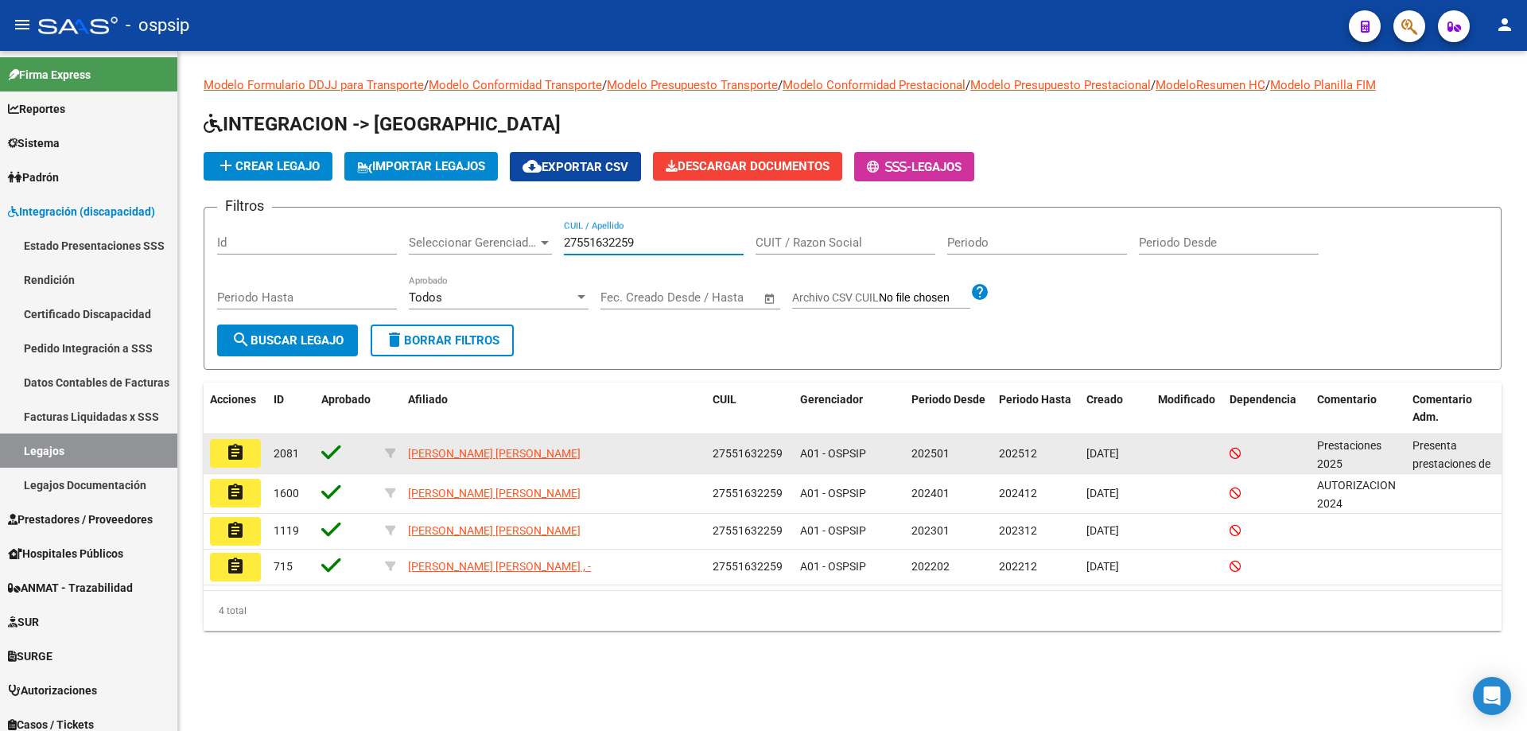
type input "27551632259"
click at [223, 460] on button "assignment" at bounding box center [235, 453] width 51 height 29
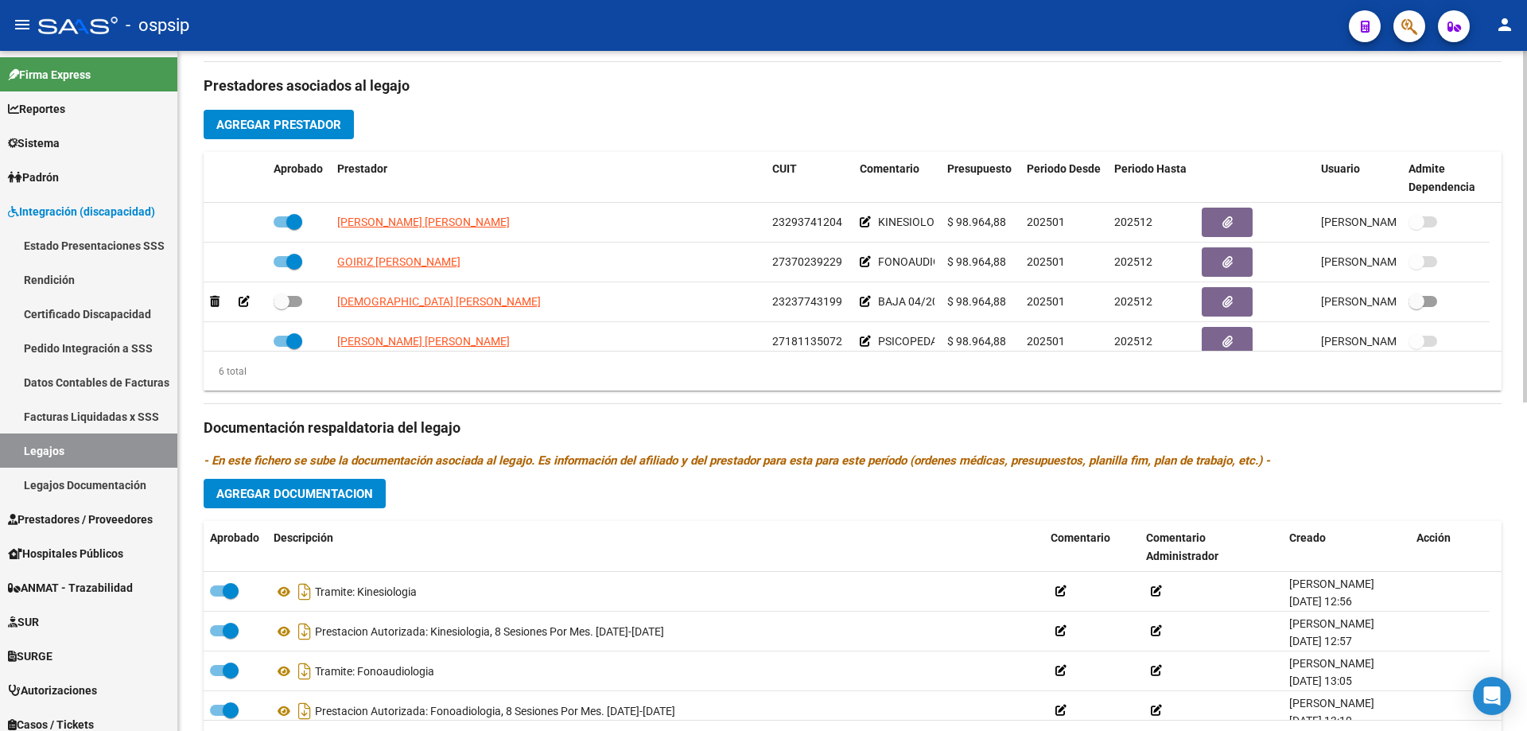
scroll to position [636, 0]
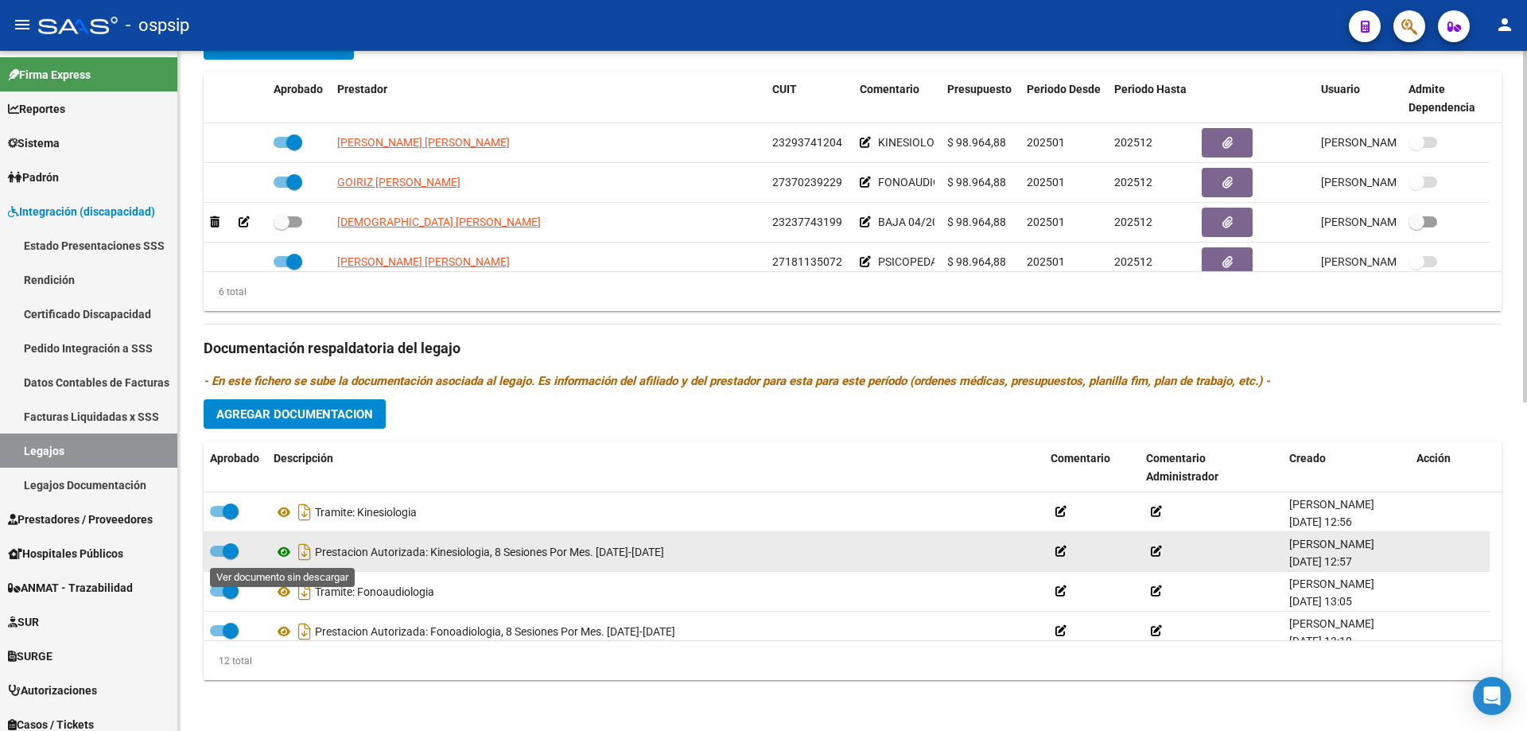
click at [276, 550] on icon at bounding box center [284, 551] width 21 height 19
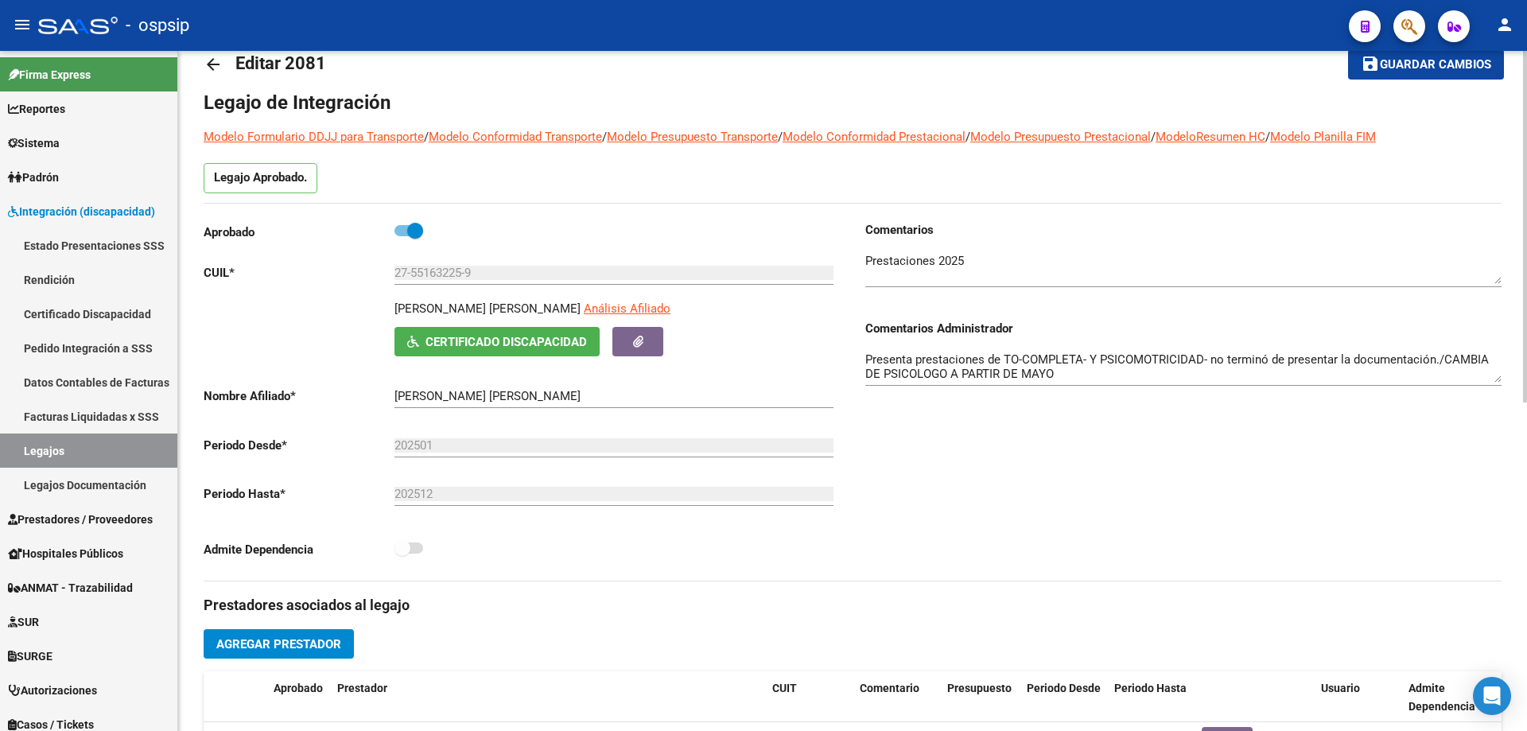
scroll to position [0, 0]
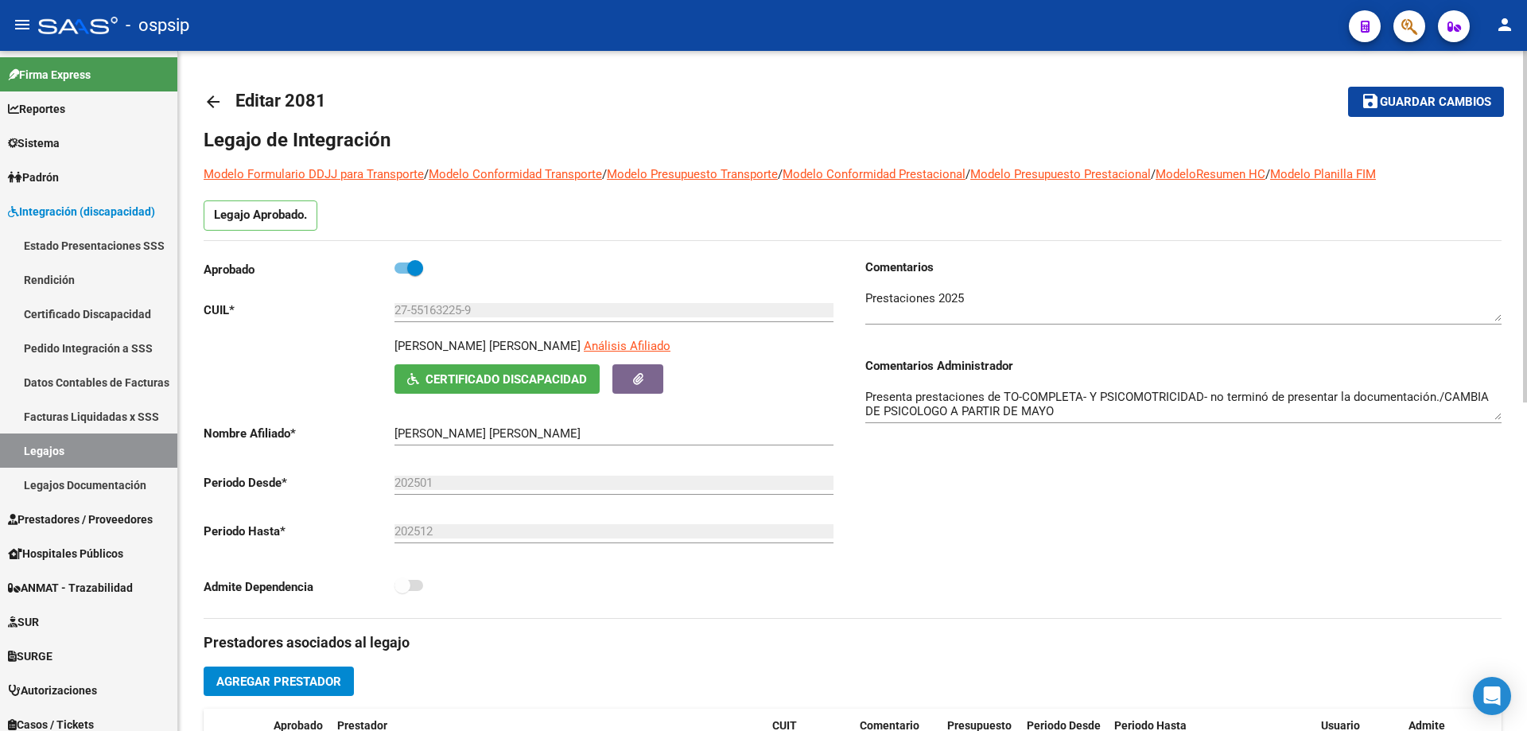
click at [214, 101] on mat-icon "arrow_back" at bounding box center [213, 101] width 19 height 19
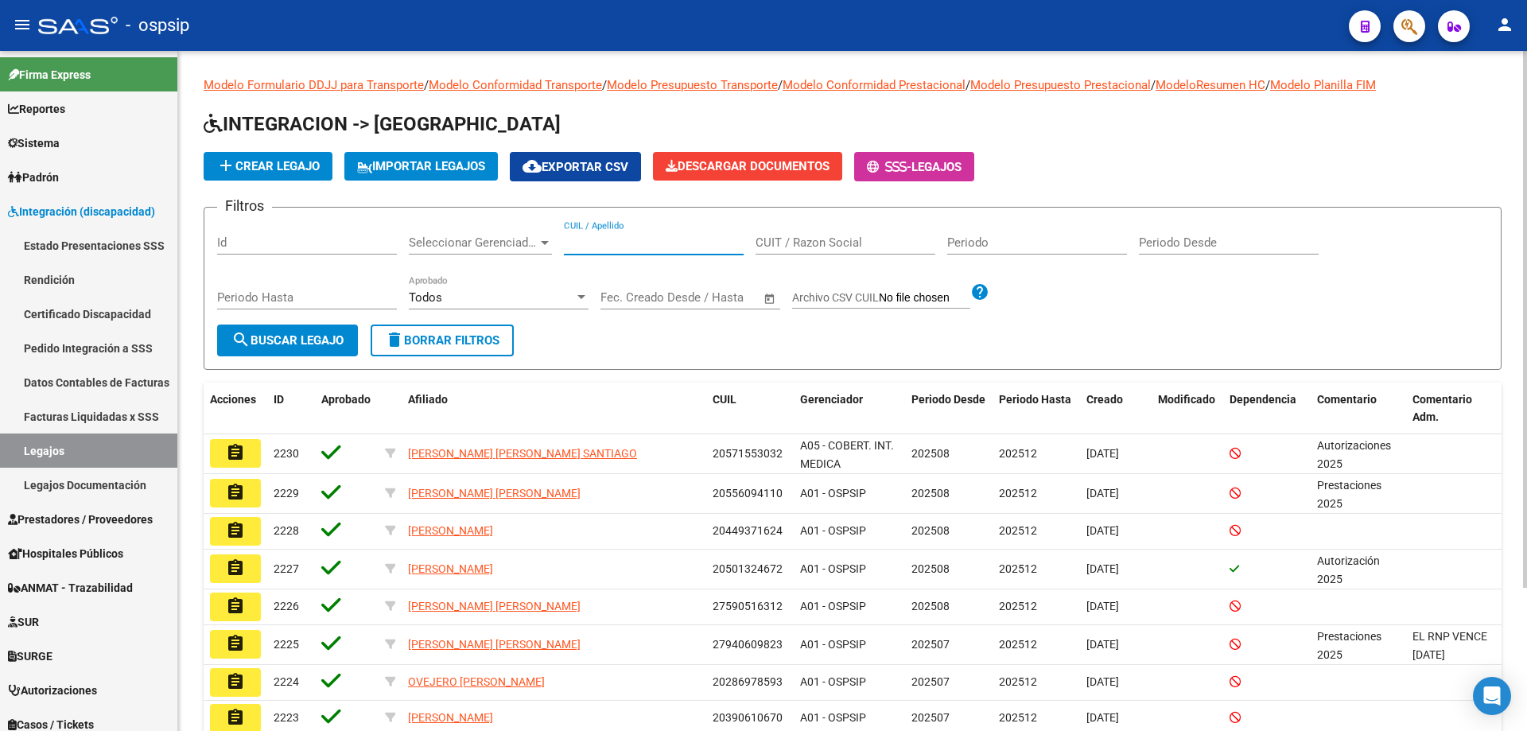
paste input "27576847152"
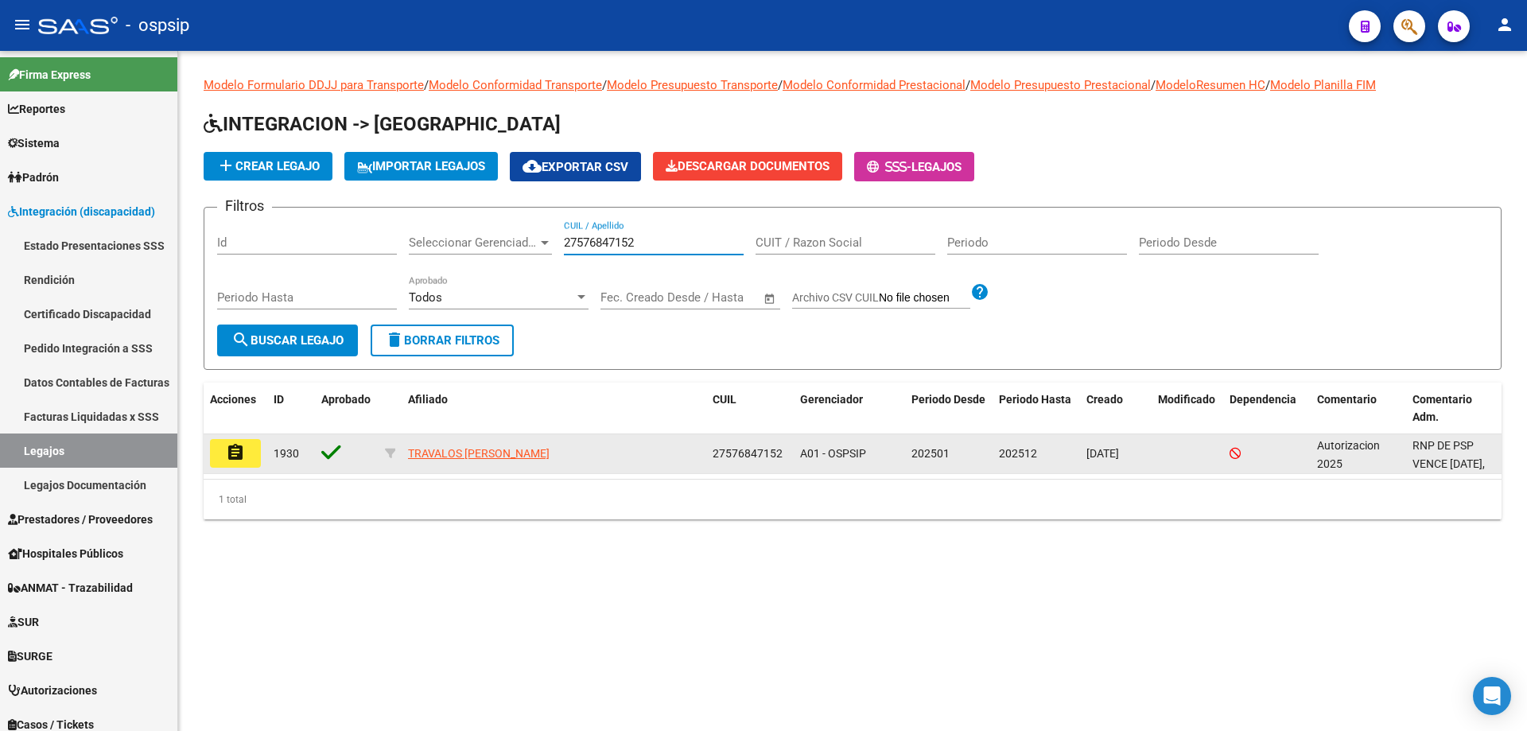
type input "27576847152"
click at [227, 449] on mat-icon "assignment" at bounding box center [235, 452] width 19 height 19
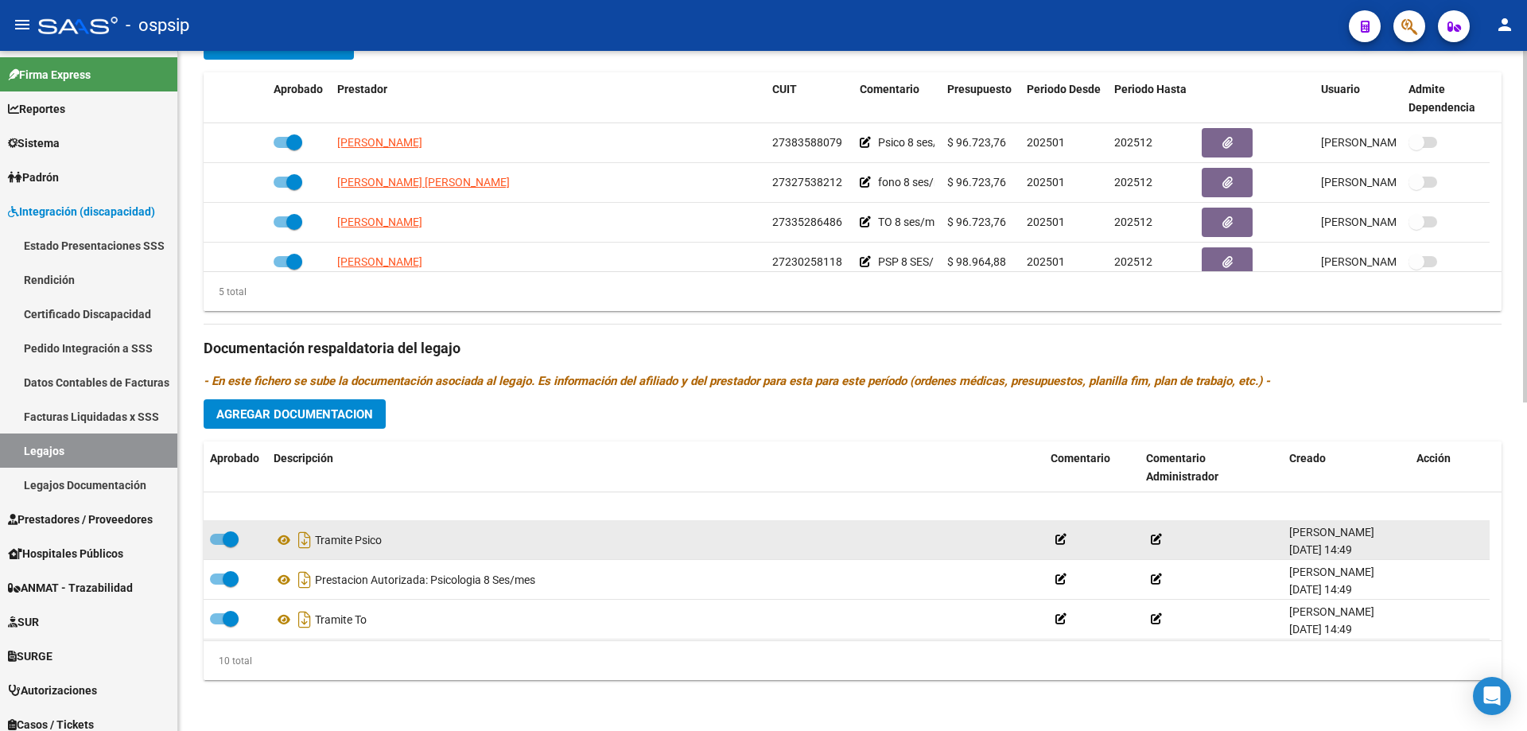
scroll to position [80, 0]
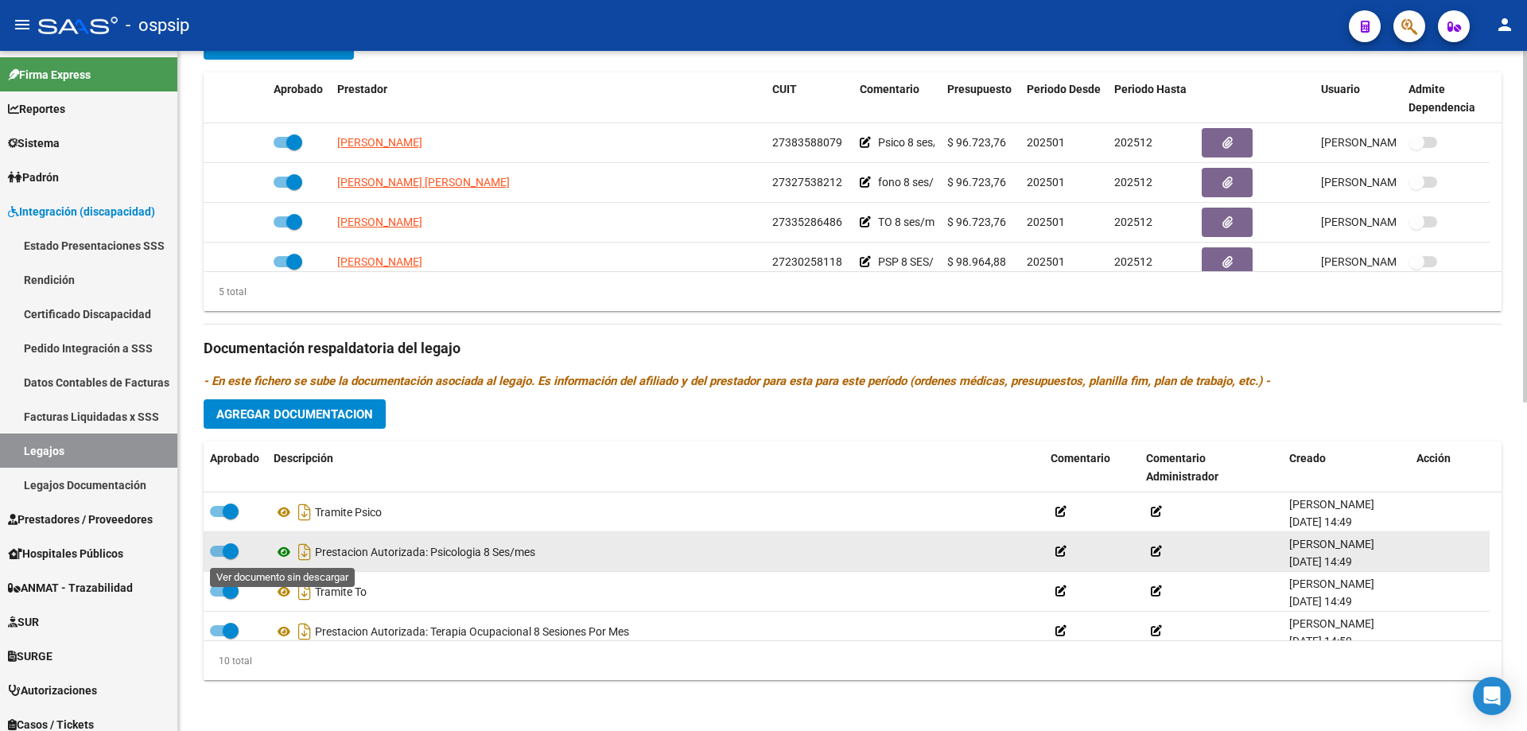
click at [280, 553] on icon at bounding box center [284, 551] width 21 height 19
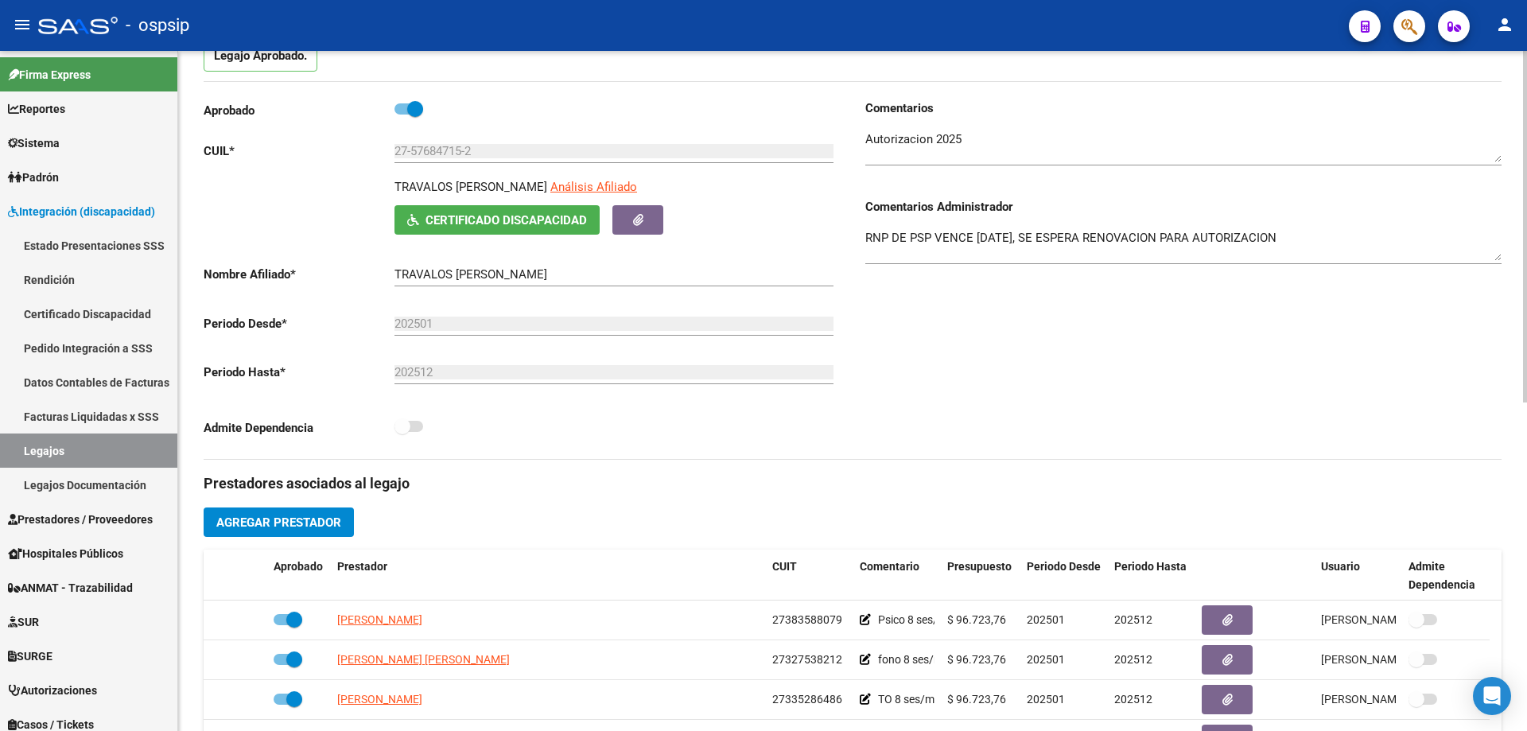
scroll to position [0, 0]
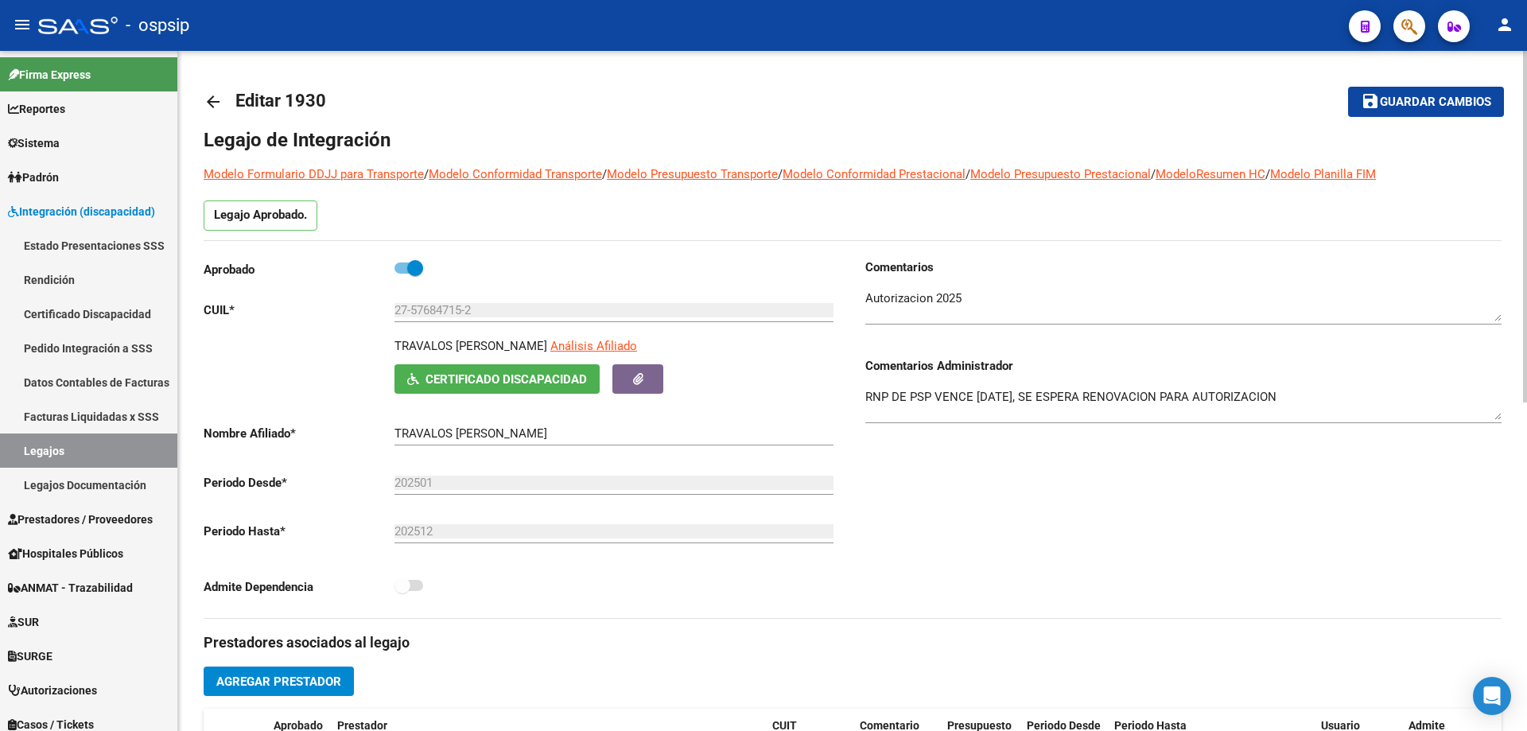
click at [202, 95] on div "arrow_back Editar 1930 save Guardar cambios Legajo de Integración Modelo Formul…" at bounding box center [852, 709] width 1349 height 1316
click at [208, 100] on mat-icon "arrow_back" at bounding box center [213, 101] width 19 height 19
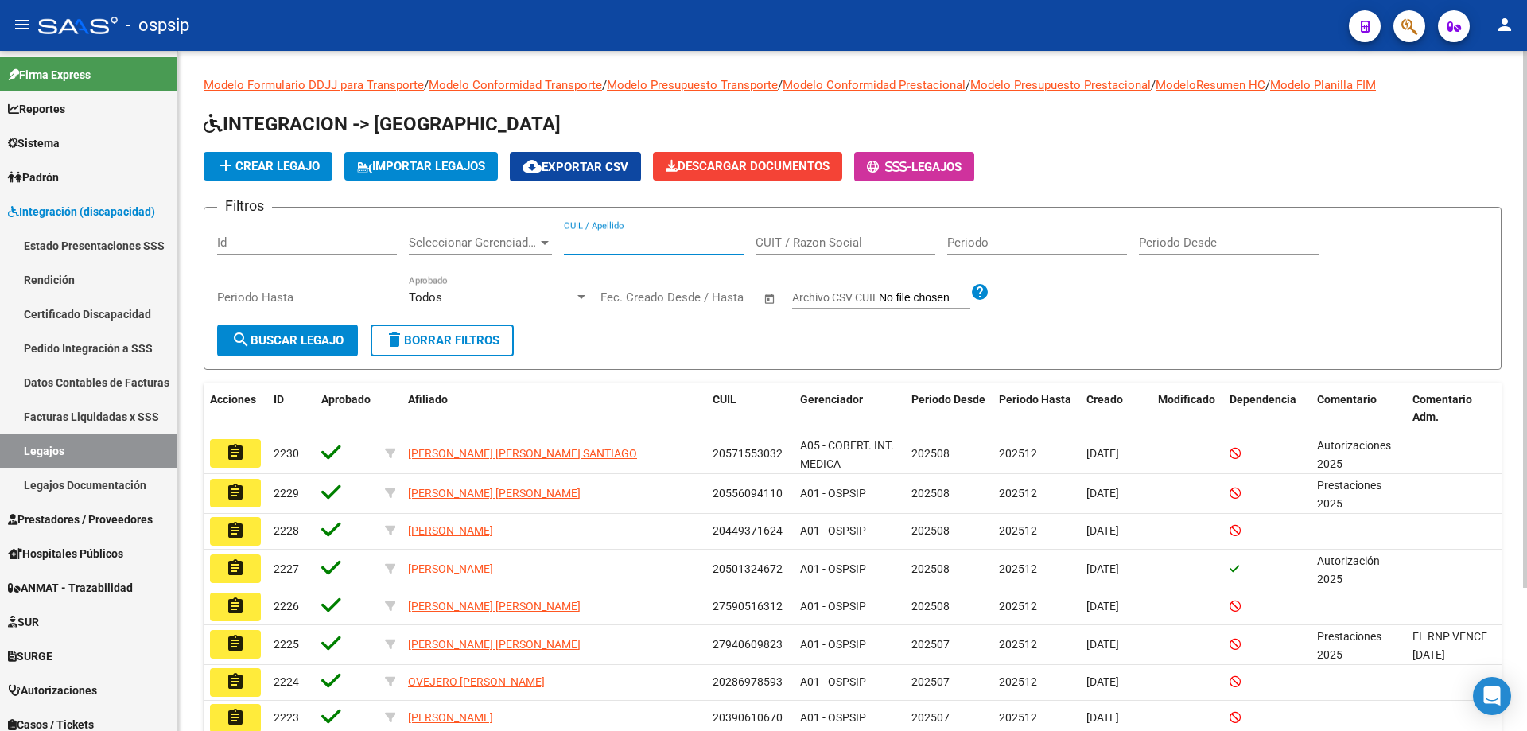
paste input "20553886210"
click at [567, 238] on input "20553886210" at bounding box center [654, 242] width 180 height 14
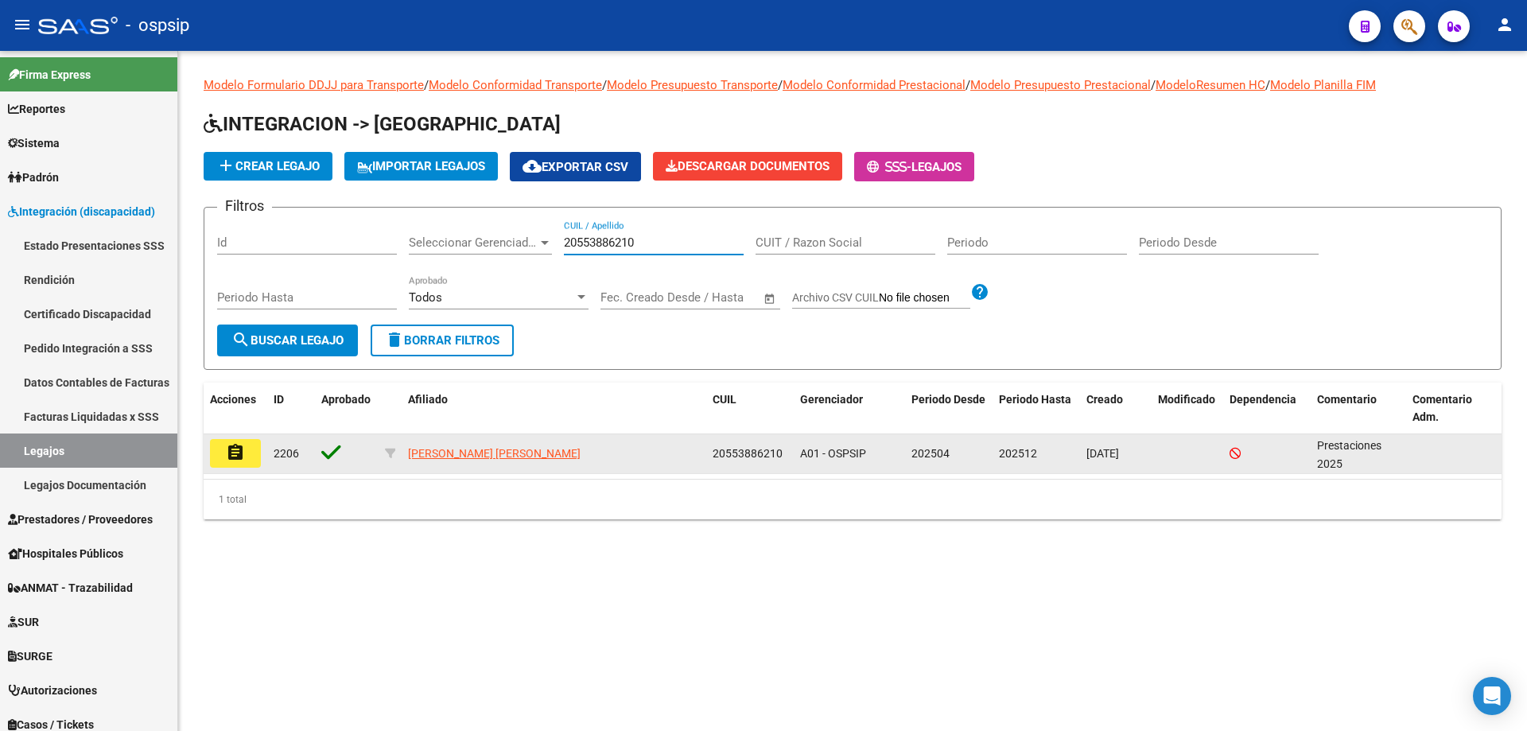
type input "20553886210"
click at [246, 457] on button "assignment" at bounding box center [235, 453] width 51 height 29
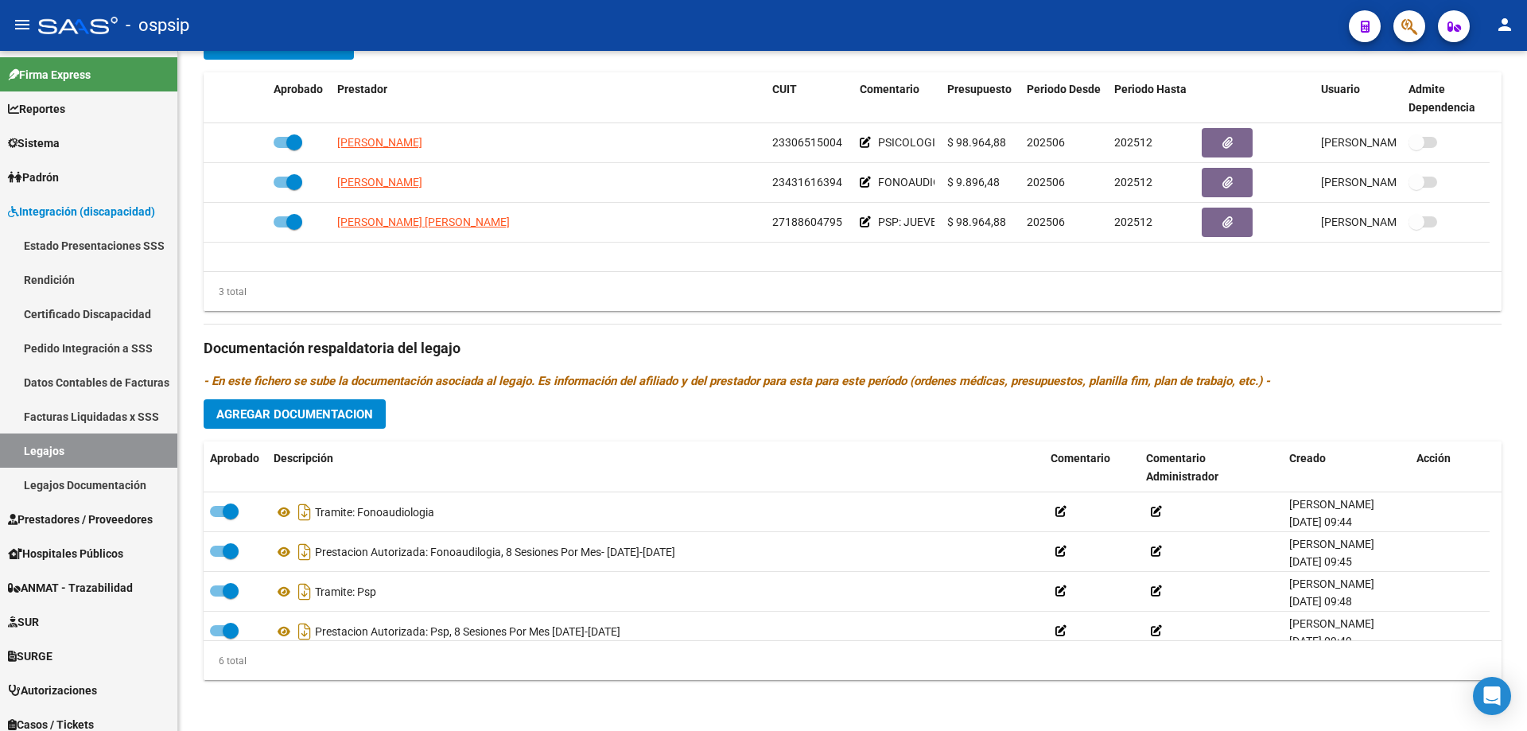
scroll to position [95, 0]
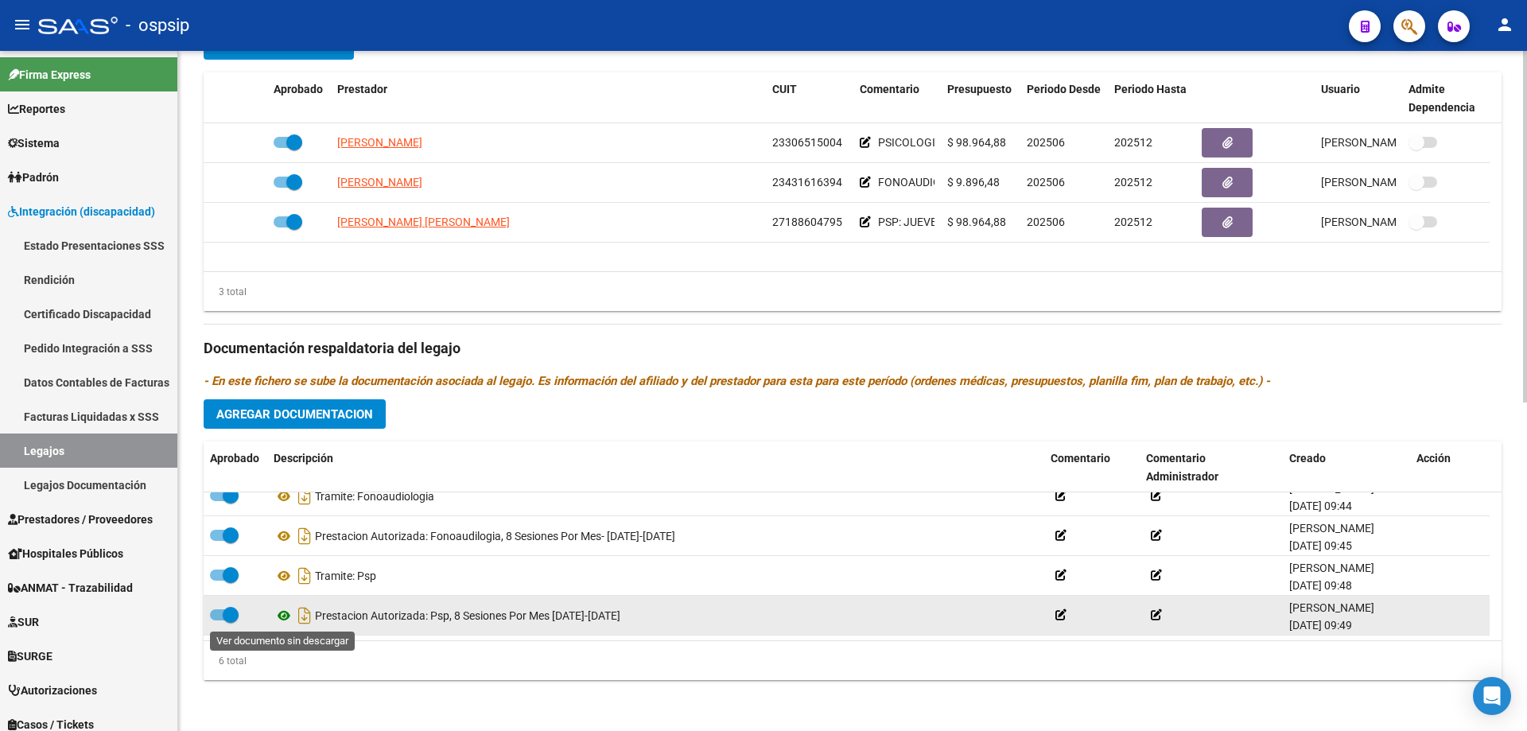
click at [284, 615] on icon at bounding box center [284, 615] width 21 height 19
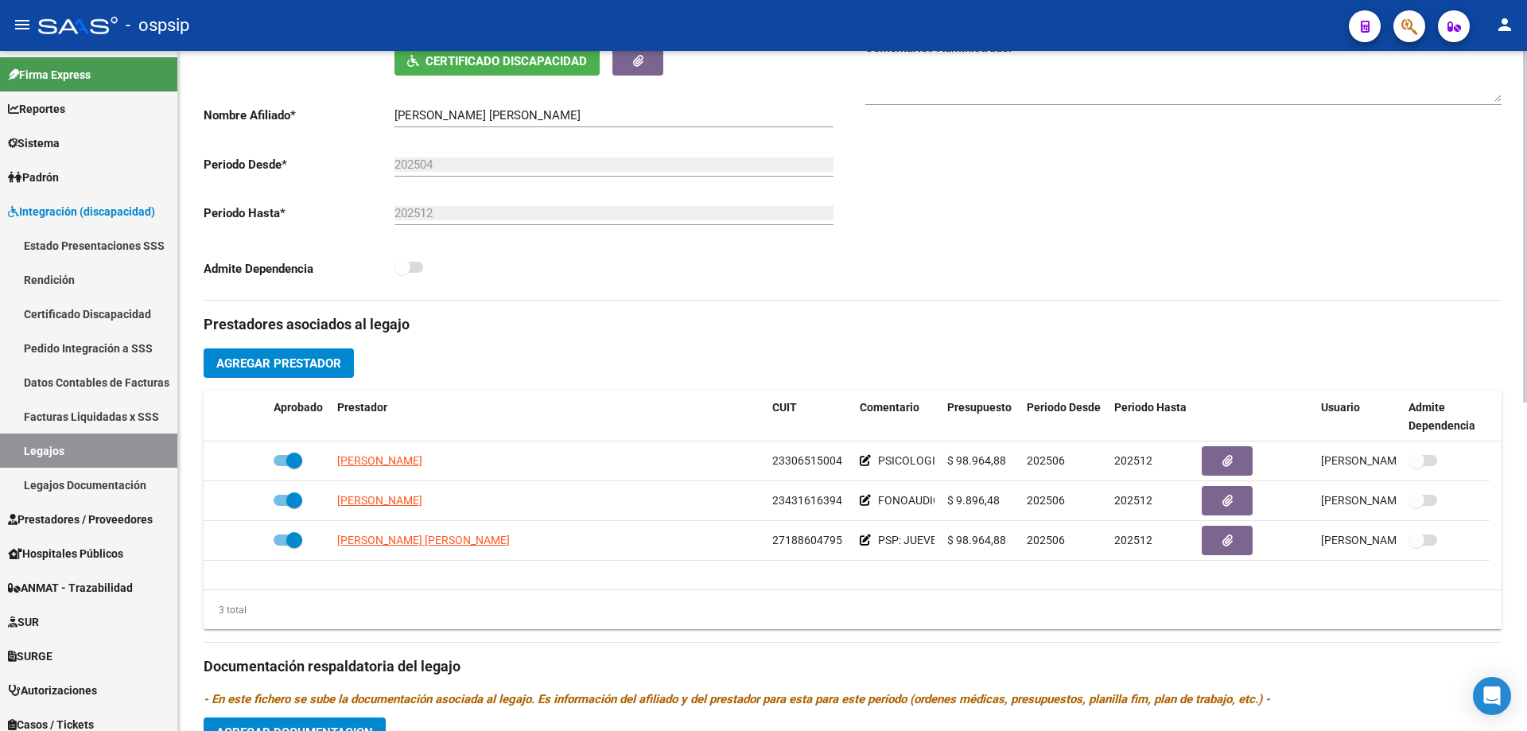
scroll to position [0, 0]
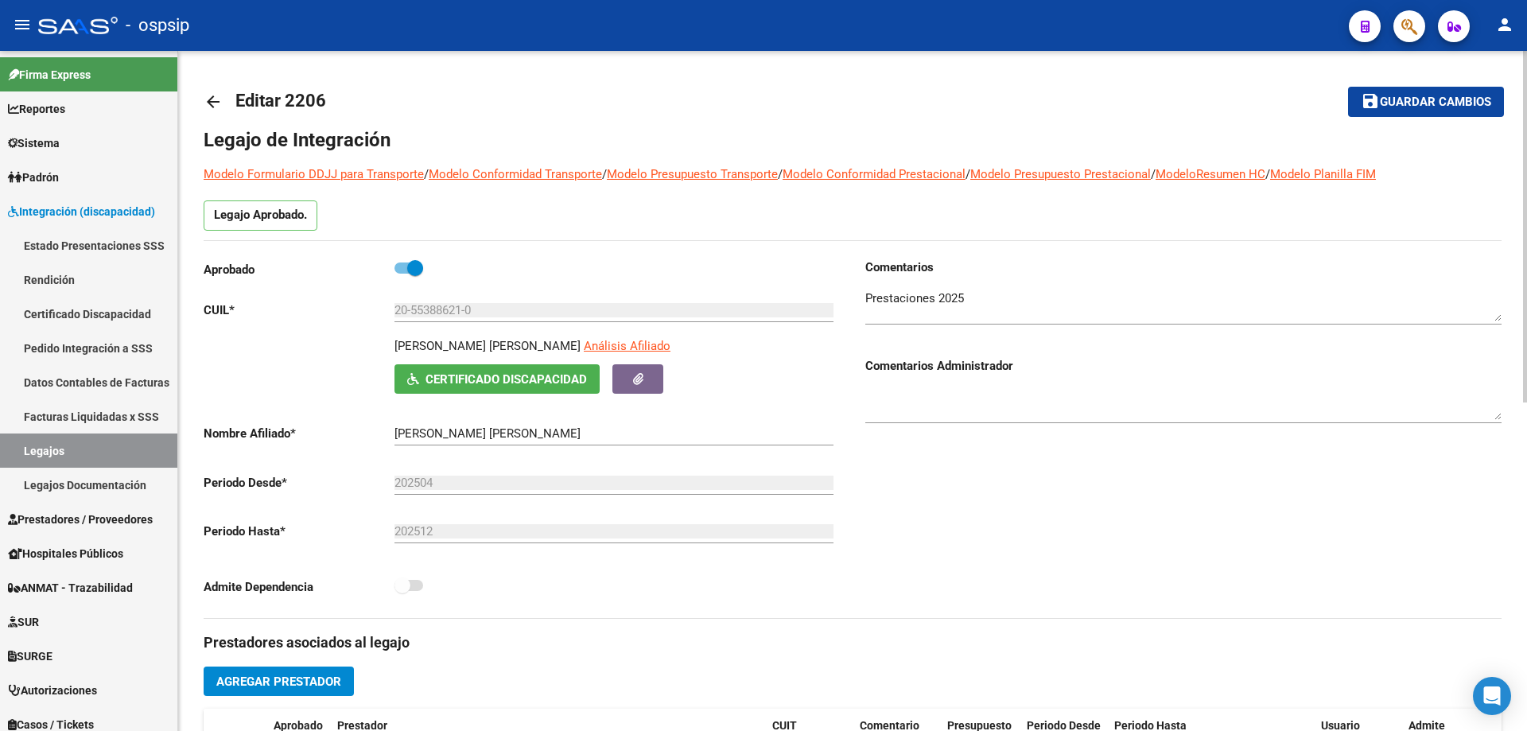
click at [216, 97] on mat-icon "arrow_back" at bounding box center [213, 101] width 19 height 19
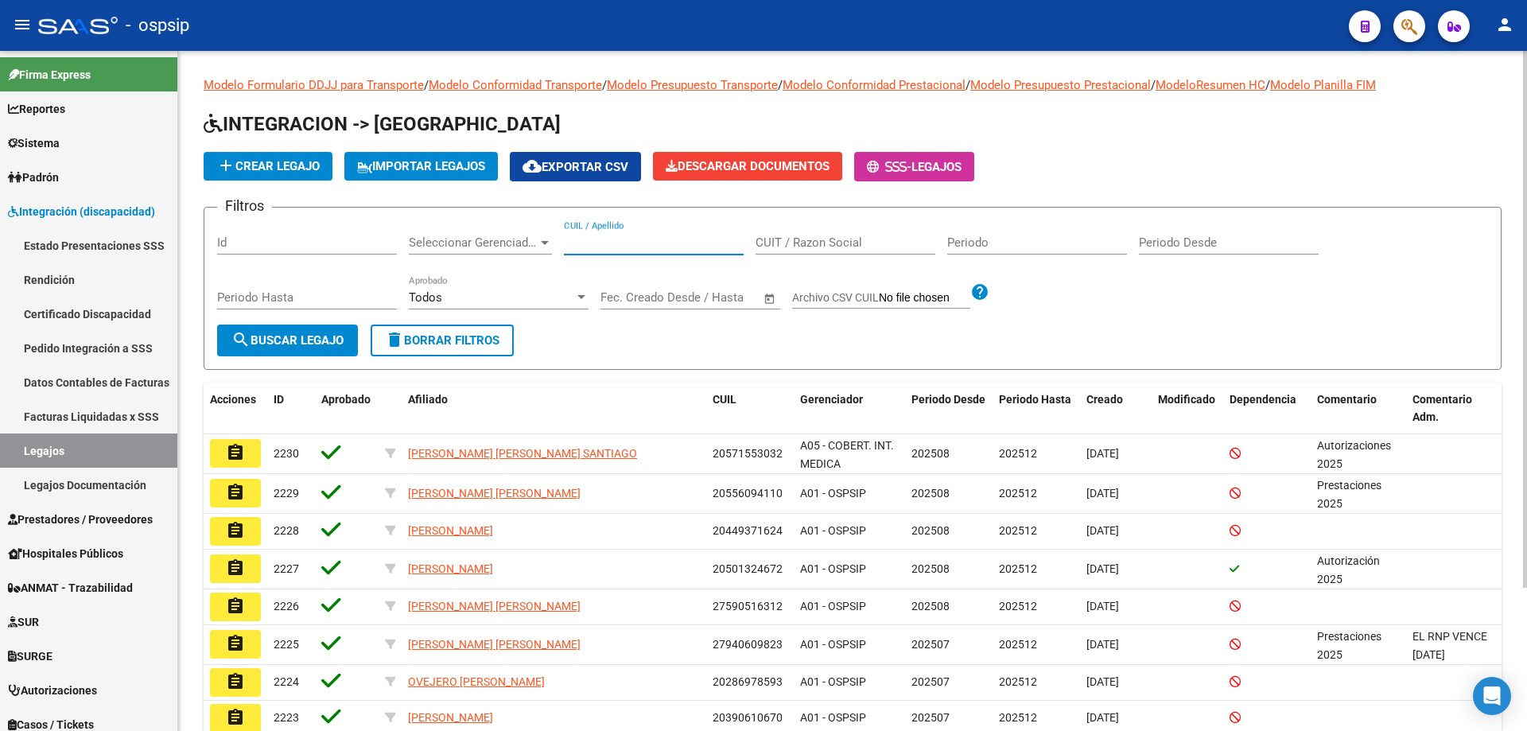
paste input "23579040564"
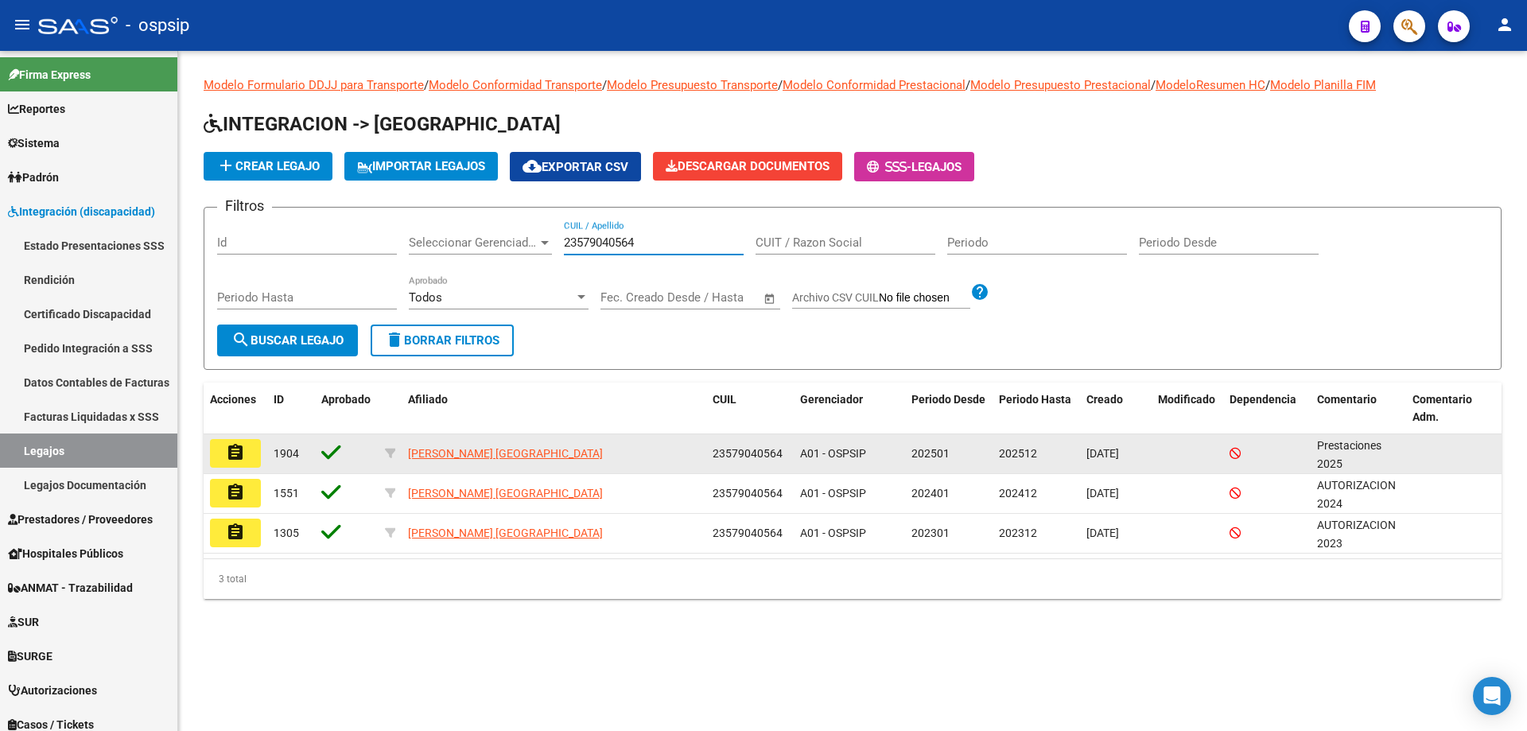
type input "23579040564"
click at [230, 466] on button "assignment" at bounding box center [235, 453] width 51 height 29
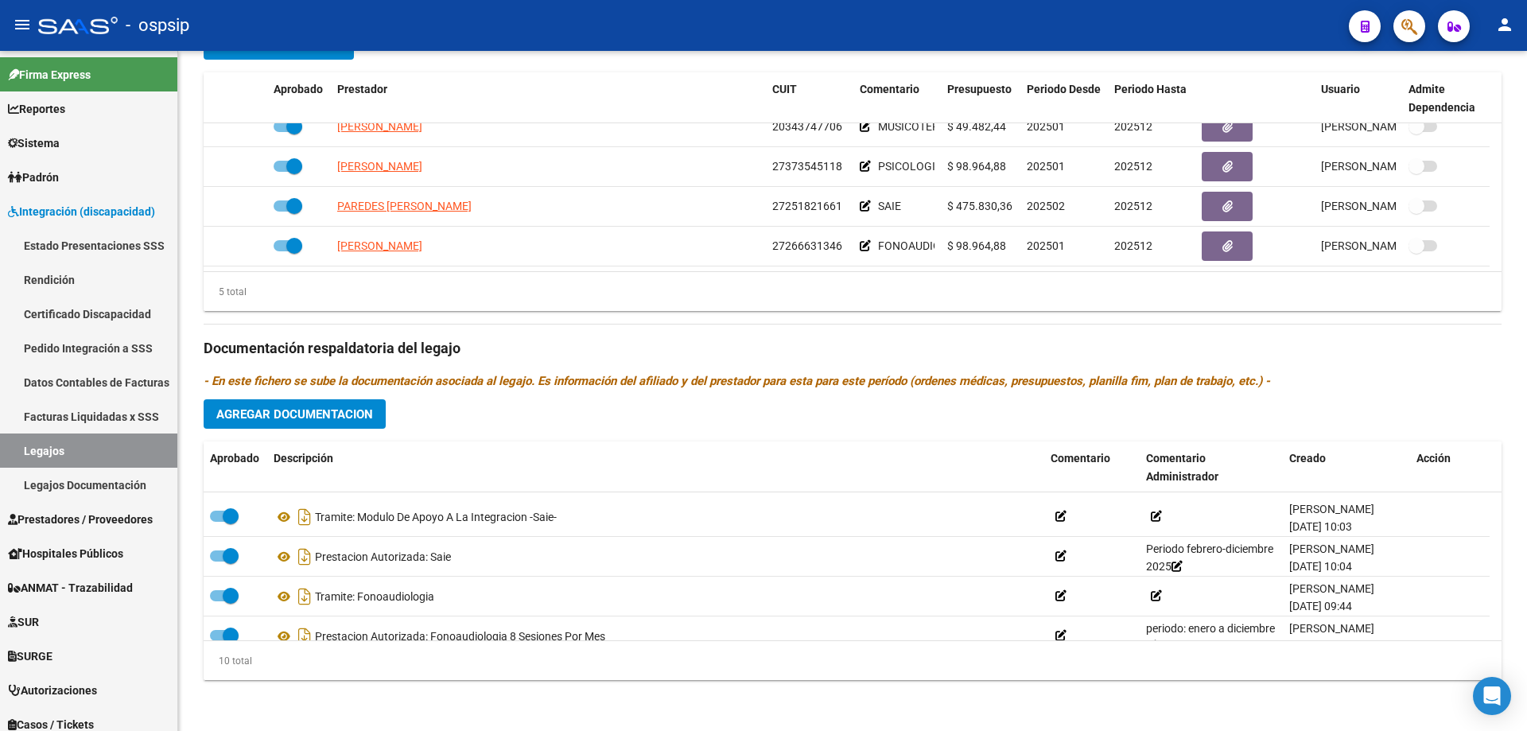
scroll to position [239, 0]
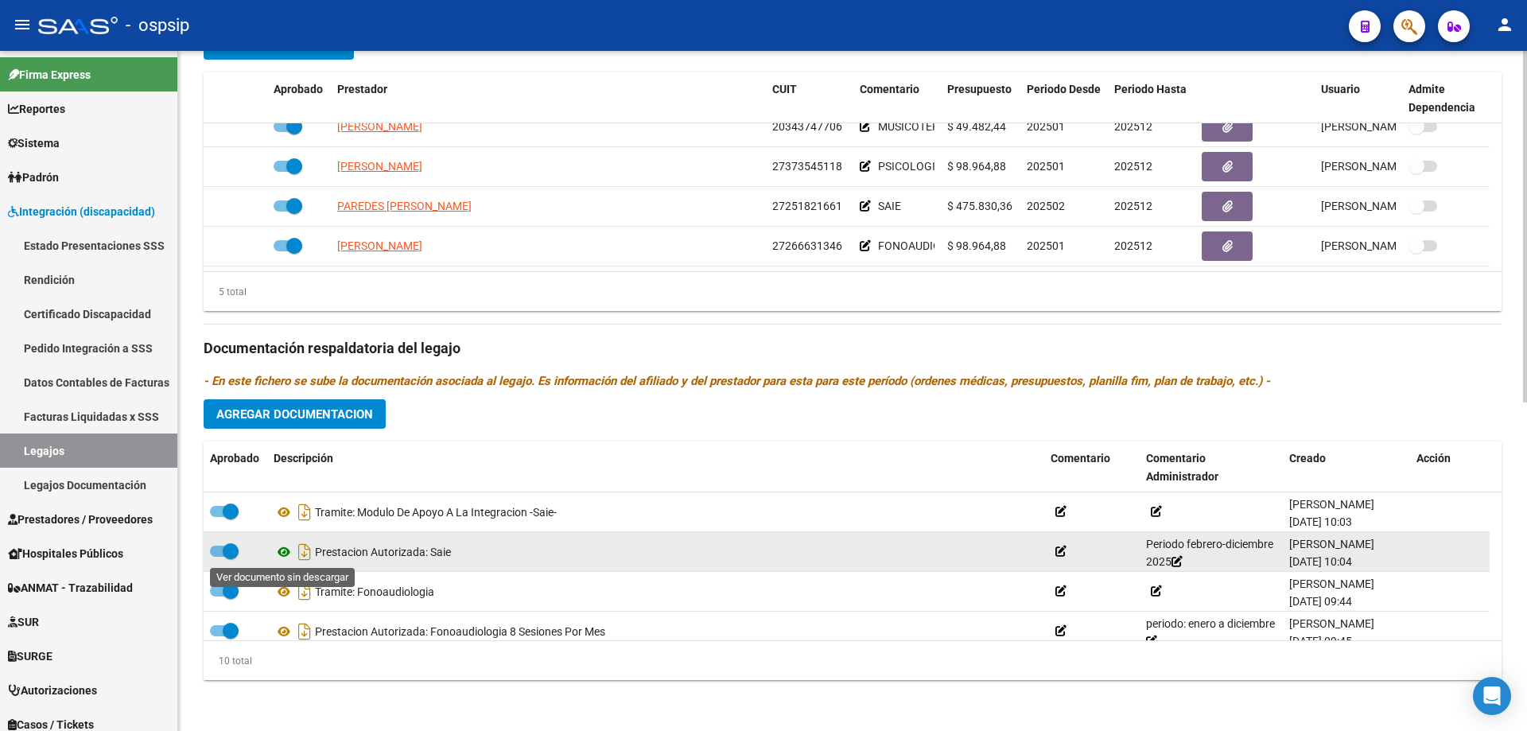
click at [285, 550] on icon at bounding box center [284, 551] width 21 height 19
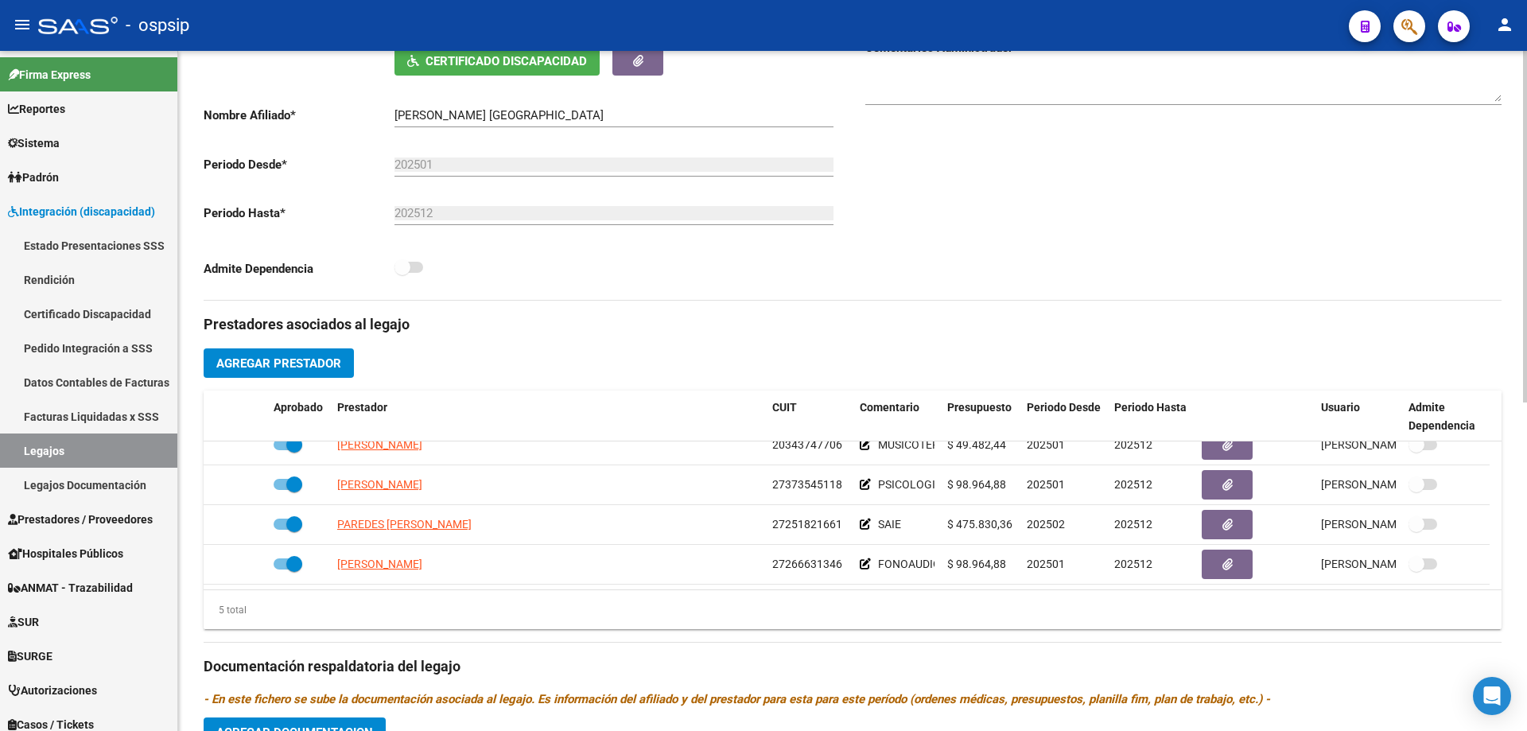
scroll to position [0, 0]
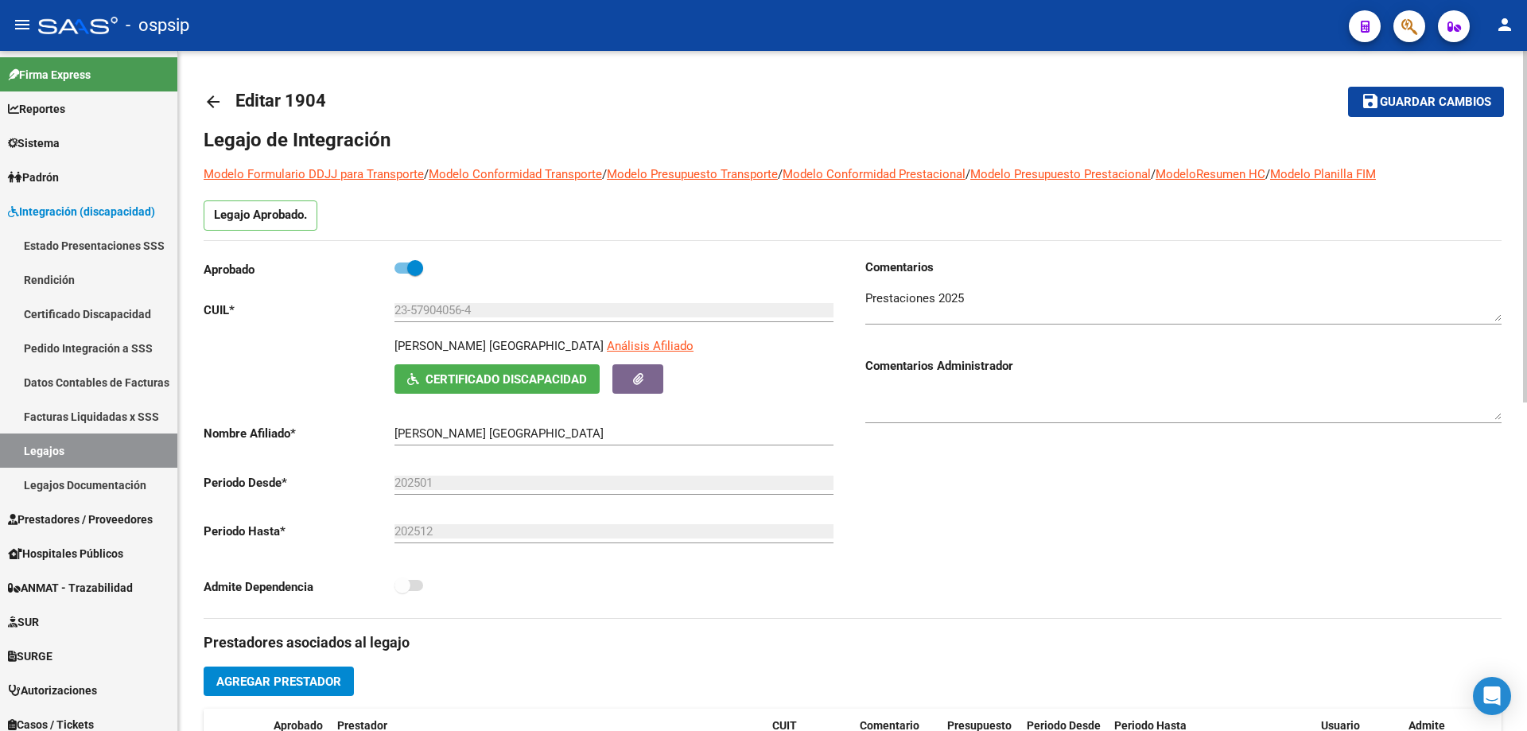
click at [210, 101] on mat-icon "arrow_back" at bounding box center [213, 101] width 19 height 19
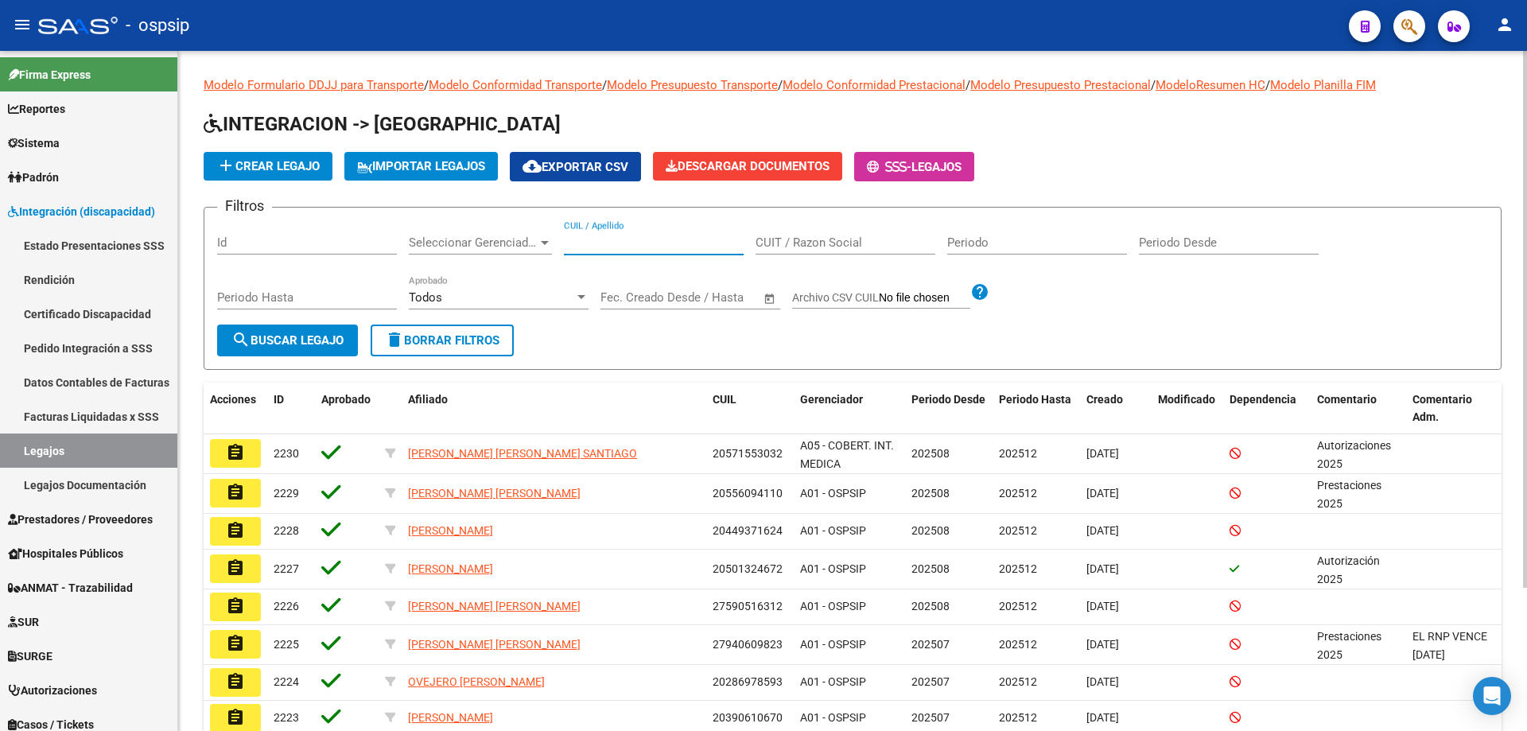
paste input "20554363262"
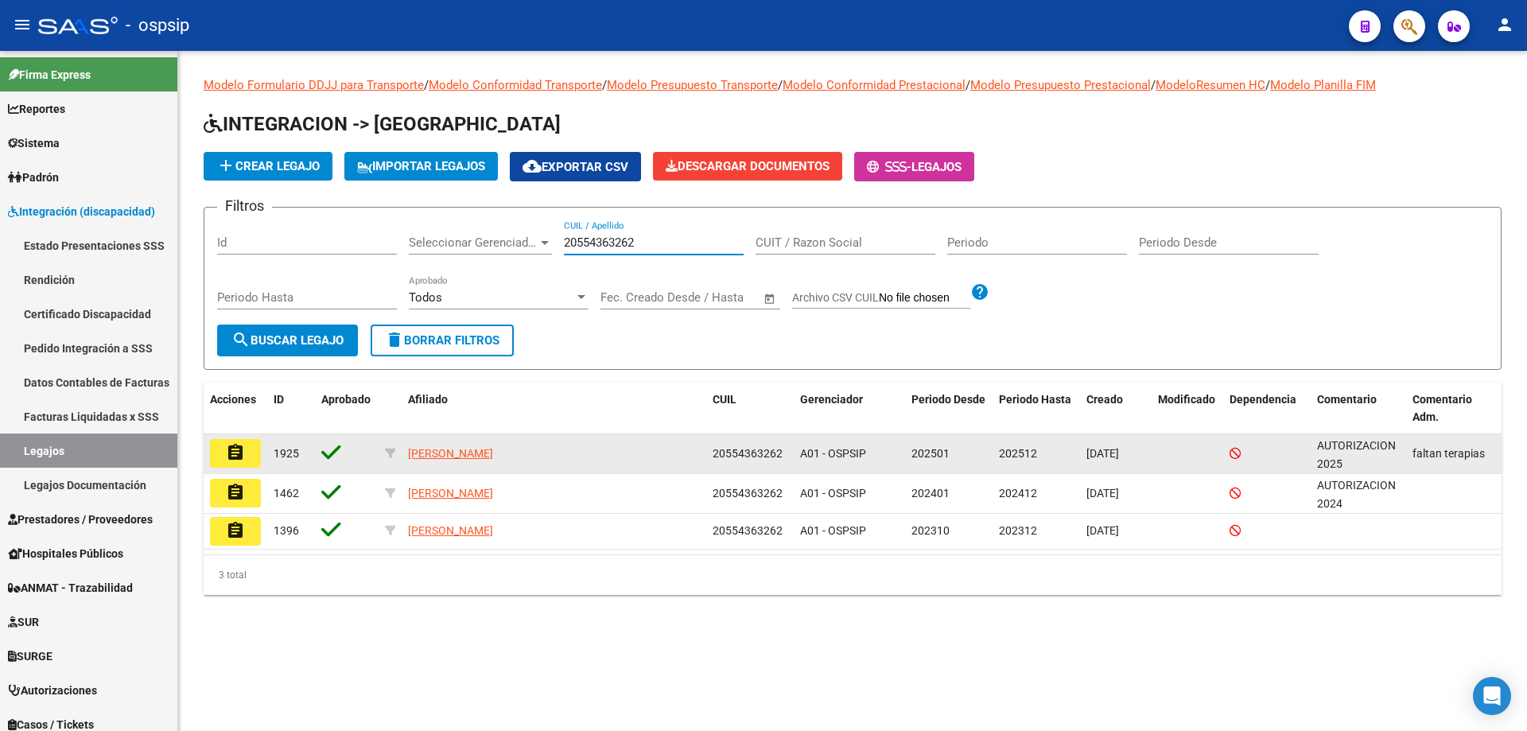
type input "20554363262"
click at [236, 445] on mat-icon "assignment" at bounding box center [235, 452] width 19 height 19
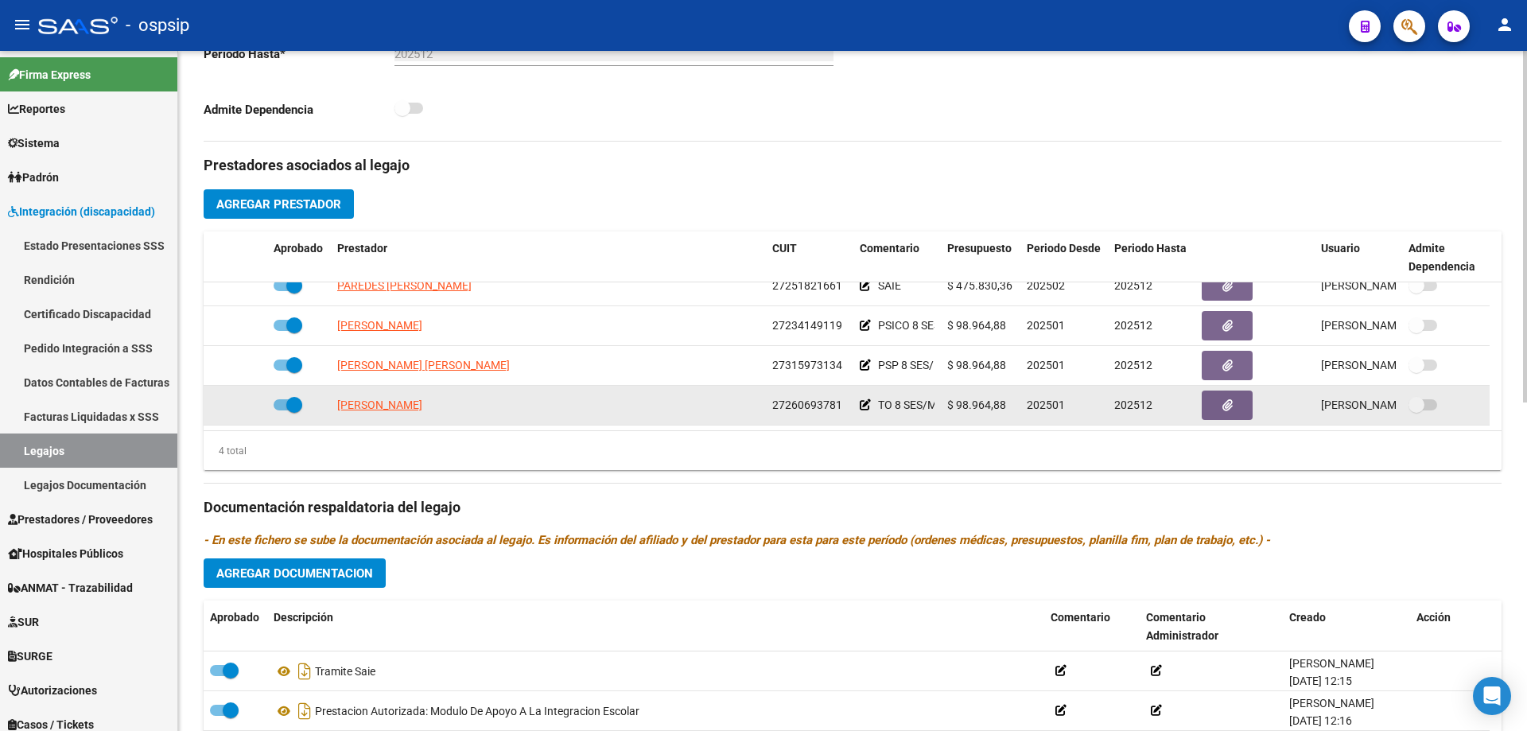
scroll to position [636, 0]
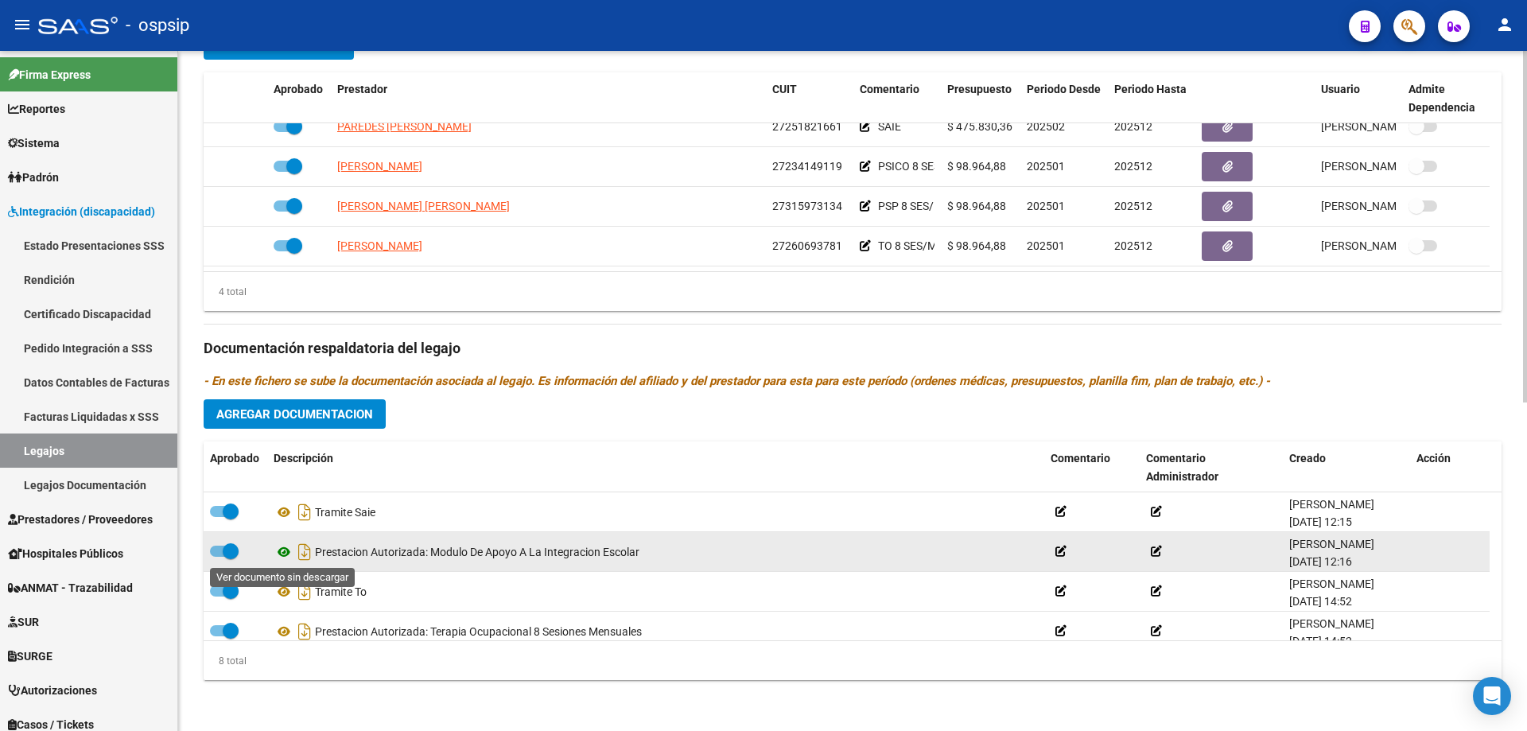
click at [284, 555] on icon at bounding box center [284, 551] width 21 height 19
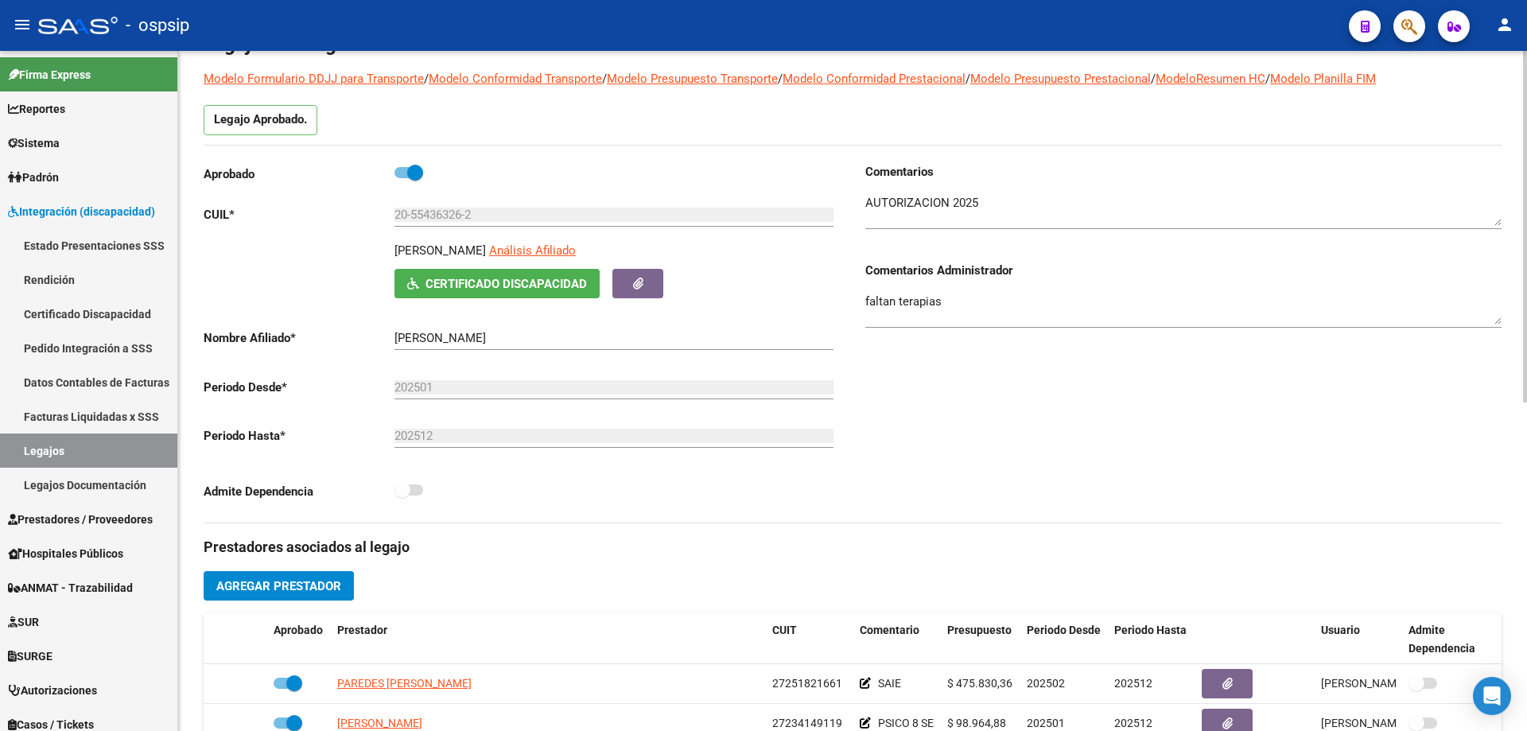
scroll to position [0, 0]
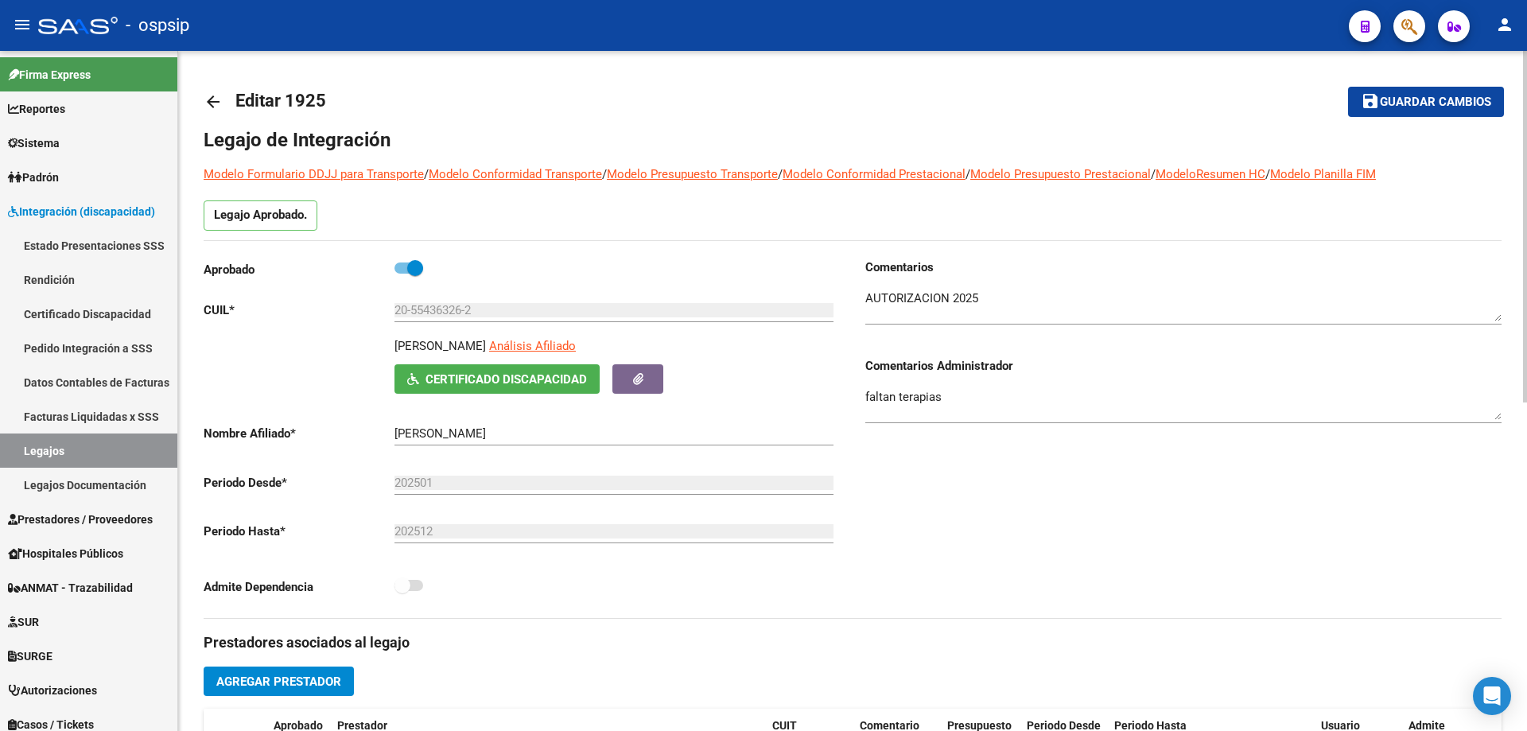
click at [206, 106] on mat-icon "arrow_back" at bounding box center [213, 101] width 19 height 19
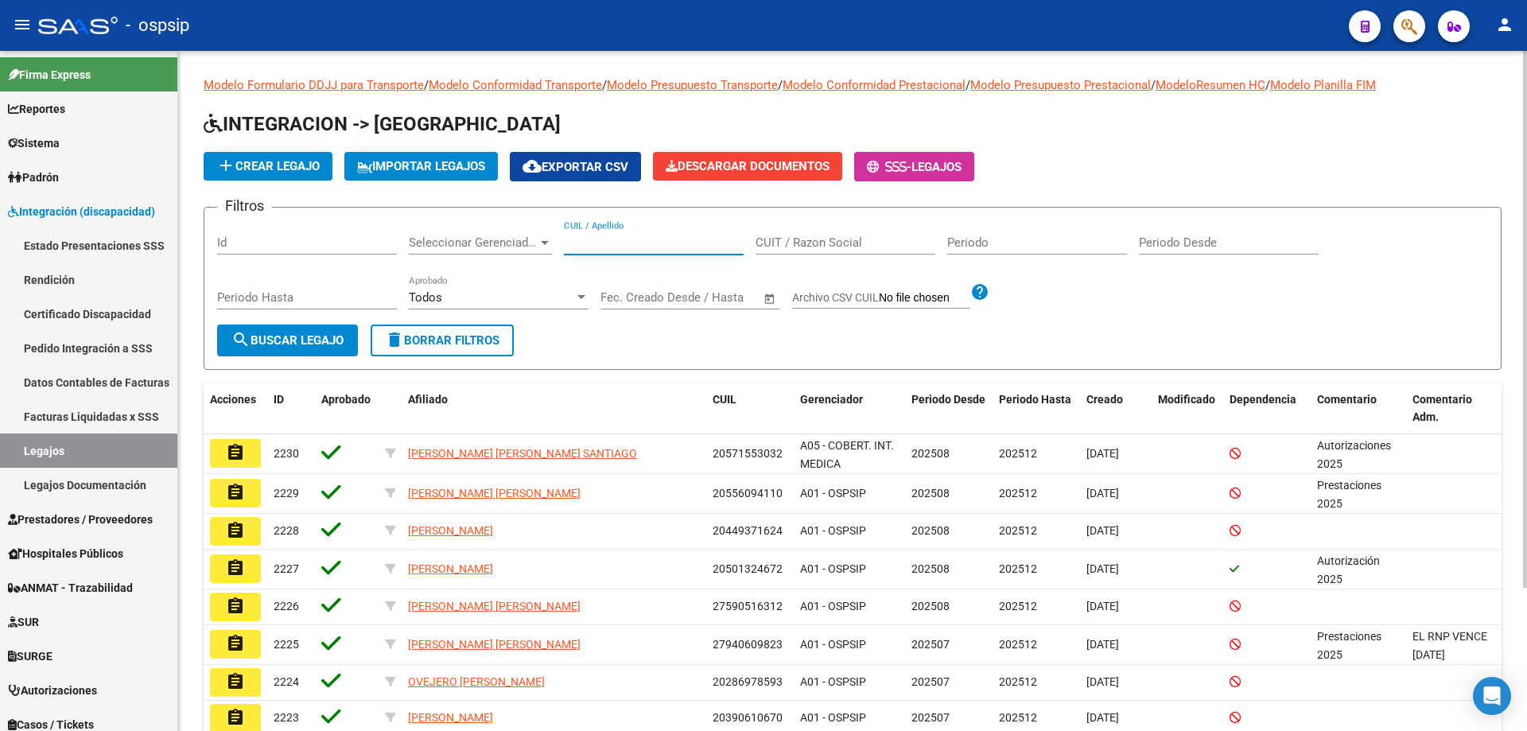
paste input "20570178998"
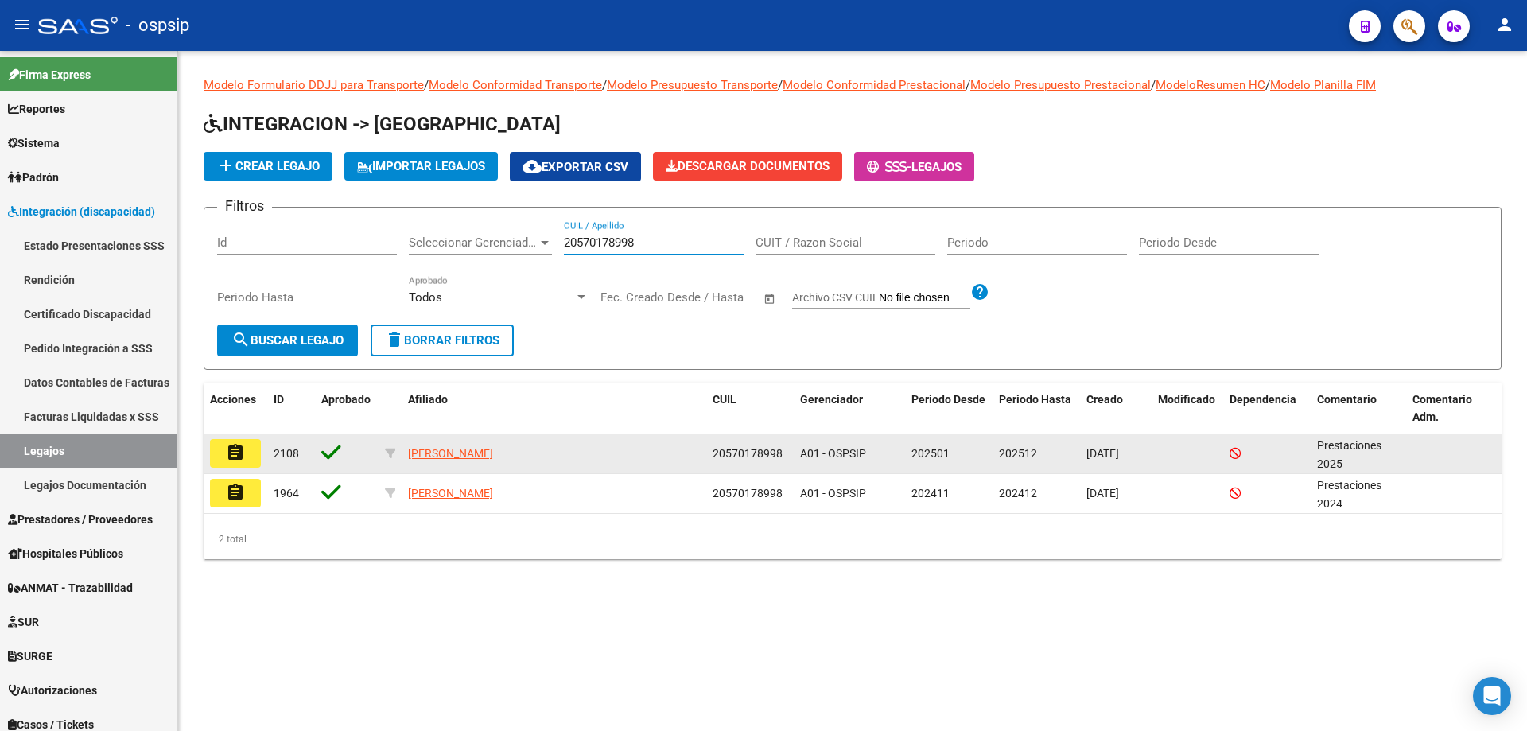
type input "20570178998"
click at [225, 453] on button "assignment" at bounding box center [235, 453] width 51 height 29
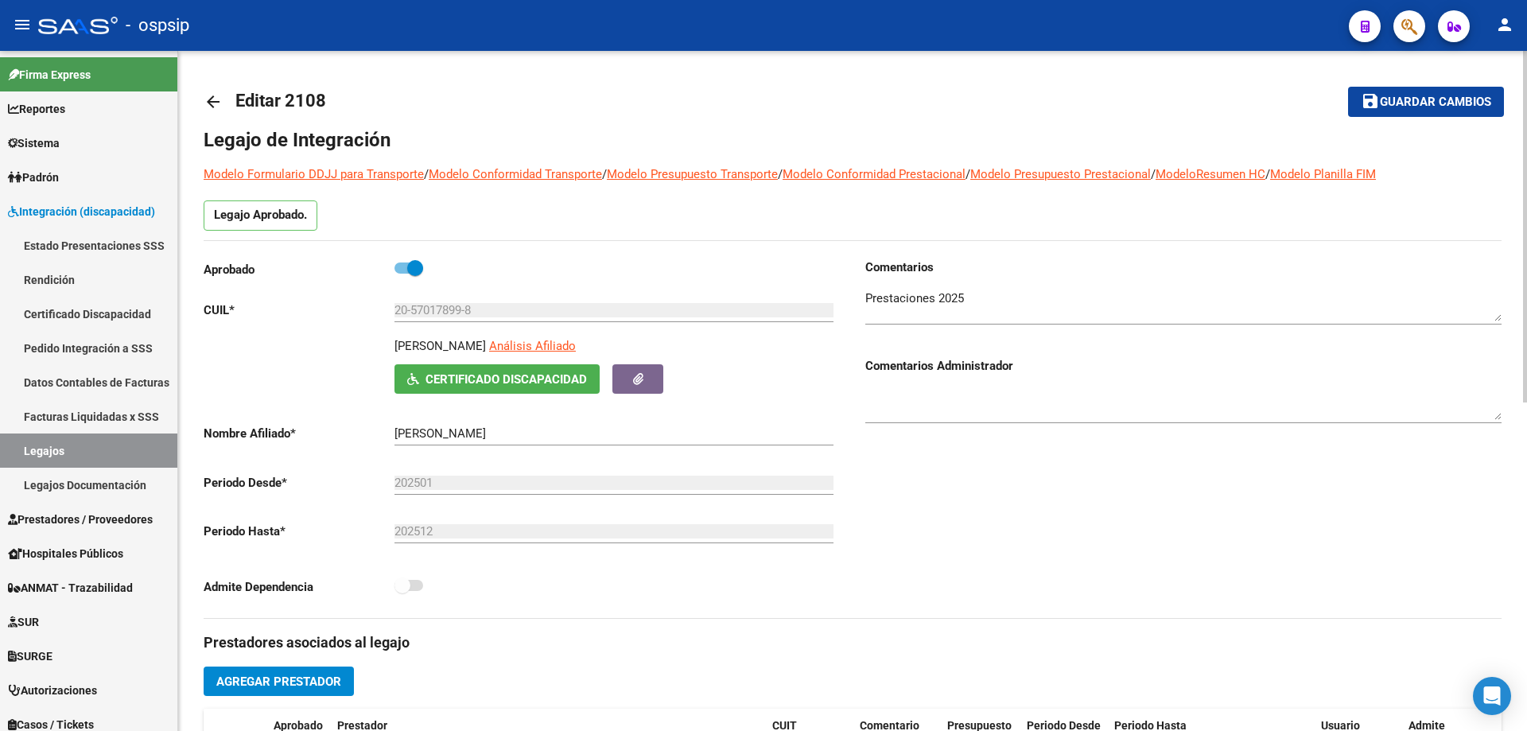
click at [204, 100] on mat-icon "arrow_back" at bounding box center [213, 101] width 19 height 19
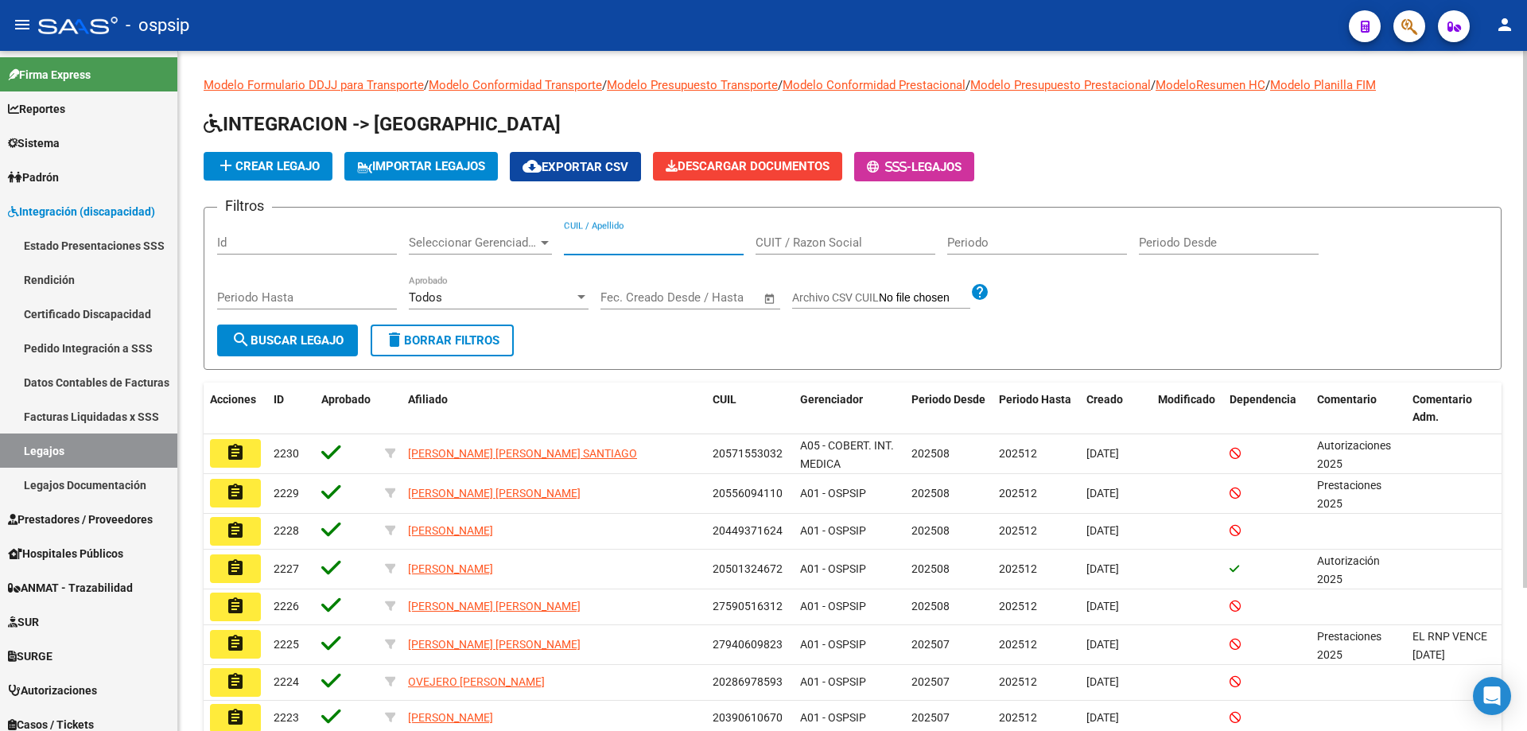
paste input "27566746072"
click at [565, 238] on input "27566746072" at bounding box center [654, 242] width 180 height 14
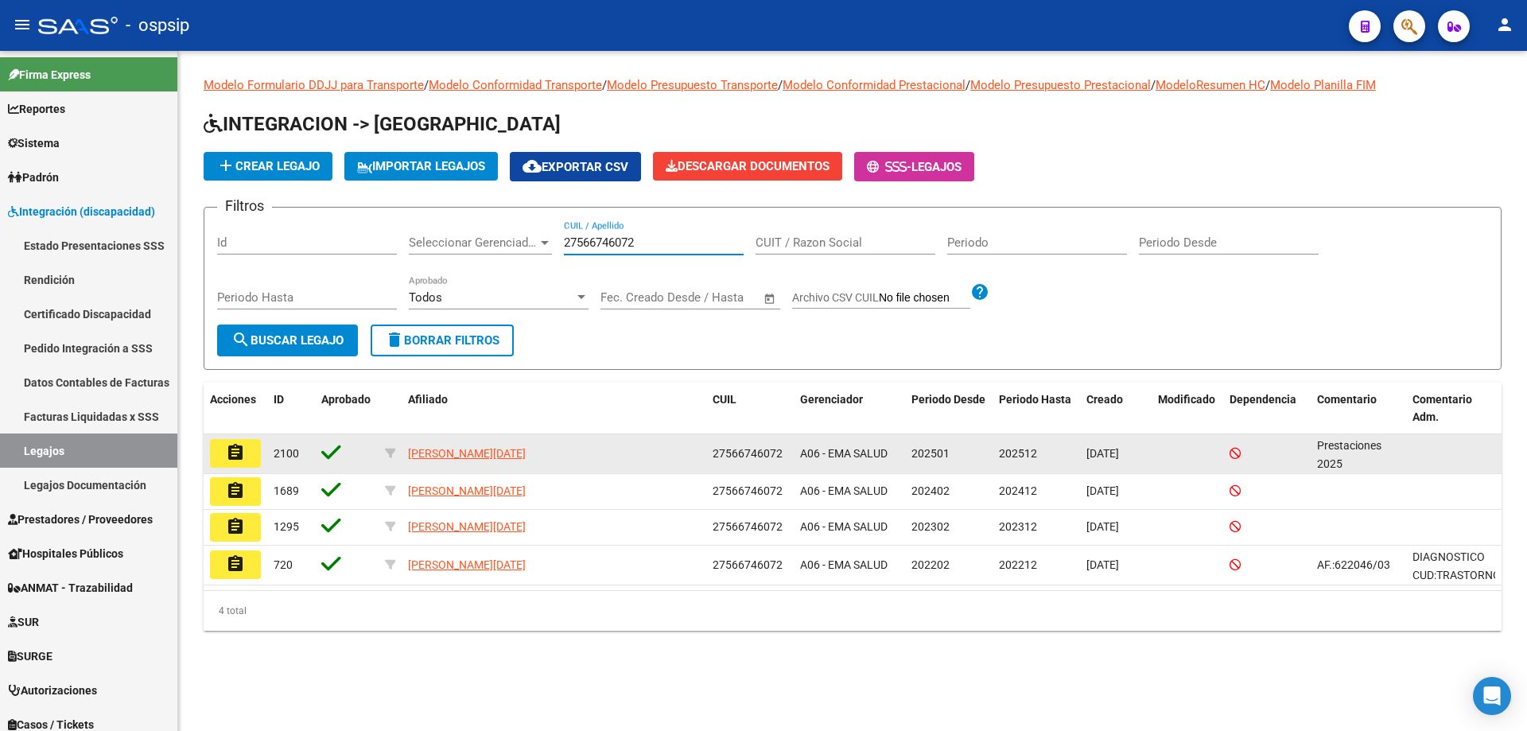
type input "27566746072"
click at [223, 456] on button "assignment" at bounding box center [235, 453] width 51 height 29
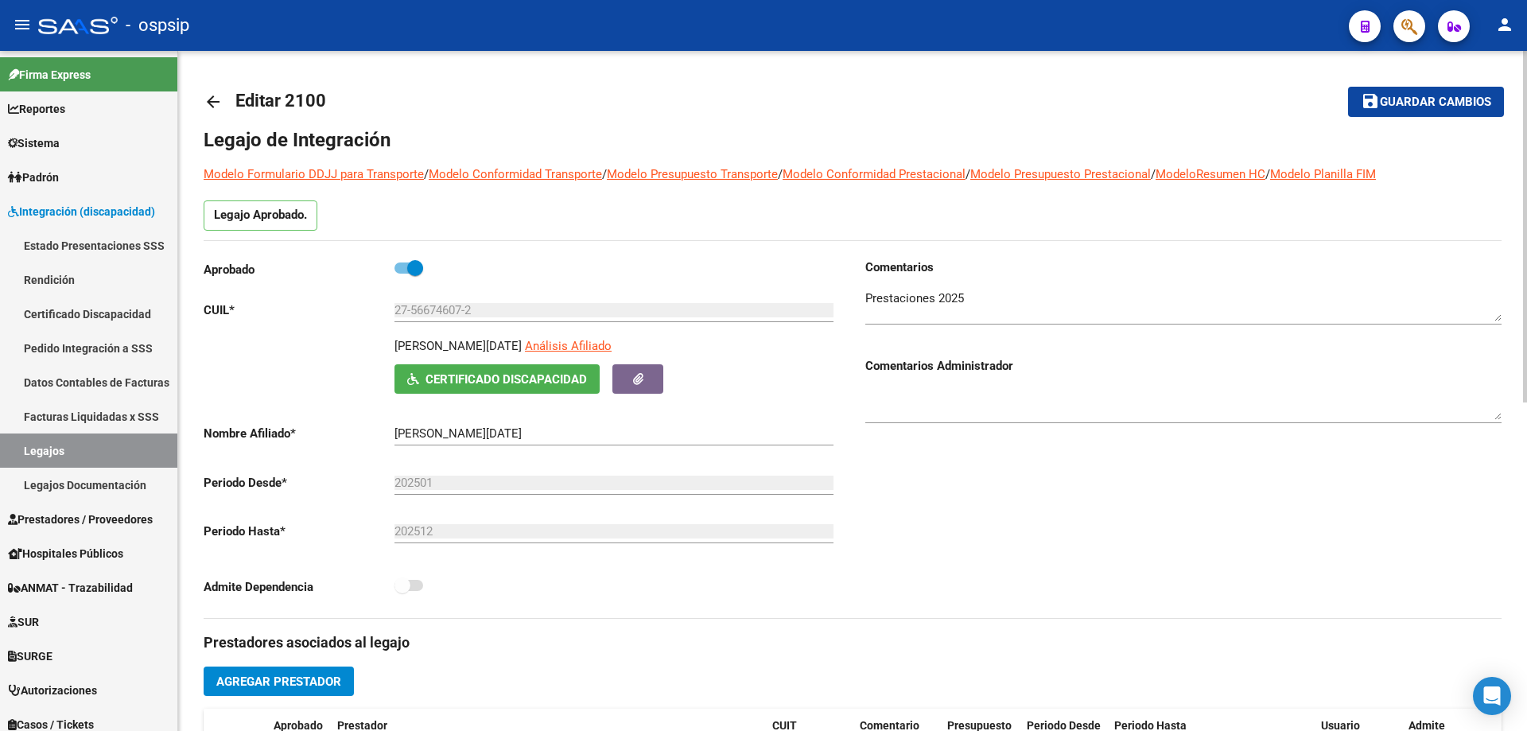
click at [208, 107] on mat-icon "arrow_back" at bounding box center [213, 101] width 19 height 19
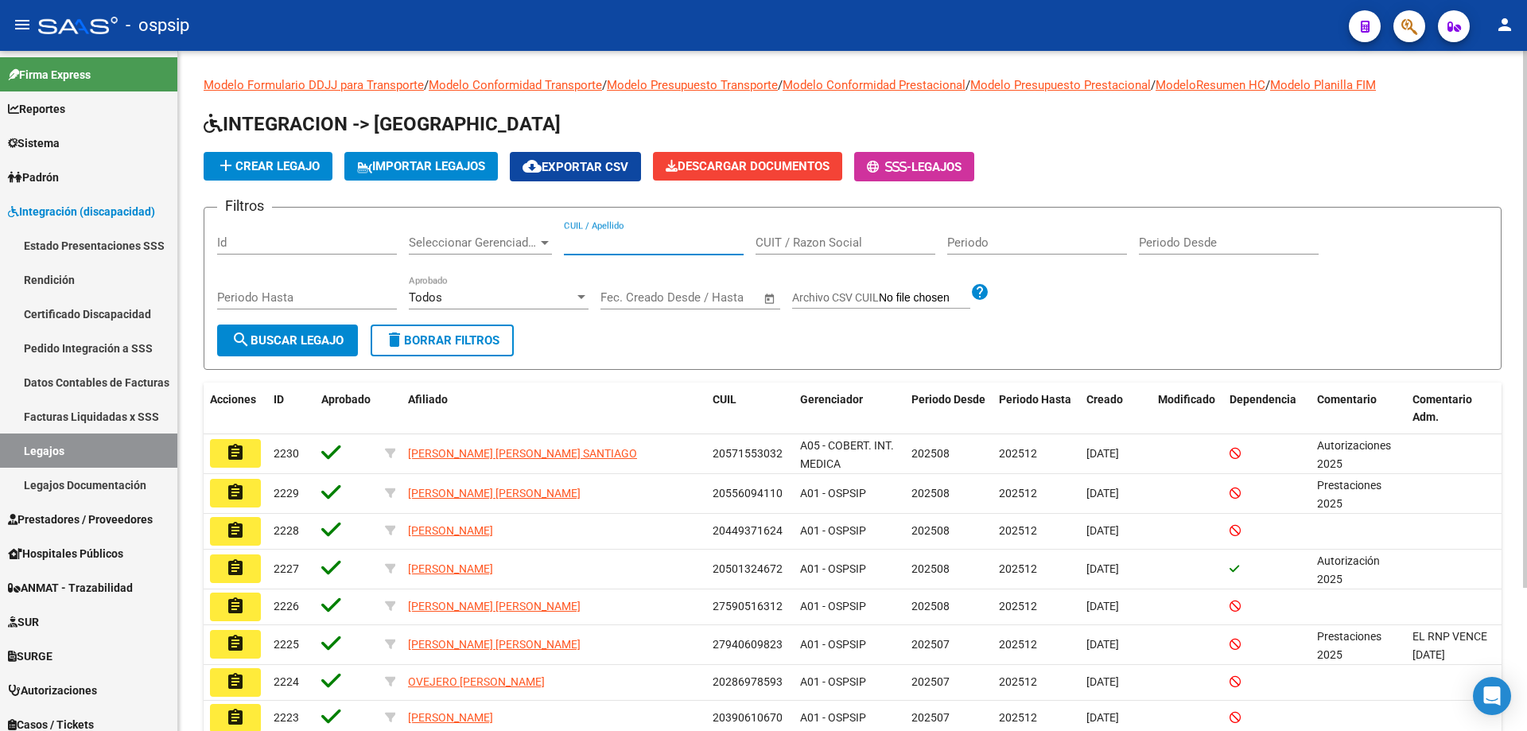
paste input "20553401004"
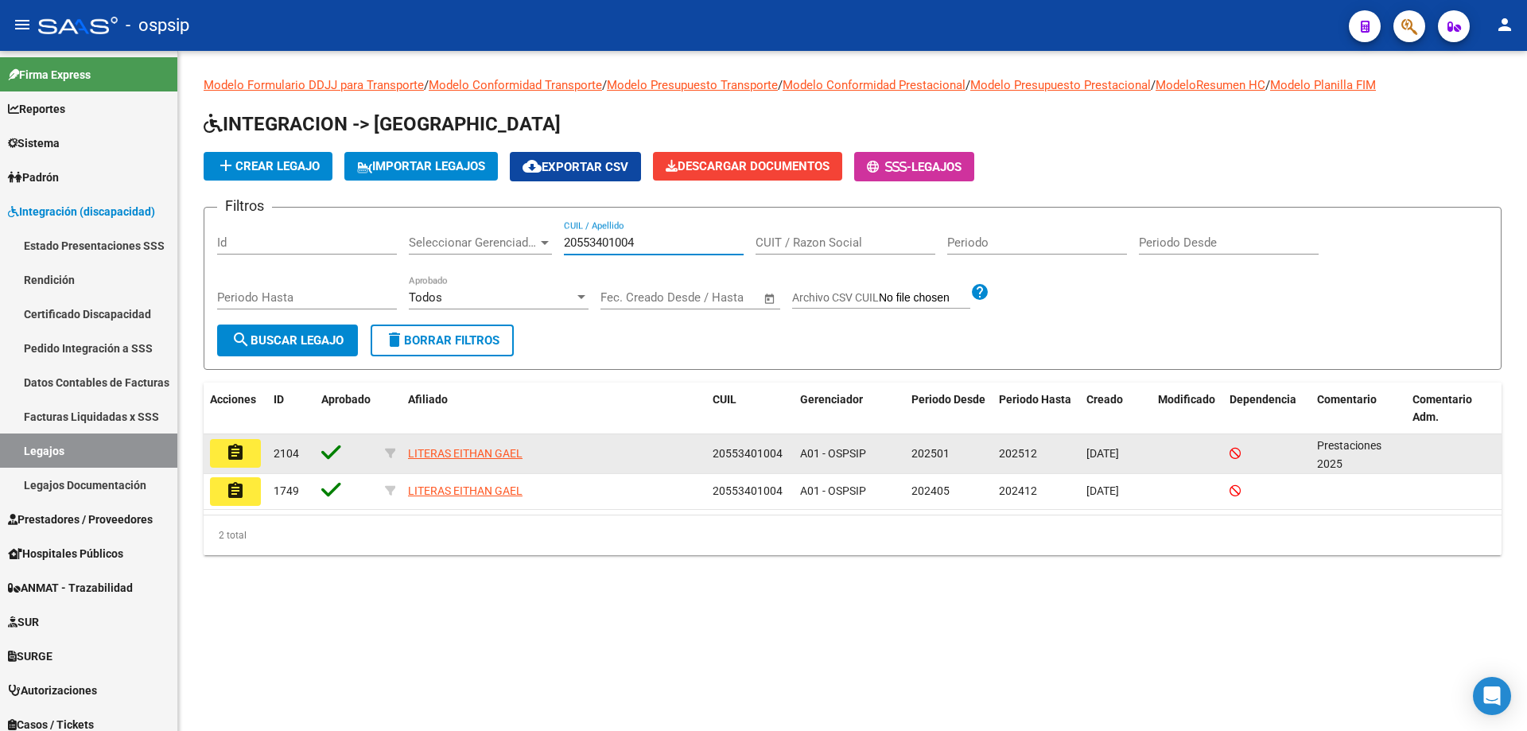
type input "20553401004"
click at [249, 447] on button "assignment" at bounding box center [235, 453] width 51 height 29
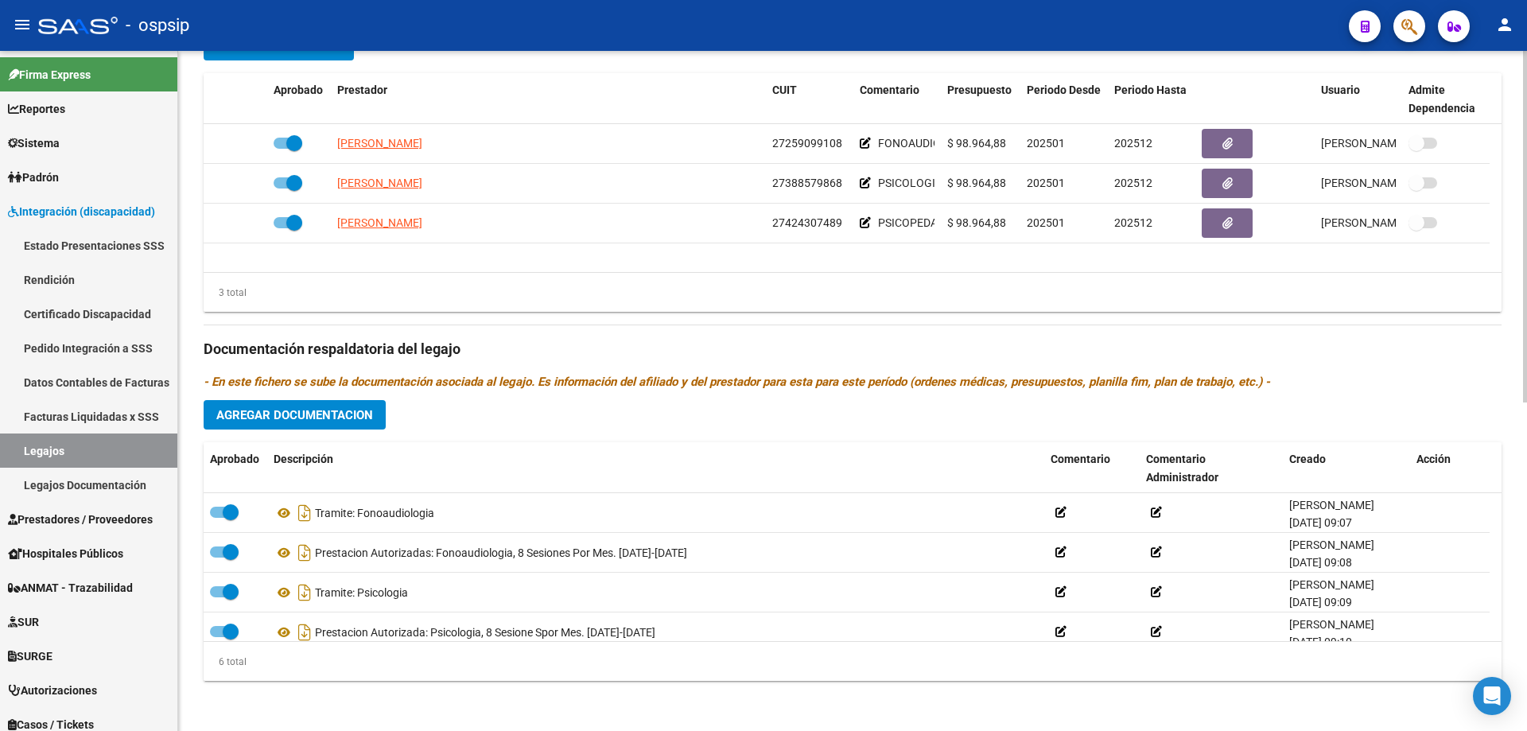
scroll to position [636, 0]
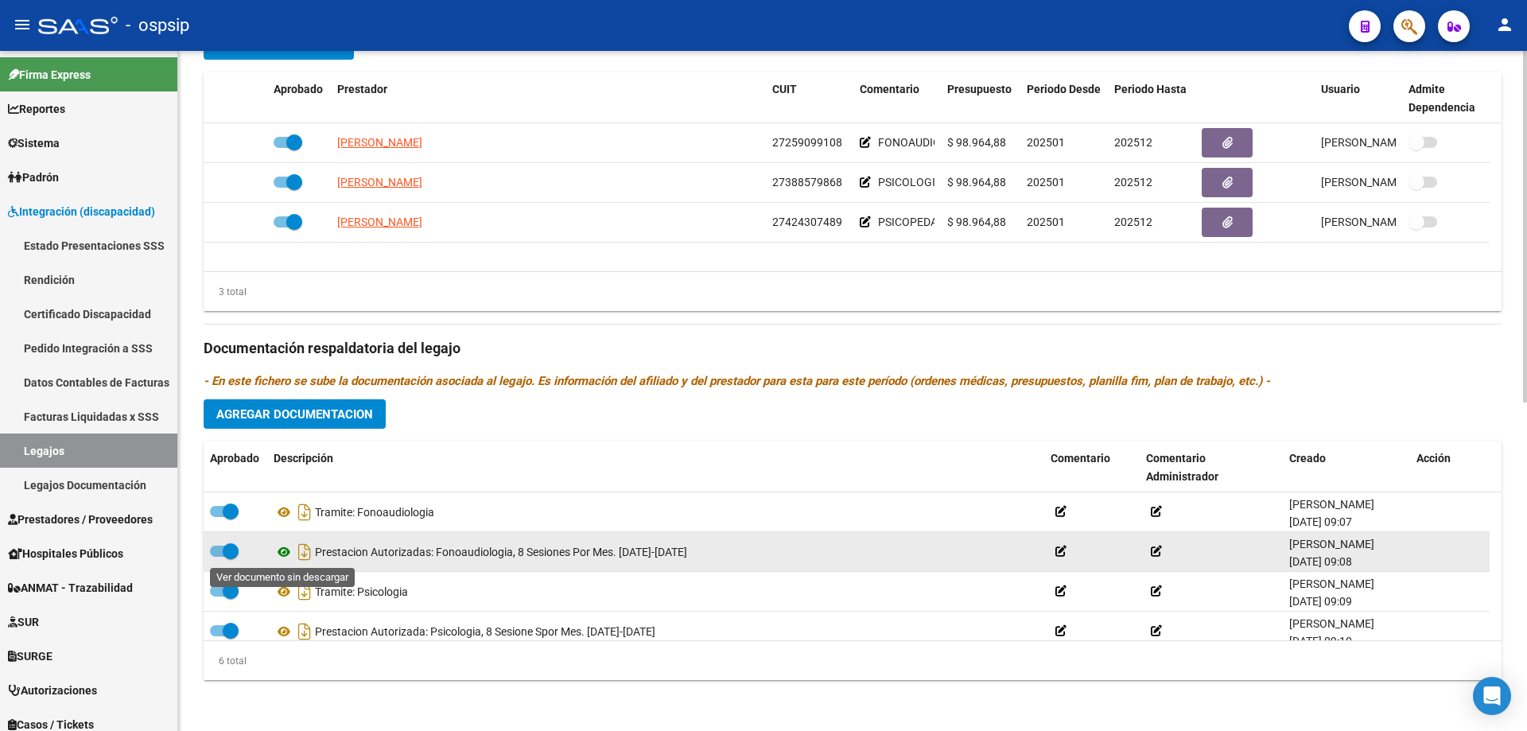
click at [283, 553] on icon at bounding box center [284, 551] width 21 height 19
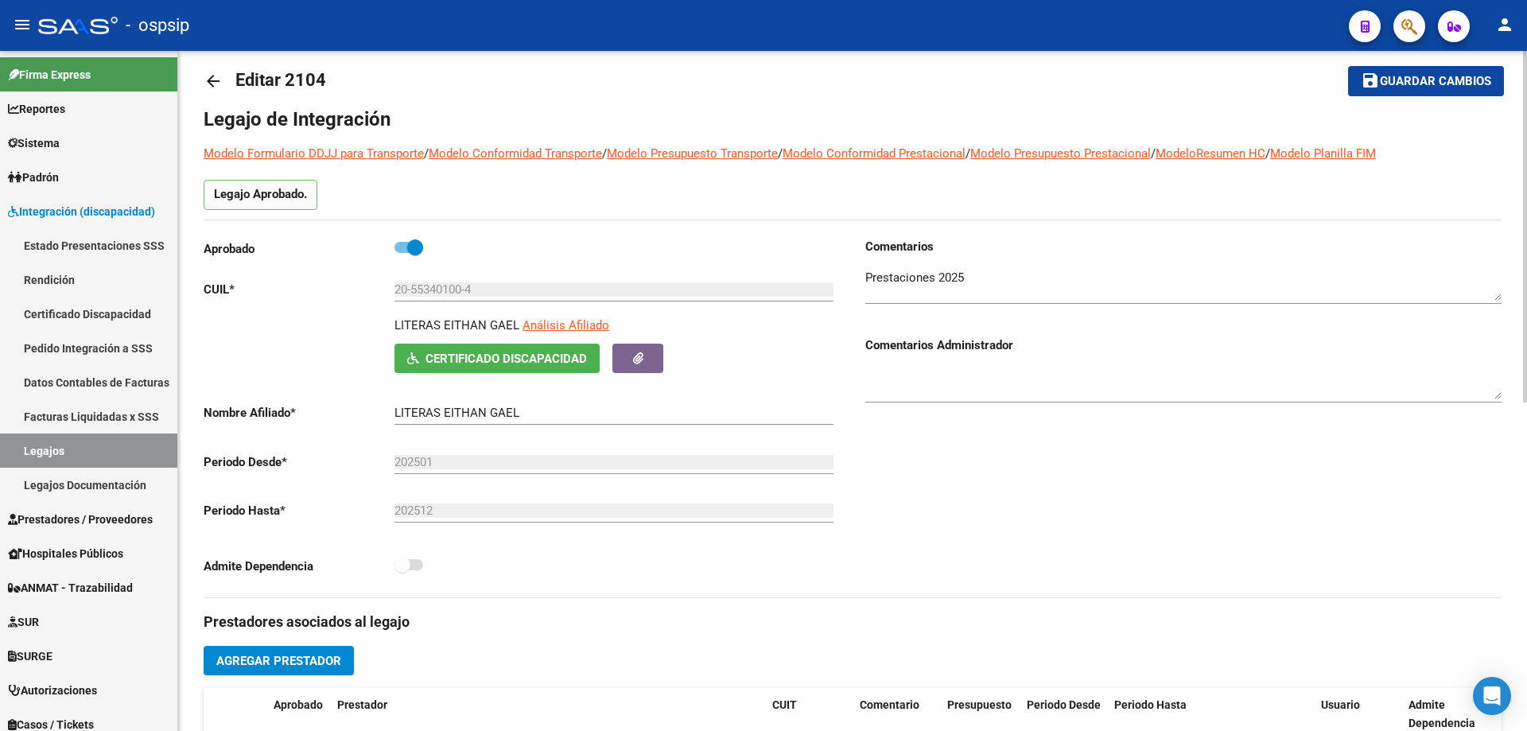
scroll to position [0, 0]
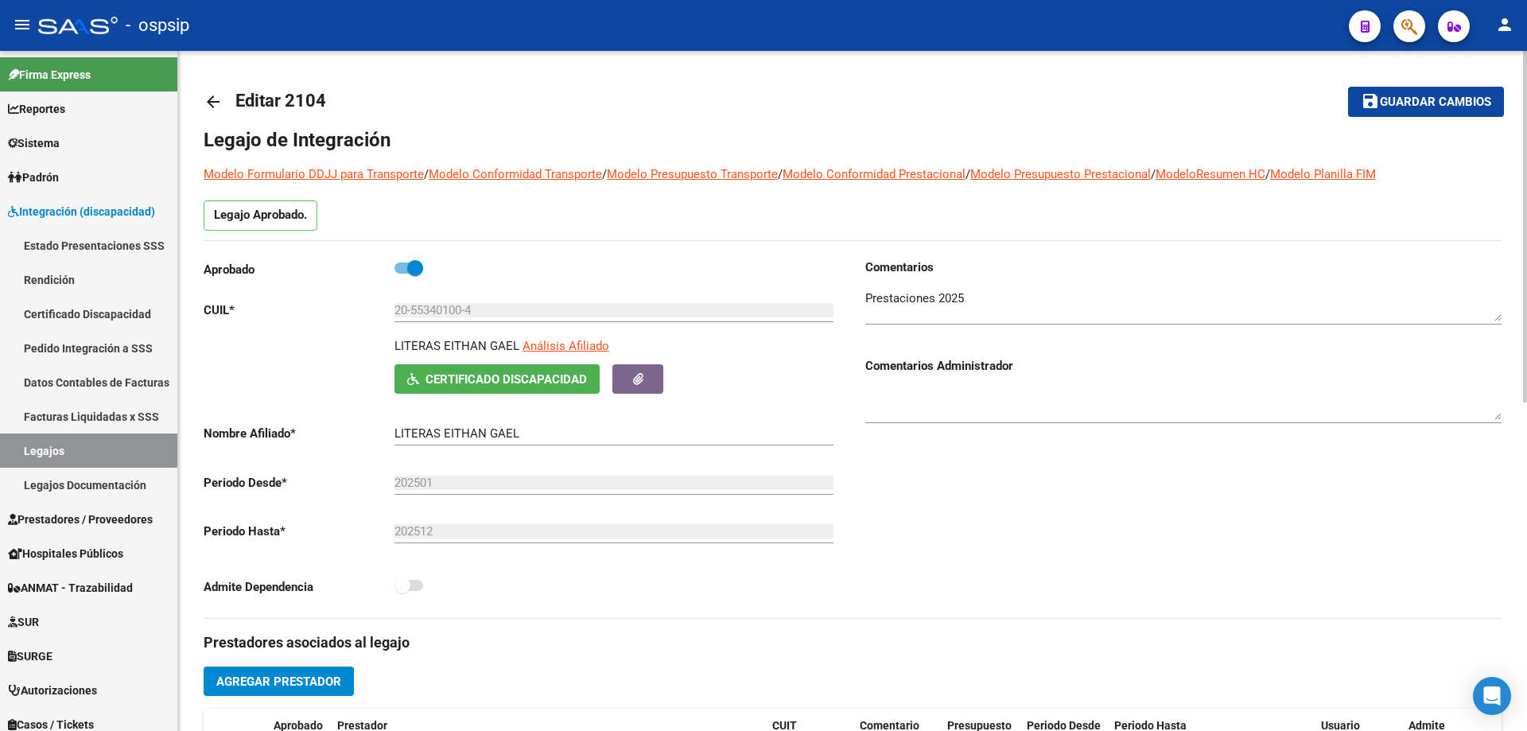
click at [216, 103] on mat-icon "arrow_back" at bounding box center [213, 101] width 19 height 19
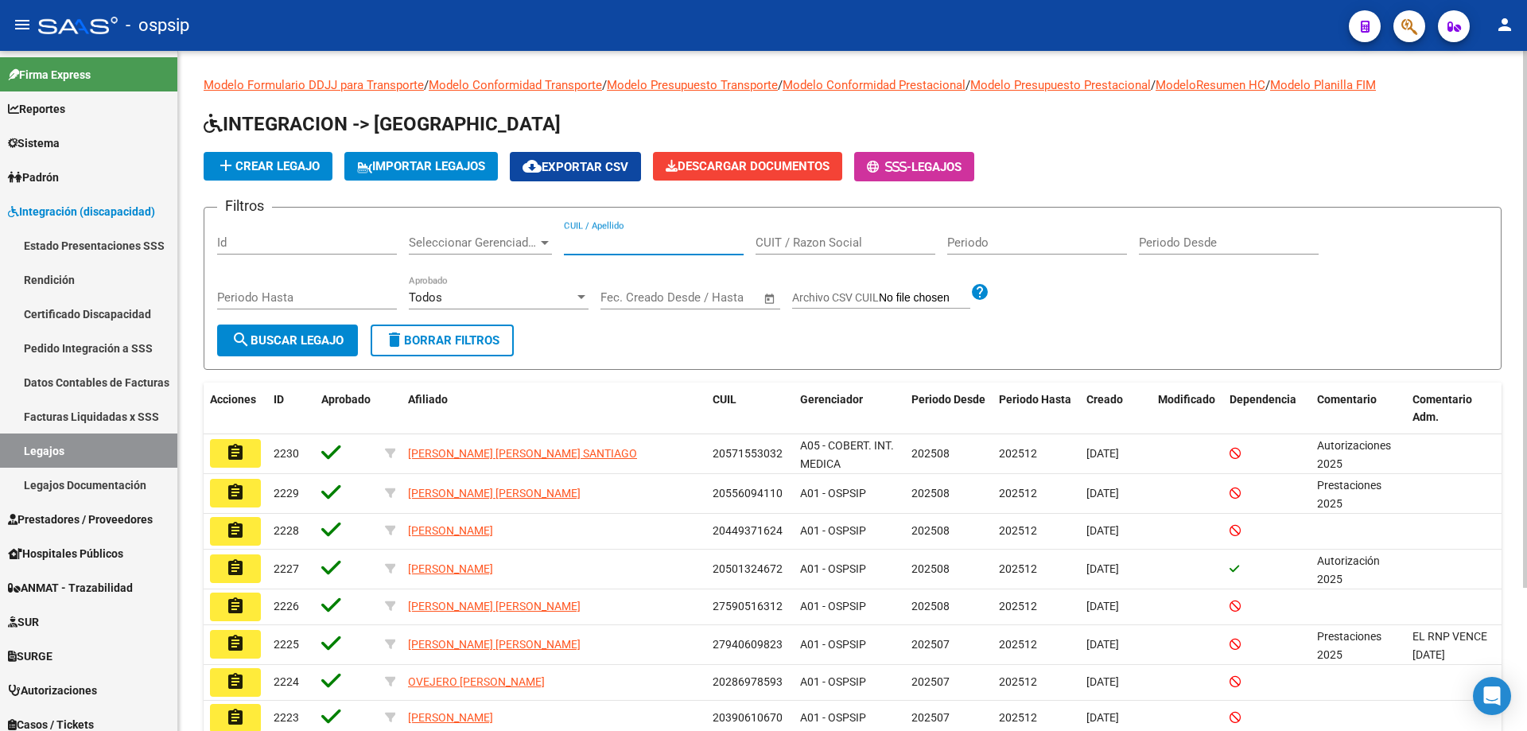
paste input "20543882683"
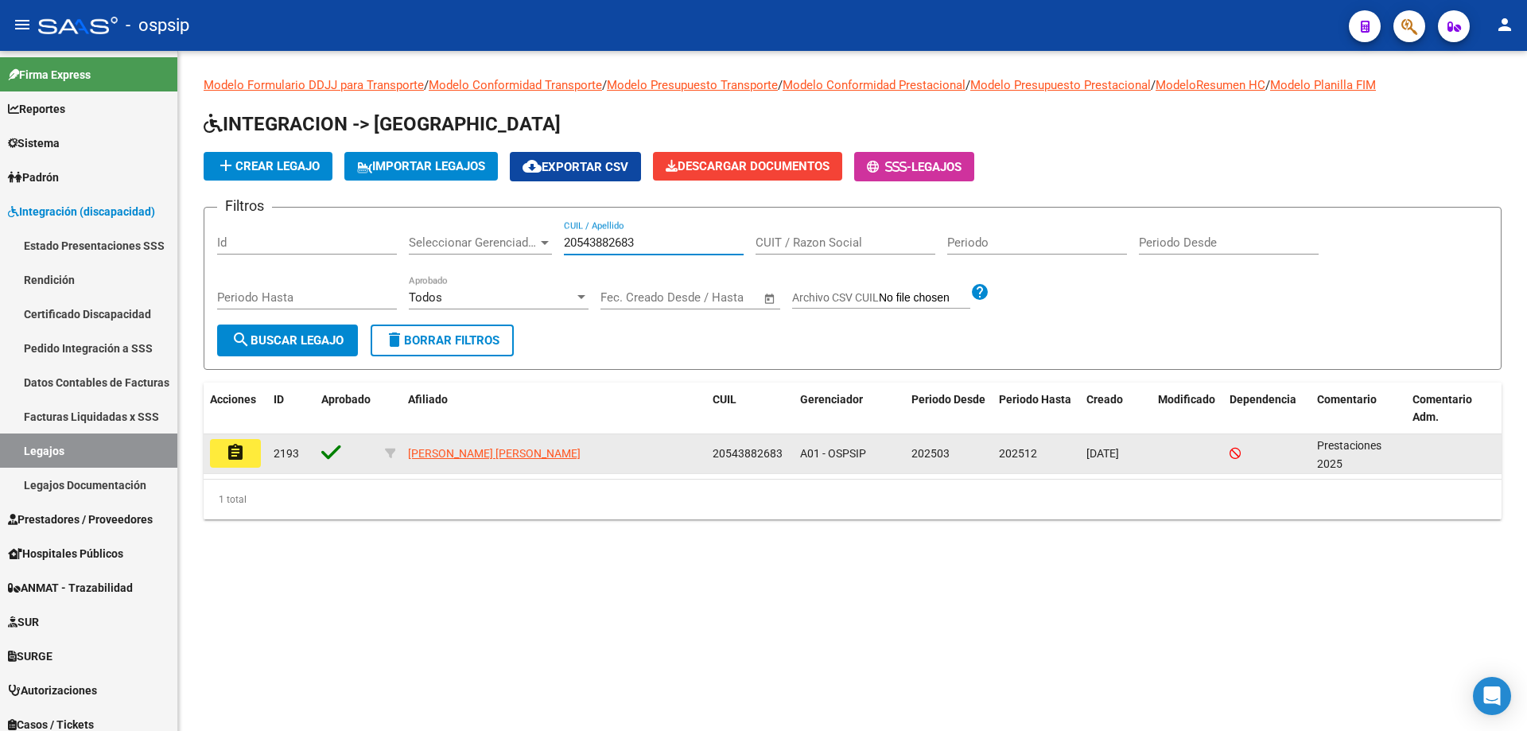
type input "20543882683"
click at [243, 461] on mat-icon "assignment" at bounding box center [235, 452] width 19 height 19
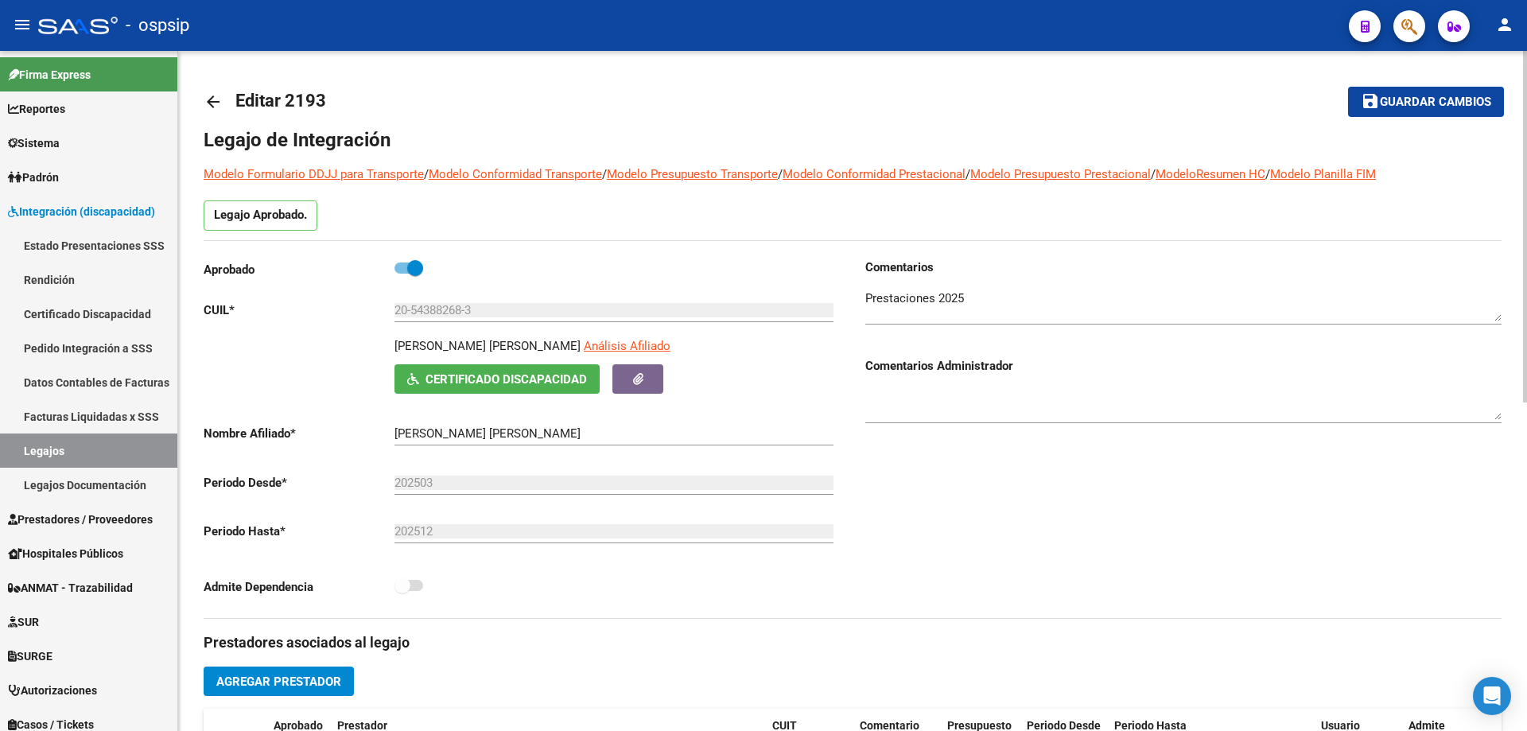
click at [216, 104] on mat-icon "arrow_back" at bounding box center [213, 101] width 19 height 19
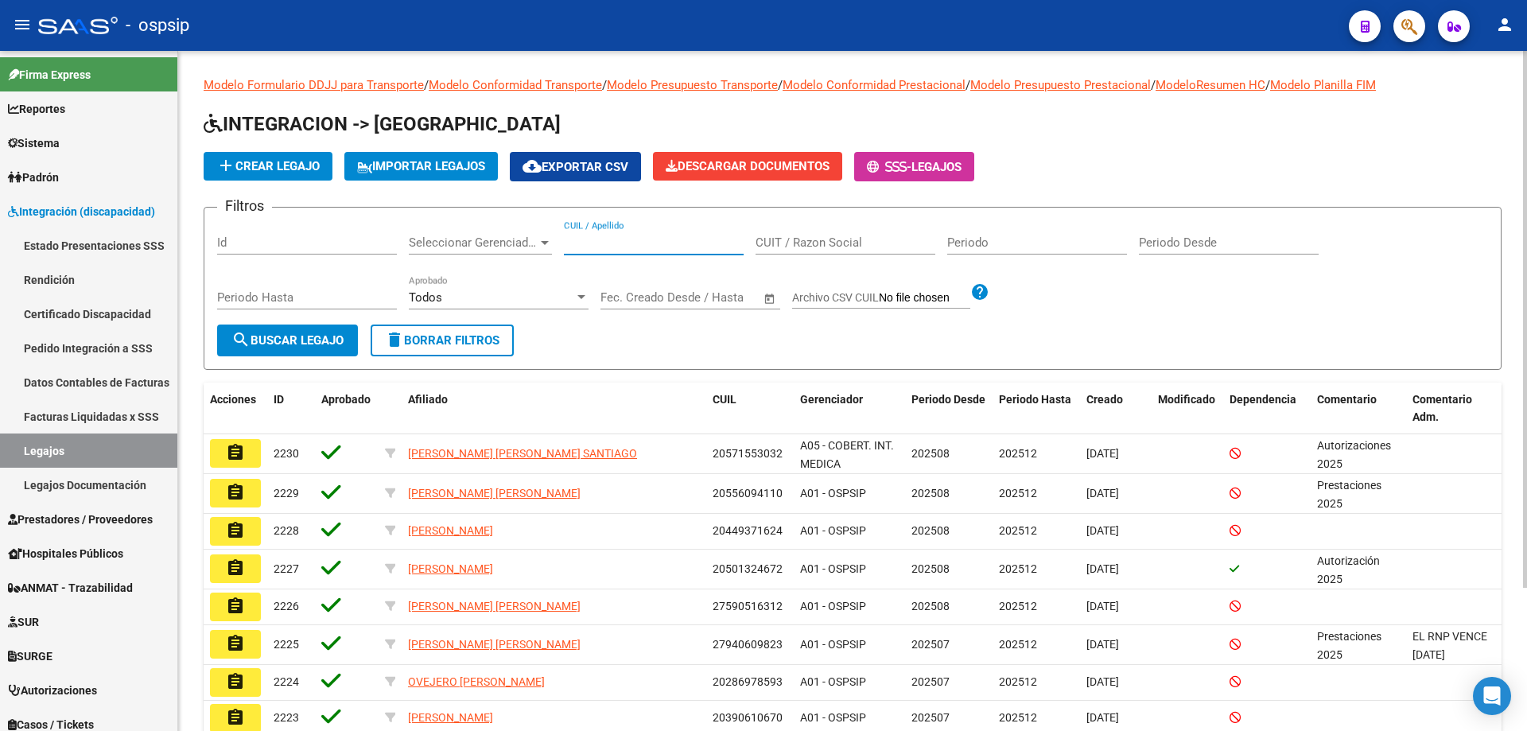
paste input "20542974711"
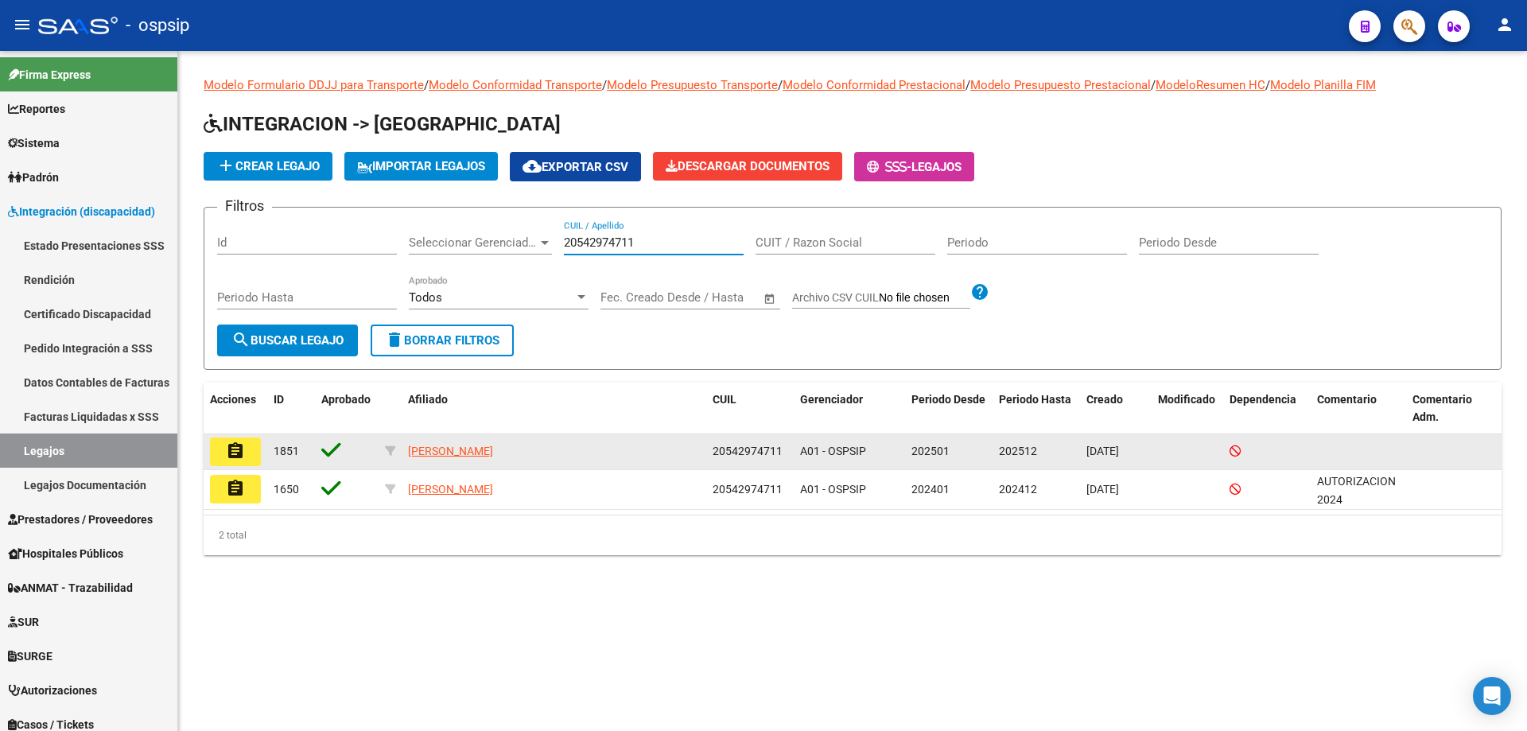
type input "20542974711"
click at [249, 454] on button "assignment" at bounding box center [235, 451] width 51 height 29
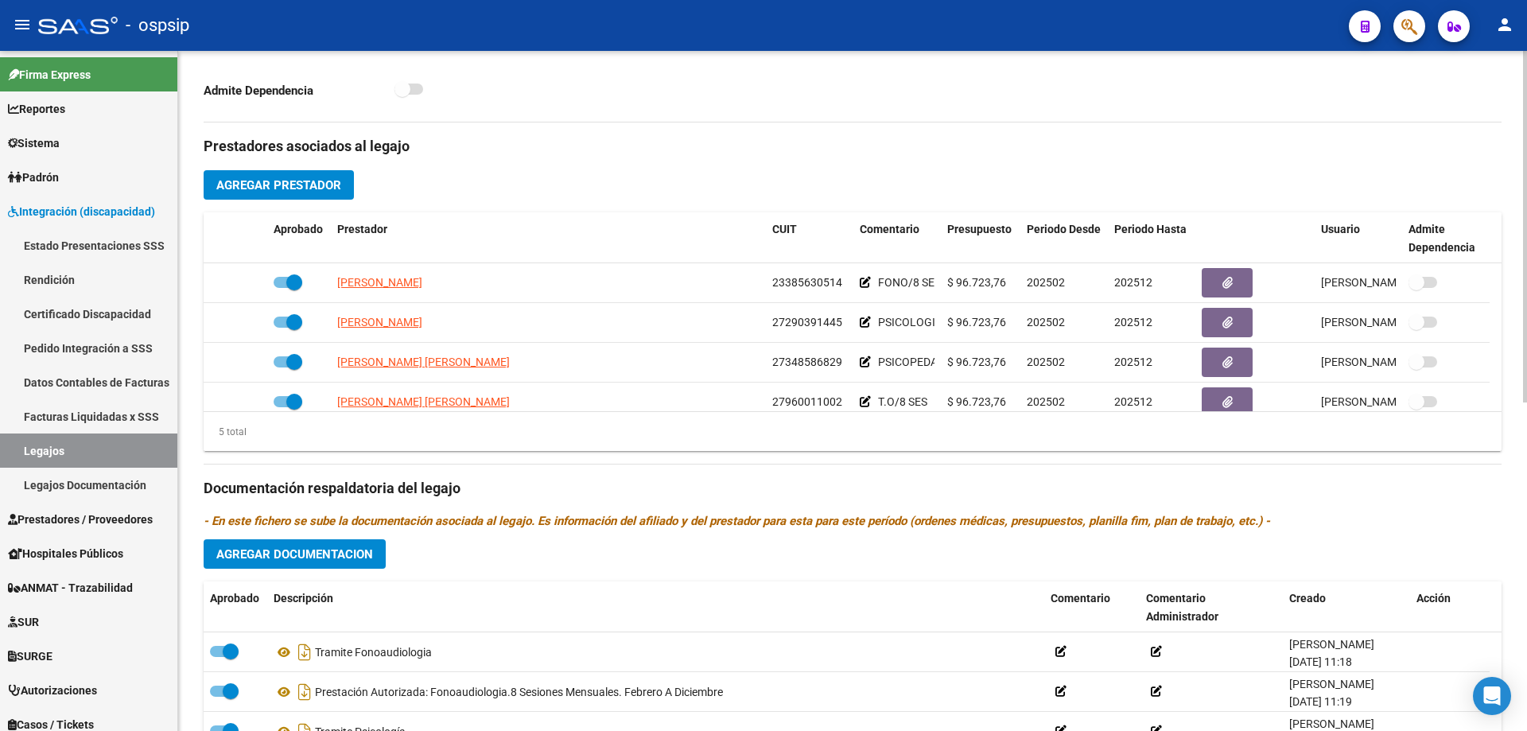
scroll to position [636, 0]
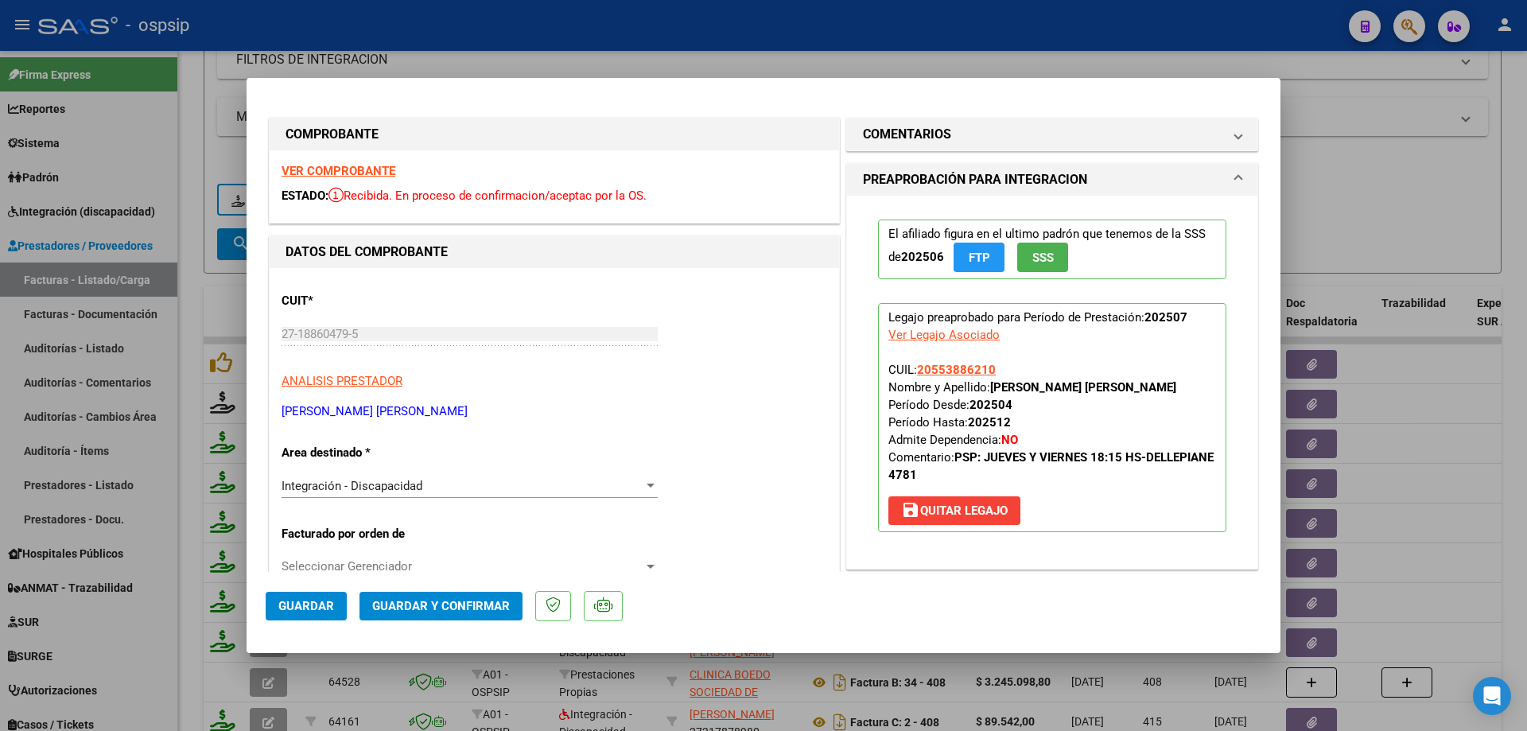
scroll to position [80, 0]
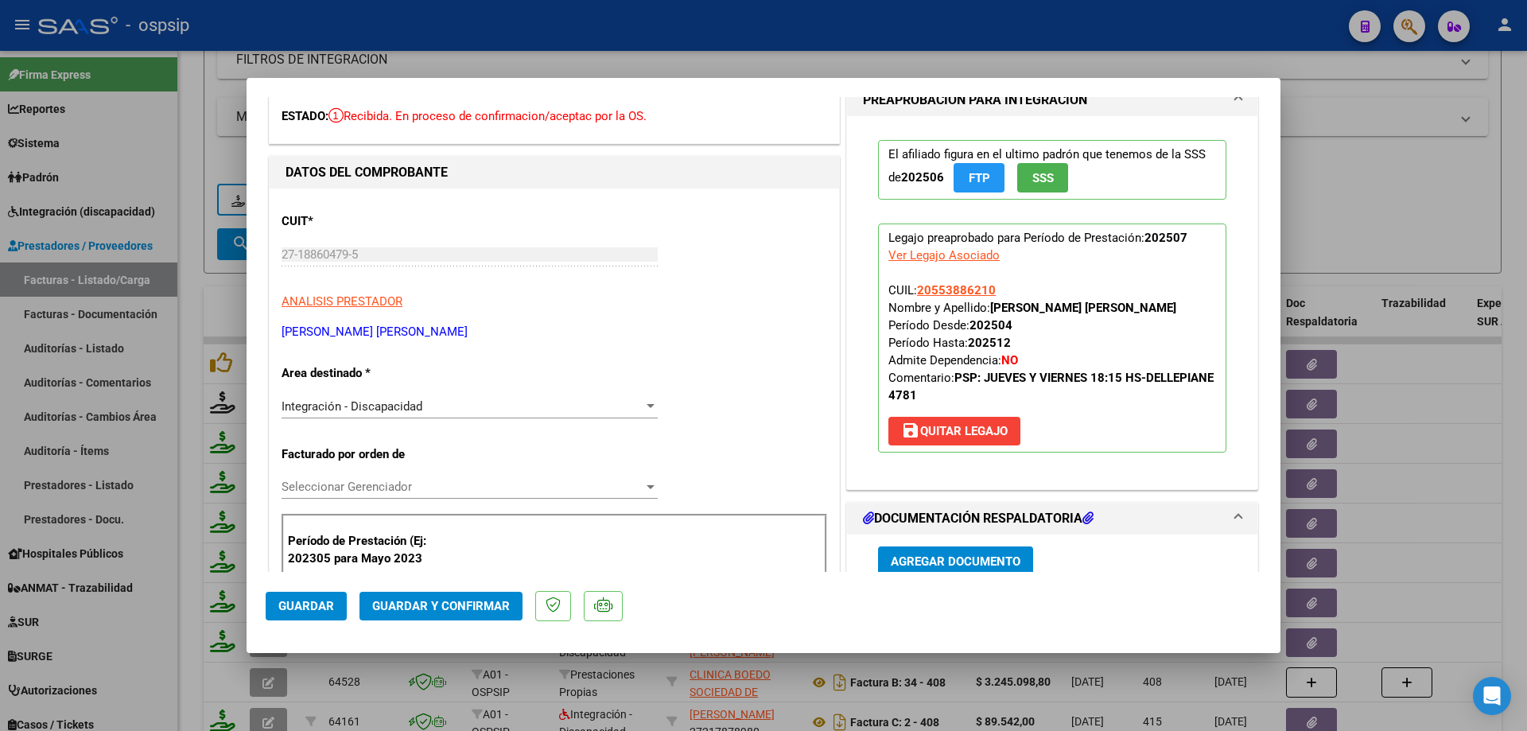
click at [435, 612] on span "Guardar y Confirmar" at bounding box center [441, 606] width 138 height 14
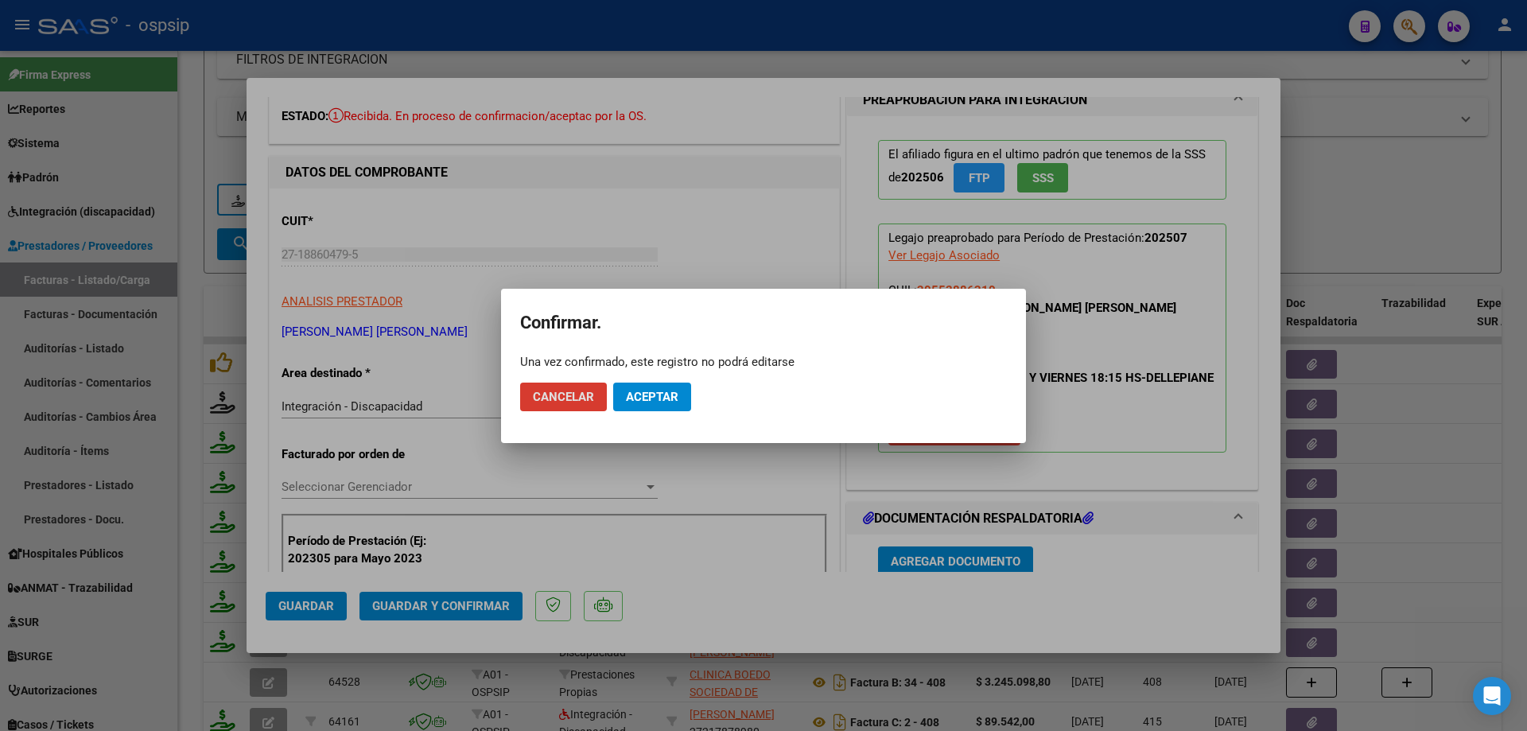
click at [663, 408] on button "Aceptar" at bounding box center [652, 396] width 78 height 29
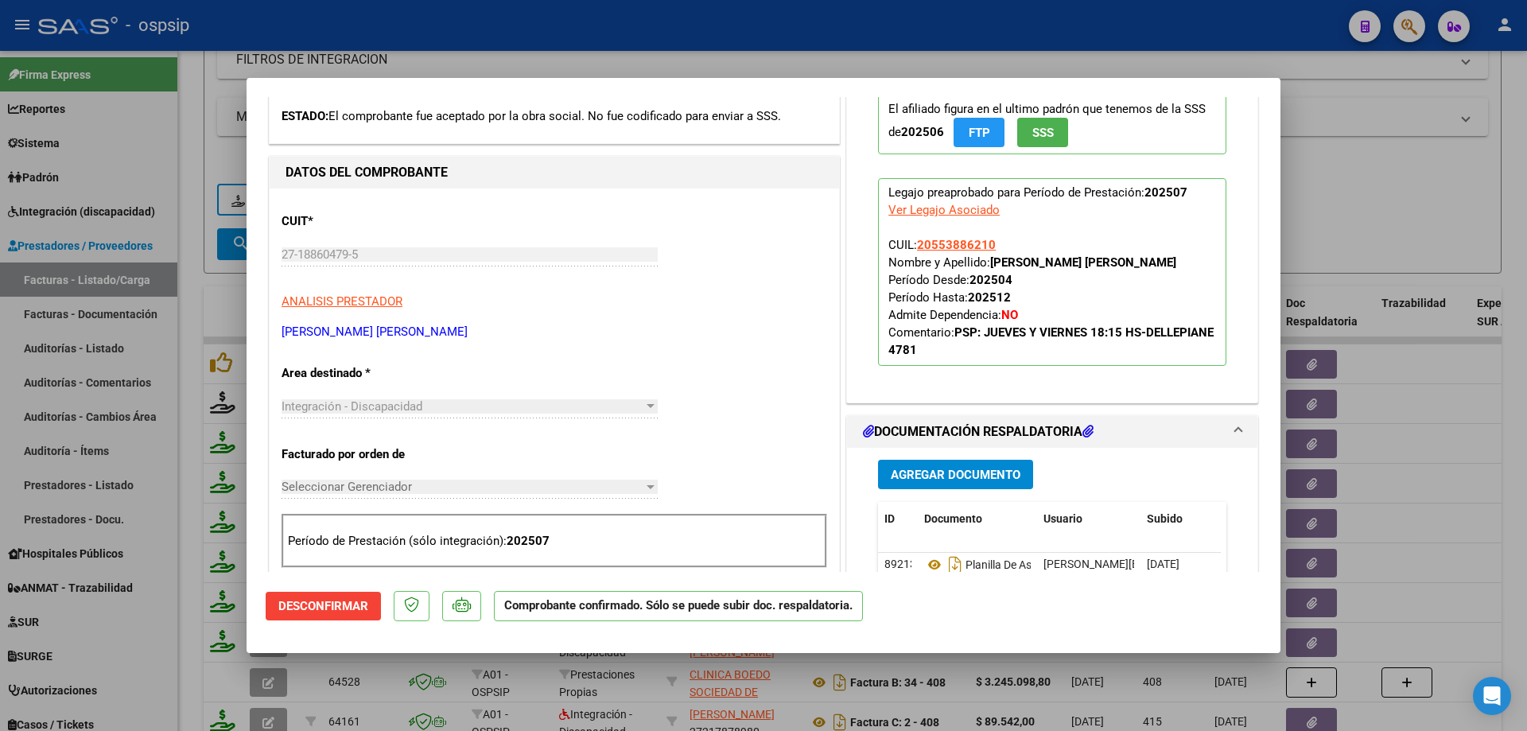
click at [1349, 196] on div at bounding box center [763, 365] width 1527 height 731
type input "$ 0,00"
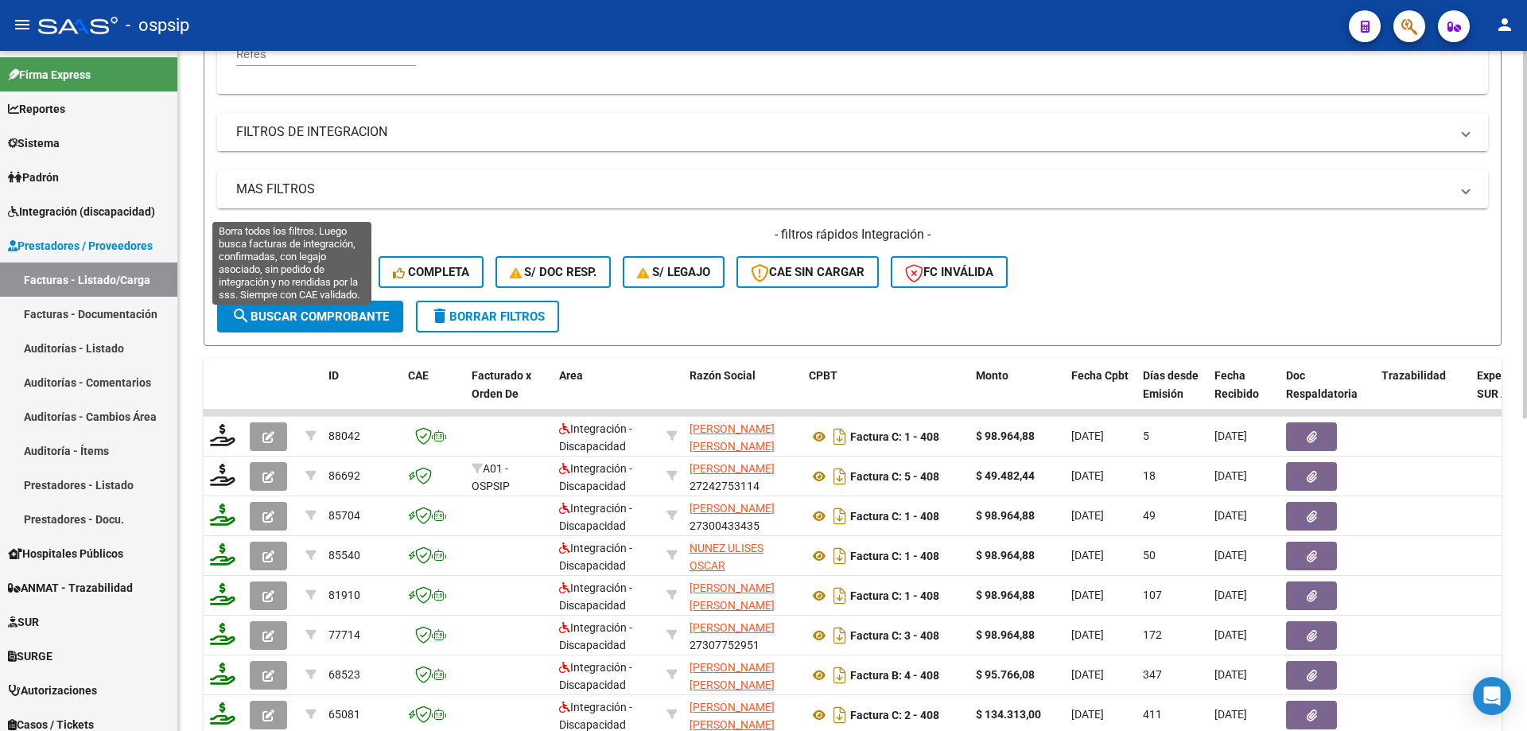
scroll to position [301, 0]
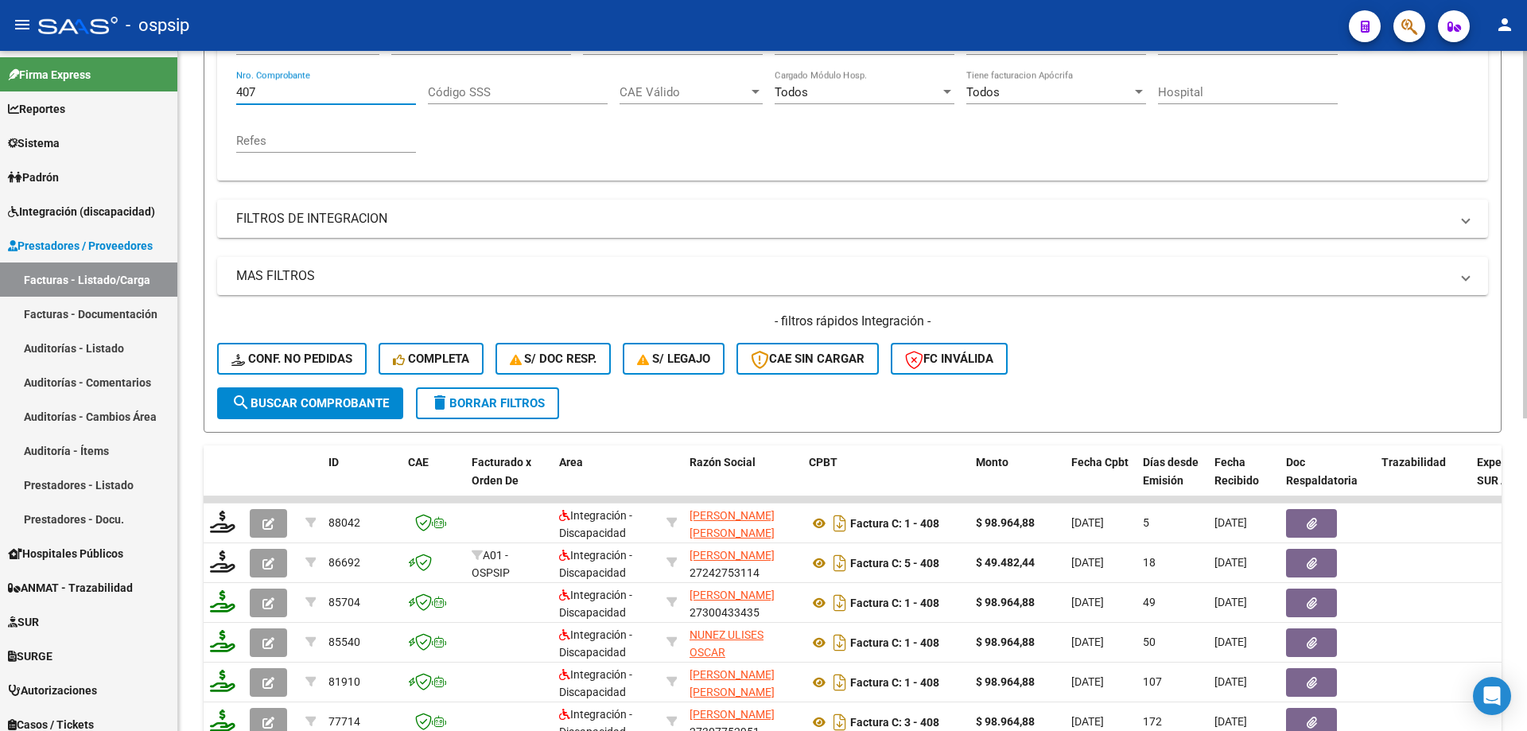
click at [292, 98] on input "407" at bounding box center [326, 92] width 180 height 14
type input "4"
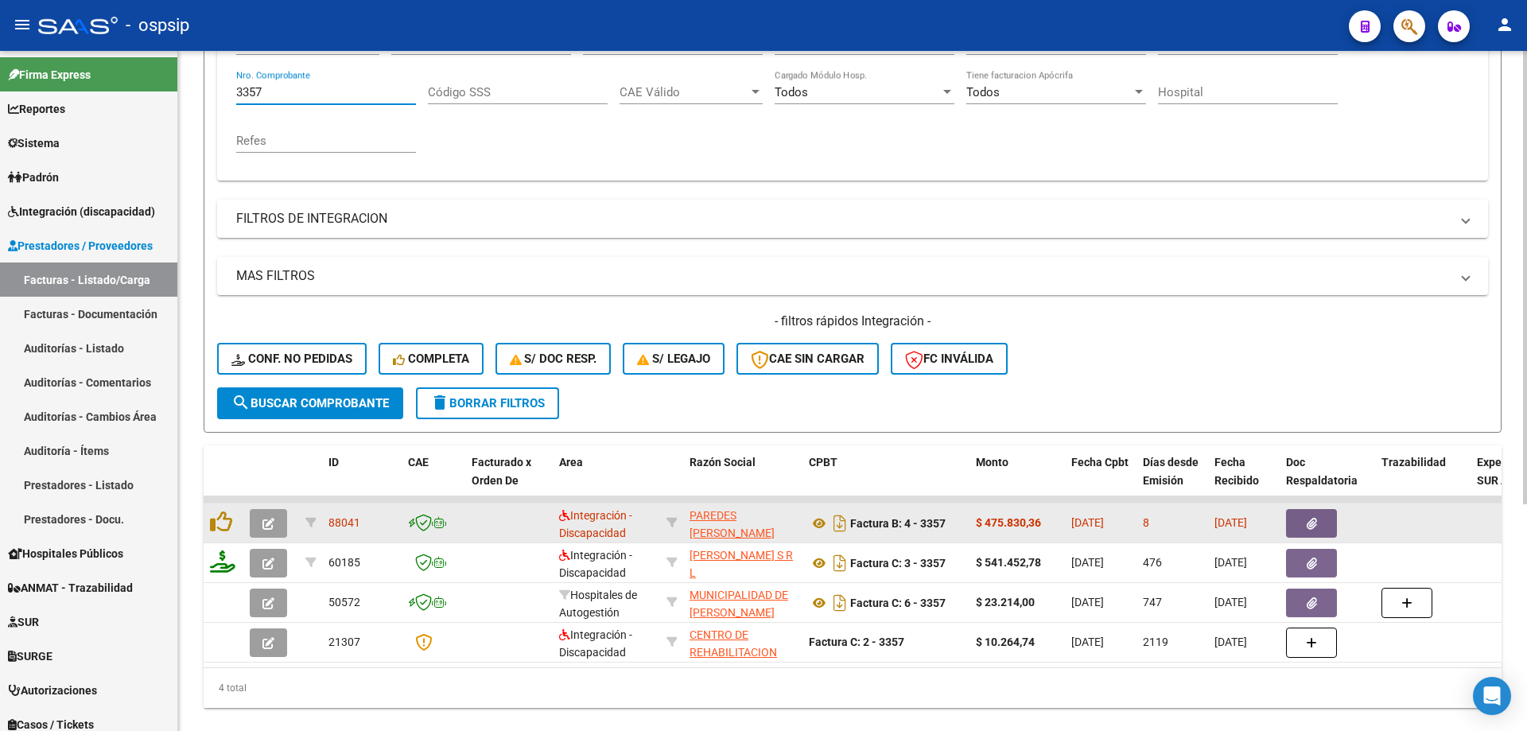
type input "3357"
click at [261, 527] on button "button" at bounding box center [268, 523] width 37 height 29
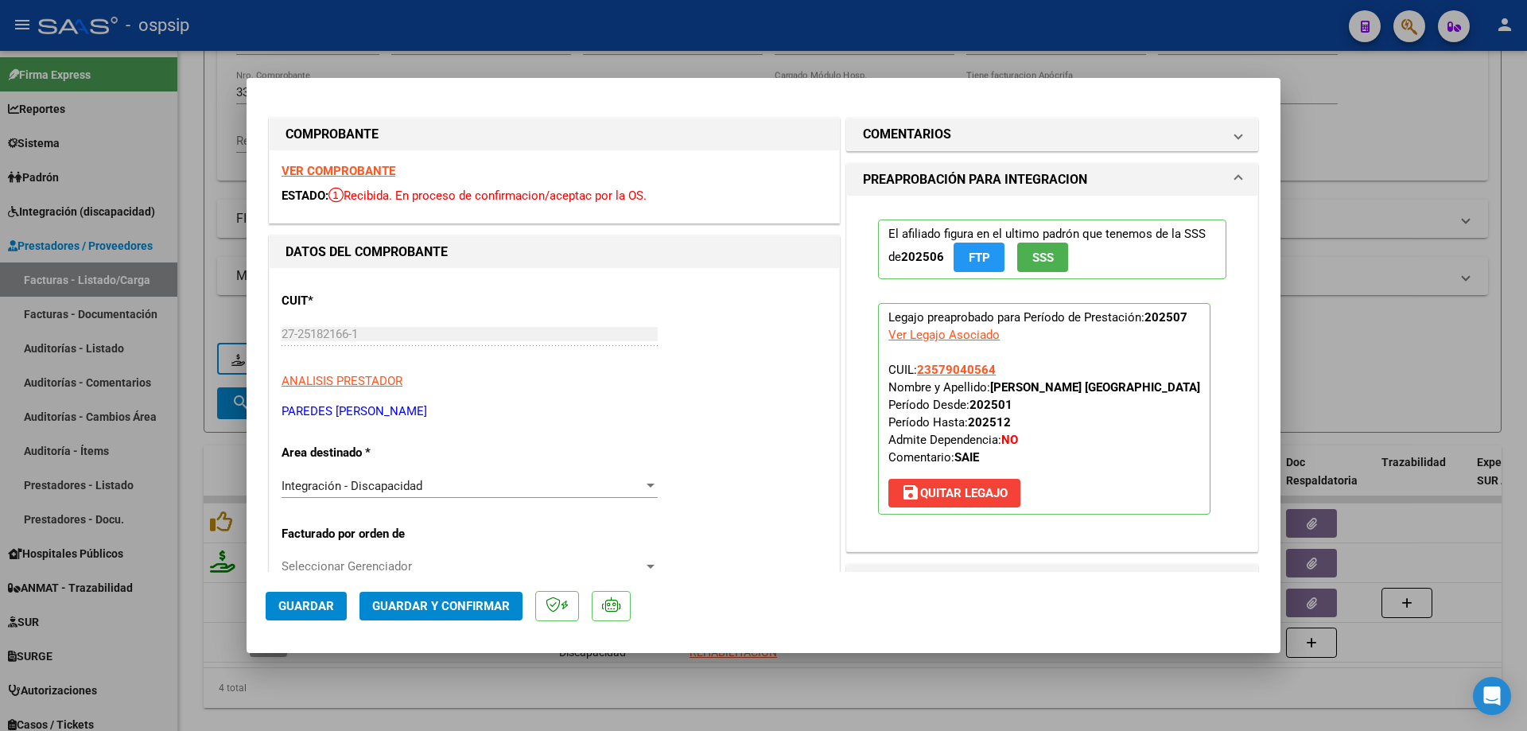
click at [1032, 253] on span "SSS" at bounding box center [1042, 257] width 21 height 14
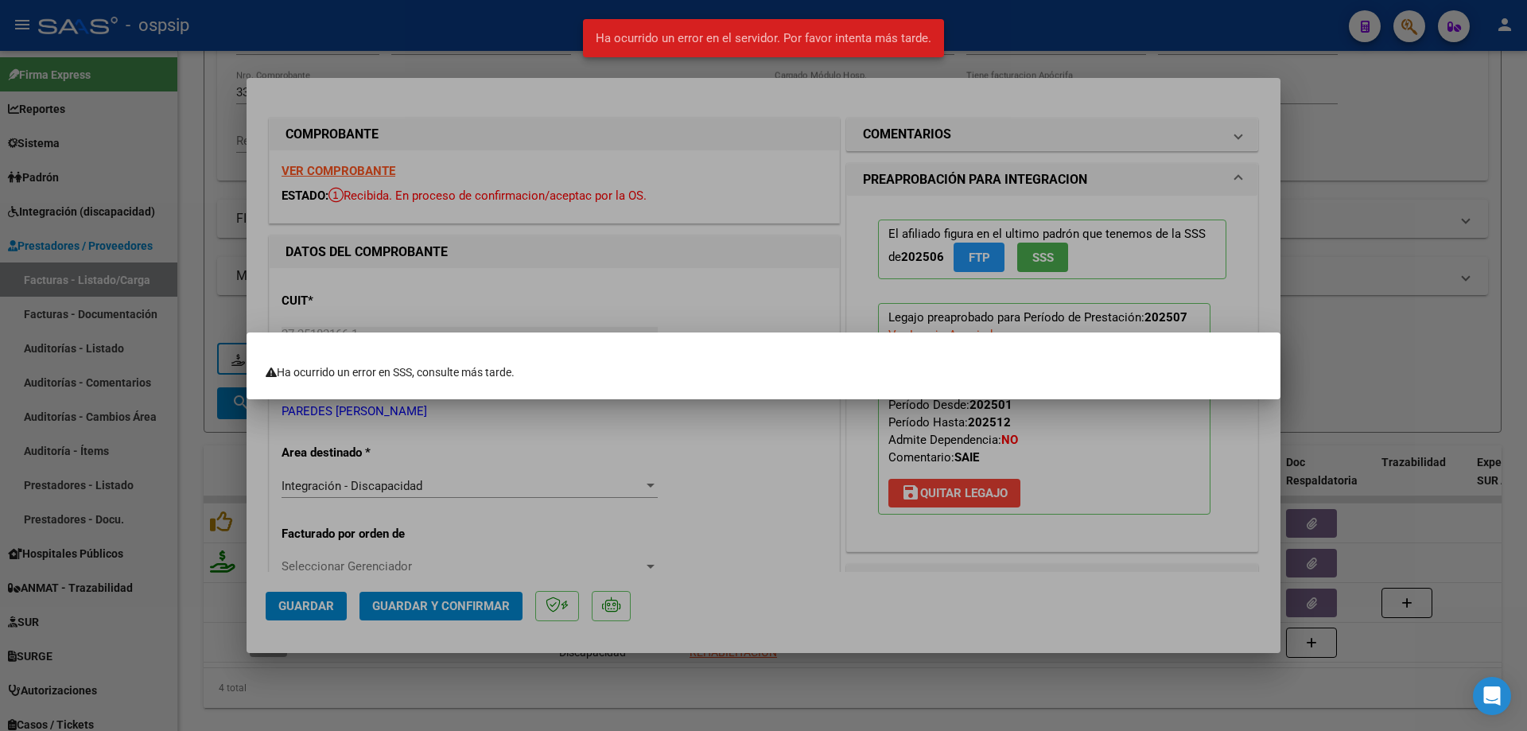
click at [1164, 253] on div at bounding box center [763, 365] width 1527 height 731
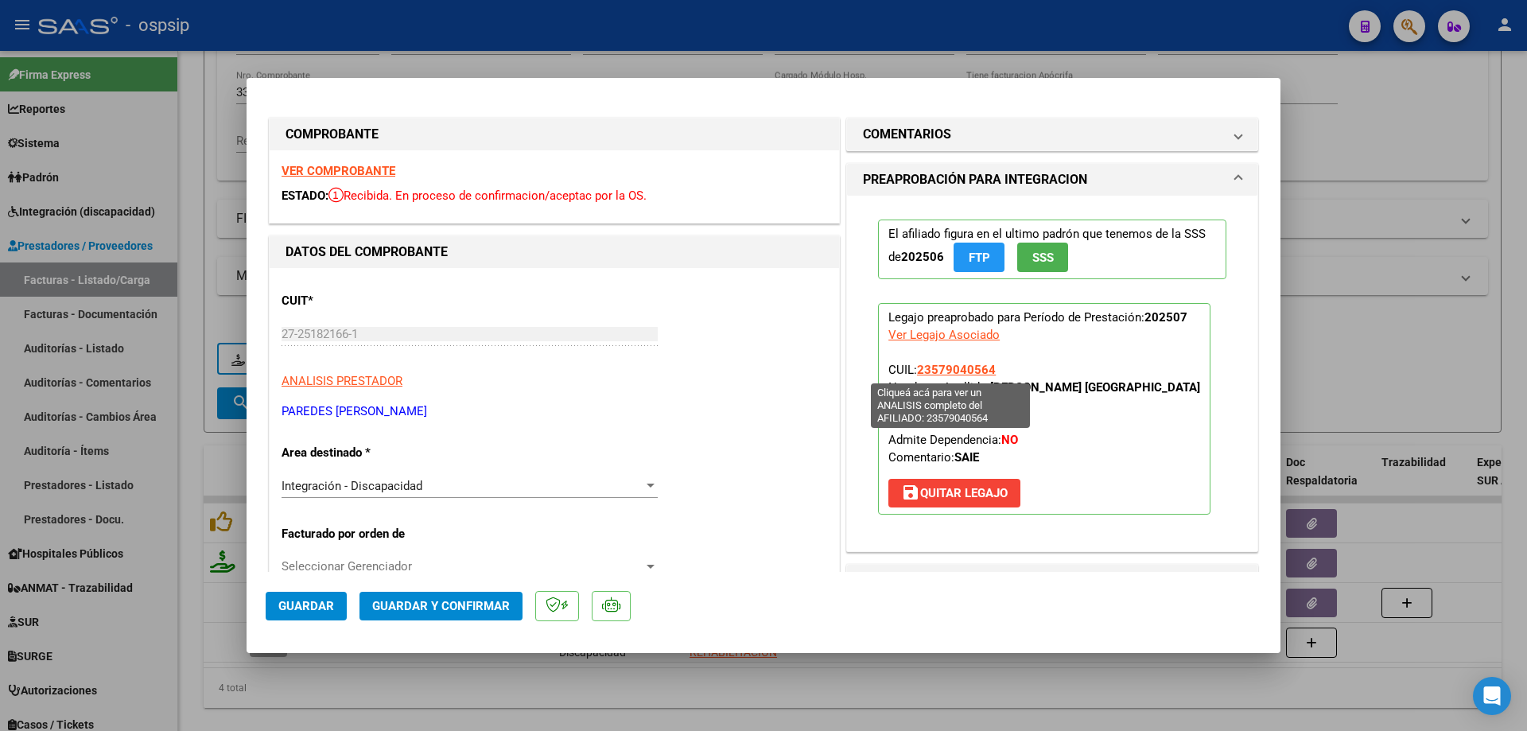
click at [960, 371] on span "23579040564" at bounding box center [956, 370] width 79 height 14
type textarea "23579040564"
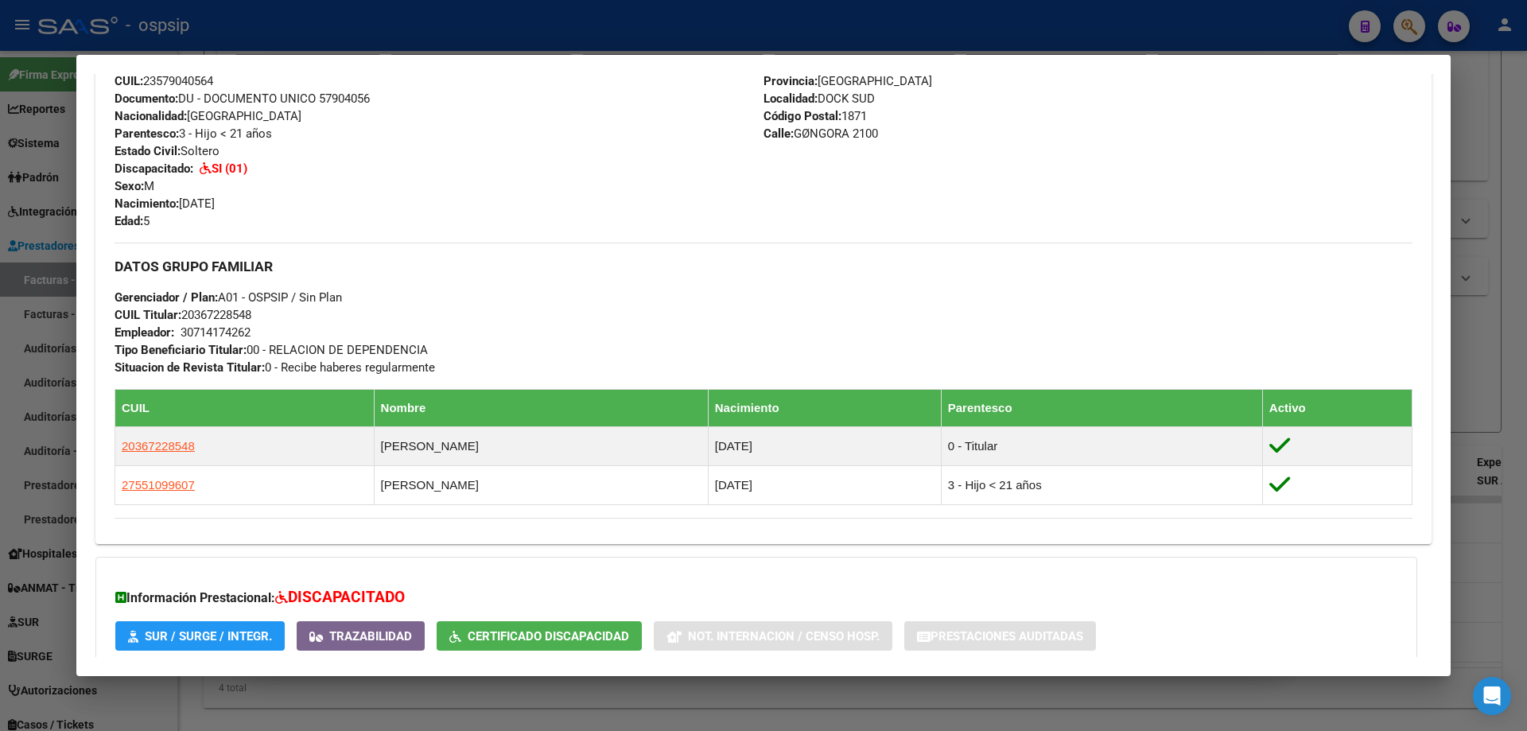
scroll to position [557, 0]
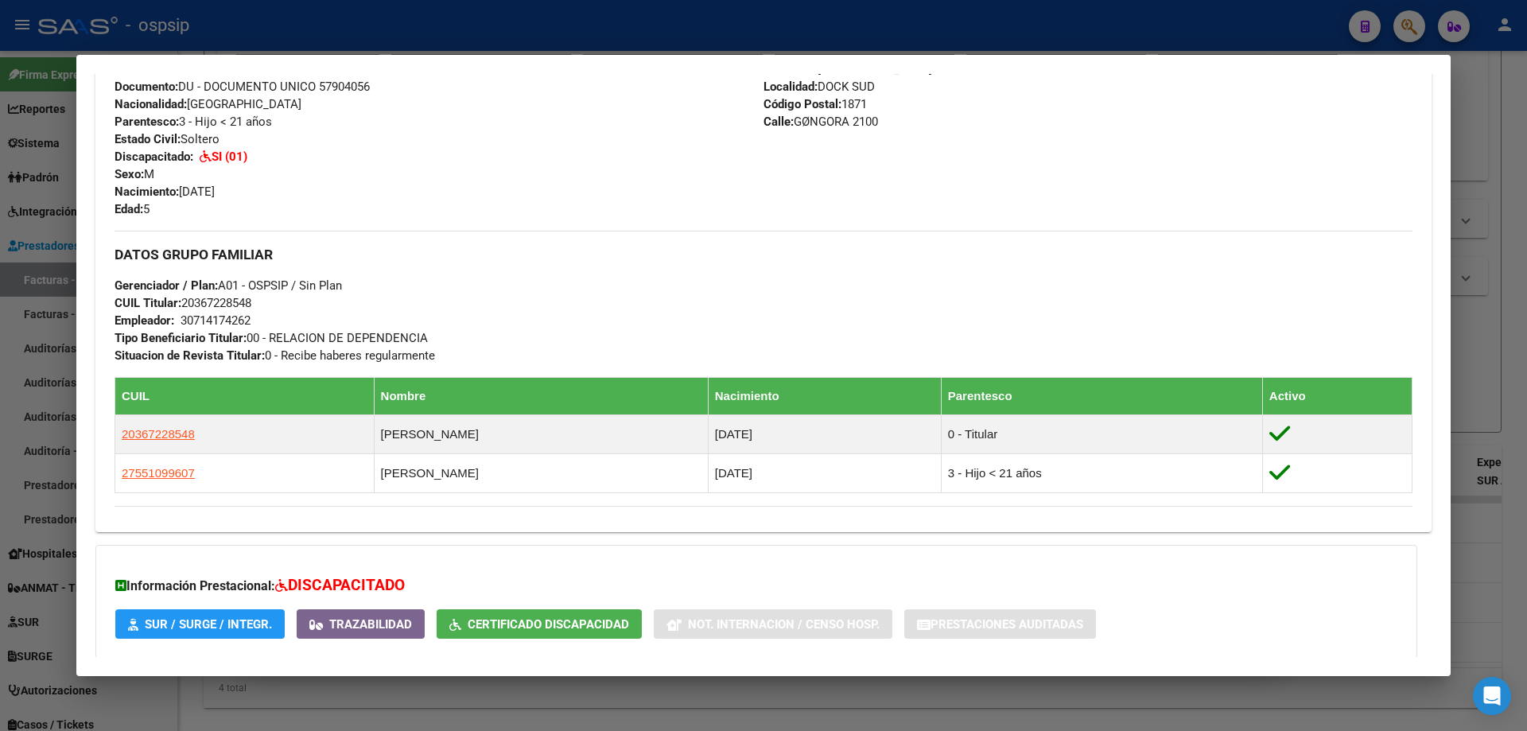
click at [1516, 367] on div at bounding box center [763, 365] width 1527 height 731
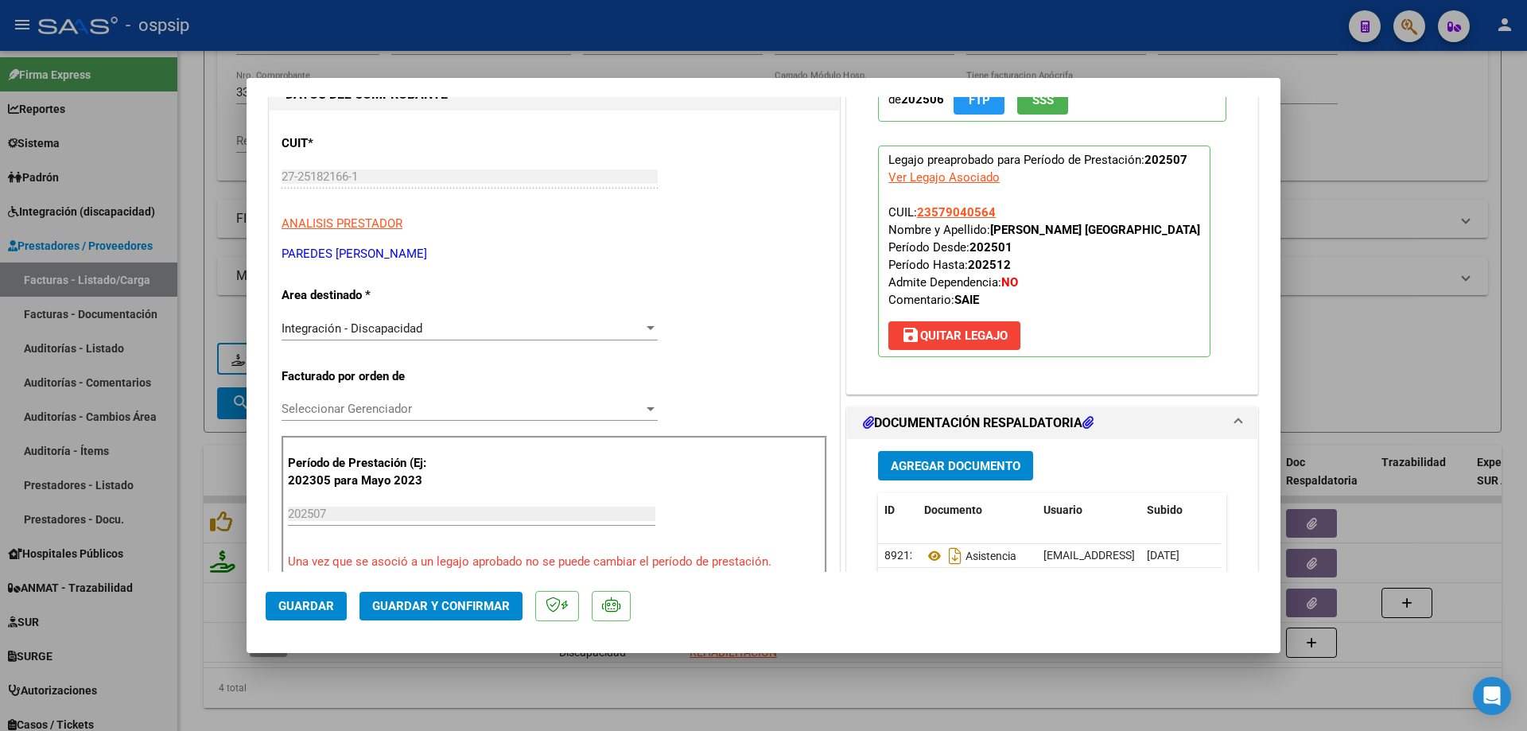
scroll to position [159, 0]
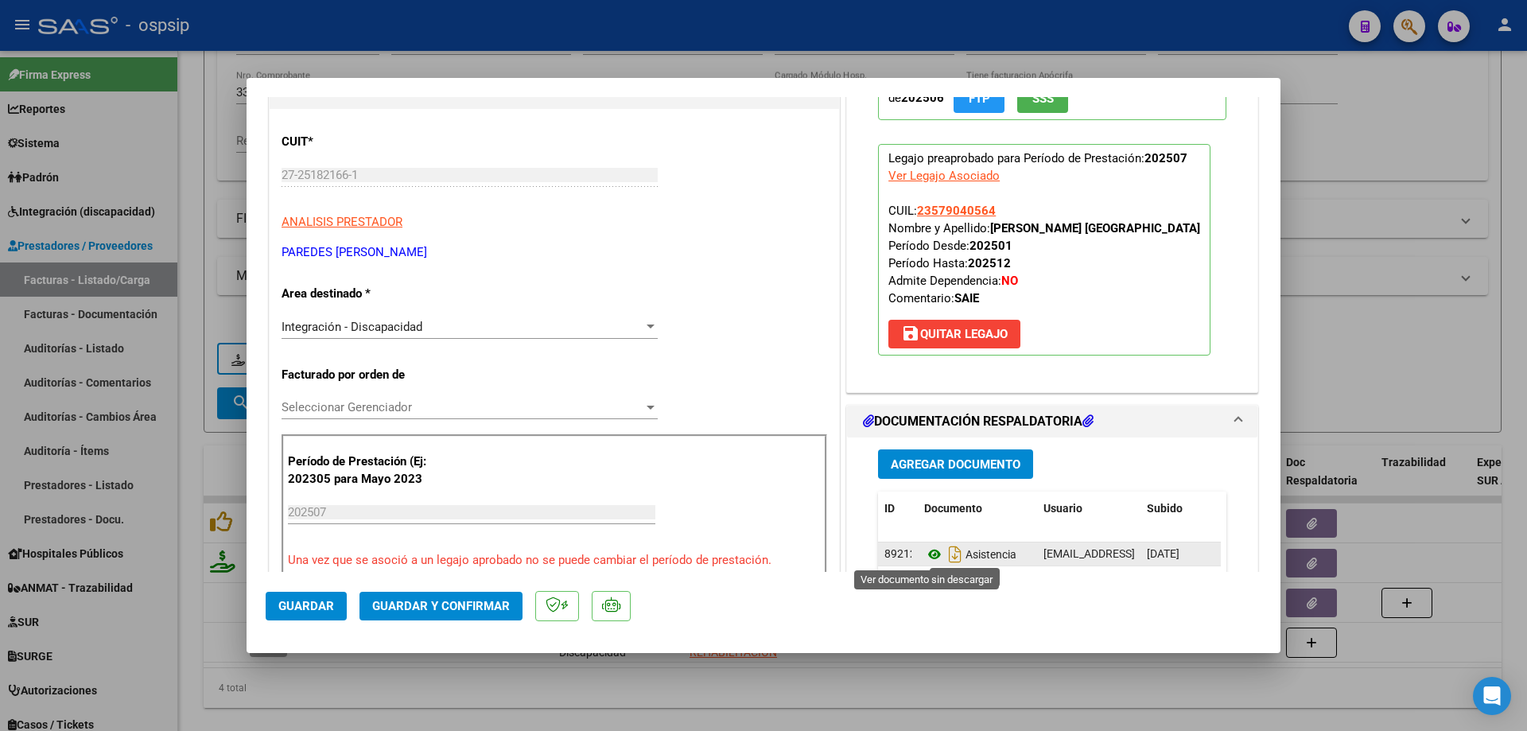
click at [927, 549] on icon at bounding box center [934, 554] width 21 height 19
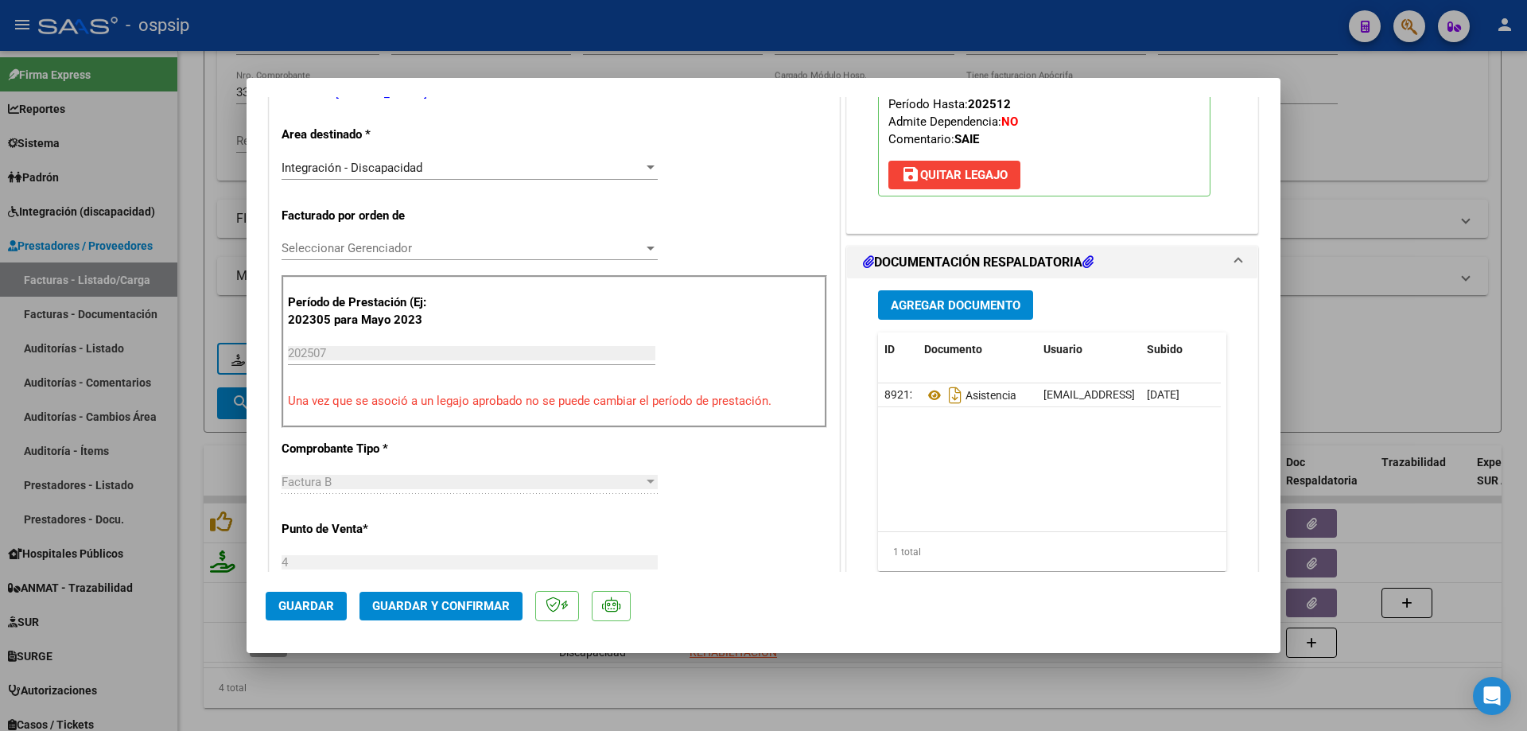
scroll to position [398, 0]
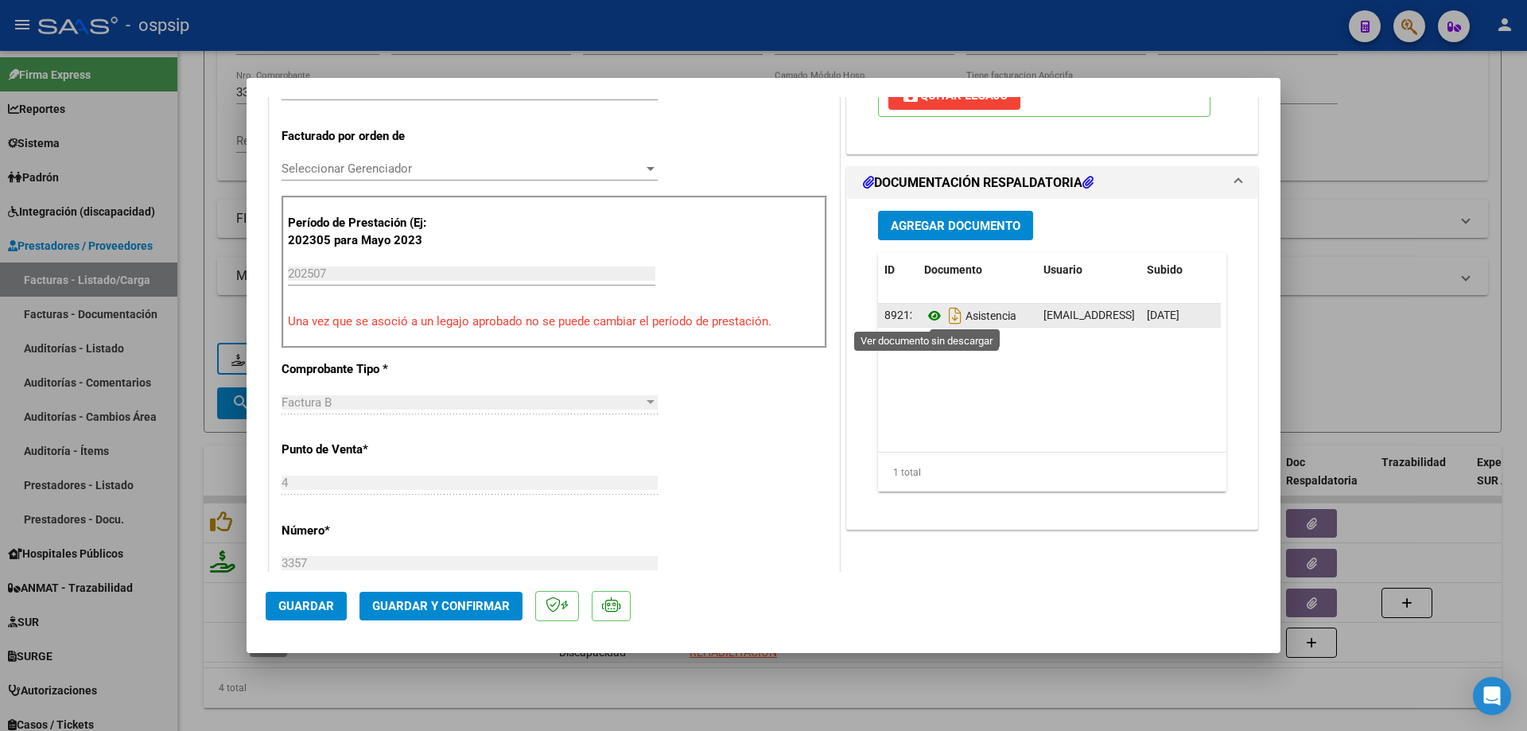
click at [926, 317] on icon at bounding box center [934, 315] width 21 height 19
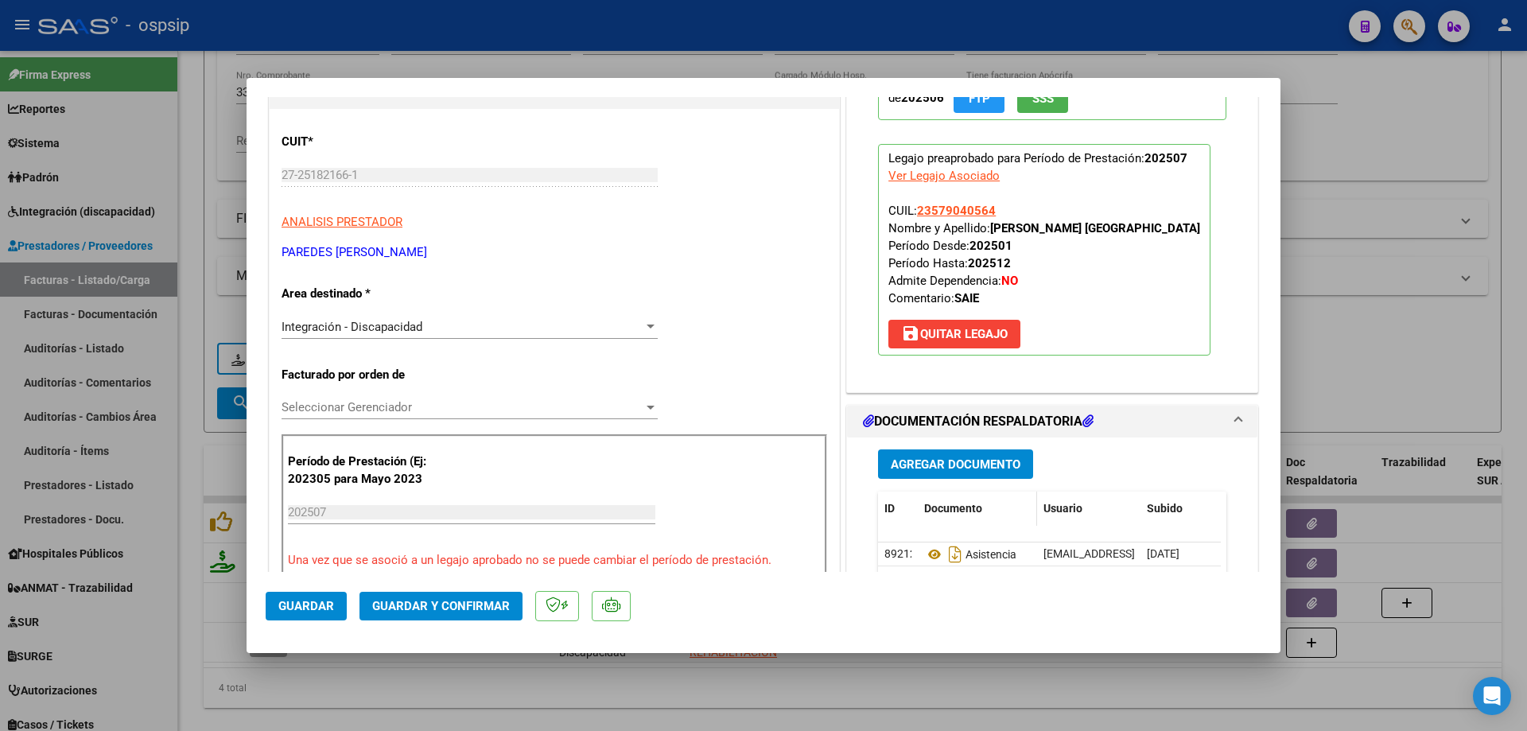
scroll to position [80, 0]
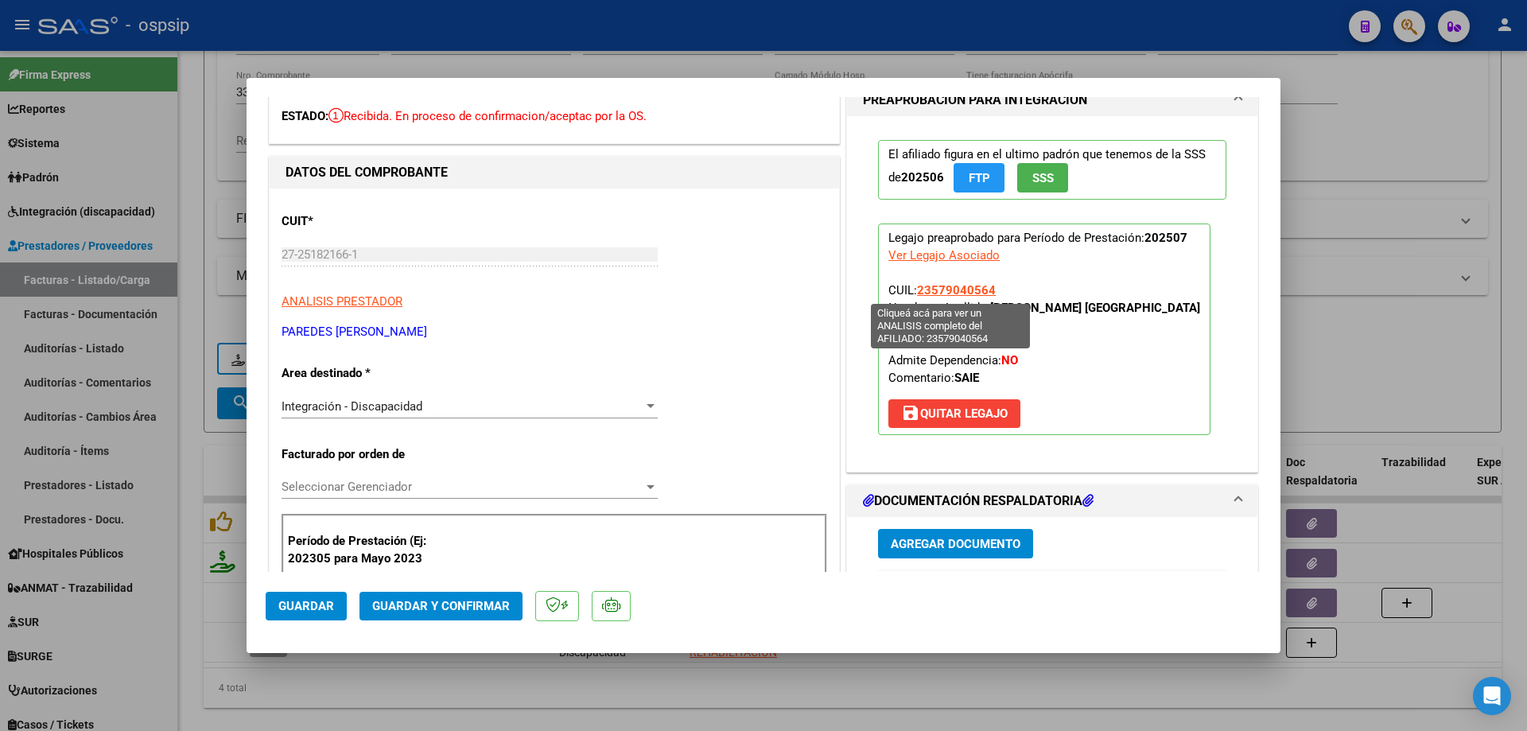
drag, startPoint x: 996, startPoint y: 289, endPoint x: 931, endPoint y: 288, distance: 64.4
click at [920, 291] on p "Legajo preaprobado para Período de Prestación: 202507 Ver Legajo Asociado CUIL:…" at bounding box center [1044, 329] width 332 height 212
drag, startPoint x: 932, startPoint y: 288, endPoint x: 1011, endPoint y: 274, distance: 79.9
click at [1011, 274] on p "Legajo preaprobado para Período de Prestación: 202507 Ver Legajo Asociado CUIL:…" at bounding box center [1044, 329] width 332 height 212
drag, startPoint x: 988, startPoint y: 285, endPoint x: 914, endPoint y: 289, distance: 73.3
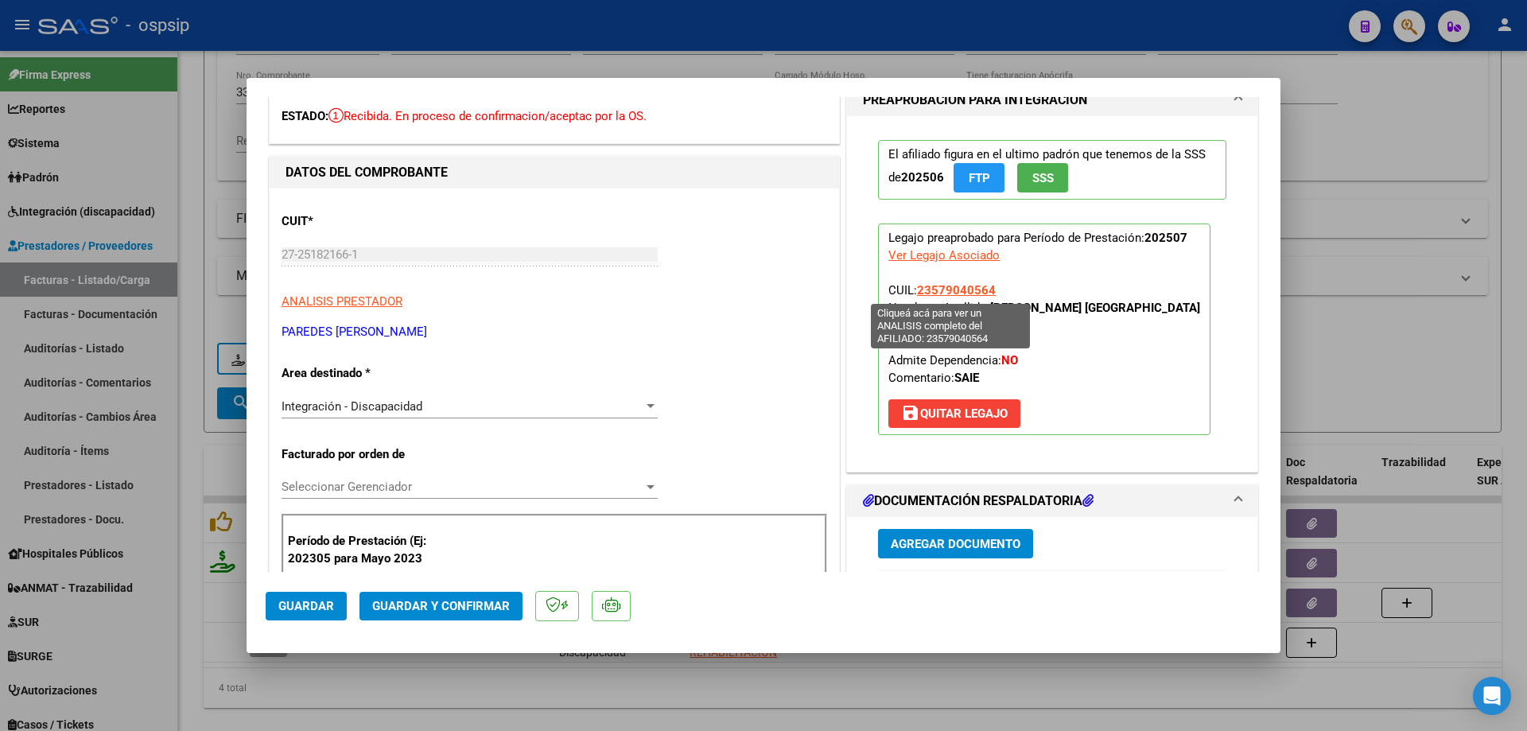
click at [917, 289] on span "23579040564" at bounding box center [956, 290] width 79 height 14
copy span "23579040564"
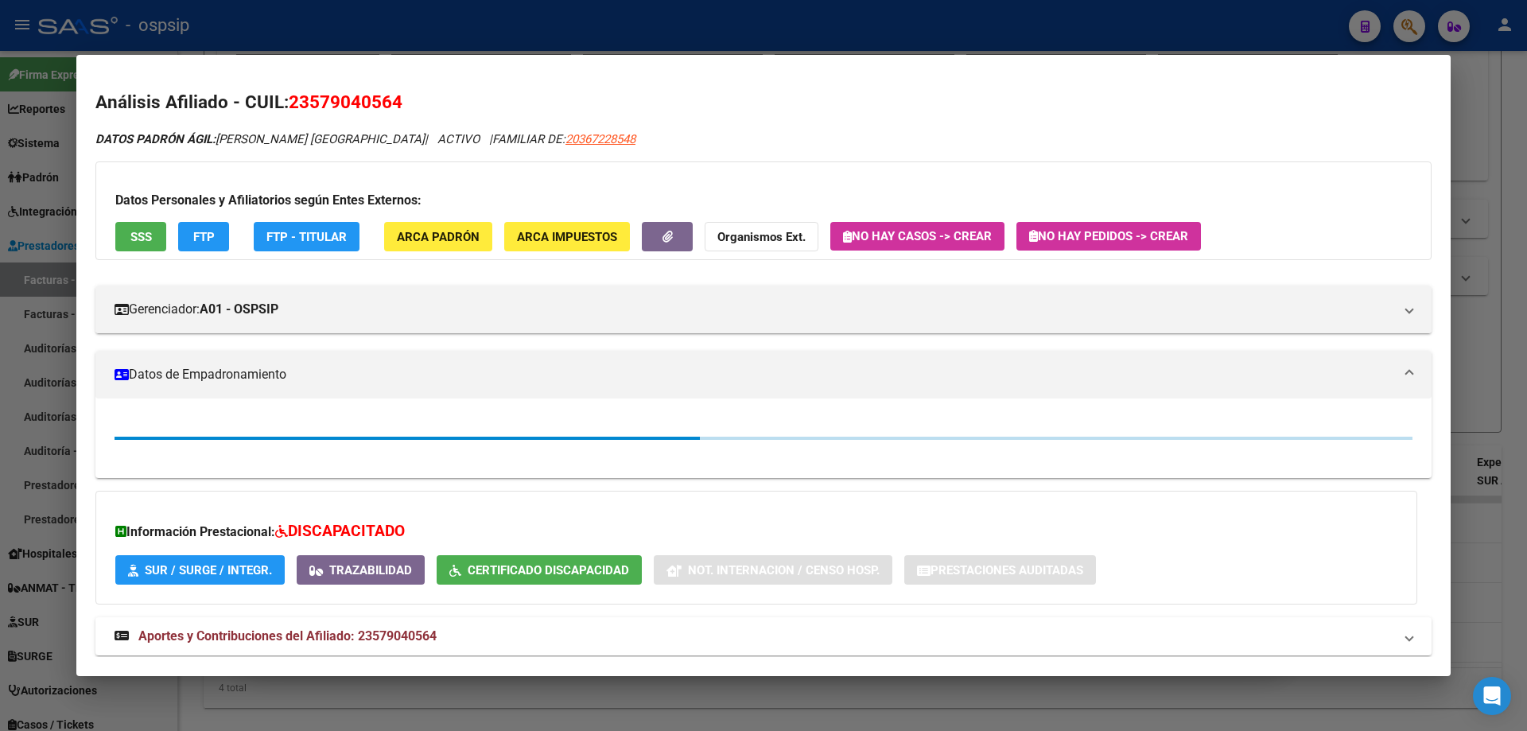
click at [1469, 214] on div at bounding box center [763, 365] width 1527 height 731
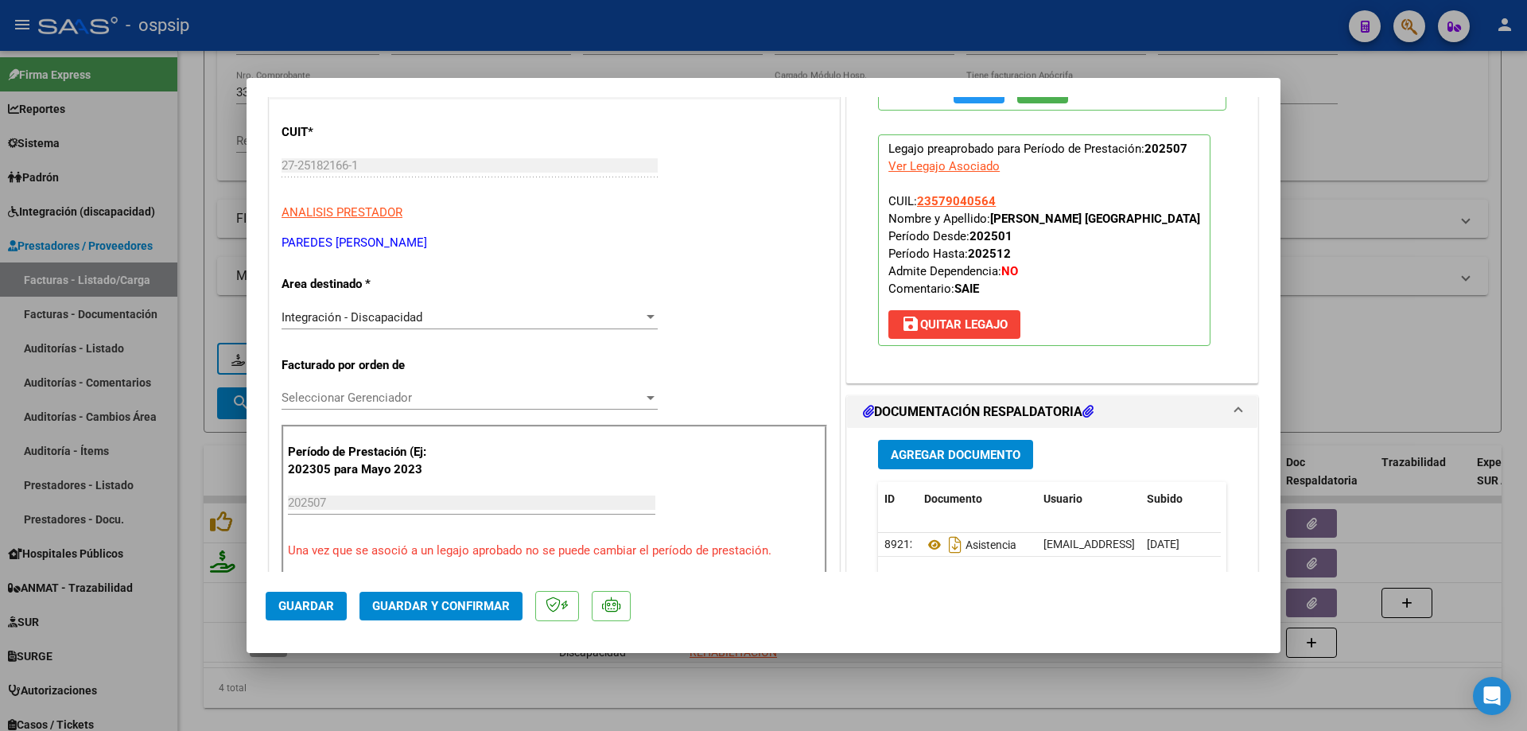
scroll to position [398, 0]
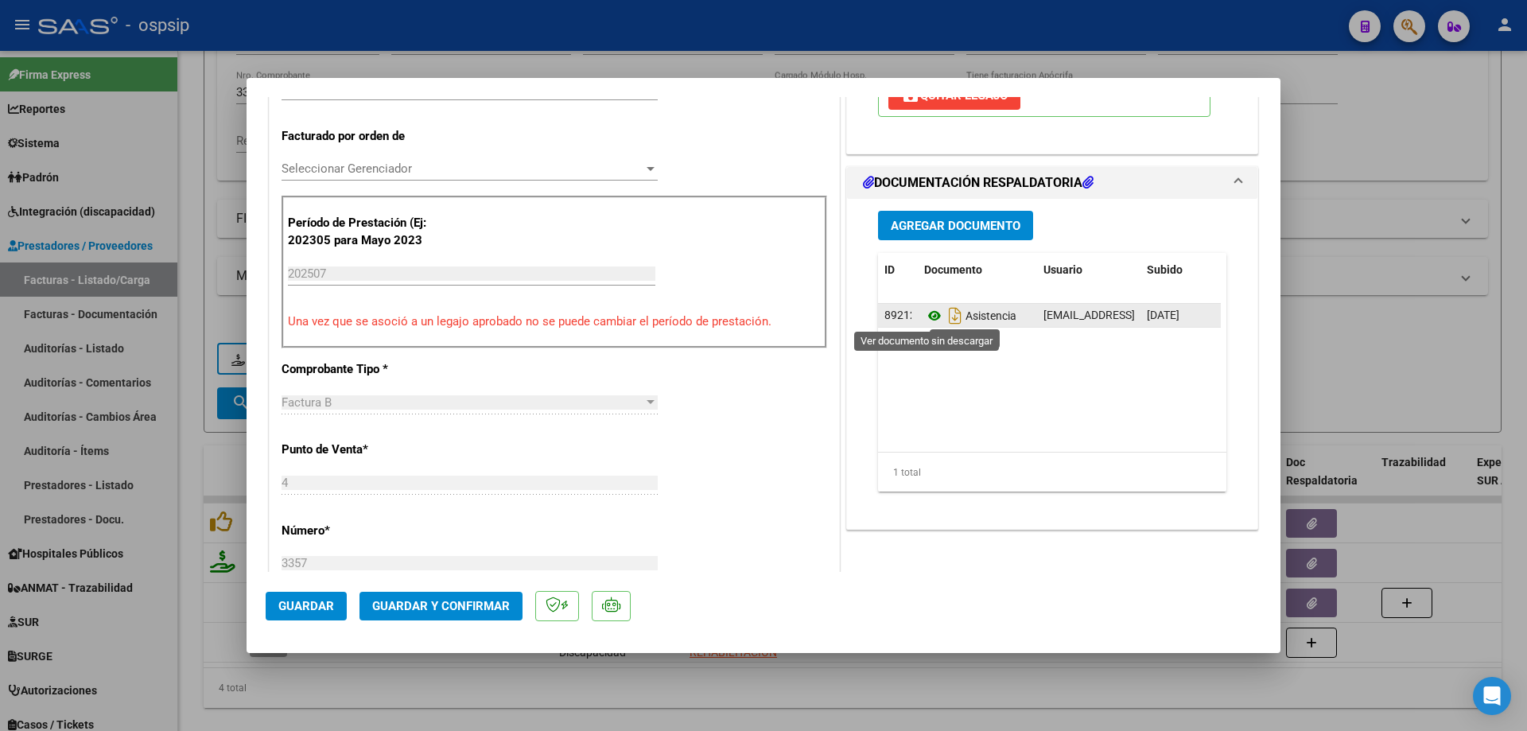
click at [926, 318] on icon at bounding box center [934, 315] width 21 height 19
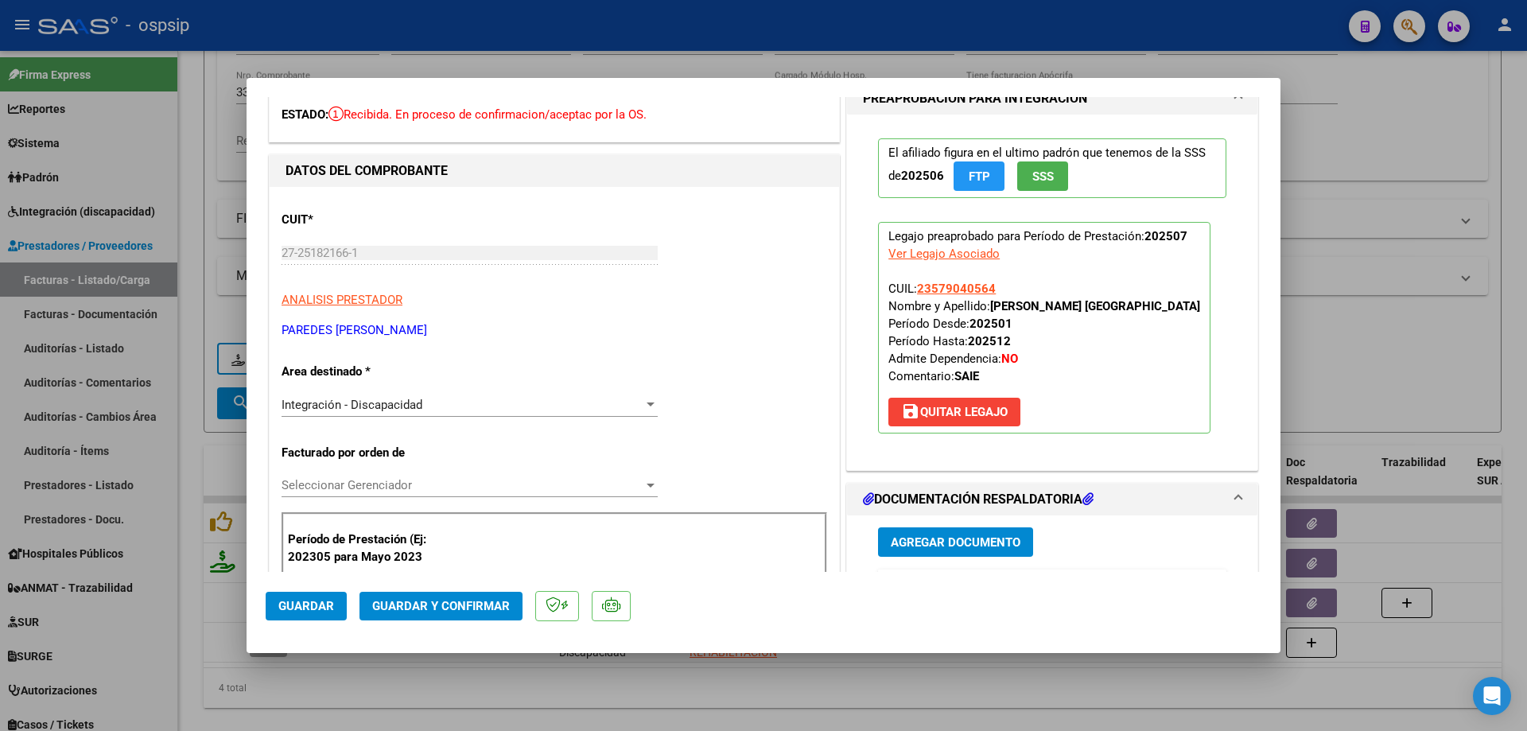
scroll to position [80, 0]
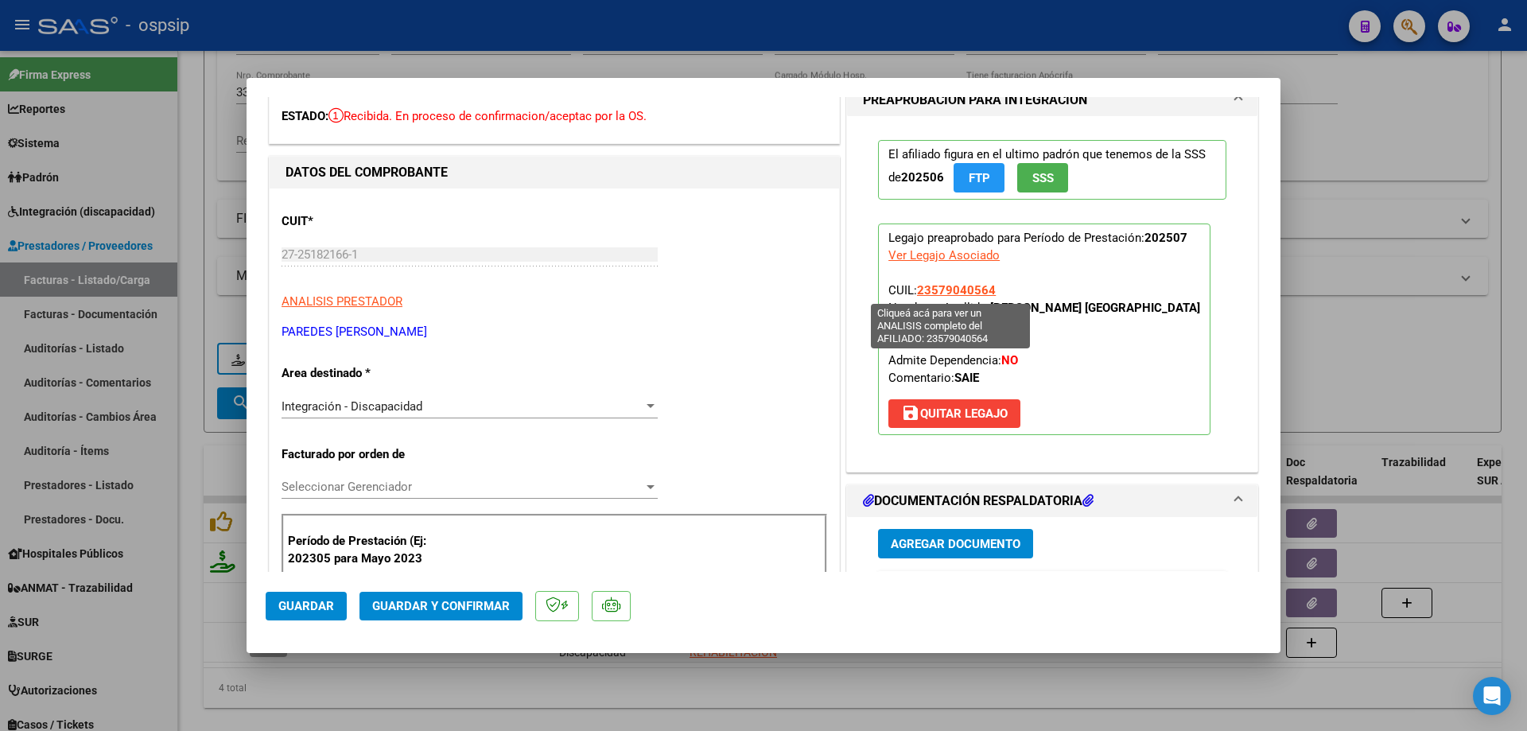
drag, startPoint x: 993, startPoint y: 287, endPoint x: 914, endPoint y: 288, distance: 78.7
click at [914, 288] on p "Legajo preaprobado para Período de Prestación: 202507 Ver Legajo Asociado CUIL:…" at bounding box center [1044, 329] width 332 height 212
copy span "23579040564"
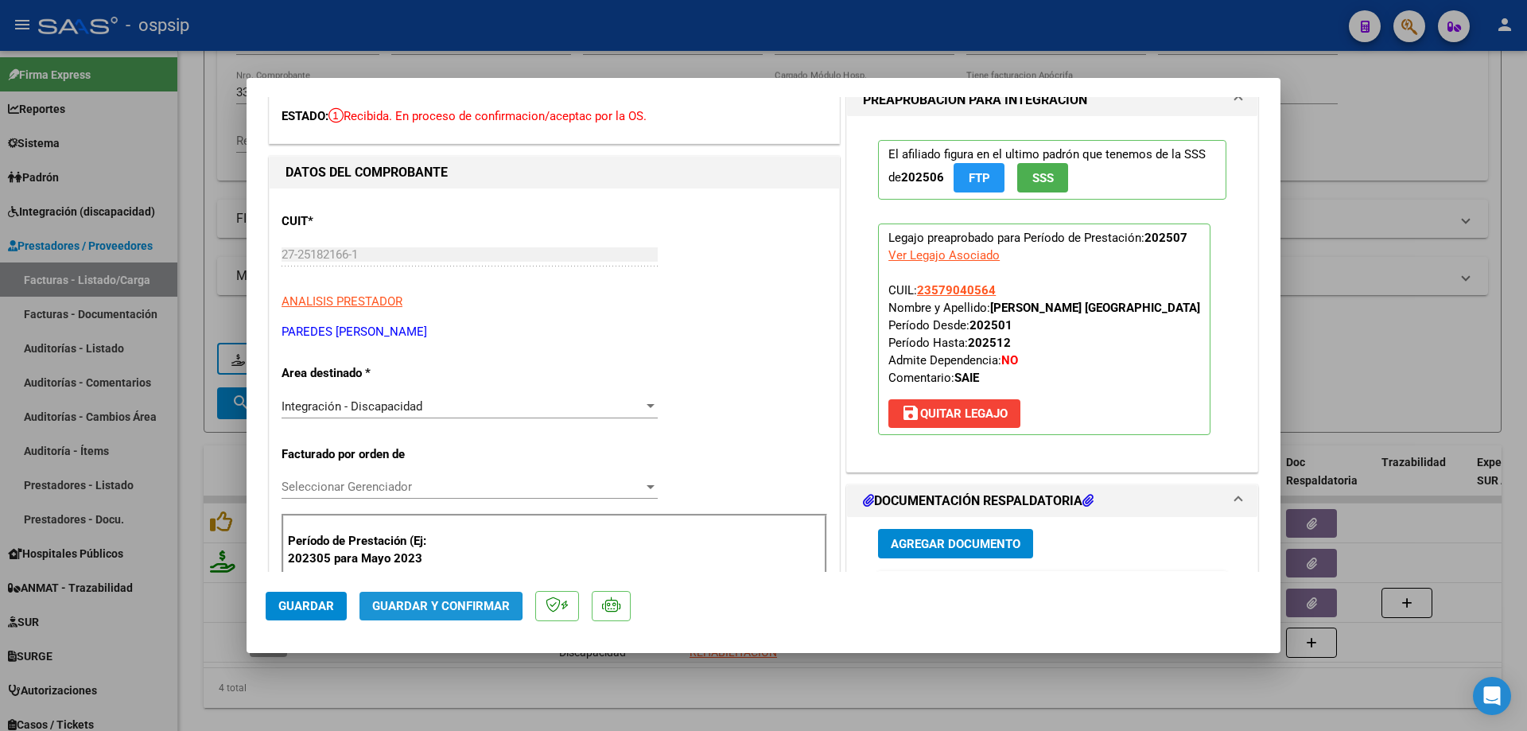
click at [422, 605] on span "Guardar y Confirmar" at bounding box center [441, 606] width 138 height 14
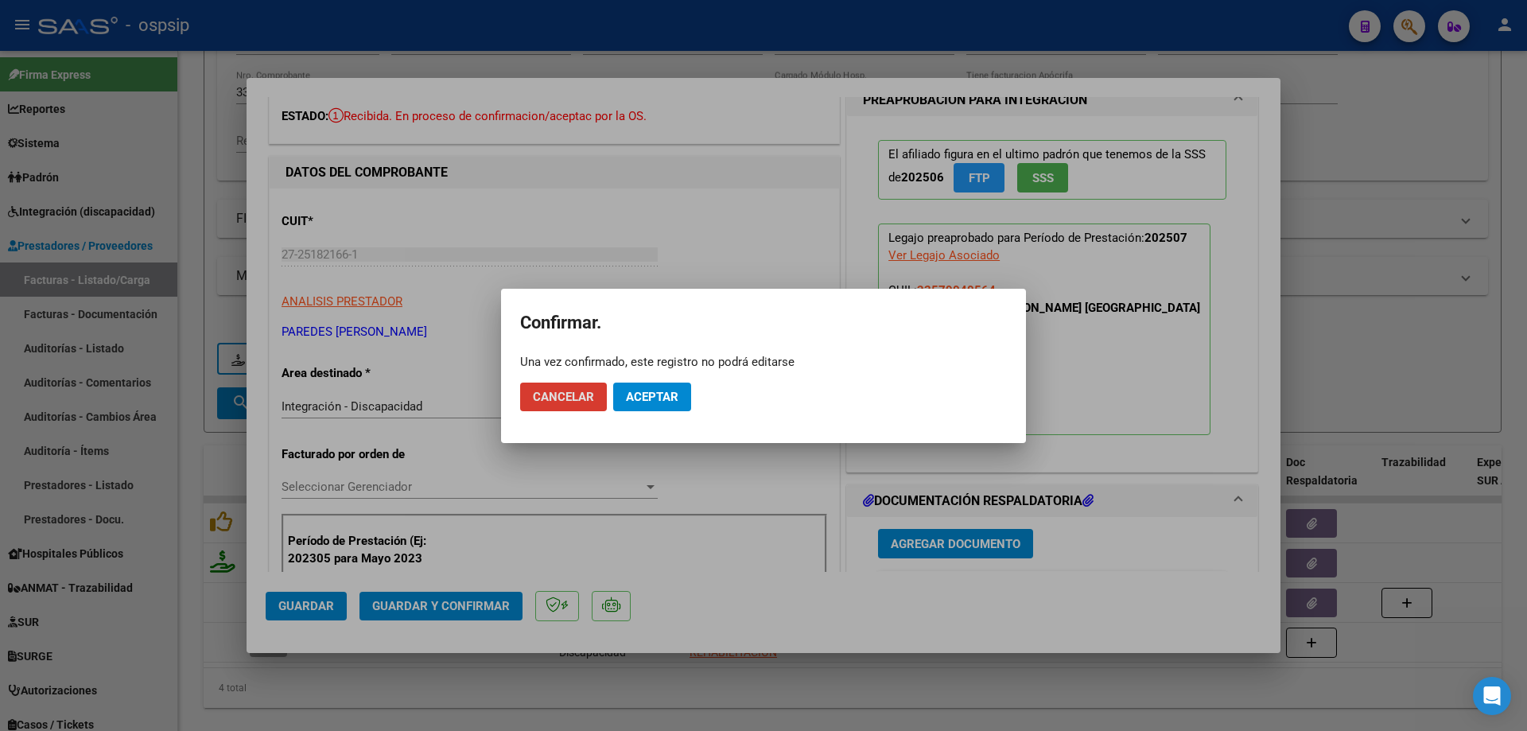
click at [646, 401] on span "Aceptar" at bounding box center [652, 397] width 52 height 14
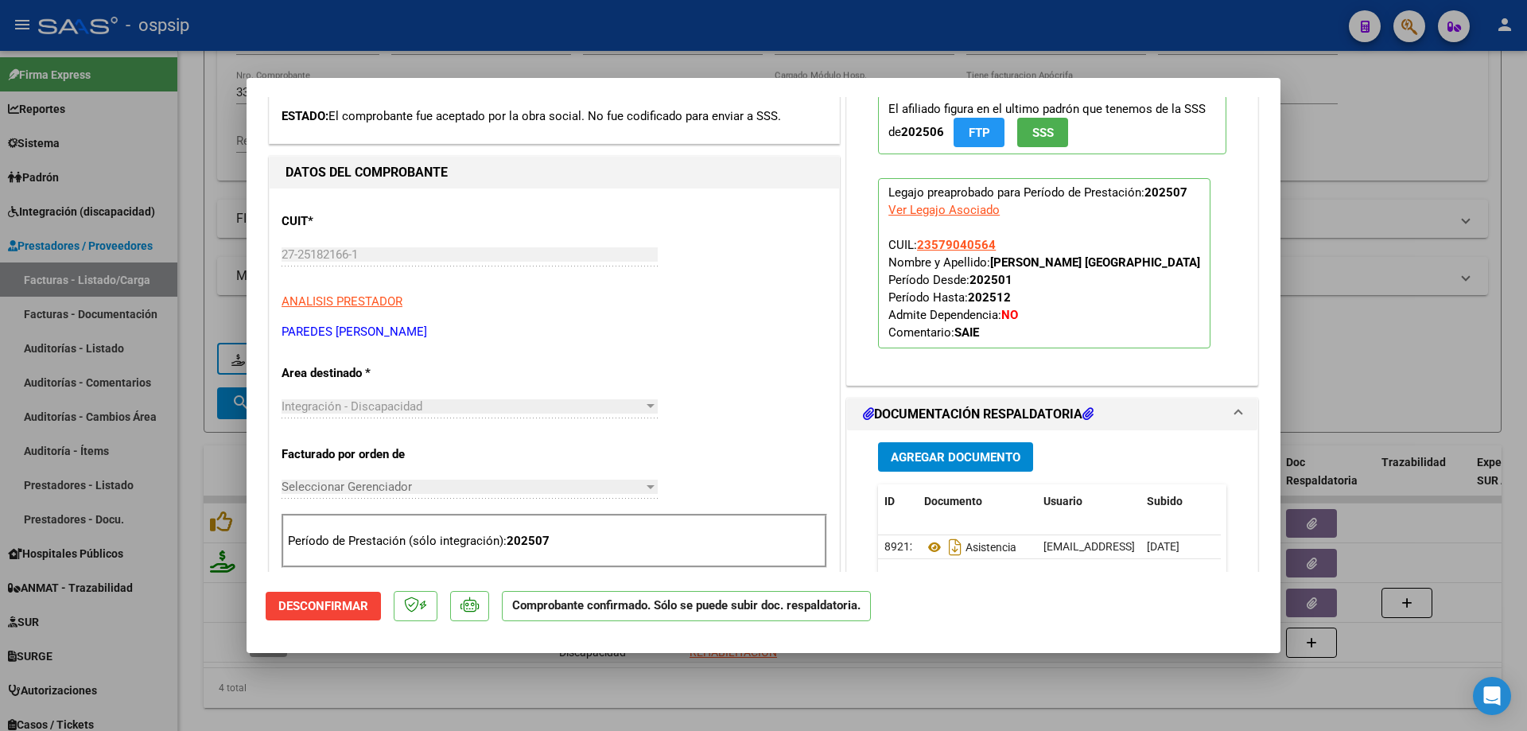
click at [1375, 375] on div at bounding box center [763, 365] width 1527 height 731
type input "$ 0,00"
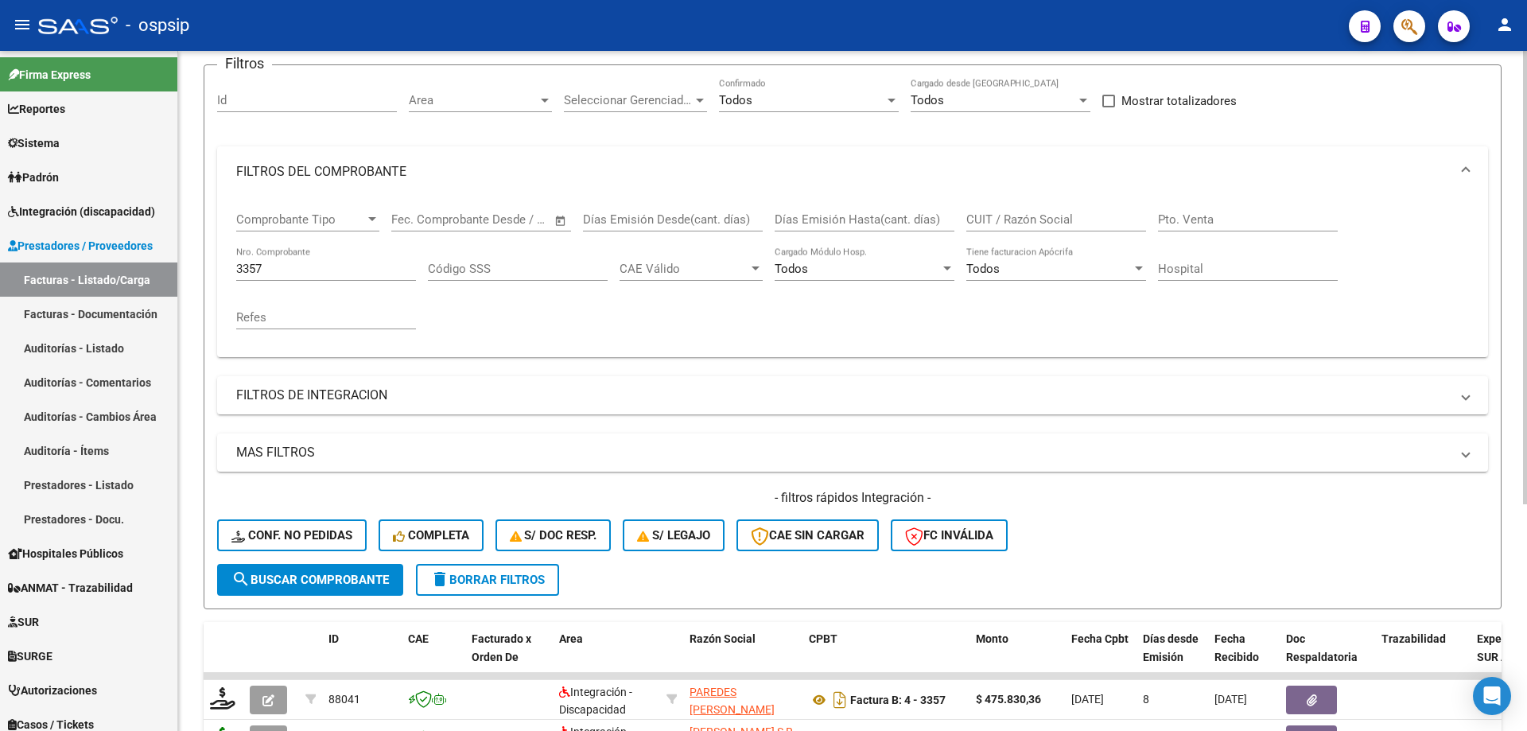
scroll to position [62, 0]
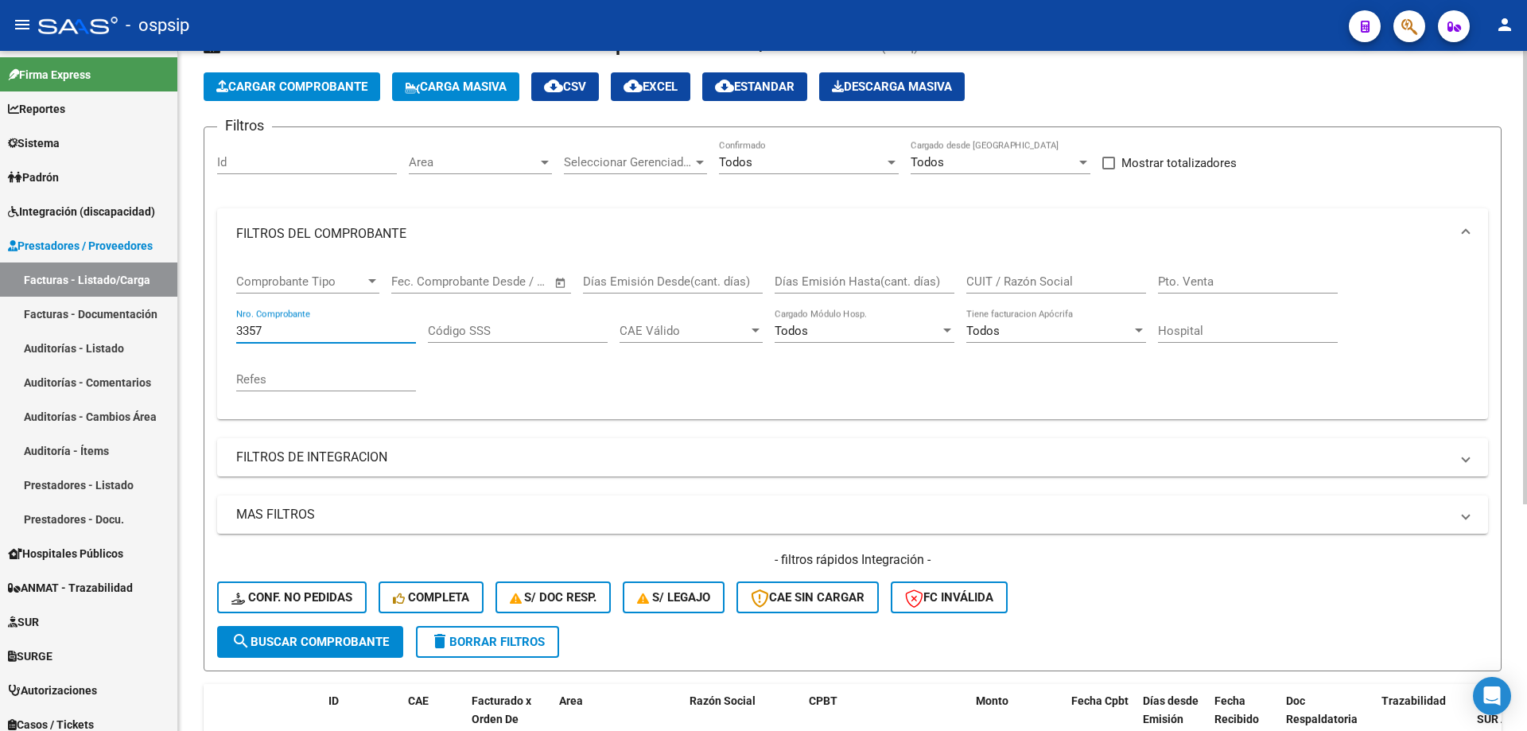
click at [297, 337] on input "3357" at bounding box center [326, 331] width 180 height 14
type input "3"
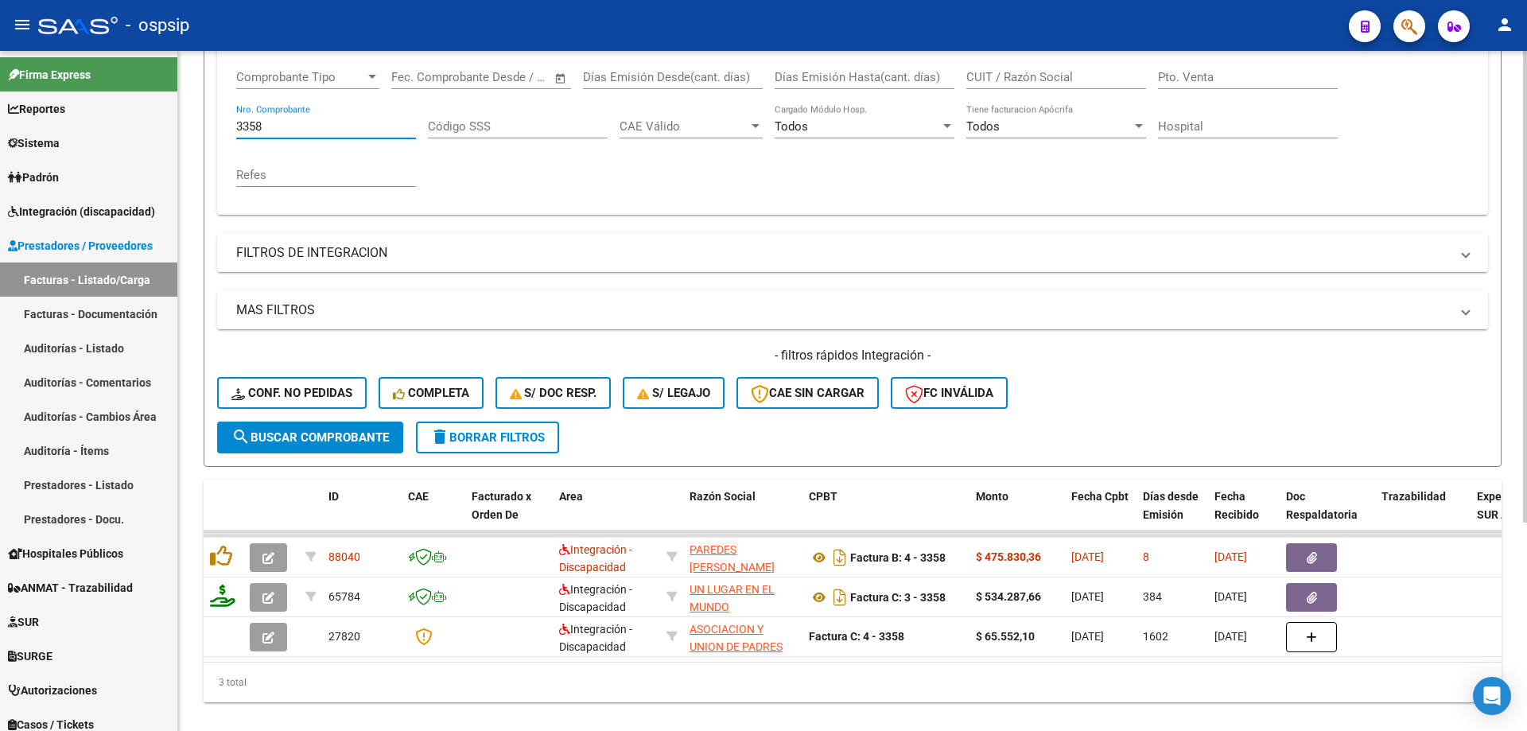
scroll to position [301, 0]
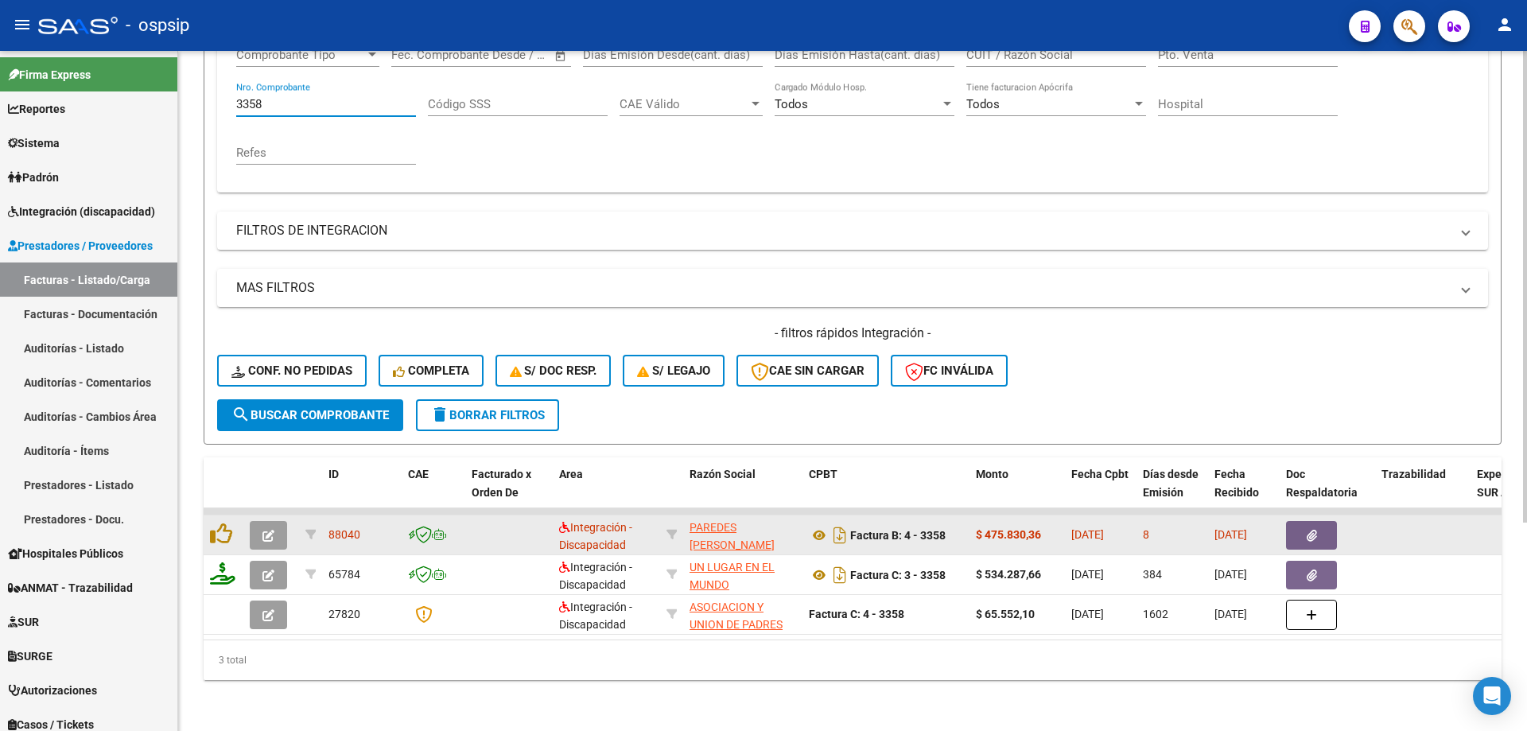
type input "3358"
click at [261, 525] on button "button" at bounding box center [268, 535] width 37 height 29
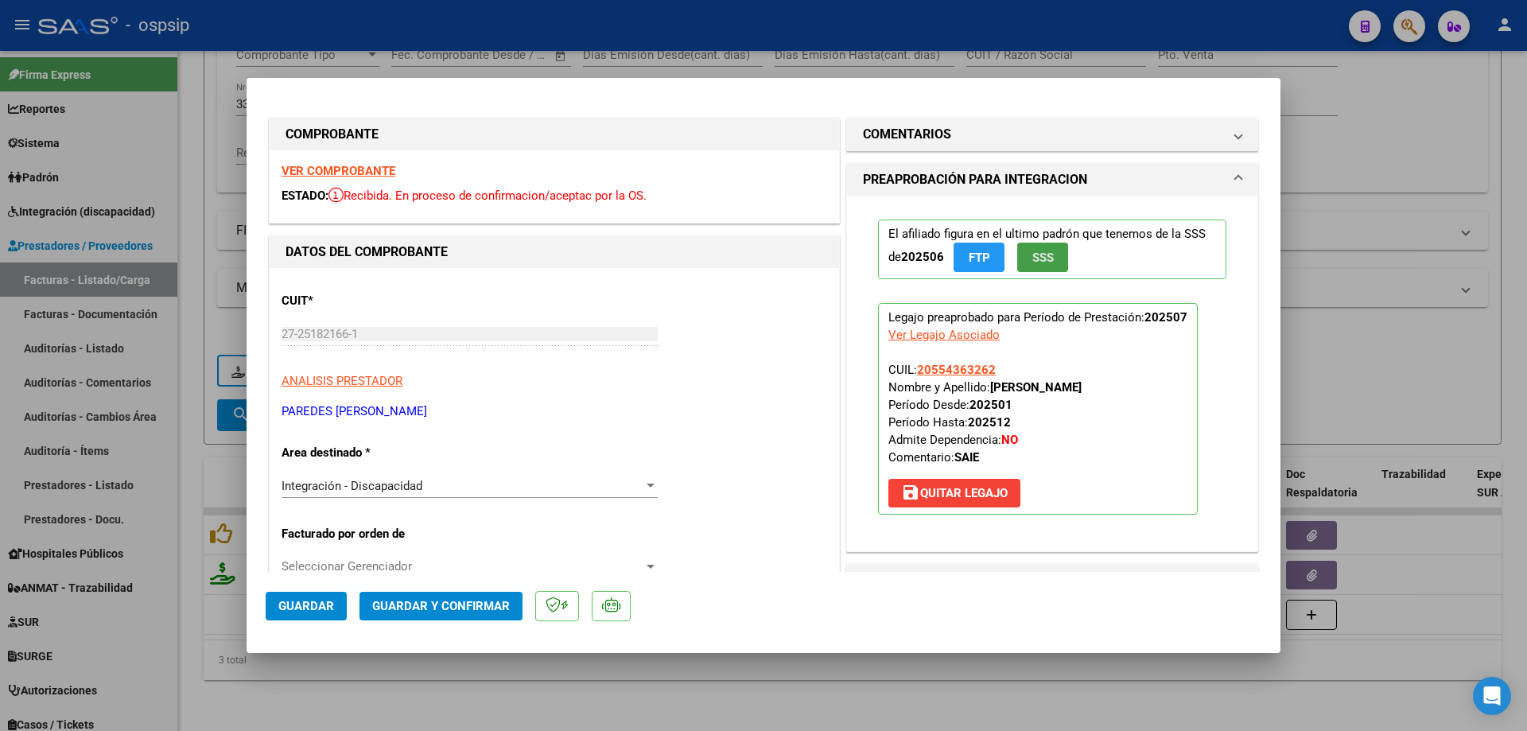
click at [1035, 256] on span "SSS" at bounding box center [1042, 257] width 21 height 14
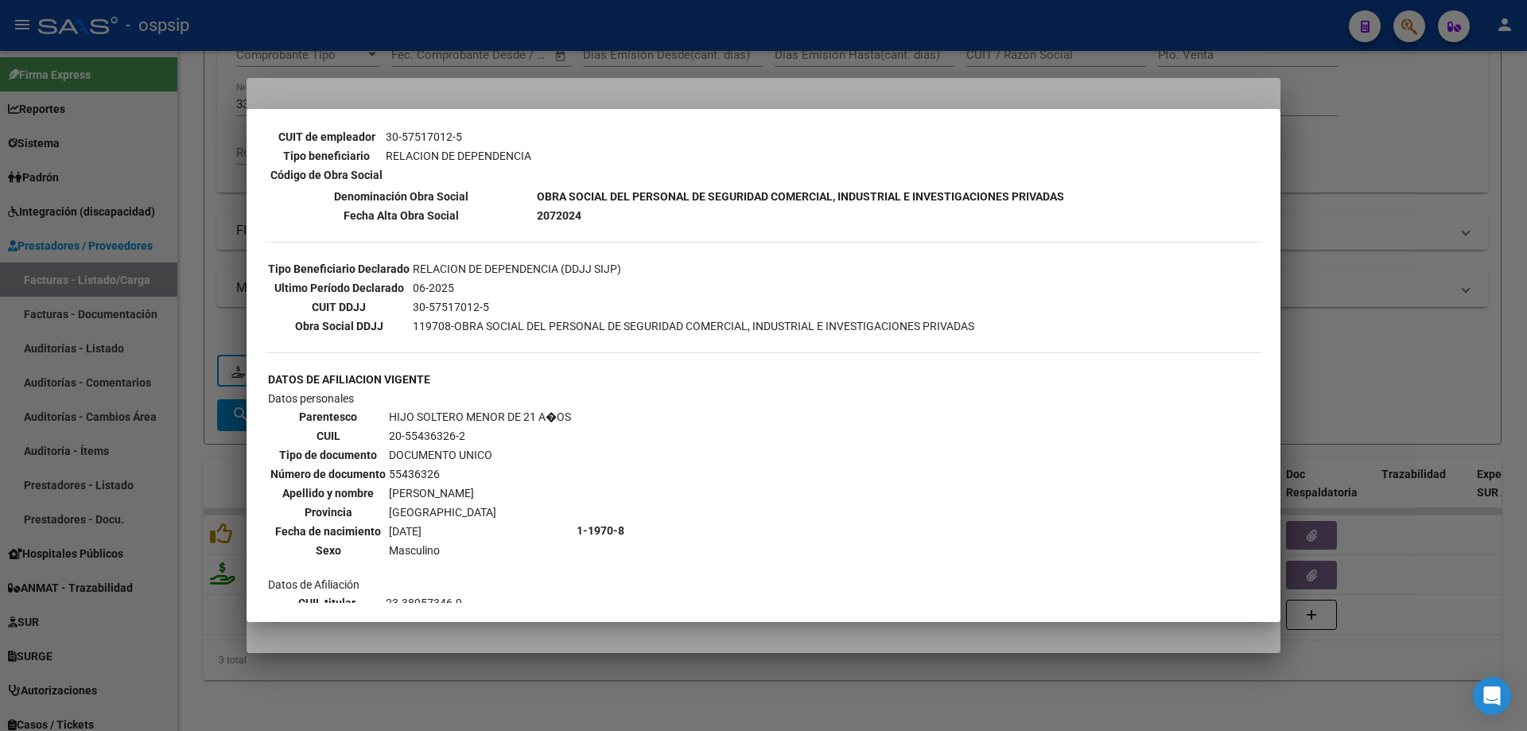
scroll to position [318, 0]
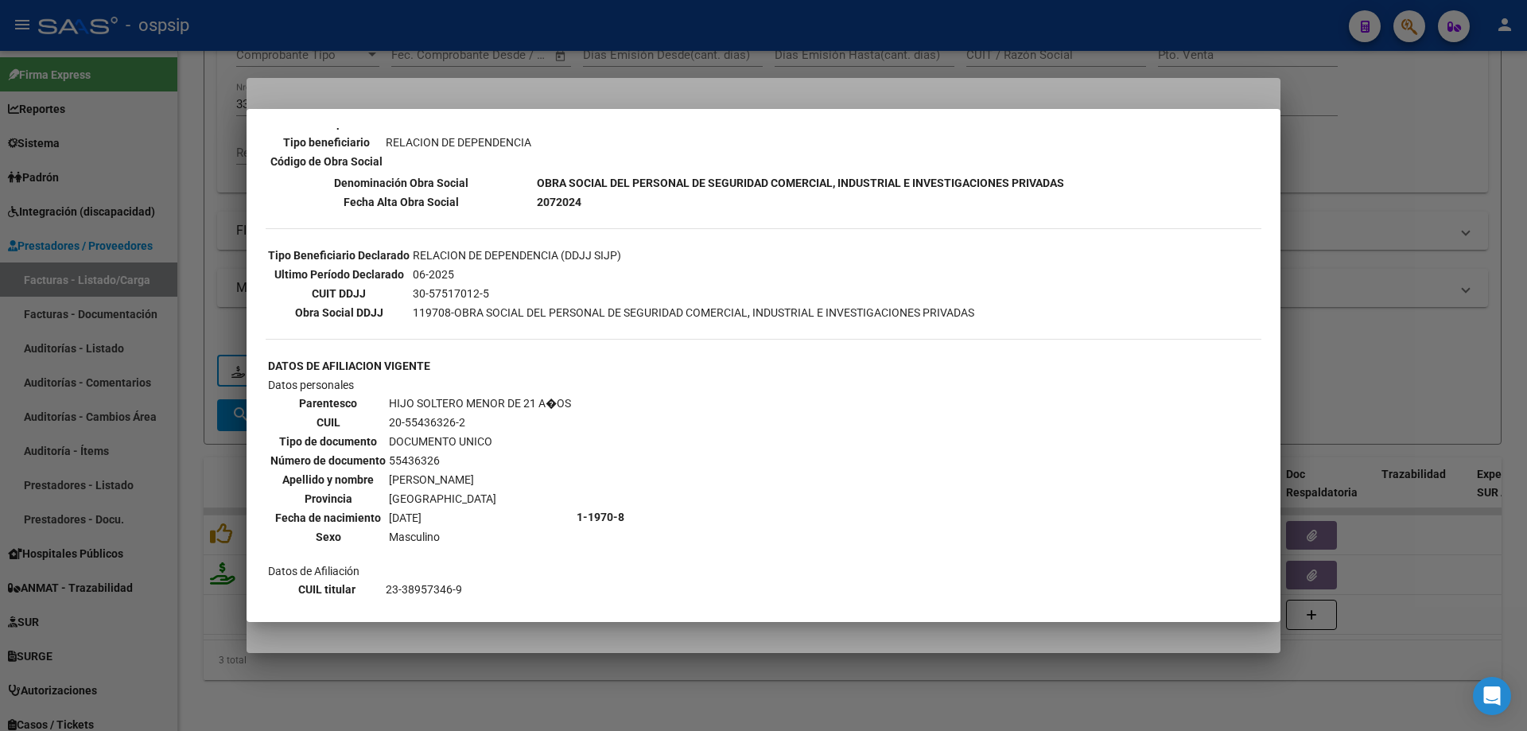
click at [1314, 314] on div at bounding box center [763, 365] width 1527 height 731
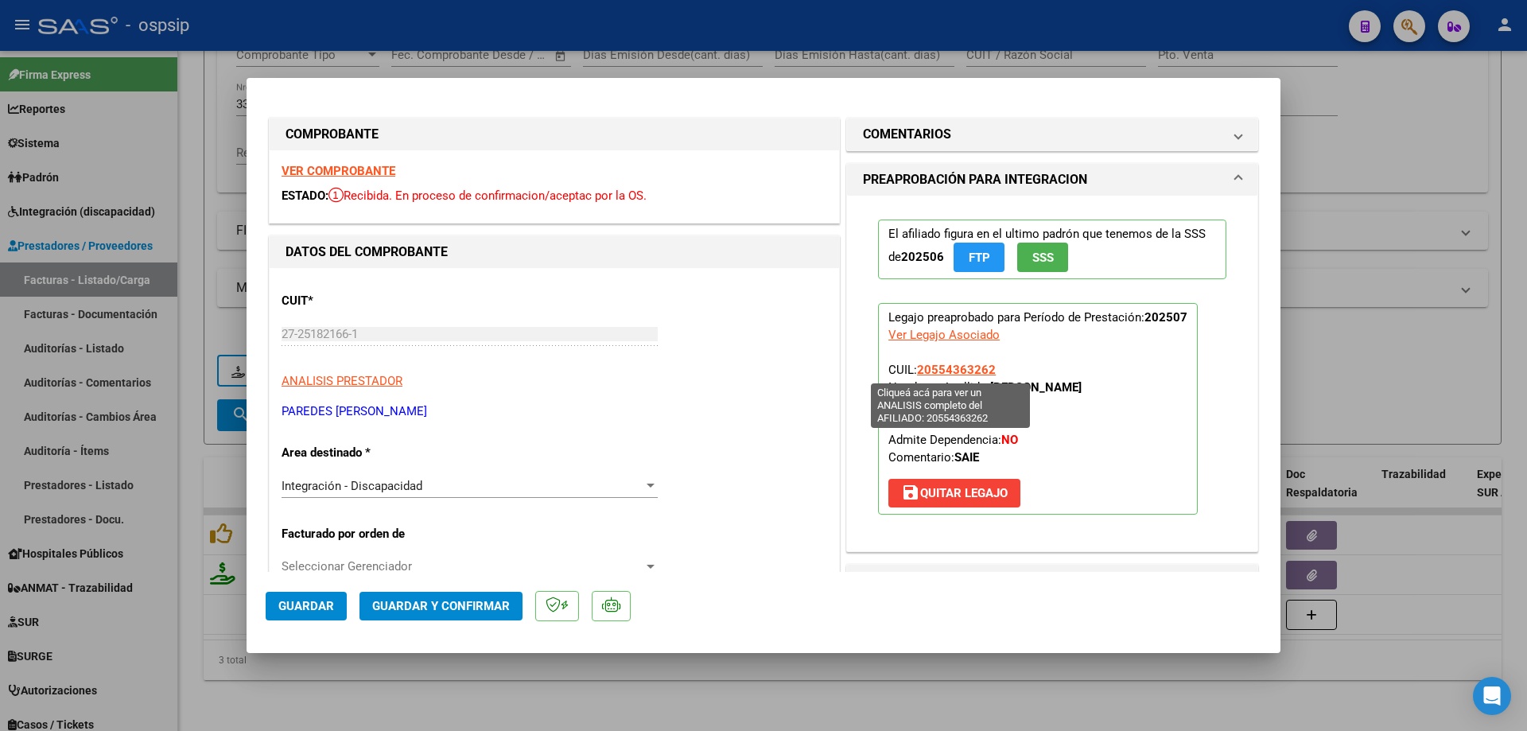
click at [945, 371] on span "20554363262" at bounding box center [956, 370] width 79 height 14
type textarea "20554363262"
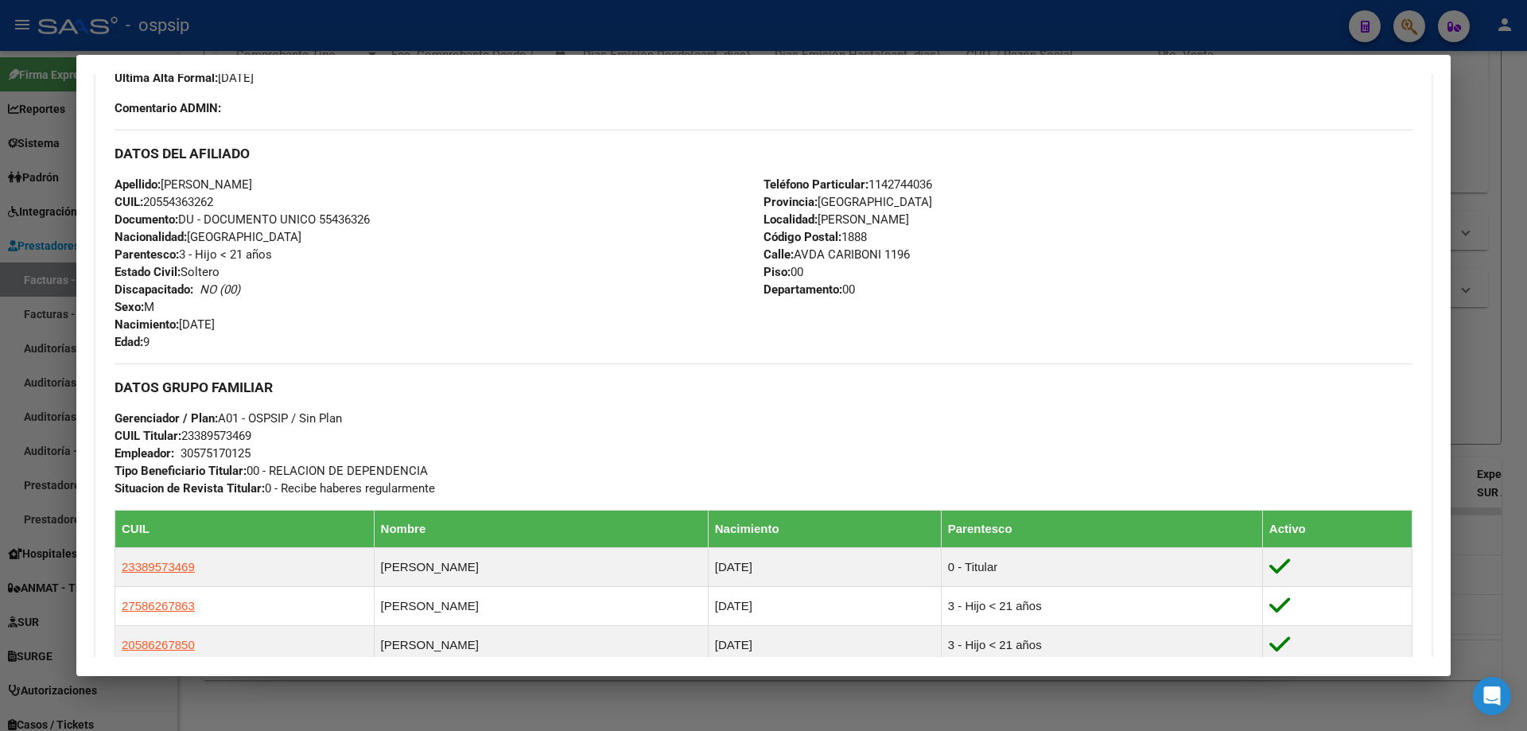
scroll to position [477, 0]
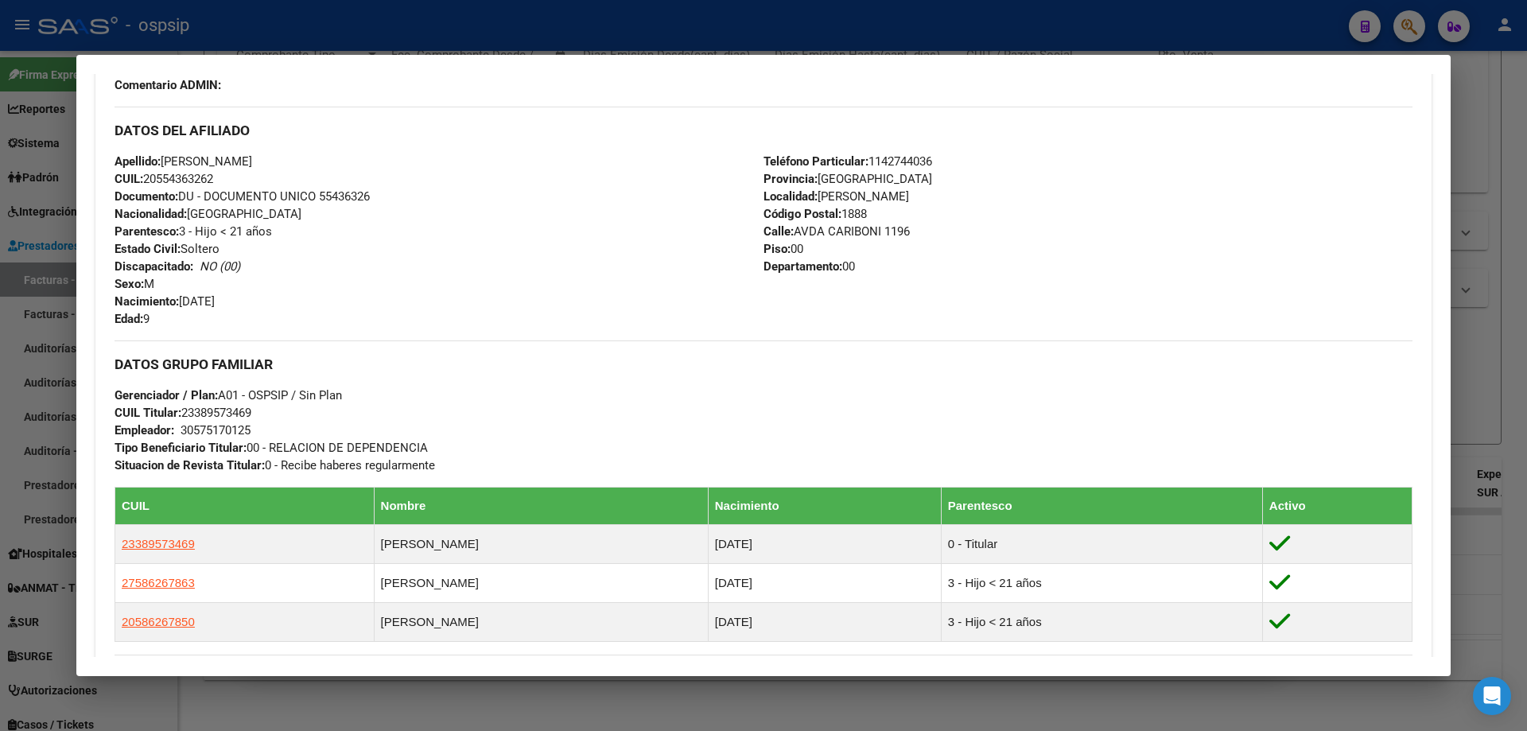
click at [1484, 398] on div at bounding box center [763, 365] width 1527 height 731
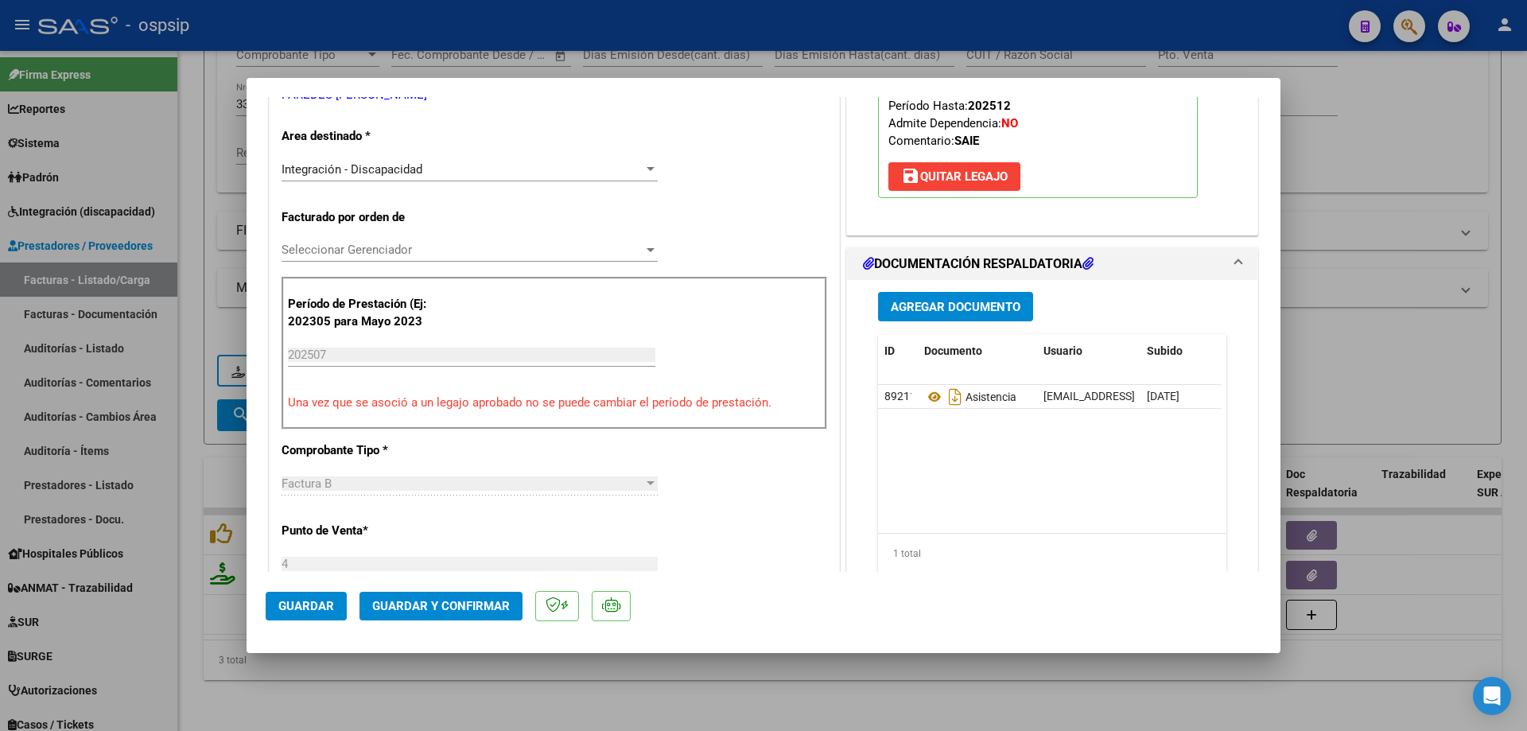
scroll to position [318, 0]
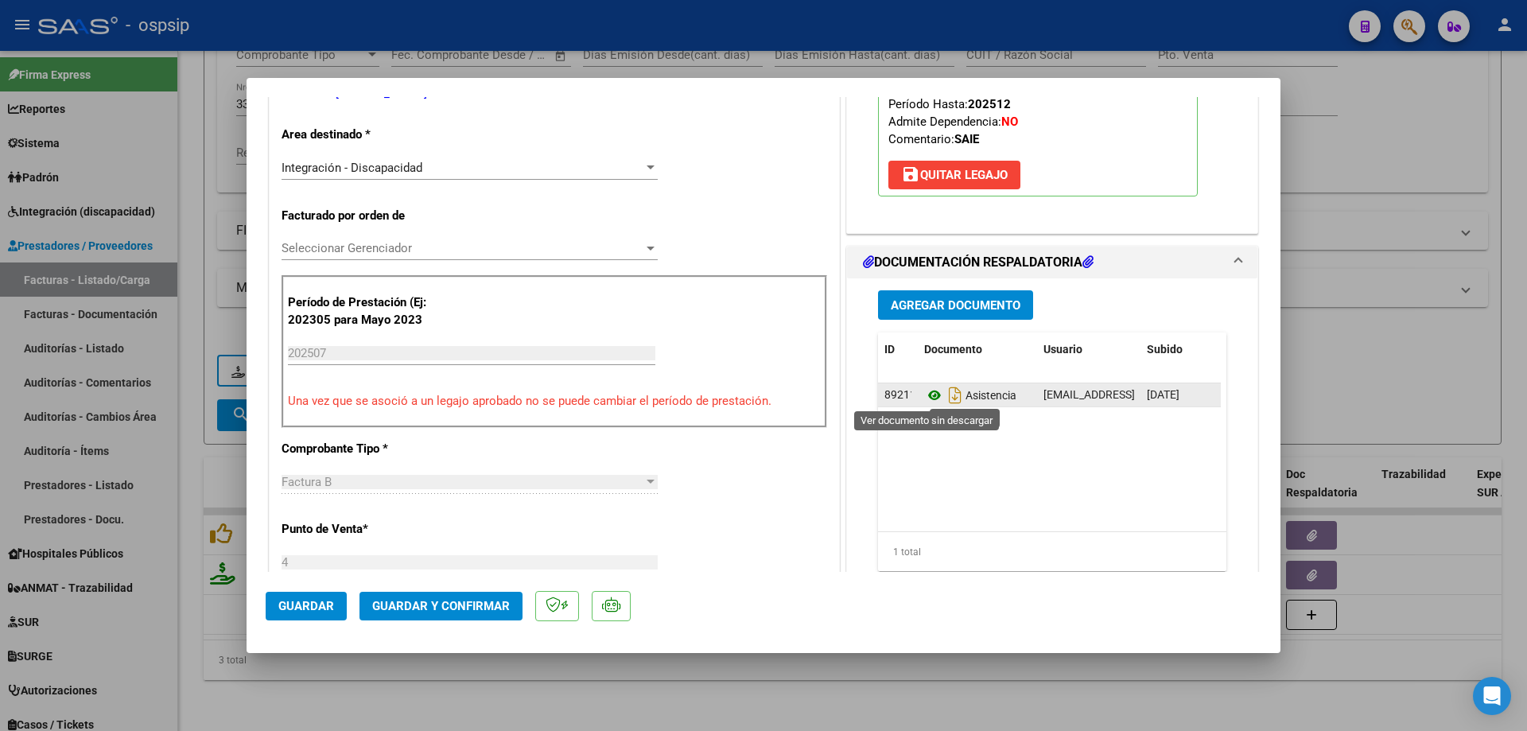
click at [932, 392] on icon at bounding box center [934, 395] width 21 height 19
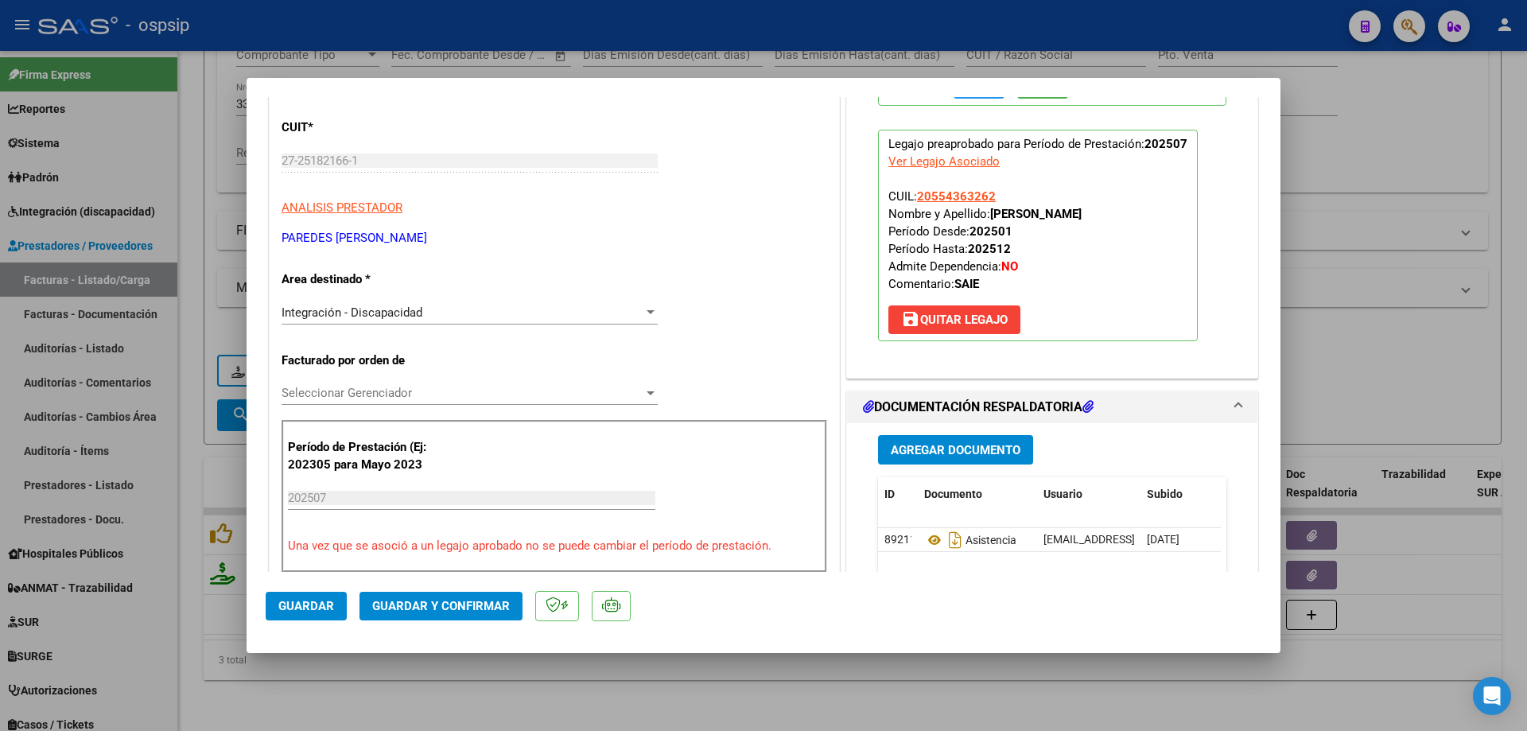
scroll to position [159, 0]
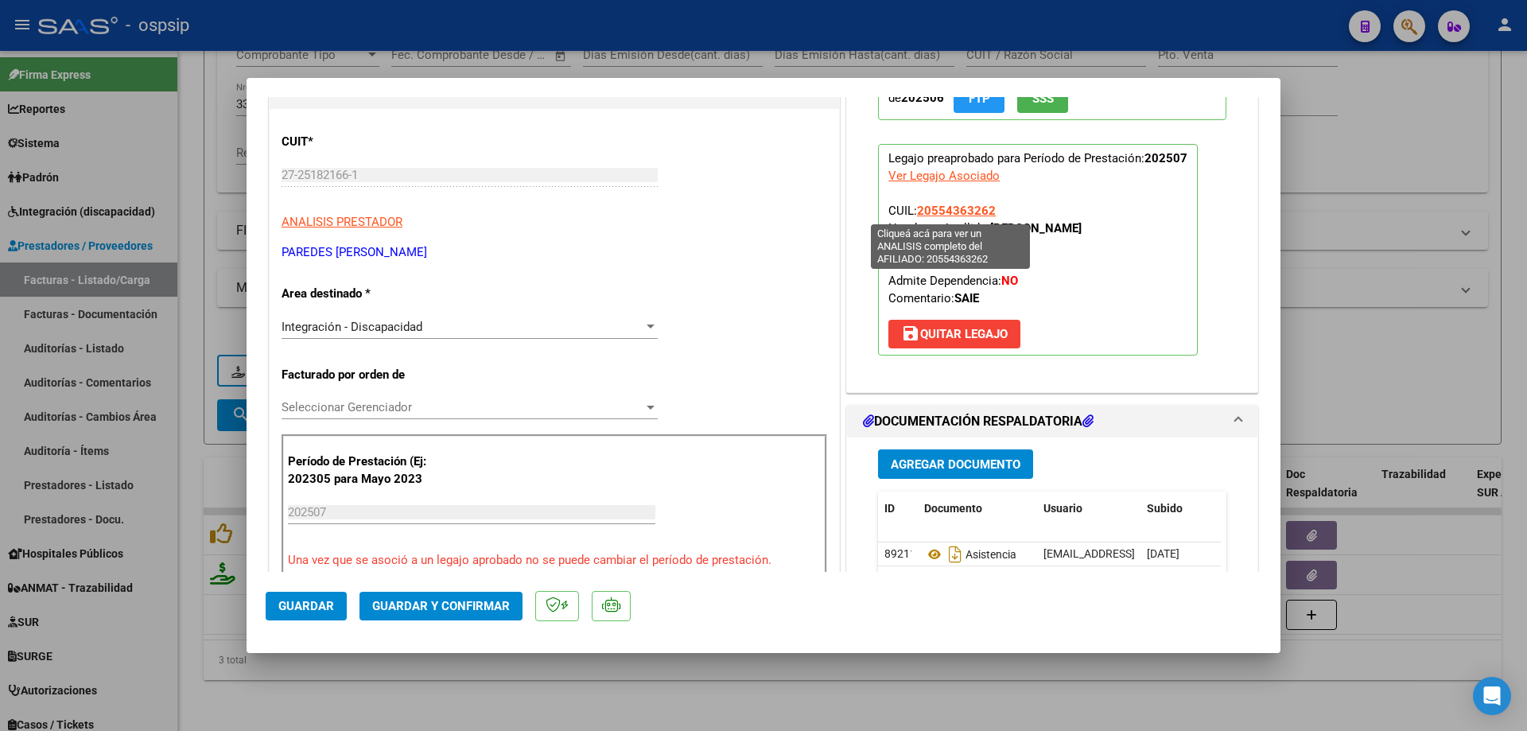
drag, startPoint x: 992, startPoint y: 208, endPoint x: 914, endPoint y: 212, distance: 77.2
click at [914, 212] on p "Legajo preaprobado para Período de Prestación: 202507 Ver Legajo Asociado CUIL:…" at bounding box center [1038, 250] width 320 height 212
copy span "20554363262"
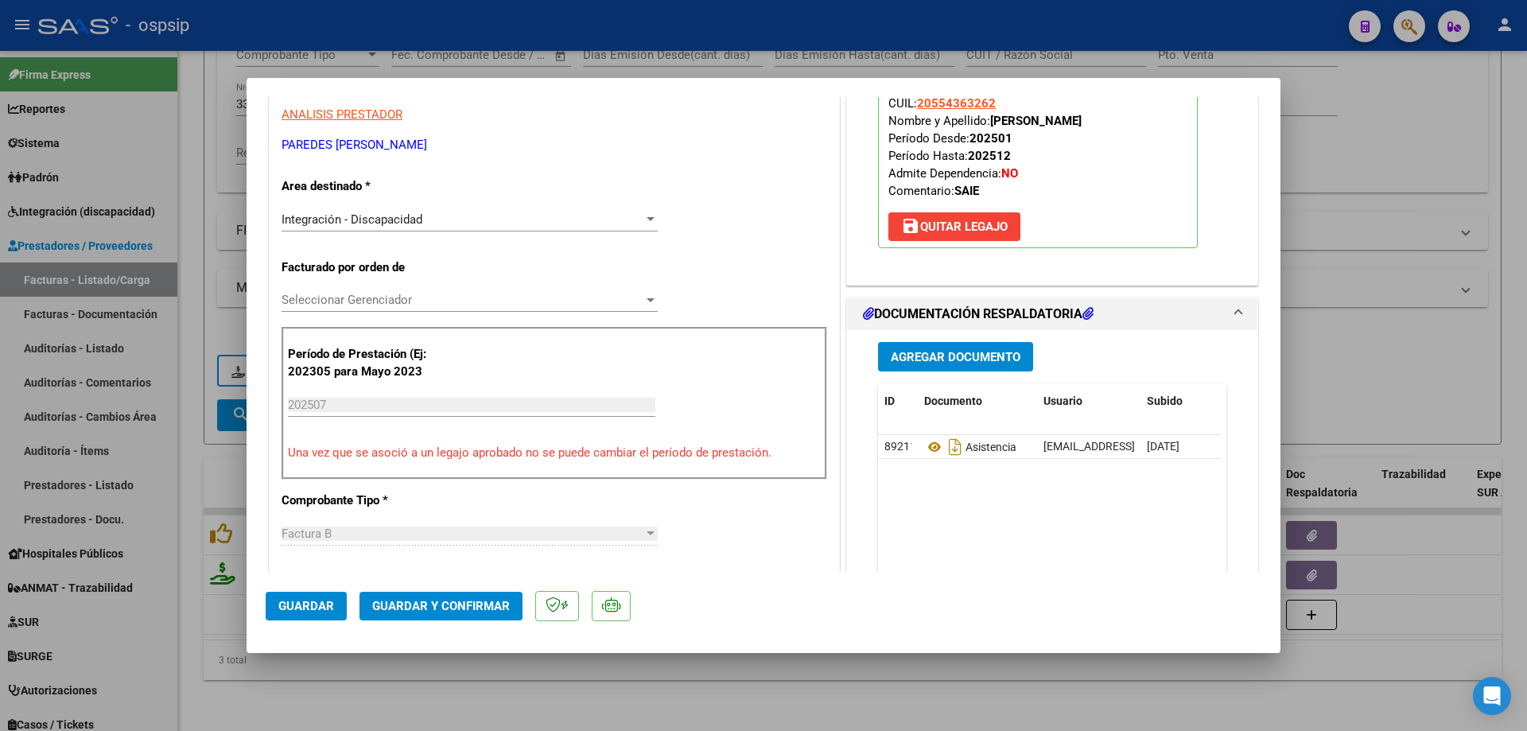
scroll to position [239, 0]
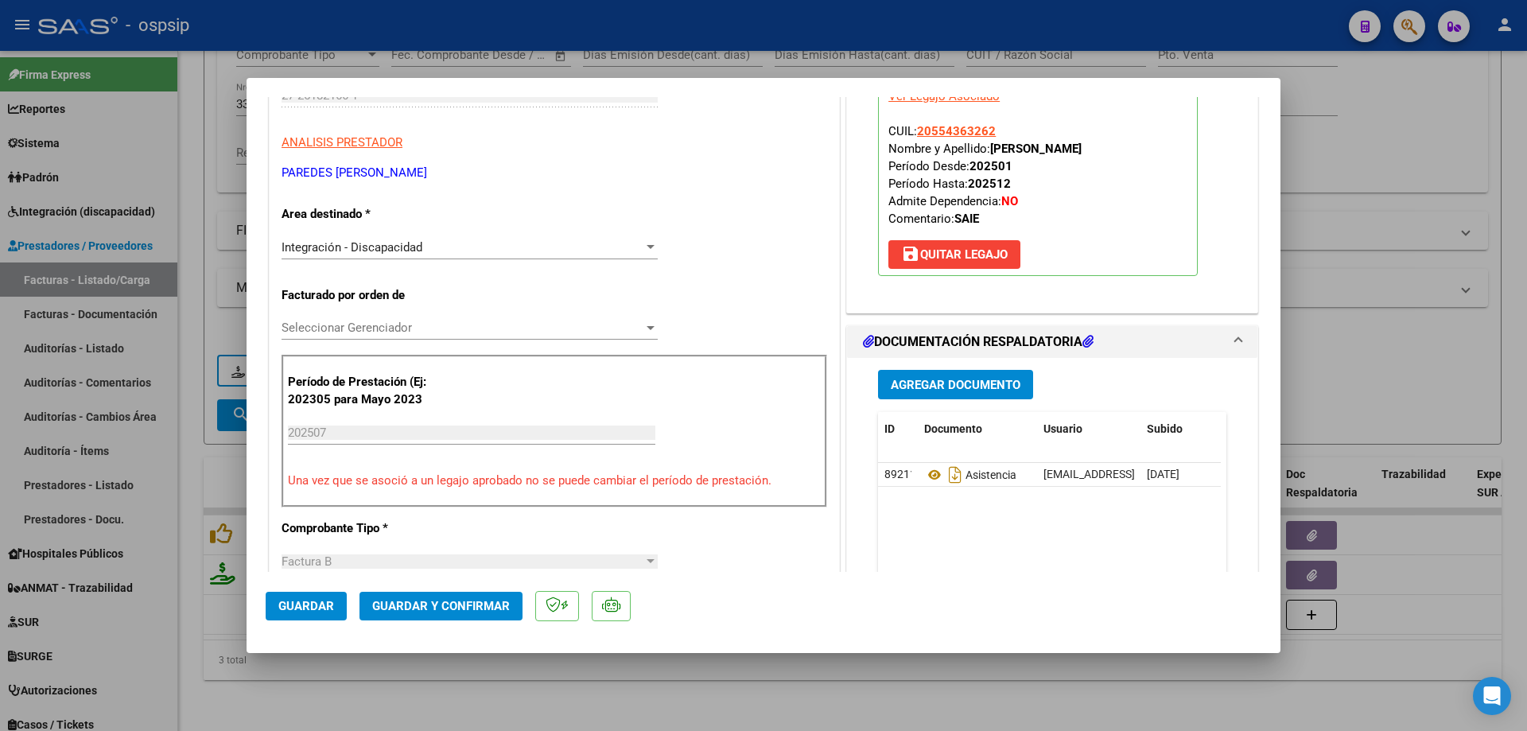
click at [444, 604] on span "Guardar y Confirmar" at bounding box center [441, 606] width 138 height 14
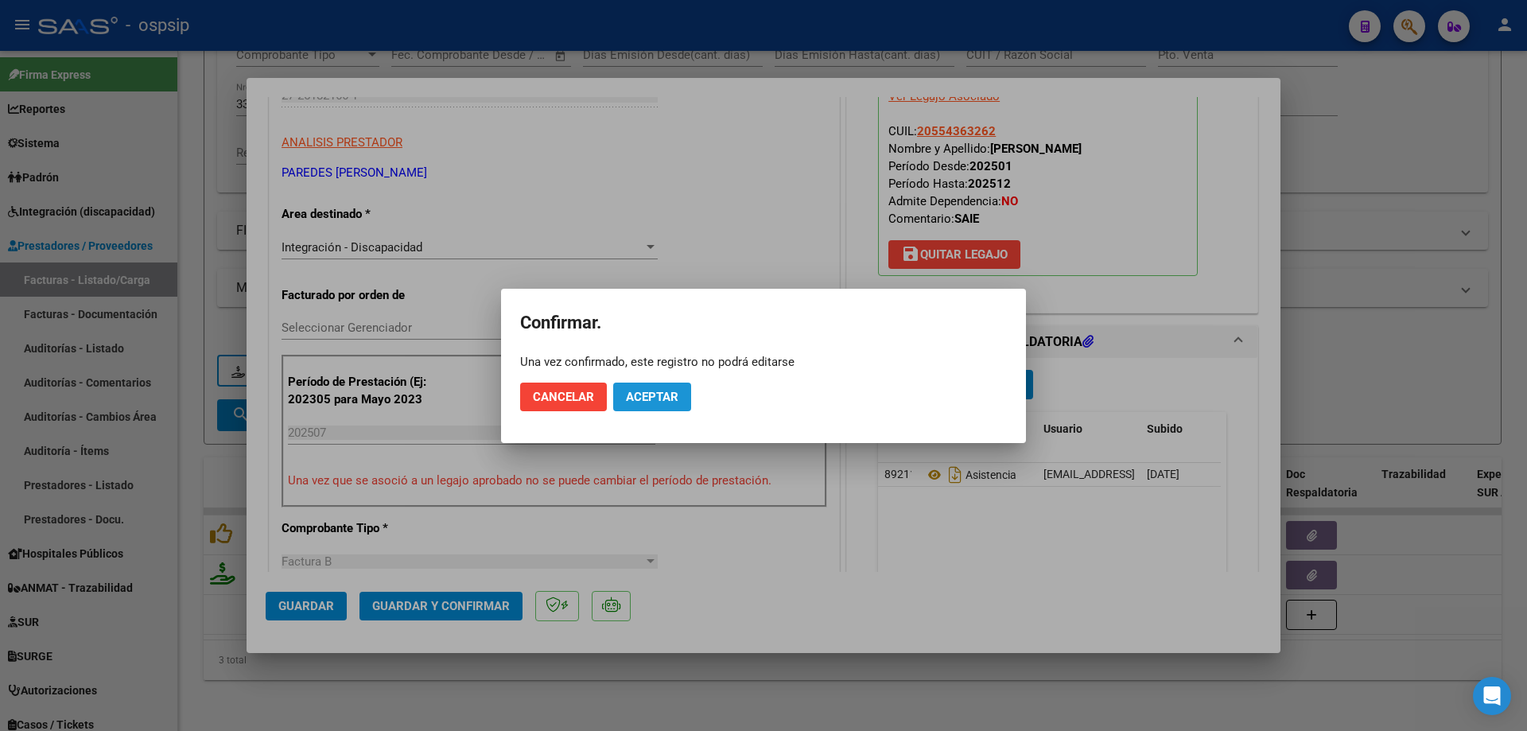
click at [661, 404] on button "Aceptar" at bounding box center [652, 396] width 78 height 29
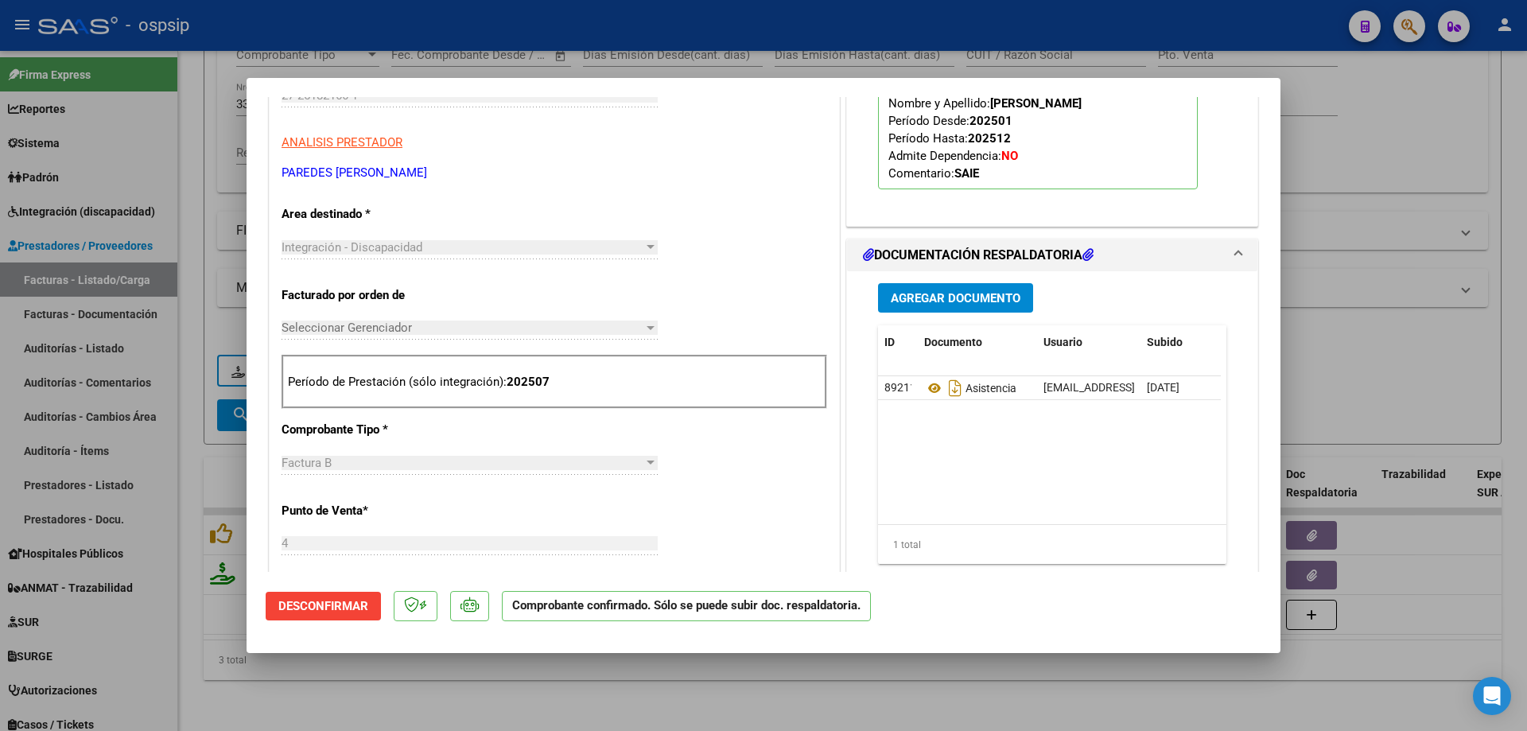
click at [1330, 209] on div at bounding box center [763, 365] width 1527 height 731
type input "$ 0,00"
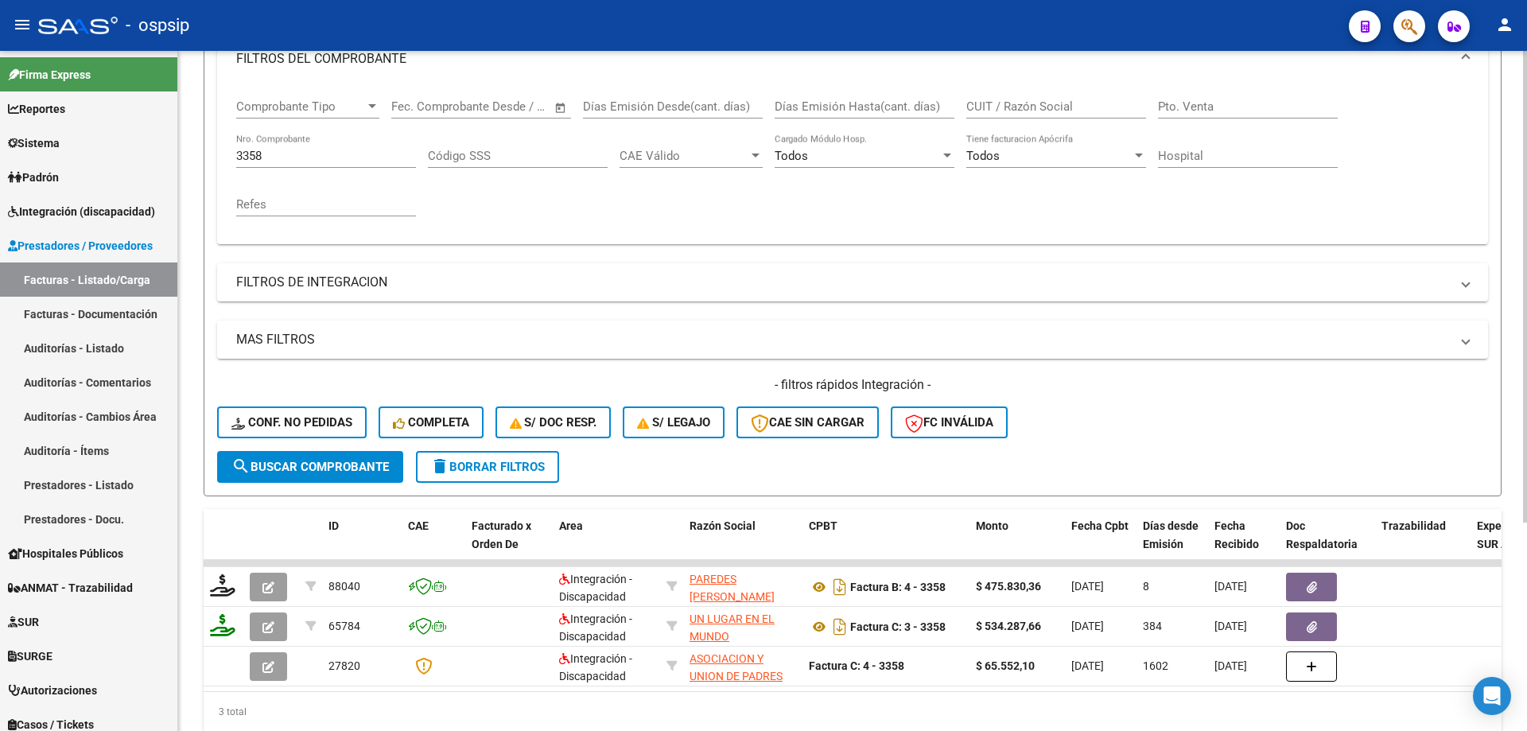
scroll to position [142, 0]
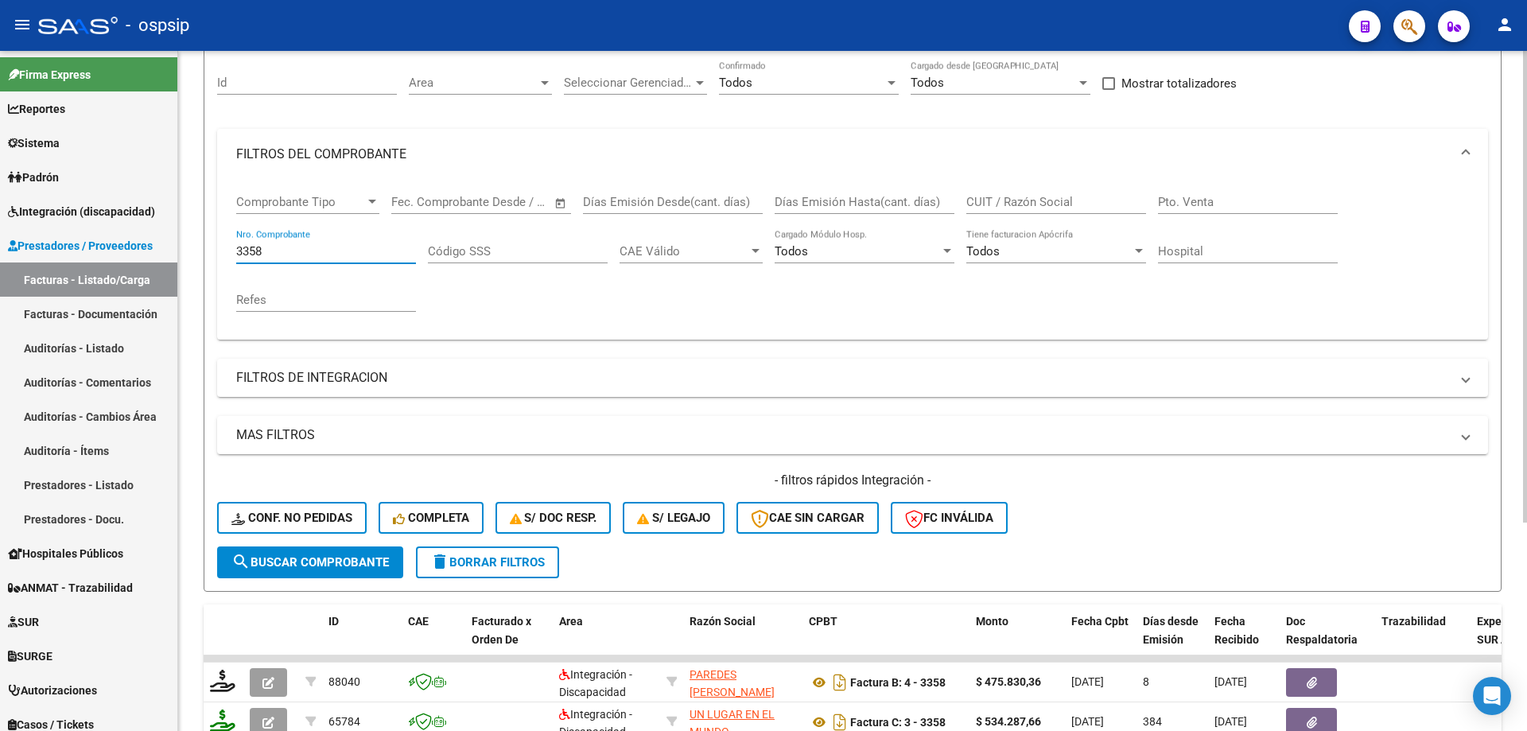
click at [302, 249] on input "3358" at bounding box center [326, 251] width 180 height 14
type input "3"
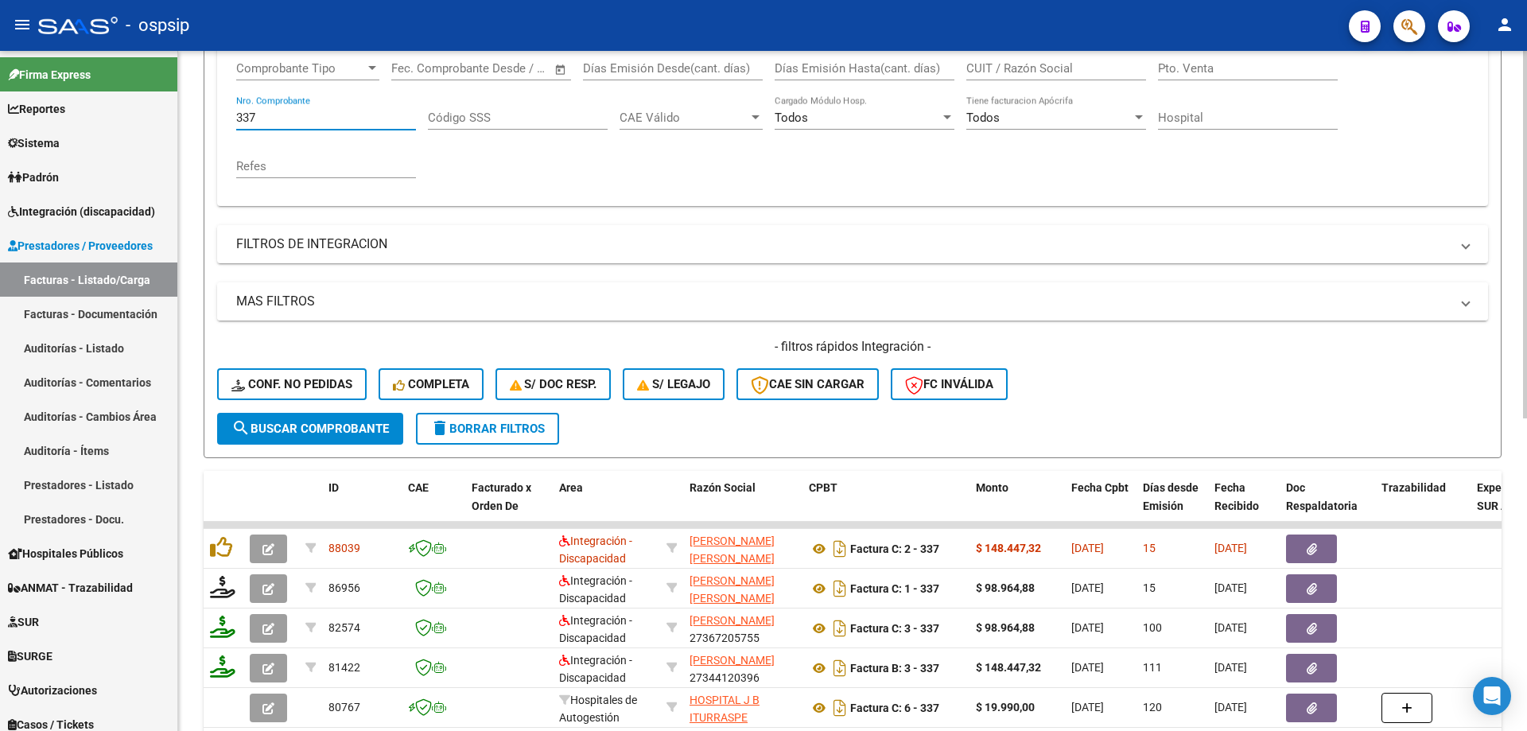
scroll to position [301, 0]
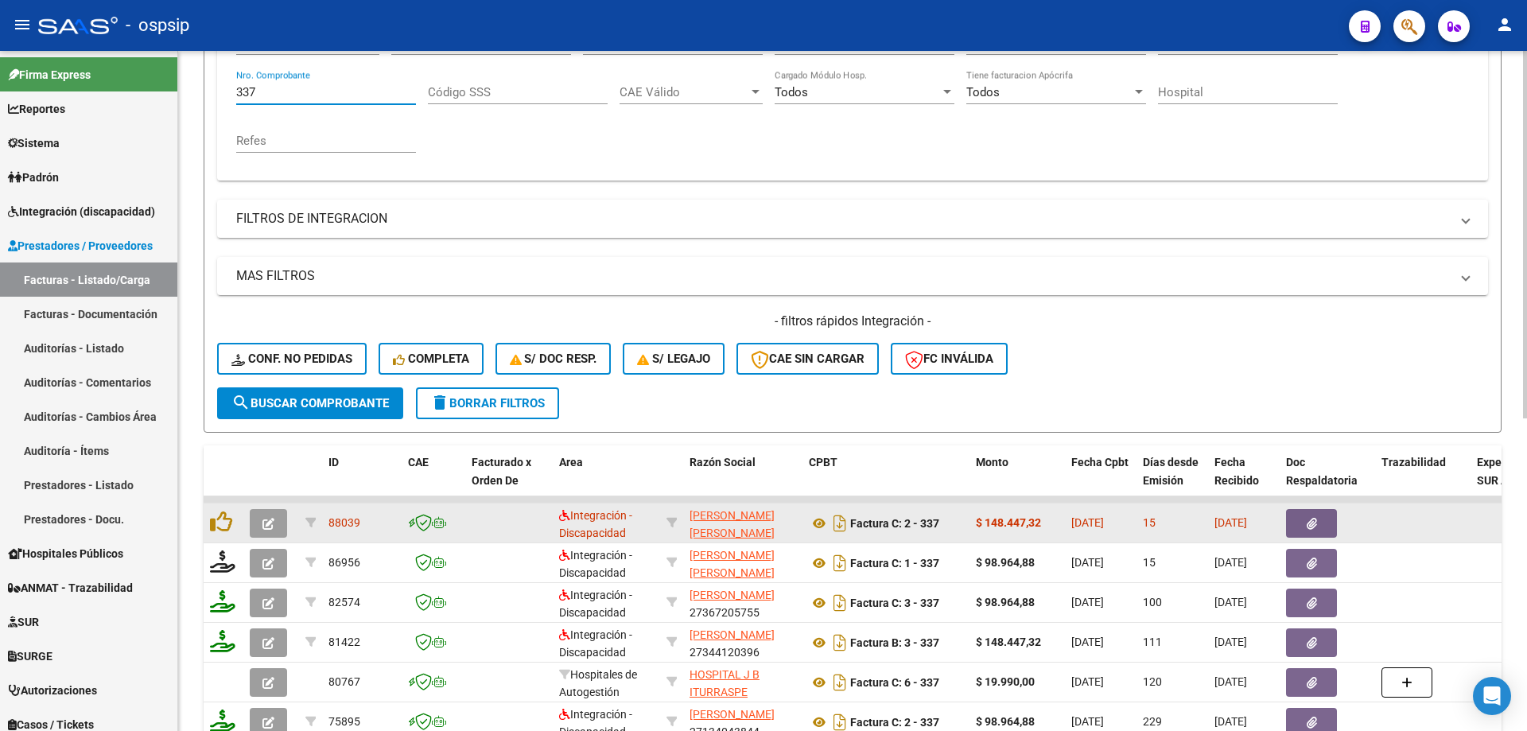
type input "337"
click at [268, 519] on icon "button" at bounding box center [268, 524] width 12 height 12
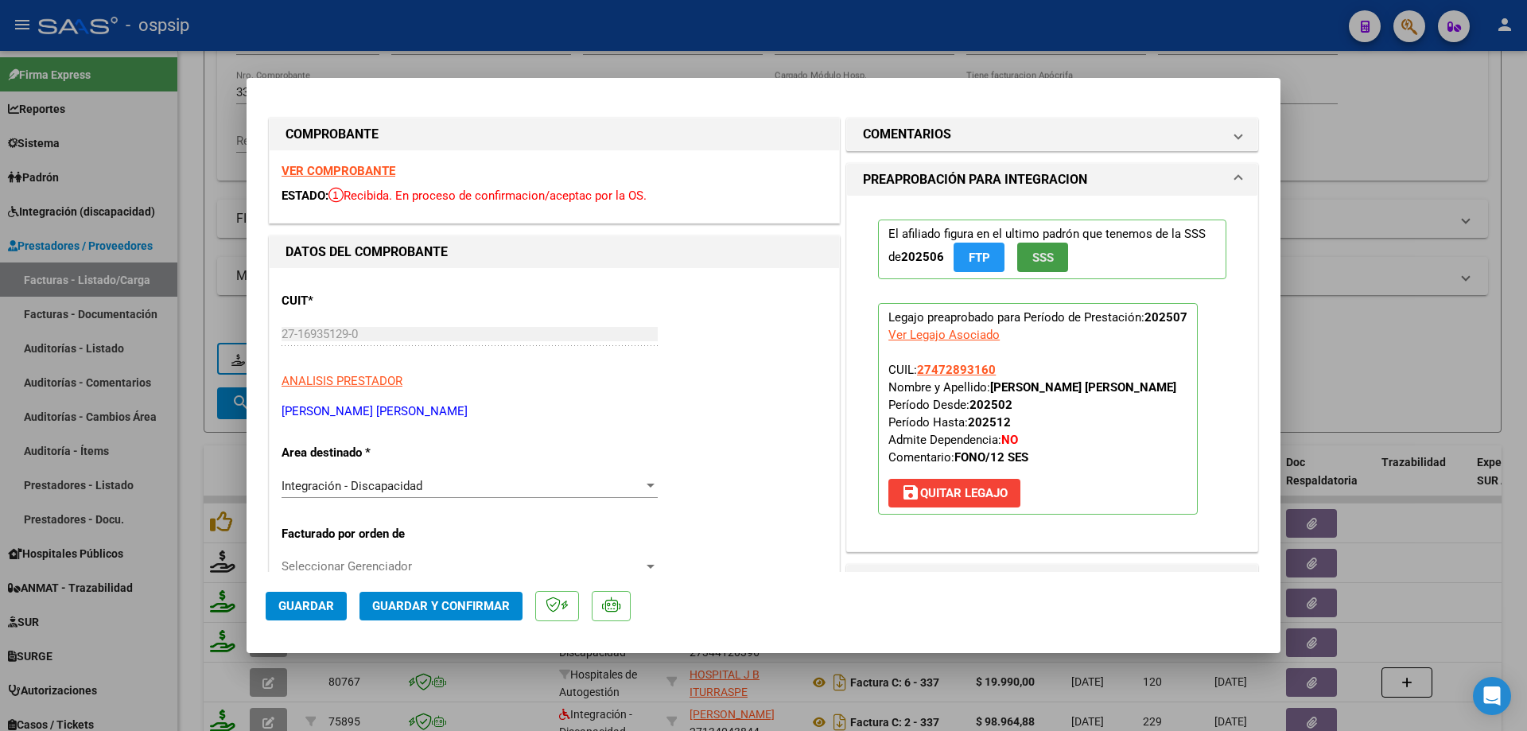
click at [1017, 258] on button "SSS" at bounding box center [1042, 257] width 51 height 29
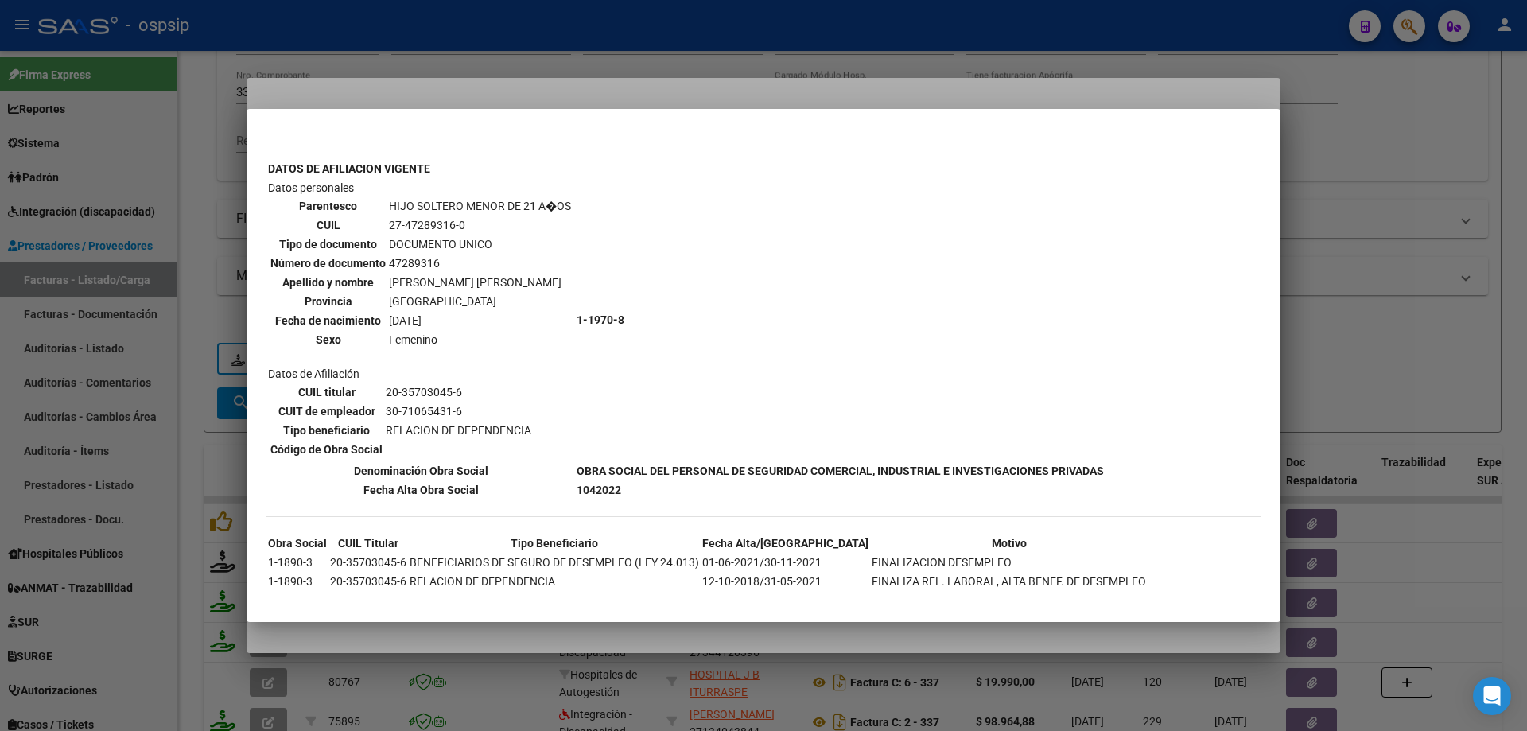
scroll to position [537, 0]
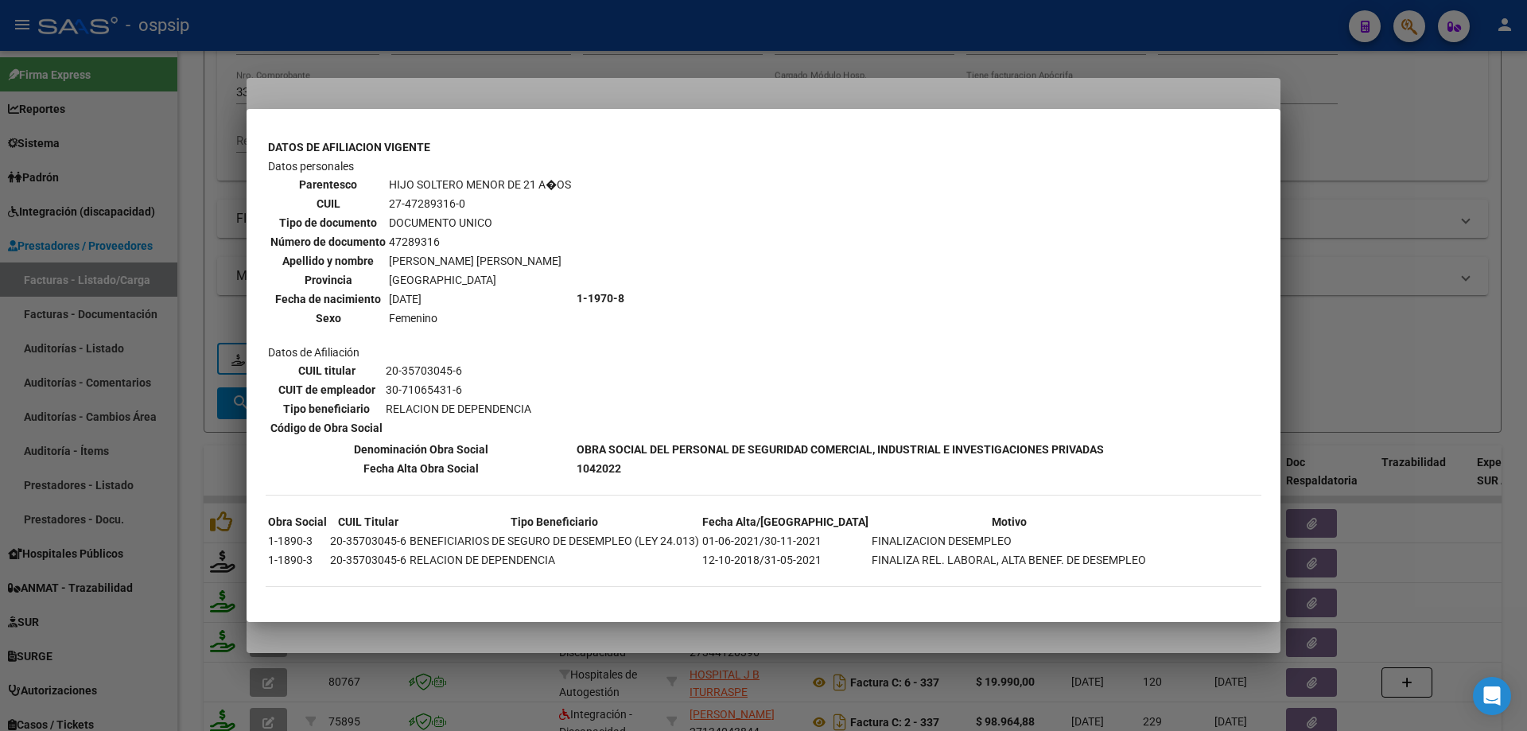
click at [1377, 288] on div at bounding box center [763, 365] width 1527 height 731
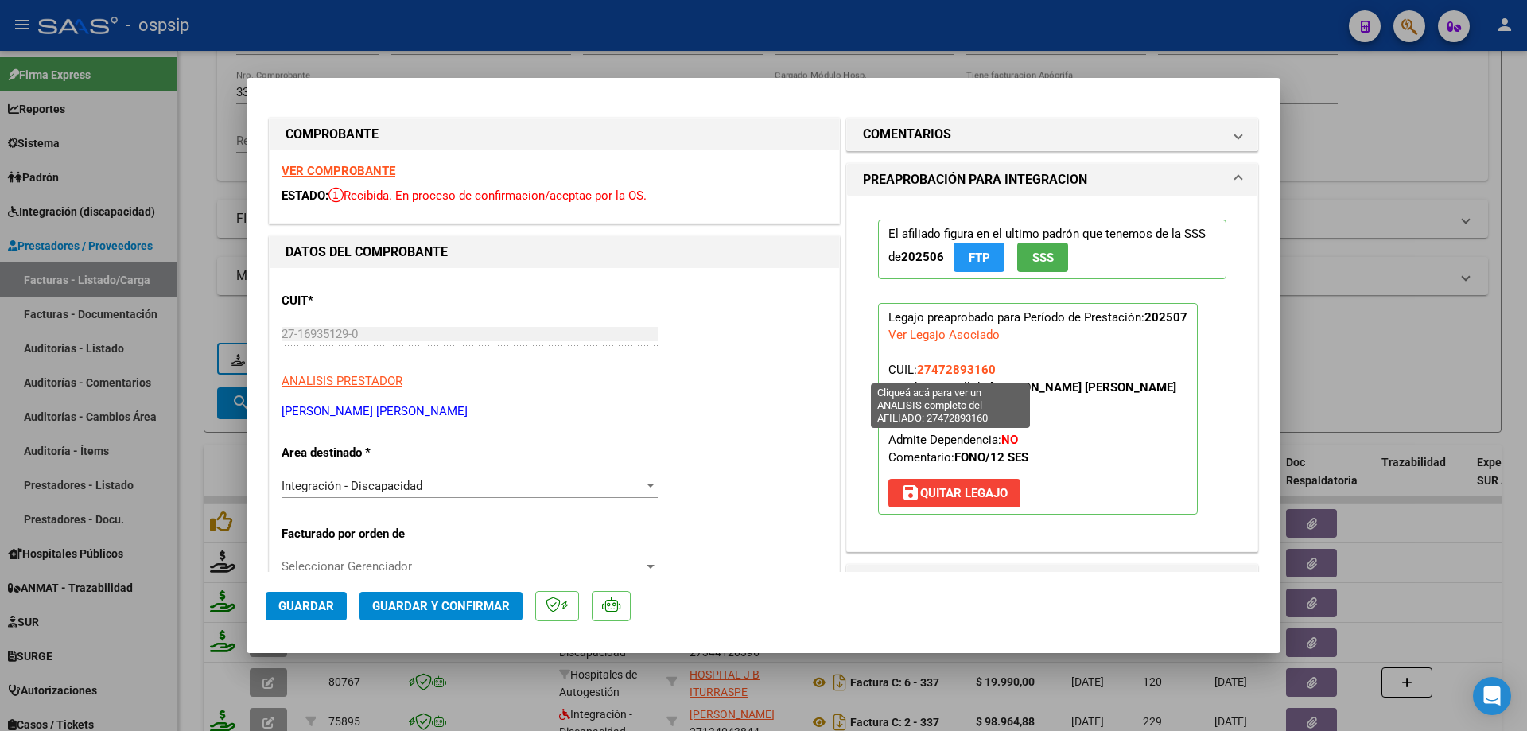
click at [938, 372] on span "27472893160" at bounding box center [956, 370] width 79 height 14
type textarea "27472893160"
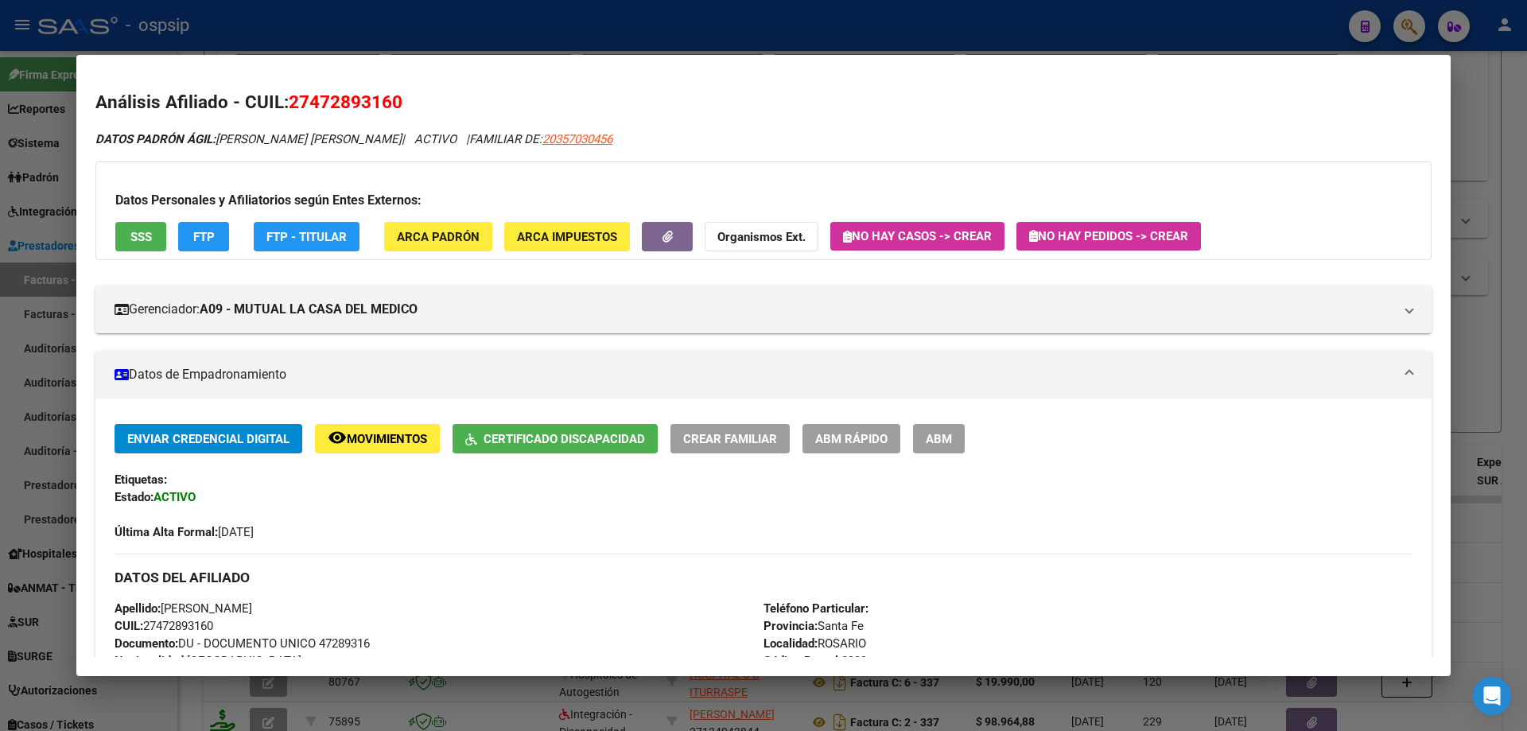
click at [1491, 336] on div at bounding box center [763, 365] width 1527 height 731
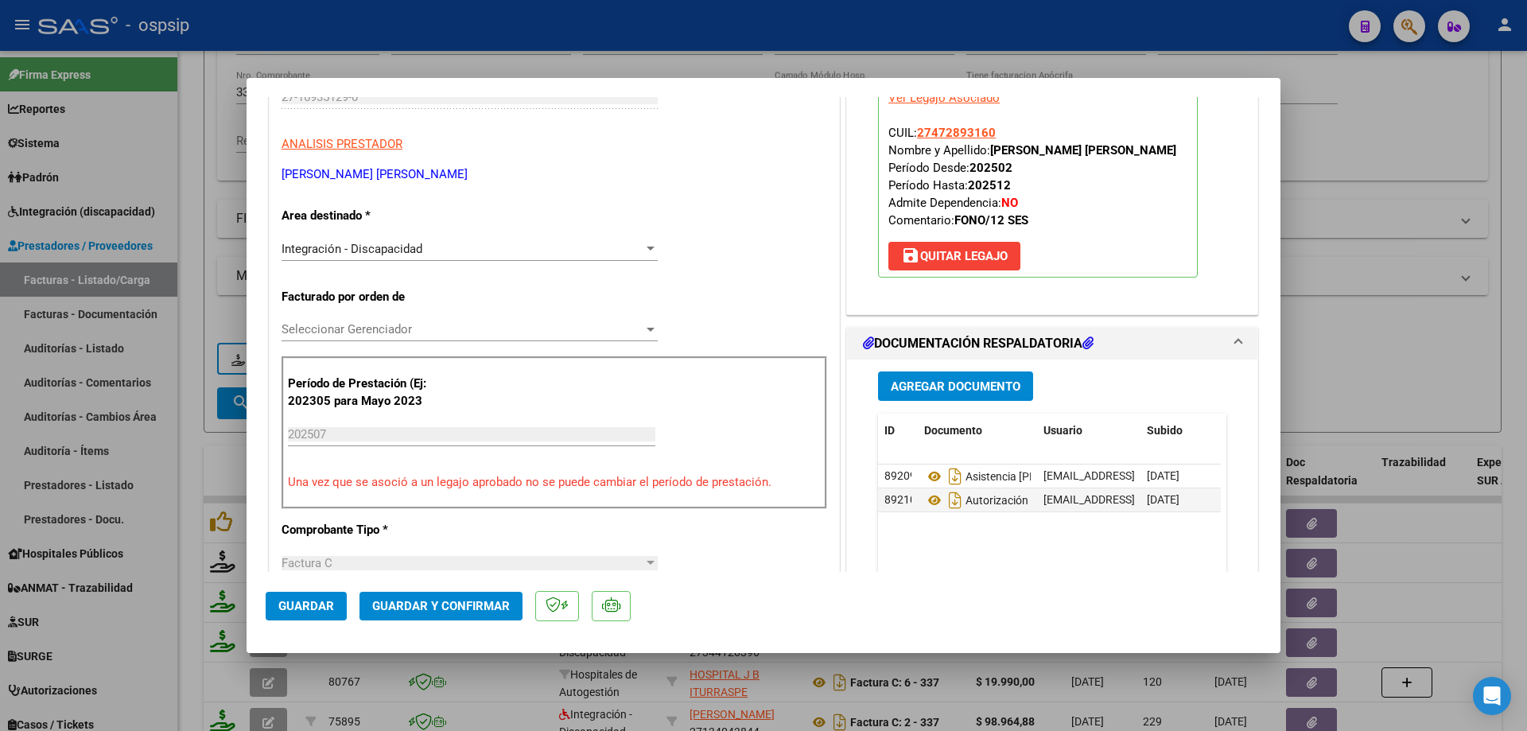
scroll to position [239, 0]
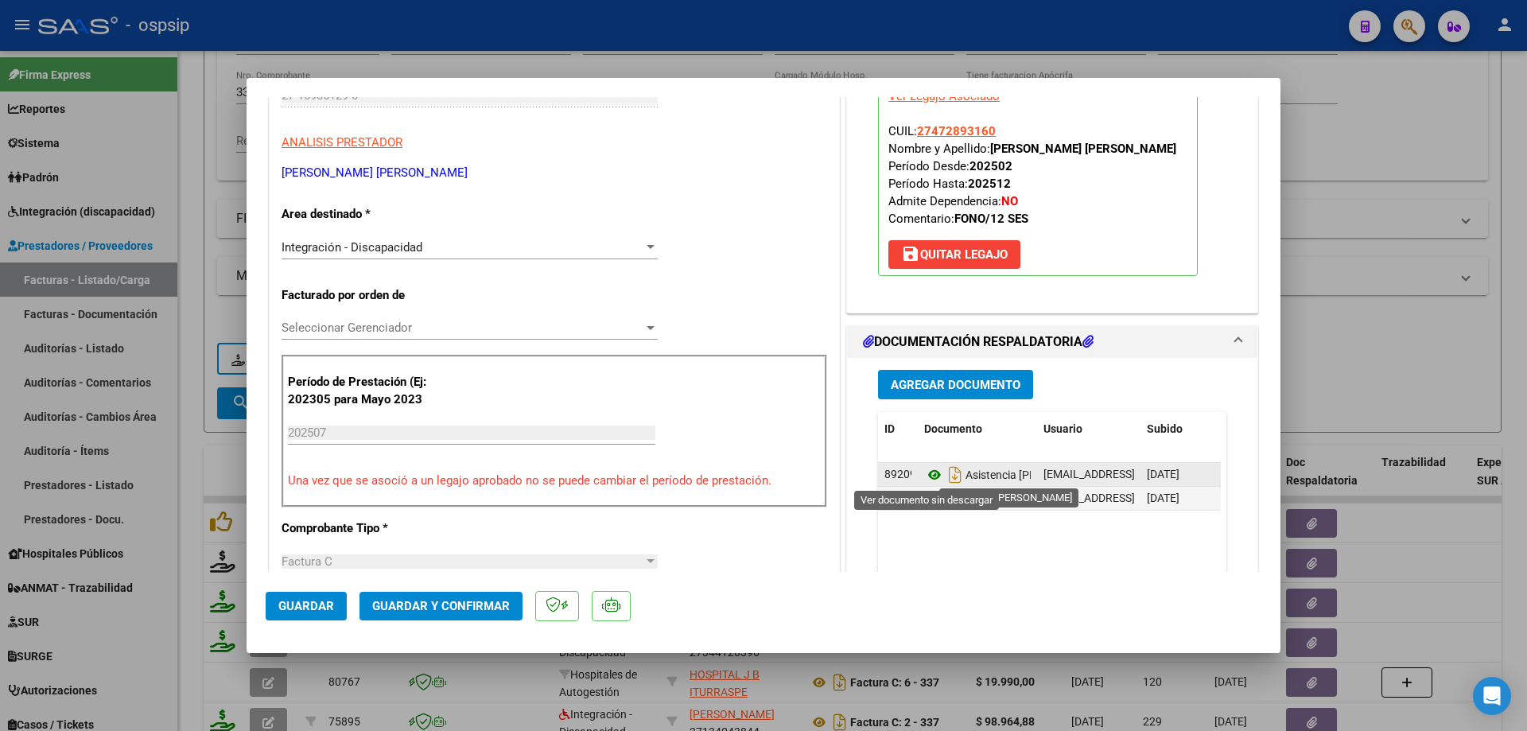
click at [927, 473] on icon at bounding box center [934, 474] width 21 height 19
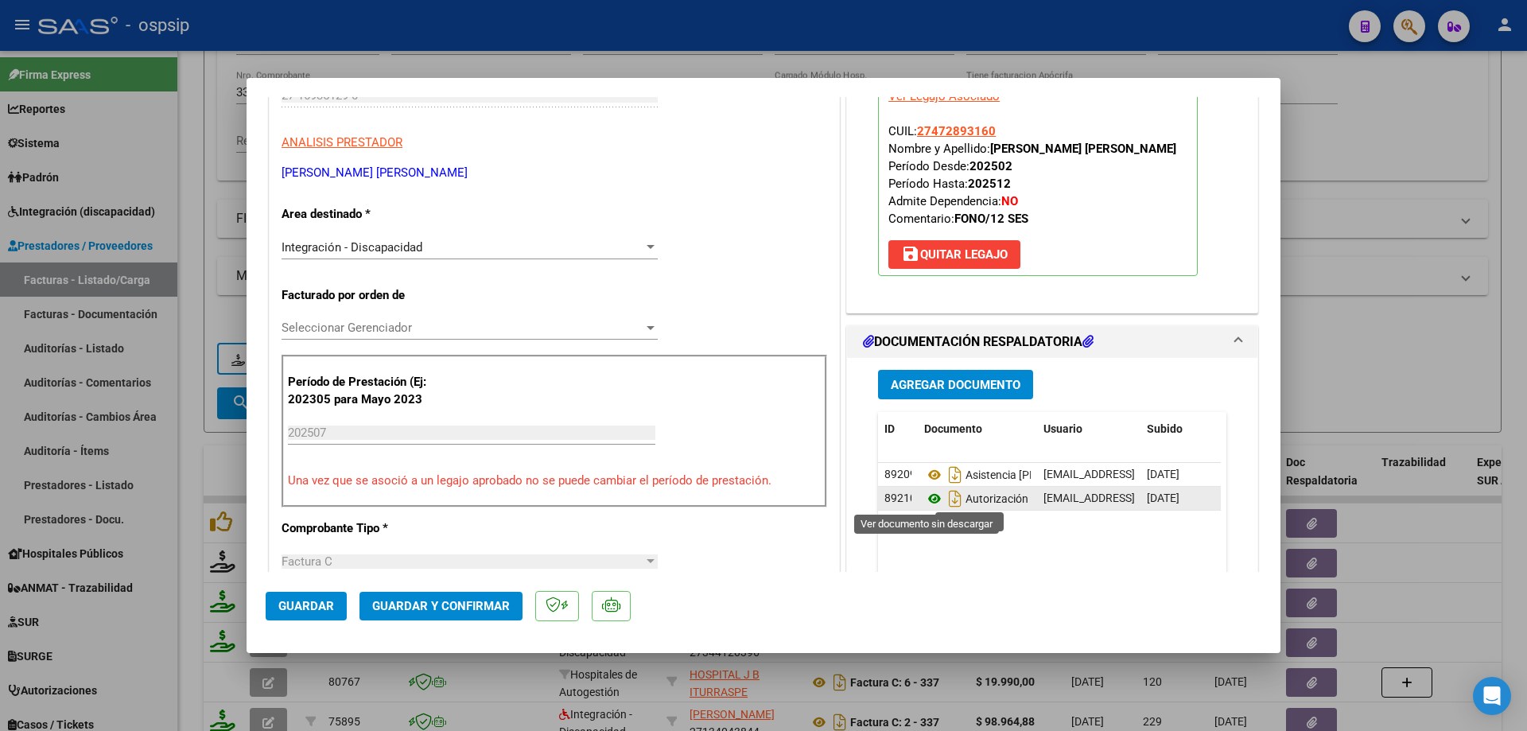
click at [928, 500] on icon at bounding box center [934, 498] width 21 height 19
click at [464, 604] on span "Guardar y Confirmar" at bounding box center [441, 606] width 138 height 14
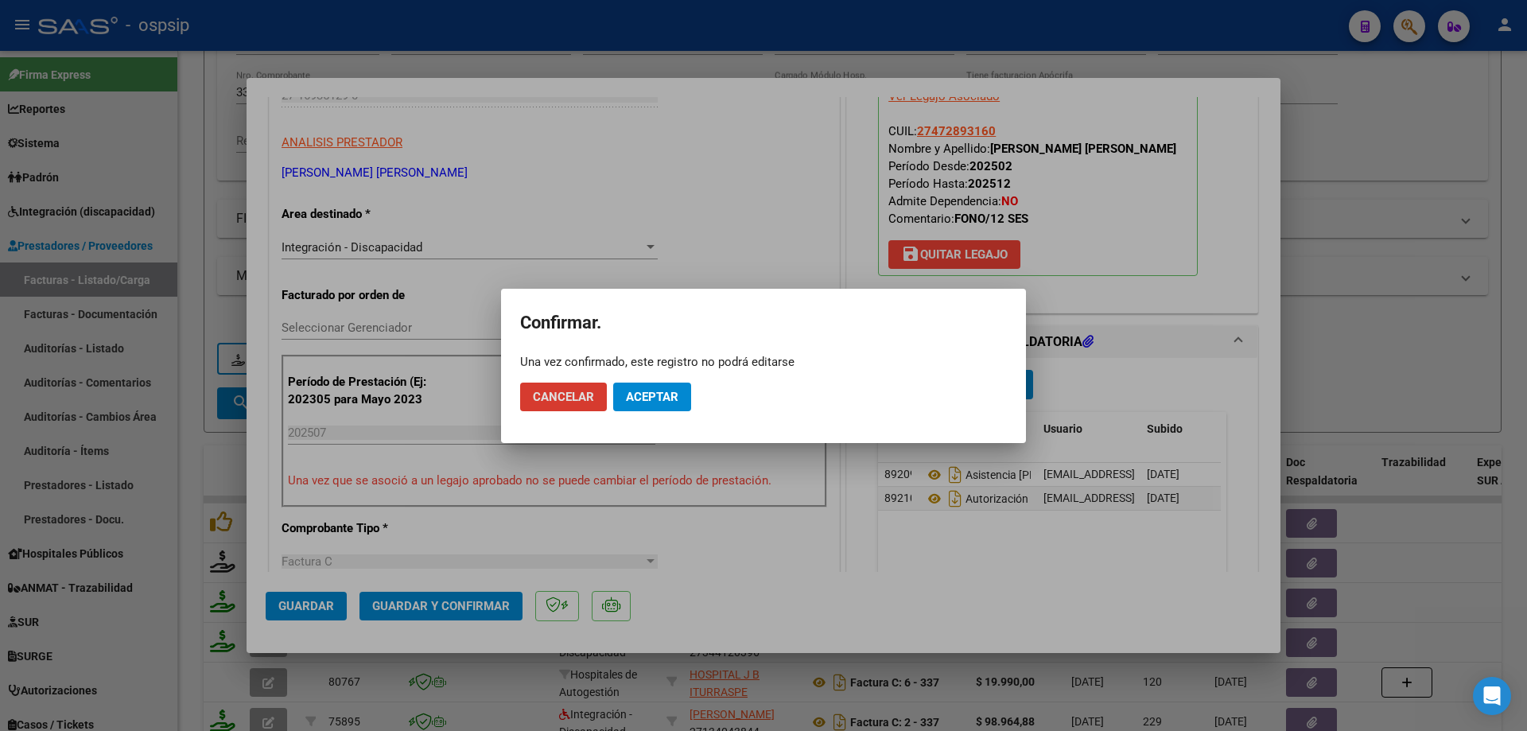
click at [672, 397] on span "Aceptar" at bounding box center [652, 397] width 52 height 14
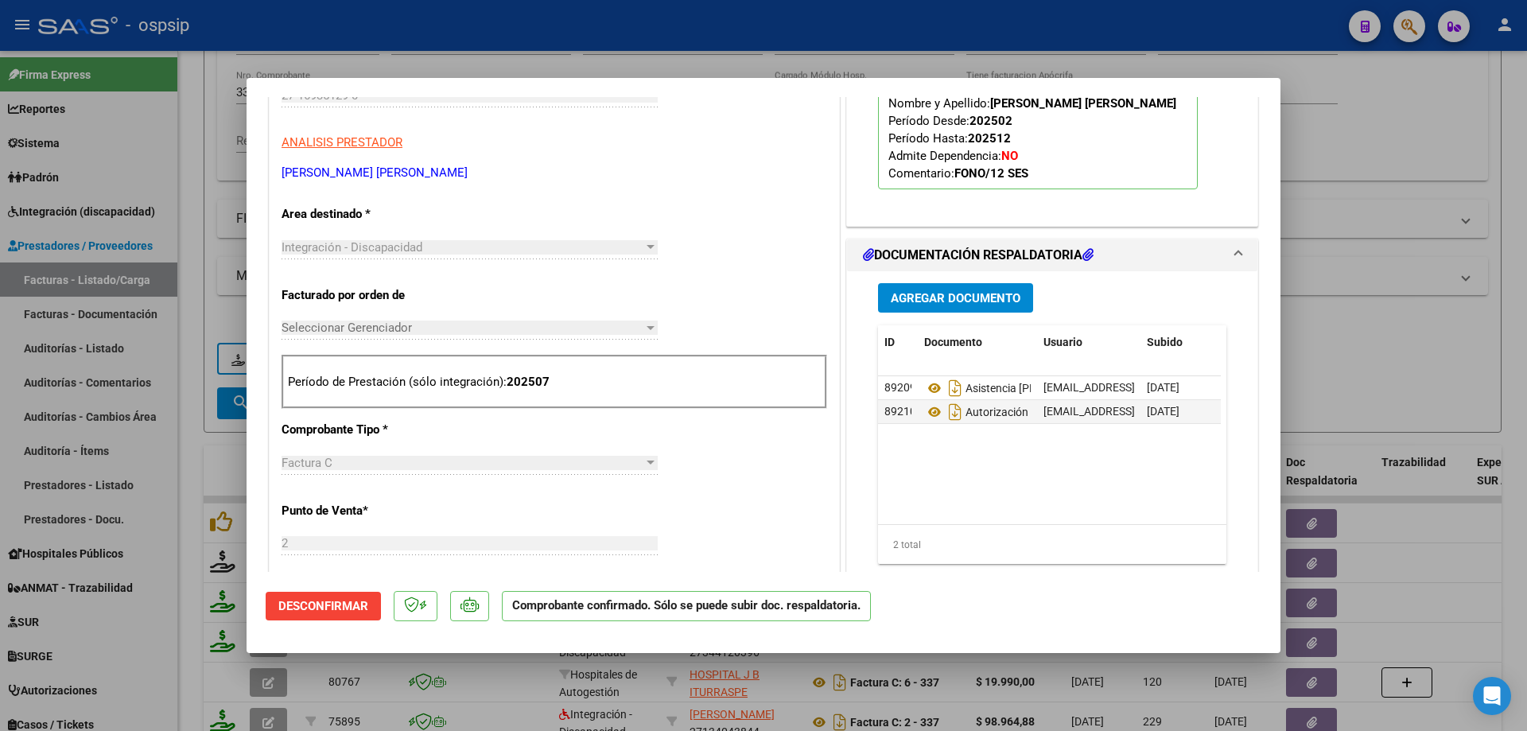
click at [1379, 240] on div at bounding box center [763, 365] width 1527 height 731
type input "$ 0,00"
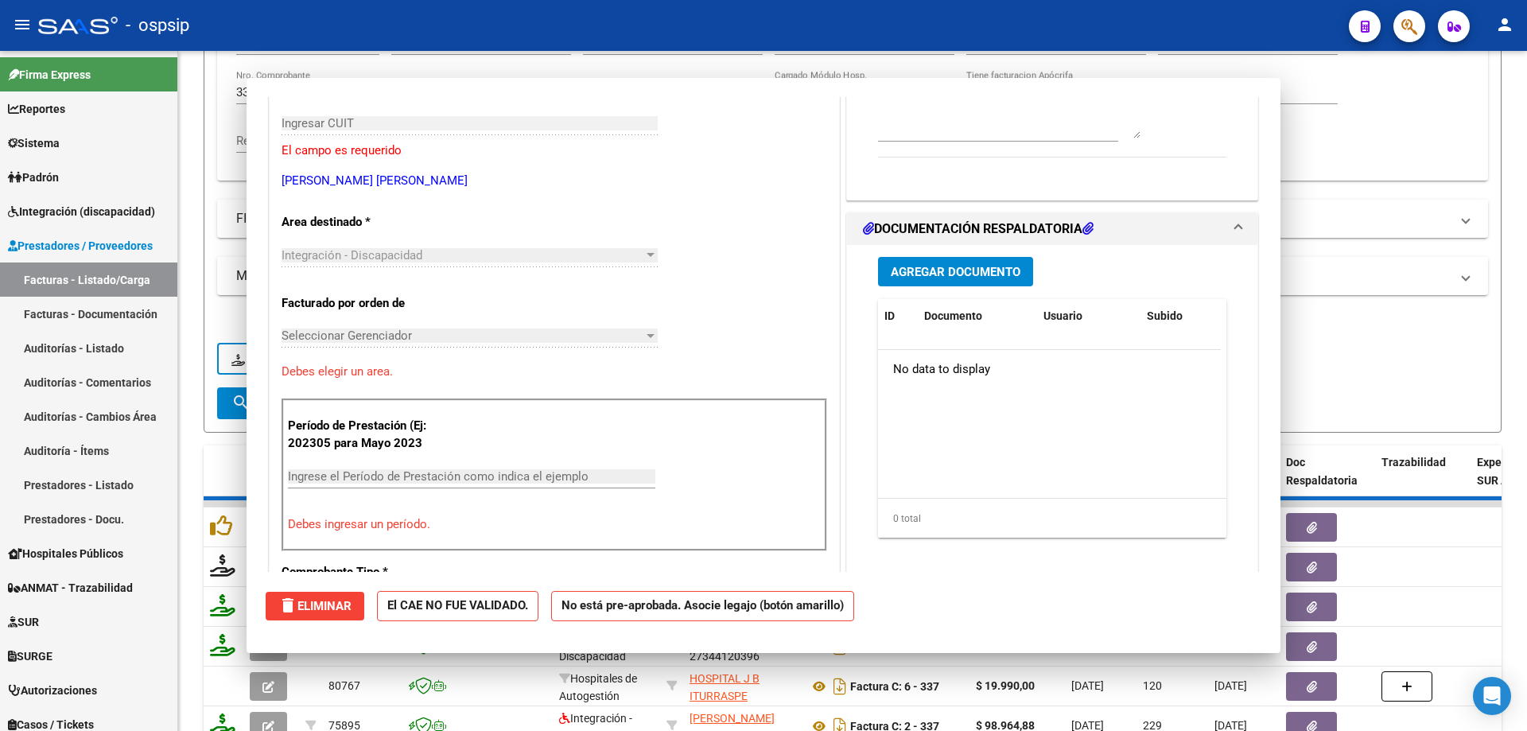
scroll to position [266, 0]
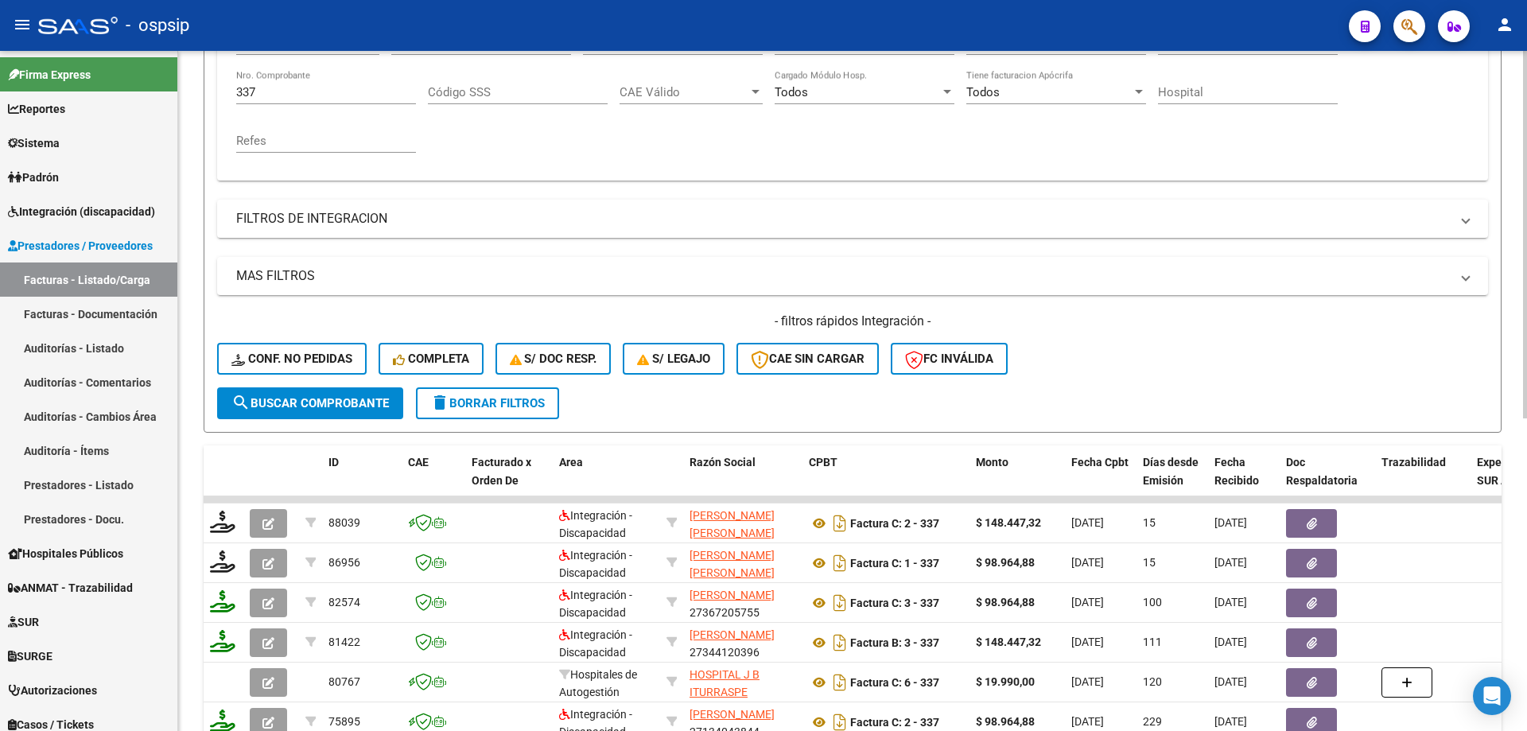
click at [325, 91] on input "337" at bounding box center [326, 92] width 180 height 14
type input "3"
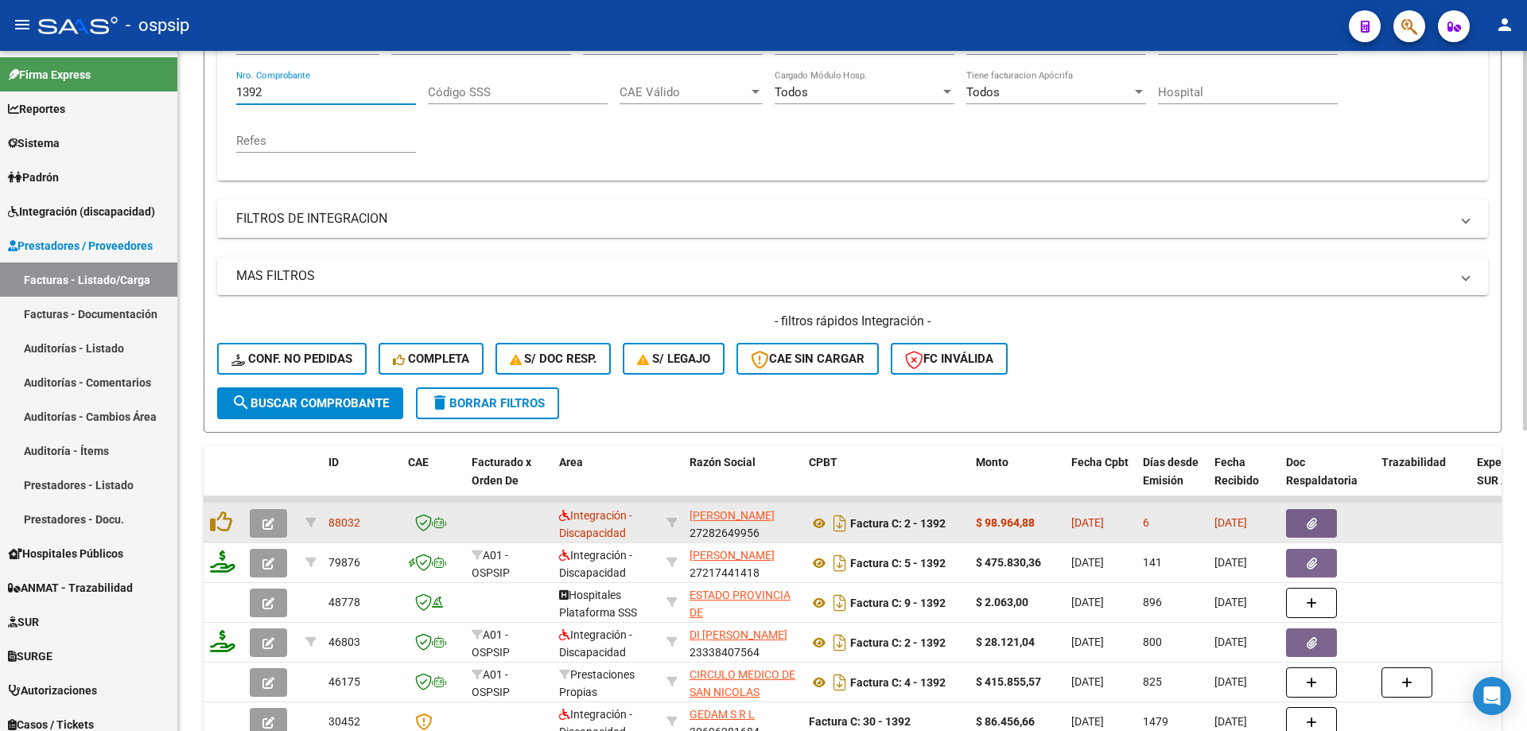
type input "1392"
click at [266, 526] on icon "button" at bounding box center [268, 524] width 12 height 12
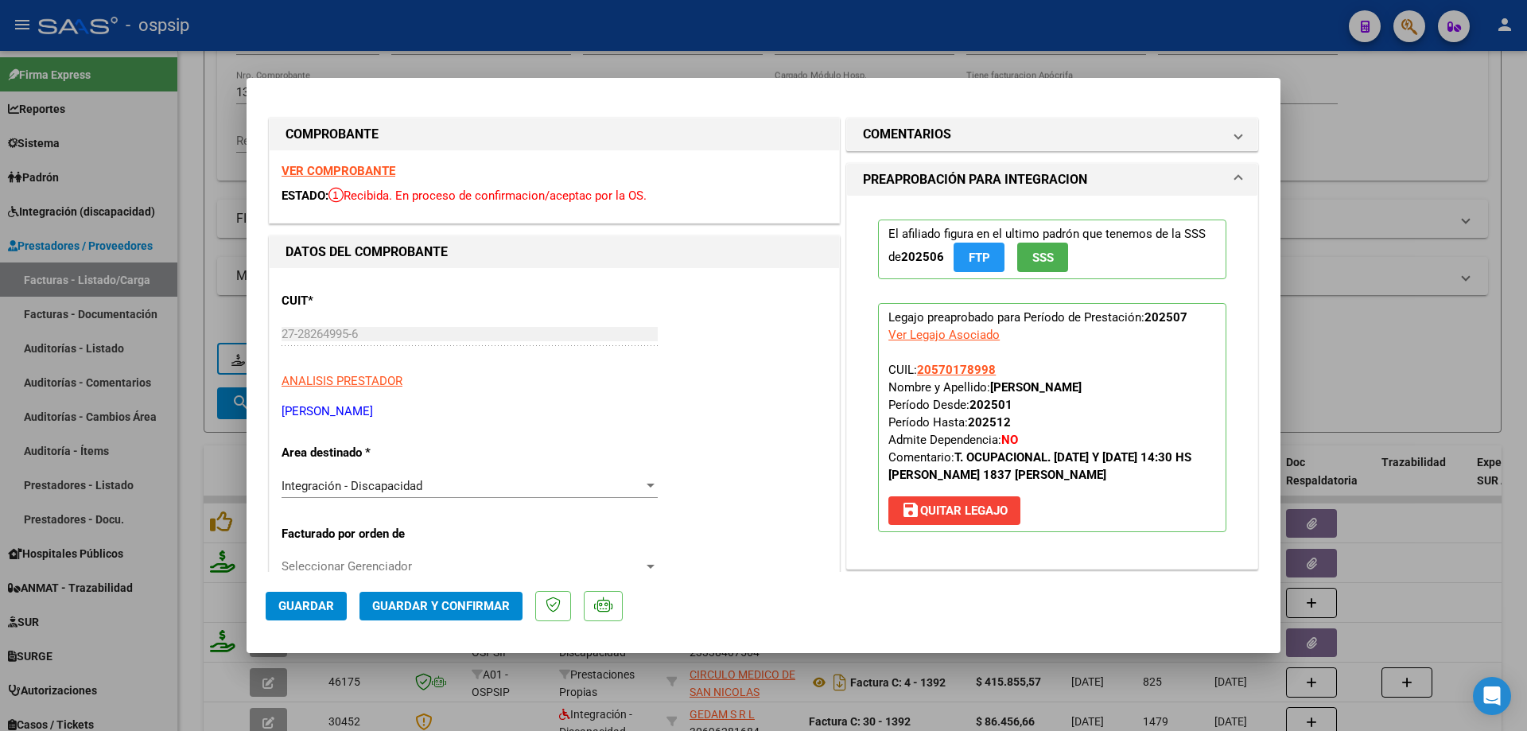
click at [1046, 263] on span "SSS" at bounding box center [1042, 257] width 21 height 14
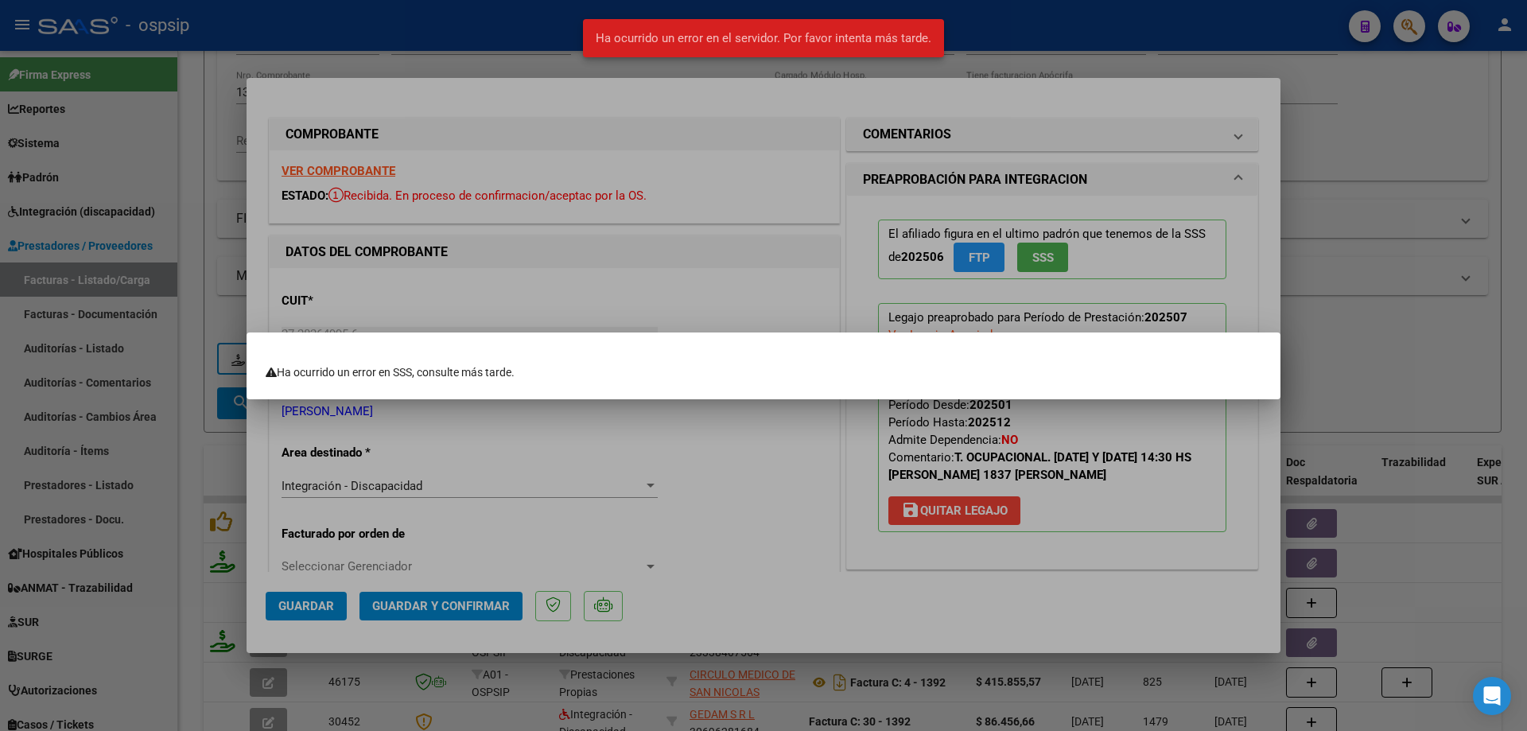
click at [1243, 290] on div at bounding box center [763, 365] width 1527 height 731
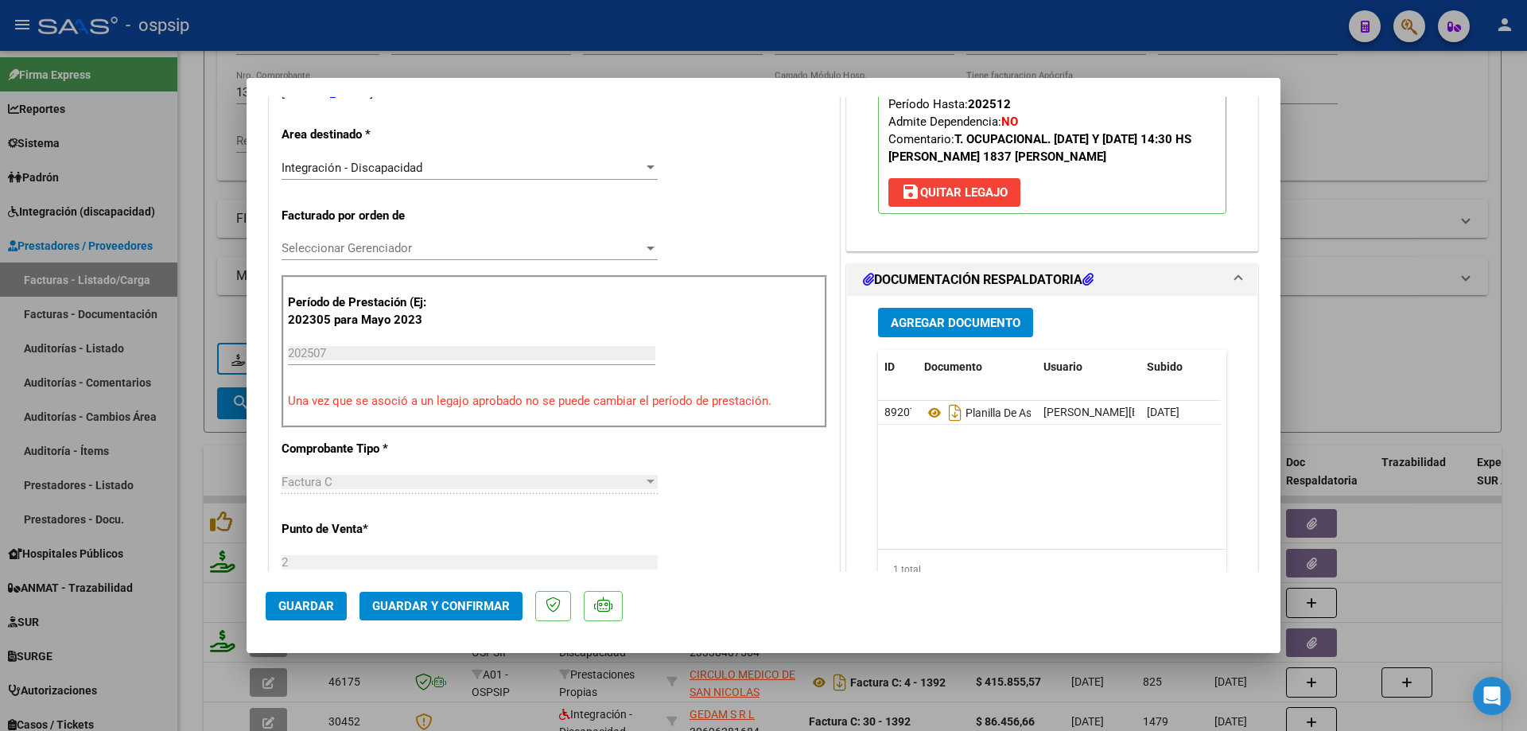
scroll to position [398, 0]
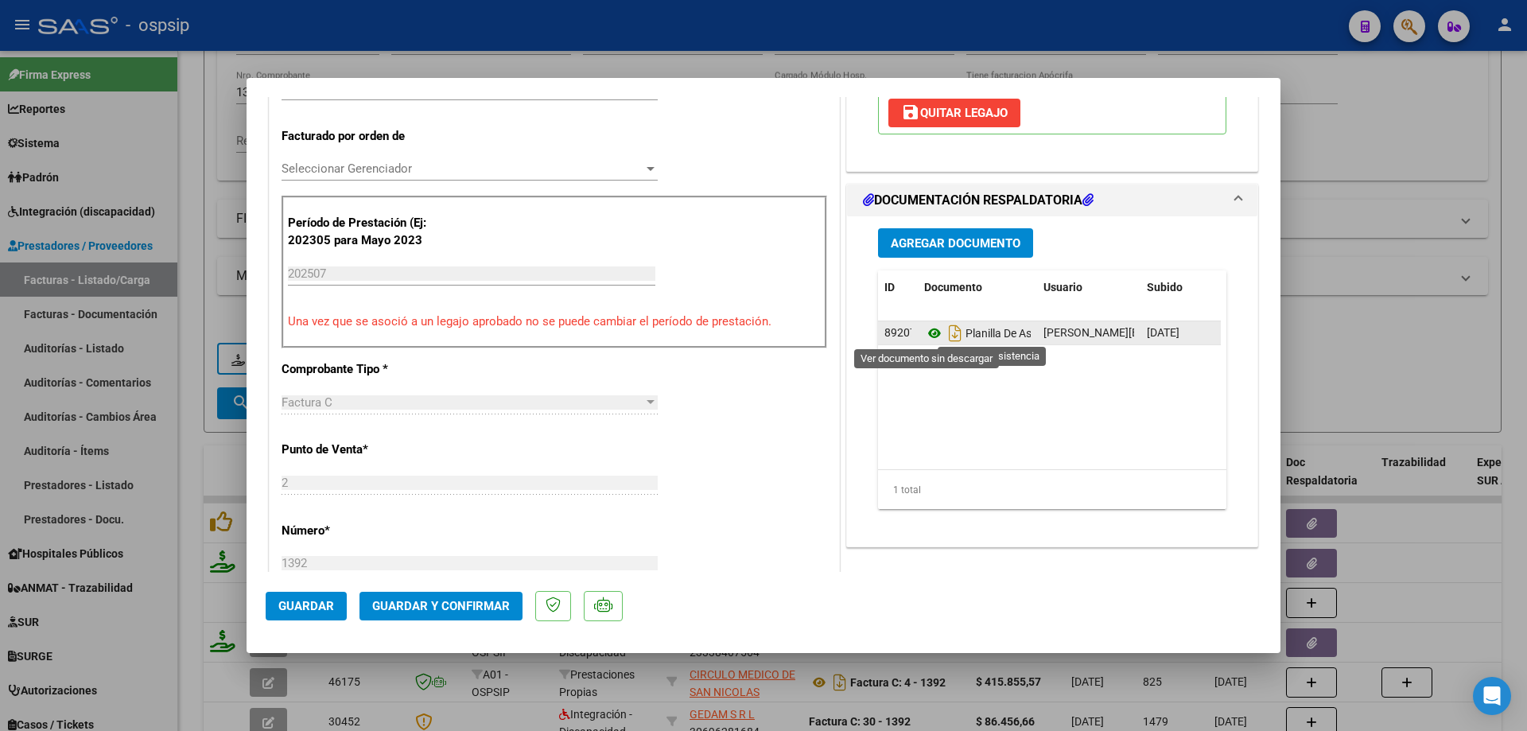
click at [926, 335] on icon at bounding box center [934, 333] width 21 height 19
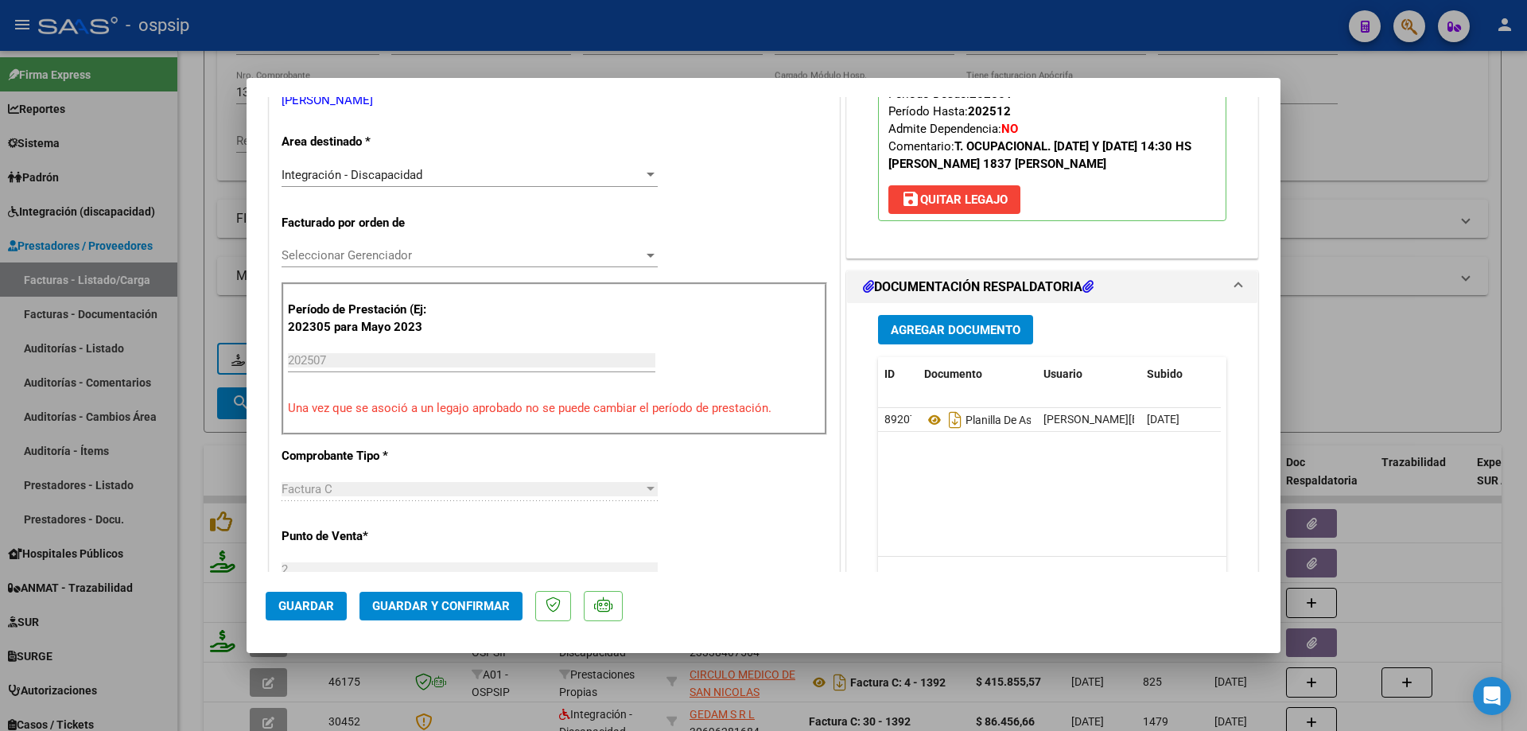
scroll to position [159, 0]
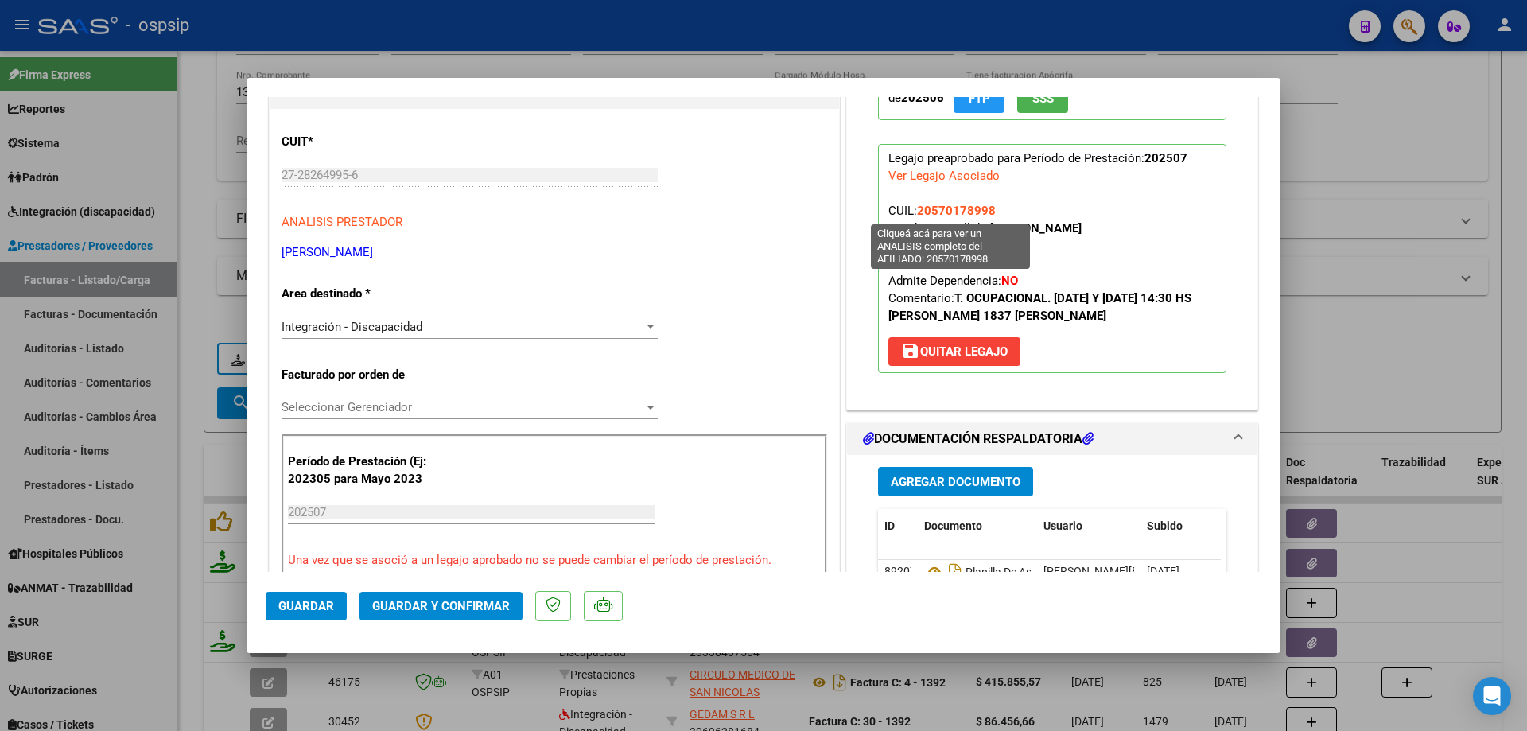
drag, startPoint x: 992, startPoint y: 210, endPoint x: 915, endPoint y: 208, distance: 77.2
click at [915, 208] on p "Legajo preaprobado para Período de Prestación: 202507 Ver Legajo Asociado CUIL:…" at bounding box center [1052, 258] width 348 height 229
copy span "20570178998"
click at [491, 601] on span "Guardar y Confirmar" at bounding box center [441, 606] width 138 height 14
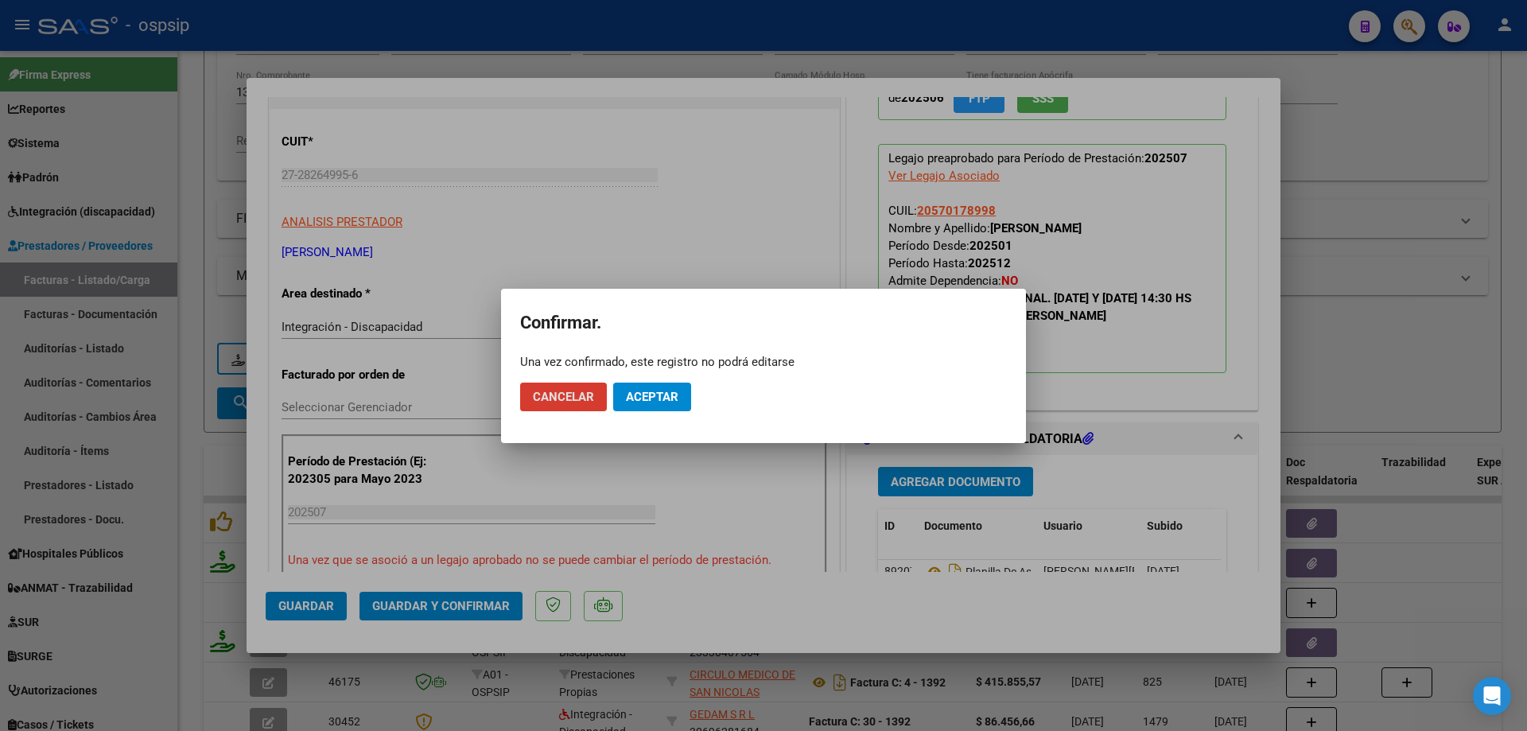
click at [660, 382] on button "Aceptar" at bounding box center [652, 396] width 78 height 29
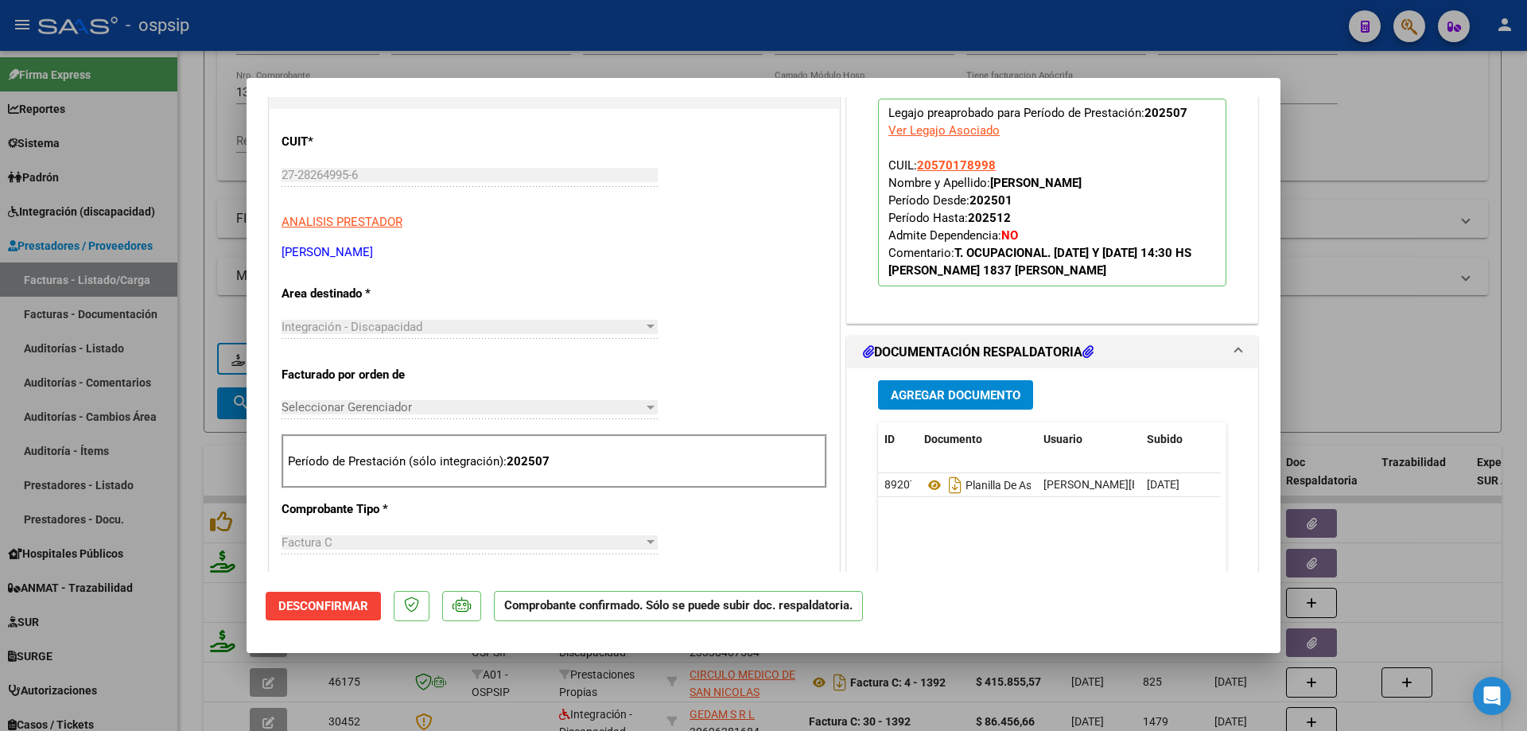
click at [1365, 304] on div at bounding box center [763, 365] width 1527 height 731
type input "$ 0,00"
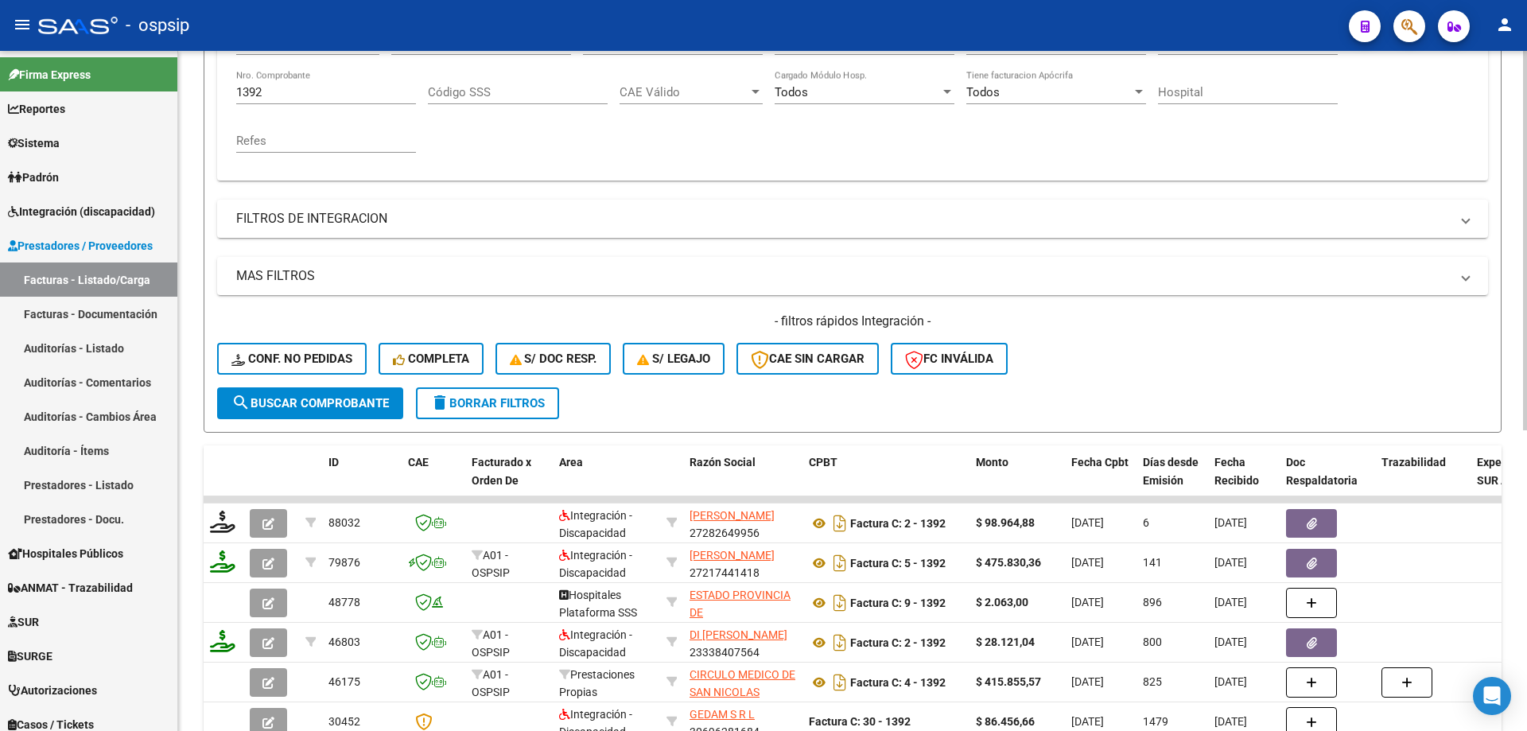
click at [323, 95] on input "1392" at bounding box center [326, 92] width 180 height 14
type input "1"
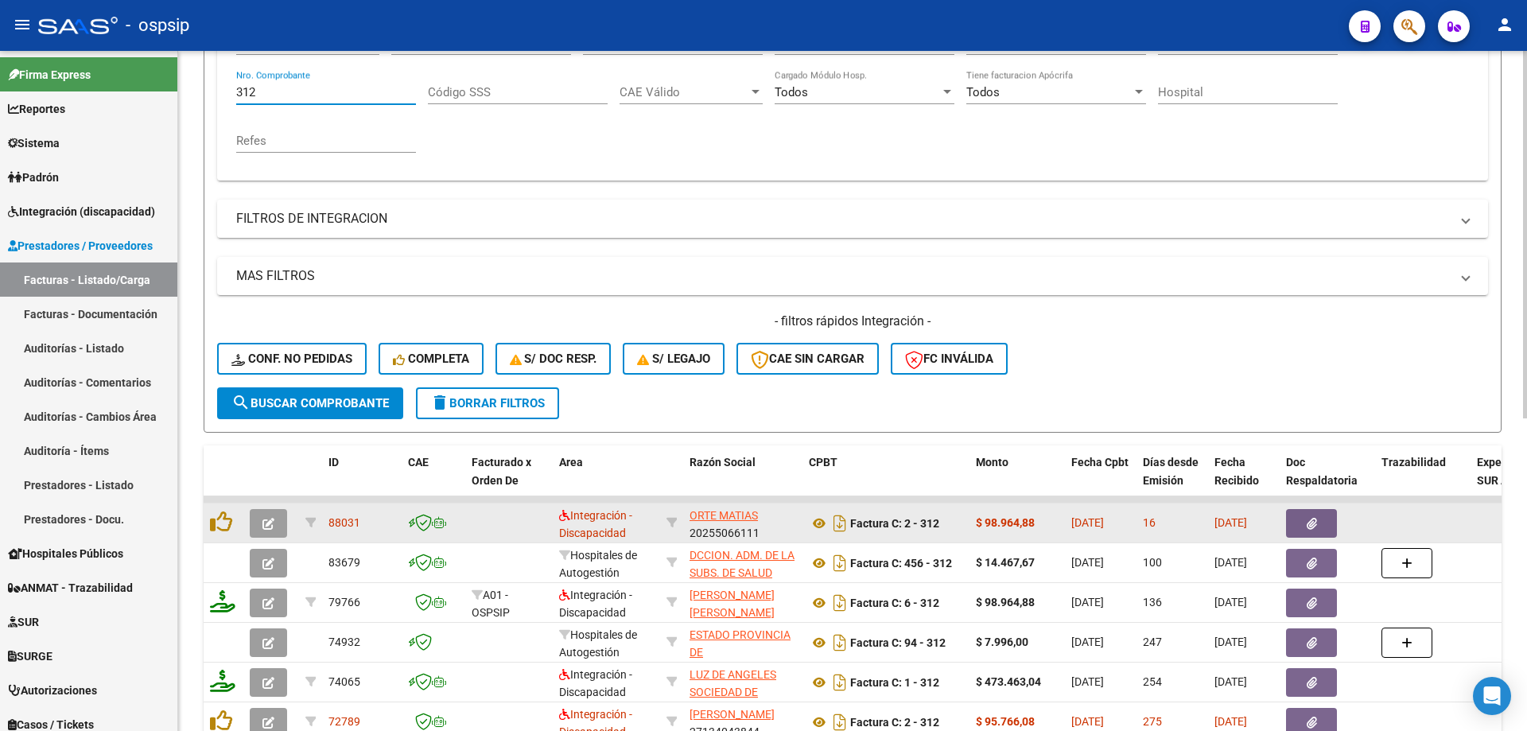
type input "312"
click at [275, 515] on button "button" at bounding box center [268, 523] width 37 height 29
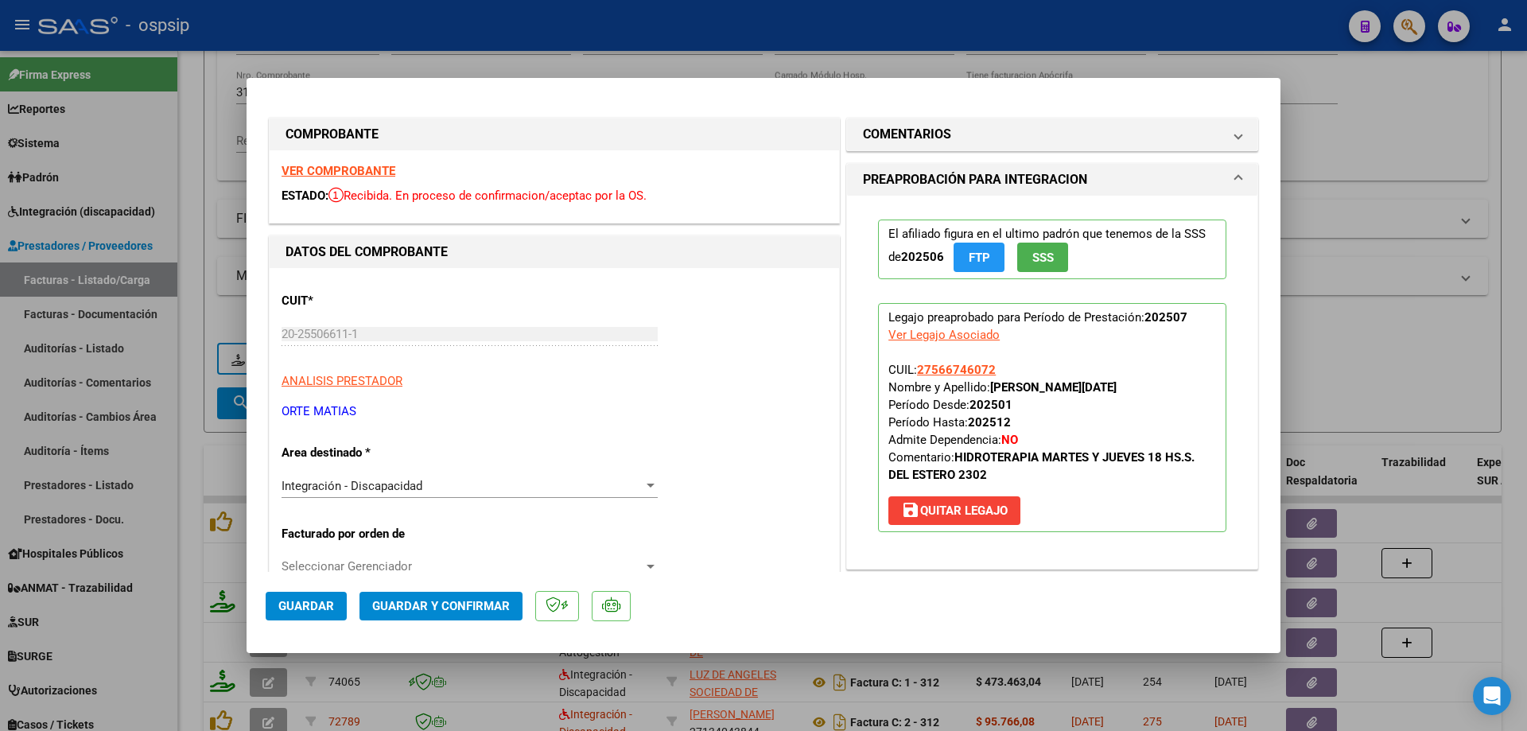
click at [1038, 255] on span "SSS" at bounding box center [1042, 257] width 21 height 14
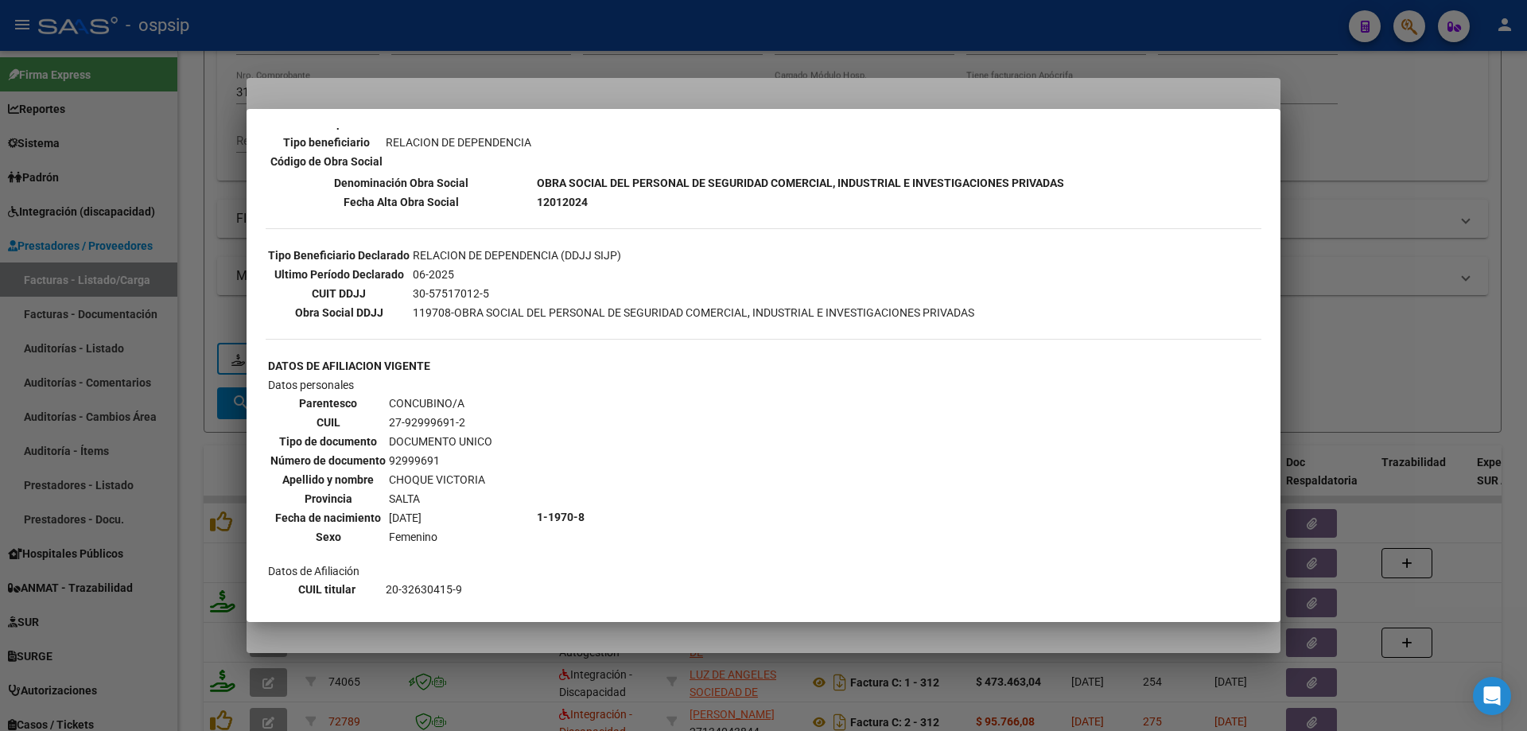
scroll to position [716, 0]
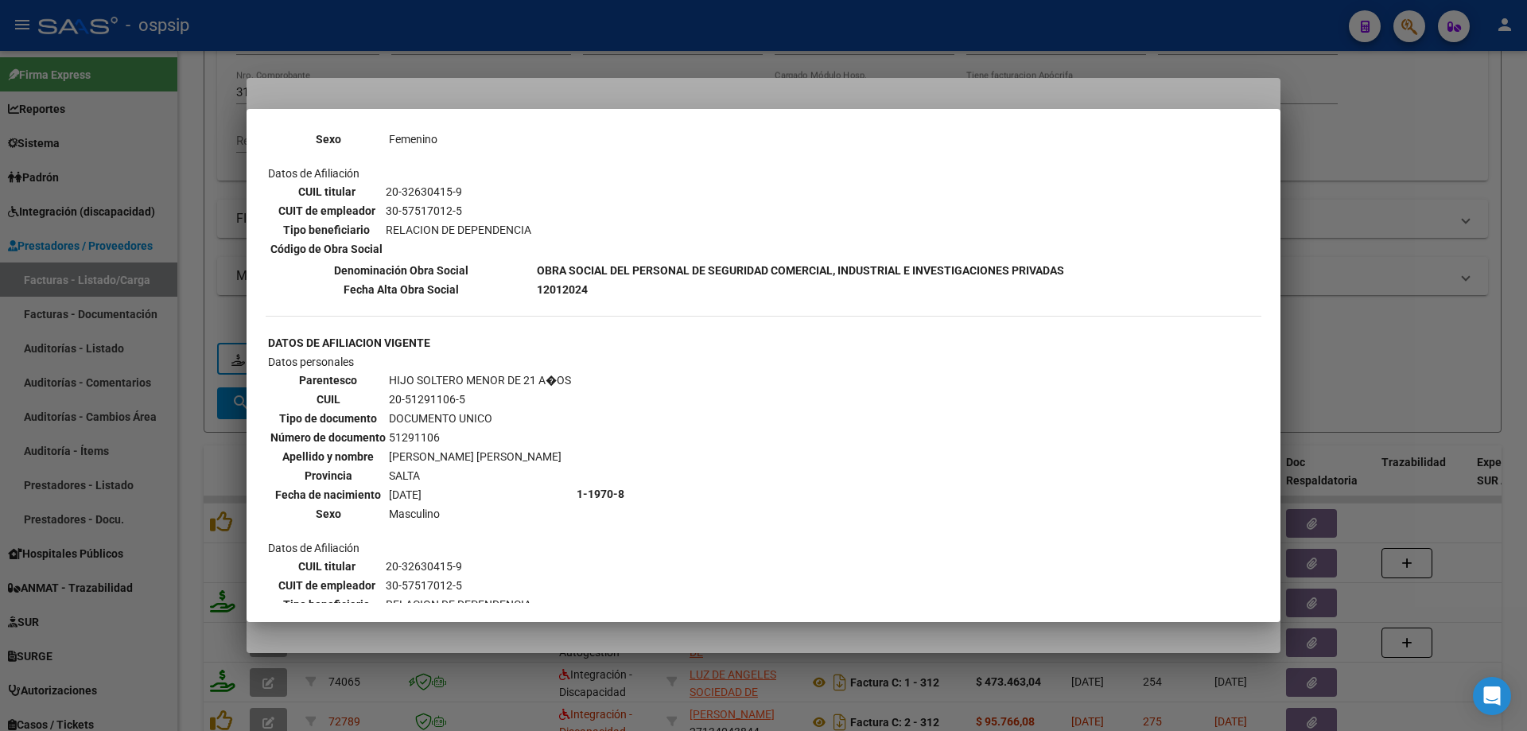
click at [1366, 229] on div at bounding box center [763, 365] width 1527 height 731
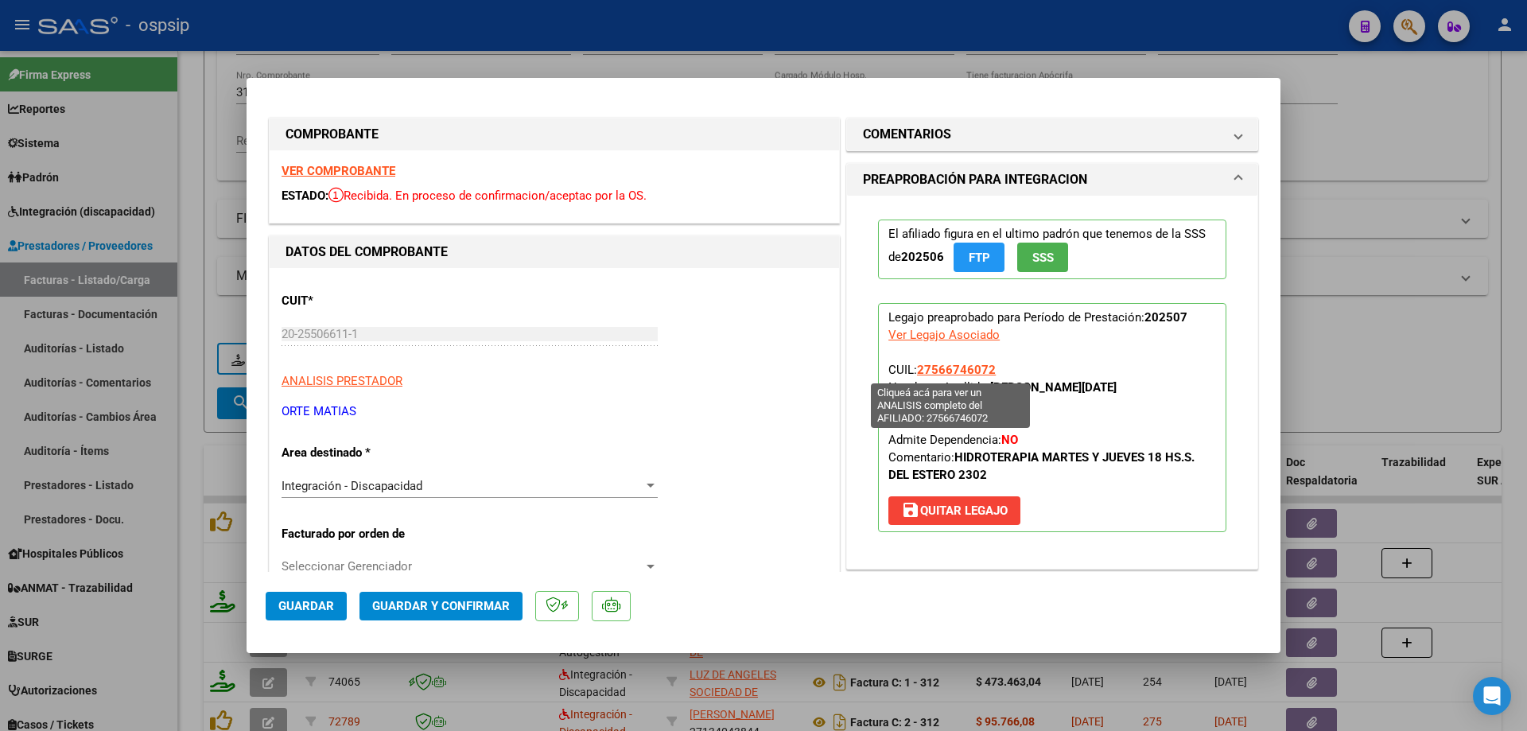
click at [949, 367] on span "27566746072" at bounding box center [956, 370] width 79 height 14
type textarea "27566746072"
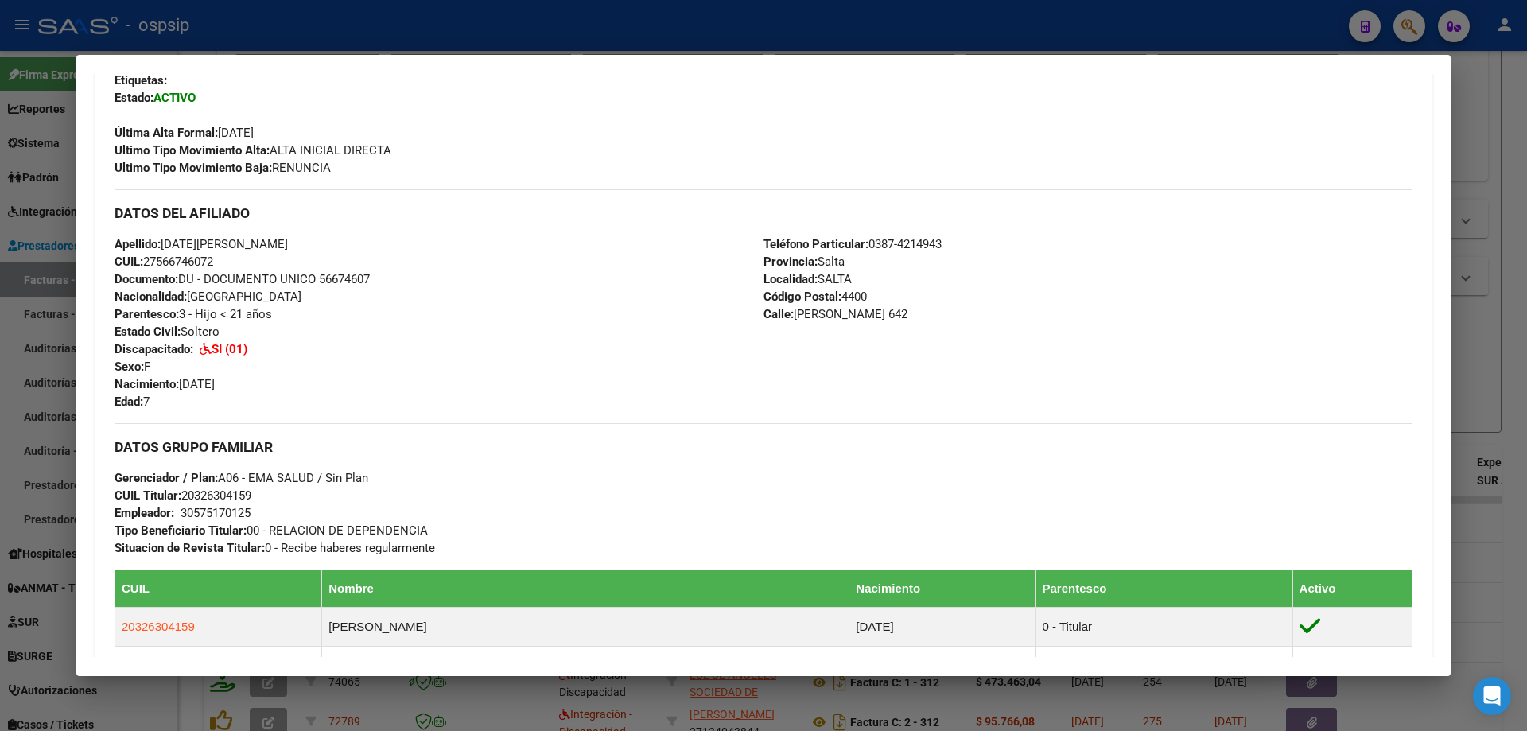
scroll to position [557, 0]
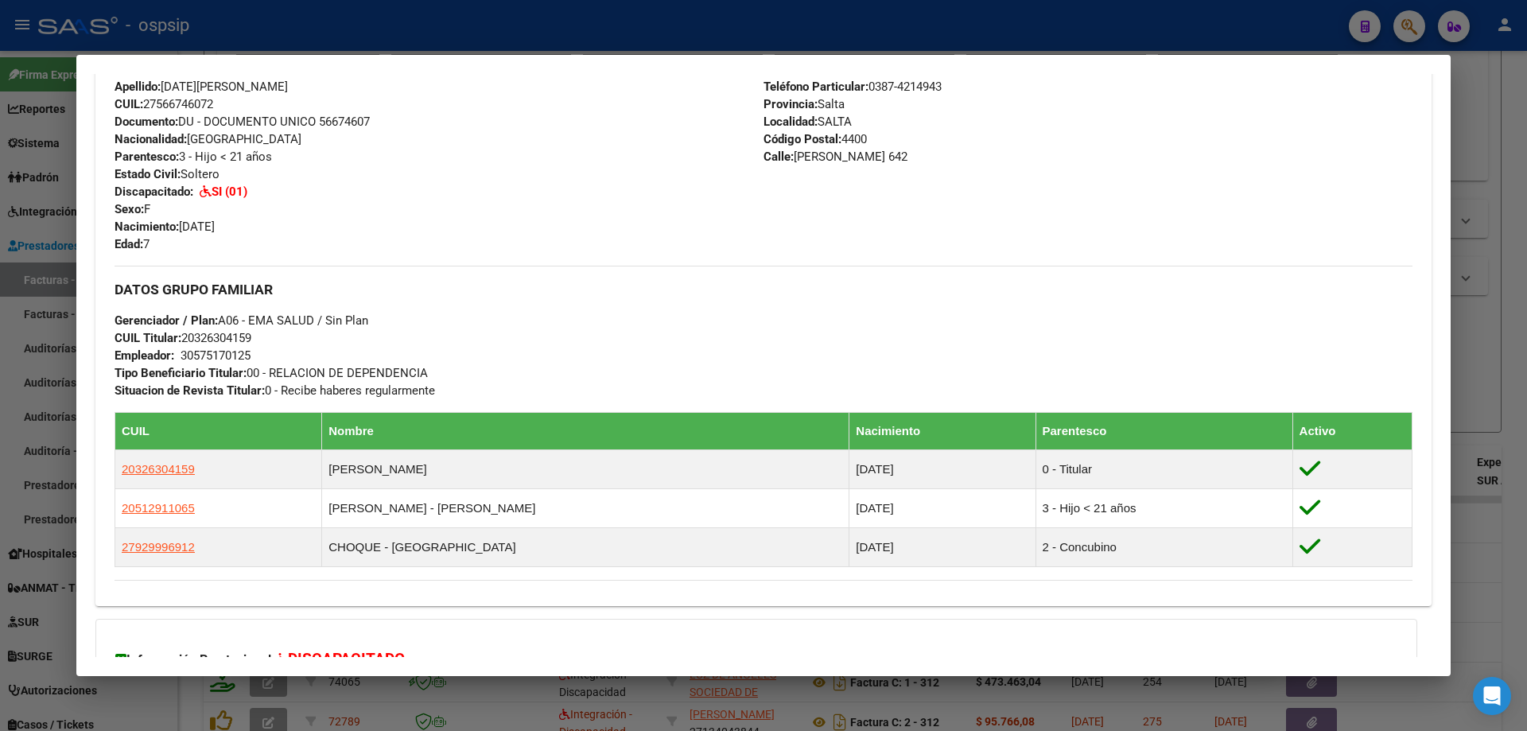
click at [1487, 392] on div at bounding box center [763, 365] width 1527 height 731
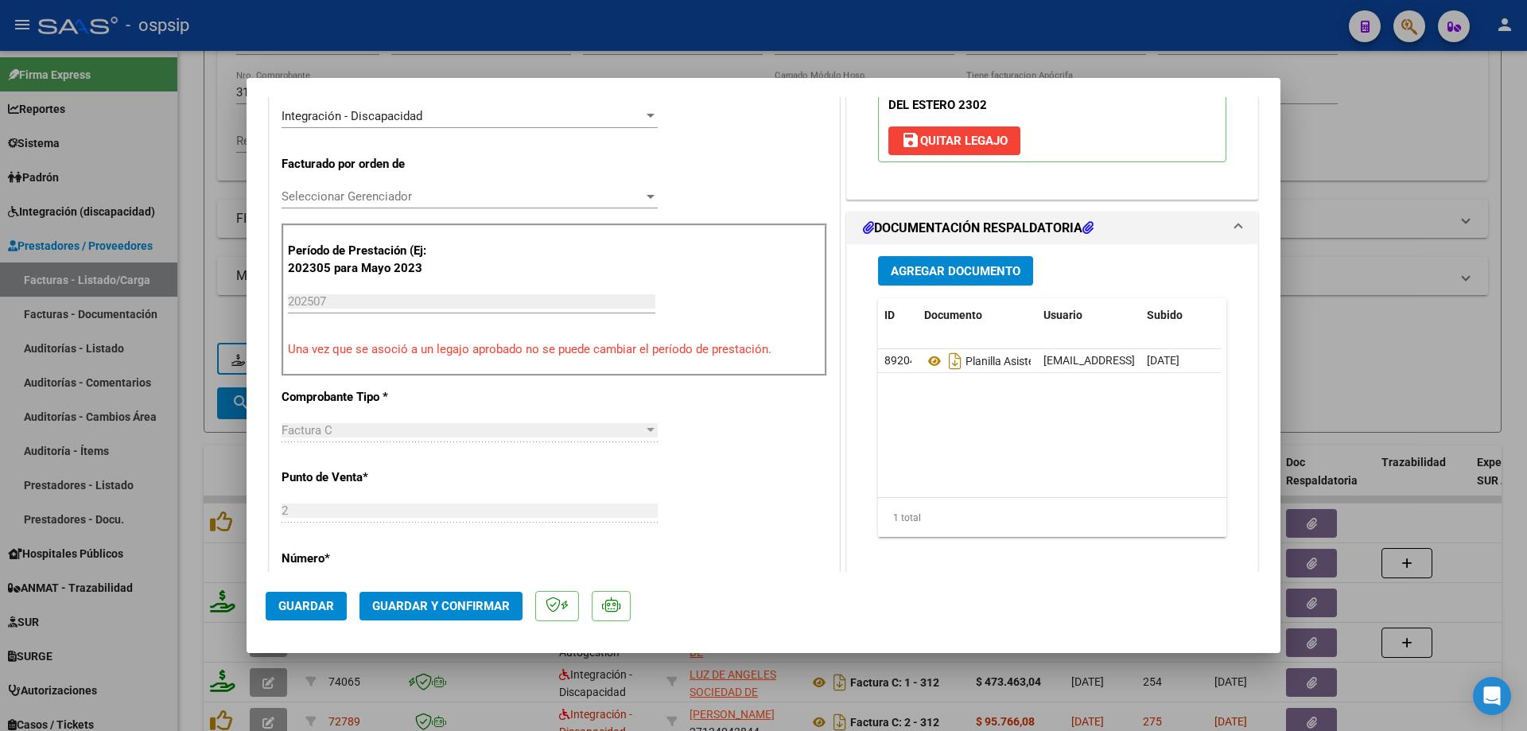
scroll to position [398, 0]
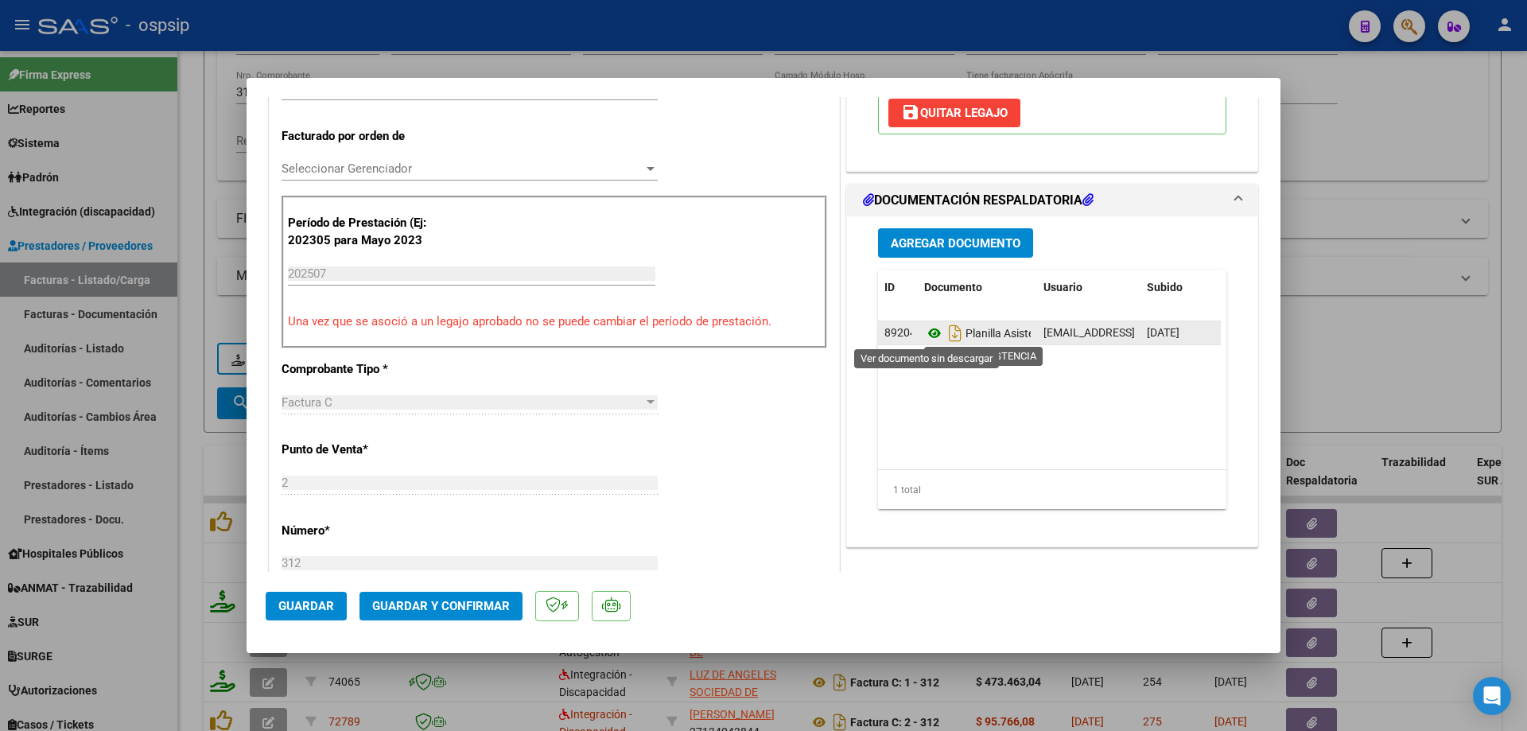
click at [930, 334] on icon at bounding box center [934, 333] width 21 height 19
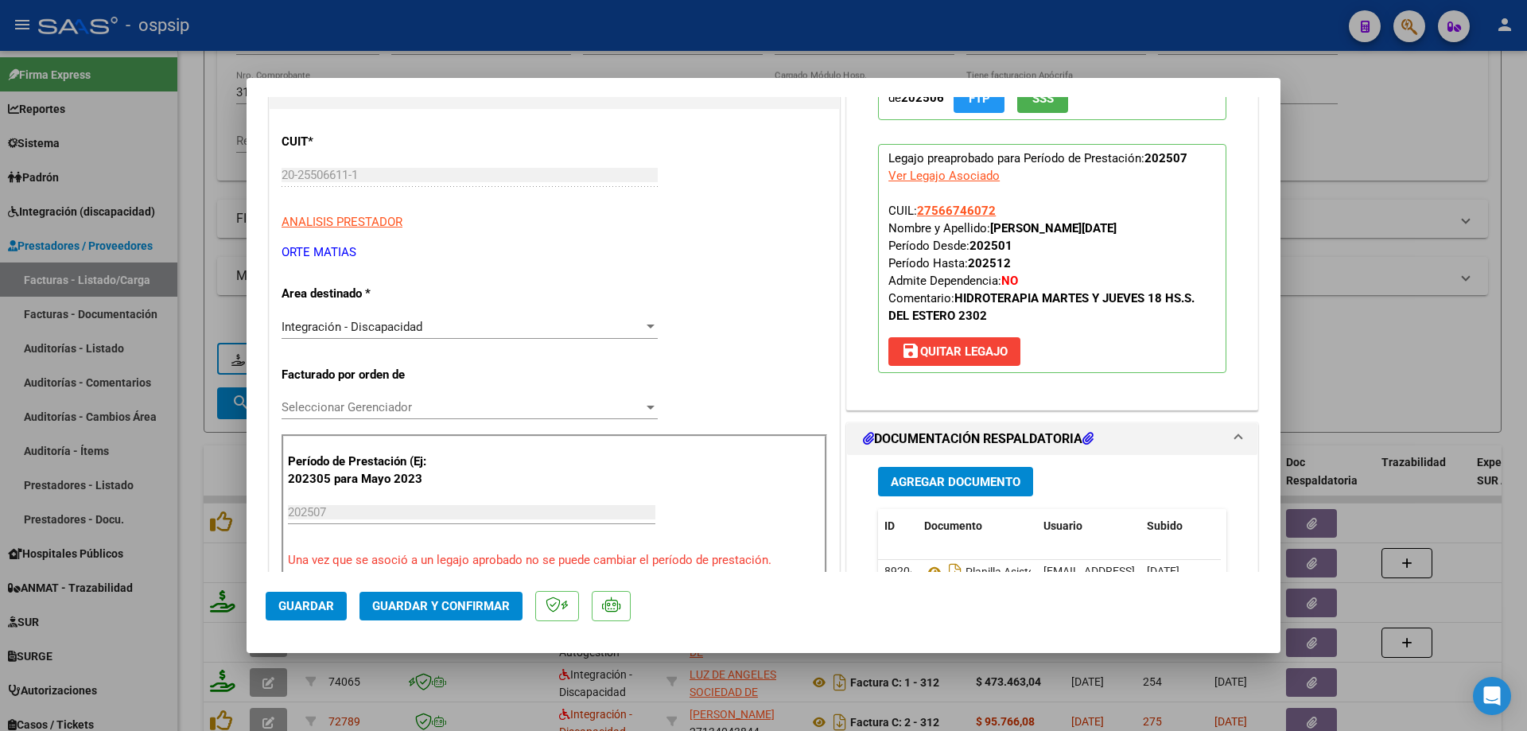
scroll to position [0, 0]
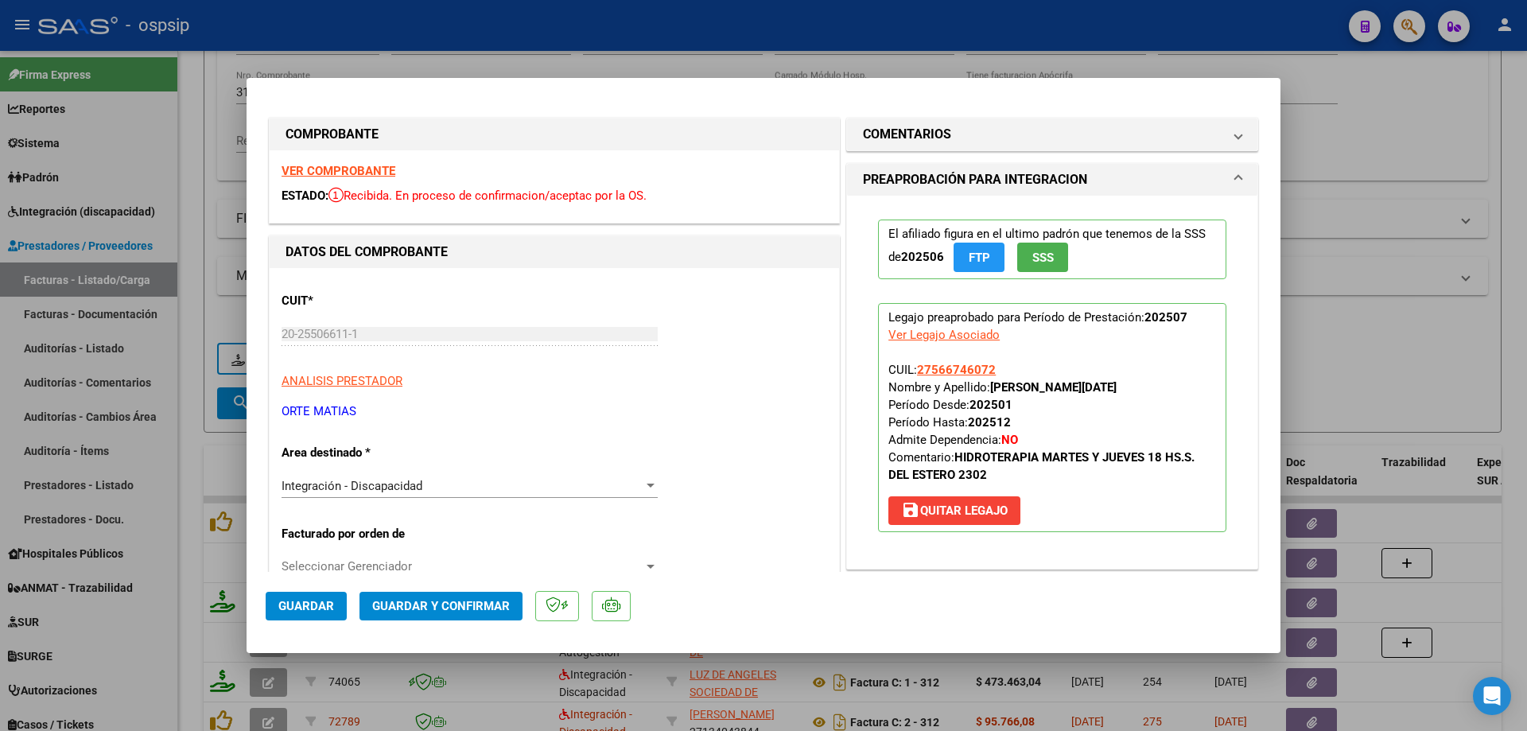
drag, startPoint x: 995, startPoint y: 375, endPoint x: 909, endPoint y: 375, distance: 85.9
click at [909, 375] on p "Legajo preaprobado para Período de Prestación: 202507 Ver Legajo Asociado CUIL:…" at bounding box center [1052, 417] width 348 height 229
copy span "27566746072"
click at [442, 605] on span "Guardar y Confirmar" at bounding box center [441, 606] width 138 height 14
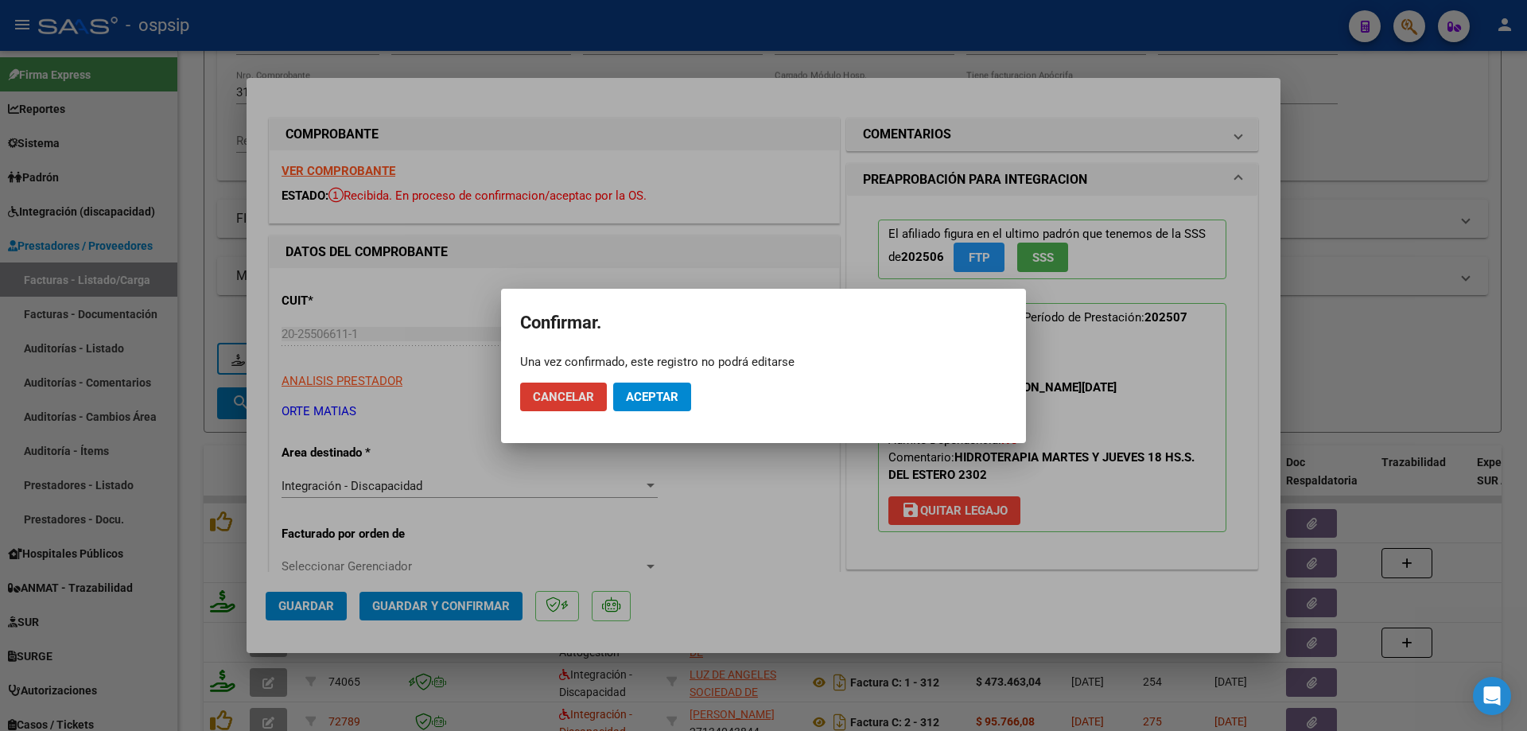
click at [649, 388] on button "Aceptar" at bounding box center [652, 396] width 78 height 29
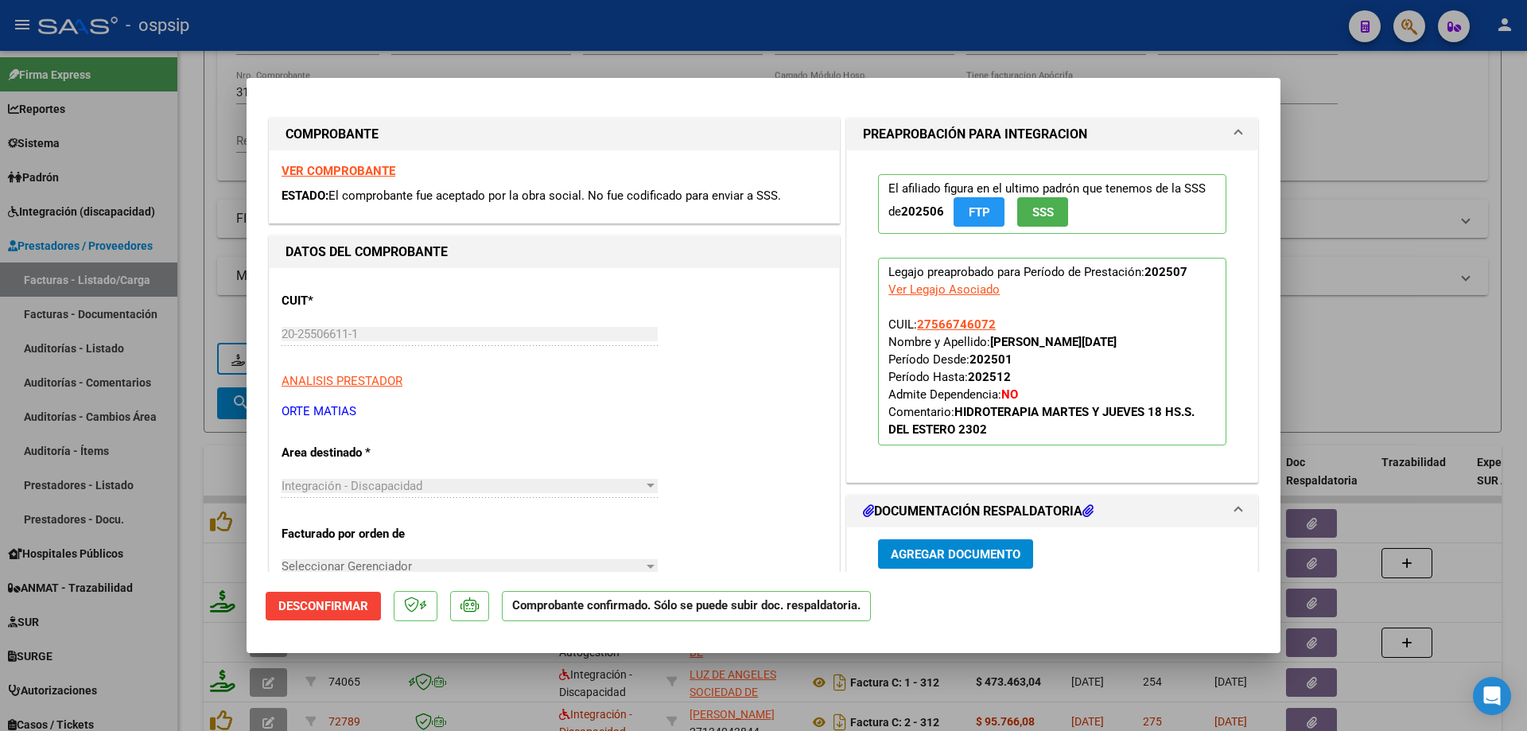
click at [1478, 300] on div at bounding box center [763, 365] width 1527 height 731
type input "$ 0,00"
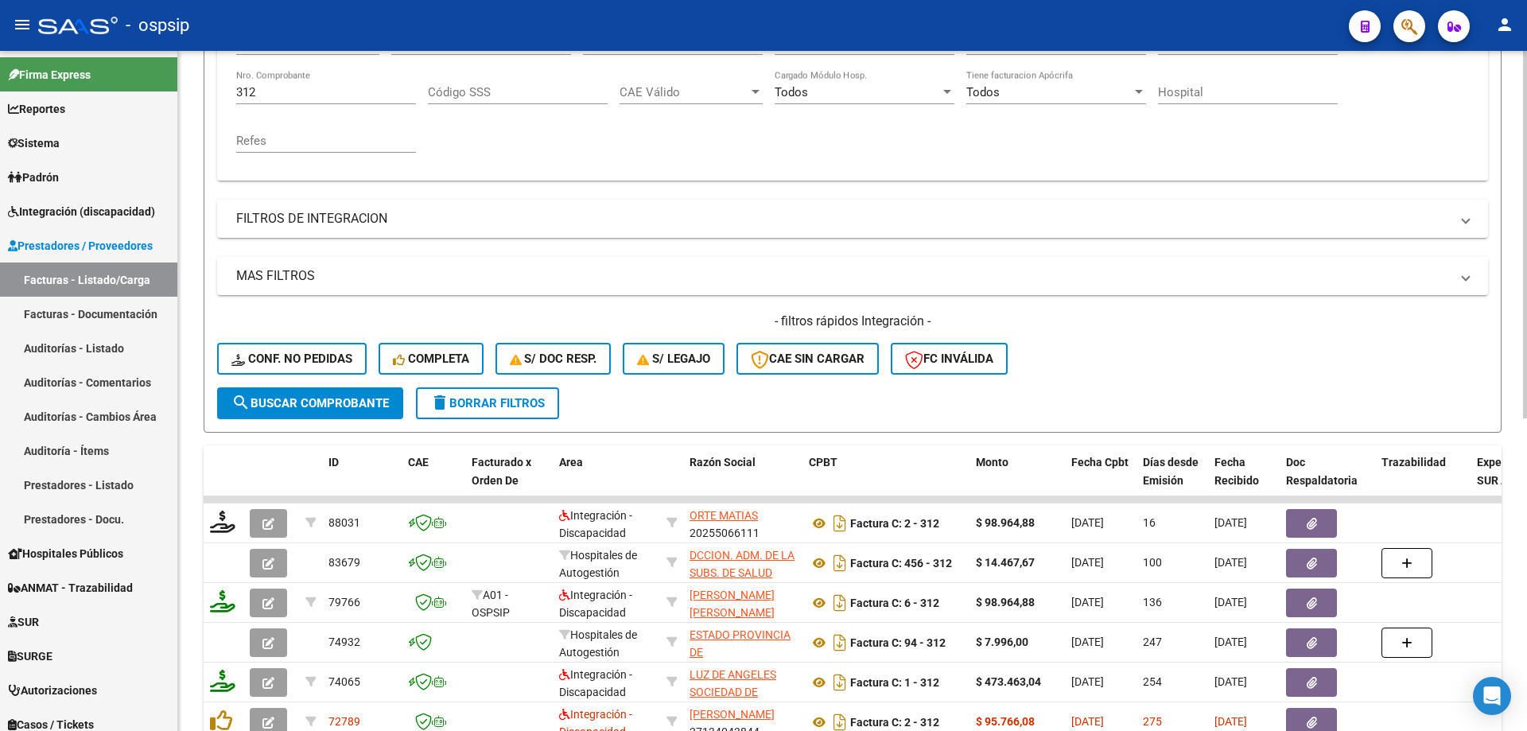
click at [317, 101] on div "312 Nro. Comprobante" at bounding box center [326, 87] width 180 height 34
type input "3"
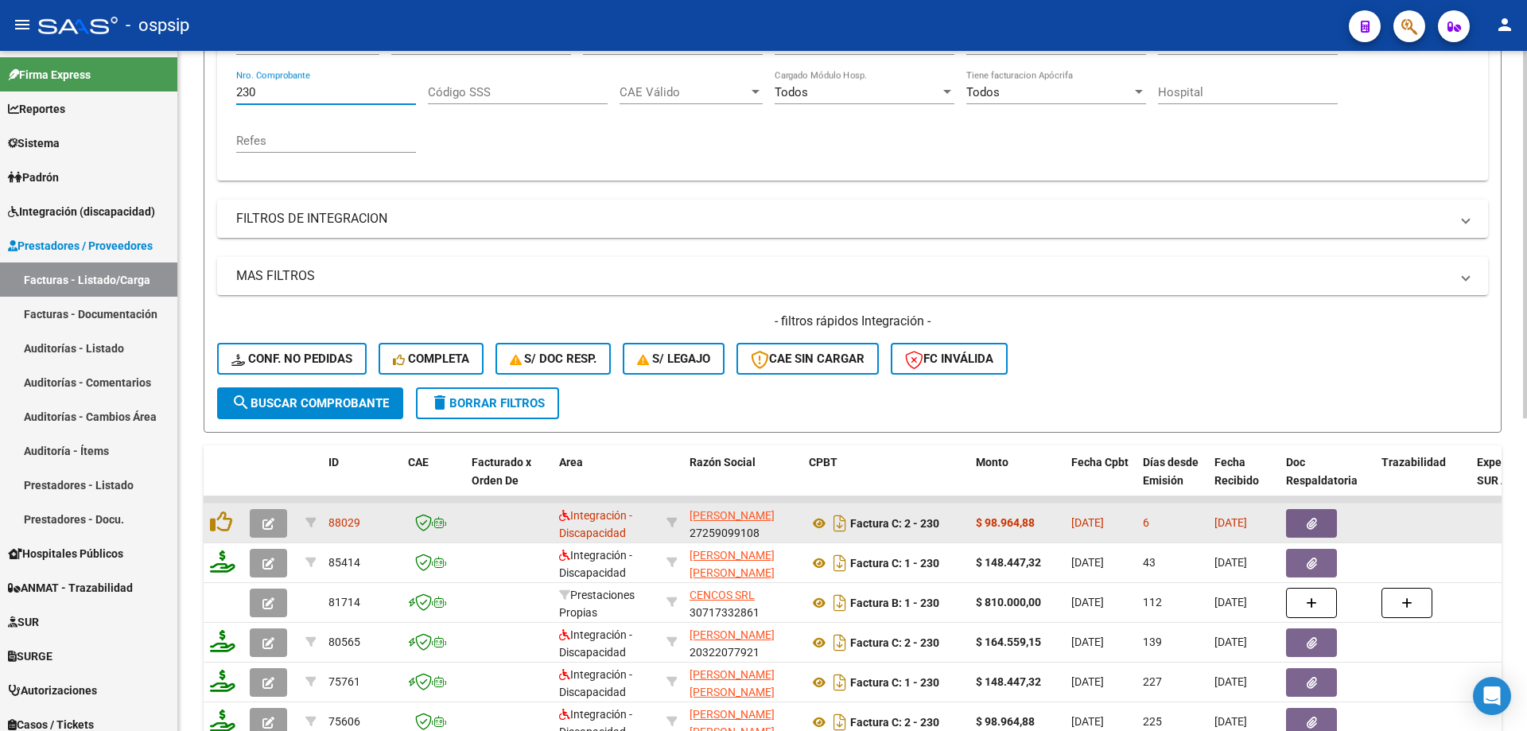
type input "230"
click at [267, 526] on icon "button" at bounding box center [268, 524] width 12 height 12
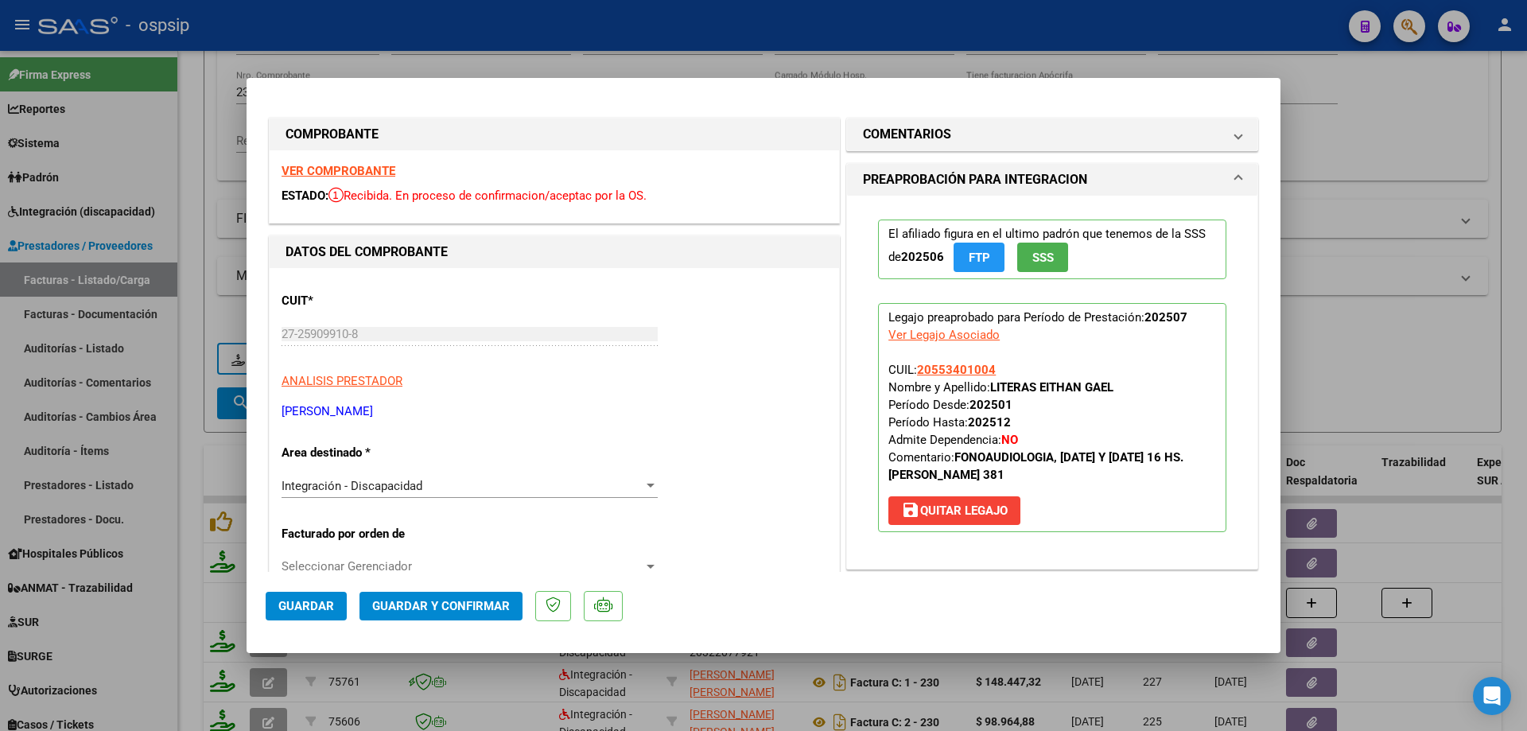
click at [1035, 262] on span "SSS" at bounding box center [1042, 257] width 21 height 14
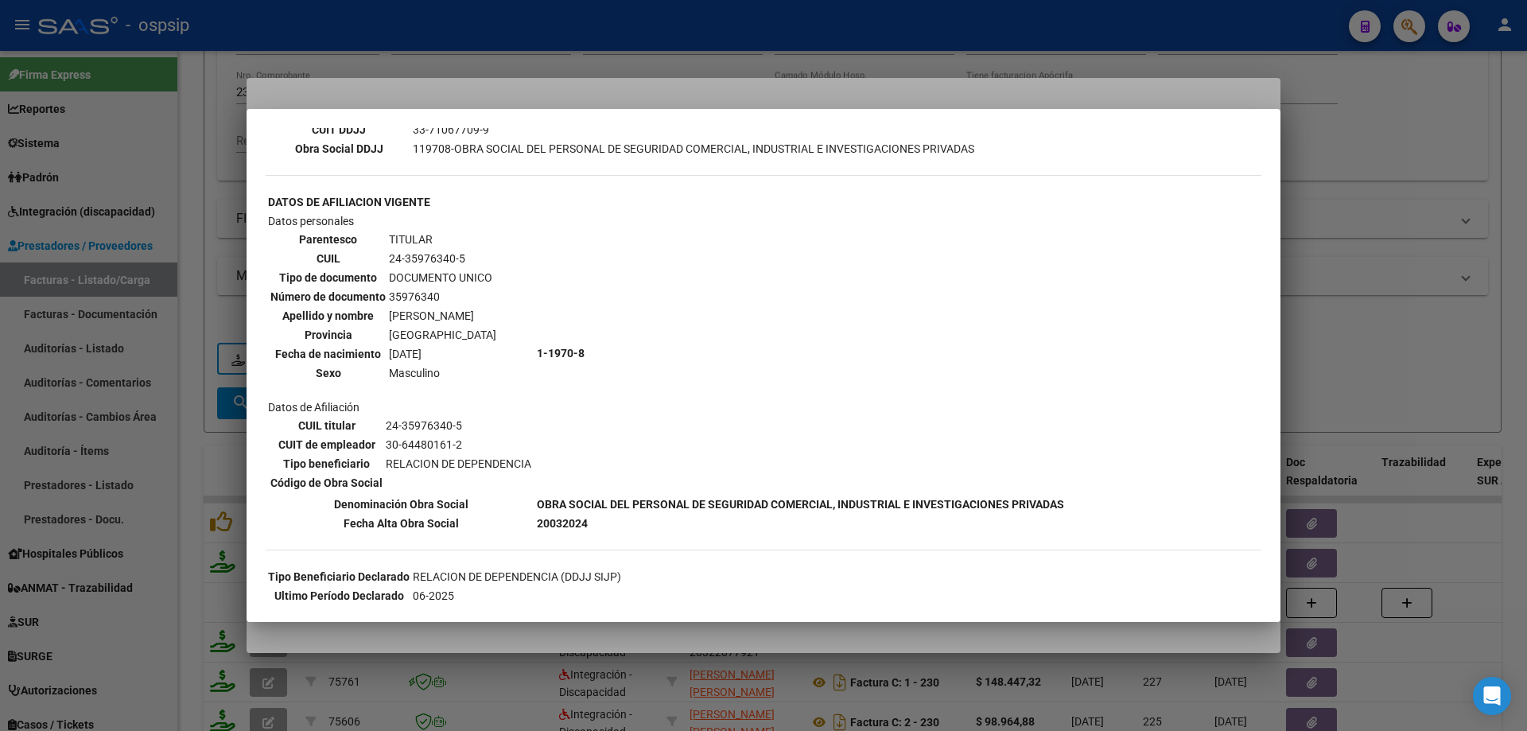
scroll to position [716, 0]
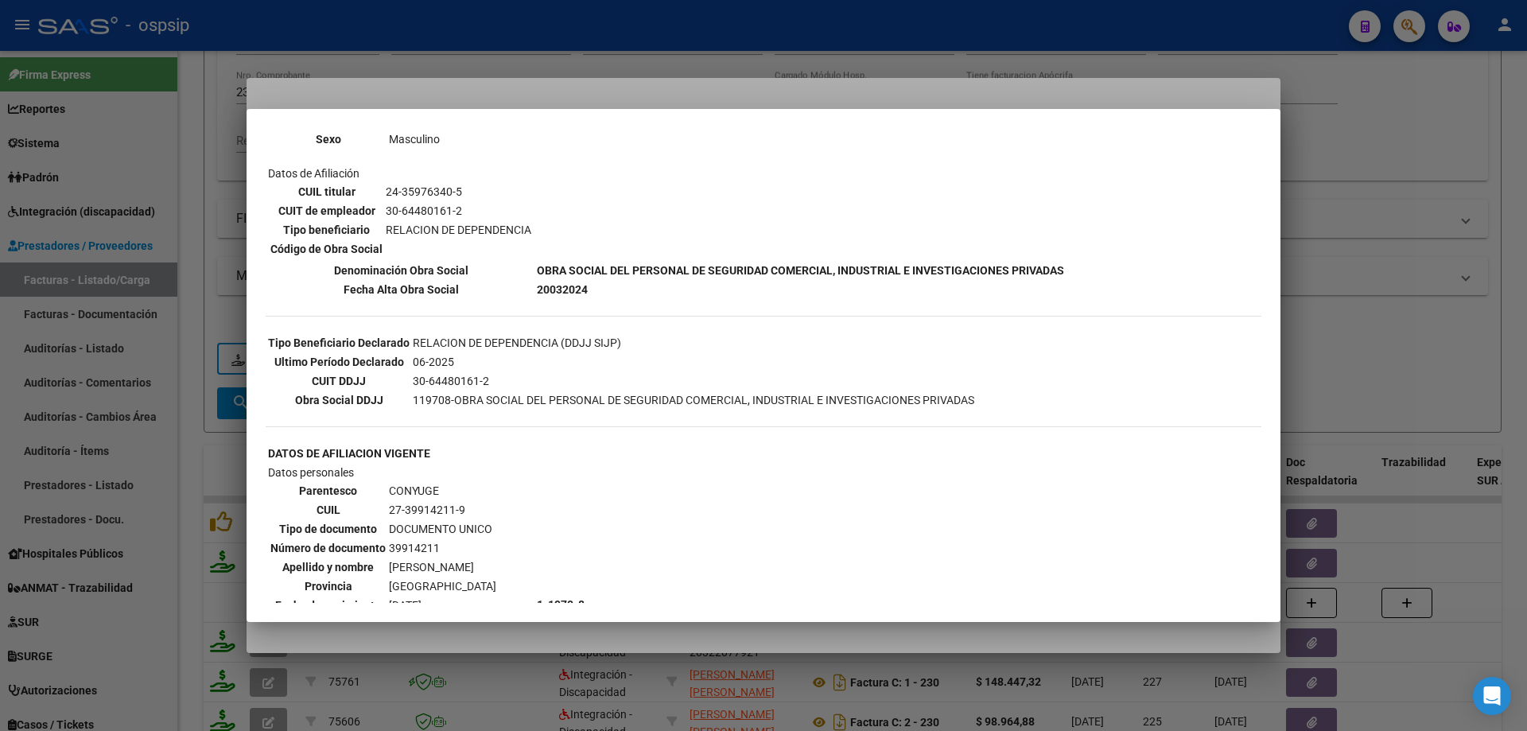
click at [1295, 282] on div at bounding box center [763, 365] width 1527 height 731
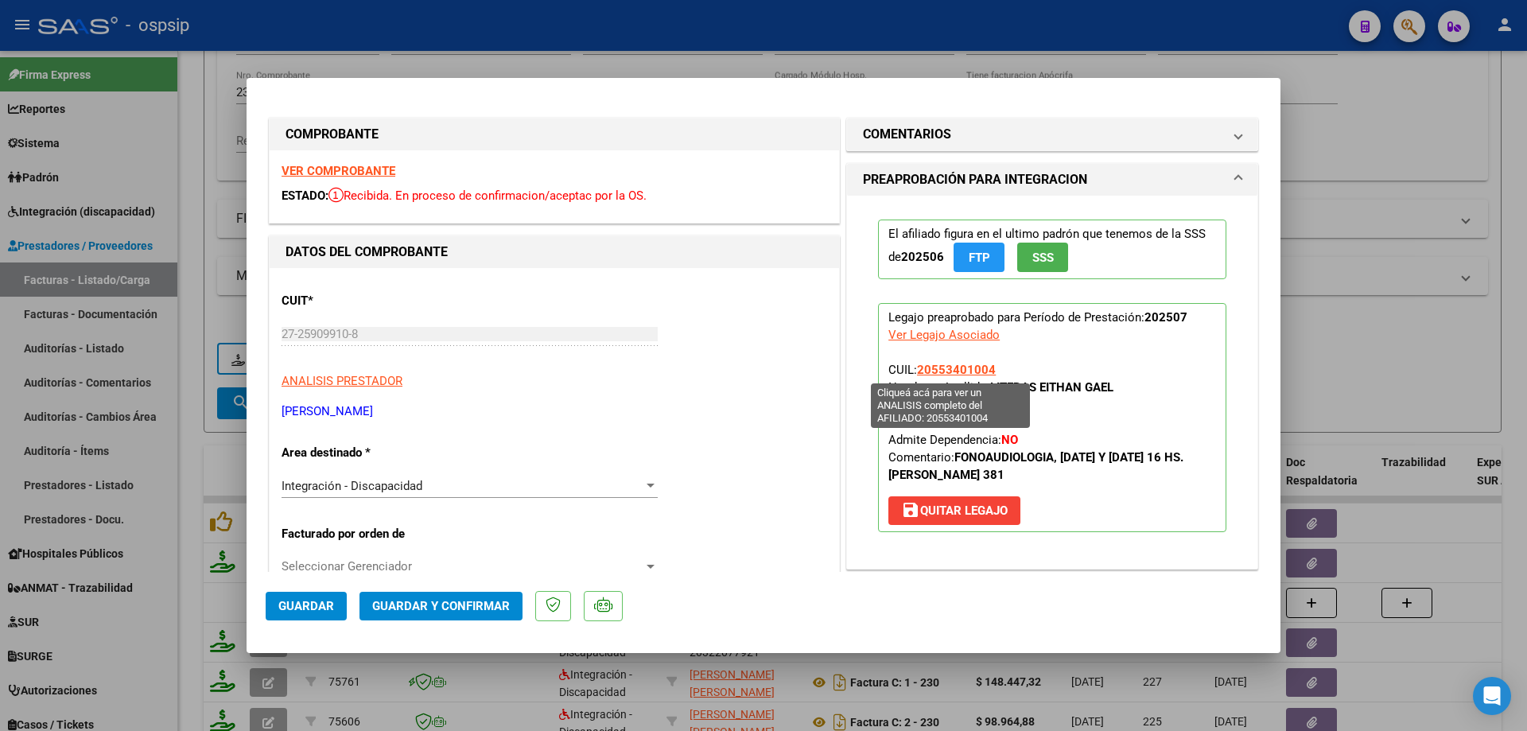
click at [974, 367] on span "20553401004" at bounding box center [956, 370] width 79 height 14
type textarea "20553401004"
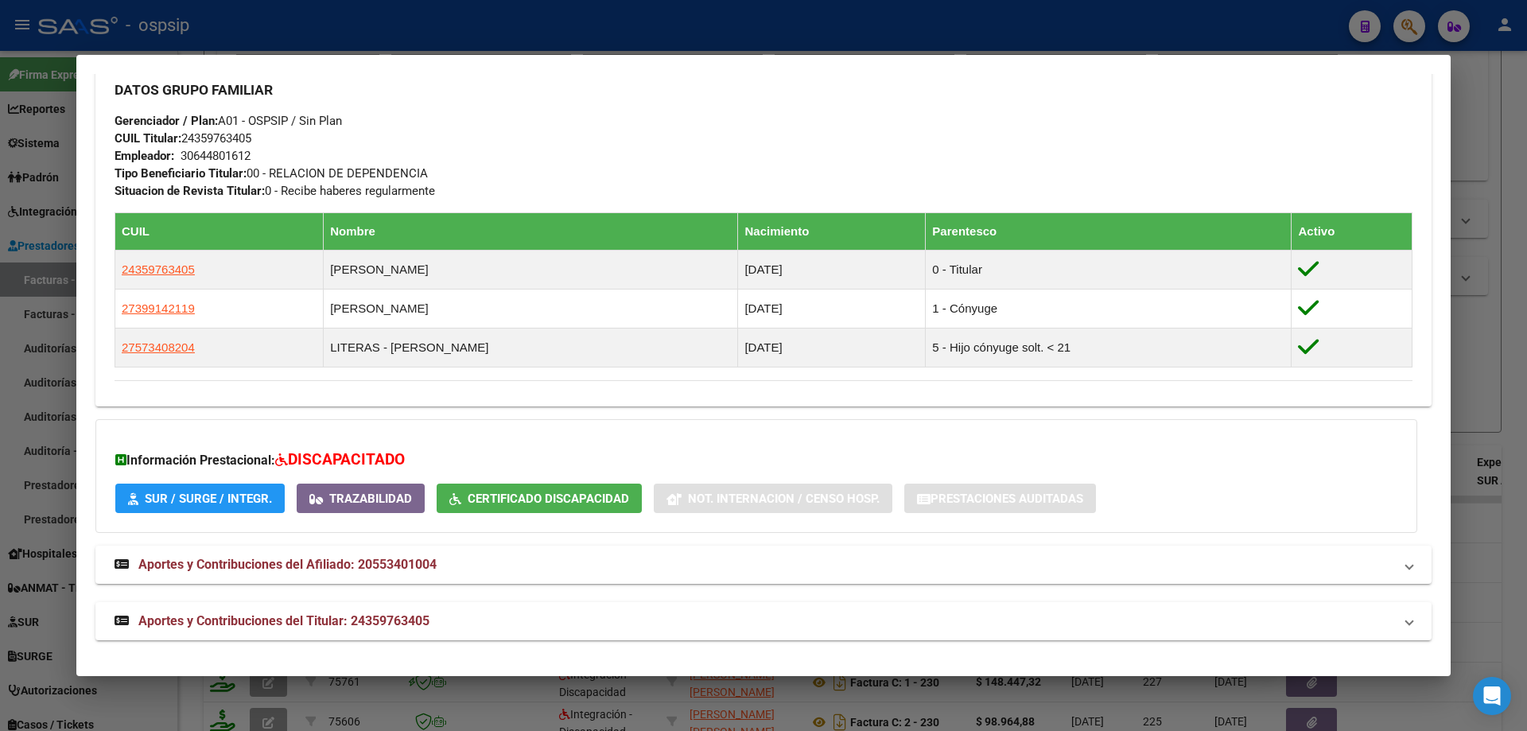
scroll to position [722, 0]
click at [1476, 386] on div at bounding box center [763, 365] width 1527 height 731
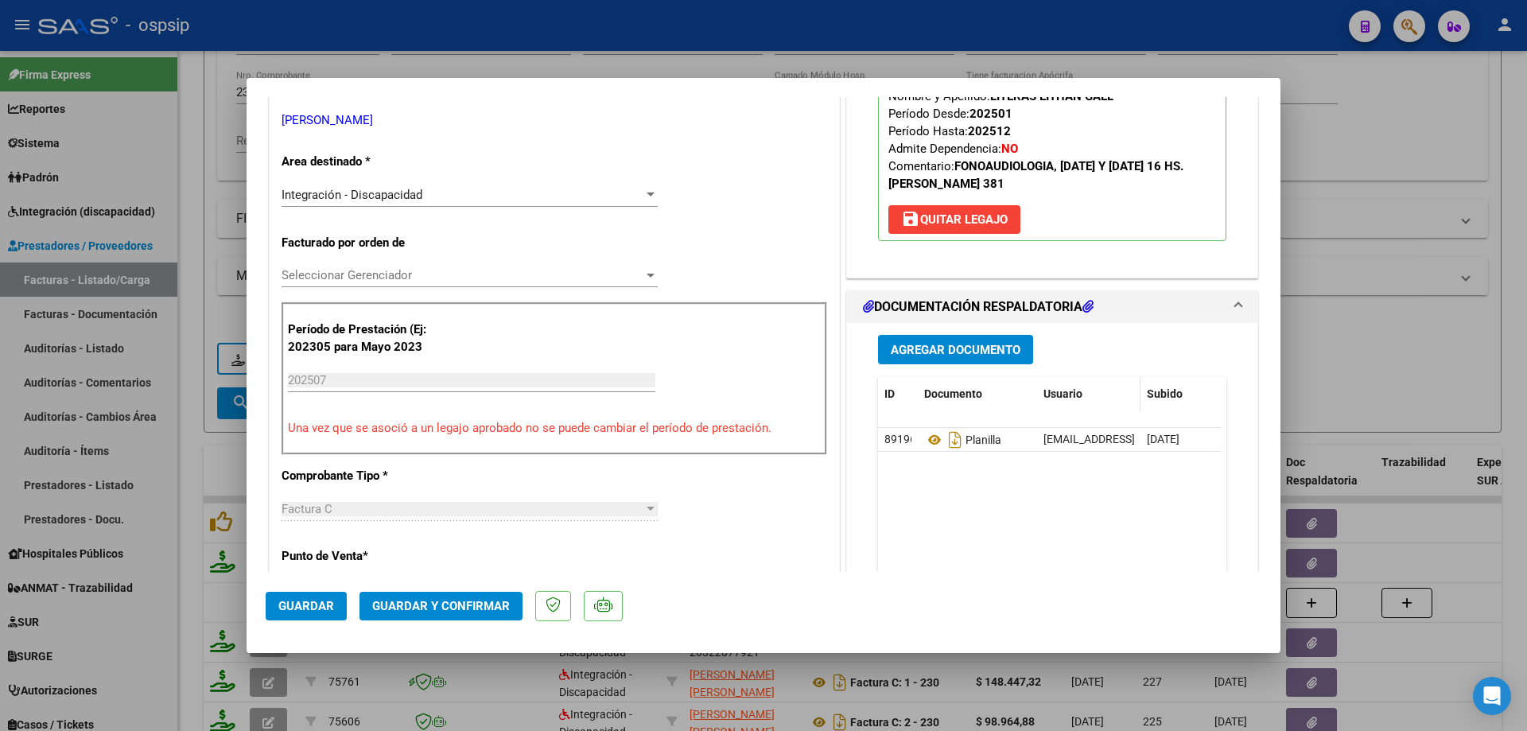
scroll to position [318, 0]
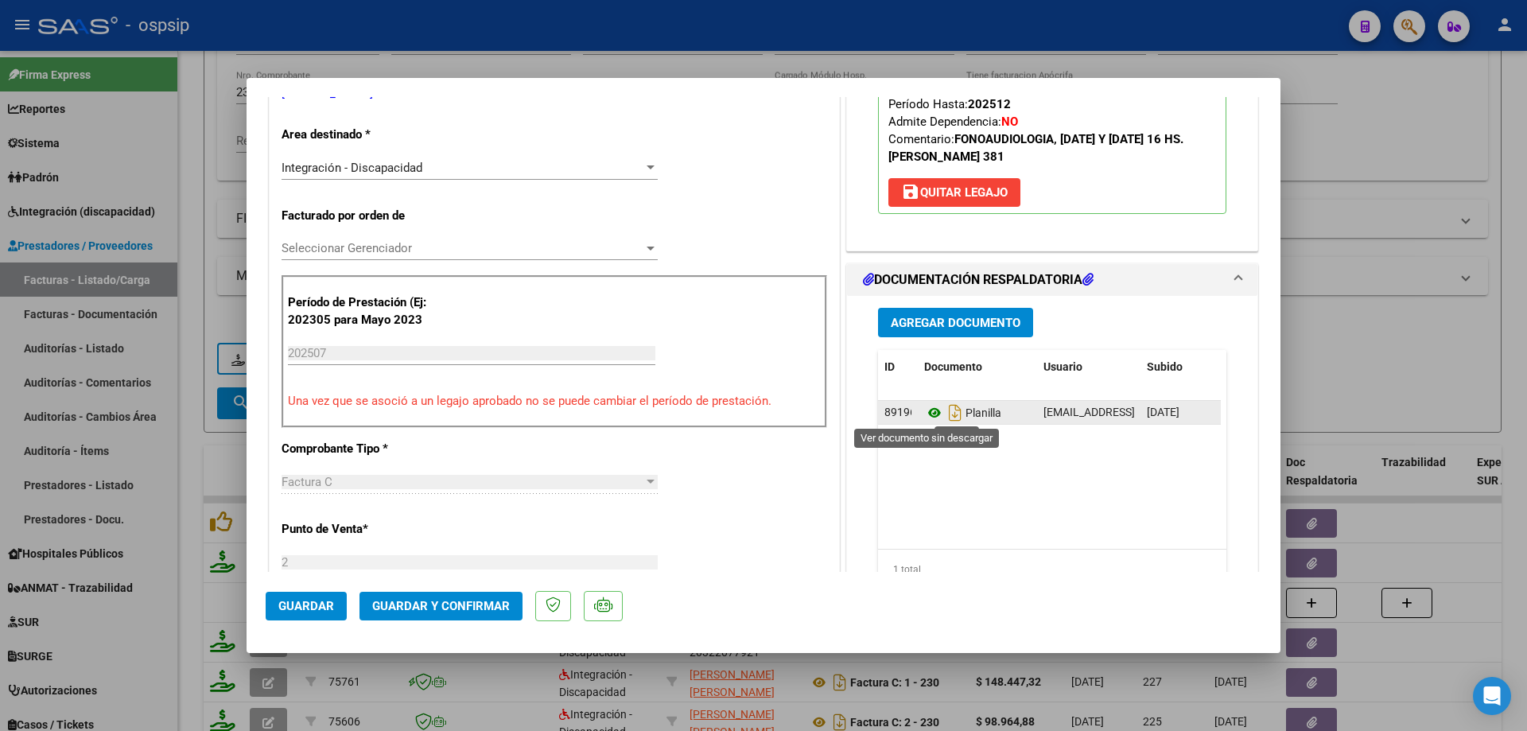
click at [927, 412] on icon at bounding box center [934, 412] width 21 height 19
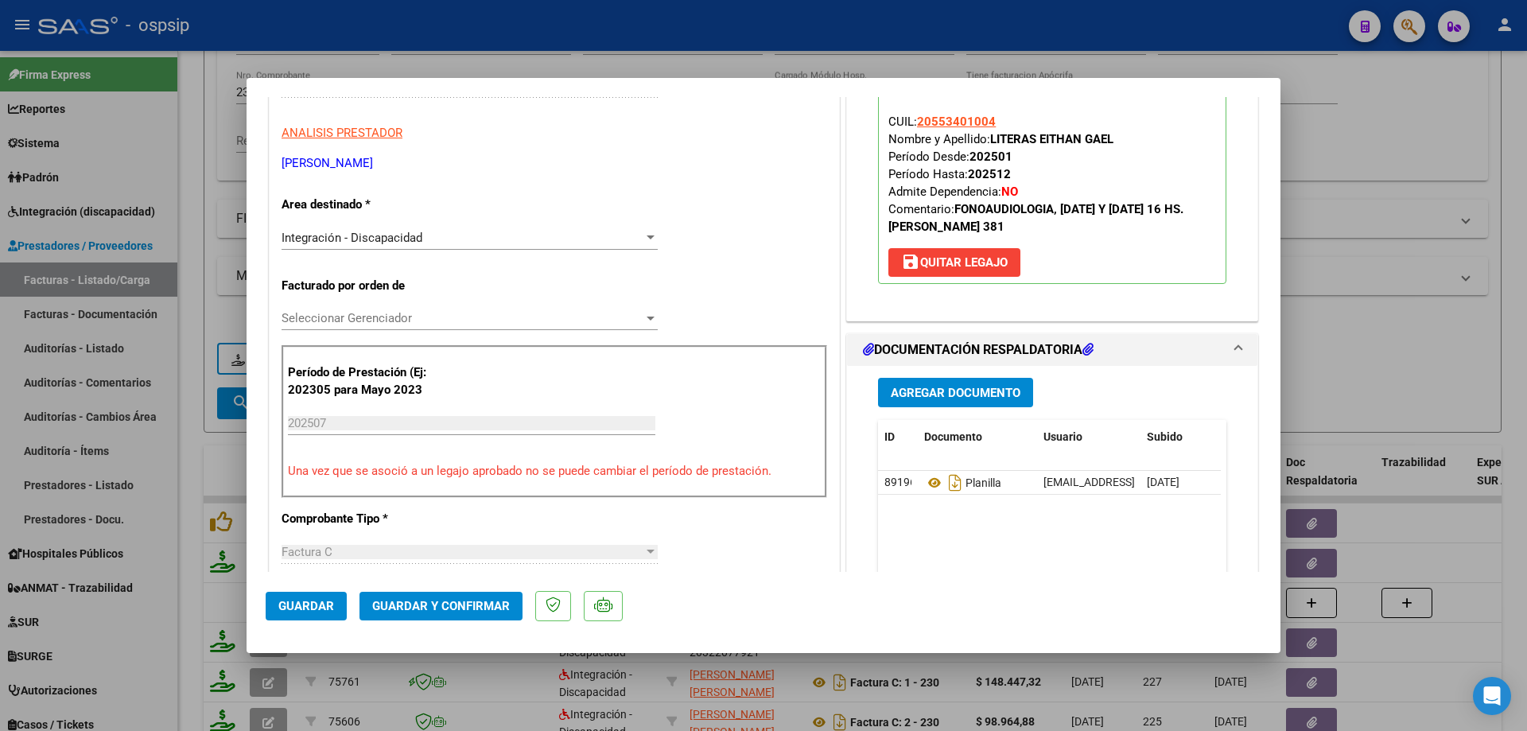
scroll to position [159, 0]
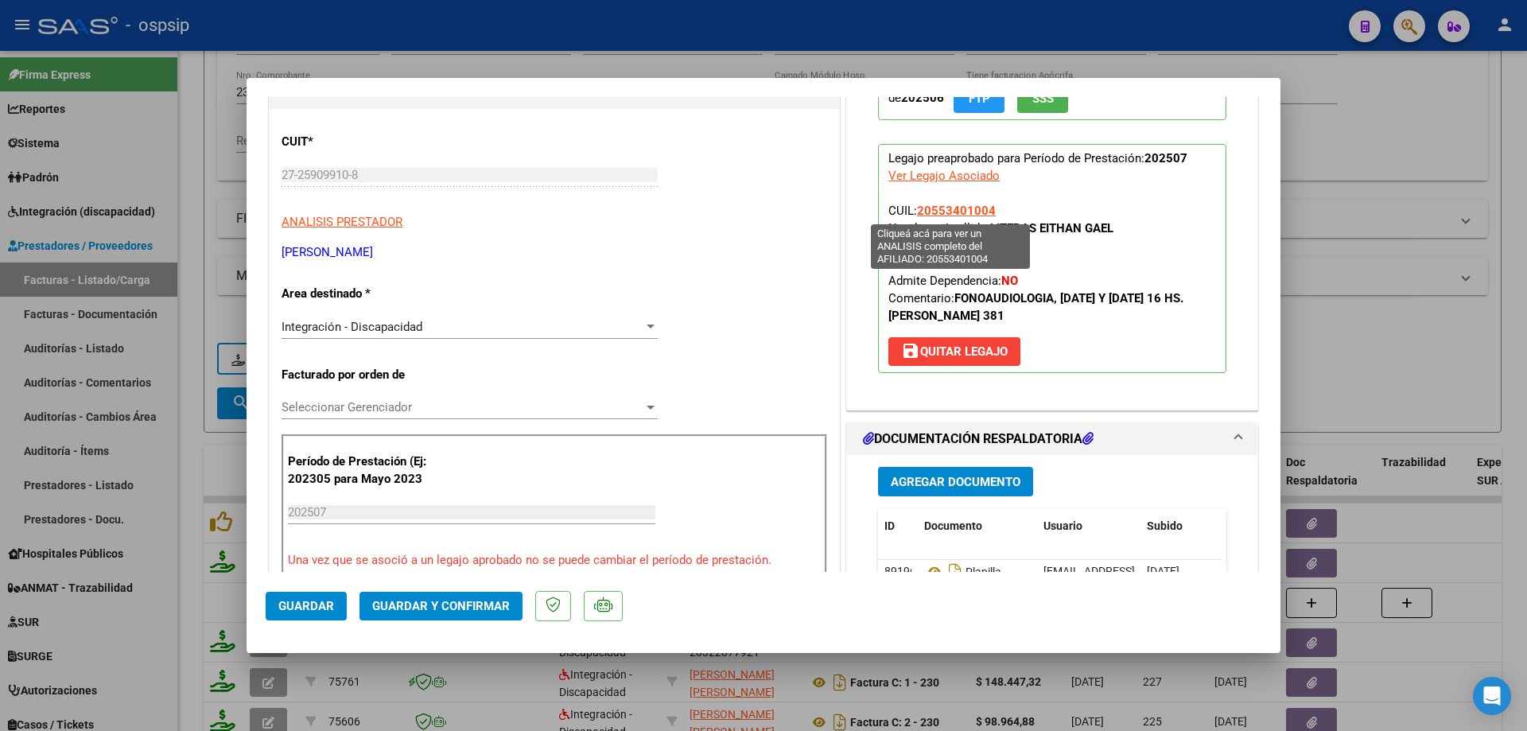
drag, startPoint x: 992, startPoint y: 208, endPoint x: 922, endPoint y: 213, distance: 70.2
click at [918, 212] on p "Legajo preaprobado para Período de Prestación: 202507 Ver Legajo Asociado CUIL:…" at bounding box center [1052, 258] width 348 height 229
drag, startPoint x: 911, startPoint y: 208, endPoint x: 987, endPoint y: 208, distance: 75.5
click at [987, 208] on span "CUIL: 20553401004 Nombre y Apellido: LITERAS [PERSON_NAME] Período Desde: 20250…" at bounding box center [1035, 263] width 295 height 119
copy span "20553401004"
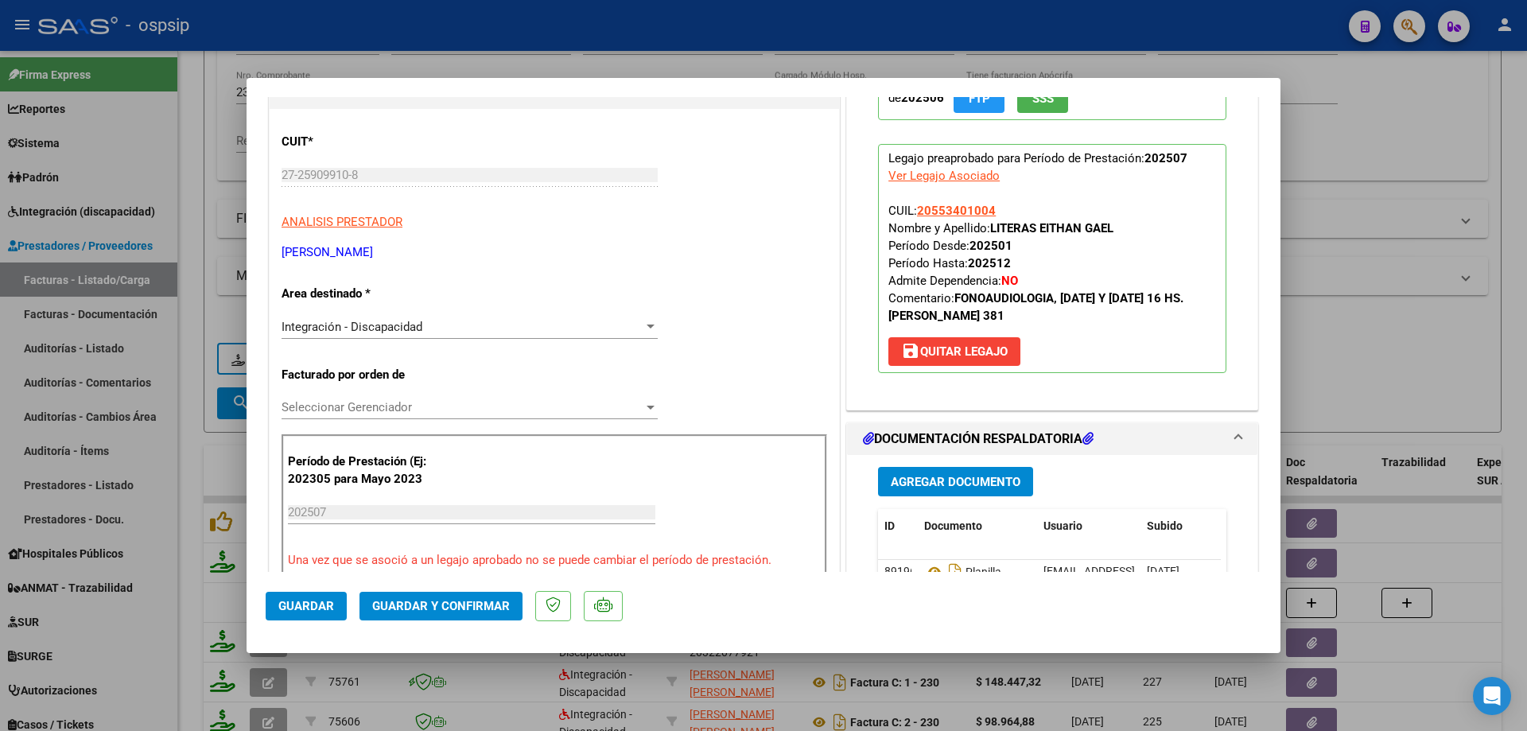
click at [492, 603] on span "Guardar y Confirmar" at bounding box center [441, 606] width 138 height 14
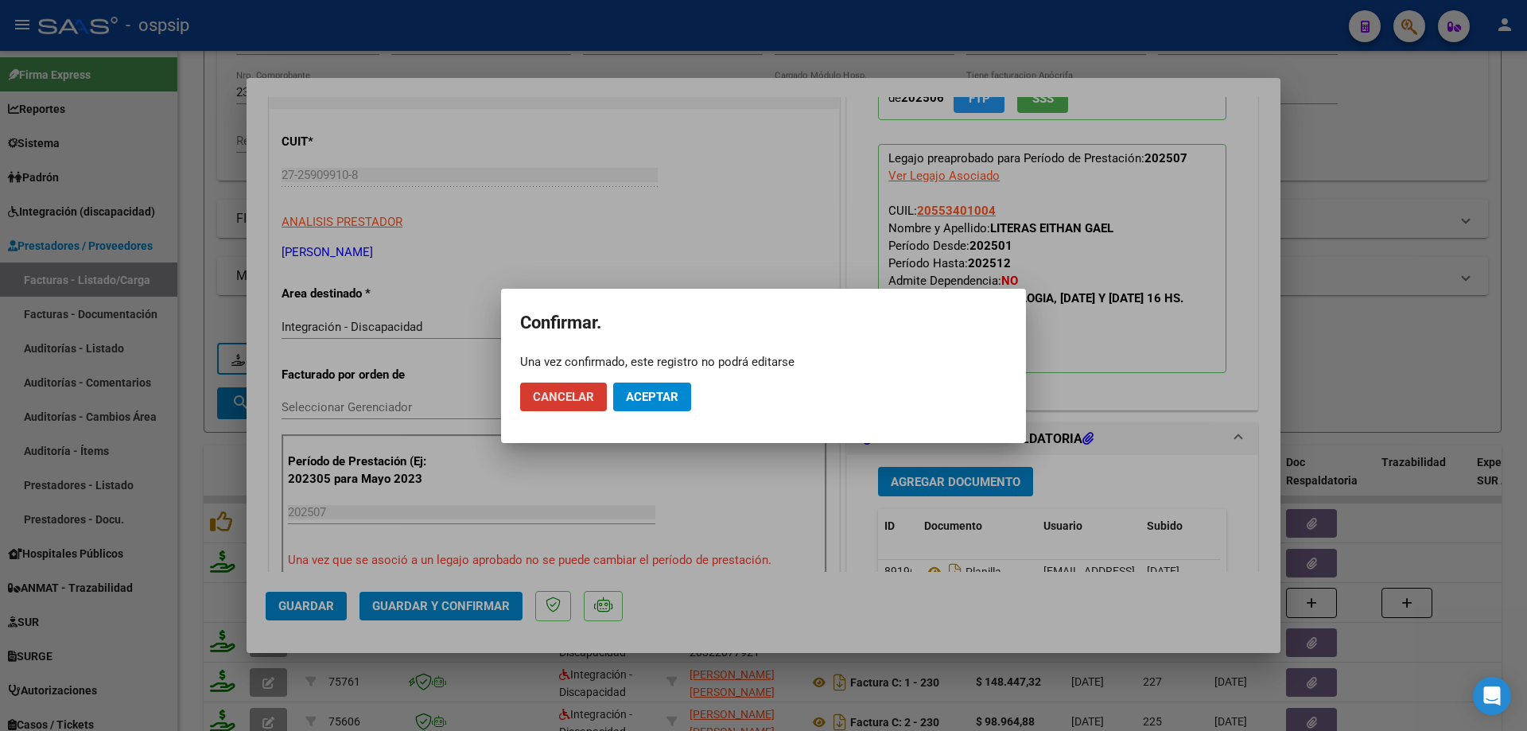
click at [646, 399] on span "Aceptar" at bounding box center [652, 397] width 52 height 14
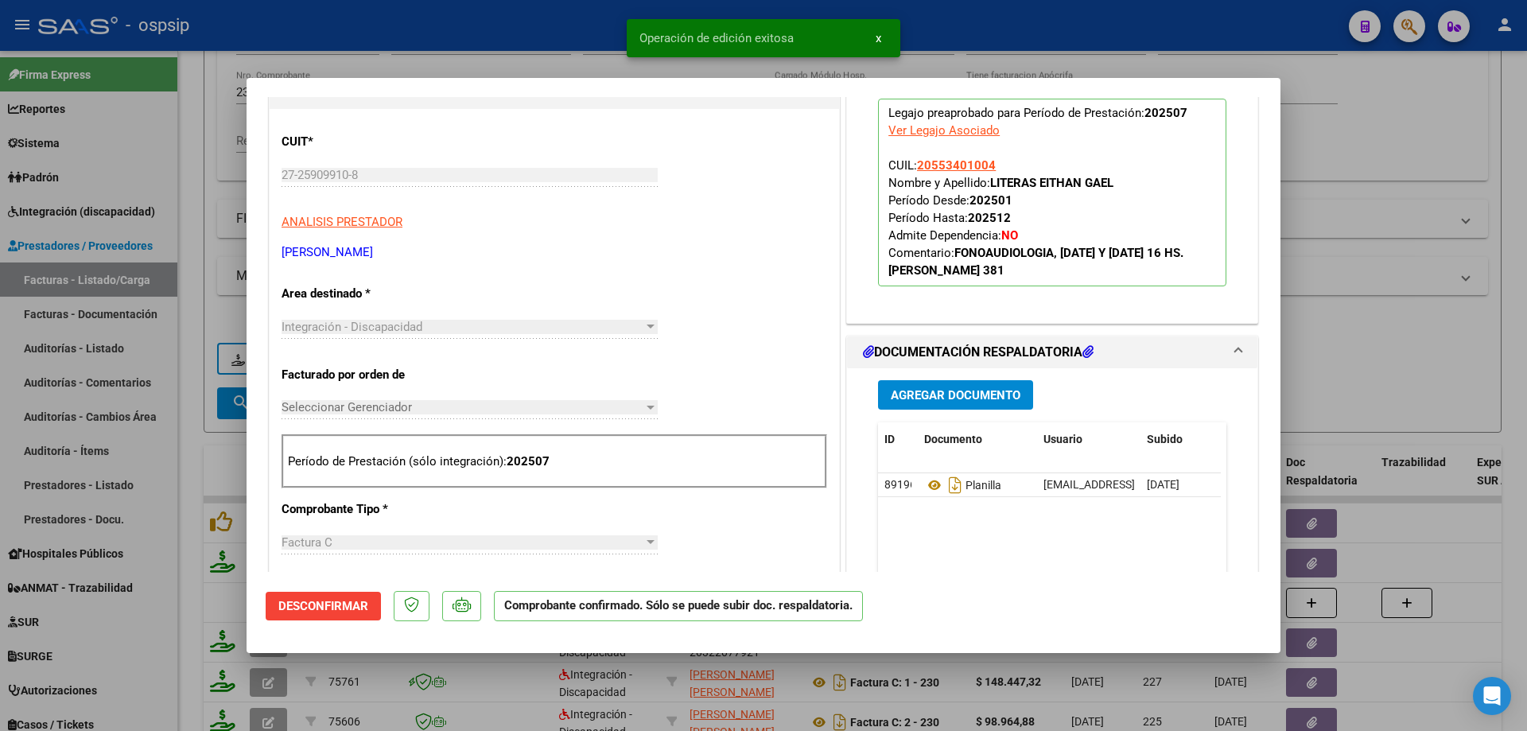
click at [1396, 230] on div at bounding box center [763, 365] width 1527 height 731
type input "$ 0,00"
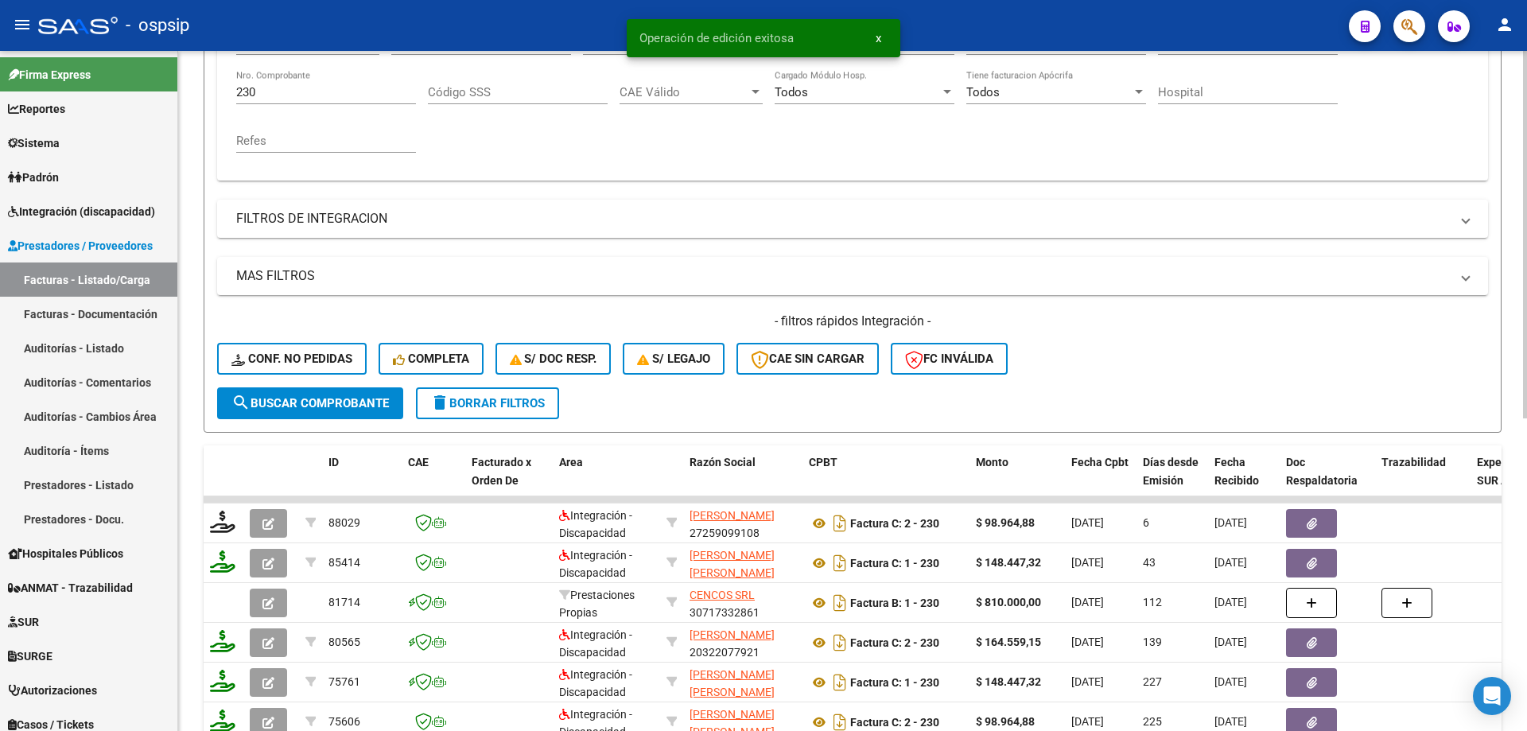
click at [262, 86] on input "230" at bounding box center [326, 92] width 180 height 14
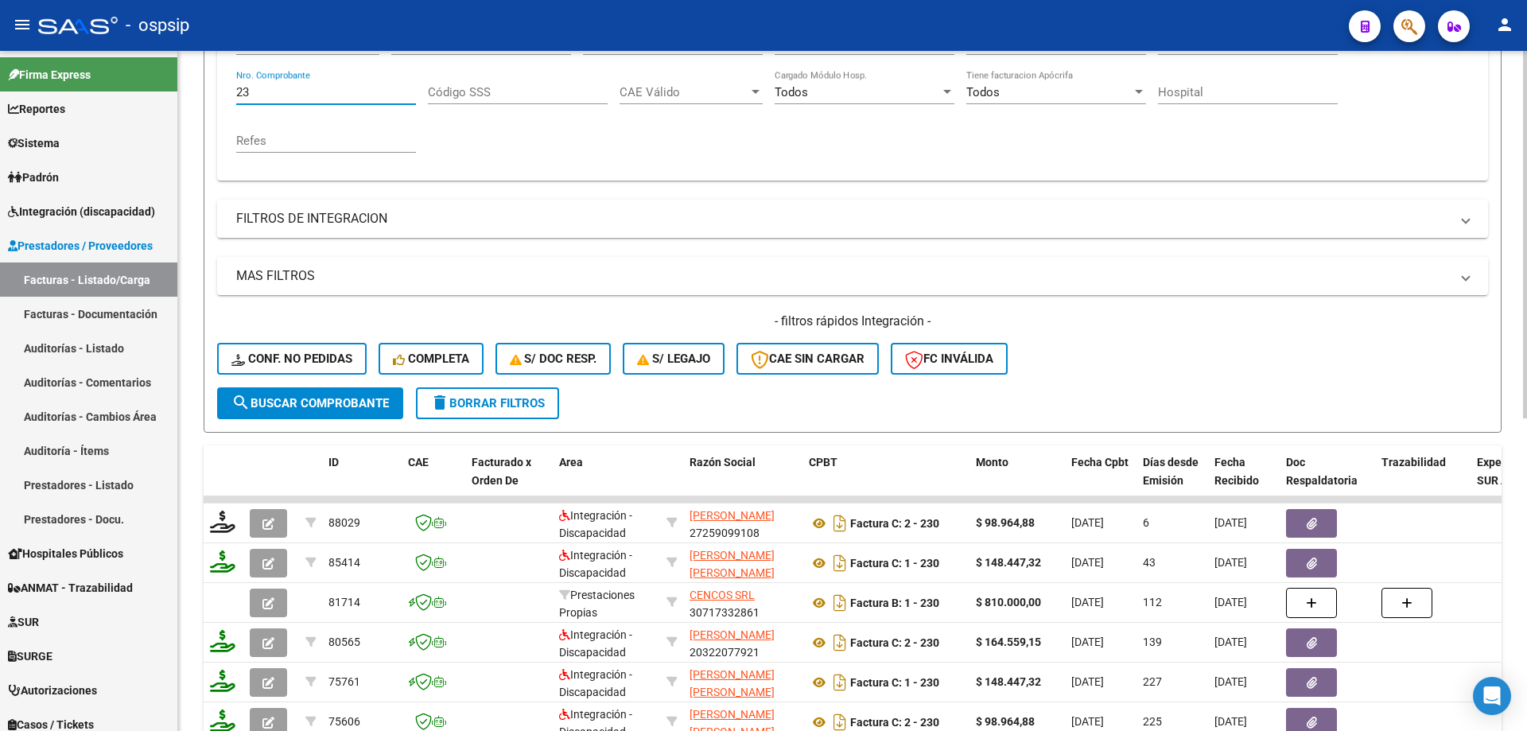
type input "2"
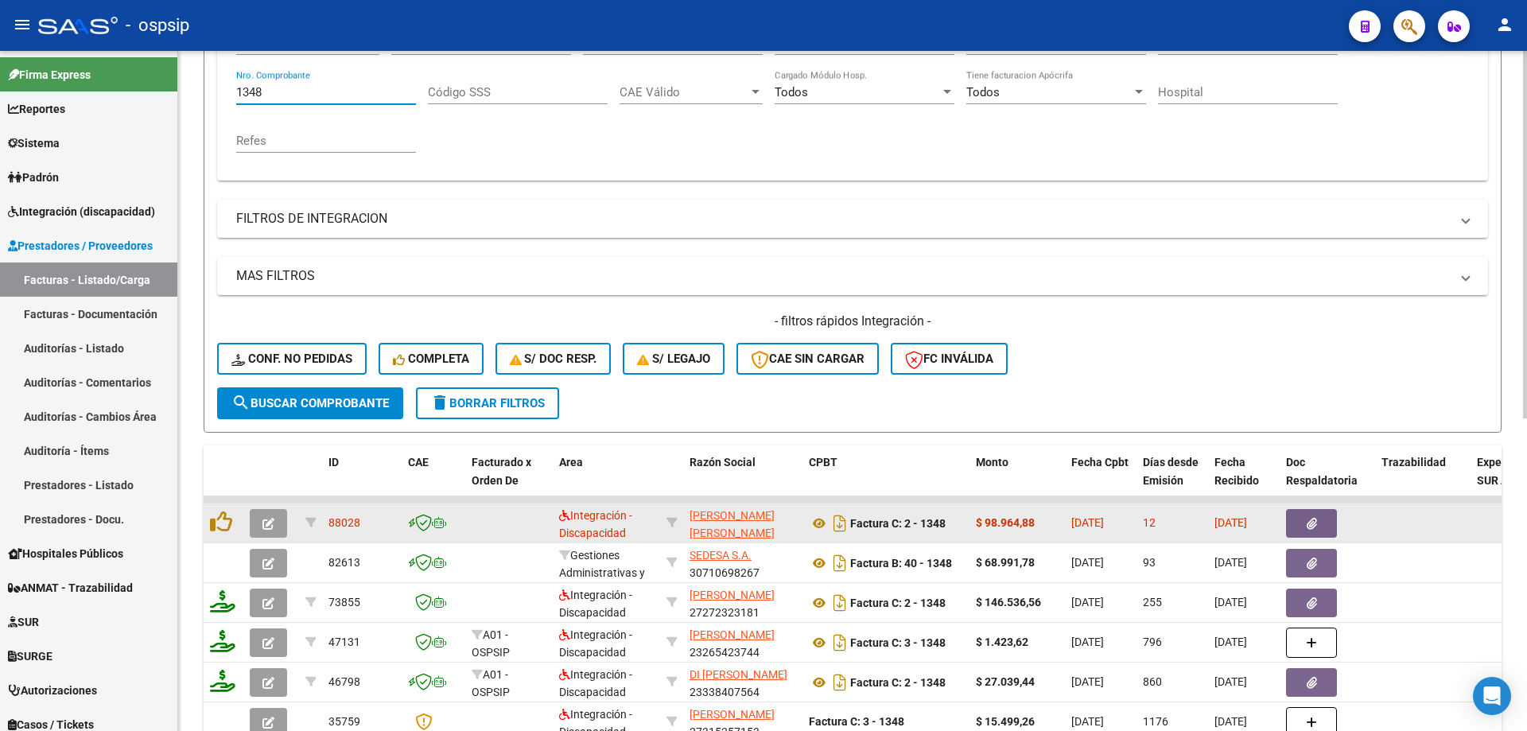
type input "1348"
click at [266, 526] on icon "button" at bounding box center [268, 524] width 12 height 12
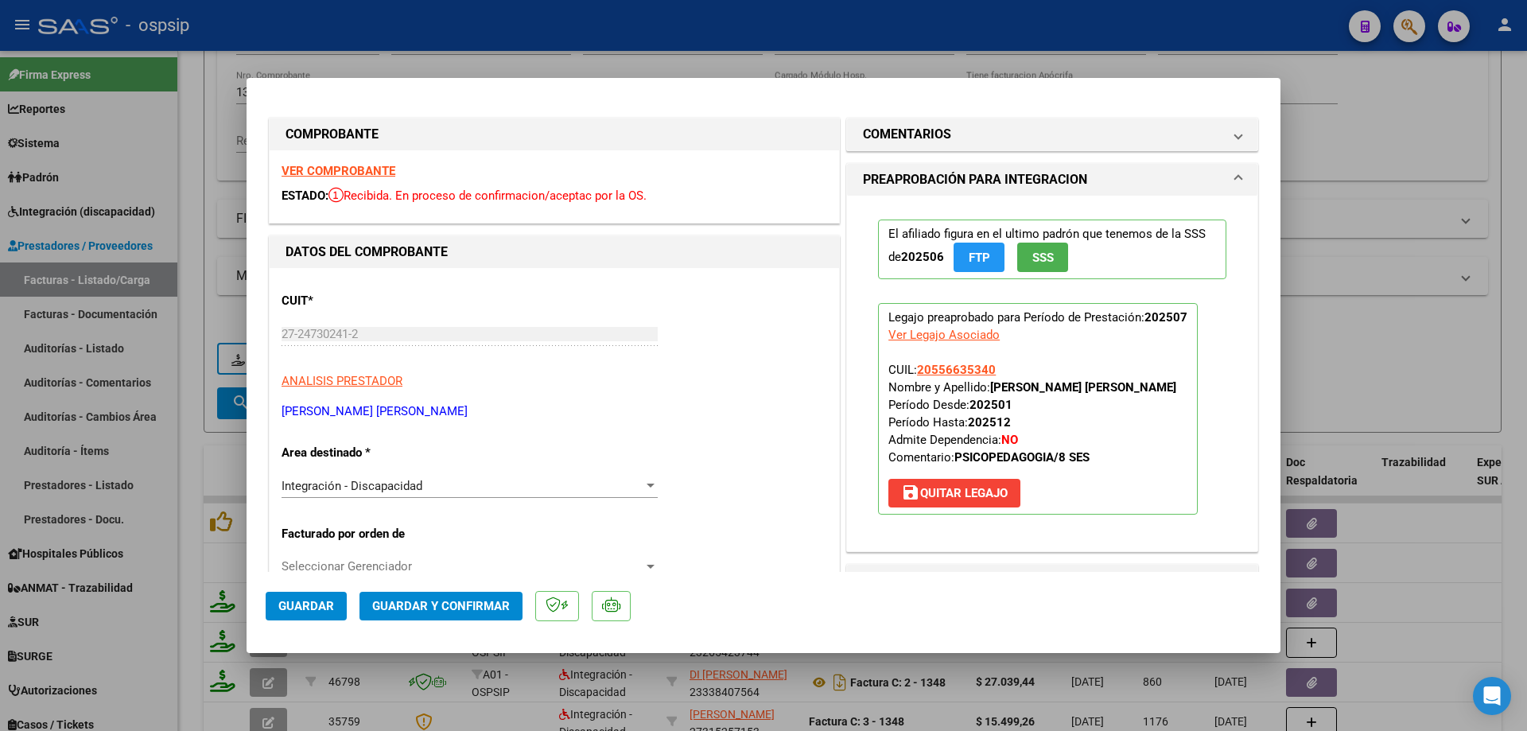
click at [1039, 261] on span "SSS" at bounding box center [1042, 257] width 21 height 14
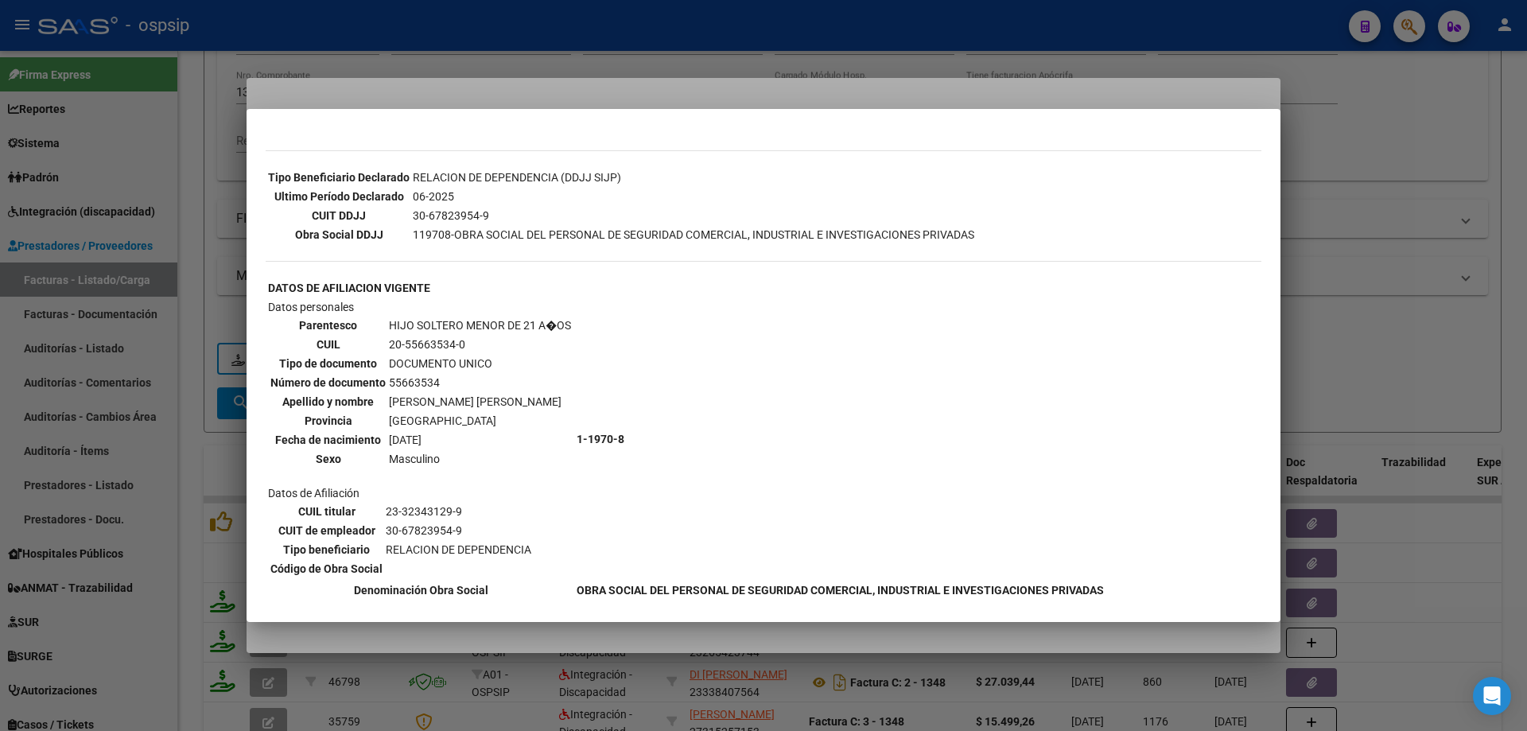
scroll to position [398, 0]
click at [1401, 267] on div at bounding box center [763, 365] width 1527 height 731
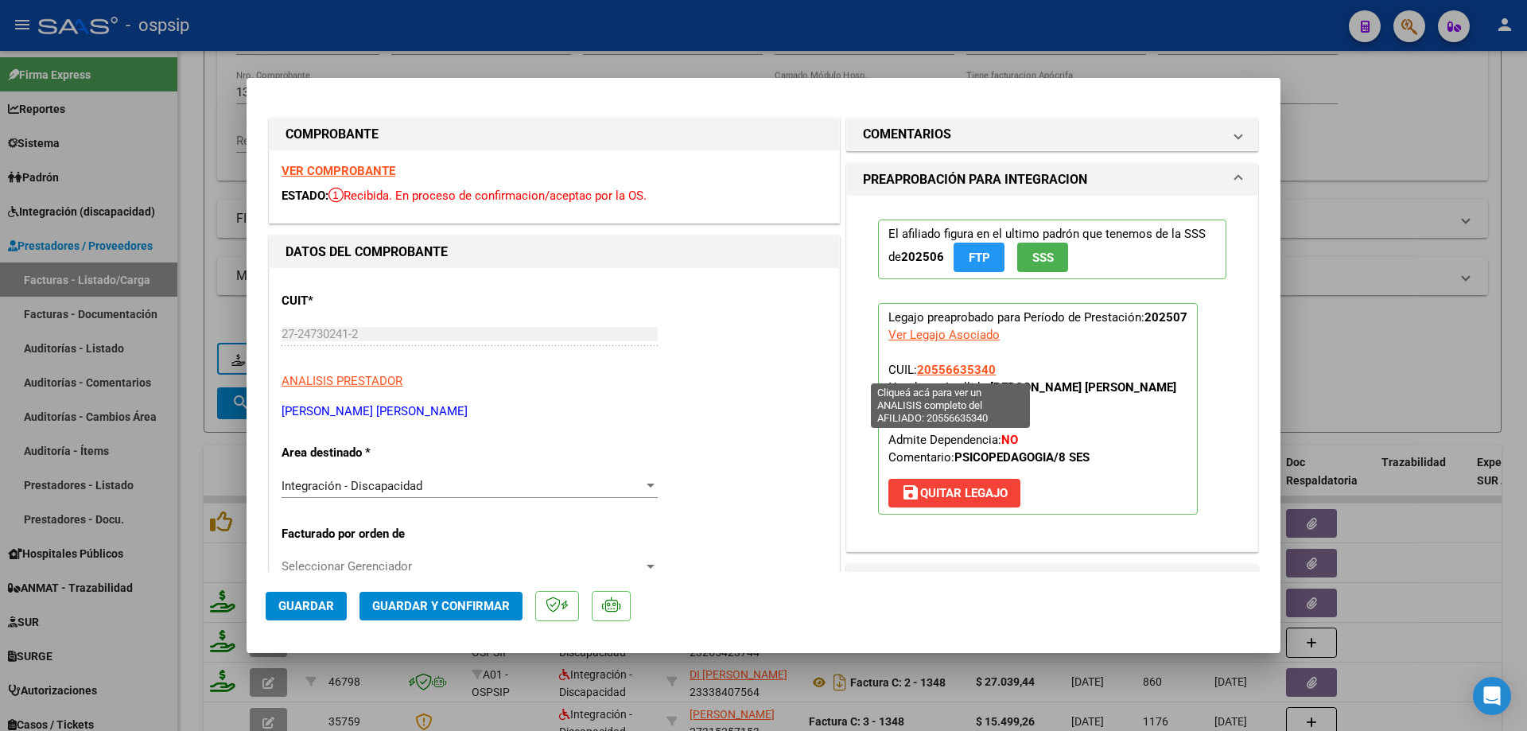
click at [969, 370] on span "20556635340" at bounding box center [956, 370] width 79 height 14
type textarea "20556635340"
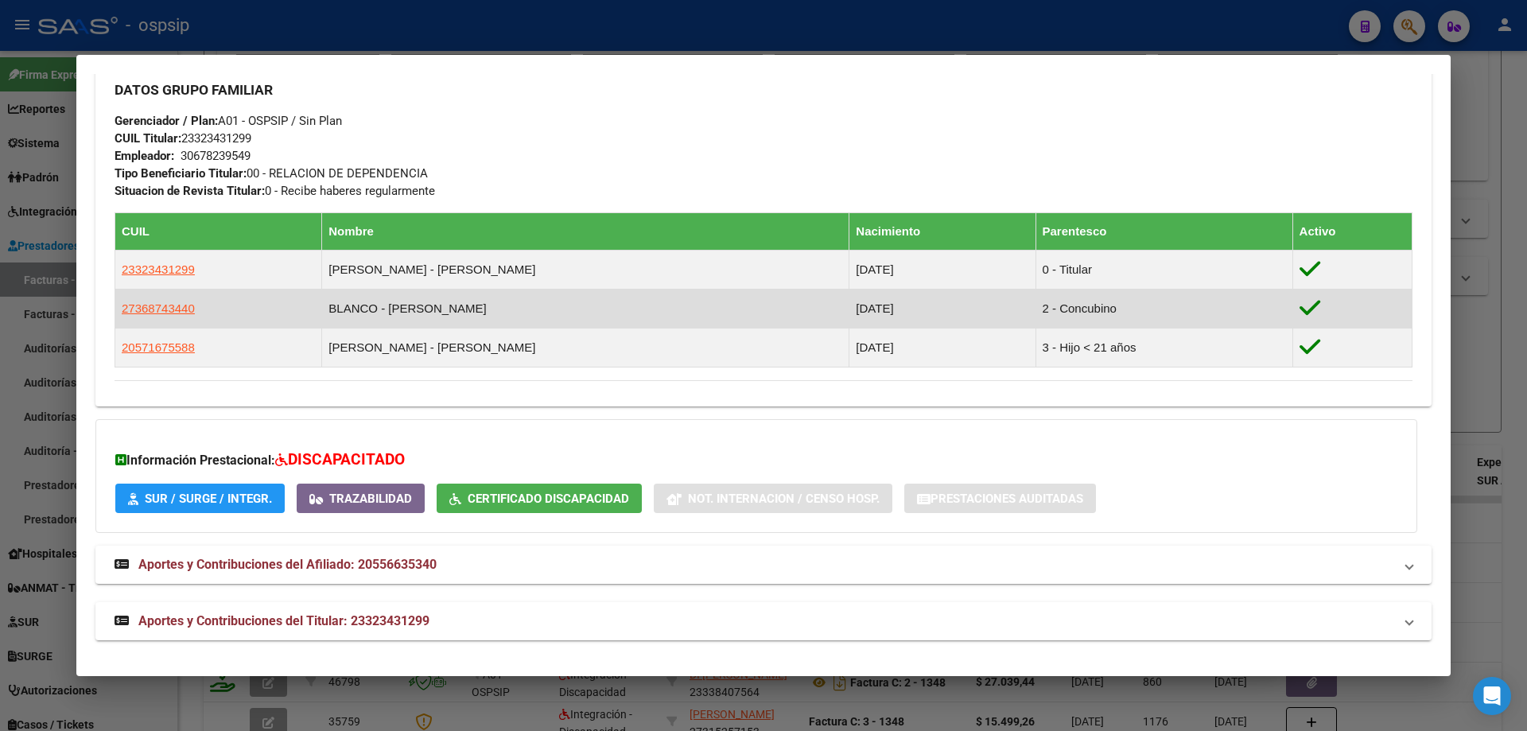
scroll to position [722, 0]
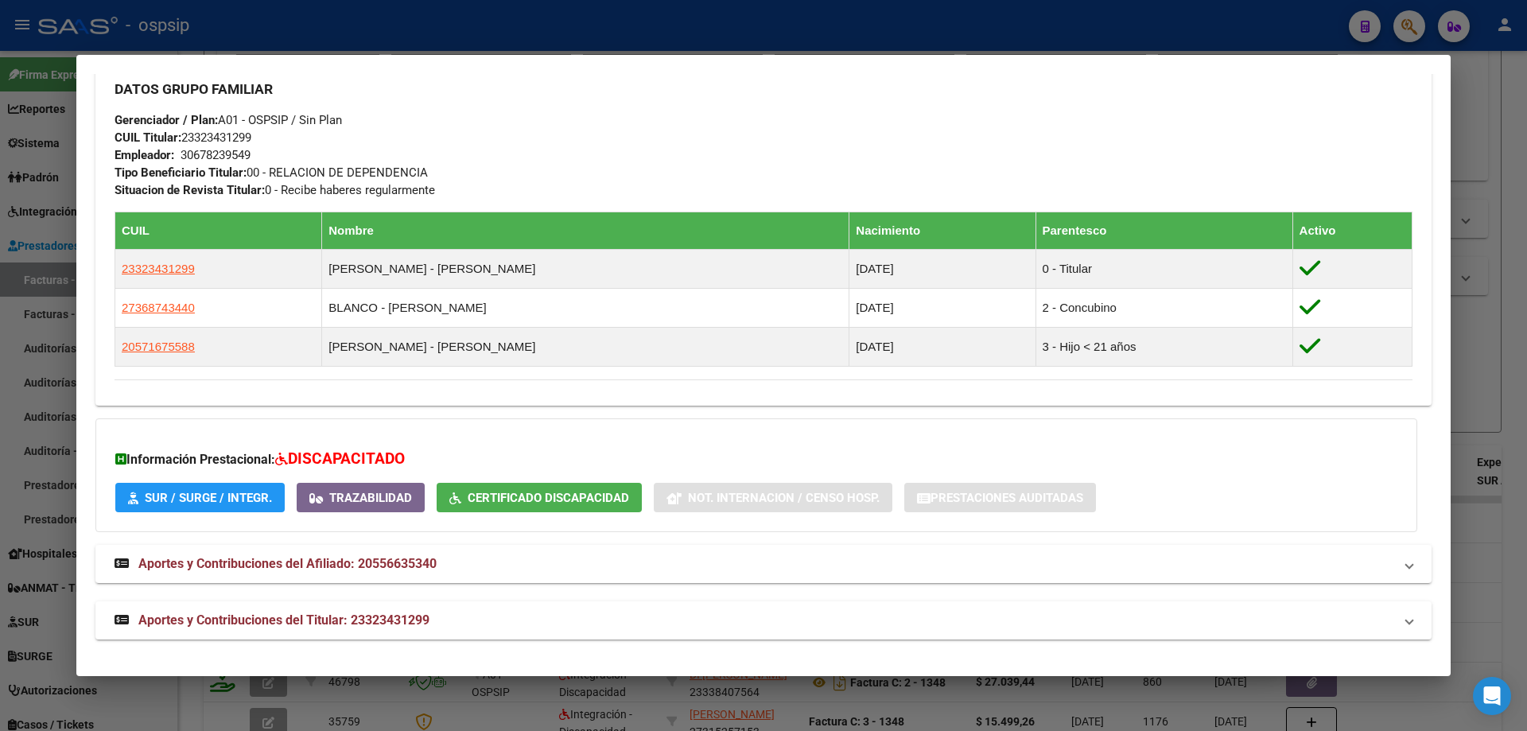
click at [1482, 314] on div at bounding box center [763, 365] width 1527 height 731
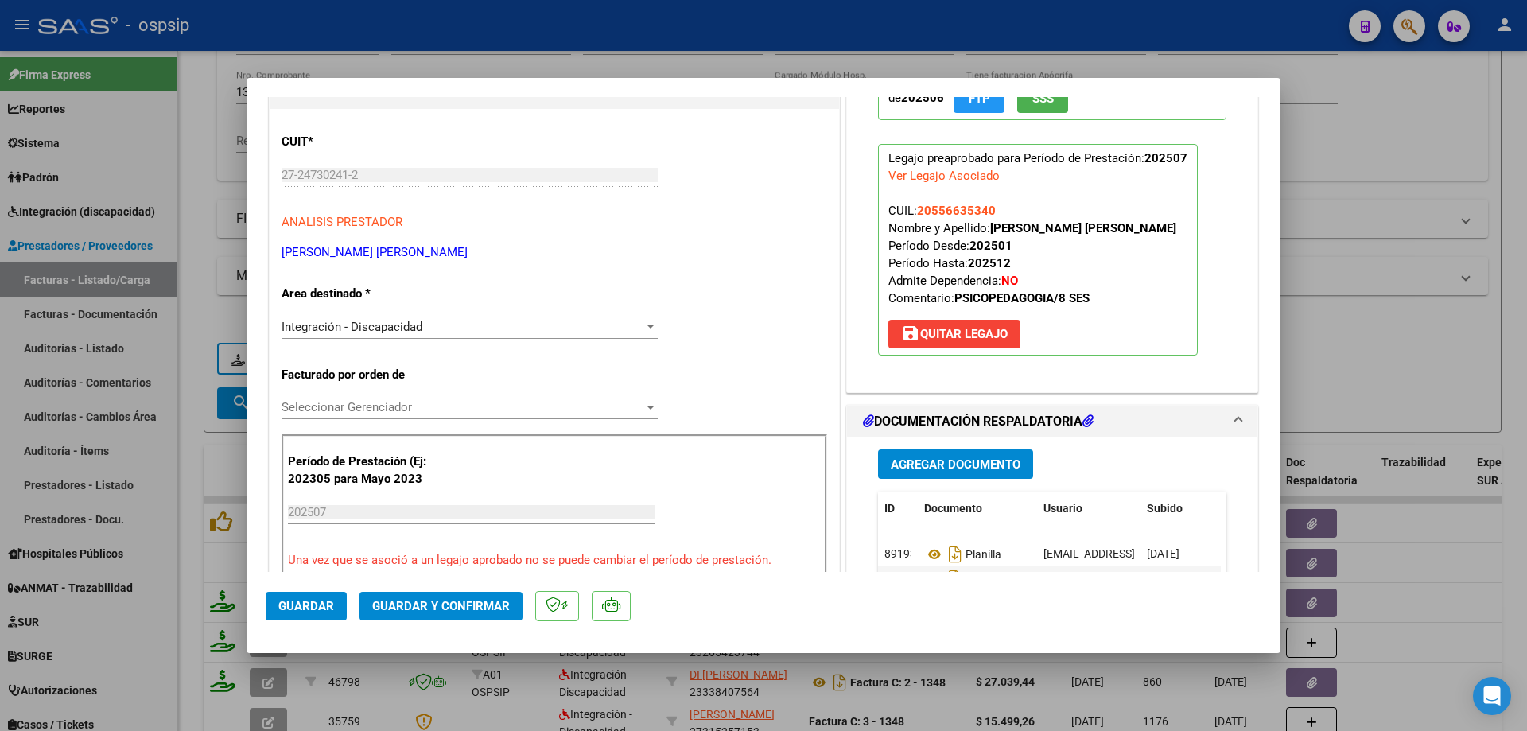
scroll to position [239, 0]
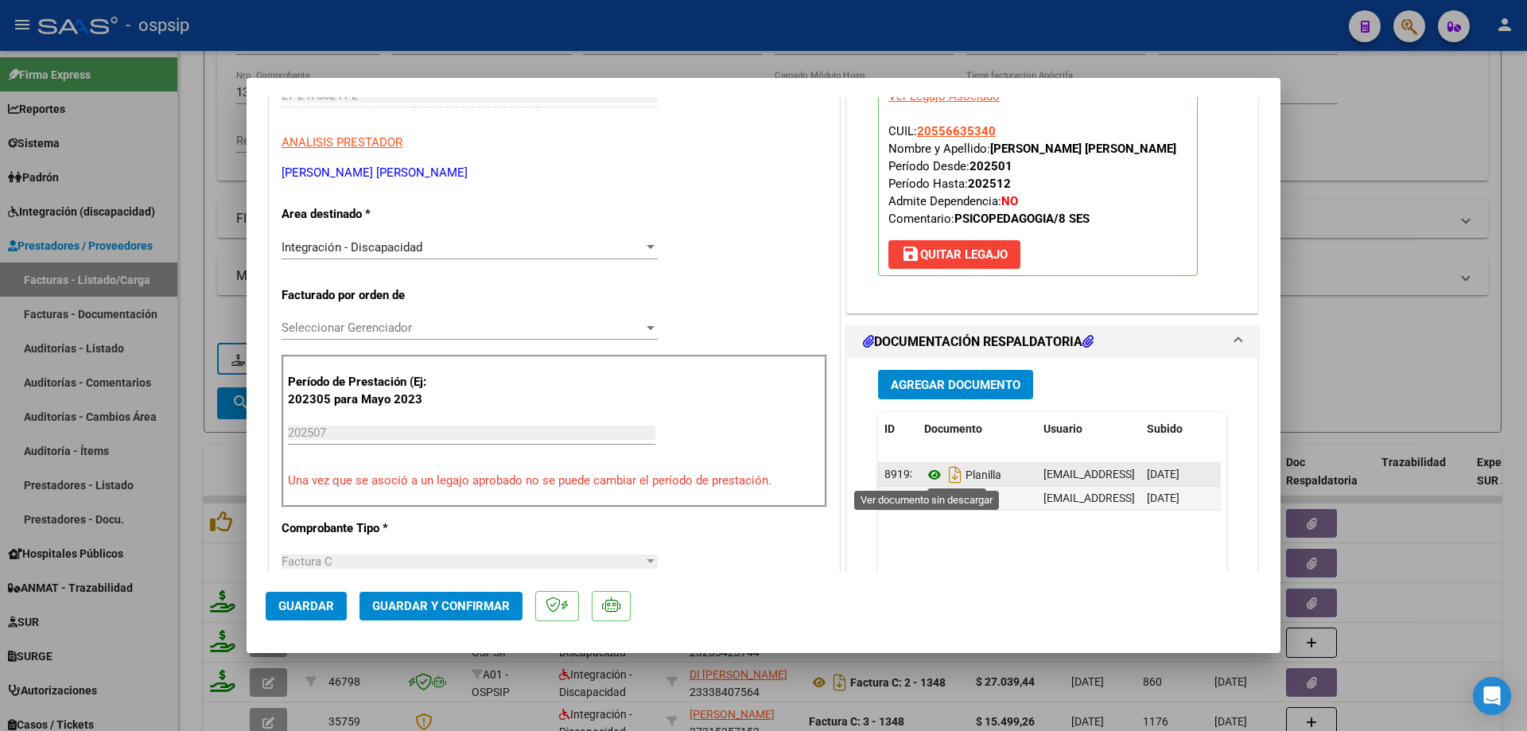
click at [930, 471] on icon at bounding box center [934, 474] width 21 height 19
click at [926, 499] on icon at bounding box center [934, 498] width 21 height 19
click at [435, 588] on mat-dialog-actions "Guardar Guardar y Confirmar" at bounding box center [764, 603] width 996 height 63
click at [436, 596] on button "Guardar y Confirmar" at bounding box center [440, 606] width 163 height 29
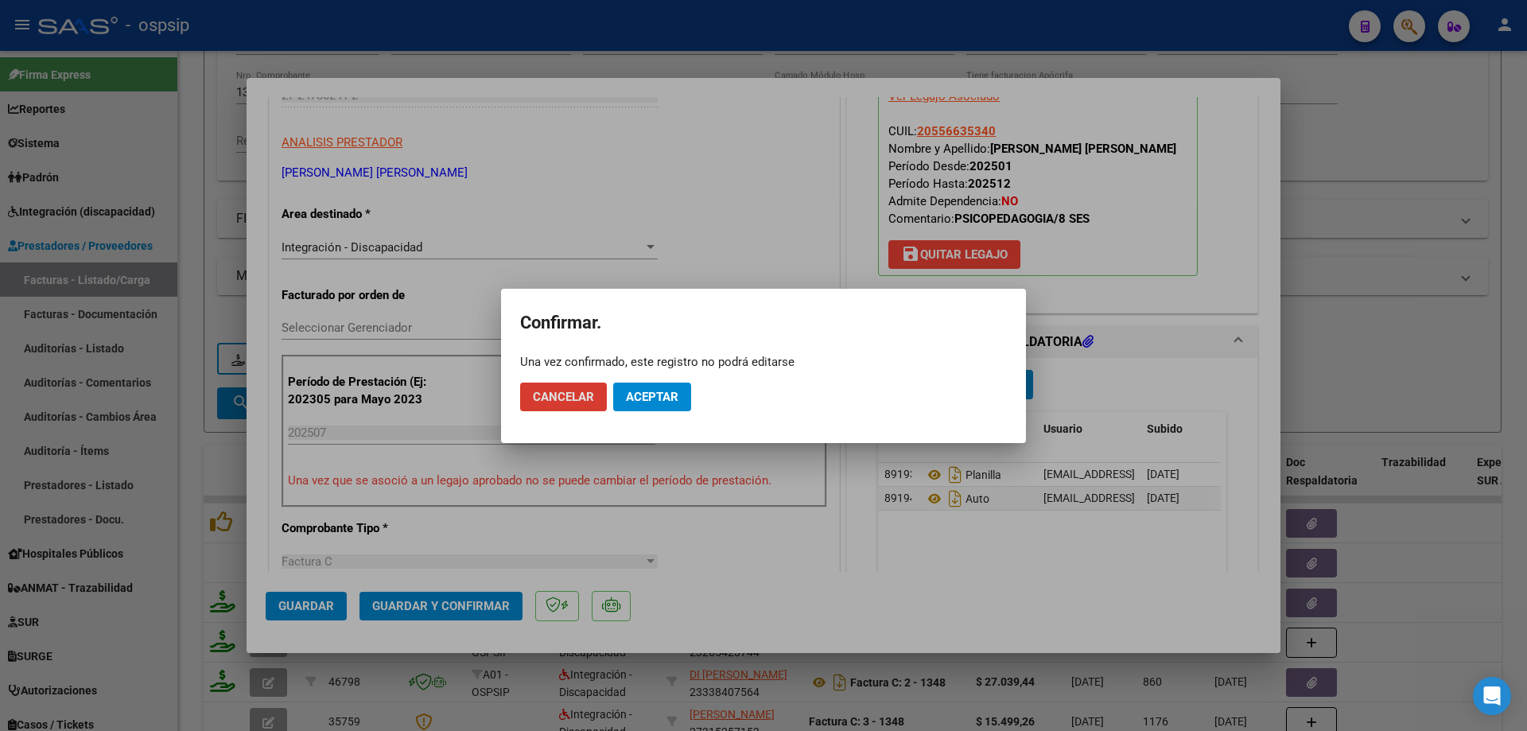
click at [654, 395] on span "Aceptar" at bounding box center [652, 397] width 52 height 14
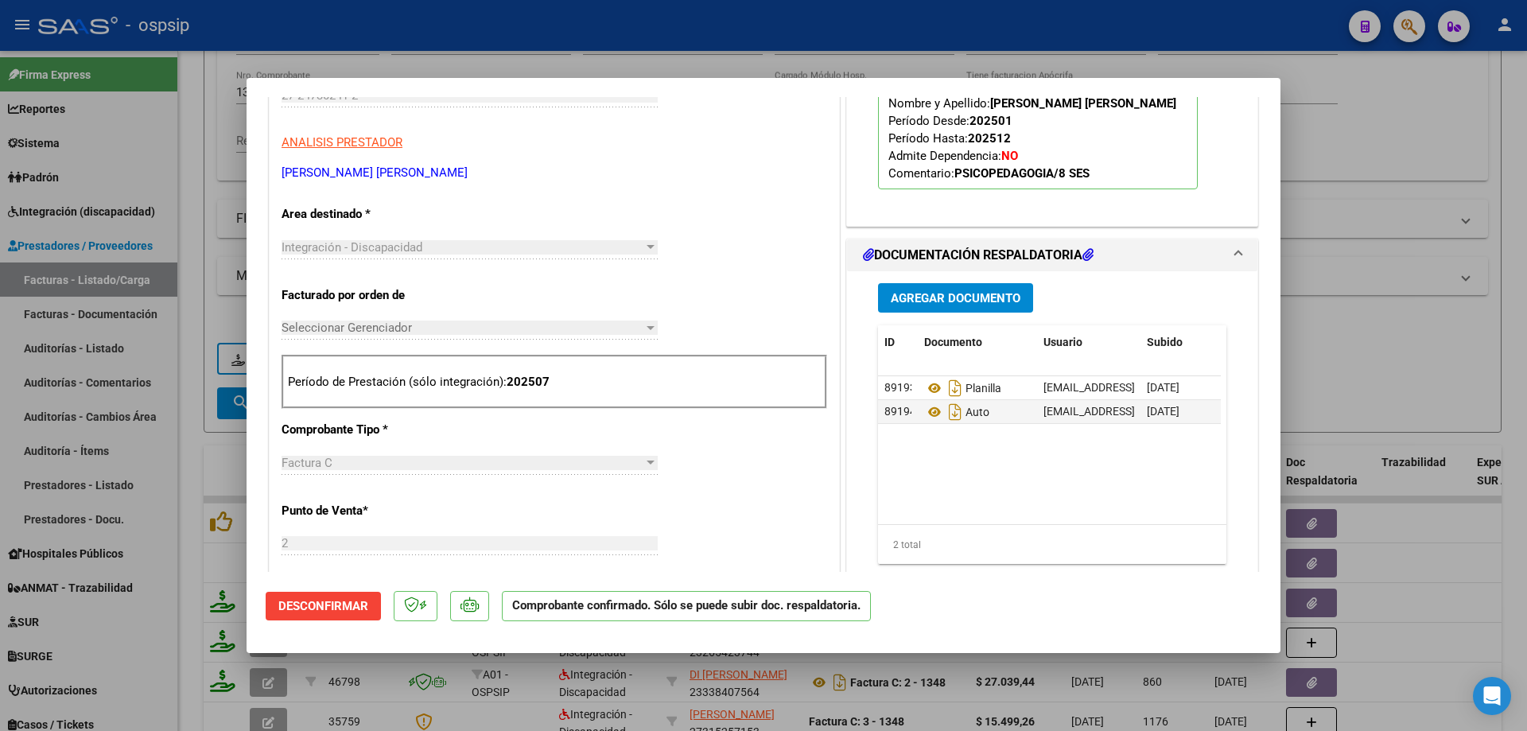
click at [1384, 318] on div at bounding box center [763, 365] width 1527 height 731
type input "$ 0,00"
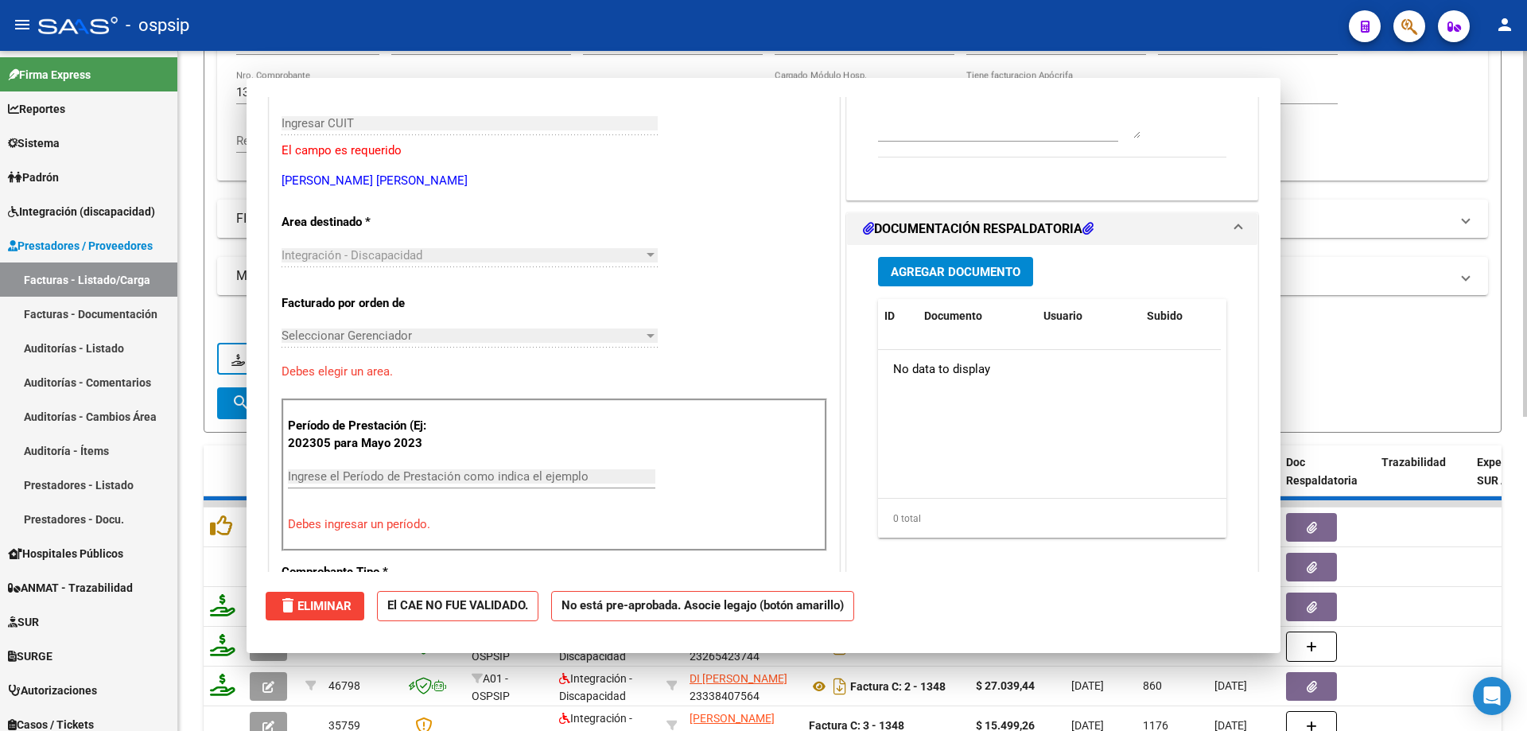
scroll to position [266, 0]
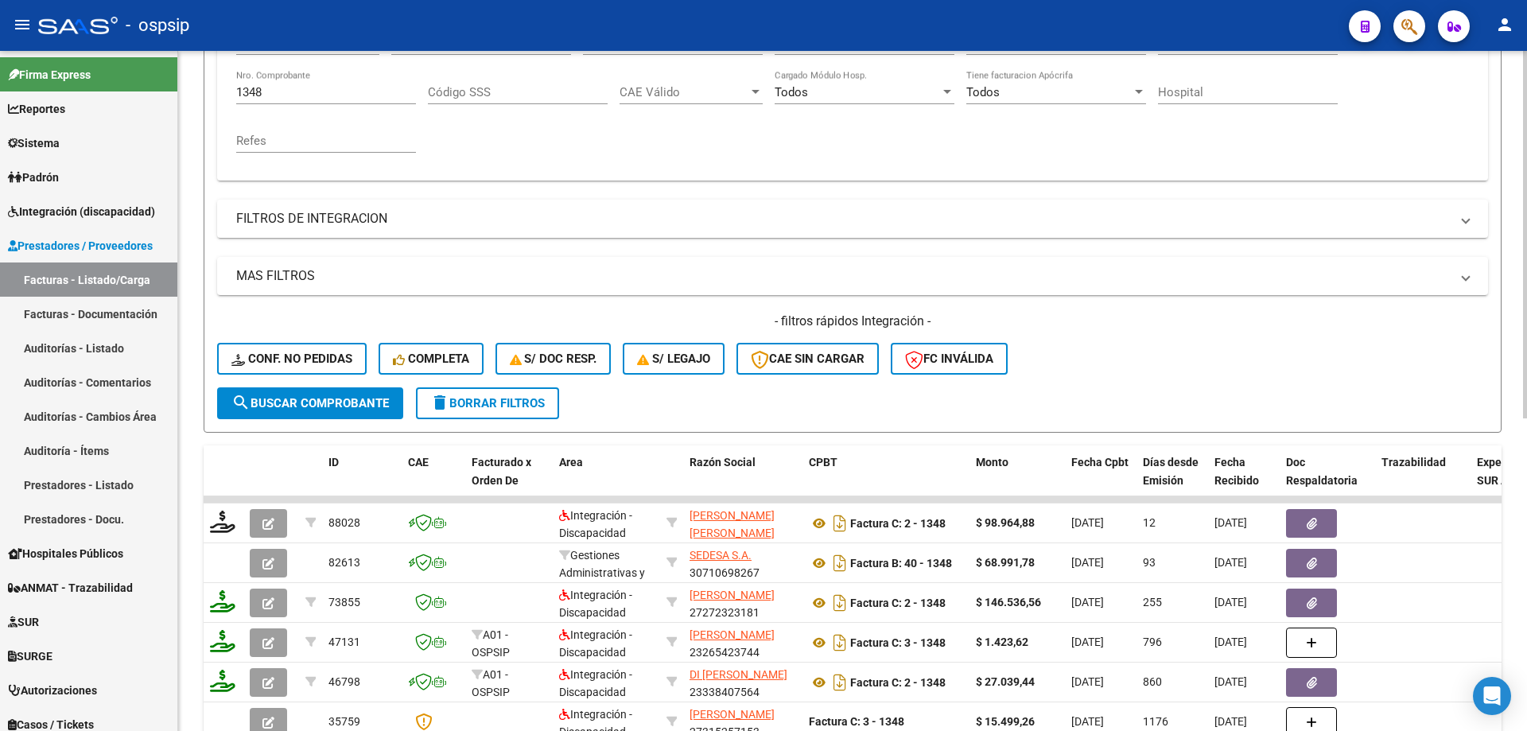
click at [270, 95] on input "1348" at bounding box center [326, 92] width 180 height 14
type input "1"
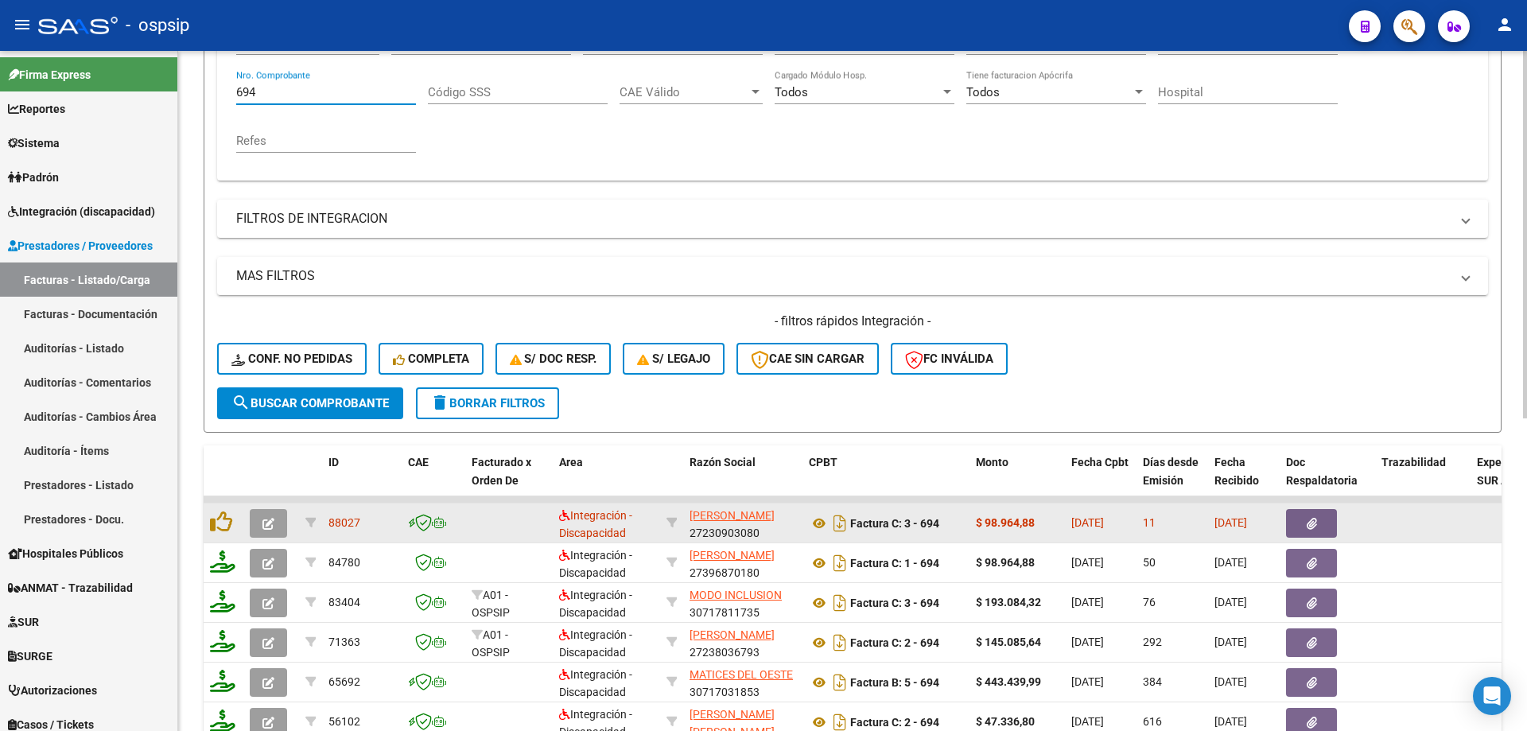
type input "694"
click at [271, 523] on icon "button" at bounding box center [268, 524] width 12 height 12
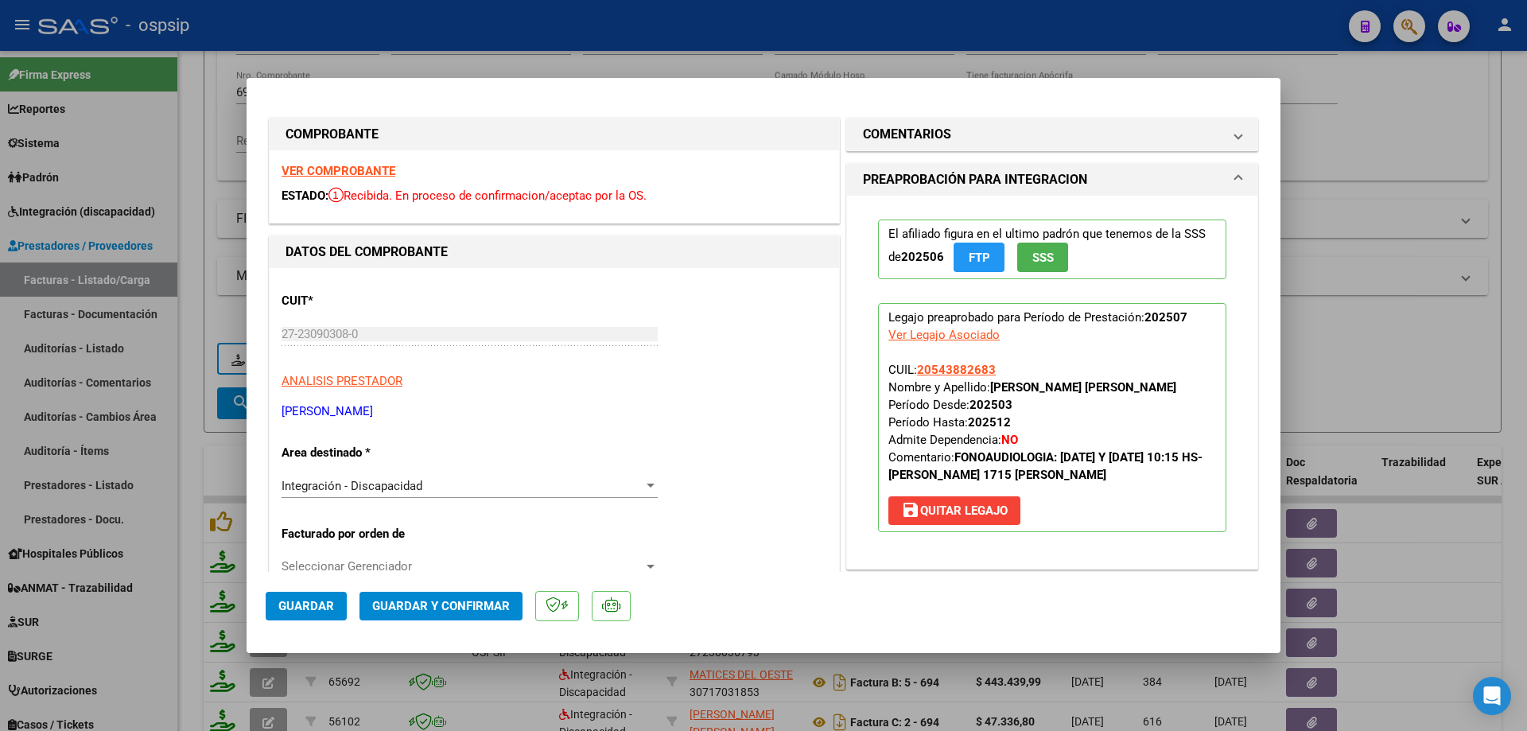
click at [1037, 262] on span "SSS" at bounding box center [1042, 257] width 21 height 14
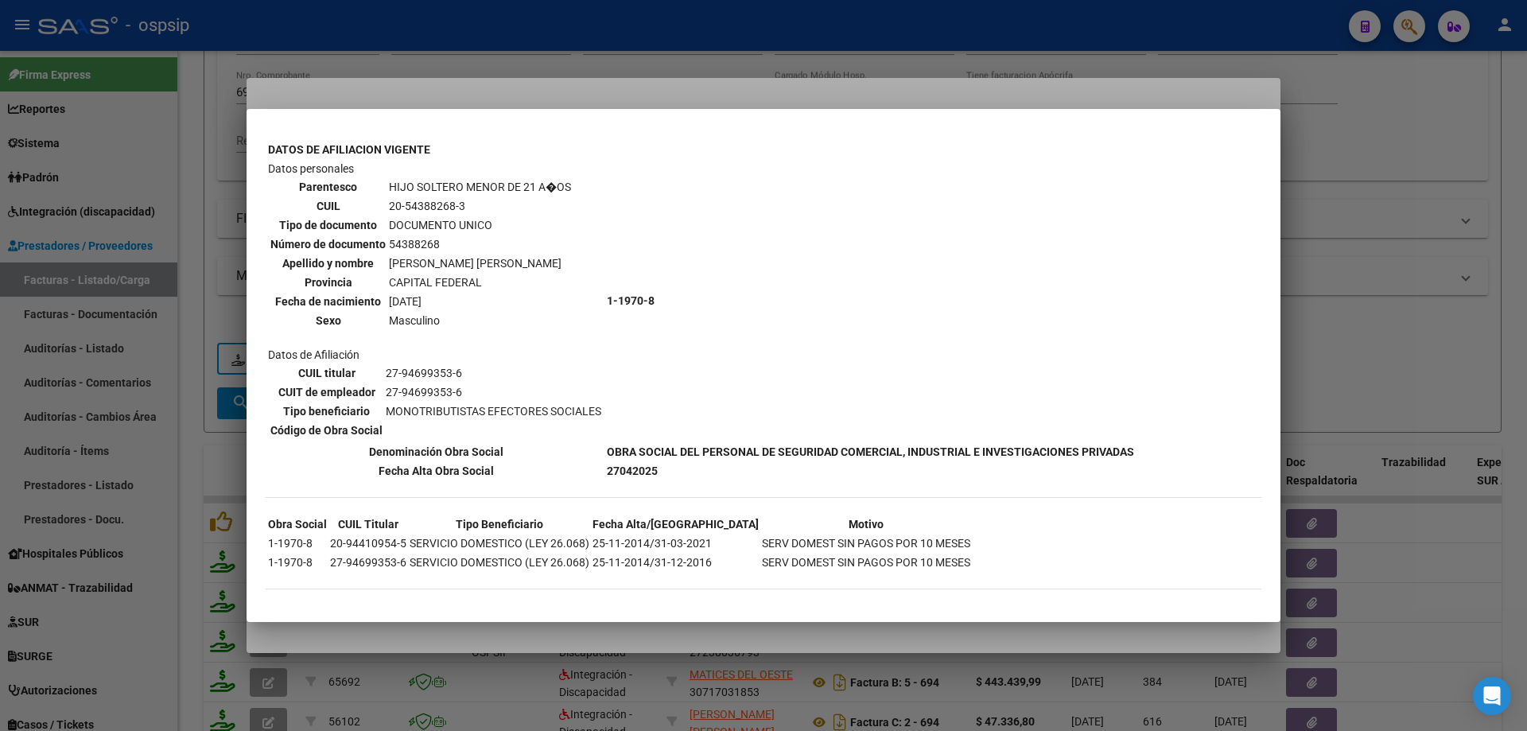
scroll to position [426, 0]
click at [1368, 347] on div at bounding box center [763, 365] width 1527 height 731
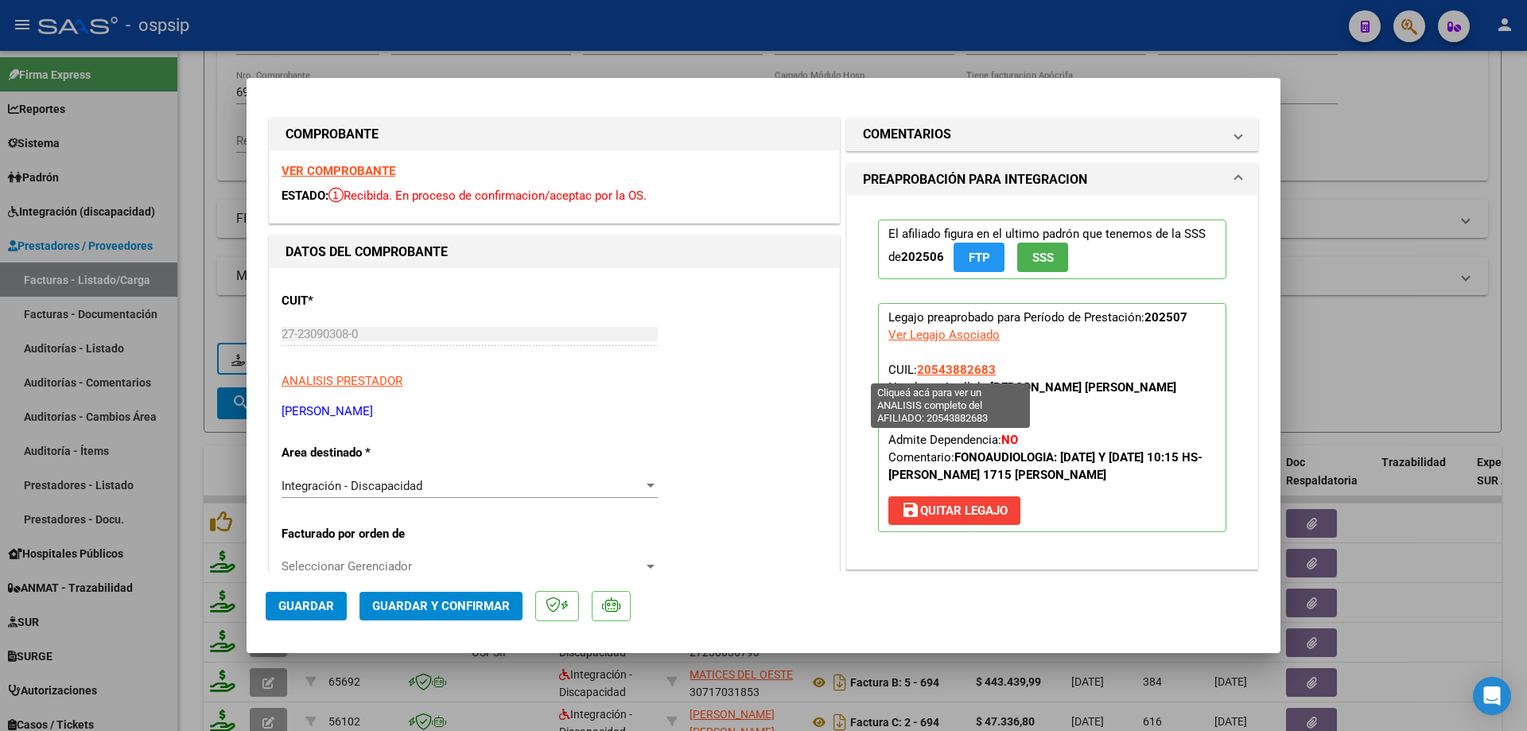
click at [970, 370] on span "20543882683" at bounding box center [956, 370] width 79 height 14
type textarea "20543882683"
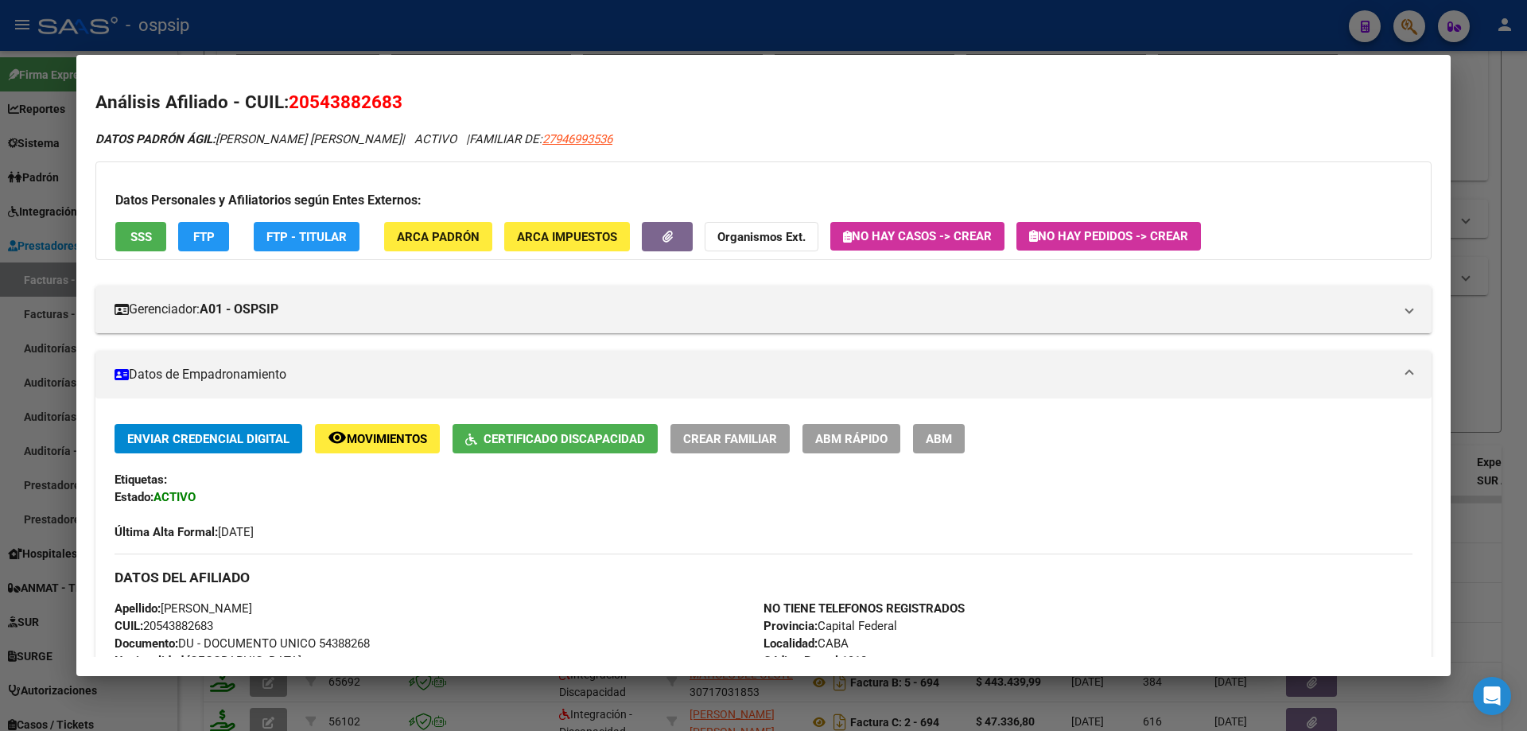
click at [1519, 312] on div at bounding box center [763, 365] width 1527 height 731
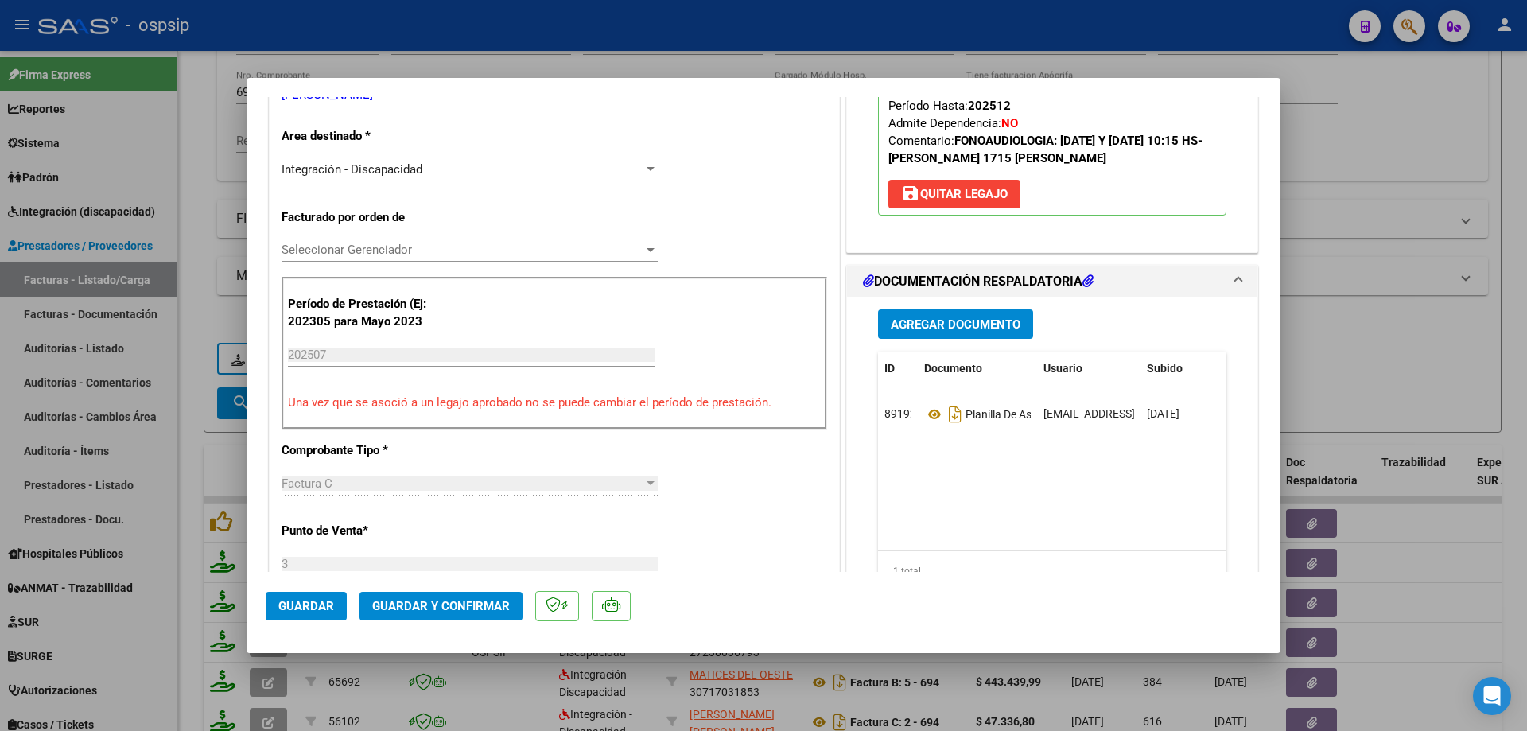
scroll to position [318, 0]
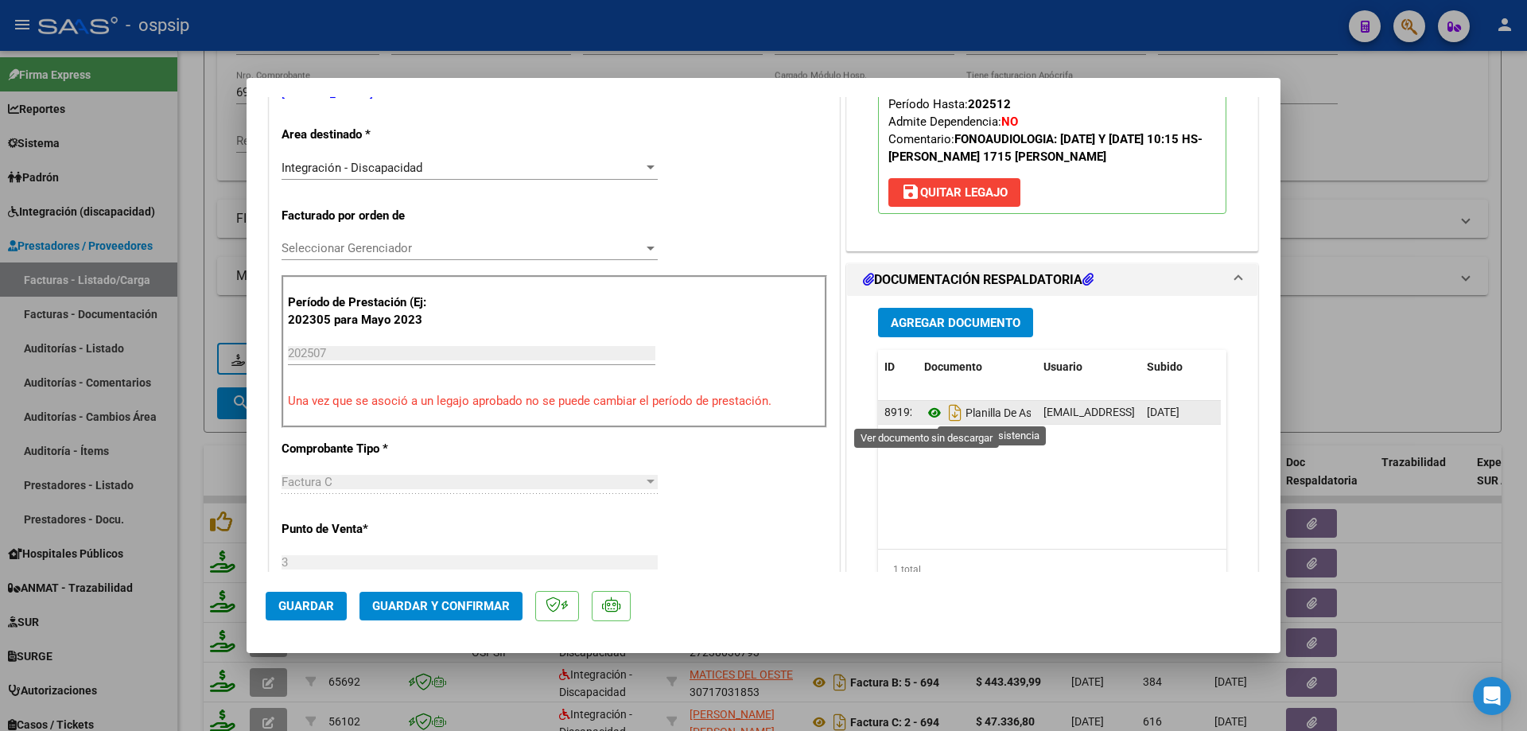
click at [930, 417] on icon at bounding box center [934, 412] width 21 height 19
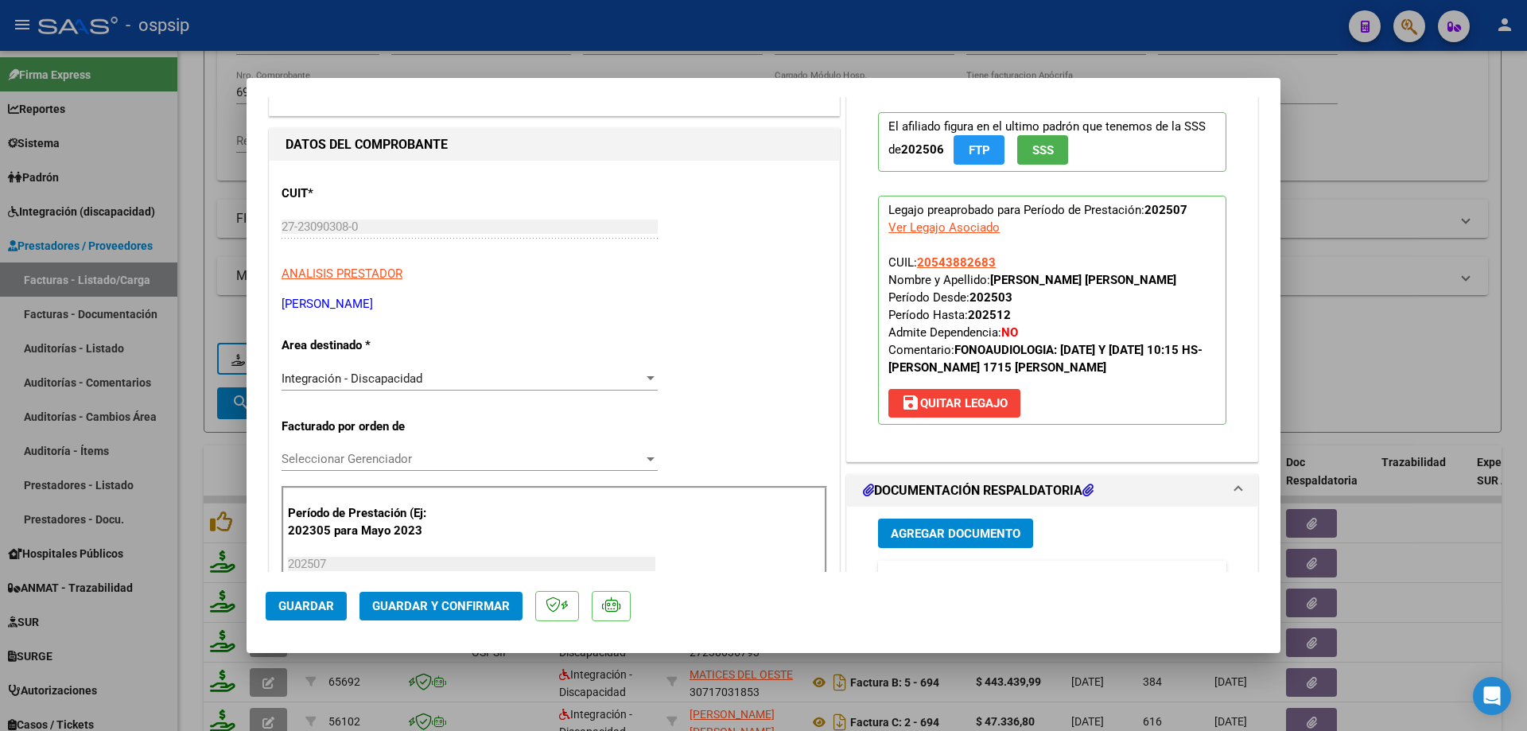
scroll to position [80, 0]
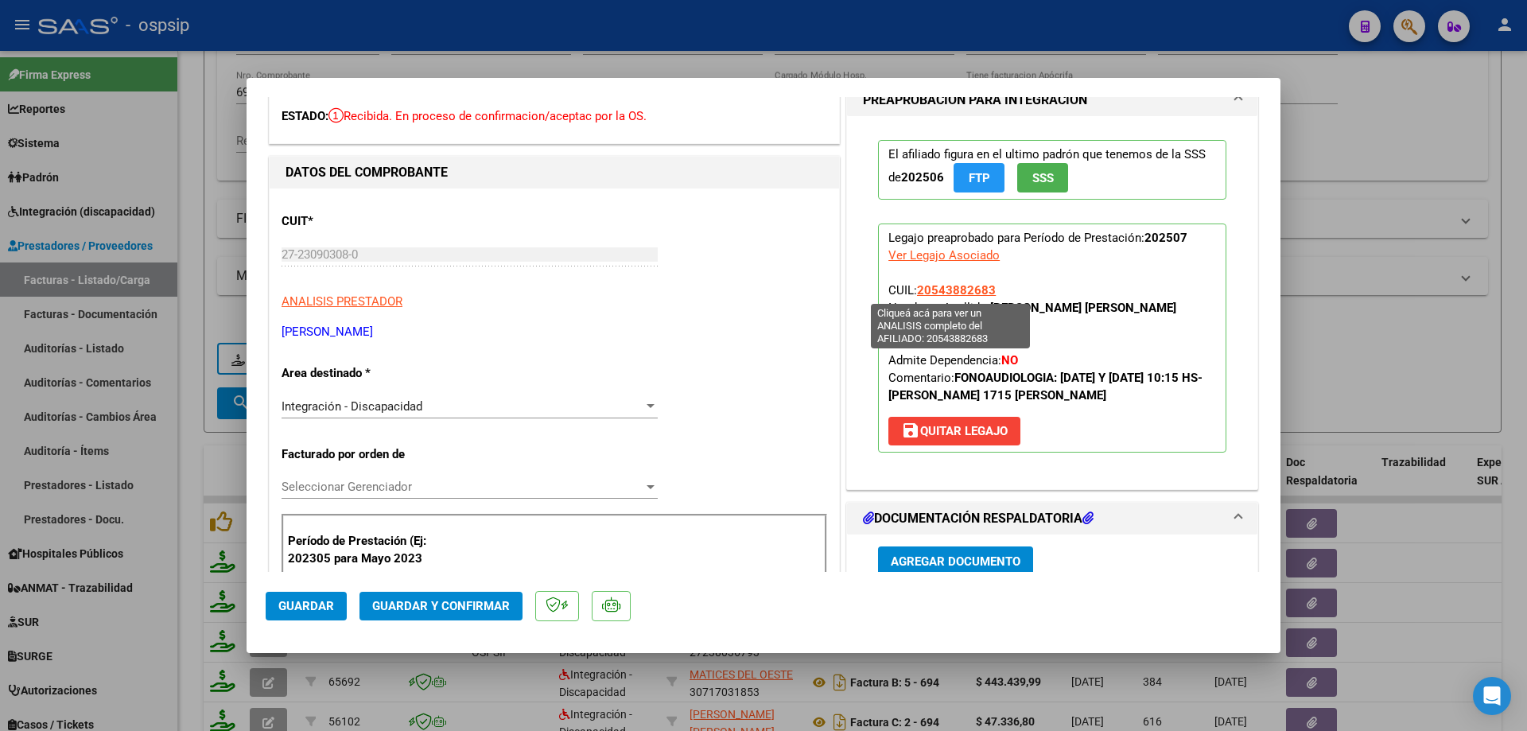
drag, startPoint x: 990, startPoint y: 289, endPoint x: 914, endPoint y: 293, distance: 75.6
click at [914, 293] on p "Legajo preaprobado para Período de Prestación: 202507 Ver Legajo Asociado CUIL:…" at bounding box center [1052, 337] width 348 height 229
copy span "20543882683"
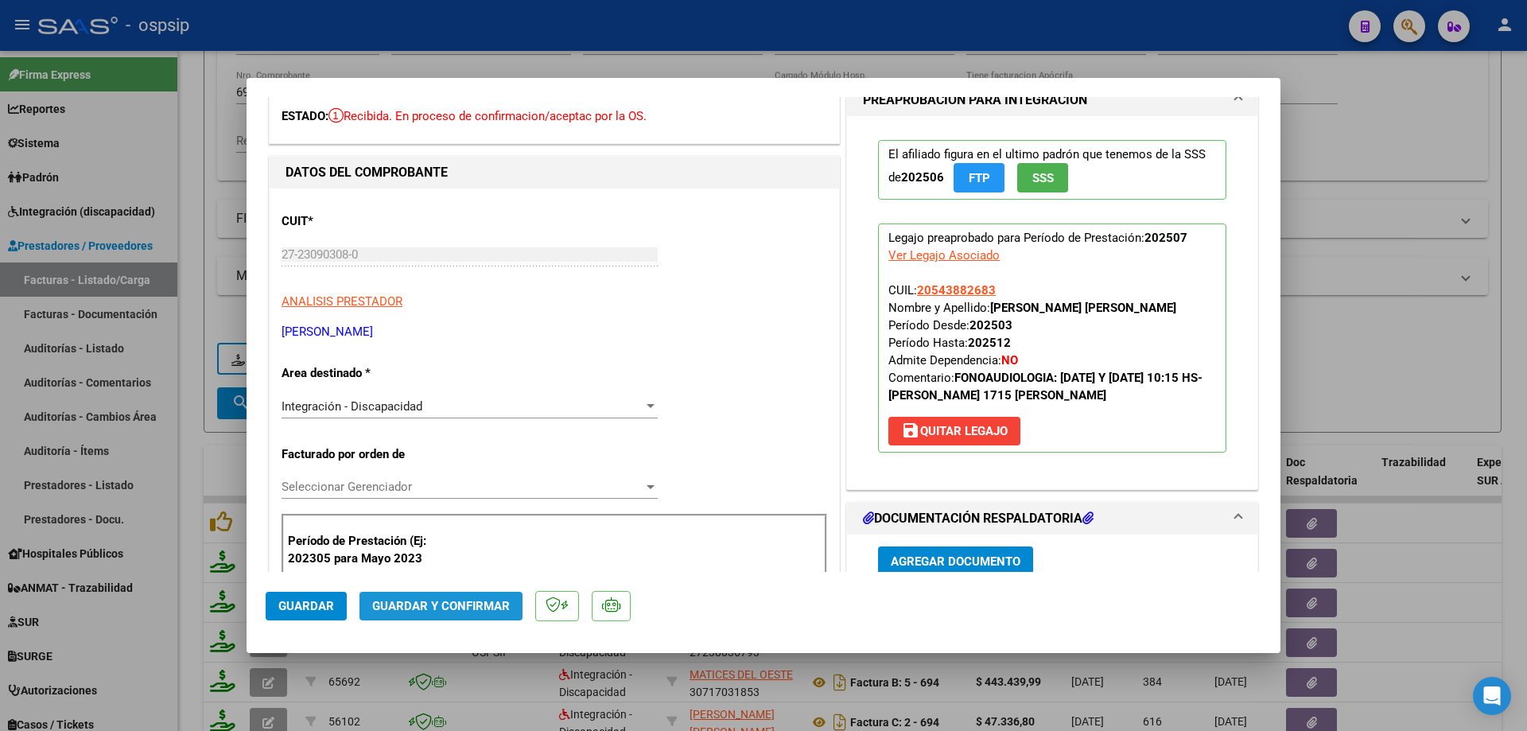
click at [462, 611] on span "Guardar y Confirmar" at bounding box center [441, 606] width 138 height 14
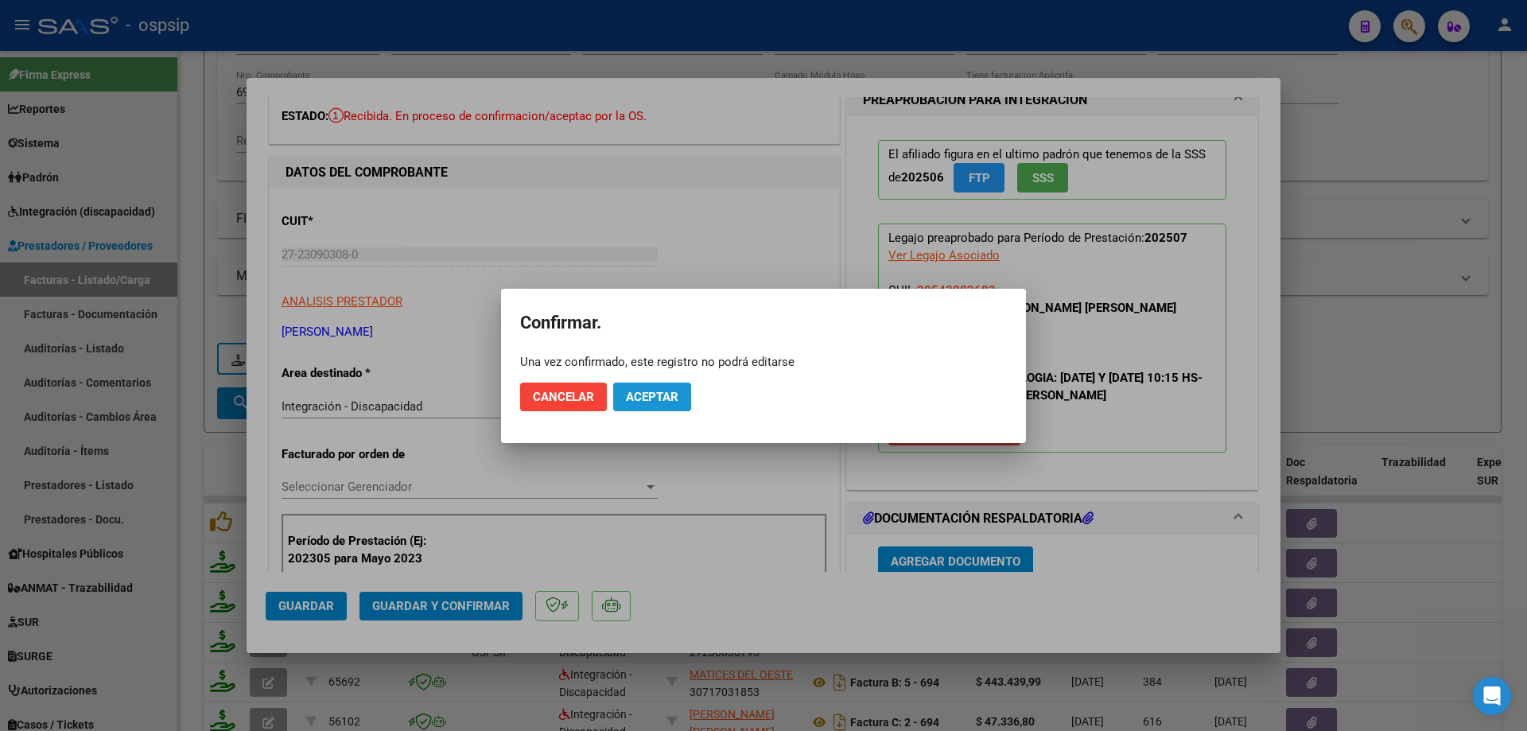
click at [681, 398] on button "Aceptar" at bounding box center [652, 396] width 78 height 29
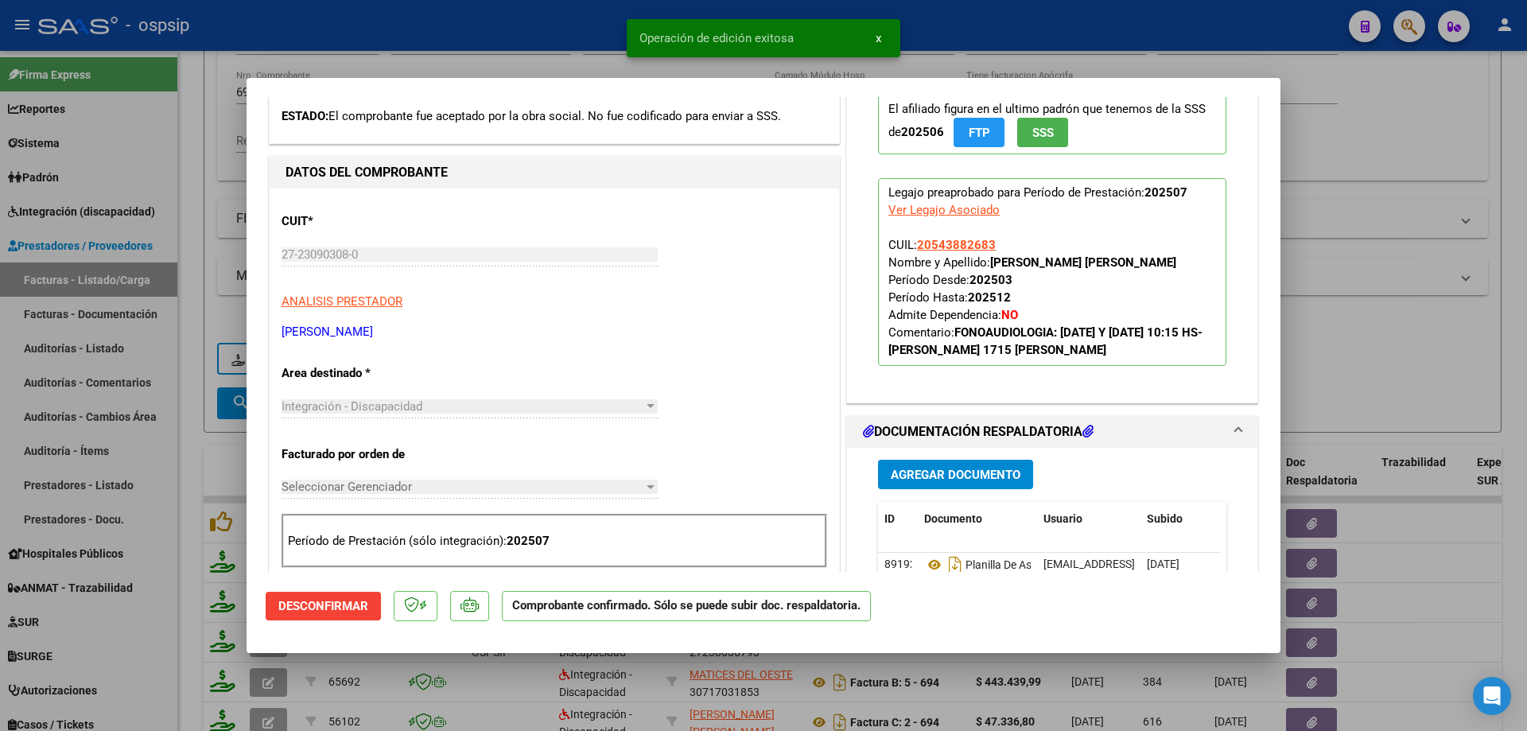
click at [1367, 316] on div at bounding box center [763, 365] width 1527 height 731
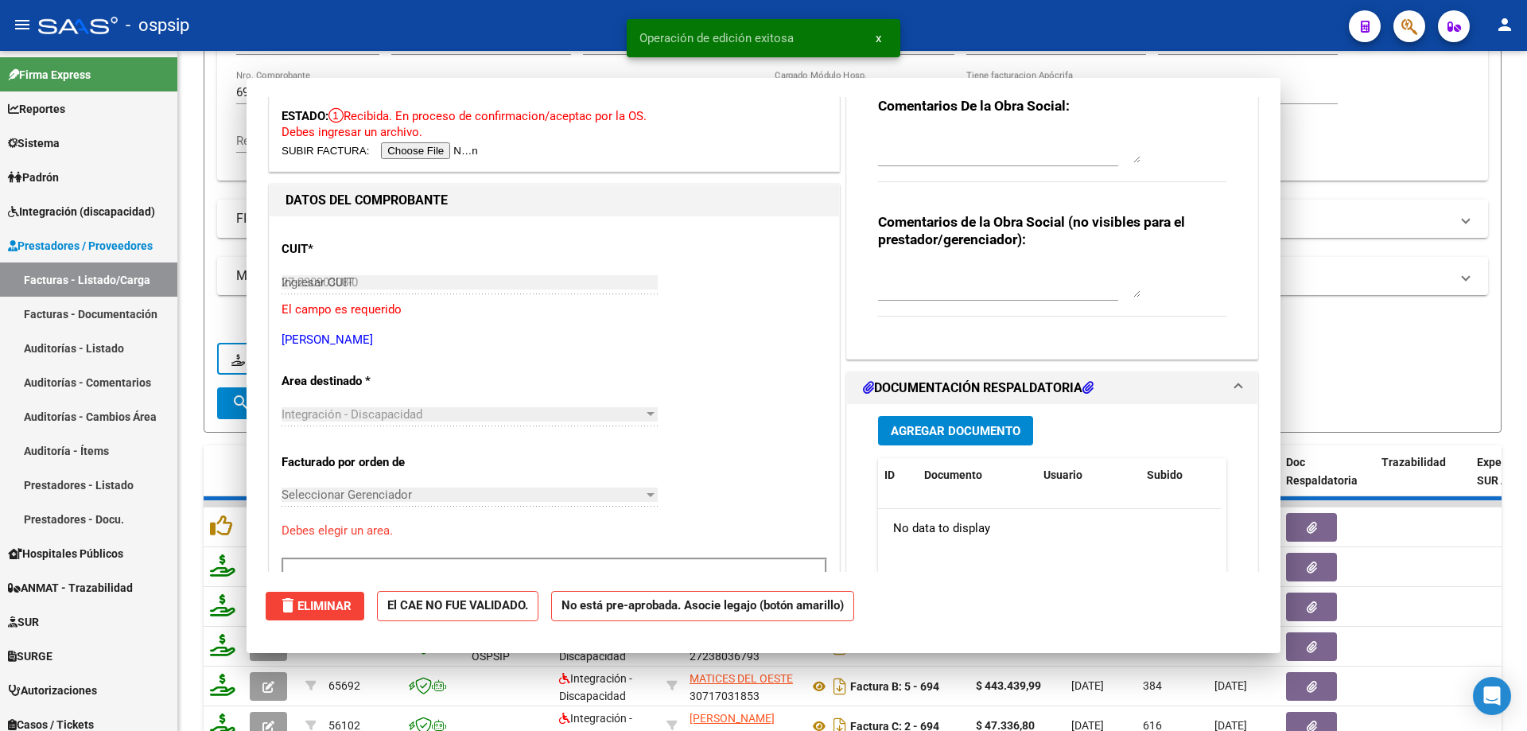
type input "$ 0,00"
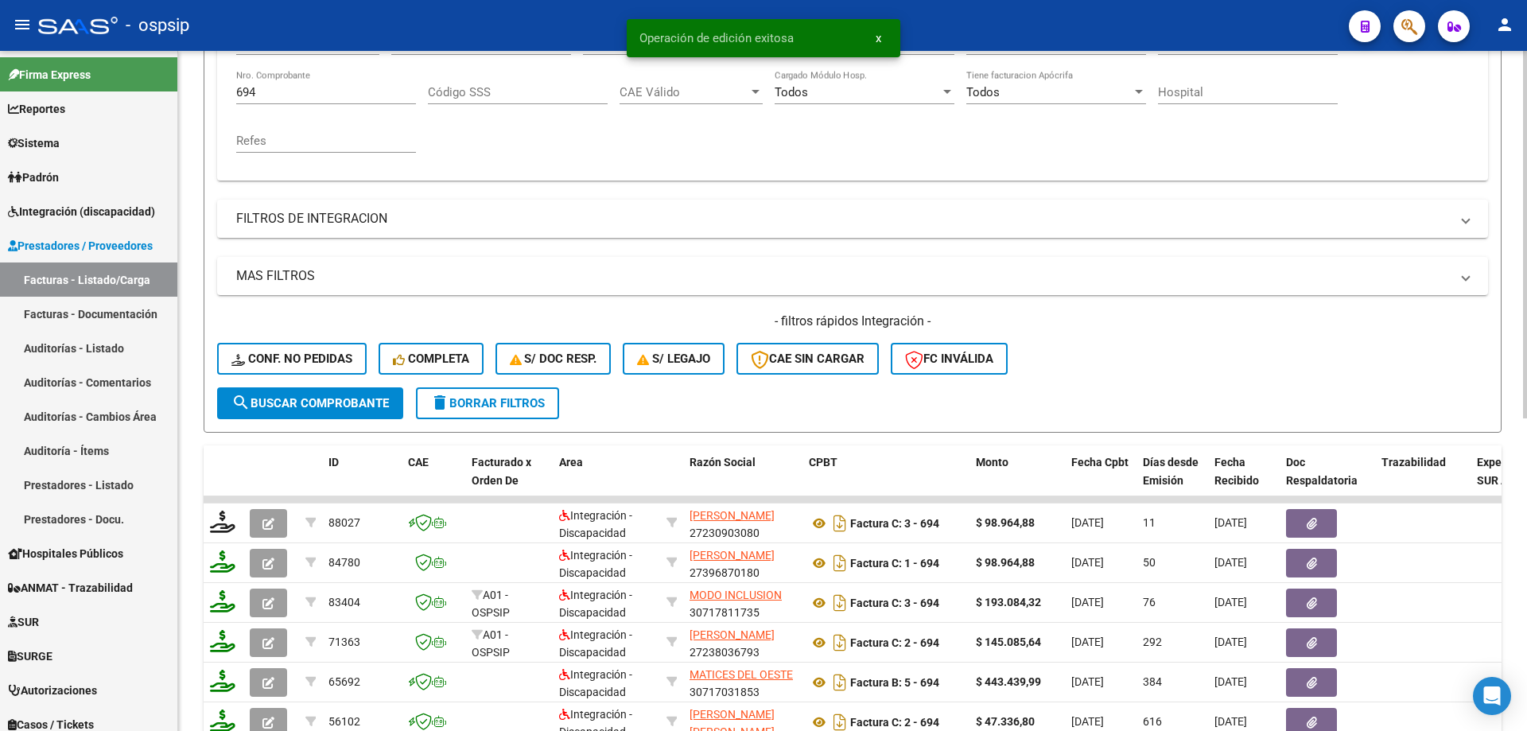
click at [323, 99] on div "694 Nro. Comprobante" at bounding box center [326, 87] width 180 height 34
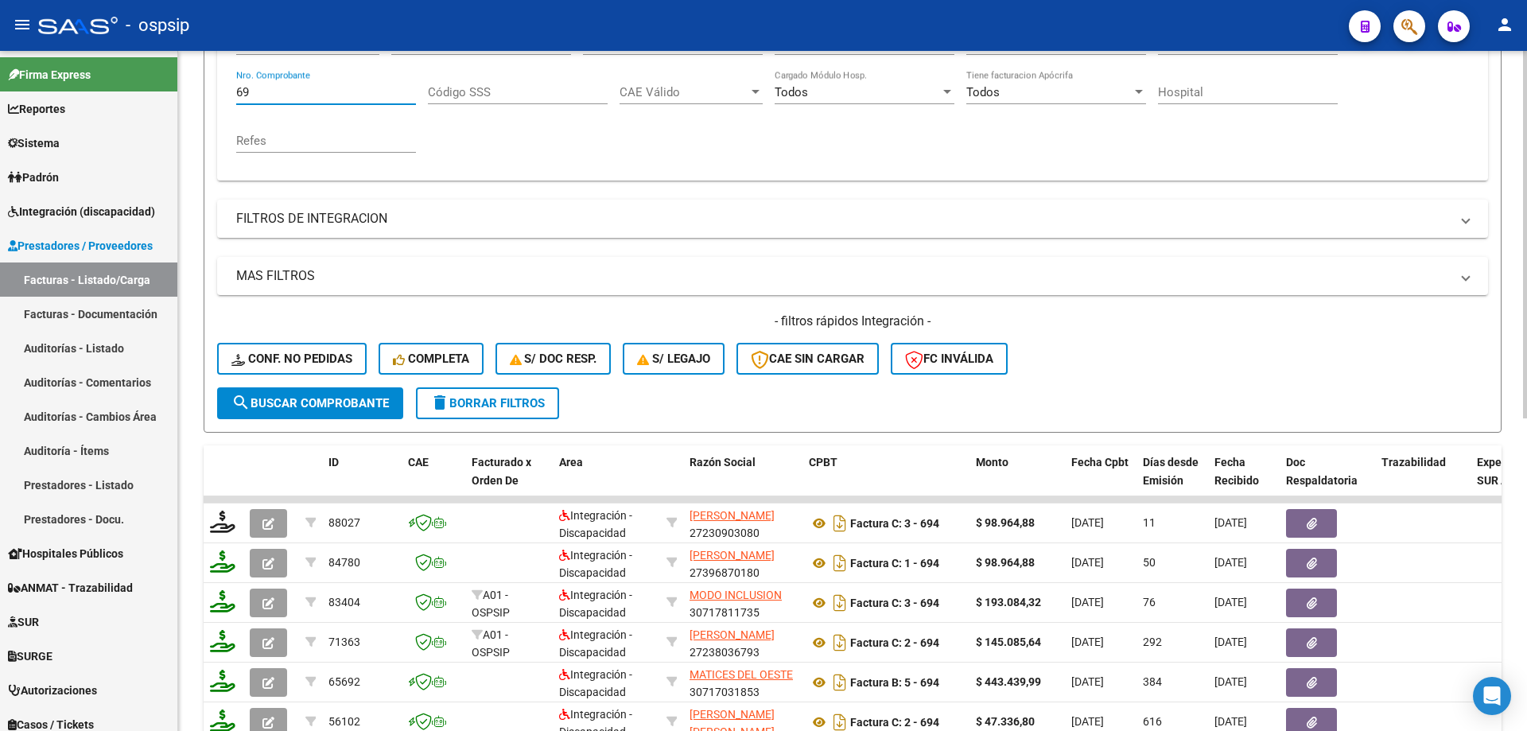
type input "6"
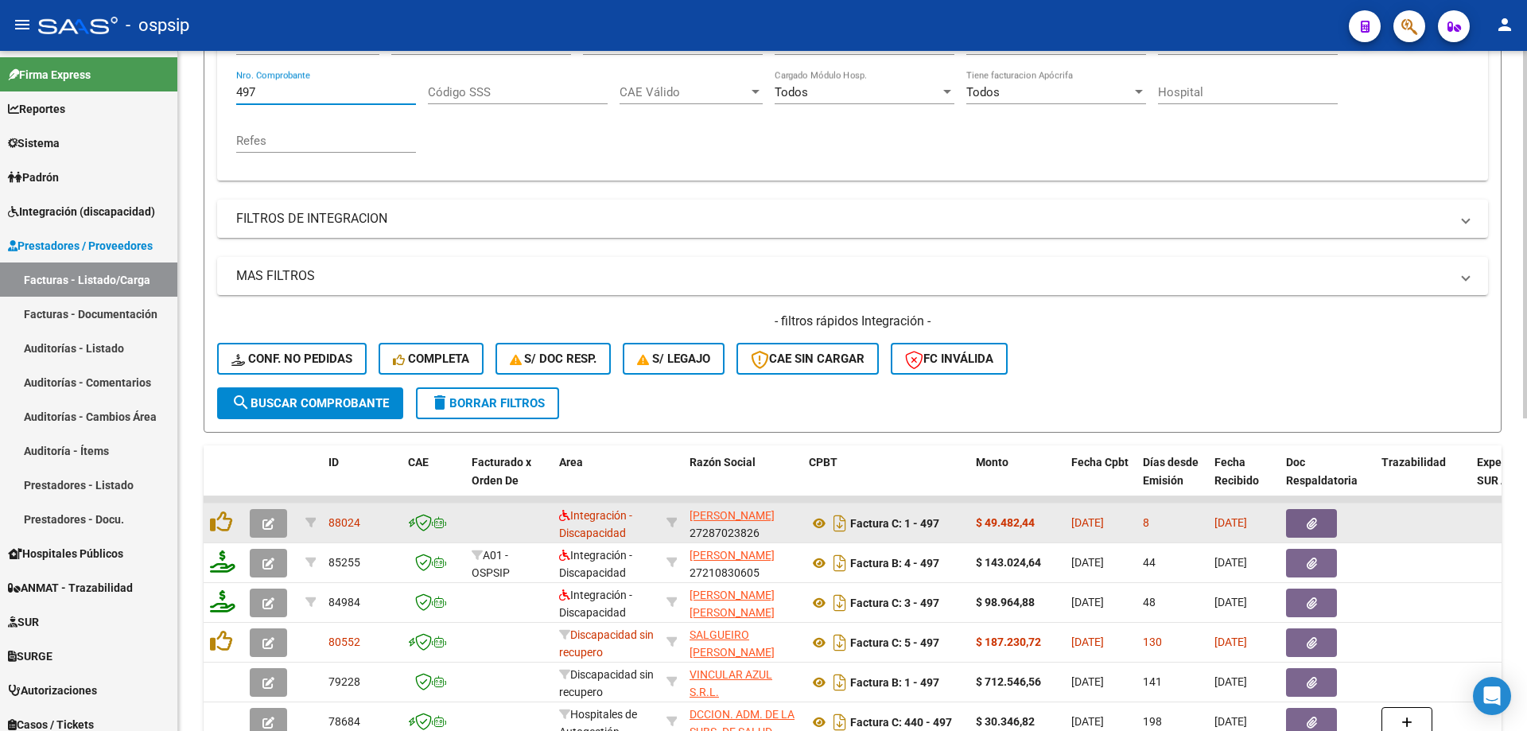
type input "497"
click at [276, 525] on button "button" at bounding box center [268, 523] width 37 height 29
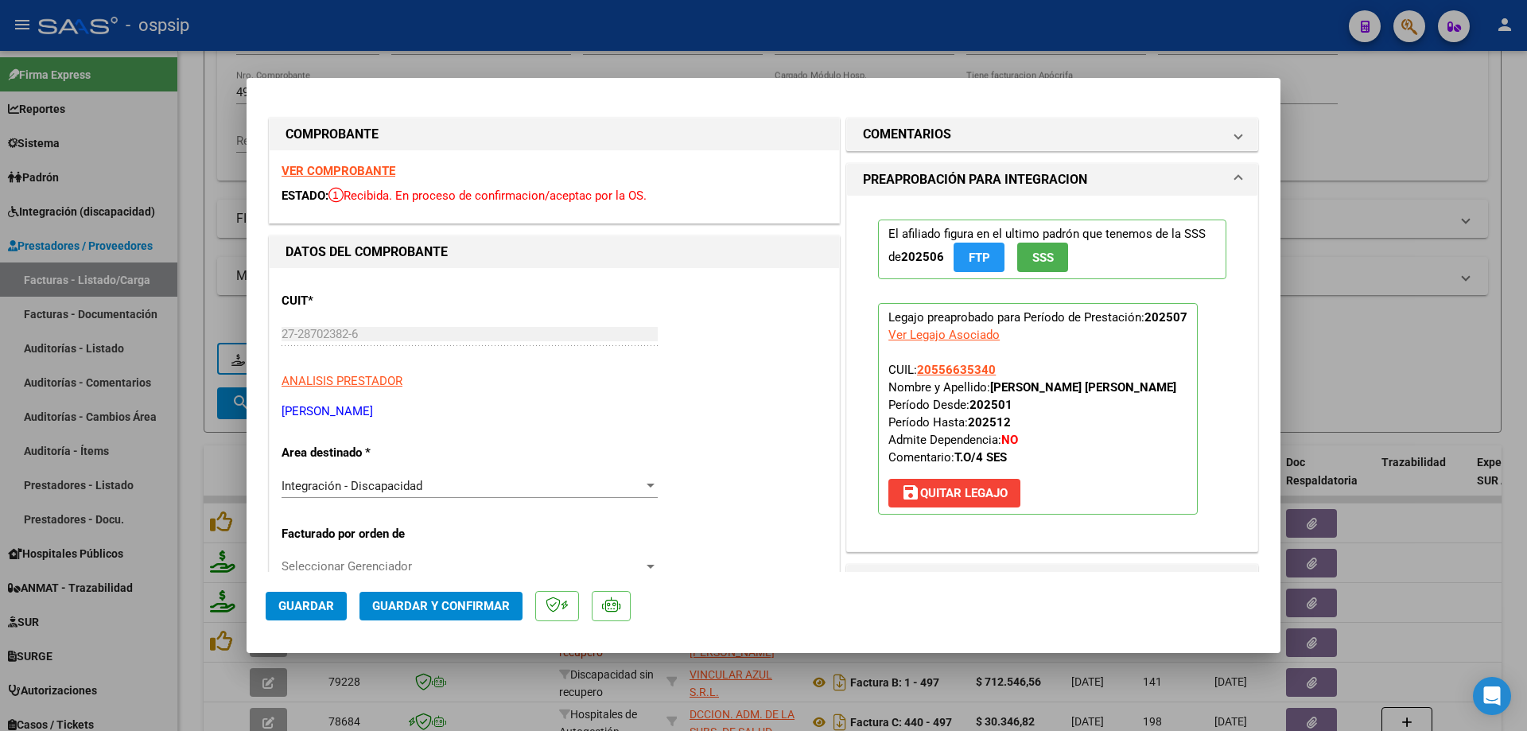
click at [1041, 260] on span "SSS" at bounding box center [1042, 257] width 21 height 14
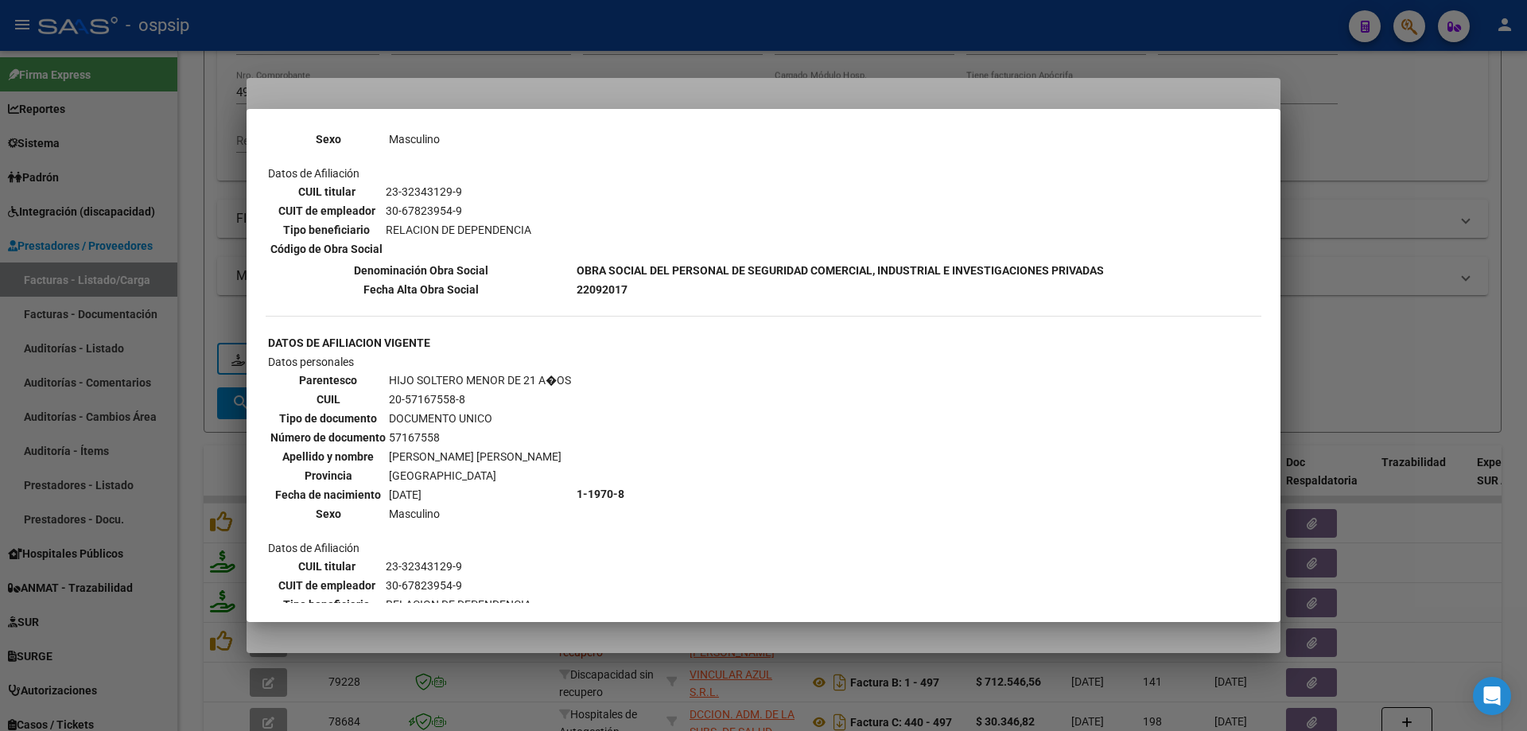
scroll to position [820, 0]
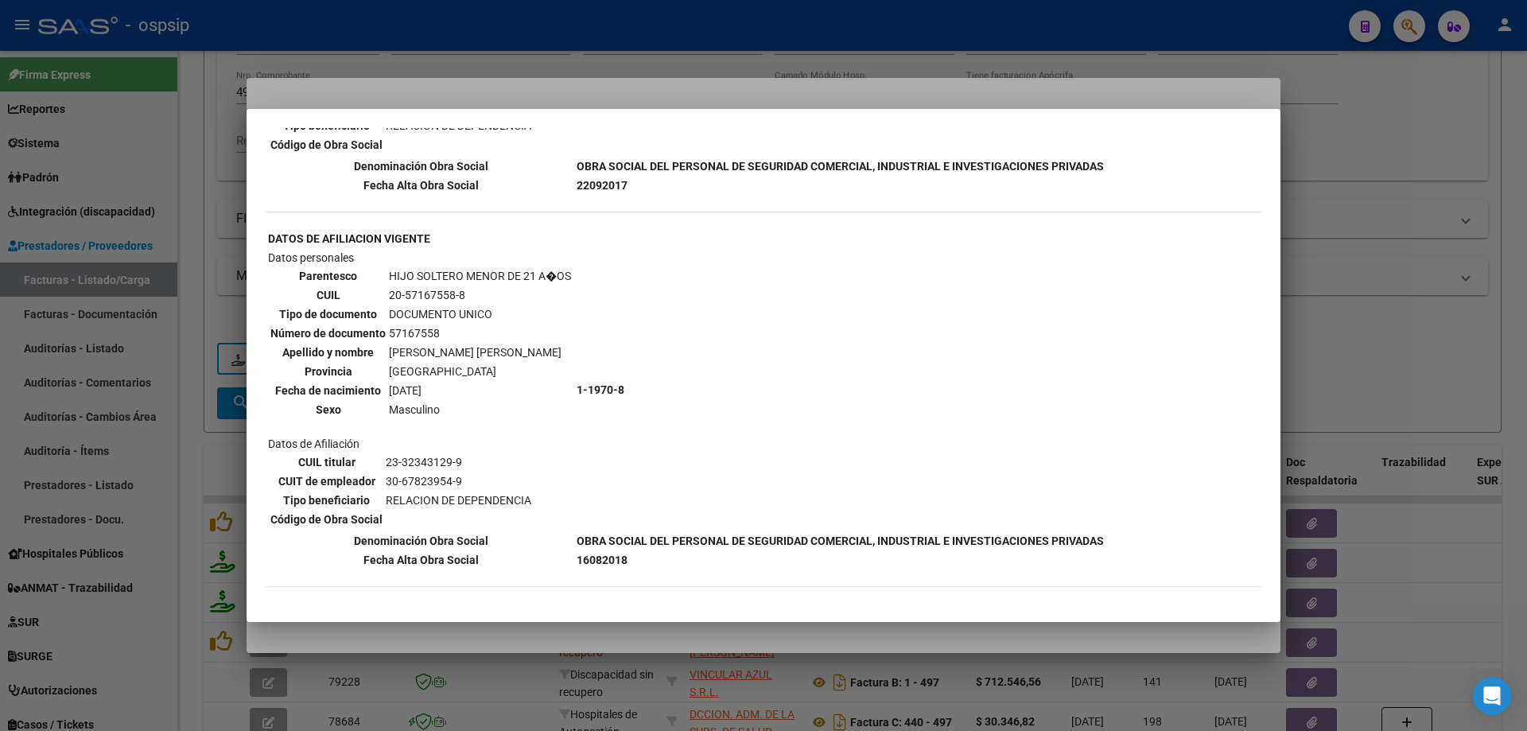
click at [1399, 334] on div at bounding box center [763, 365] width 1527 height 731
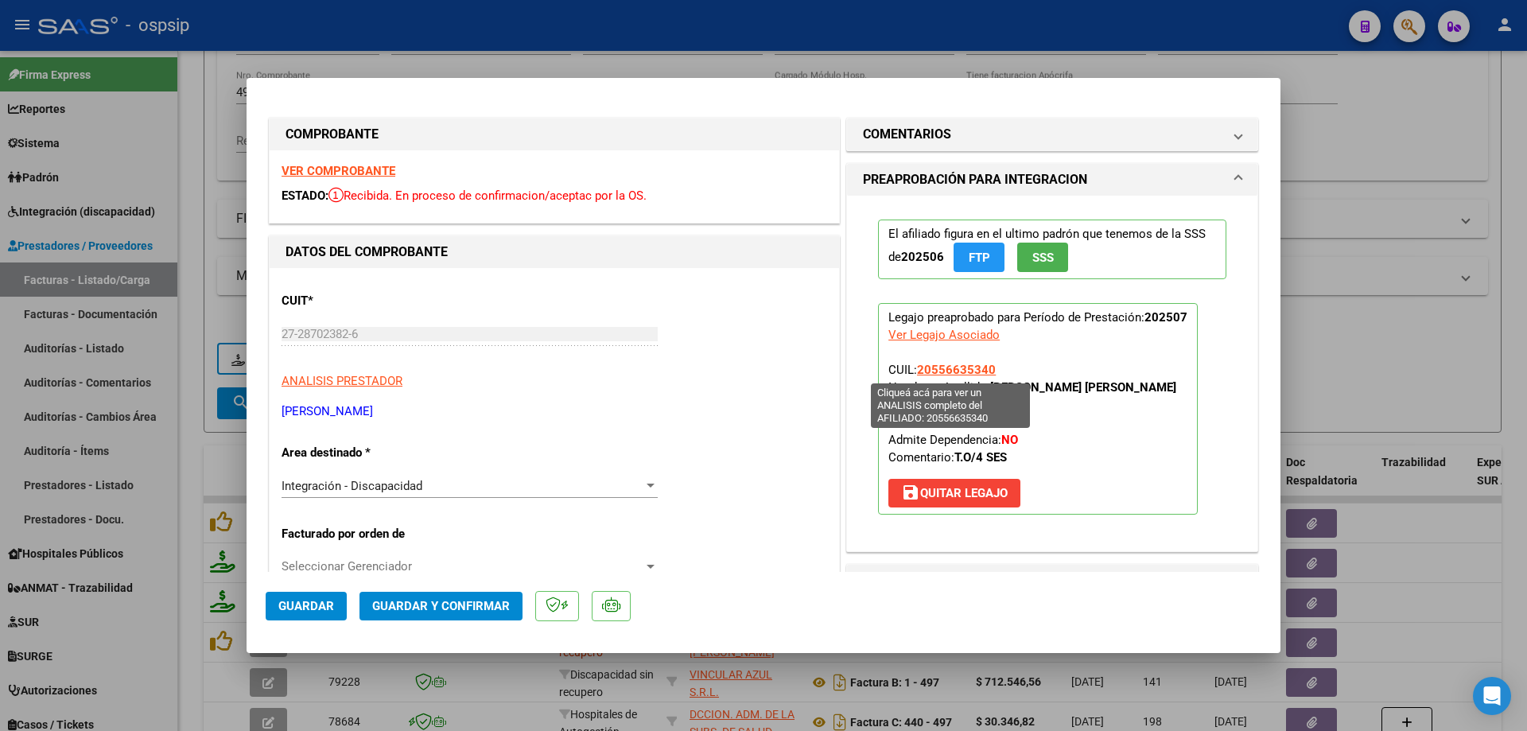
click at [956, 369] on span "20556635340" at bounding box center [956, 370] width 79 height 14
type textarea "20556635340"
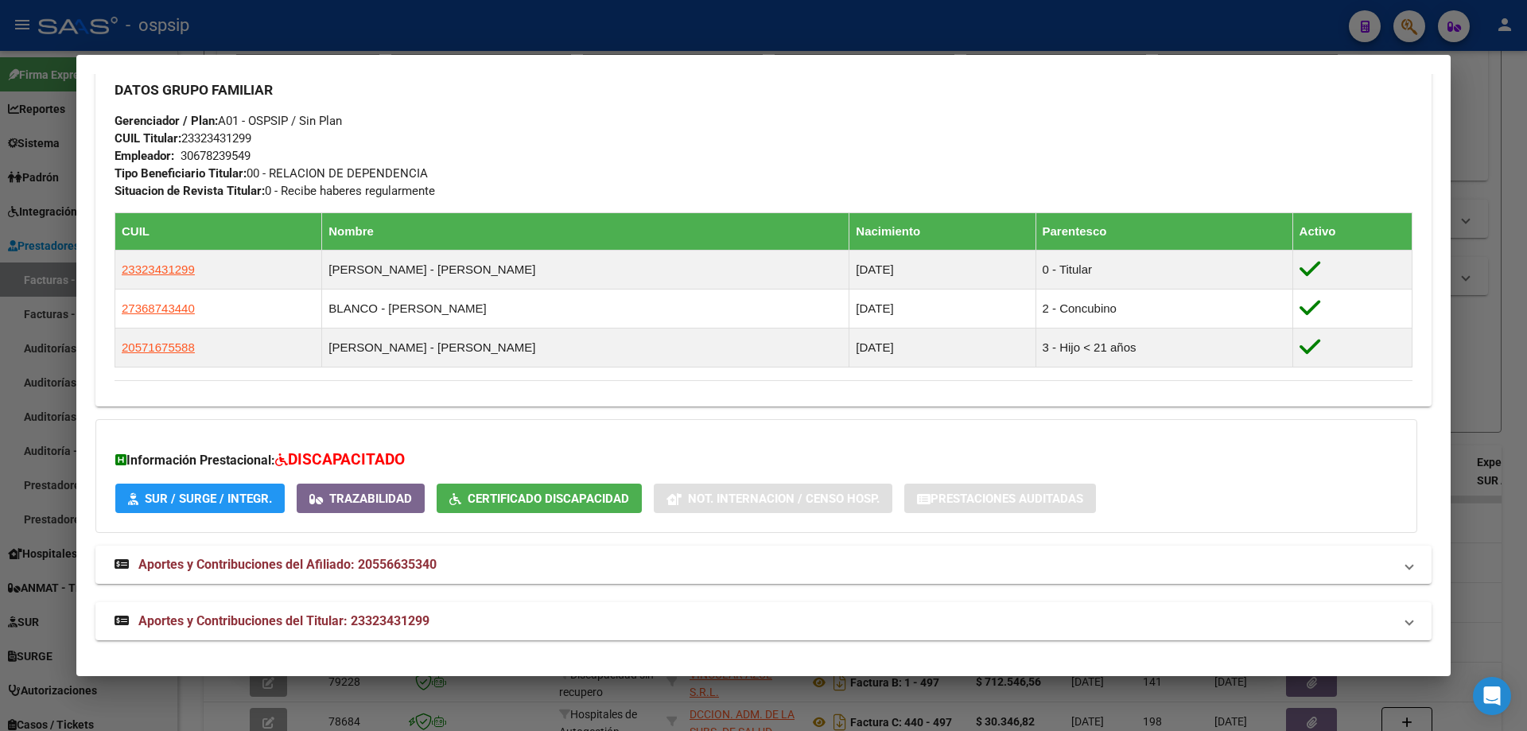
scroll to position [722, 0]
click at [1507, 374] on div at bounding box center [763, 365] width 1527 height 731
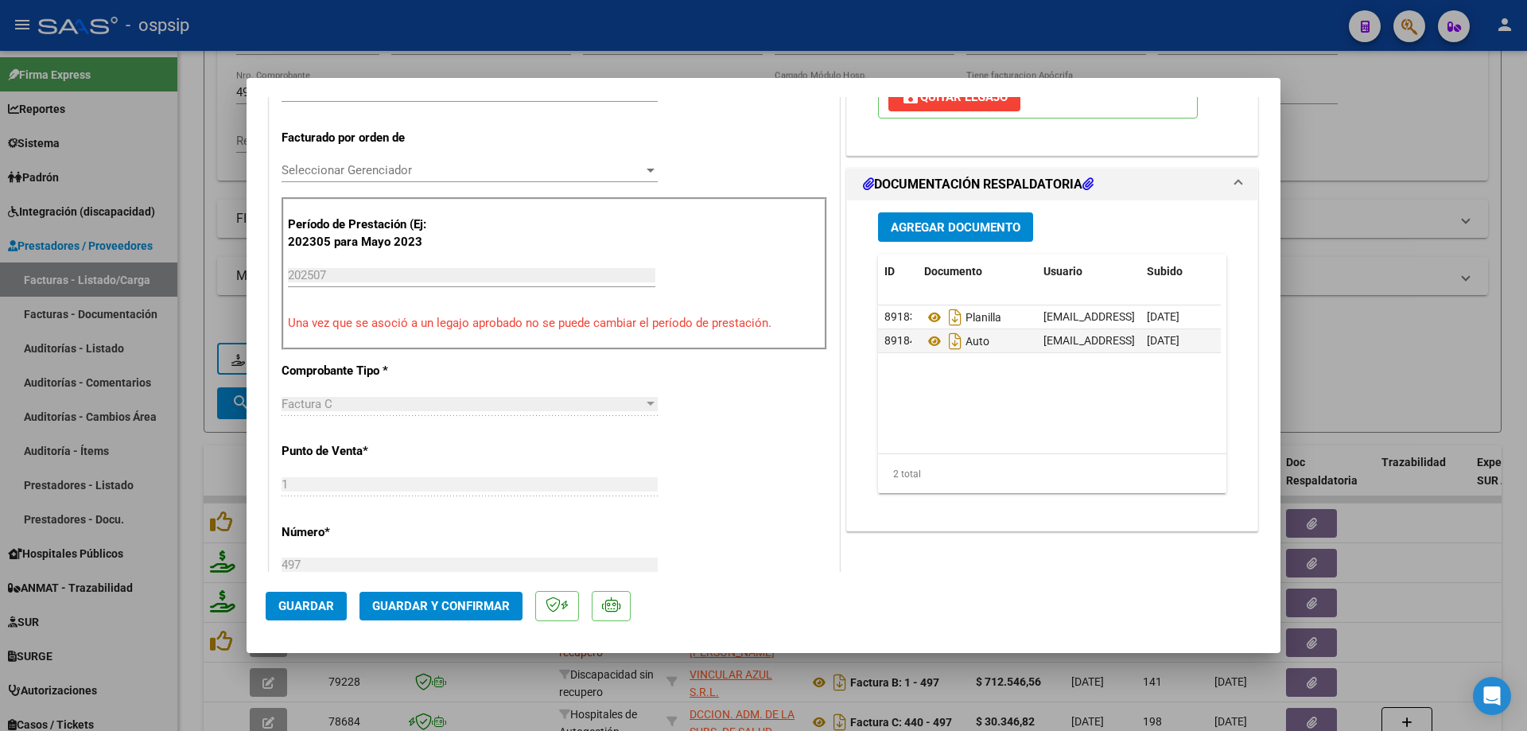
scroll to position [398, 0]
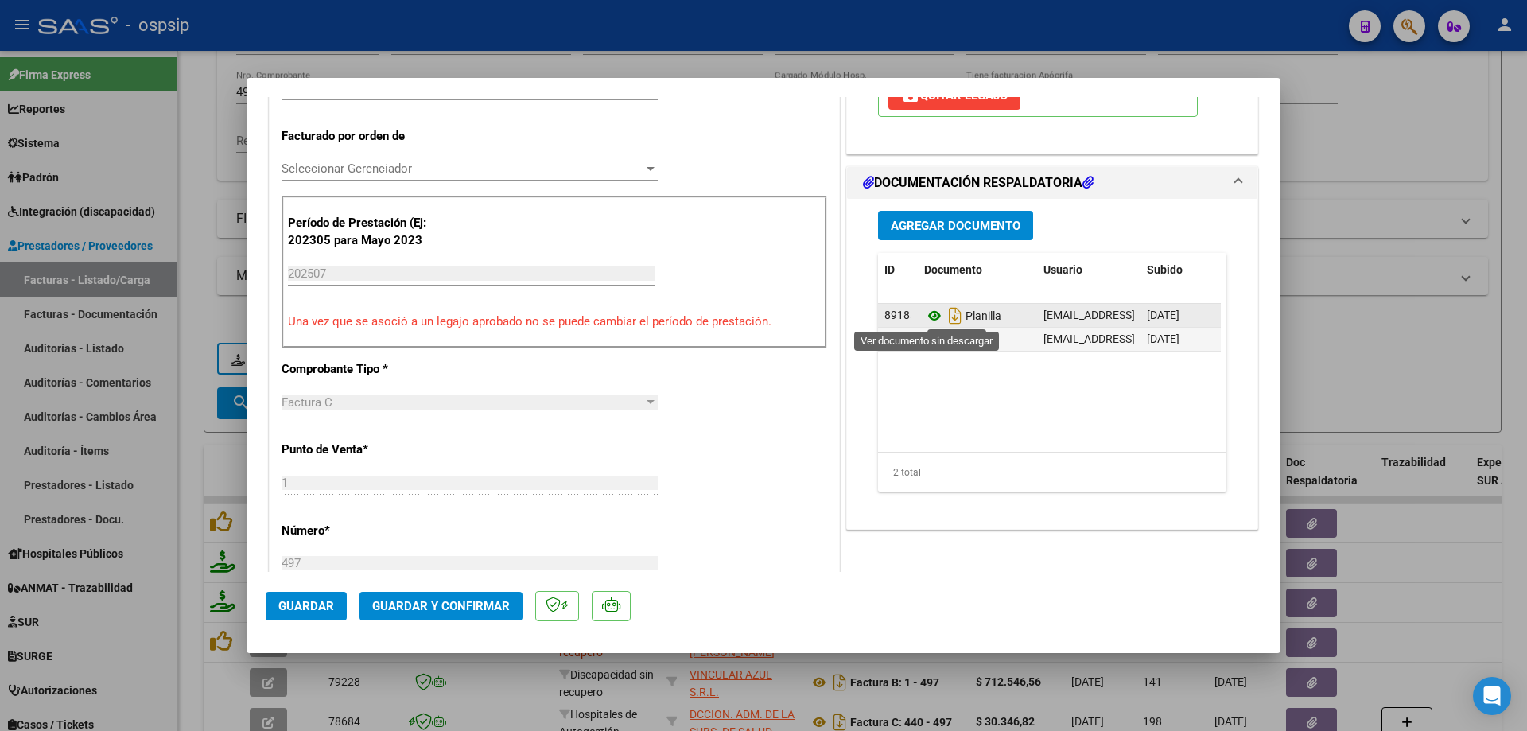
click at [931, 319] on icon at bounding box center [934, 315] width 21 height 19
click at [930, 340] on icon at bounding box center [934, 339] width 21 height 19
click at [491, 605] on span "Guardar y Confirmar" at bounding box center [441, 606] width 138 height 14
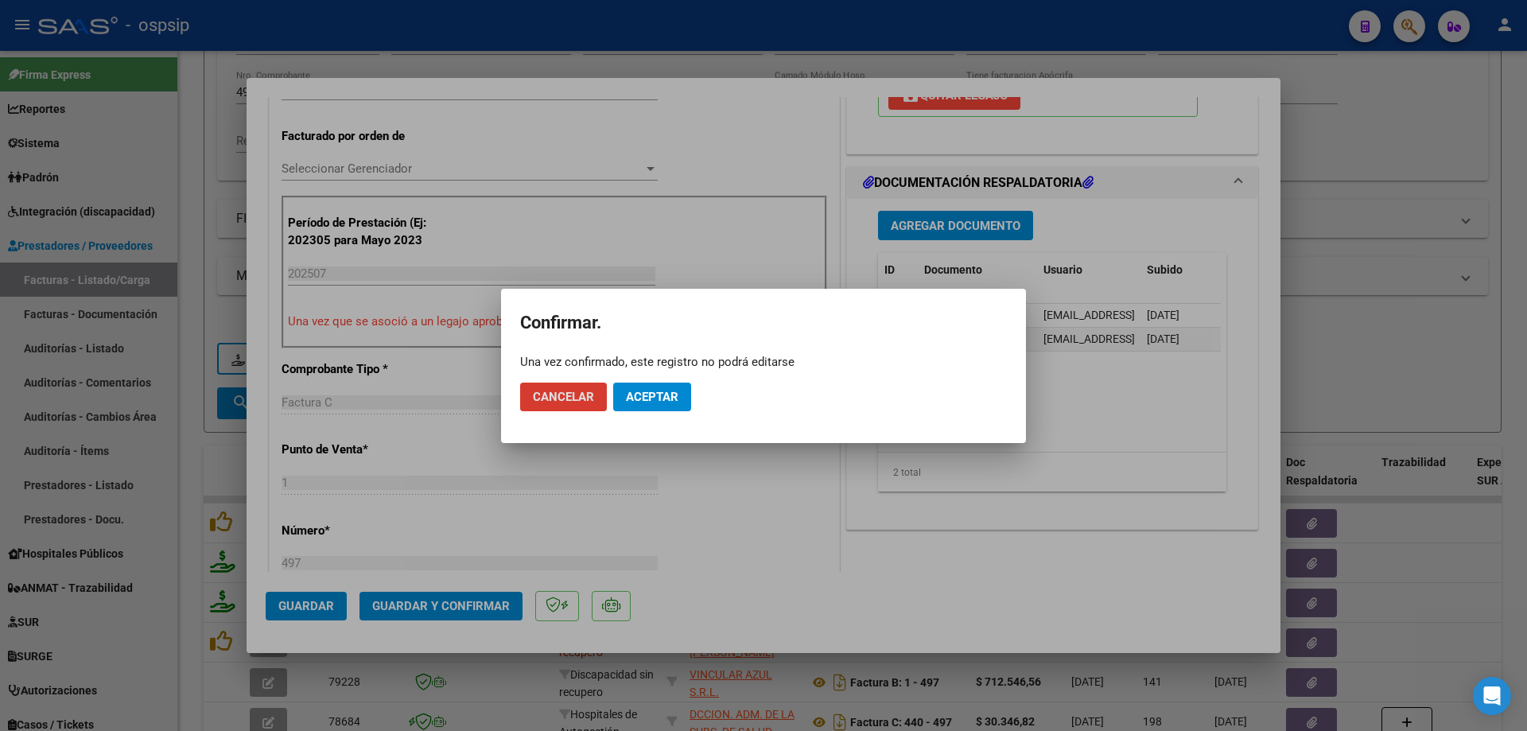
click at [643, 400] on span "Aceptar" at bounding box center [652, 397] width 52 height 14
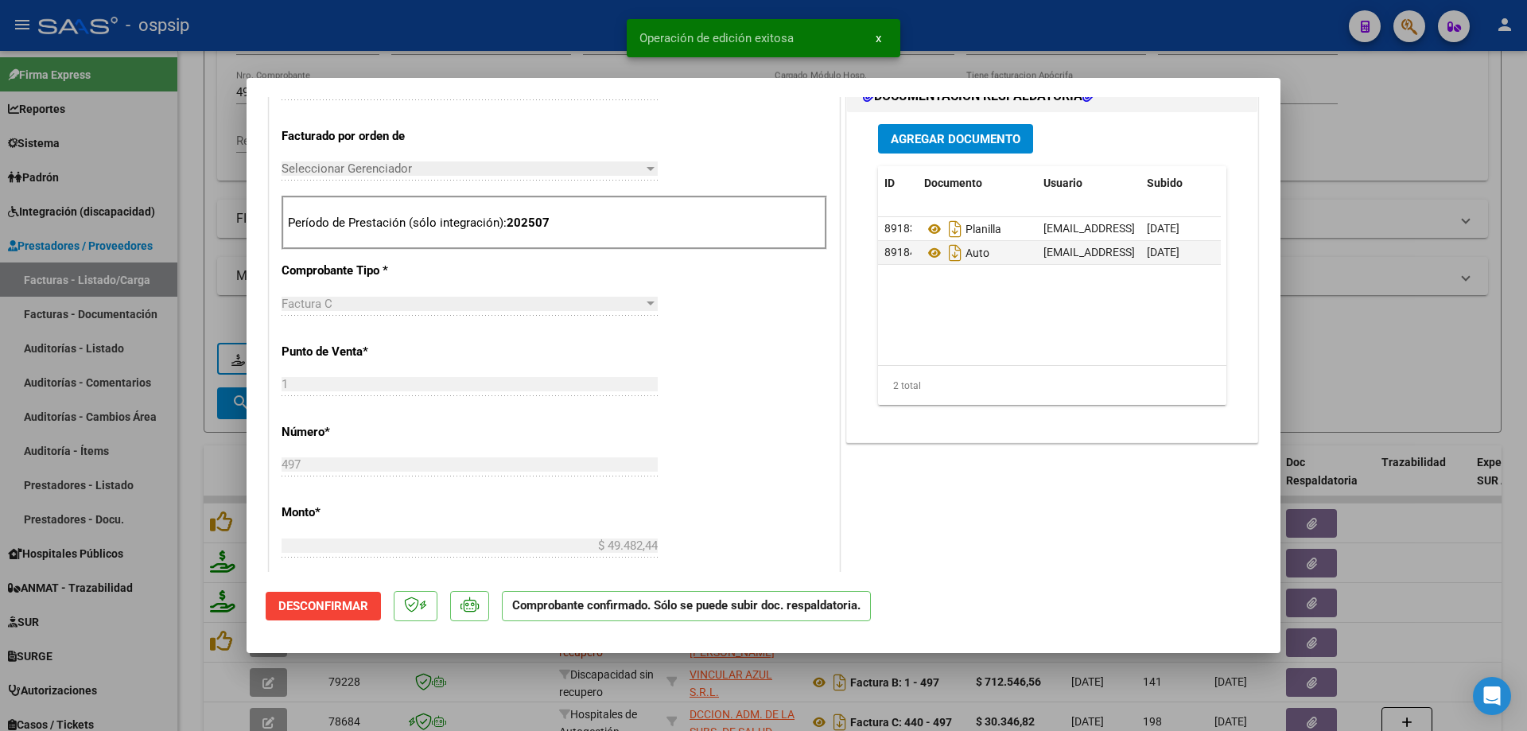
click at [1433, 391] on div at bounding box center [763, 365] width 1527 height 731
type input "$ 0,00"
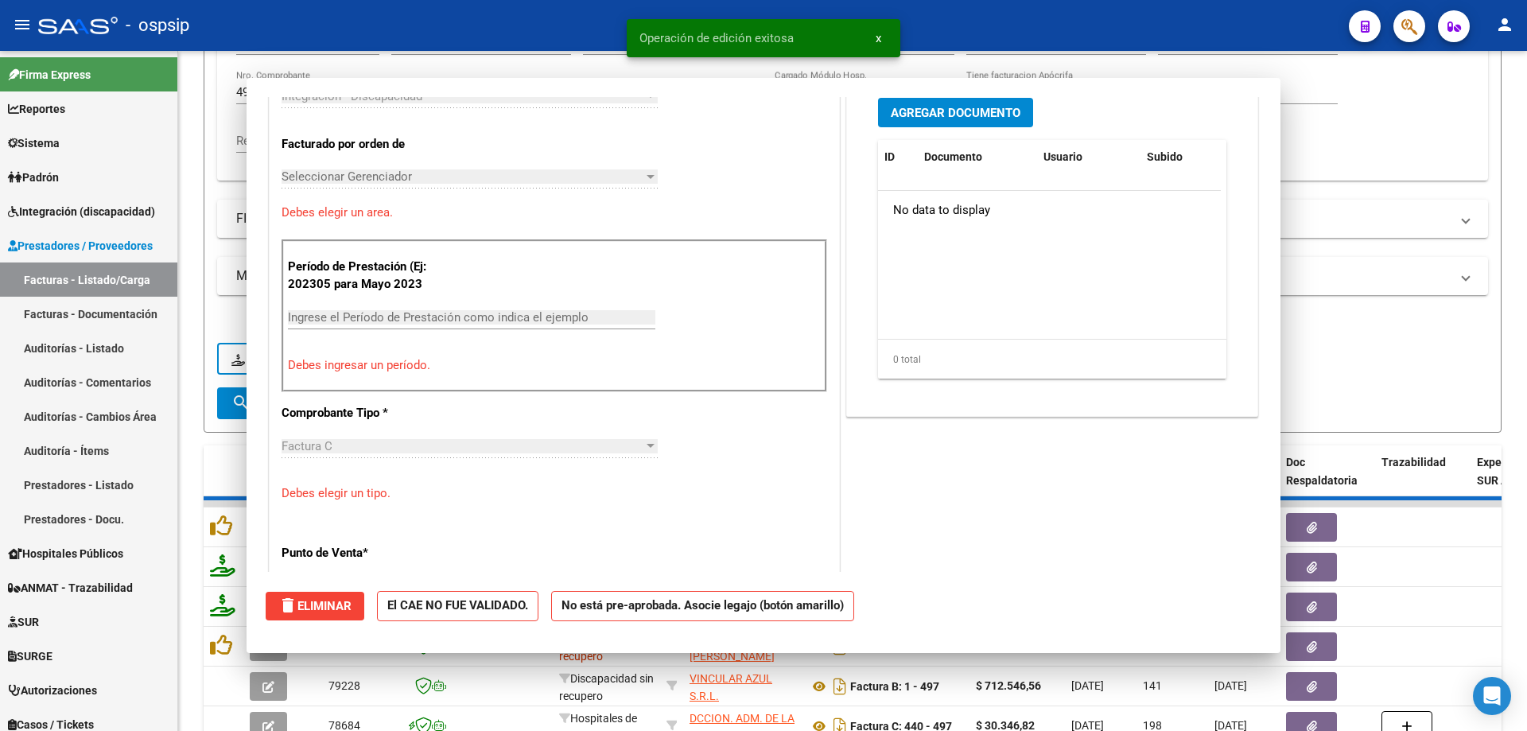
scroll to position [425, 0]
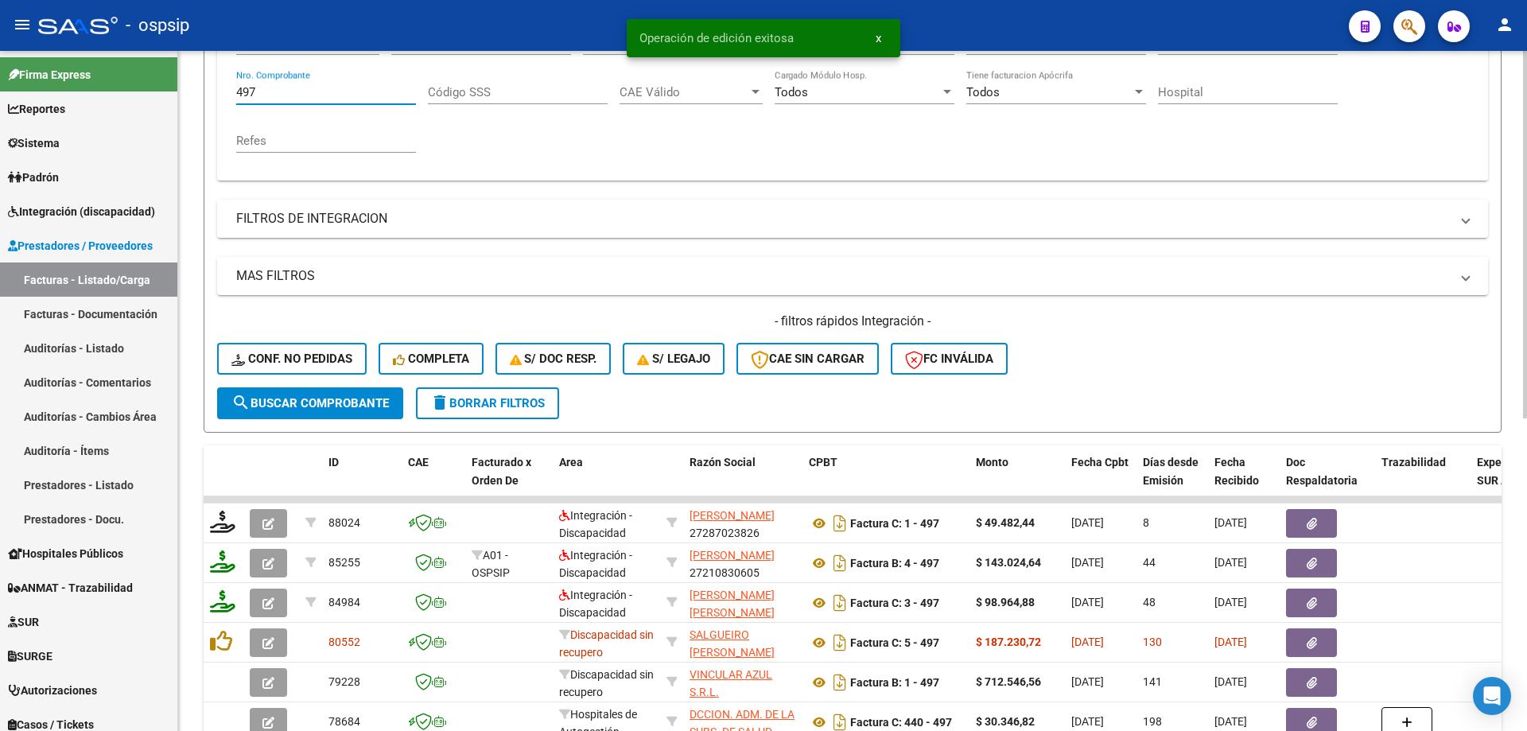
drag, startPoint x: 272, startPoint y: 94, endPoint x: 253, endPoint y: 100, distance: 20.1
click at [270, 94] on input "497" at bounding box center [326, 92] width 180 height 14
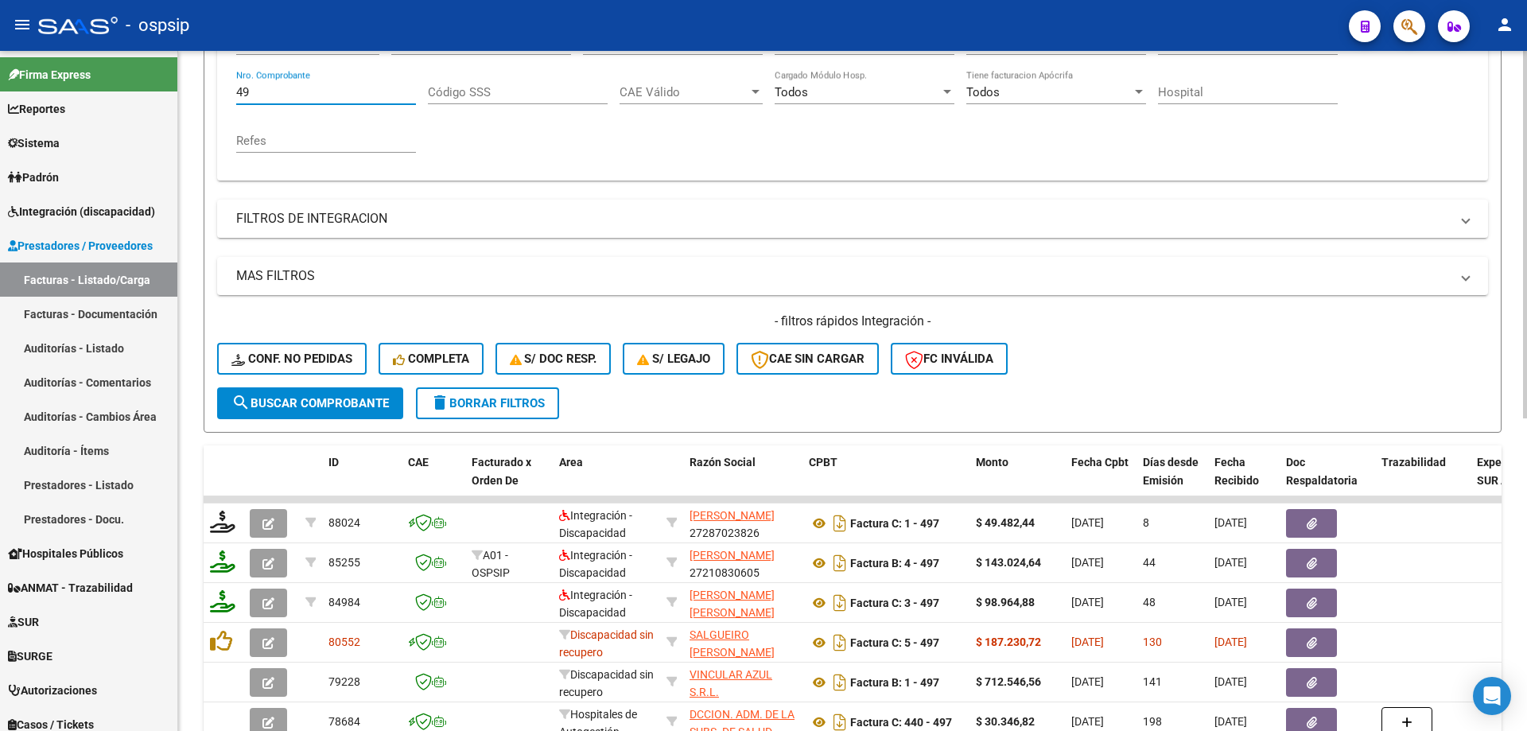
type input "4"
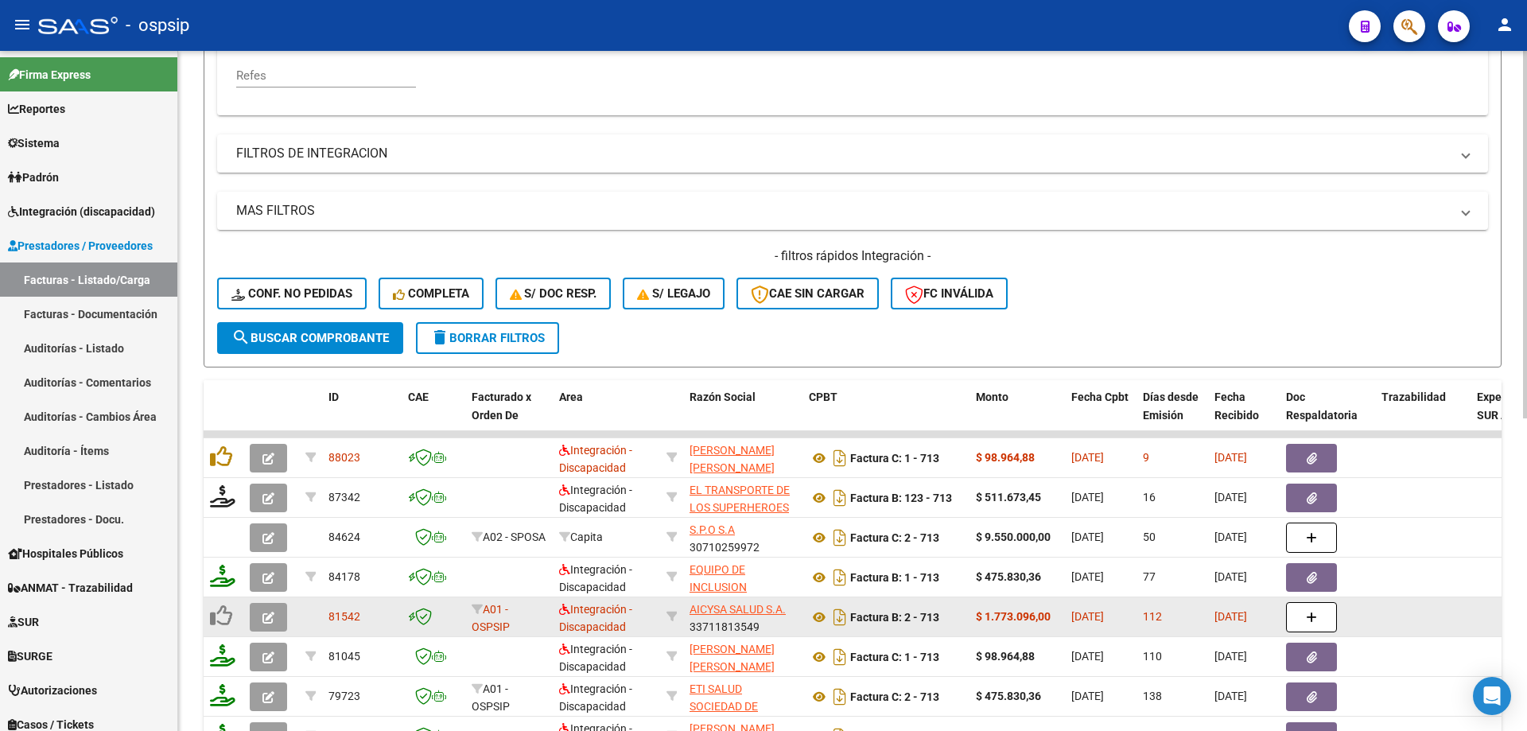
scroll to position [460, 0]
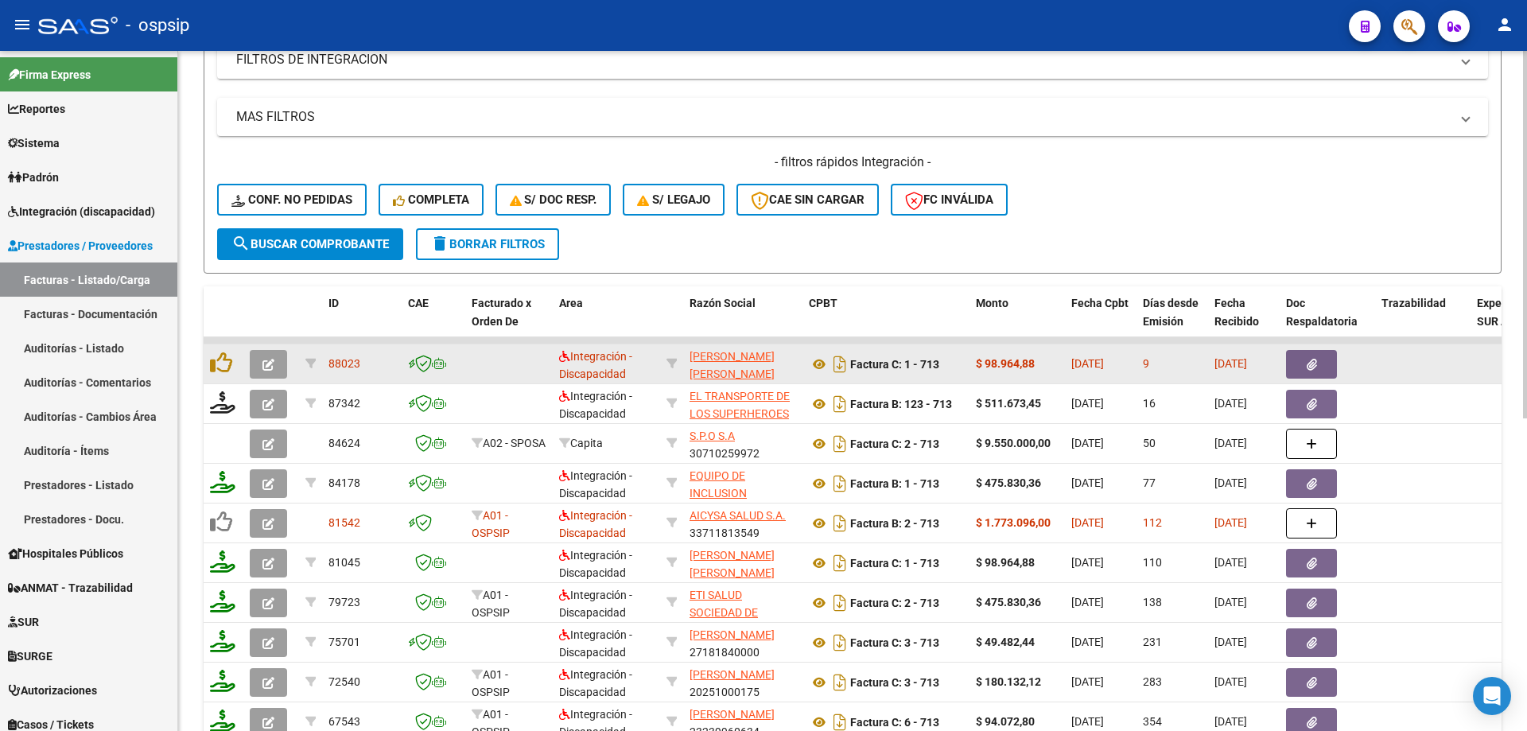
type input "713"
click at [274, 363] on button "button" at bounding box center [268, 364] width 37 height 29
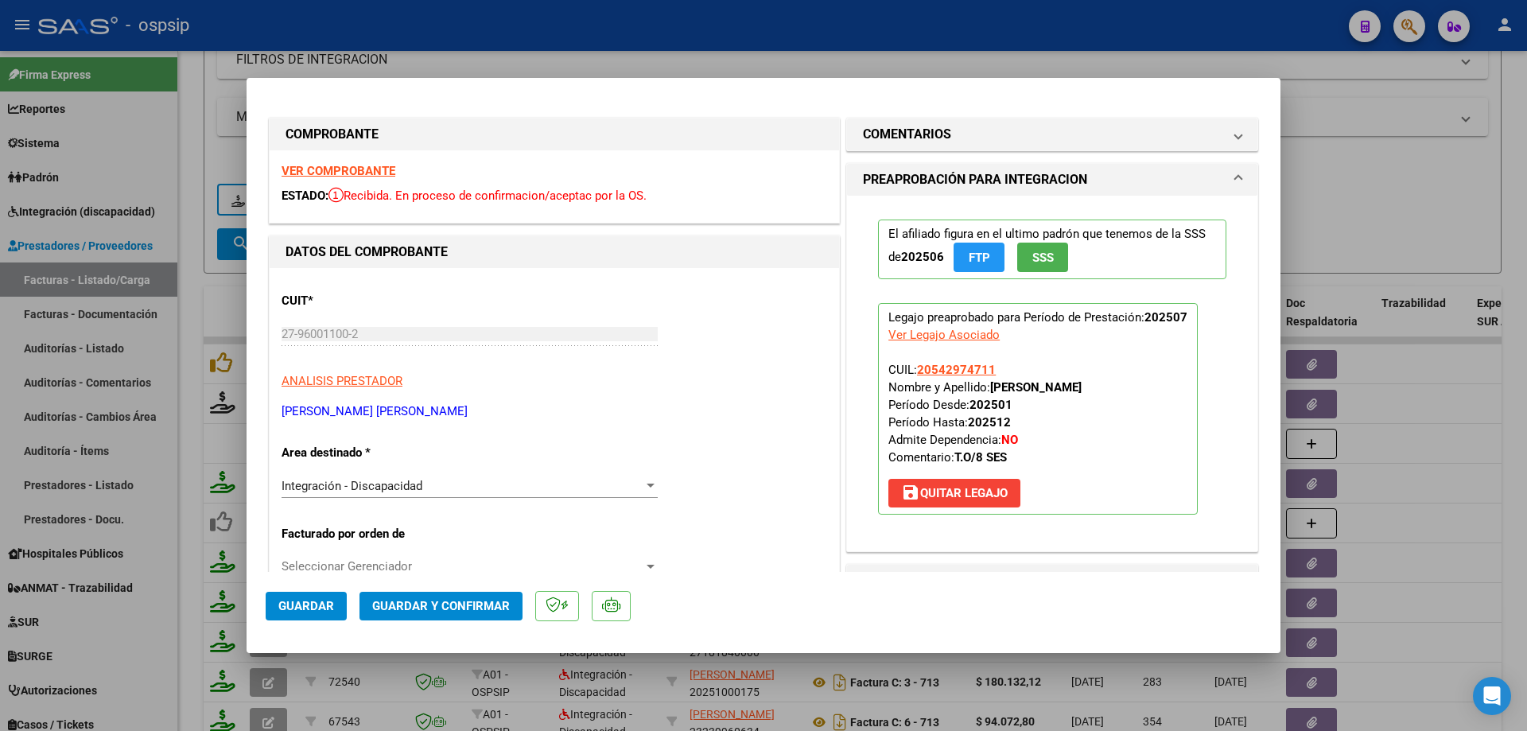
click at [1034, 255] on span "SSS" at bounding box center [1042, 257] width 21 height 14
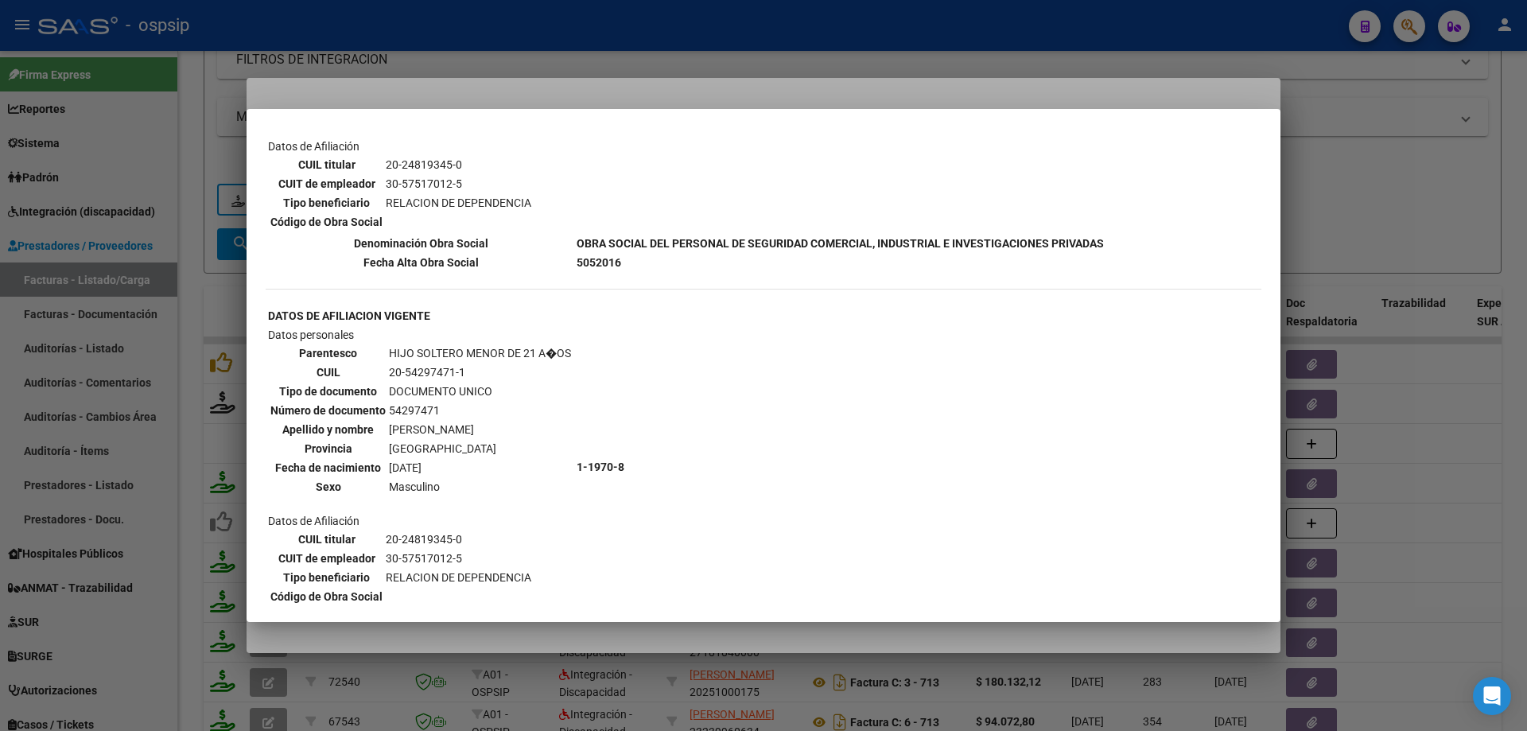
scroll to position [954, 0]
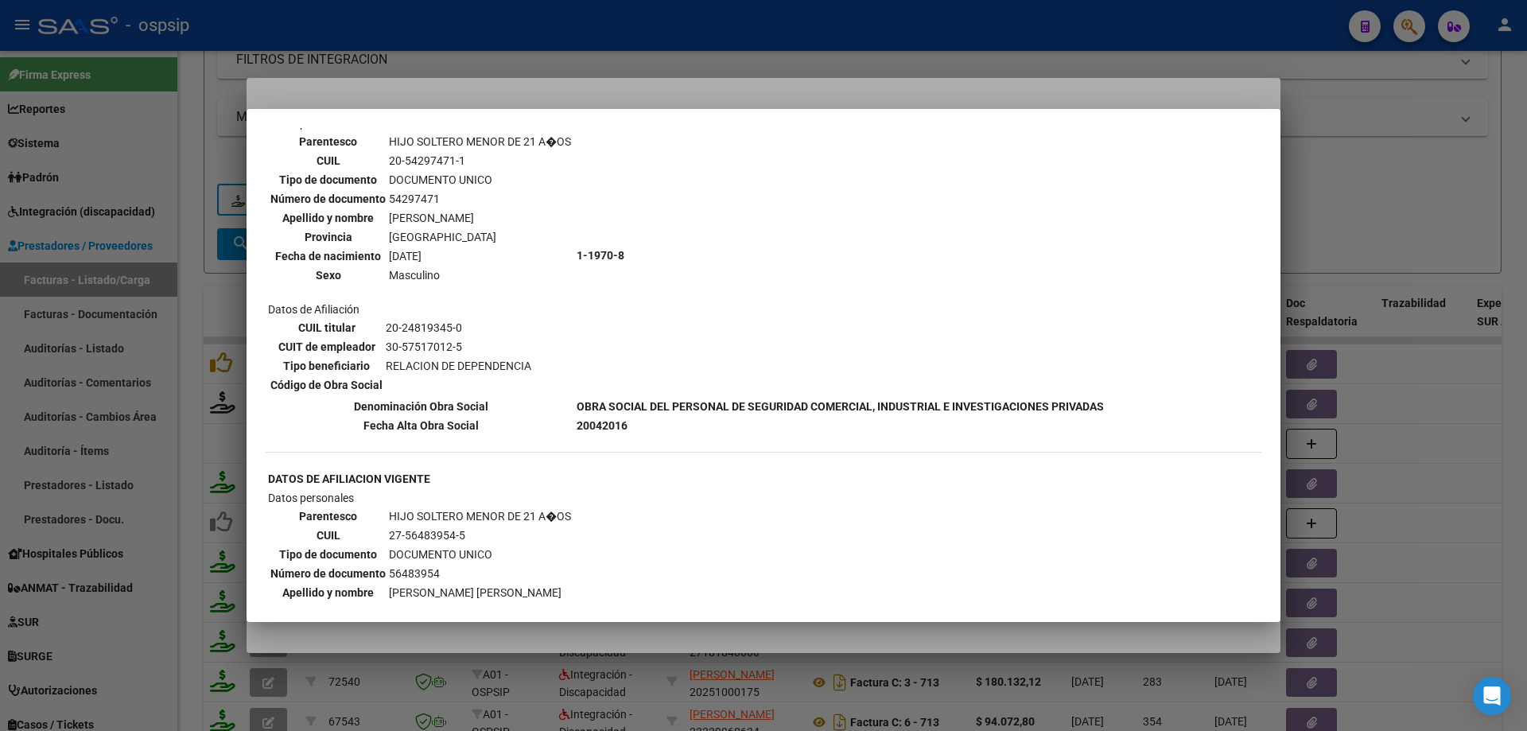
click at [1380, 217] on div at bounding box center [763, 365] width 1527 height 731
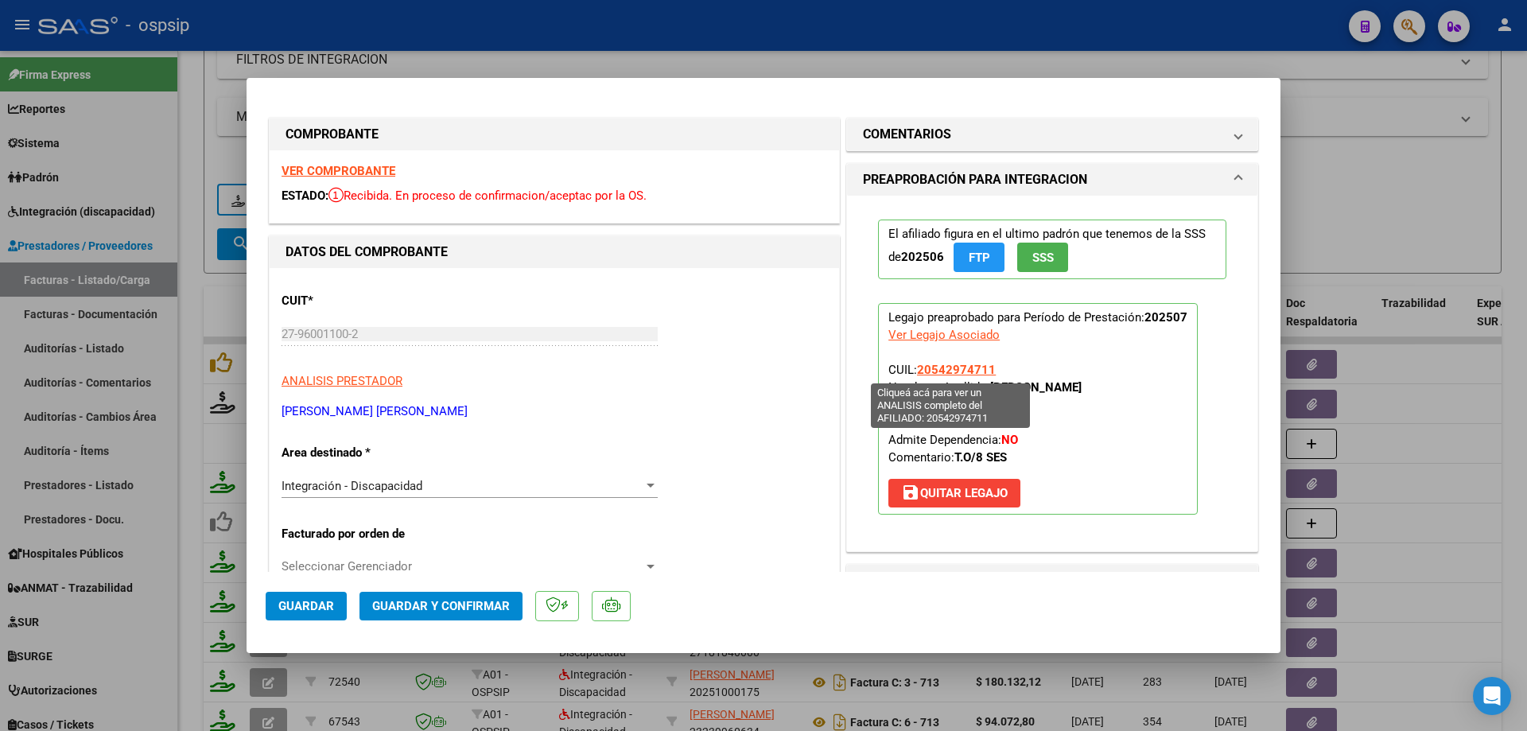
click at [948, 368] on span "20542974711" at bounding box center [956, 370] width 79 height 14
type textarea "20542974711"
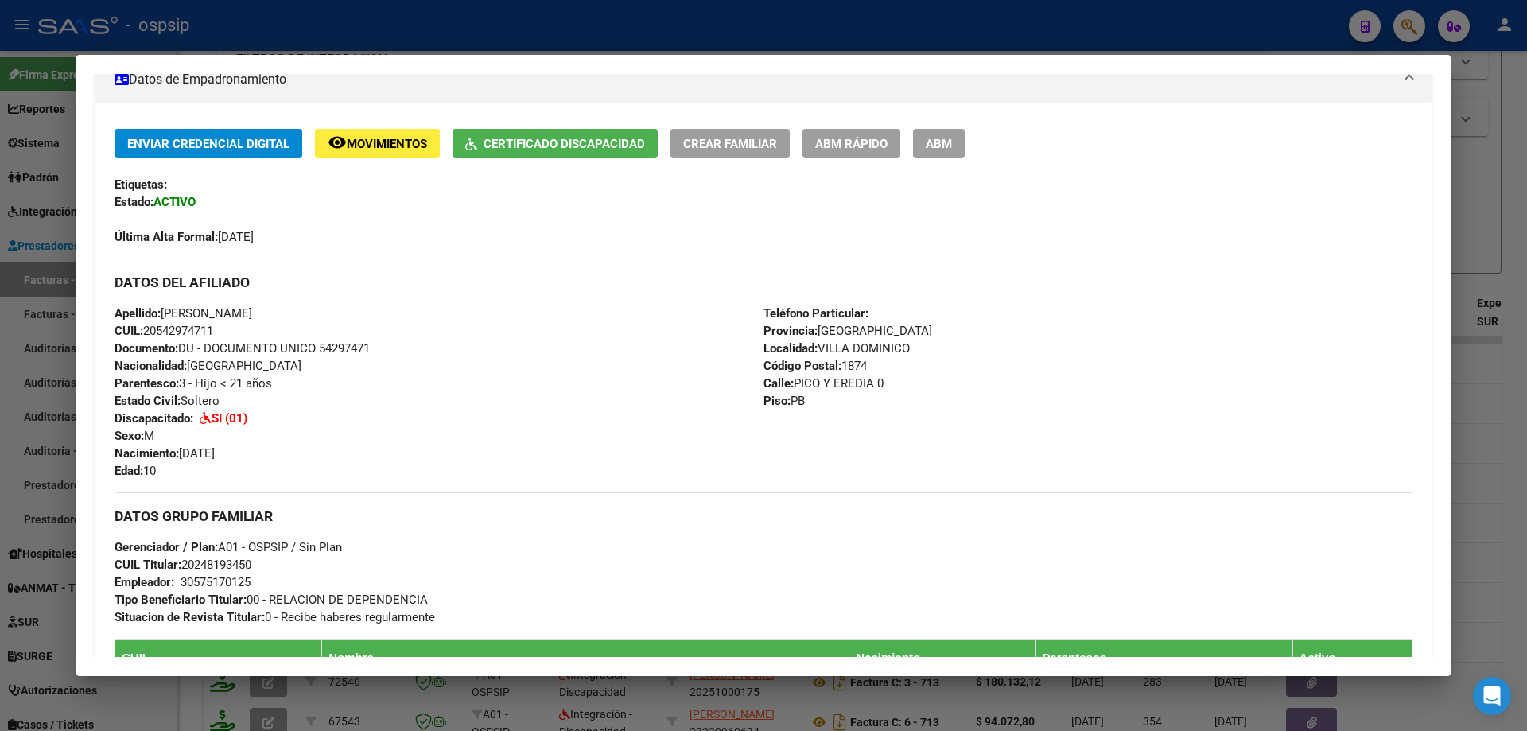
scroll to position [318, 0]
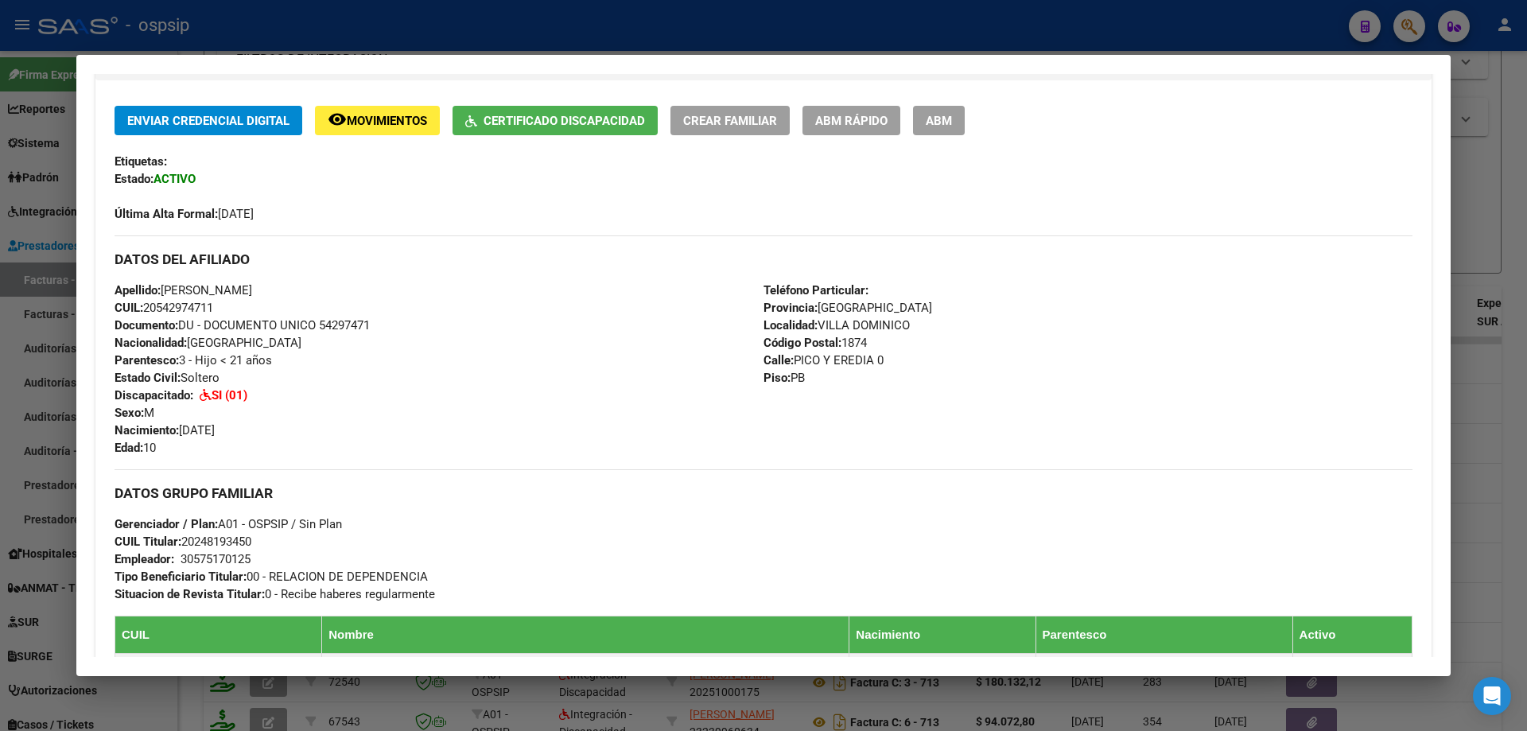
click at [1522, 252] on div at bounding box center [763, 365] width 1527 height 731
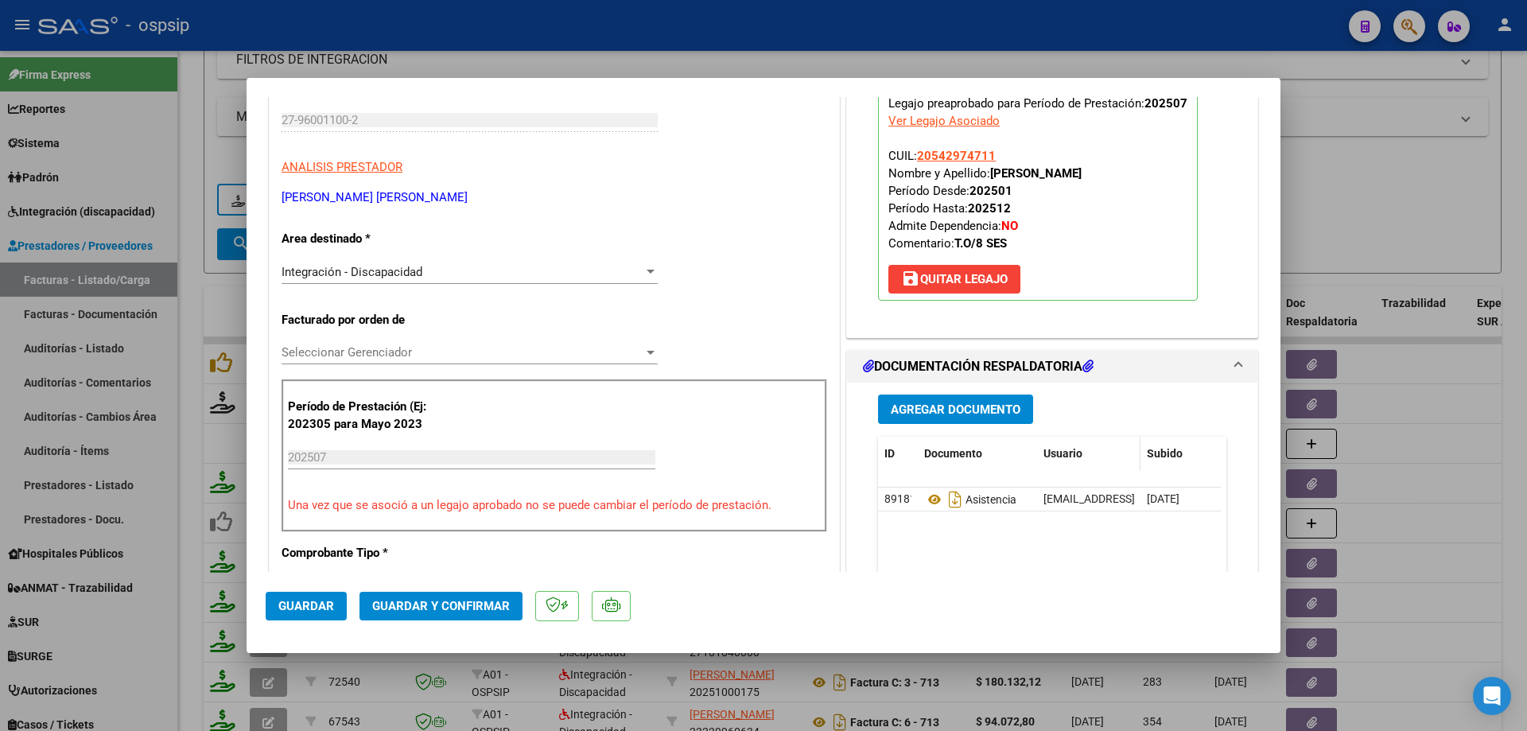
scroll to position [239, 0]
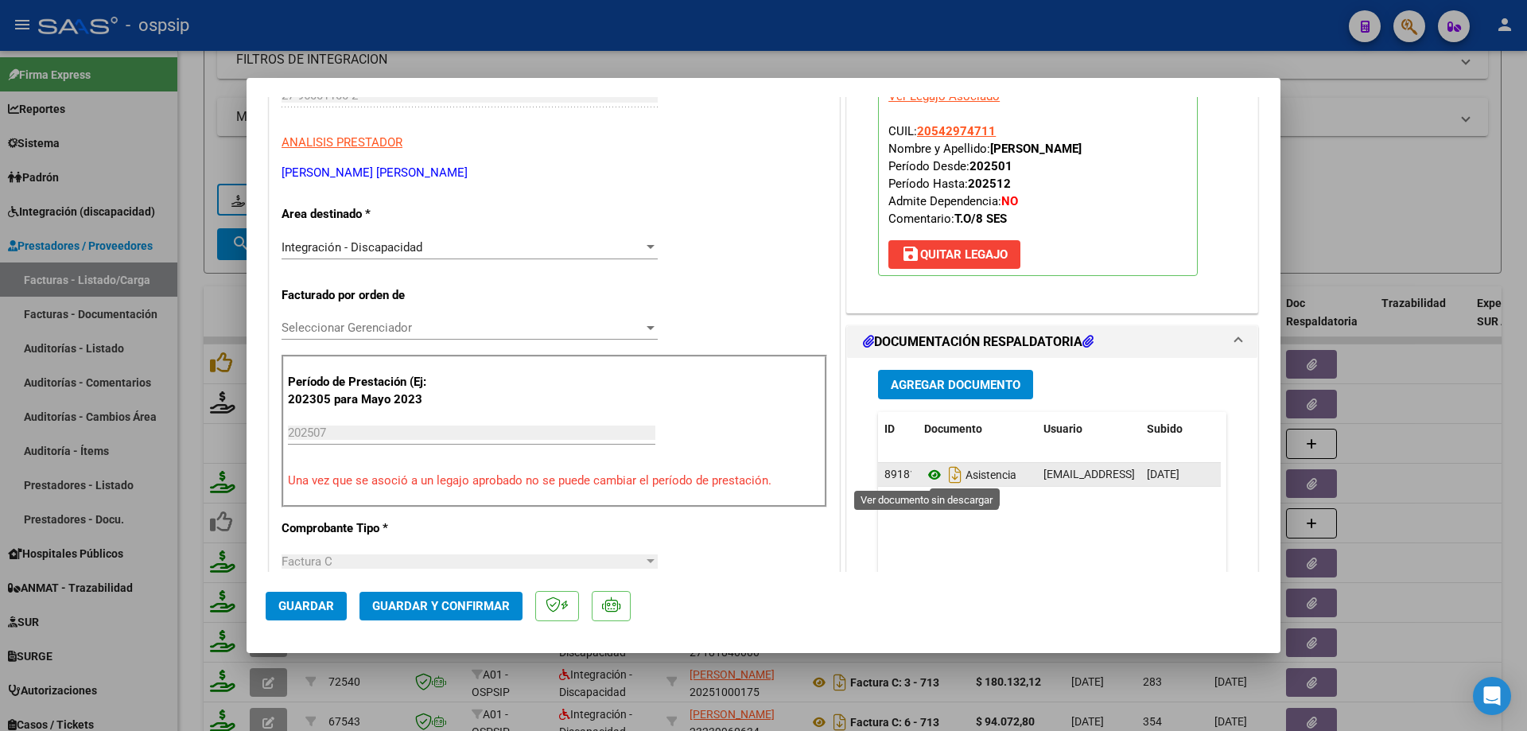
click at [929, 476] on icon at bounding box center [934, 474] width 21 height 19
click at [441, 594] on button "Guardar y Confirmar" at bounding box center [440, 606] width 163 height 29
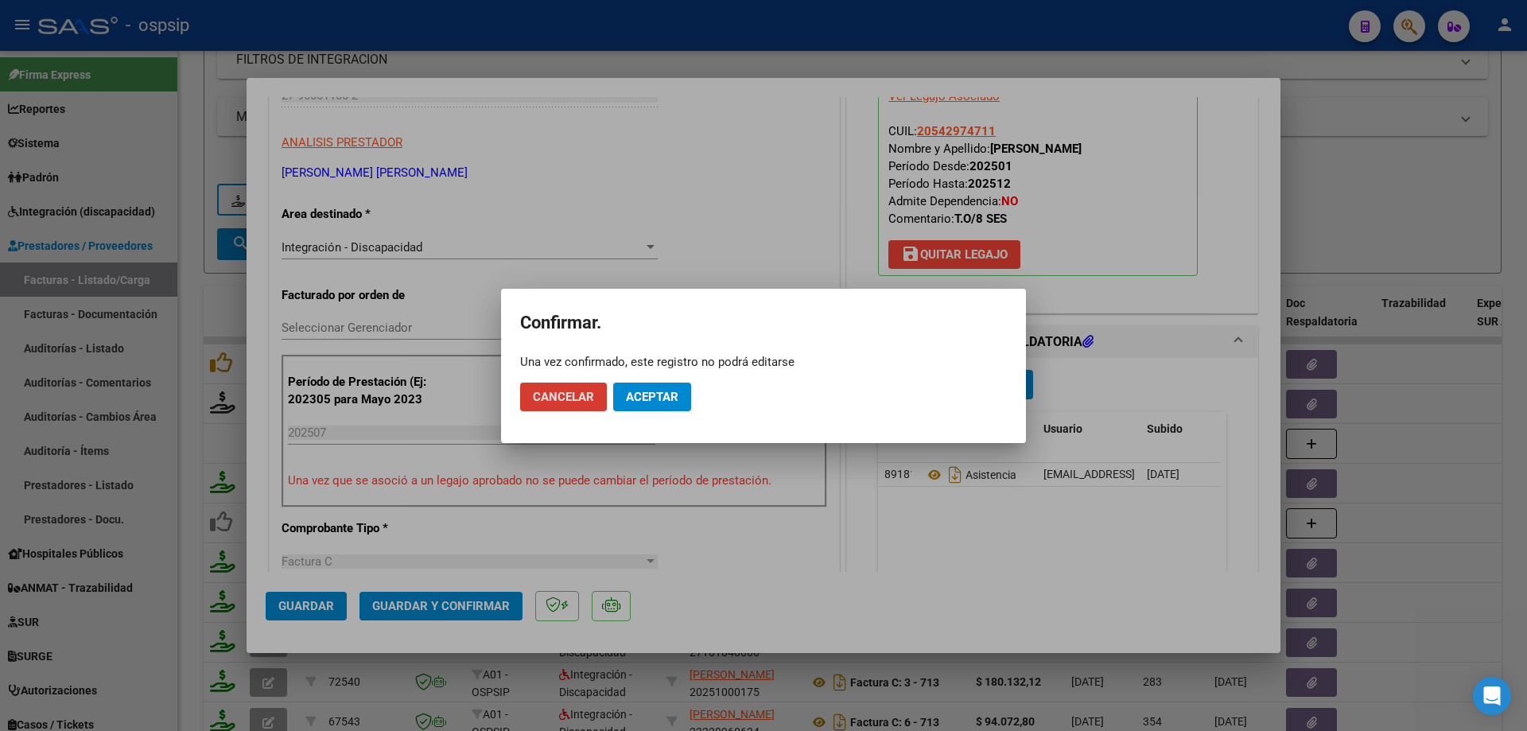
click at [635, 394] on span "Aceptar" at bounding box center [652, 397] width 52 height 14
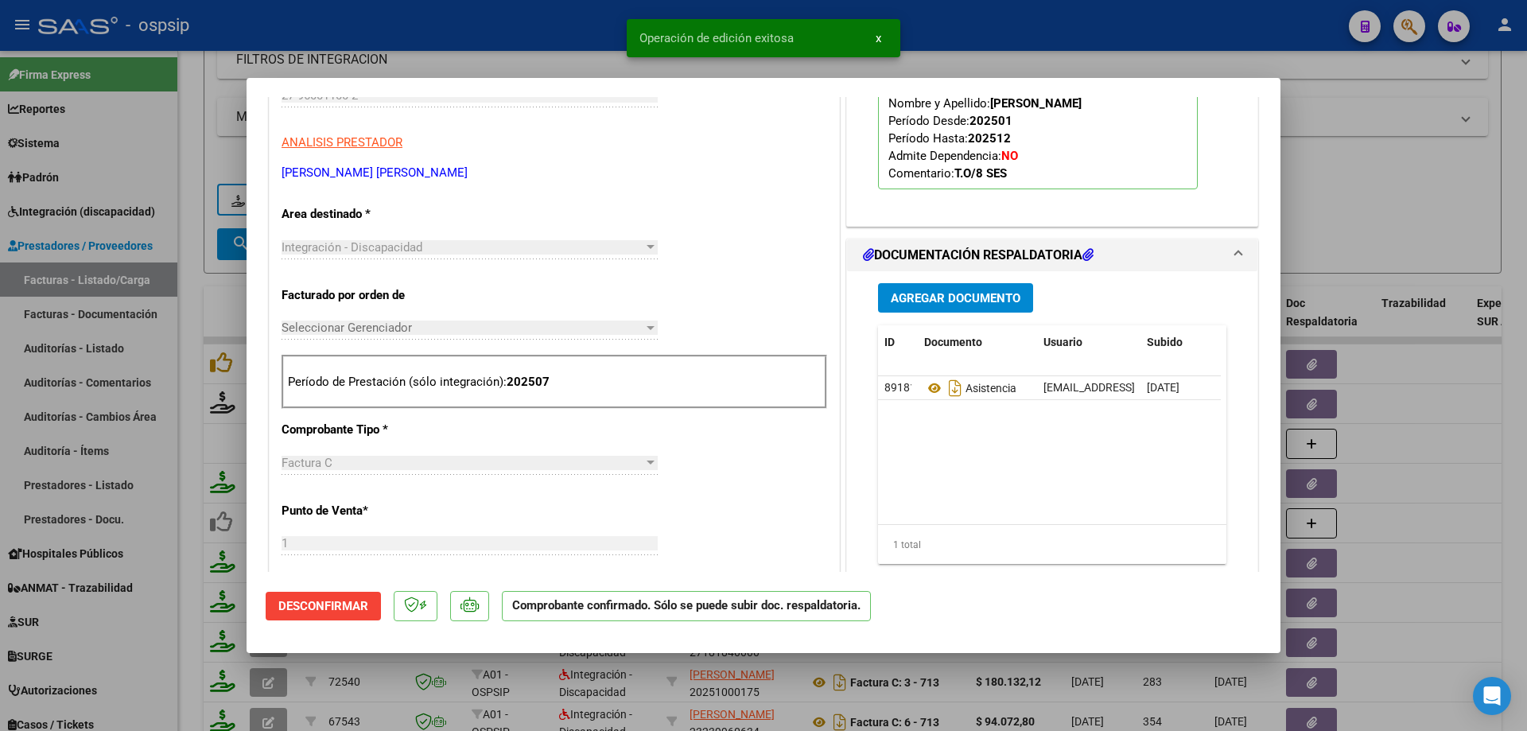
click at [1443, 231] on div at bounding box center [763, 365] width 1527 height 731
type input "$ 0,00"
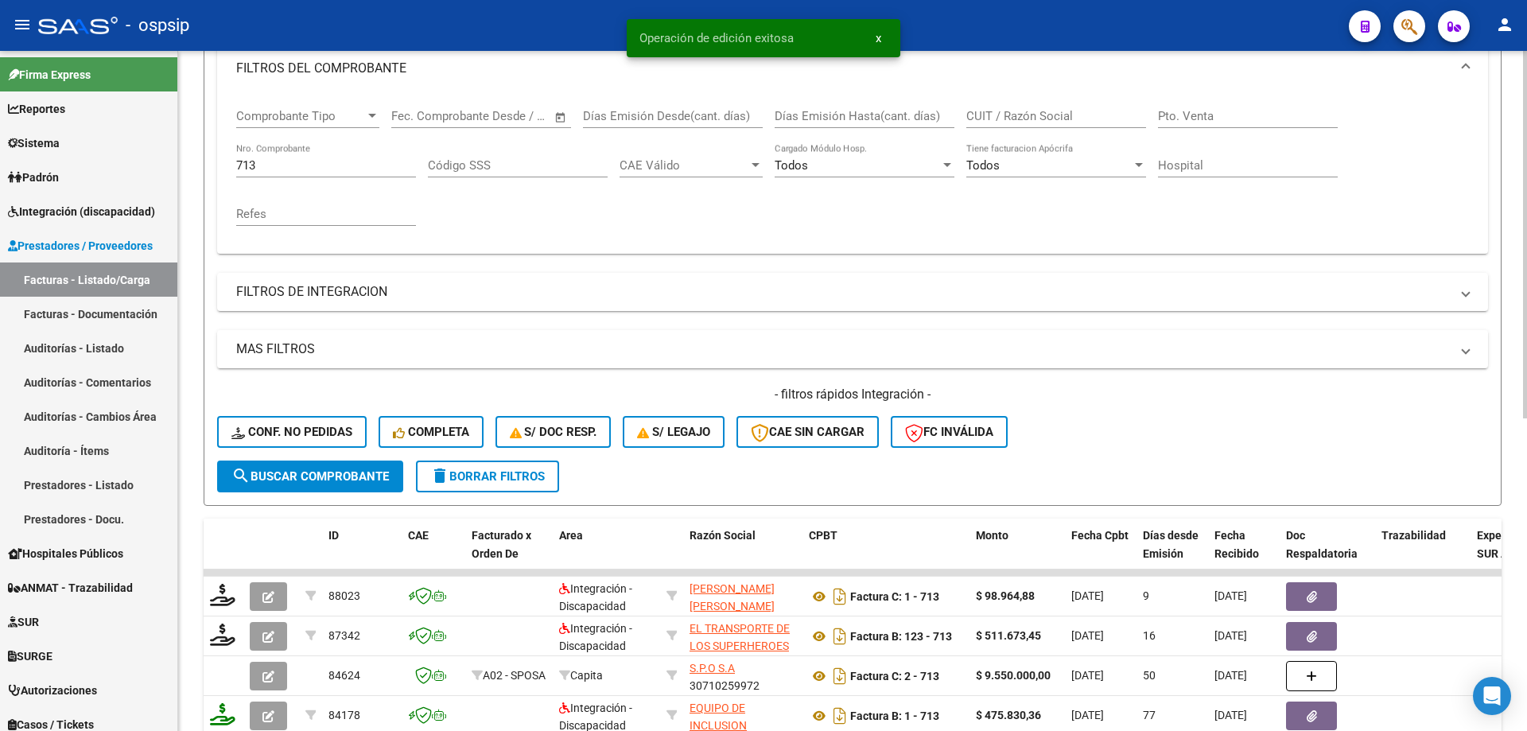
scroll to position [221, 0]
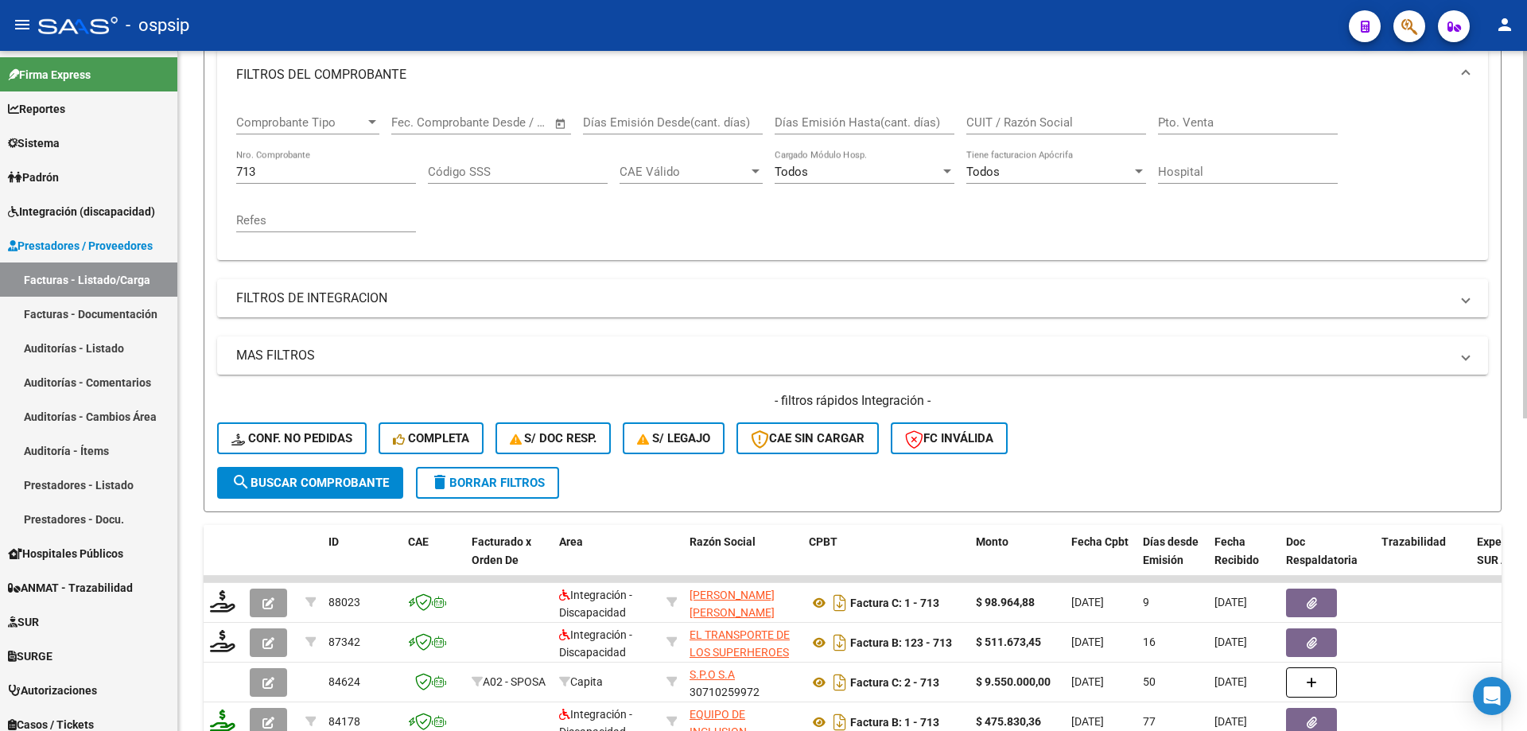
click at [294, 169] on input "713" at bounding box center [326, 172] width 180 height 14
type input "7"
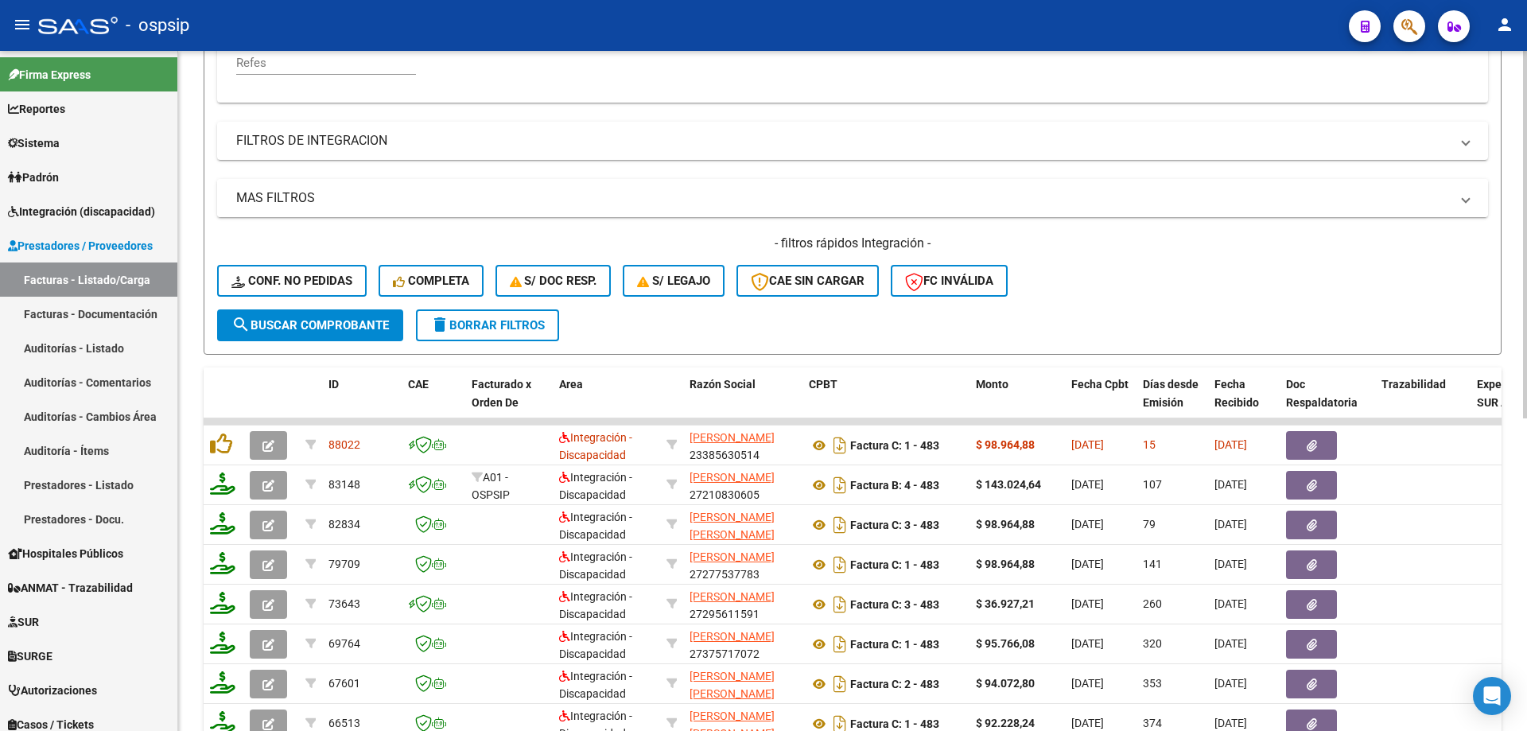
scroll to position [380, 0]
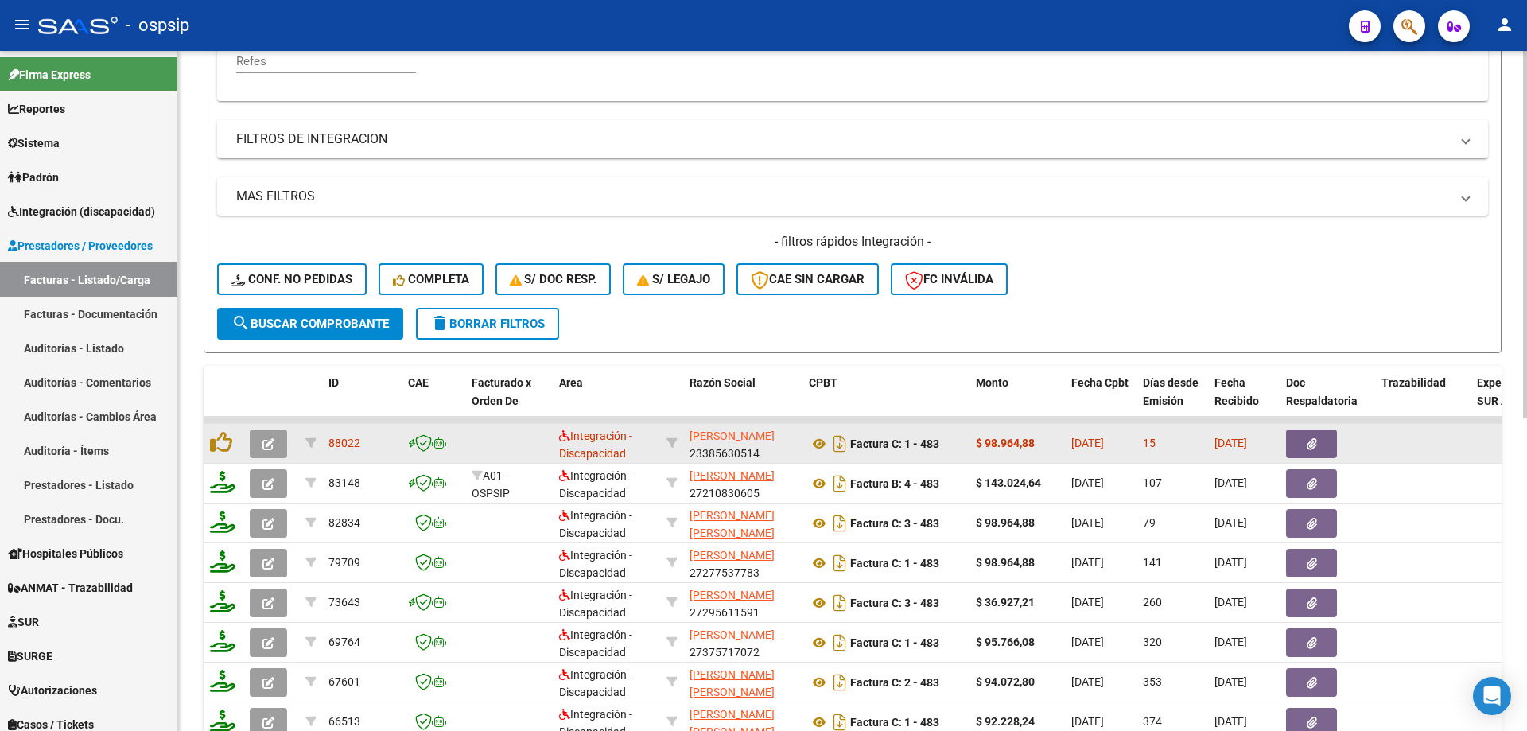
type input "483"
click at [270, 455] on button "button" at bounding box center [268, 443] width 37 height 29
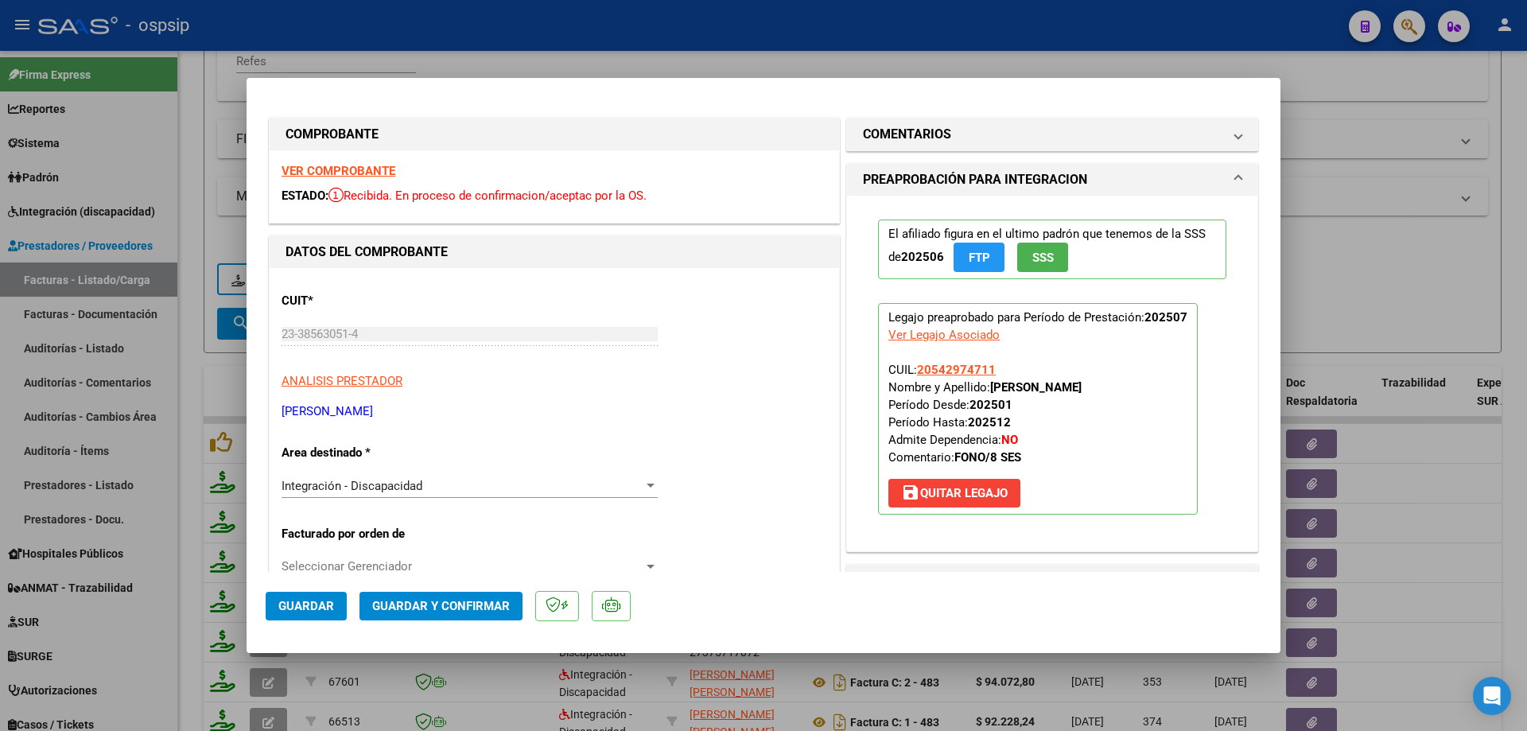
click at [1057, 254] on button "SSS" at bounding box center [1042, 257] width 51 height 29
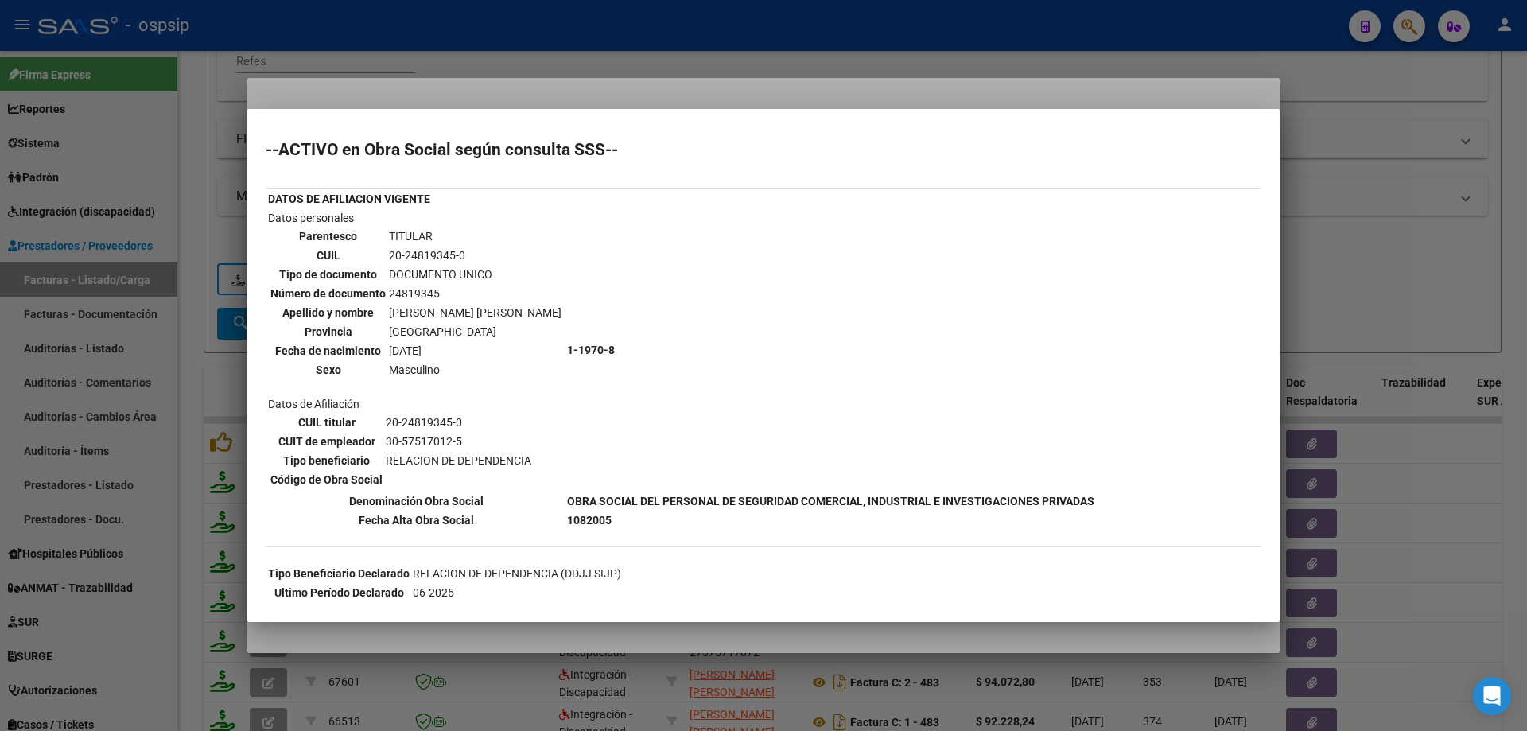
click at [1365, 226] on div at bounding box center [763, 365] width 1527 height 731
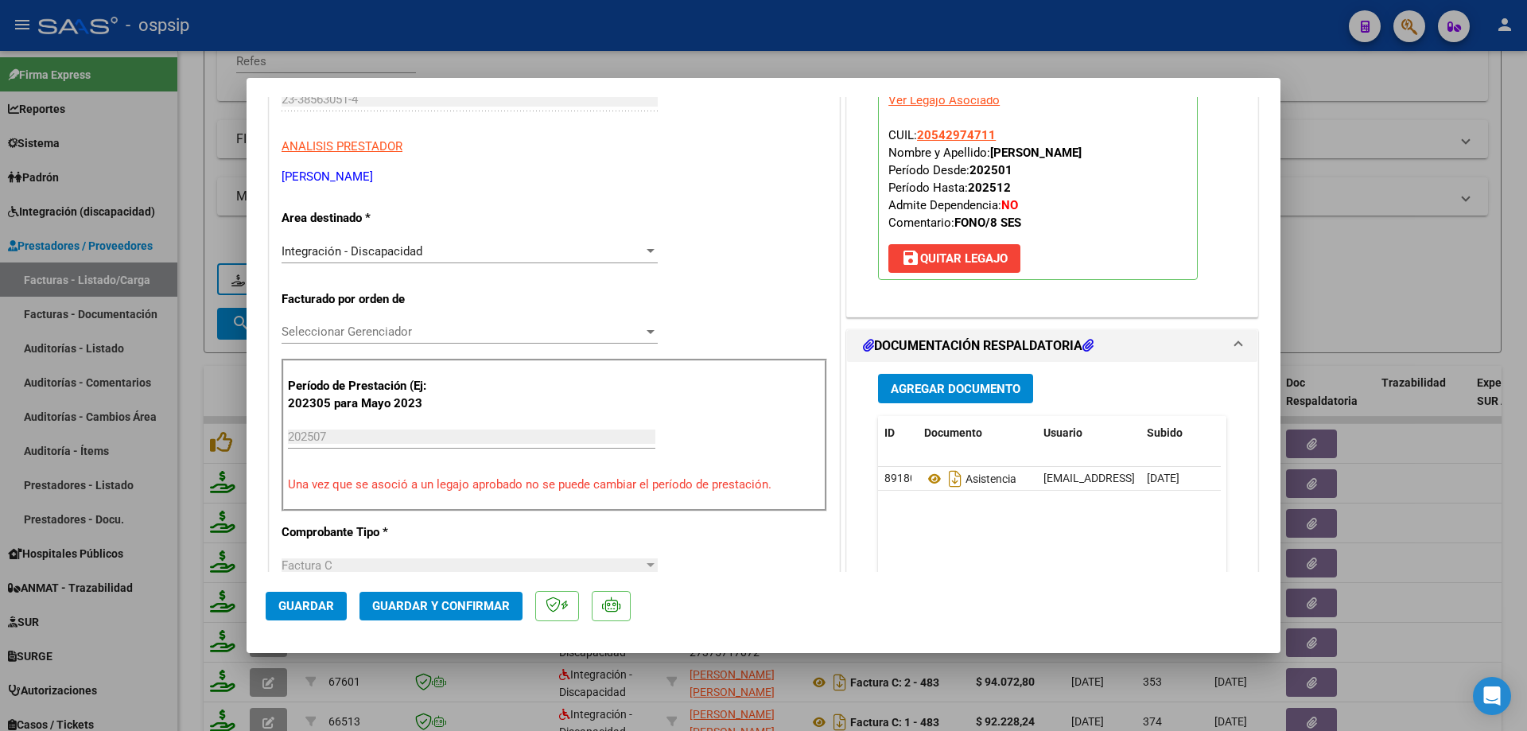
scroll to position [398, 0]
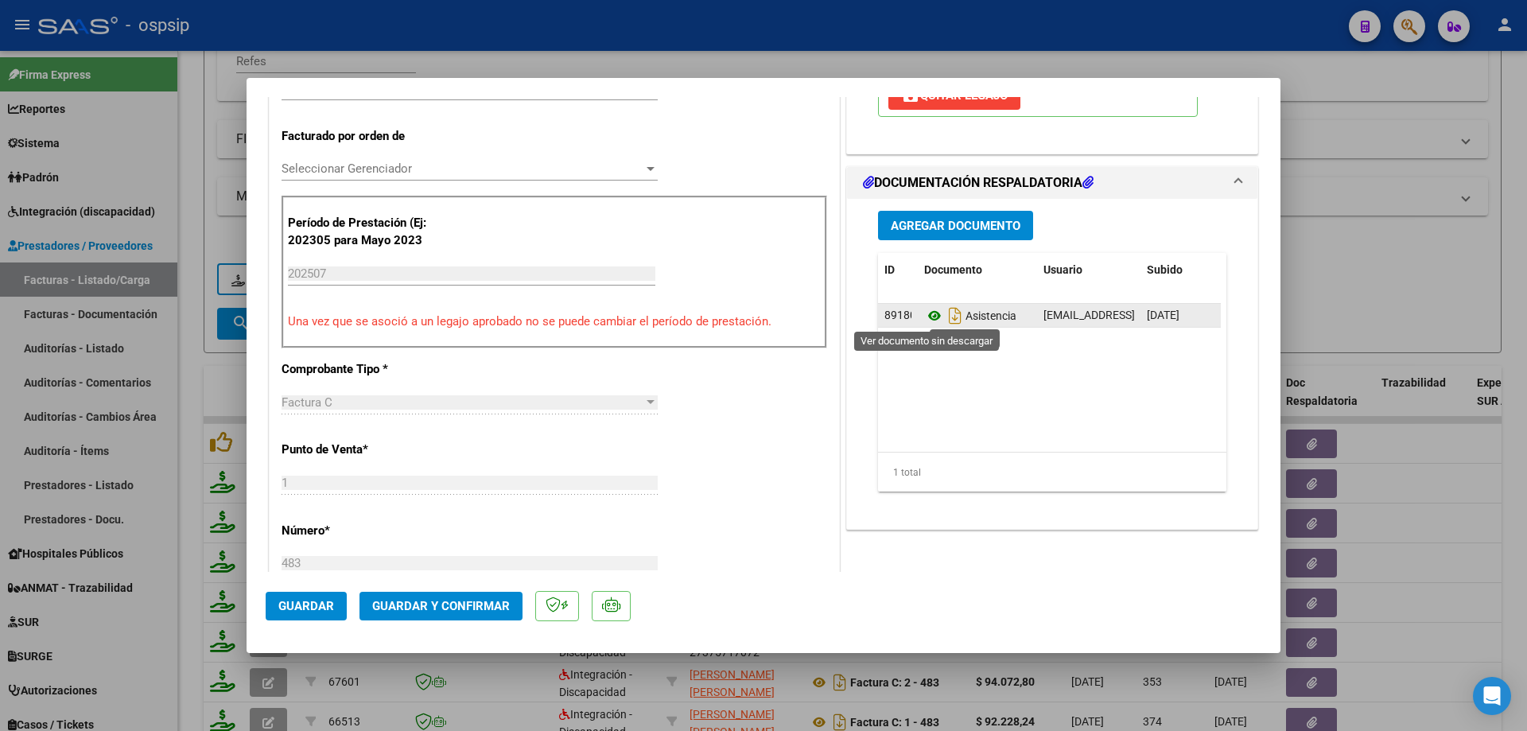
click at [925, 316] on icon at bounding box center [934, 315] width 21 height 19
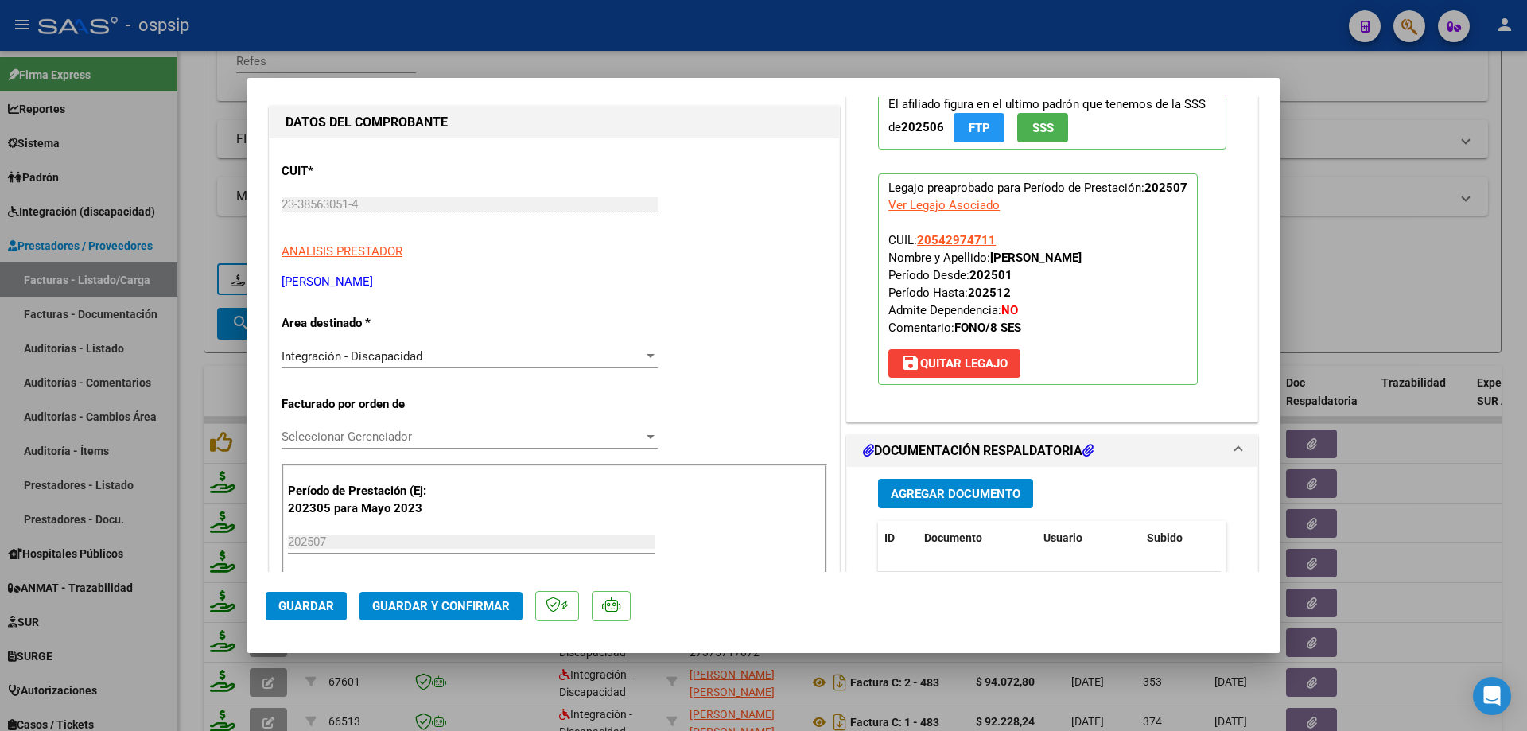
scroll to position [80, 0]
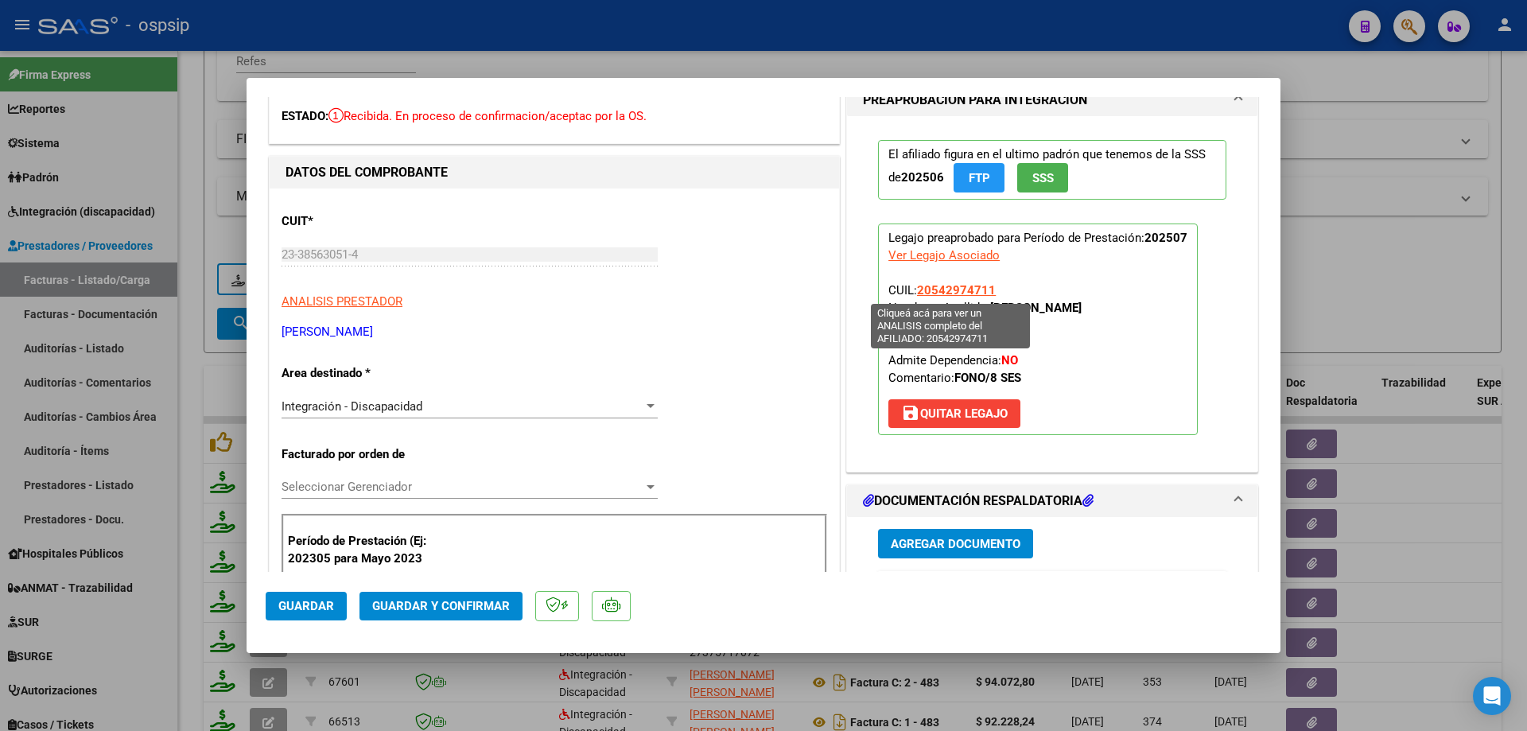
drag, startPoint x: 991, startPoint y: 285, endPoint x: 913, endPoint y: 295, distance: 78.5
click at [913, 295] on p "Legajo preaprobado para Período de Prestación: 202507 Ver Legajo Asociado CUIL:…" at bounding box center [1038, 329] width 320 height 212
copy span "20542974711"
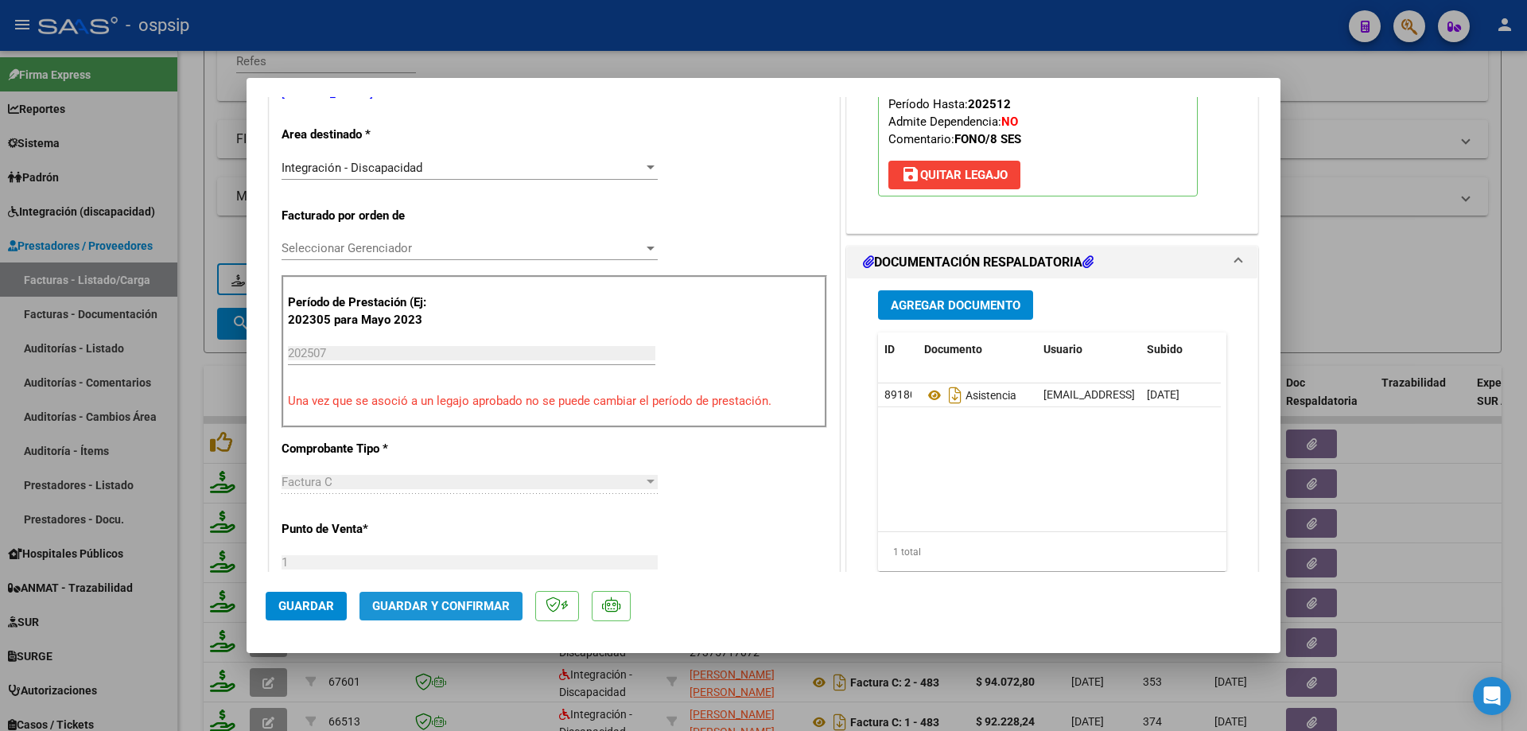
click at [482, 607] on span "Guardar y Confirmar" at bounding box center [441, 606] width 138 height 14
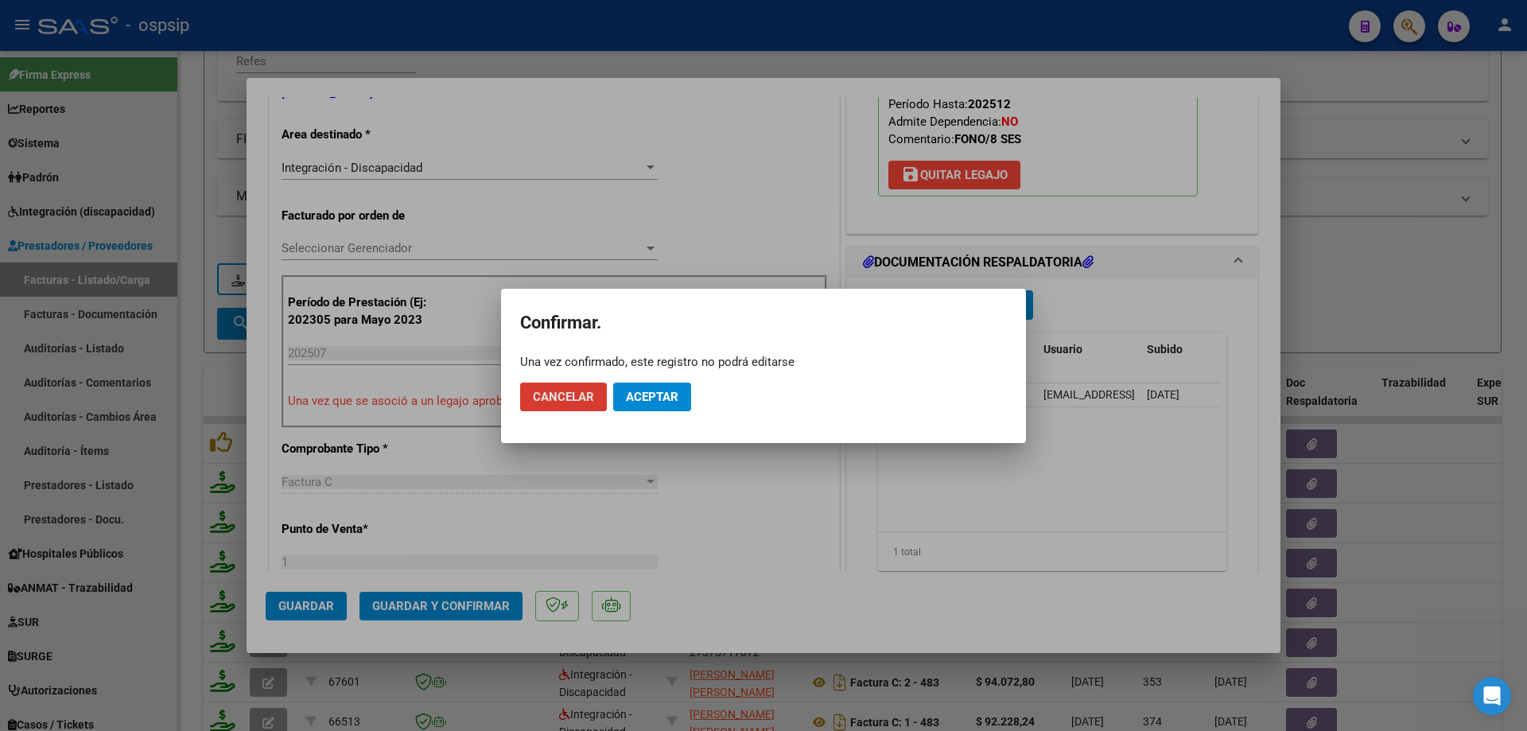
click at [663, 398] on span "Aceptar" at bounding box center [652, 397] width 52 height 14
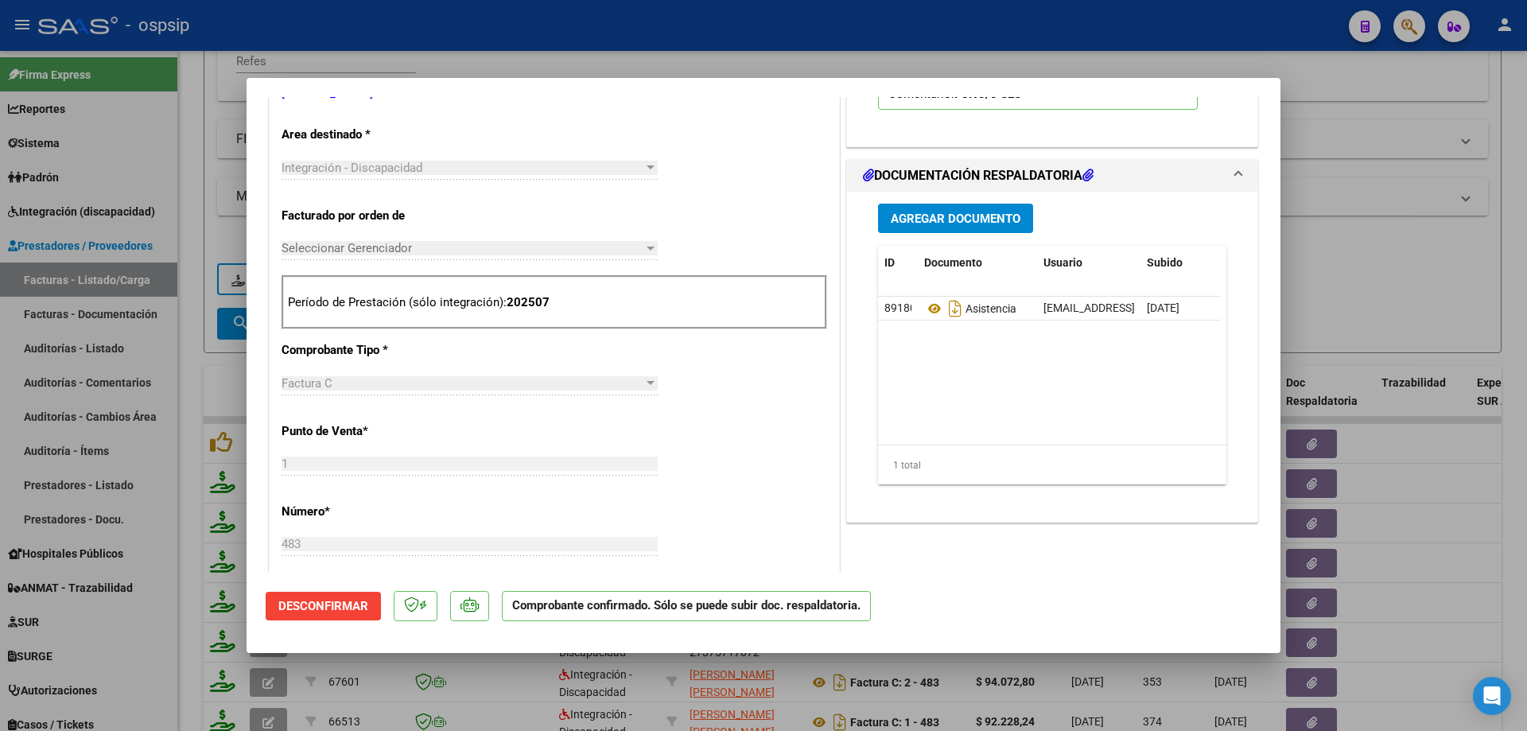
click at [1400, 318] on div at bounding box center [763, 365] width 1527 height 731
type input "$ 0,00"
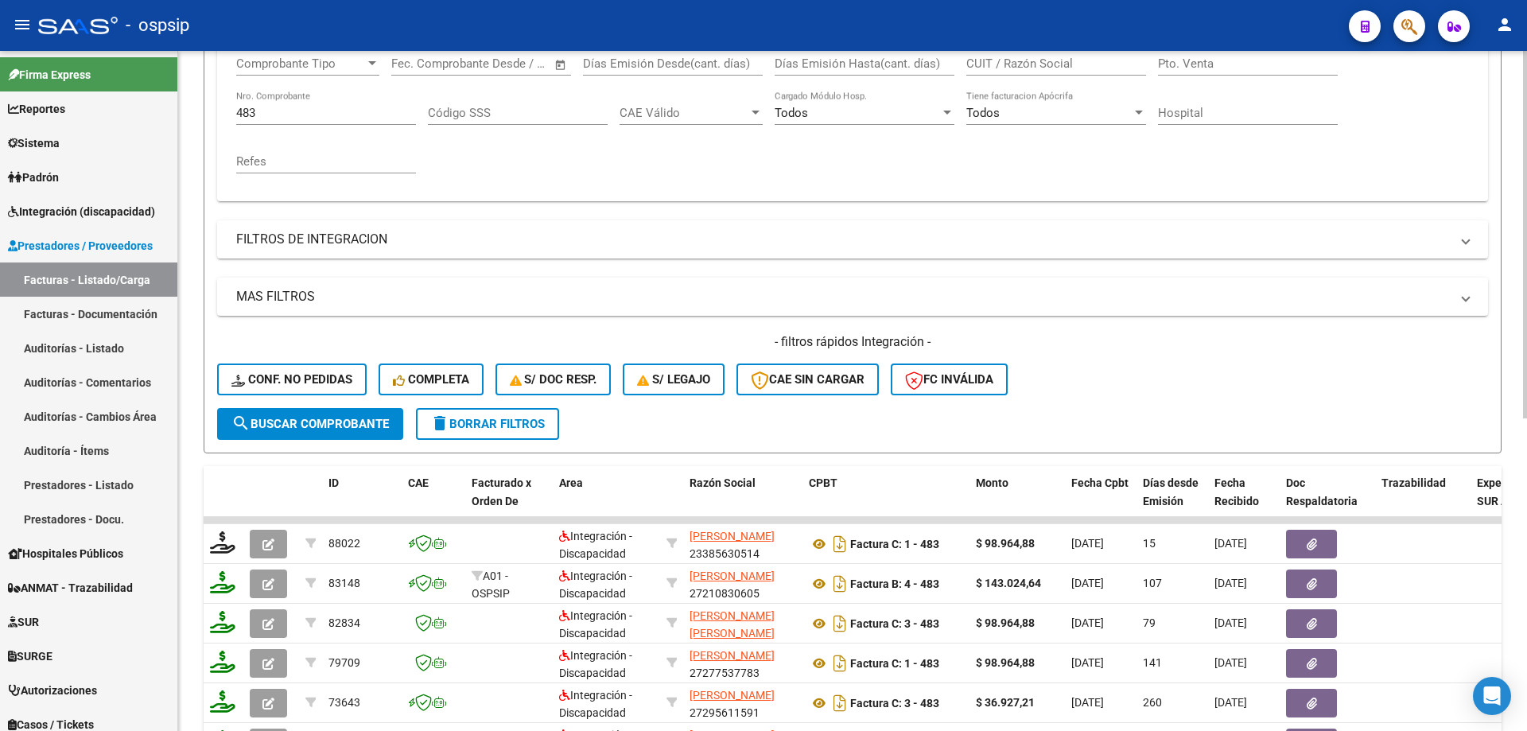
scroll to position [142, 0]
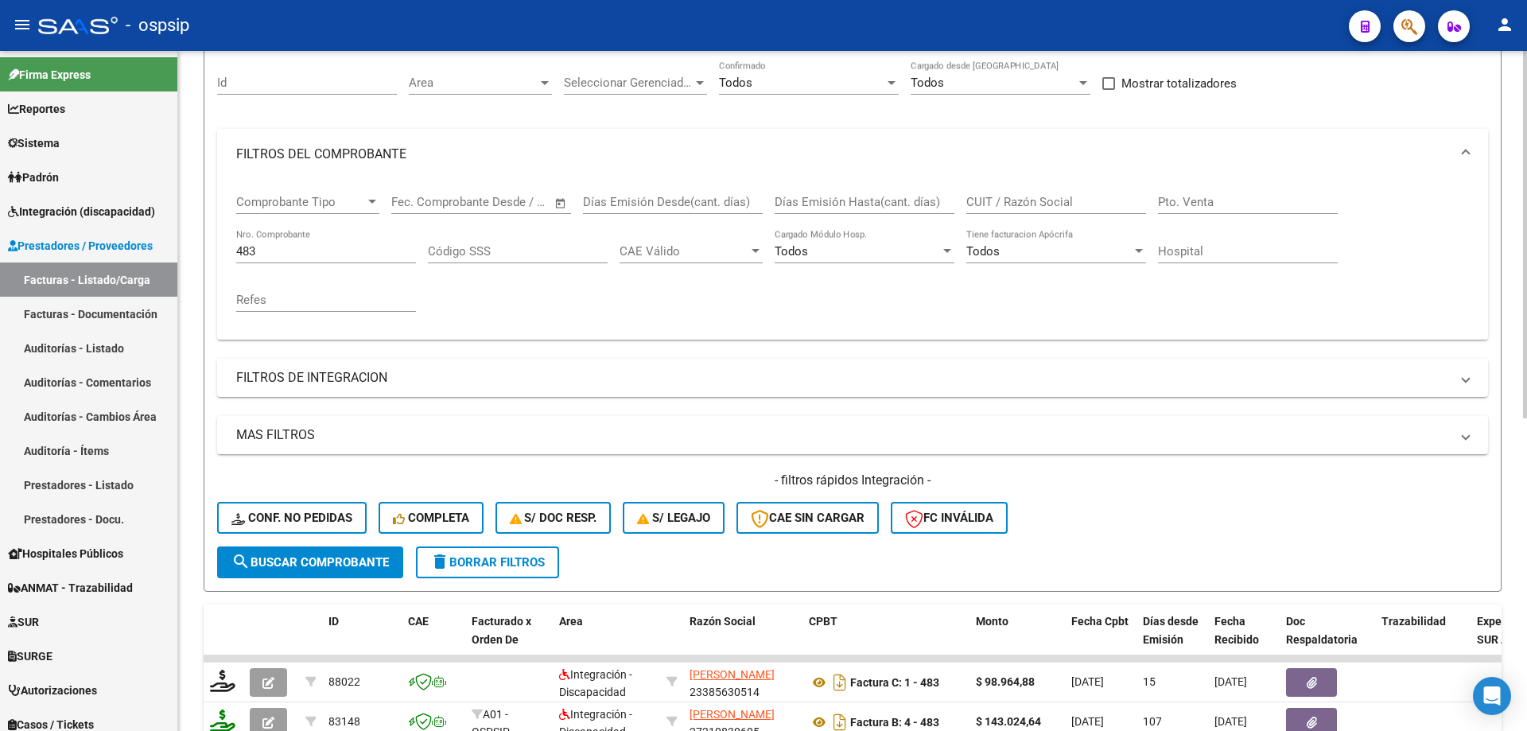
click at [316, 259] on div "483 Nro. Comprobante" at bounding box center [326, 246] width 180 height 34
type input "4"
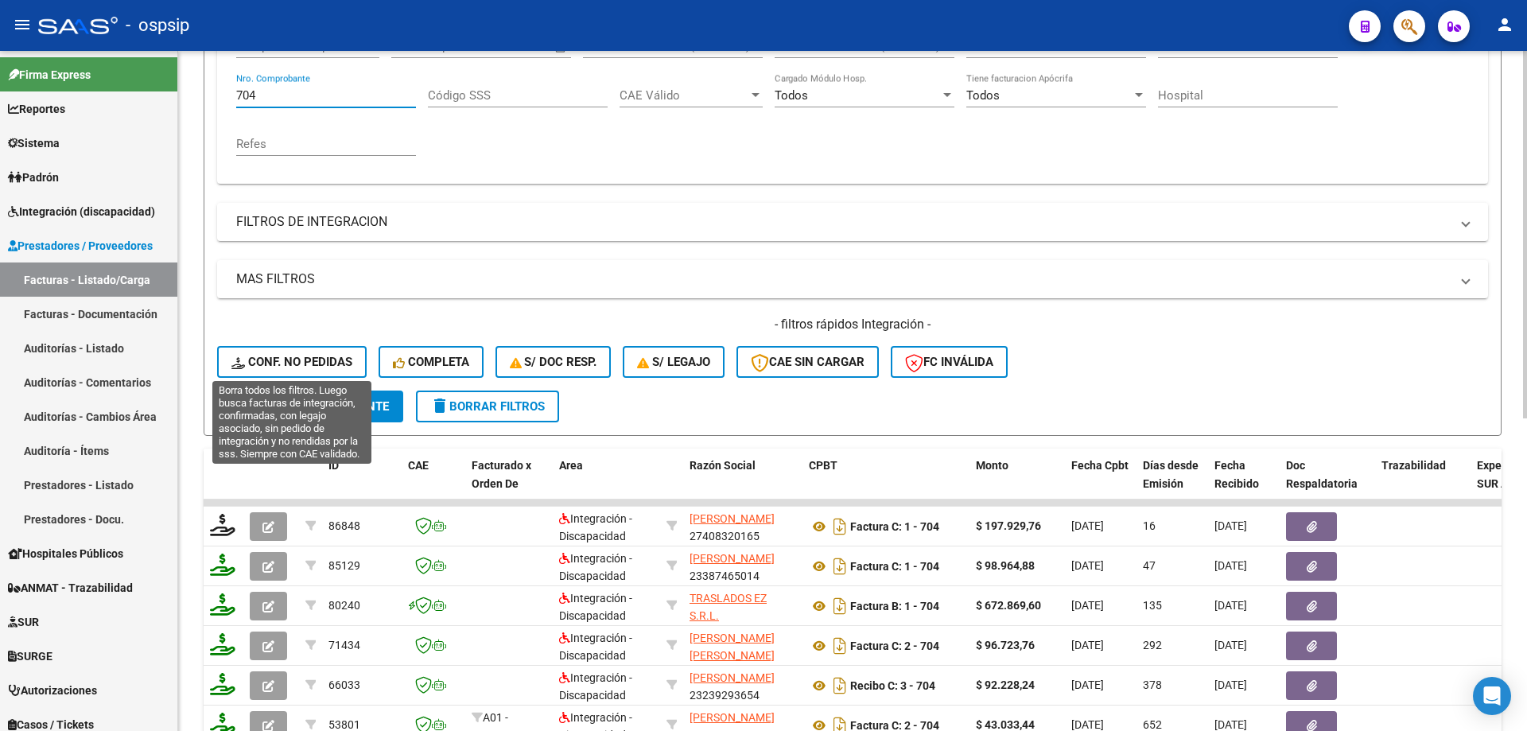
scroll to position [301, 0]
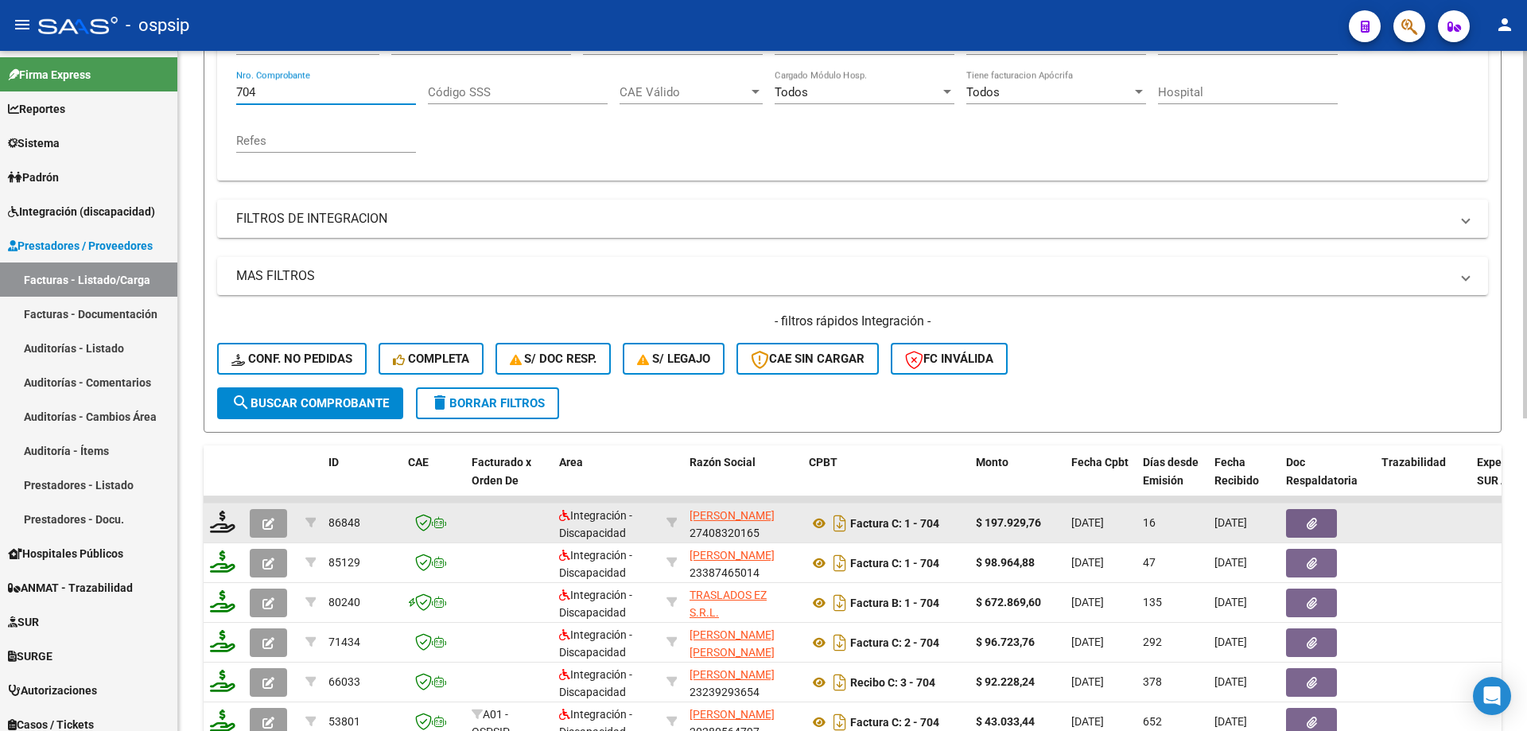
type input "704"
click at [267, 528] on icon "button" at bounding box center [268, 524] width 12 height 12
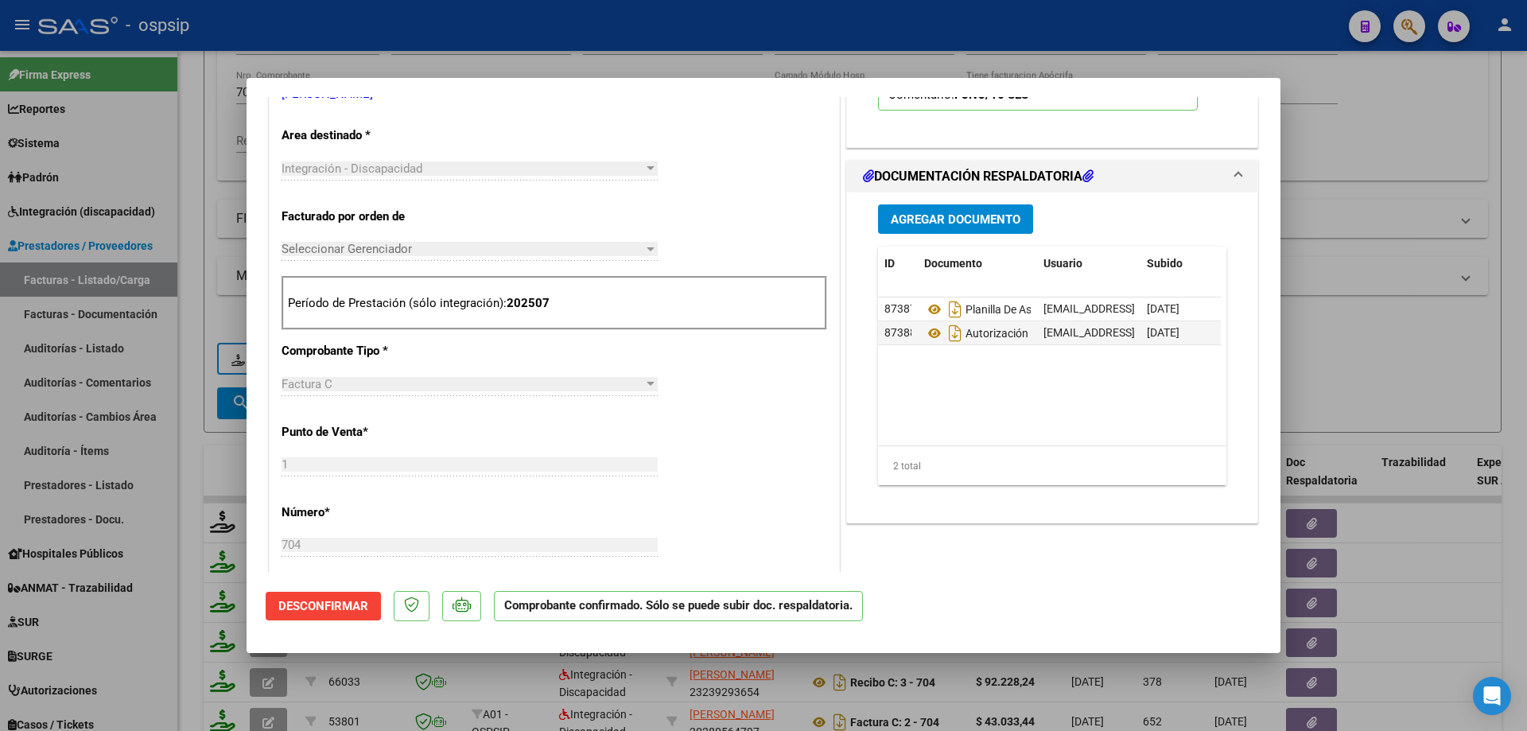
scroll to position [318, 0]
click at [926, 328] on icon at bounding box center [934, 332] width 21 height 19
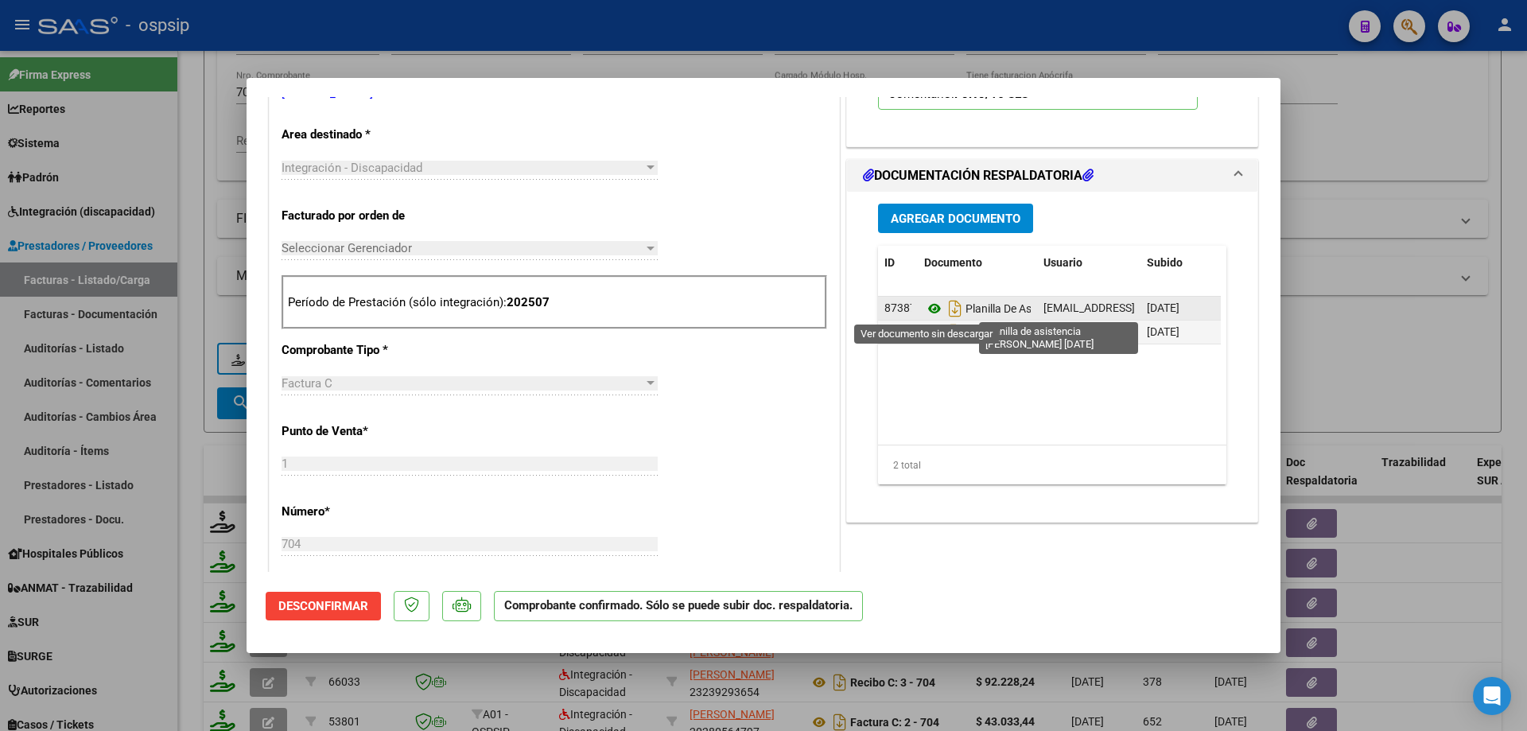
click at [930, 311] on icon at bounding box center [934, 308] width 21 height 19
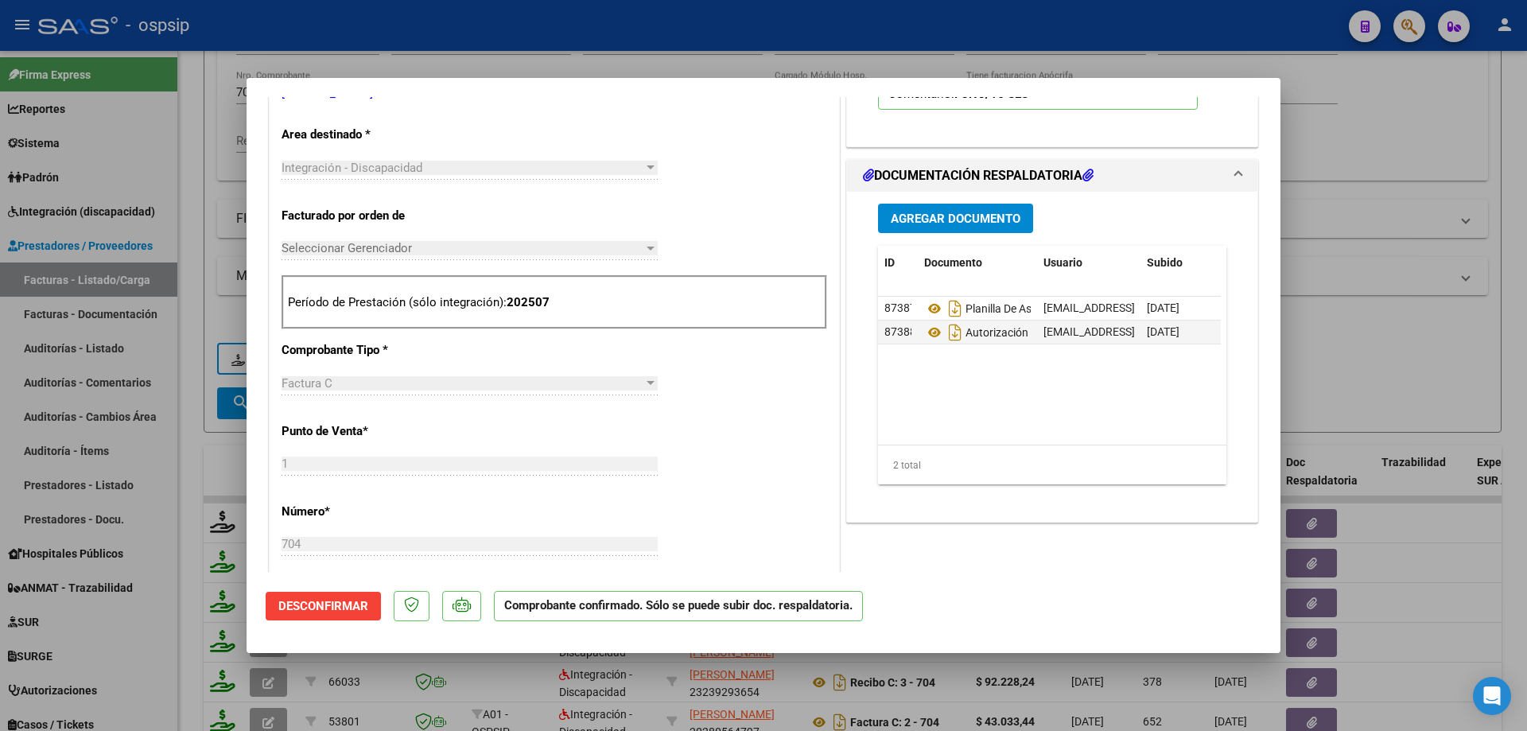
click at [1405, 316] on div at bounding box center [763, 365] width 1527 height 731
type input "$ 0,00"
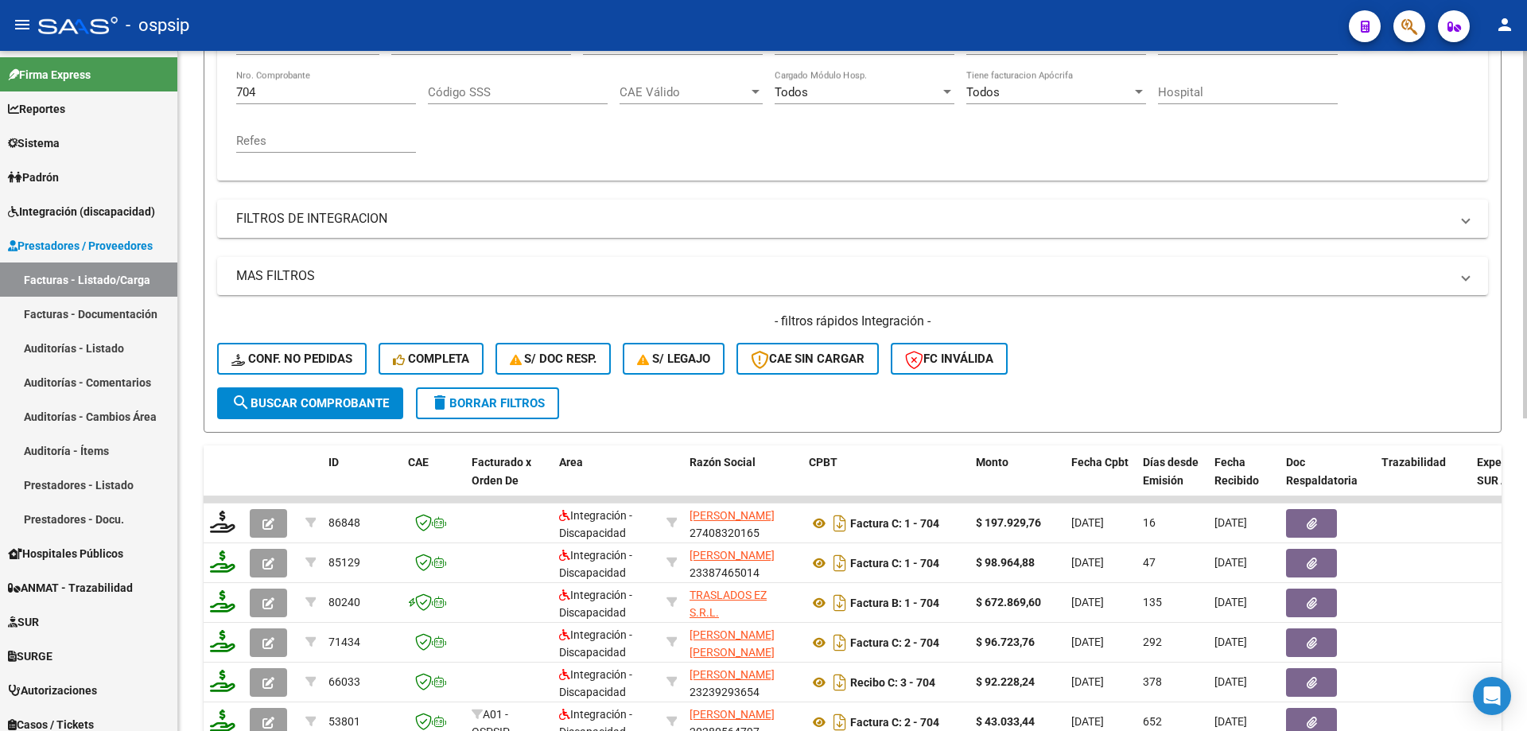
click at [359, 100] on div "704 Nro. Comprobante" at bounding box center [326, 87] width 180 height 34
click at [340, 104] on div "704 Nro. Comprobante" at bounding box center [326, 94] width 180 height 49
drag, startPoint x: 334, startPoint y: 104, endPoint x: 334, endPoint y: 95, distance: 8.7
click at [334, 100] on div "704 Nro. Comprobante" at bounding box center [326, 94] width 180 height 49
click at [334, 93] on input "704" at bounding box center [326, 92] width 180 height 14
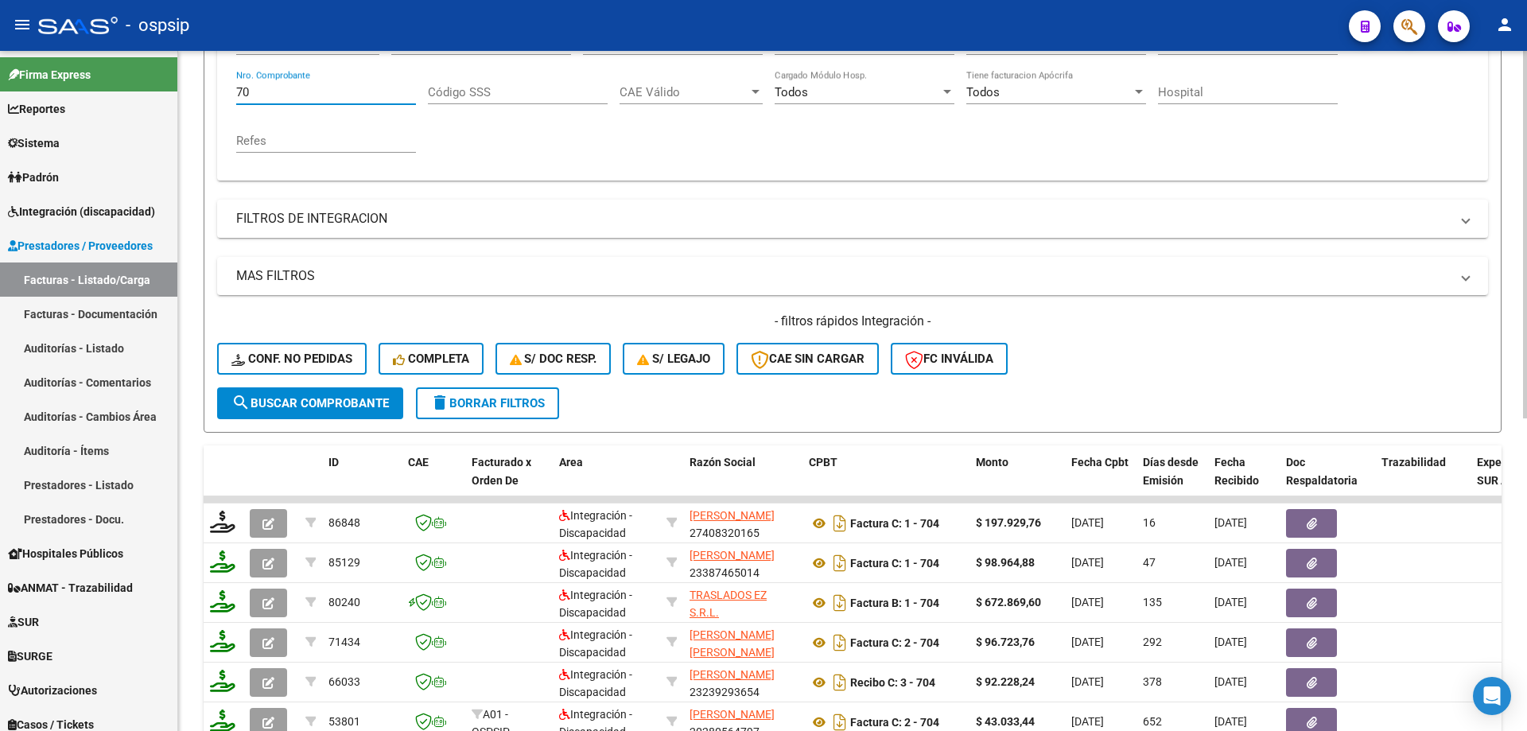
type input "7"
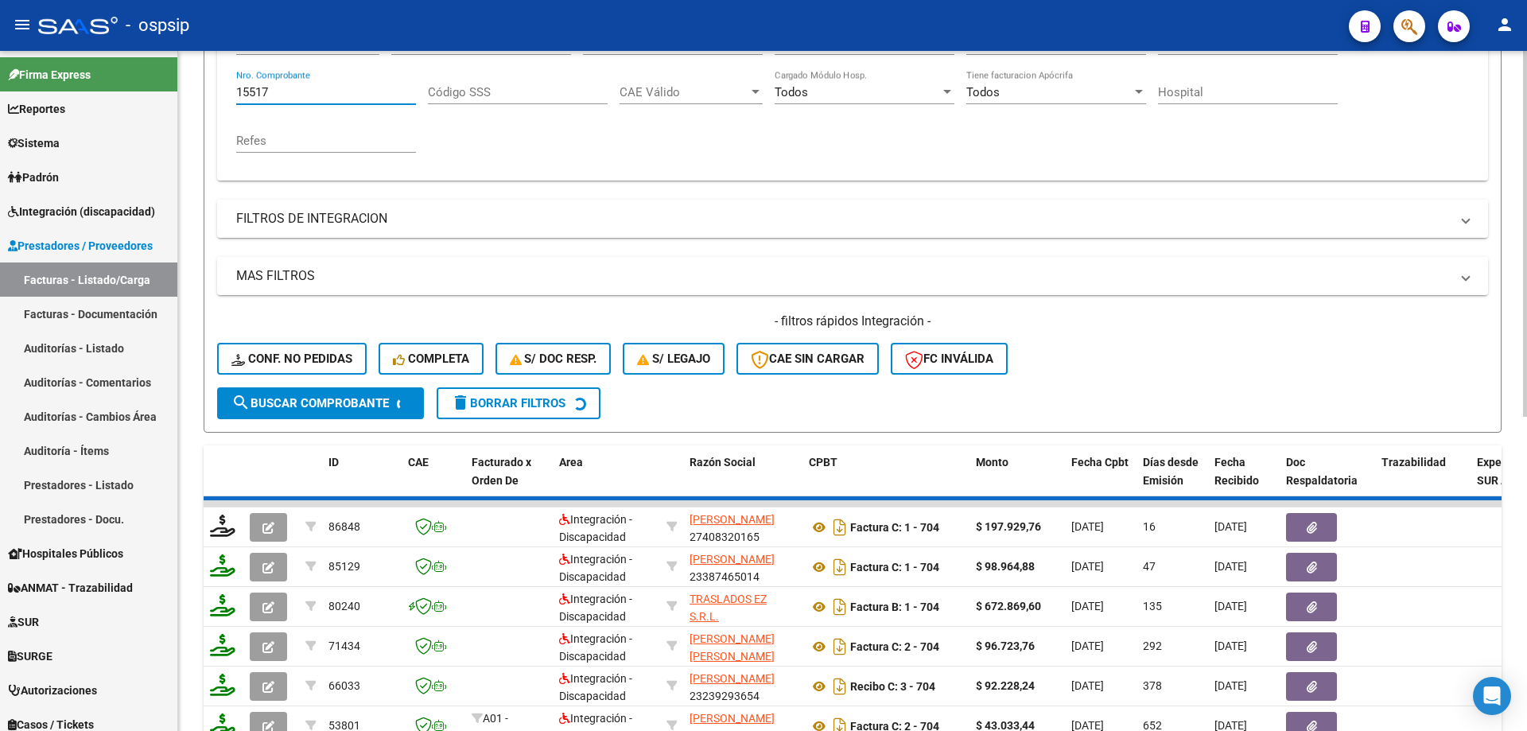
scroll to position [261, 0]
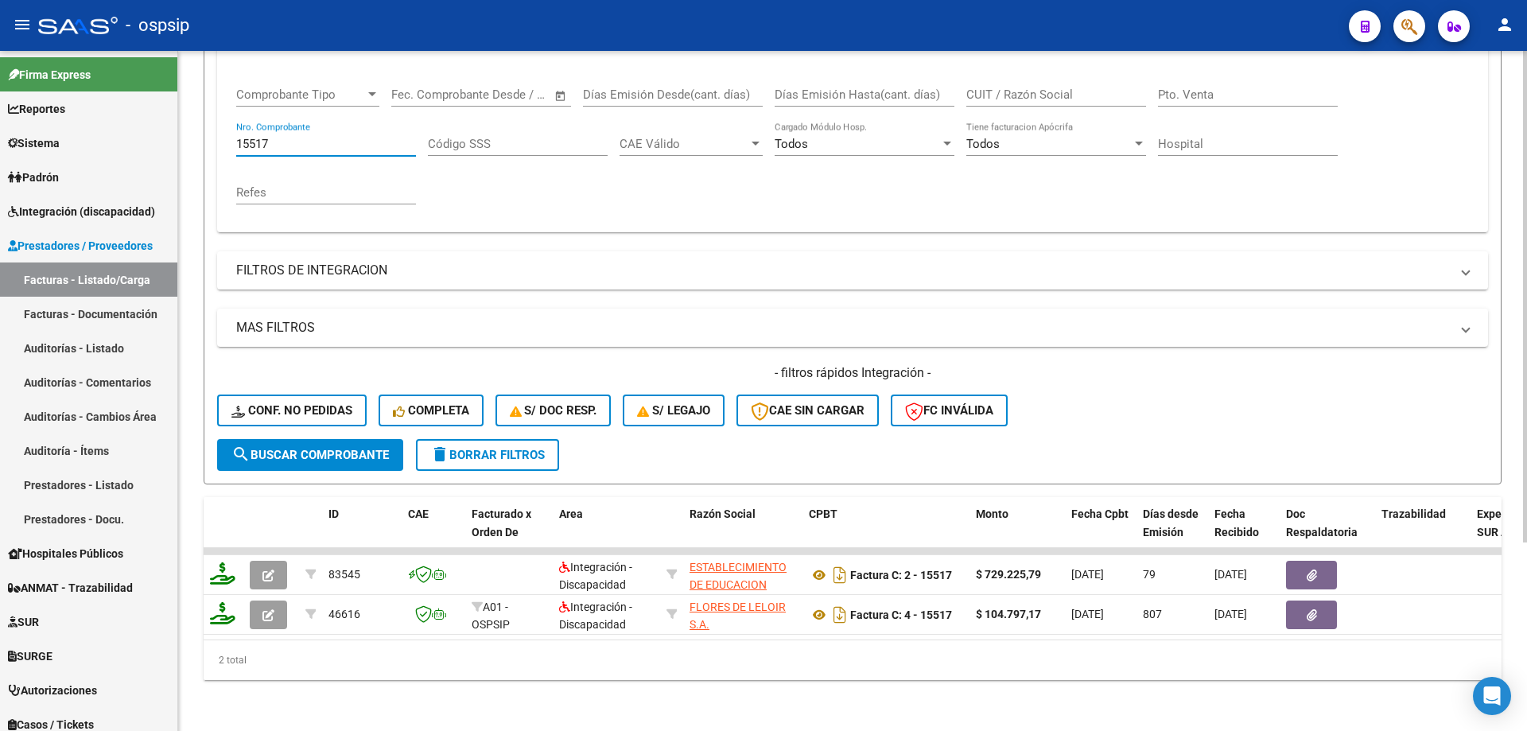
drag, startPoint x: 307, startPoint y: 132, endPoint x: 287, endPoint y: 220, distance: 90.5
click at [305, 137] on input "15517" at bounding box center [326, 144] width 180 height 14
type input "1"
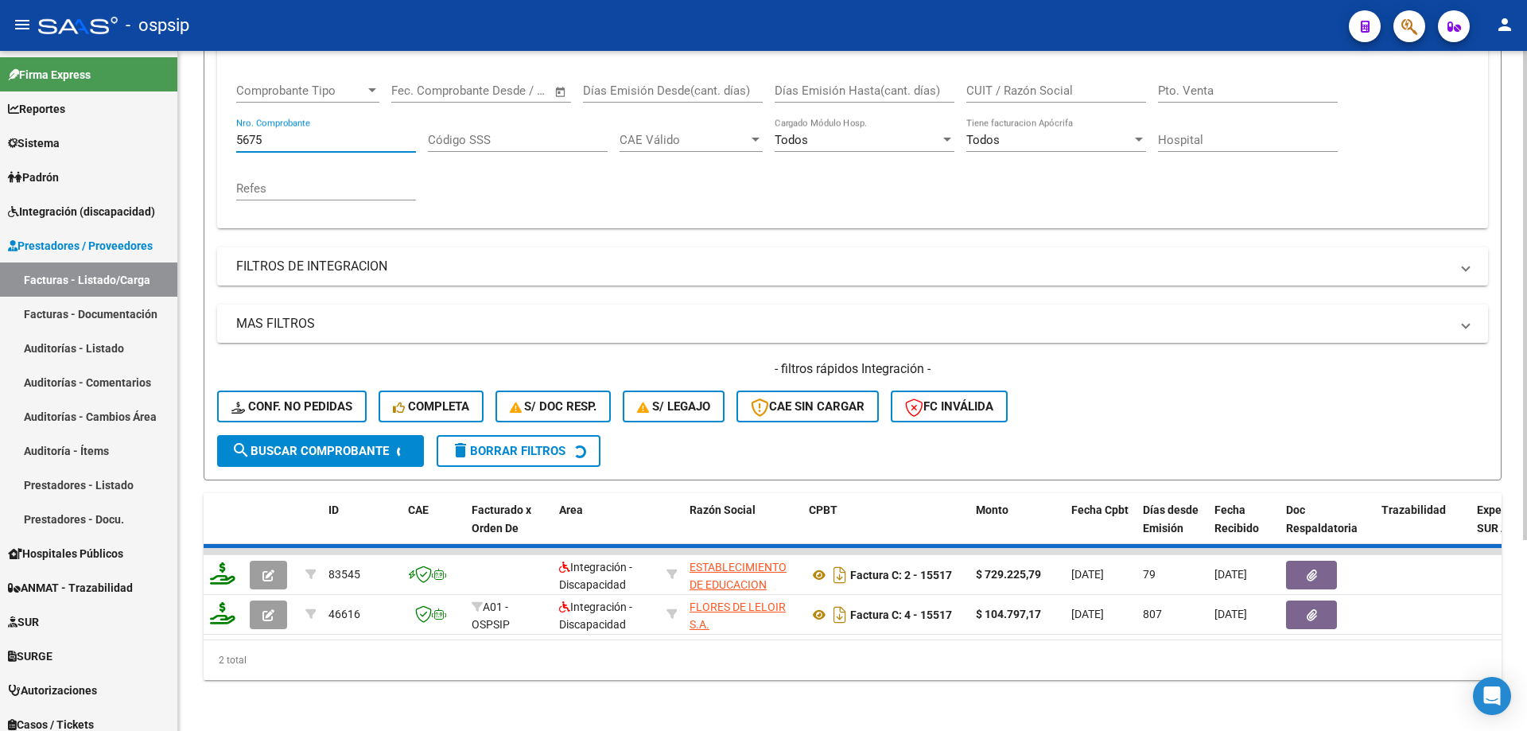
scroll to position [221, 0]
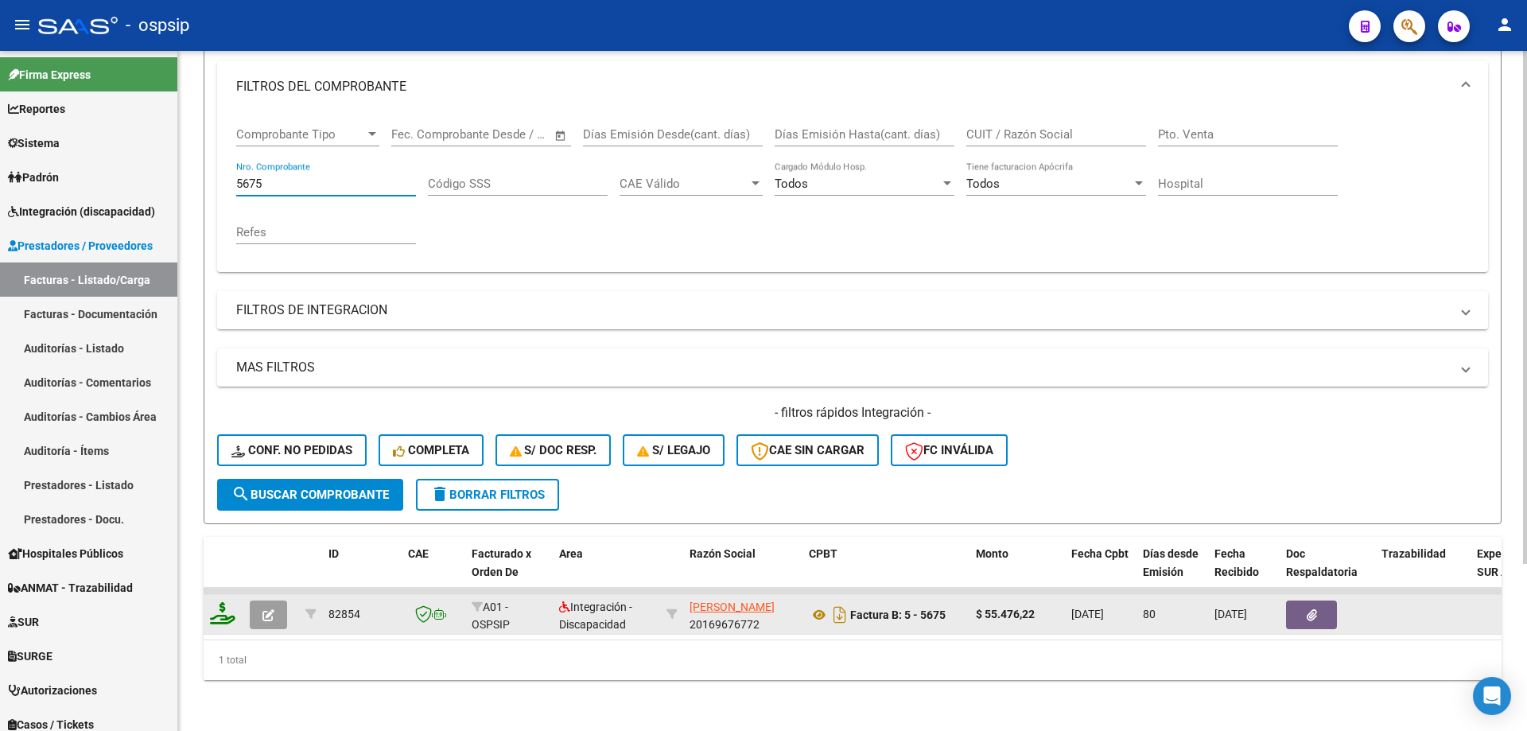
type input "5675"
click at [274, 609] on icon "button" at bounding box center [268, 615] width 12 height 12
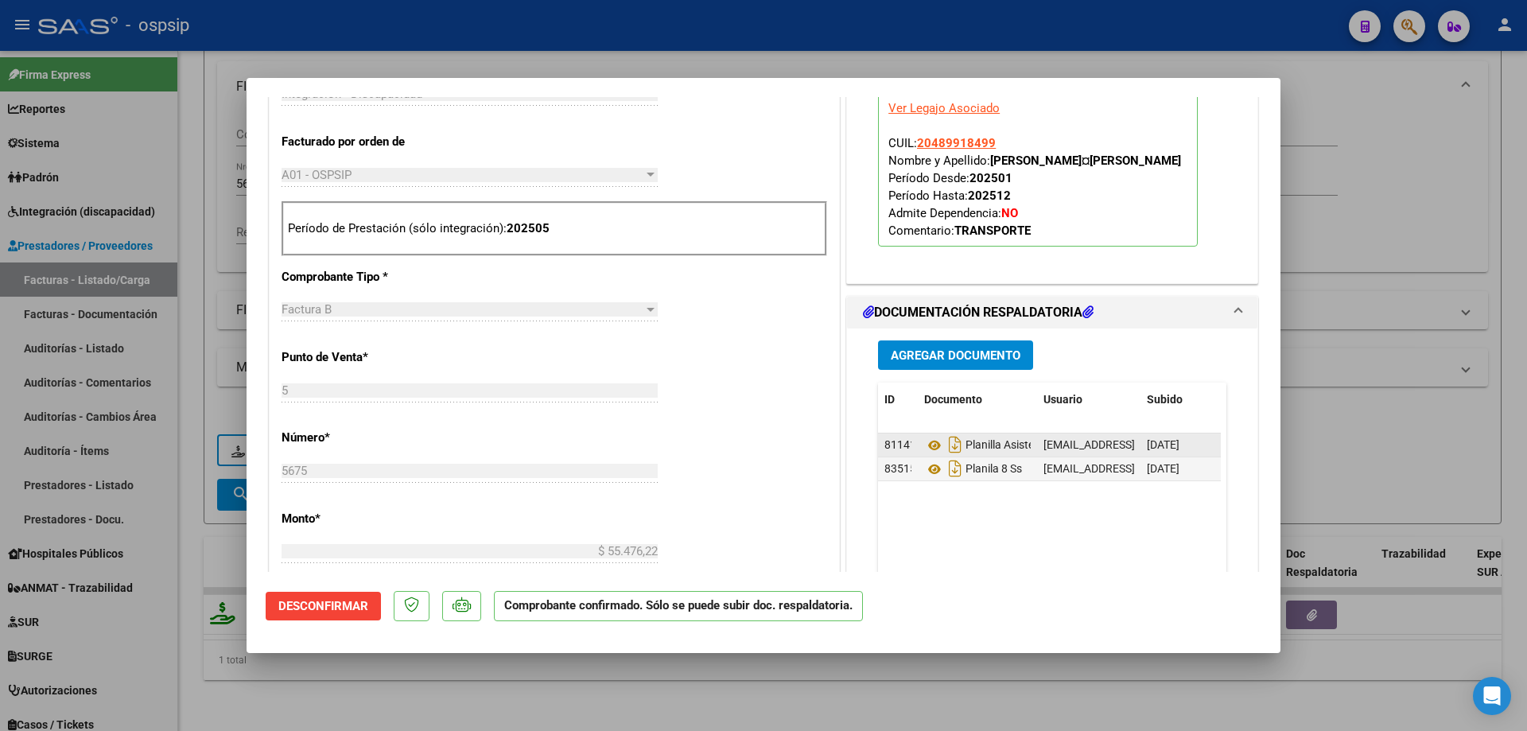
scroll to position [716, 0]
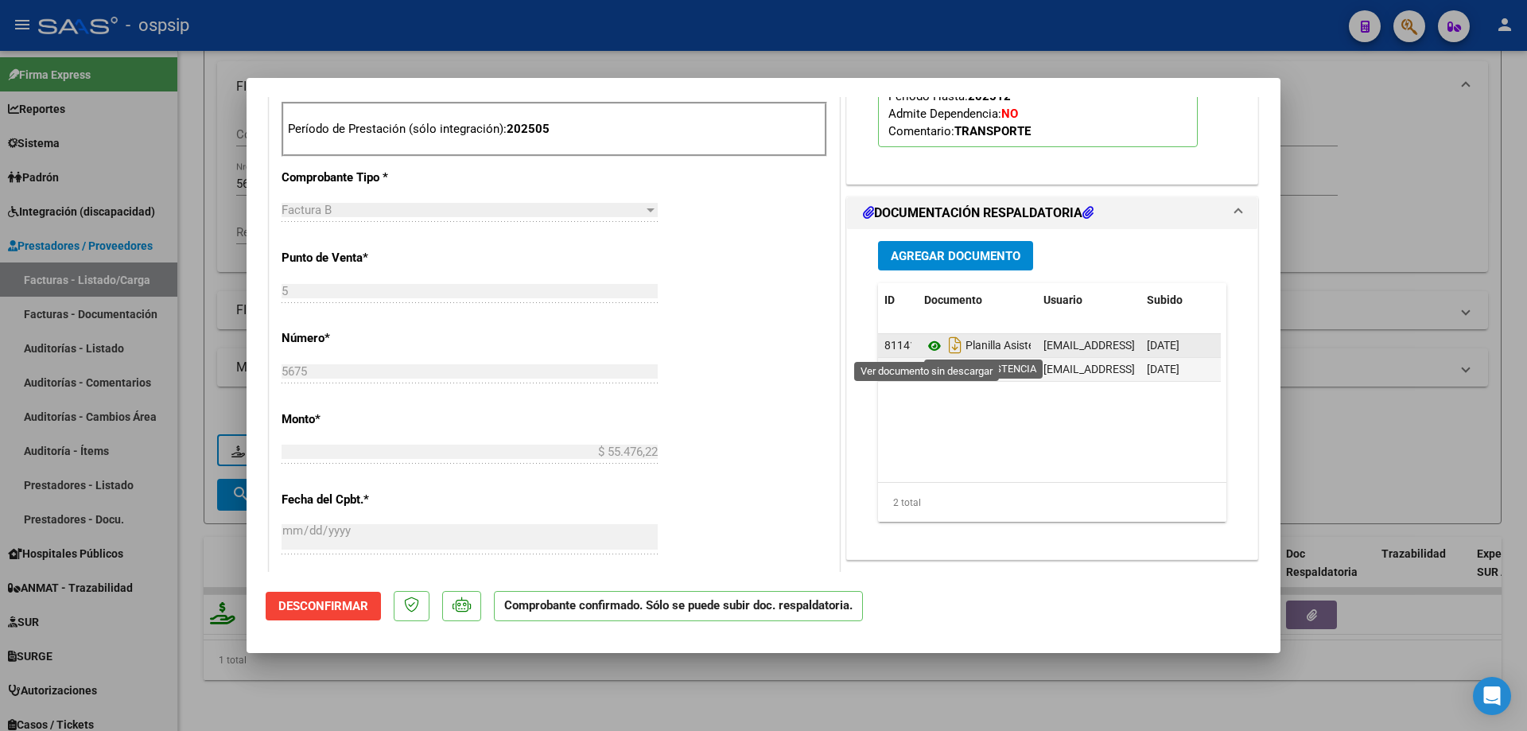
click at [929, 347] on icon at bounding box center [934, 345] width 21 height 19
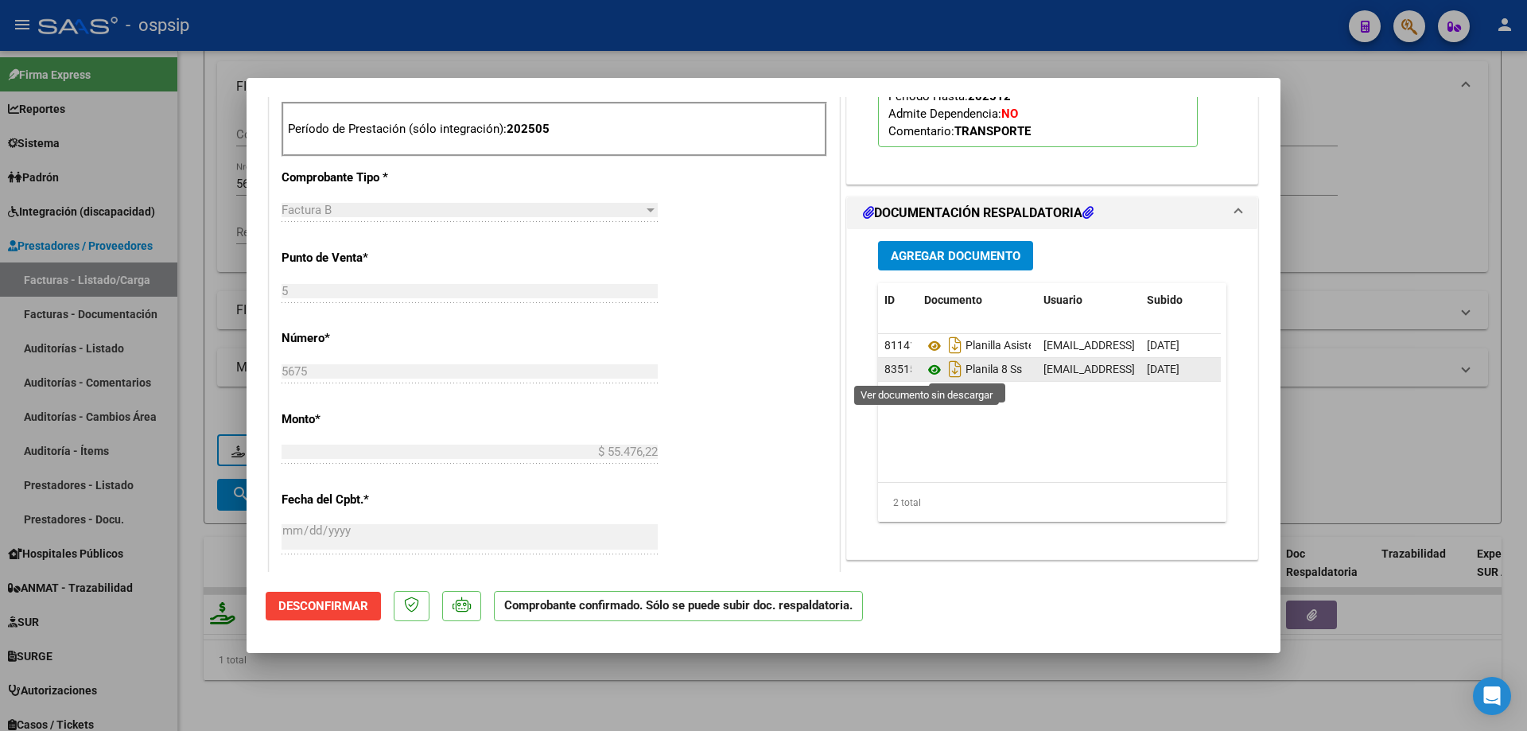
click at [926, 368] on icon at bounding box center [934, 369] width 21 height 19
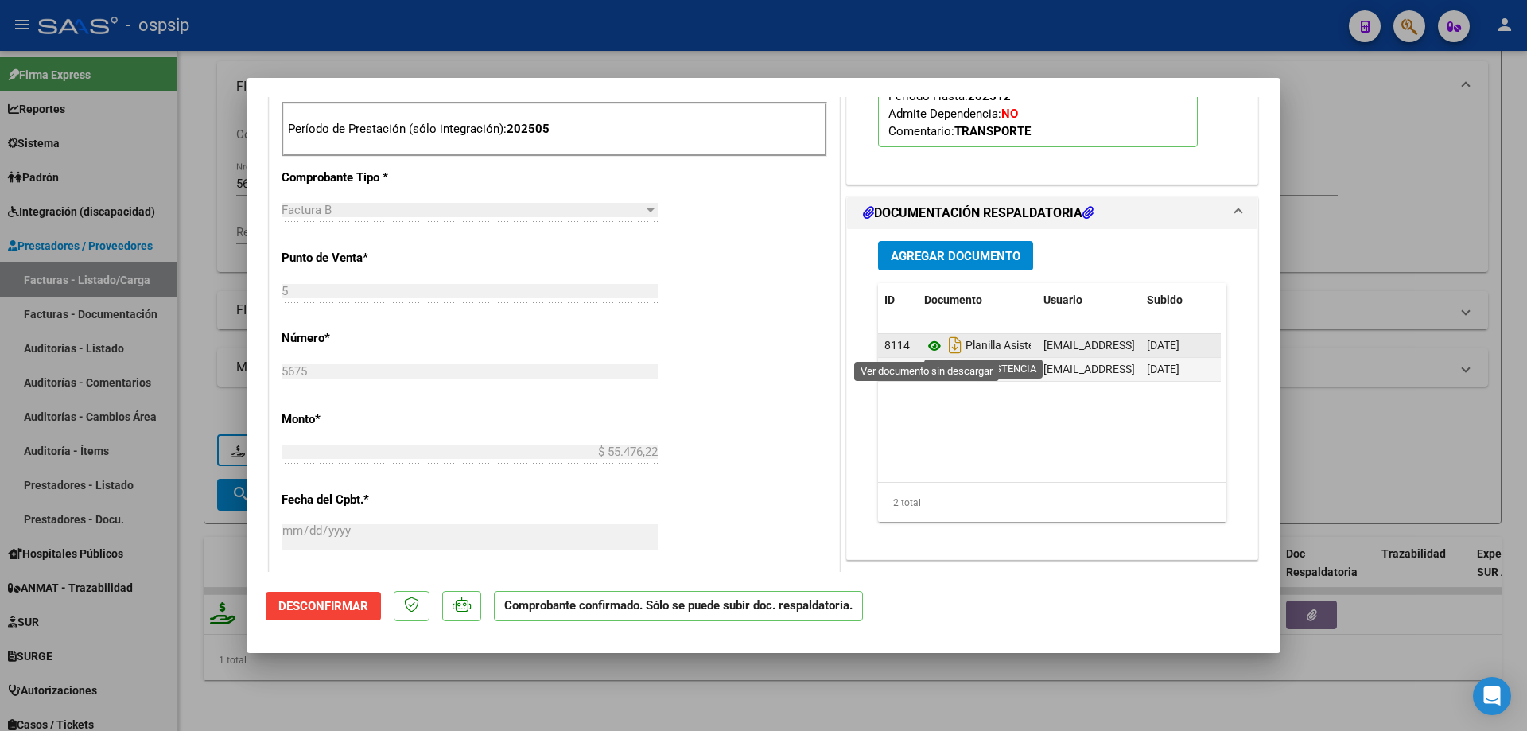
click at [924, 348] on icon at bounding box center [934, 345] width 21 height 19
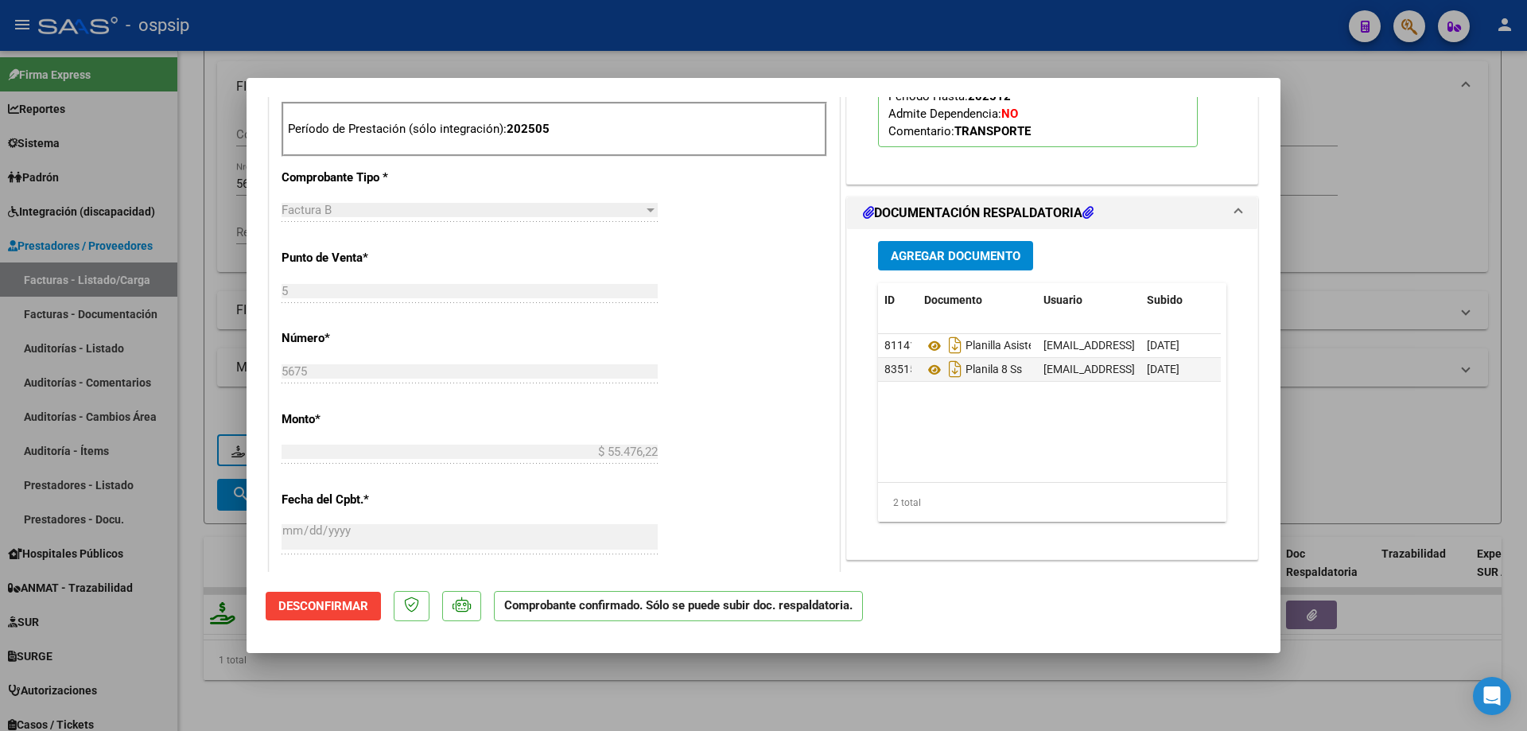
click at [1315, 223] on div at bounding box center [763, 365] width 1527 height 731
type input "$ 0,00"
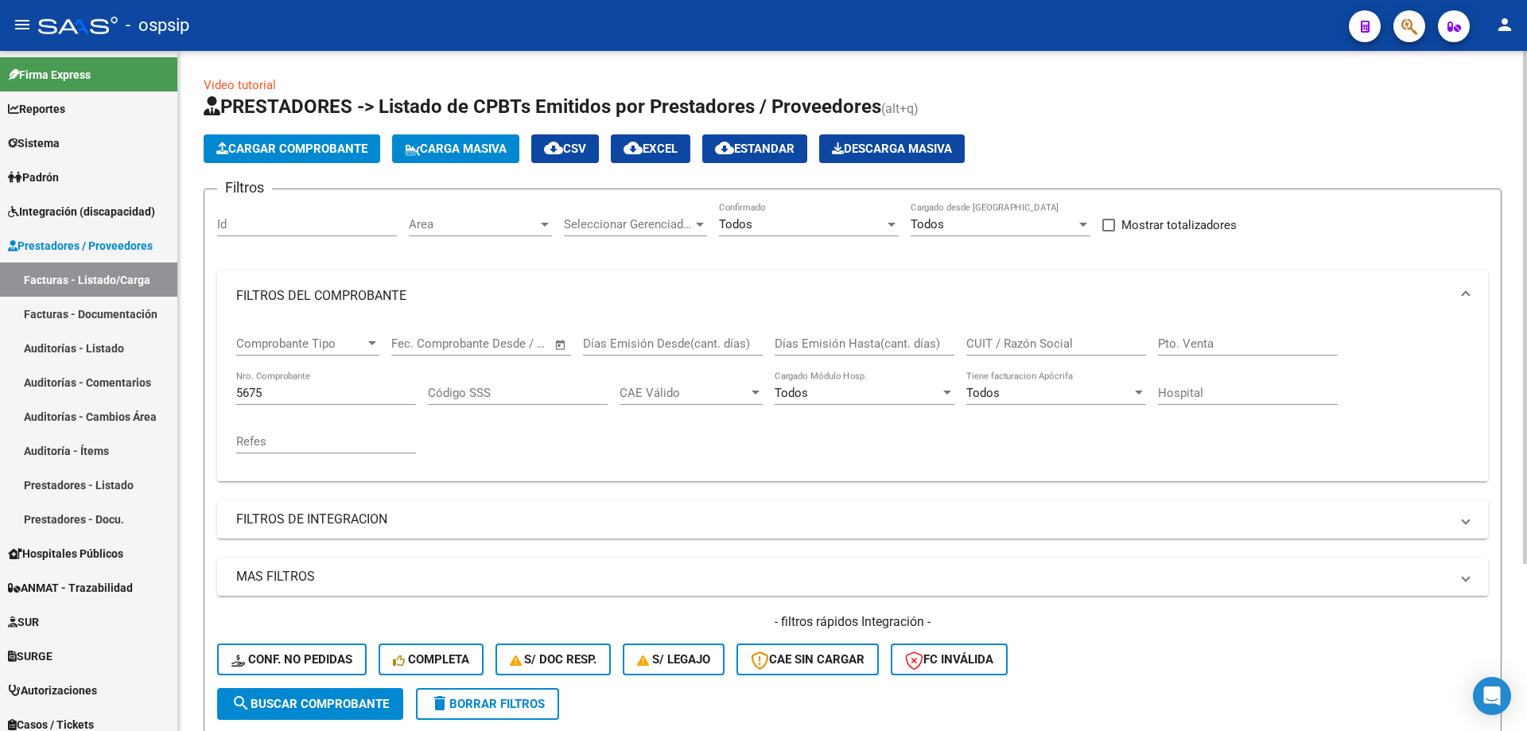
scroll to position [221, 0]
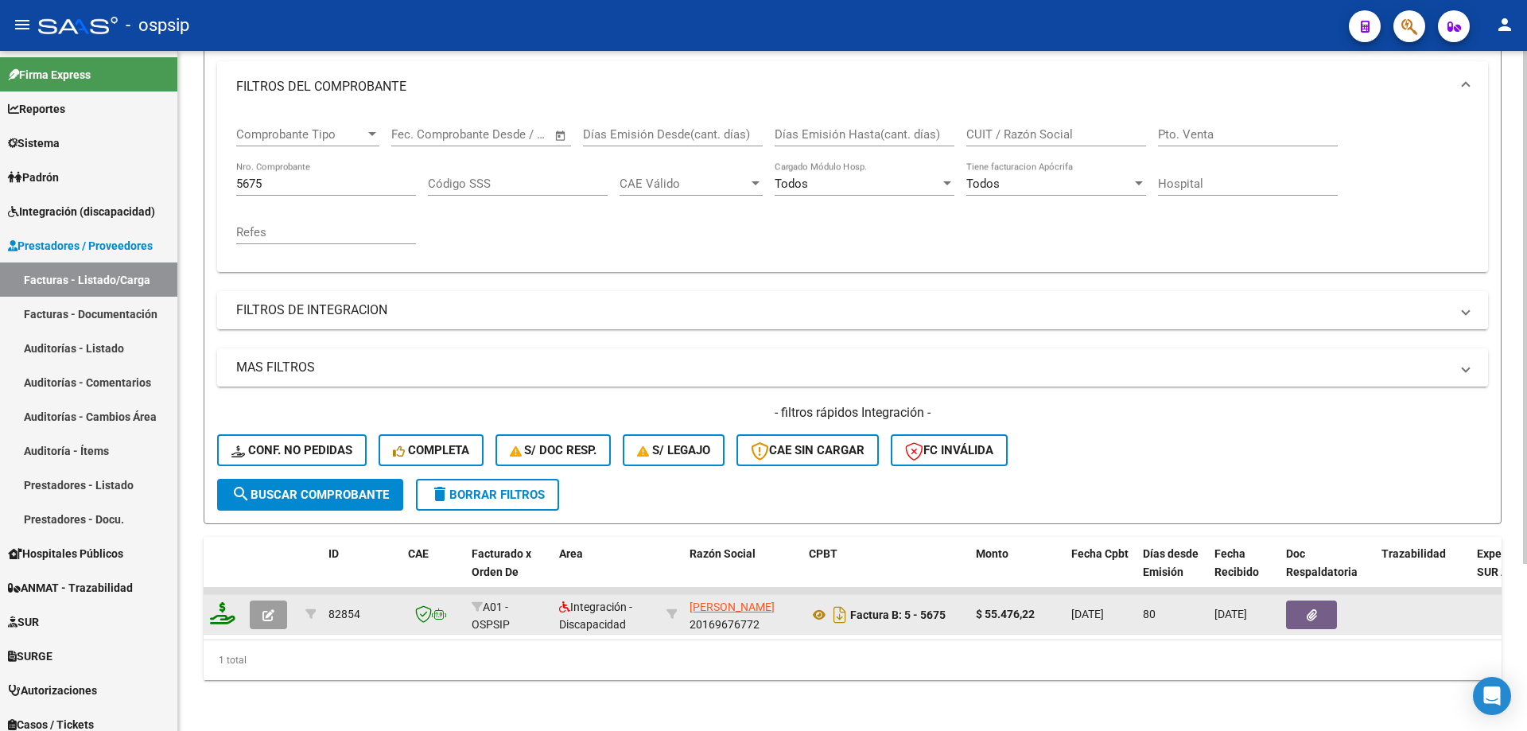
click at [262, 601] on button "button" at bounding box center [268, 614] width 37 height 29
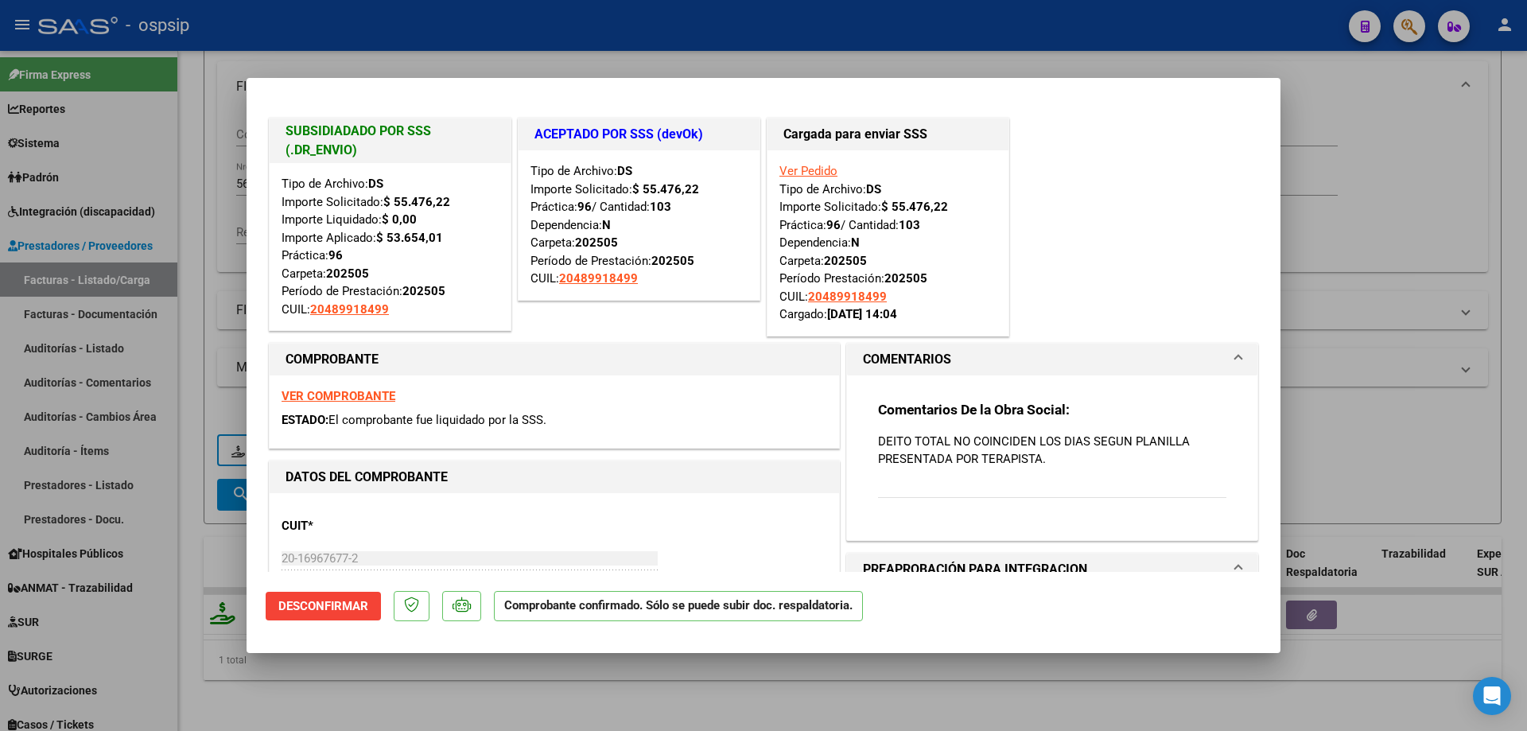
drag, startPoint x: 1036, startPoint y: 458, endPoint x: 872, endPoint y: 445, distance: 165.2
click at [878, 445] on p "DEITO TOTAL NO COINCIDEN LOS DIAS SEGUN PLANILLA PRESENTADA POR TERAPISTA." at bounding box center [1052, 450] width 348 height 35
copy p "DEITO TOTAL NO COINCIDEN LOS DIAS SEGUN PLANILLA PRESENTADA POR TERAPISTA"
click at [1335, 288] on div at bounding box center [763, 365] width 1527 height 731
type input "$ 0,00"
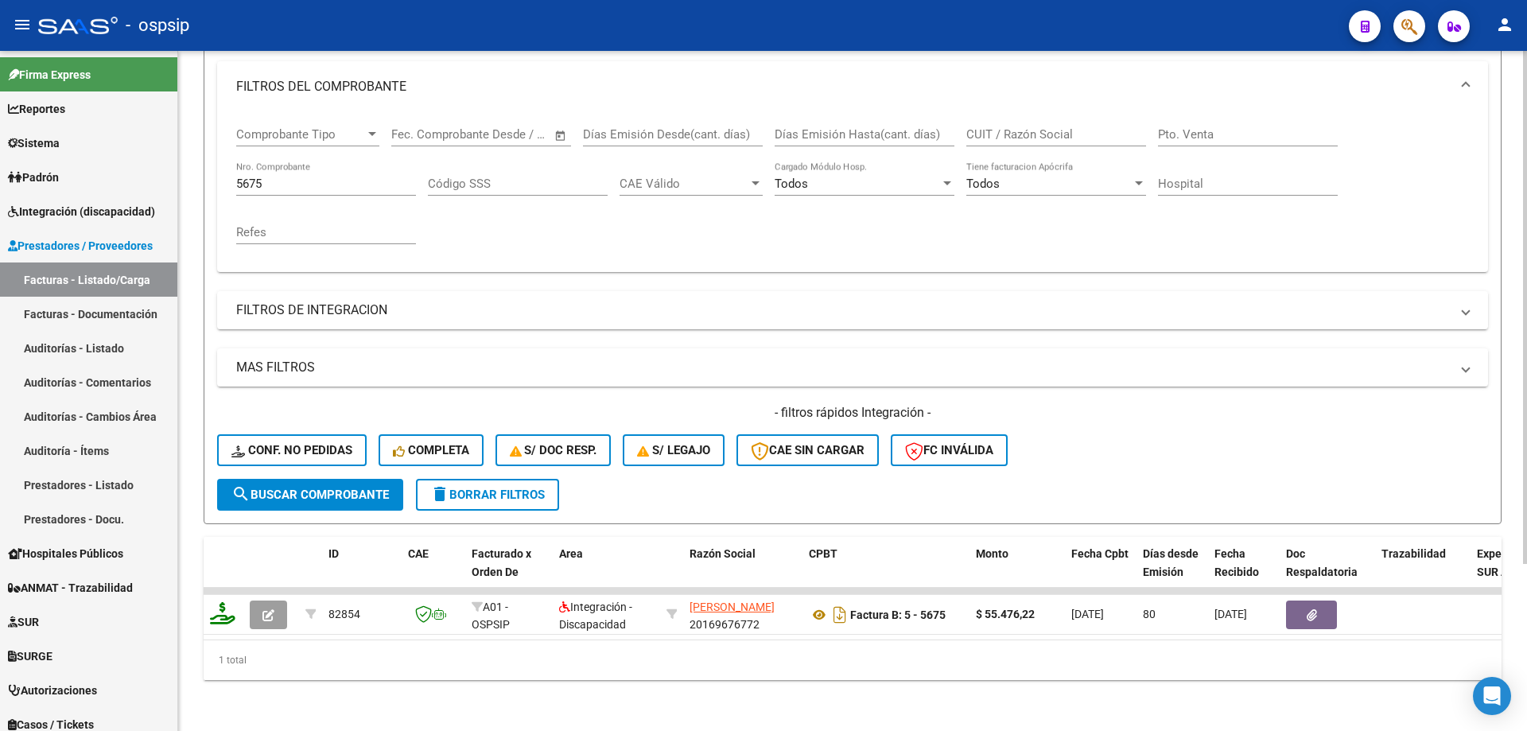
click at [298, 164] on div "5675 Nro. Comprobante" at bounding box center [326, 178] width 180 height 34
type input "5"
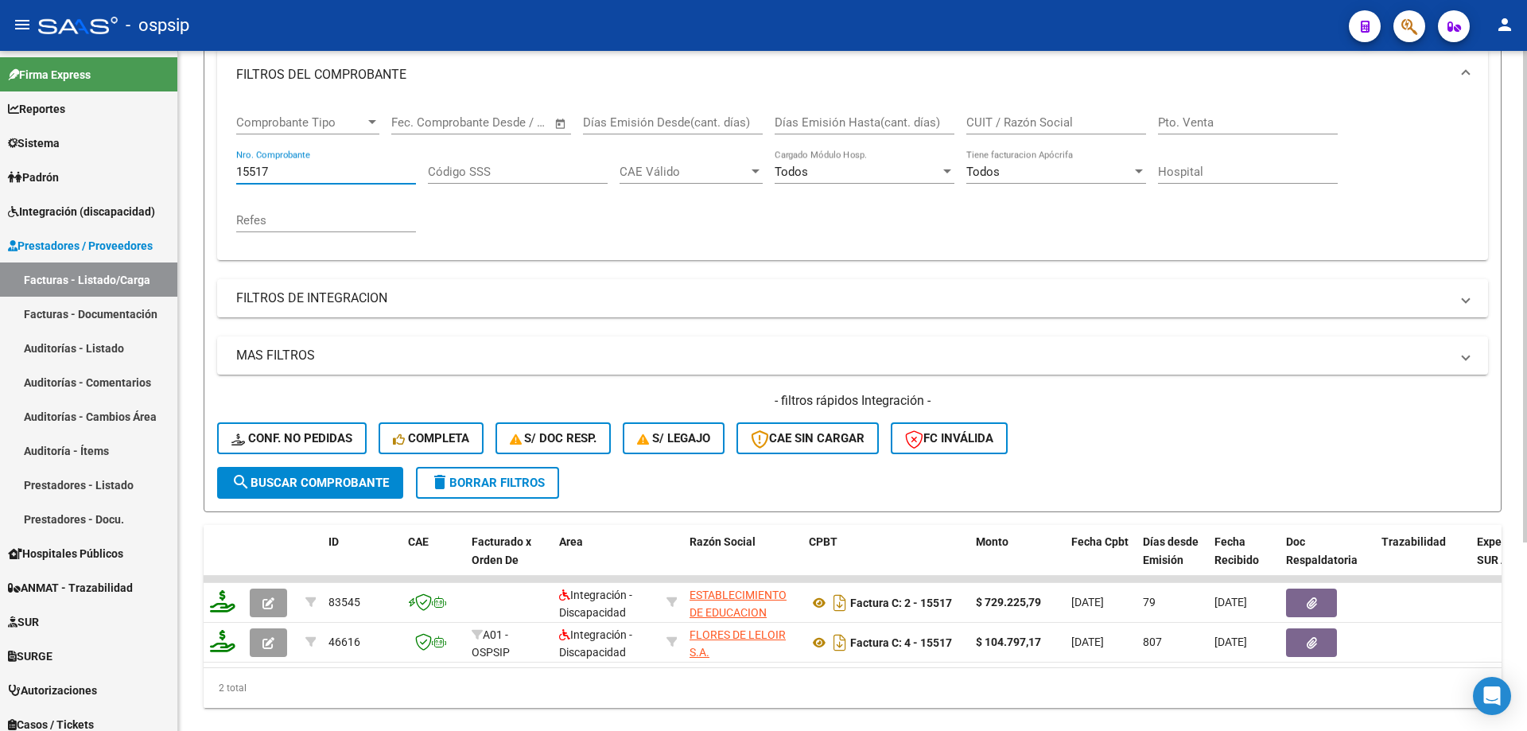
type input "15517"
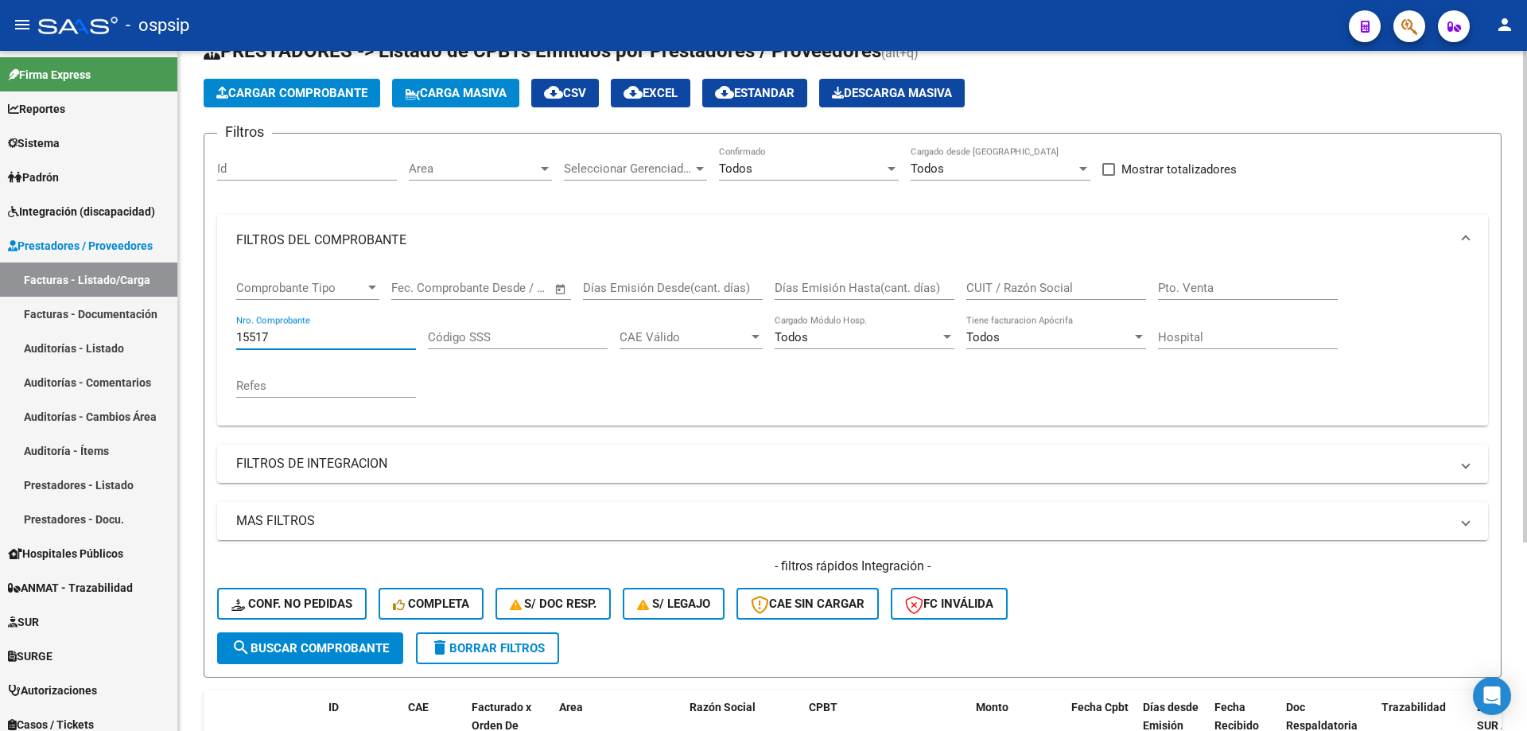
scroll to position [22, 0]
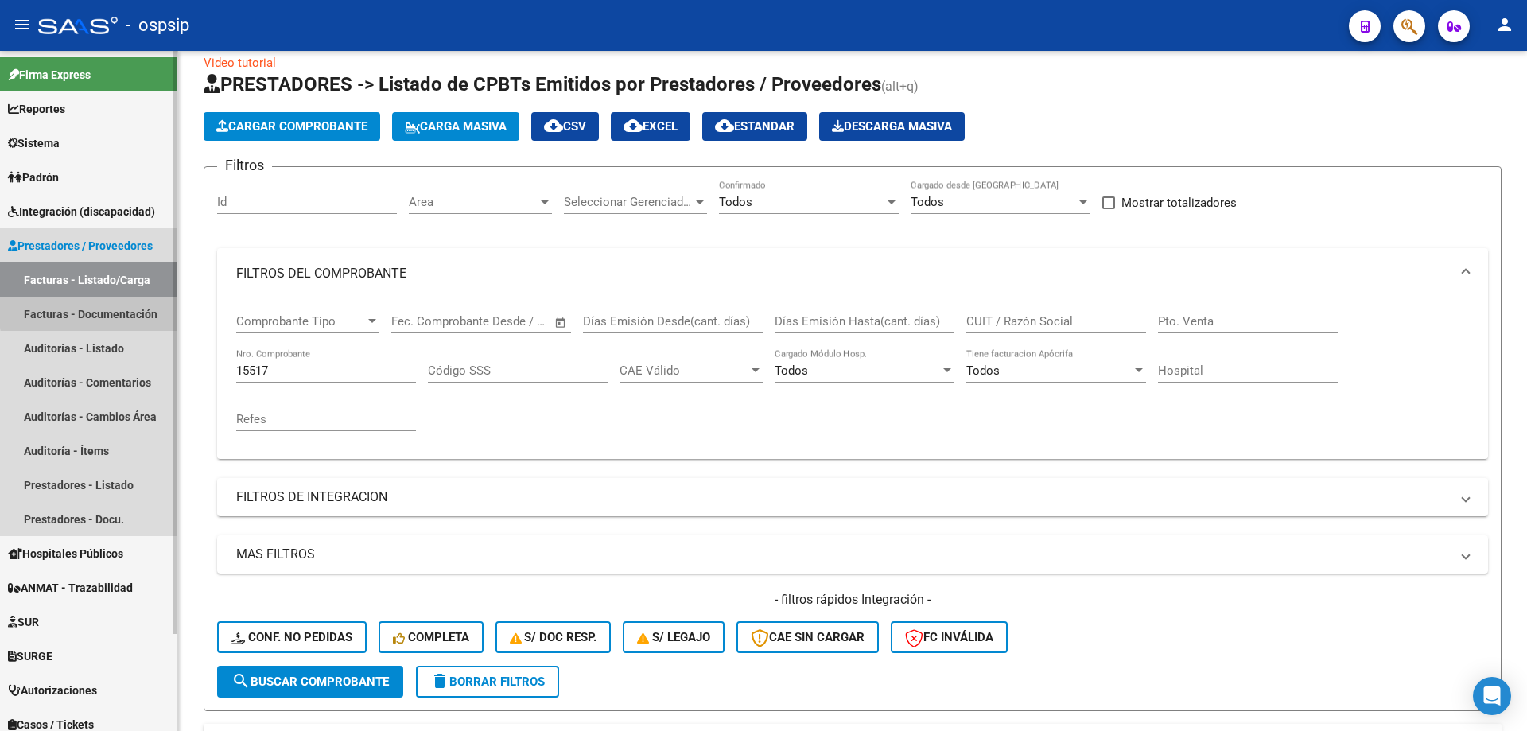
click at [125, 309] on link "Facturas - Documentación" at bounding box center [88, 314] width 177 height 34
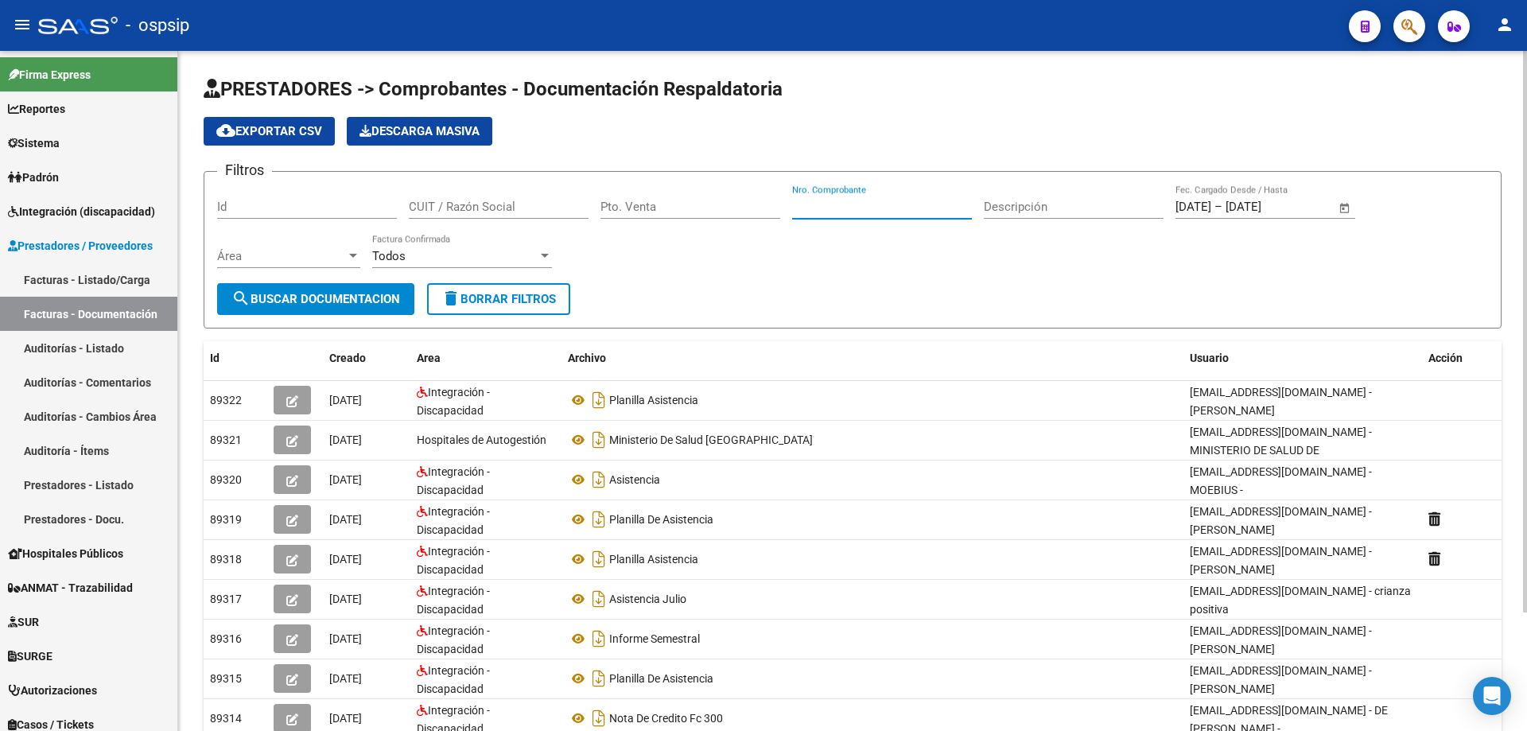
click at [848, 212] on input "Nro. Comprobante" at bounding box center [882, 207] width 180 height 14
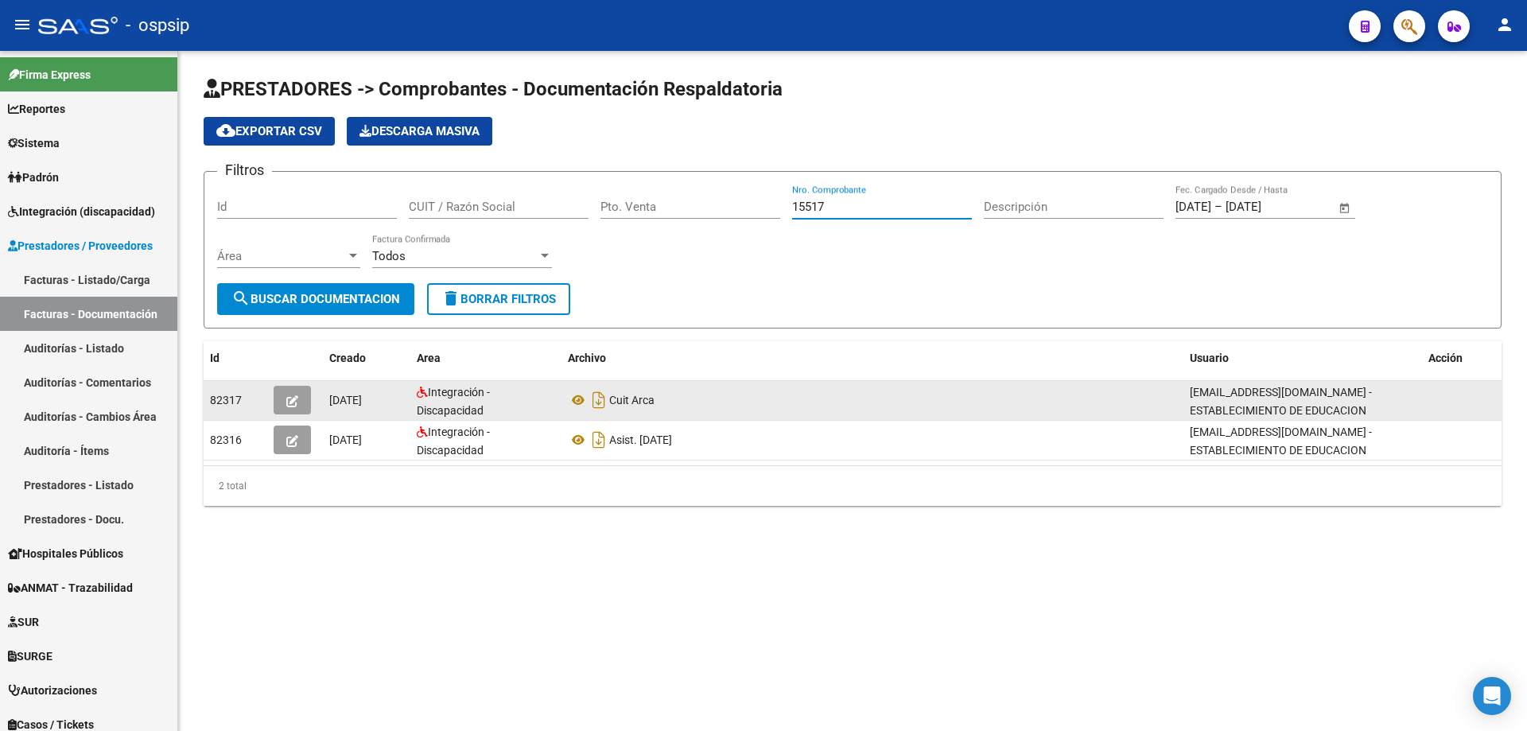
type input "15517"
click at [295, 398] on icon "button" at bounding box center [292, 401] width 12 height 12
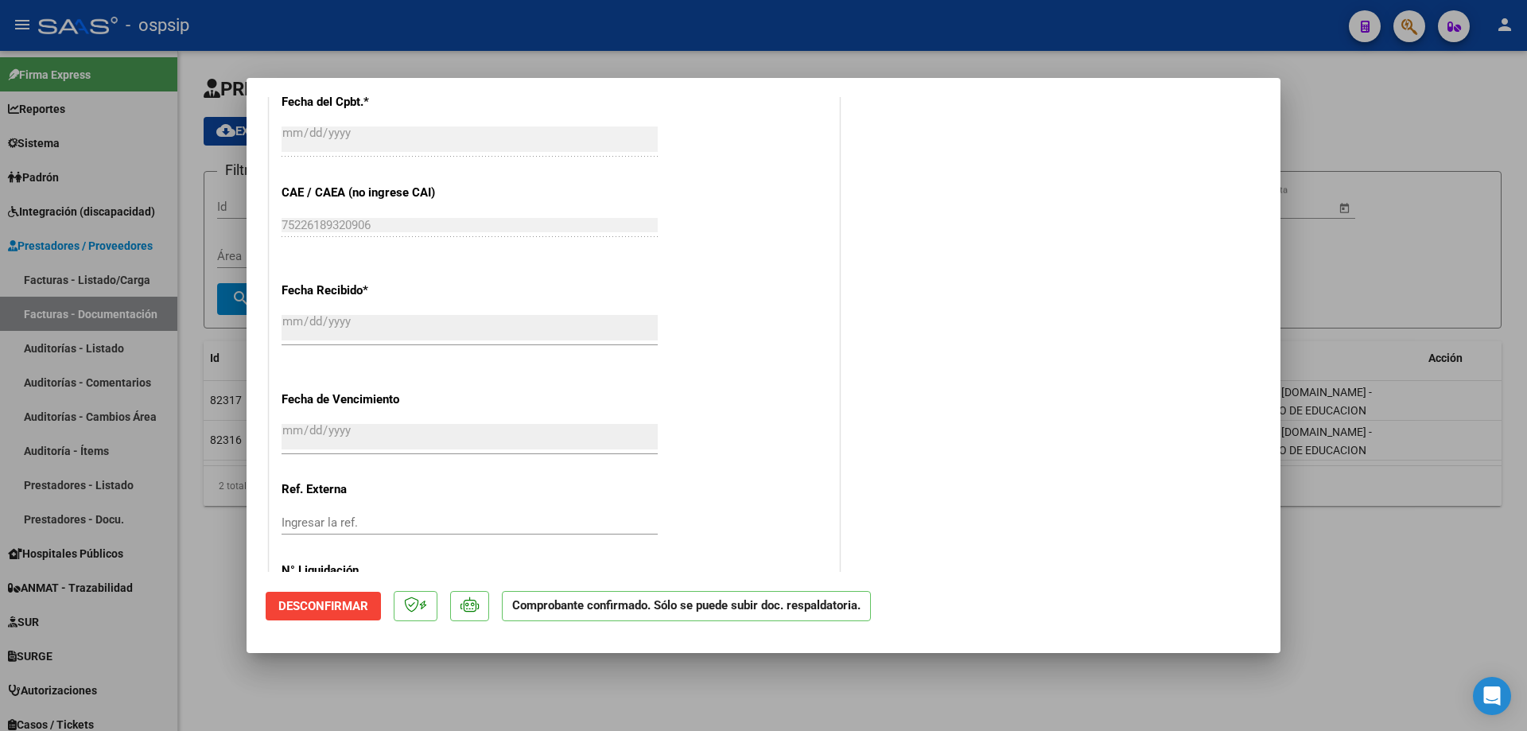
scroll to position [1187, 0]
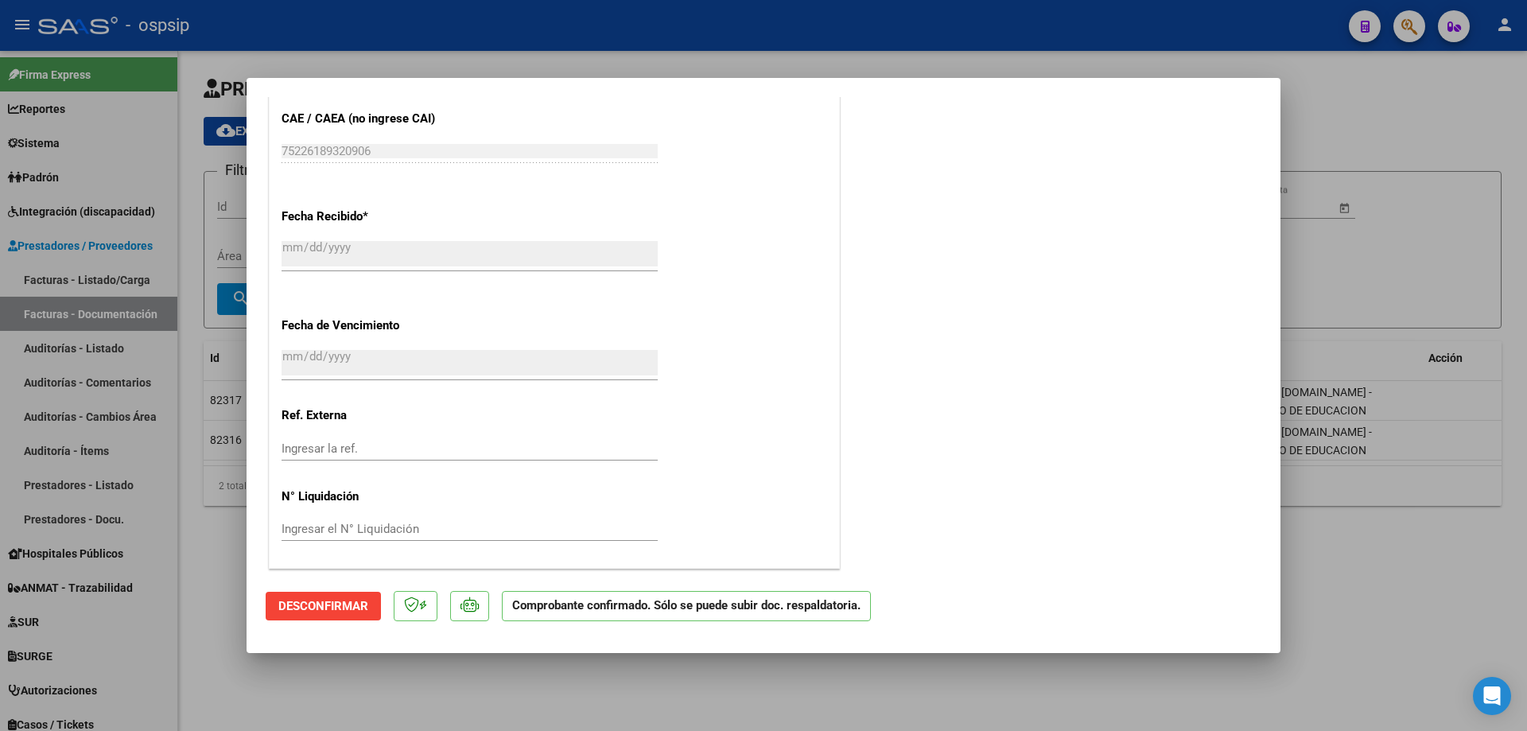
click at [482, 602] on p at bounding box center [469, 606] width 39 height 31
click at [468, 607] on icon at bounding box center [469, 604] width 18 height 16
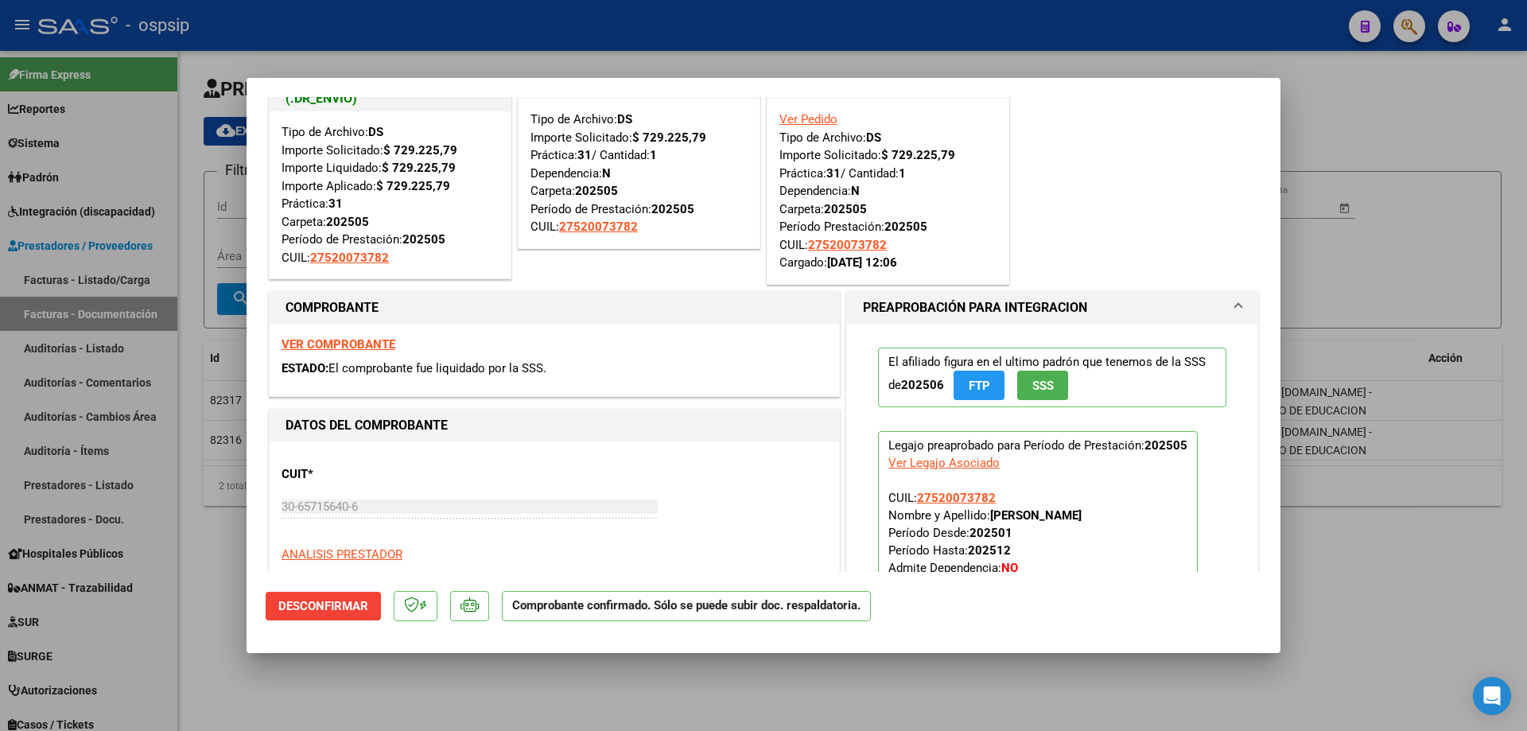
scroll to position [80, 0]
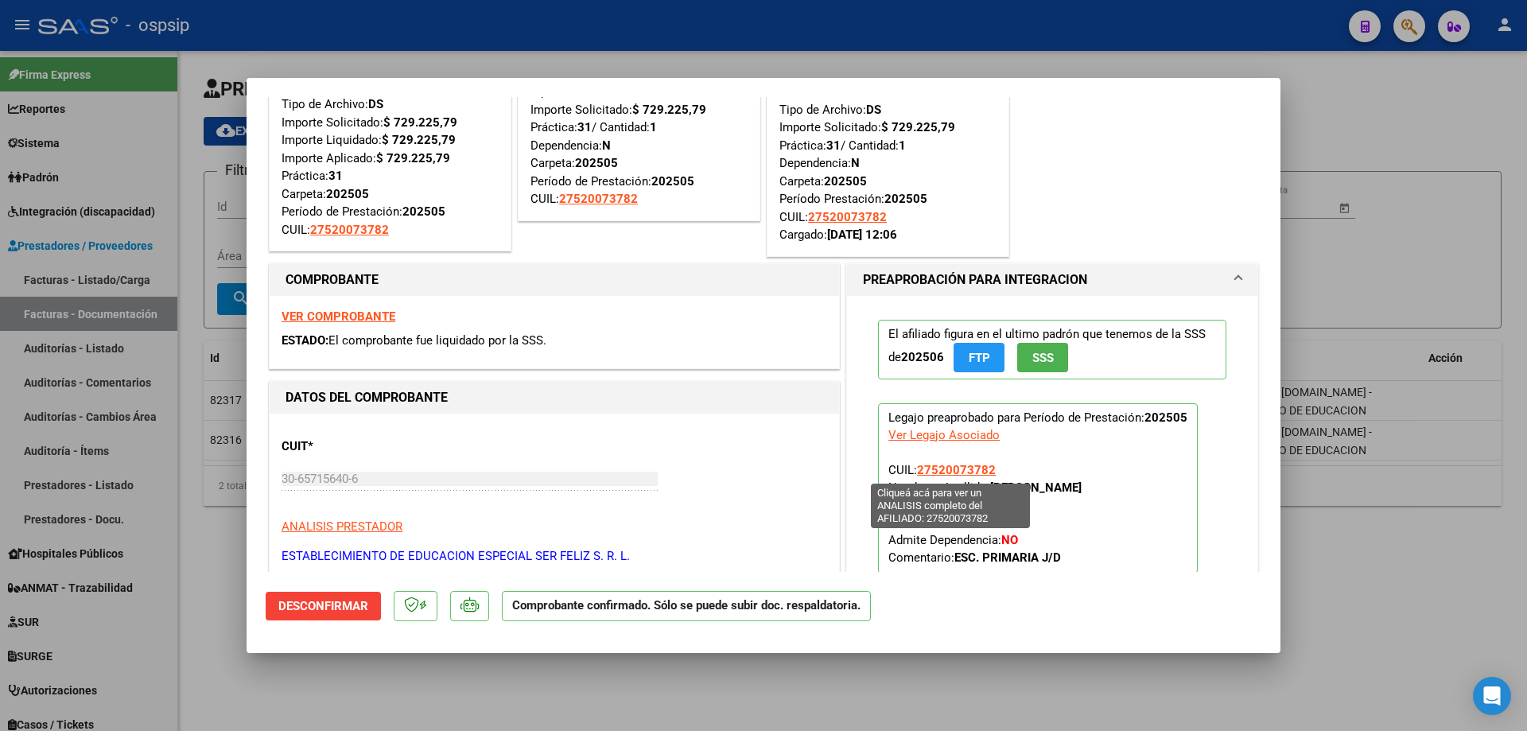
drag, startPoint x: 990, startPoint y: 468, endPoint x: 915, endPoint y: 463, distance: 75.0
click at [915, 463] on p "Legajo preaprobado para Período de Prestación: 202505 Ver Legajo Asociado CUIL:…" at bounding box center [1038, 488] width 320 height 170
copy span "27520073782"
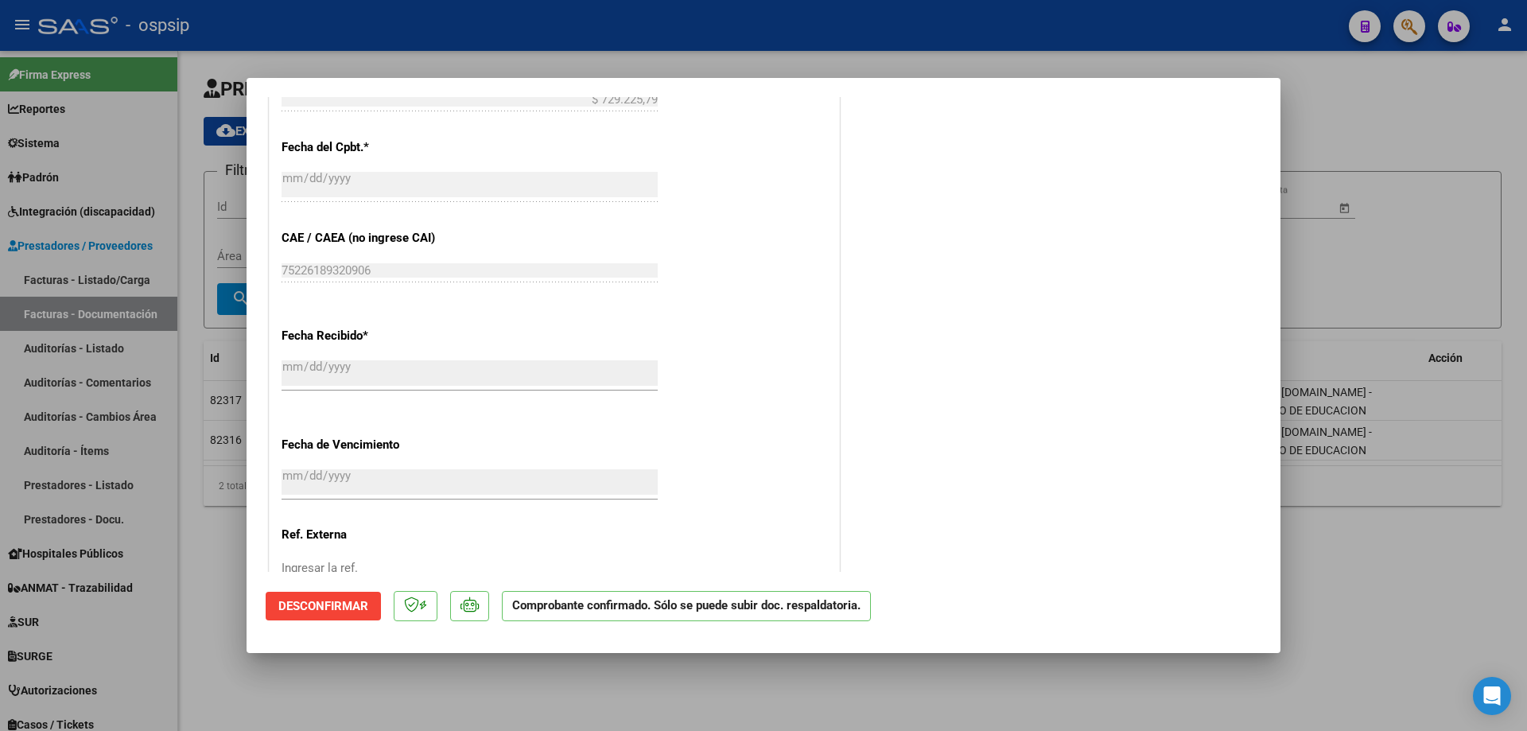
scroll to position [1187, 0]
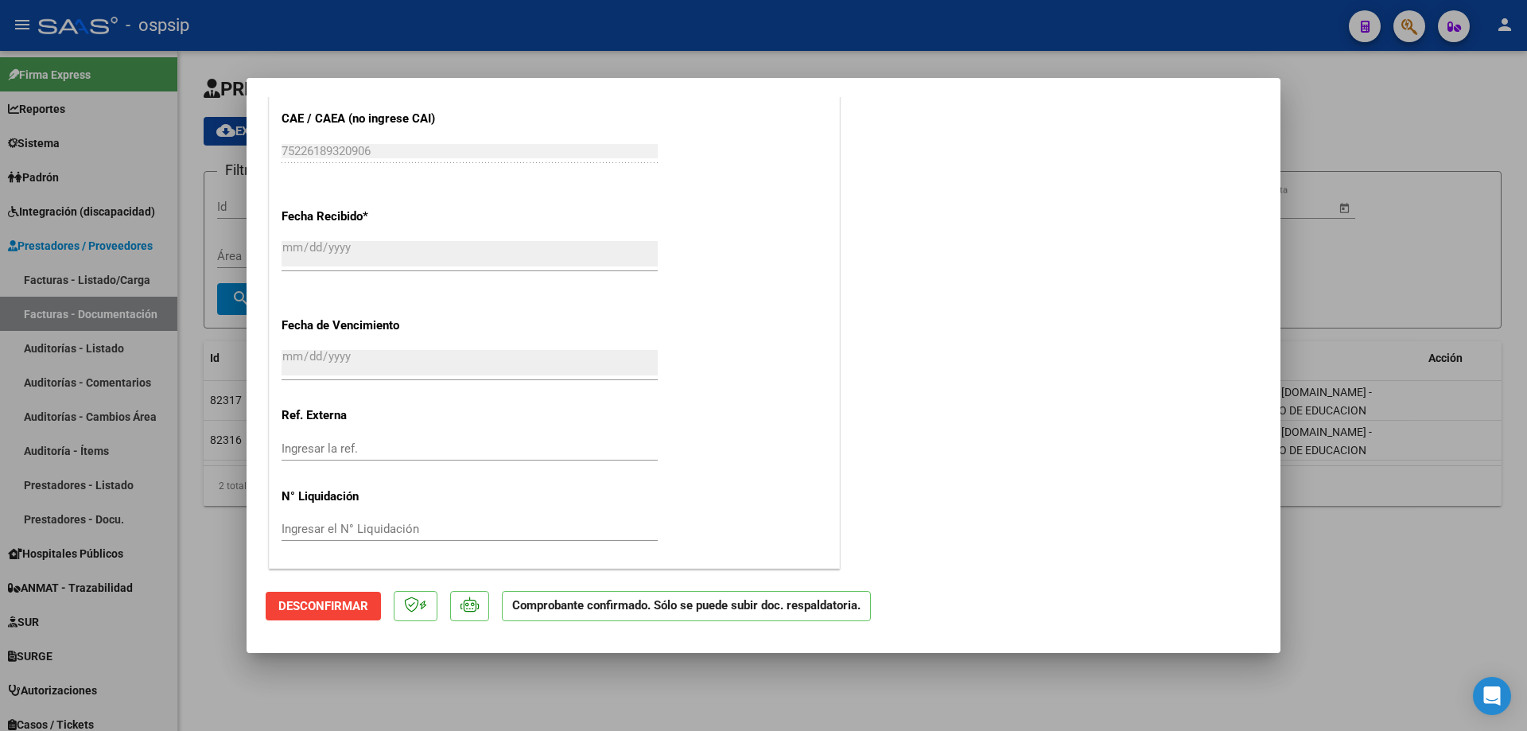
click at [1384, 288] on div at bounding box center [763, 365] width 1527 height 731
type input "$ 0,00"
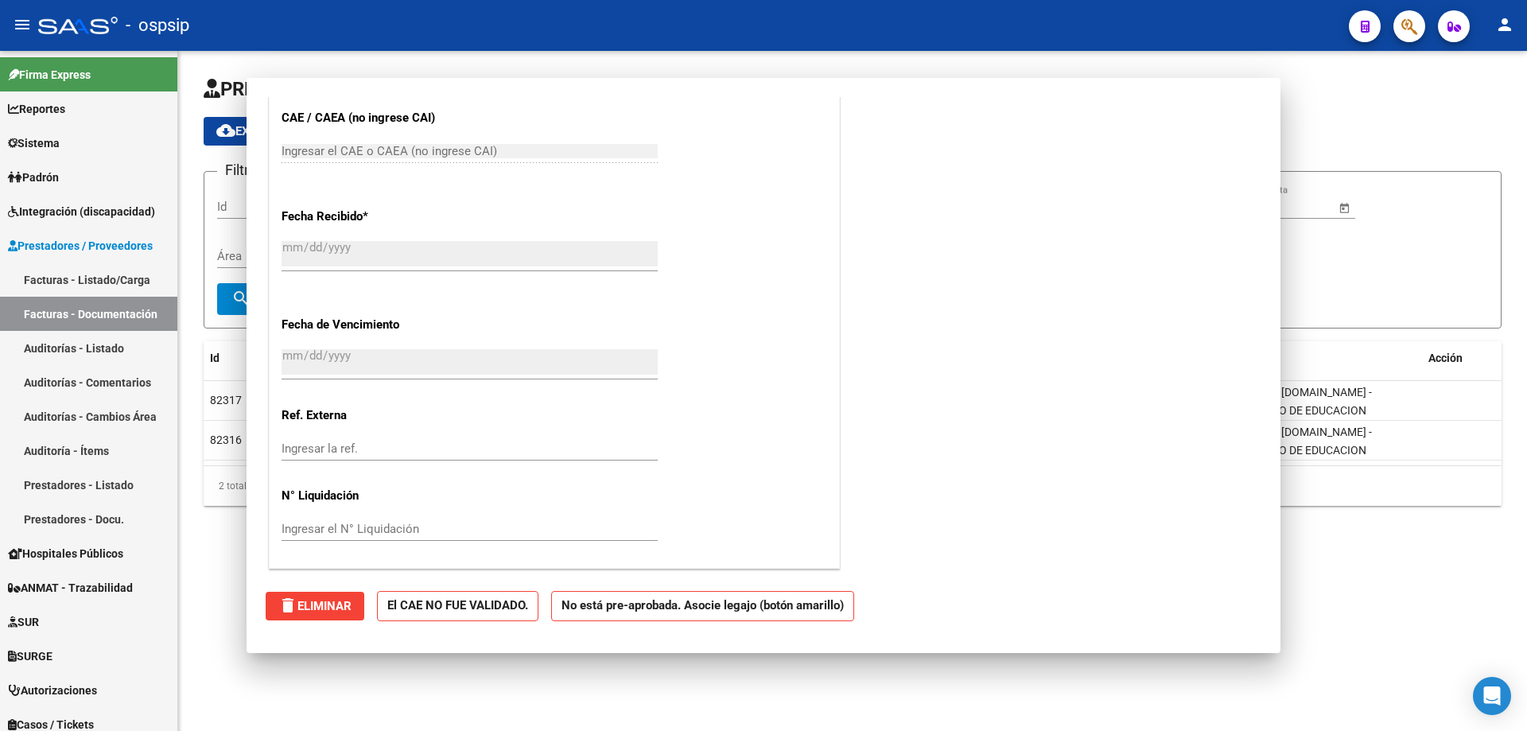
scroll to position [0, 0]
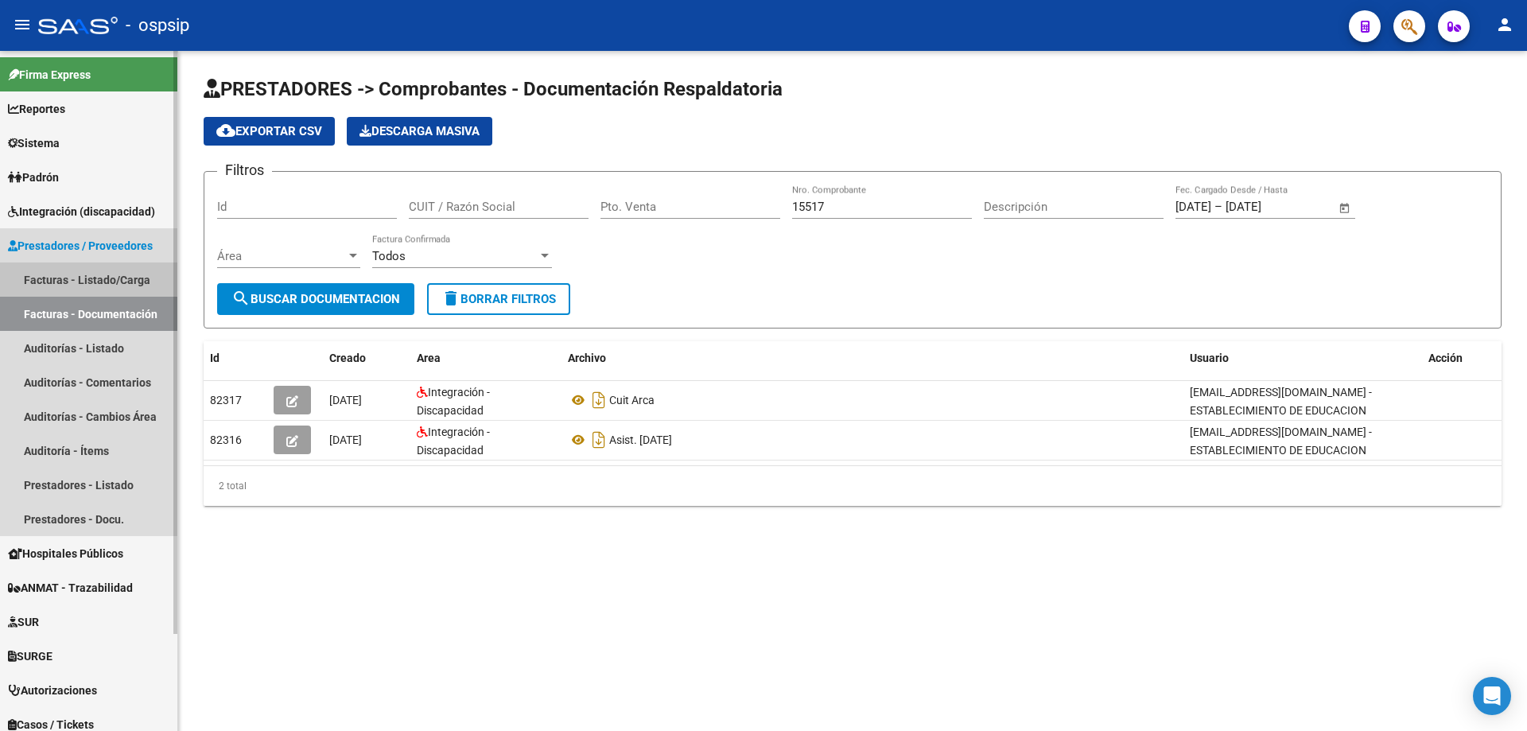
click at [69, 270] on link "Facturas - Listado/Carga" at bounding box center [88, 279] width 177 height 34
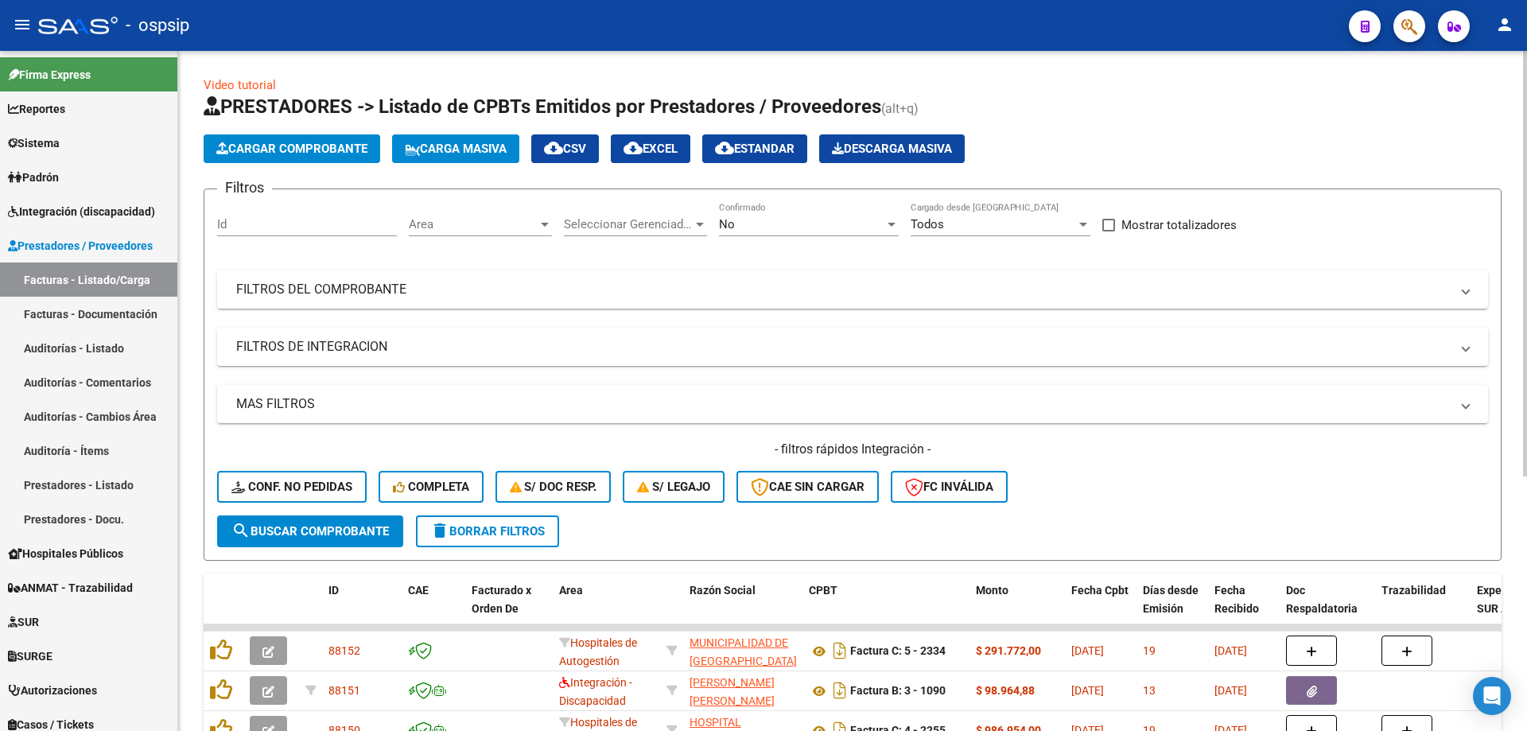
click at [788, 225] on div "No" at bounding box center [801, 224] width 165 height 14
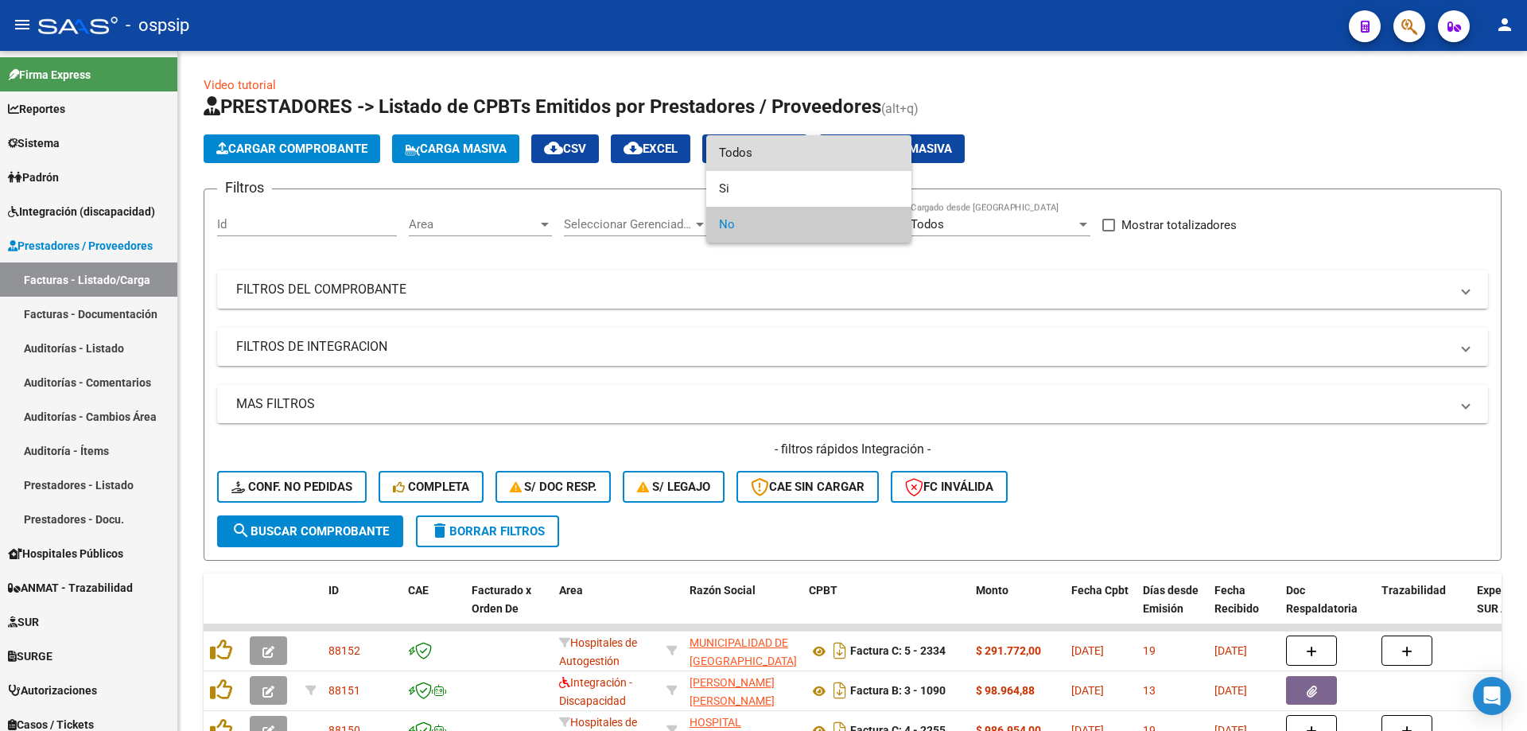
click at [770, 154] on span "Todos" at bounding box center [809, 153] width 180 height 36
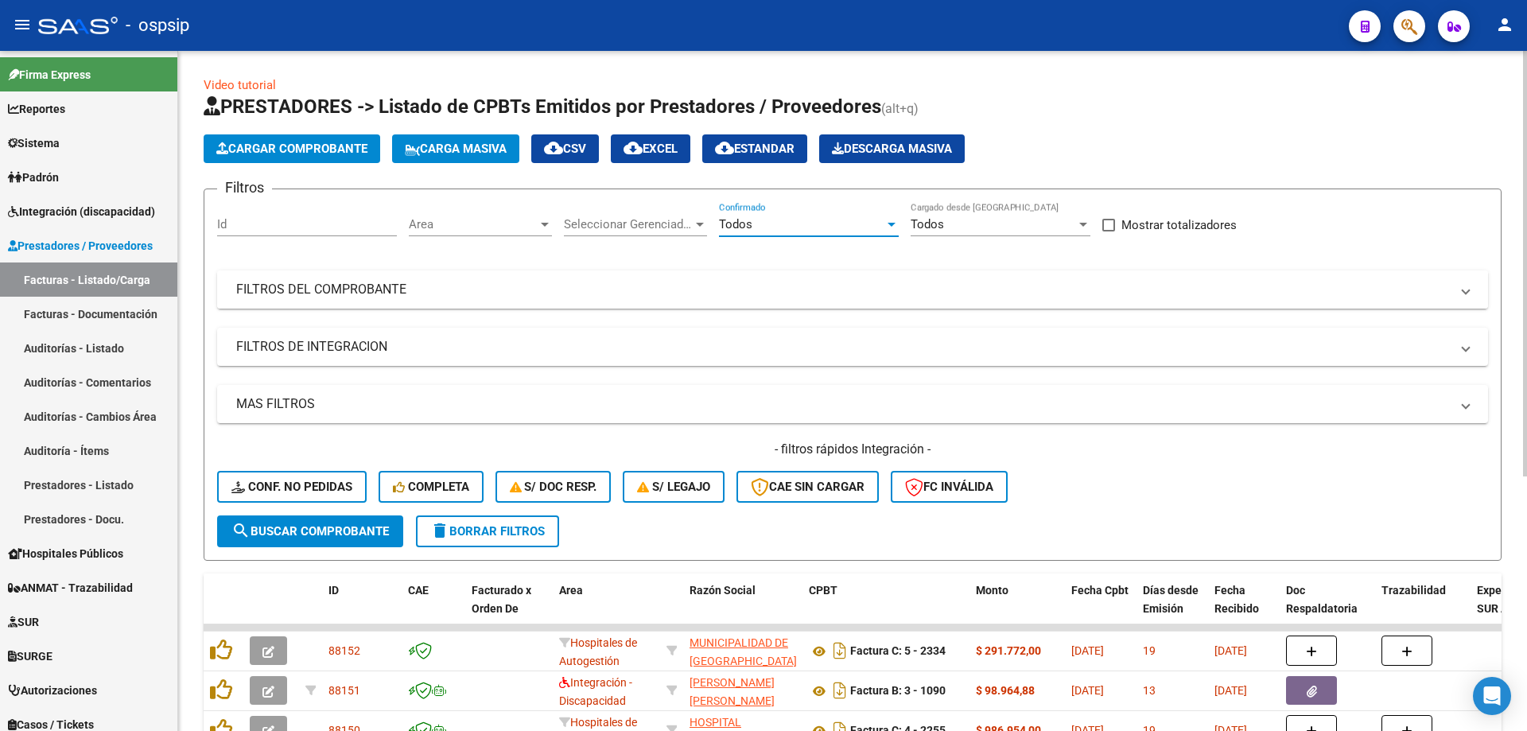
click at [394, 284] on mat-panel-title "FILTROS DEL COMPROBANTE" at bounding box center [842, 289] width 1213 height 17
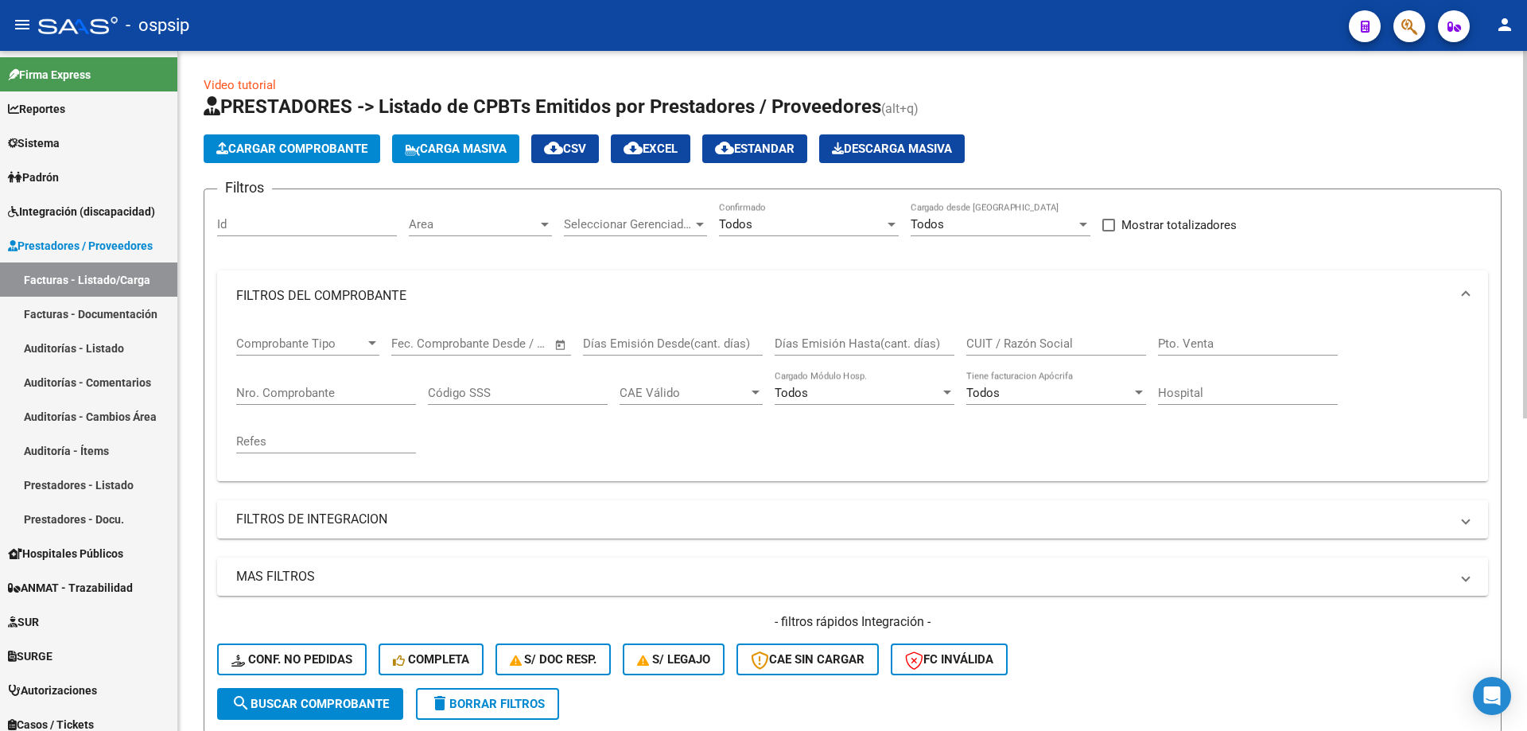
click at [326, 396] on input "Nro. Comprobante" at bounding box center [326, 393] width 180 height 14
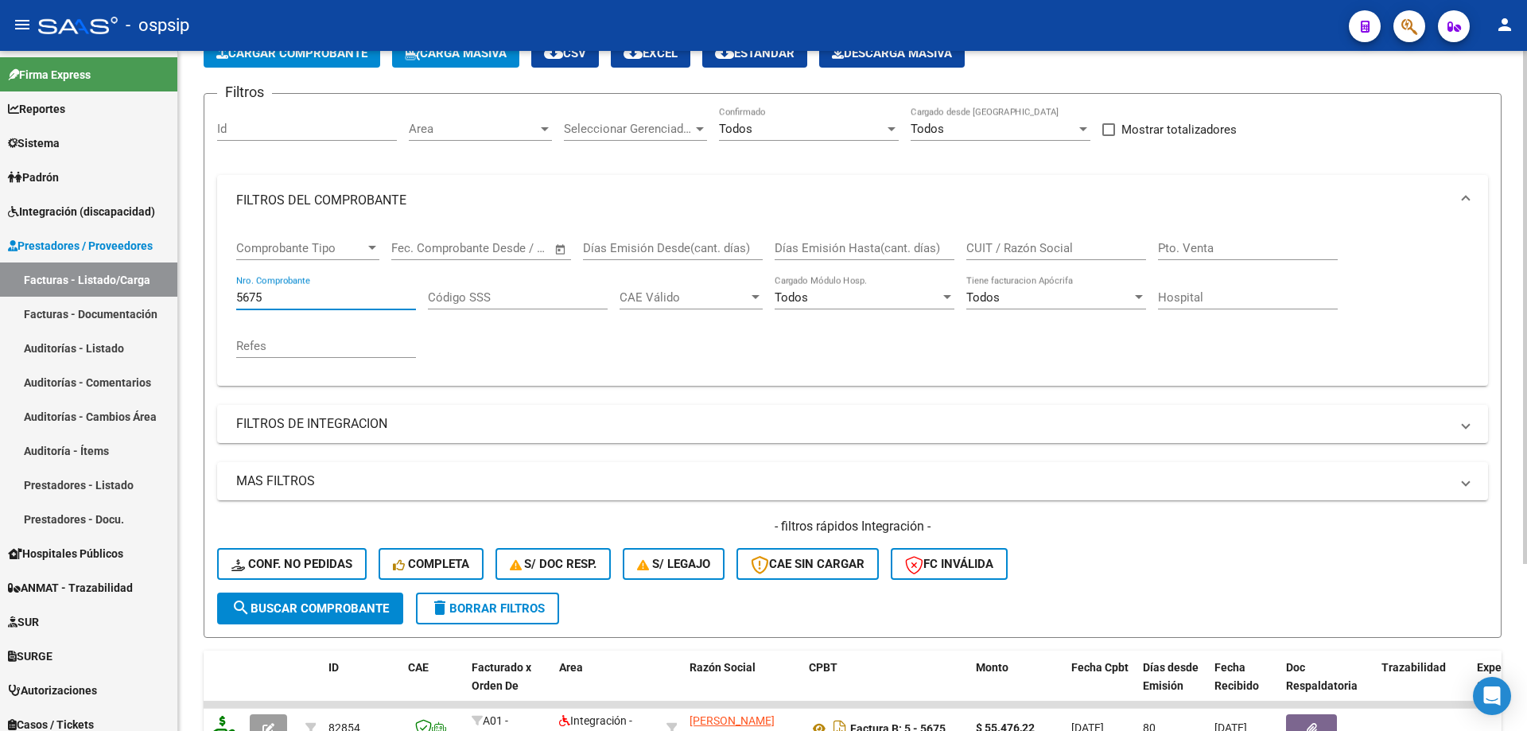
scroll to position [221, 0]
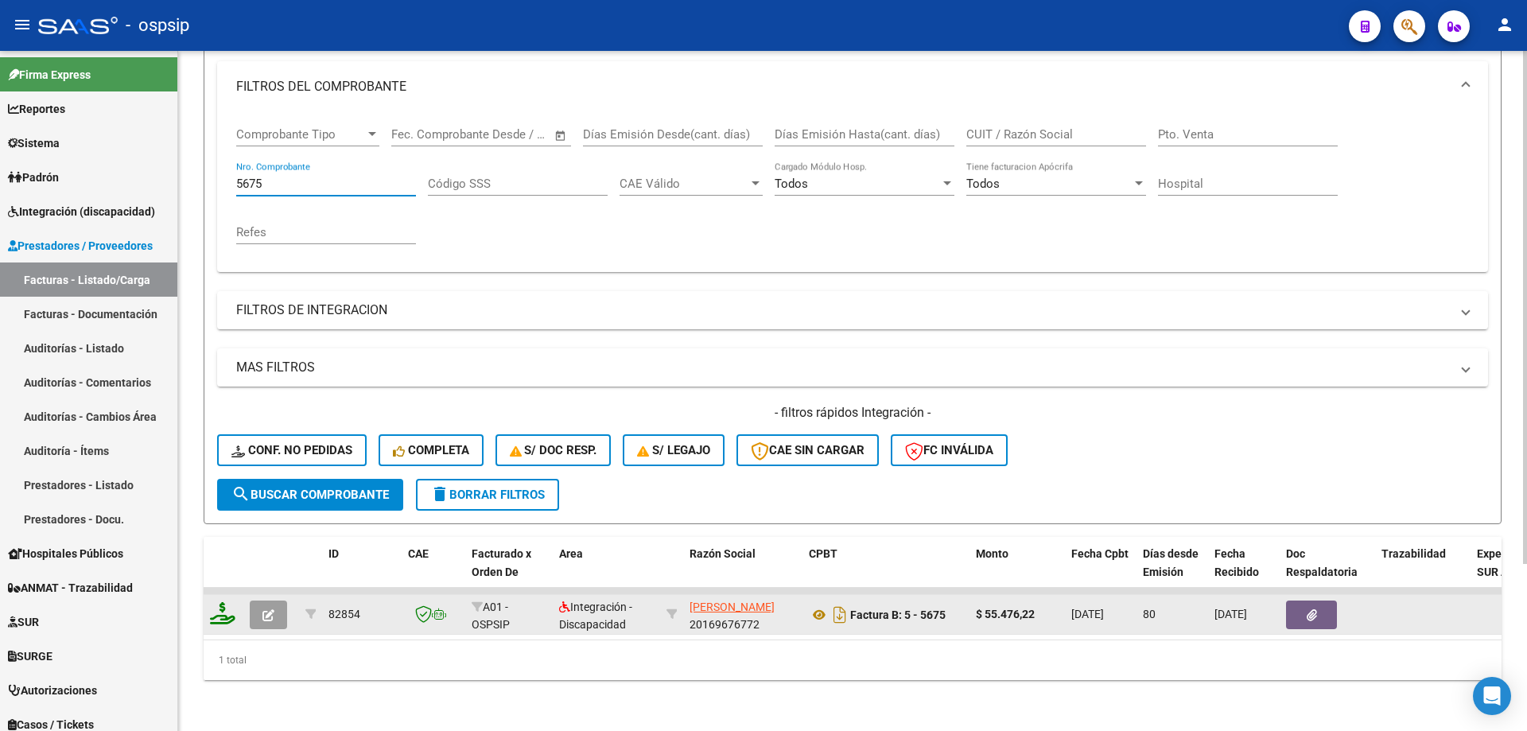
type input "5675"
click at [274, 600] on button "button" at bounding box center [268, 614] width 37 height 29
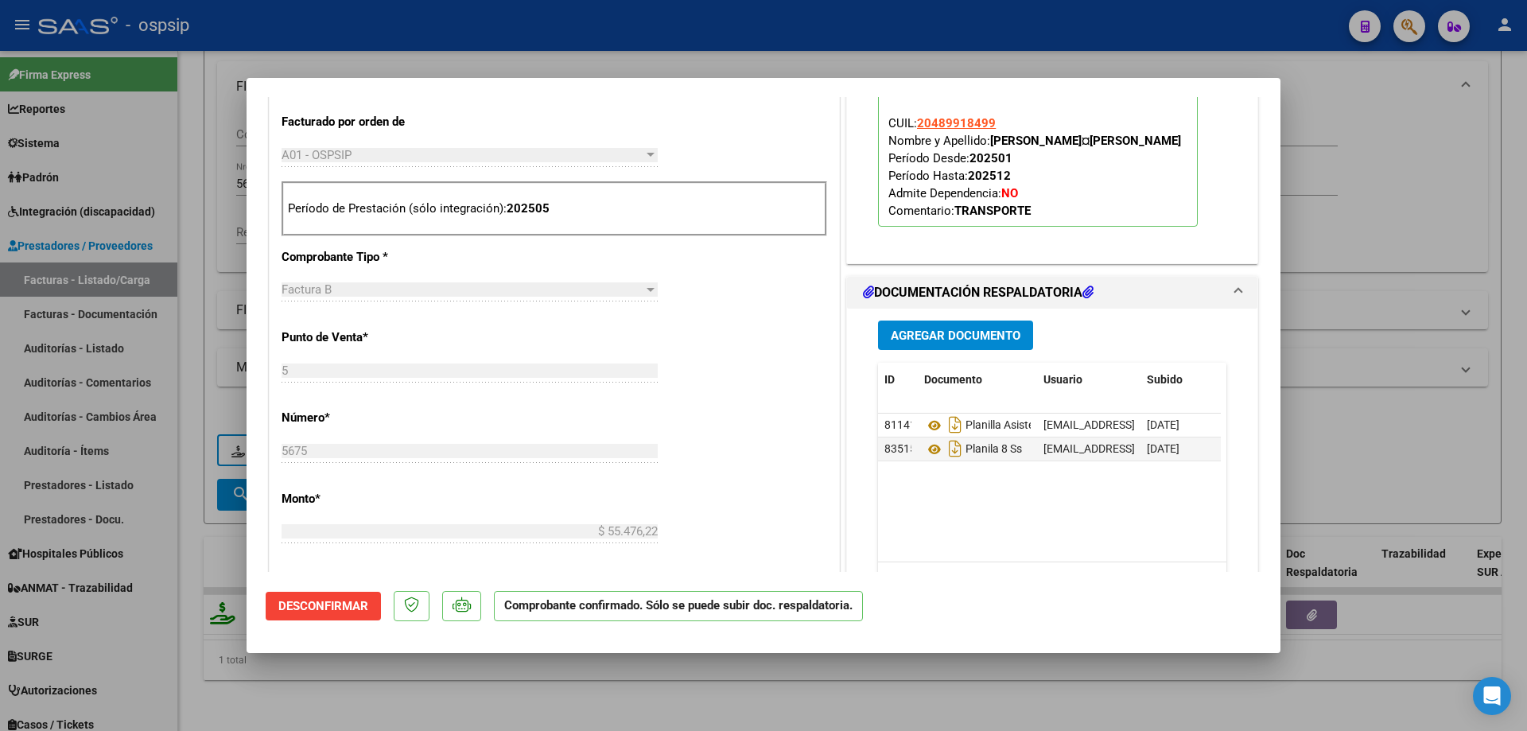
scroll to position [795, 0]
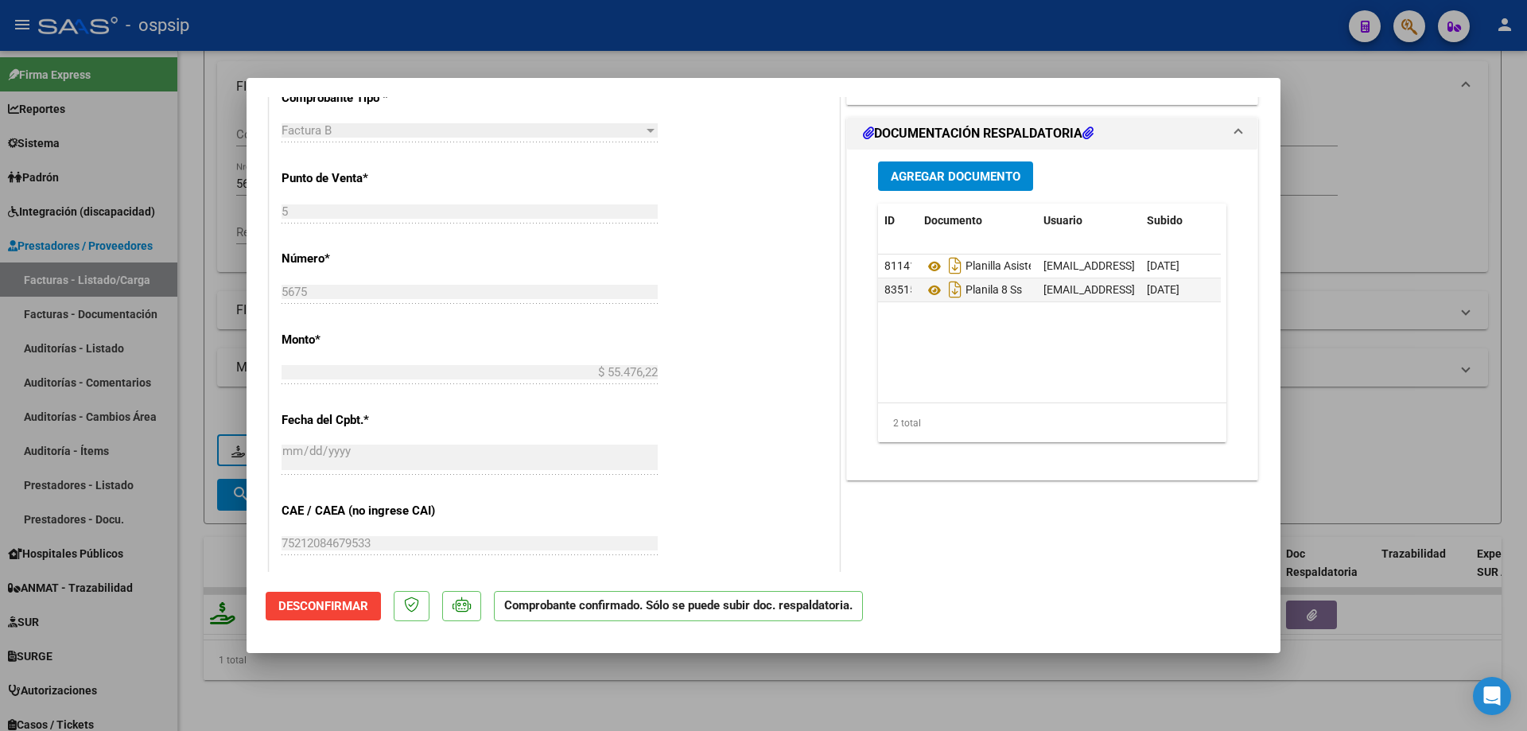
click at [1339, 168] on div at bounding box center [763, 365] width 1527 height 731
type input "$ 0,00"
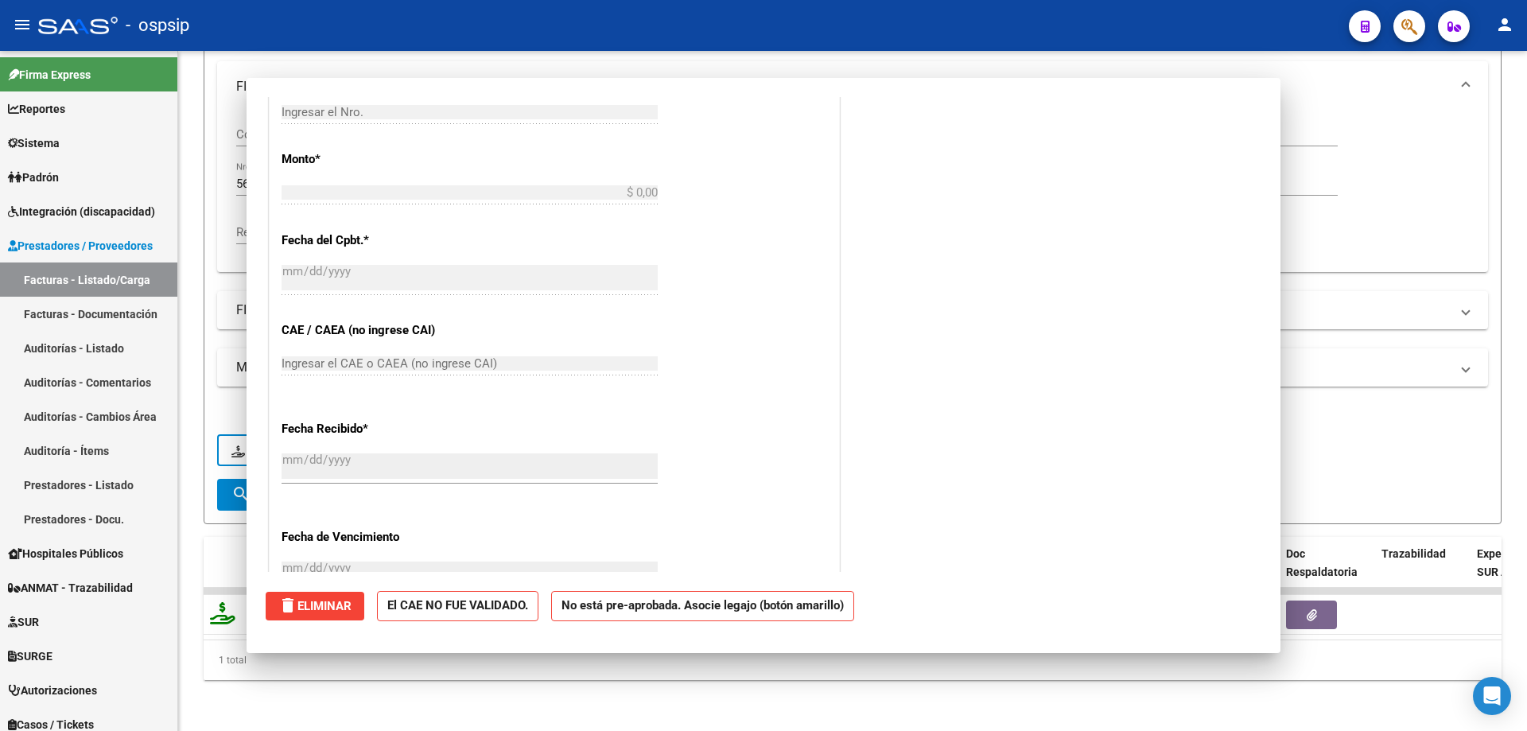
scroll to position [0, 0]
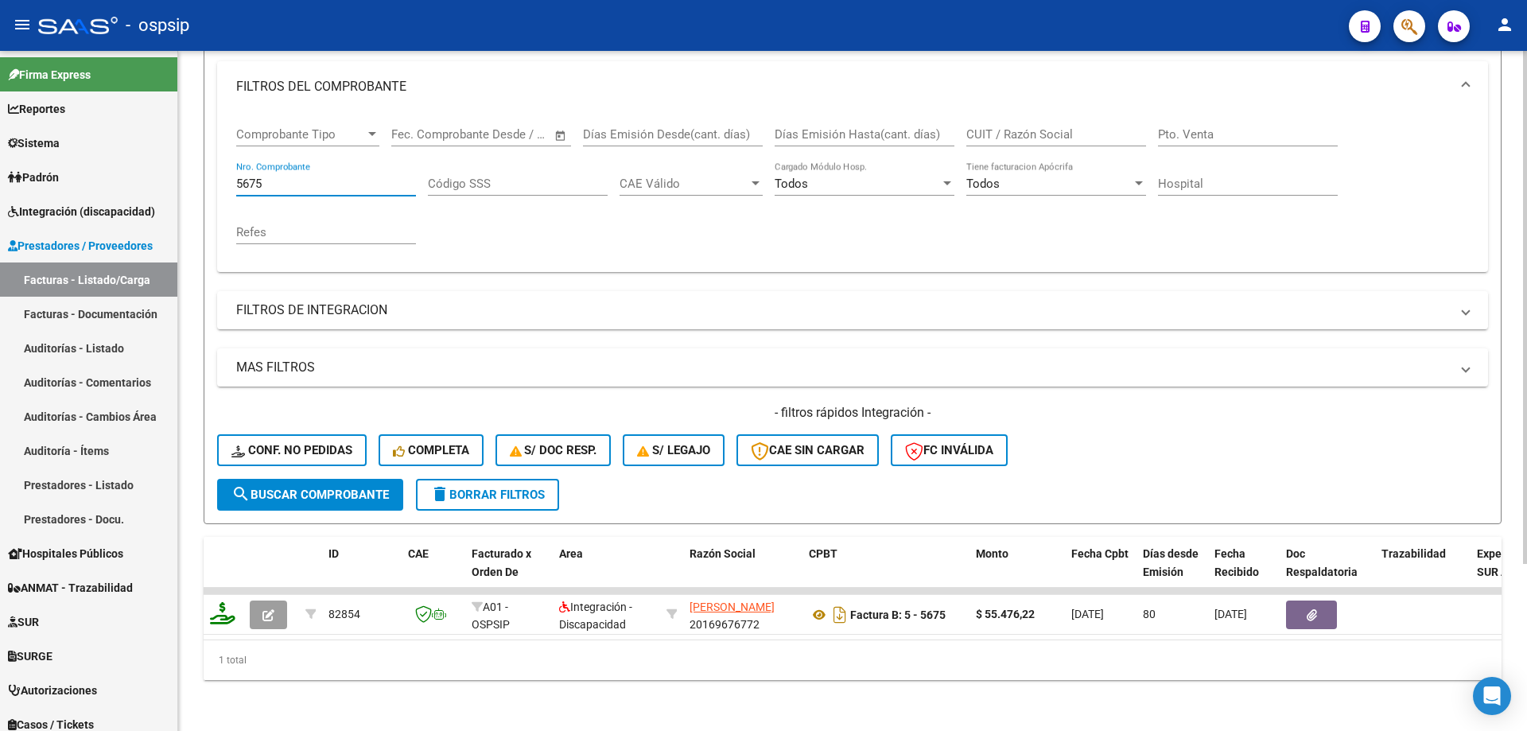
click at [371, 177] on input "5675" at bounding box center [326, 184] width 180 height 14
type input "5"
click at [313, 177] on input "Nro. Comprobante" at bounding box center [326, 184] width 180 height 14
click at [283, 177] on input "Nro. Comprobante" at bounding box center [326, 184] width 180 height 14
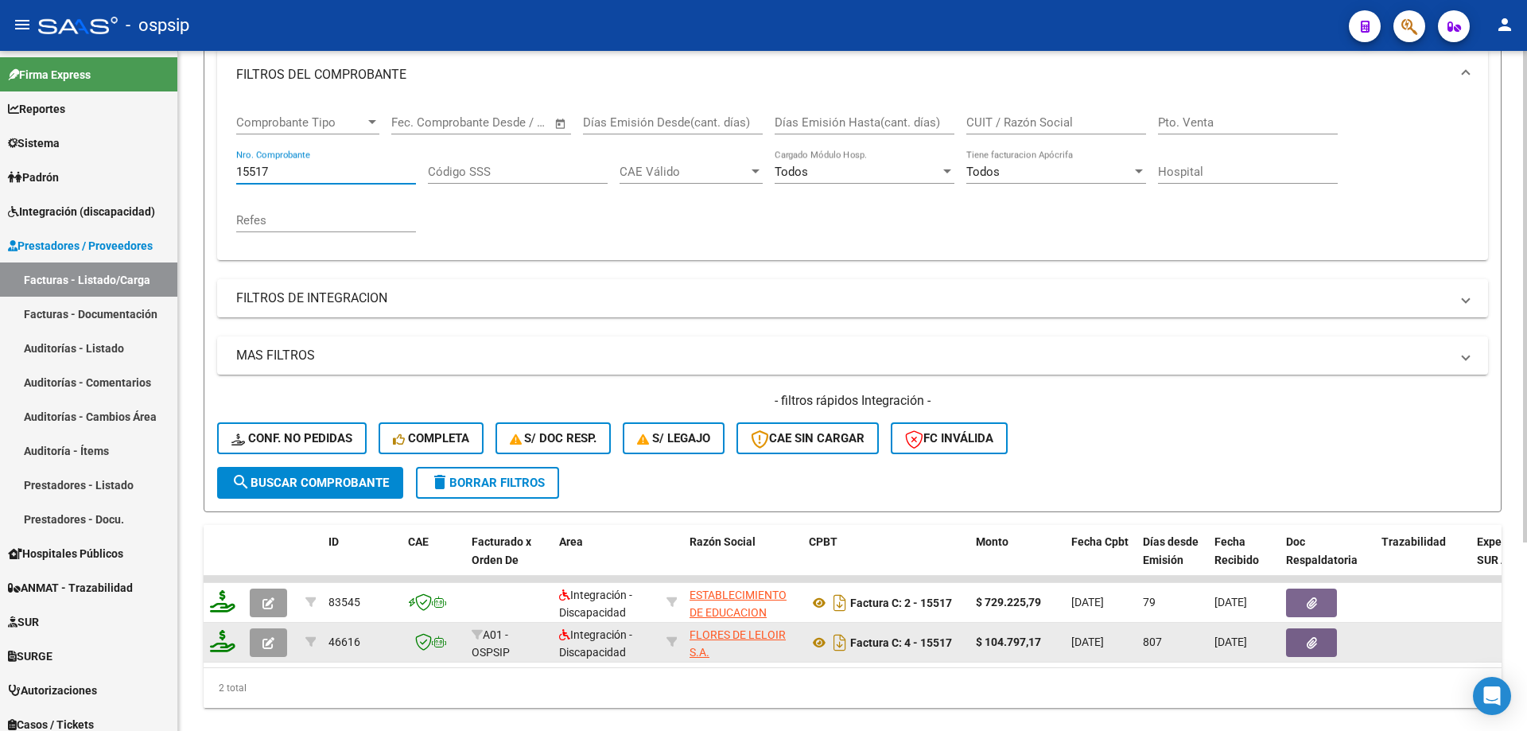
type input "15517"
click at [266, 639] on icon "button" at bounding box center [268, 643] width 12 height 12
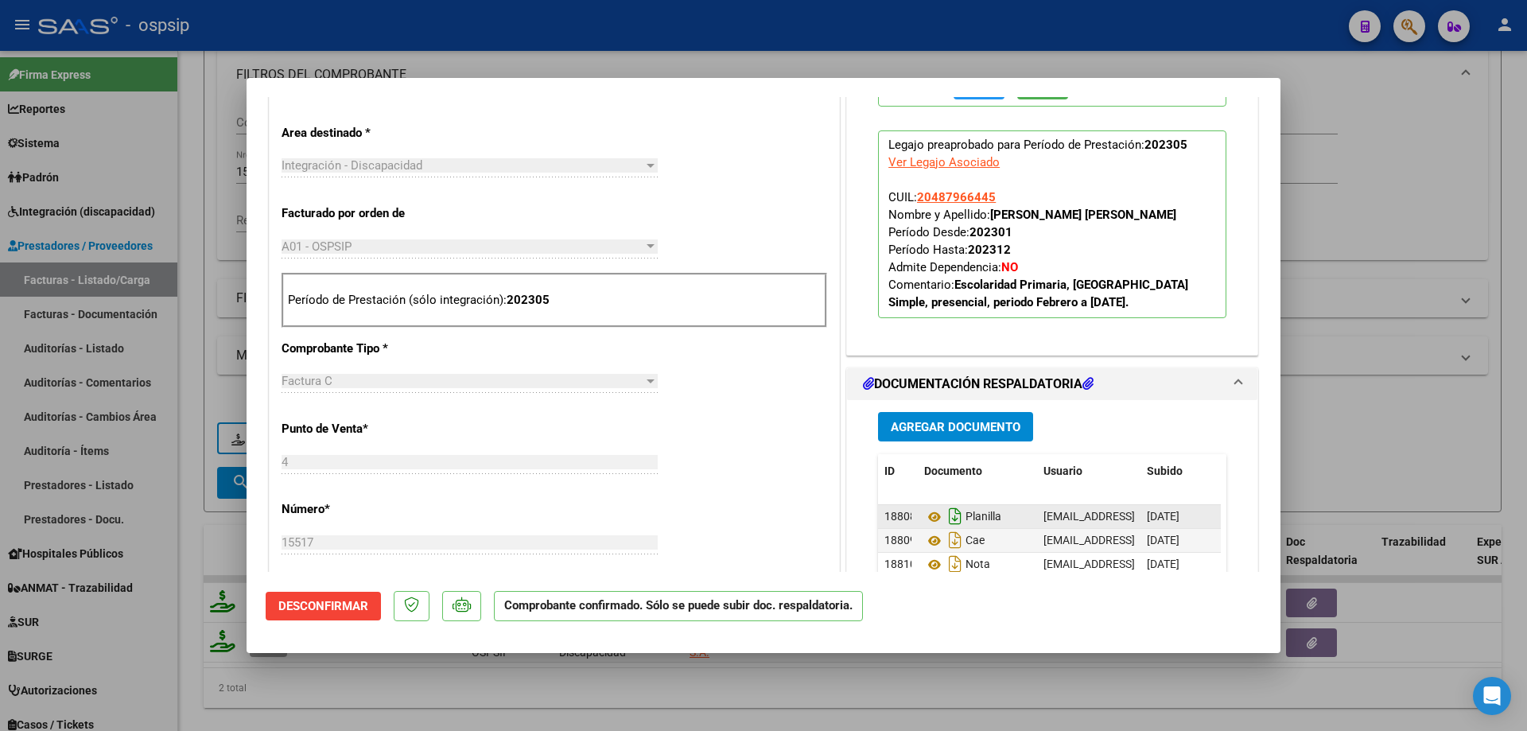
scroll to position [631, 0]
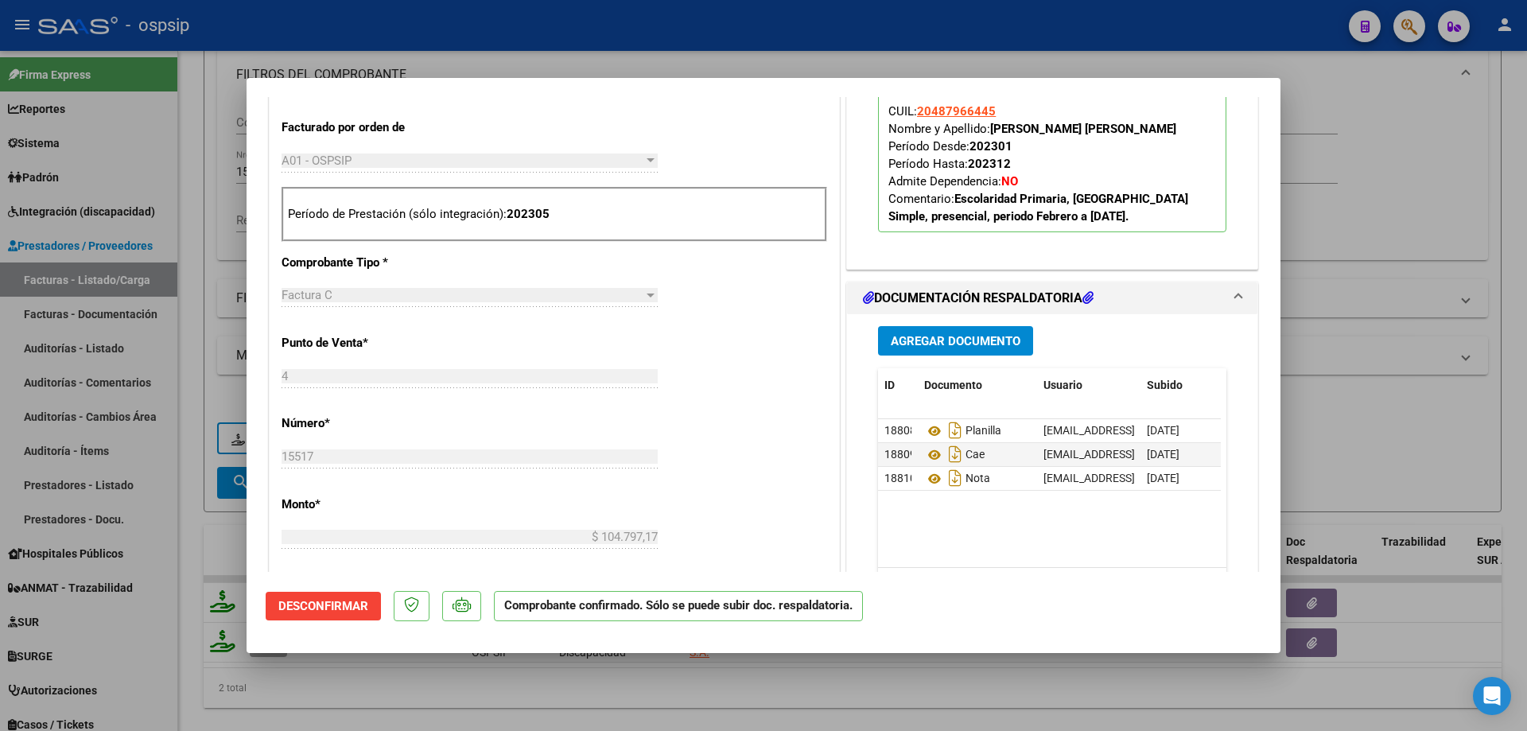
drag, startPoint x: 996, startPoint y: 113, endPoint x: 906, endPoint y: 122, distance: 90.4
click at [906, 122] on p "Legajo preaprobado para Período de Prestación: 202305 Ver Legajo Asociado CUIL:…" at bounding box center [1052, 139] width 348 height 188
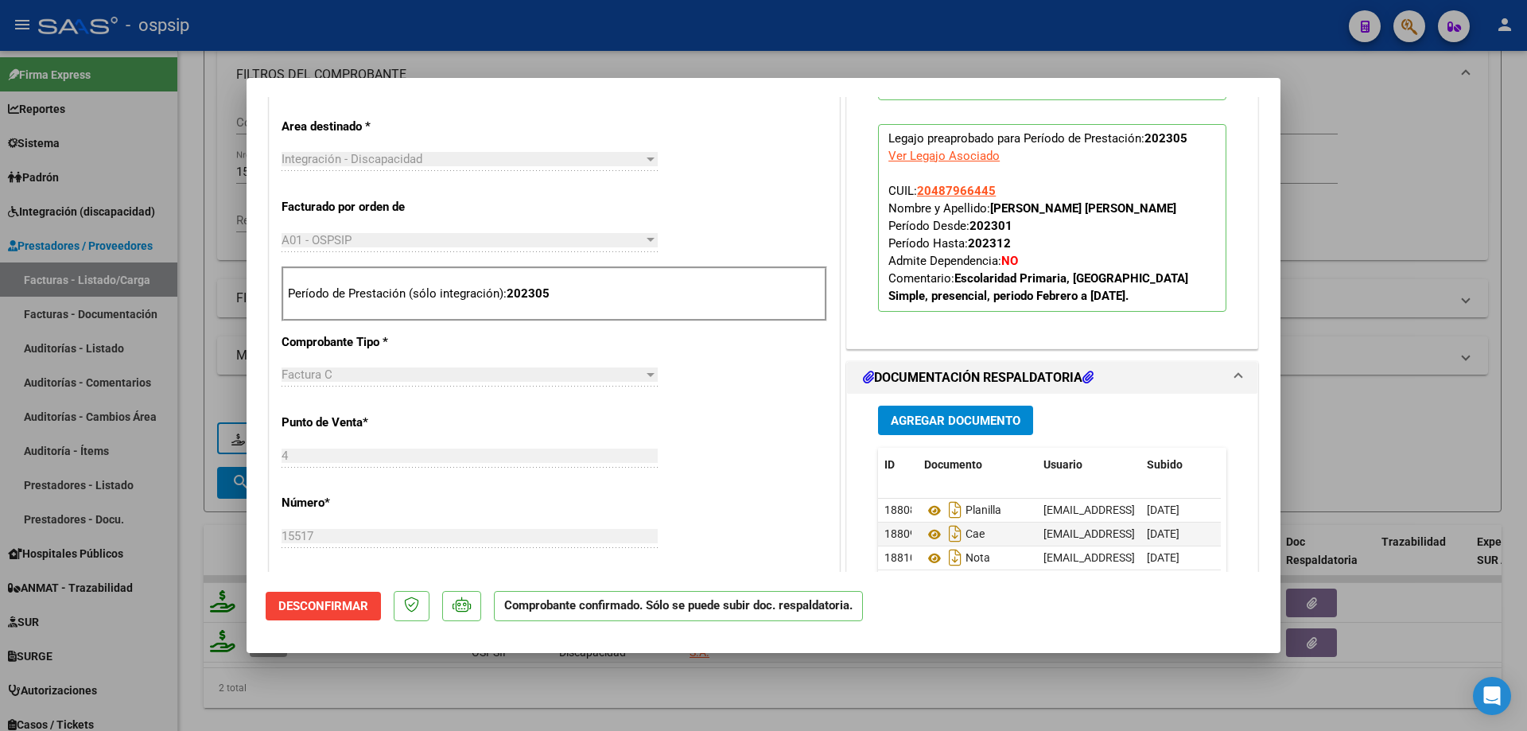
click at [997, 192] on p "Legajo preaprobado para Período de Prestación: 202305 Ver Legajo Asociado CUIL:…" at bounding box center [1052, 218] width 348 height 188
click at [1049, 241] on p "Legajo preaprobado para Período de Prestación: 202305 Ver Legajo Asociado CUIL:…" at bounding box center [1052, 218] width 348 height 188
drag, startPoint x: 994, startPoint y: 192, endPoint x: 918, endPoint y: 196, distance: 75.6
click at [918, 196] on p "Legajo preaprobado para Período de Prestación: 202305 Ver Legajo Asociado CUIL:…" at bounding box center [1052, 218] width 348 height 188
click at [1021, 181] on p "Legajo preaprobado para Período de Prestación: 202305 Ver Legajo Asociado CUIL:…" at bounding box center [1052, 218] width 348 height 188
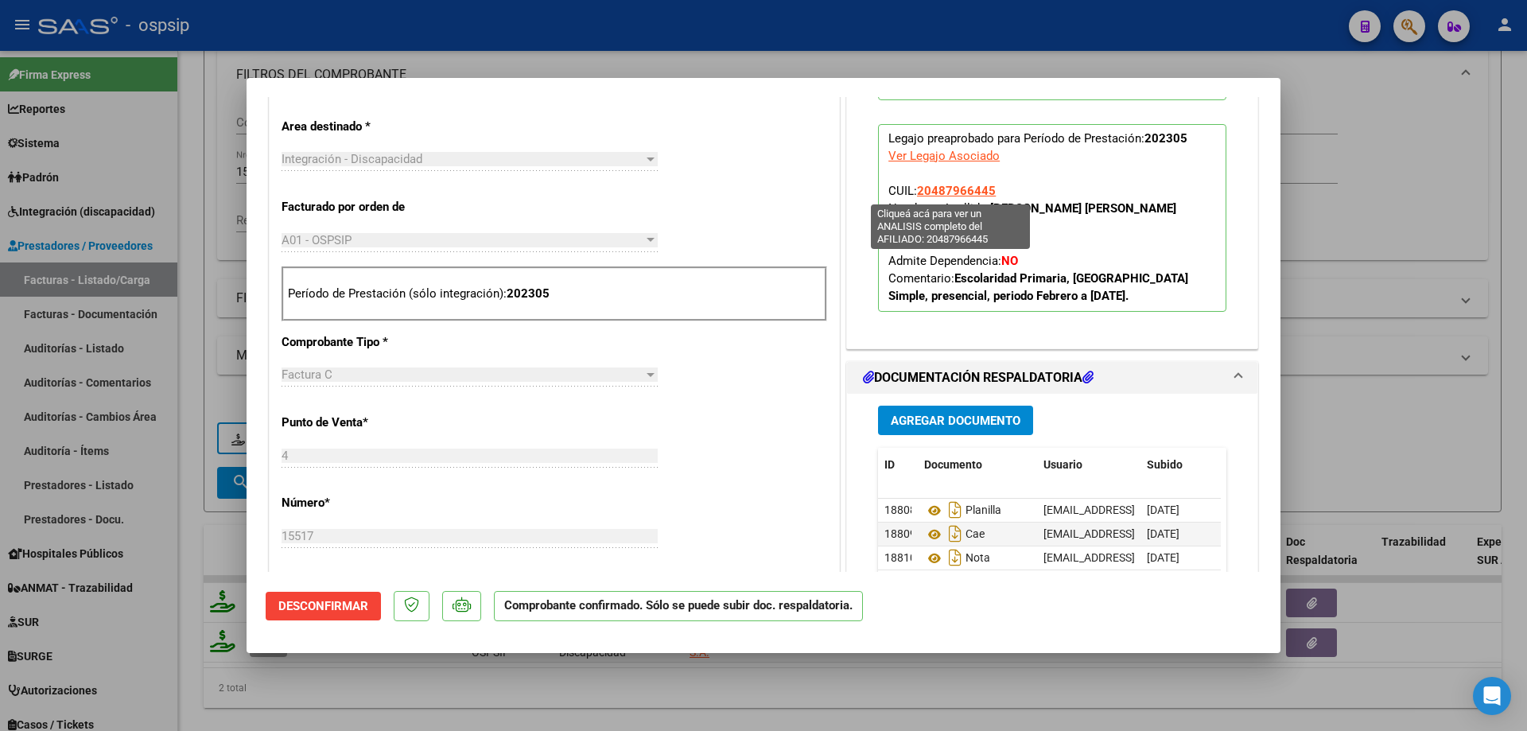
drag, startPoint x: 990, startPoint y: 188, endPoint x: 913, endPoint y: 192, distance: 77.2
click at [913, 192] on p "Legajo preaprobado para Período de Prestación: 202305 Ver Legajo Asociado CUIL:…" at bounding box center [1052, 218] width 348 height 188
click at [1460, 173] on div at bounding box center [763, 365] width 1527 height 731
type input "$ 0,00"
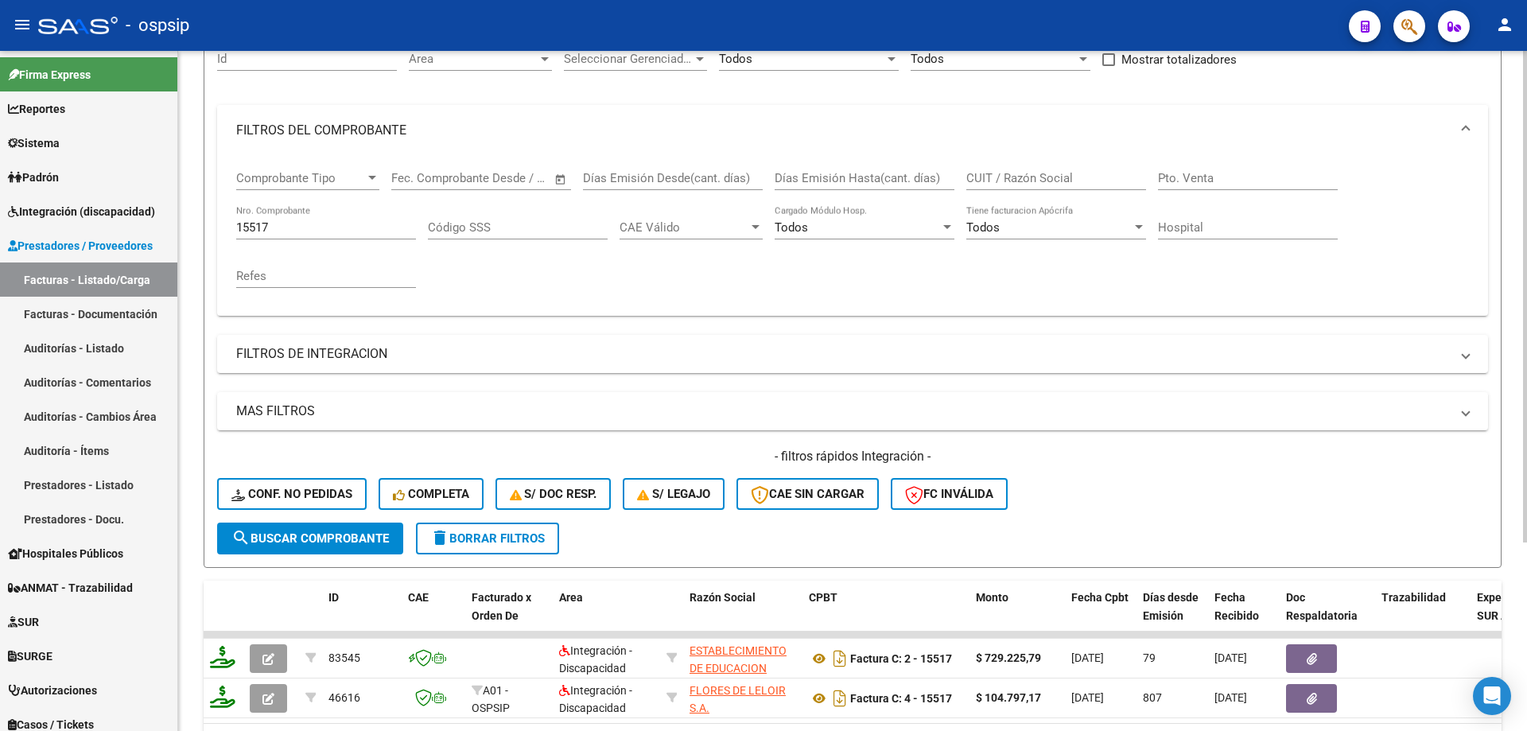
scroll to position [0, 0]
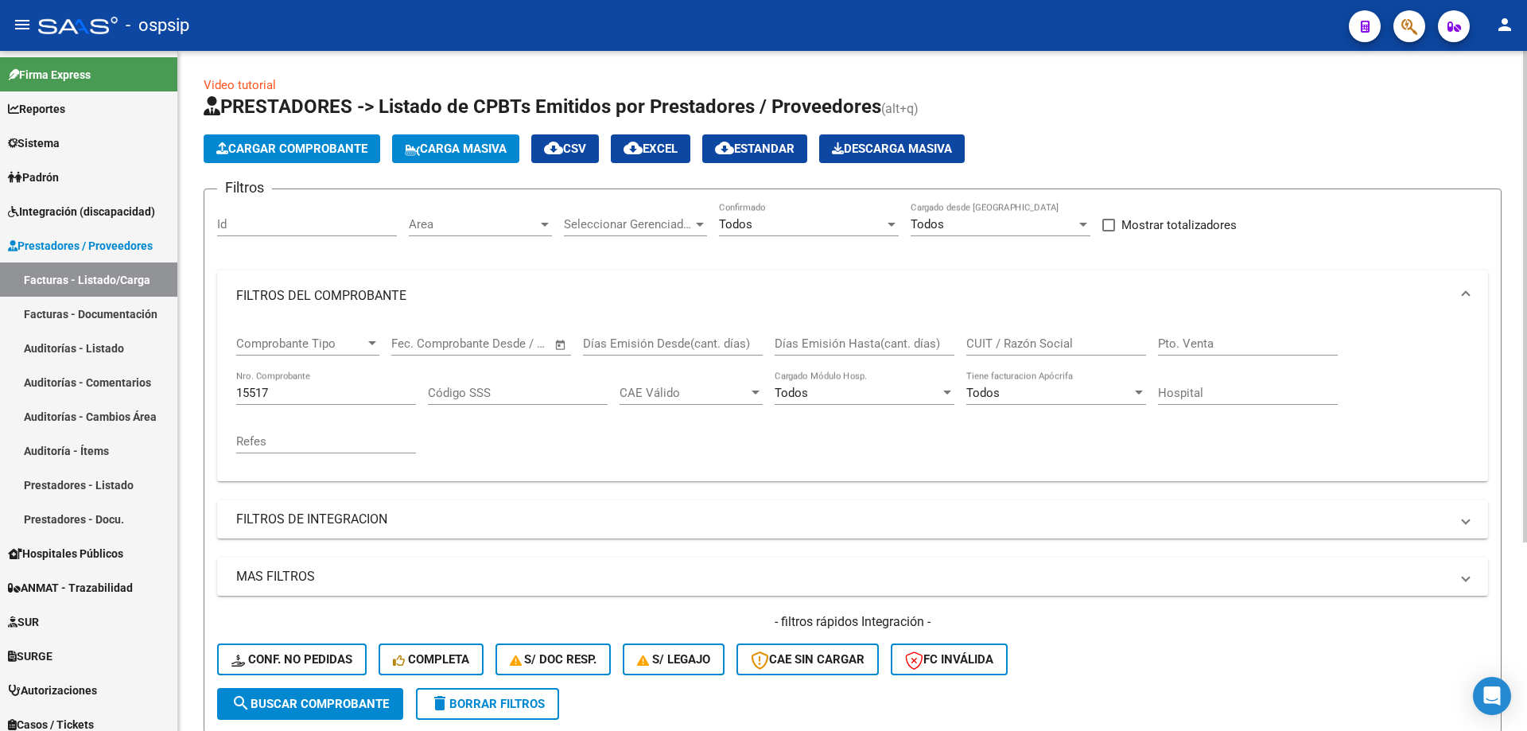
drag, startPoint x: 321, startPoint y: 383, endPoint x: 364, endPoint y: 712, distance: 332.0
click at [318, 384] on div "15517 Nro. Comprobante" at bounding box center [326, 388] width 180 height 34
type input "1"
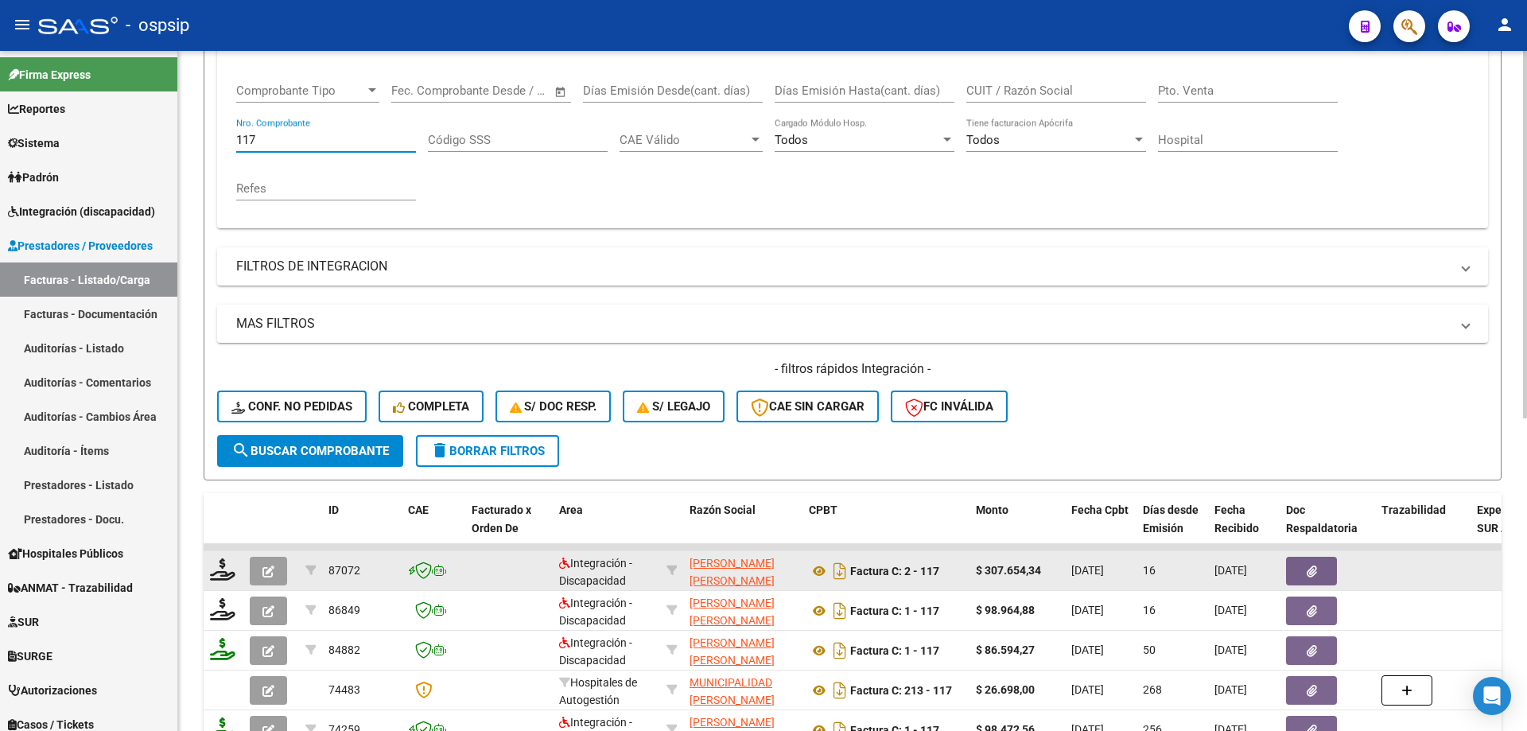
scroll to position [239, 0]
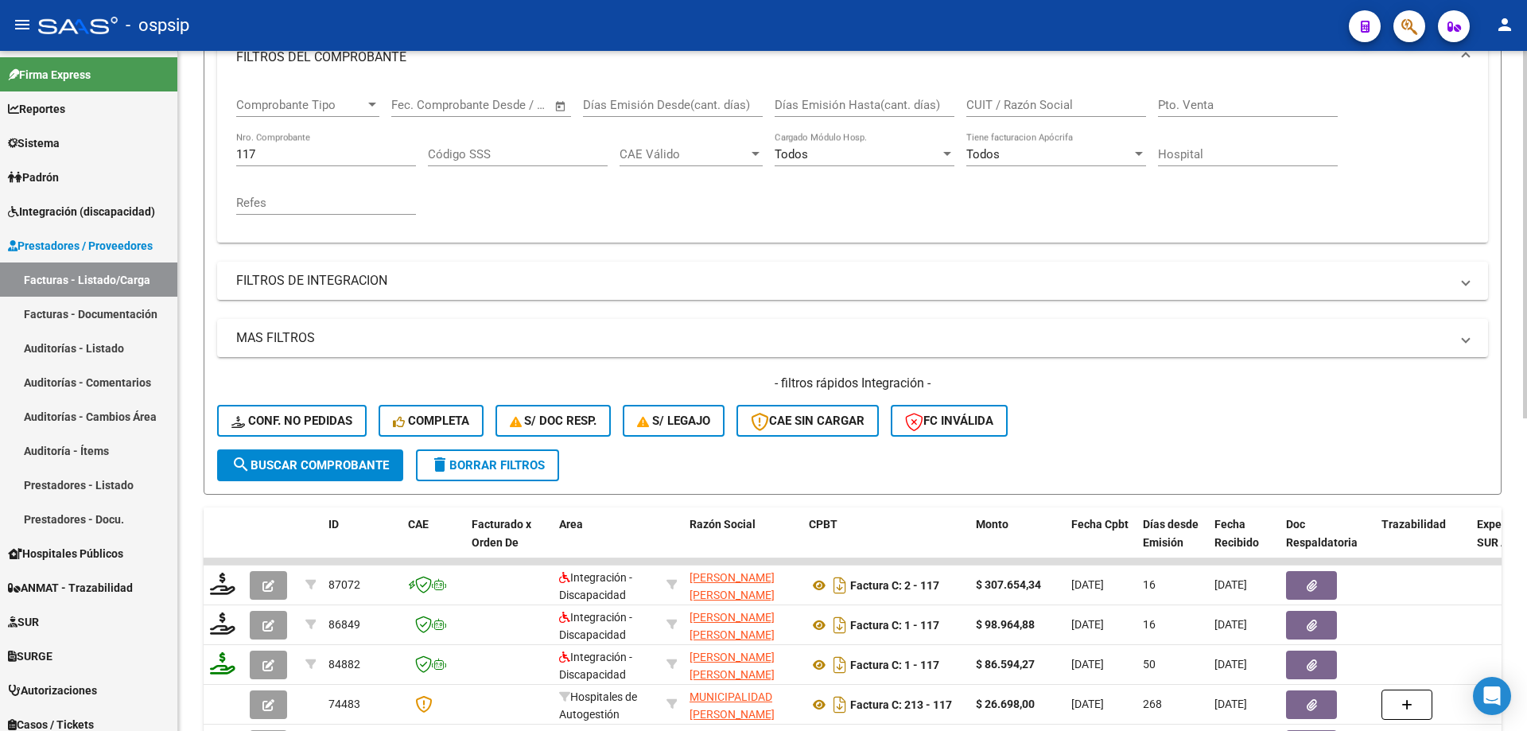
click at [325, 163] on div "117 Nro. Comprobante" at bounding box center [326, 149] width 180 height 34
type input "1"
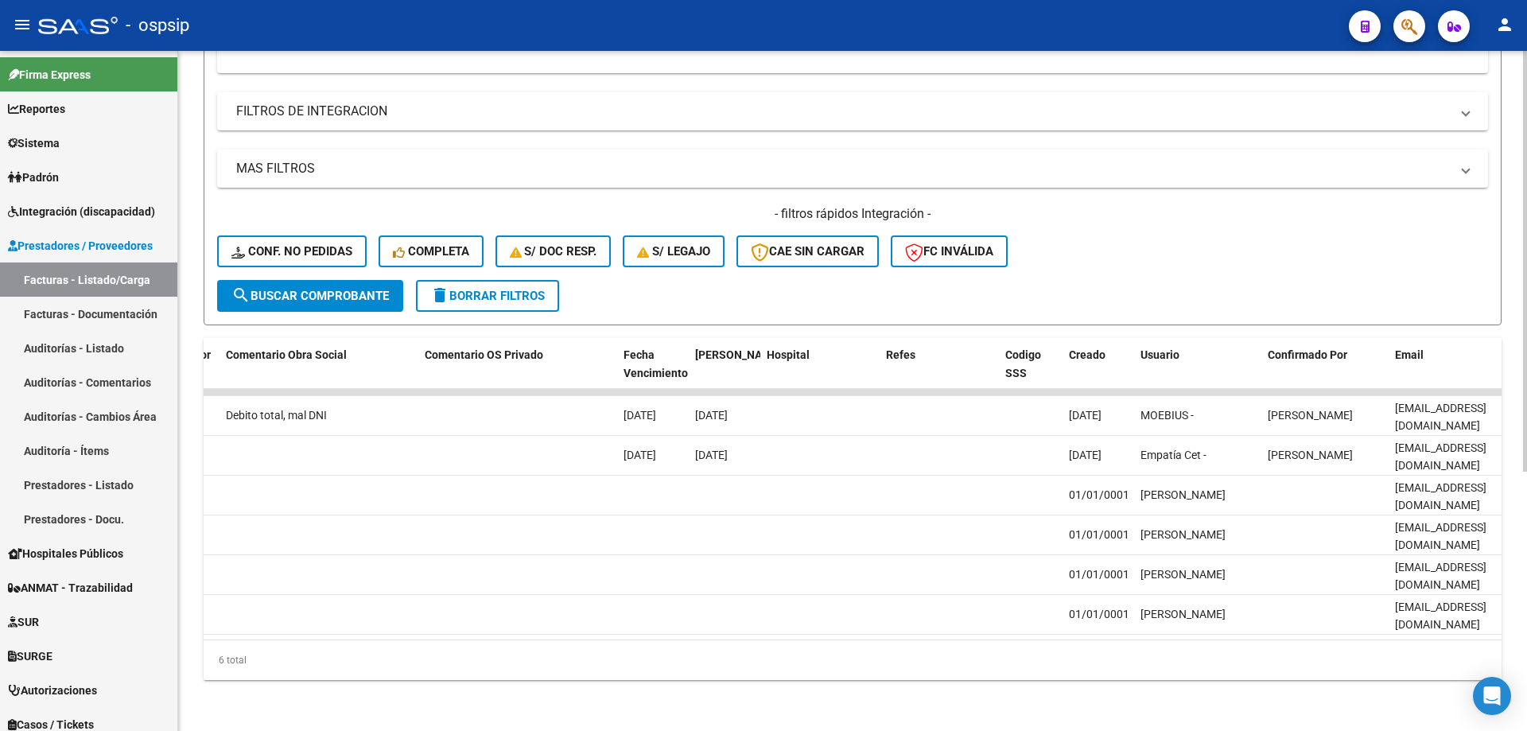
scroll to position [0, 2802]
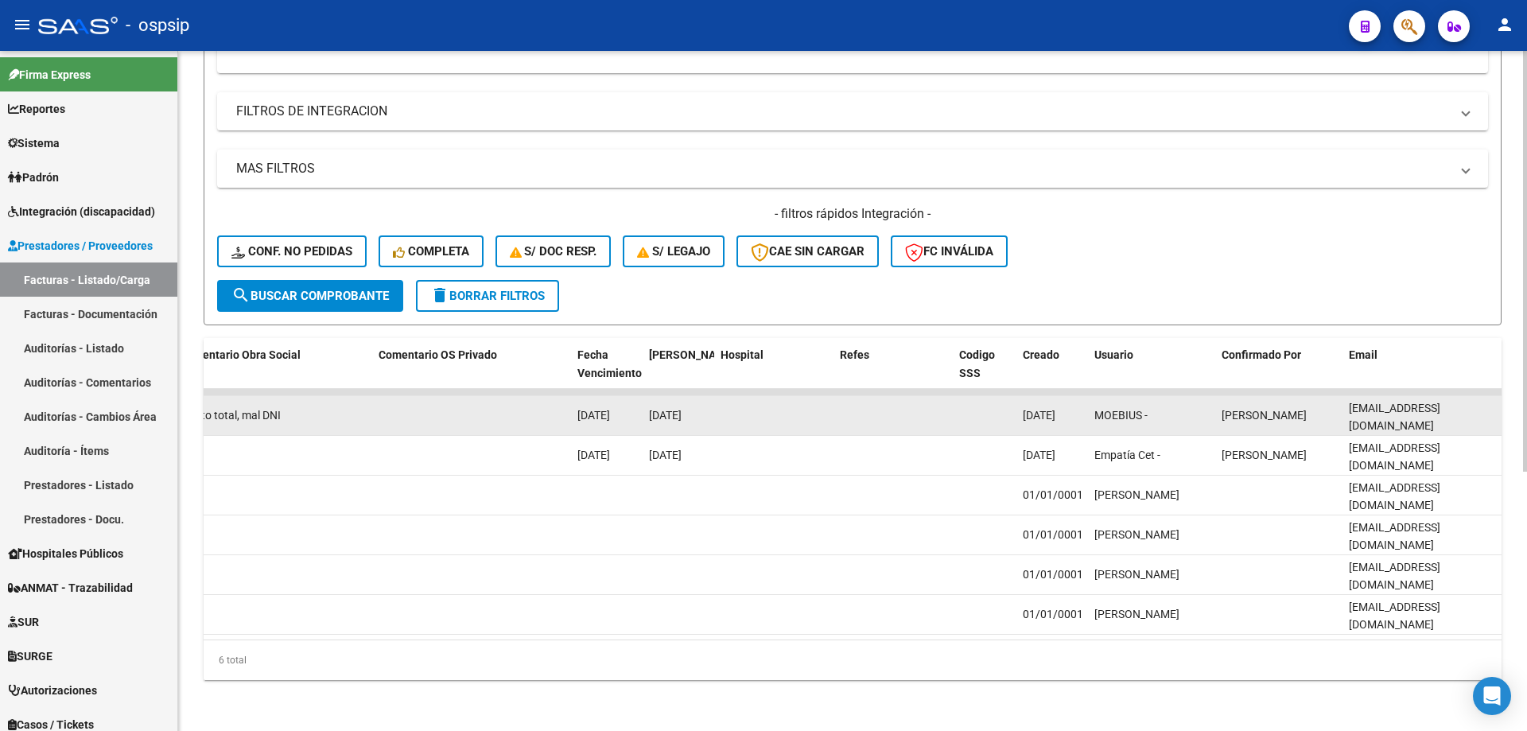
drag, startPoint x: 1349, startPoint y: 398, endPoint x: 1425, endPoint y: 410, distance: 76.4
click at [1442, 370] on div "ID CAE Facturado x Orden De Area Razón Social CPBT Monto Fecha Cpbt Días desde …" at bounding box center [853, 509] width 1298 height 342
click at [1419, 415] on datatable-body-cell "[EMAIL_ADDRESS][DOMAIN_NAME]" at bounding box center [1421, 415] width 159 height 39
drag, startPoint x: 1349, startPoint y: 402, endPoint x: 1501, endPoint y: 385, distance: 152.8
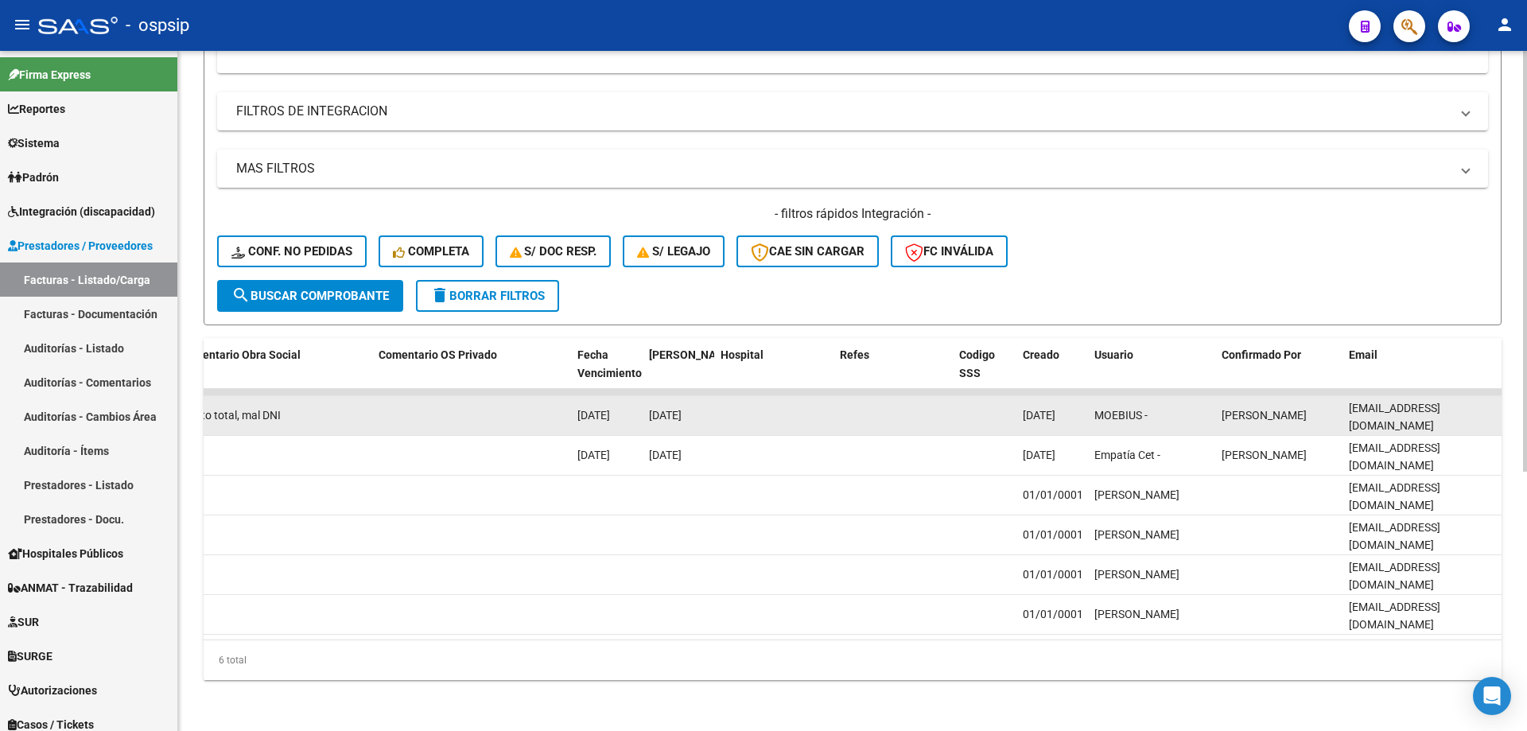
click at [1501, 396] on datatable-body-cell "[EMAIL_ADDRESS][DOMAIN_NAME]" at bounding box center [1421, 415] width 159 height 39
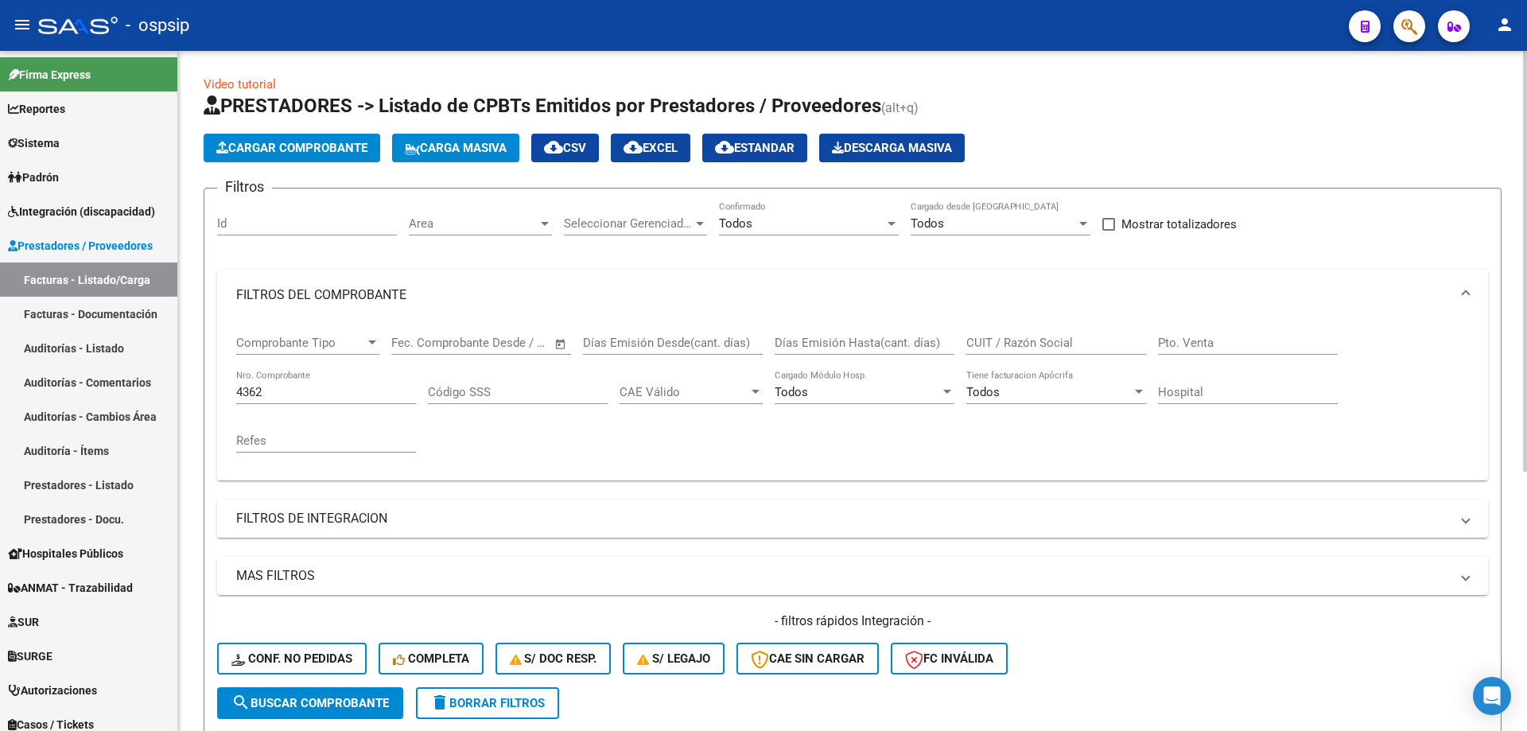
scroll to position [0, 0]
click at [317, 394] on input "4362" at bounding box center [326, 393] width 180 height 14
type input "4"
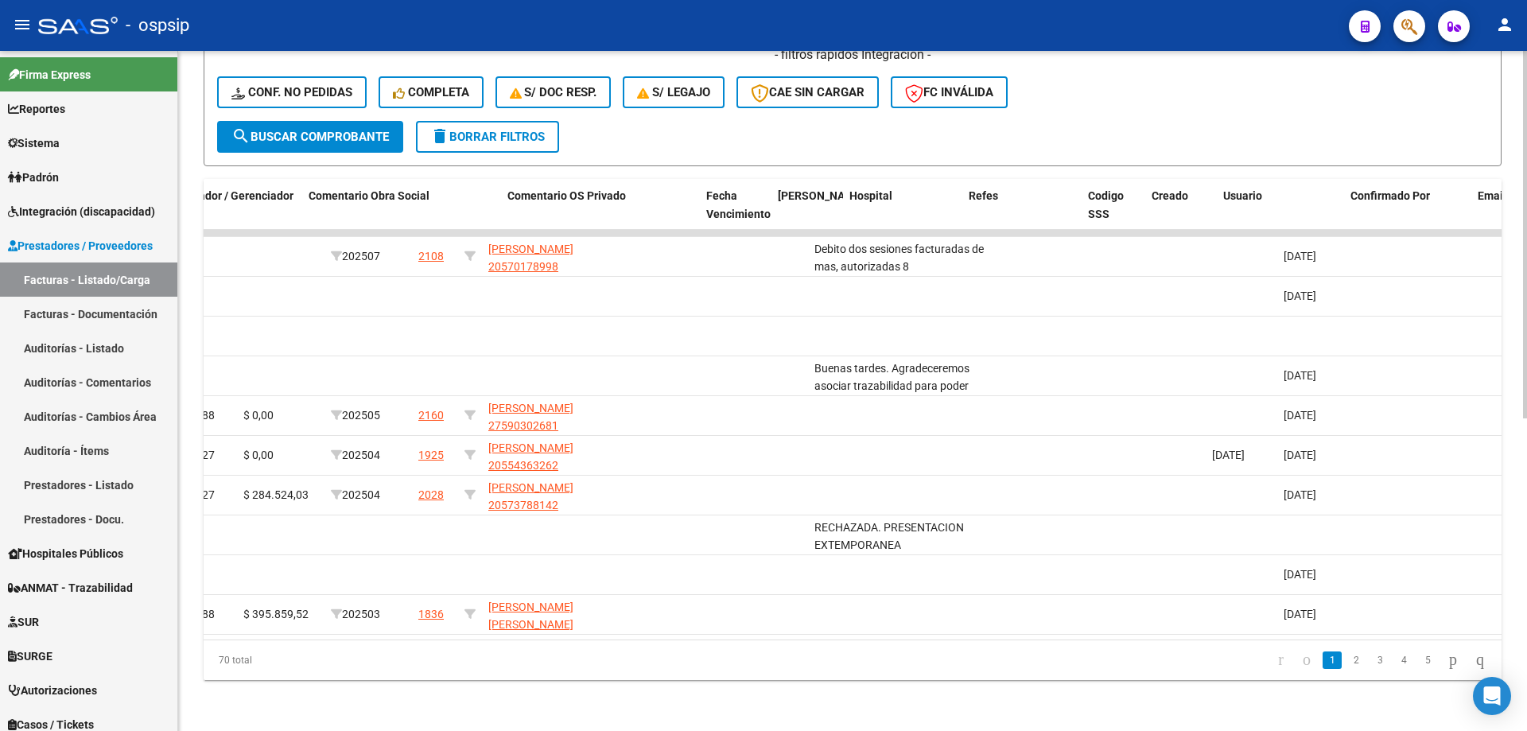
scroll to position [0, 2802]
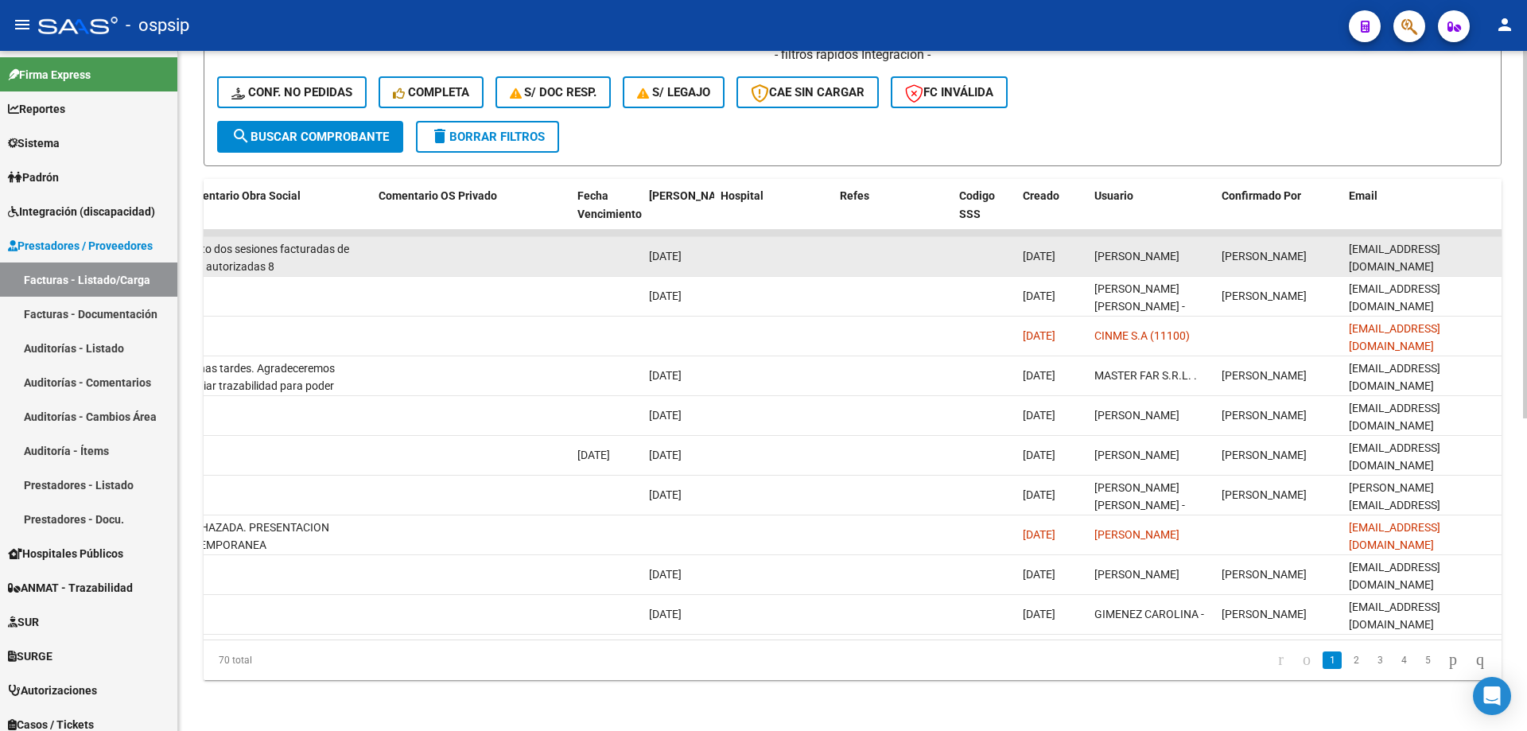
drag, startPoint x: 1347, startPoint y: 246, endPoint x: 1483, endPoint y: 249, distance: 136.0
click at [1483, 249] on datatable-body-cell "[EMAIL_ADDRESS][DOMAIN_NAME]" at bounding box center [1421, 256] width 159 height 39
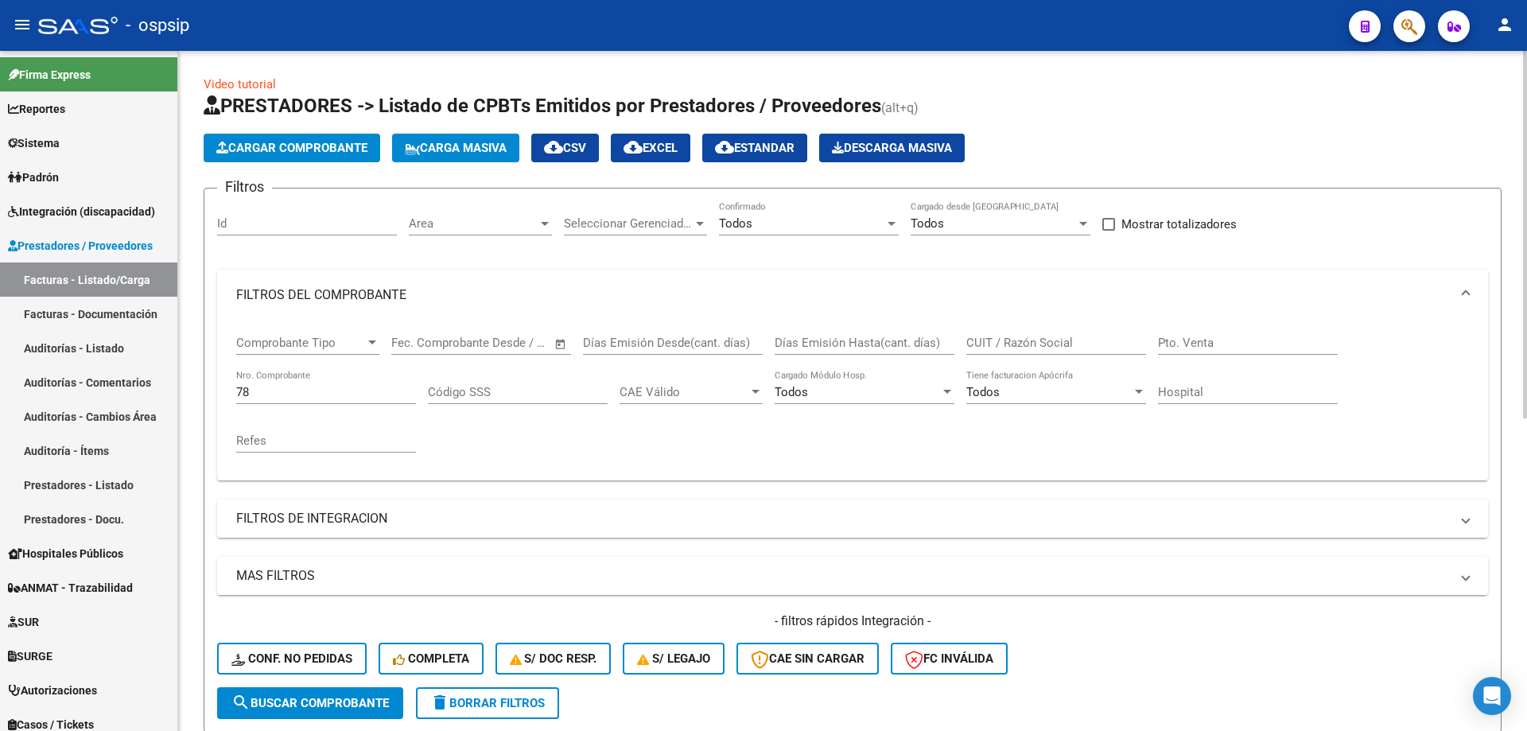
scroll to position [0, 0]
click at [305, 394] on input "78" at bounding box center [326, 393] width 180 height 14
type input "7"
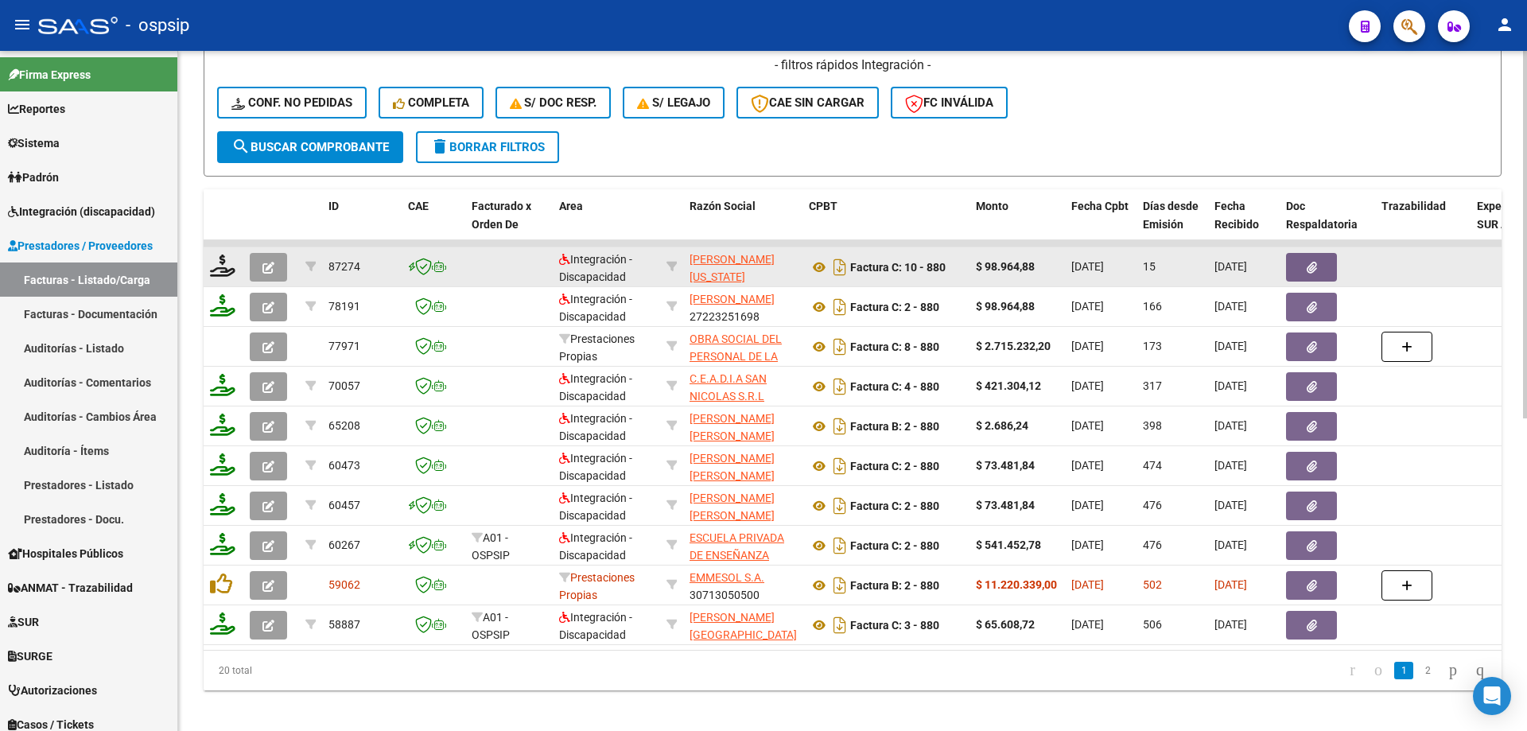
type input "880"
click at [269, 270] on icon "button" at bounding box center [268, 268] width 12 height 12
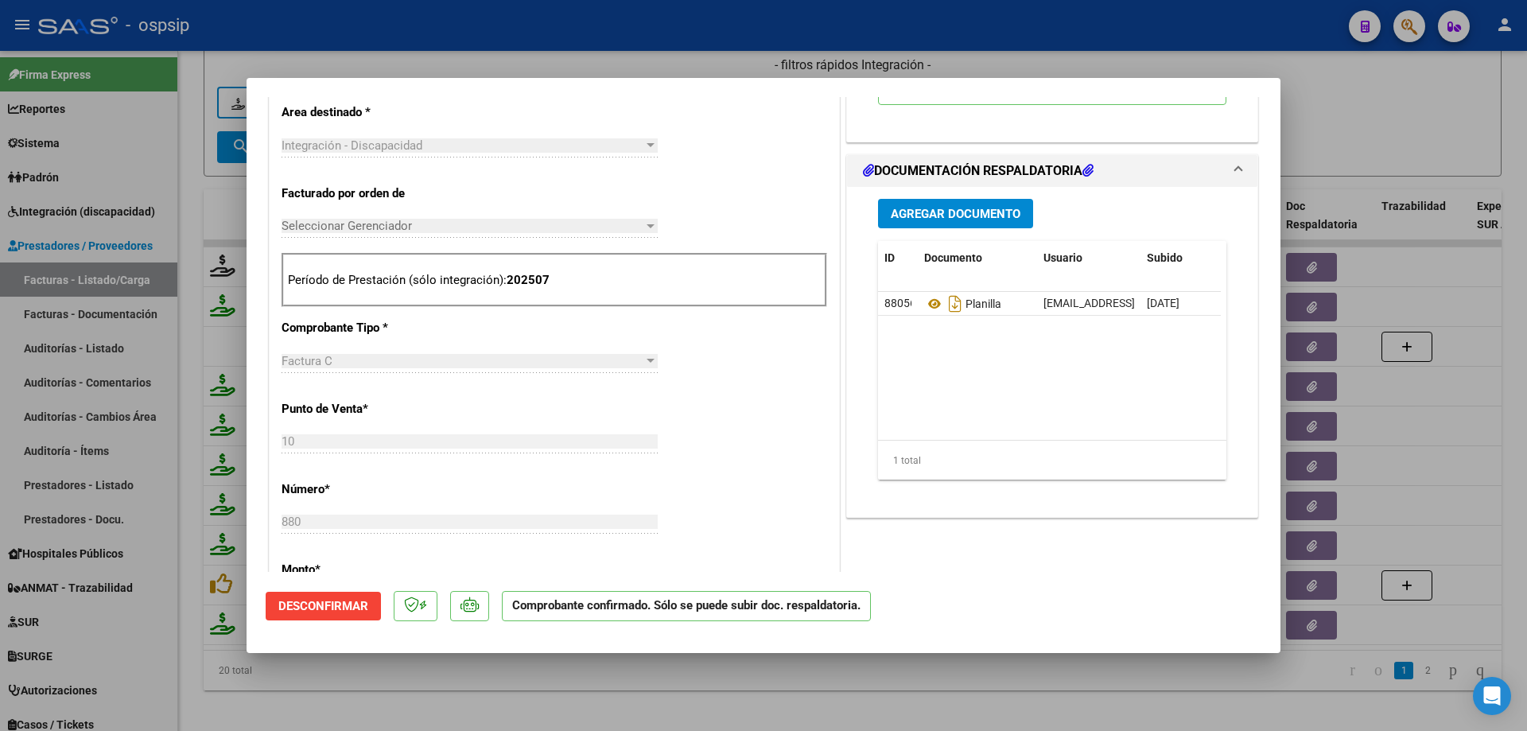
scroll to position [477, 0]
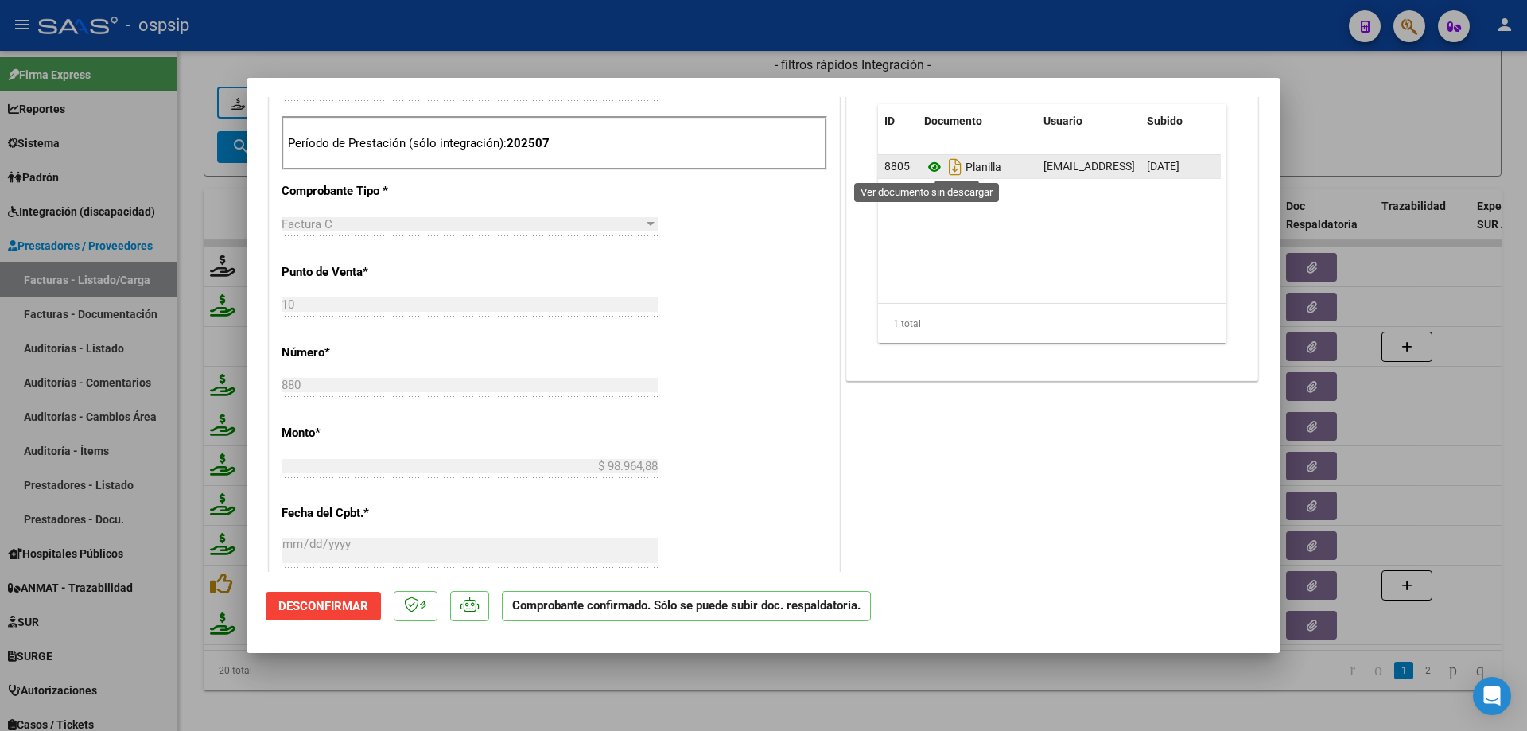
click at [932, 167] on icon at bounding box center [934, 166] width 21 height 19
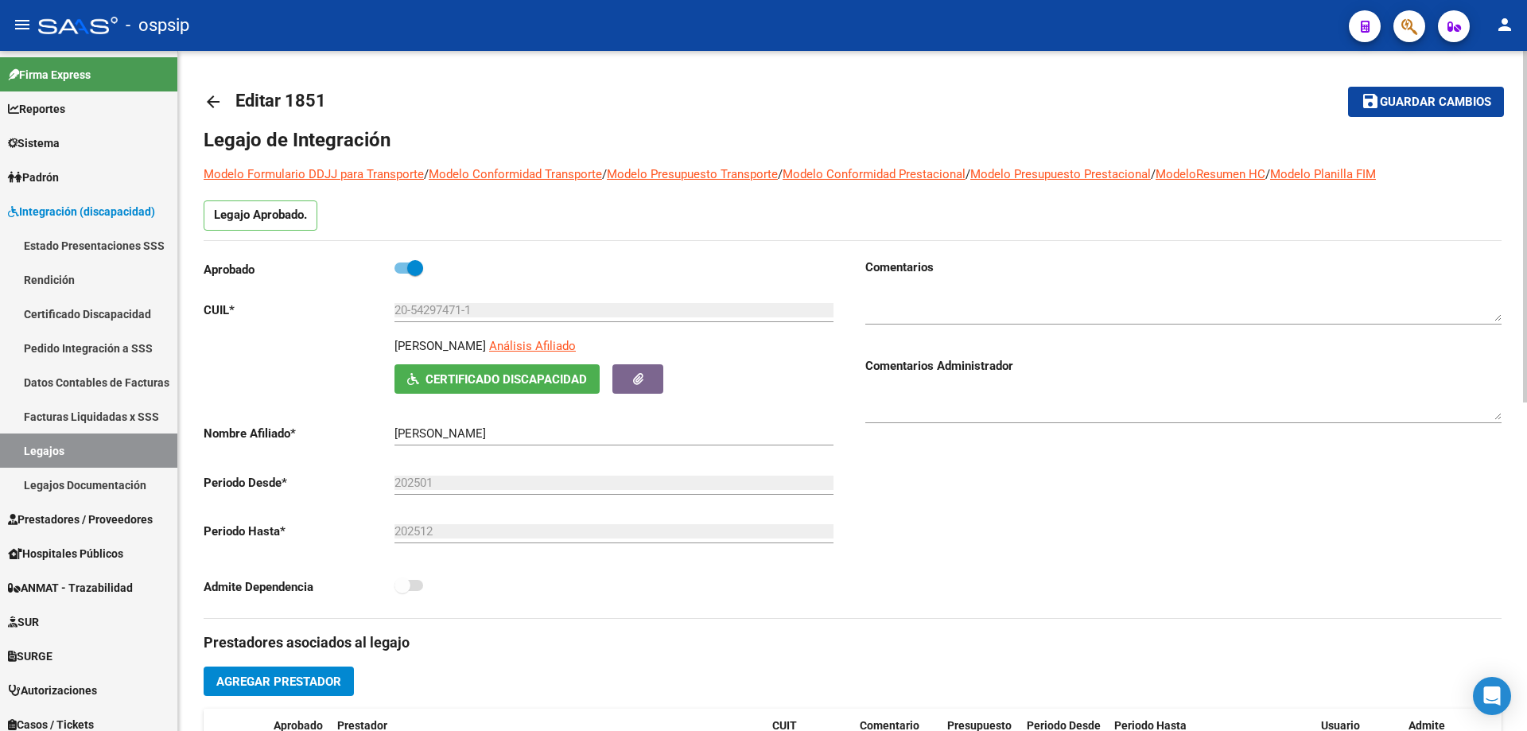
click at [209, 97] on mat-icon "arrow_back" at bounding box center [213, 101] width 19 height 19
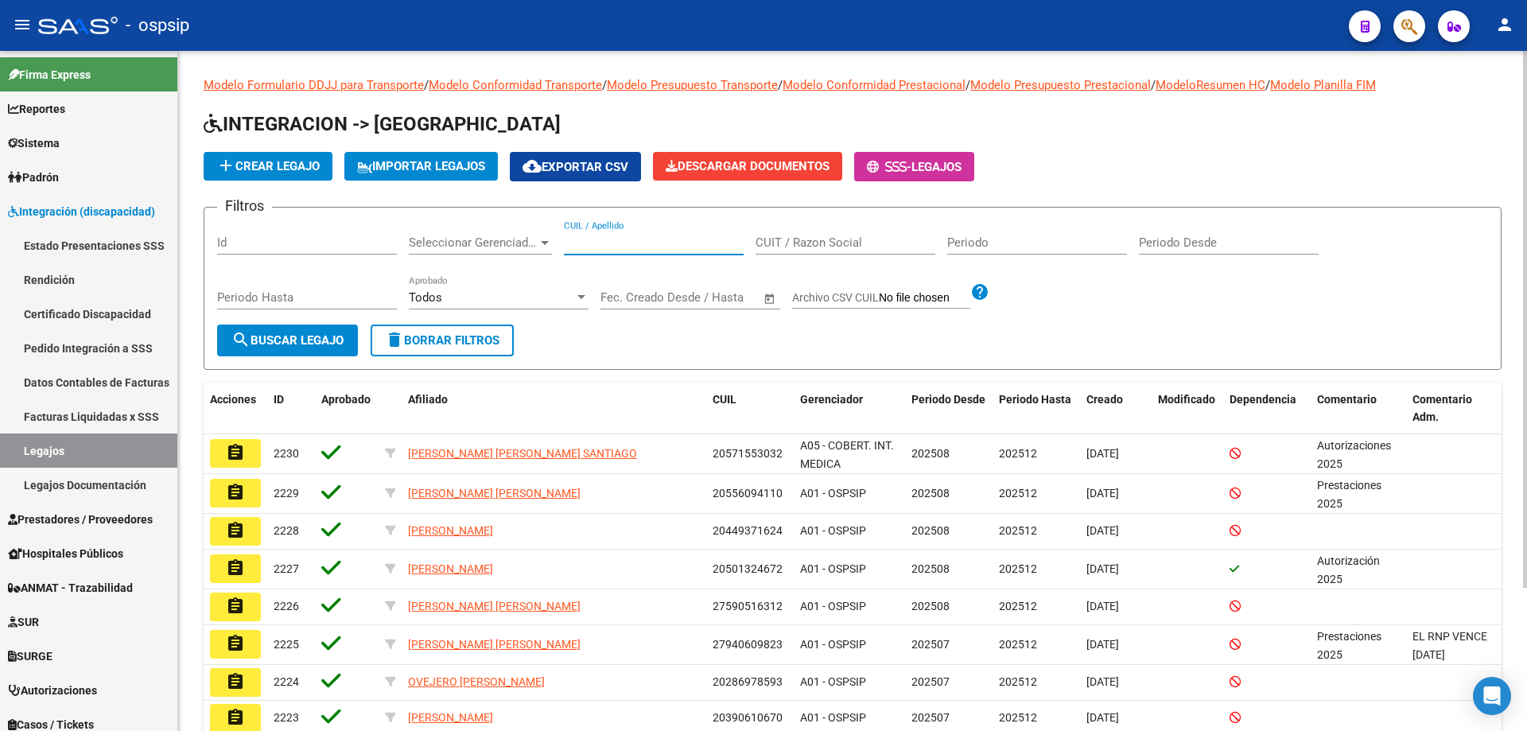
paste input "27520073782"
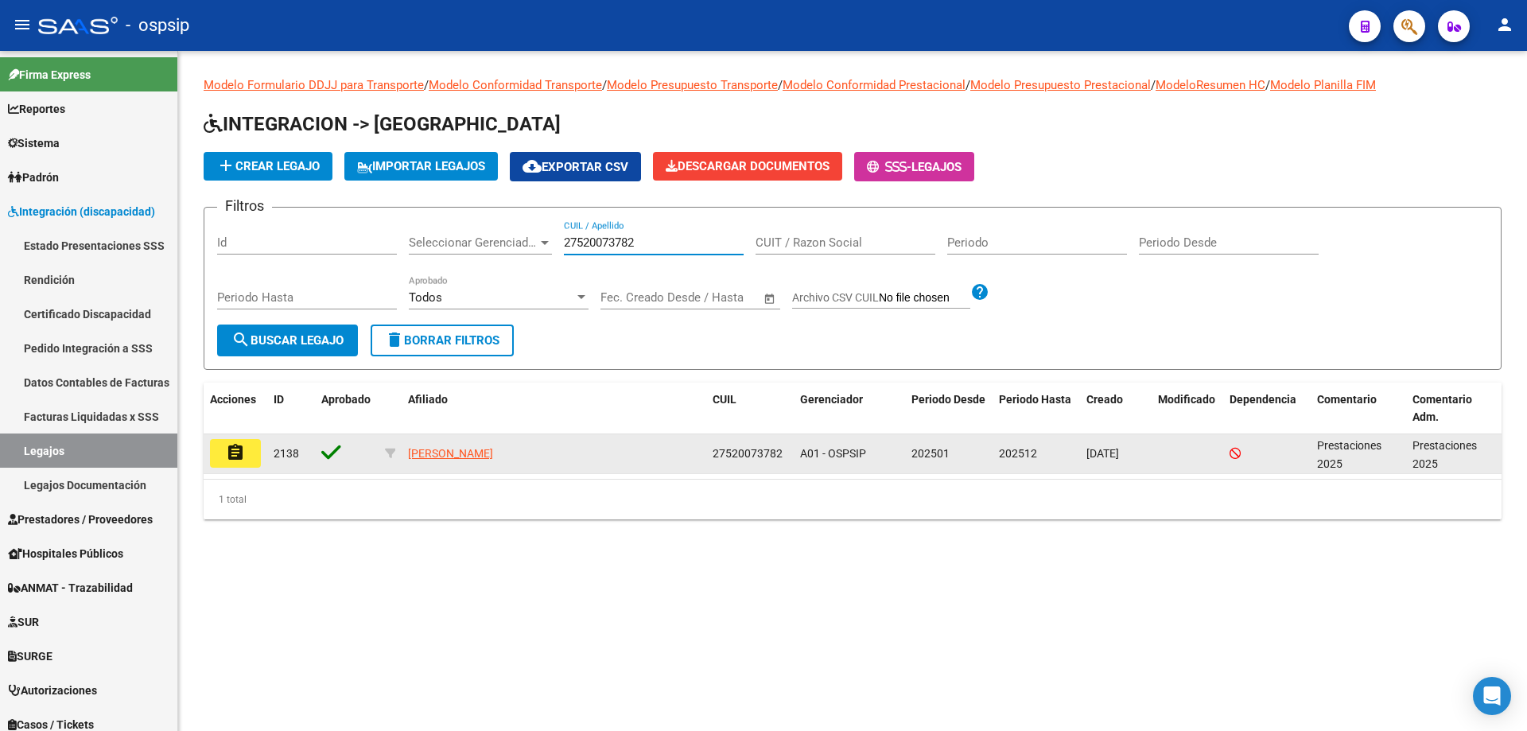
type input "27520073782"
click at [244, 448] on mat-icon "assignment" at bounding box center [235, 452] width 19 height 19
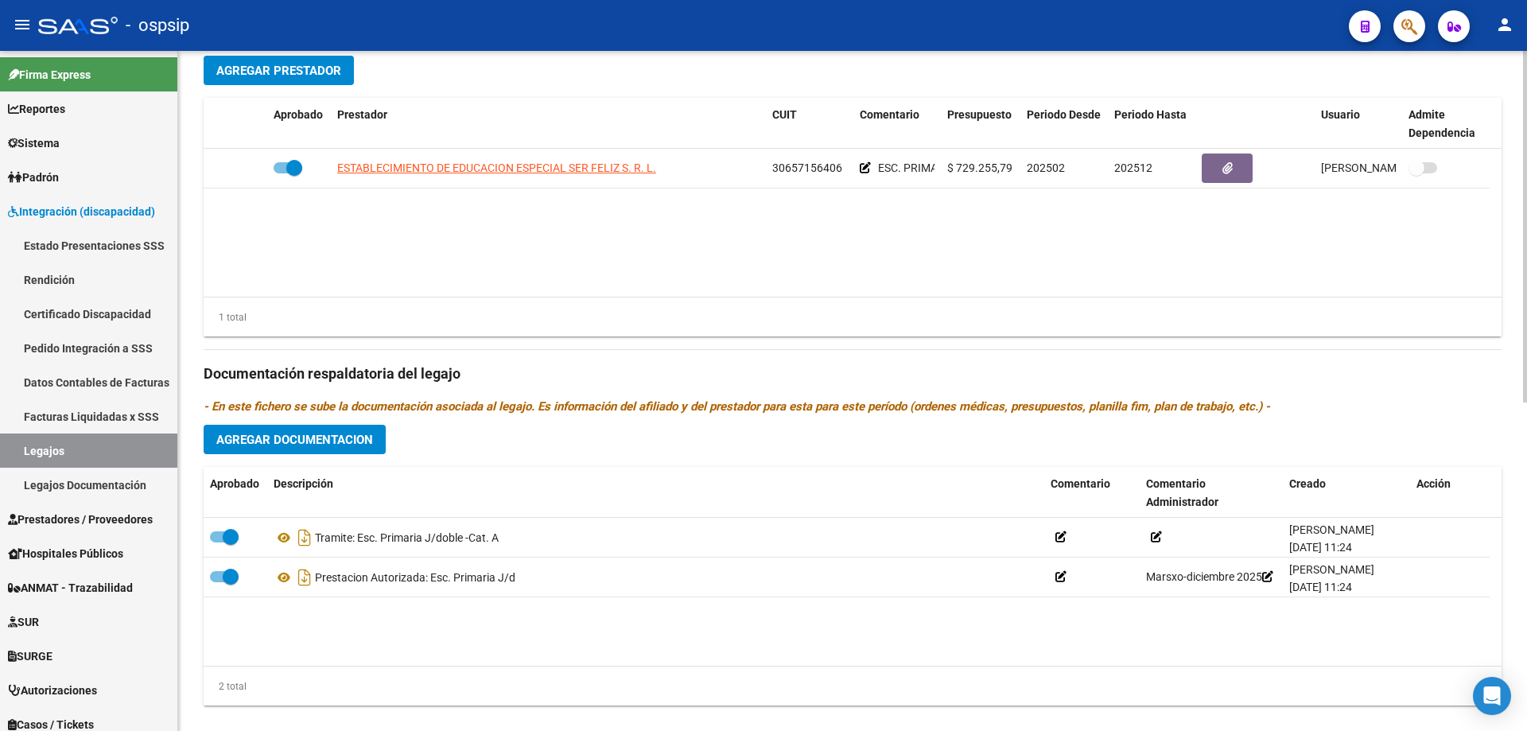
scroll to position [636, 0]
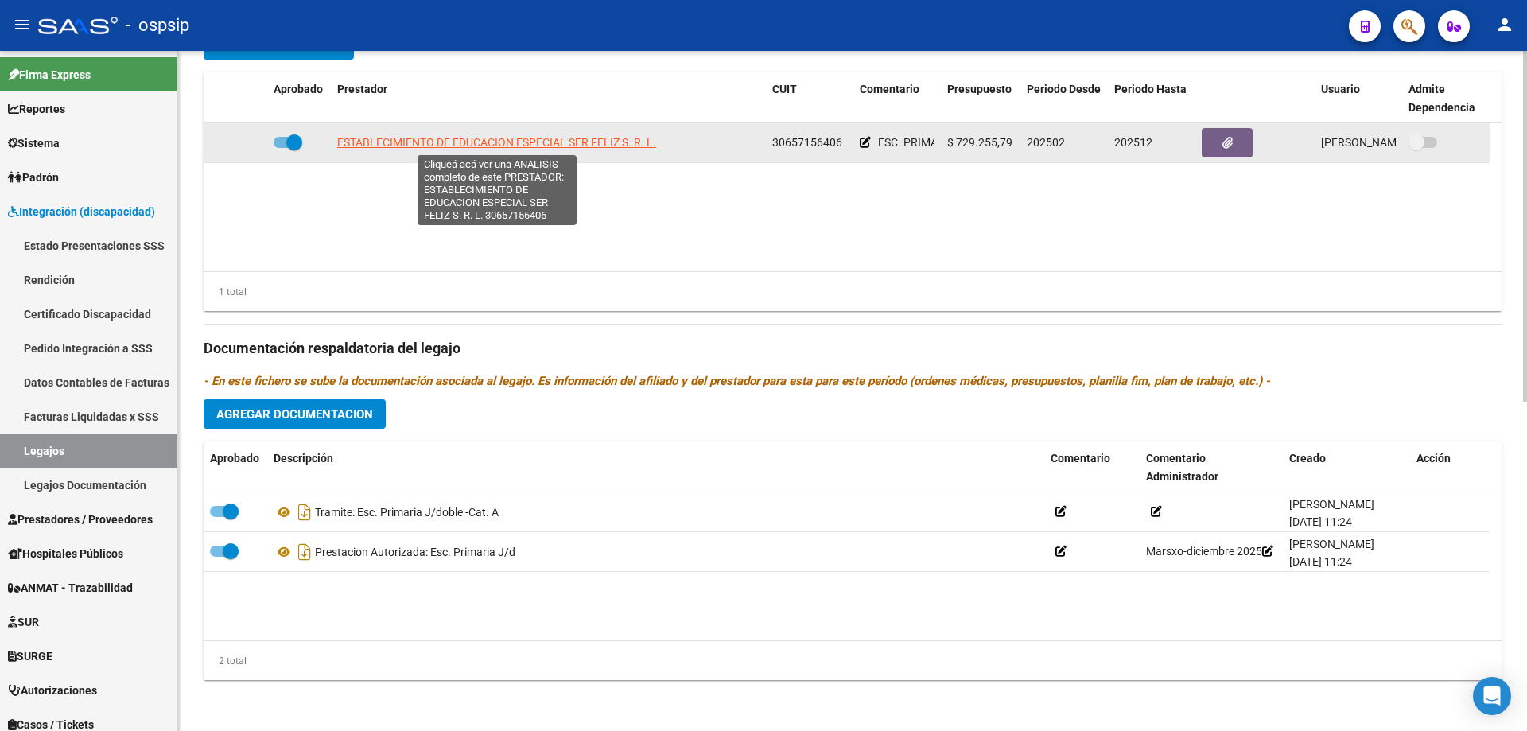
click at [565, 144] on span "ESTABLECIMIENTO DE EDUCACION ESPECIAL SER FELIZ S. R. L." at bounding box center [496, 142] width 319 height 13
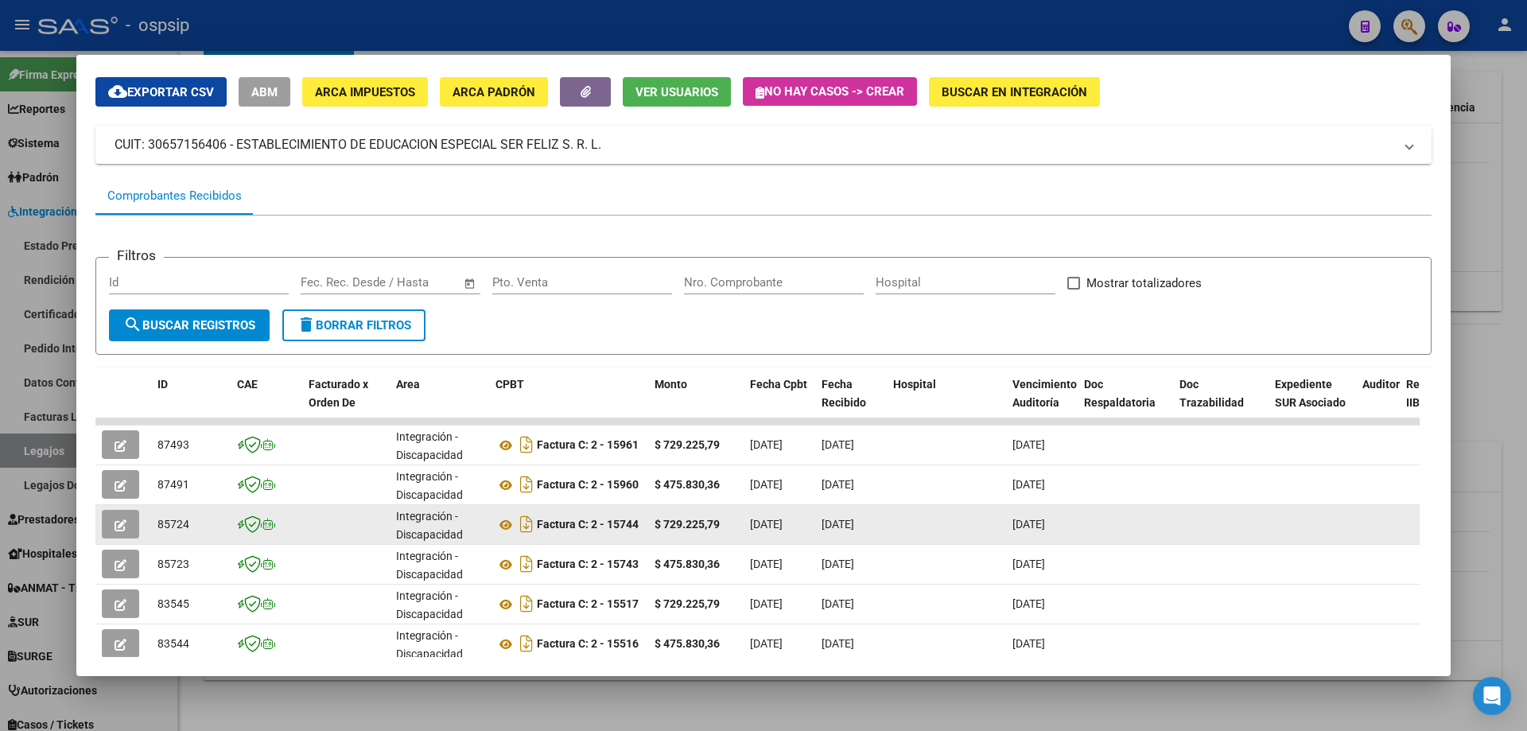
scroll to position [80, 0]
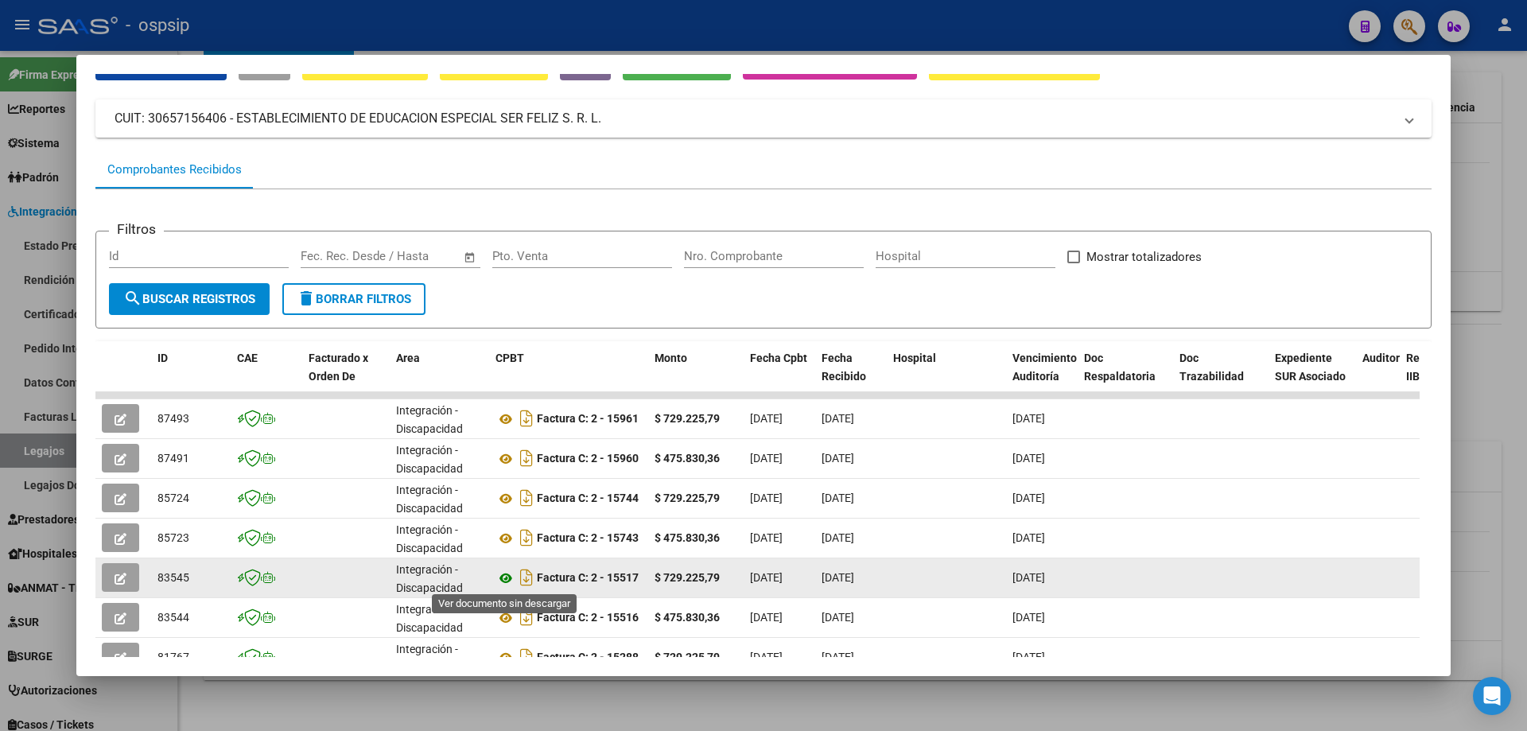
click at [504, 580] on icon at bounding box center [505, 578] width 21 height 19
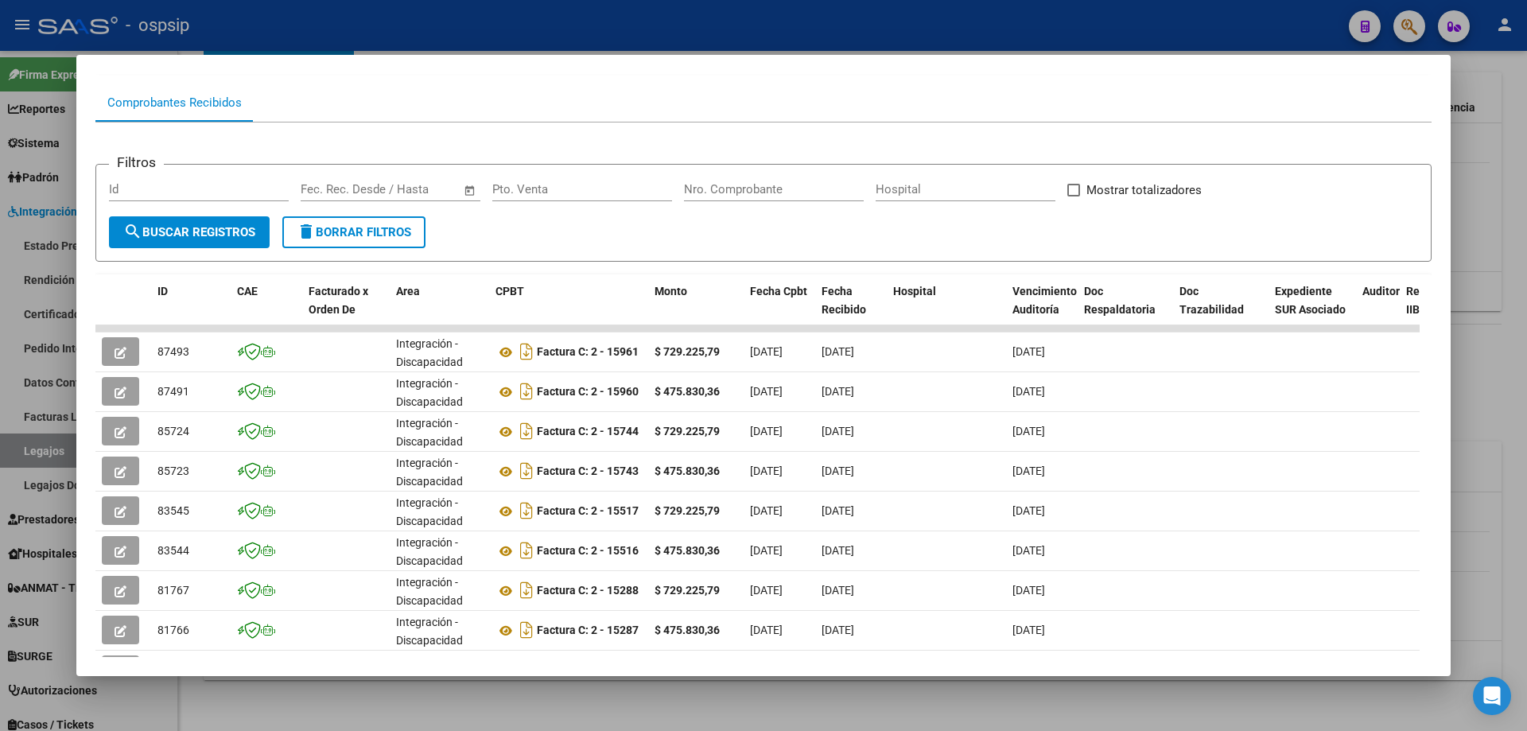
scroll to position [159, 0]
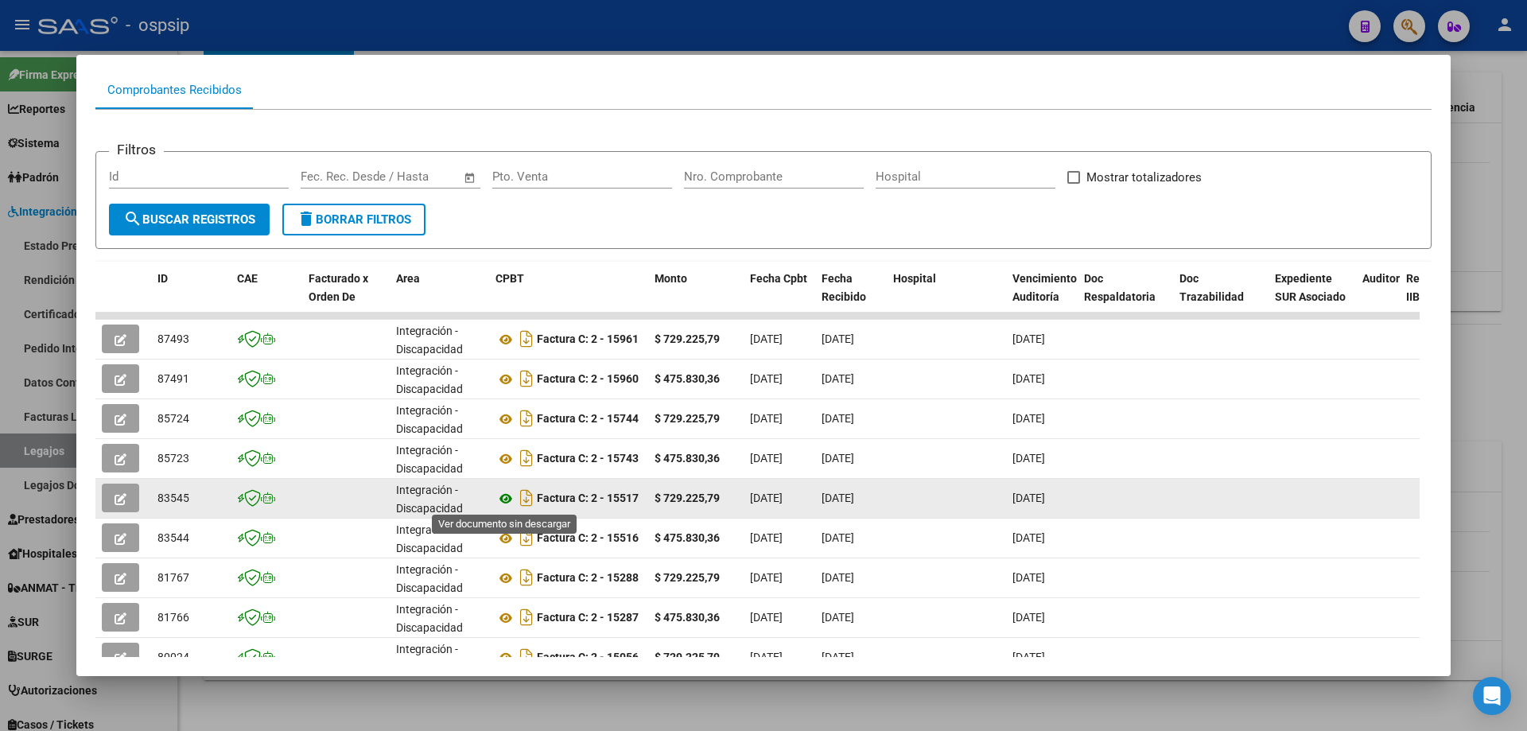
click at [502, 505] on icon at bounding box center [505, 498] width 21 height 19
